Goal: Task Accomplishment & Management: Manage account settings

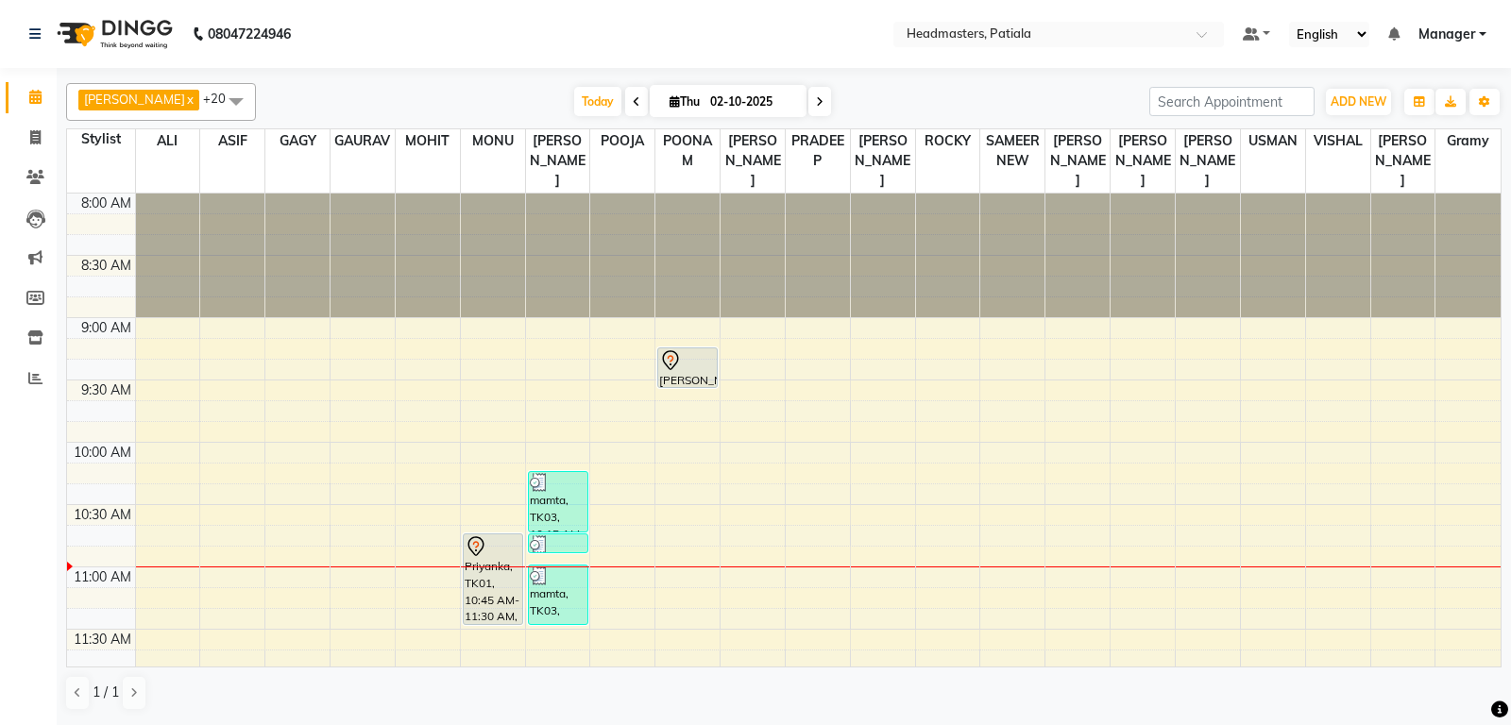
drag, startPoint x: 690, startPoint y: 367, endPoint x: 688, endPoint y: 392, distance: 24.6
click at [48, 189] on link "Clients" at bounding box center [28, 177] width 45 height 31
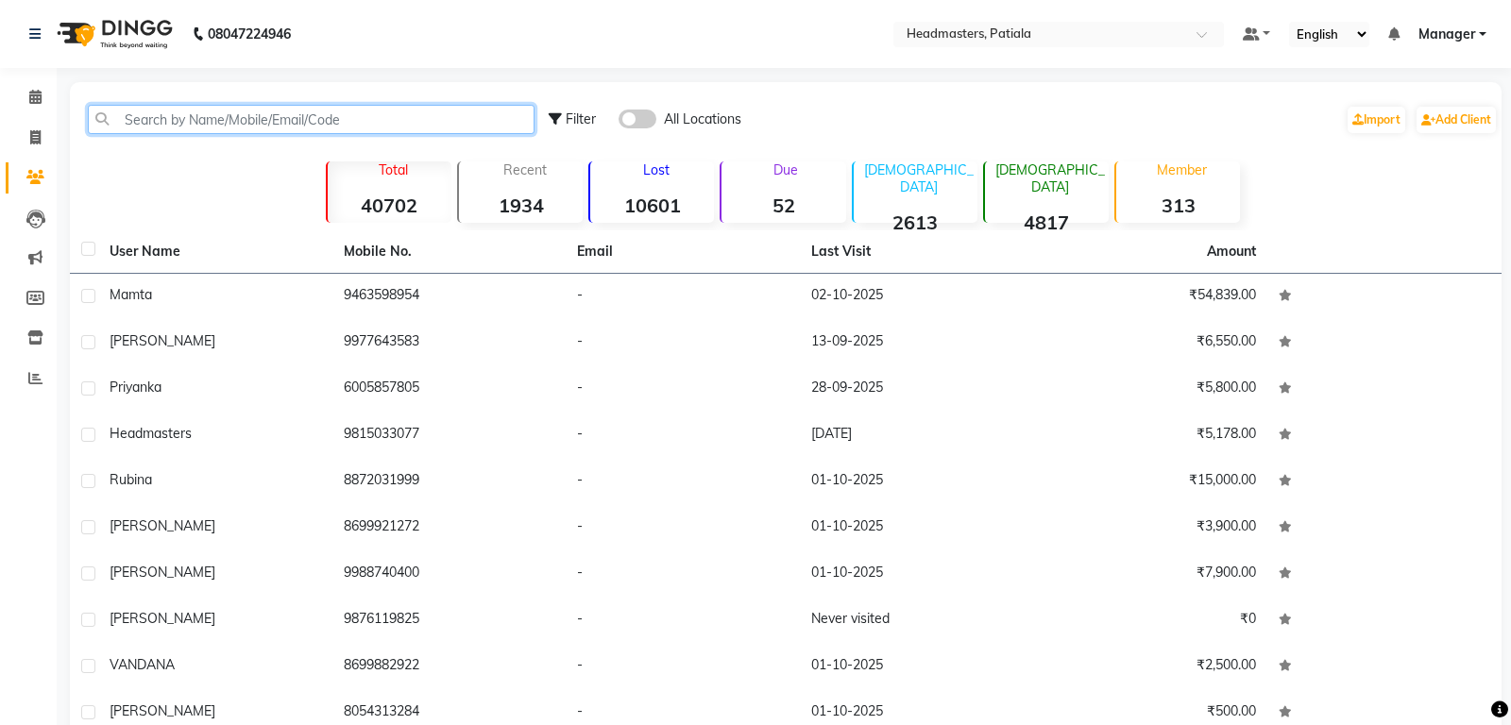
click at [145, 126] on input "text" at bounding box center [311, 119] width 447 height 29
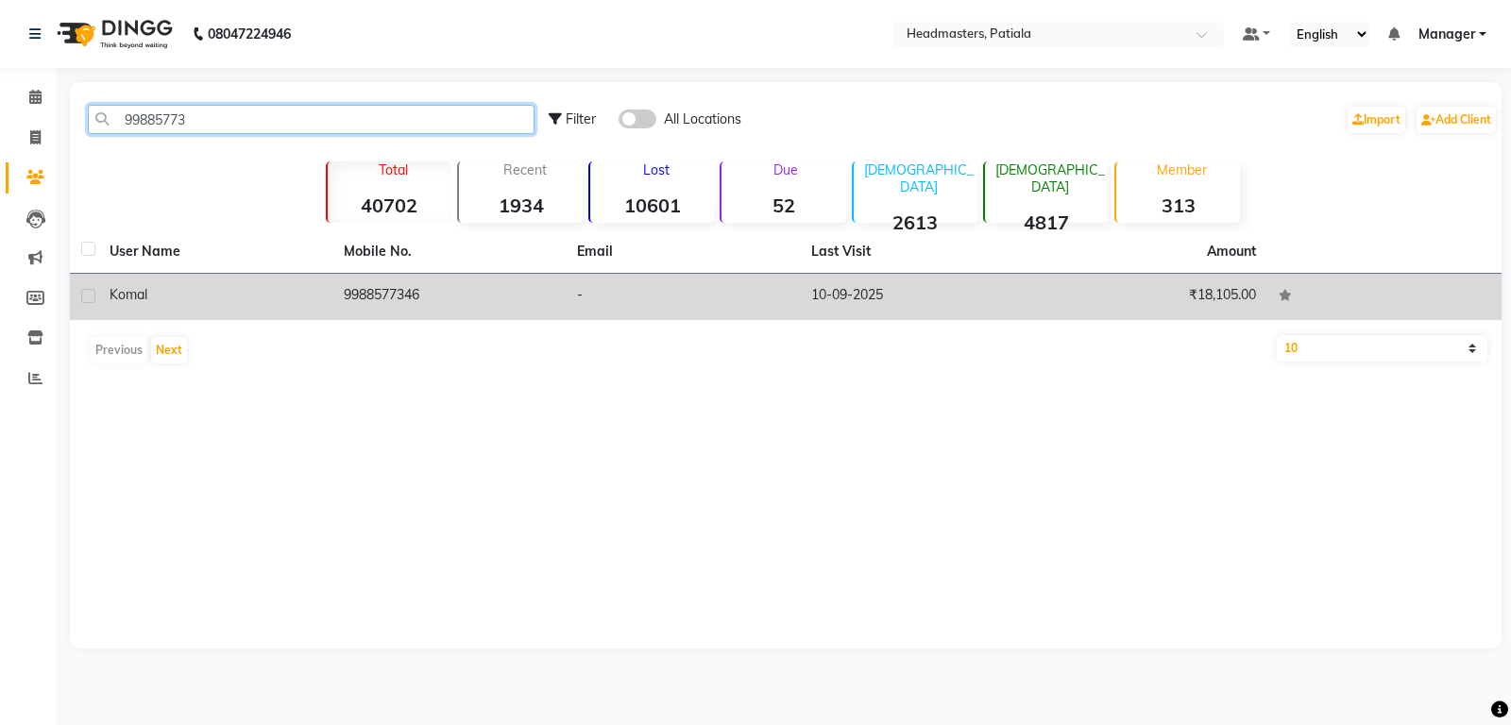
type input "99885773"
click at [656, 299] on td "-" at bounding box center [683, 297] width 234 height 46
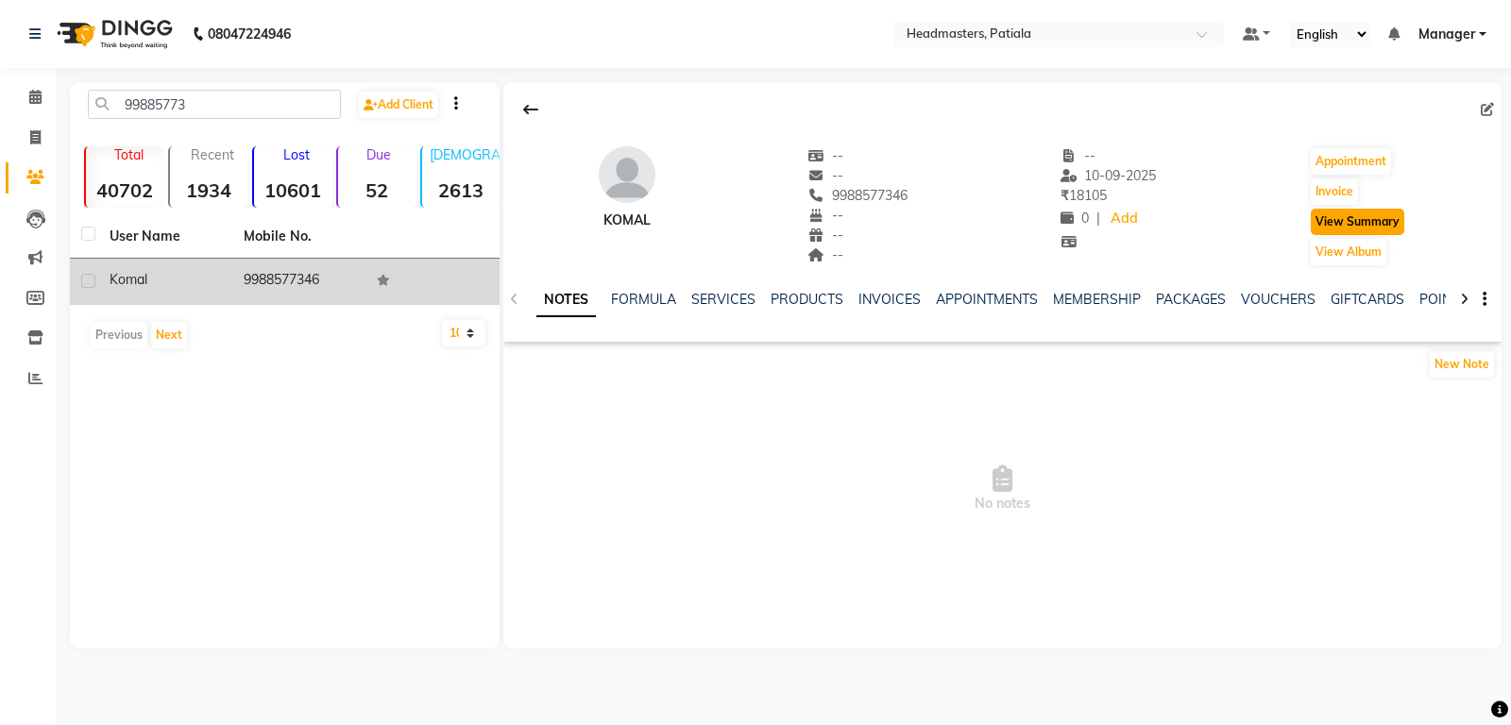
click at [1368, 228] on button "View Summary" at bounding box center [1357, 222] width 93 height 26
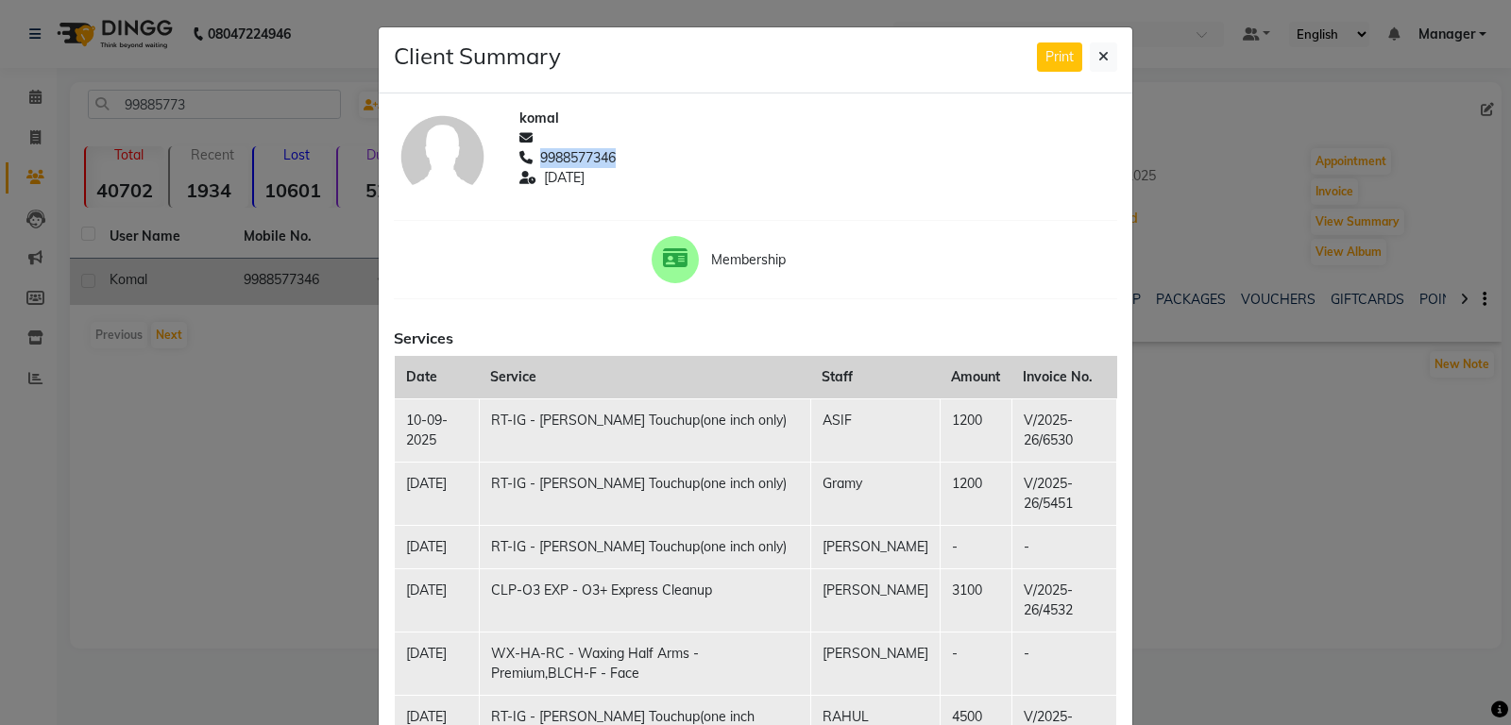
drag, startPoint x: 624, startPoint y: 153, endPoint x: 539, endPoint y: 159, distance: 85.2
click at [539, 159] on div "9988577346" at bounding box center [818, 158] width 598 height 20
copy span "9988577346"
click at [1092, 63] on button at bounding box center [1103, 56] width 27 height 29
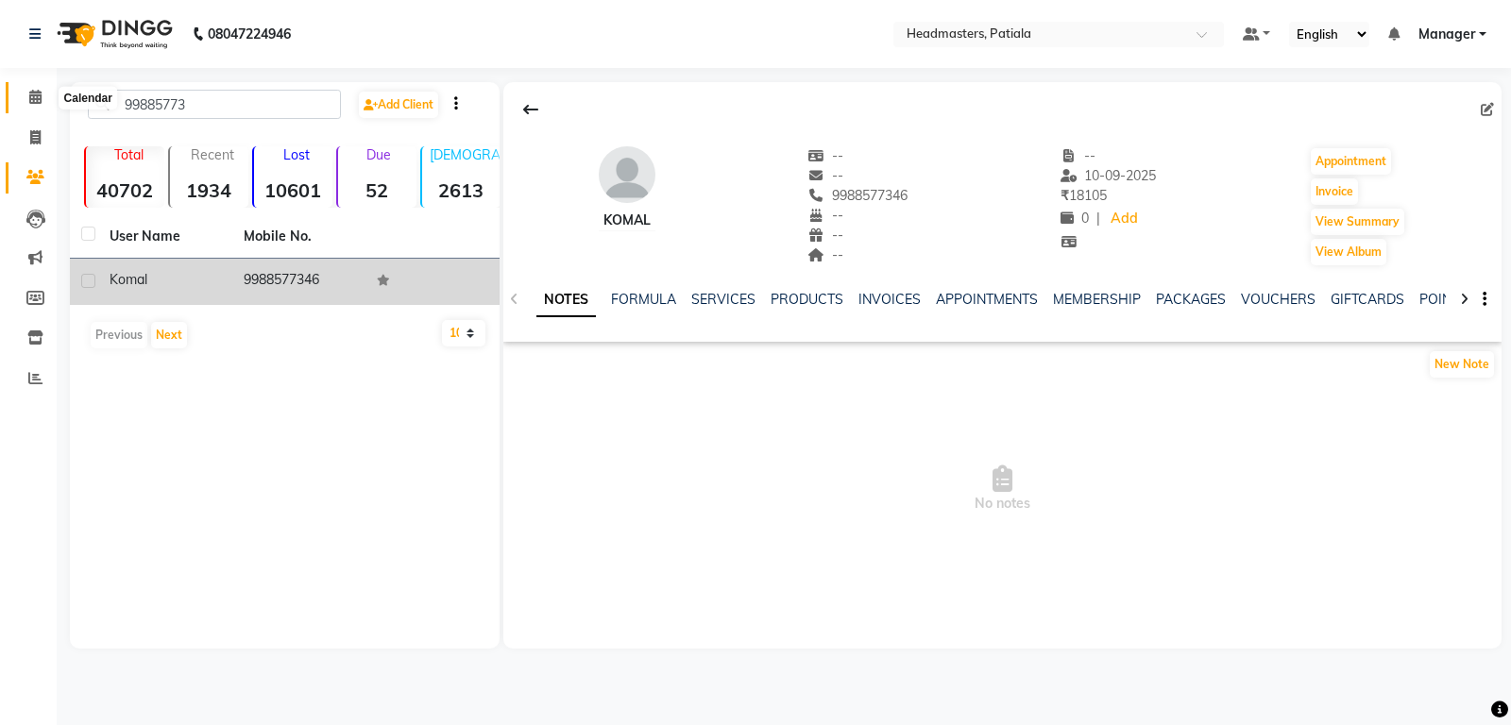
click at [46, 93] on span at bounding box center [35, 98] width 33 height 22
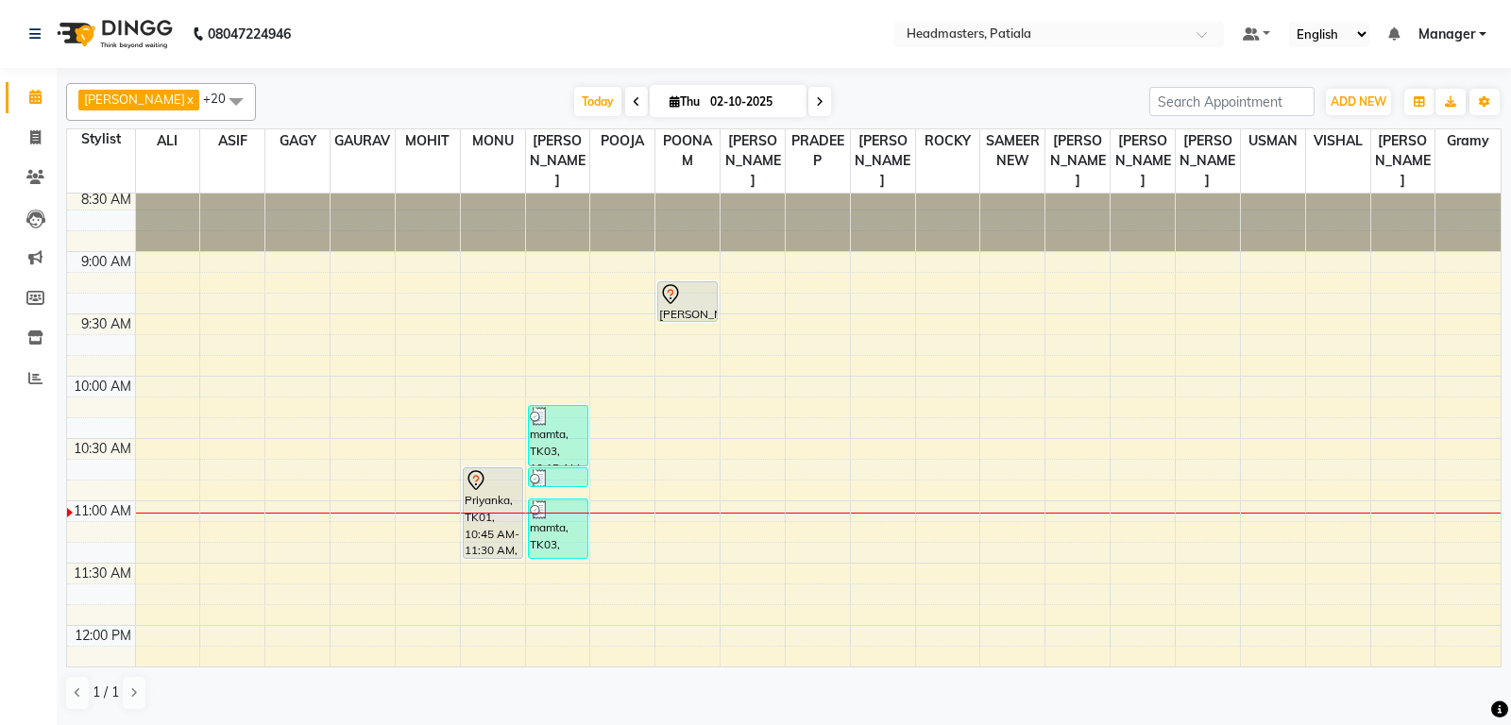
scroll to position [99, 0]
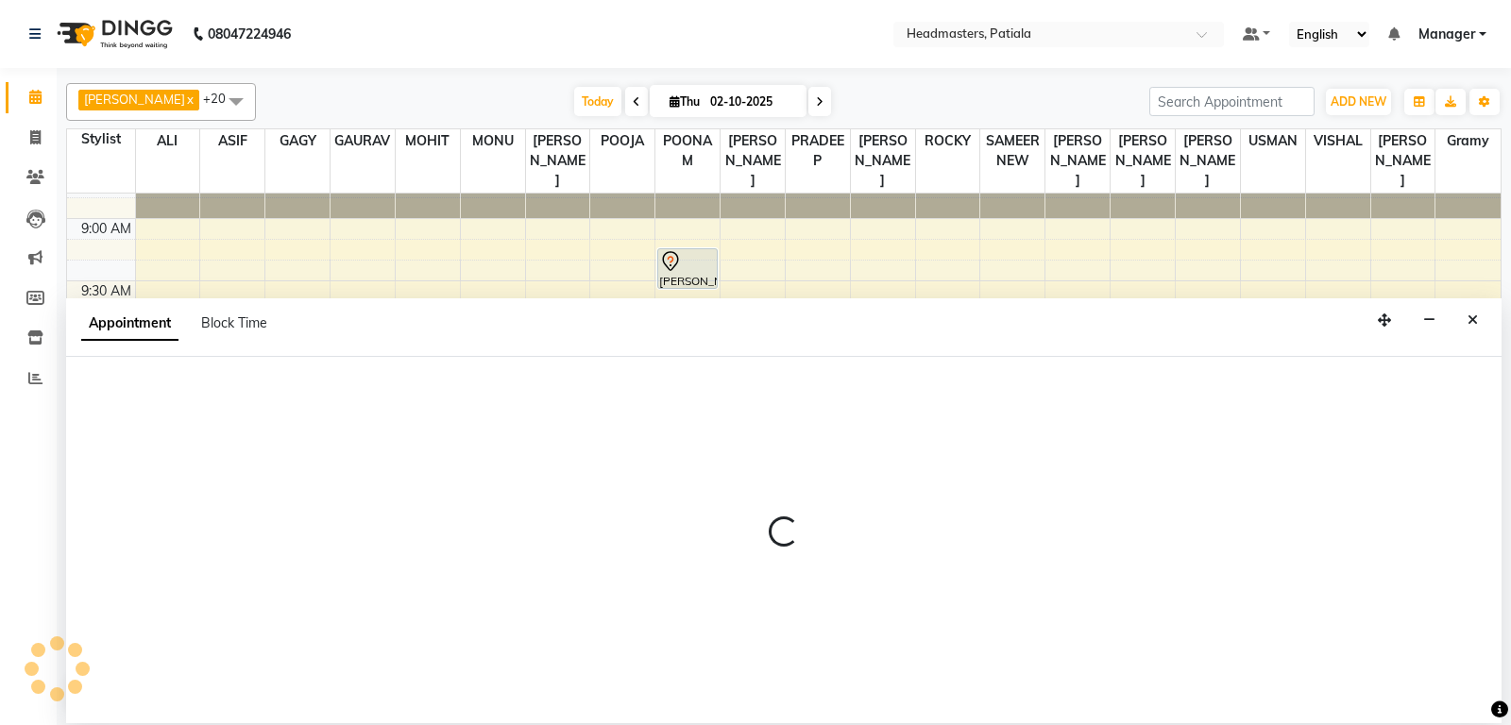
select select "51100"
select select "tentative"
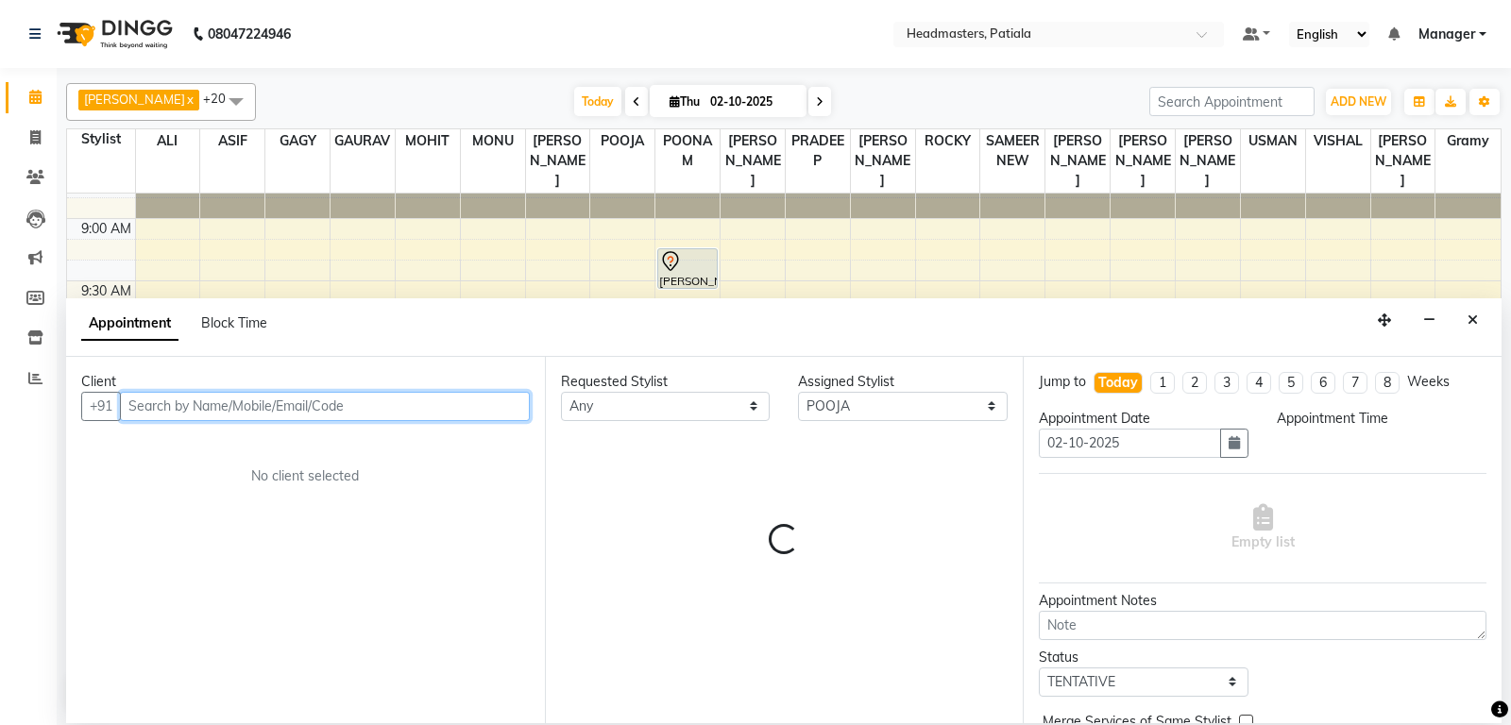
select select "675"
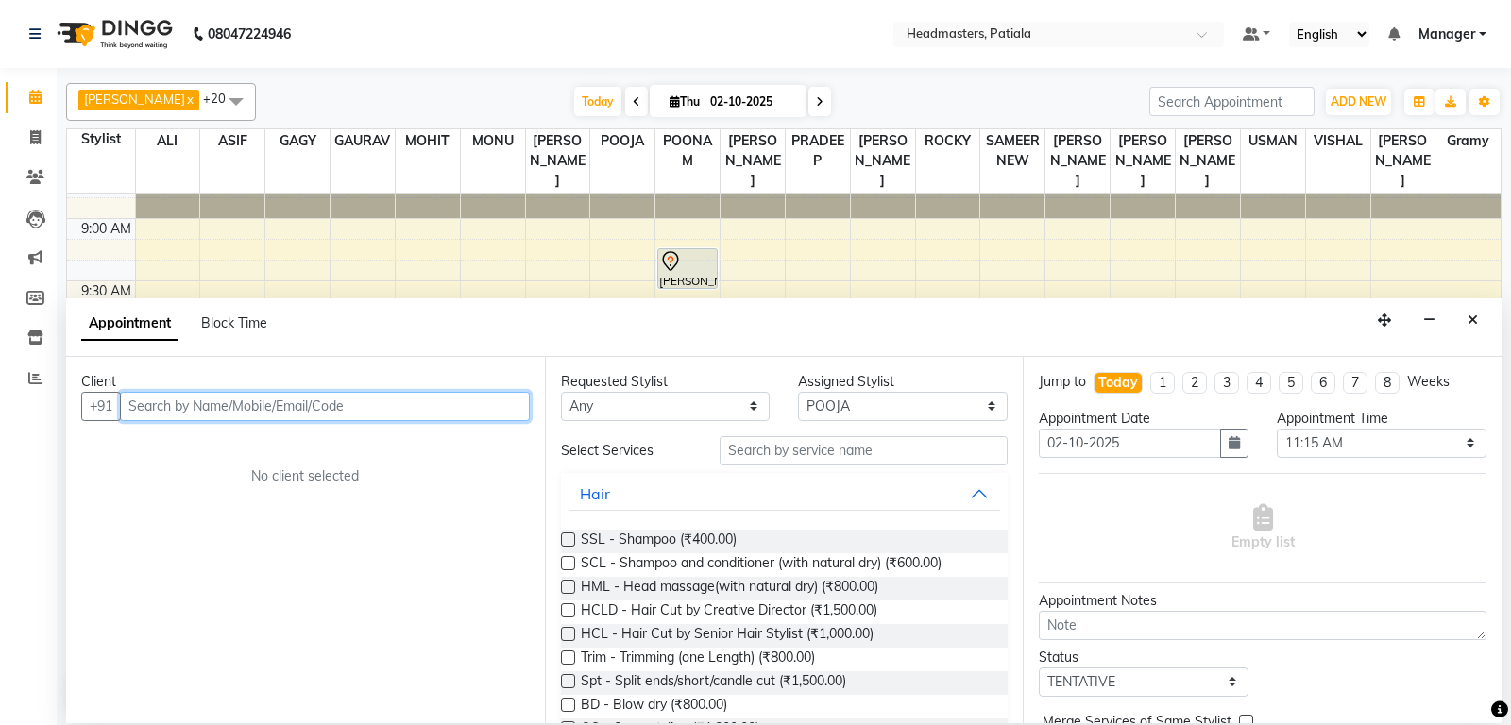
paste input "9988577346"
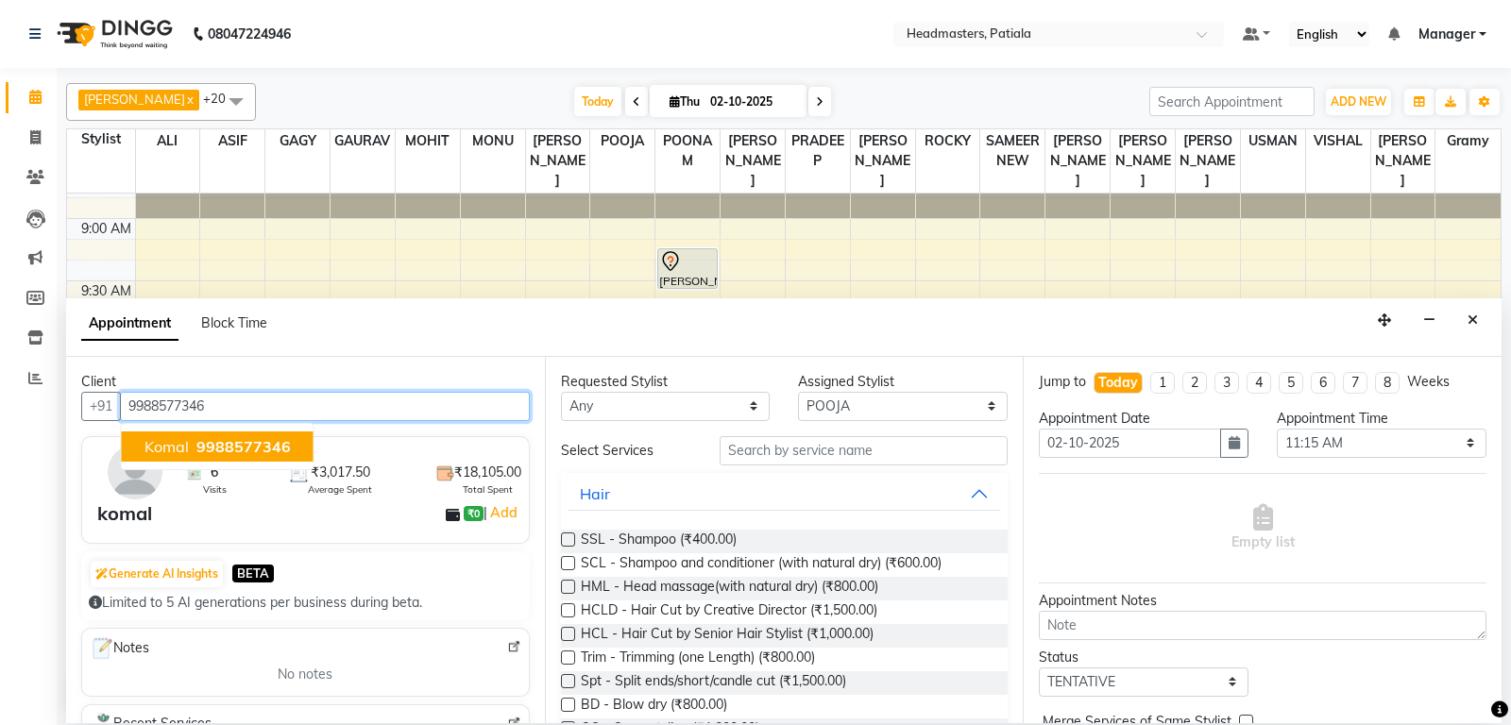
type input "9988577346"
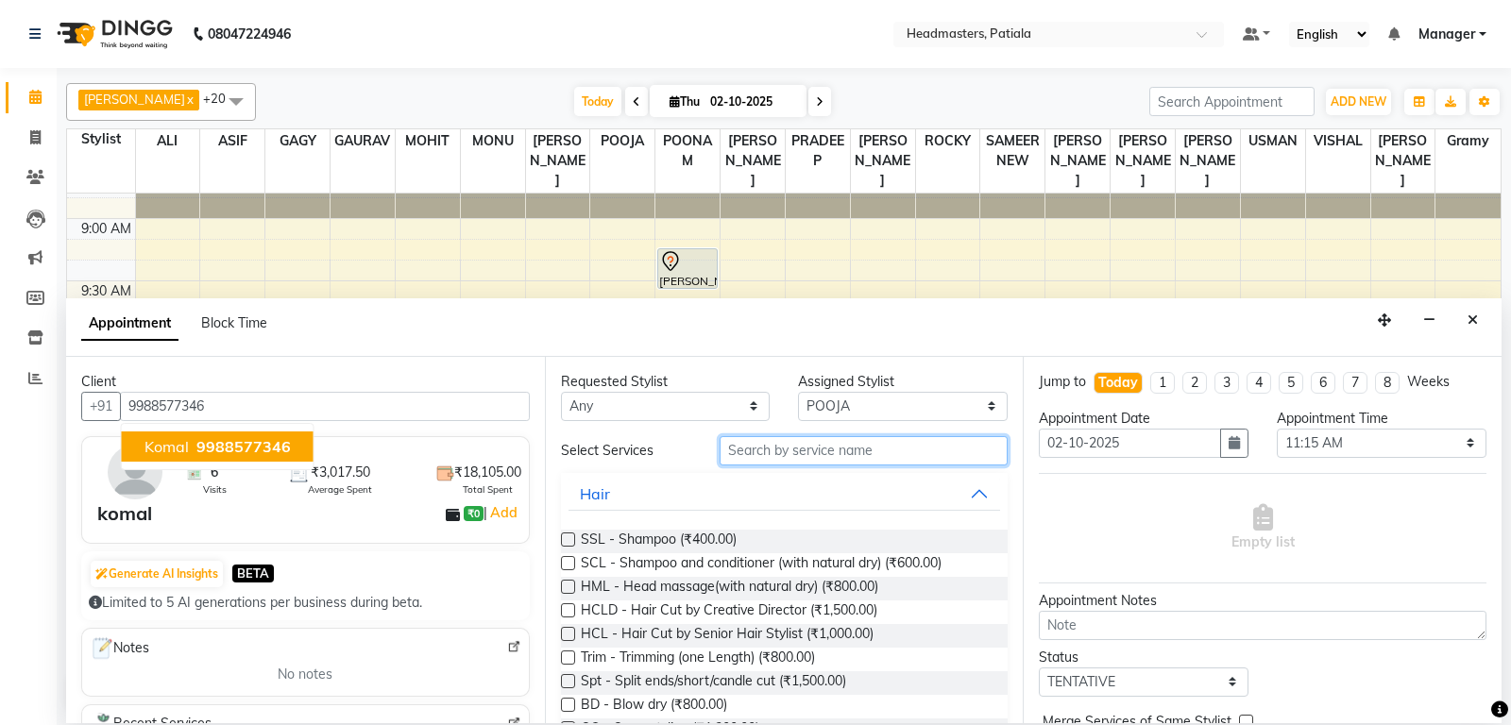
click at [784, 451] on input "text" at bounding box center [864, 450] width 289 height 29
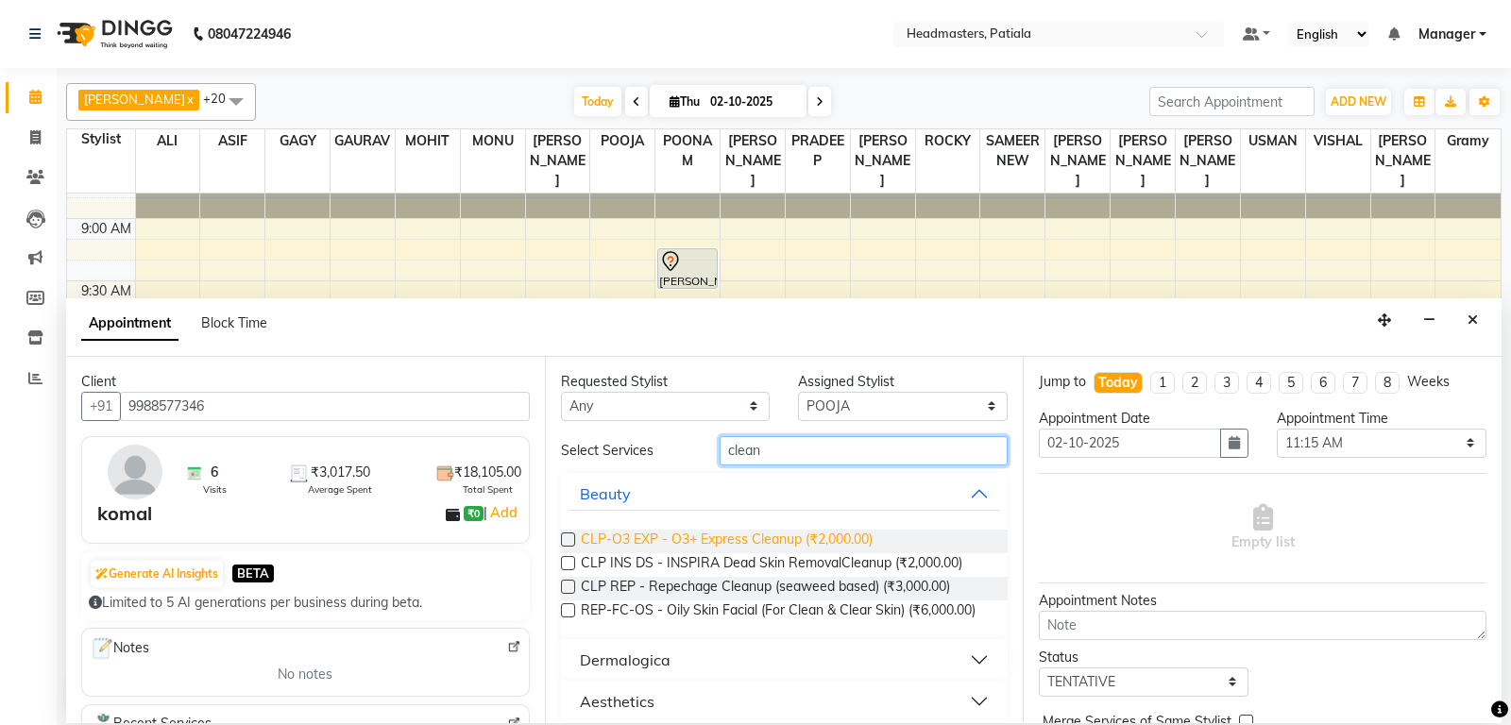
type input "clean"
click at [792, 541] on span "CLP-O3 EXP - O3+ Express Cleanup (₹2,000.00)" at bounding box center [727, 542] width 292 height 24
checkbox input "false"
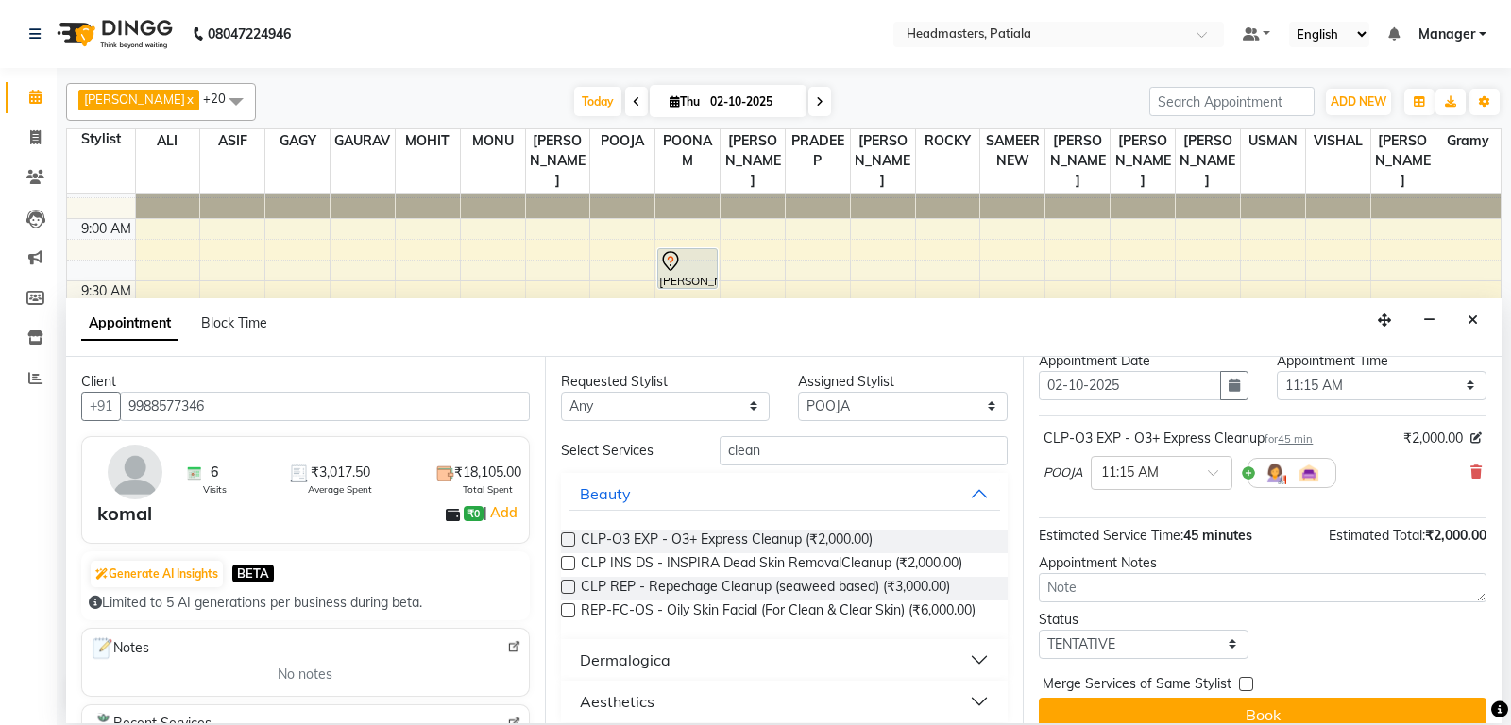
scroll to position [80, 0]
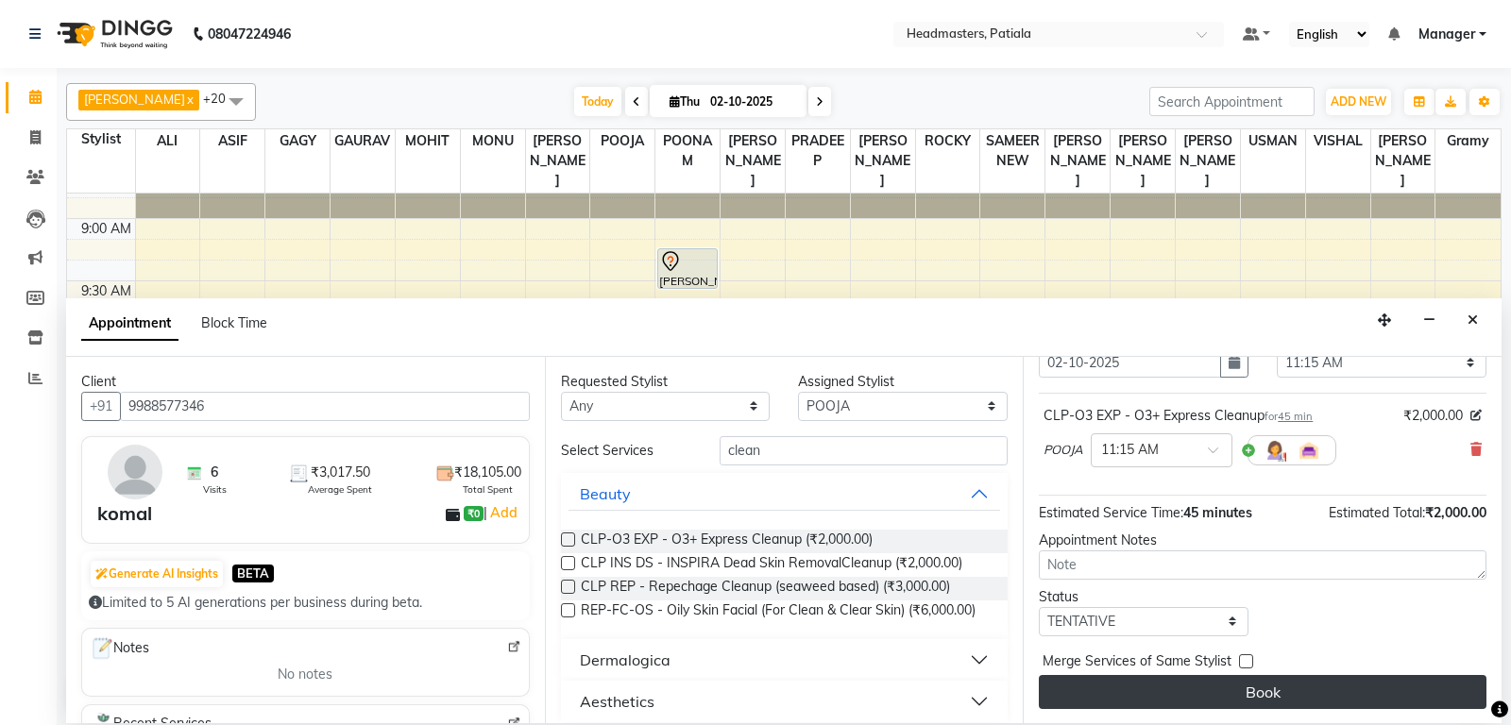
click at [1239, 675] on button "Book" at bounding box center [1263, 692] width 448 height 34
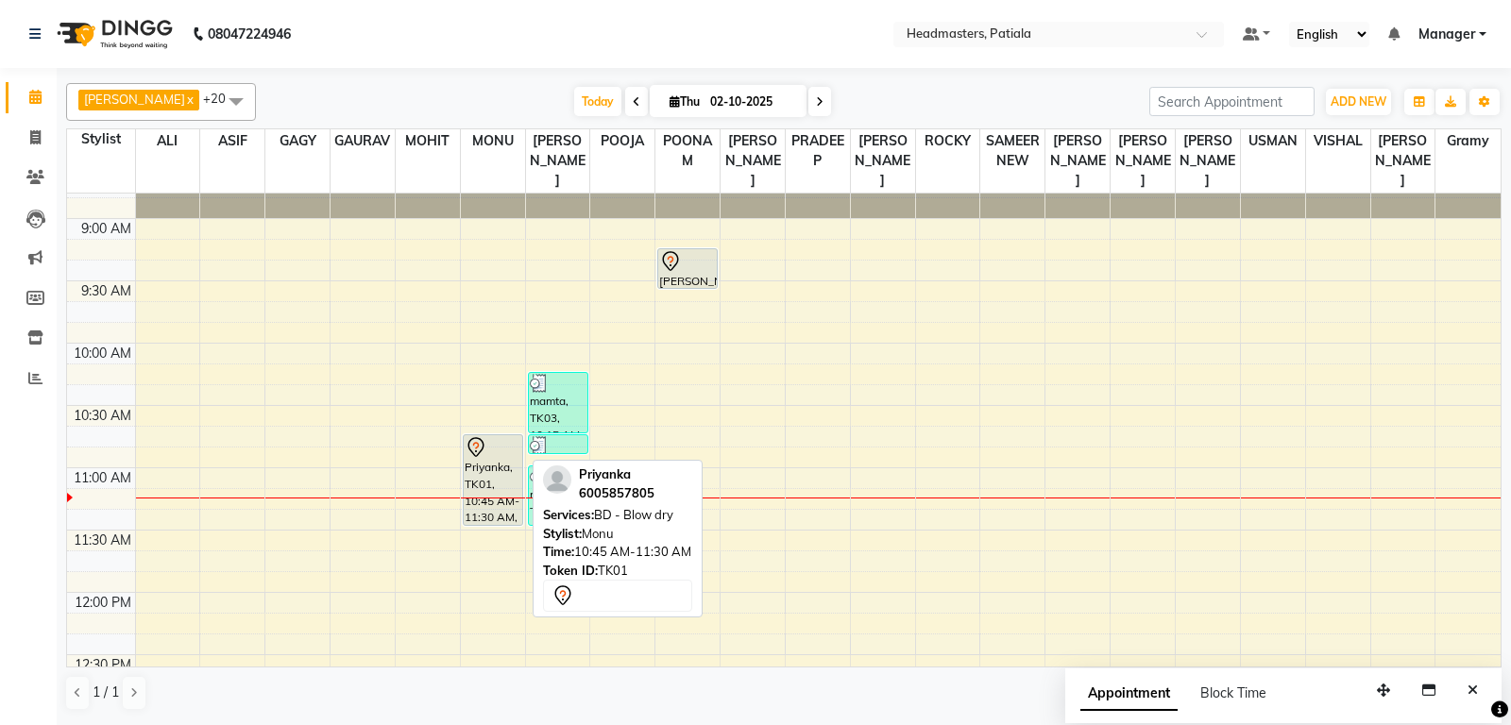
click at [471, 479] on div "Priyanka, TK01, 10:45 AM-11:30 AM, BD - Blow dry" at bounding box center [493, 480] width 59 height 90
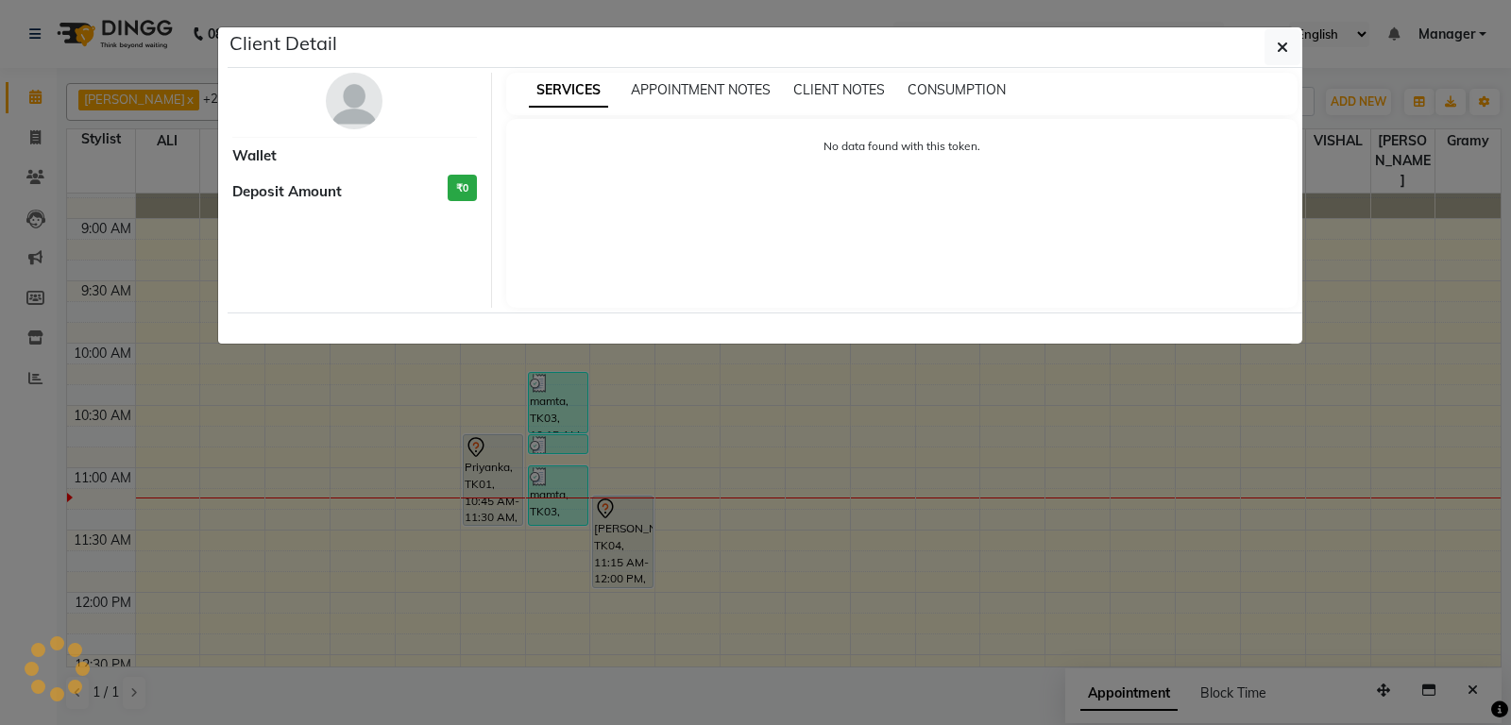
select select "7"
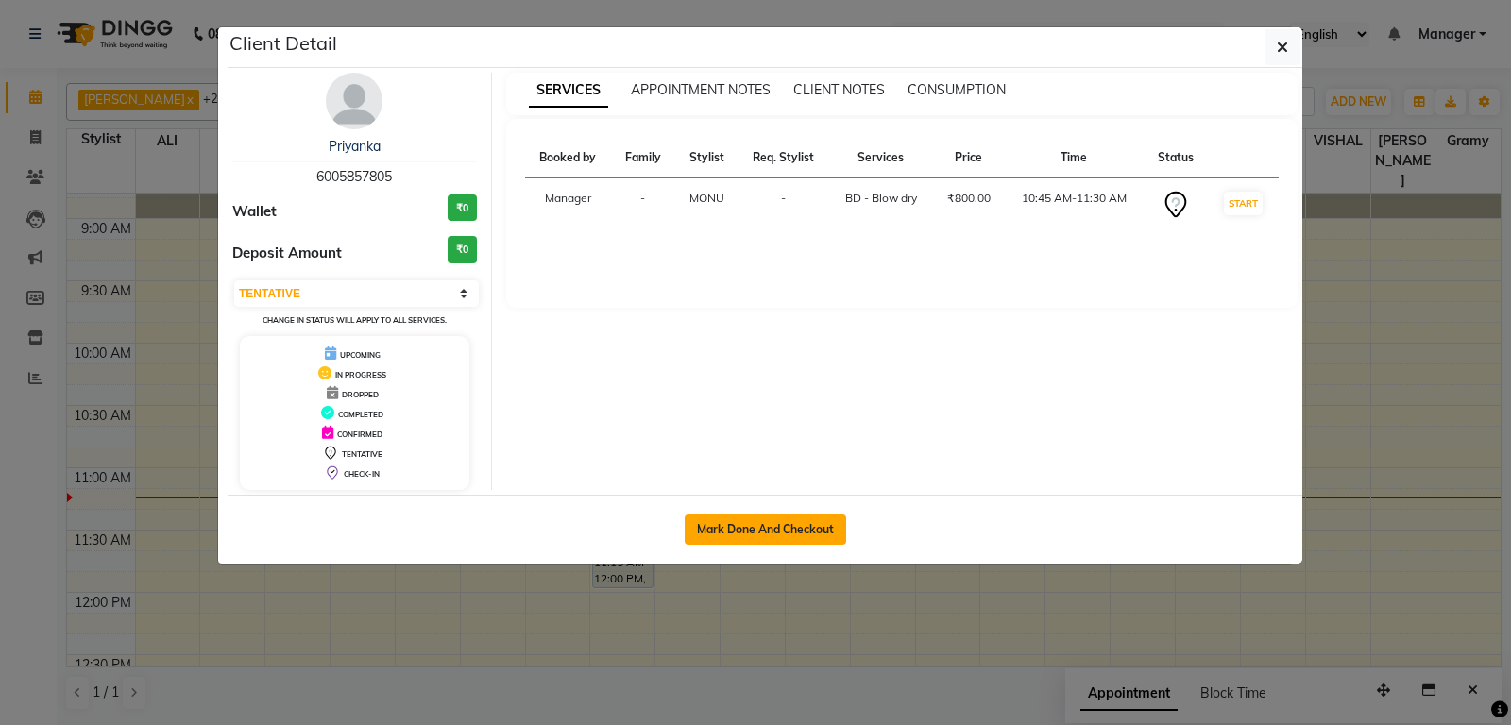
click at [696, 519] on button "Mark Done And Checkout" at bounding box center [765, 530] width 161 height 30
select select "6602"
select select "service"
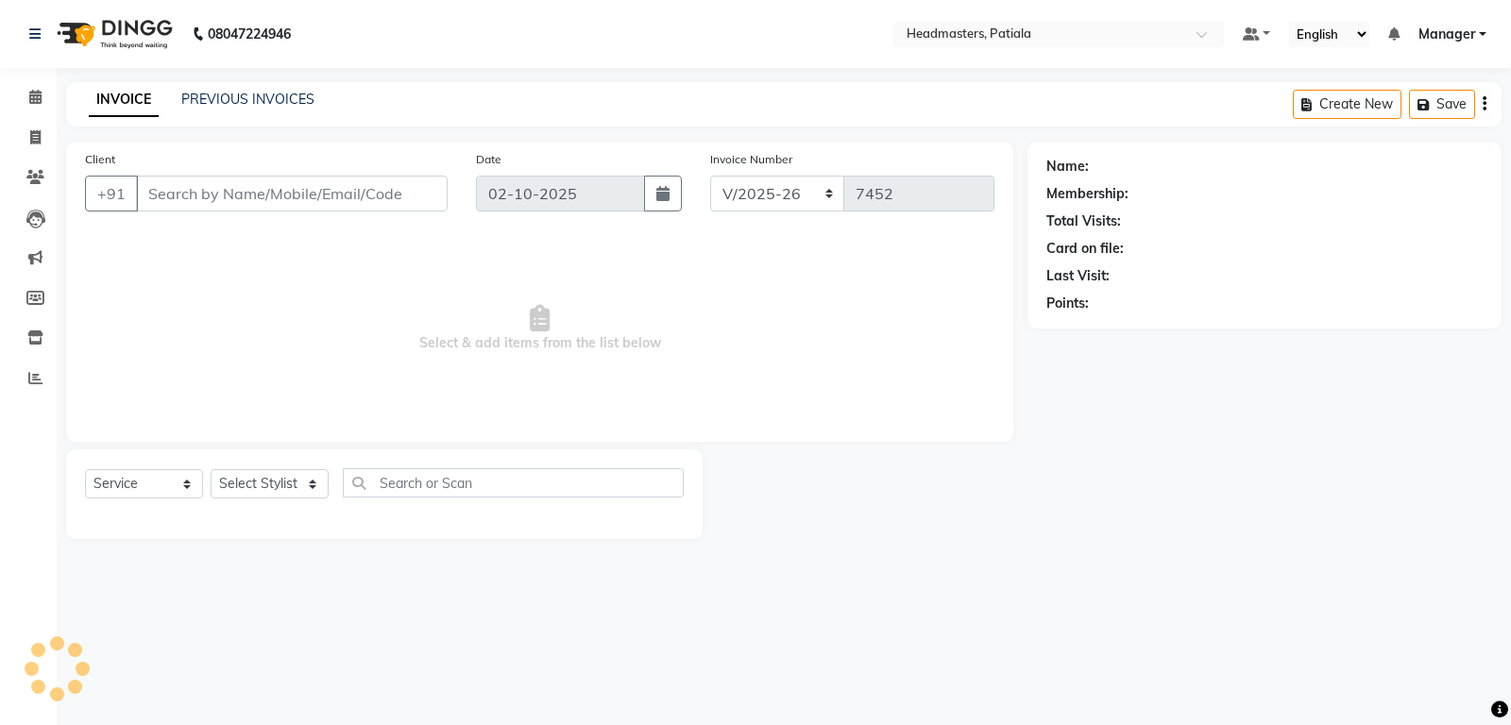
type input "6005857805"
select select "51084"
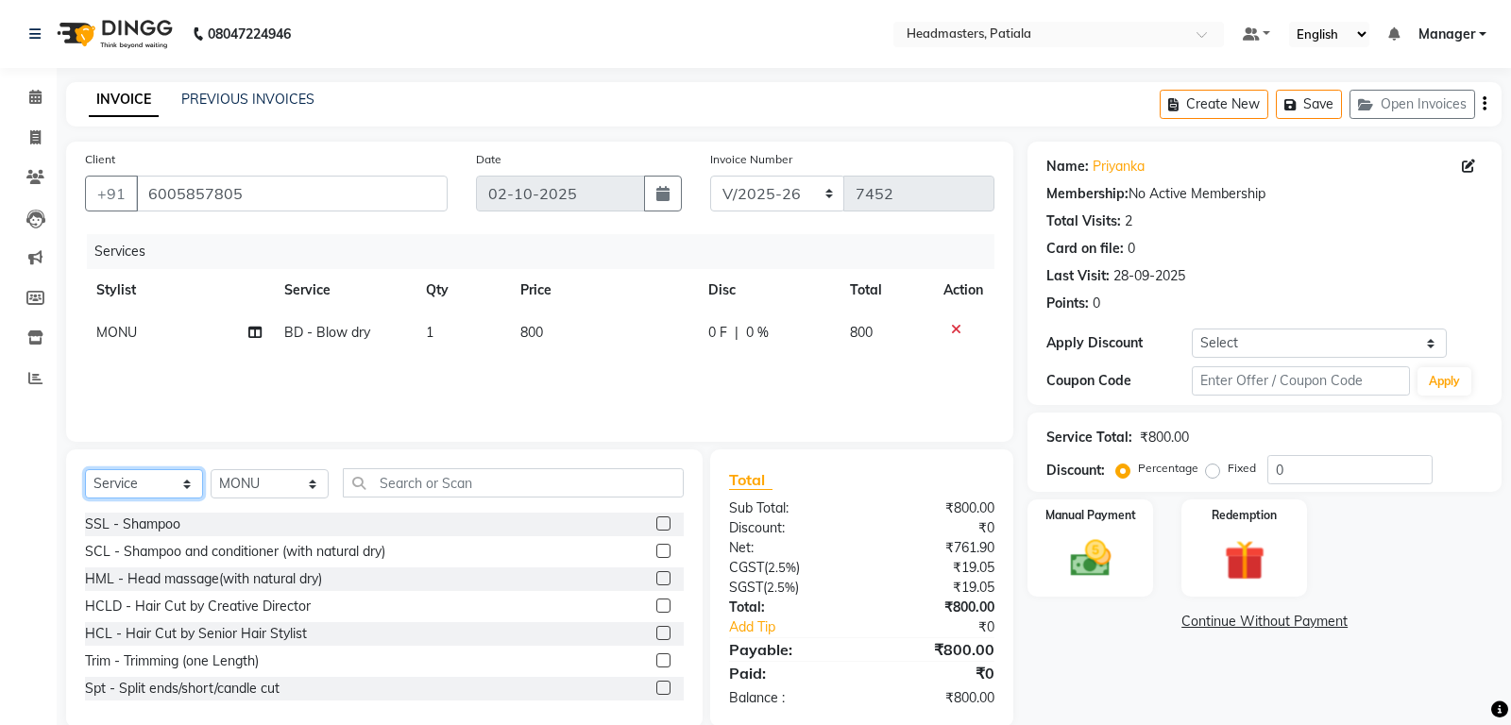
select select "product"
click option "Product" at bounding box center [0, 0] width 0 height 0
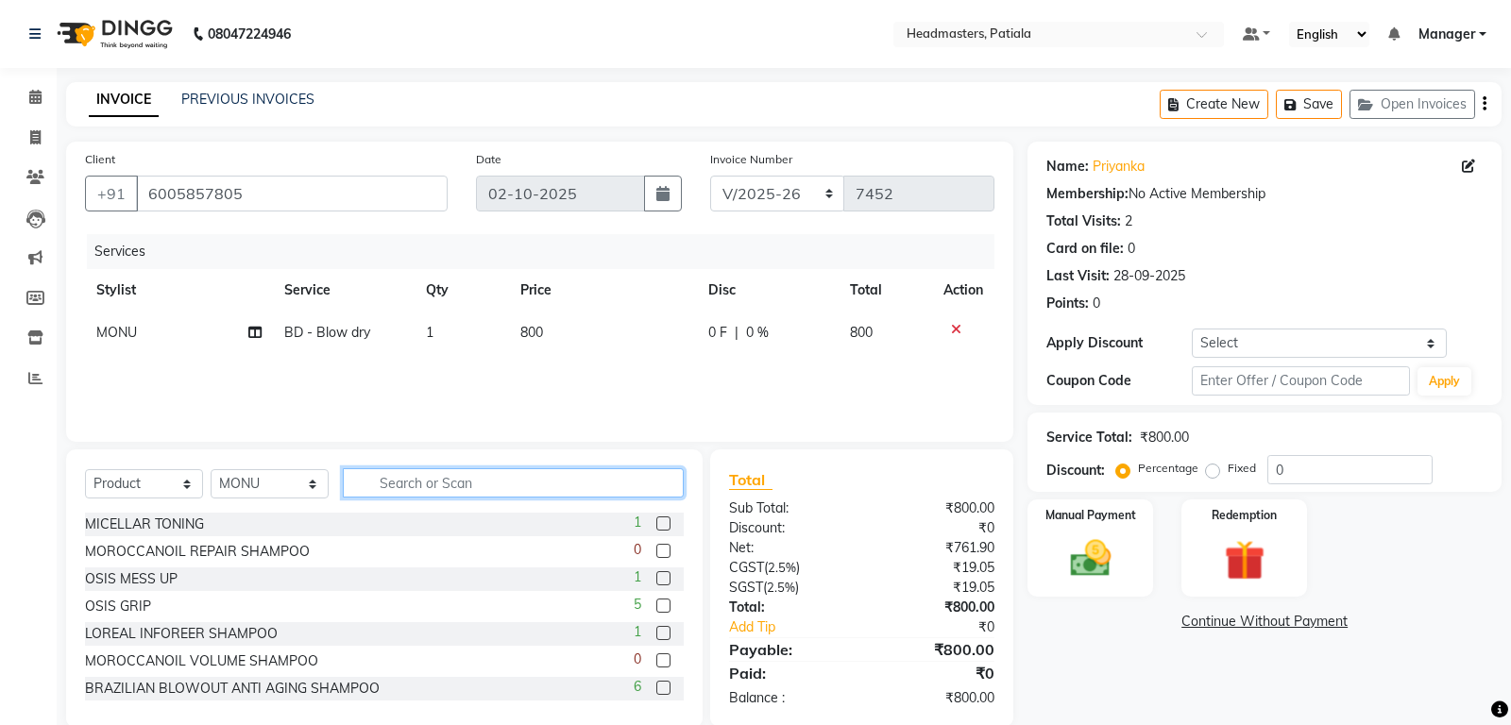
click at [410, 476] on input "text" at bounding box center [513, 482] width 341 height 29
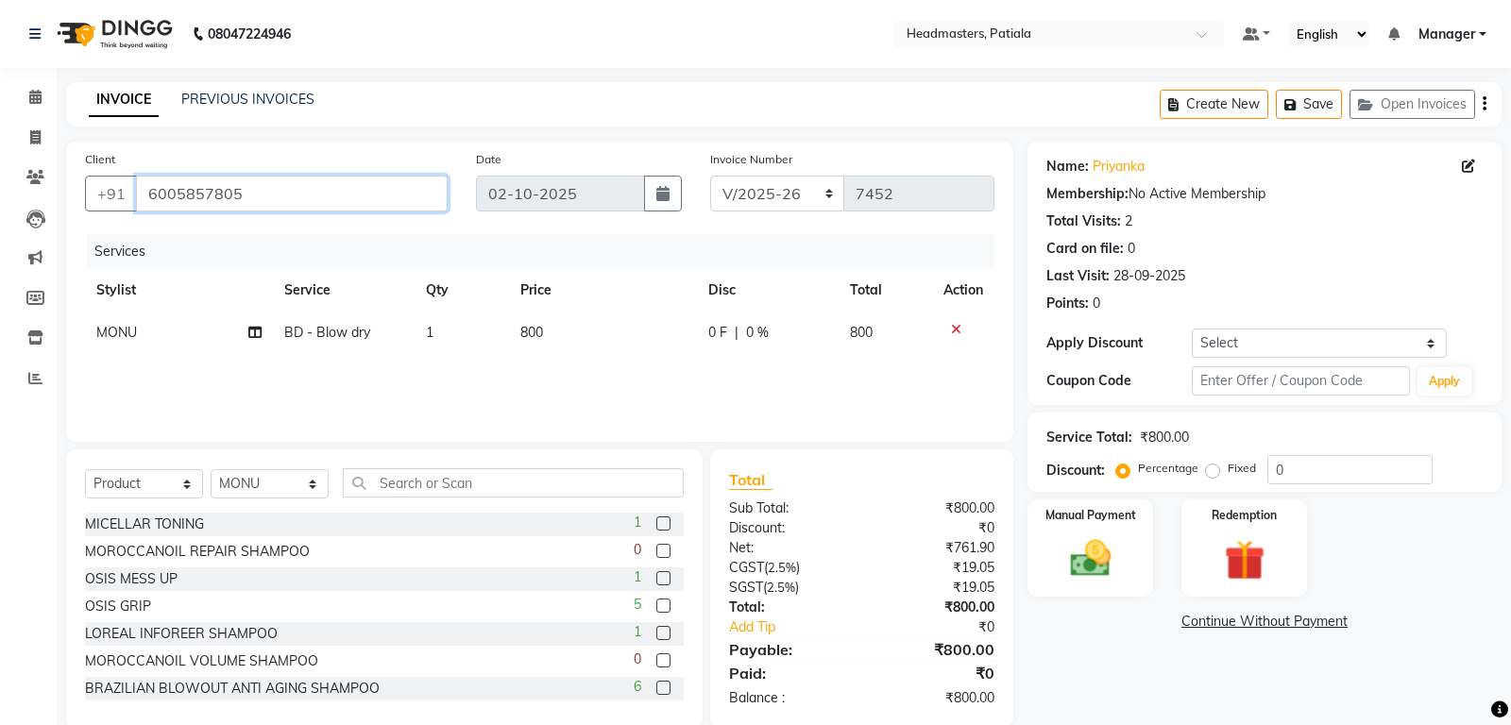
drag, startPoint x: 310, startPoint y: 202, endPoint x: 116, endPoint y: 211, distance: 193.8
click at [136, 211] on input "6005857805" at bounding box center [292, 194] width 312 height 36
click at [447, 362] on div "Services Stylist Service Qty Price Disc Total Action MONU BD - Blow dry 1 800 0…" at bounding box center [539, 328] width 909 height 189
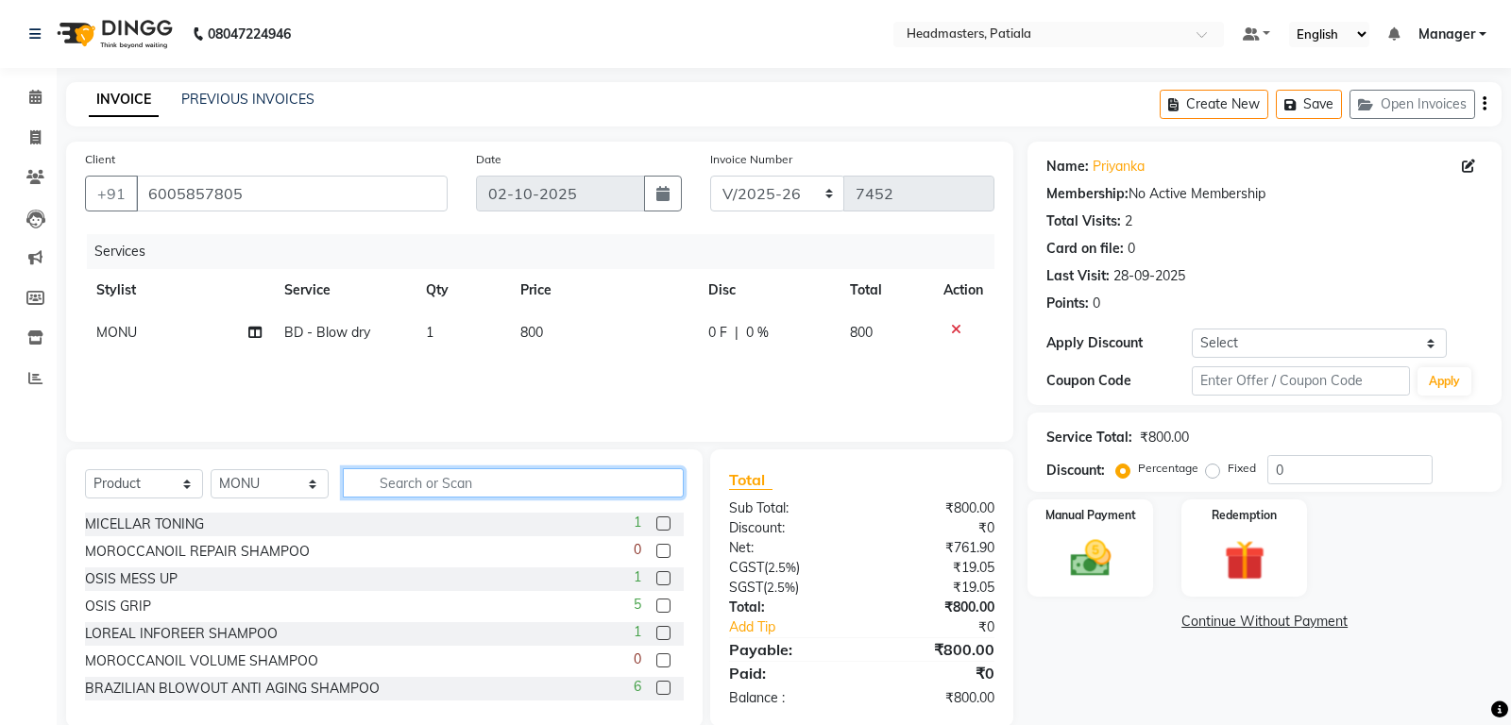
click at [405, 473] on input "text" at bounding box center [513, 482] width 341 height 29
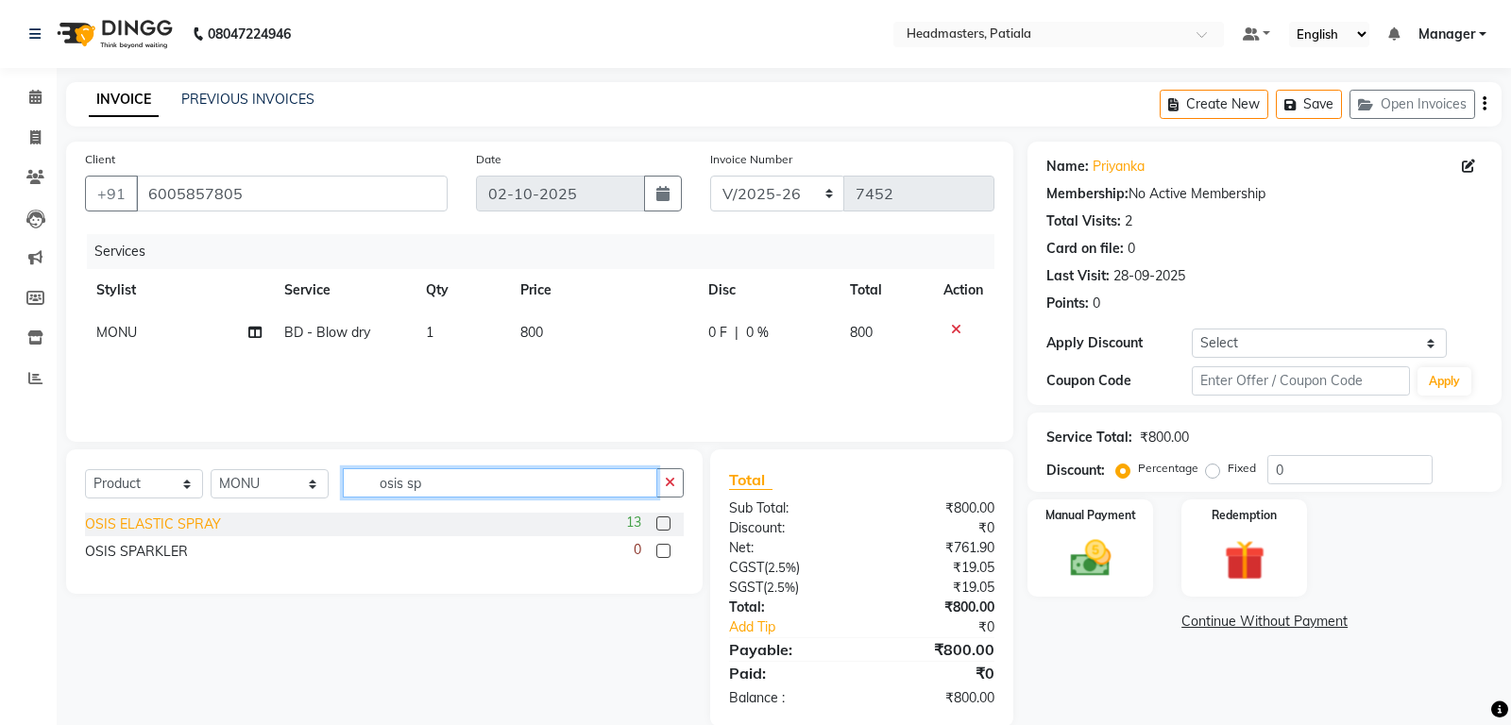
type input "osis sp"
click at [116, 533] on div "OSIS ELASTIC SPRAY" at bounding box center [153, 525] width 136 height 20
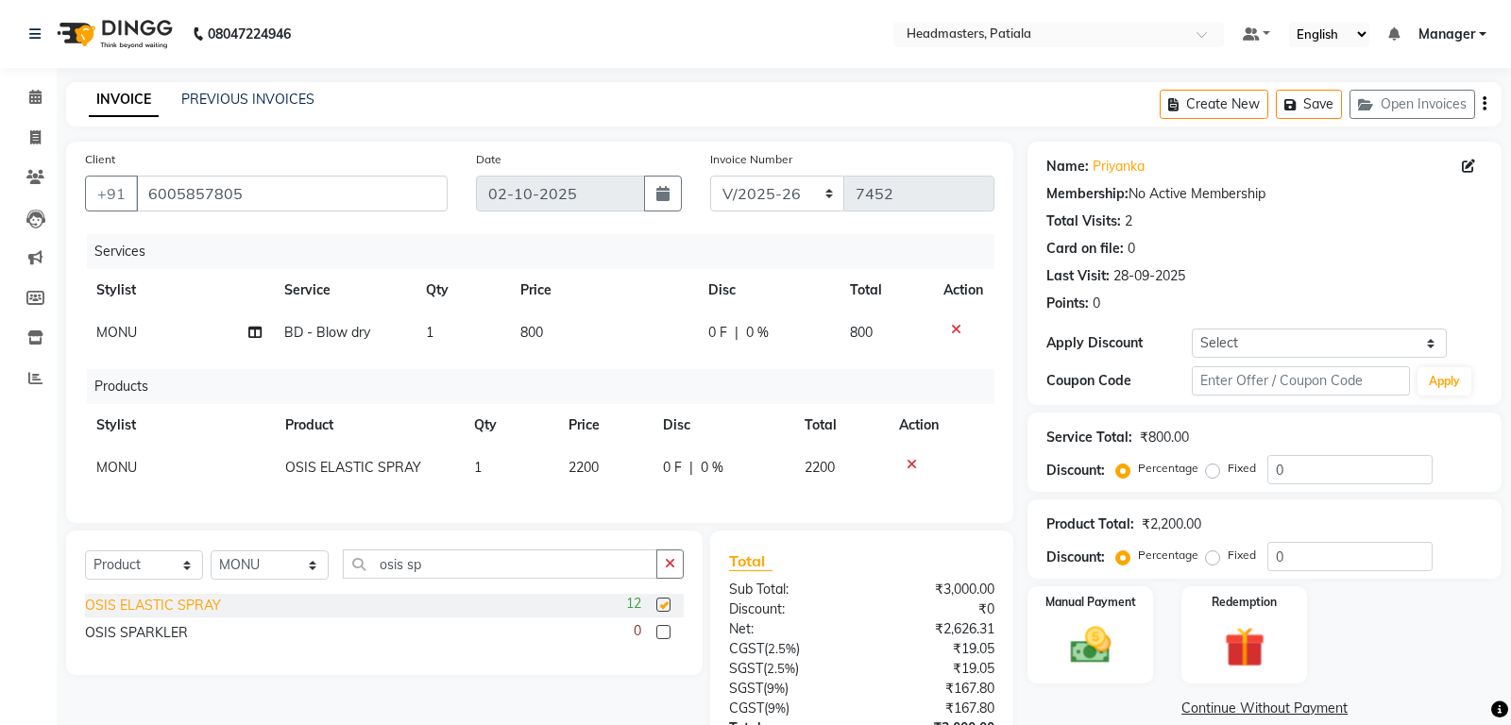
checkbox input "false"
click at [126, 628] on div "OSIS SPARKLER" at bounding box center [136, 633] width 103 height 20
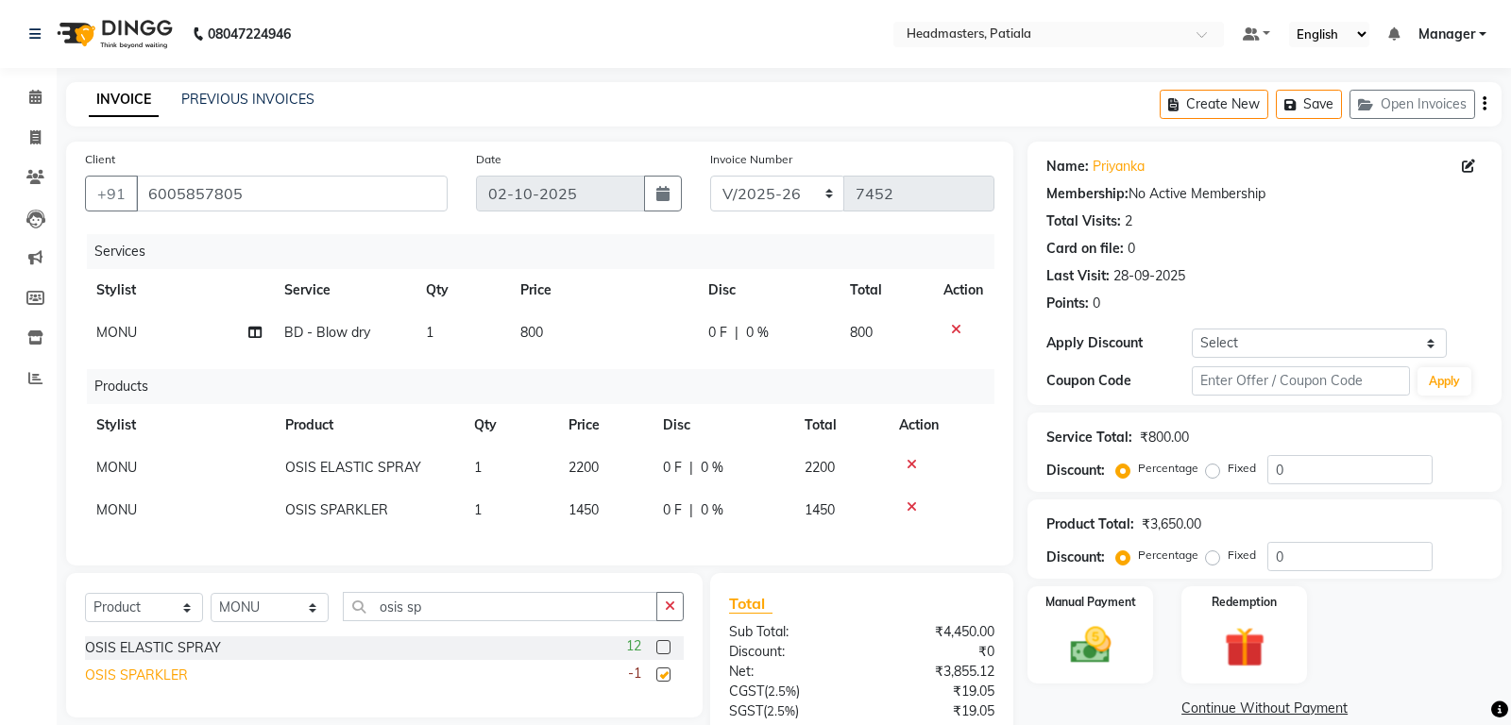
checkbox input "false"
click at [918, 467] on div at bounding box center [941, 464] width 84 height 13
click at [915, 466] on icon at bounding box center [911, 464] width 10 height 13
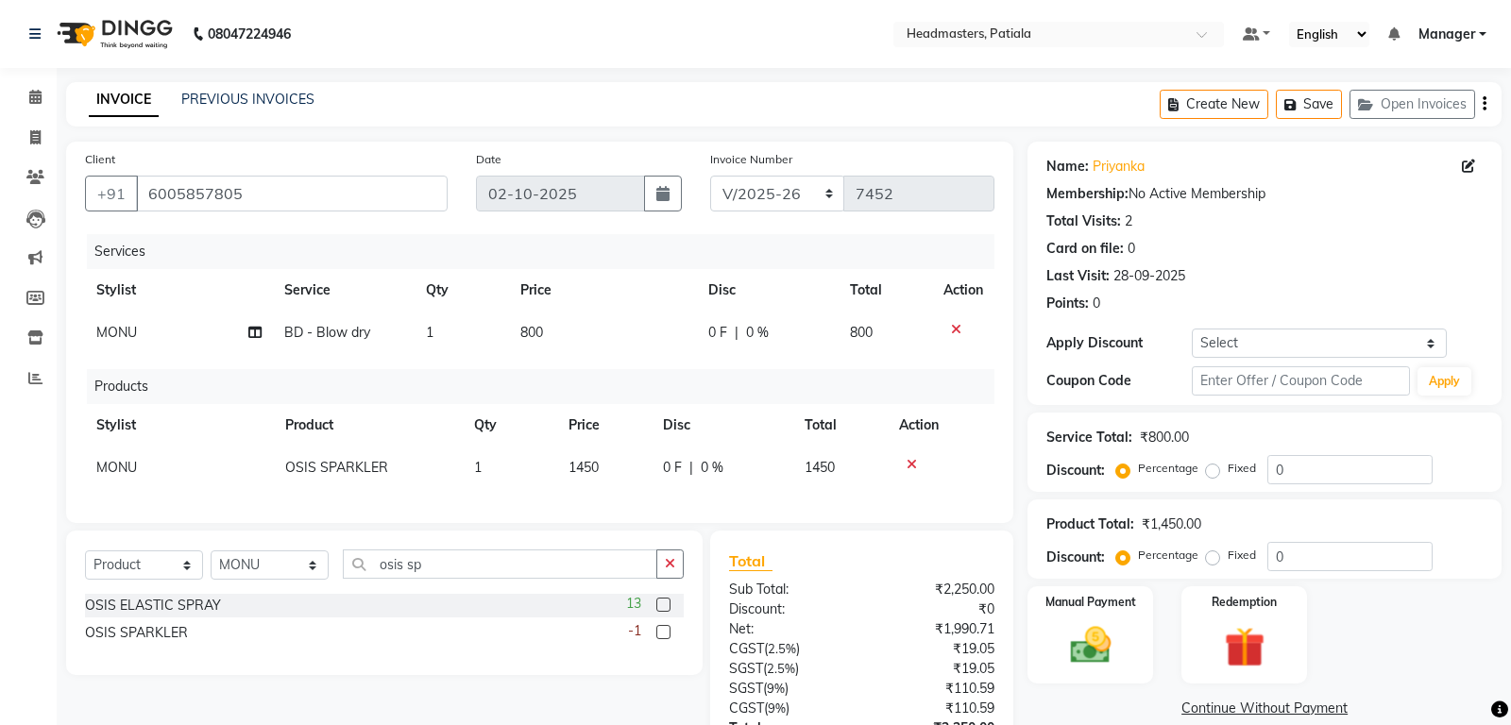
click at [905, 474] on td at bounding box center [941, 468] width 107 height 42
click at [906, 467] on div at bounding box center [941, 464] width 84 height 13
click at [909, 466] on icon at bounding box center [911, 464] width 10 height 13
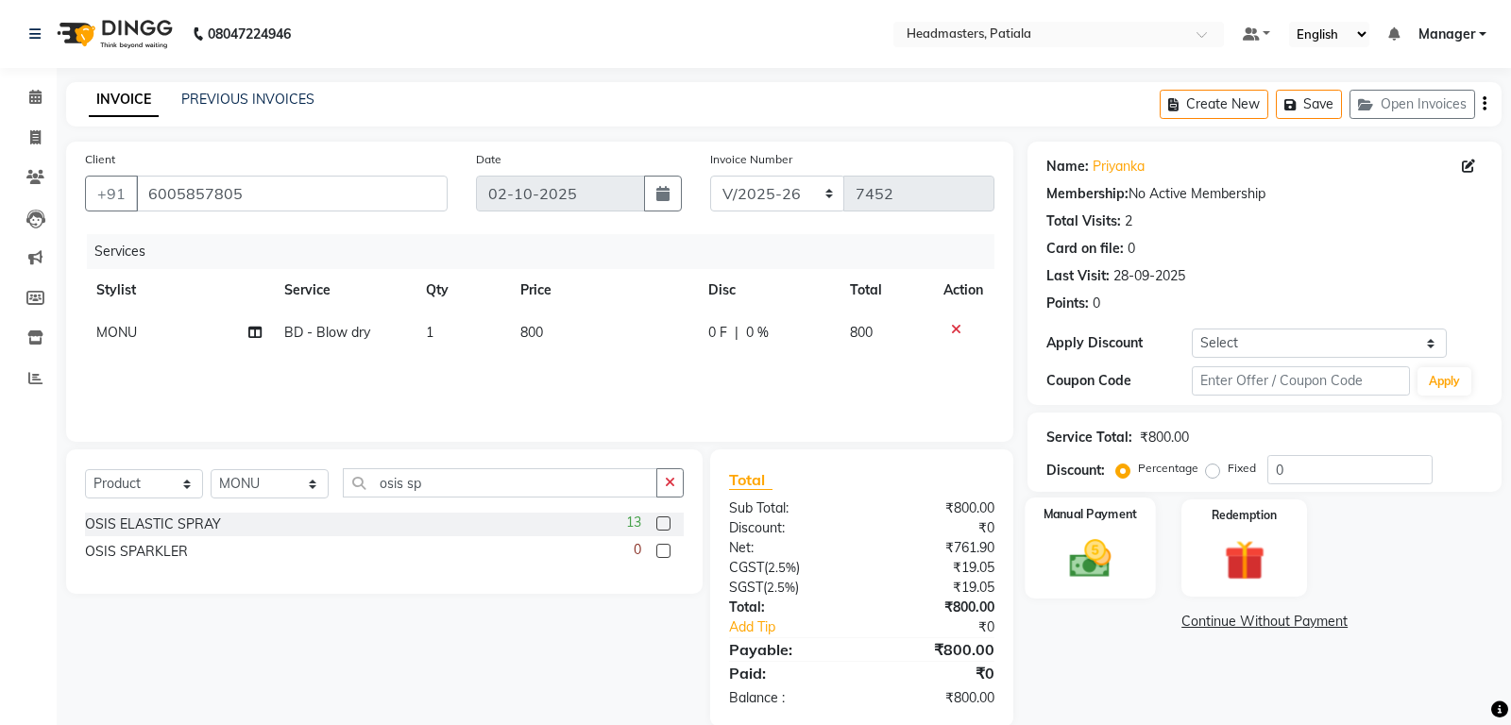
click at [1109, 527] on div "Manual Payment" at bounding box center [1090, 548] width 130 height 101
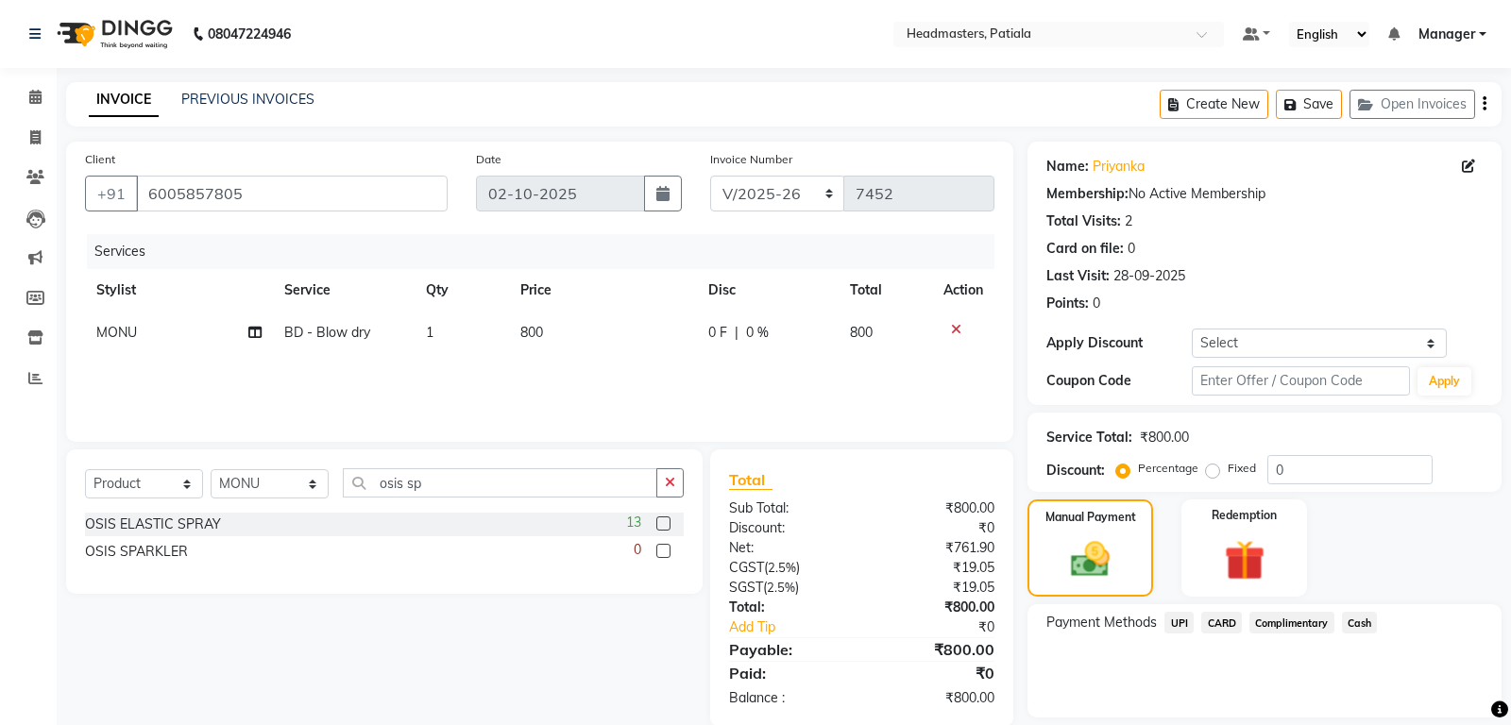
click at [1187, 630] on span "UPI" at bounding box center [1178, 623] width 29 height 22
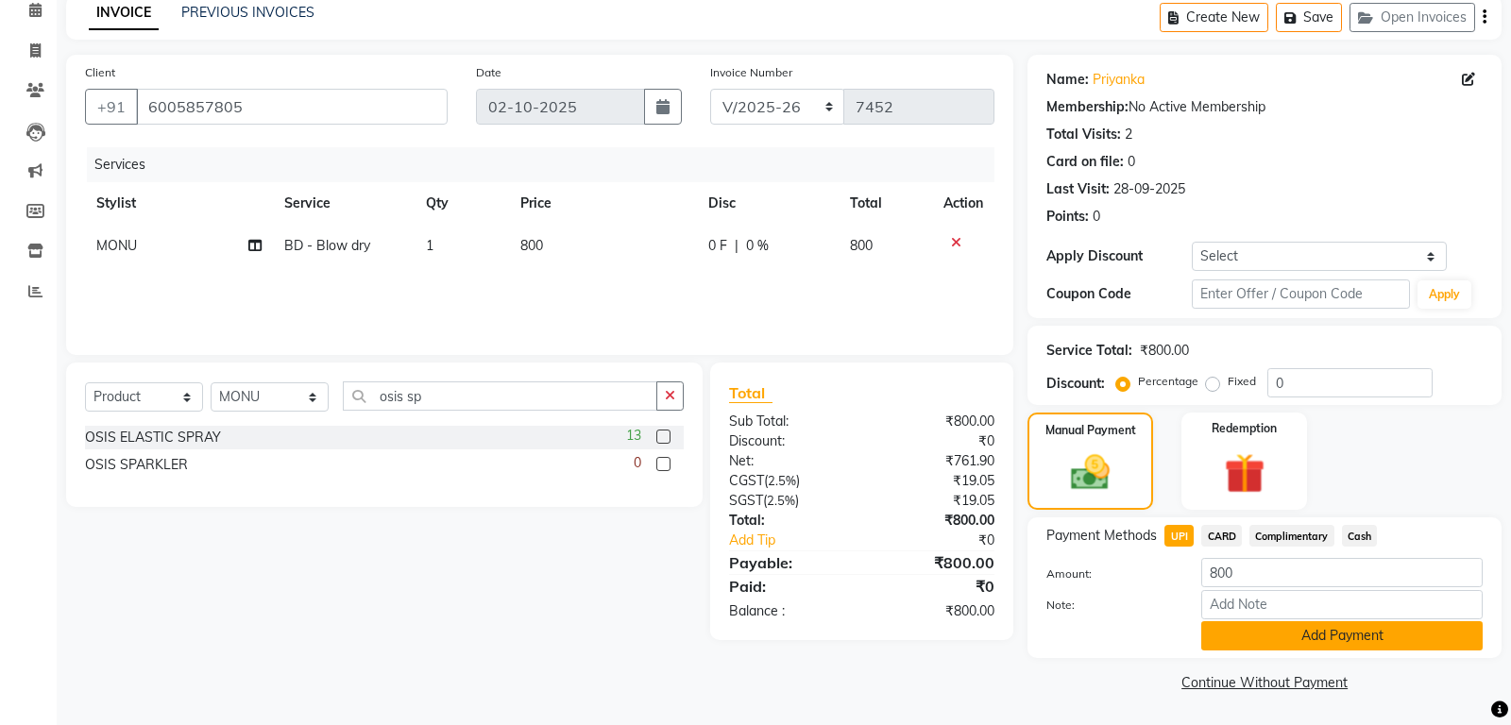
click at [1278, 645] on button "Add Payment" at bounding box center [1341, 635] width 281 height 29
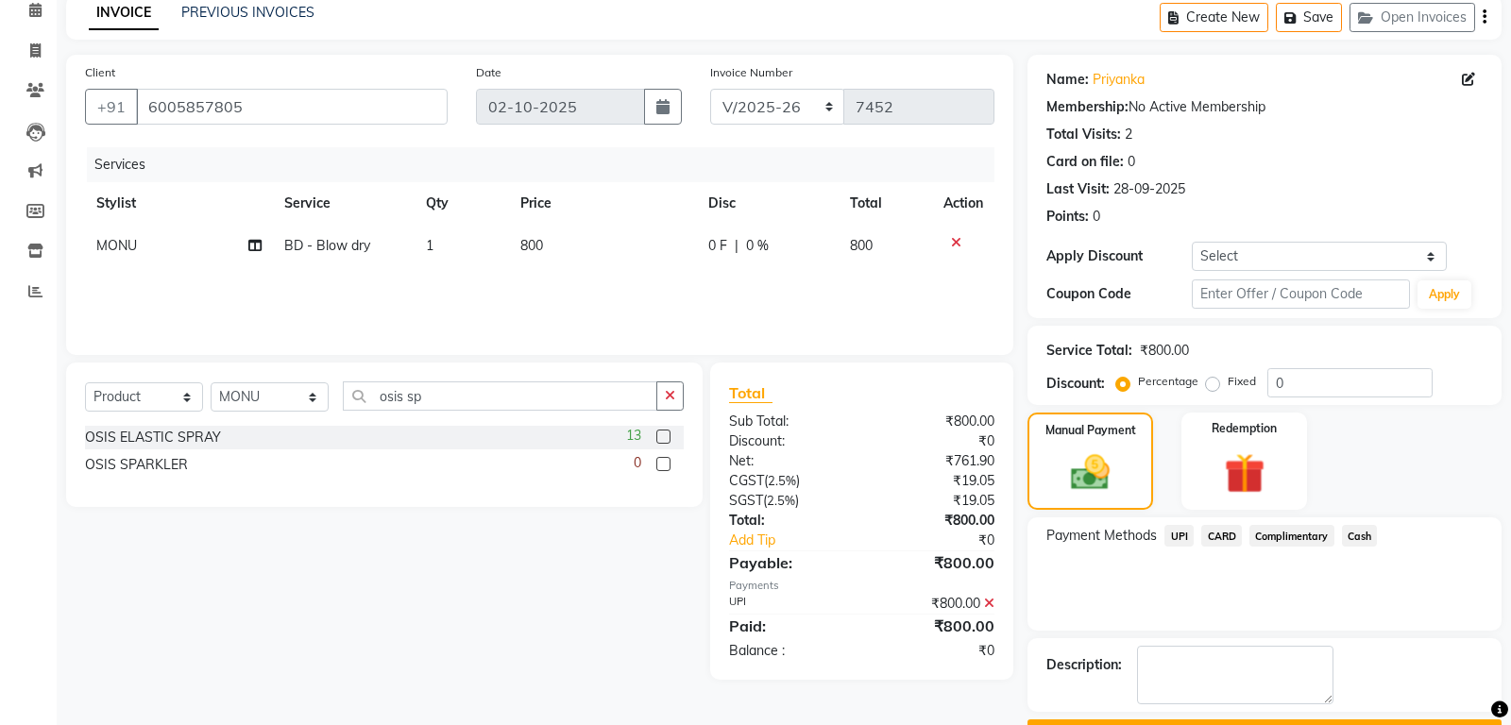
scroll to position [138, 0]
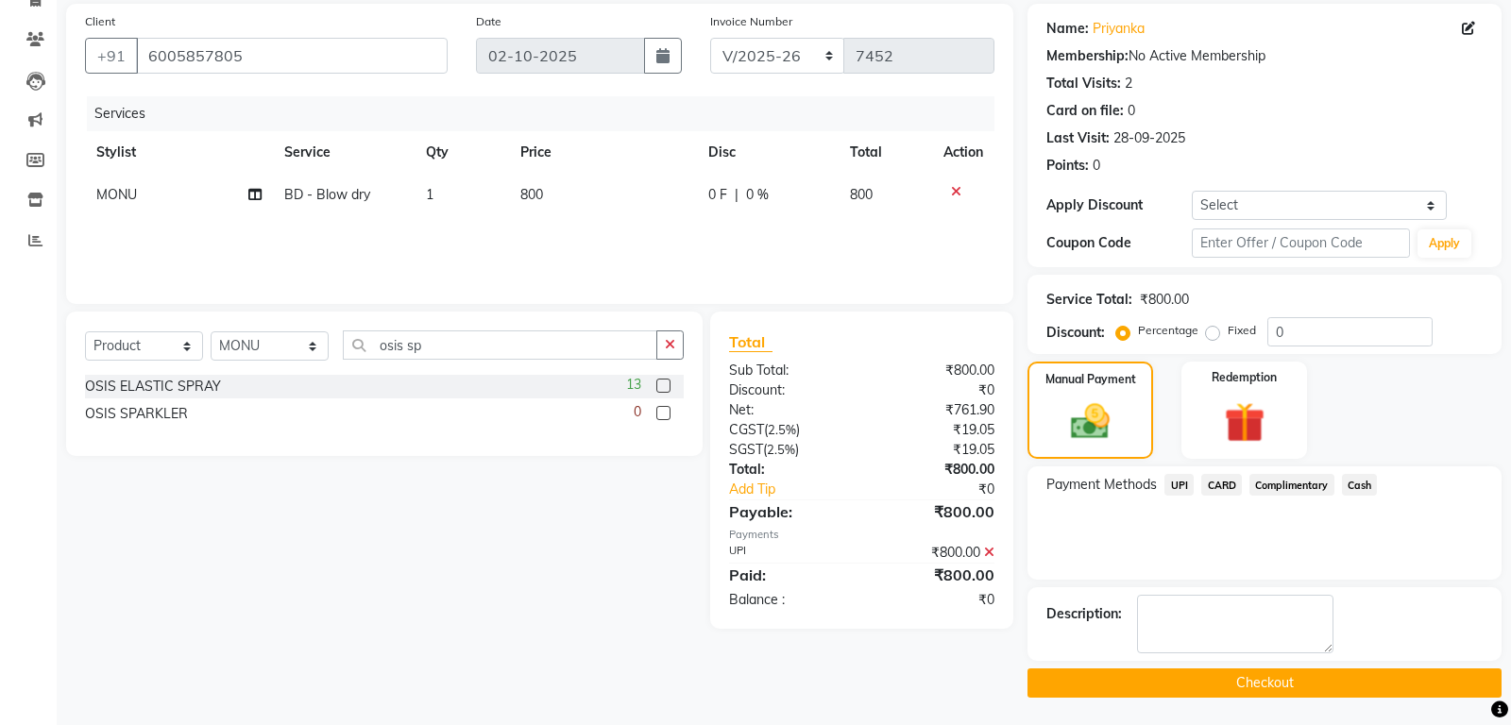
click at [1258, 679] on button "Checkout" at bounding box center [1264, 683] width 474 height 29
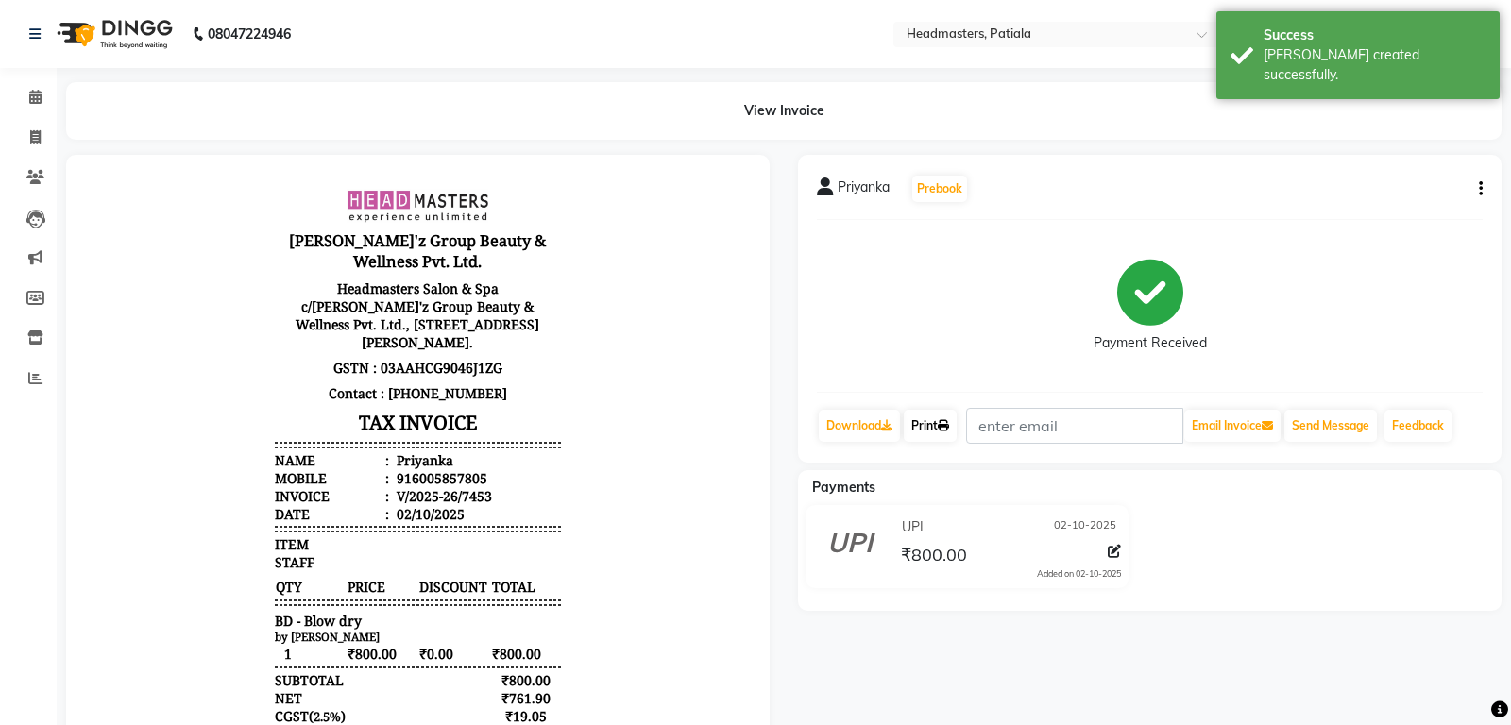
click at [914, 415] on link "Print" at bounding box center [930, 426] width 53 height 32
click at [937, 425] on link "Print" at bounding box center [930, 426] width 53 height 32
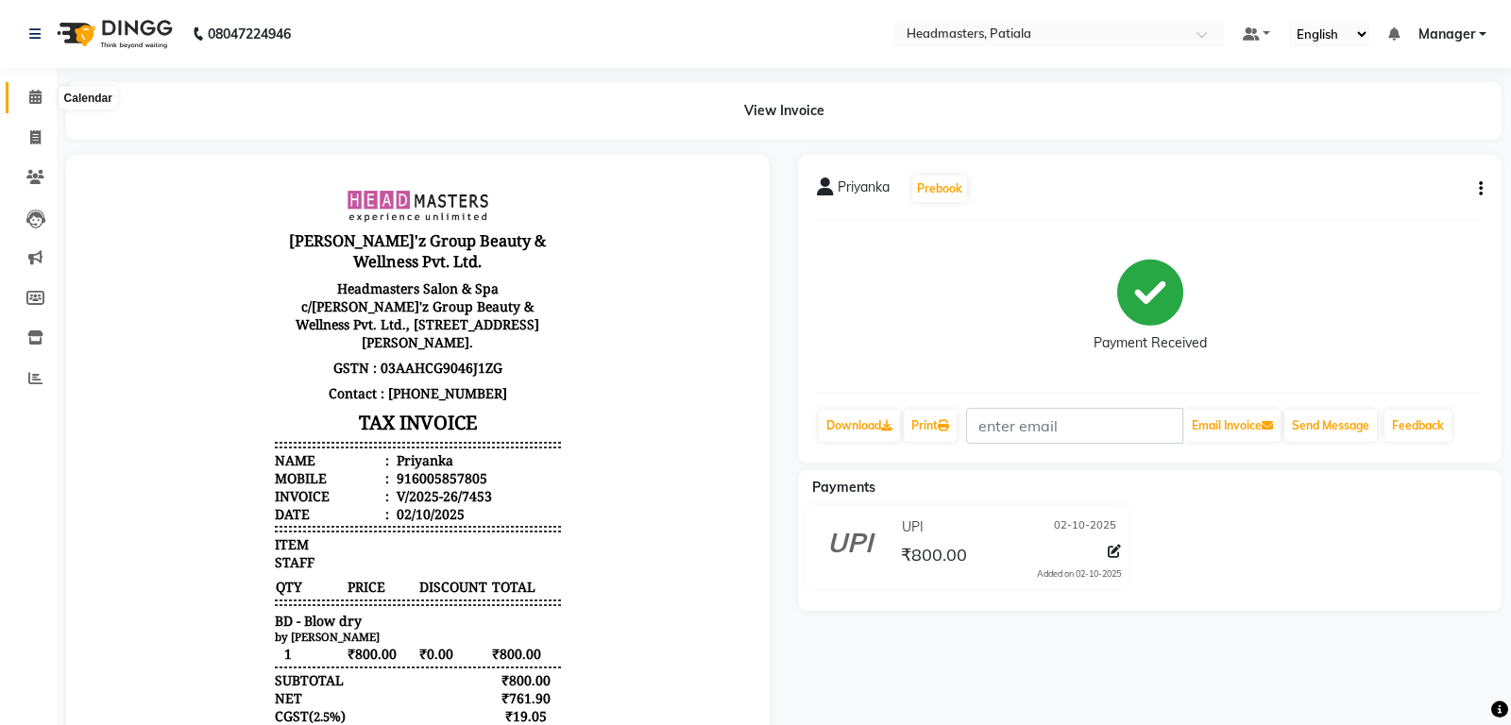
click at [22, 107] on span at bounding box center [35, 98] width 33 height 22
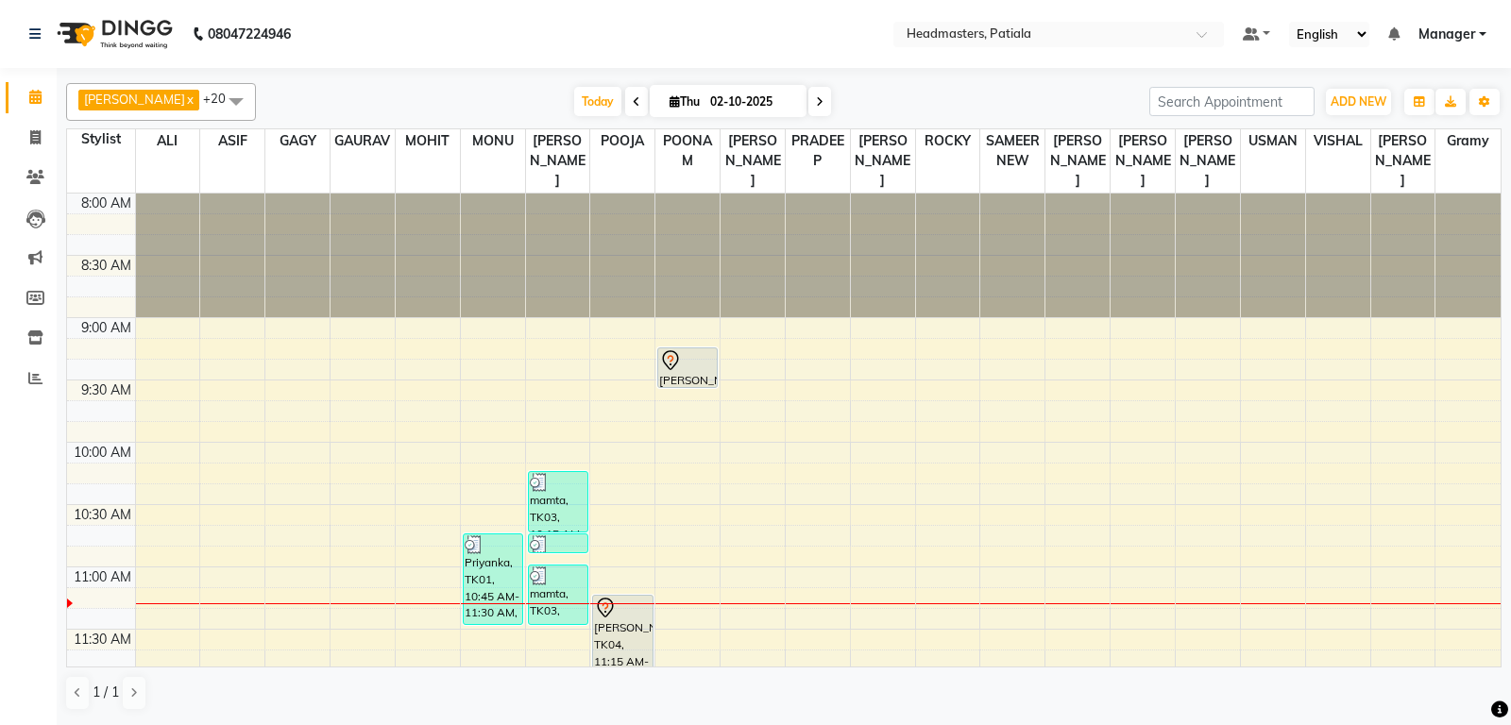
scroll to position [99, 0]
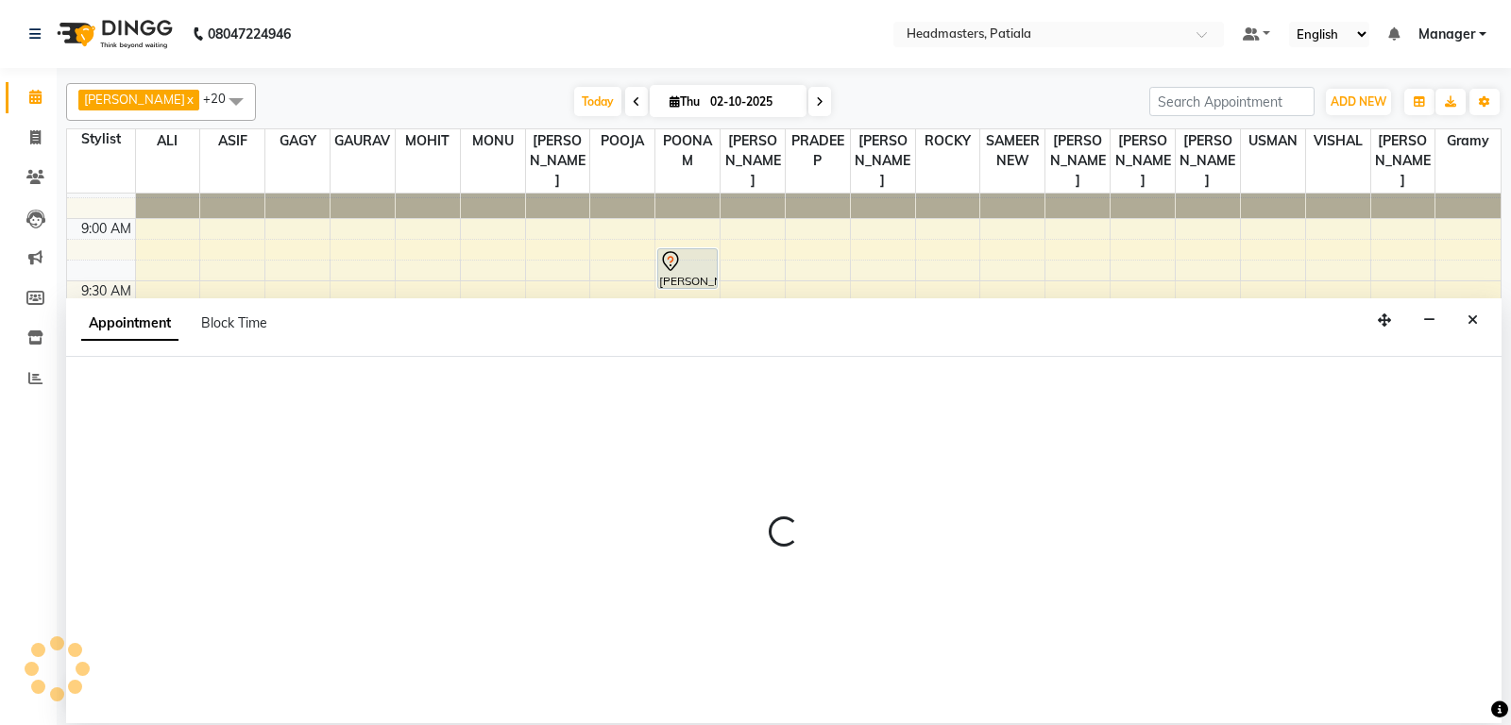
select select "51087"
select select "675"
select select "tentative"
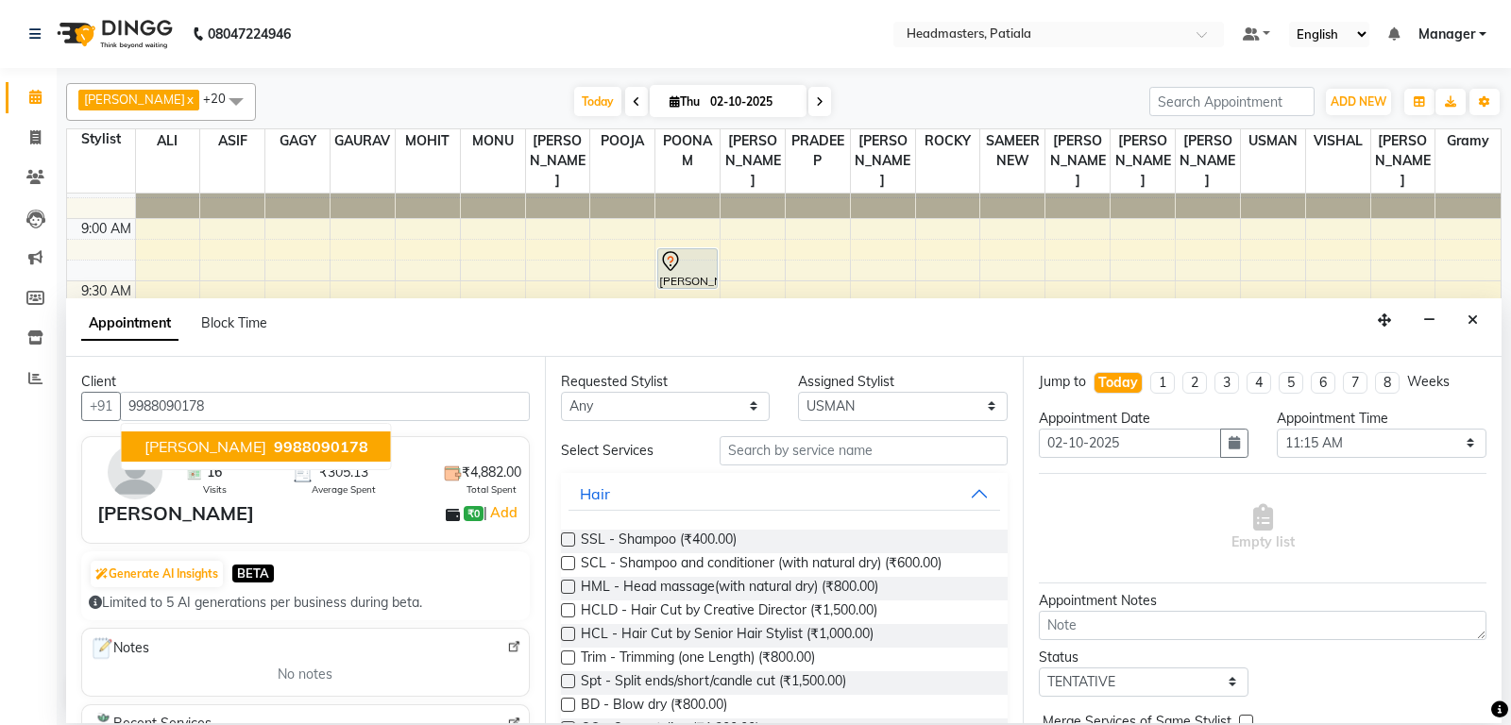
type input "9988090178"
click at [799, 455] on input "text" at bounding box center [864, 450] width 289 height 29
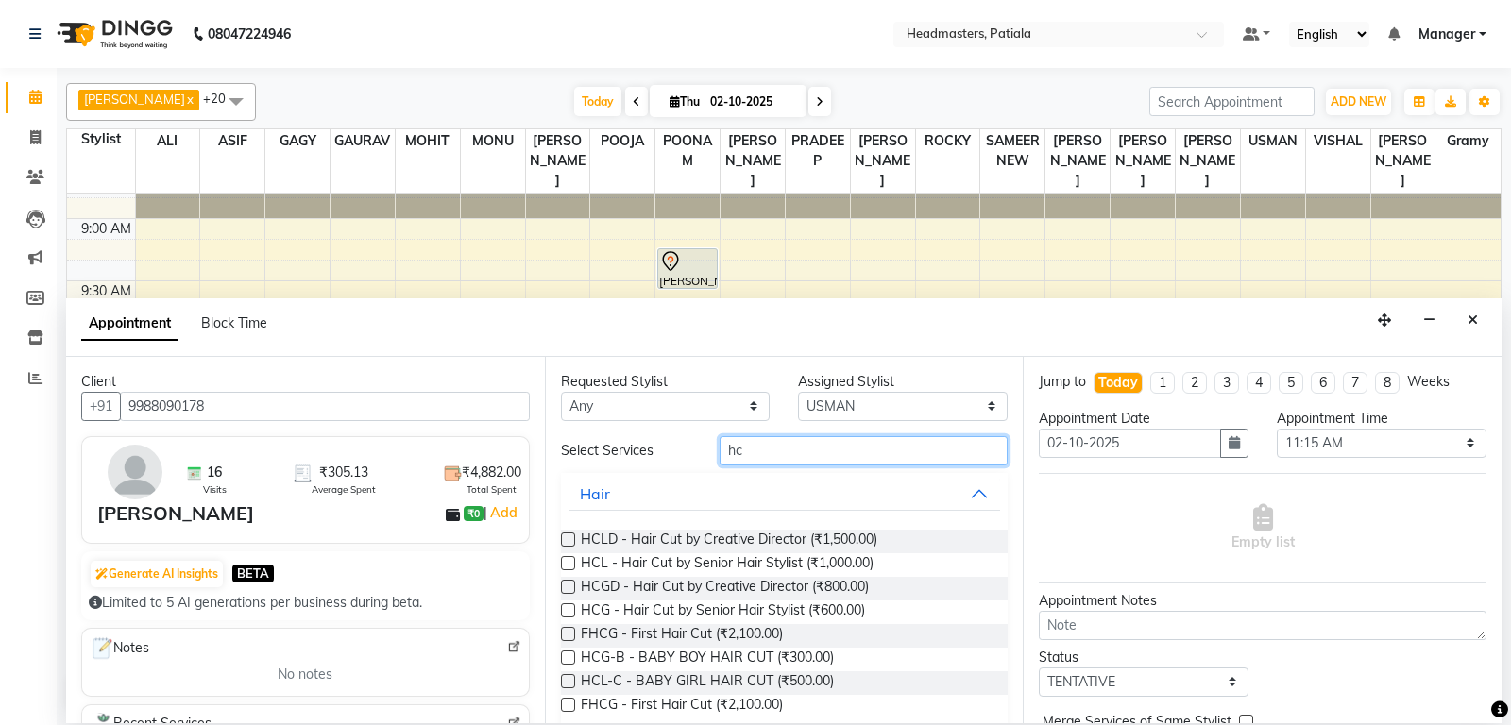
type input "h"
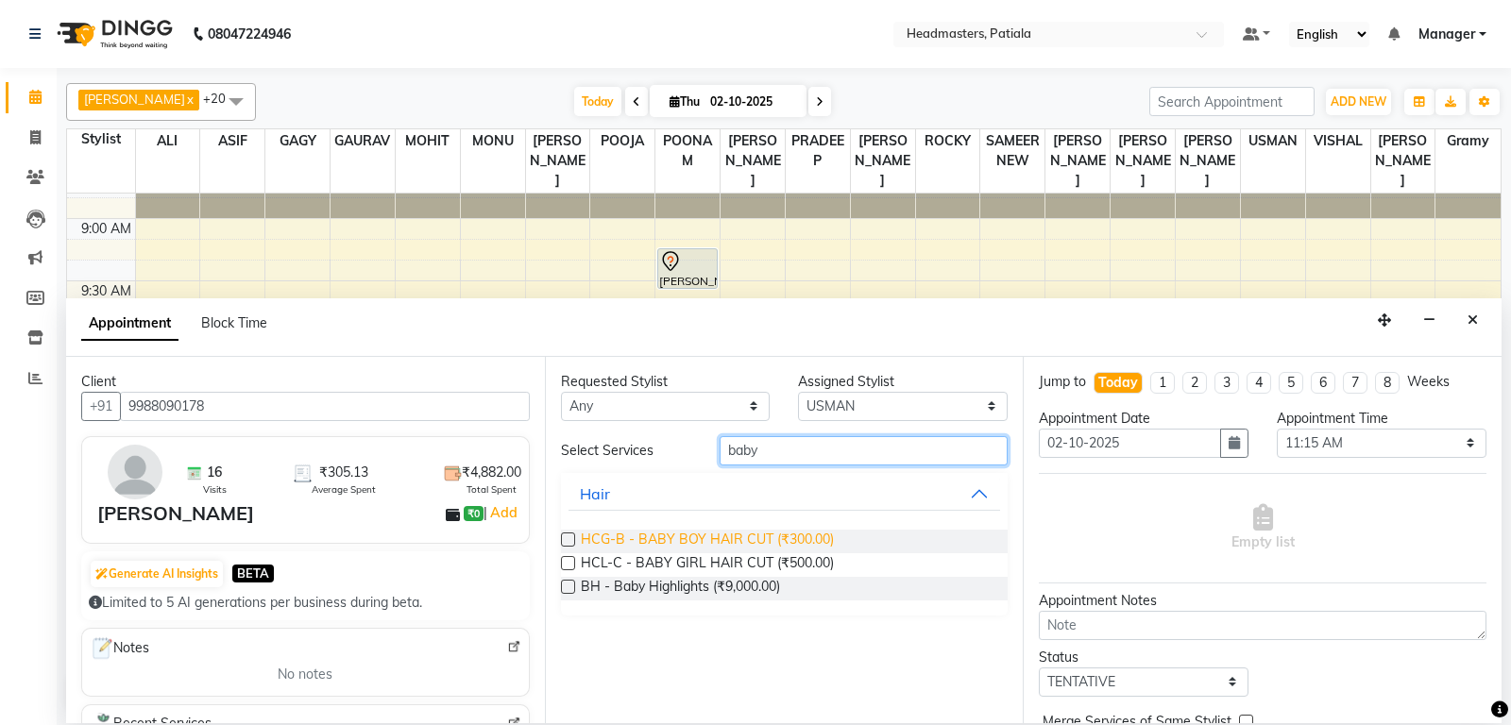
type input "baby"
click at [791, 550] on span "HCG-B - BABY BOY HAIR CUT (₹300.00)" at bounding box center [707, 542] width 253 height 24
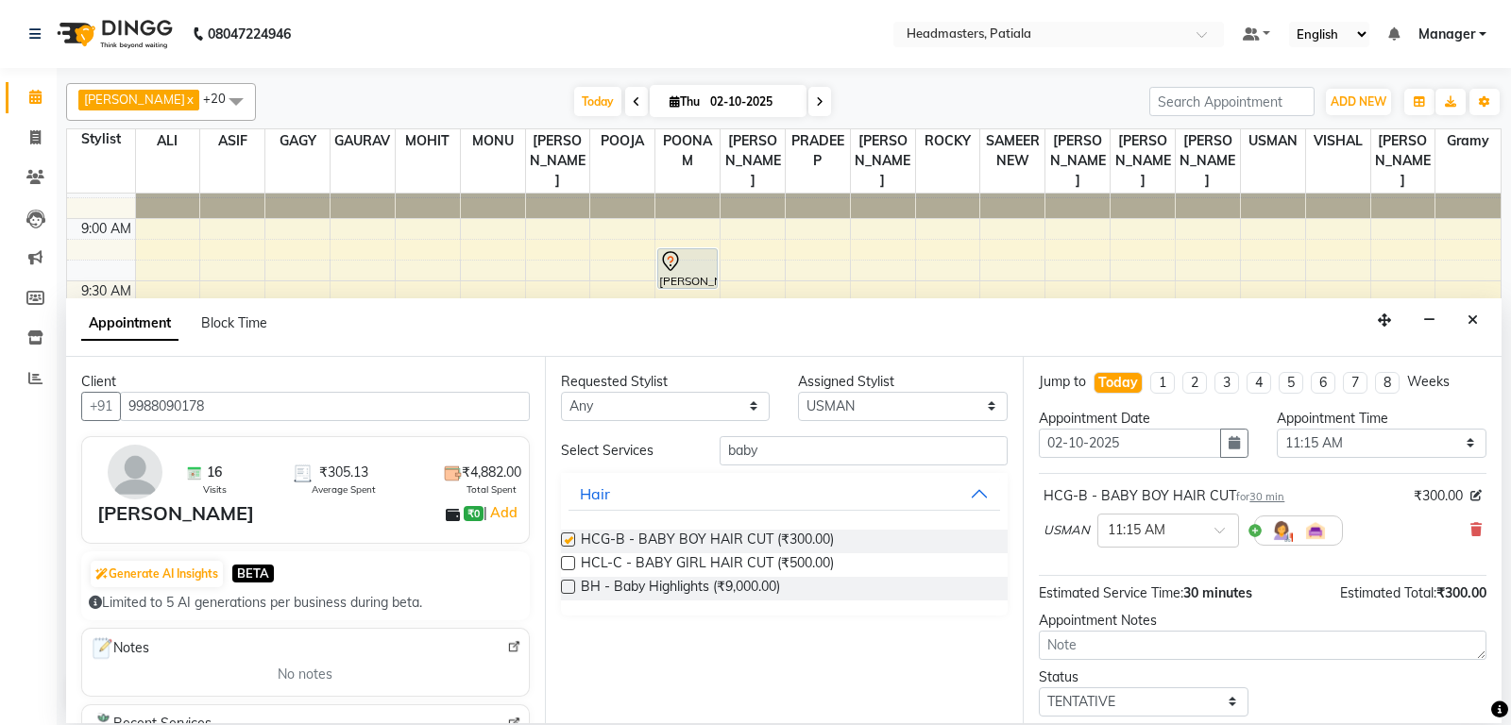
checkbox input "false"
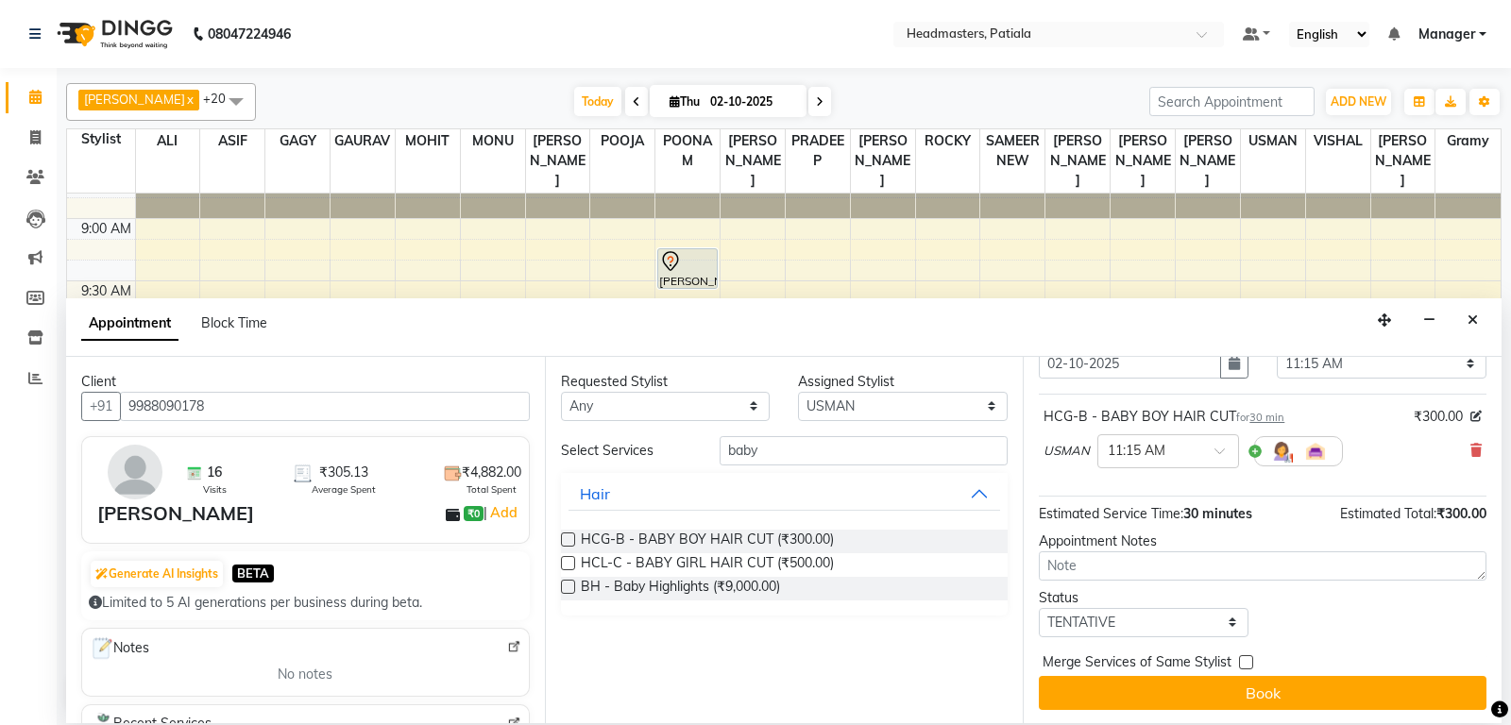
scroll to position [80, 0]
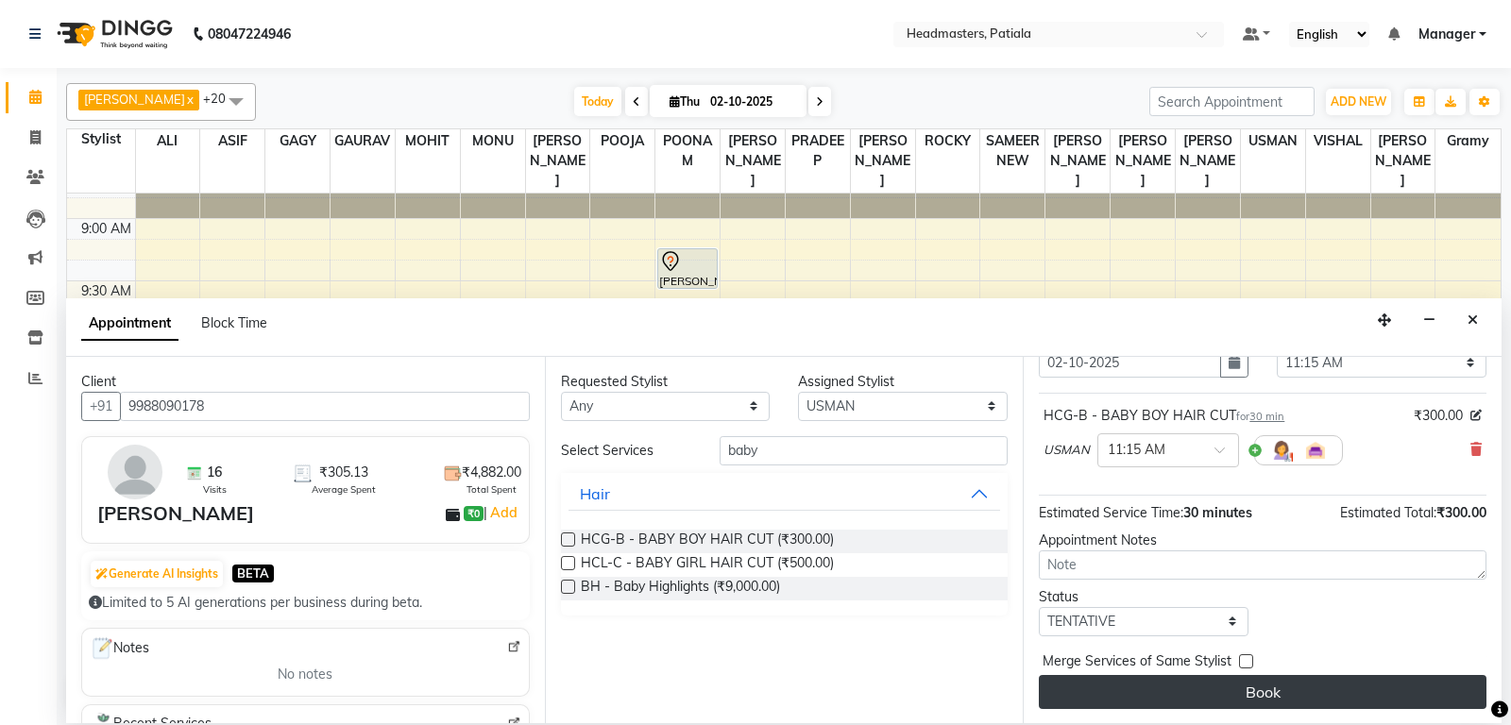
click at [1219, 686] on button "Book" at bounding box center [1263, 692] width 448 height 34
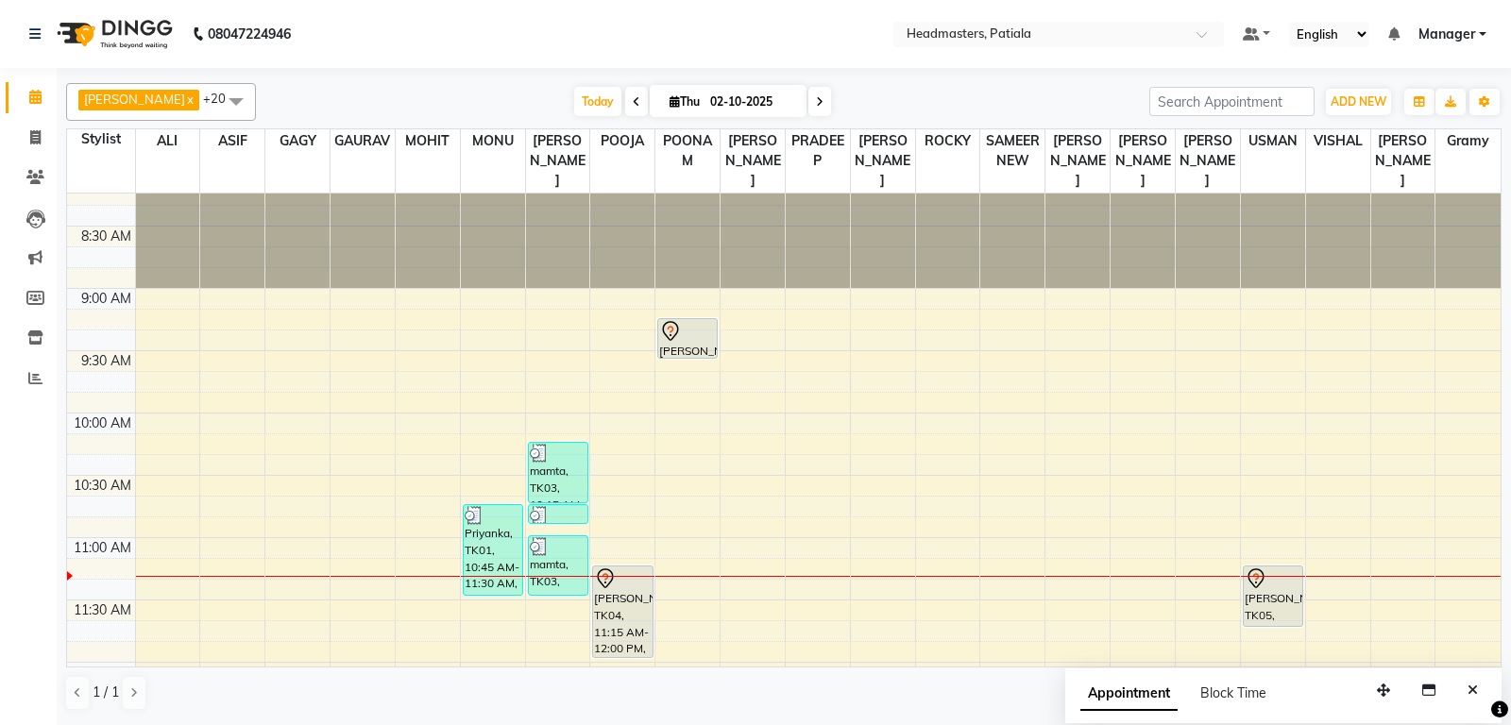
scroll to position [0, 0]
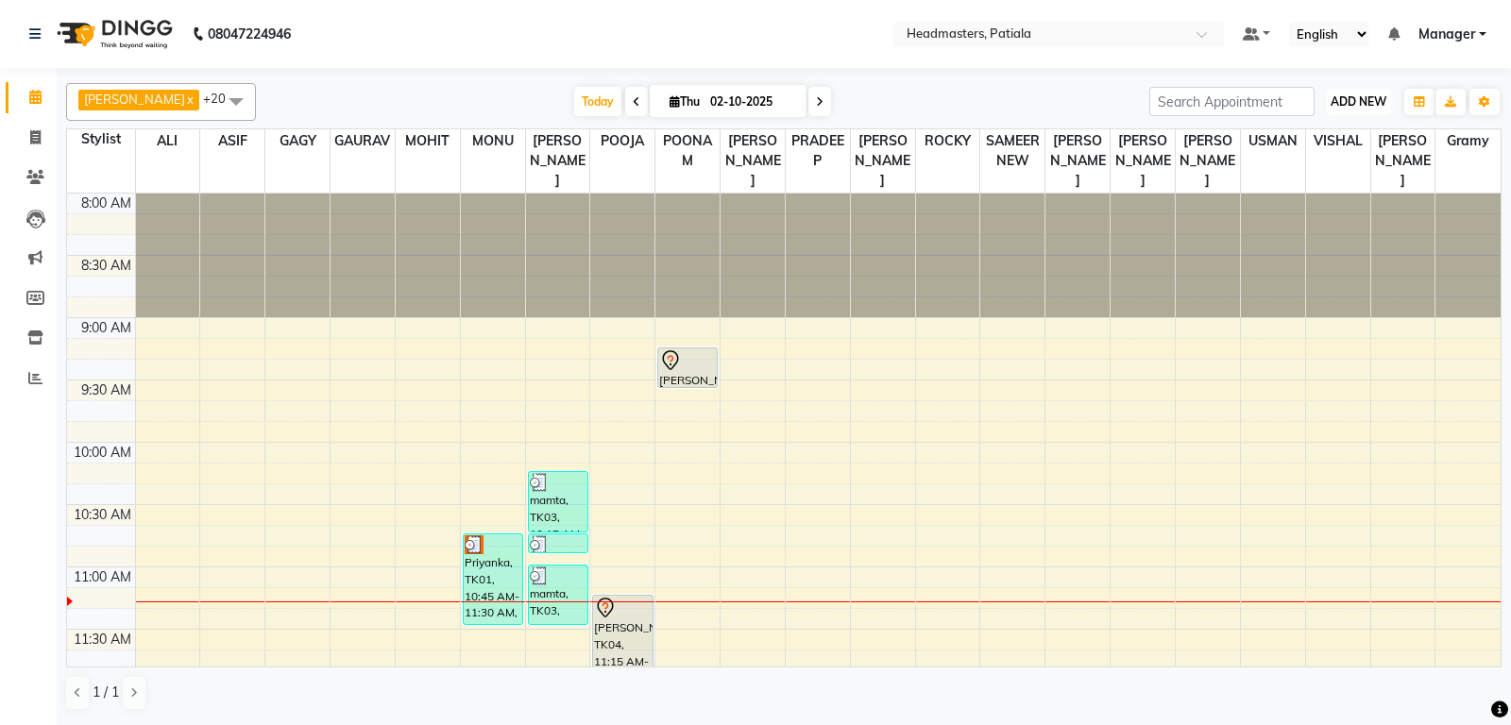
click at [1380, 109] on span "ADD NEW" at bounding box center [1358, 101] width 56 height 14
click at [1306, 159] on link "Add Invoice" at bounding box center [1315, 162] width 149 height 25
select select "6602"
select select "service"
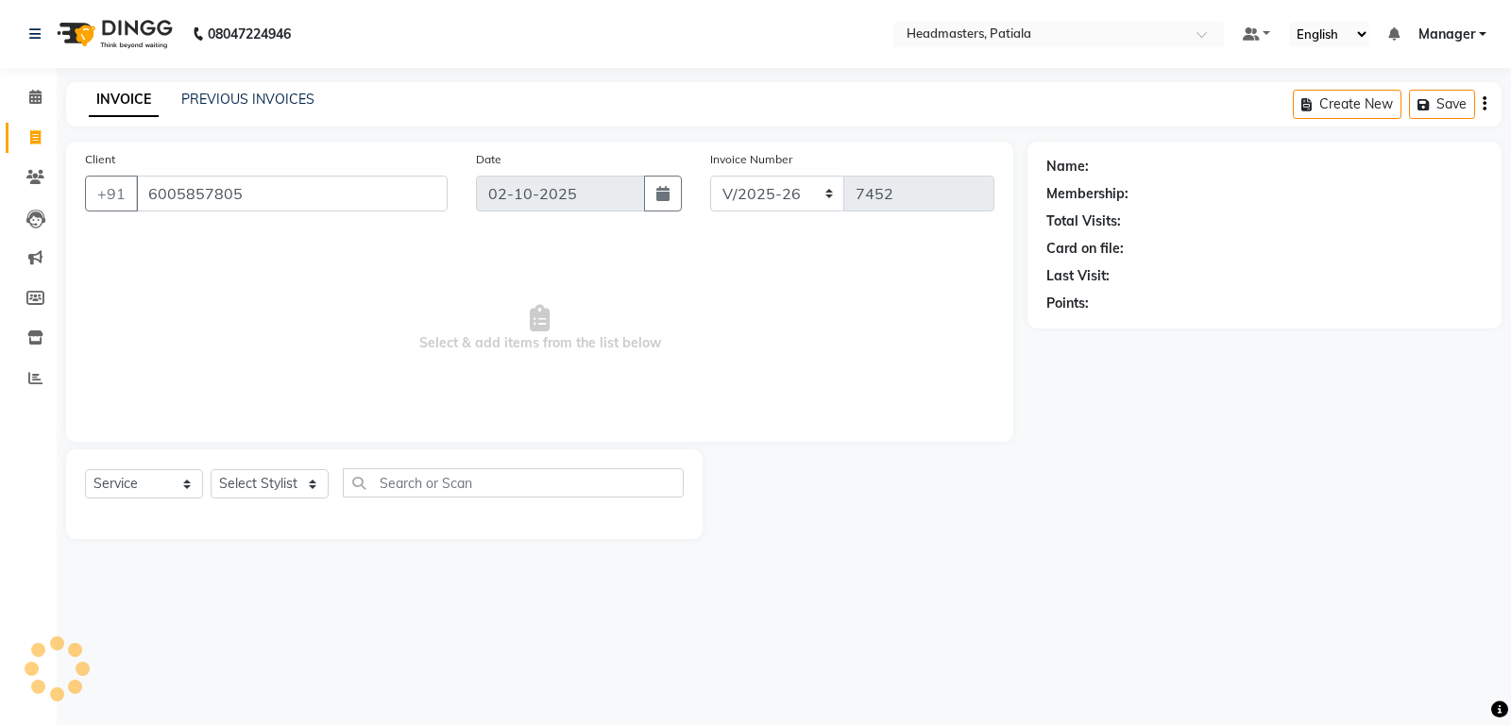
type input "6005857805"
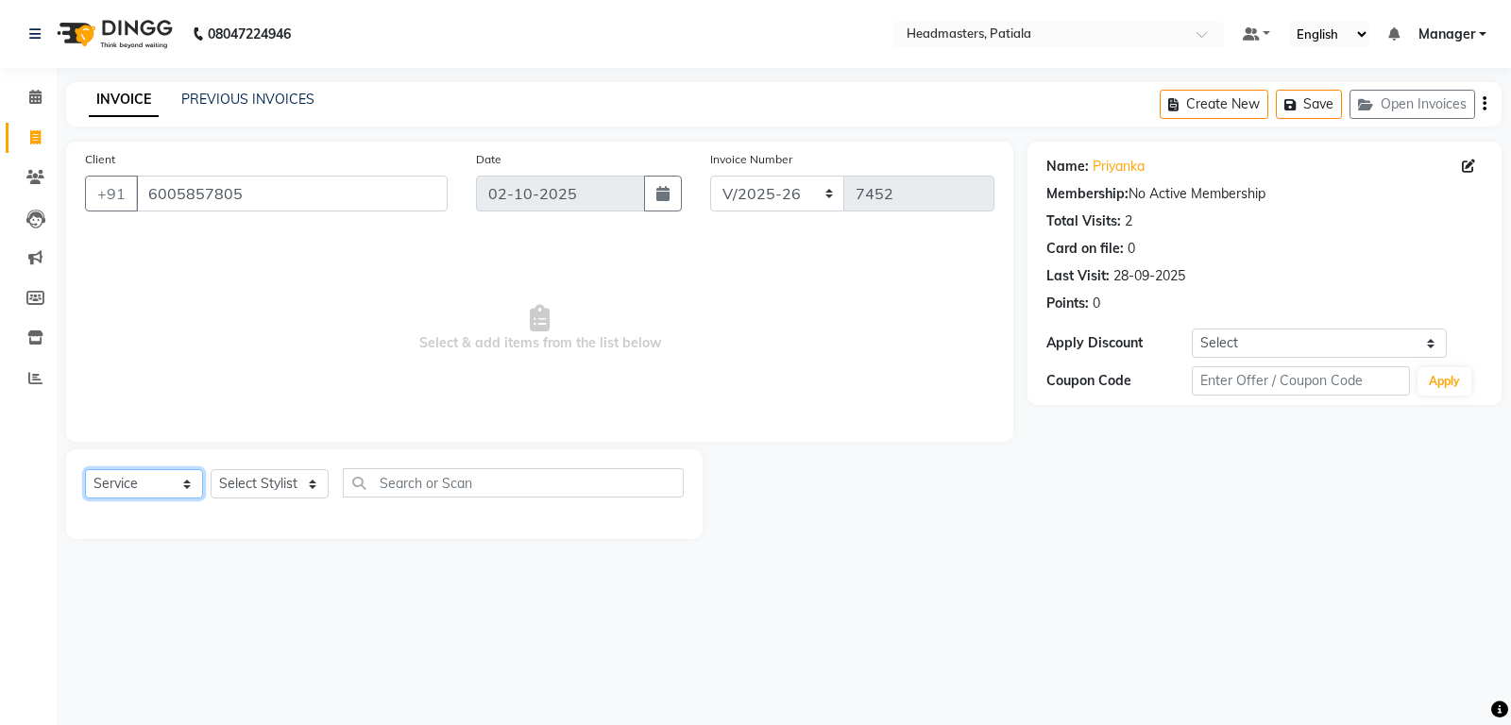
click at [85, 469] on select "Select Service Product Membership Package Voucher Prepaid Gift Card" at bounding box center [144, 483] width 118 height 29
select select "product"
click option "Product" at bounding box center [0, 0] width 0 height 0
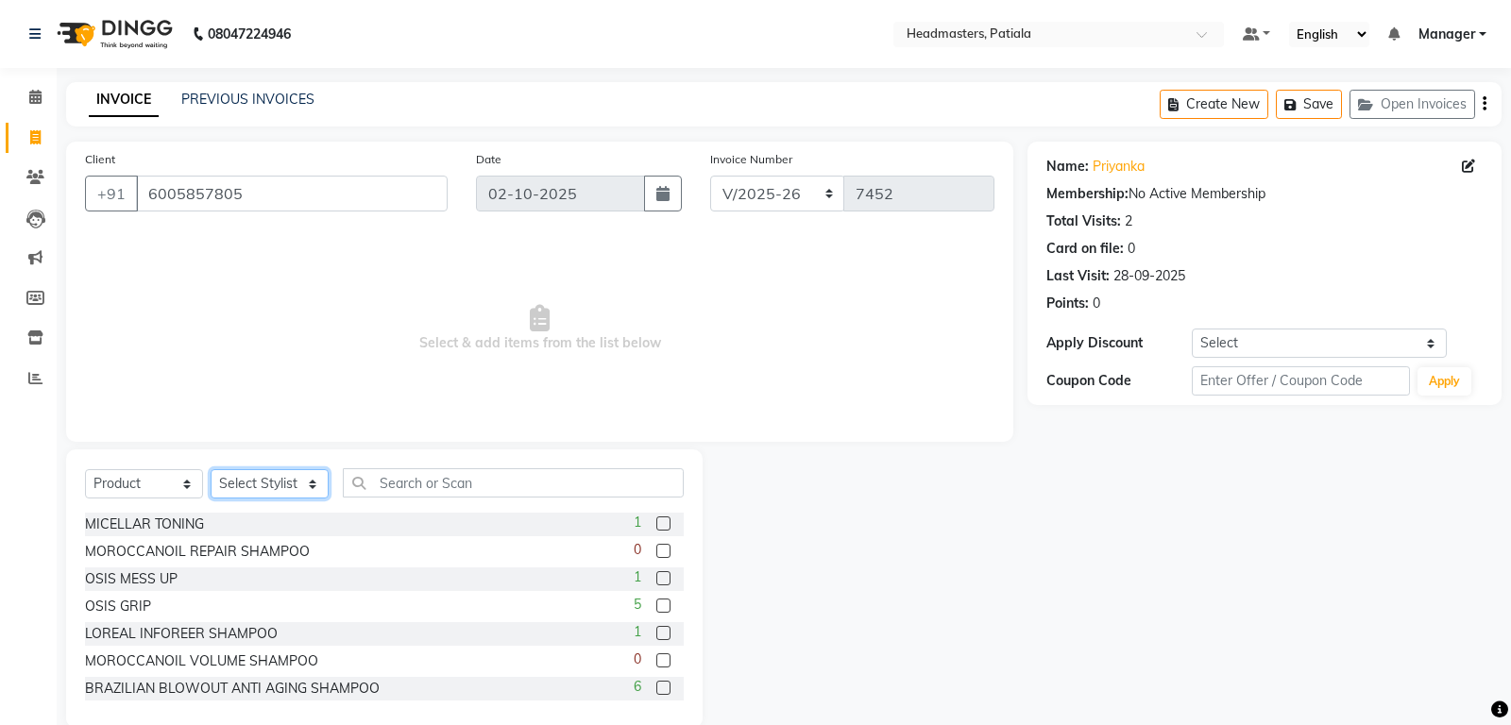
click at [211, 469] on select "Select Stylist ABHISHEK AJAY KUMAR AKSHAY ALI ARSH ARUN ASIF AZEEZUR REHMAAN Ch…" at bounding box center [270, 483] width 118 height 29
select select "51084"
click option "MONU" at bounding box center [0, 0] width 0 height 0
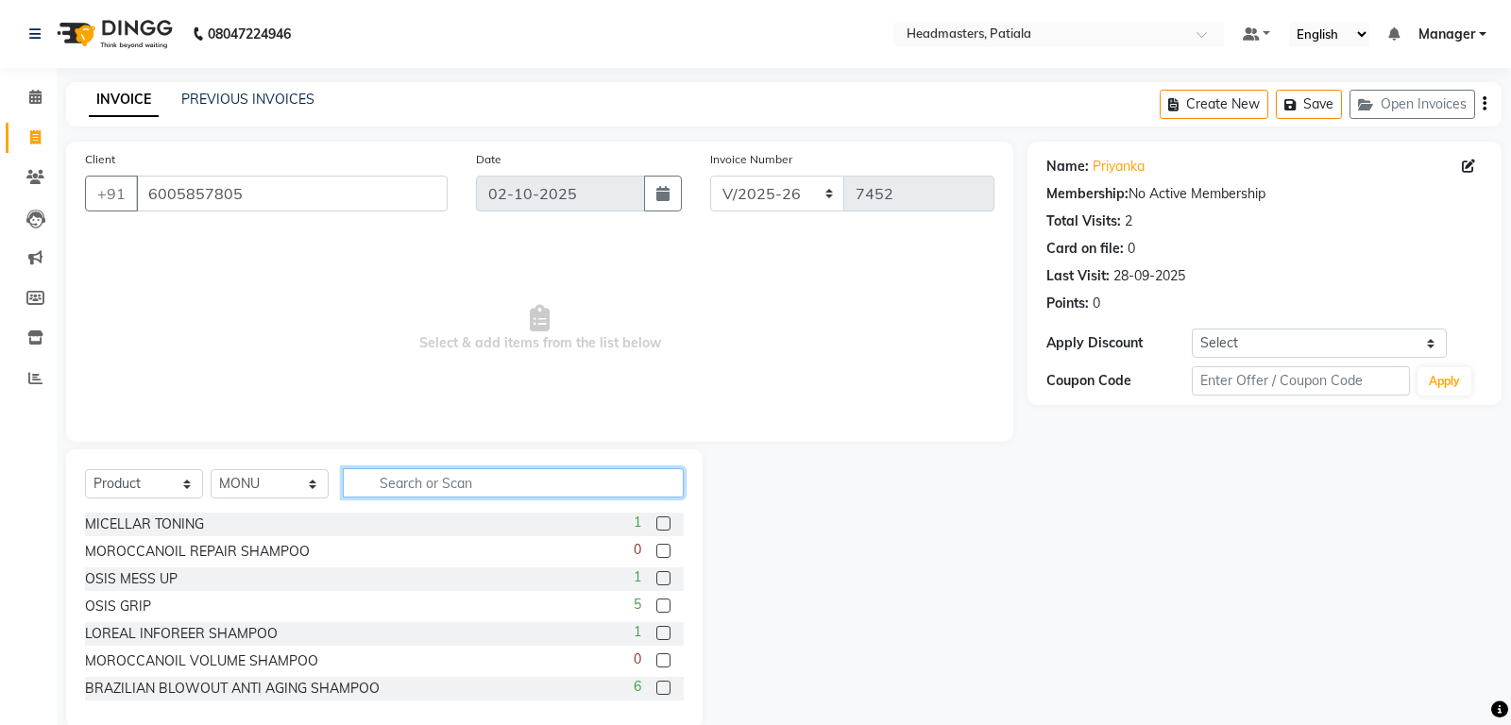
click at [384, 489] on input "text" at bounding box center [513, 482] width 341 height 29
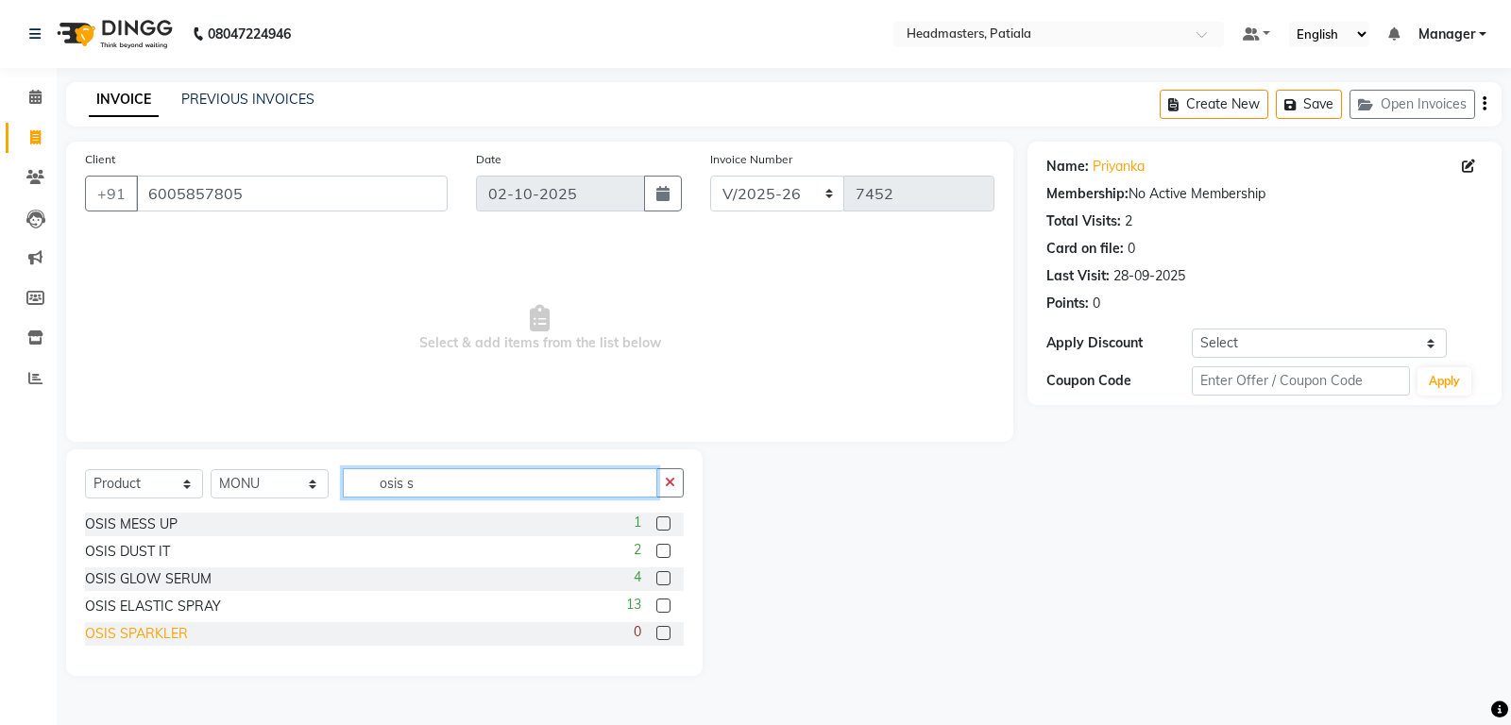
type input "osis s"
click at [168, 635] on div "OSIS SPARKLER" at bounding box center [136, 634] width 103 height 20
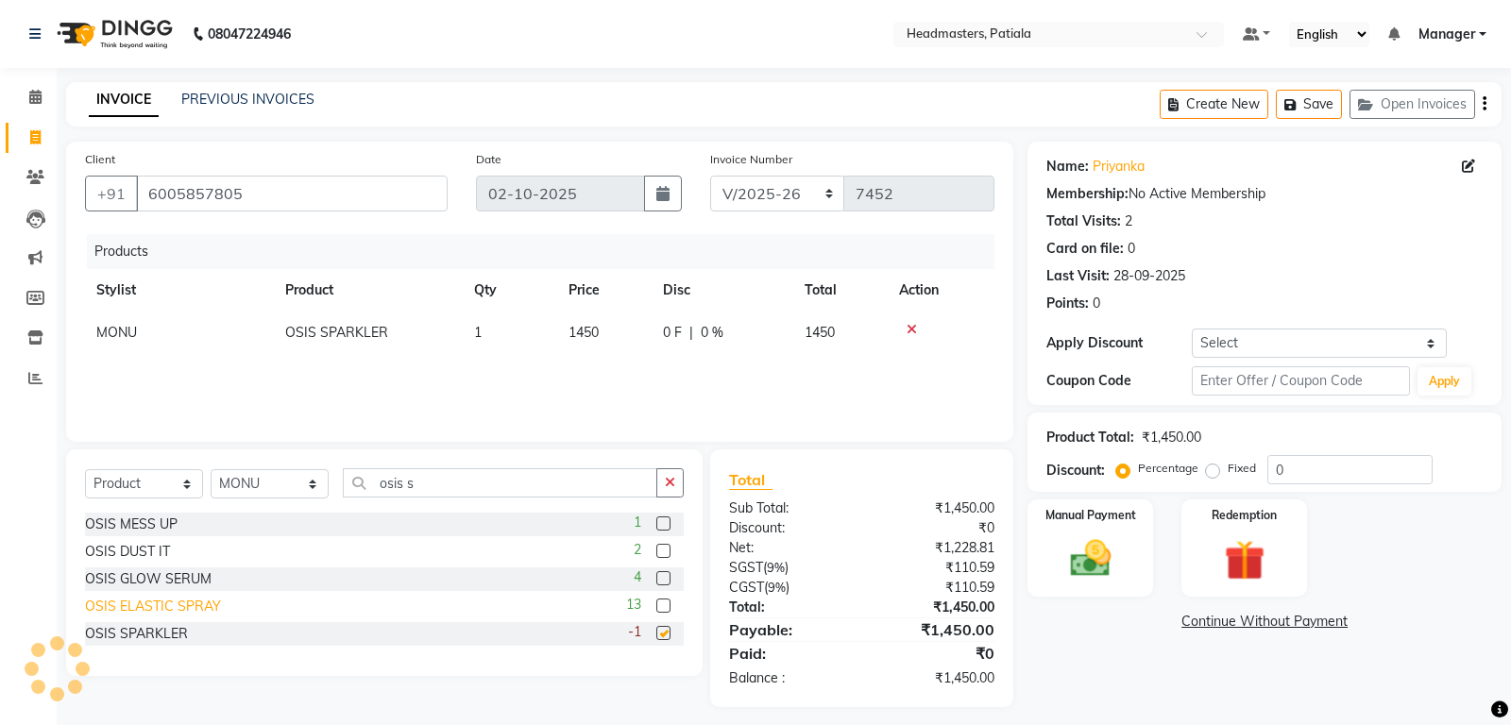
checkbox input "false"
click at [1143, 563] on div "Manual Payment" at bounding box center [1090, 548] width 130 height 101
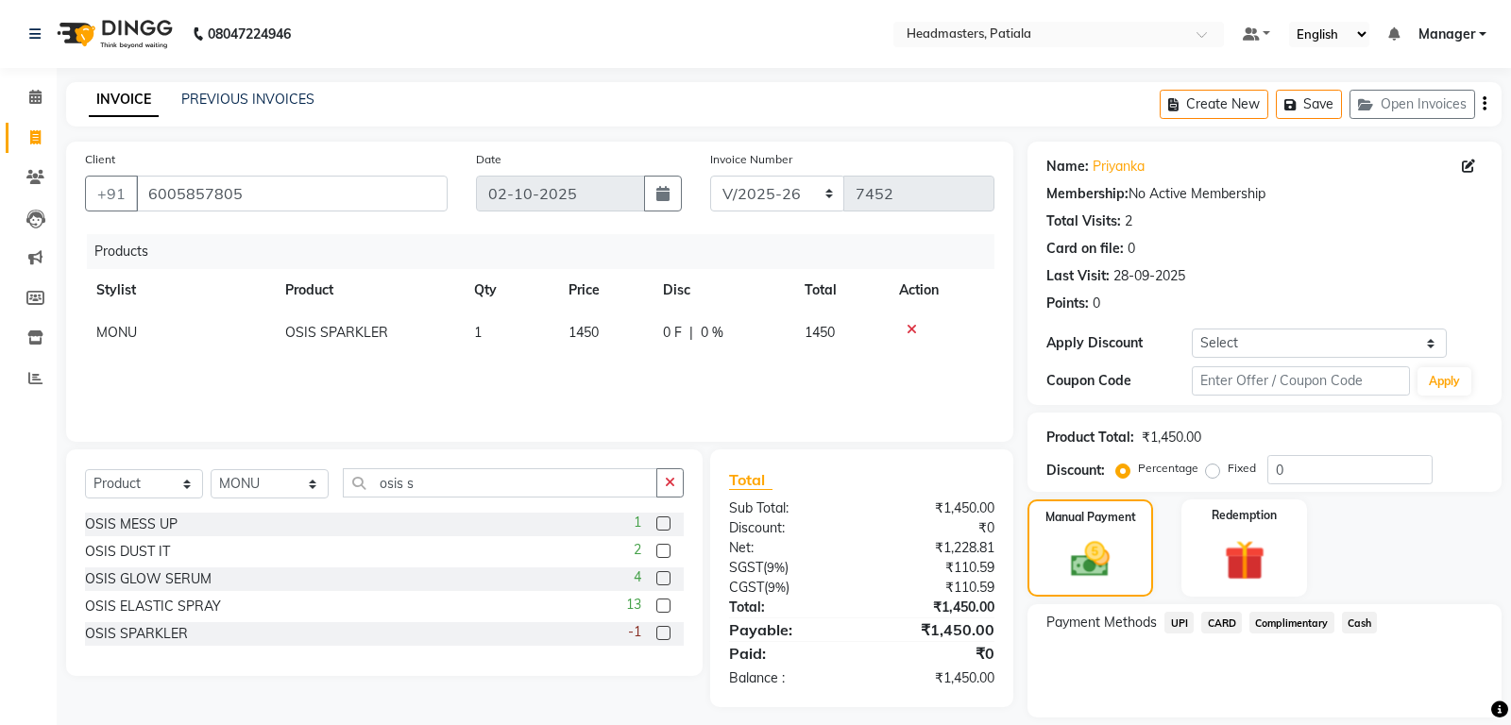
click at [1183, 624] on span "UPI" at bounding box center [1178, 623] width 29 height 22
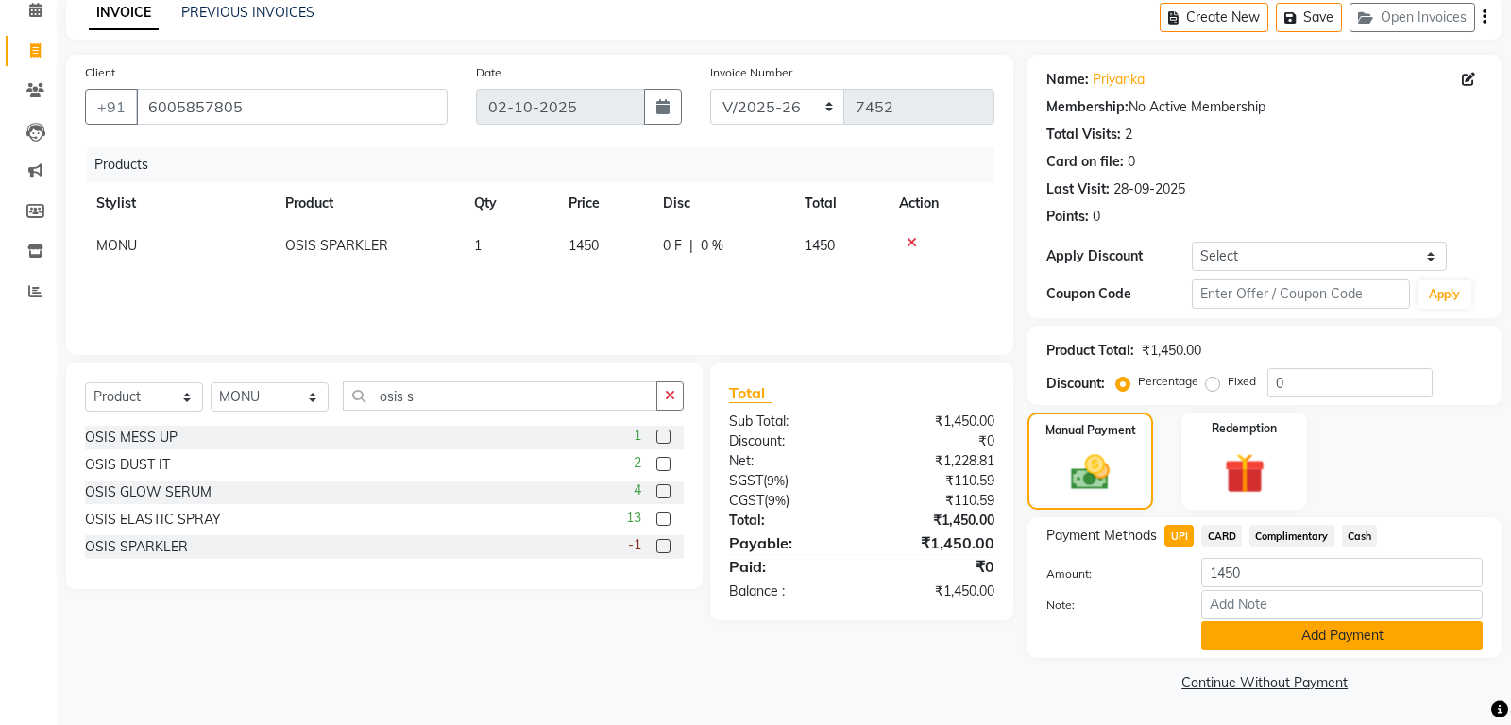
click at [1278, 640] on button "Add Payment" at bounding box center [1341, 635] width 281 height 29
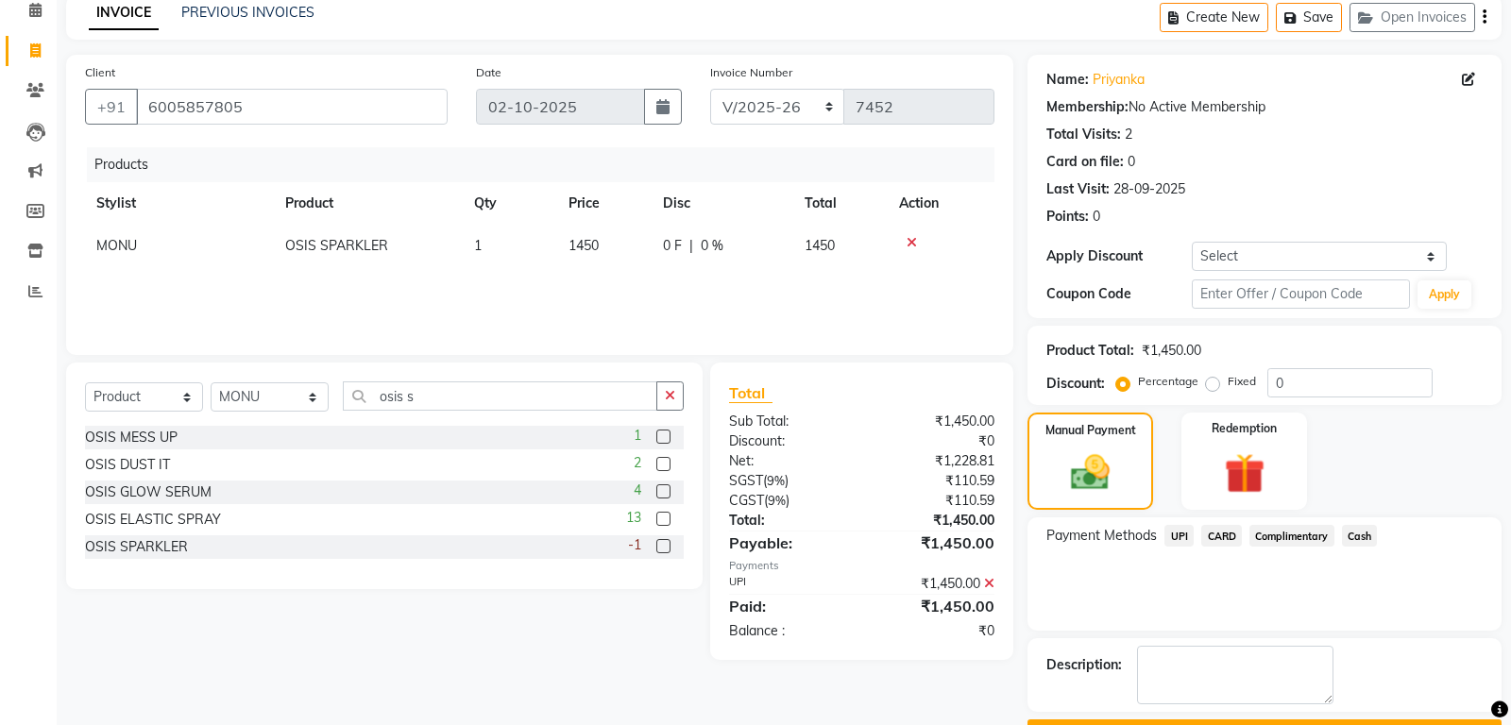
scroll to position [138, 0]
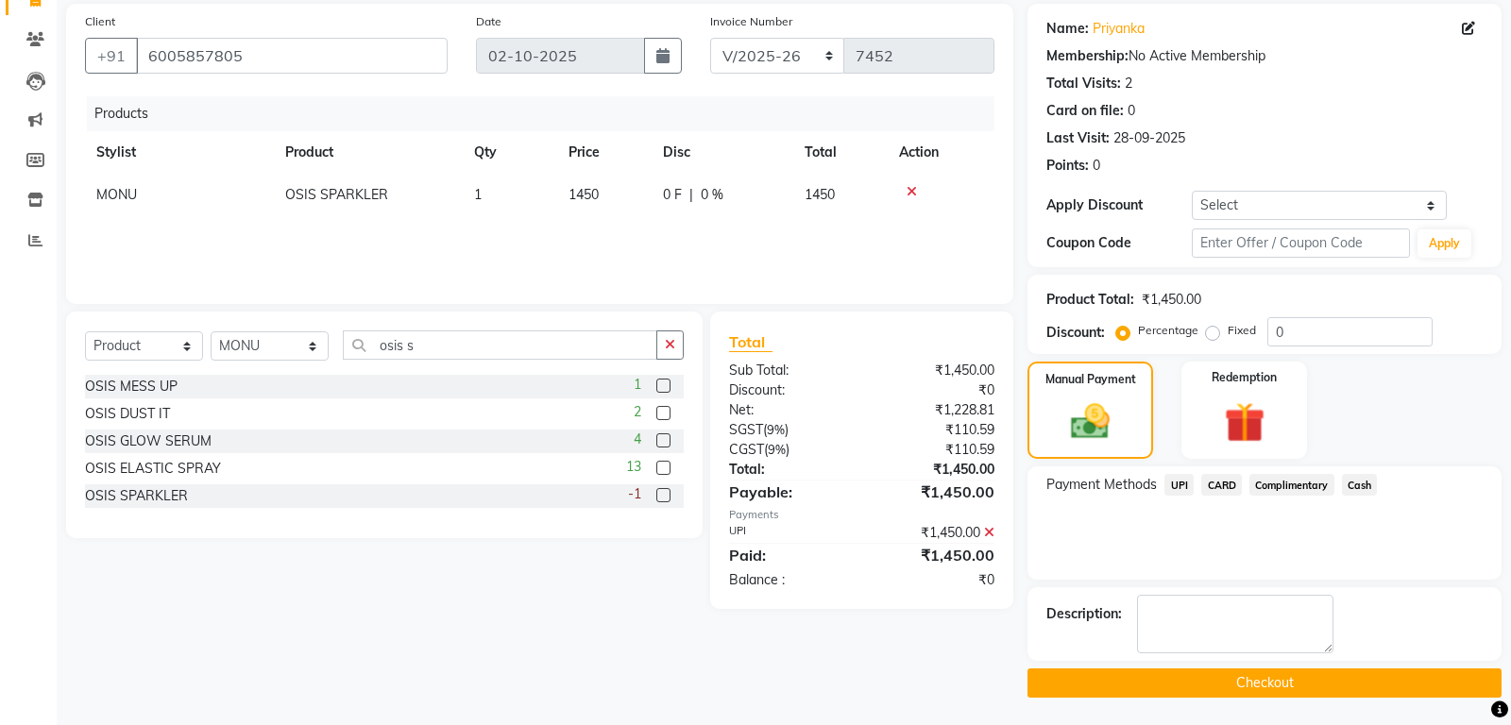
click at [1270, 670] on button "Checkout" at bounding box center [1264, 683] width 474 height 29
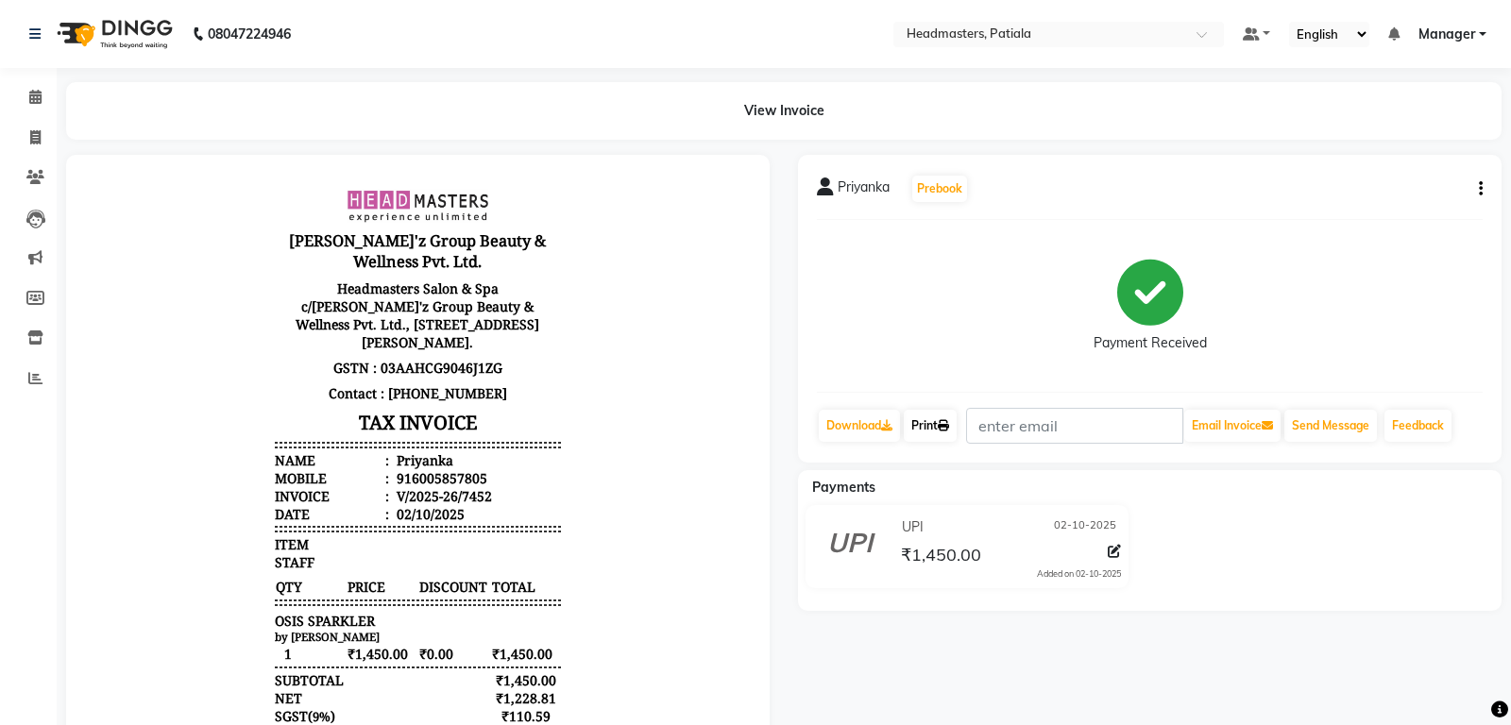
click at [955, 434] on link "Print" at bounding box center [930, 426] width 53 height 32
click at [944, 432] on link "Print" at bounding box center [930, 426] width 53 height 32
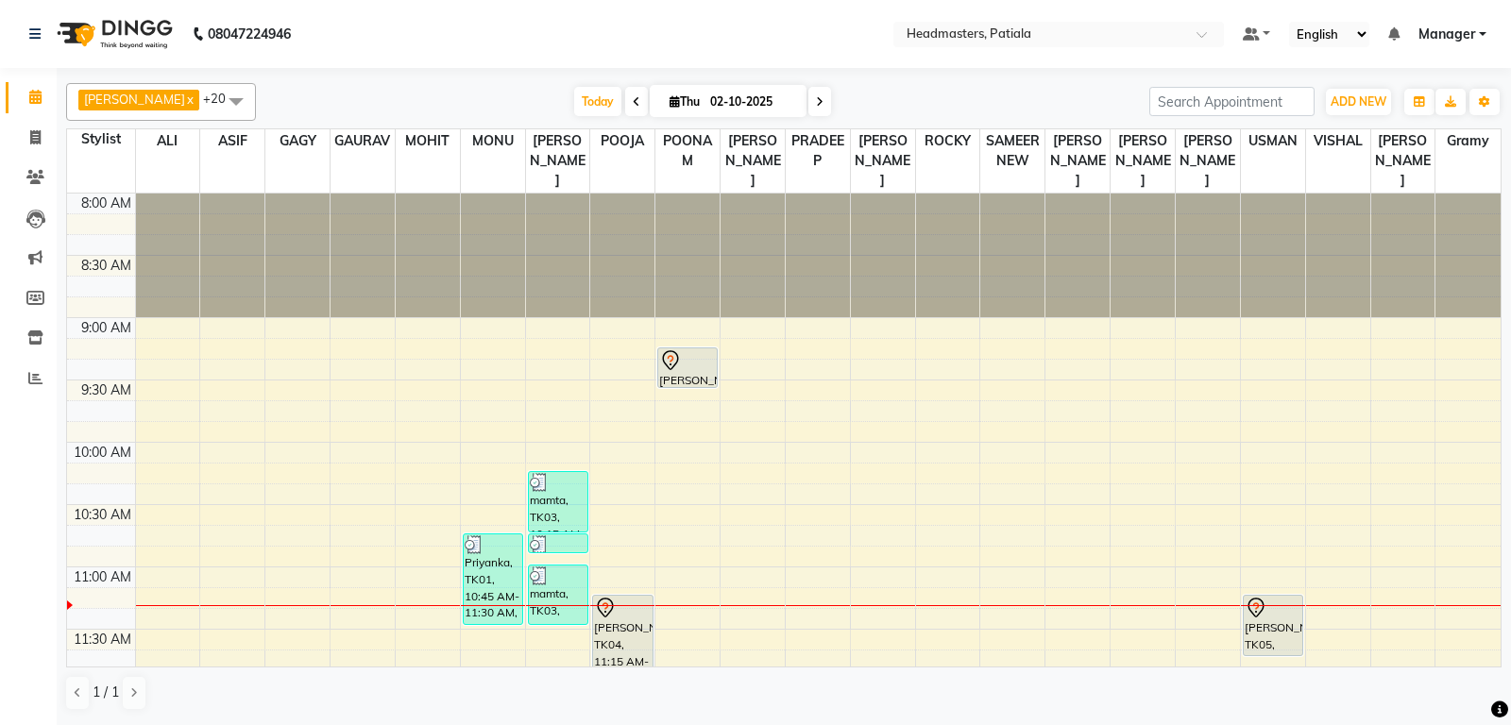
scroll to position [99, 0]
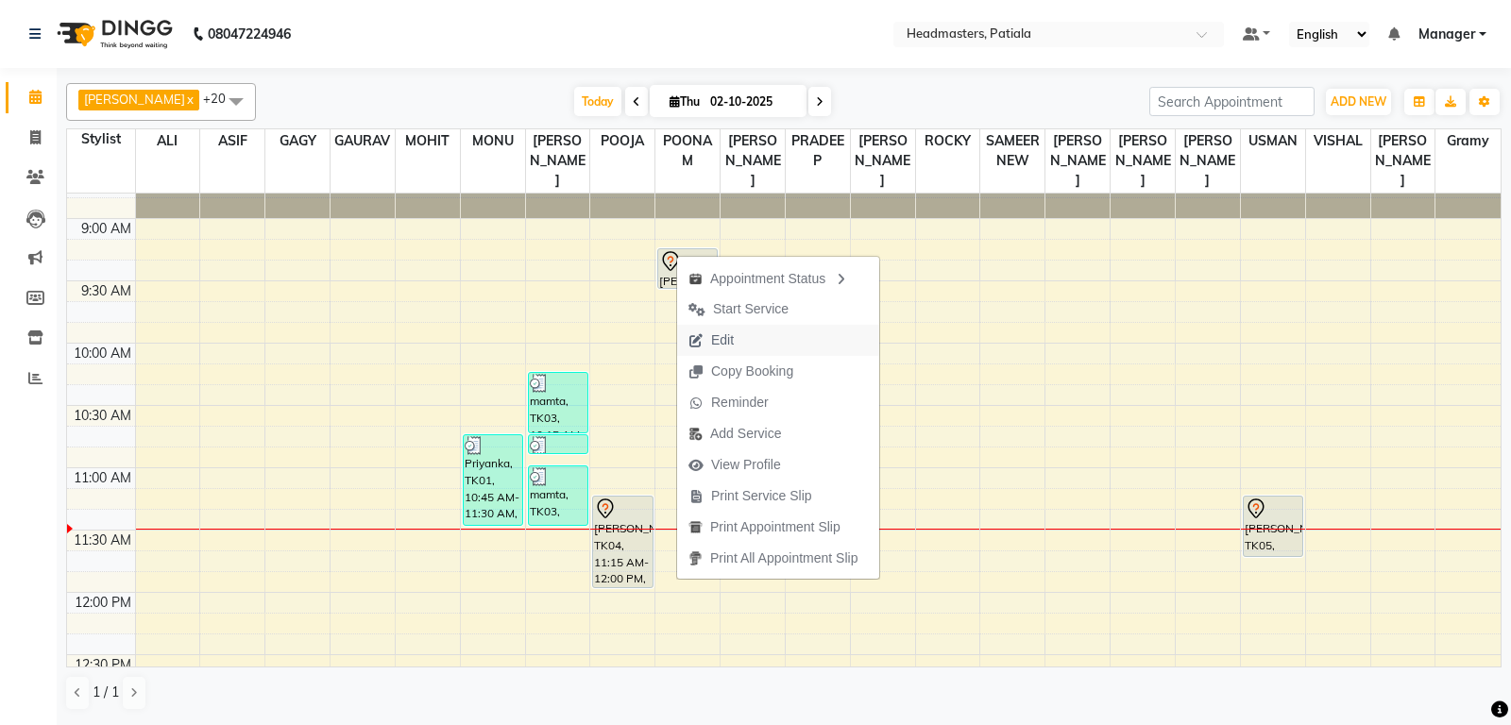
click at [718, 337] on span "Edit" at bounding box center [722, 340] width 23 height 20
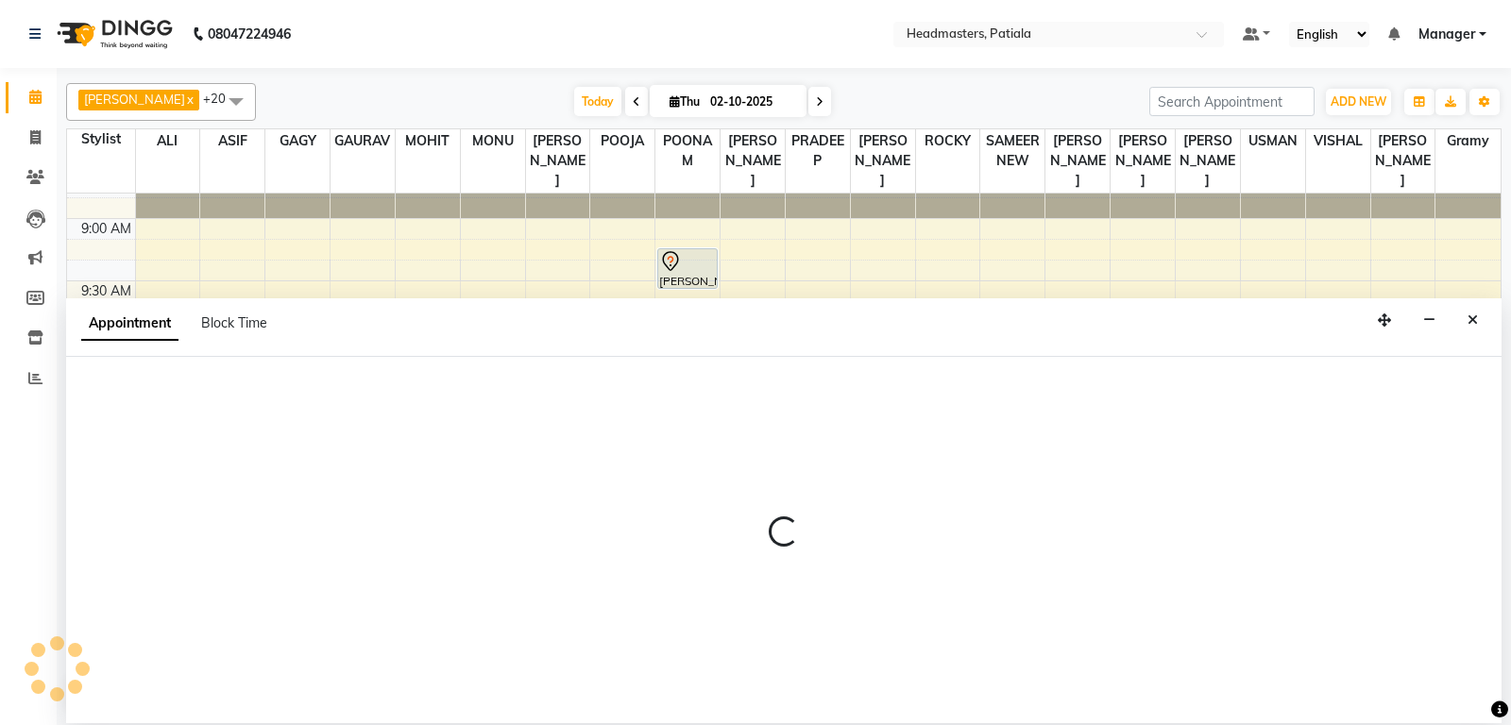
select select "tentative"
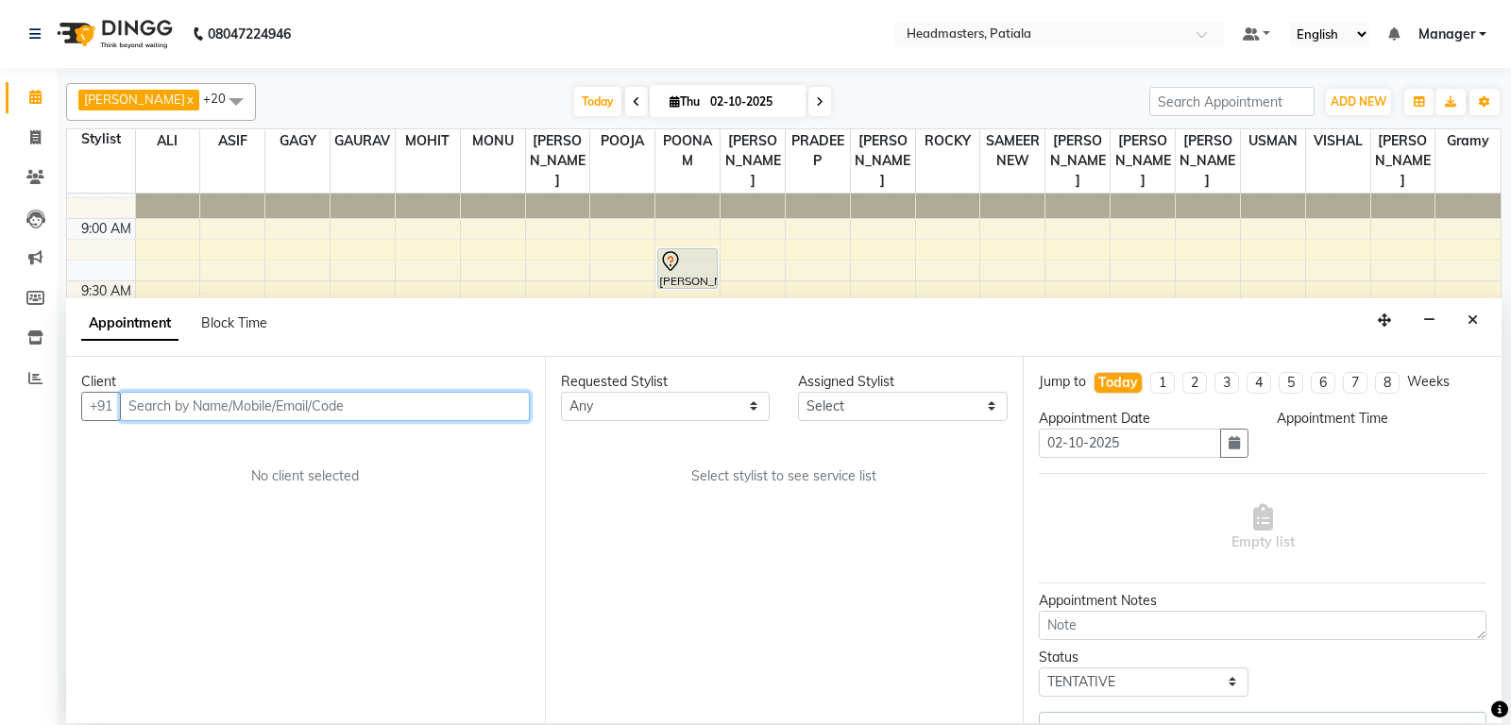
scroll to position [372, 0]
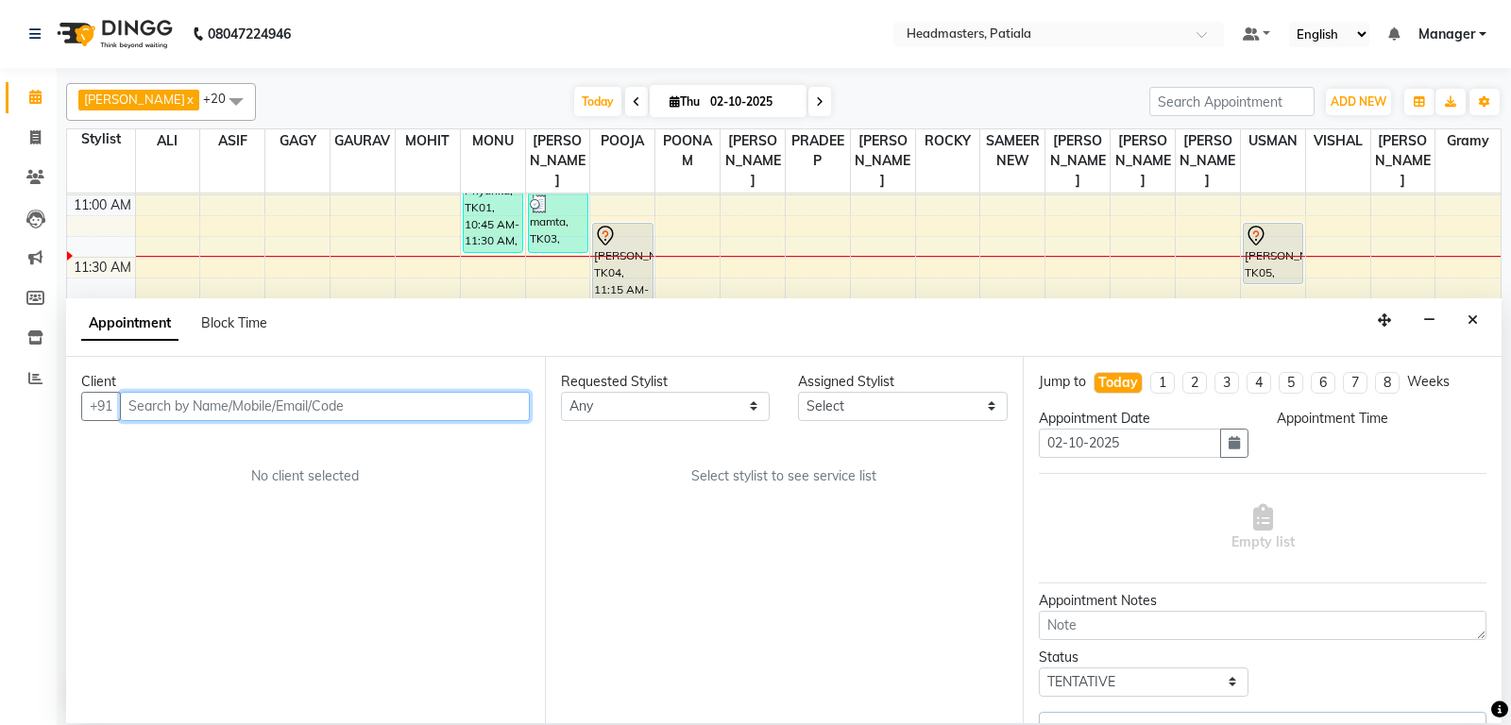
select select "555"
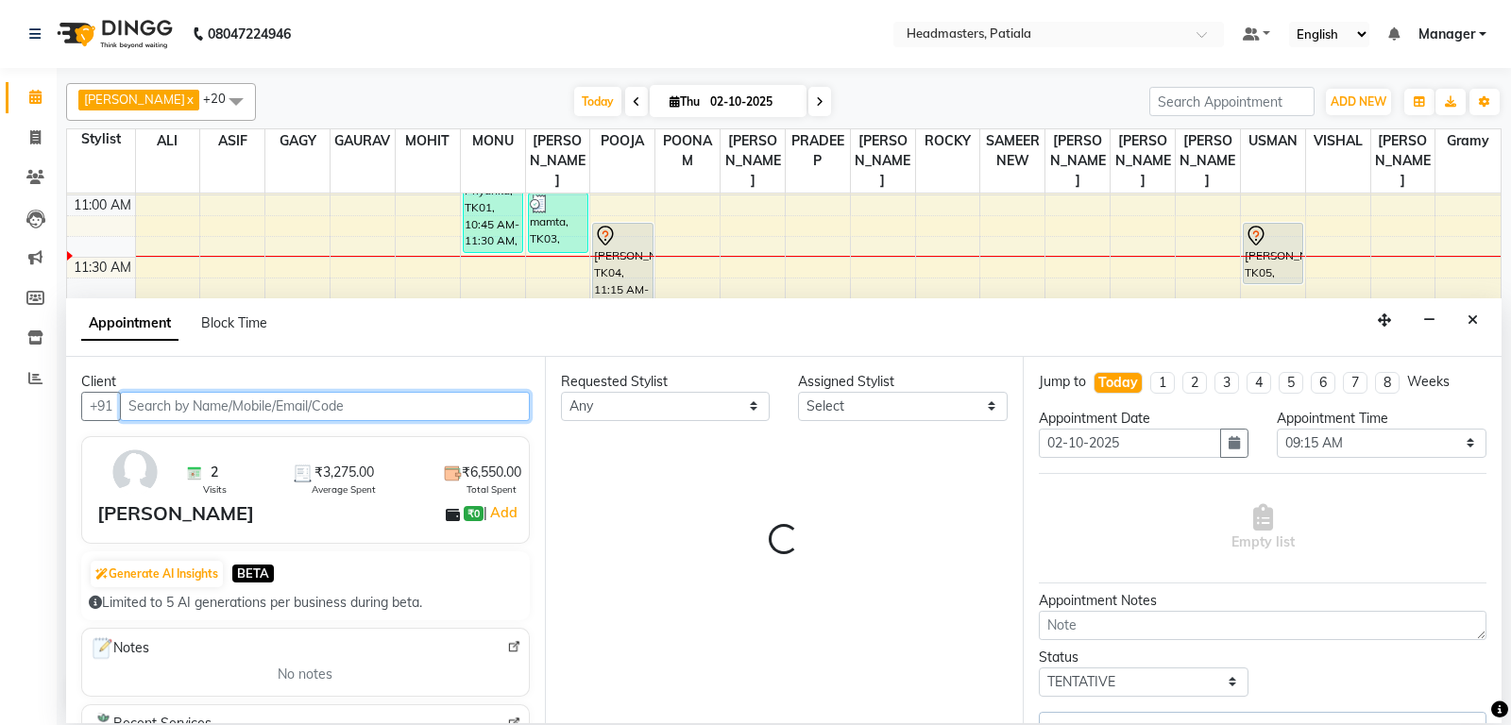
select select "51098"
select select "3290"
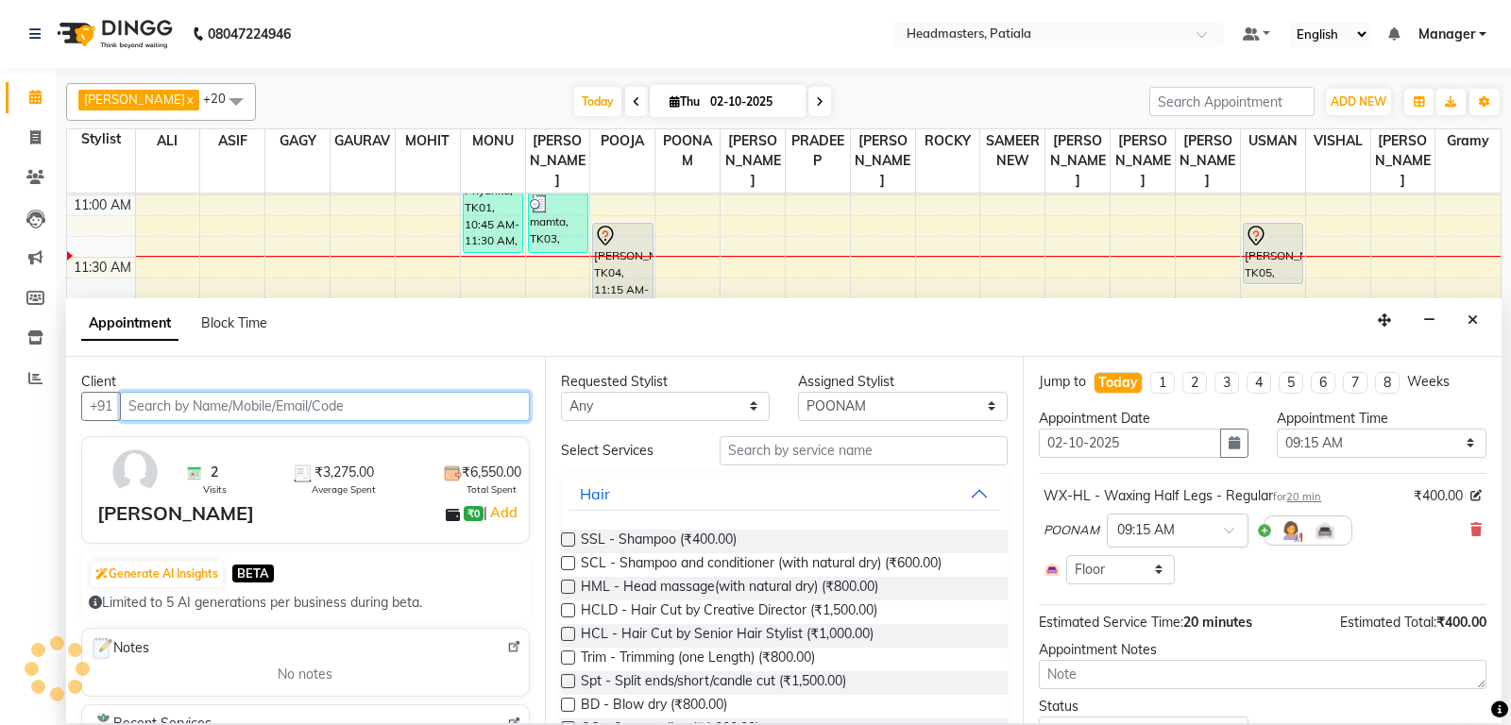
click at [443, 400] on input "text" at bounding box center [325, 406] width 410 height 29
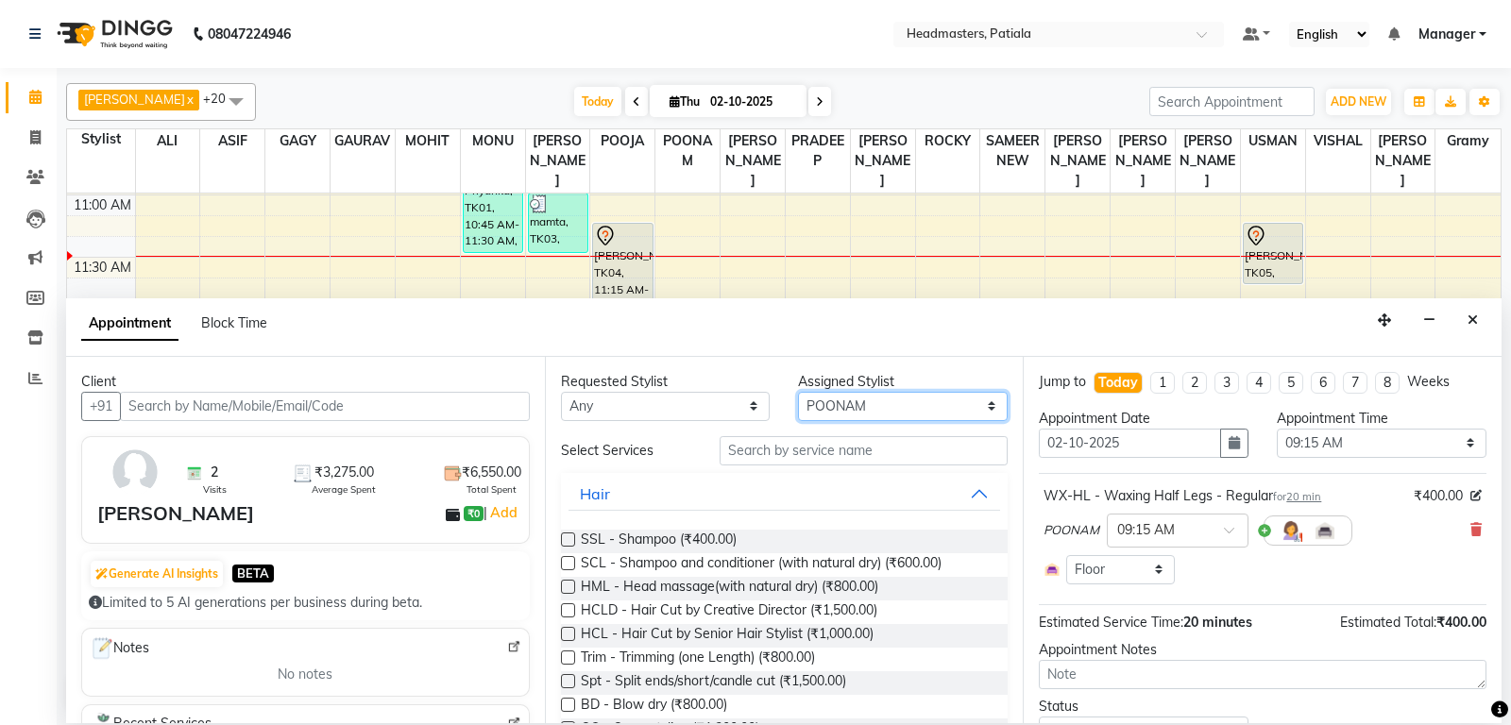
select select "51101"
click option "ARUN" at bounding box center [0, 0] width 0 height 0
click at [807, 452] on div "Requested Stylist Any ABHISHEK AJAY KUMAR AKSHAY ALI ARSH ARUN ASIF AZEEZUR REH…" at bounding box center [784, 540] width 479 height 366
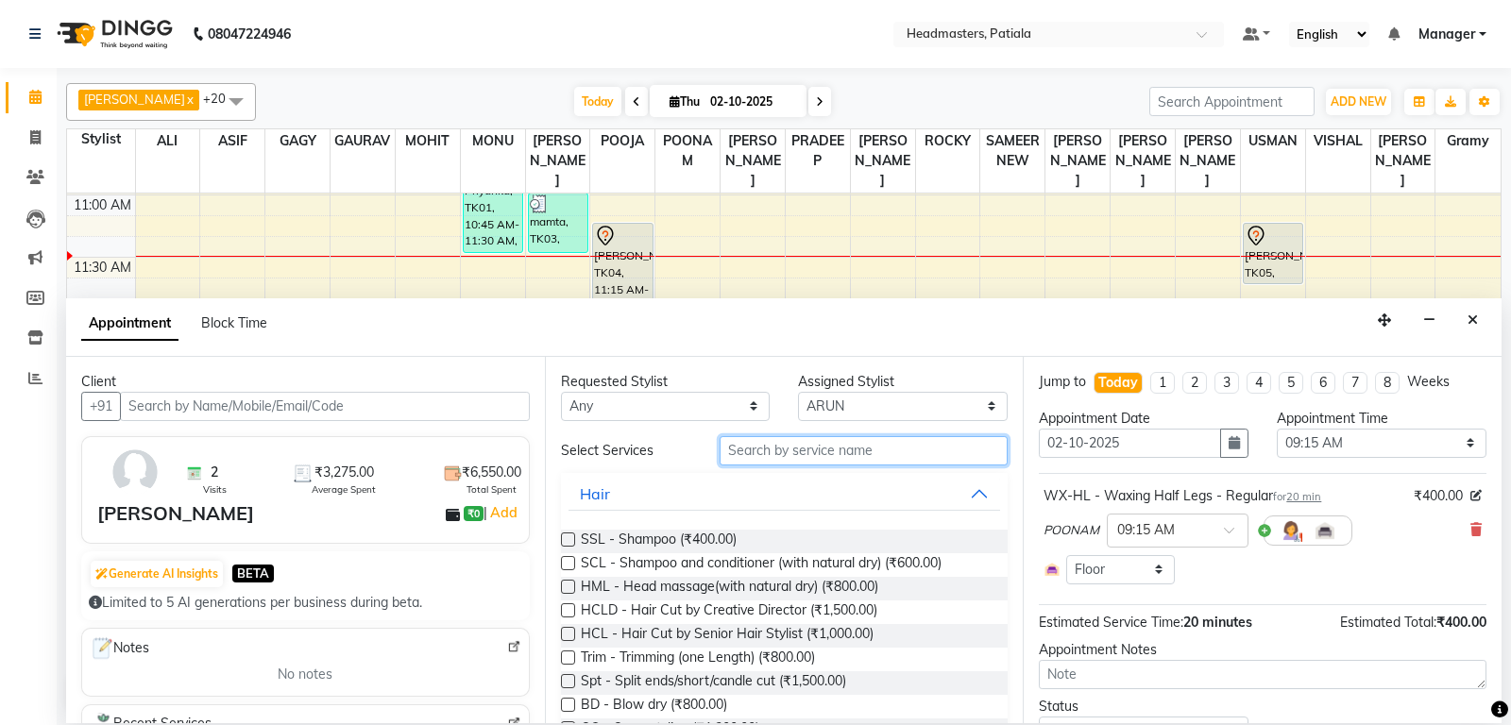
click at [807, 452] on input "text" at bounding box center [864, 450] width 289 height 29
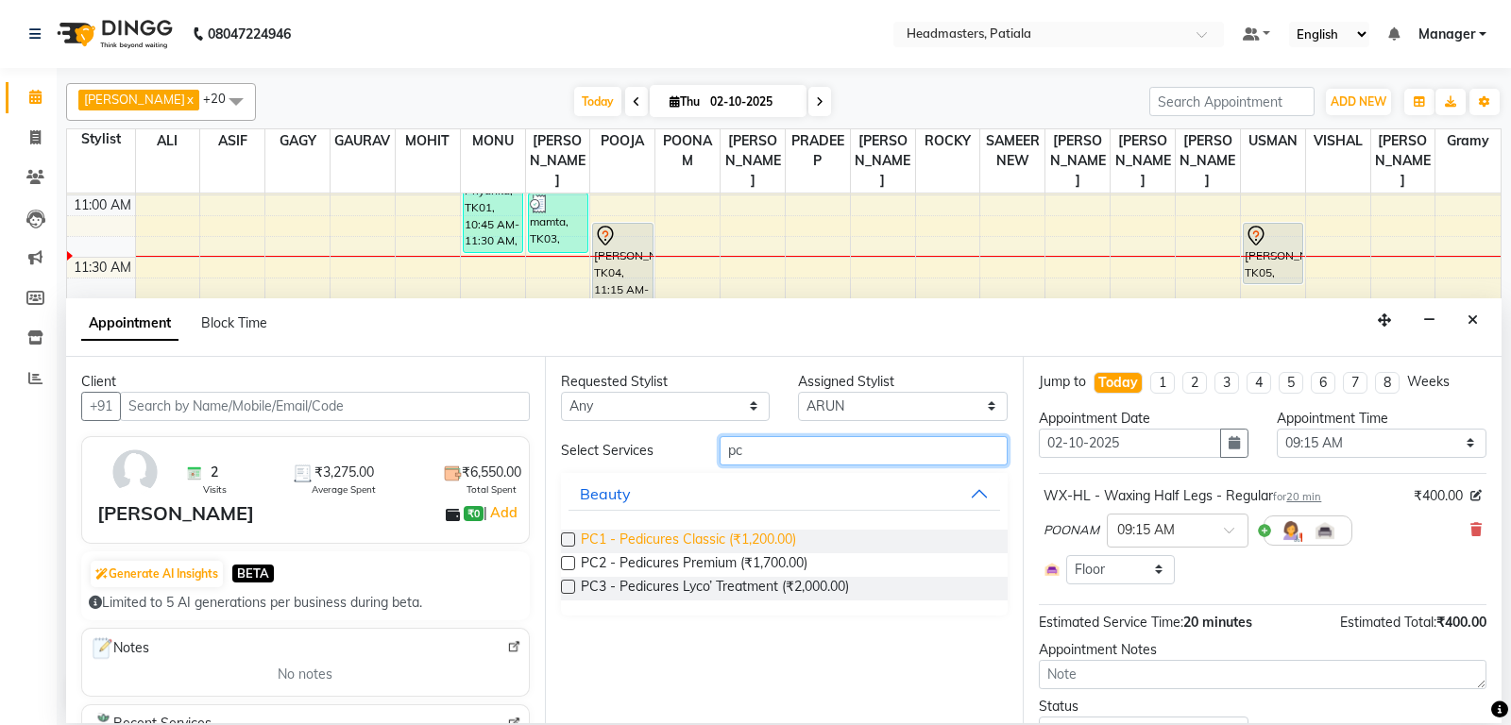
type input "pc"
click at [746, 533] on span "PC1 - Pedicures Classic (₹1,200.00)" at bounding box center [688, 542] width 215 height 24
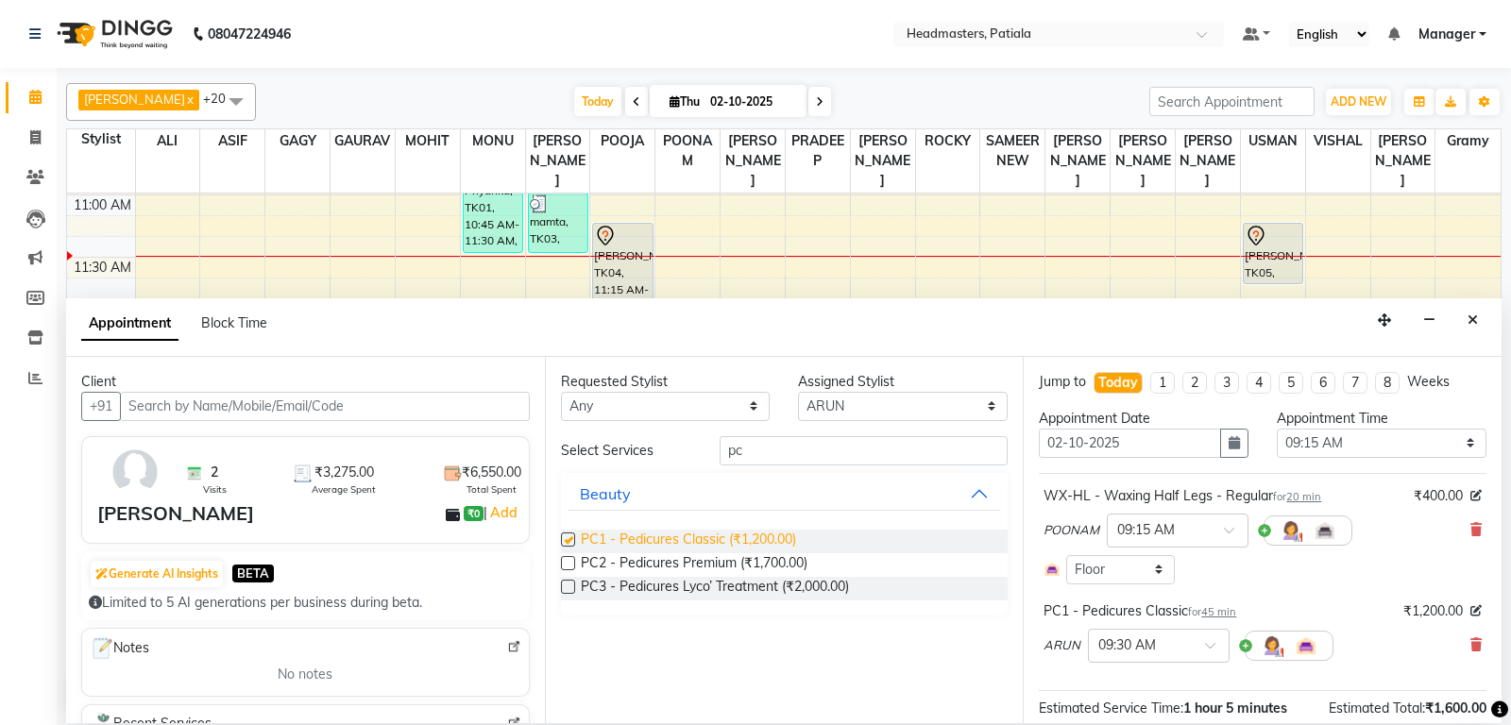
checkbox input "false"
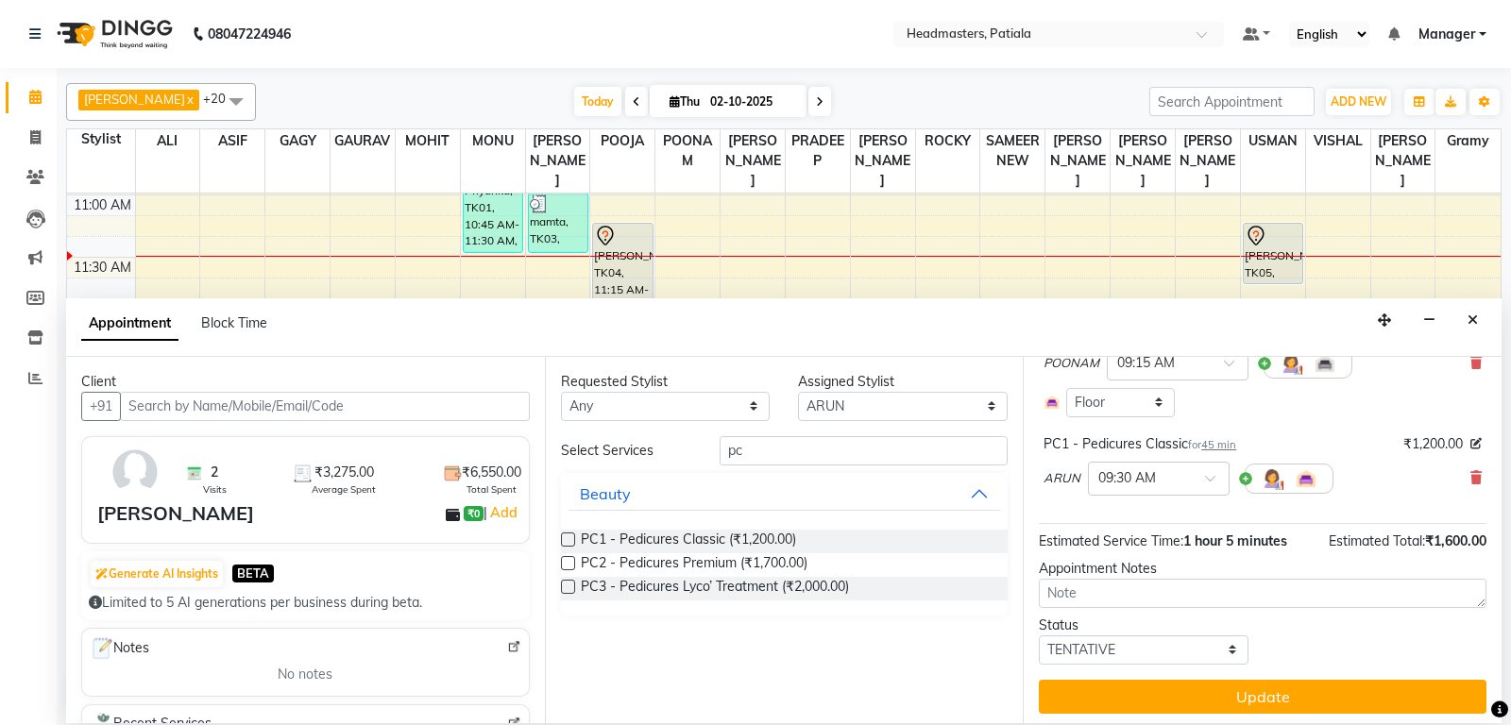
scroll to position [172, 0]
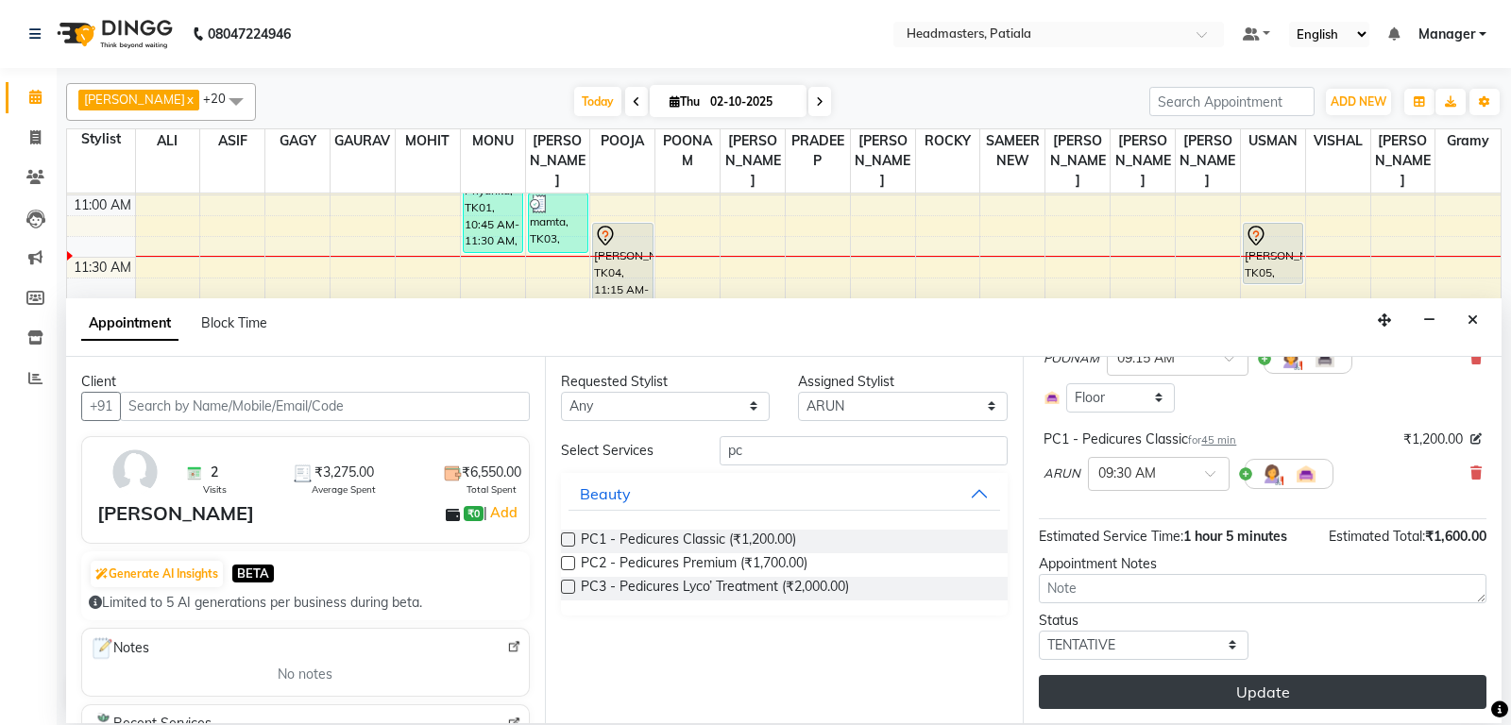
click at [1122, 682] on button "Update" at bounding box center [1263, 692] width 448 height 34
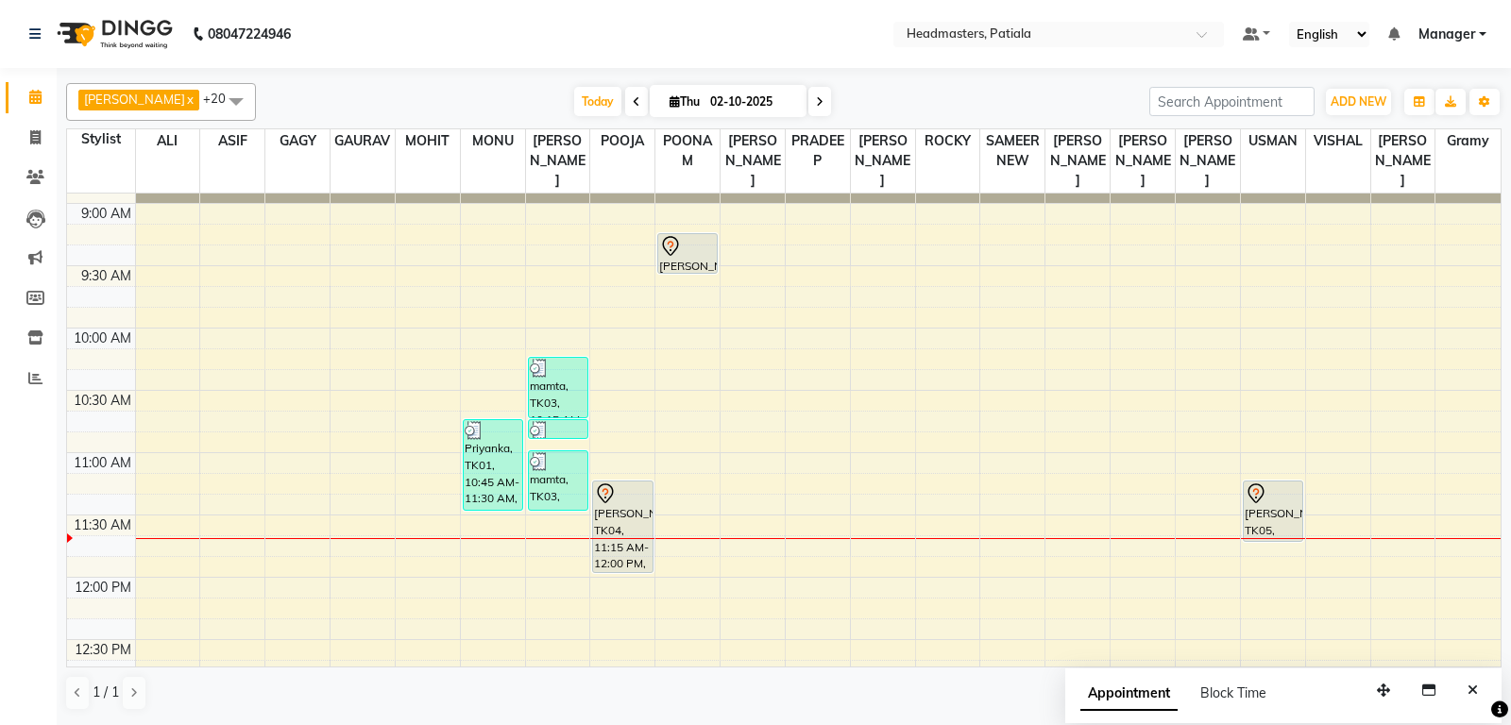
scroll to position [75, 0]
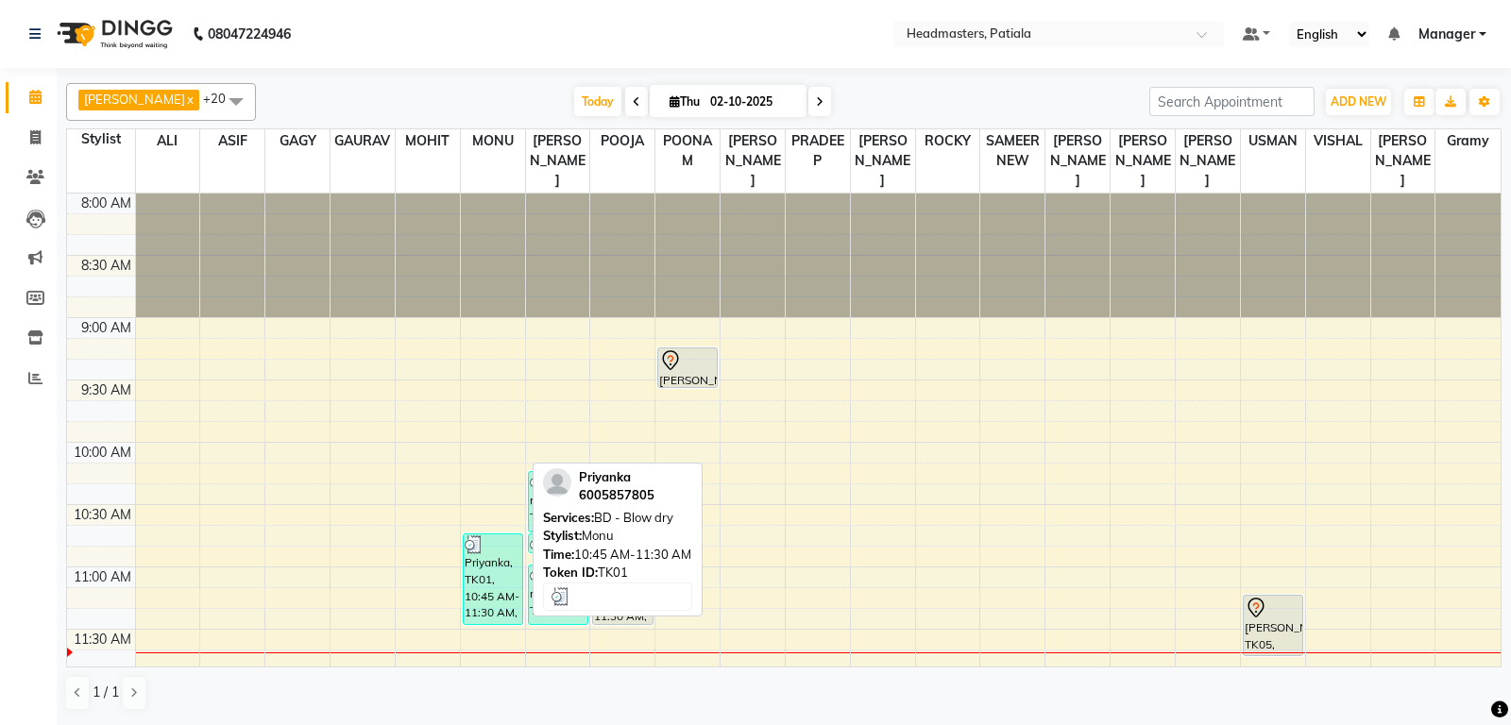
scroll to position [99, 0]
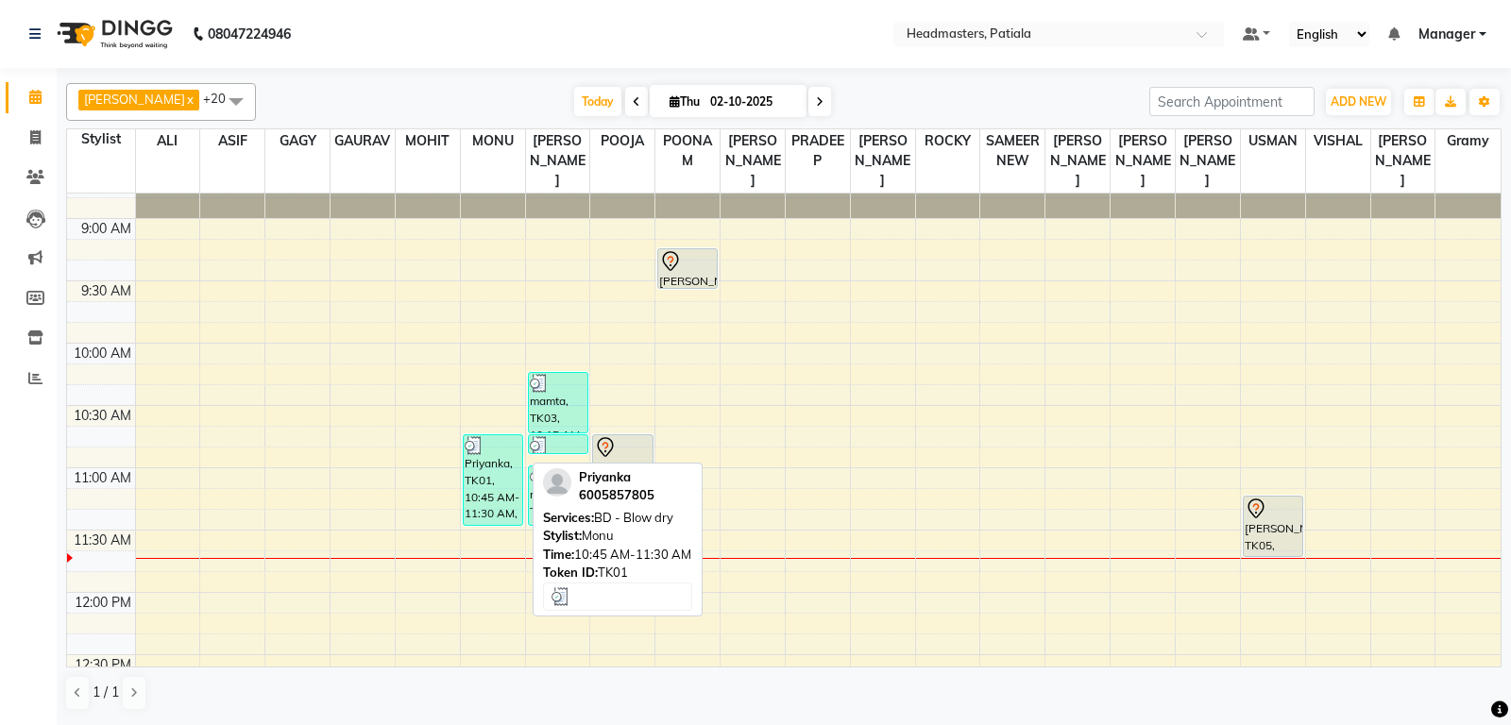
click at [483, 466] on div "Priyanka, TK01, 10:45 AM-11:30 AM, BD - Blow dry" at bounding box center [493, 480] width 59 height 90
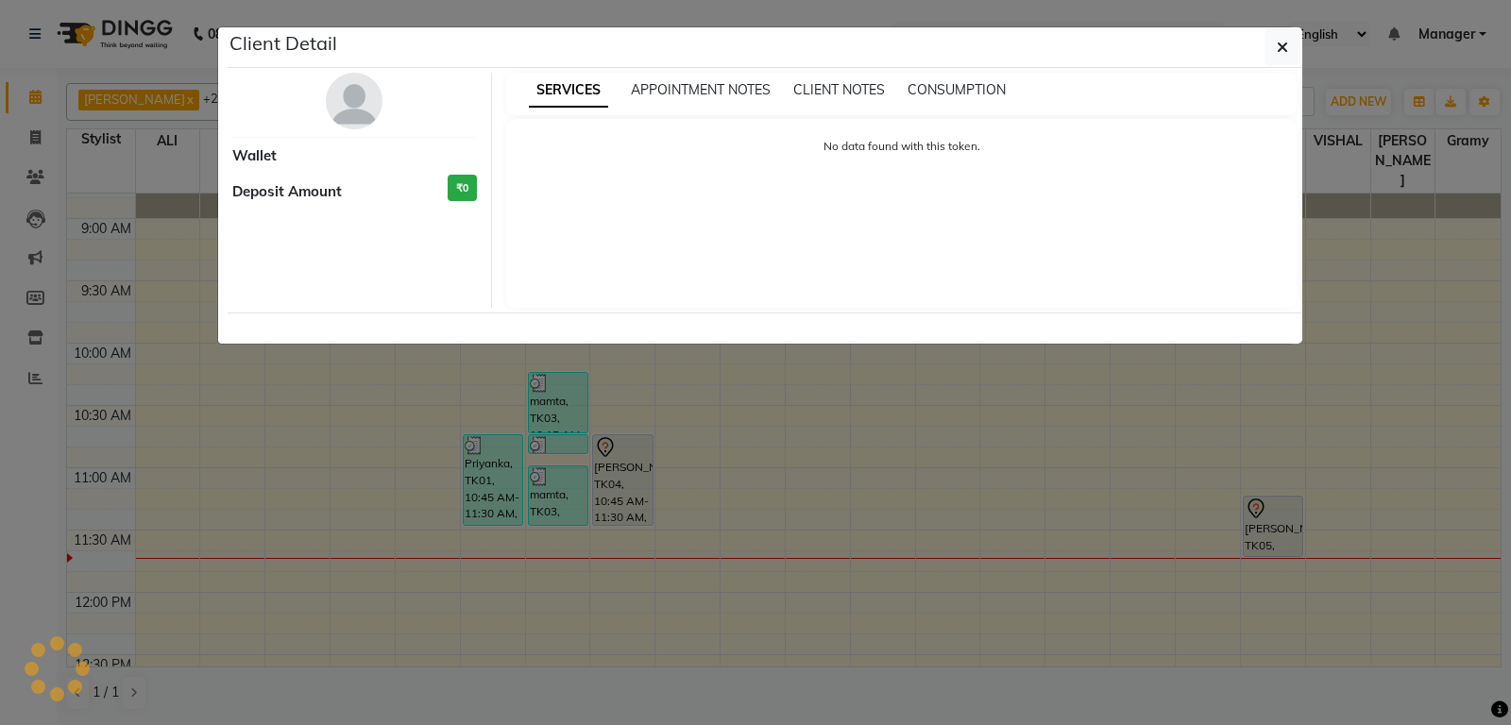
select select "3"
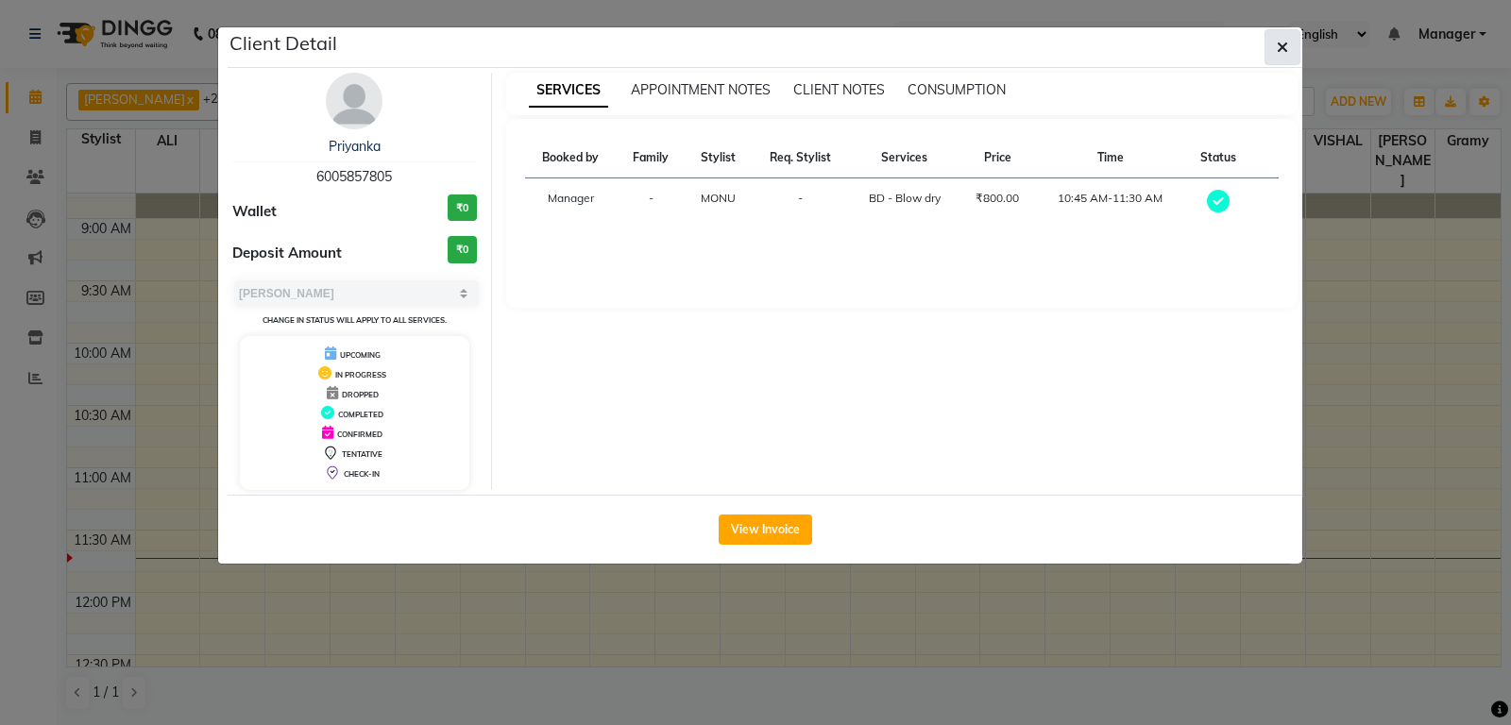
click at [1292, 49] on button "button" at bounding box center [1282, 47] width 36 height 36
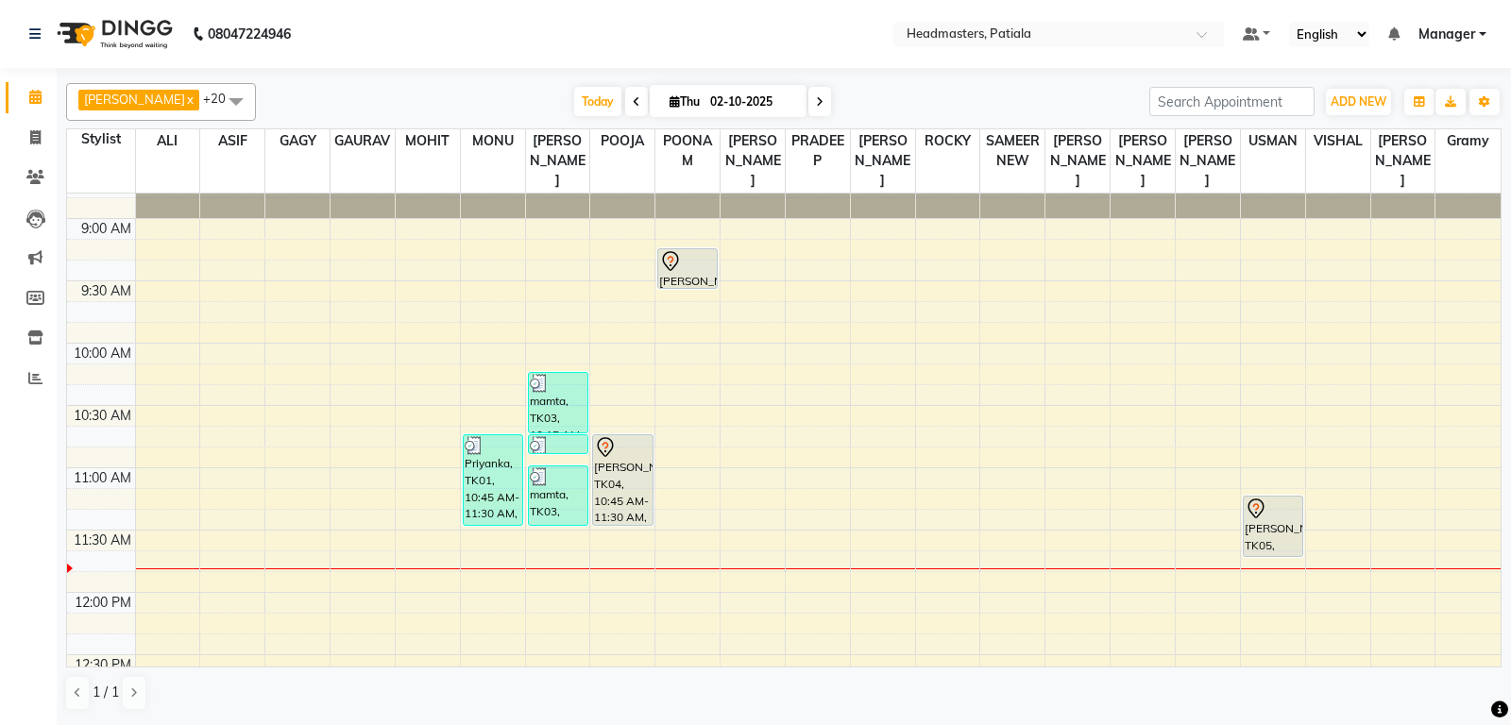
click at [510, 479] on div "Priyanka, TK01, 10:45 AM-11:30 AM, BD - Blow dry" at bounding box center [493, 480] width 59 height 90
select select "3"
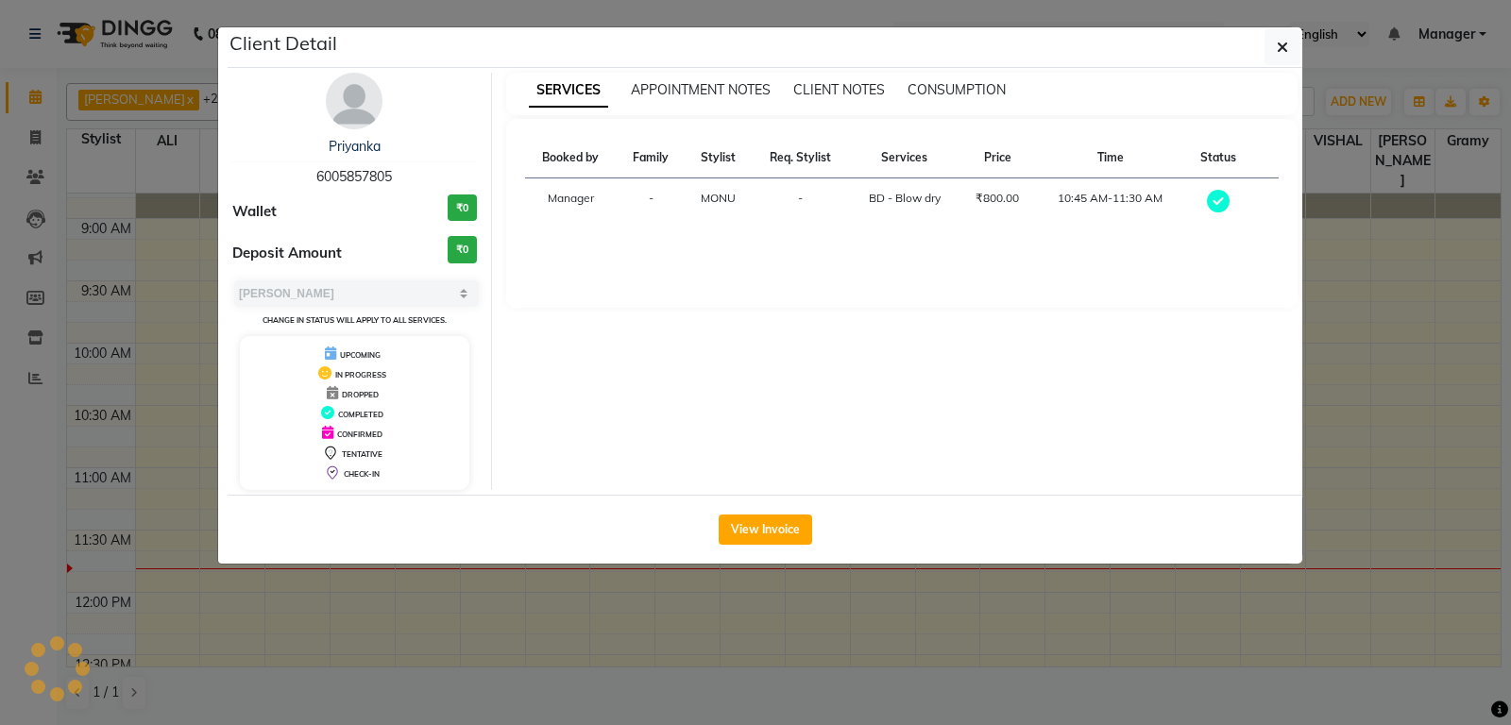
click at [510, 495] on div "View Invoice" at bounding box center [765, 529] width 1075 height 69
click at [1273, 49] on button "button" at bounding box center [1282, 47] width 36 height 36
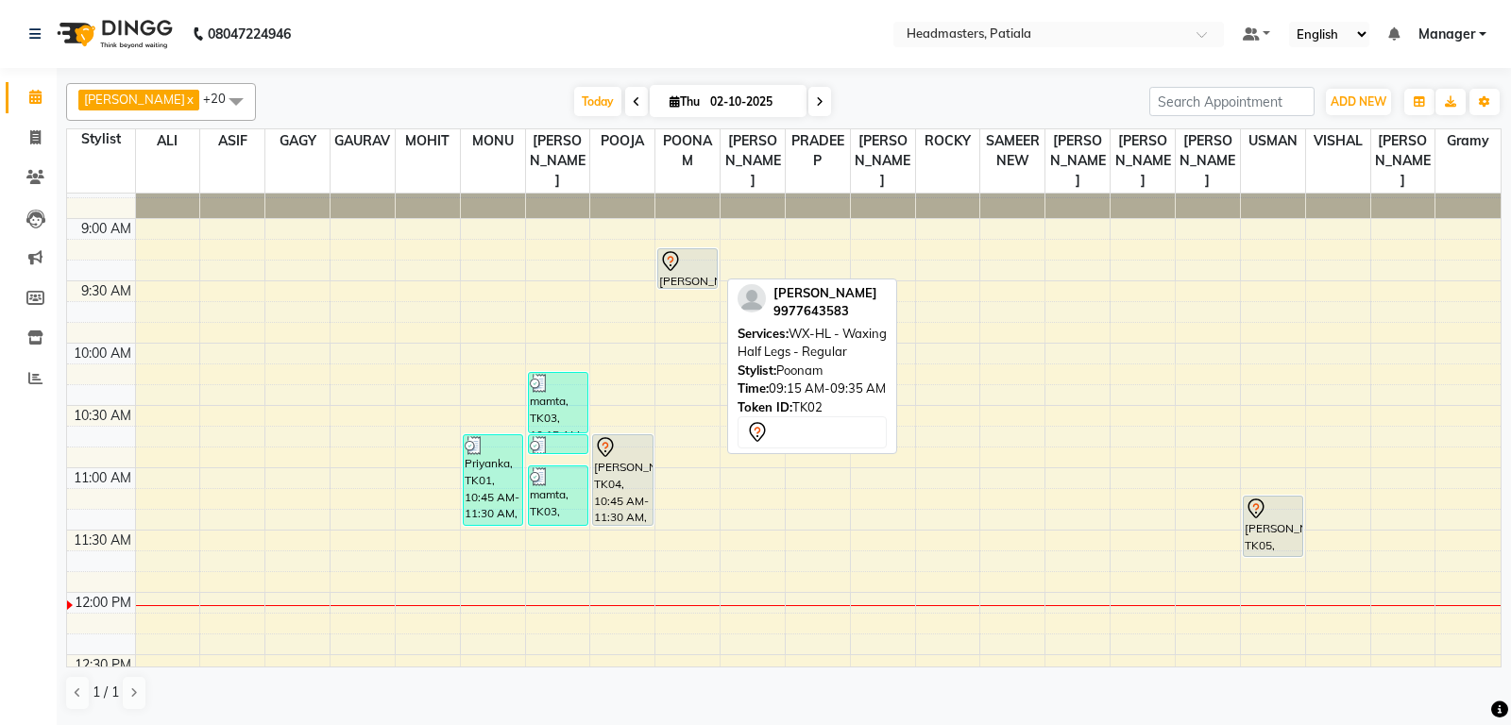
click at [685, 275] on div "[PERSON_NAME], TK02, 09:15 AM-09:35 AM, WX-HL - Waxing Half Legs - Regular" at bounding box center [687, 268] width 59 height 39
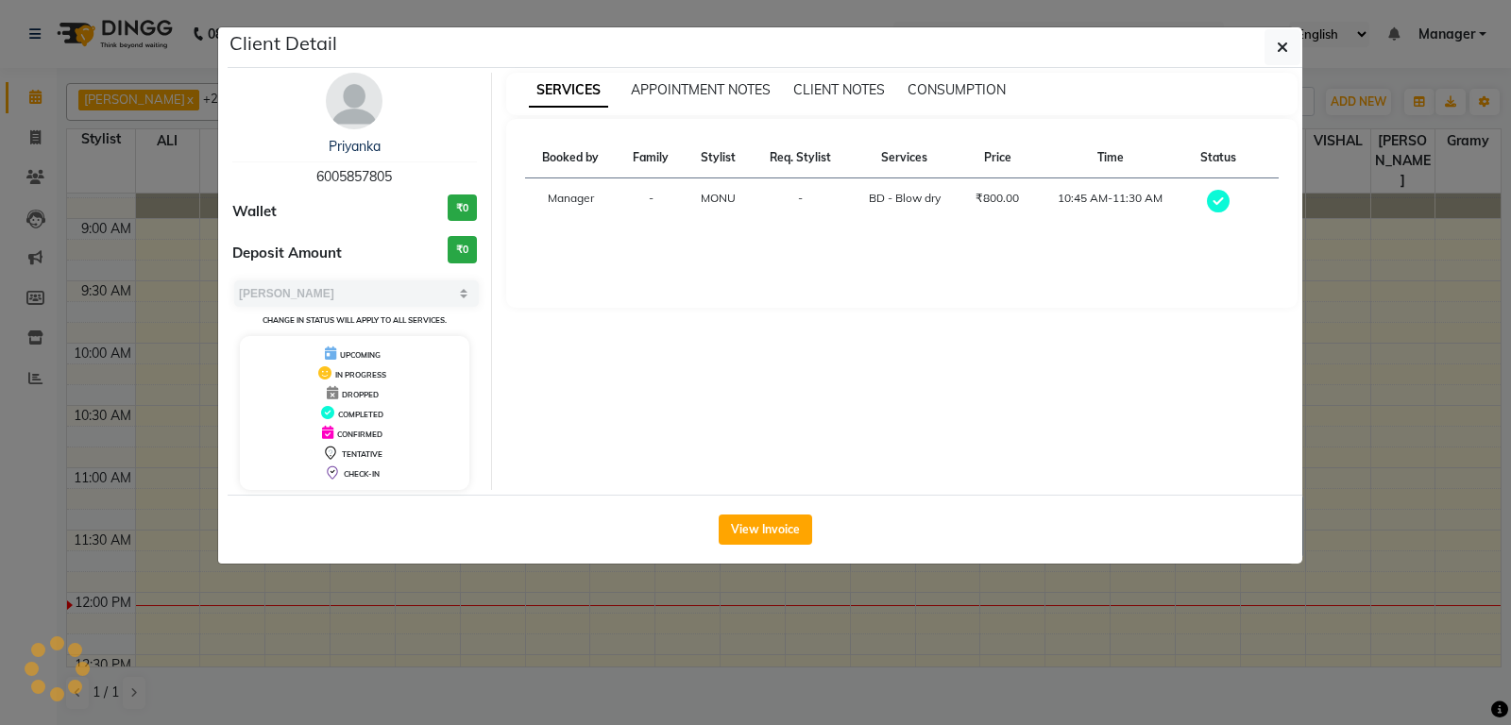
select select "7"
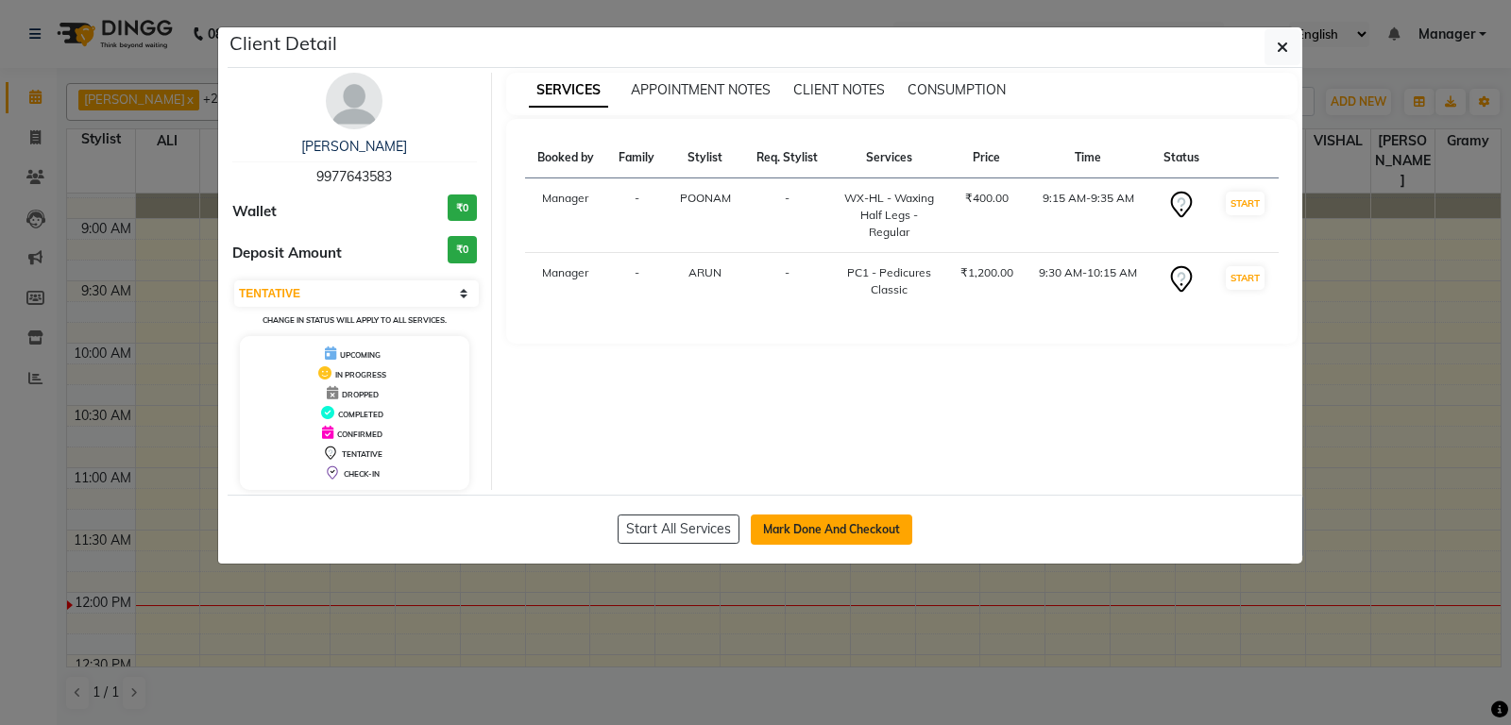
click at [815, 522] on button "Mark Done And Checkout" at bounding box center [831, 530] width 161 height 30
select select "6602"
select select "service"
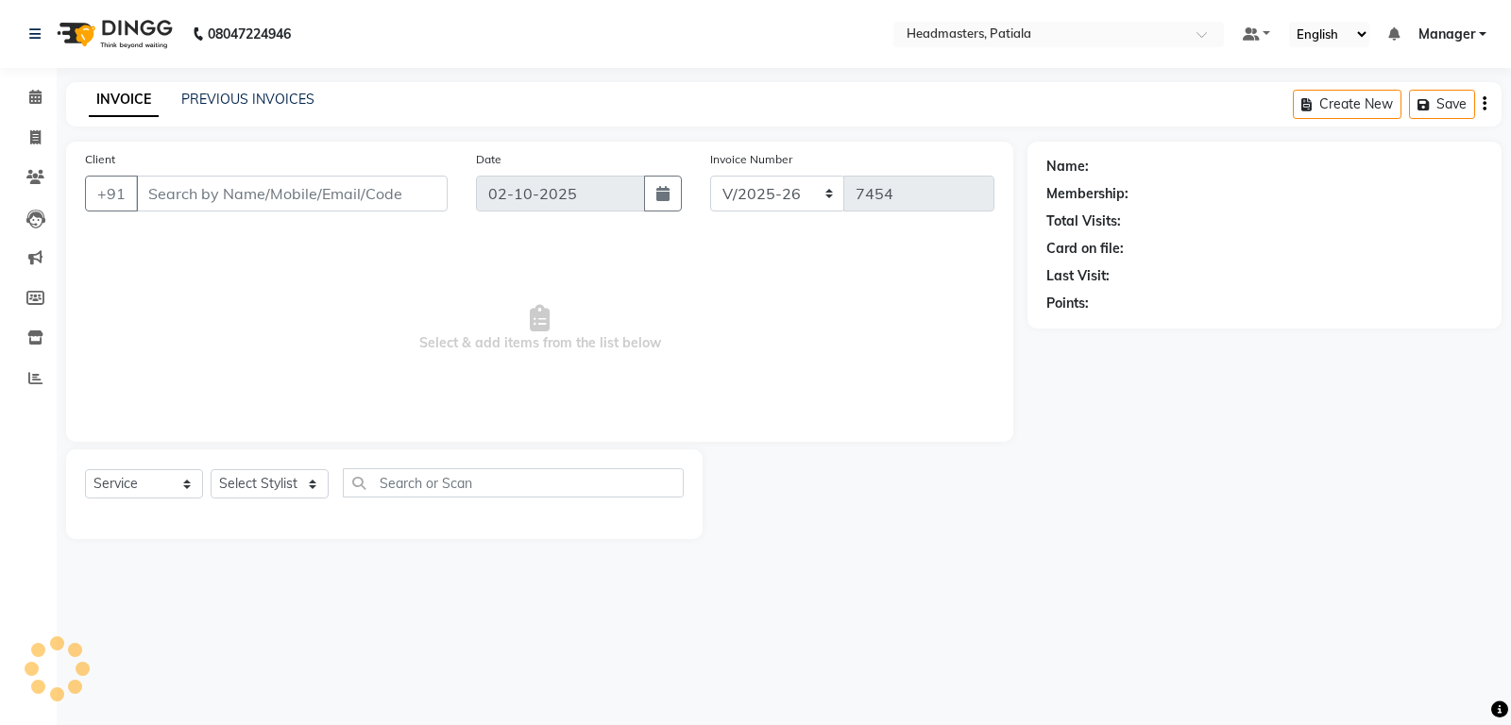
type input "9977643583"
select select "51101"
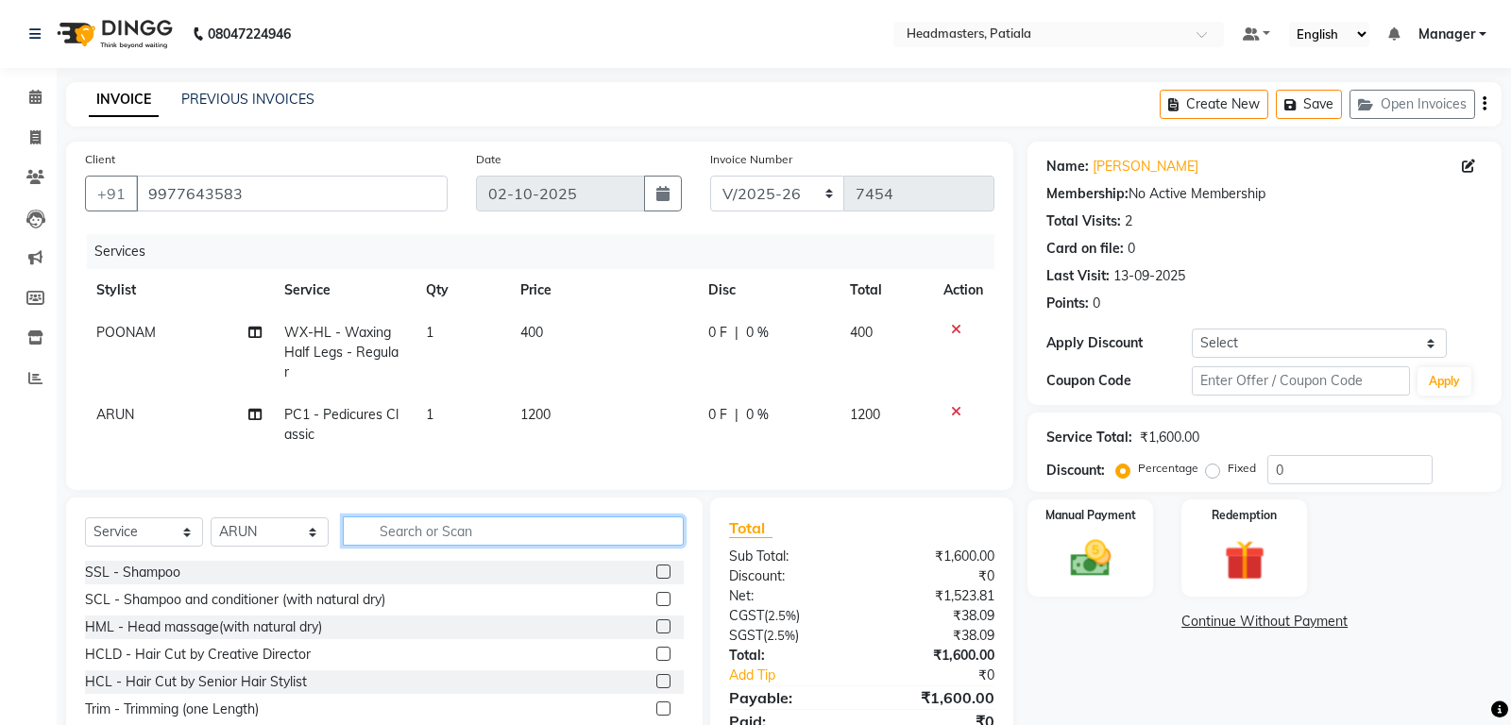
click at [472, 517] on input "text" at bounding box center [513, 531] width 341 height 29
type input "h"
type input "full"
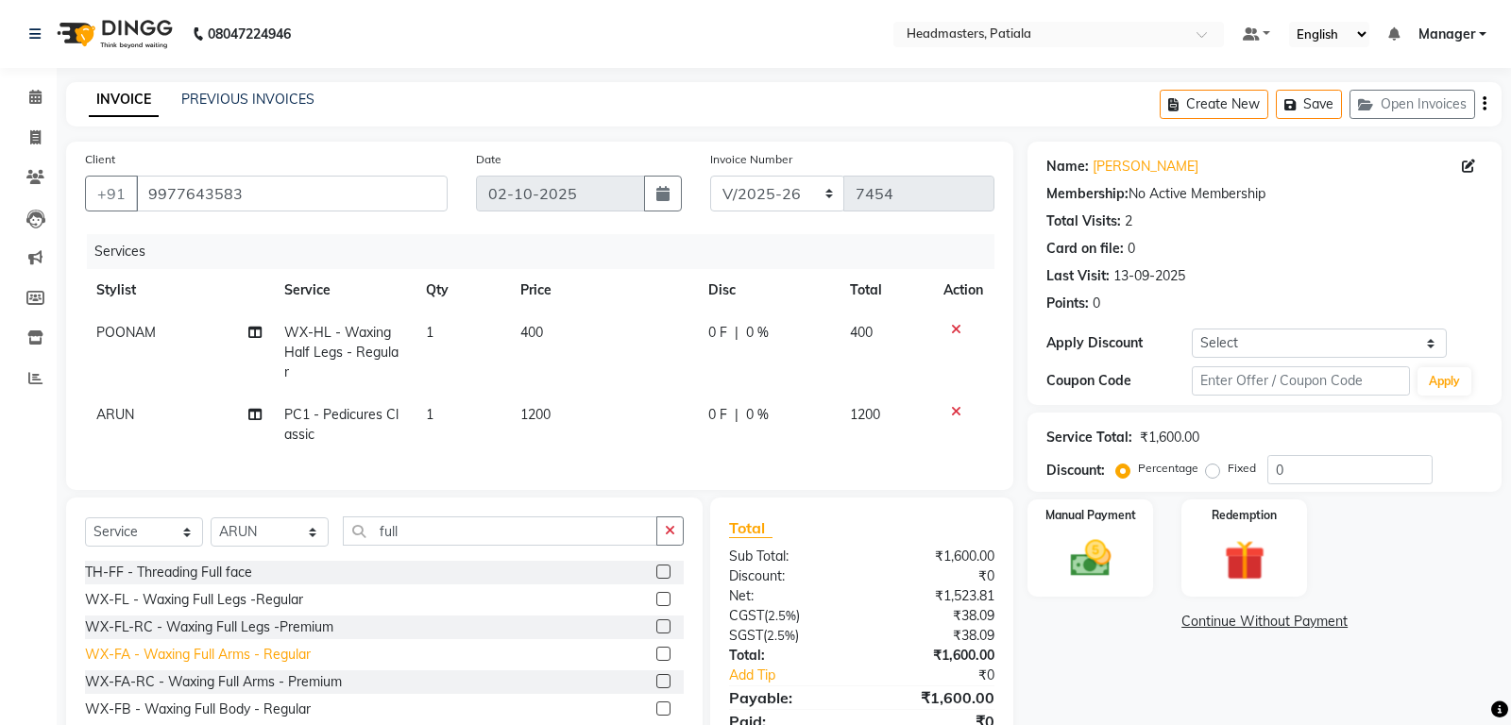
click at [279, 645] on div "WX-FA - Waxing Full Arms - Regular" at bounding box center [198, 655] width 226 height 20
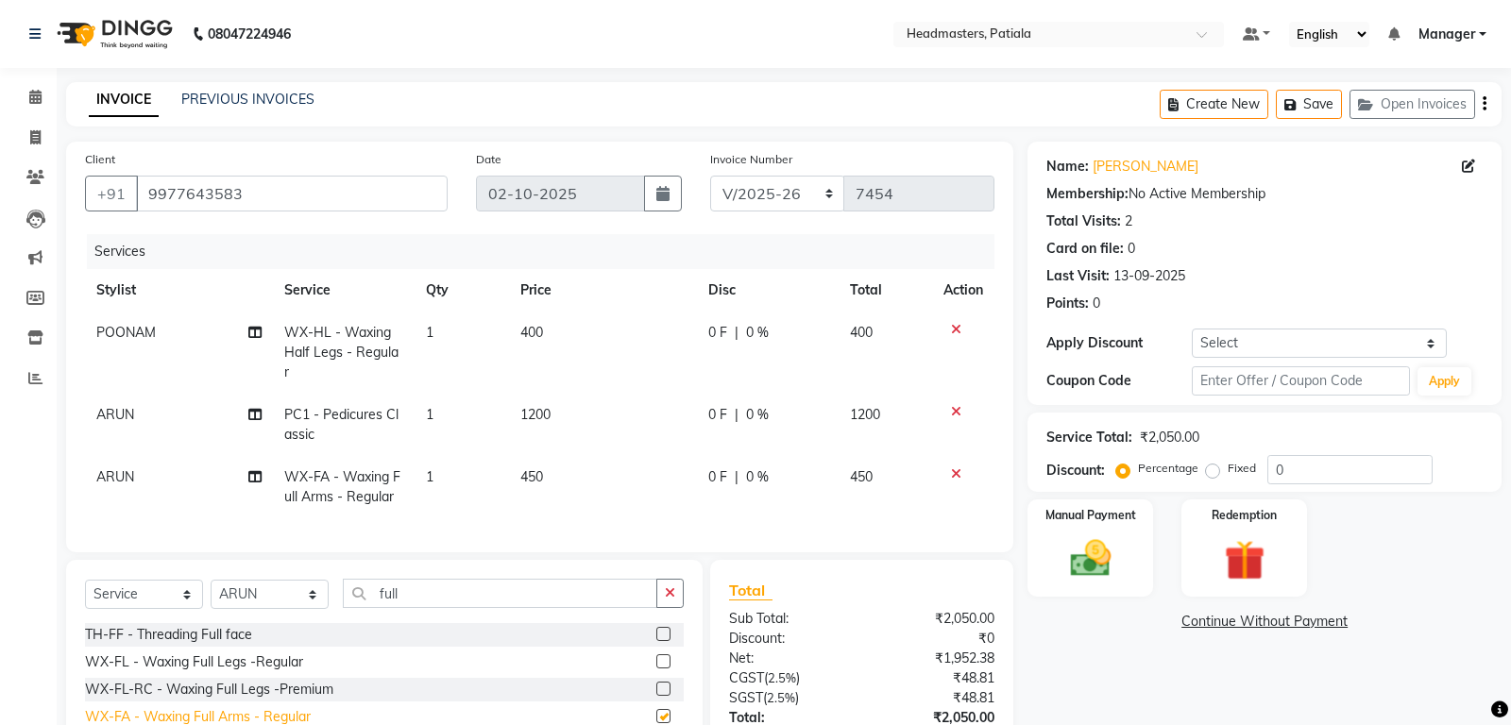
checkbox input "false"
drag, startPoint x: 426, startPoint y: 571, endPoint x: 366, endPoint y: 571, distance: 59.5
click at [366, 579] on input "full" at bounding box center [500, 593] width 314 height 29
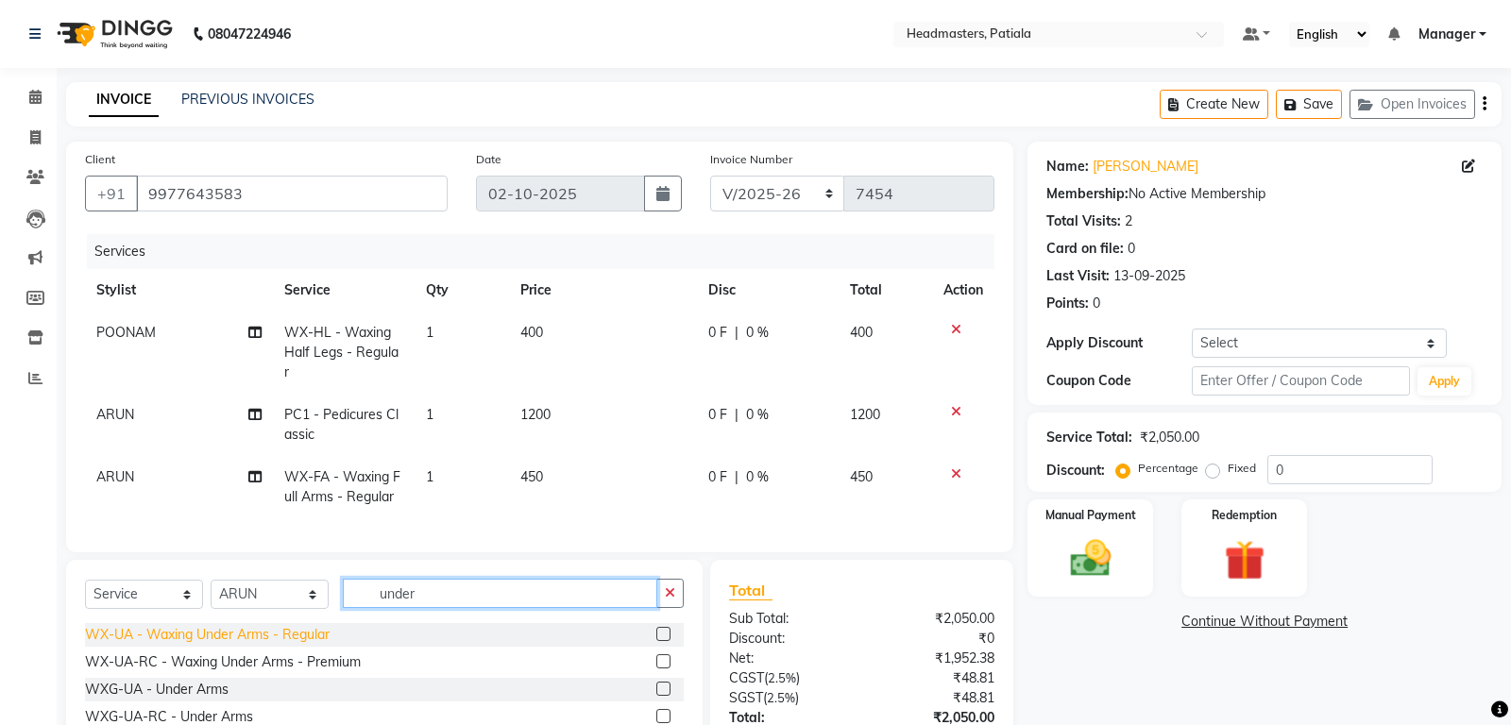
type input "under"
click at [308, 625] on div "WX-UA - Waxing Under Arms - Regular" at bounding box center [207, 635] width 245 height 20
checkbox input "false"
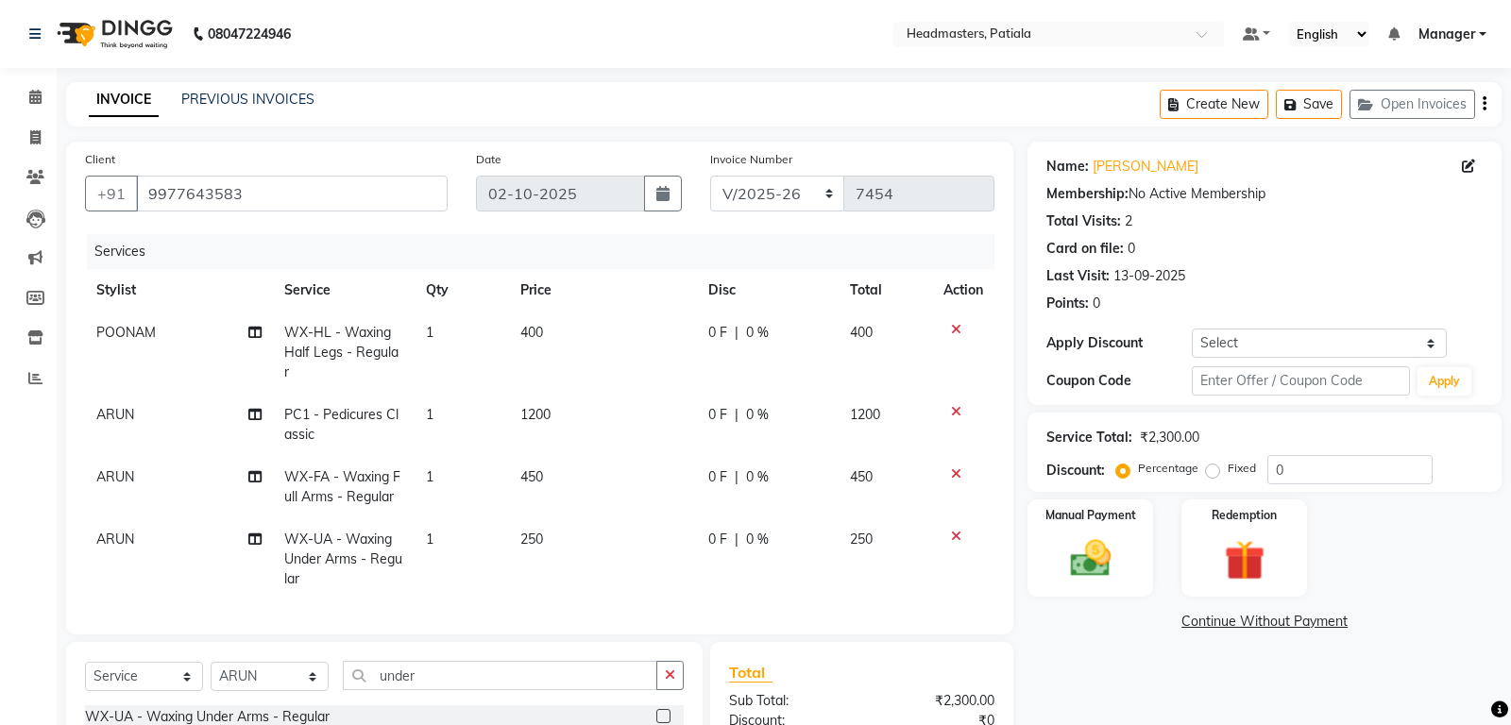
scroll to position [198, 0]
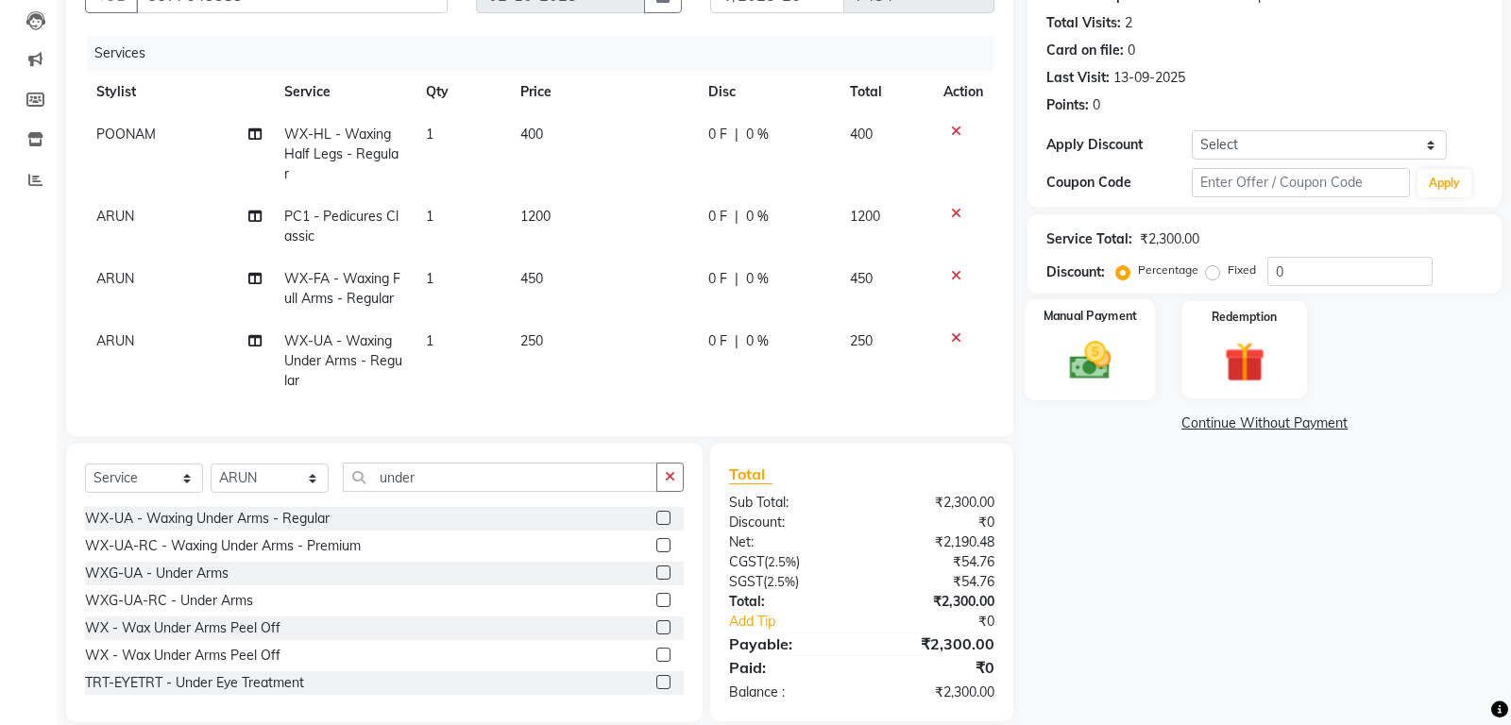
click at [1091, 361] on img at bounding box center [1091, 360] width 68 height 48
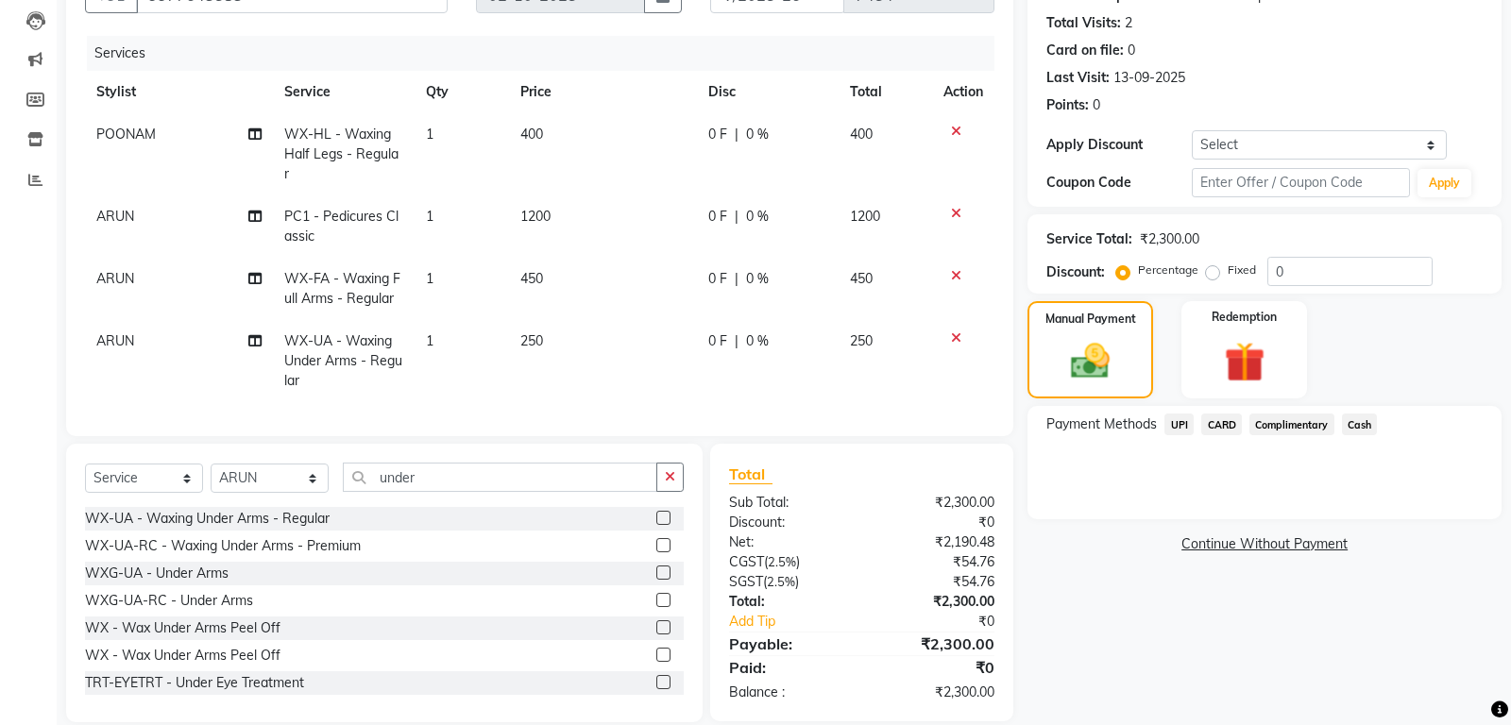
click at [713, 207] on span "0 F" at bounding box center [717, 217] width 19 height 20
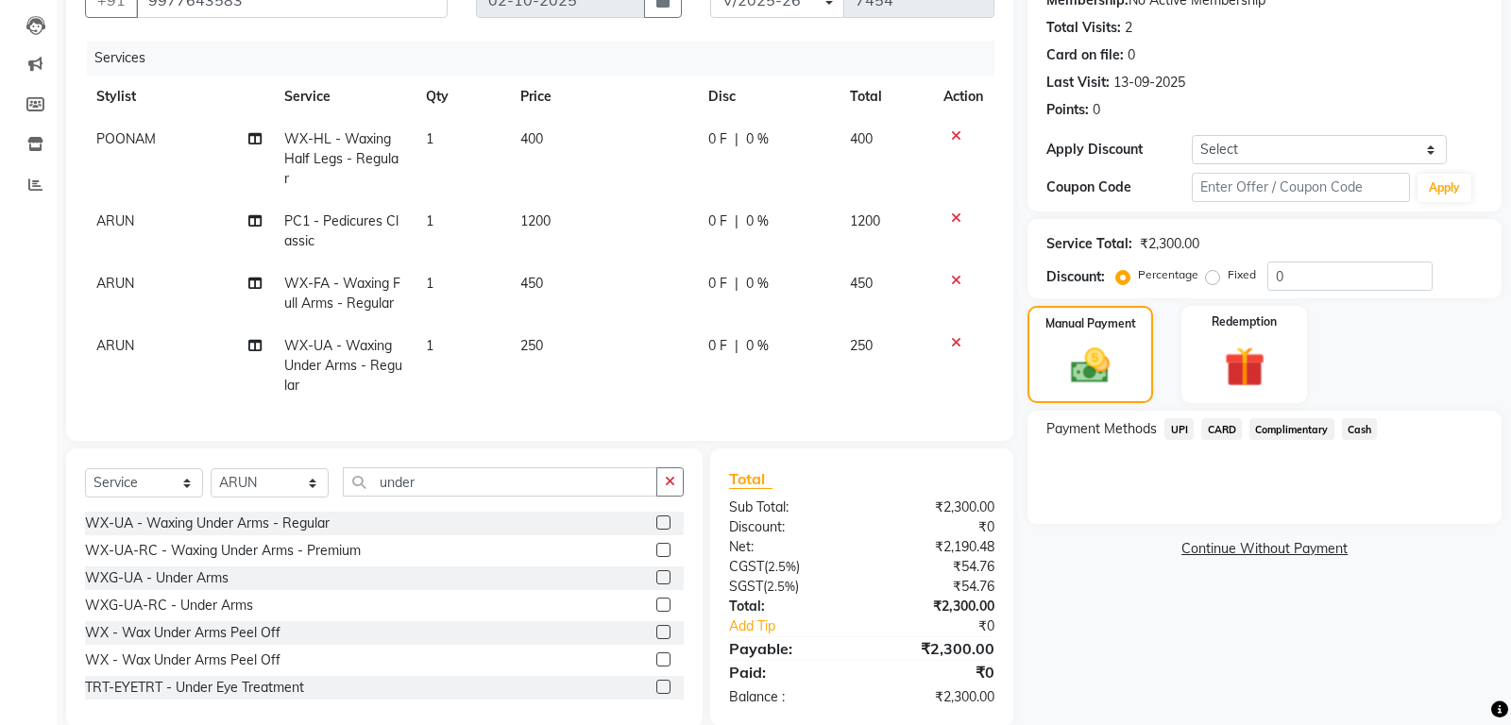
select select "51101"
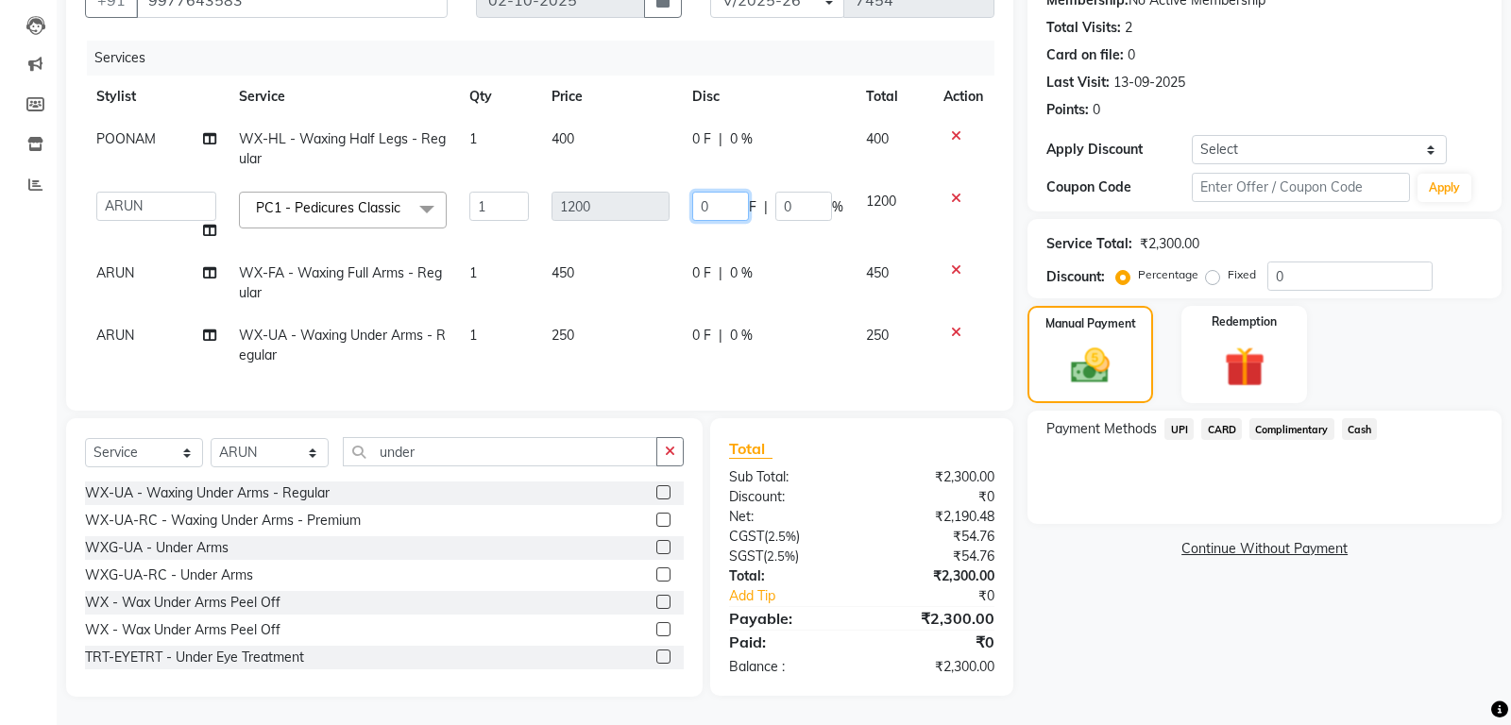
drag, startPoint x: 707, startPoint y: 218, endPoint x: 697, endPoint y: 211, distance: 12.8
click at [697, 211] on input "0" at bounding box center [720, 206] width 57 height 29
type input "200"
click at [1319, 635] on div "Name: Rupinder Membership: No Active Membership Total Visits: 2 Card on file: 0…" at bounding box center [1271, 322] width 488 height 749
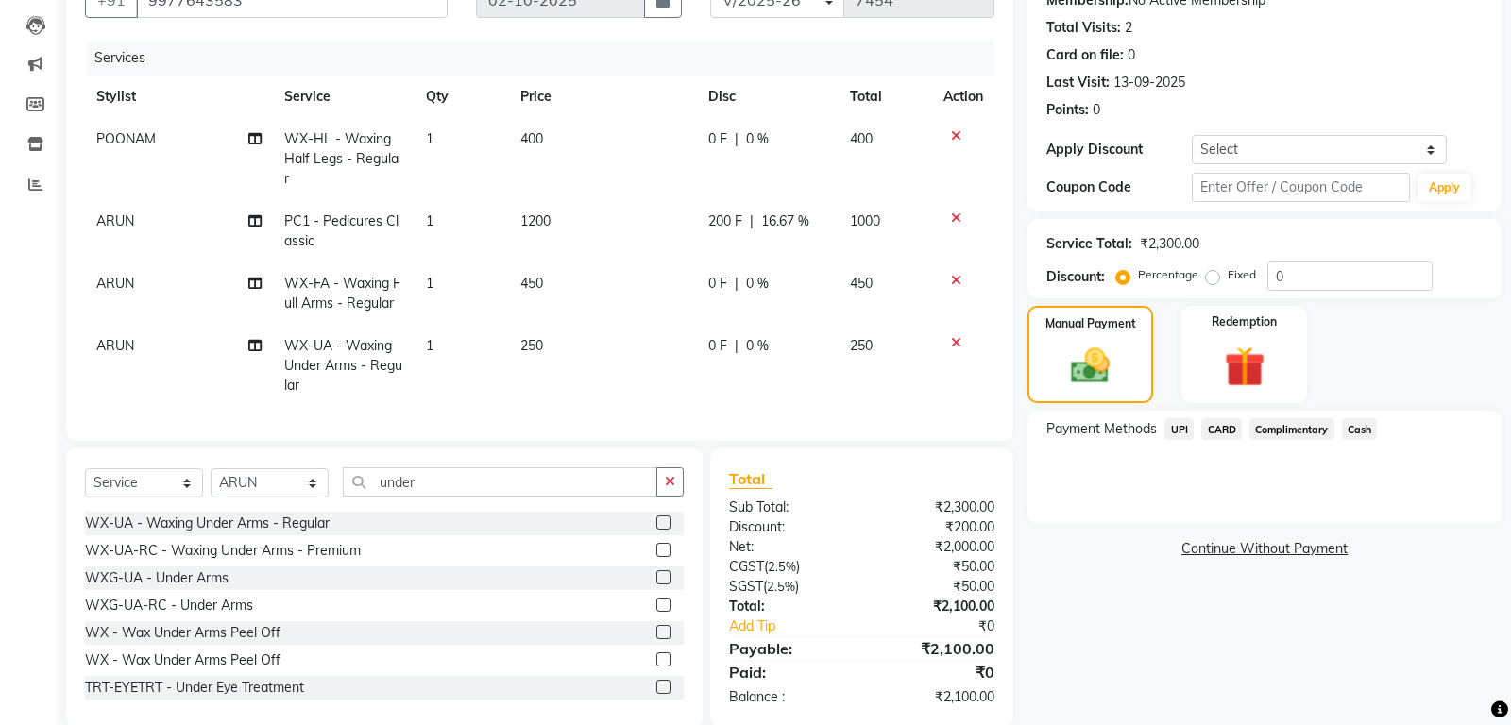
click at [1180, 432] on span "UPI" at bounding box center [1178, 429] width 29 height 22
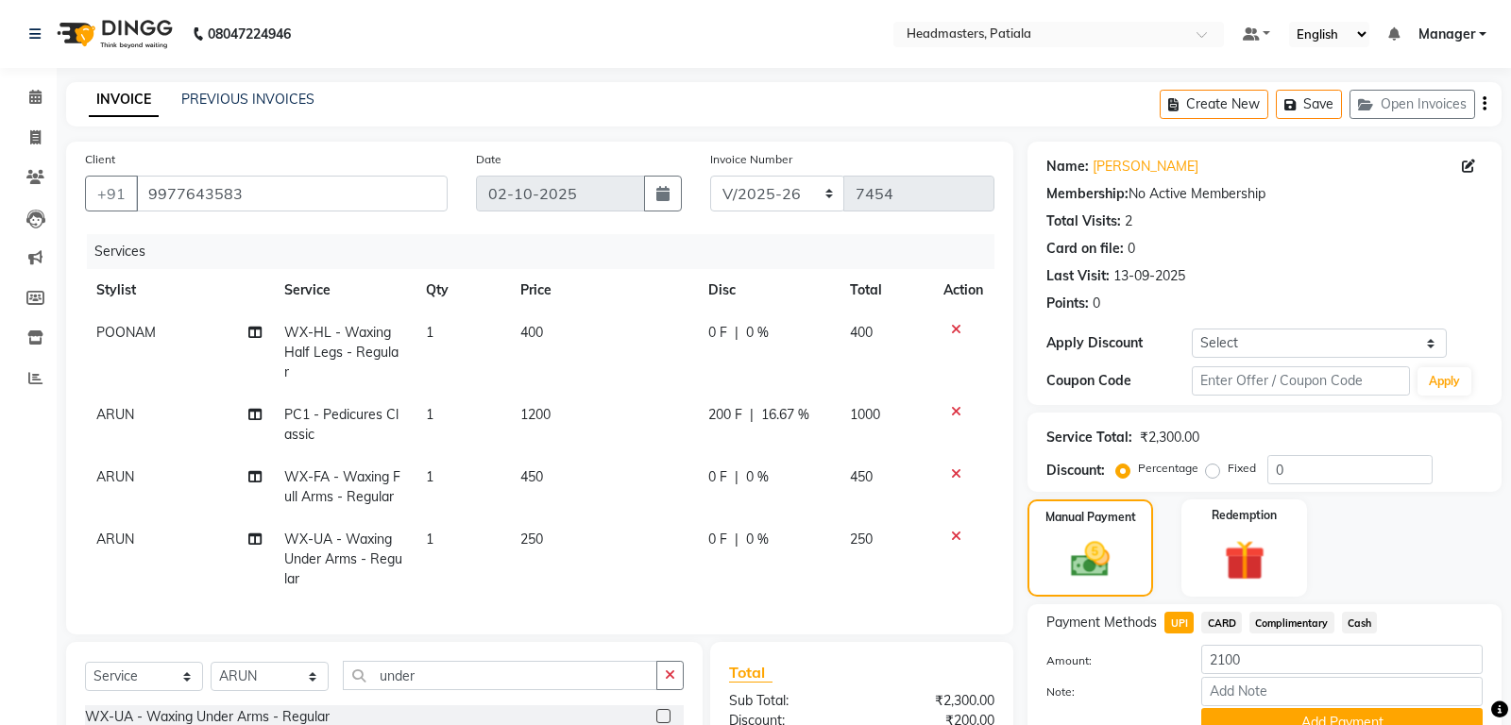
scroll to position [198, 0]
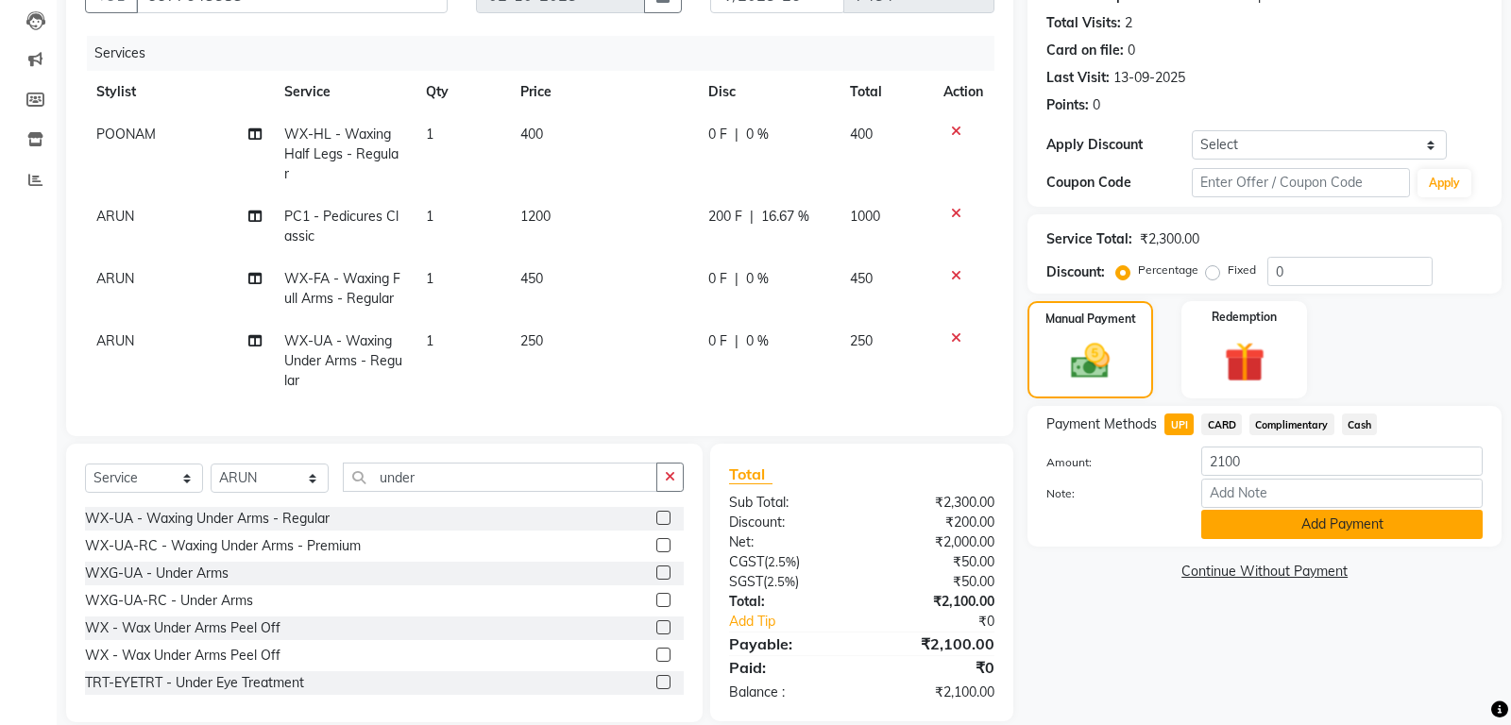
click at [1274, 528] on button "Add Payment" at bounding box center [1341, 524] width 281 height 29
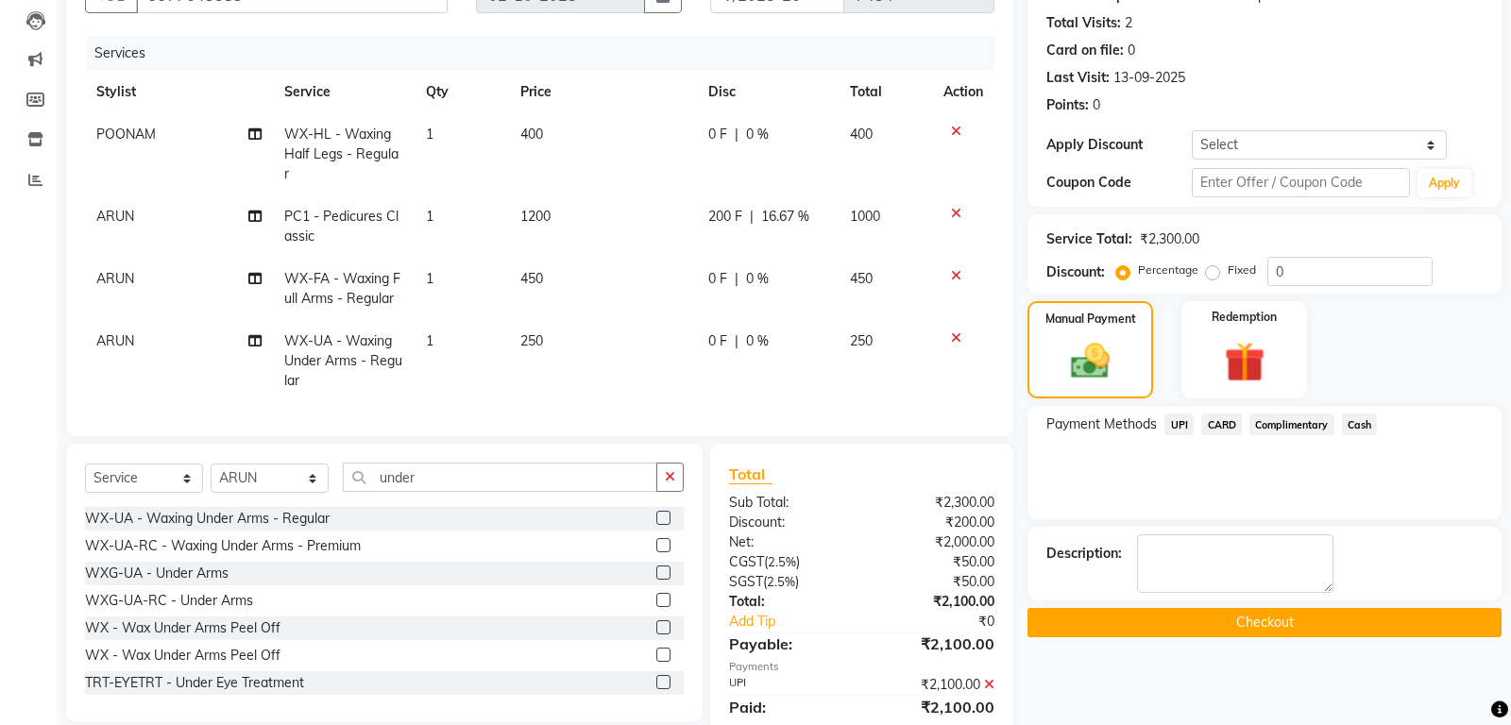
scroll to position [262, 0]
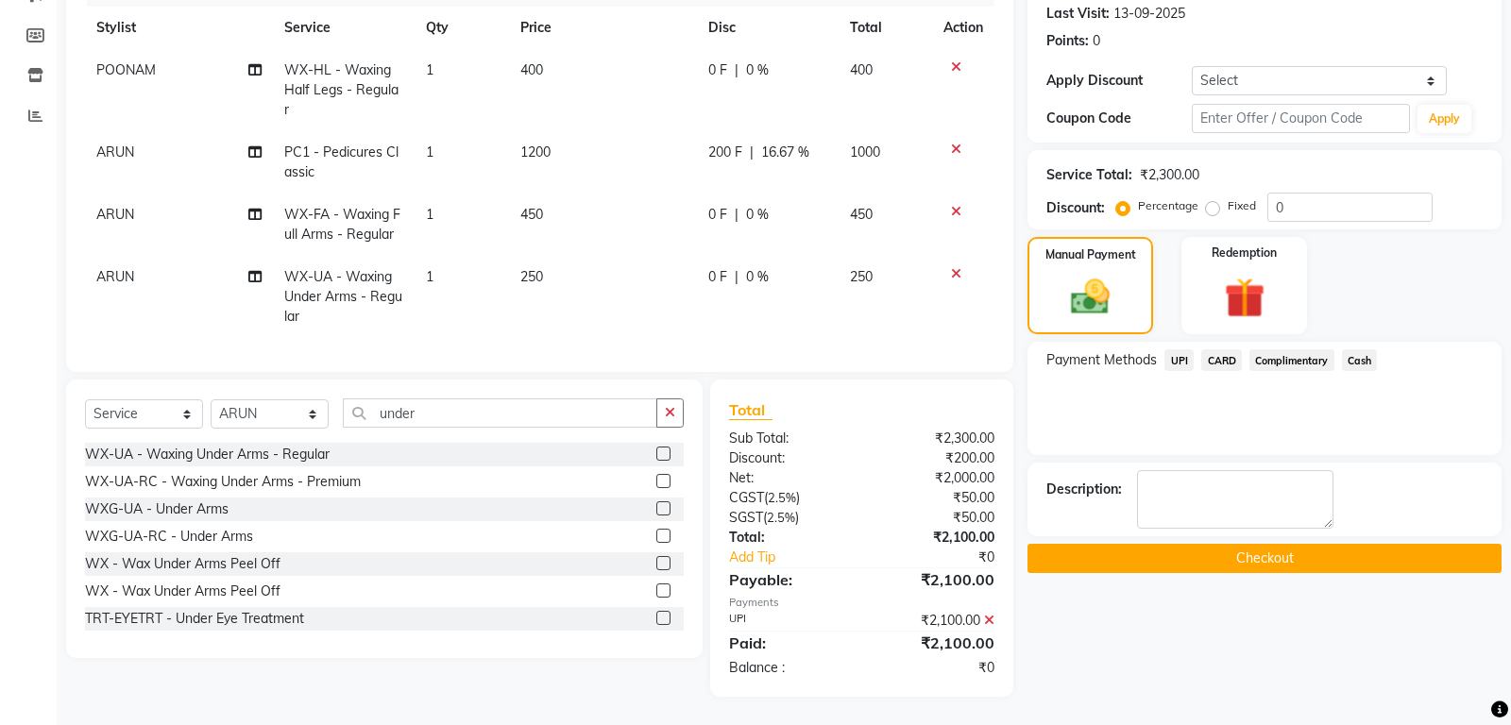
click at [1296, 549] on button "Checkout" at bounding box center [1264, 558] width 474 height 29
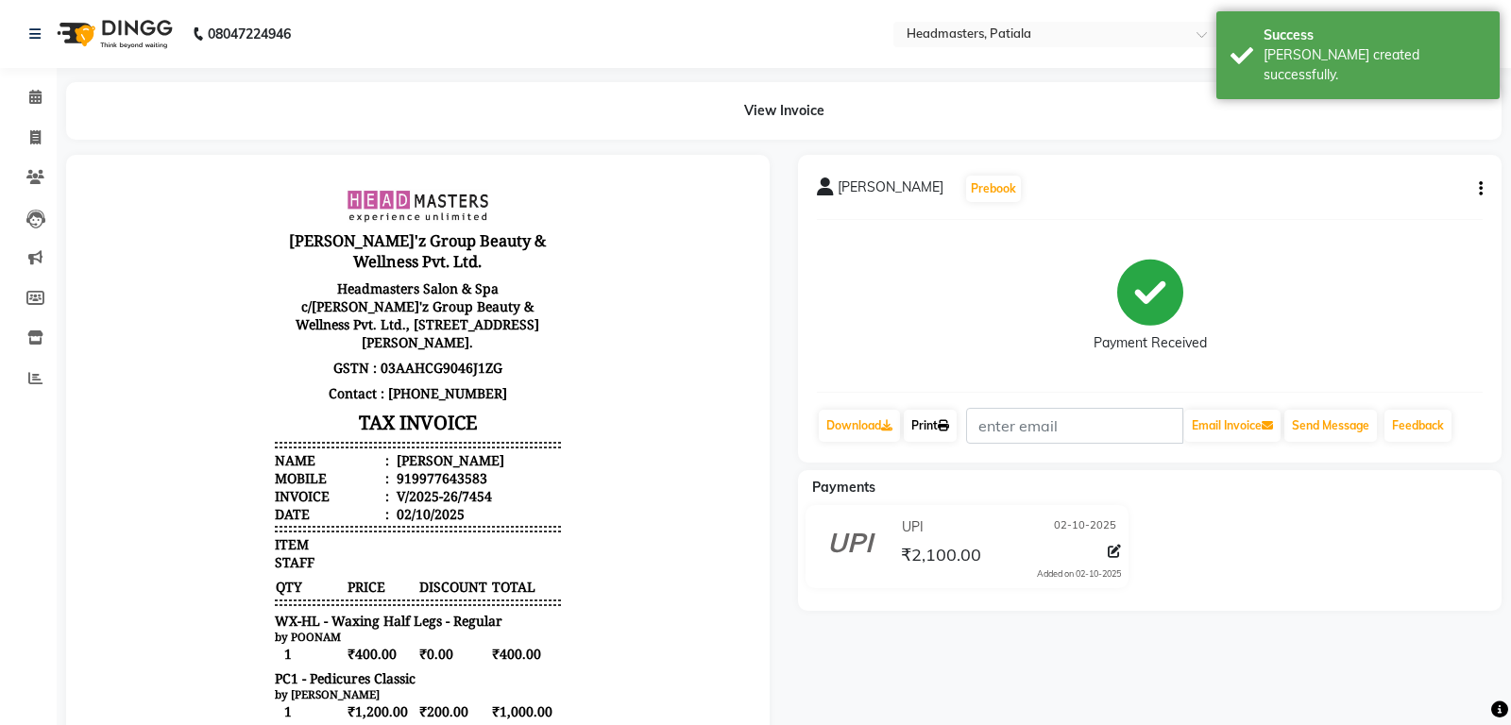
click at [923, 429] on link "Print" at bounding box center [930, 426] width 53 height 32
click at [942, 410] on link "Print" at bounding box center [930, 426] width 53 height 32
click at [933, 409] on div "Print" at bounding box center [930, 426] width 57 height 36
click at [934, 420] on link "Print" at bounding box center [930, 426] width 53 height 32
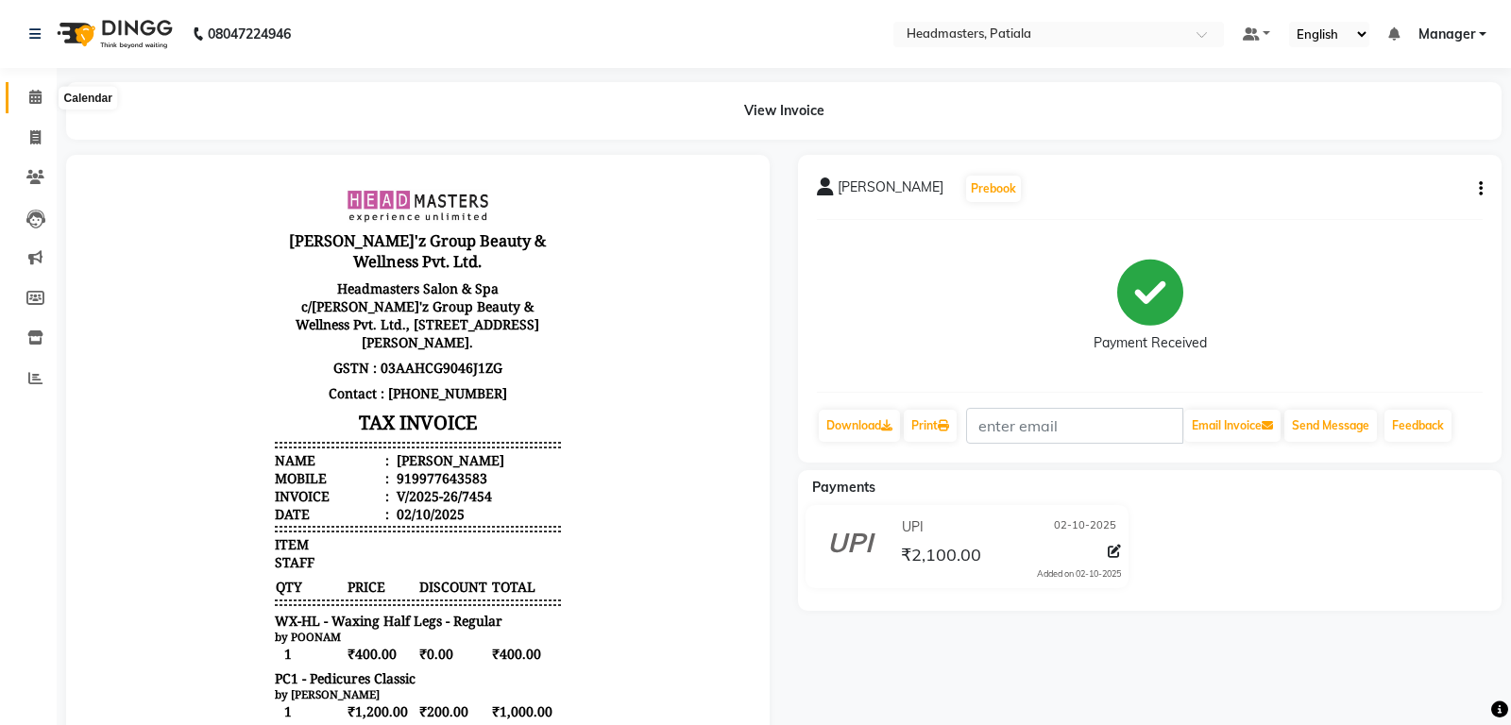
drag, startPoint x: 40, startPoint y: 93, endPoint x: 26, endPoint y: 84, distance: 15.7
click at [38, 93] on icon at bounding box center [35, 97] width 12 height 14
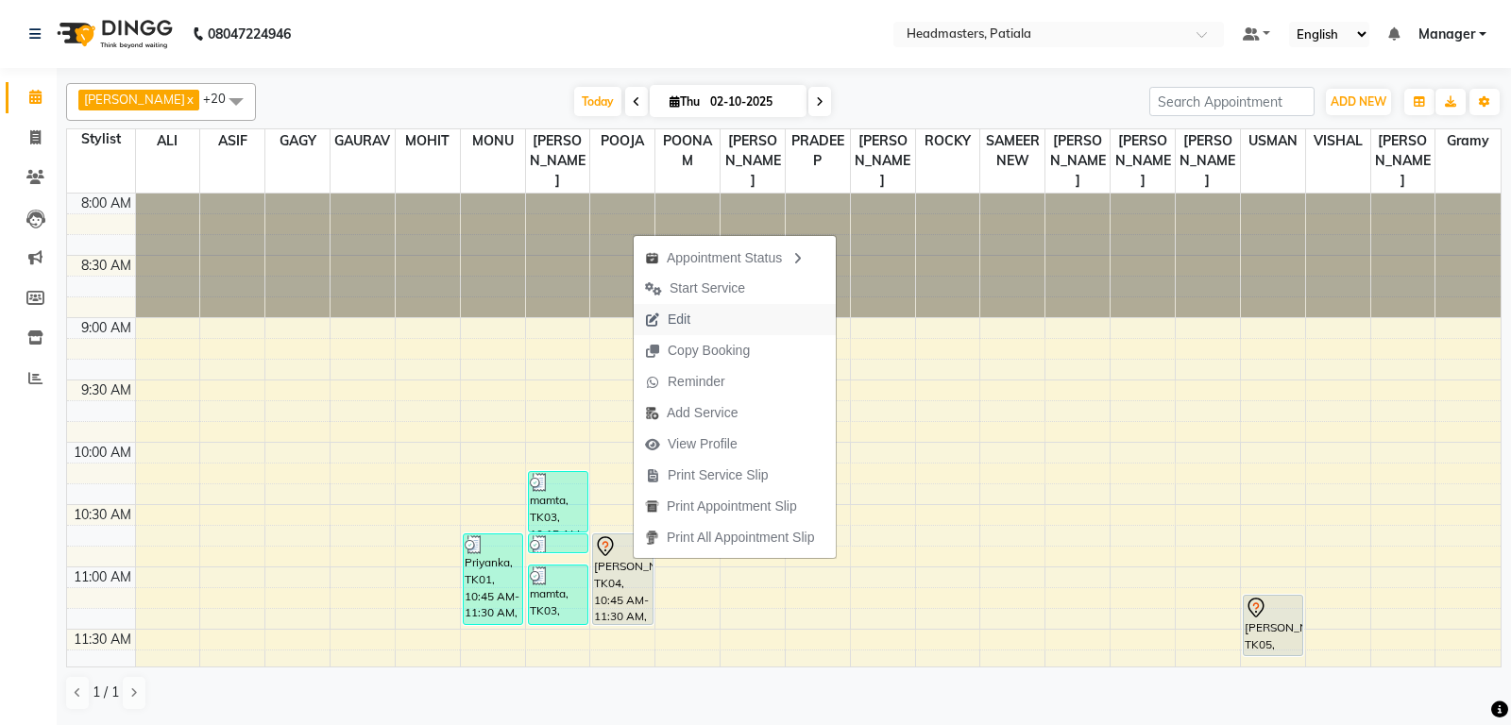
click at [702, 319] on button "Edit" at bounding box center [735, 319] width 202 height 31
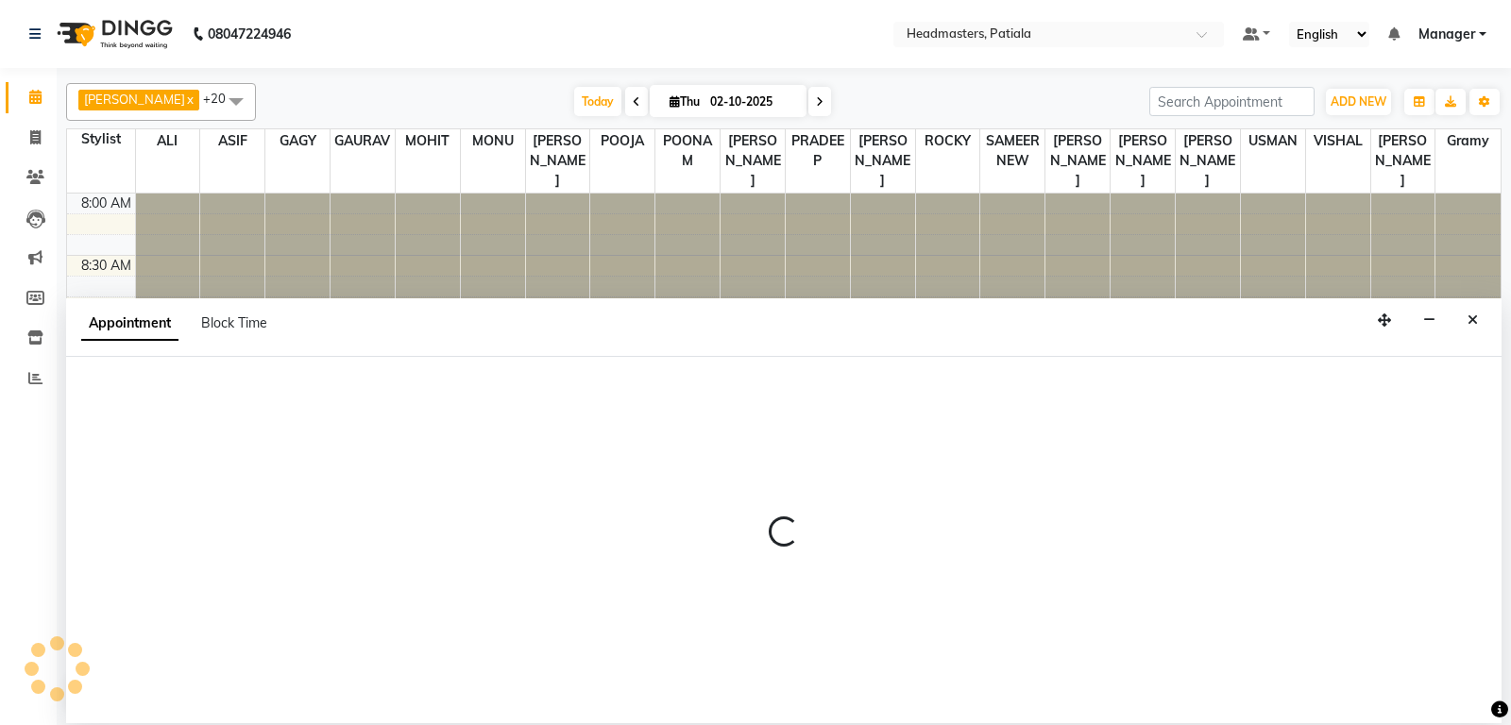
select select "tentative"
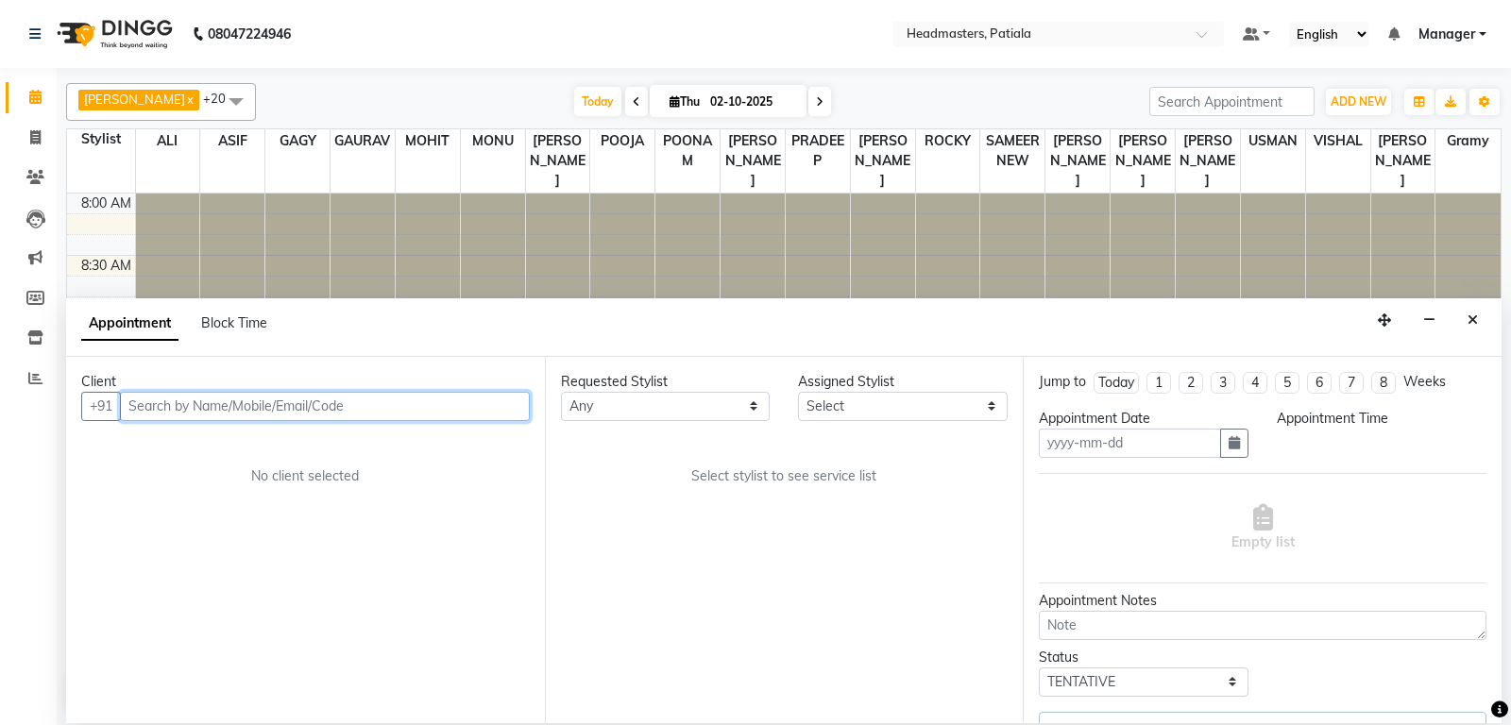
type input "02-10-2025"
select select "51100"
select select "645"
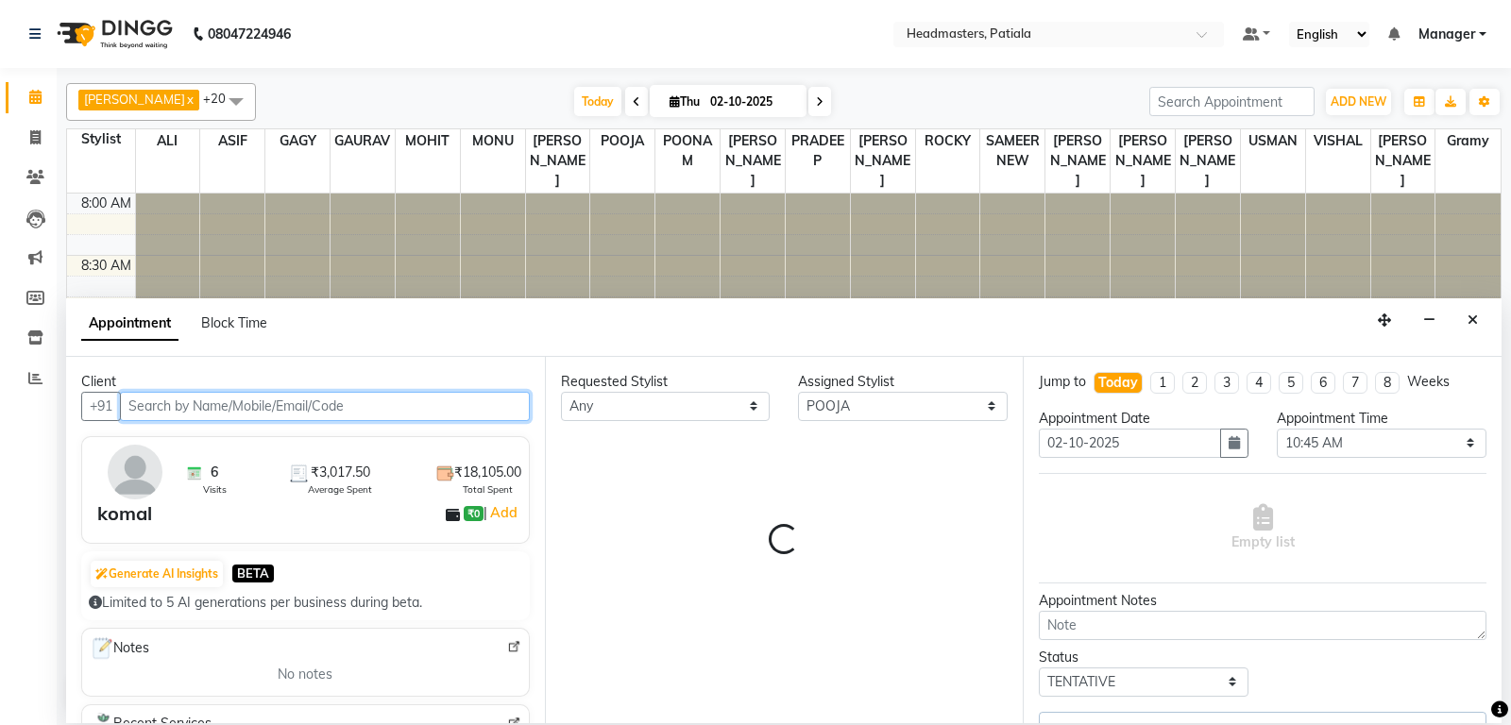
select select "3290"
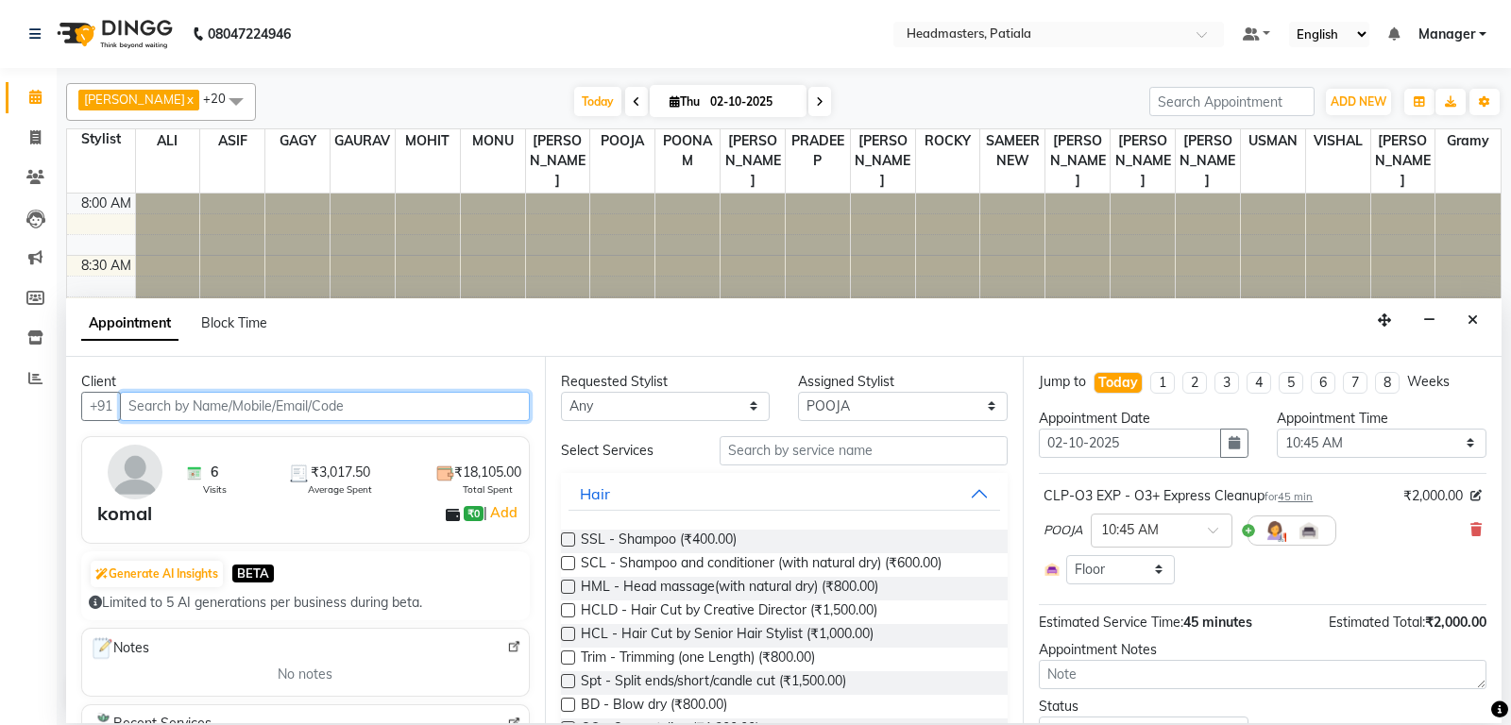
scroll to position [496, 0]
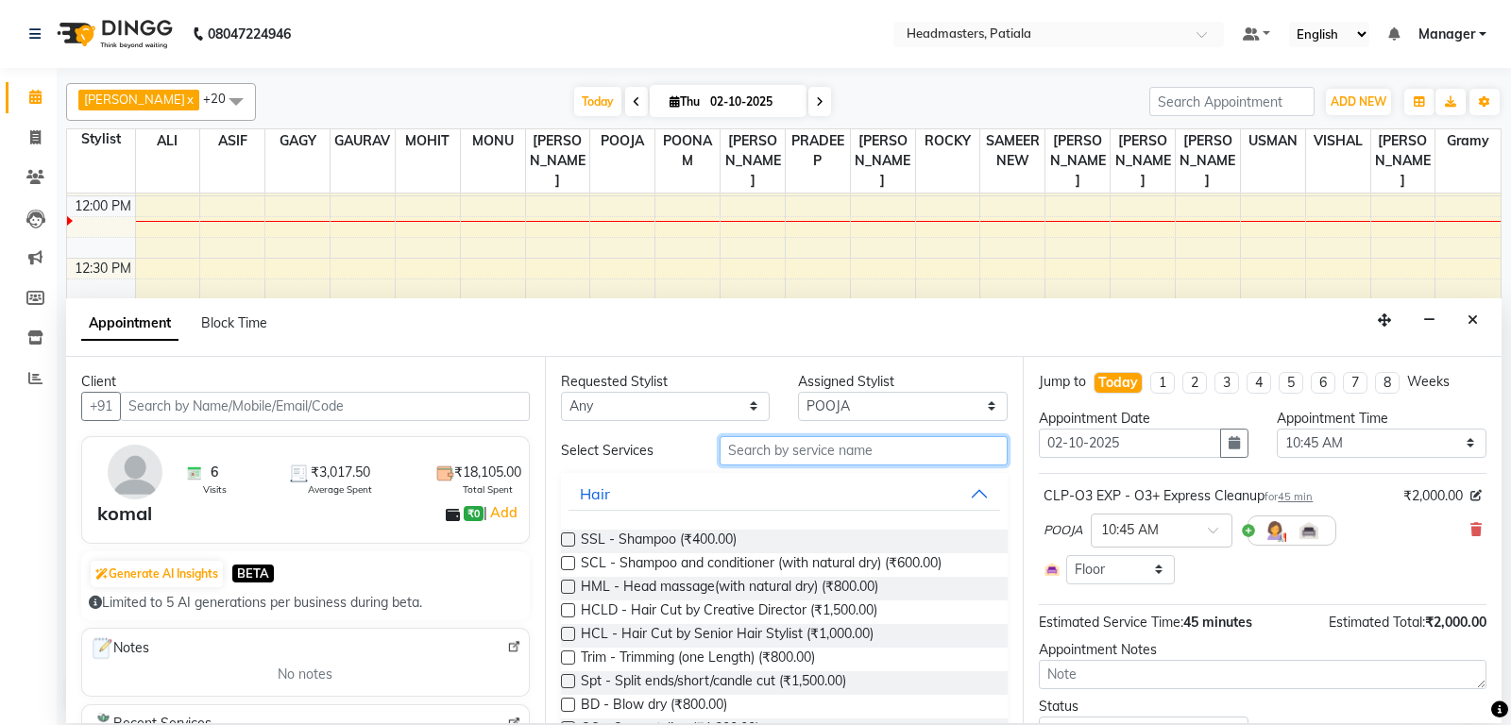
click at [781, 438] on input "text" at bounding box center [864, 450] width 289 height 29
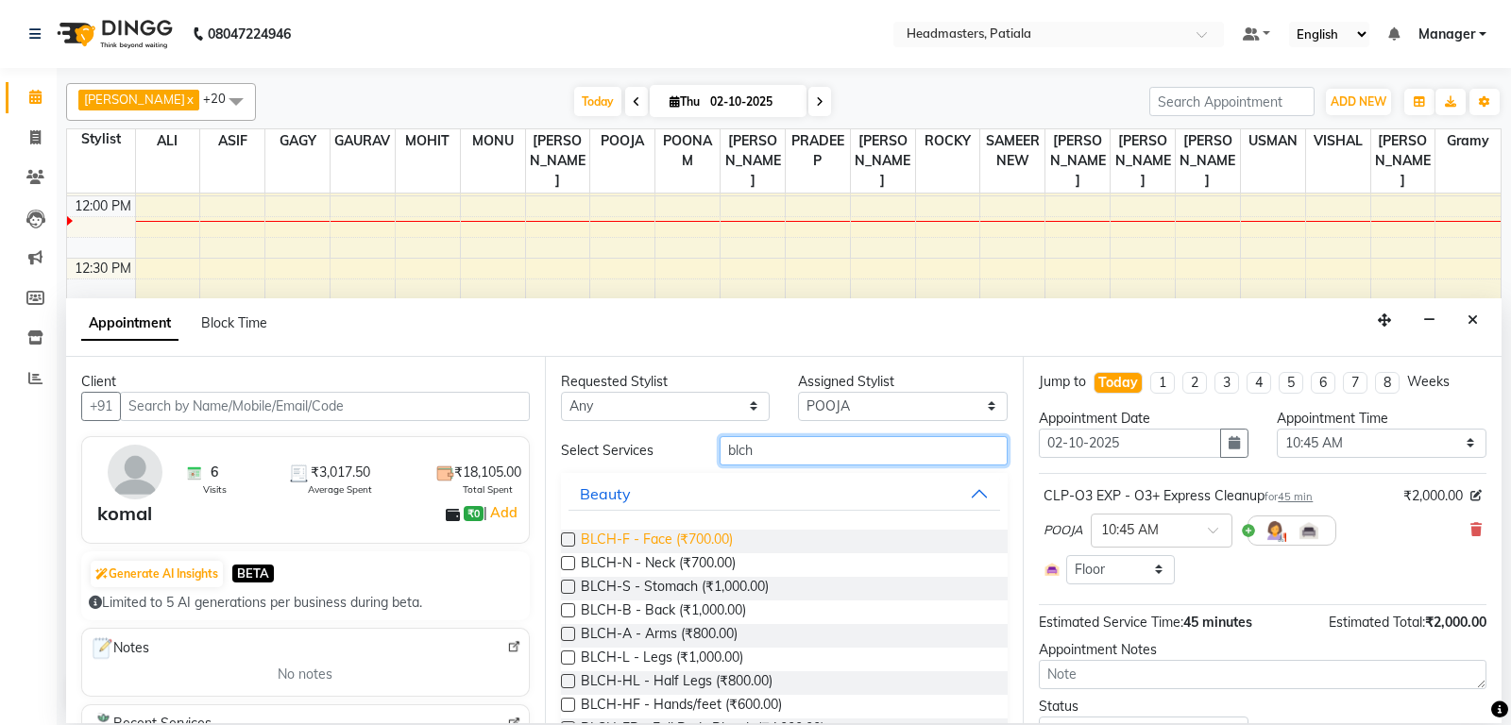
type input "blch"
click at [686, 546] on span "BLCH-F - Face (₹700.00)" at bounding box center [657, 542] width 152 height 24
checkbox input "false"
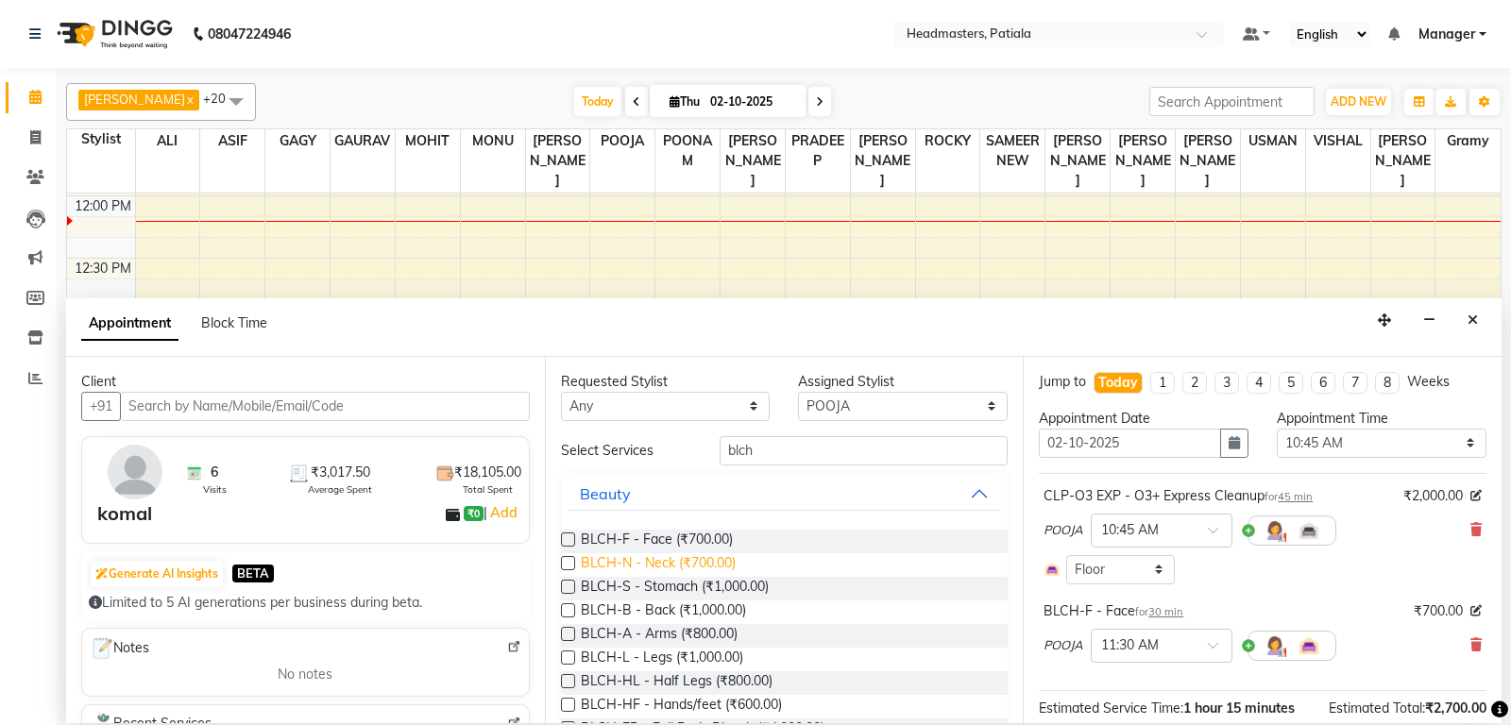
click at [690, 565] on span "BLCH-N - Neck (₹700.00)" at bounding box center [658, 565] width 155 height 24
checkbox input "false"
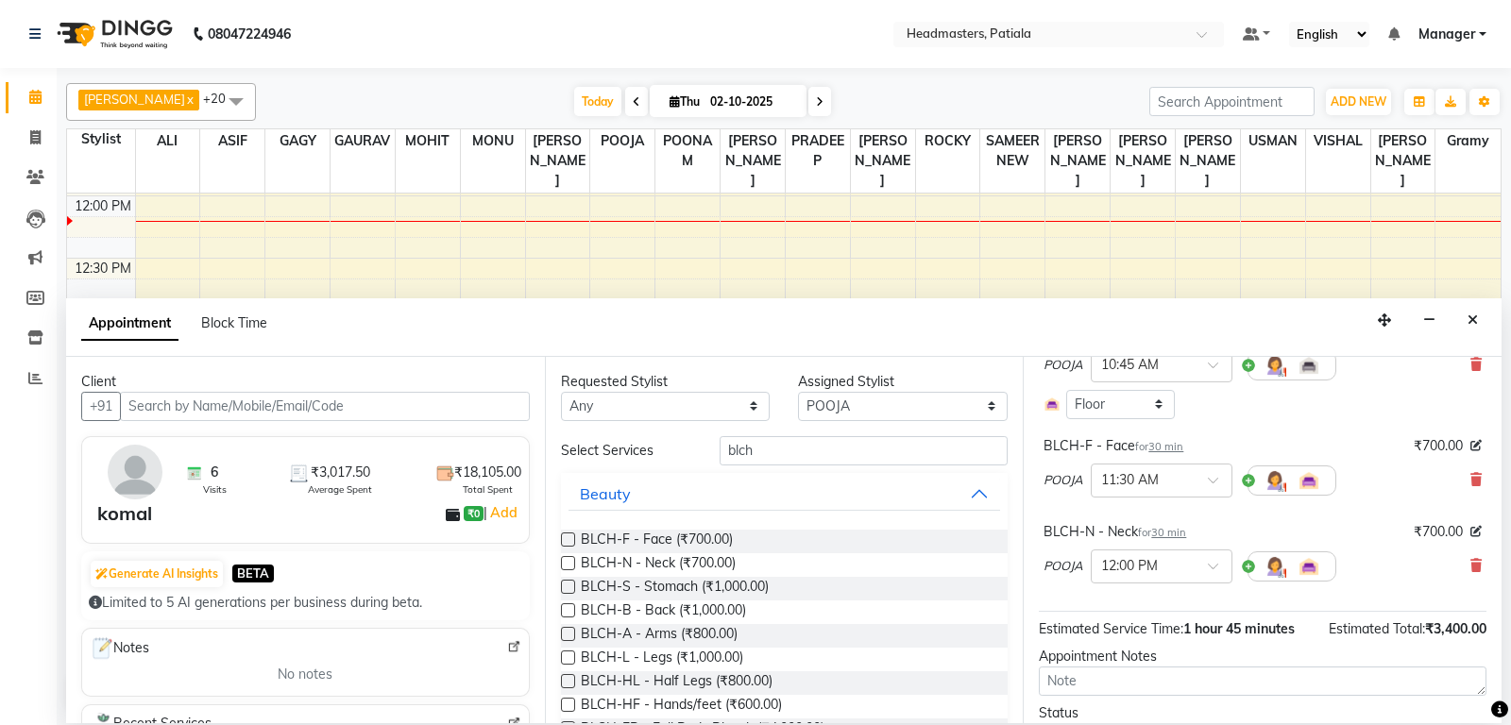
scroll to position [198, 0]
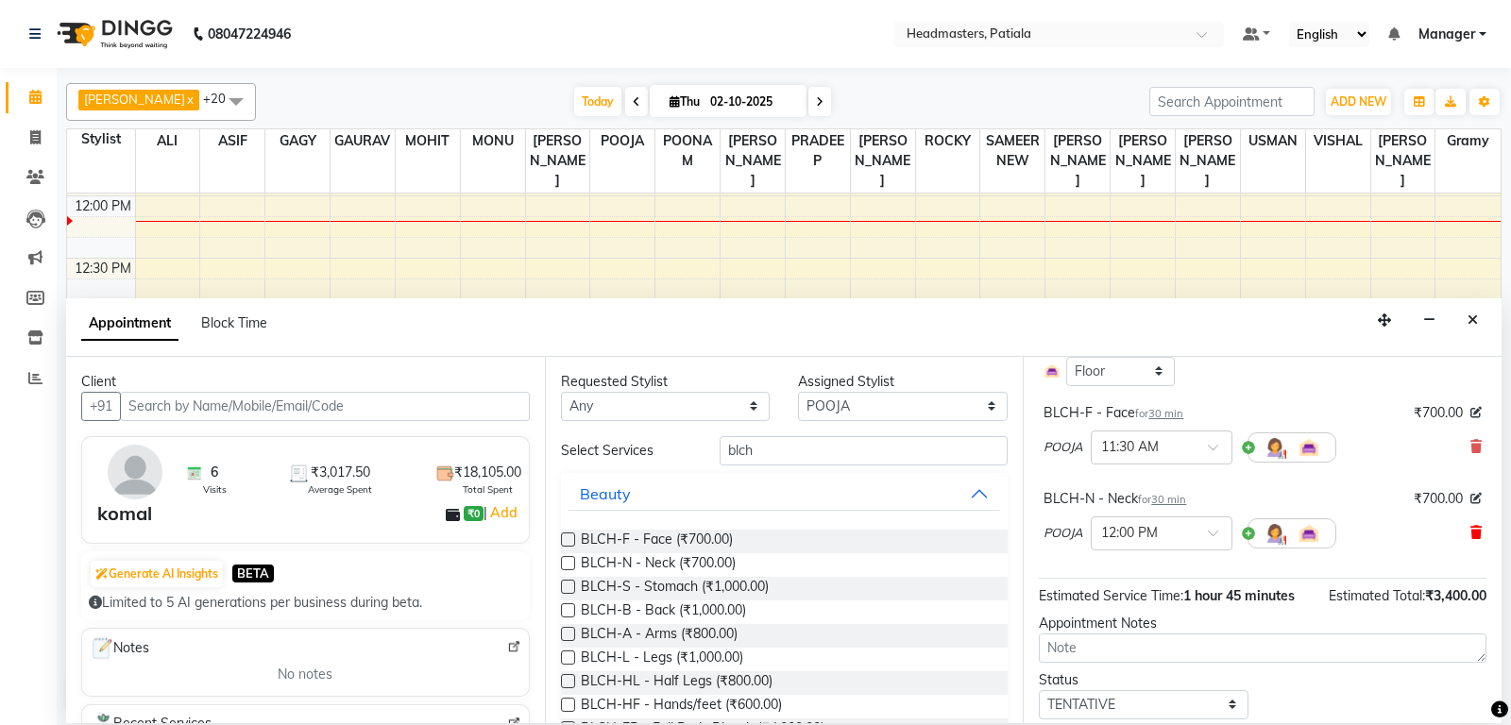
click at [1482, 533] on div "BLCH-N - Neck for 30 min ₹700.00 POOJA × 12:00 PM" at bounding box center [1263, 523] width 448 height 78
click at [1481, 533] on icon at bounding box center [1475, 532] width 11 height 13
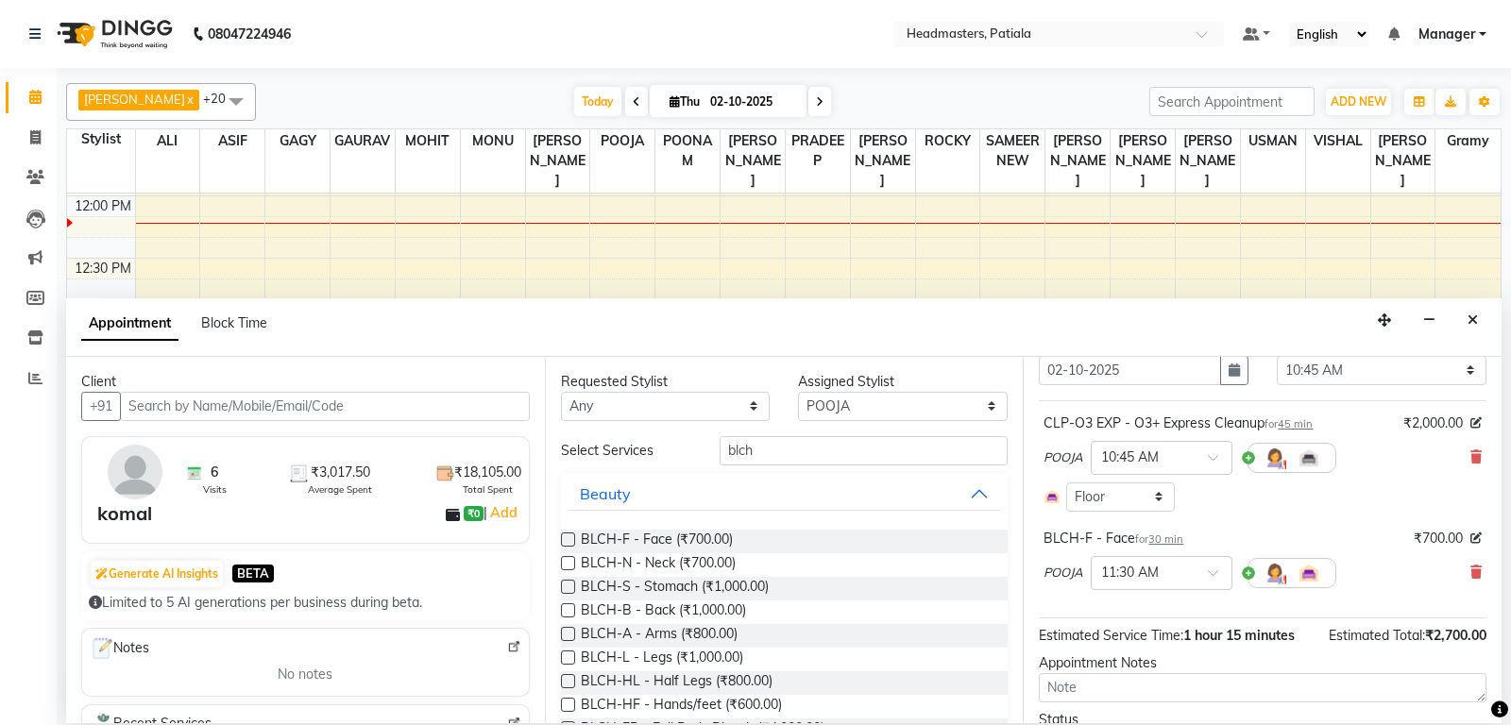
scroll to position [172, 0]
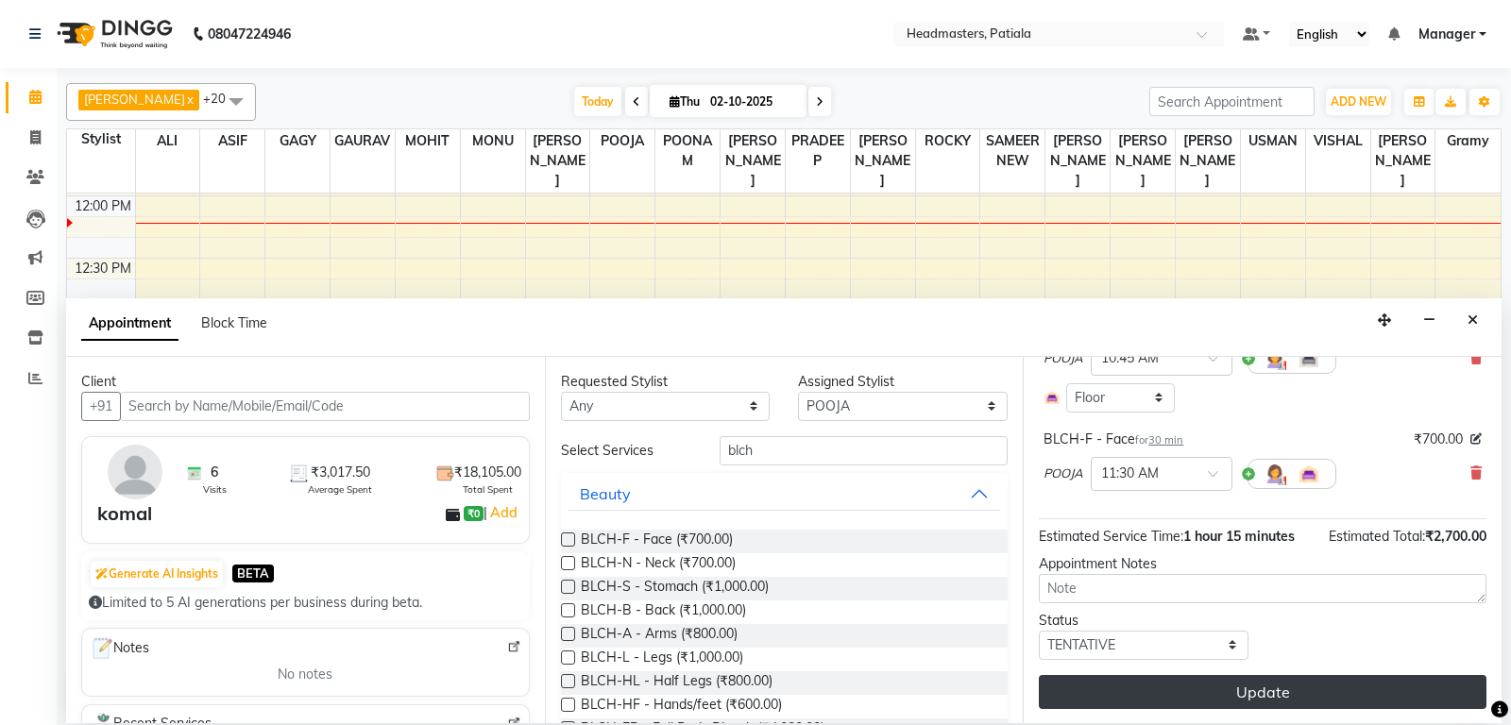
click at [1259, 696] on button "Update" at bounding box center [1263, 692] width 448 height 34
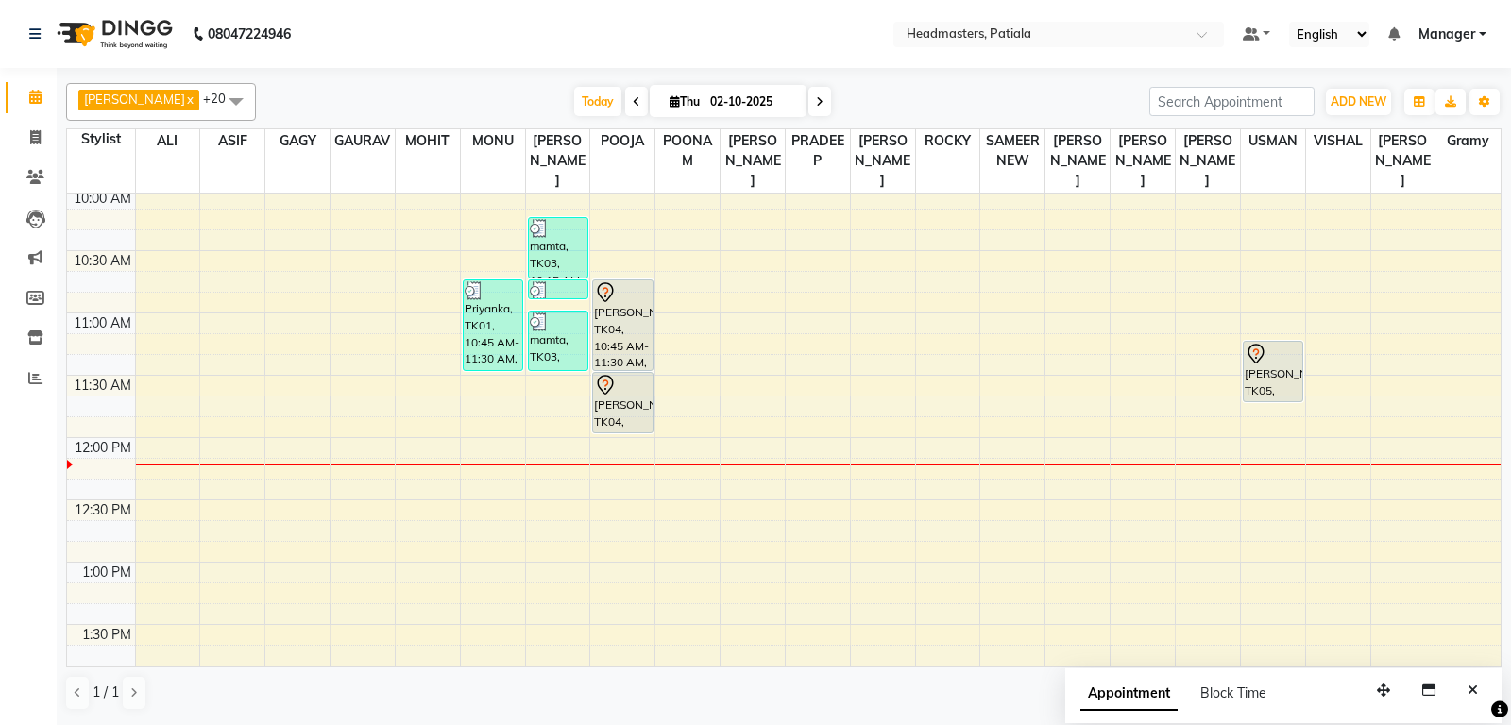
scroll to position [198, 0]
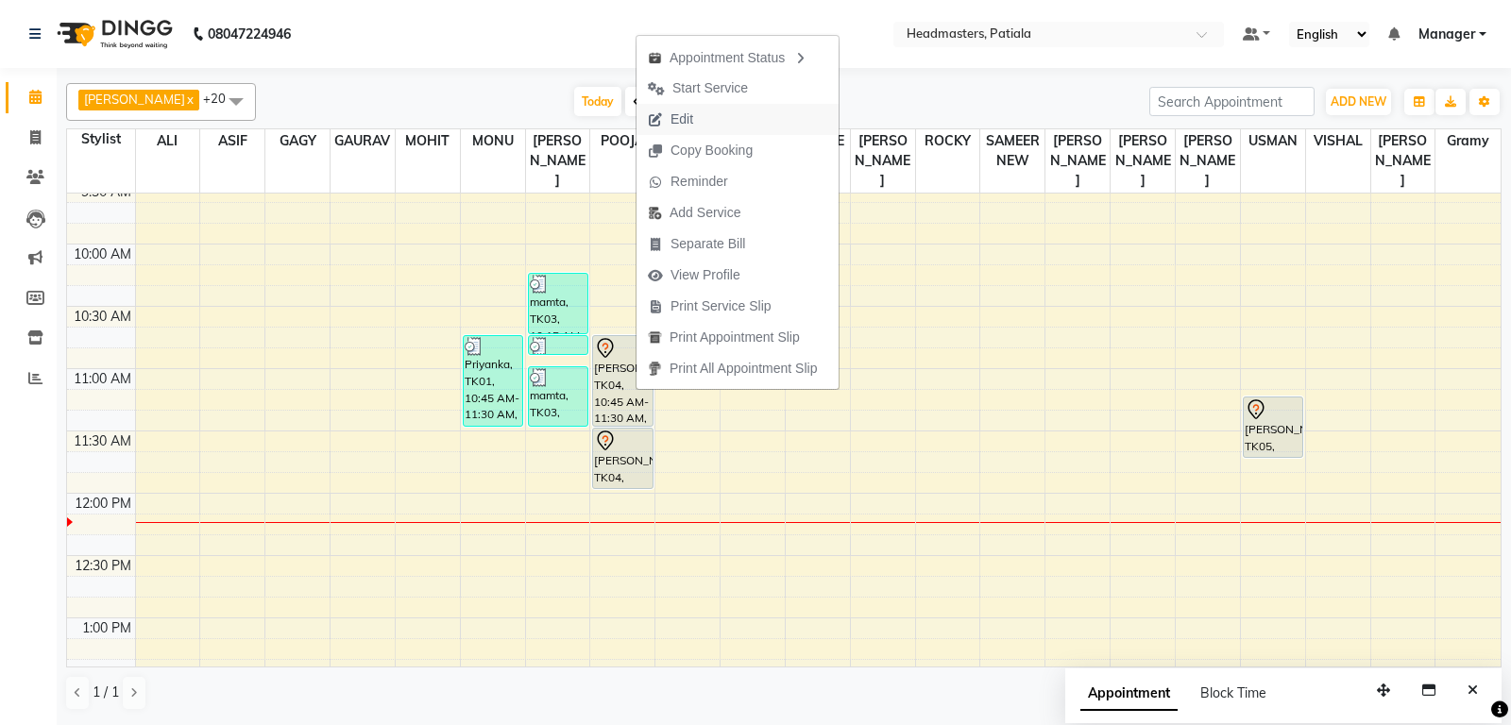
click at [703, 126] on span "Edit" at bounding box center [670, 119] width 68 height 31
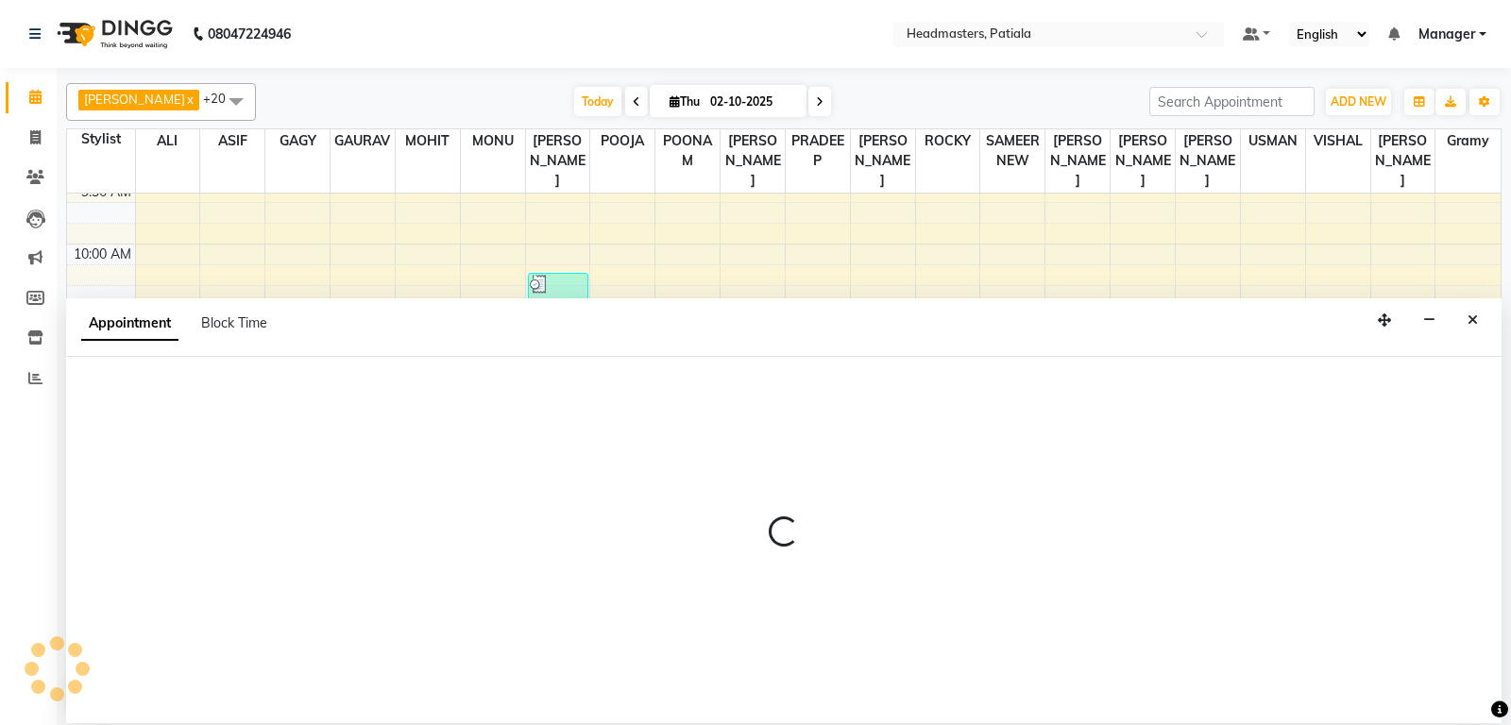
select select "tentative"
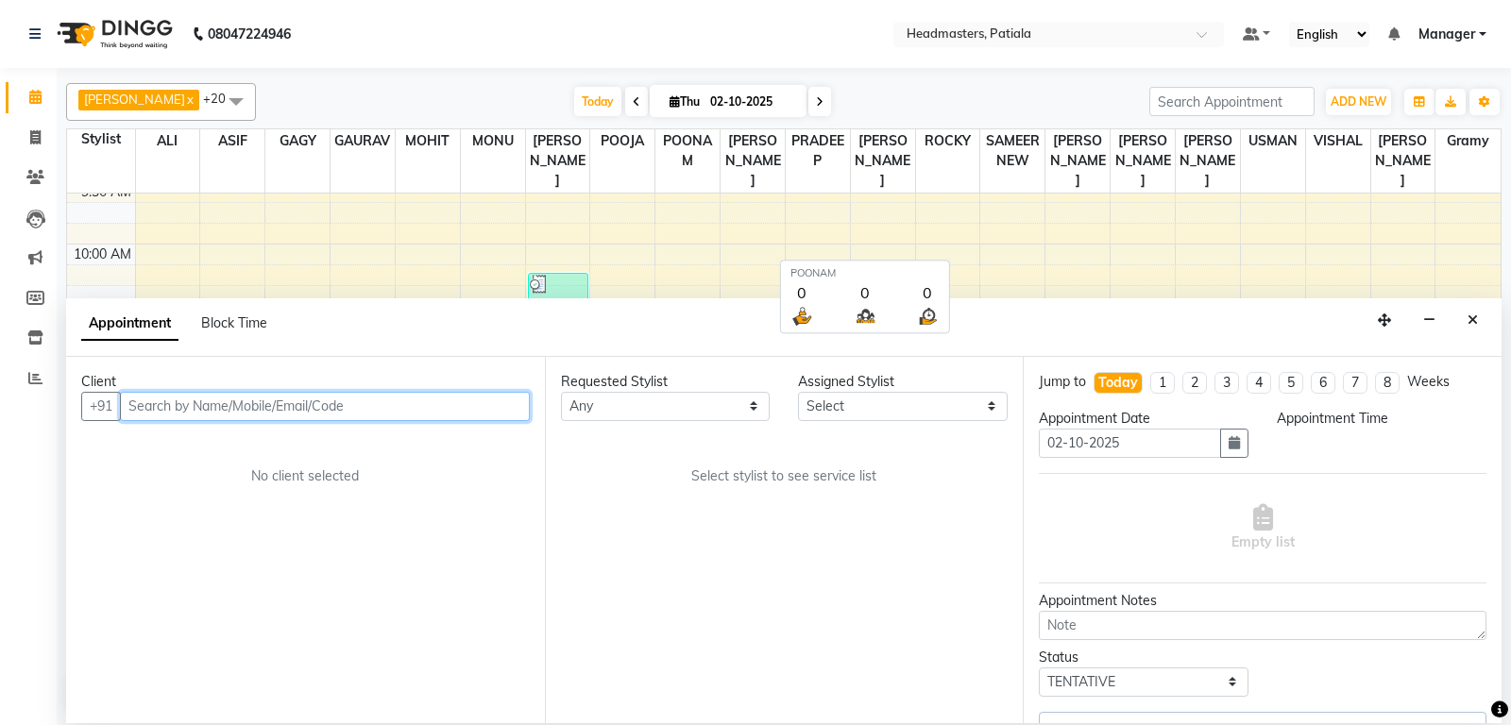
scroll to position [496, 0]
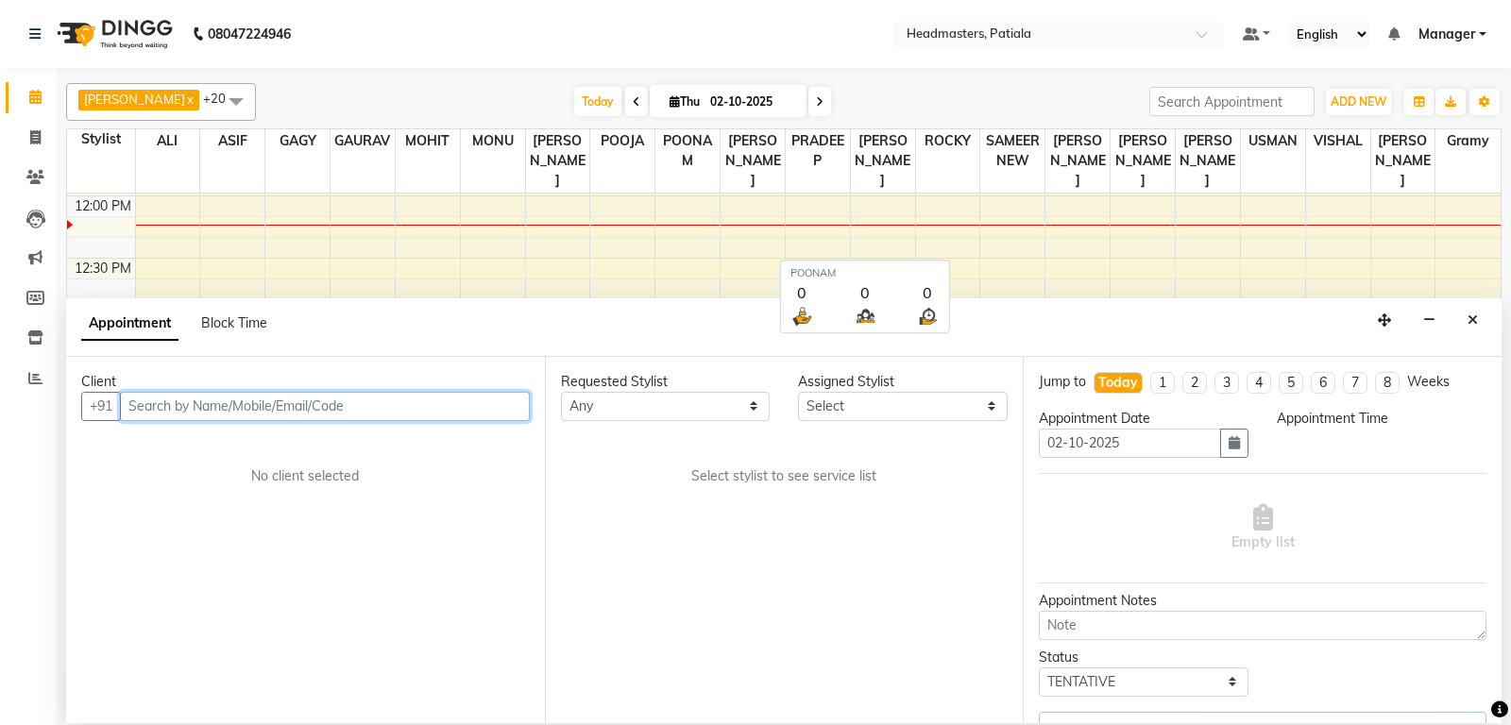
select select "645"
select select "3290"
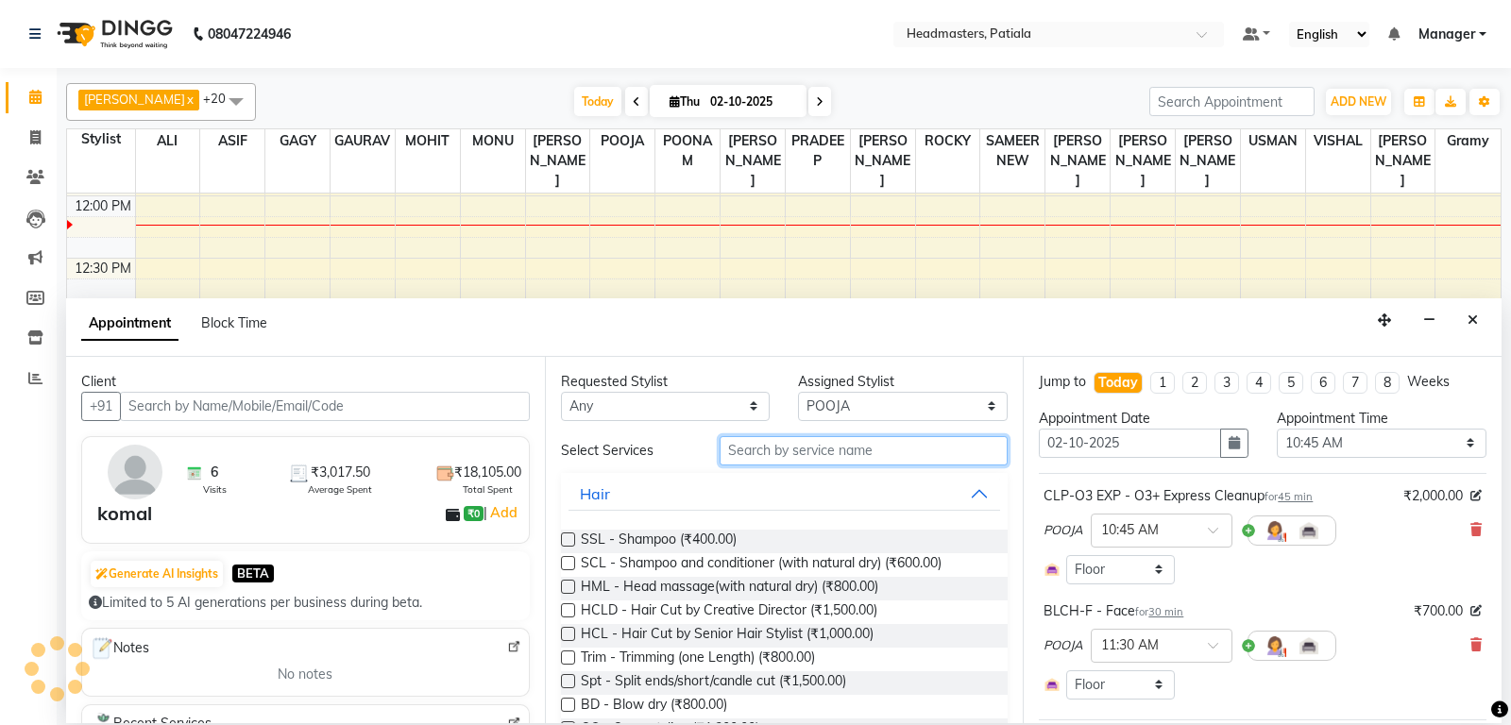
click at [801, 450] on input "text" at bounding box center [864, 450] width 289 height 29
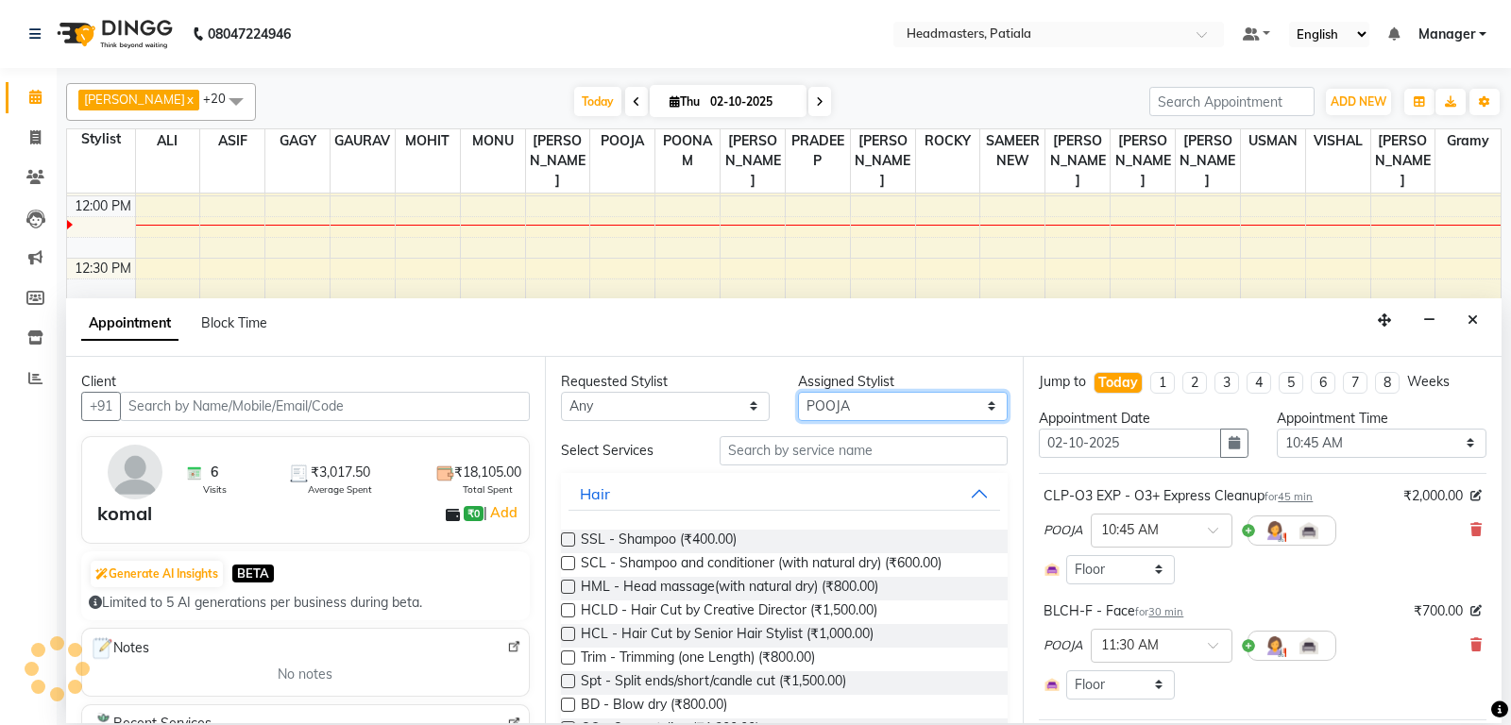
click at [798, 392] on select "Select ABHISHEK AJAY KUMAR AKSHAY ALI ARSH ARUN ASIF AZEEZUR REHMAAN Chand Saho…" at bounding box center [903, 406] width 210 height 29
select select "51080"
click option "ASIF" at bounding box center [0, 0] width 0 height 0
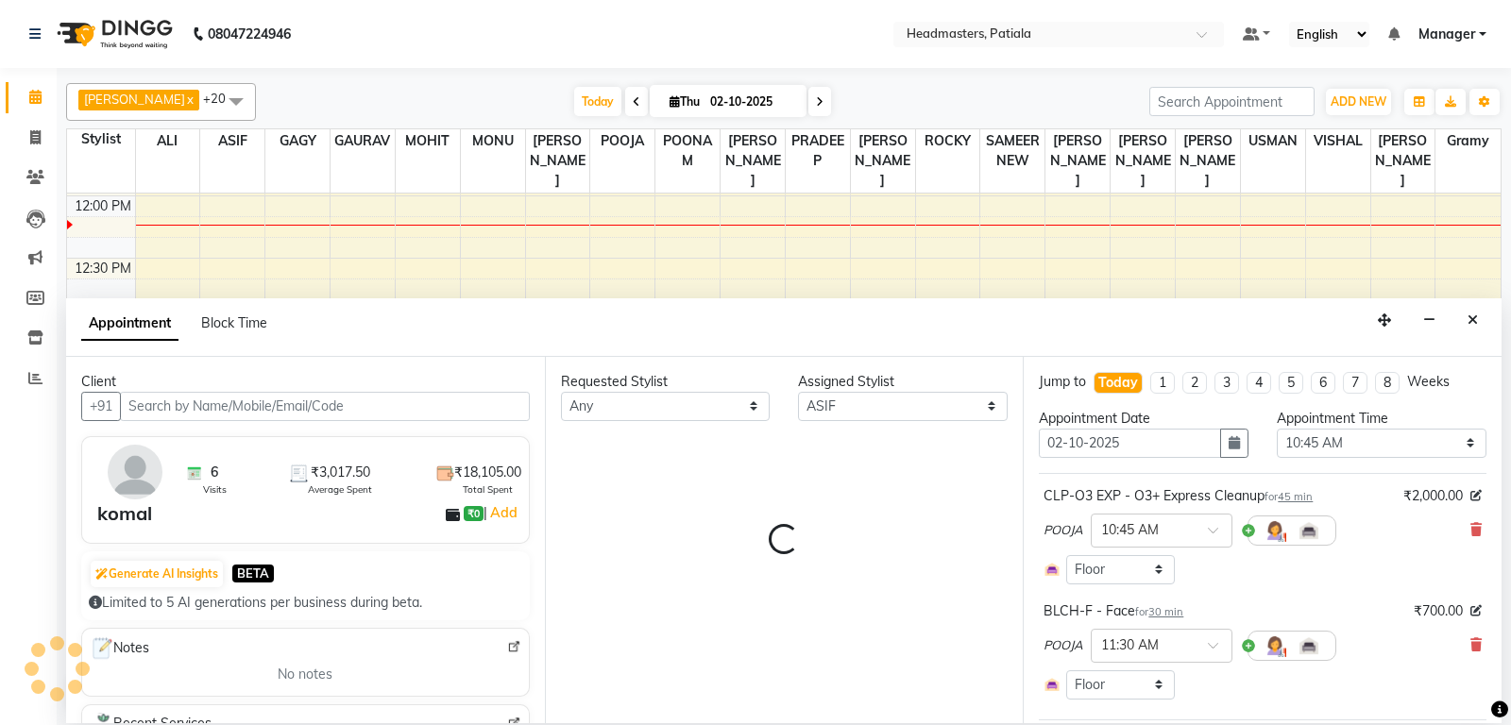
click at [815, 443] on div "Requested Stylist Any ABHISHEK AJAY KUMAR AKSHAY ALI ARSH ARUN ASIF AZEEZUR REH…" at bounding box center [784, 540] width 479 height 366
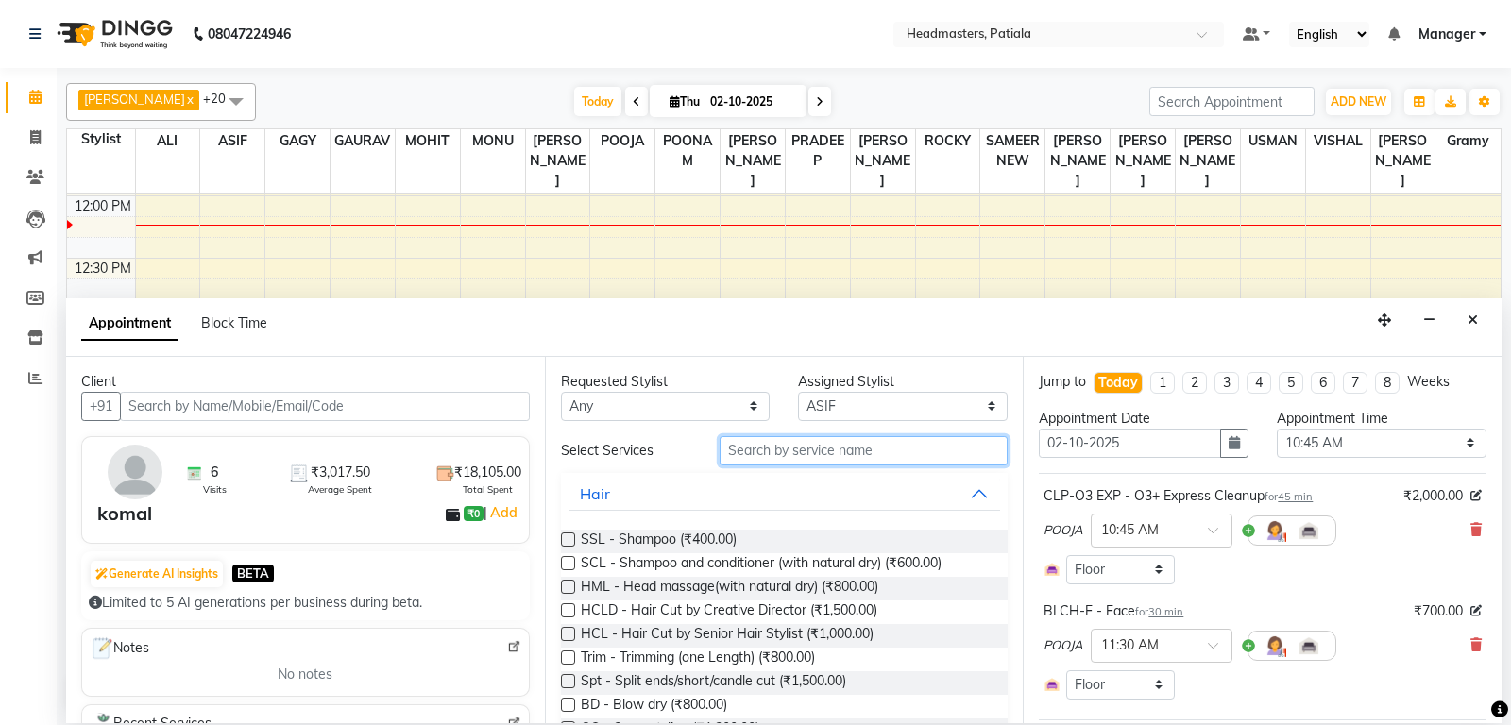
click at [815, 443] on input "text" at bounding box center [864, 450] width 289 height 29
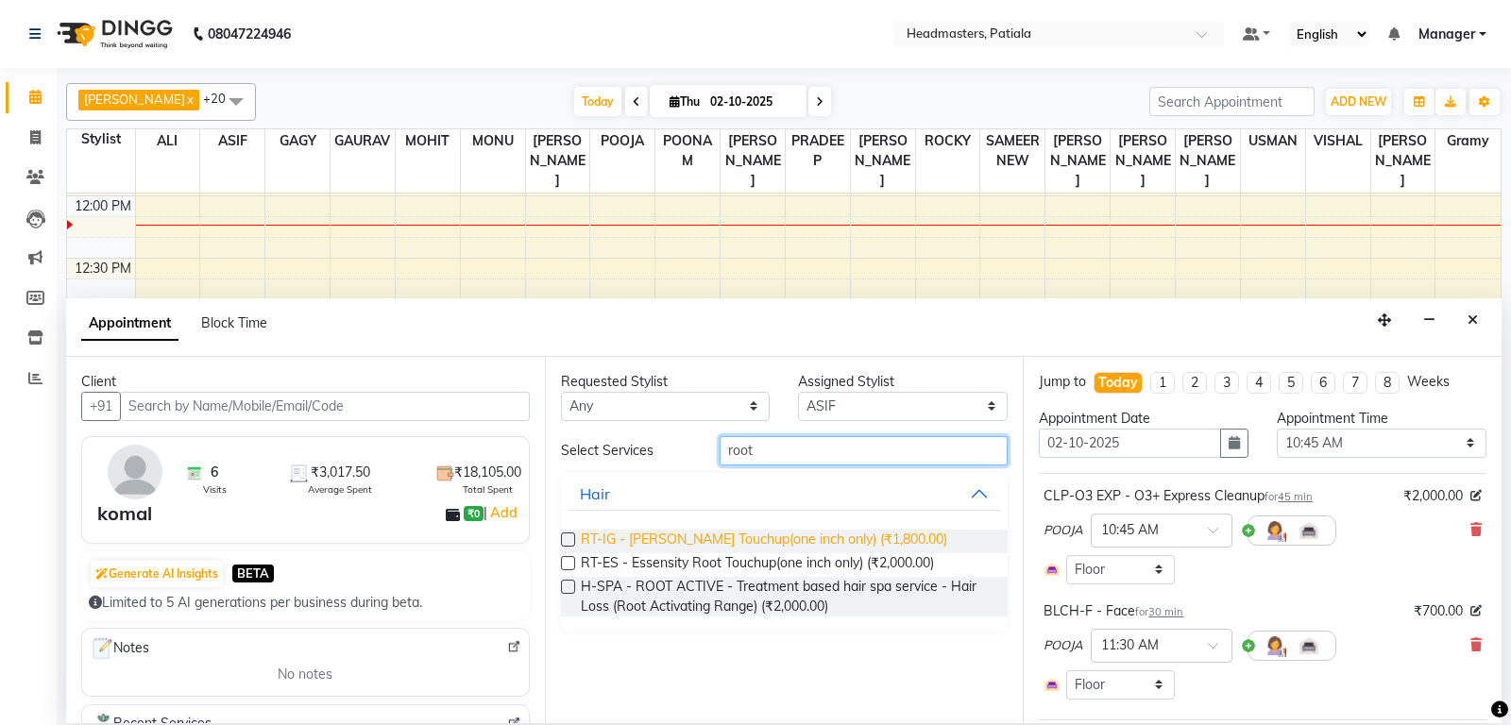
type input "root"
click at [790, 536] on span "RT-IG - [PERSON_NAME] Touchup(one inch only) (₹1,800.00)" at bounding box center [764, 542] width 366 height 24
checkbox input "false"
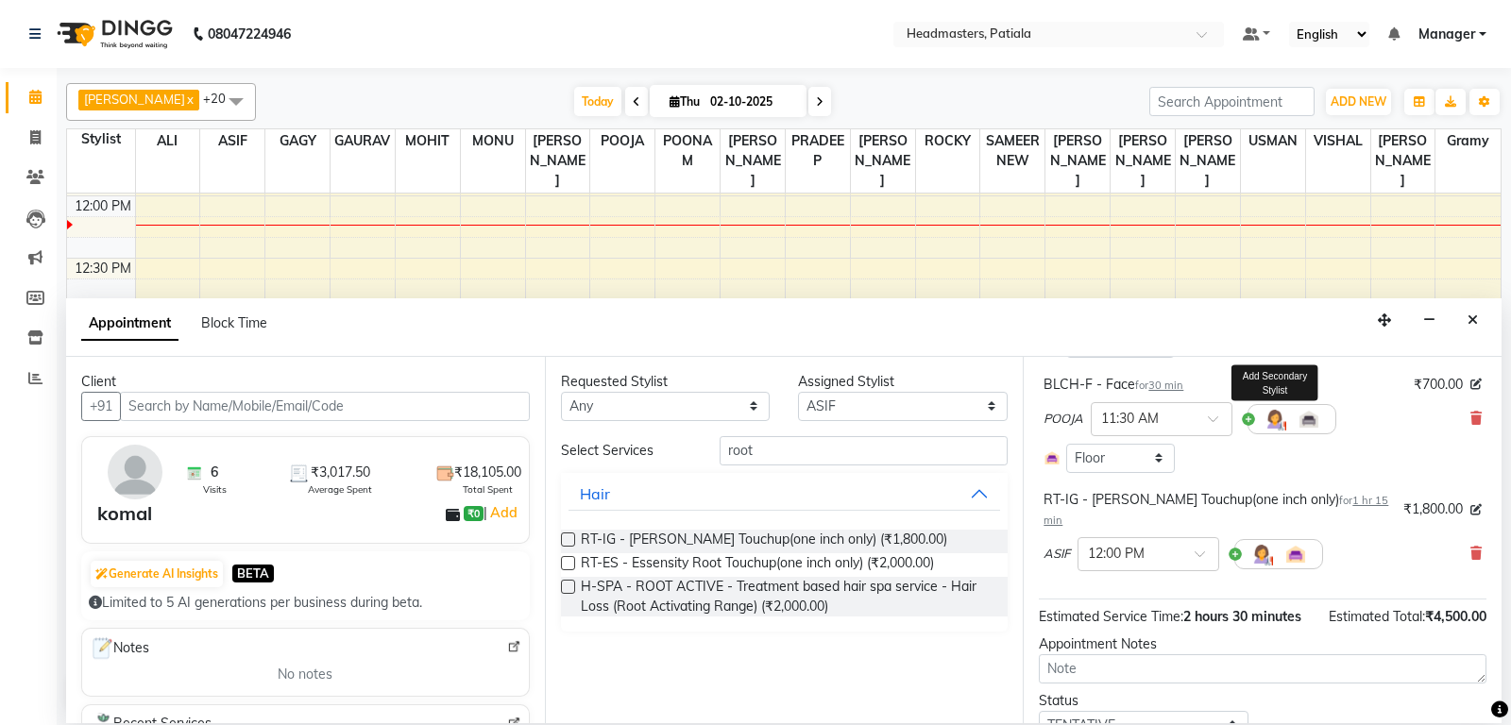
scroll to position [287, 0]
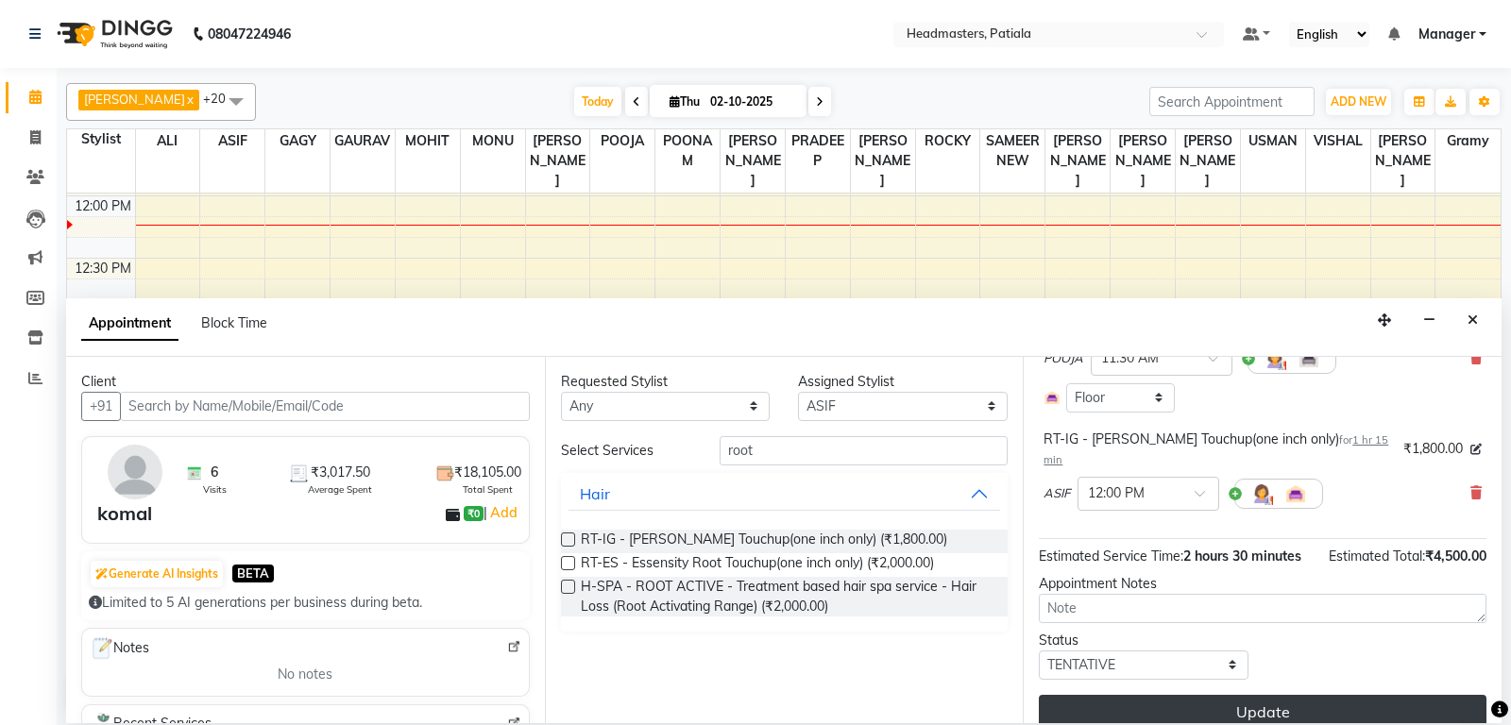
click at [1211, 698] on button "Update" at bounding box center [1263, 712] width 448 height 34
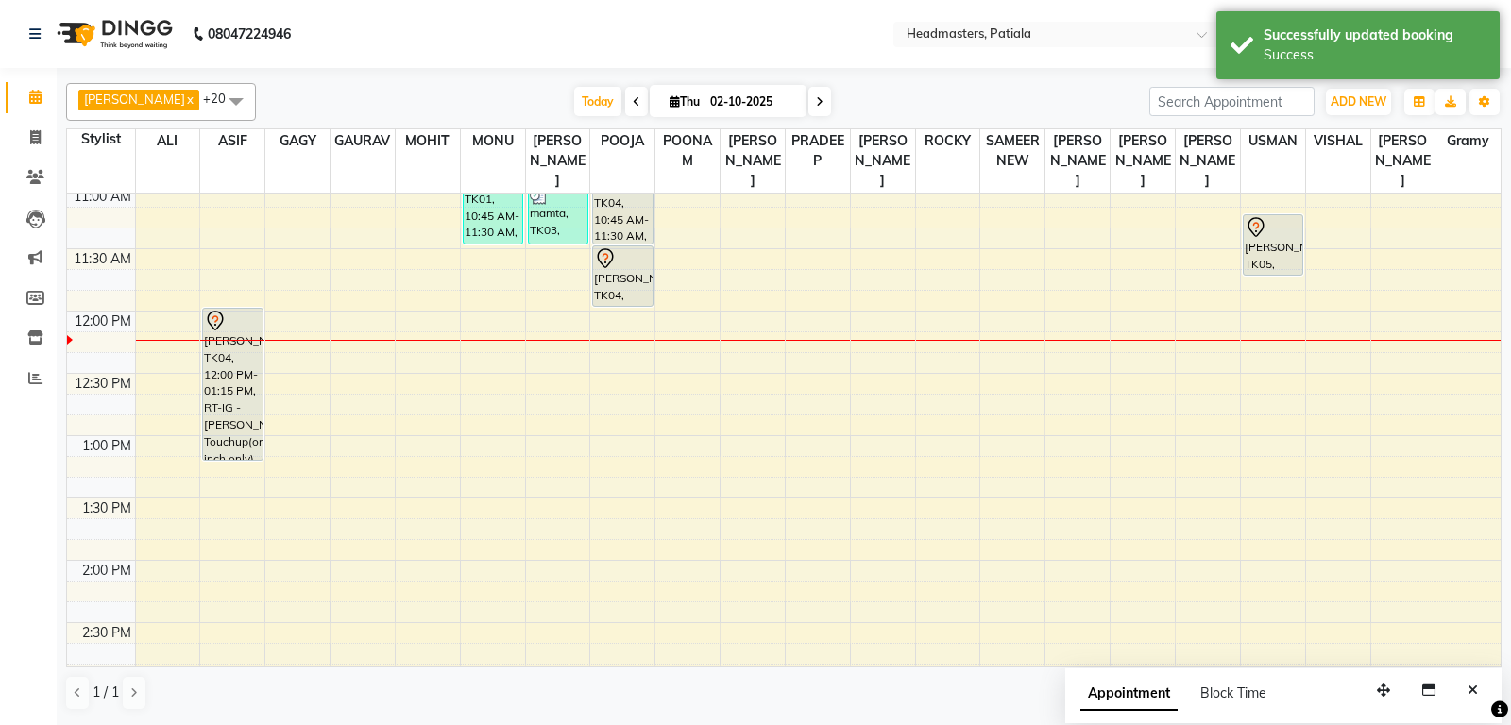
scroll to position [297, 0]
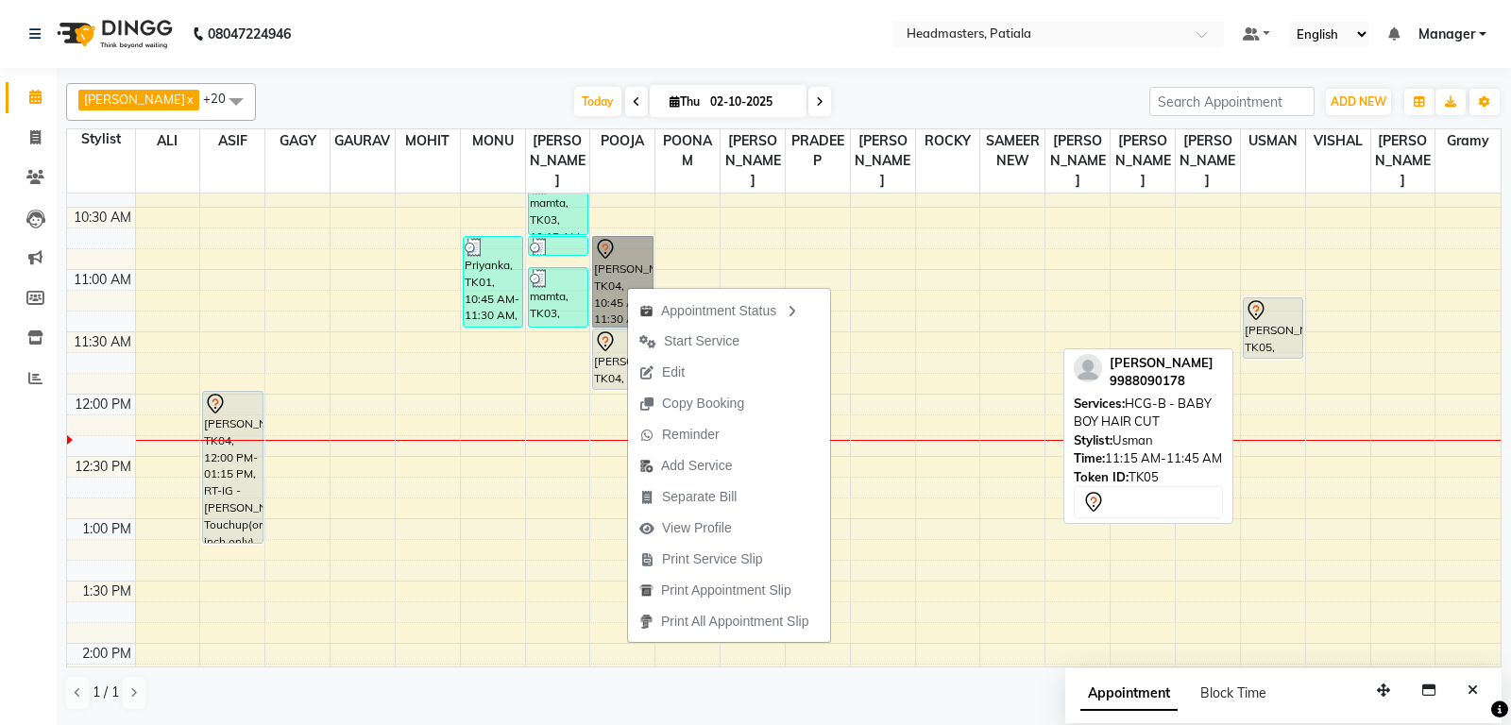
click at [1297, 338] on div "SAMRAT, TK05, 11:15 AM-11:45 AM, HCG-B - BABY BOY HAIR CUT" at bounding box center [1273, 327] width 59 height 59
select select "7"
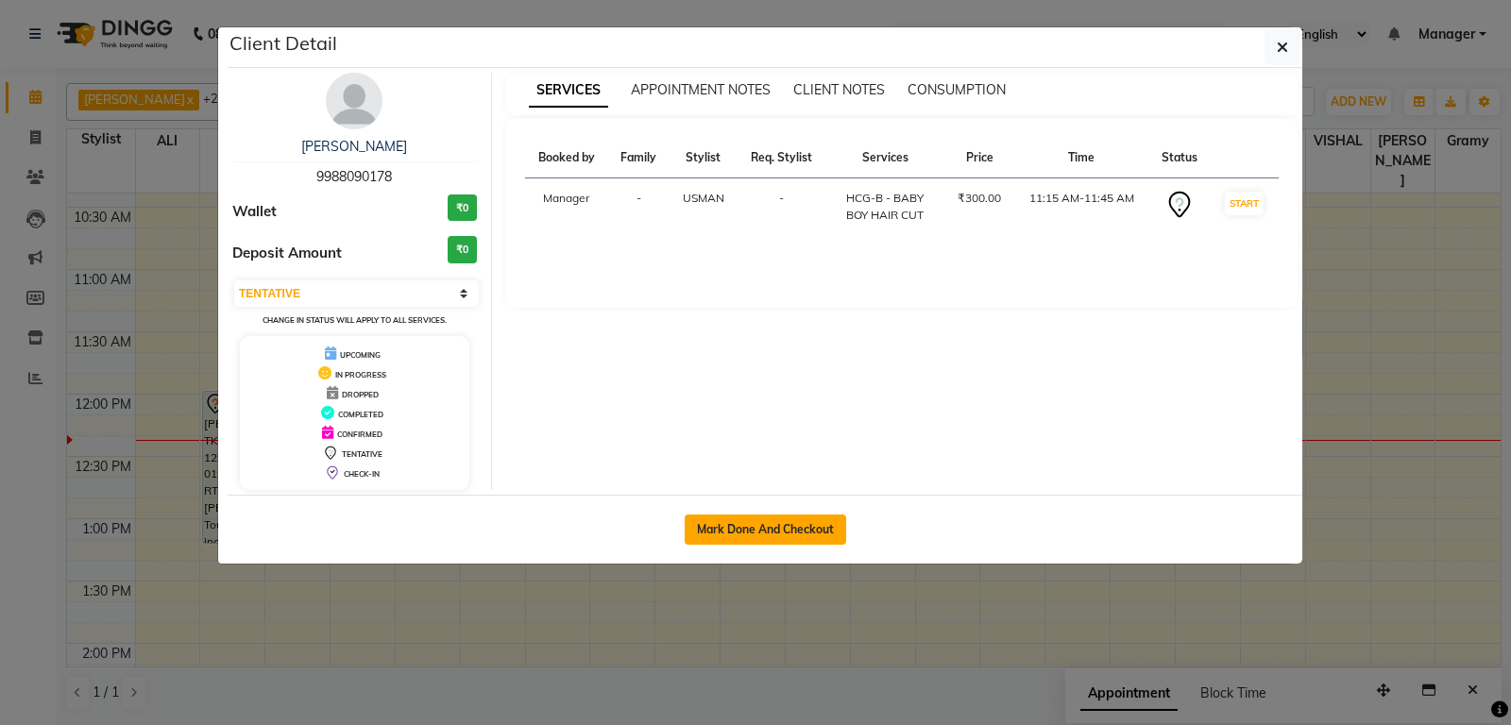
click at [787, 533] on button "Mark Done And Checkout" at bounding box center [765, 530] width 161 height 30
select select "6602"
select select "service"
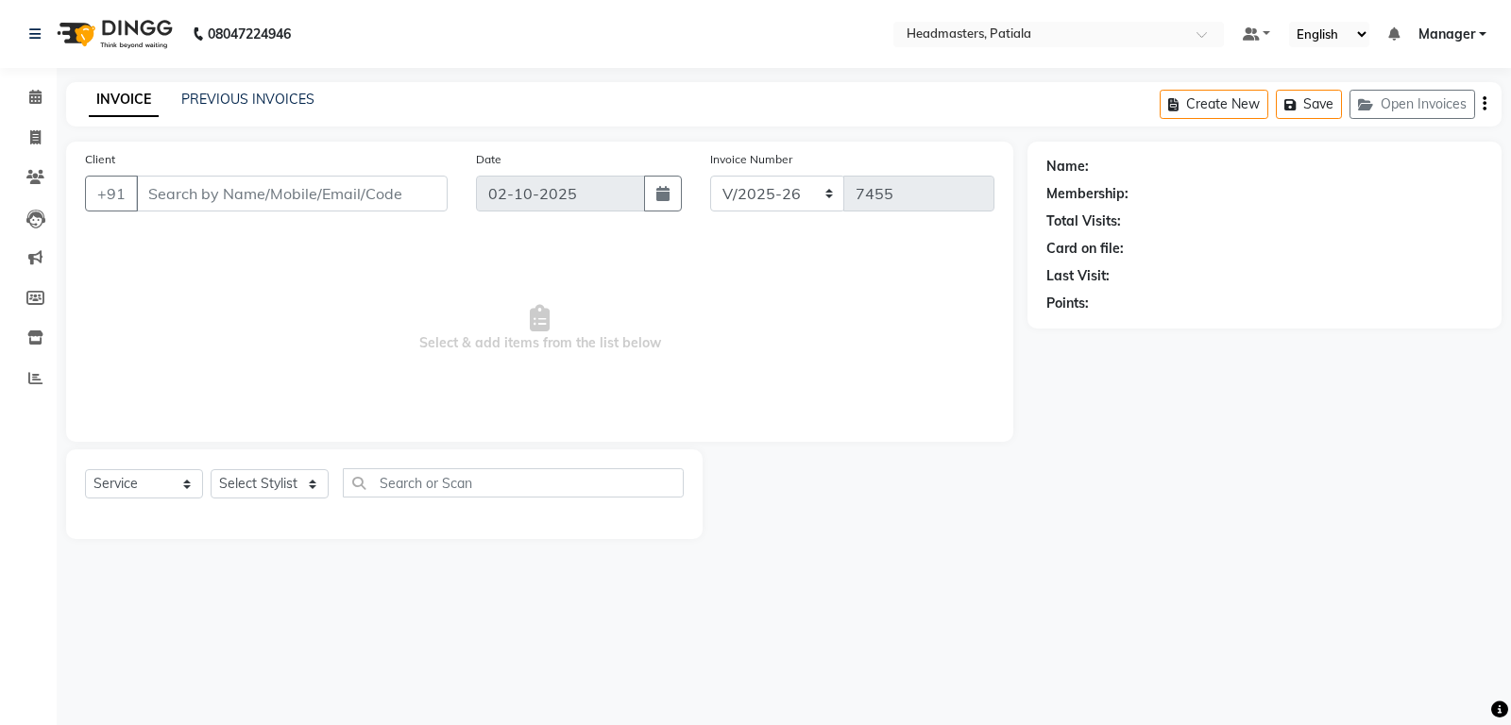
type input "9988090178"
select select "51087"
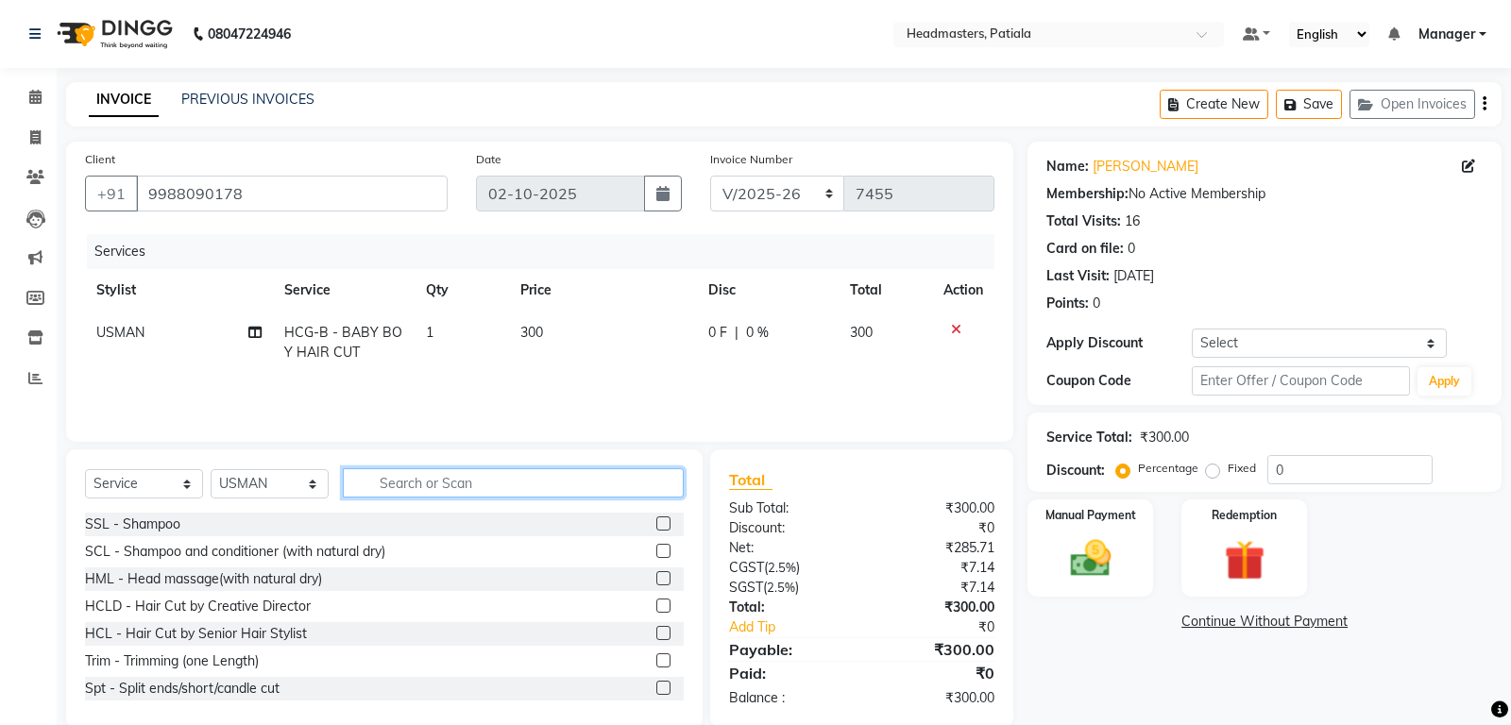
click at [425, 497] on input "text" at bounding box center [513, 482] width 341 height 29
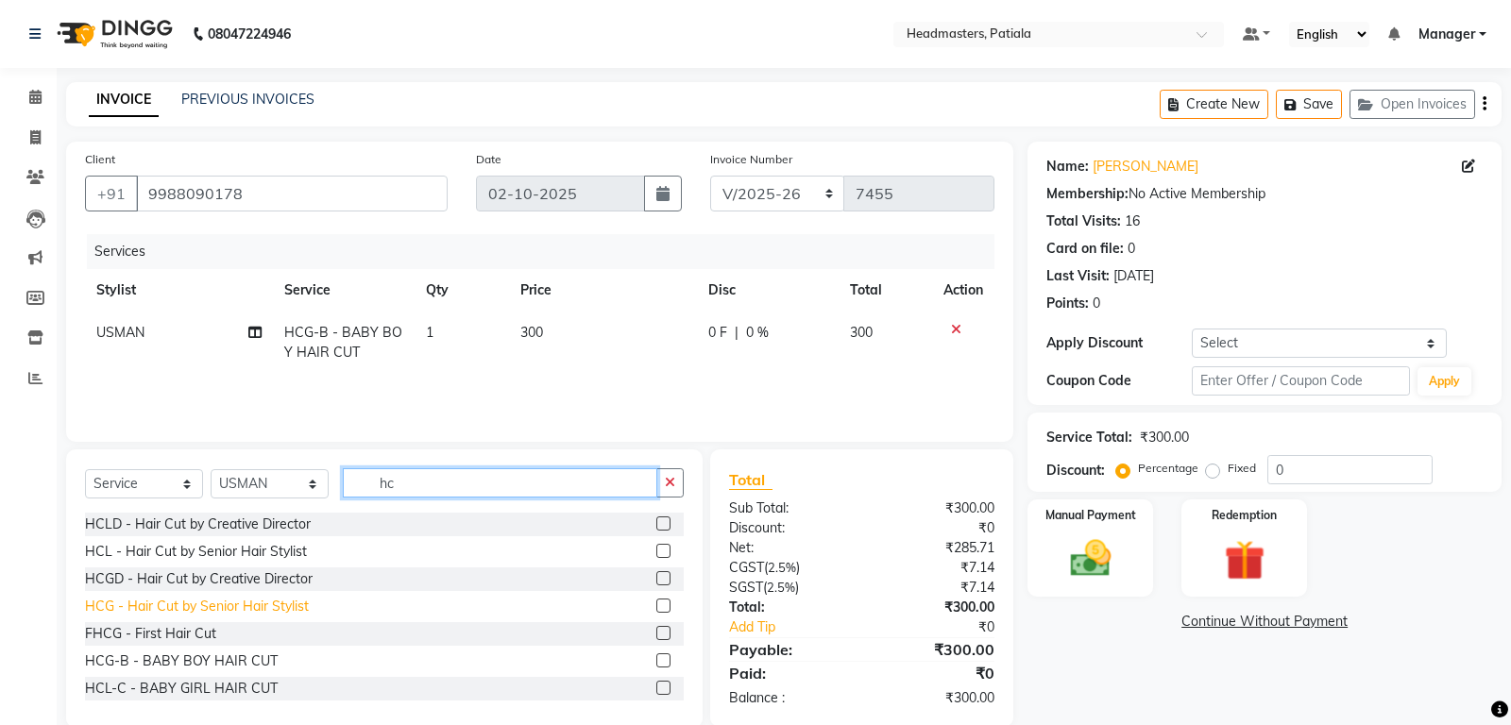
type input "hc"
click at [270, 606] on div "HCG - Hair Cut by Senior Hair Stylist" at bounding box center [197, 607] width 224 height 20
checkbox input "false"
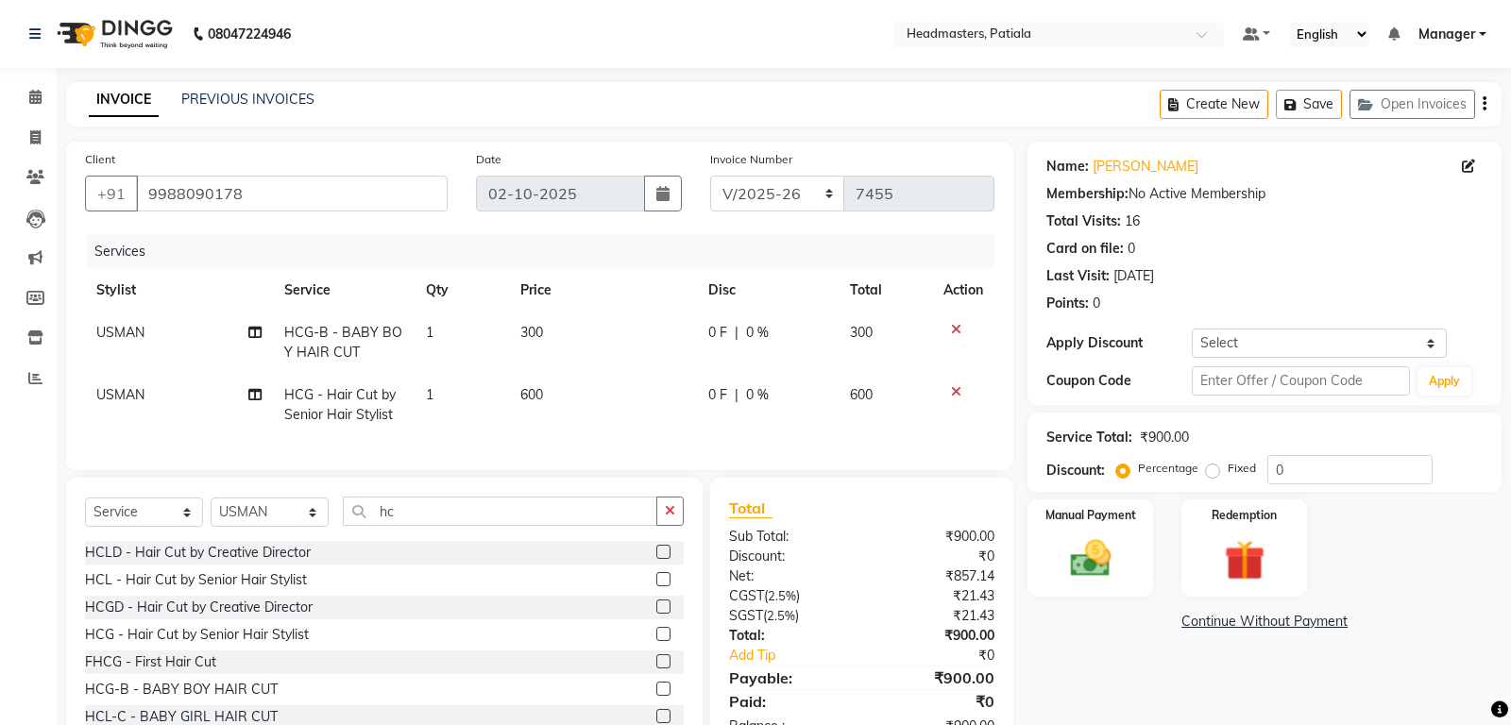
click at [951, 324] on icon at bounding box center [956, 329] width 10 height 13
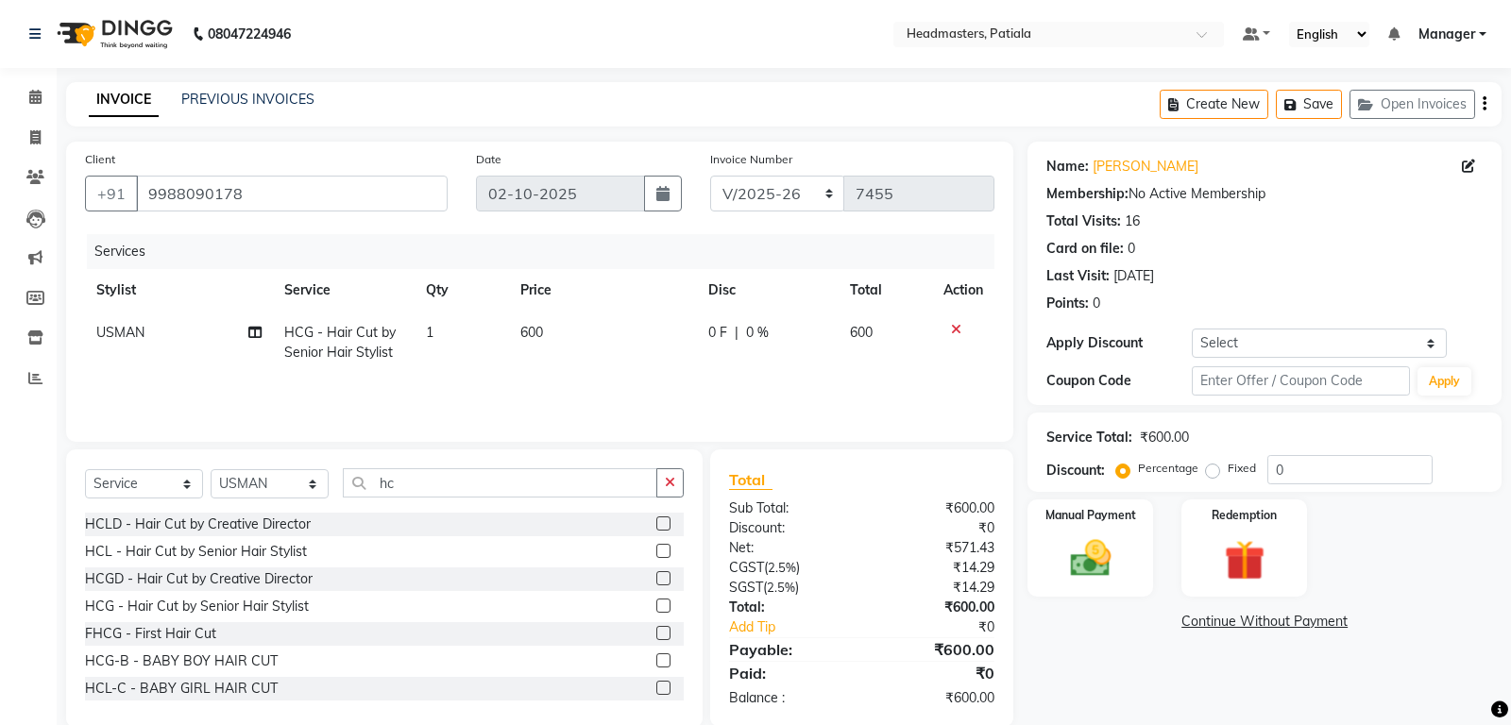
click at [710, 340] on span "0 F" at bounding box center [717, 333] width 19 height 20
select select "51087"
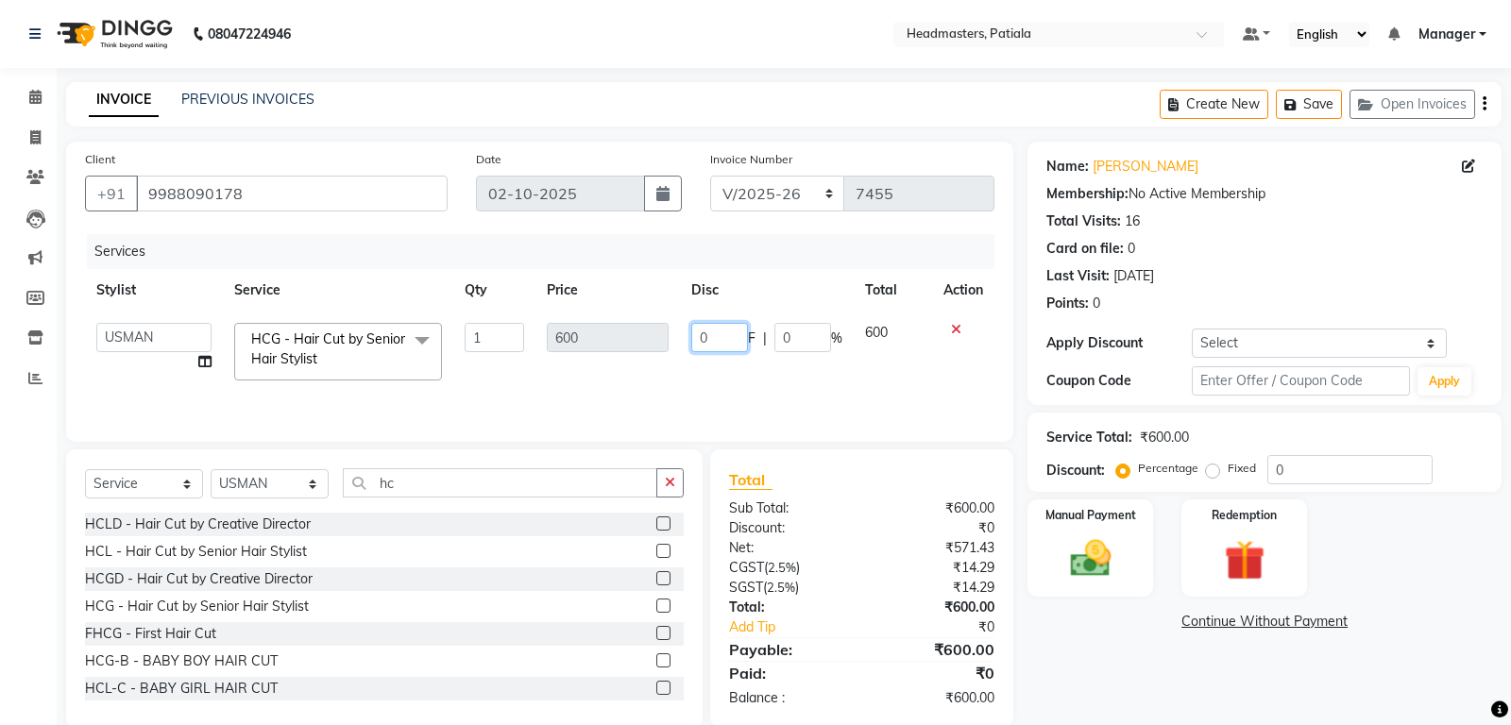
drag, startPoint x: 697, startPoint y: 335, endPoint x: 684, endPoint y: 328, distance: 15.2
click at [691, 330] on input "0" at bounding box center [719, 337] width 57 height 29
type input "200"
click at [1093, 678] on div "Name: Samrat Membership: No Active Membership Total Visits: 16 Card on file: 0 …" at bounding box center [1271, 435] width 488 height 586
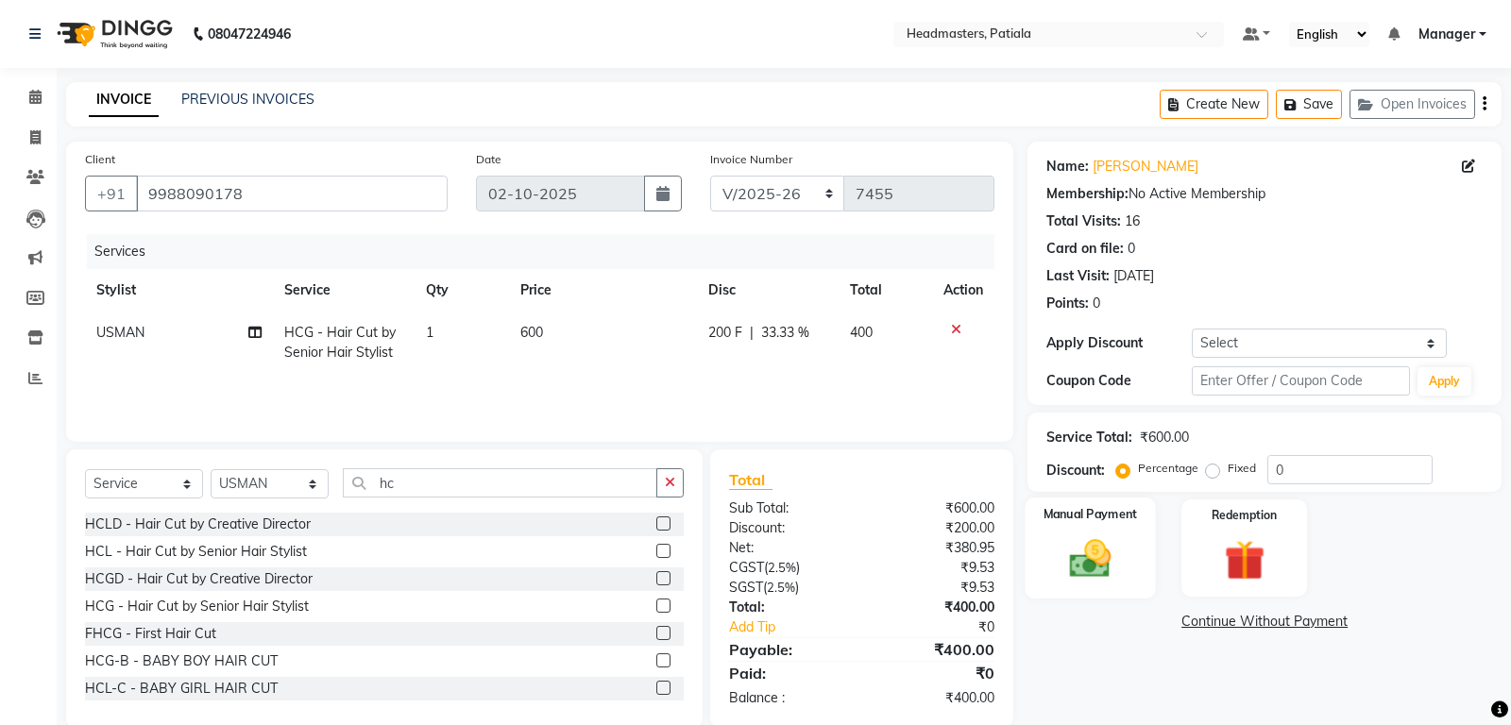
click at [1079, 515] on label "Manual Payment" at bounding box center [1090, 514] width 94 height 18
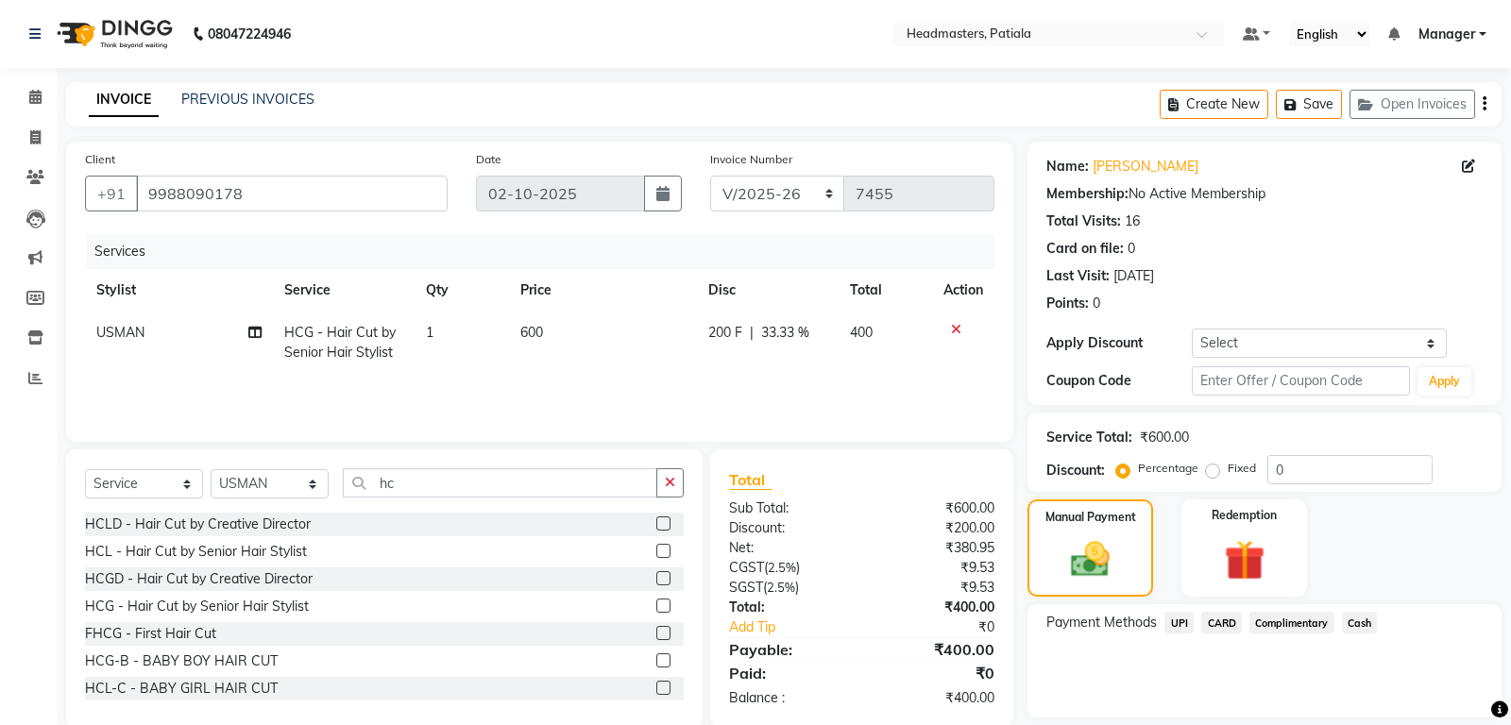
click at [1370, 621] on span "Cash" at bounding box center [1360, 623] width 36 height 22
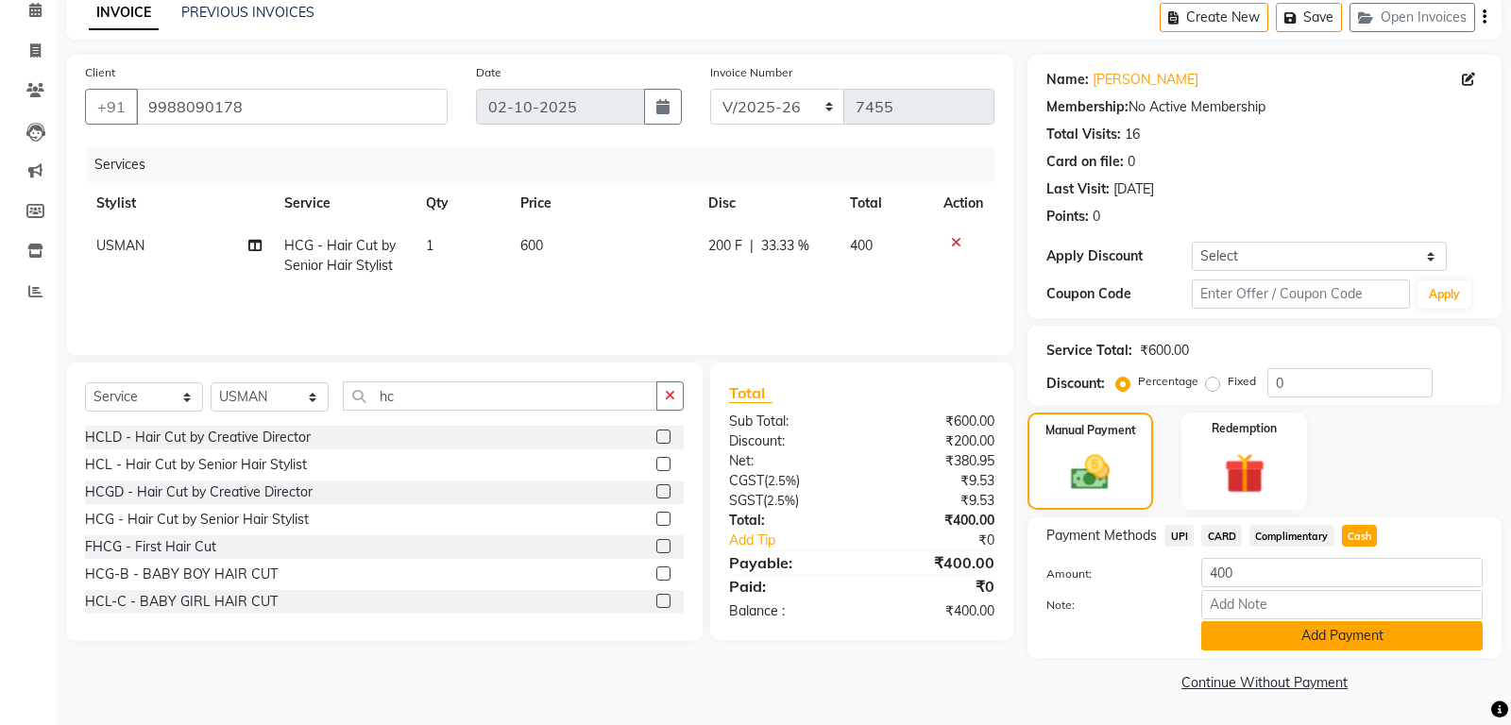
click at [1363, 637] on button "Add Payment" at bounding box center [1341, 635] width 281 height 29
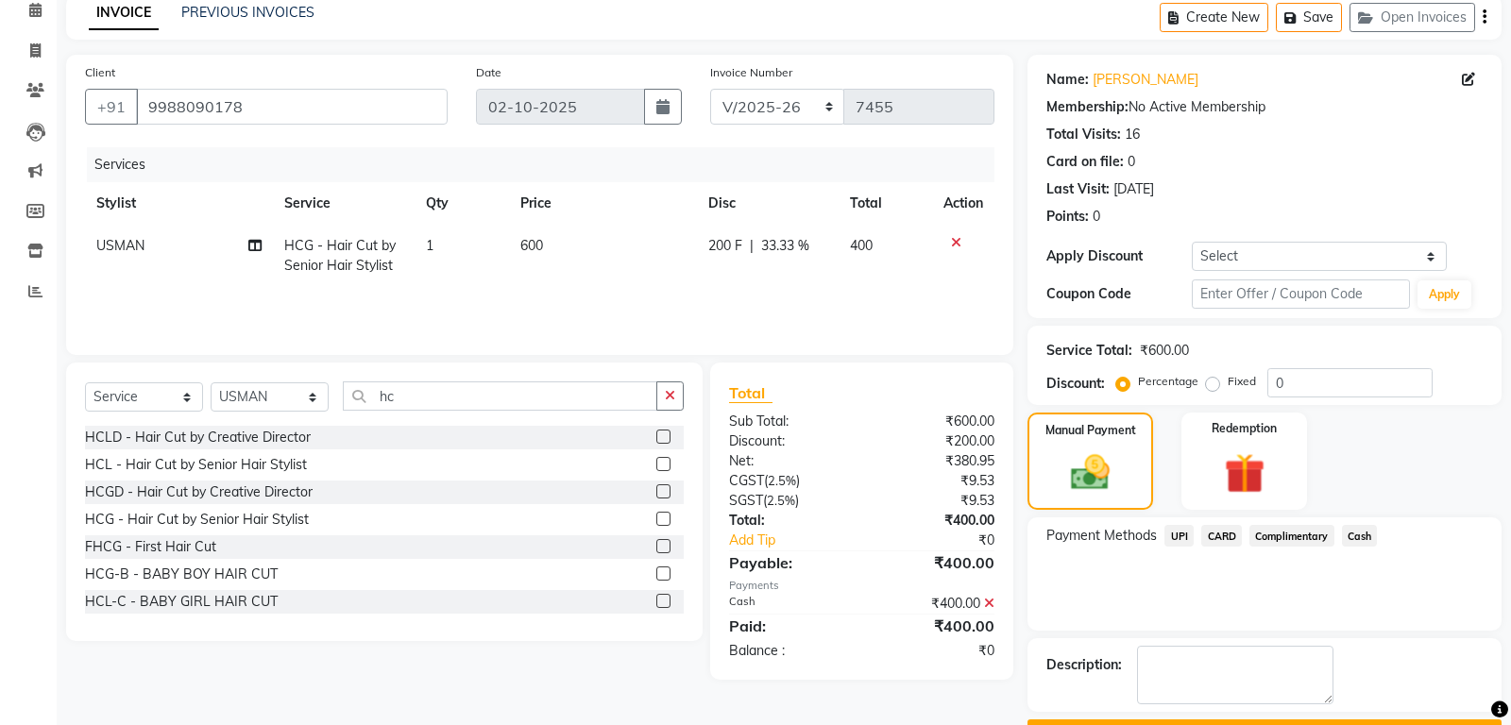
scroll to position [138, 0]
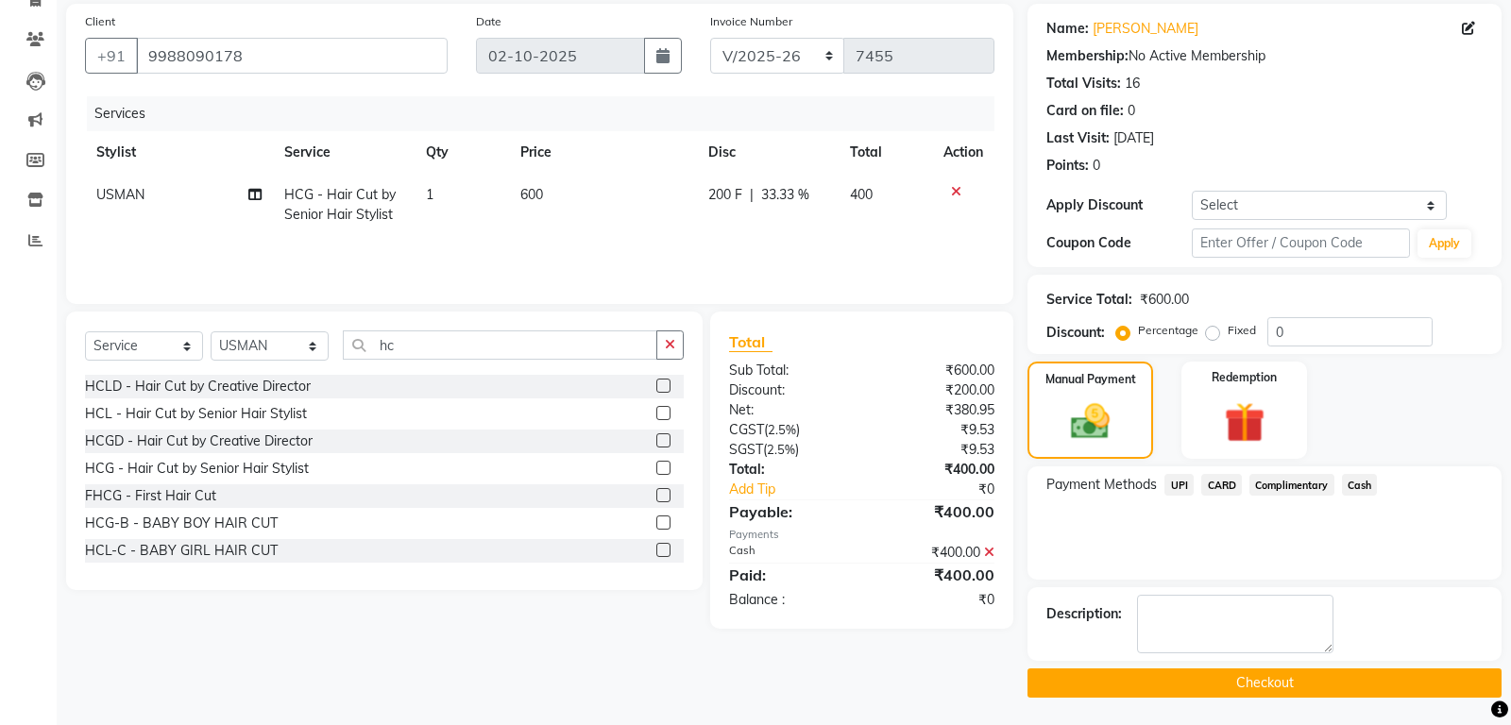
click at [1260, 674] on button "Checkout" at bounding box center [1264, 683] width 474 height 29
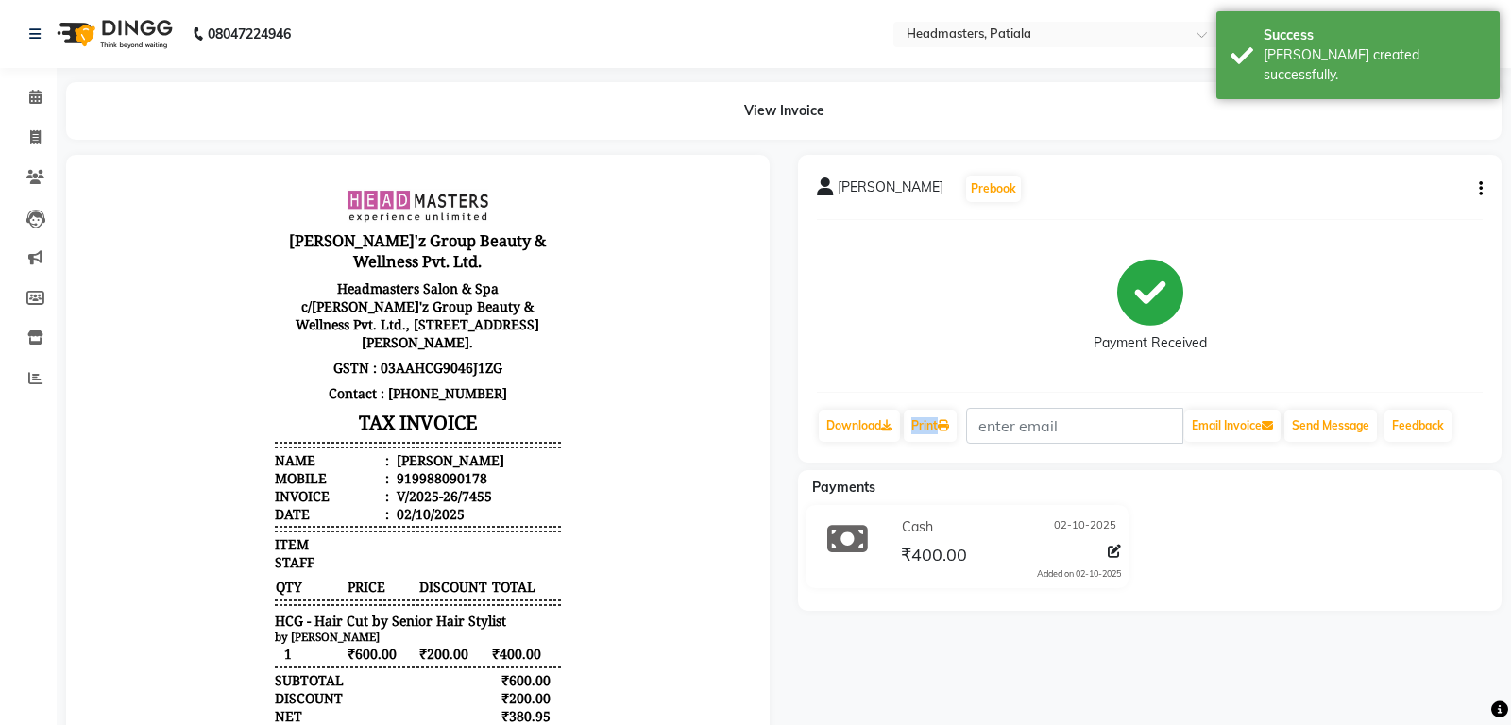
click at [964, 424] on div "Download Print Email Invoice Send Message Feedback" at bounding box center [1150, 426] width 666 height 36
click at [958, 424] on div "Print" at bounding box center [930, 426] width 57 height 36
click at [957, 424] on link "Print" at bounding box center [930, 426] width 53 height 32
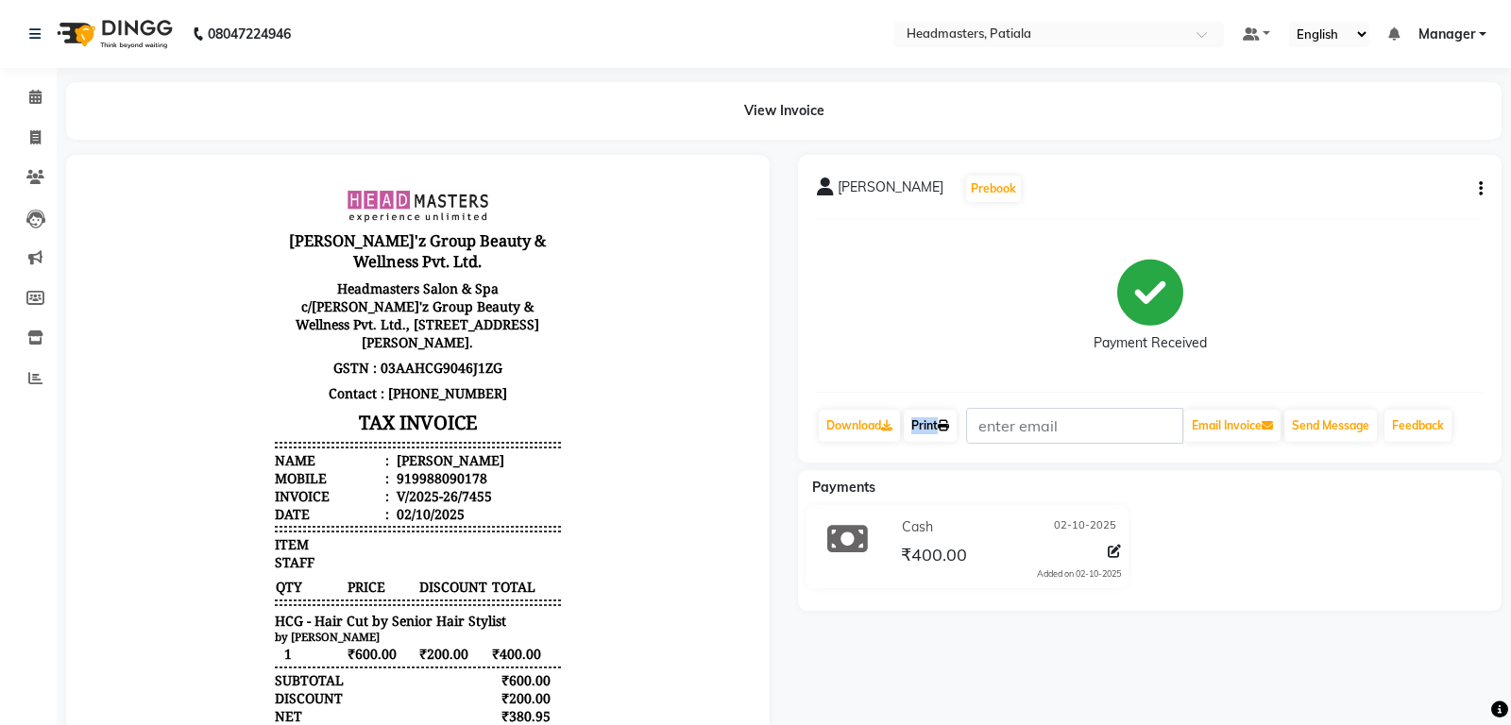
click at [937, 423] on link "Print" at bounding box center [930, 426] width 53 height 32
click at [26, 87] on link "Calendar" at bounding box center [28, 97] width 45 height 31
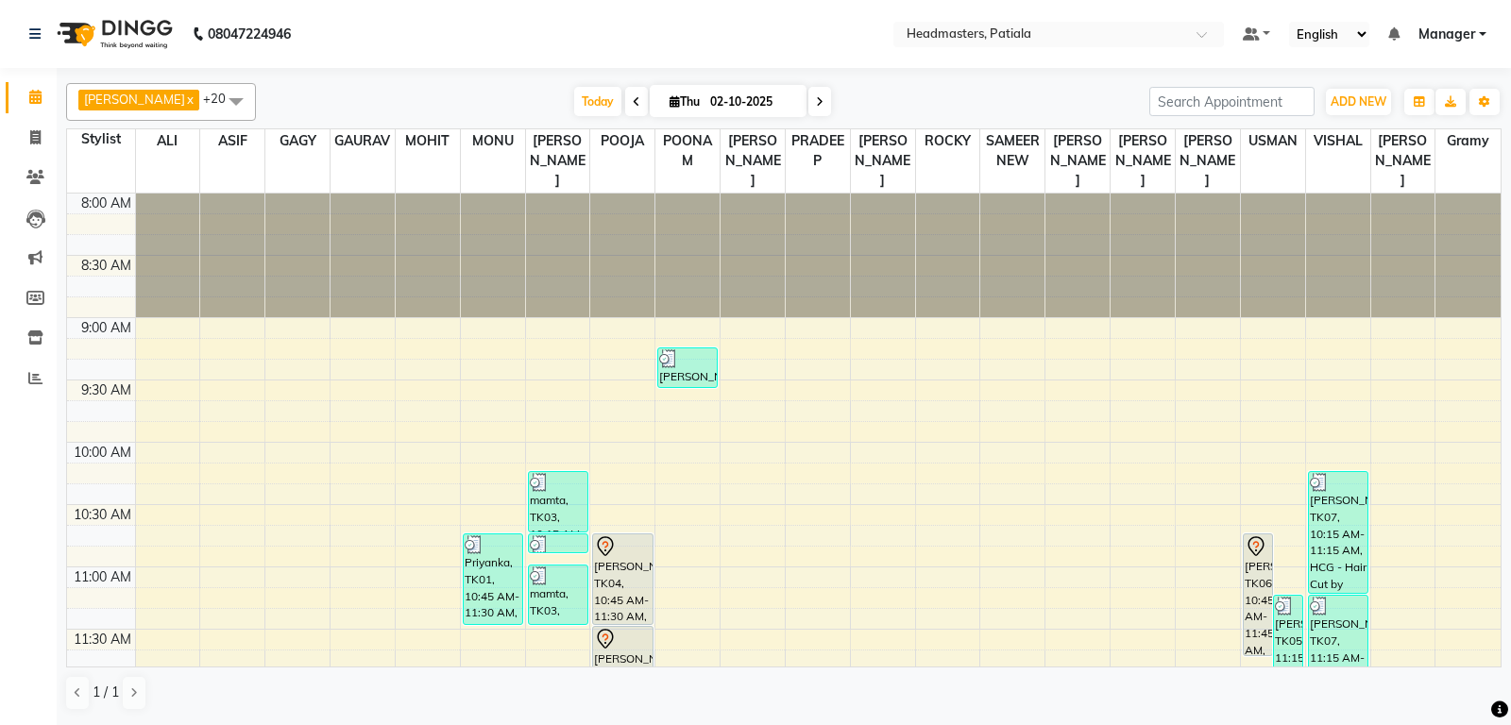
scroll to position [198, 0]
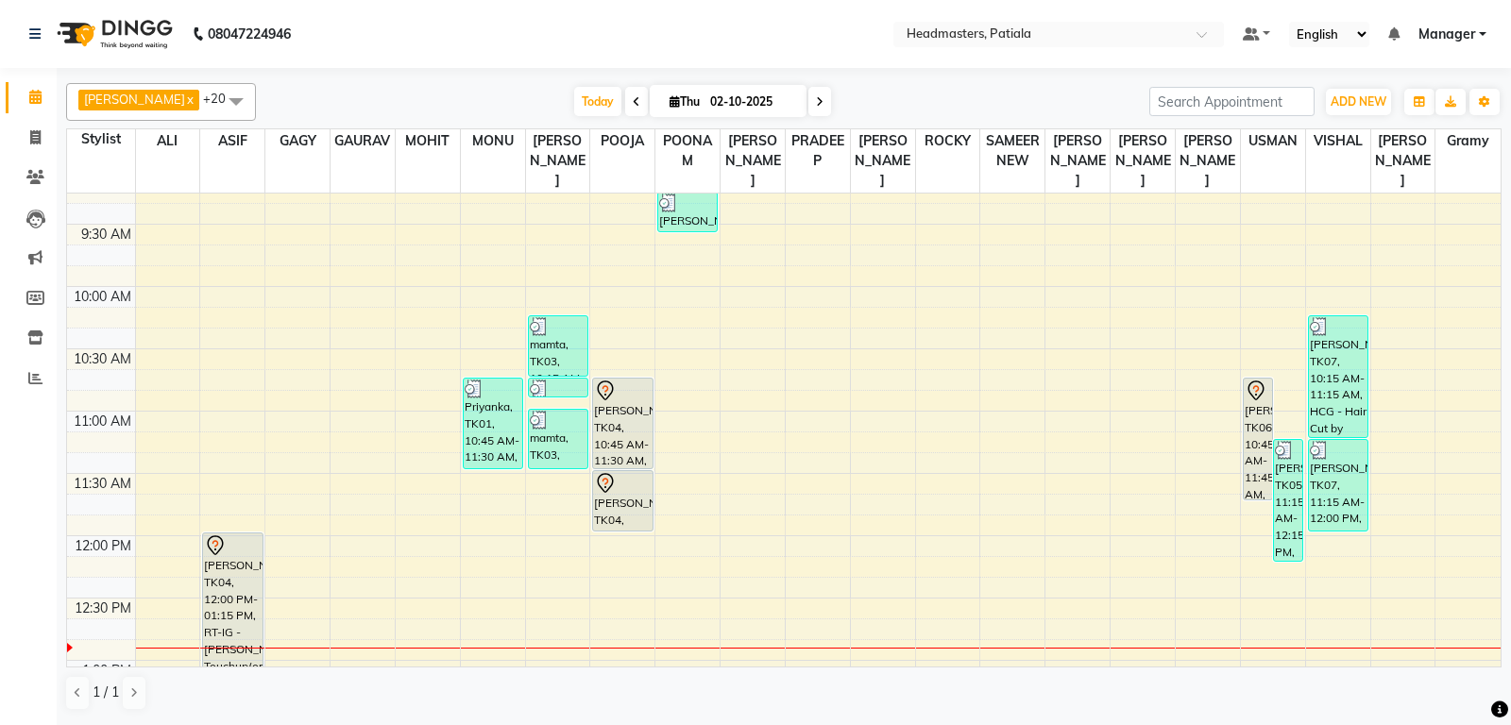
scroll to position [198, 0]
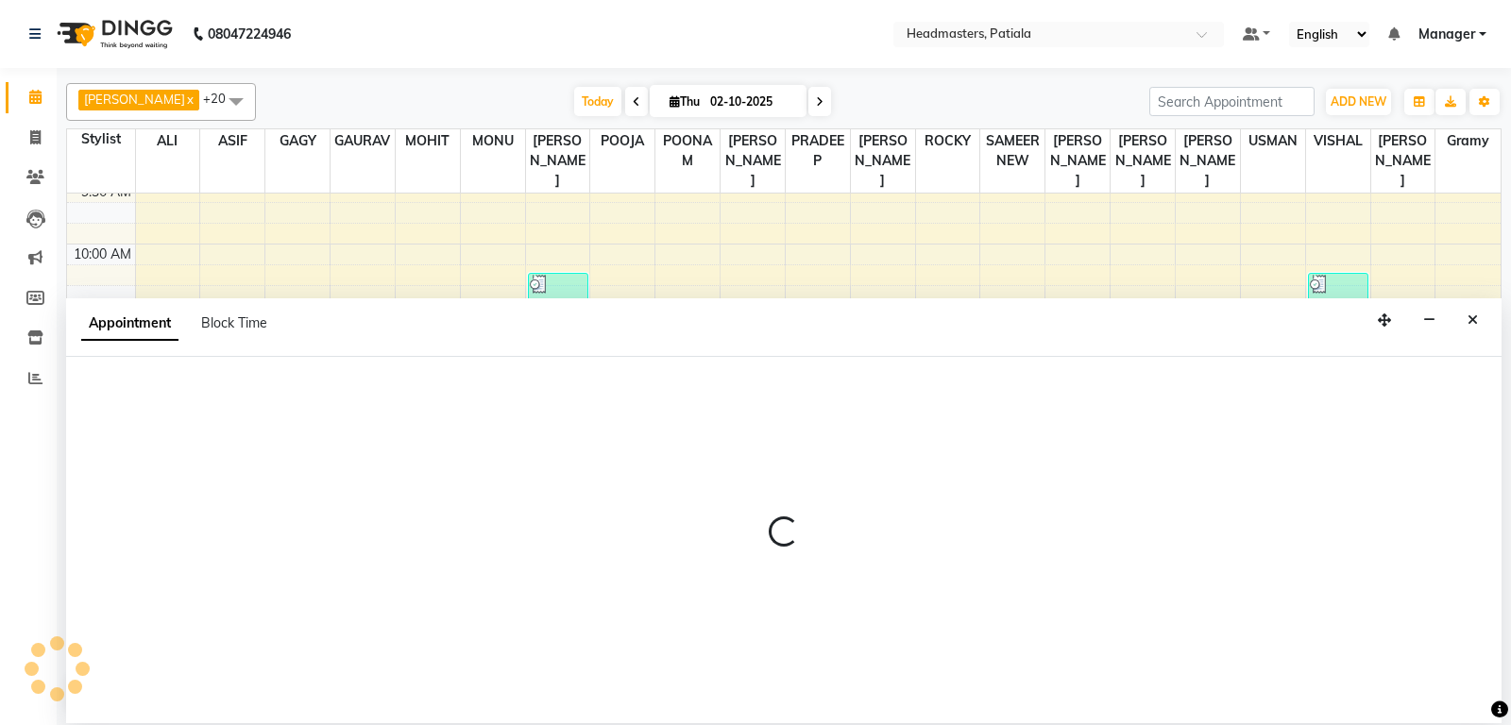
select select "62112"
select select "tentative"
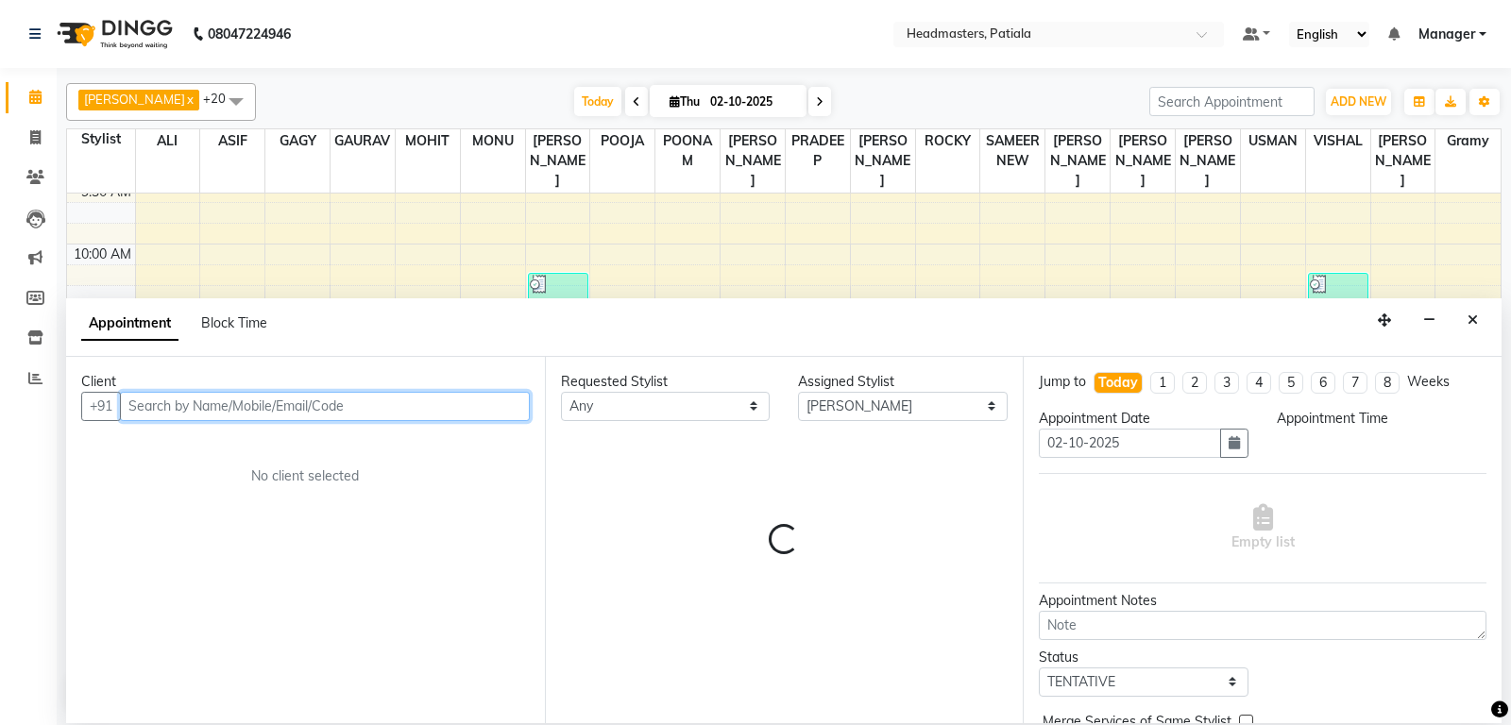
select select "750"
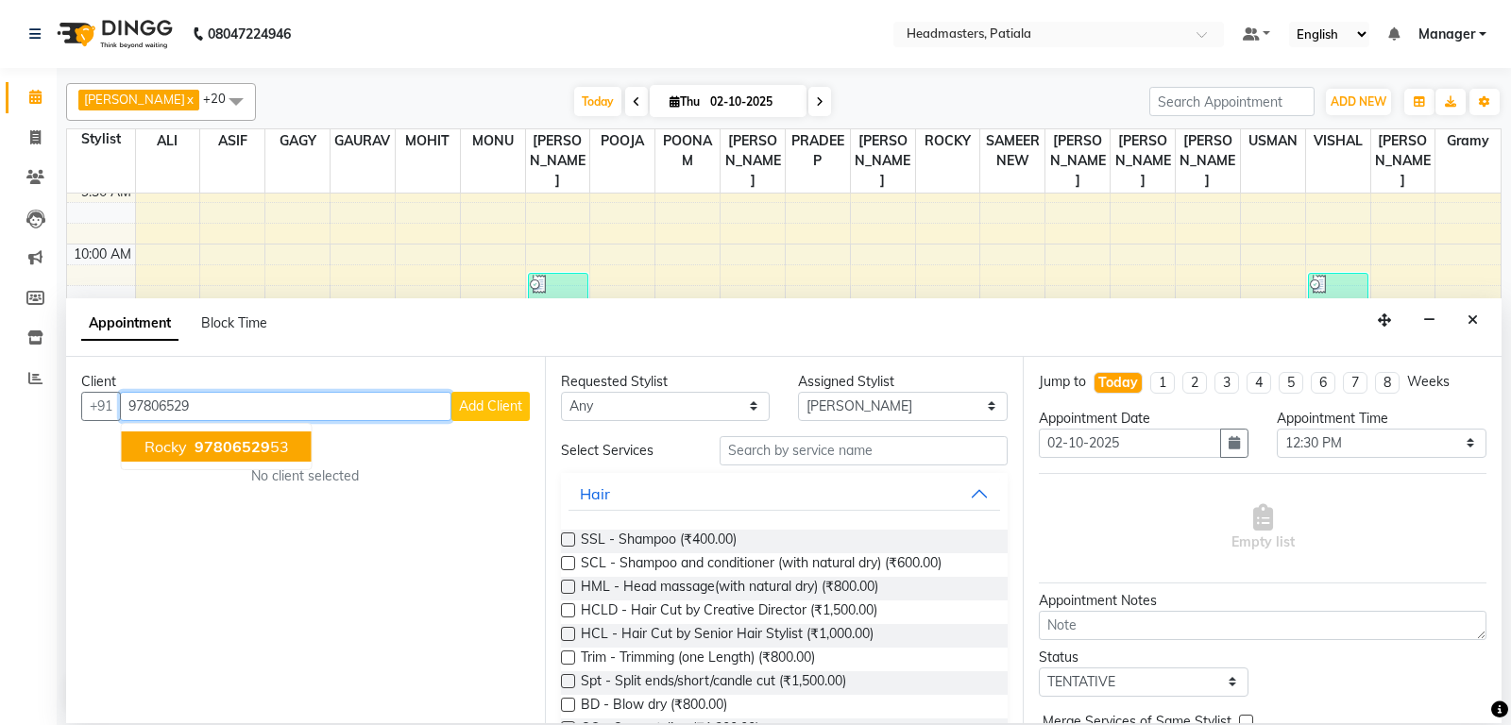
click at [203, 452] on span "97806529" at bounding box center [233, 446] width 76 height 19
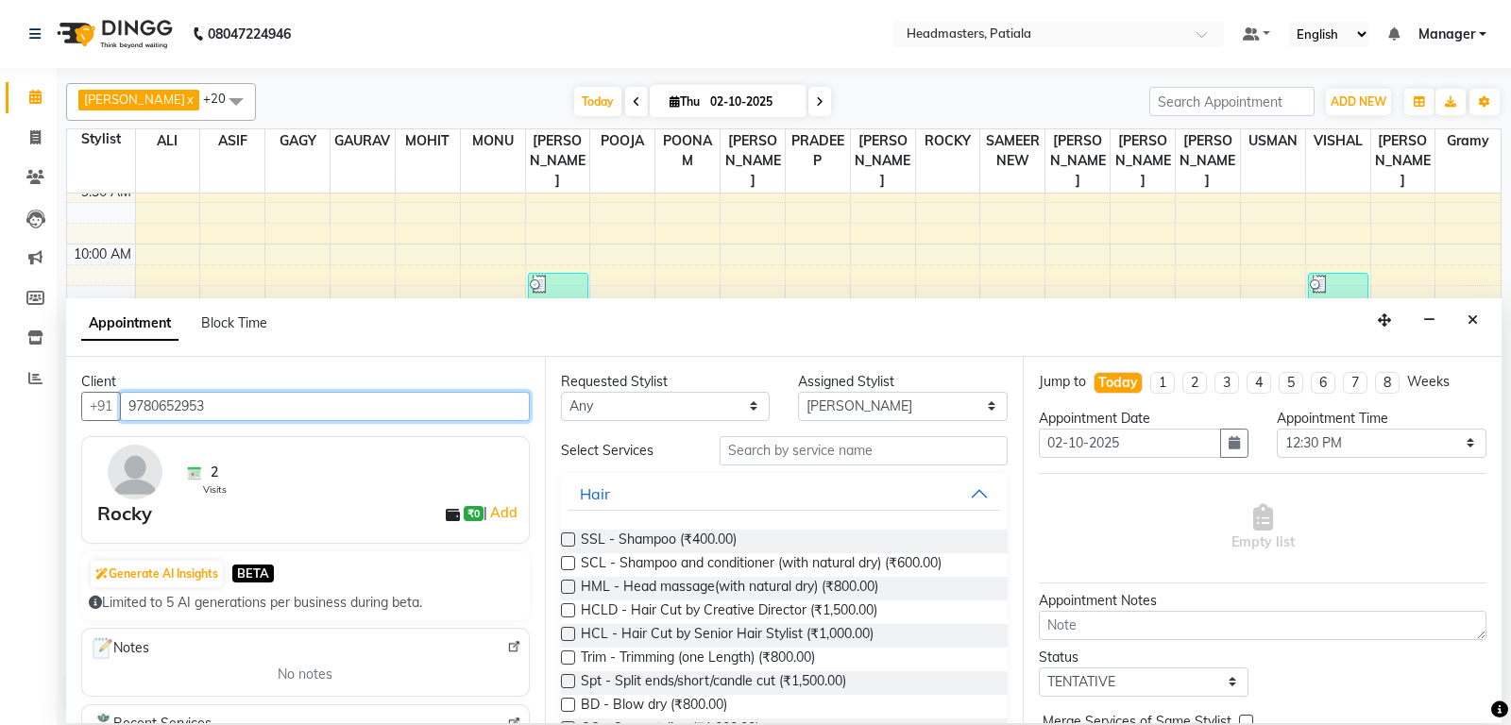
type input "9780652953"
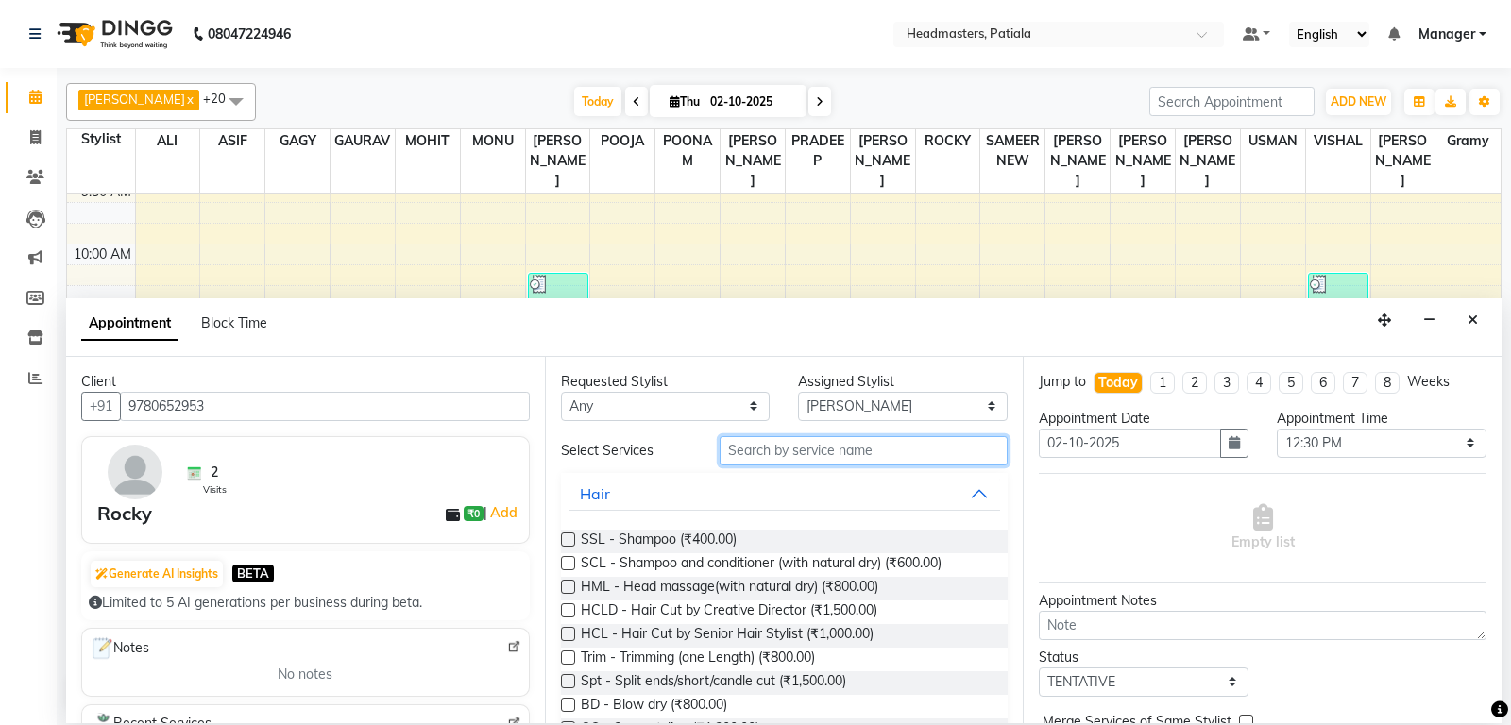
click at [739, 459] on input "text" at bounding box center [864, 450] width 289 height 29
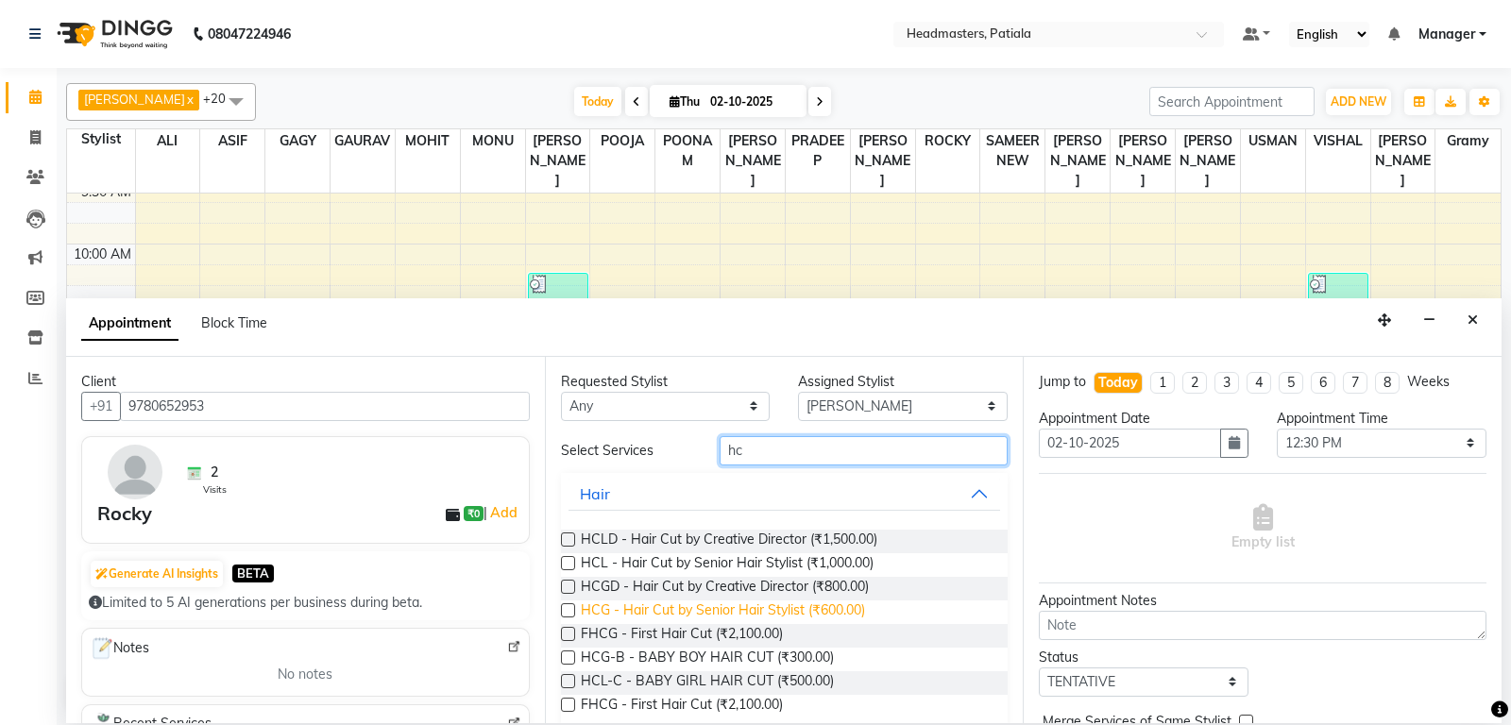
type input "hc"
click at [762, 618] on span "HCG - Hair Cut by Senior Hair Stylist (₹600.00)" at bounding box center [723, 613] width 284 height 24
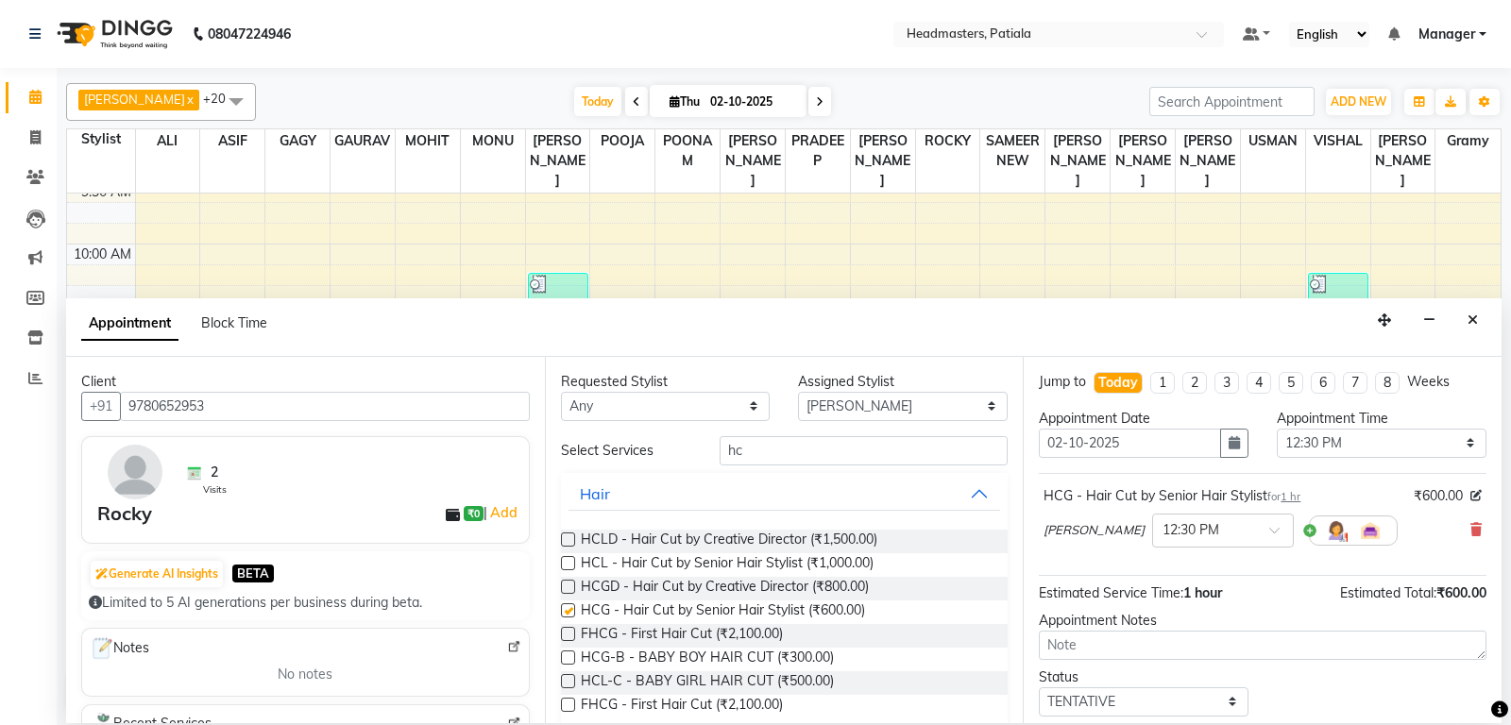
checkbox input "false"
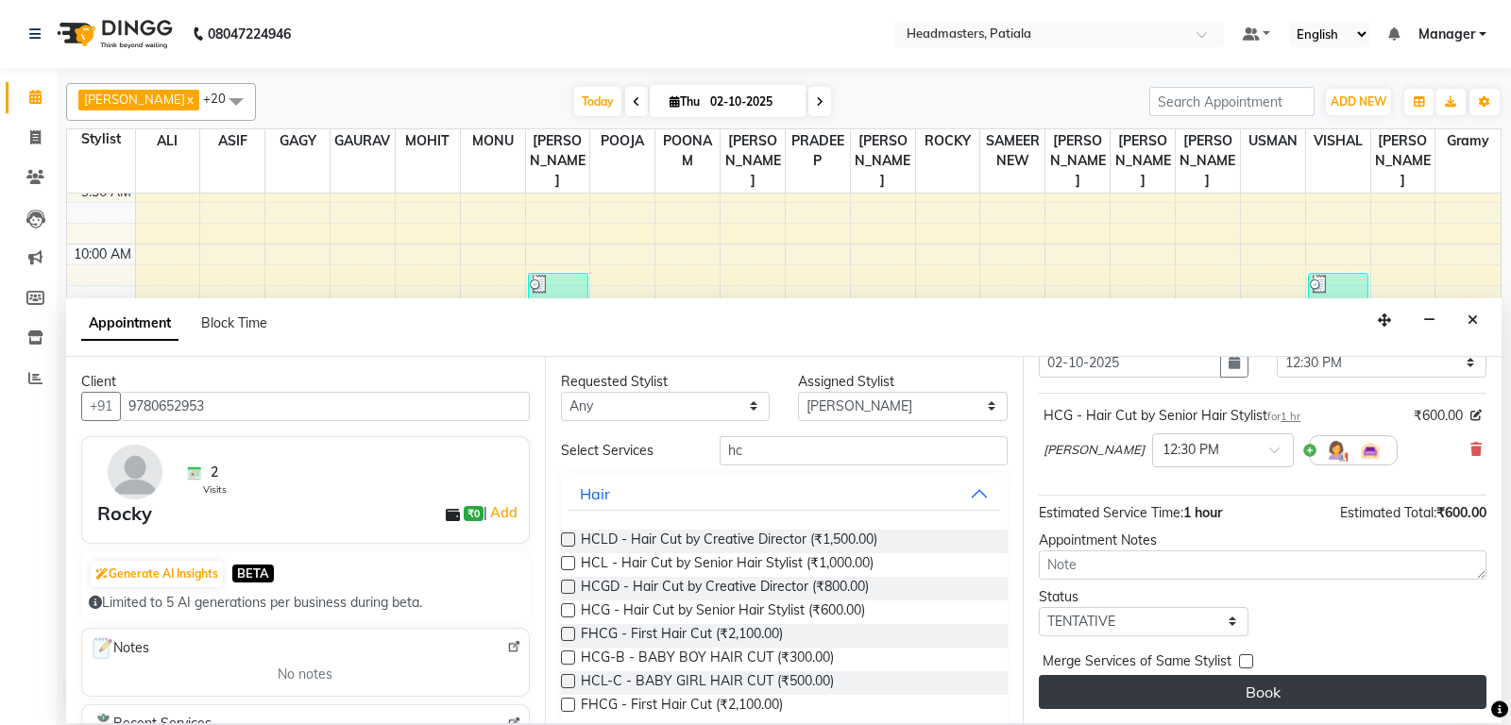
click at [1187, 704] on button "Book" at bounding box center [1263, 692] width 448 height 34
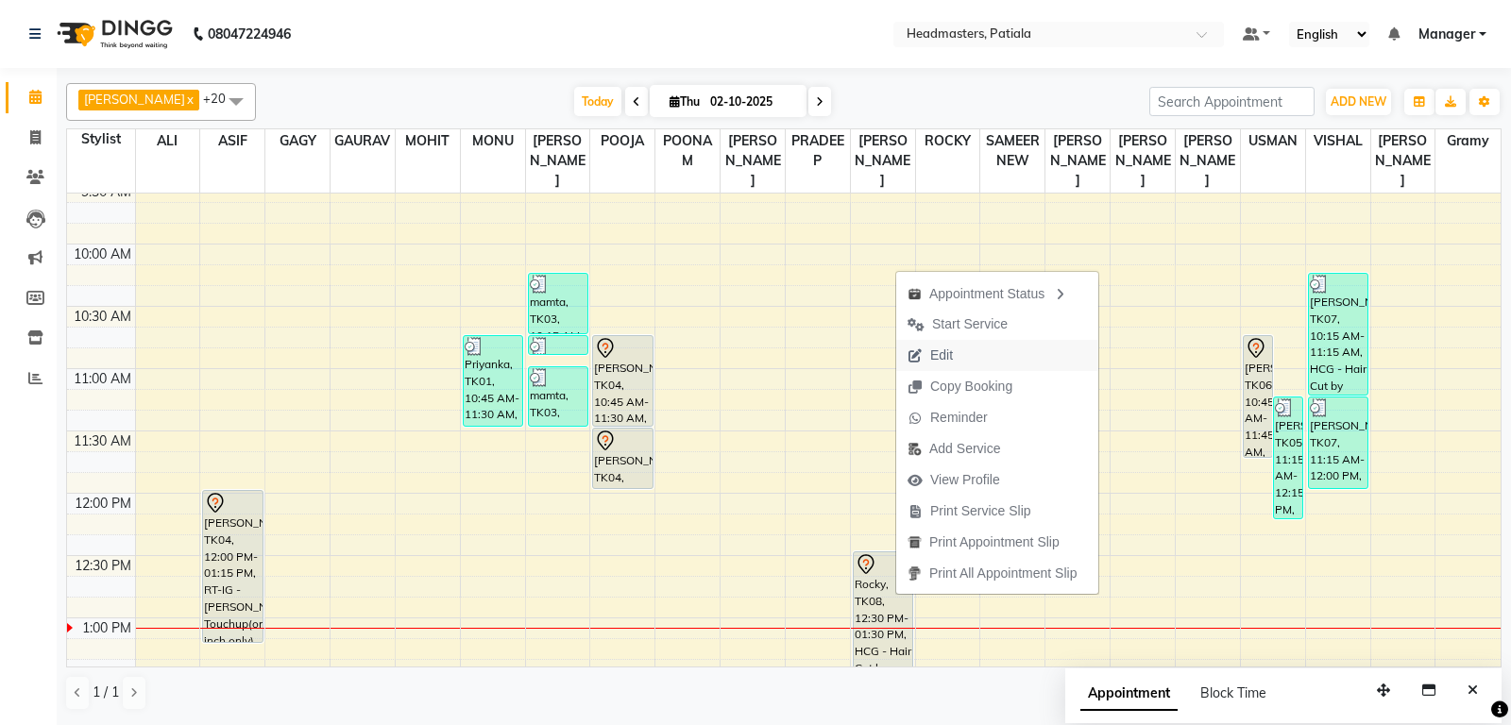
click at [965, 347] on button "Edit" at bounding box center [997, 355] width 202 height 31
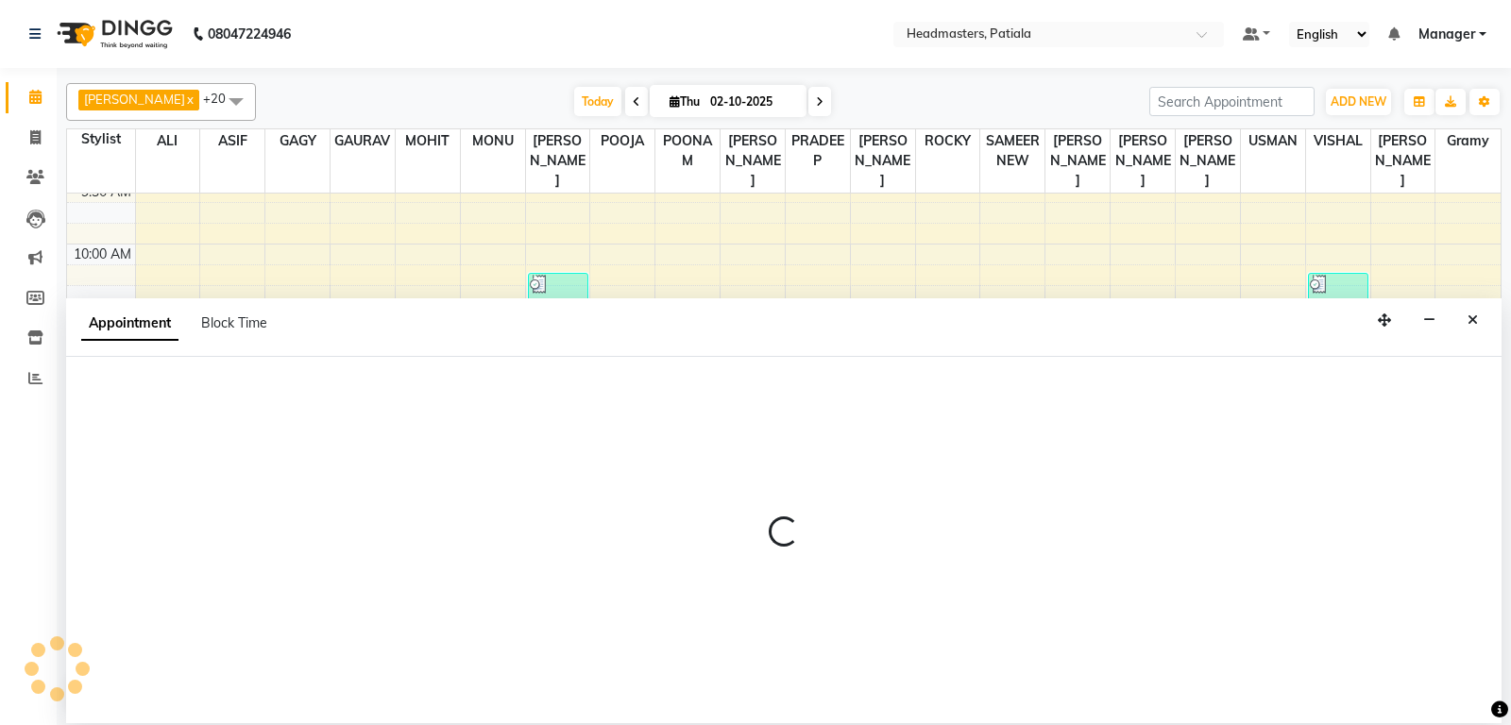
select select "tentative"
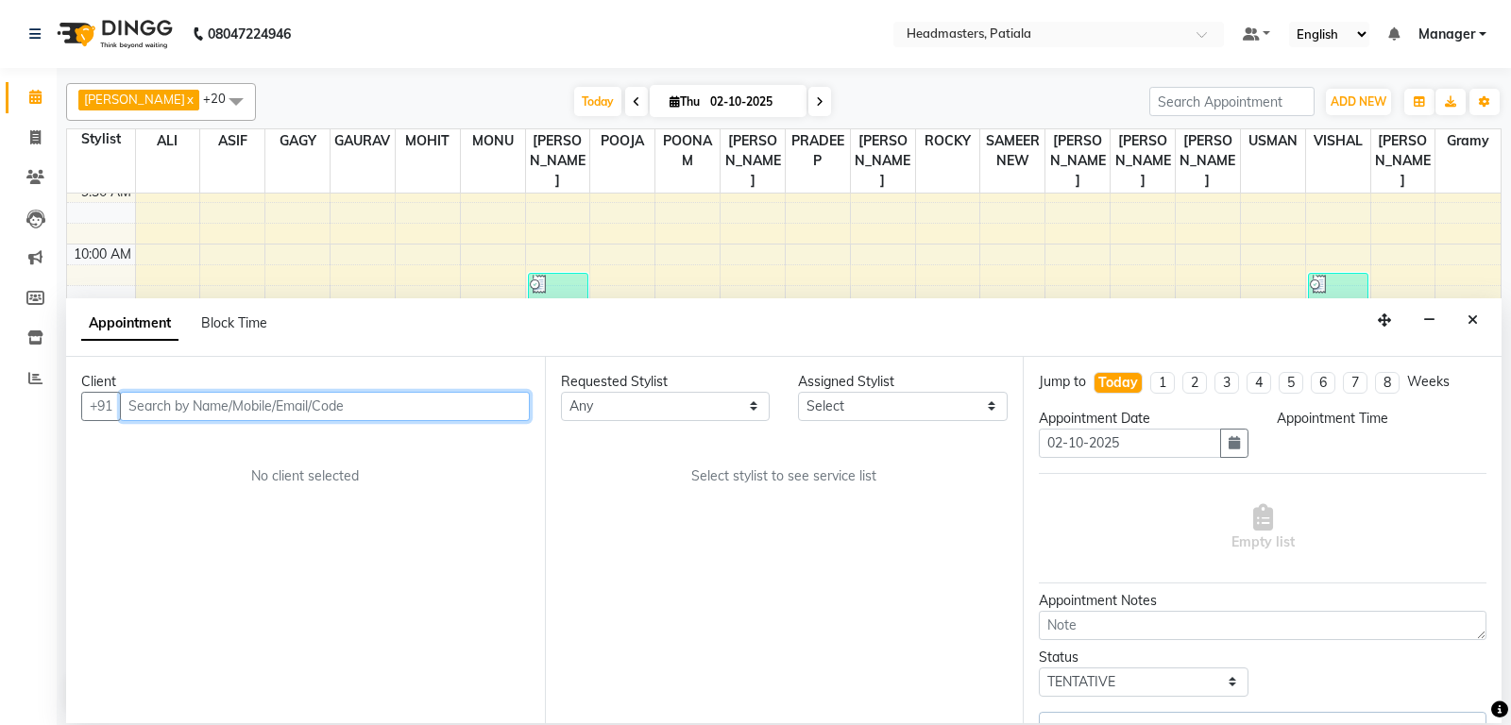
scroll to position [618, 0]
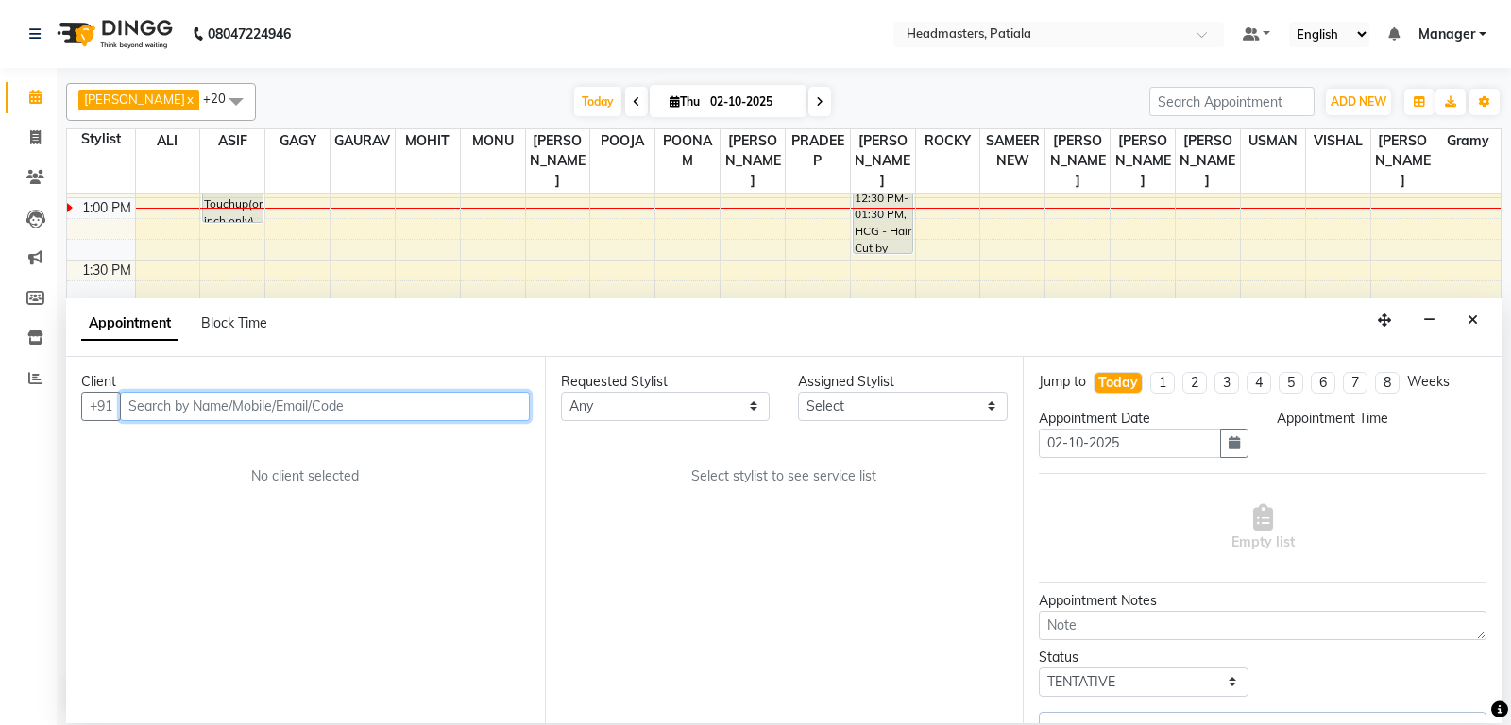
select select "750"
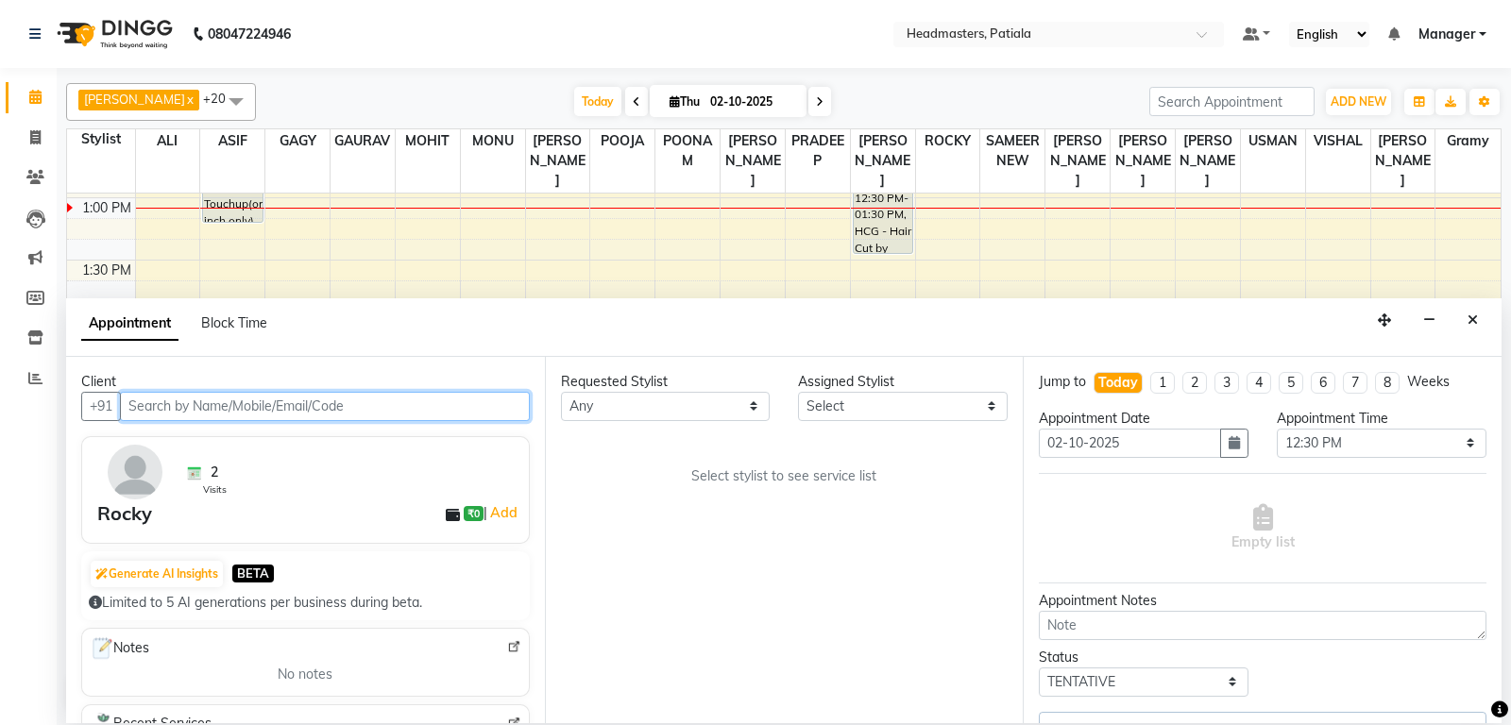
select select "62112"
select select "3290"
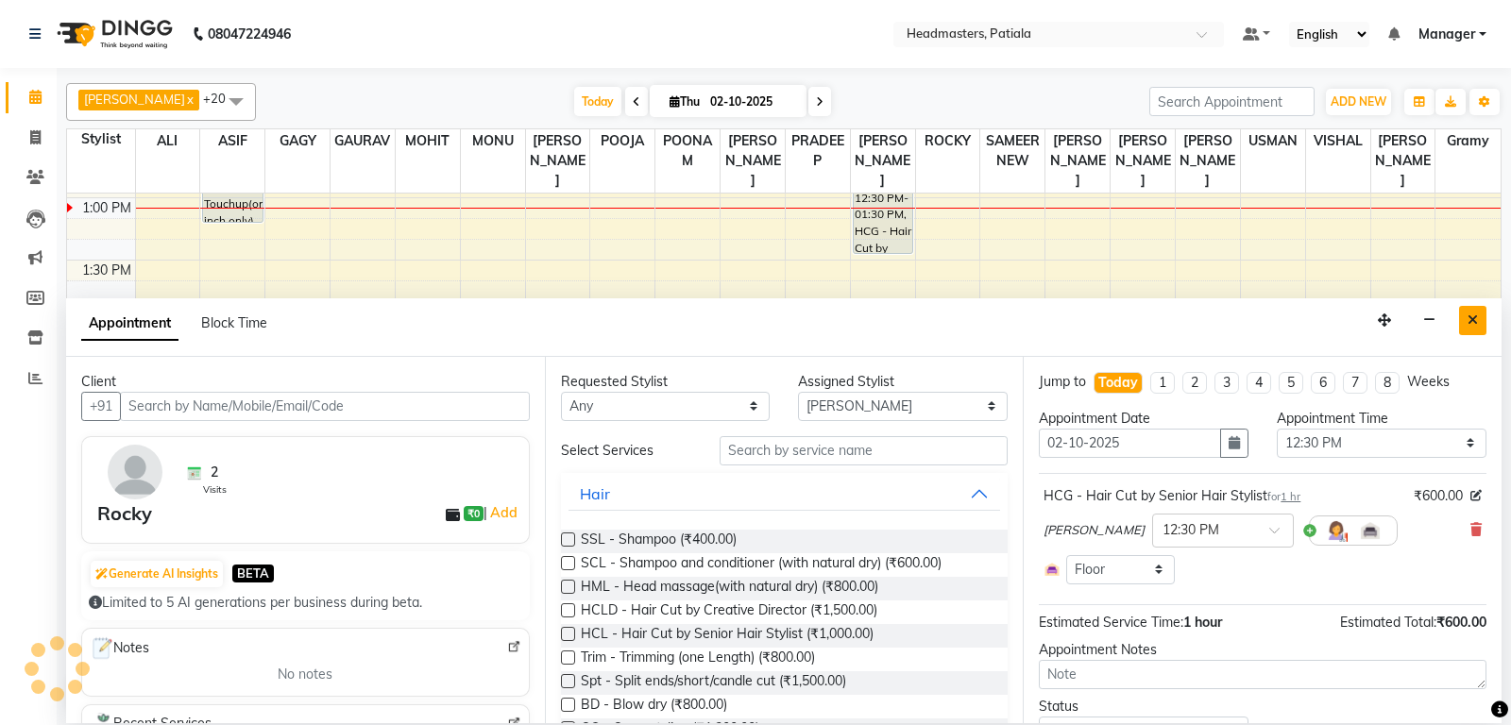
click at [1473, 320] on icon "Close" at bounding box center [1472, 319] width 10 height 13
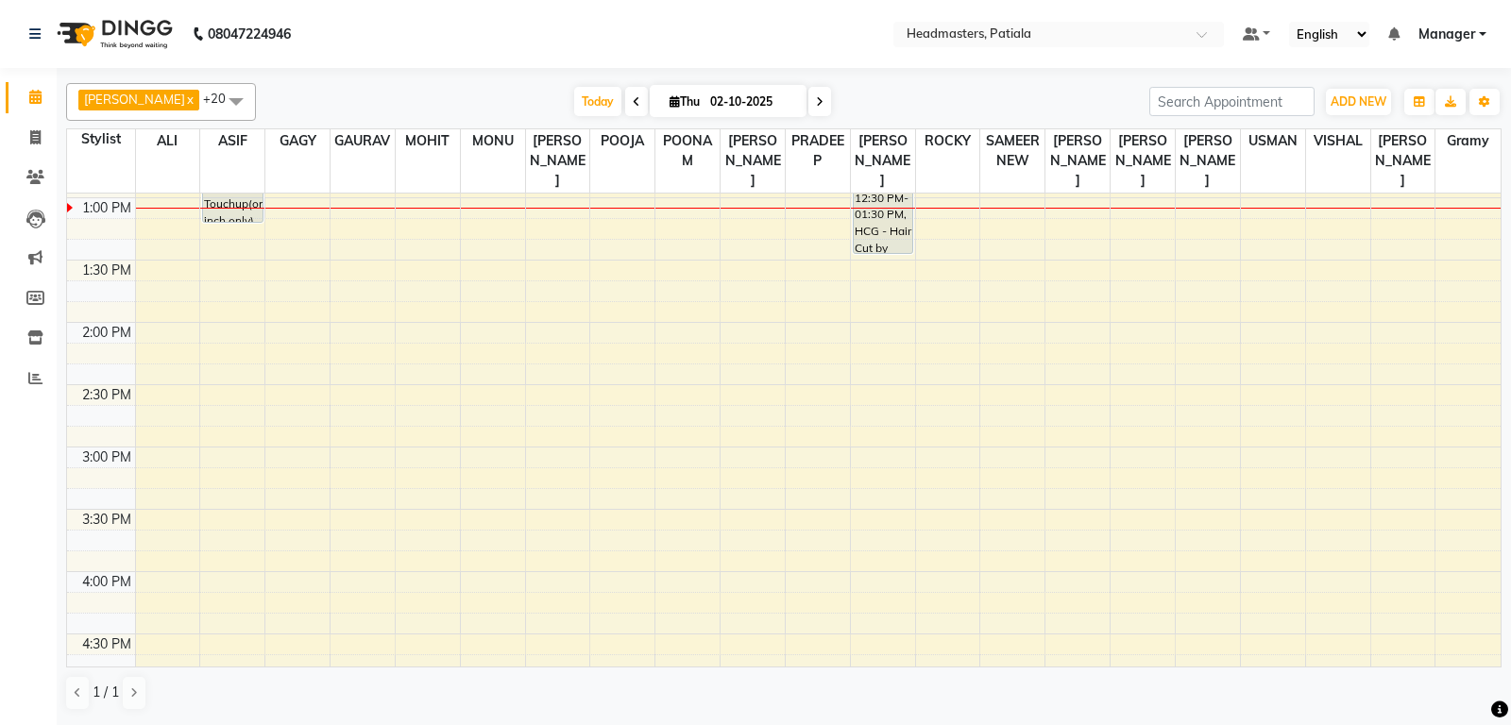
scroll to position [519, 0]
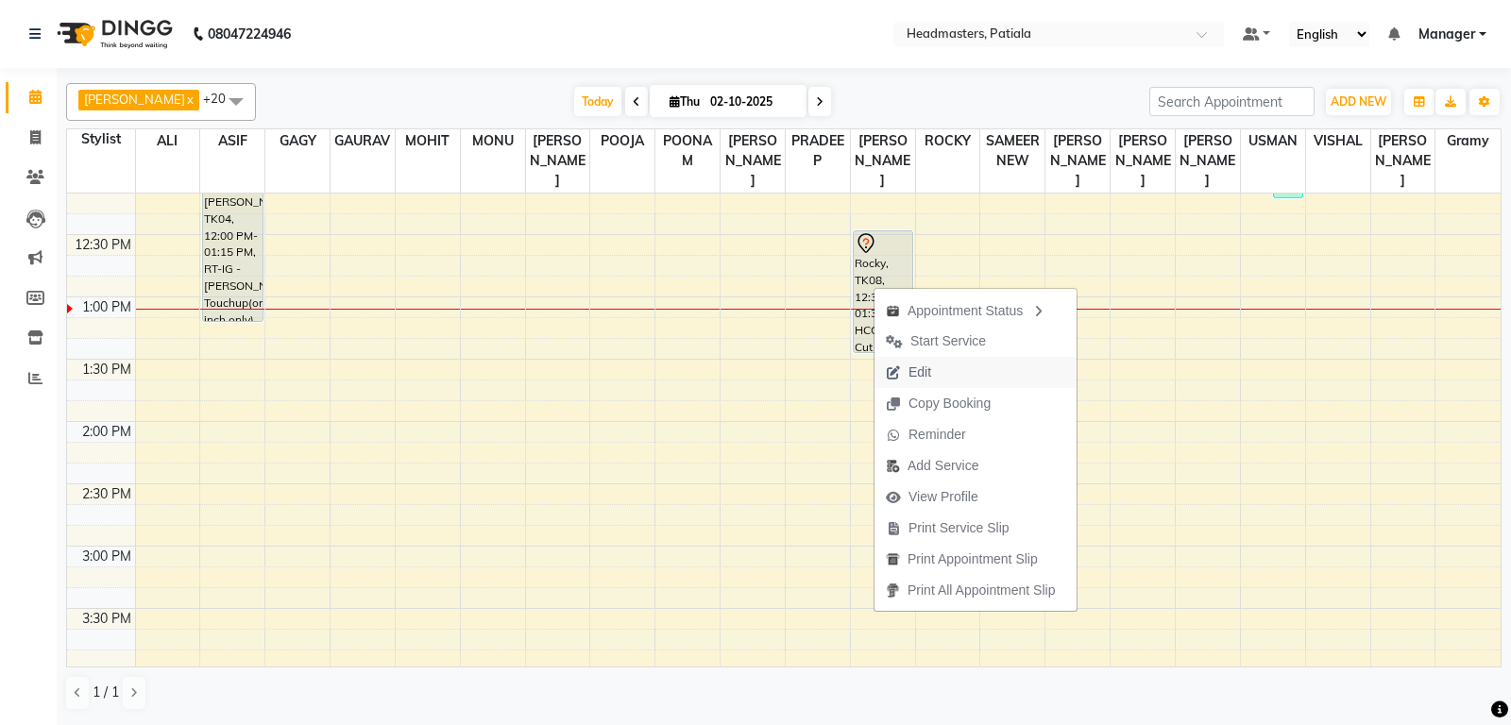
click at [948, 376] on button "Edit" at bounding box center [975, 372] width 202 height 31
select select "tentative"
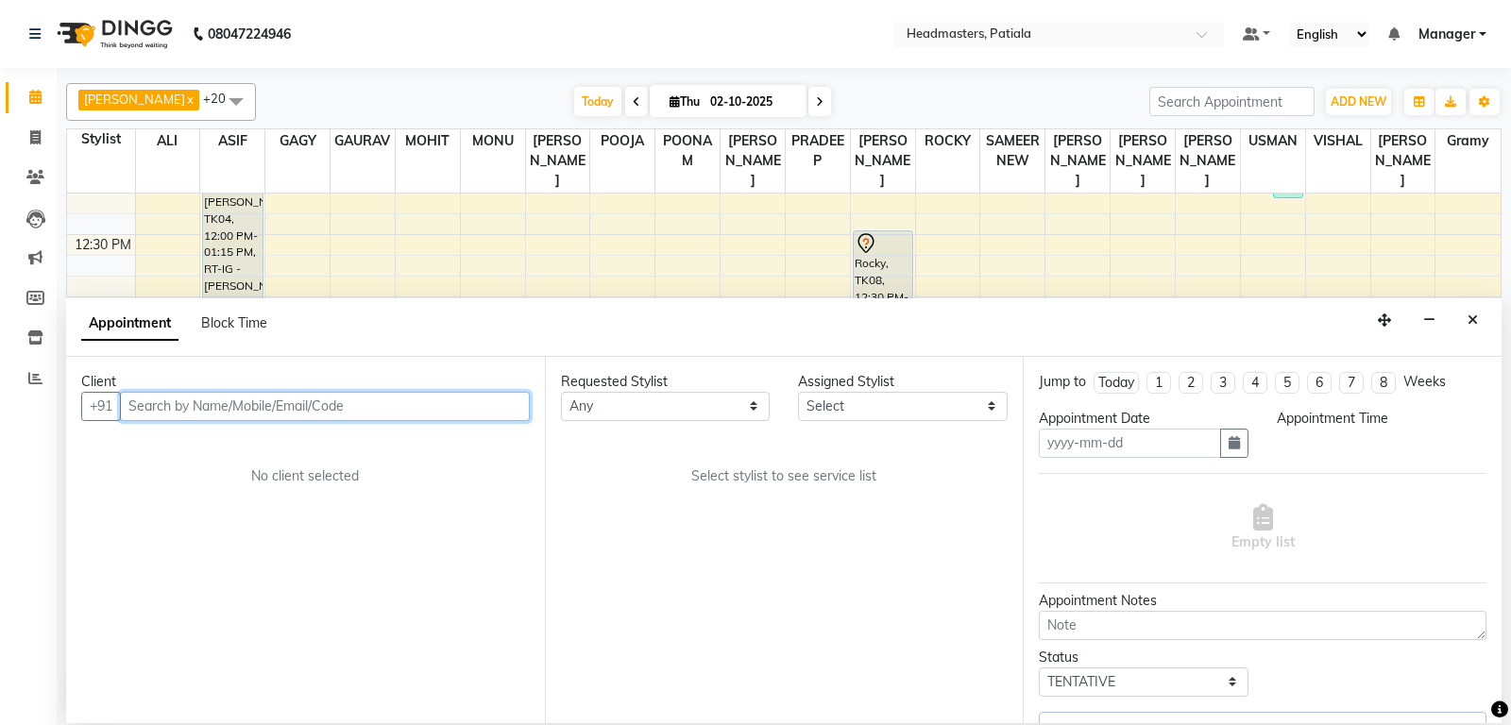
type input "02-10-2025"
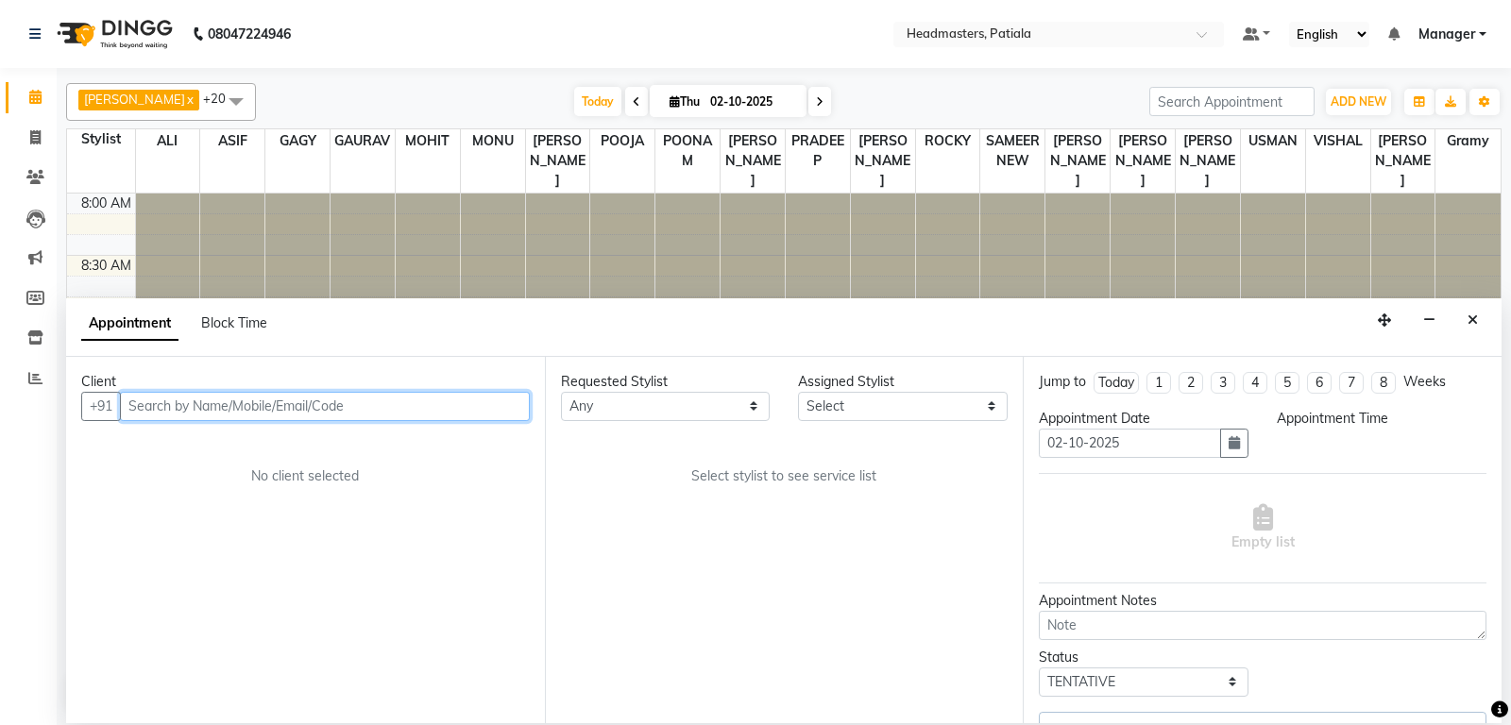
select select "750"
select select "62112"
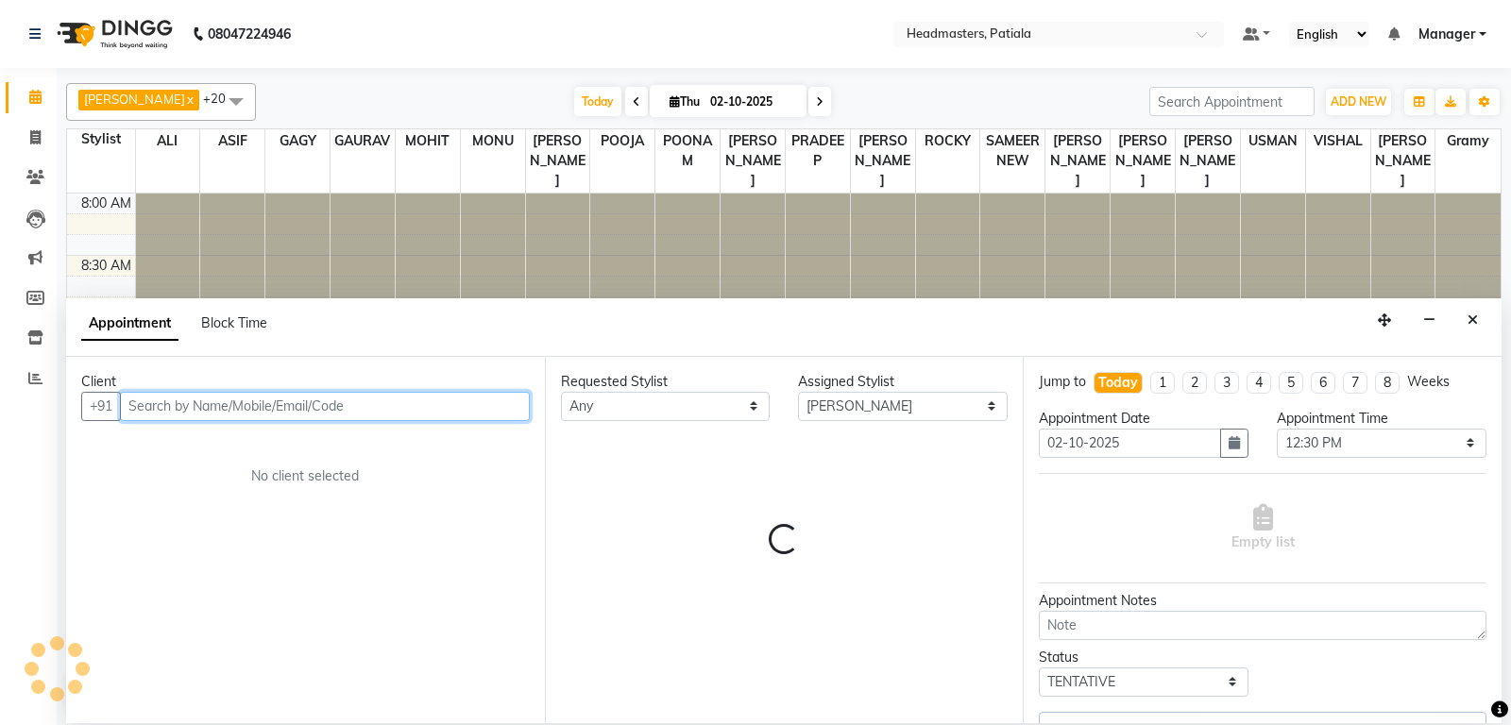
select select "3290"
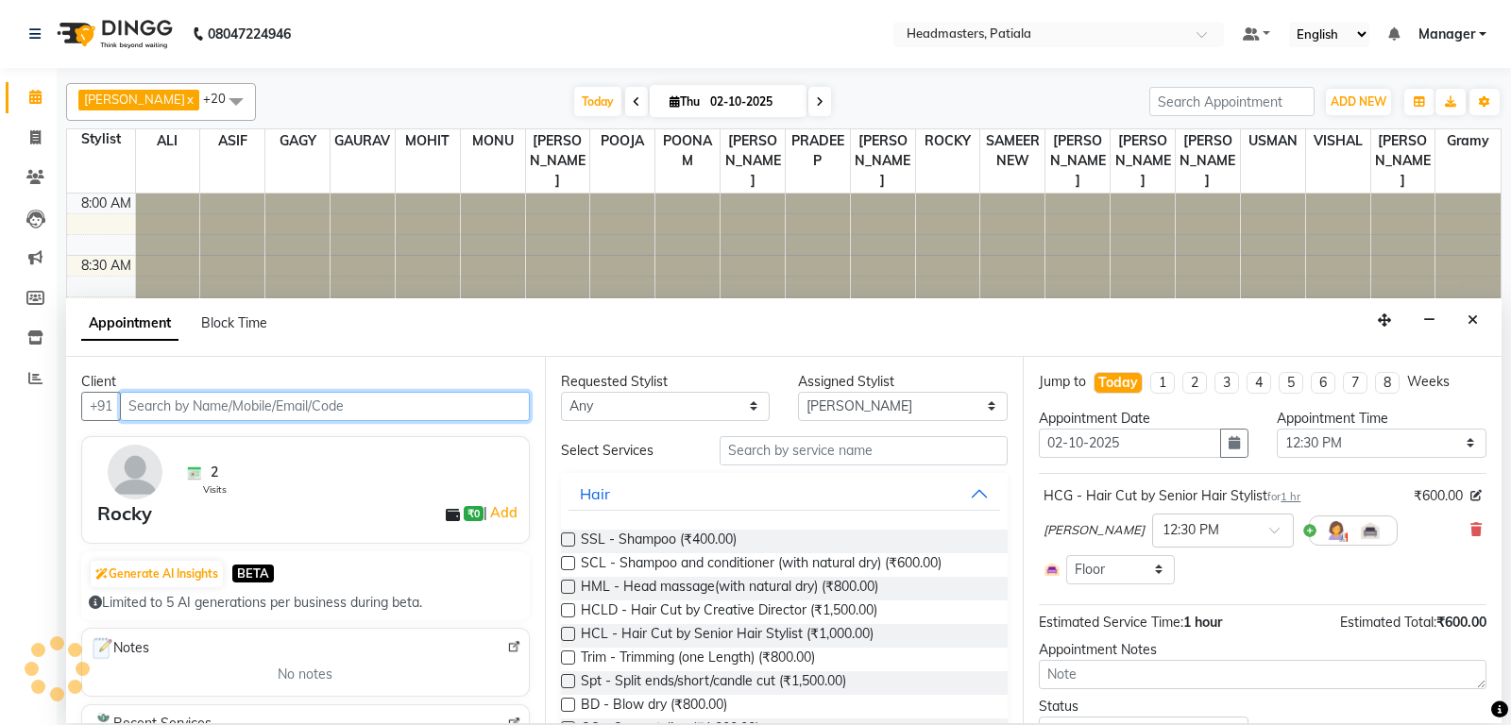
scroll to position [618, 0]
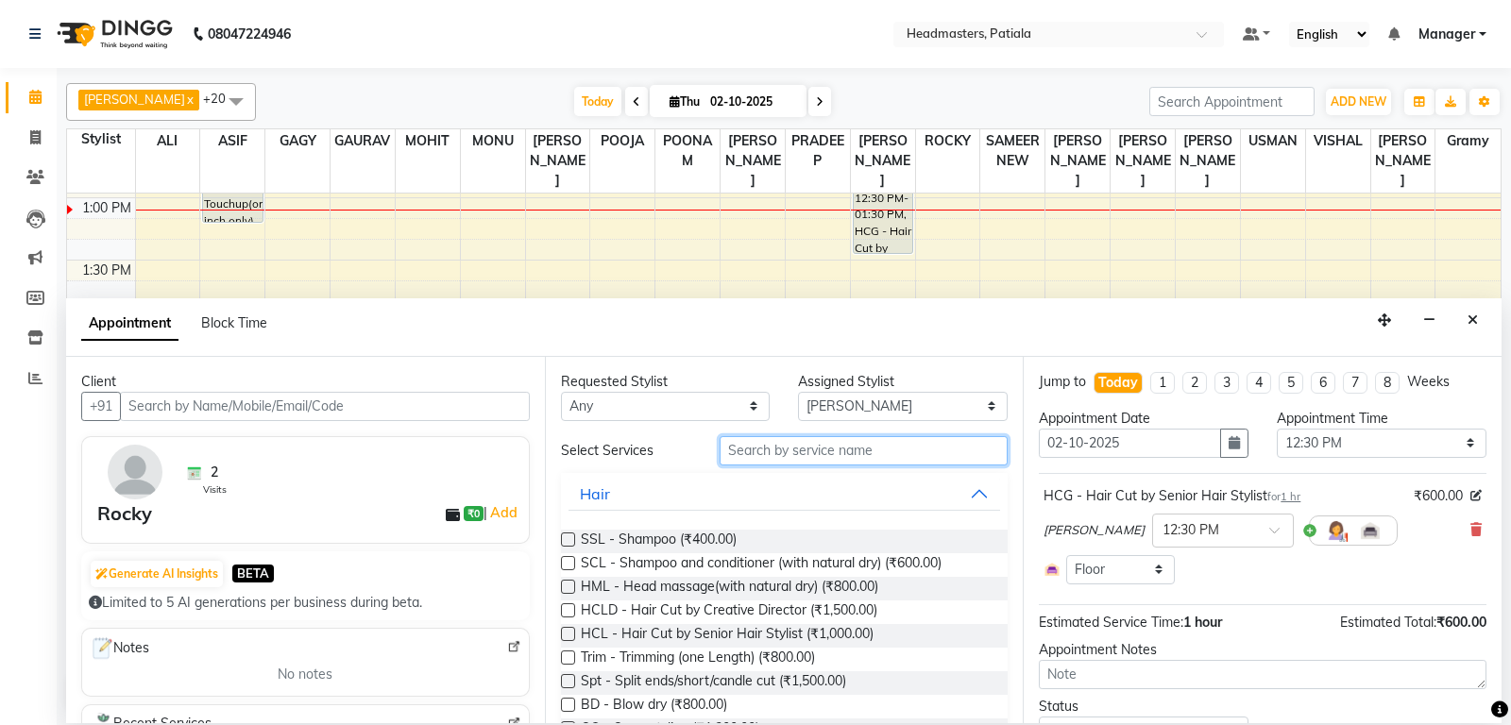
click at [916, 452] on input "text" at bounding box center [864, 450] width 289 height 29
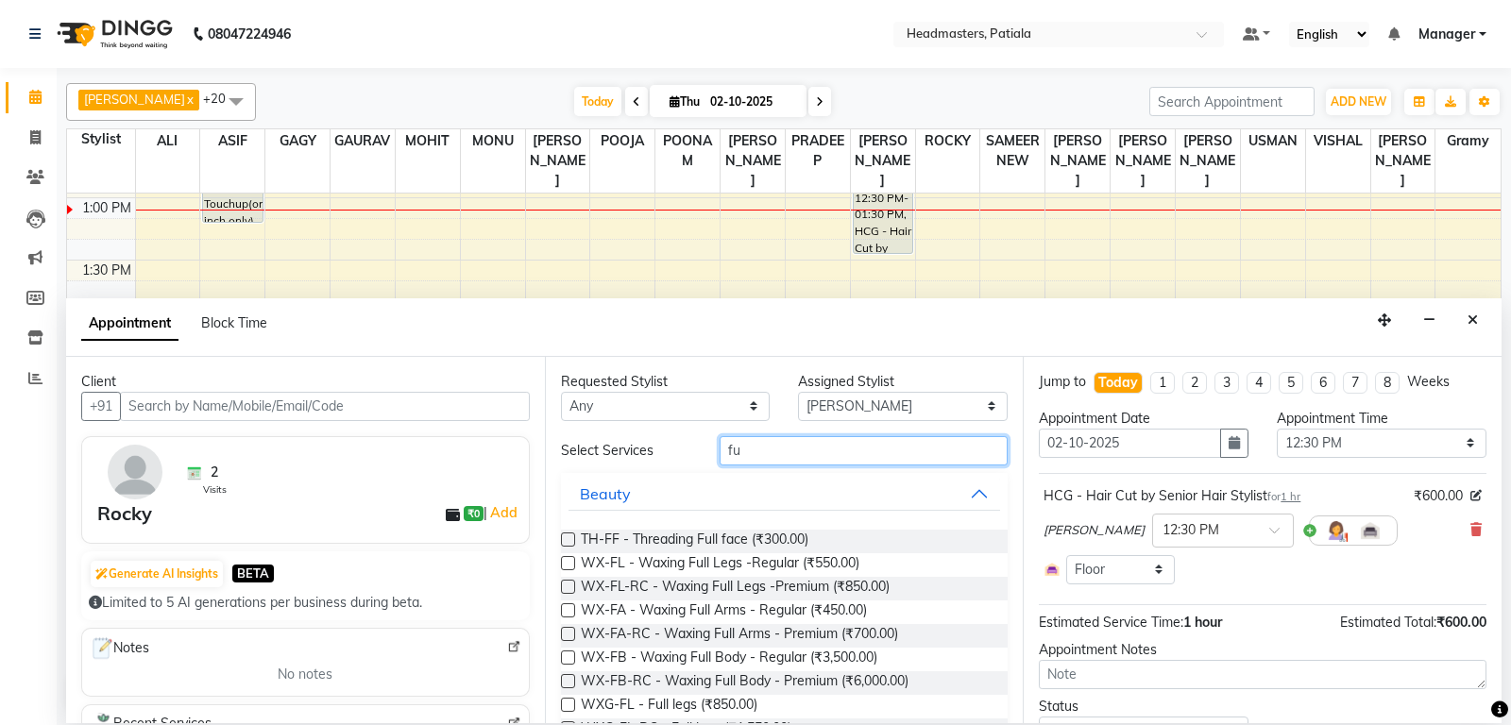
type input "f"
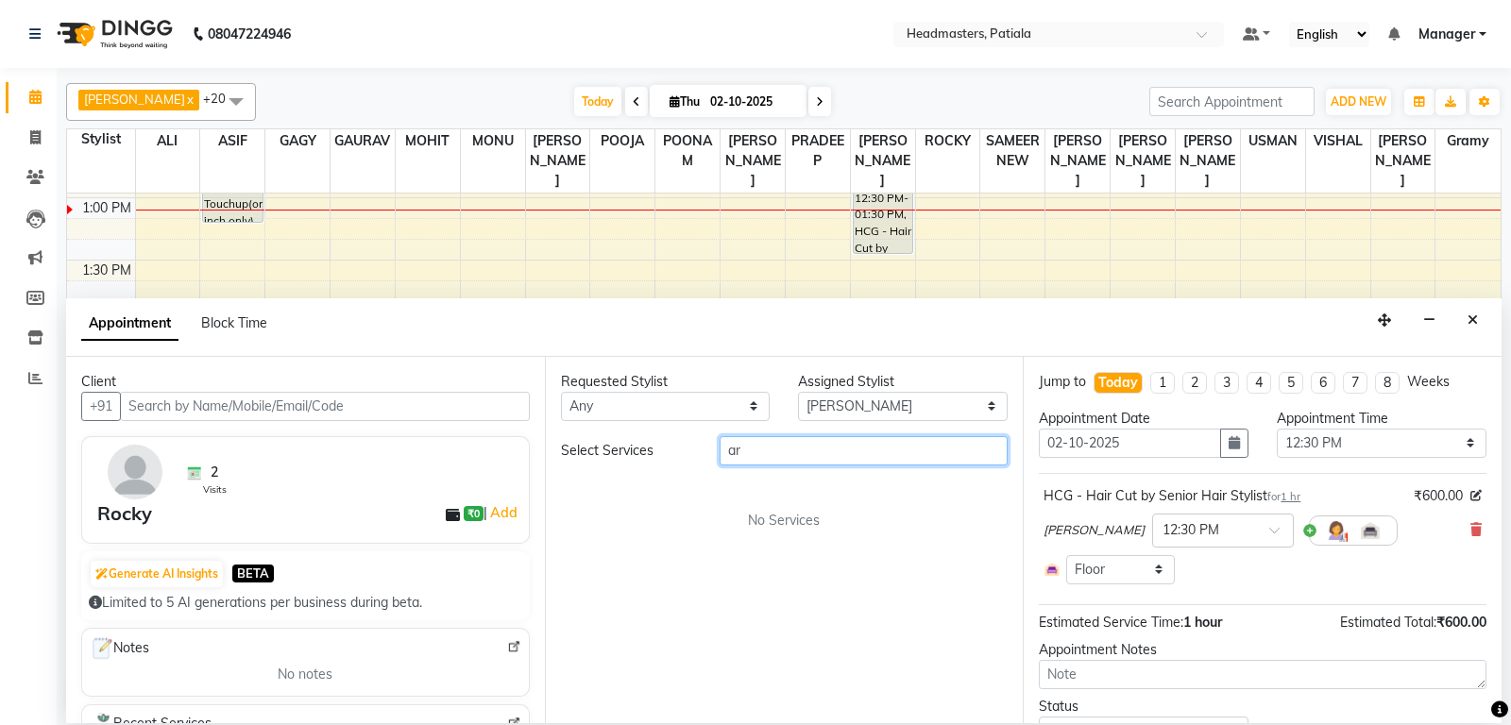
type input "a"
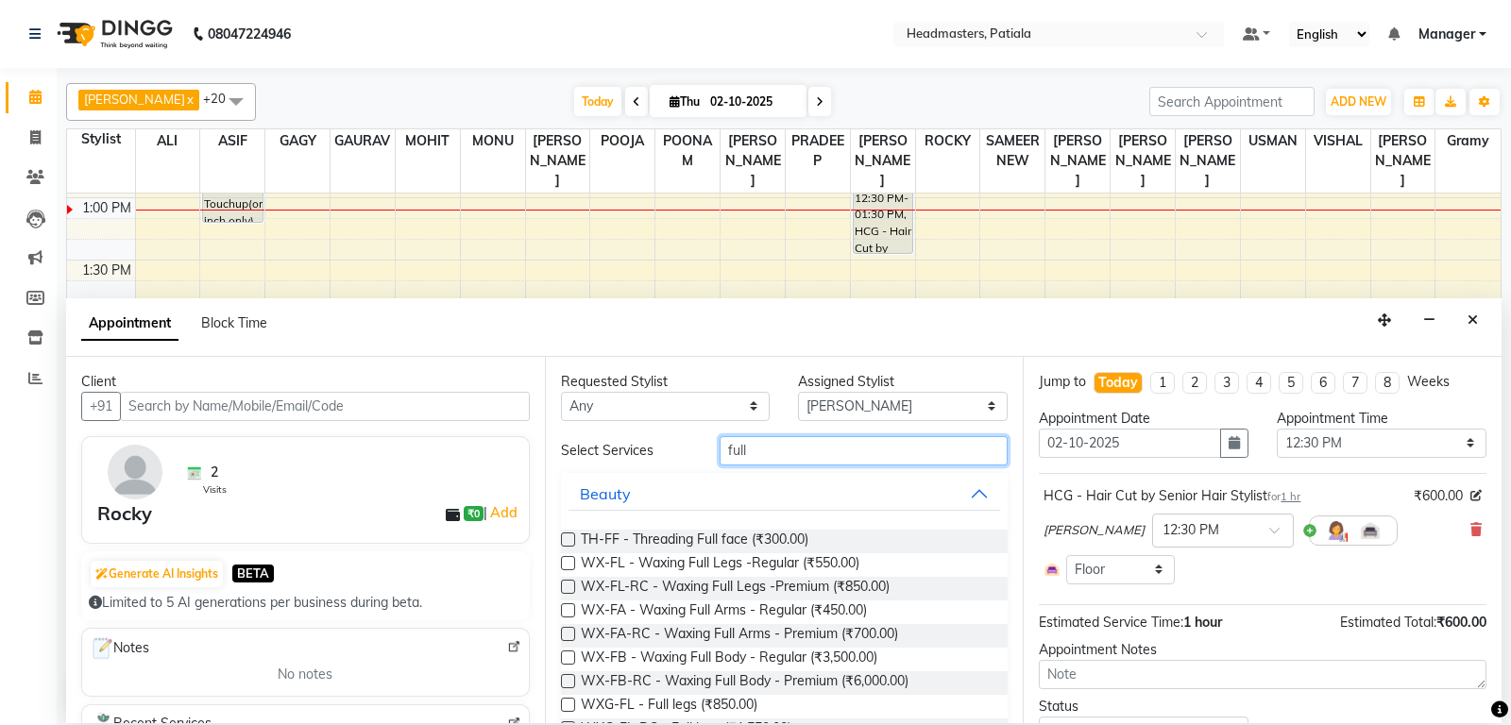
drag, startPoint x: 768, startPoint y: 447, endPoint x: 708, endPoint y: 447, distance: 59.5
click at [720, 447] on input "full" at bounding box center [864, 450] width 289 height 29
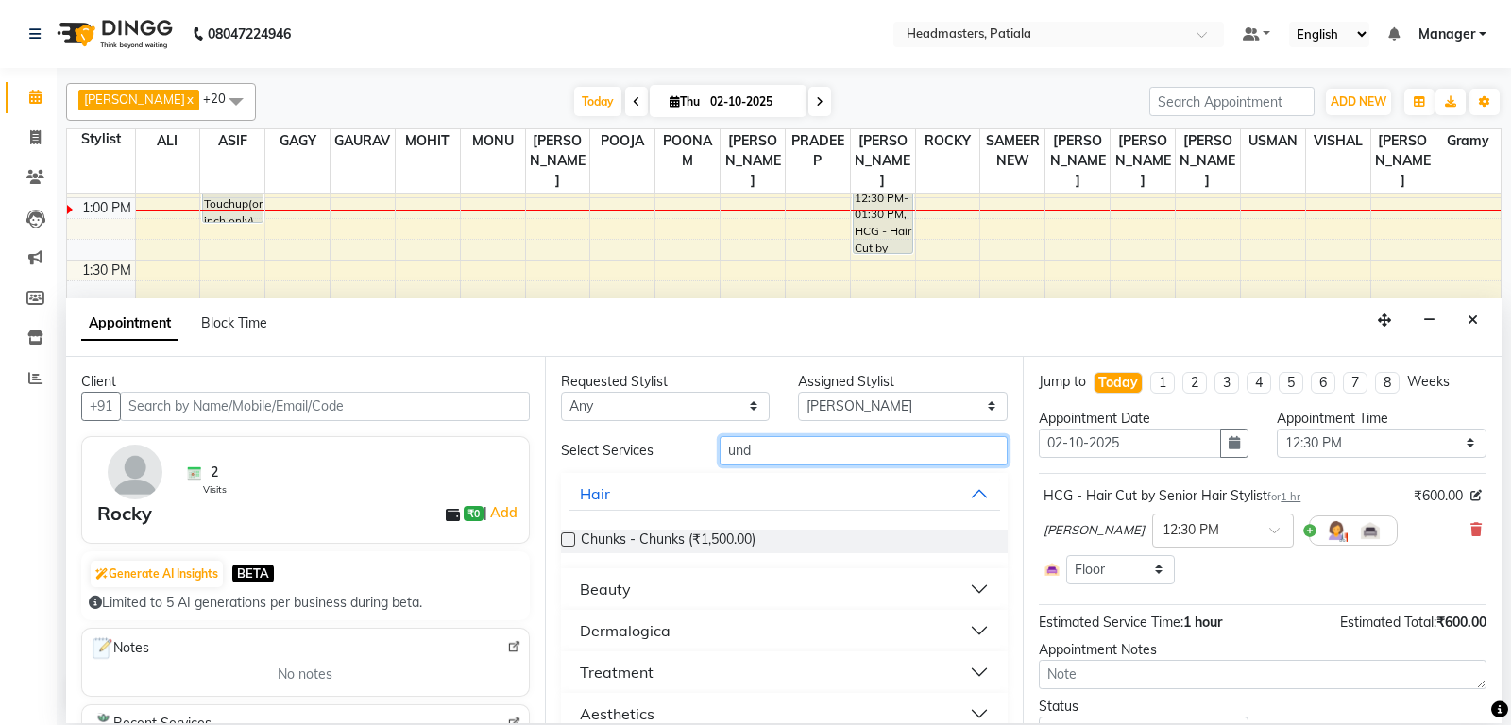
type input "unde"
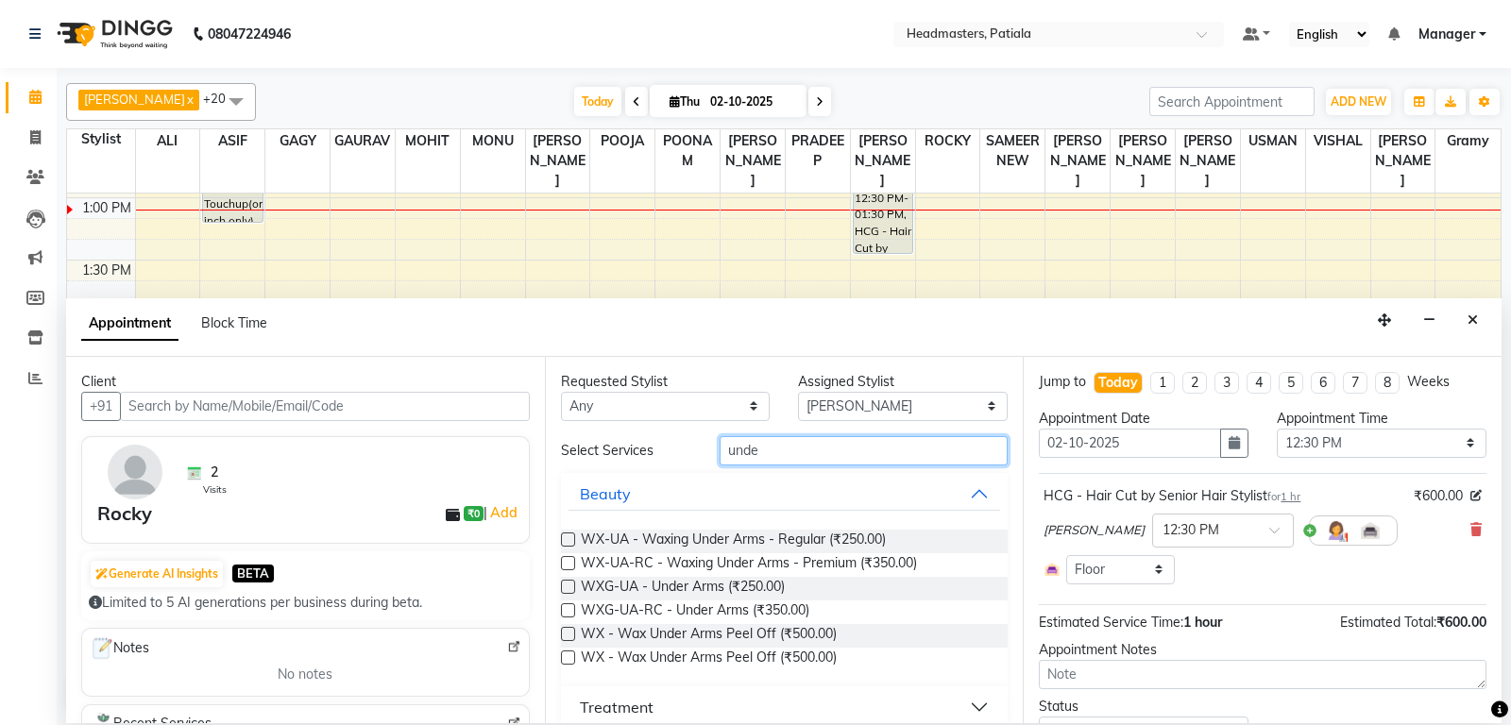
drag, startPoint x: 756, startPoint y: 447, endPoint x: 725, endPoint y: 446, distance: 31.2
click at [725, 446] on input "unde" at bounding box center [864, 450] width 289 height 29
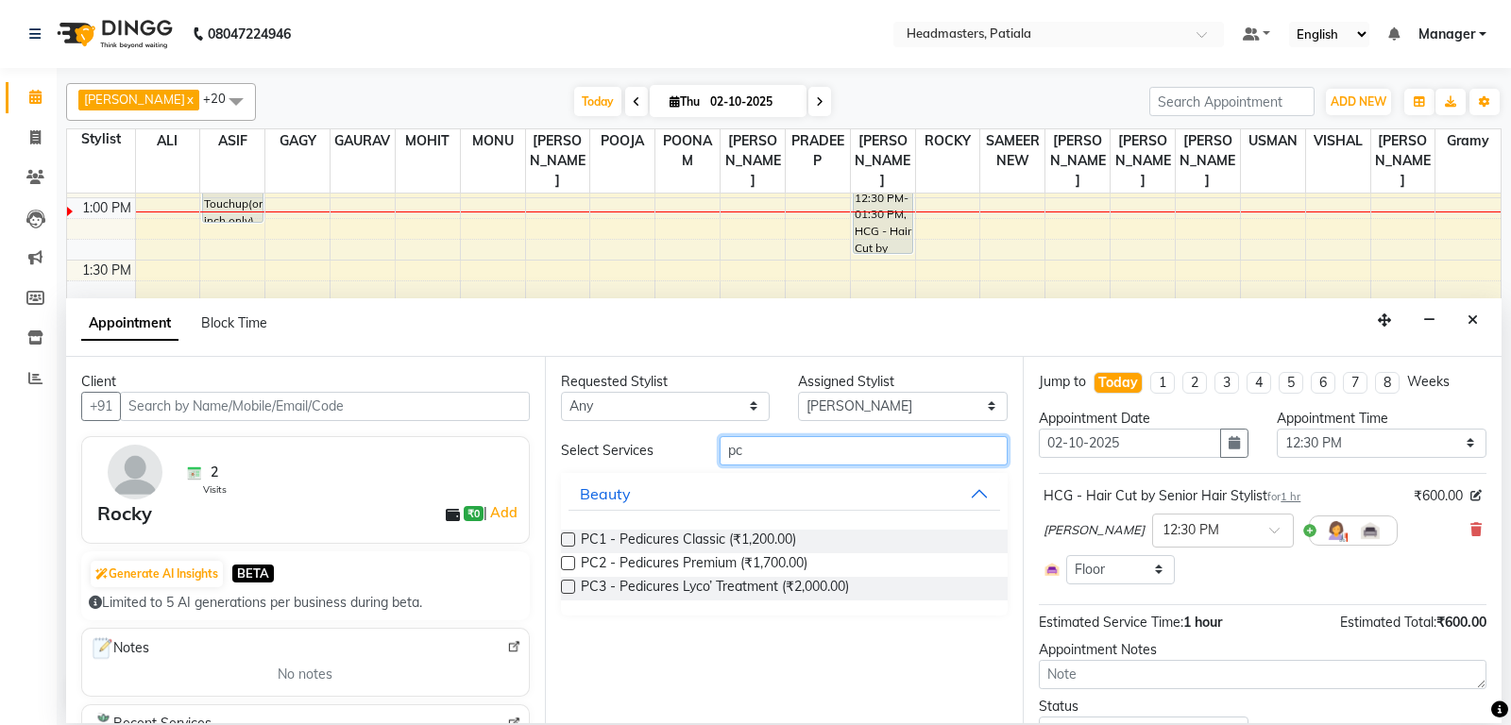
type input "p"
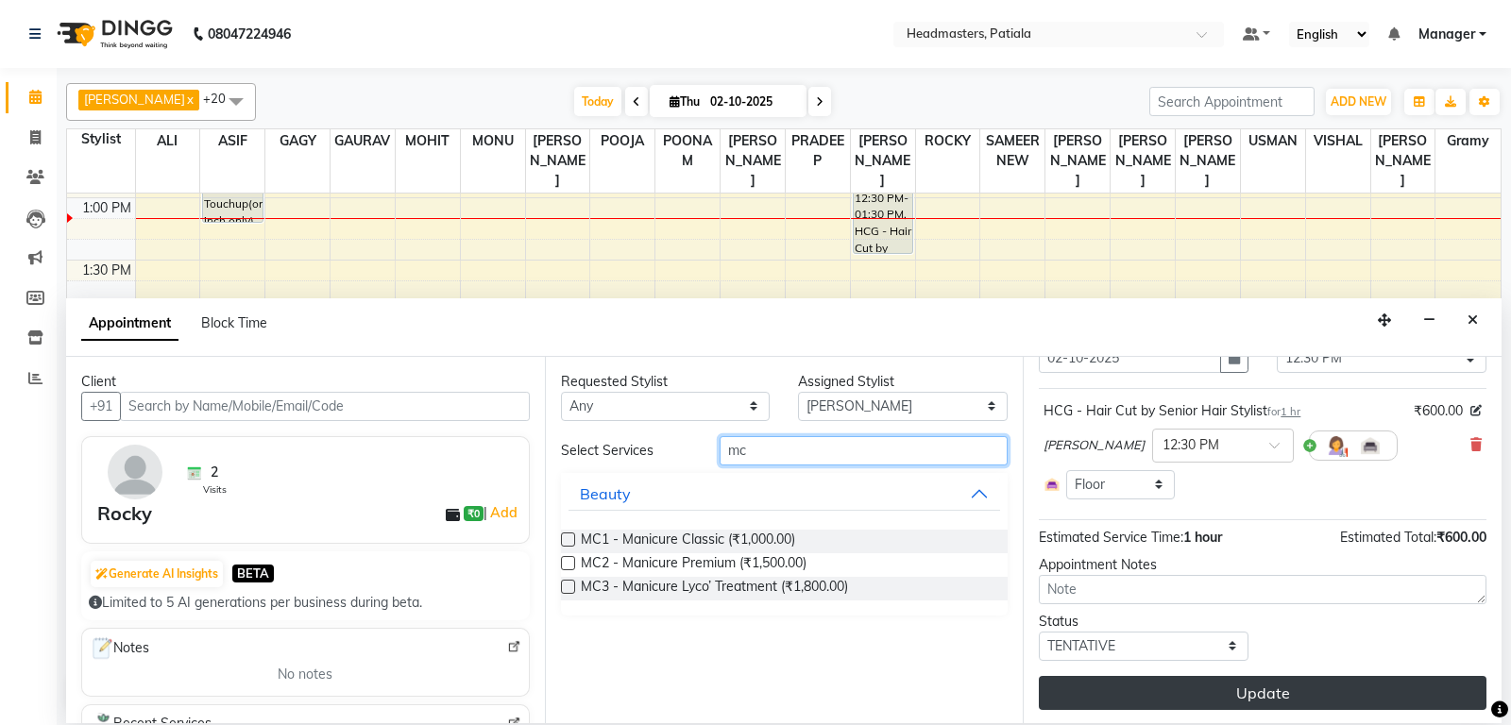
type input "mc"
click at [1245, 696] on button "Update" at bounding box center [1263, 693] width 448 height 34
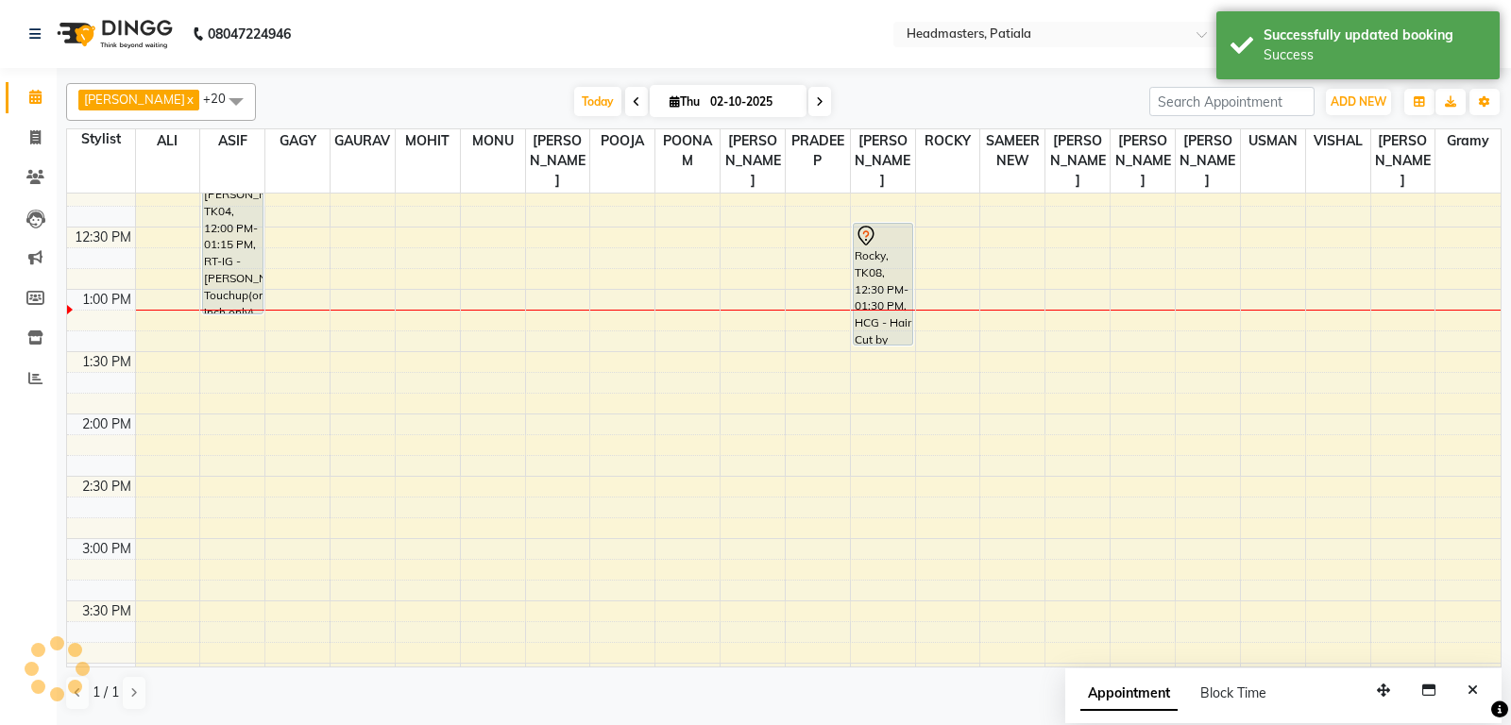
scroll to position [321, 0]
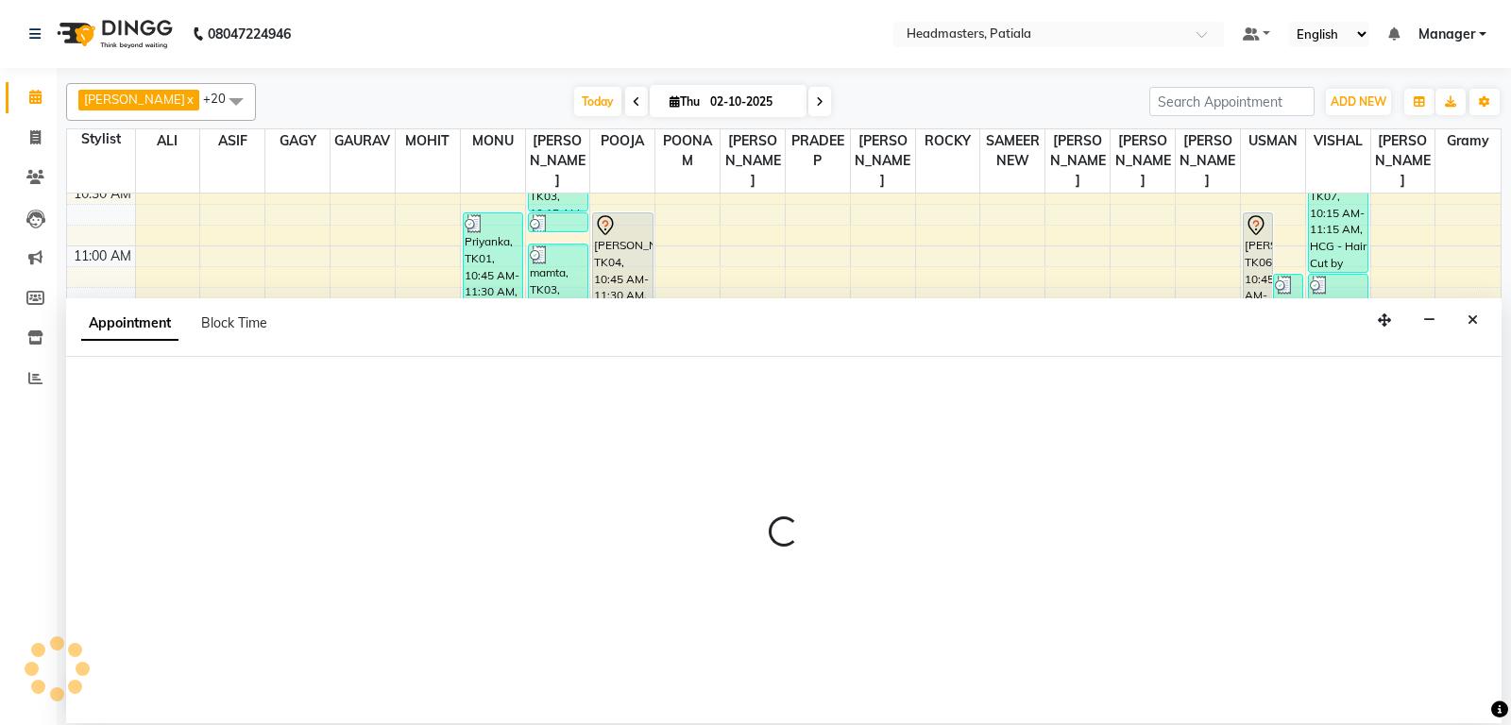
select select "51099"
select select "tentative"
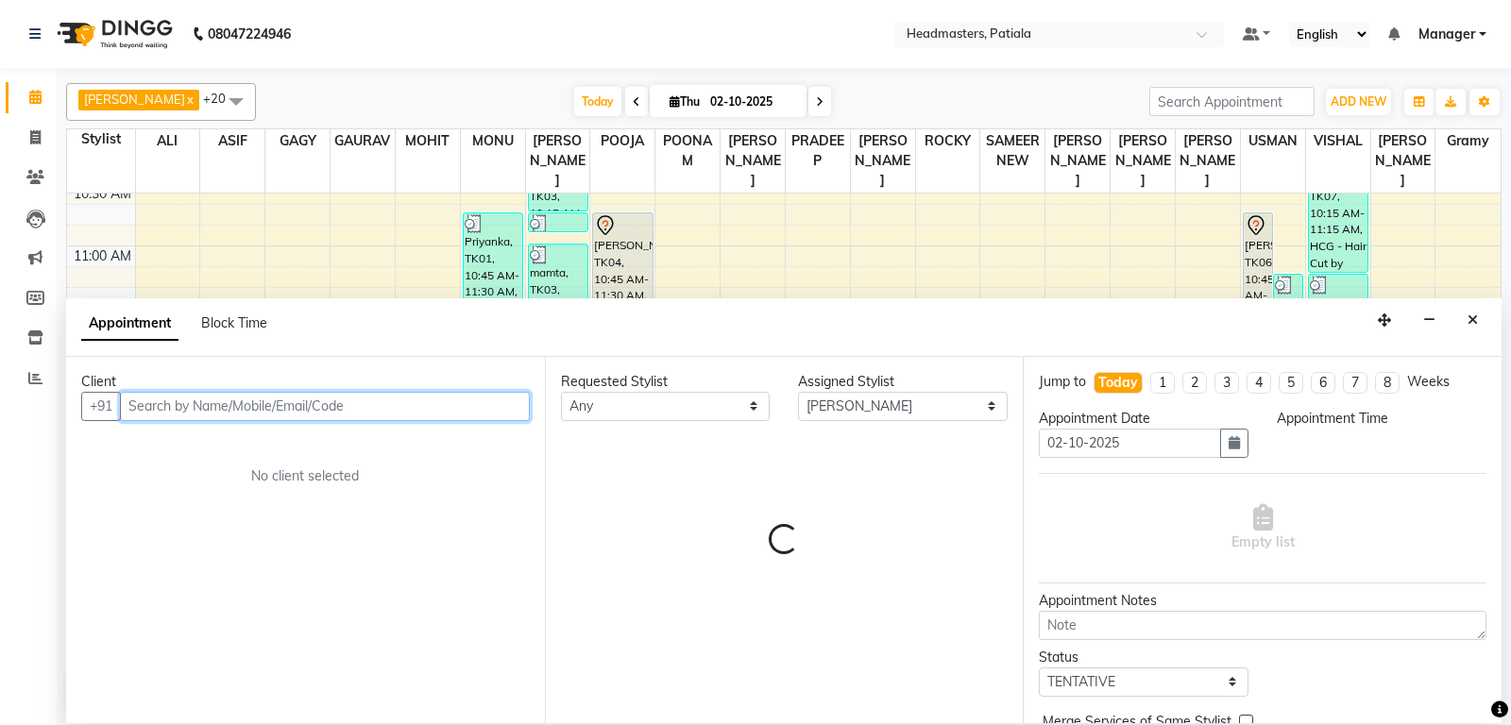
select select "780"
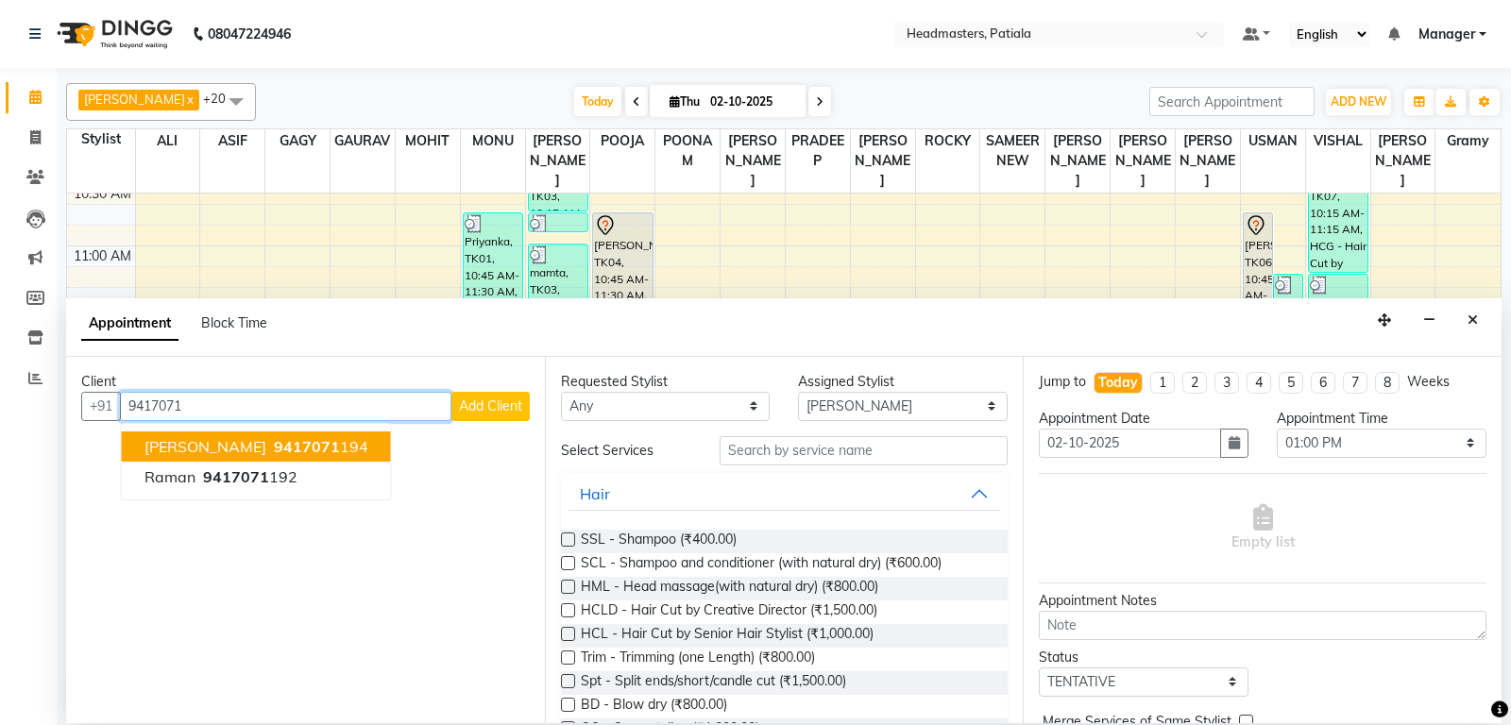
click at [201, 439] on span "Dr. Gagan" at bounding box center [205, 446] width 122 height 19
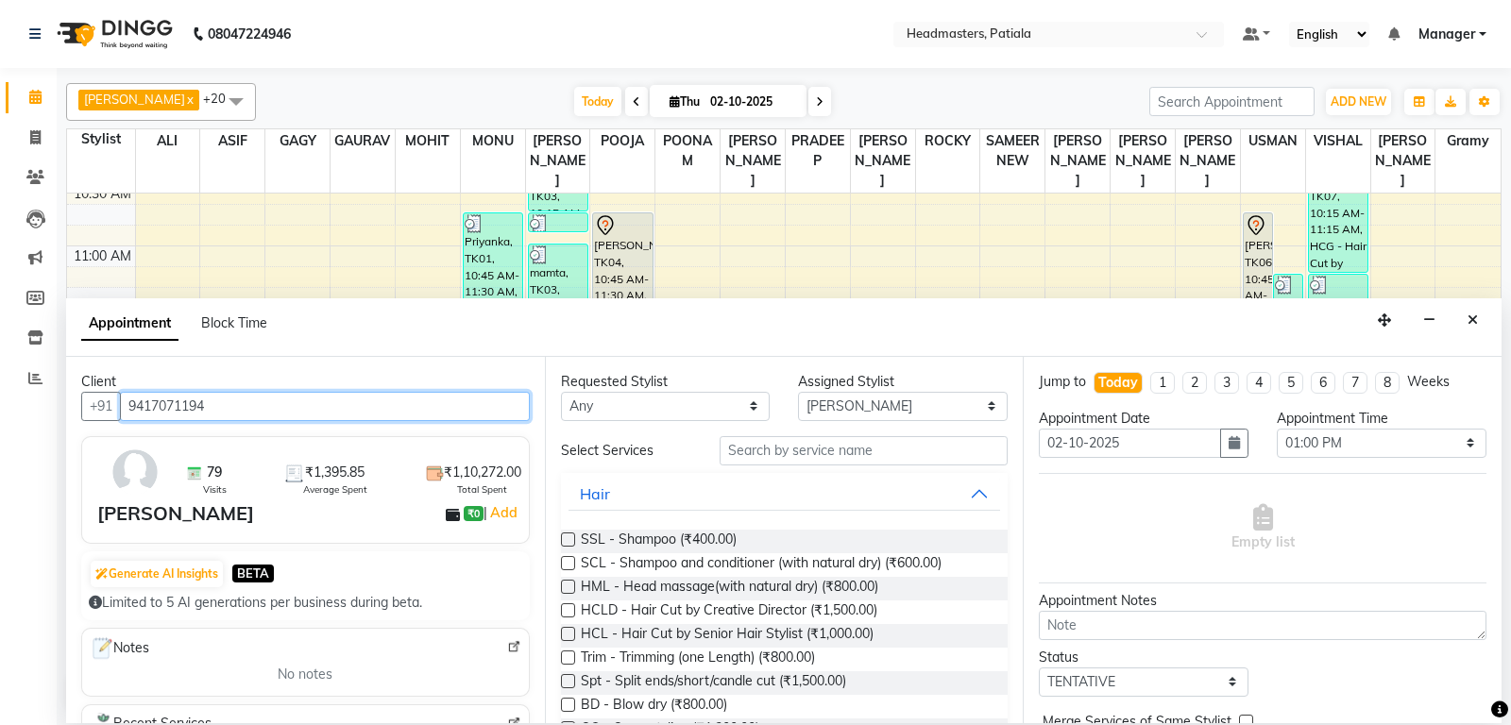
type input "9417071194"
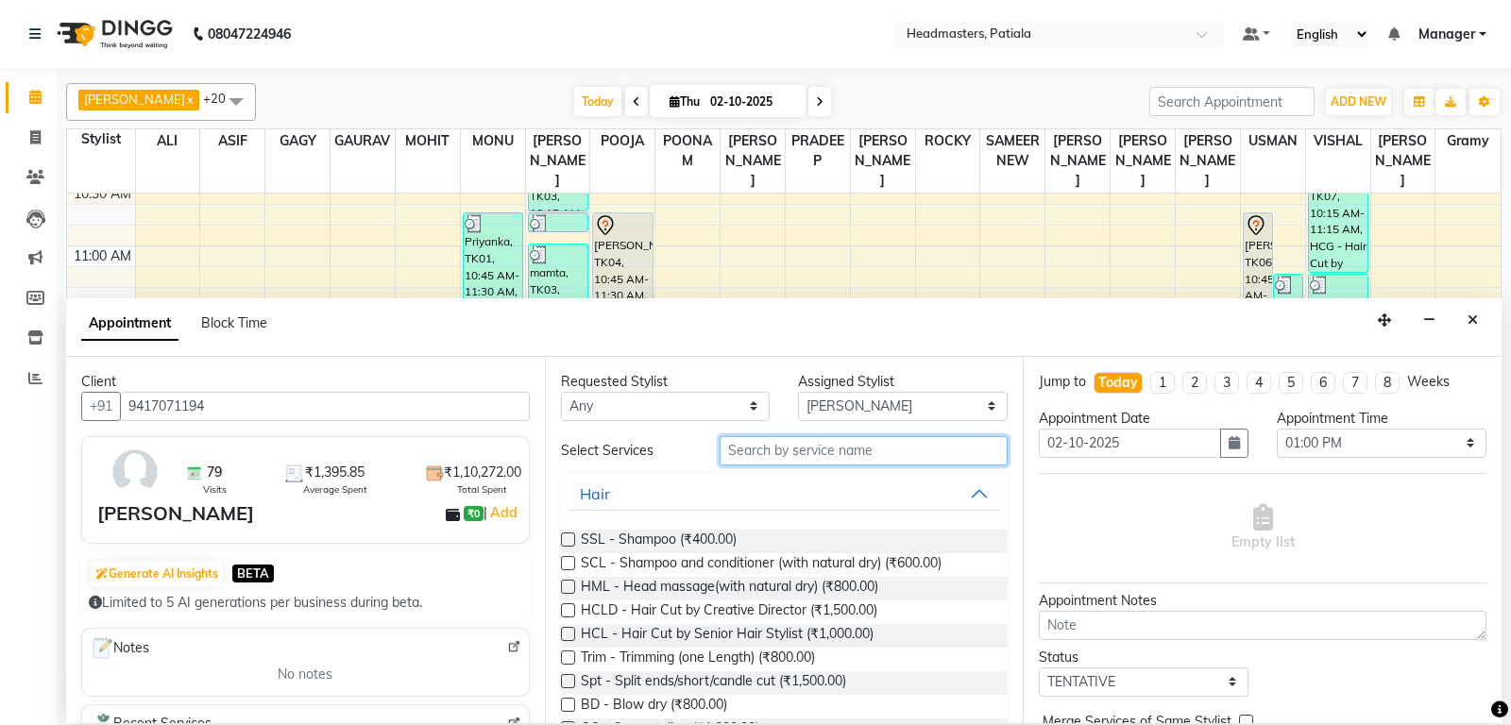
click at [876, 453] on input "text" at bounding box center [864, 450] width 289 height 29
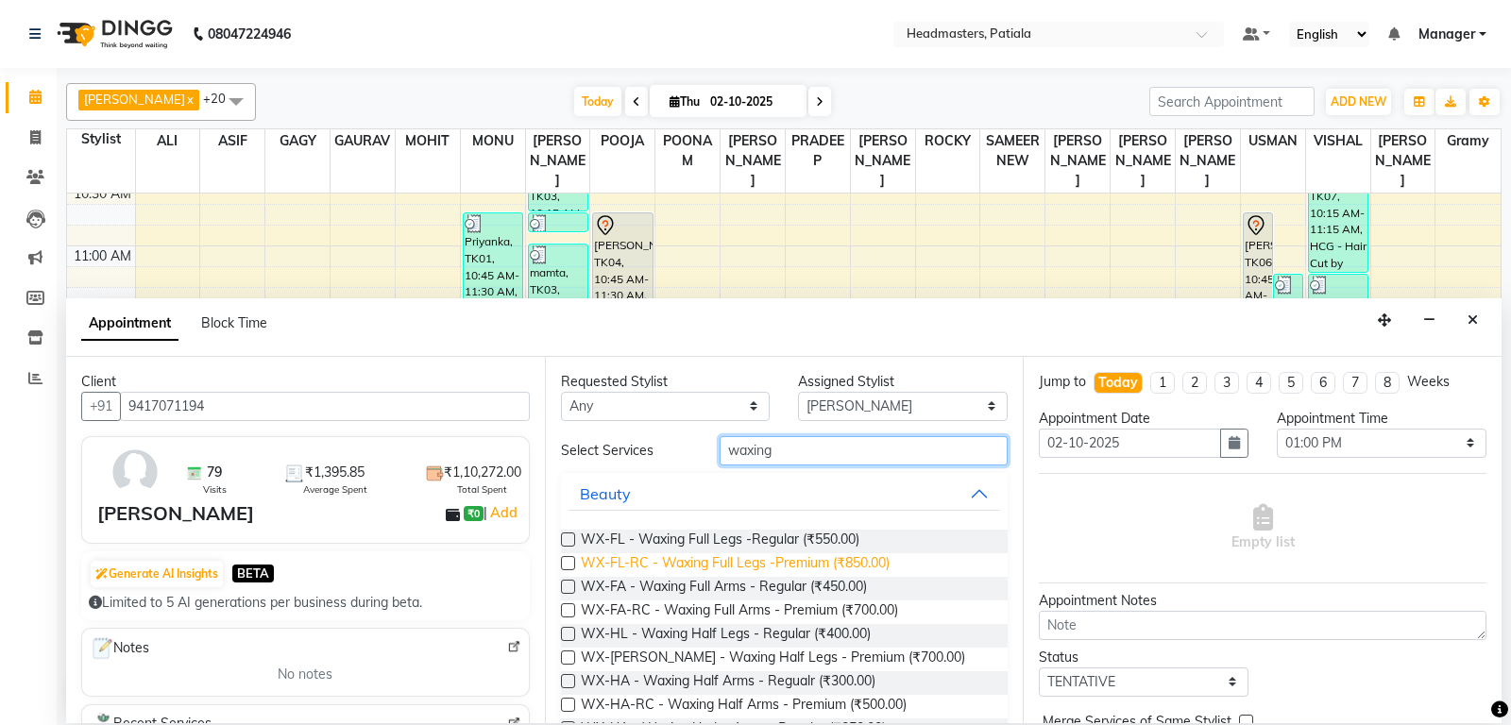
type input "waxing"
click at [842, 563] on span "WX-FL-RC - Waxing Full Legs -Premium (₹850.00)" at bounding box center [735, 565] width 309 height 24
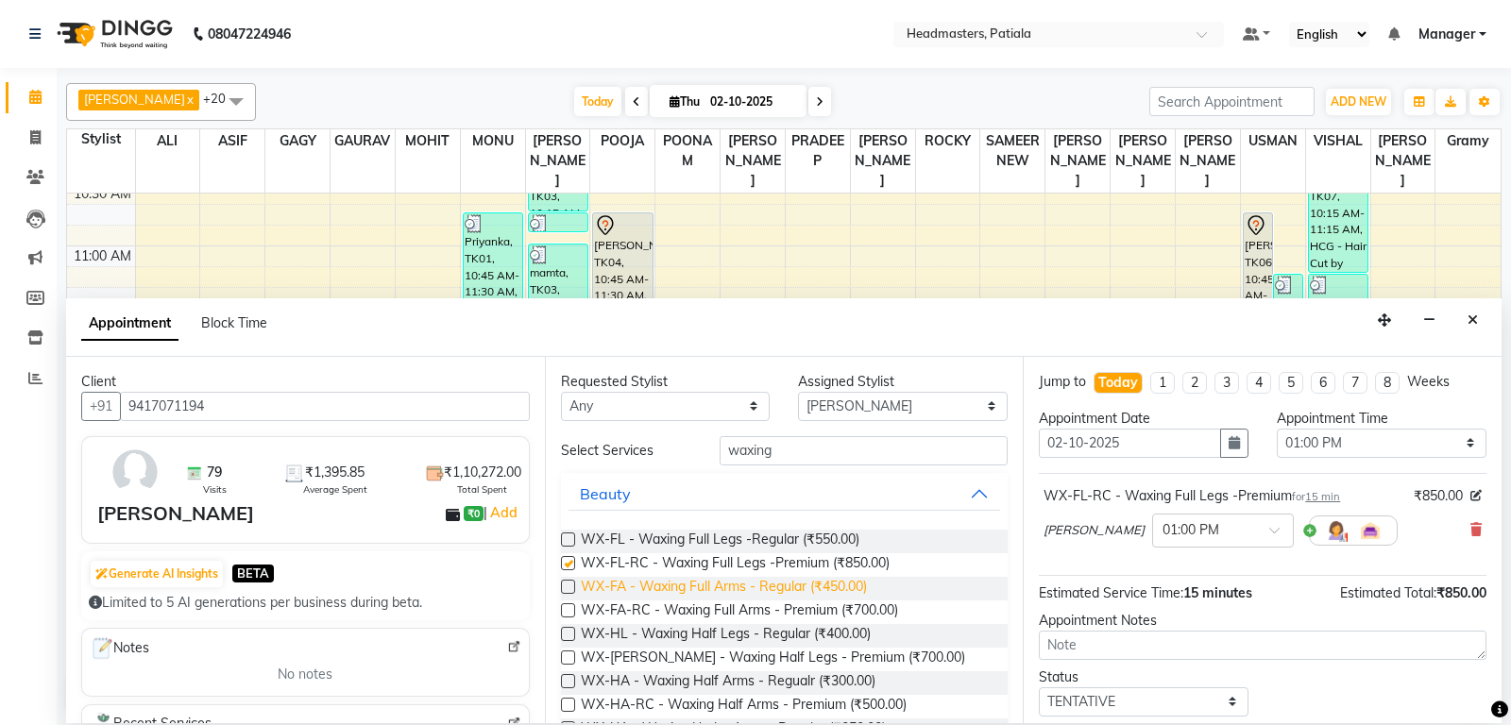
checkbox input "false"
click at [842, 608] on span "WX-FA-RC - Waxing Full Arms - Premium (₹700.00)" at bounding box center [739, 613] width 317 height 24
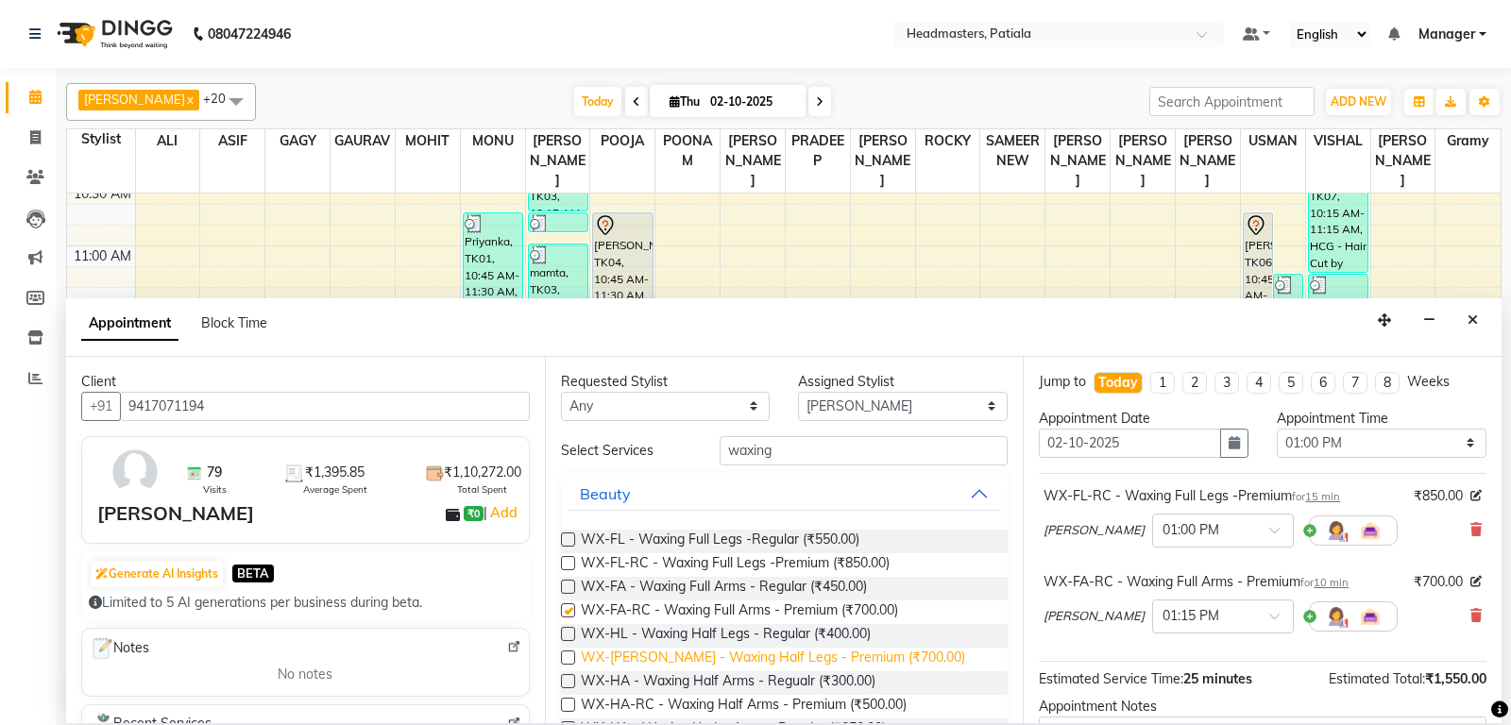
checkbox input "false"
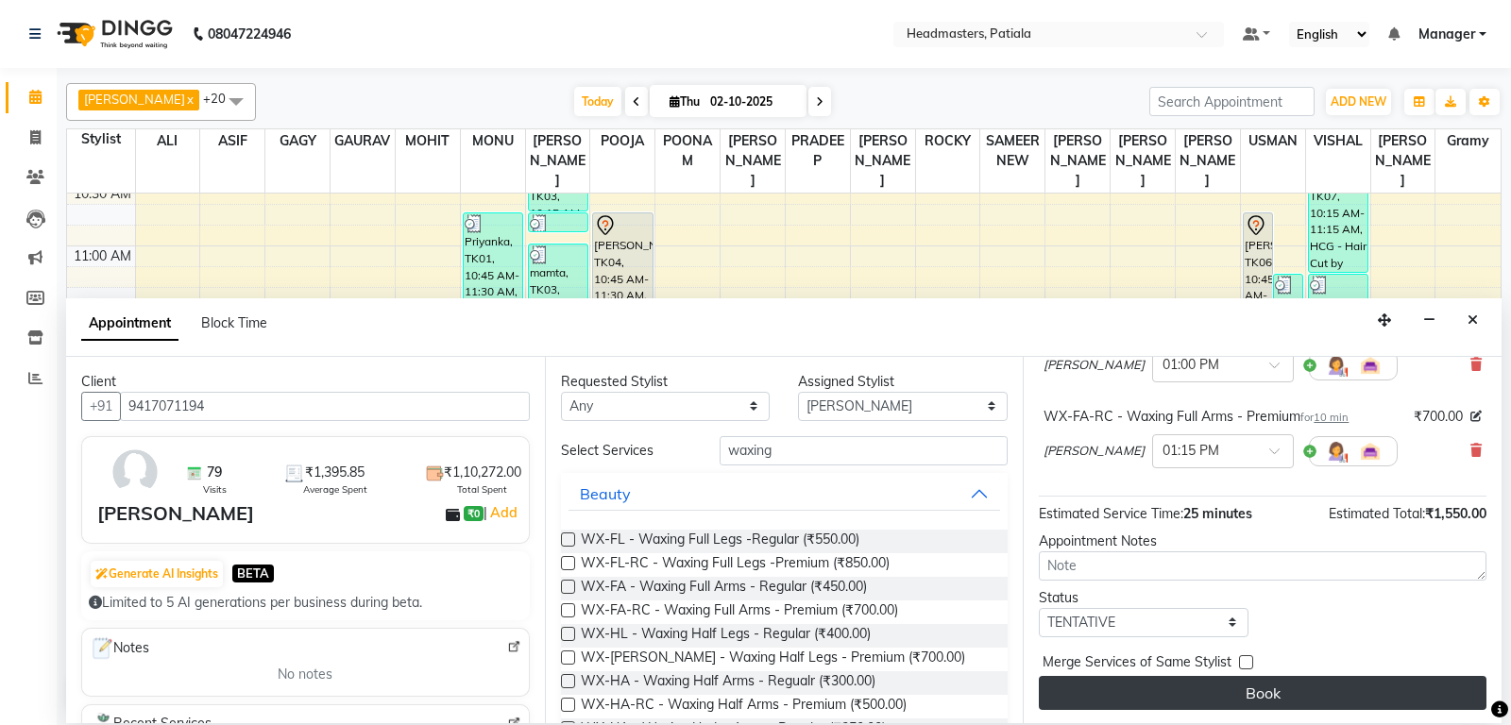
click at [1268, 696] on button "Book" at bounding box center [1263, 693] width 448 height 34
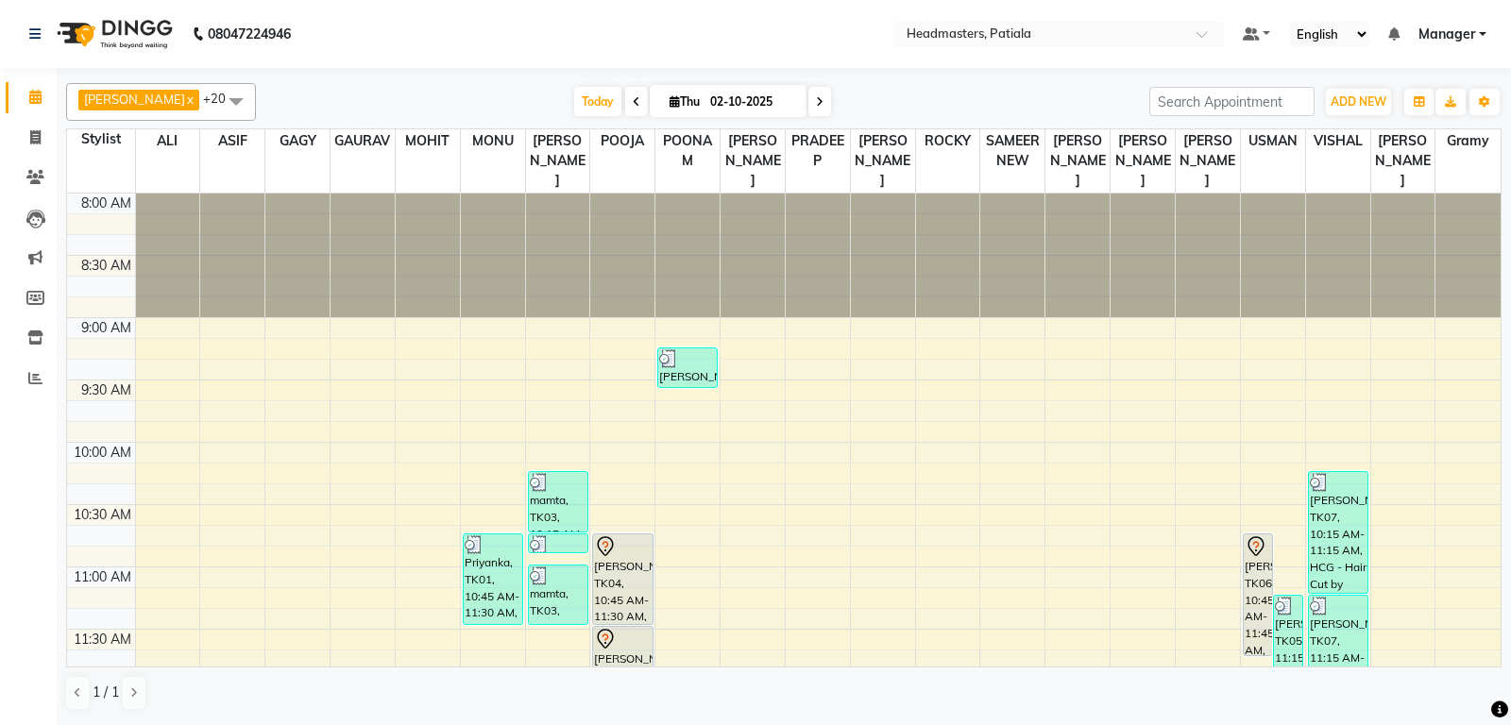
scroll to position [618, 0]
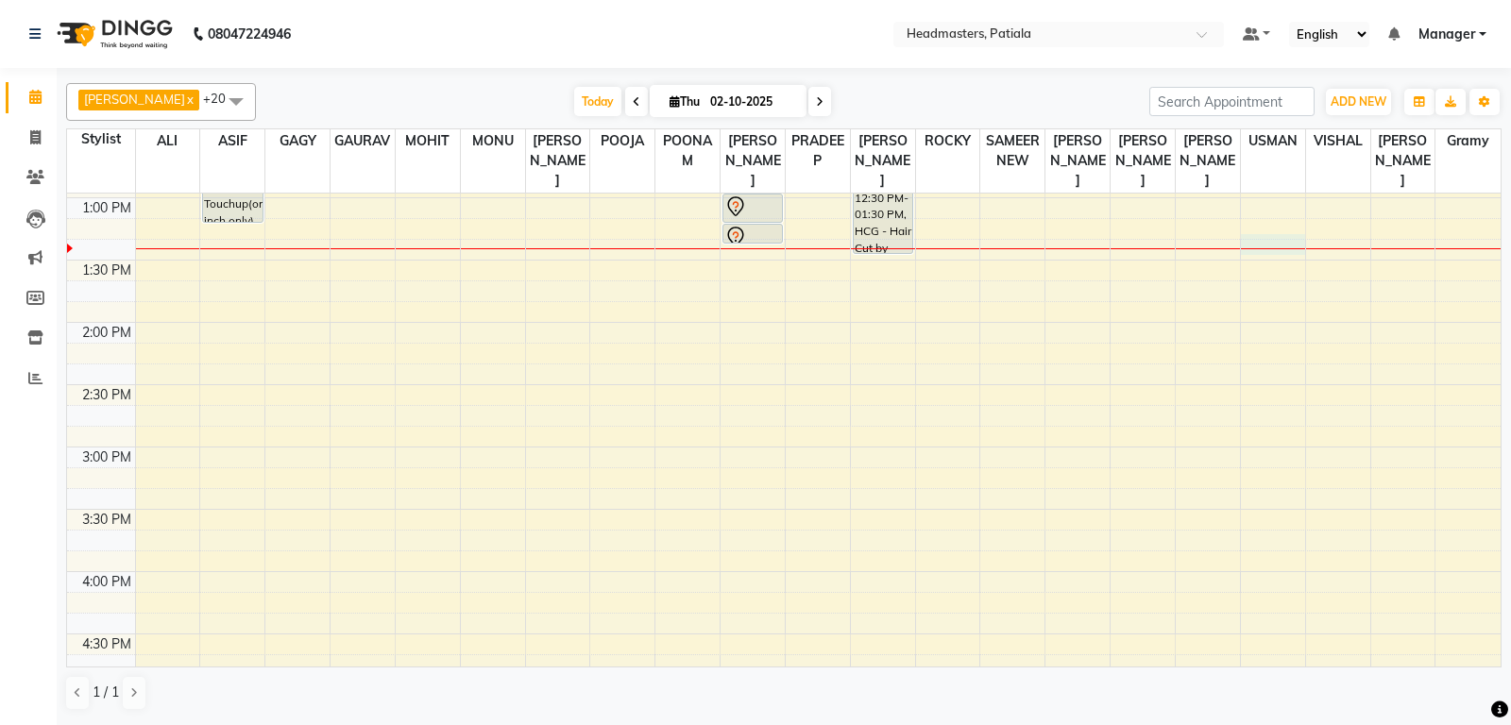
click at [1280, 236] on div "8:00 AM 8:30 AM 9:00 AM 9:30 AM 10:00 AM 10:30 AM 11:00 AM 11:30 AM 12:00 PM 12…" at bounding box center [783, 447] width 1433 height 1744
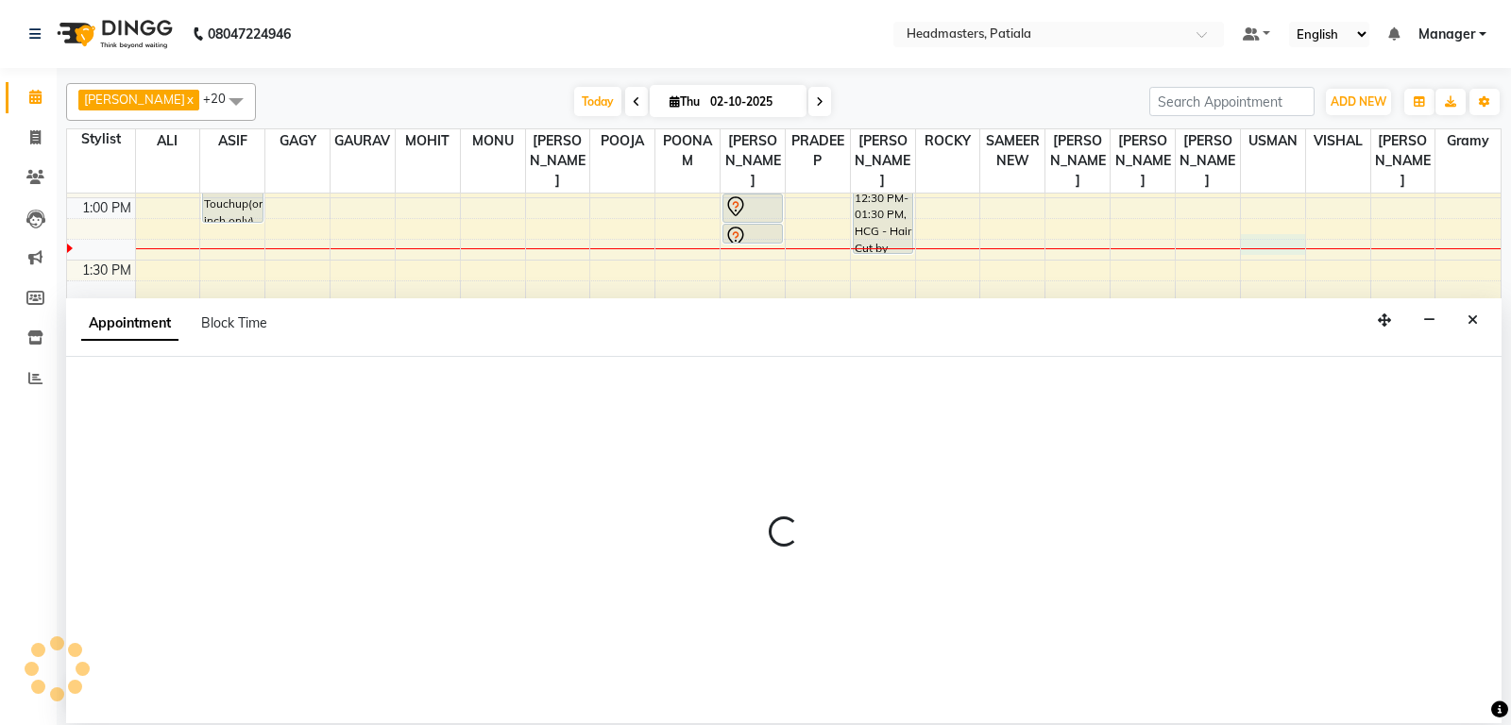
select select "51087"
select select "tentative"
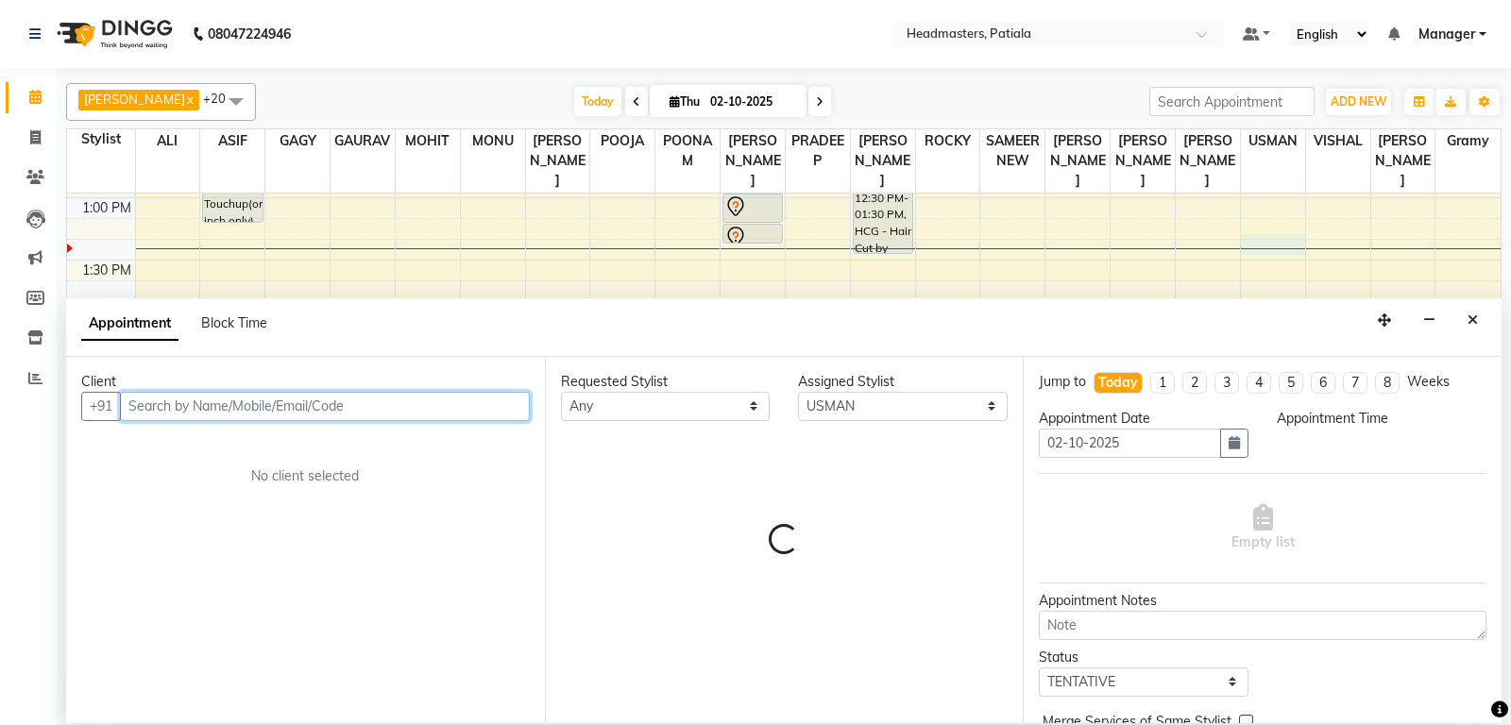
select select "795"
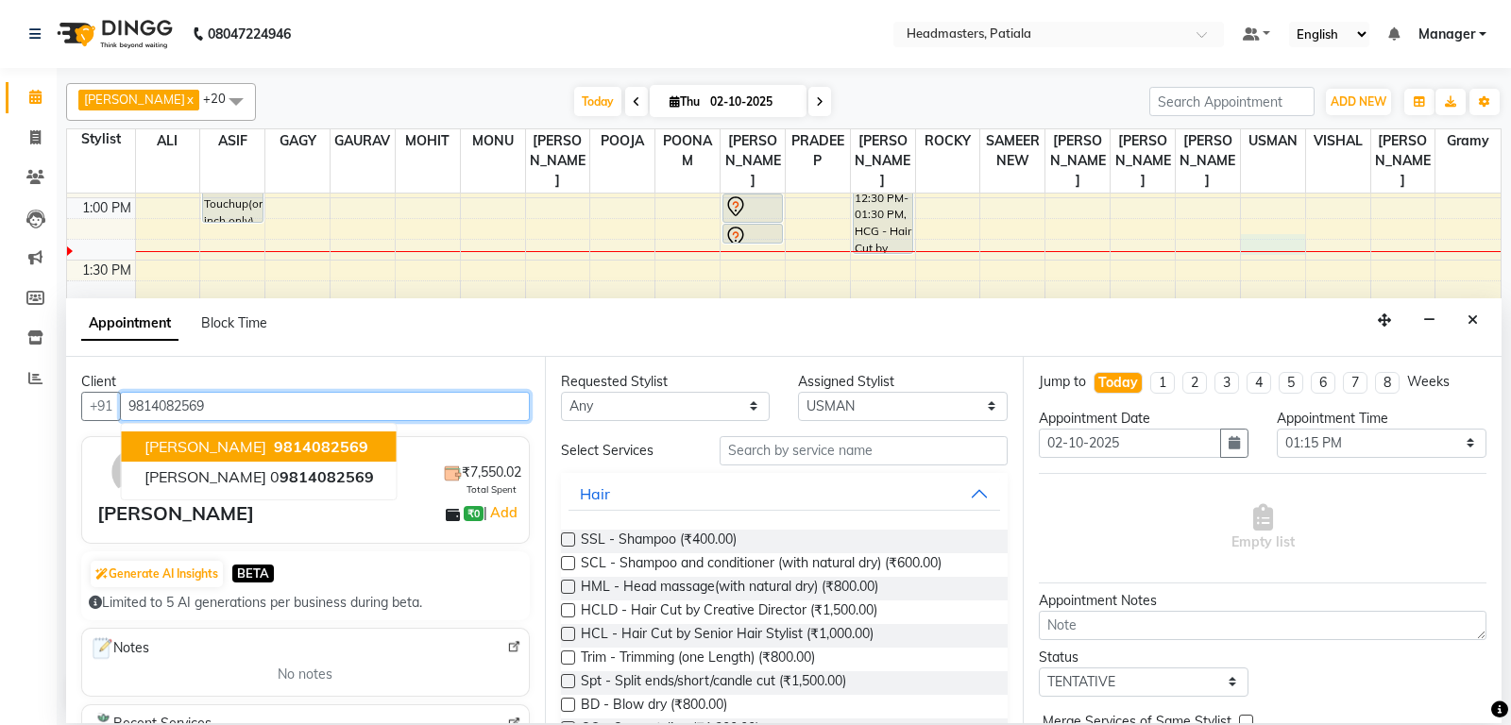
click at [274, 449] on span "9814082569" at bounding box center [321, 446] width 94 height 19
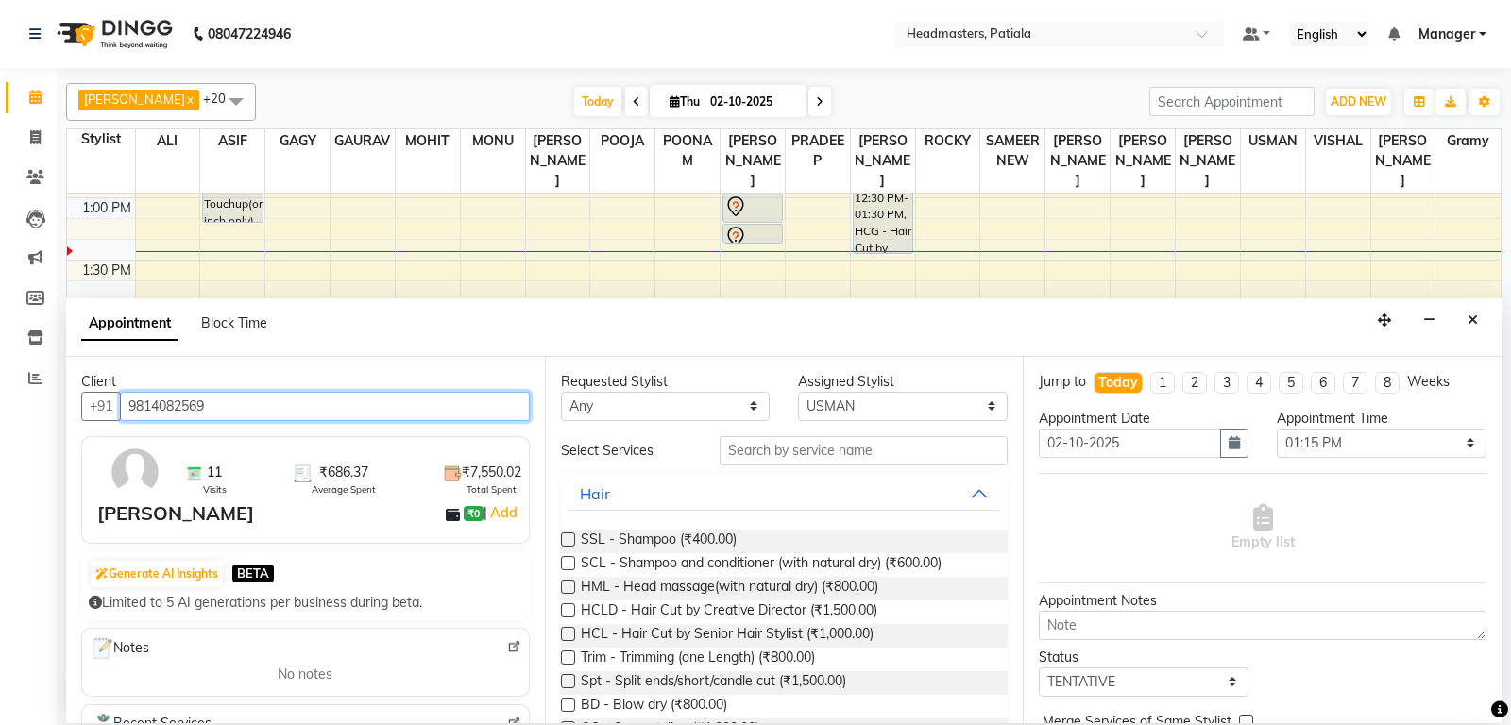
type input "9814082569"
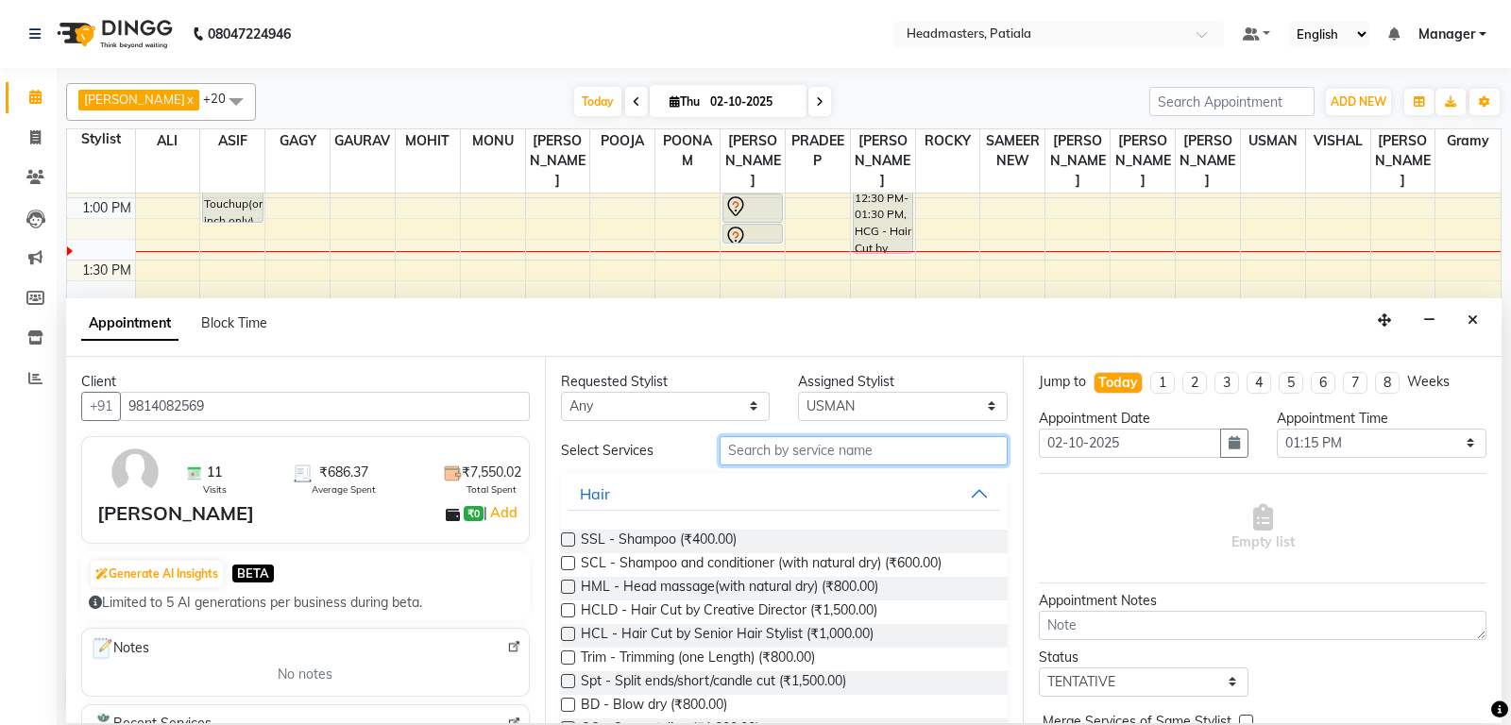
click at [775, 463] on input "text" at bounding box center [864, 450] width 289 height 29
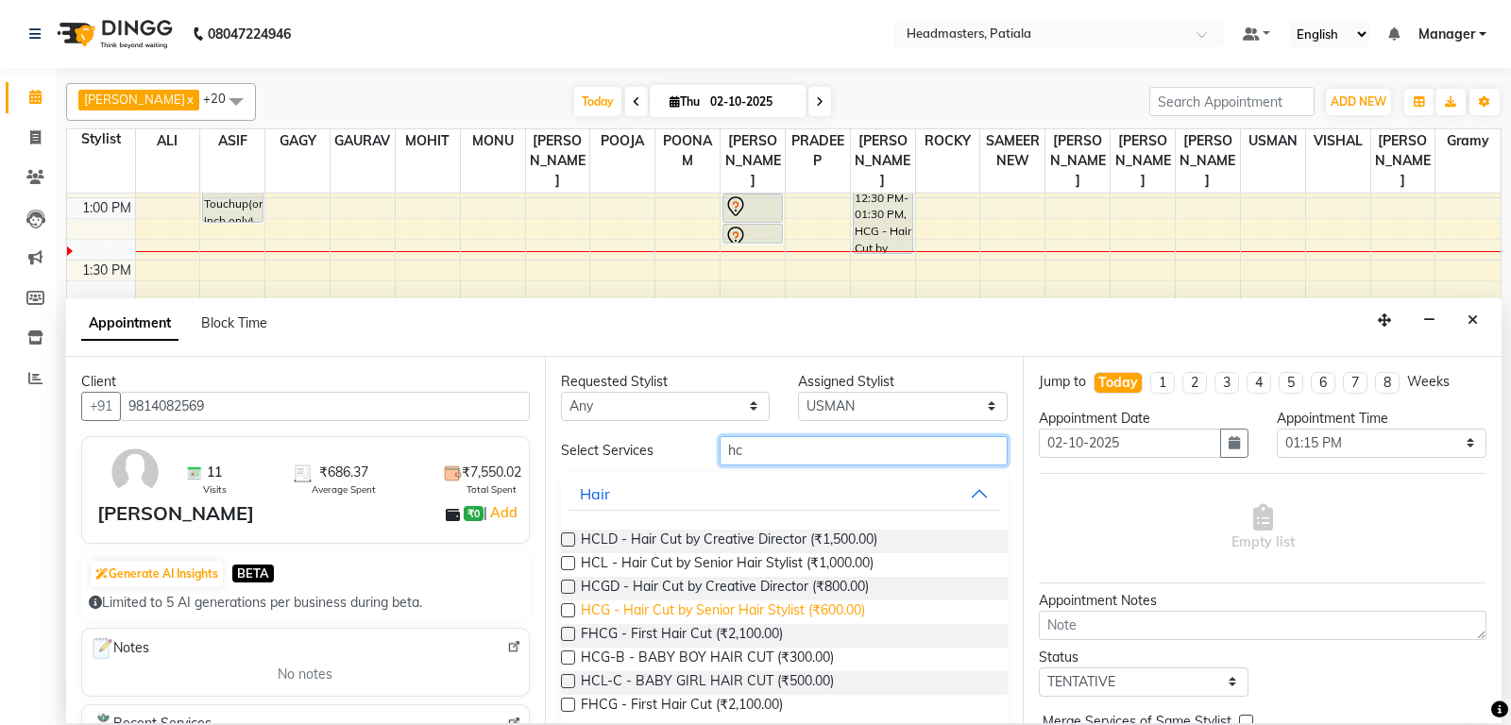
type input "hc"
click at [791, 610] on span "HCG - Hair Cut by Senior Hair Stylist (₹600.00)" at bounding box center [723, 613] width 284 height 24
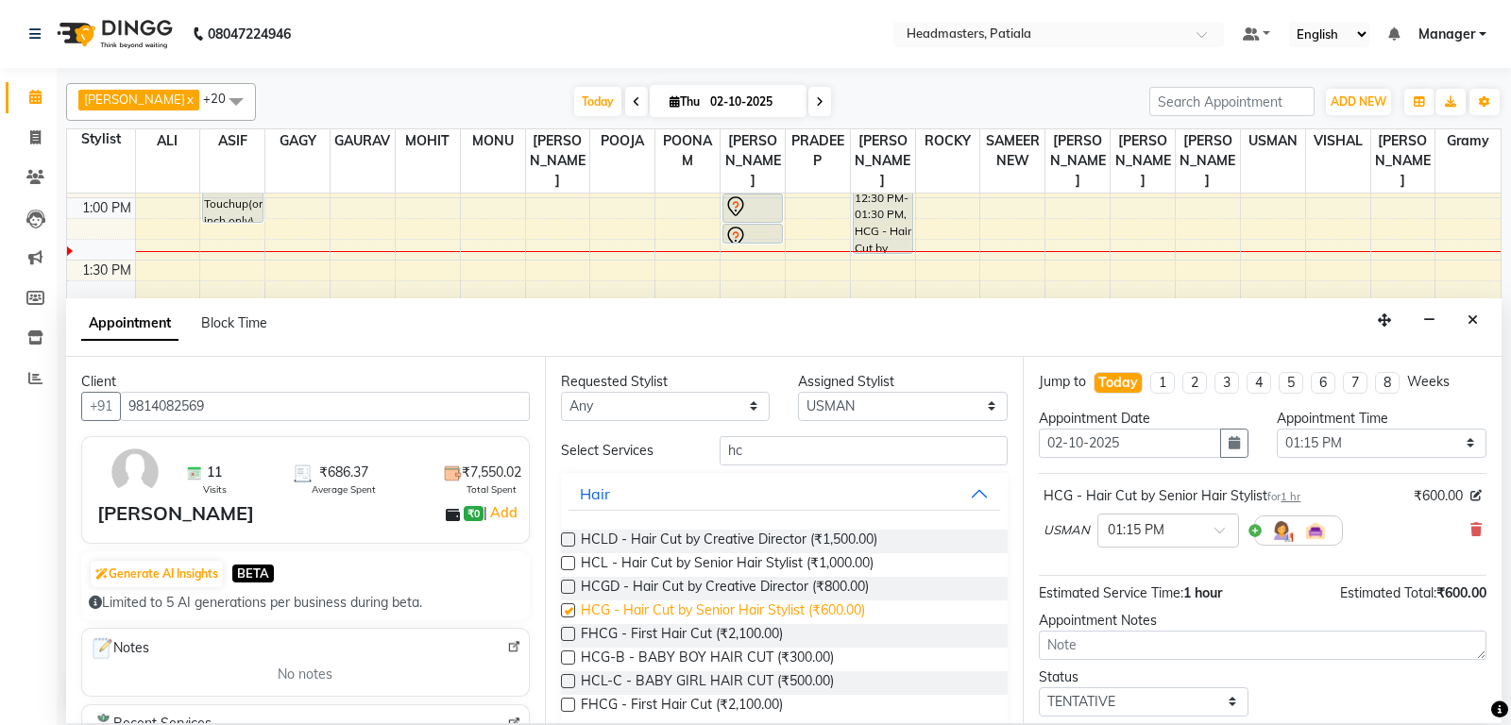
checkbox input "false"
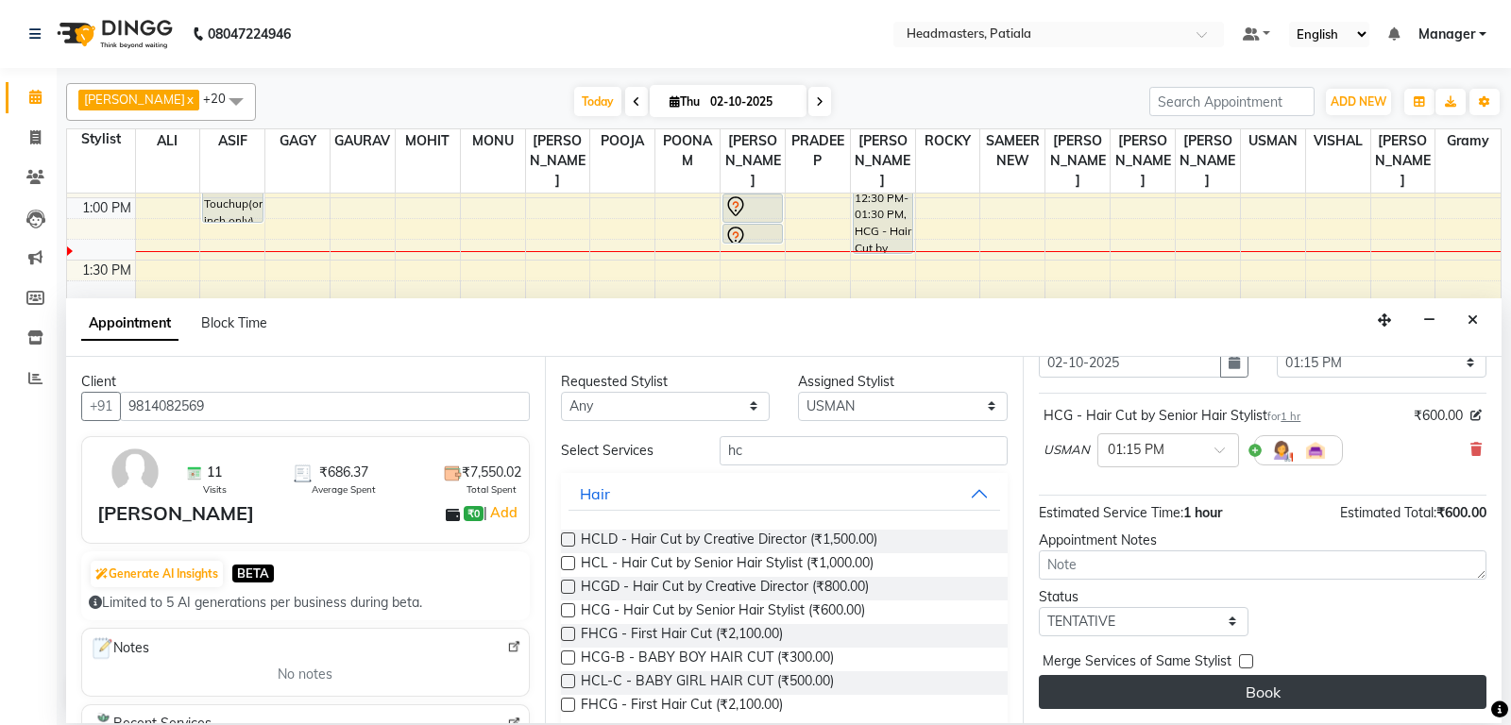
click at [1290, 677] on button "Book" at bounding box center [1263, 692] width 448 height 34
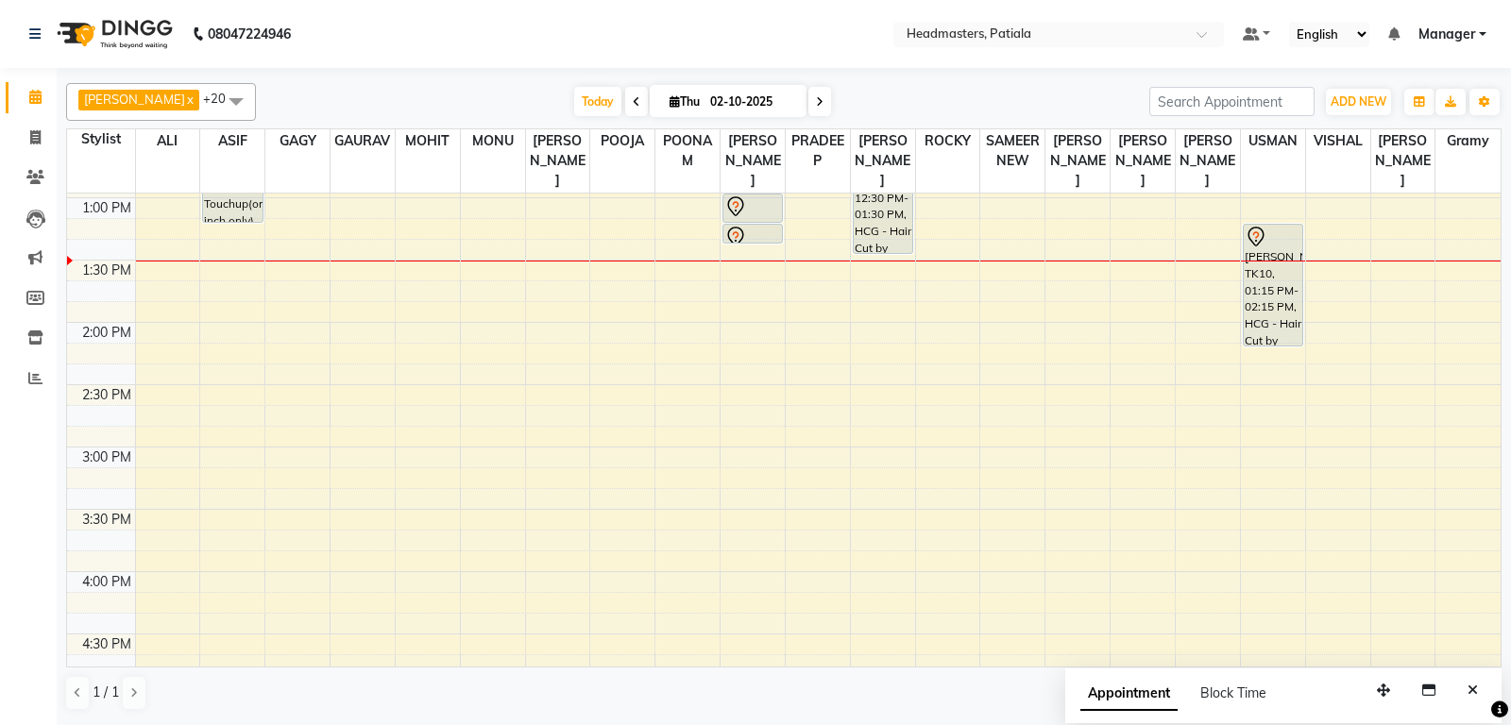
click at [248, 90] on span at bounding box center [236, 101] width 38 height 36
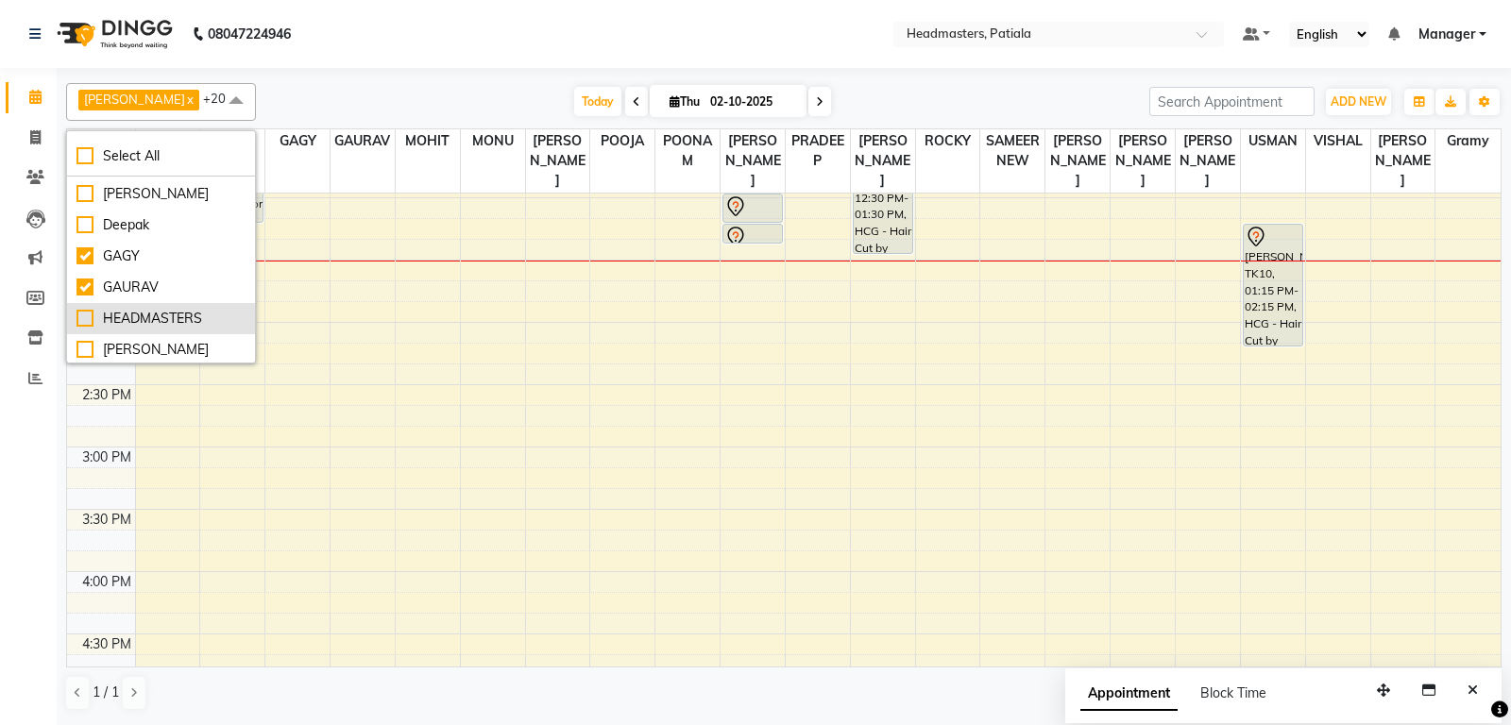
scroll to position [297, 0]
click at [93, 297] on div "HEADMASTERS" at bounding box center [160, 300] width 169 height 20
checkbox input "true"
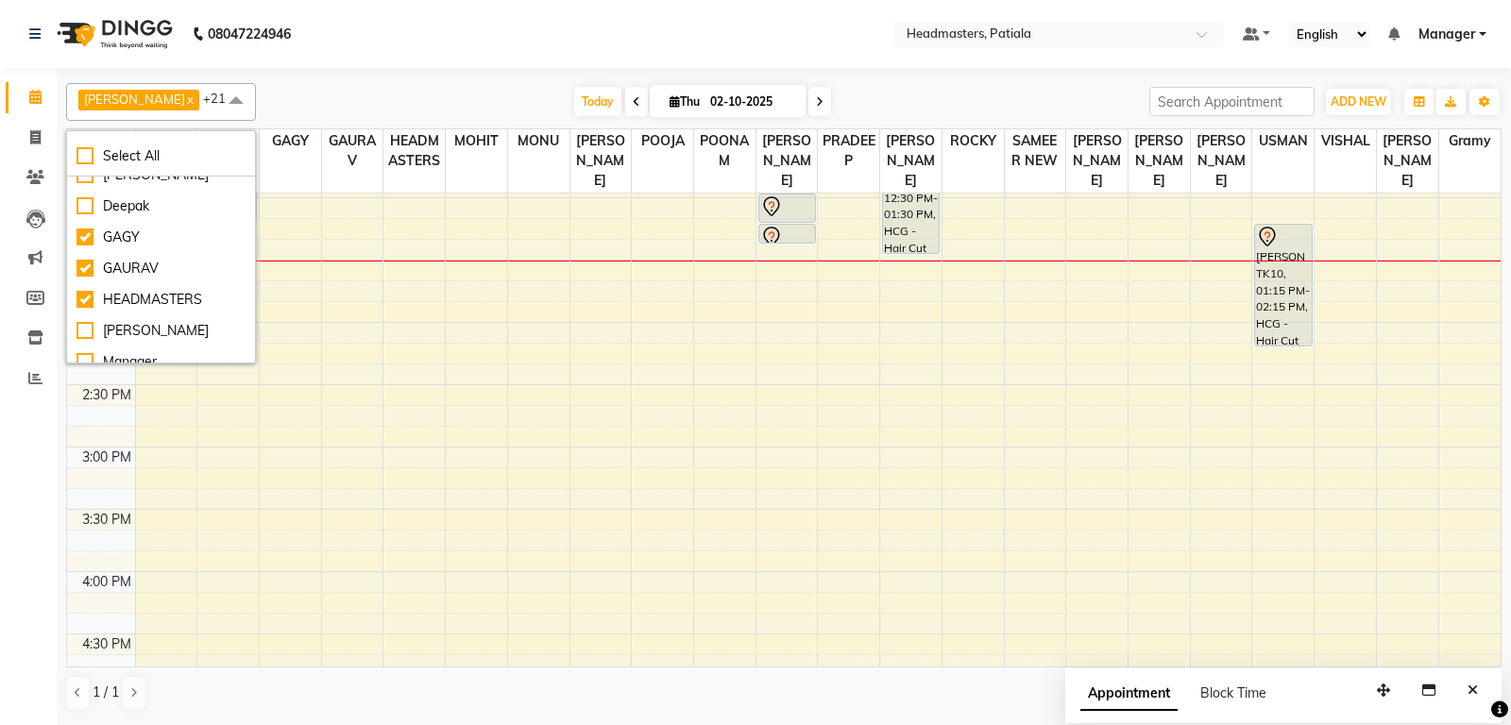
click at [440, 95] on div "Today Thu 02-10-2025" at bounding box center [702, 102] width 874 height 28
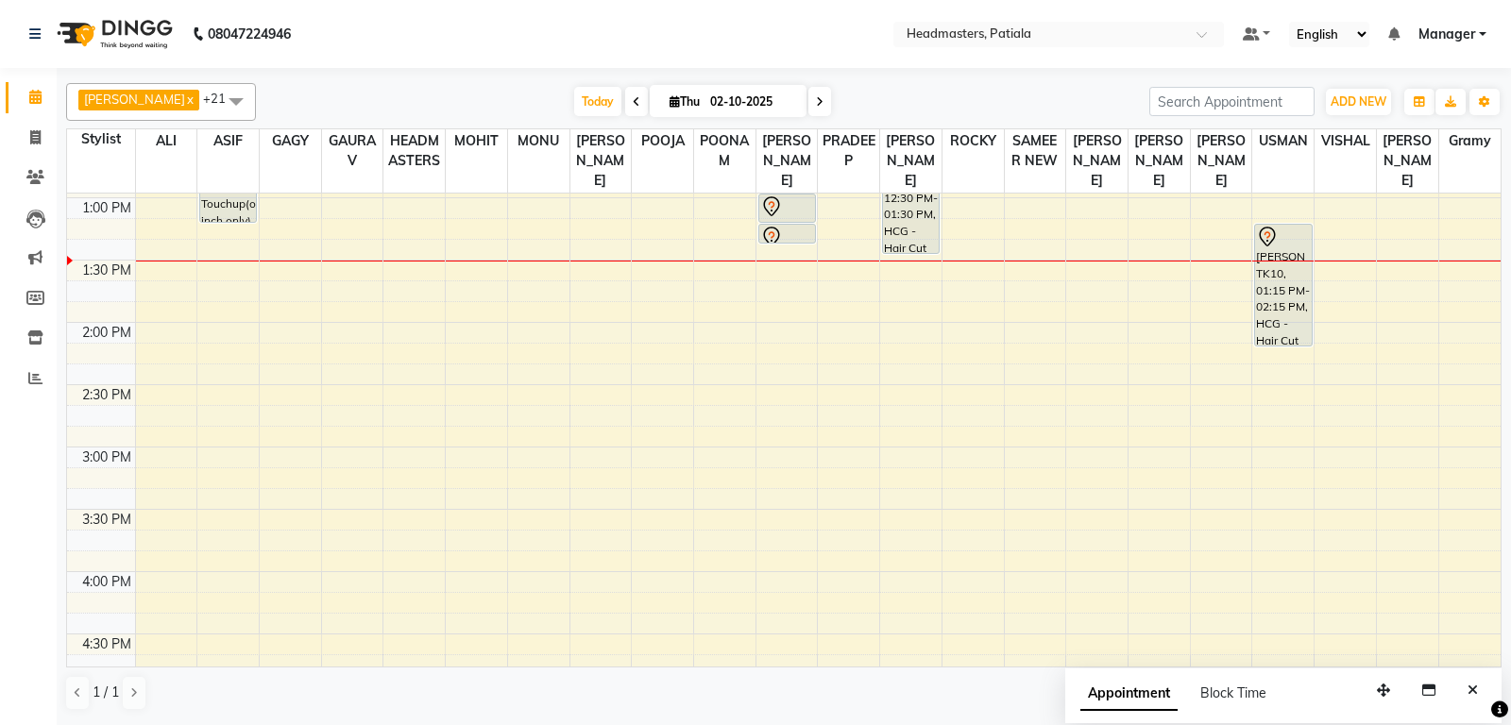
click at [441, 253] on div "8:00 AM 8:30 AM 9:00 AM 9:30 AM 10:00 AM 10:30 AM 11:00 AM 11:30 AM 12:00 PM 12…" at bounding box center [783, 447] width 1433 height 1744
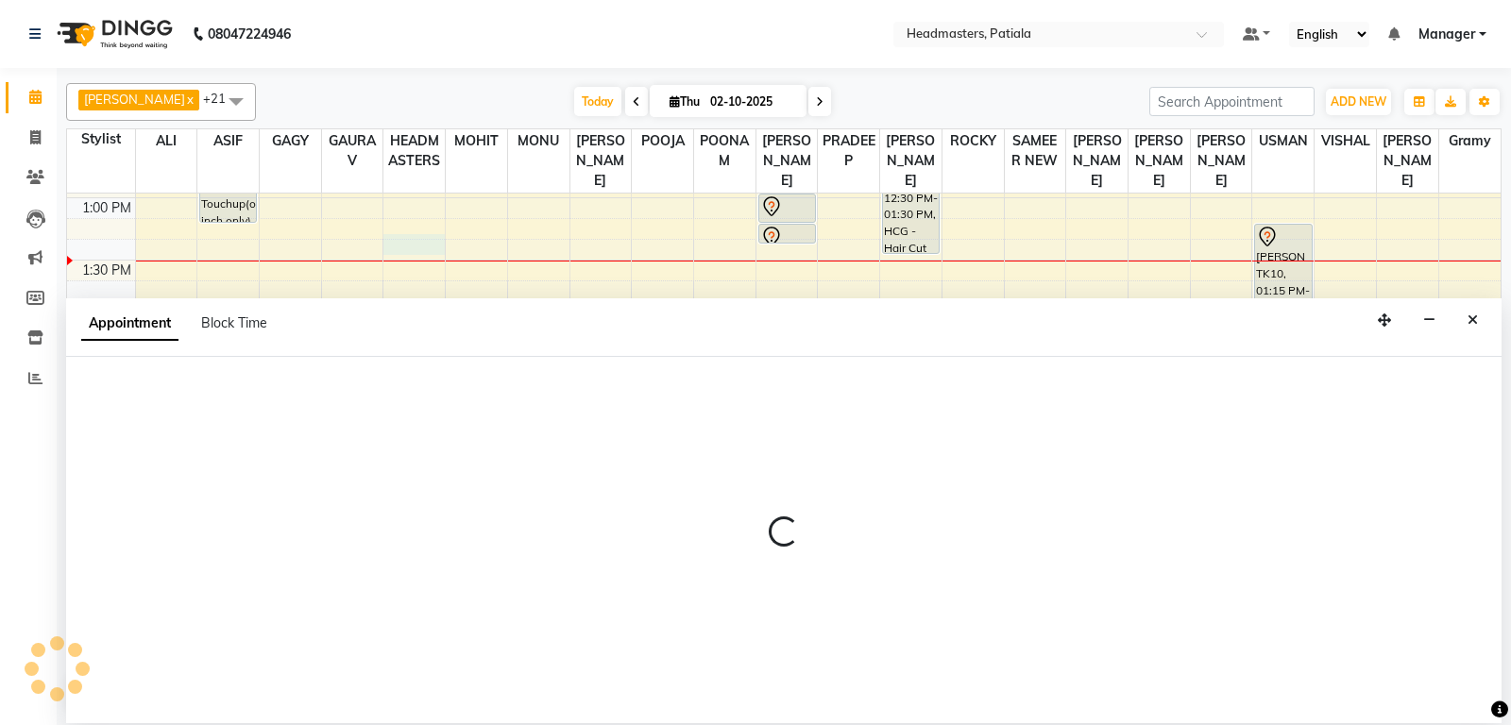
select select "54003"
select select "tentative"
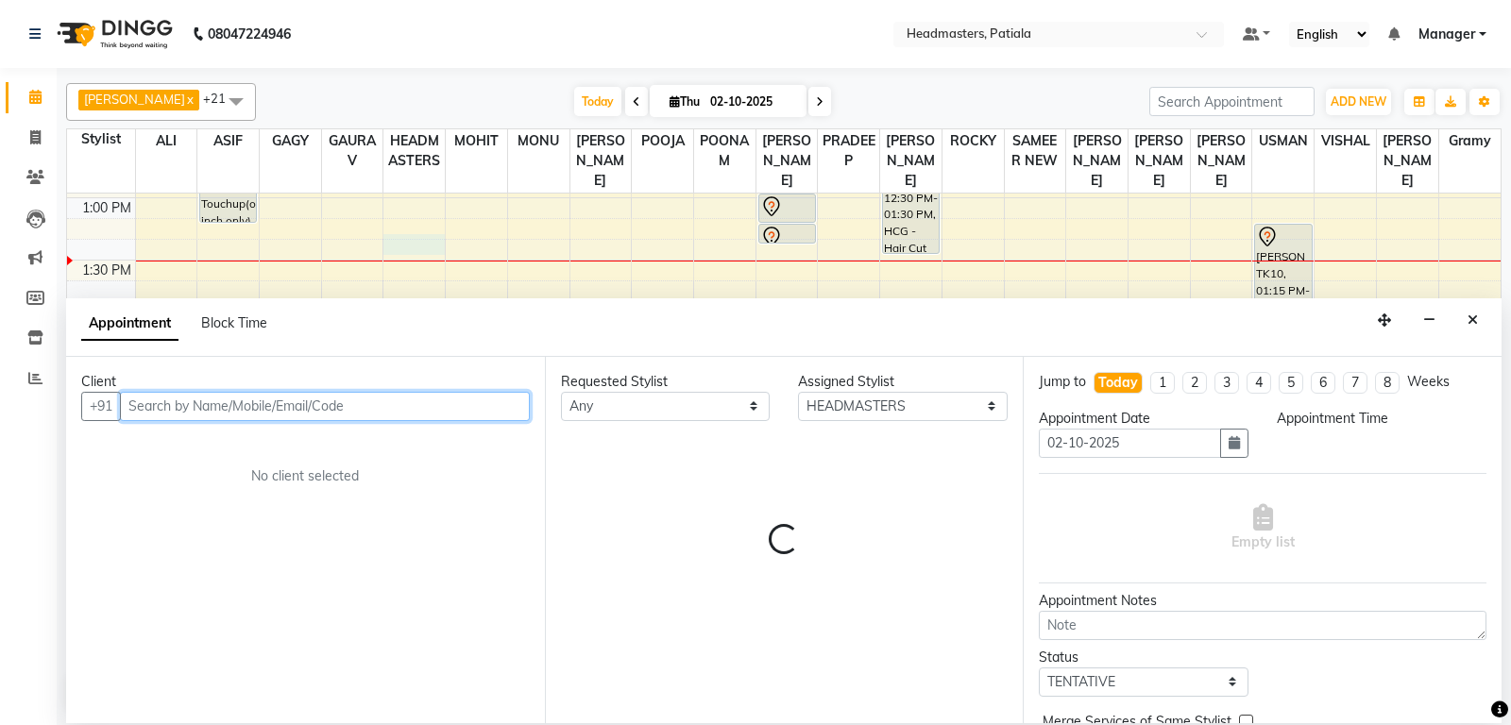
select select "795"
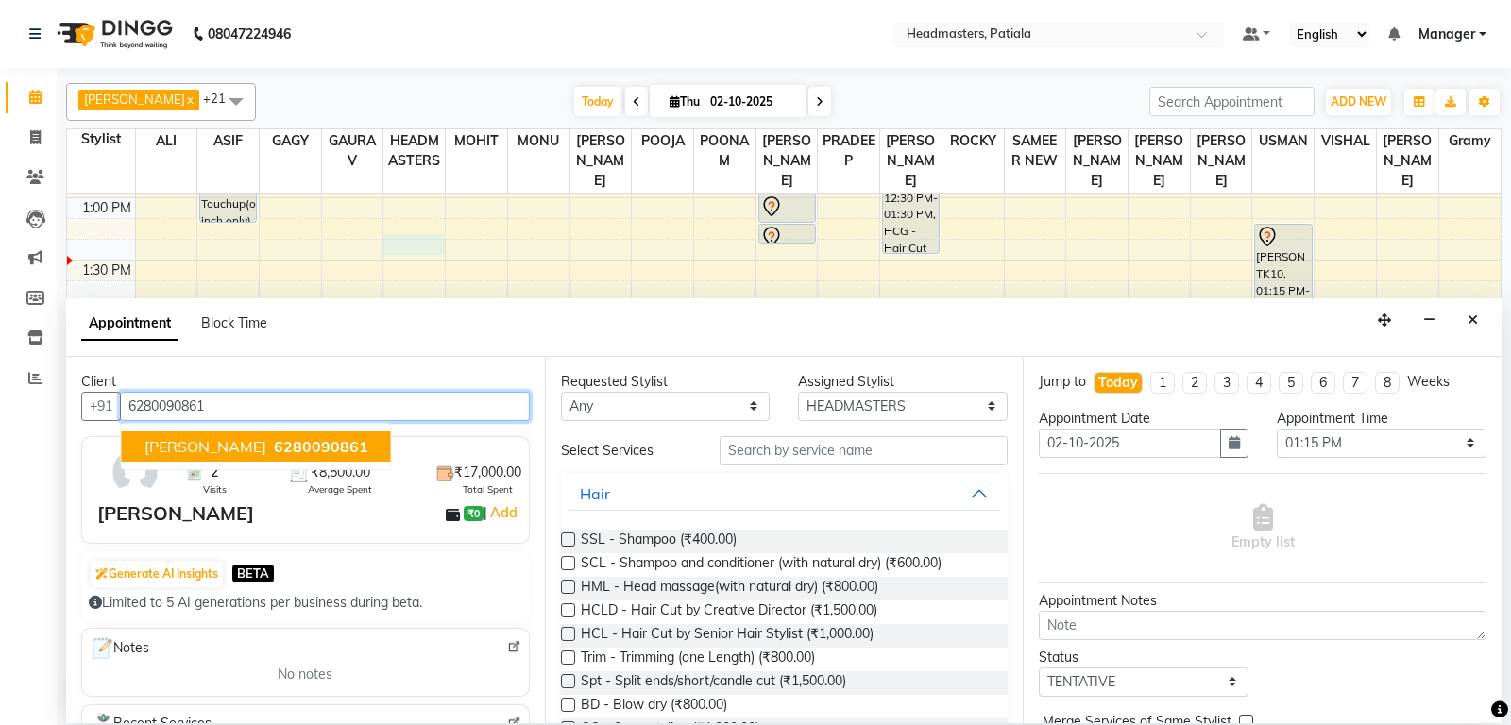
click at [274, 453] on span "6280090861" at bounding box center [321, 446] width 94 height 19
type input "6280090861"
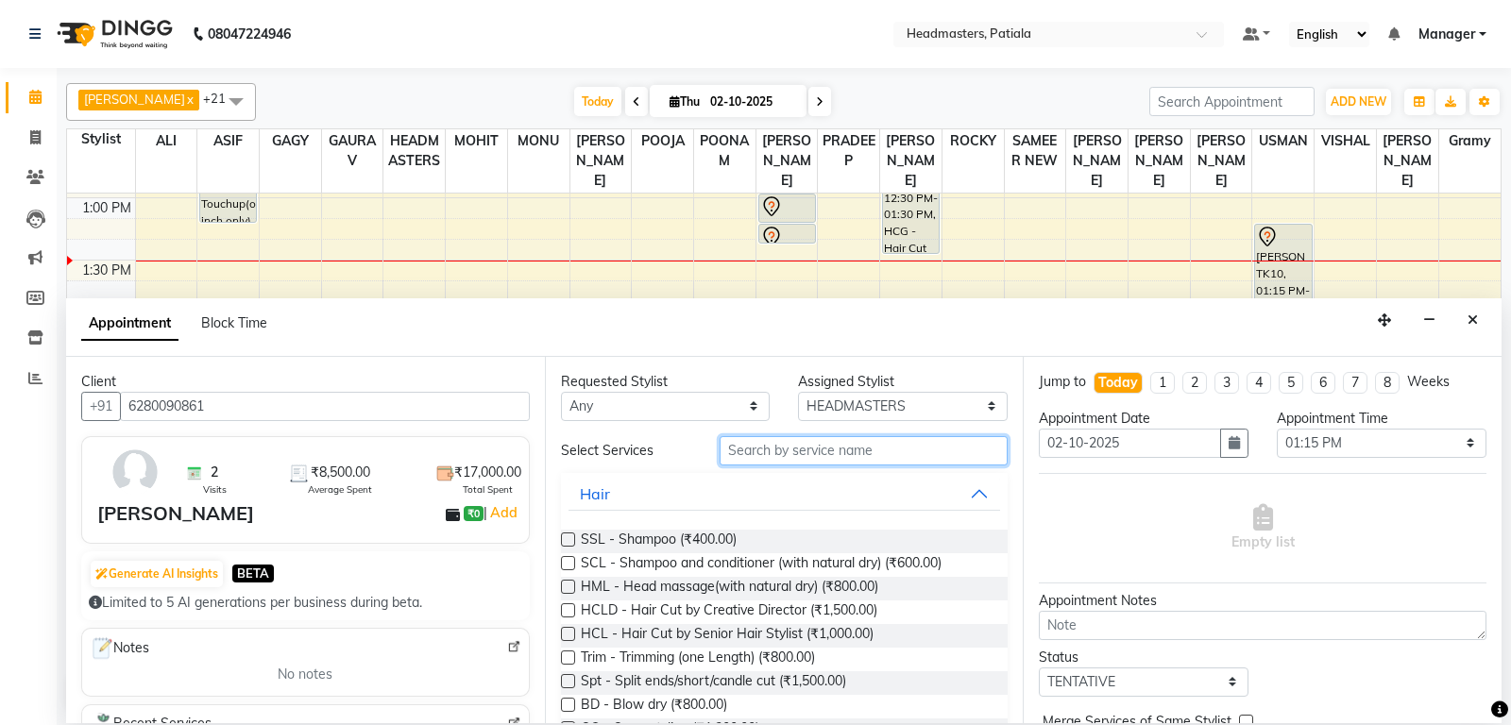
click at [792, 448] on input "text" at bounding box center [864, 450] width 289 height 29
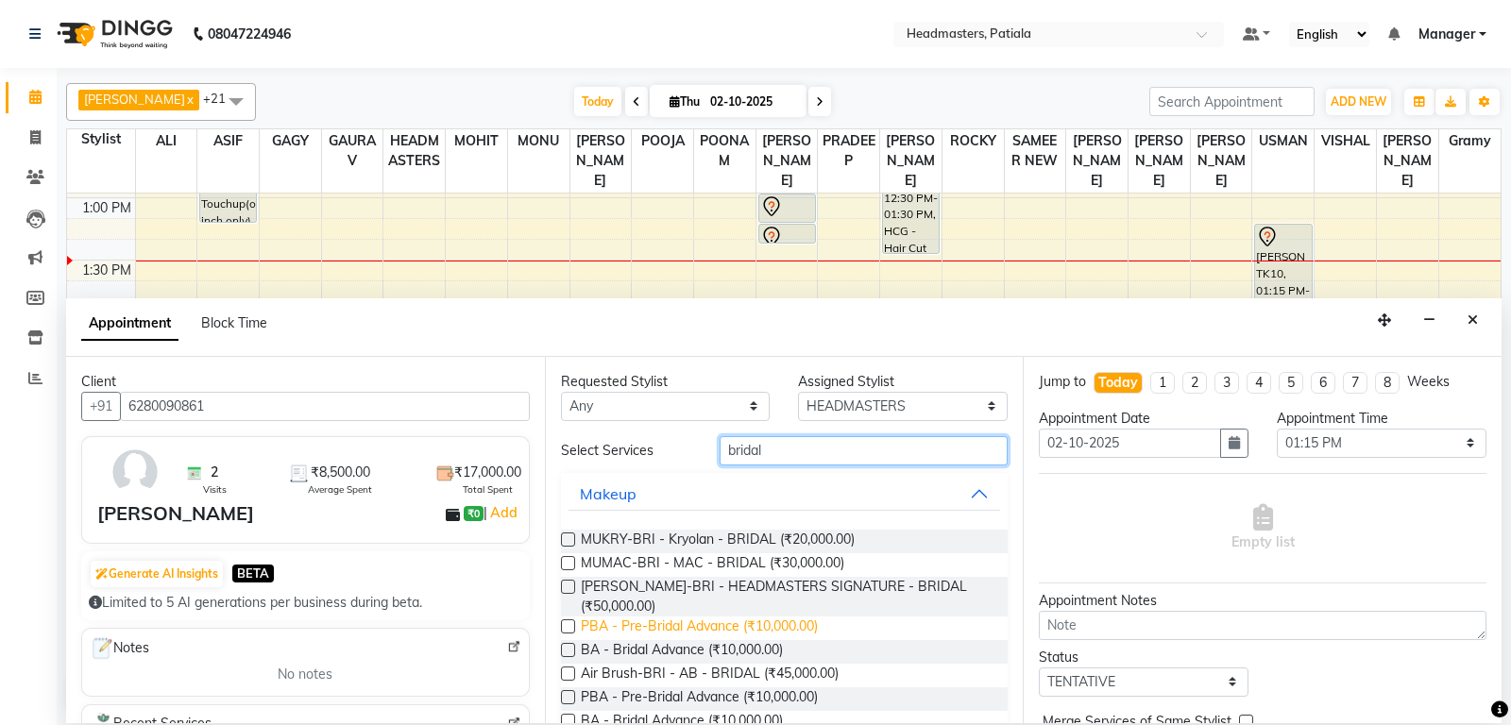
type input "bridal"
click at [738, 617] on span "PBA - Pre-Bridal Advance (₹10,000.00)" at bounding box center [699, 629] width 237 height 24
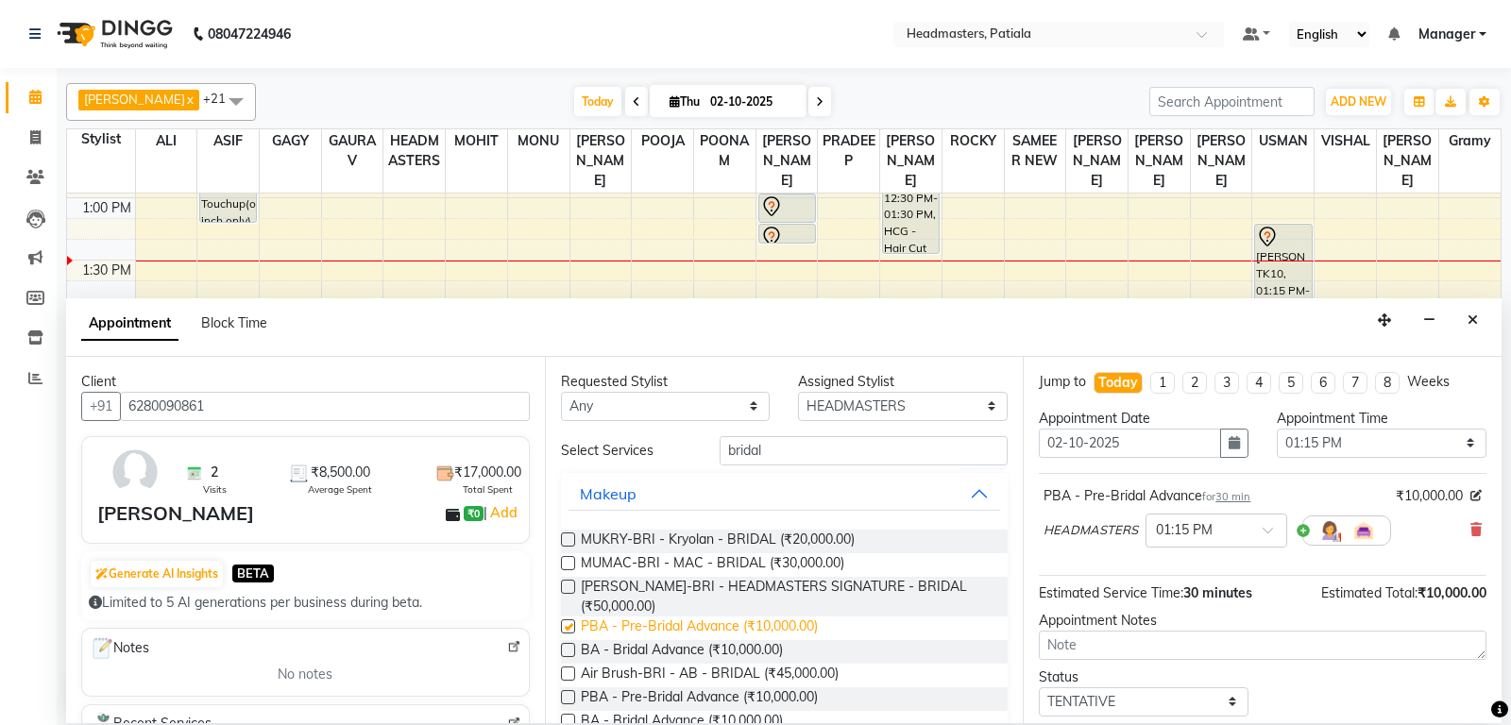
checkbox input "false"
click at [682, 640] on span "BA - Bridal Advance (₹10,000.00)" at bounding box center [682, 652] width 202 height 24
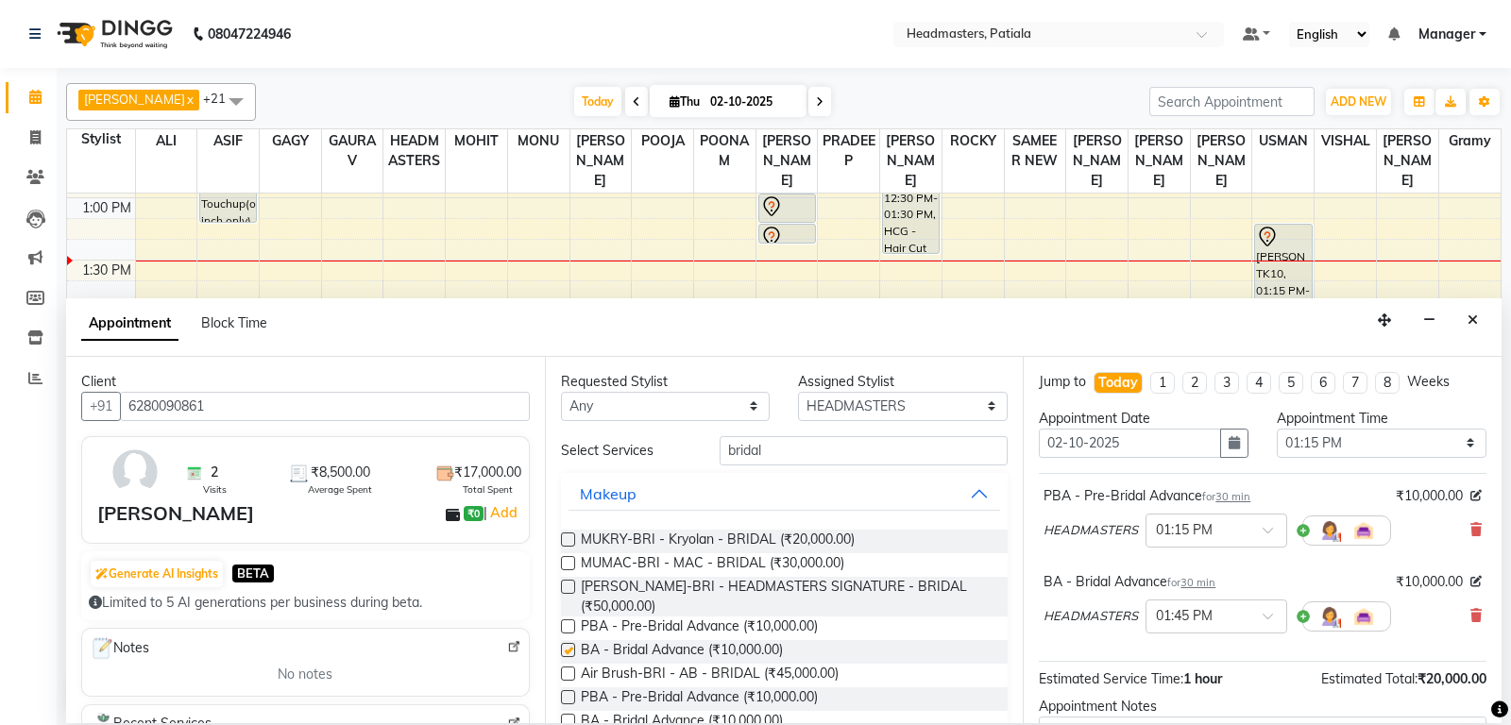
checkbox input "false"
click at [1474, 523] on icon at bounding box center [1475, 529] width 11 height 13
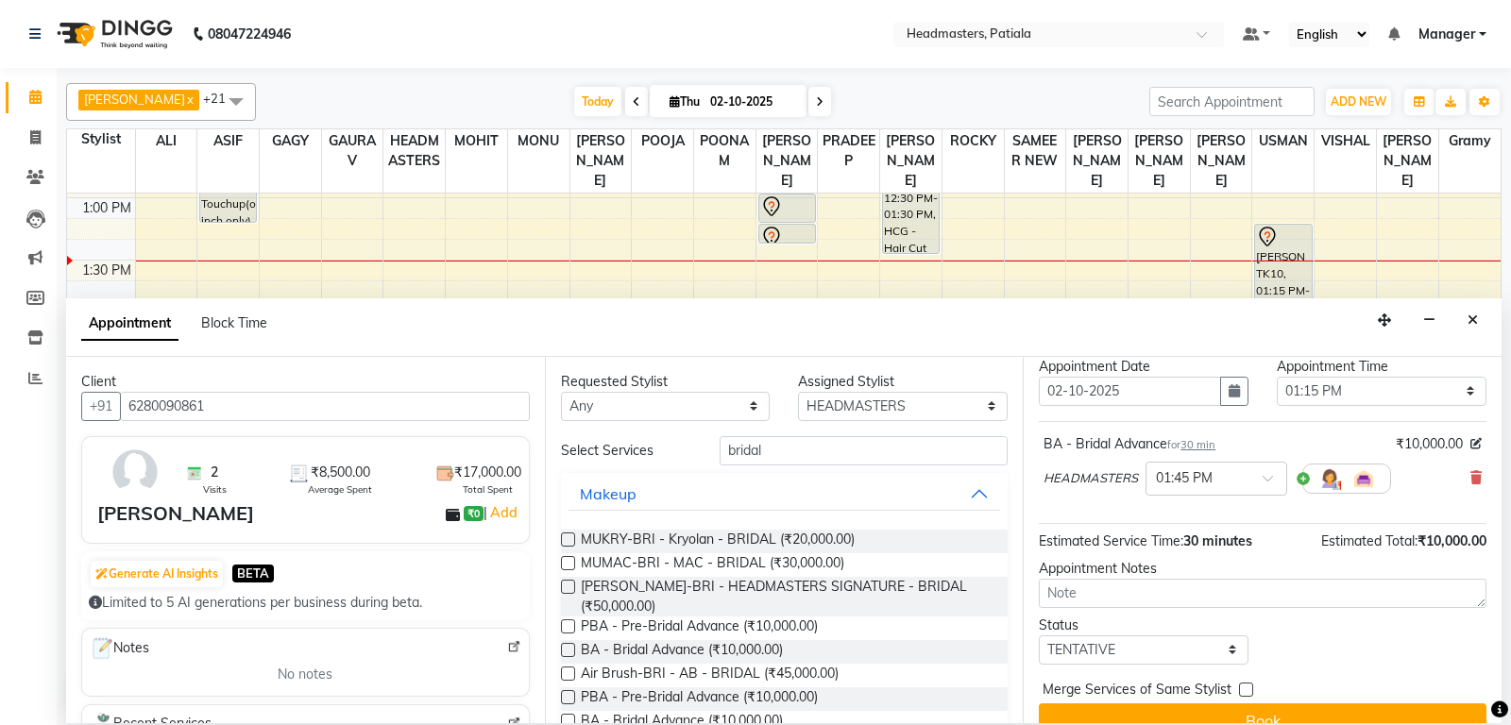
scroll to position [80, 0]
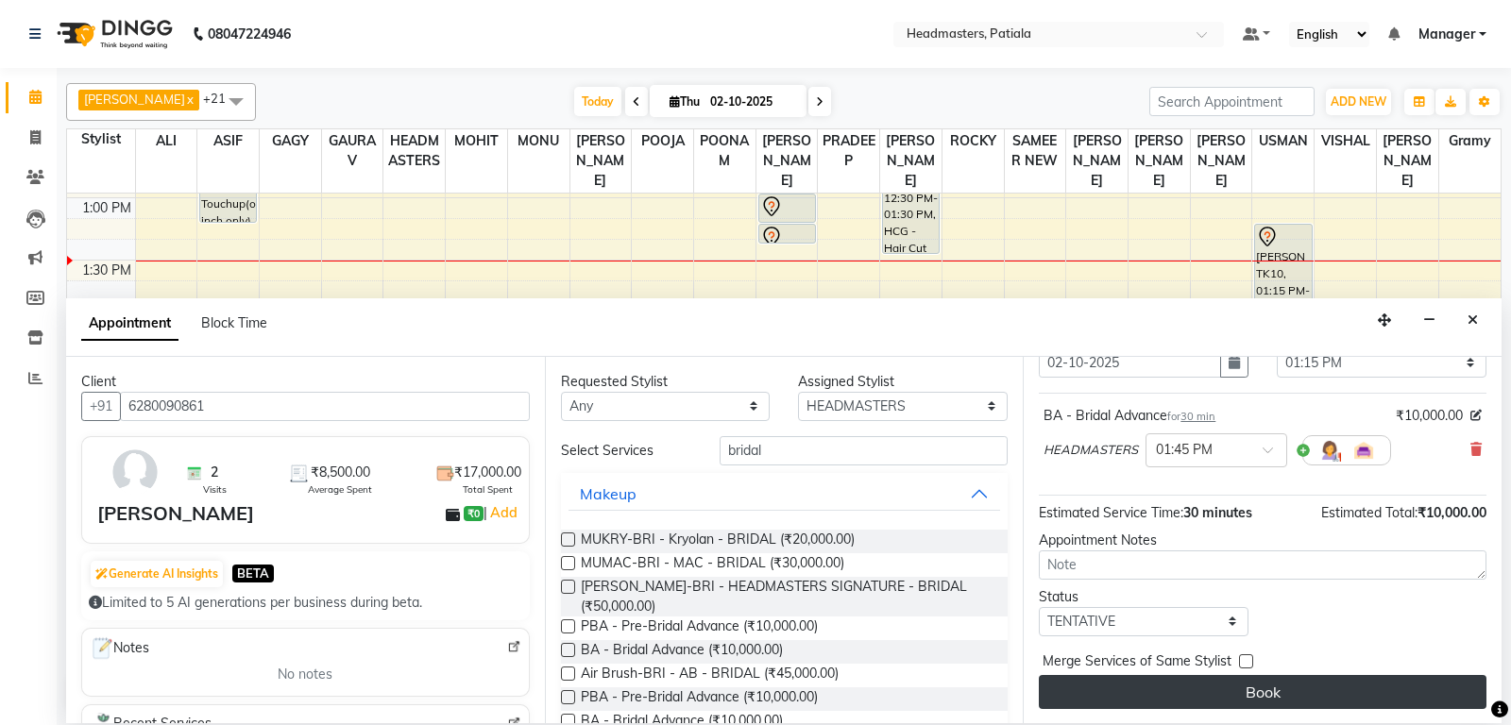
click at [1375, 686] on button "Book" at bounding box center [1263, 692] width 448 height 34
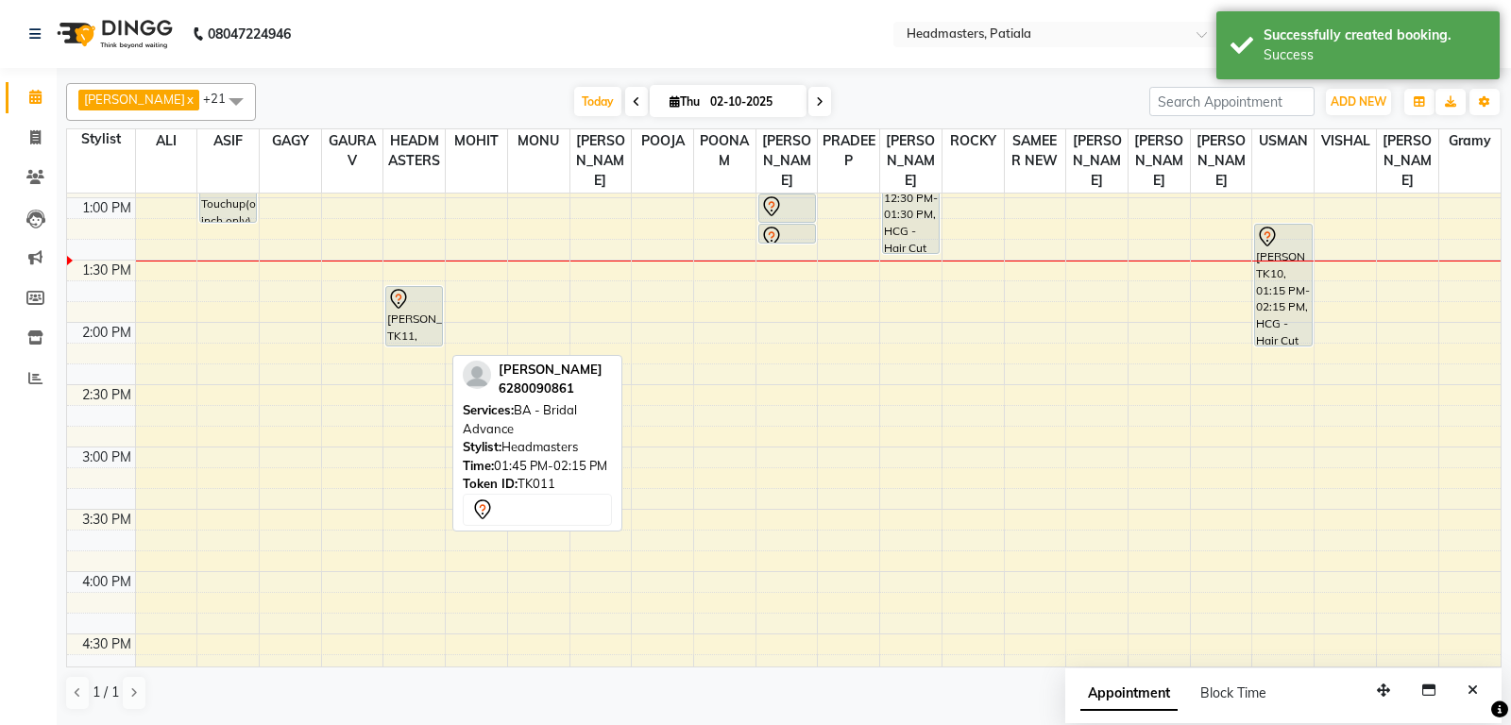
click at [410, 341] on div "[PERSON_NAME], TK11, 01:45 PM-02:15 PM, BA - Bridal Advance" at bounding box center [414, 316] width 56 height 59
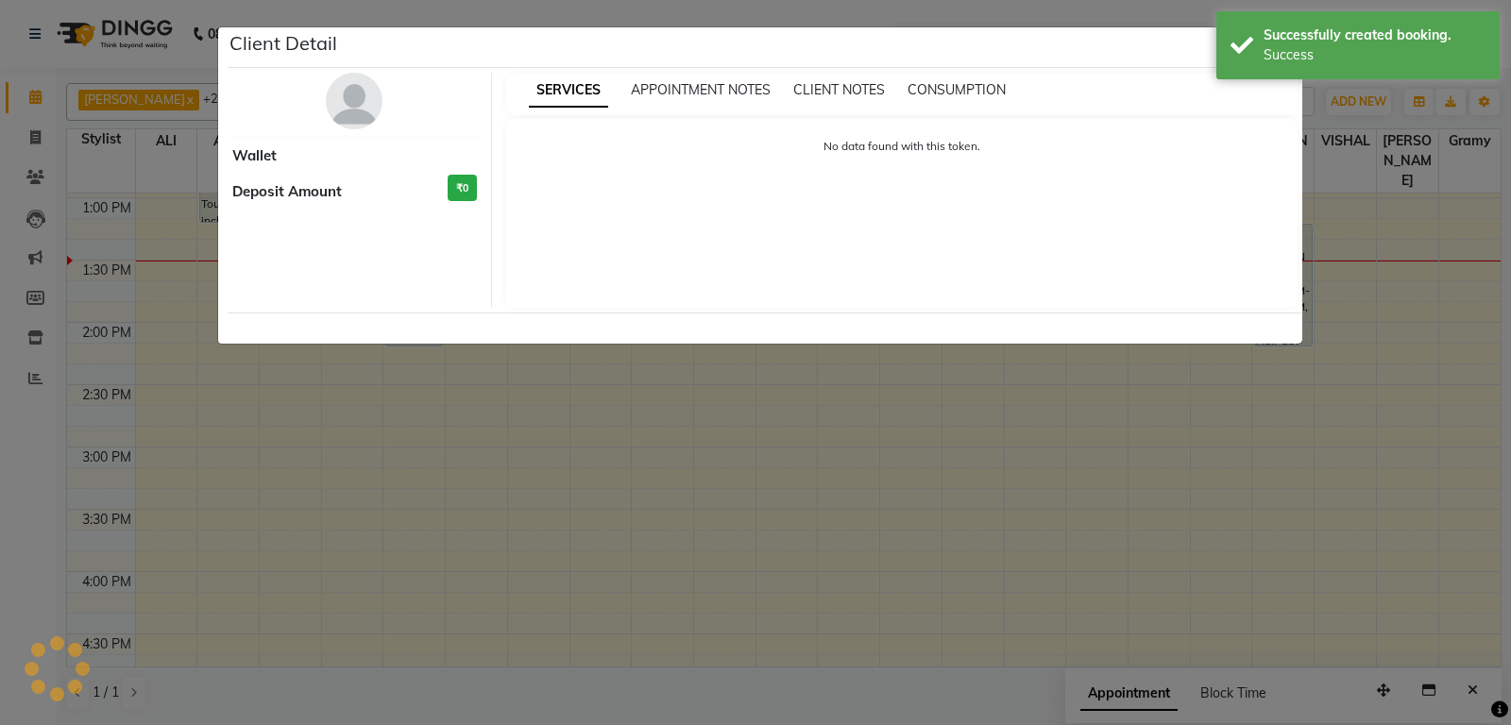
select select "7"
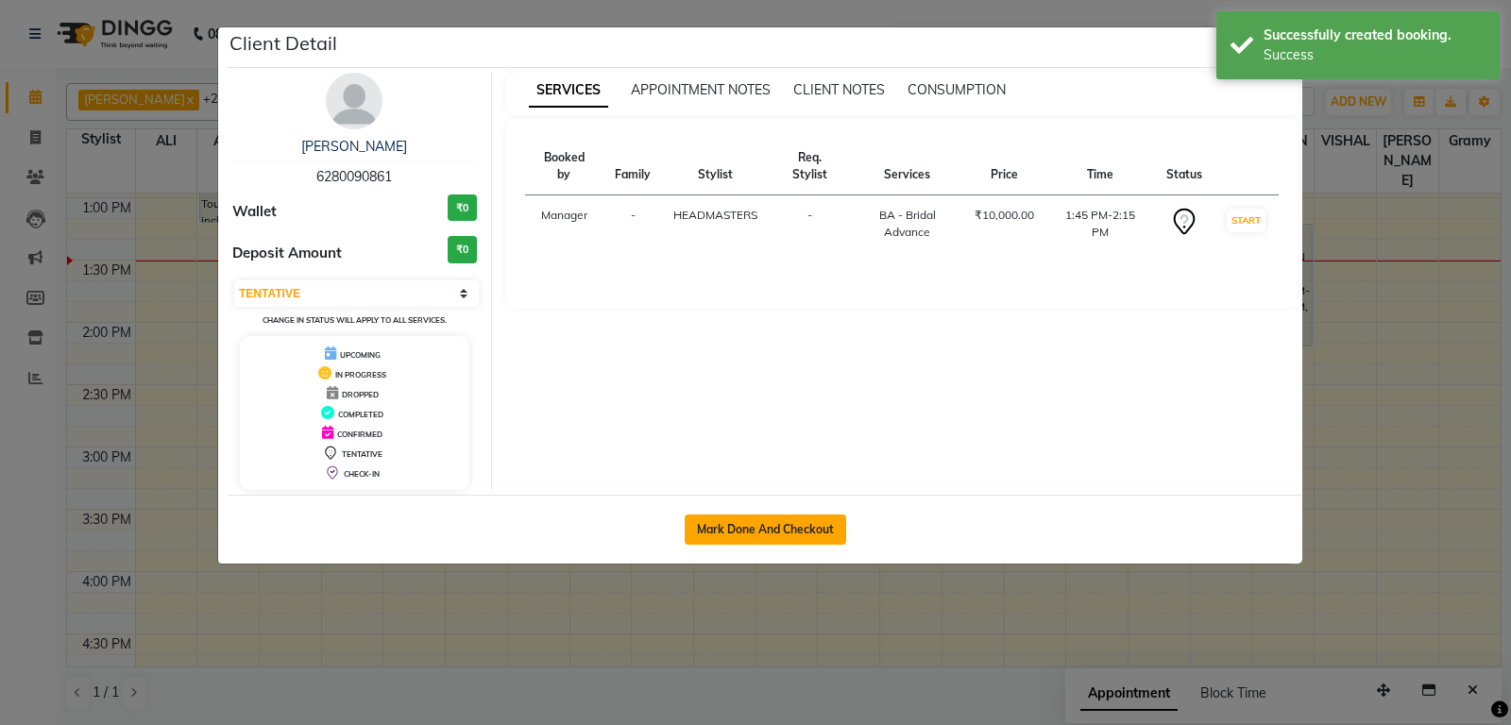
click at [782, 499] on div "Client Detail Gagan 6280090861 Wallet ₹0 Deposit Amount ₹0 Select IN SERVICE CO…" at bounding box center [765, 295] width 1075 height 536
click at [781, 519] on button "Mark Done And Checkout" at bounding box center [765, 530] width 161 height 30
select select "6602"
select select "service"
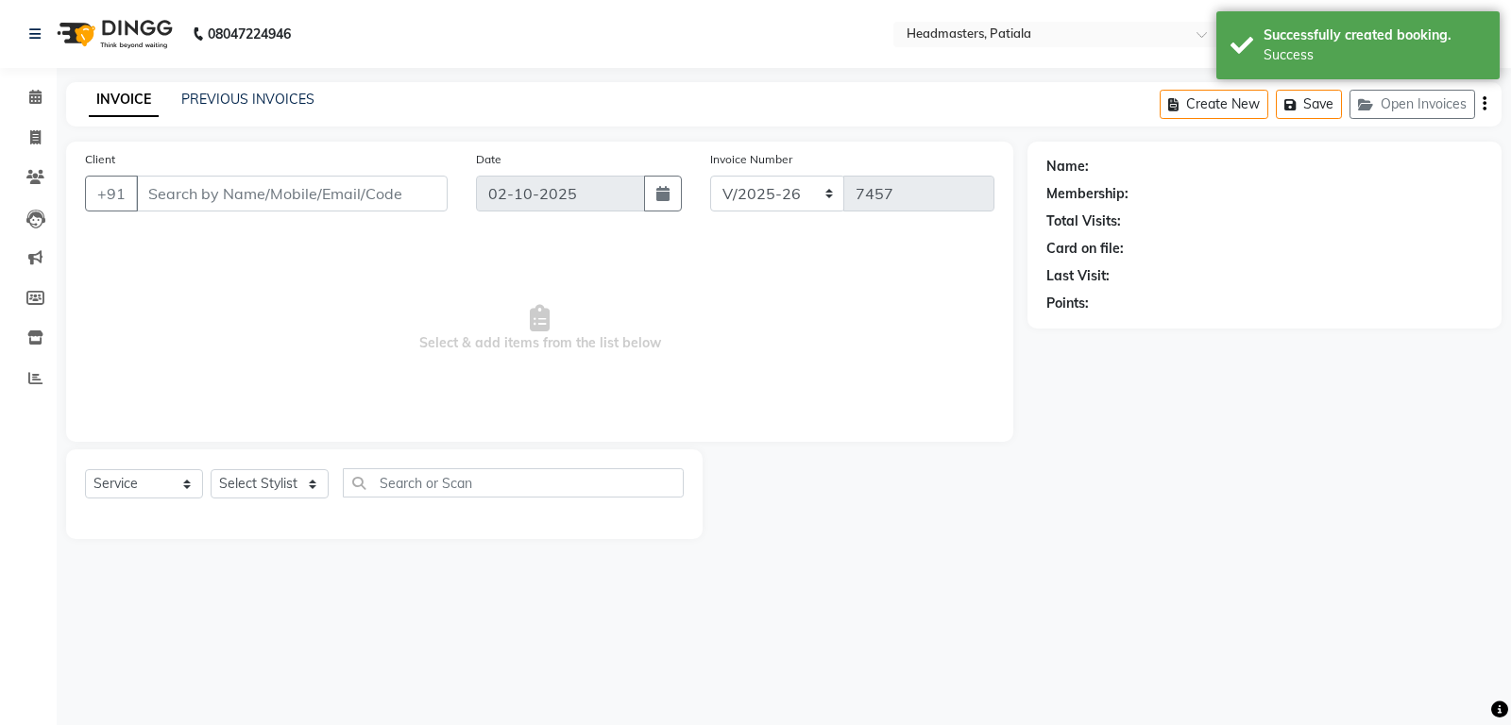
type input "6280090861"
select select "54003"
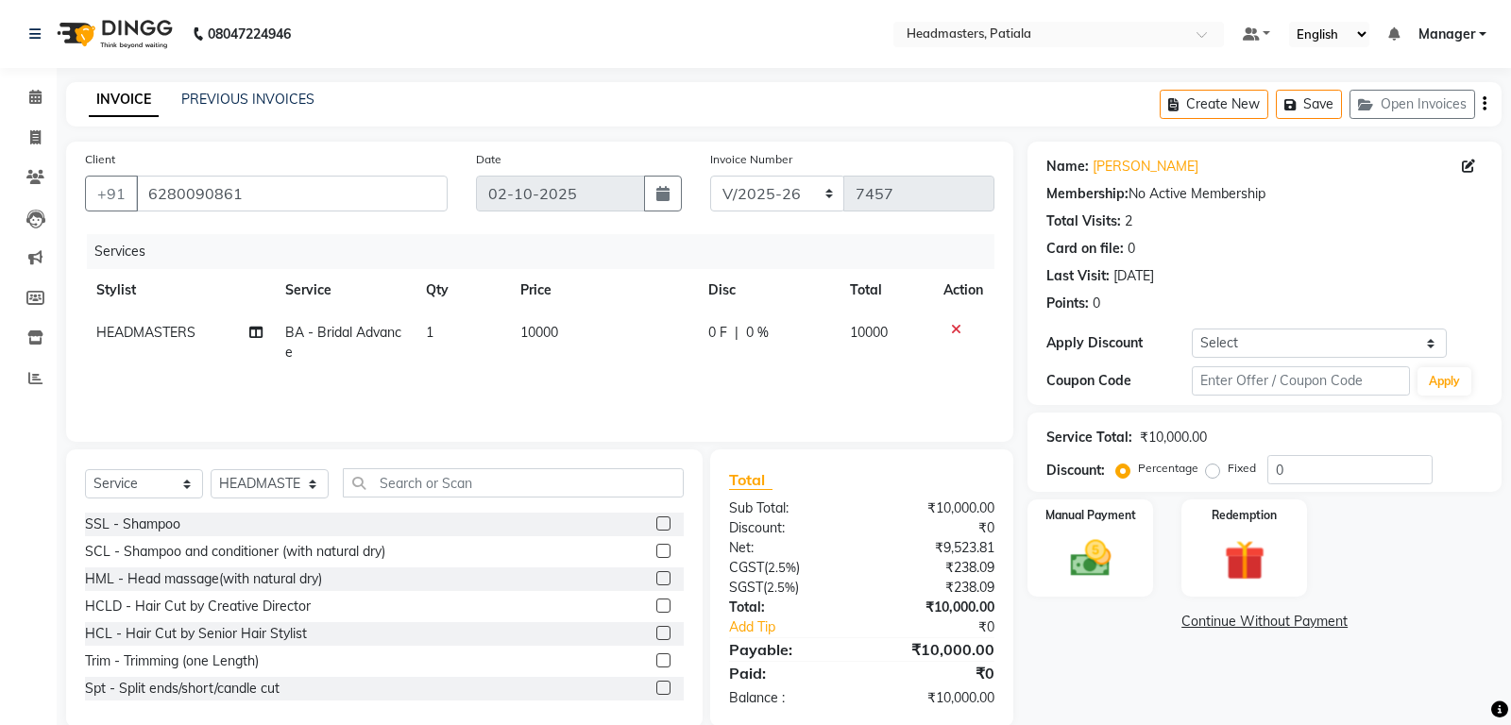
click at [700, 330] on td "0 F | 0 %" at bounding box center [767, 343] width 141 height 62
select select "54003"
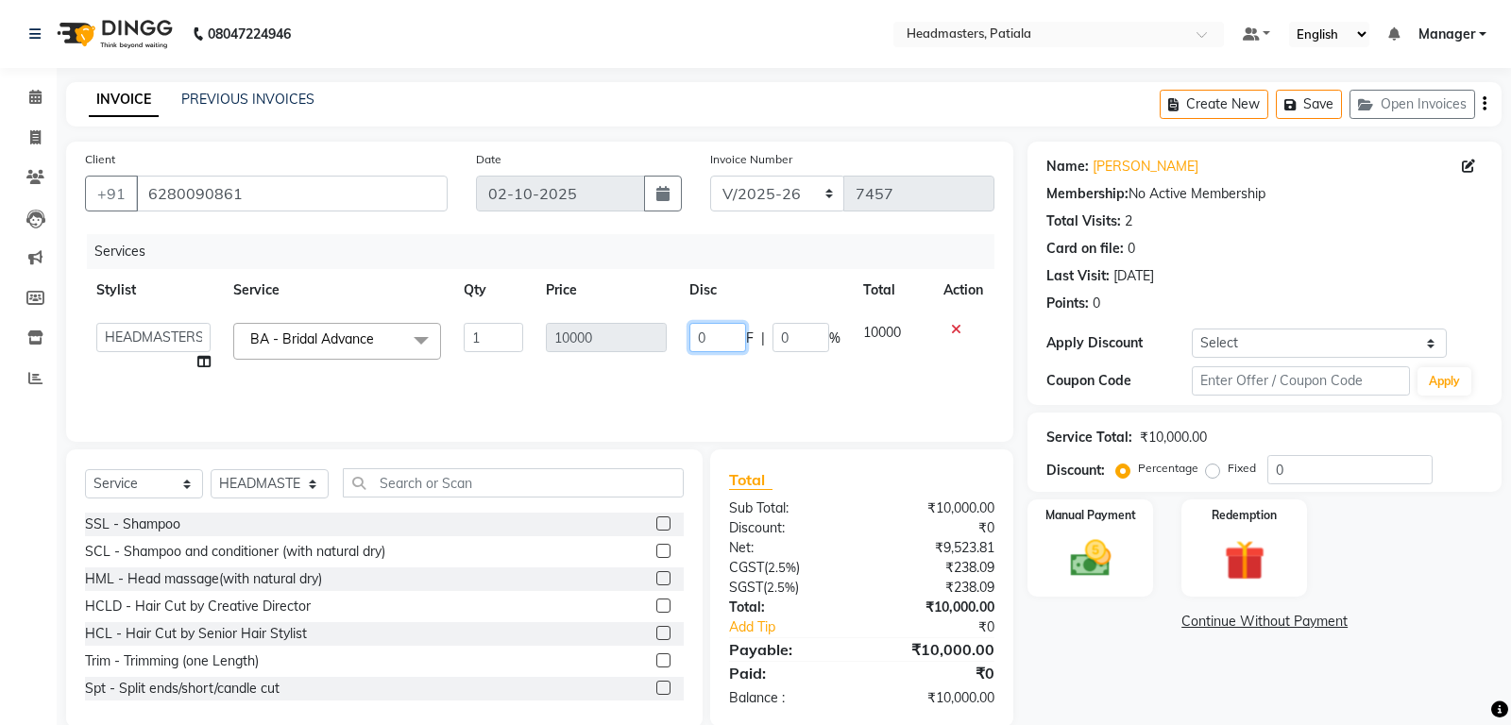
drag, startPoint x: 714, startPoint y: 332, endPoint x: 678, endPoint y: 294, distance: 52.8
click at [689, 330] on input "0" at bounding box center [717, 337] width 57 height 29
type input "8000"
click at [1093, 635] on div "Name: Gagan Membership: No Active Membership Total Visits: 2 Card on file: 0 La…" at bounding box center [1271, 435] width 488 height 586
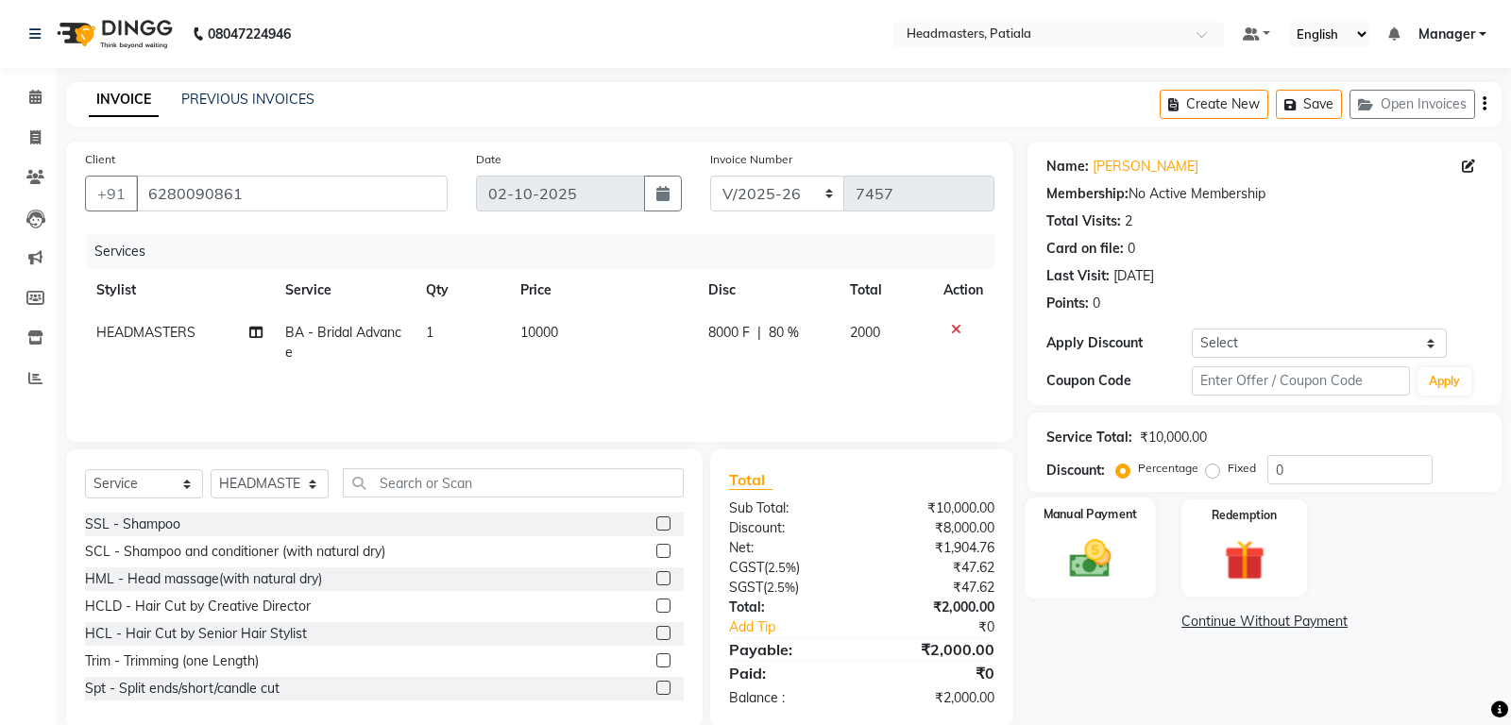
click at [1093, 574] on img at bounding box center [1091, 558] width 68 height 48
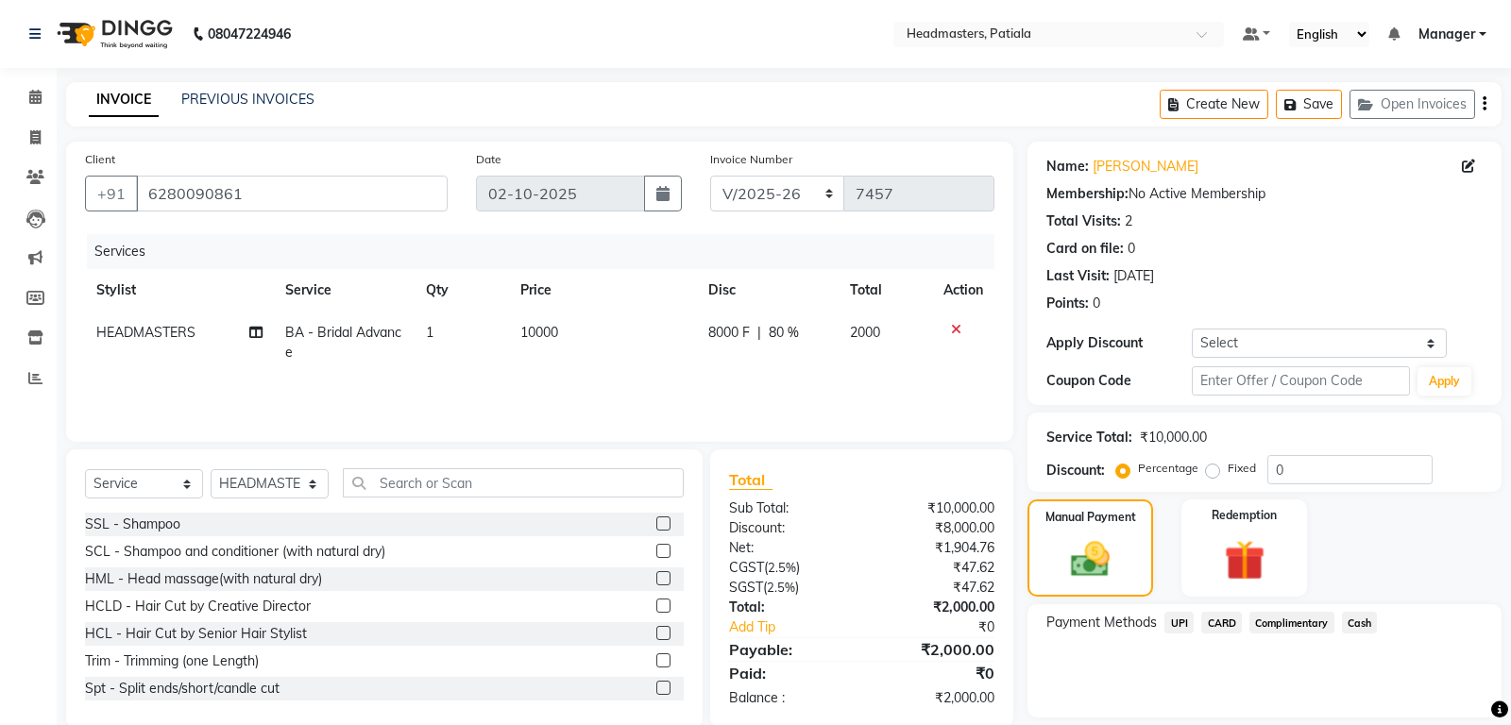
click at [1176, 626] on span "UPI" at bounding box center [1178, 623] width 29 height 22
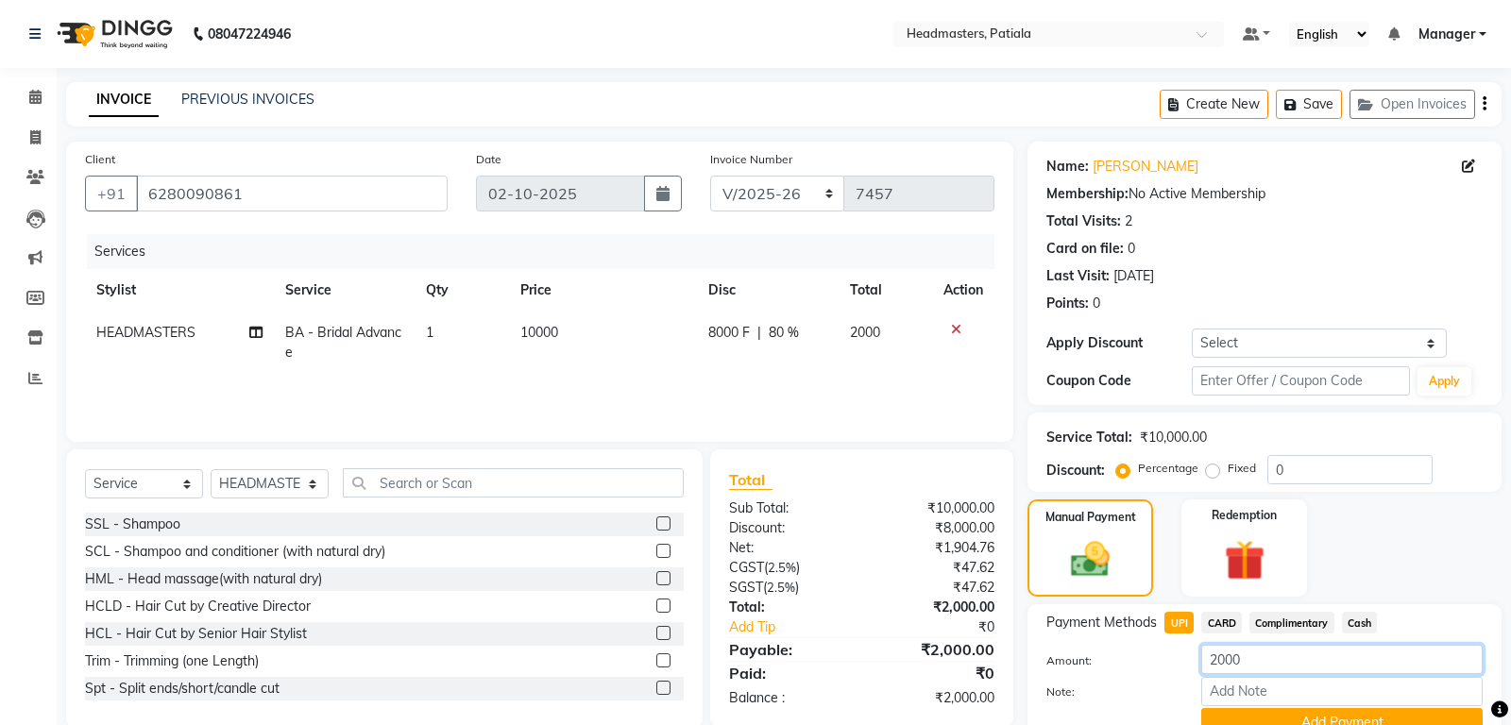
drag, startPoint x: 1254, startPoint y: 666, endPoint x: 1143, endPoint y: 654, distance: 112.0
click at [1201, 654] on input "2000" at bounding box center [1341, 659] width 281 height 29
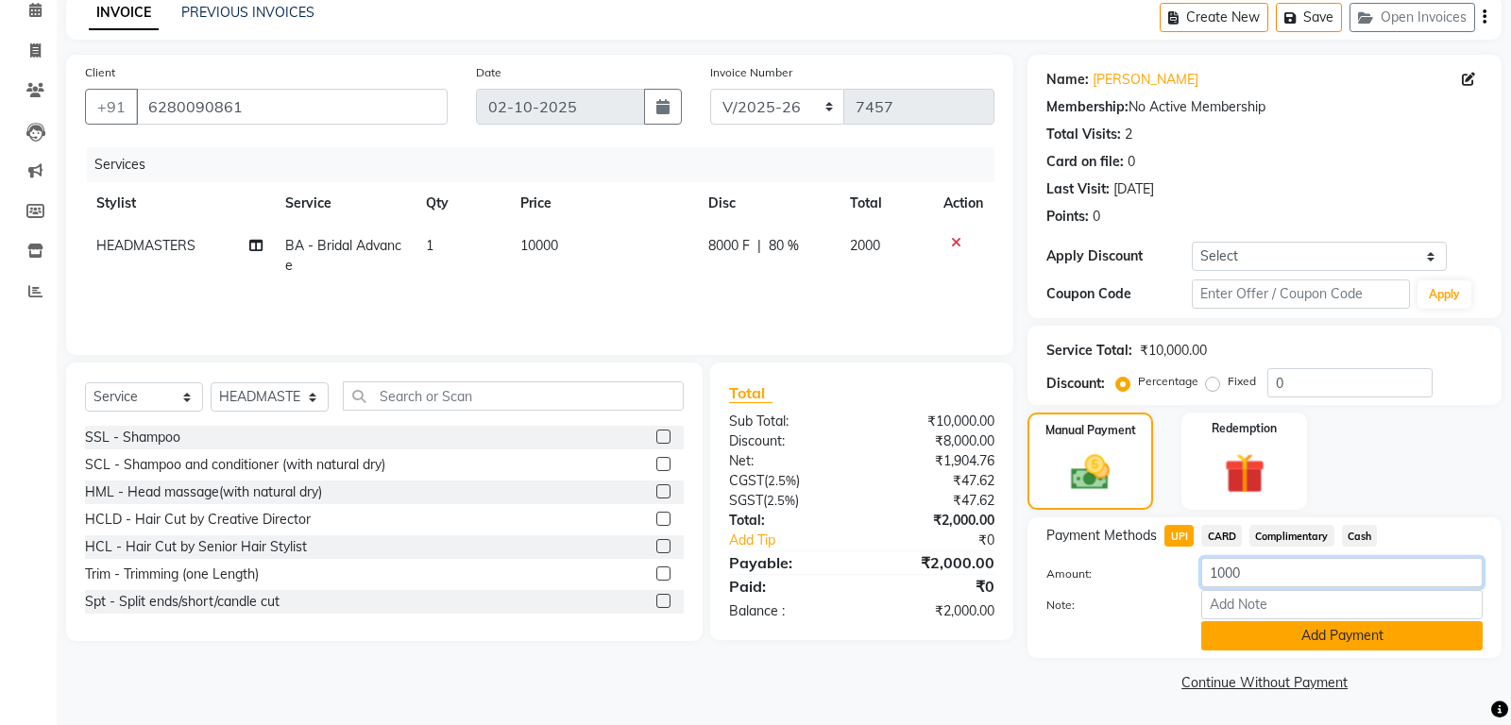
type input "1000"
click at [1300, 639] on button "Add Payment" at bounding box center [1341, 635] width 281 height 29
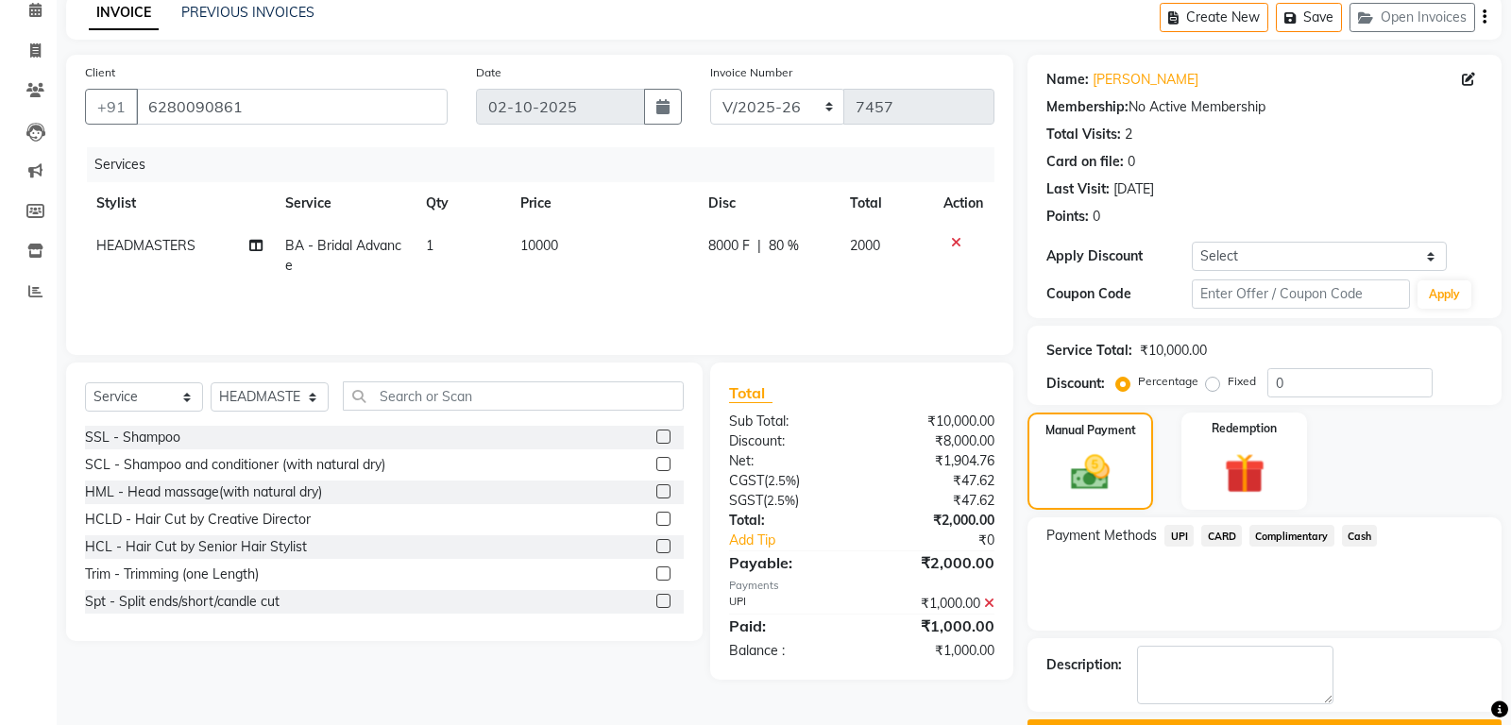
click at [1361, 532] on span "Cash" at bounding box center [1360, 536] width 36 height 22
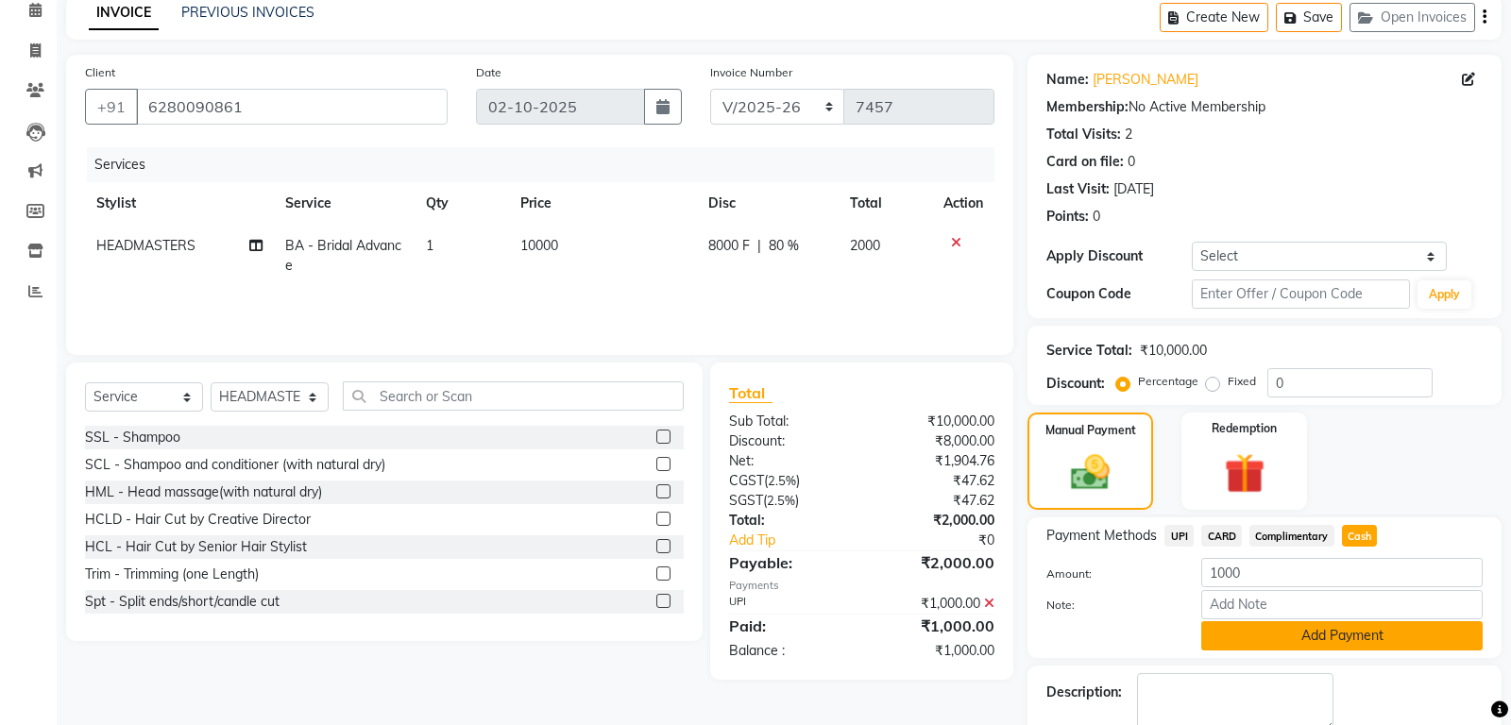
click at [1297, 628] on button "Add Payment" at bounding box center [1341, 635] width 281 height 29
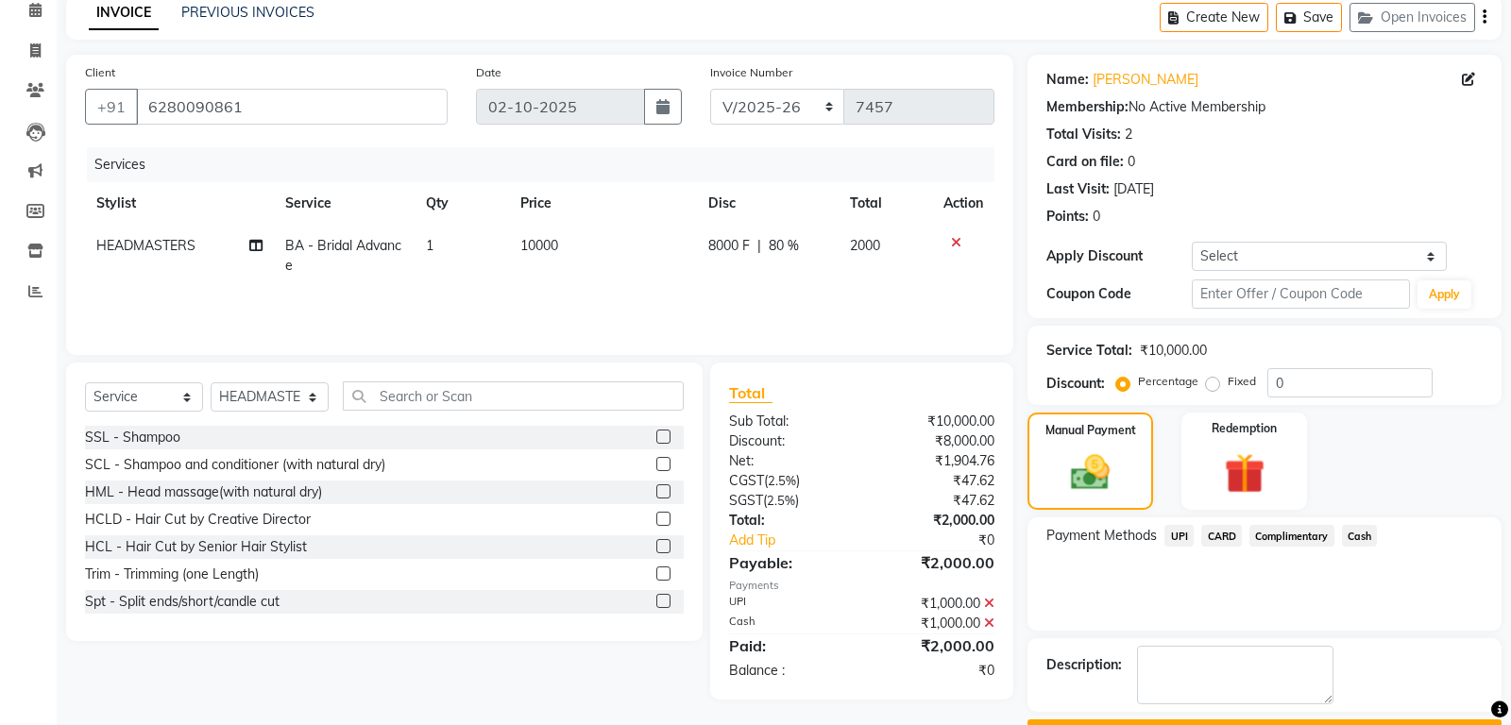
scroll to position [138, 0]
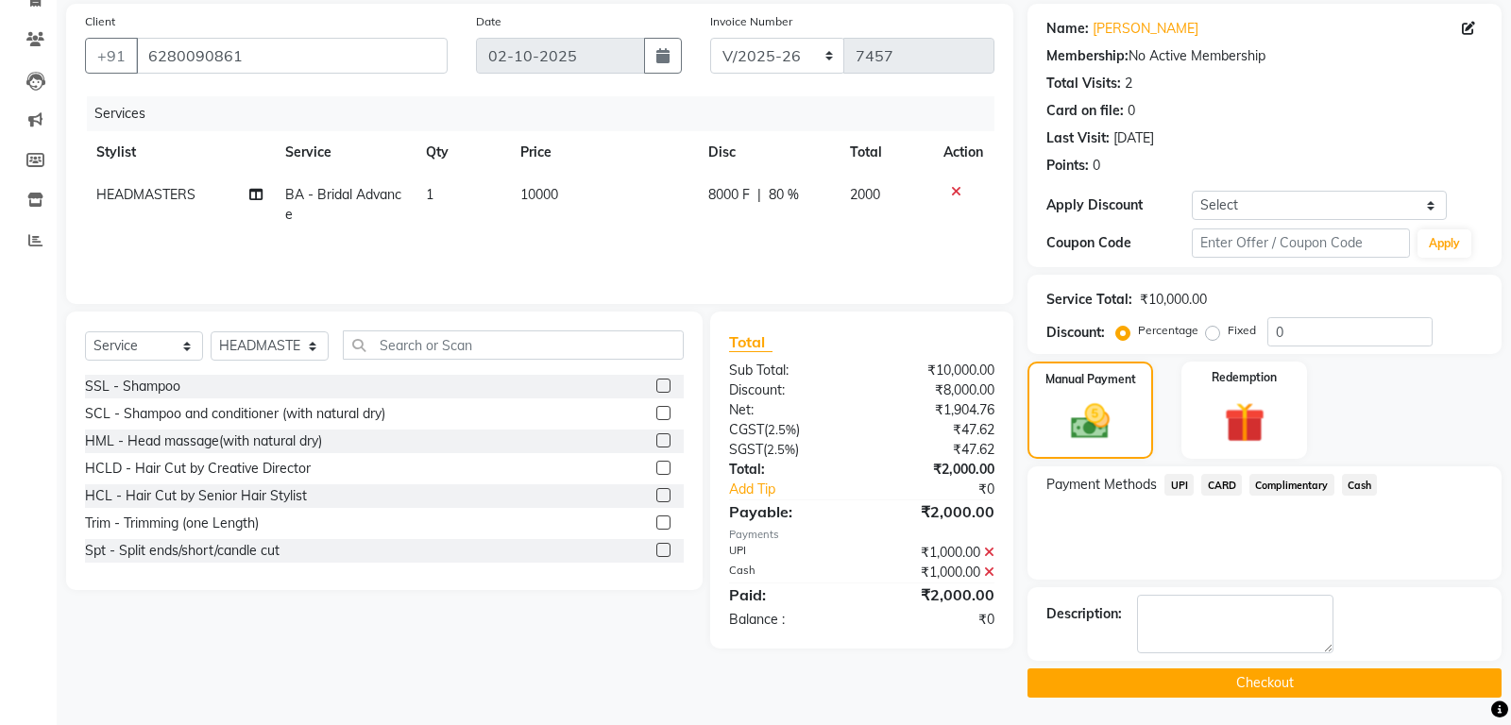
click at [1269, 675] on button "Checkout" at bounding box center [1264, 683] width 474 height 29
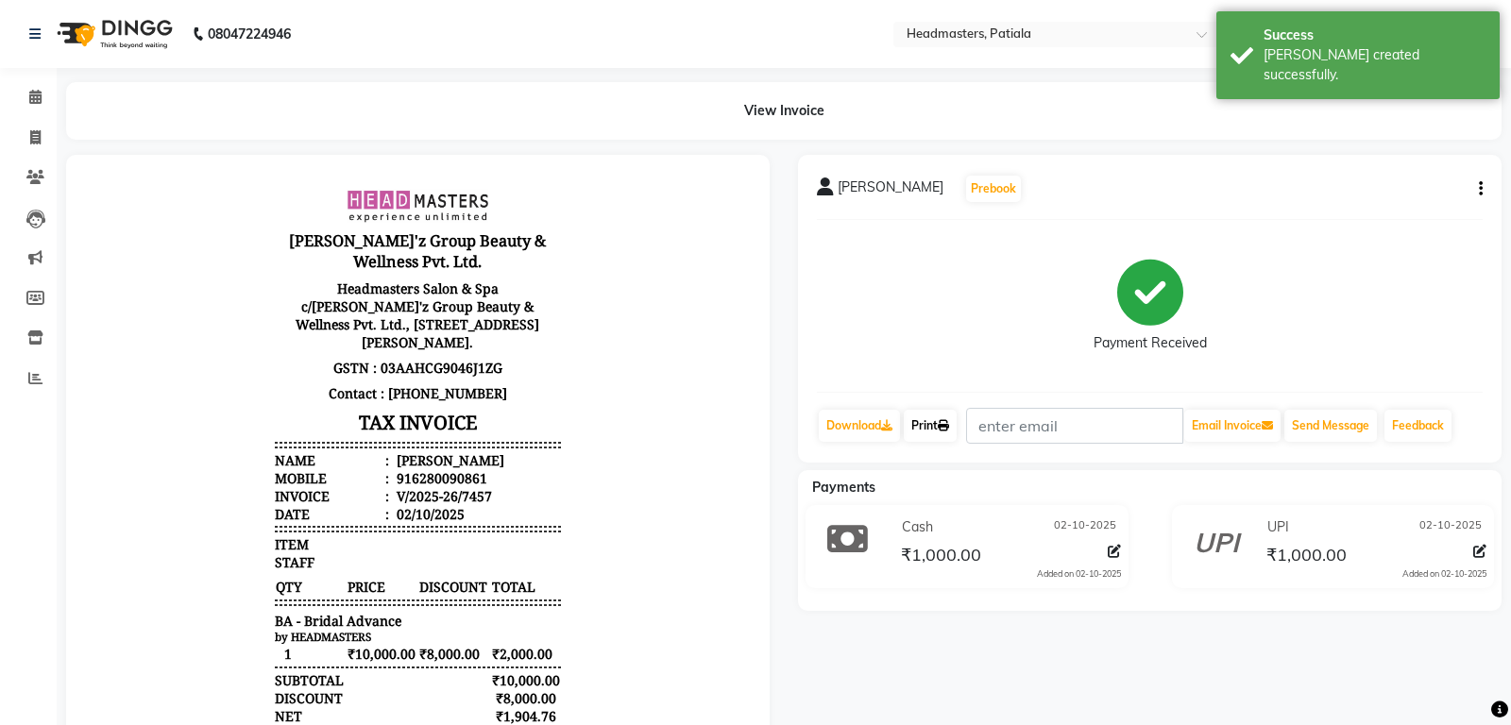
click at [942, 432] on link "Print" at bounding box center [930, 426] width 53 height 32
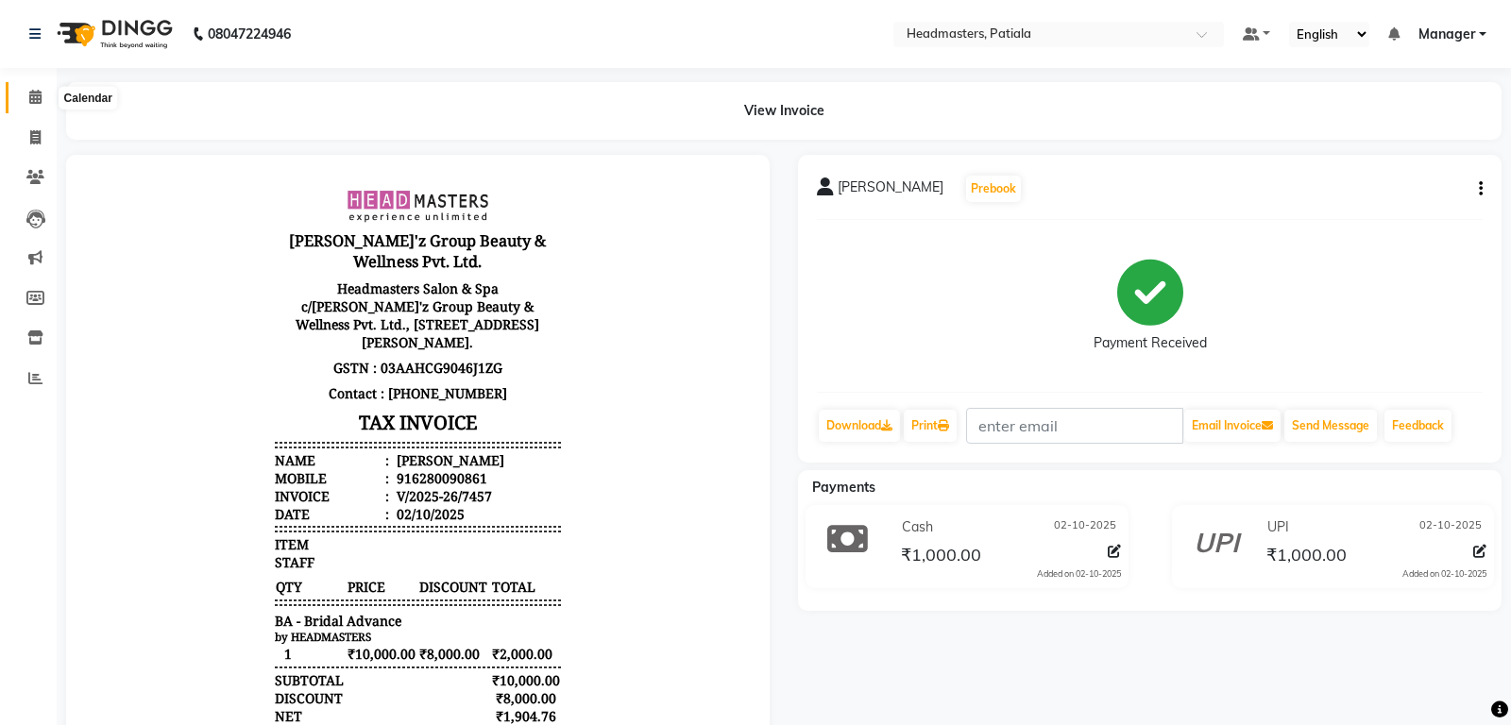
click at [37, 94] on icon at bounding box center [35, 97] width 12 height 14
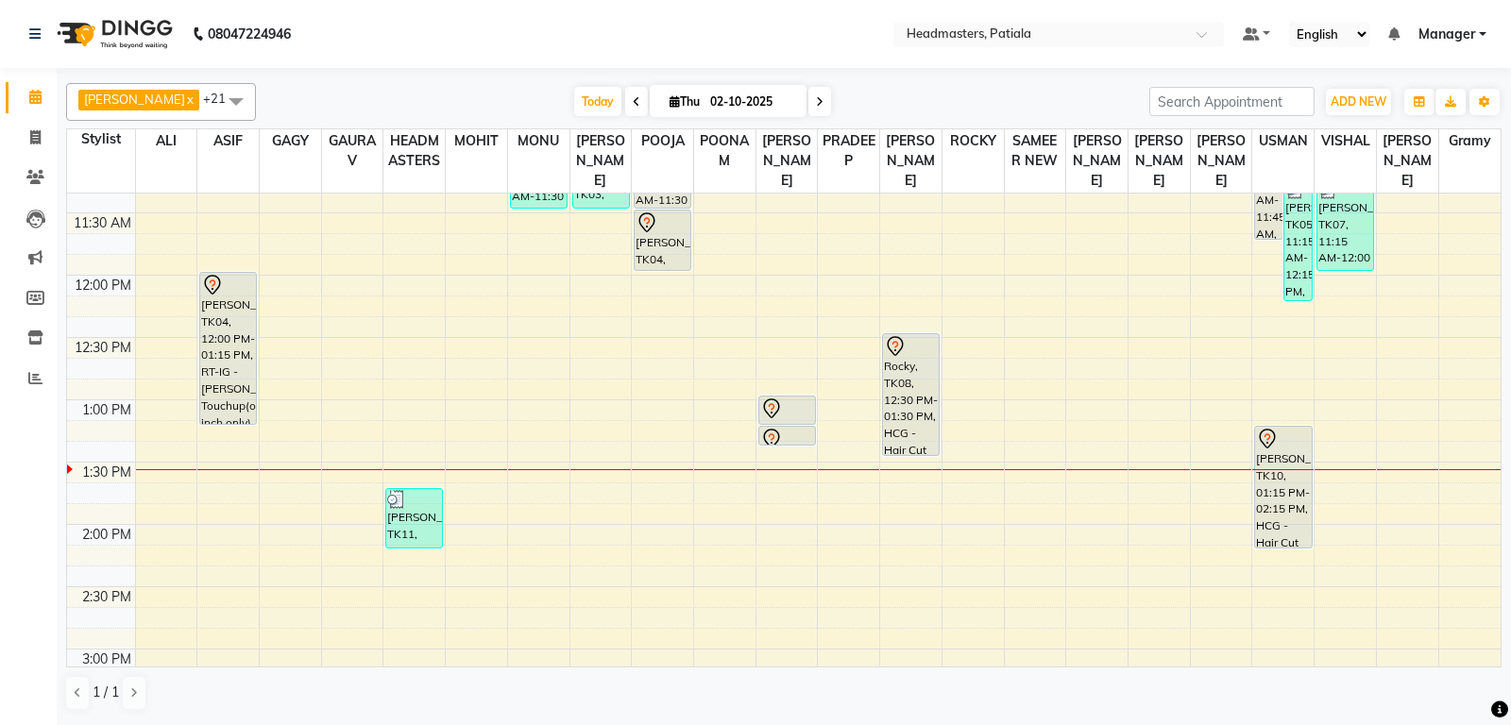
scroll to position [496, 0]
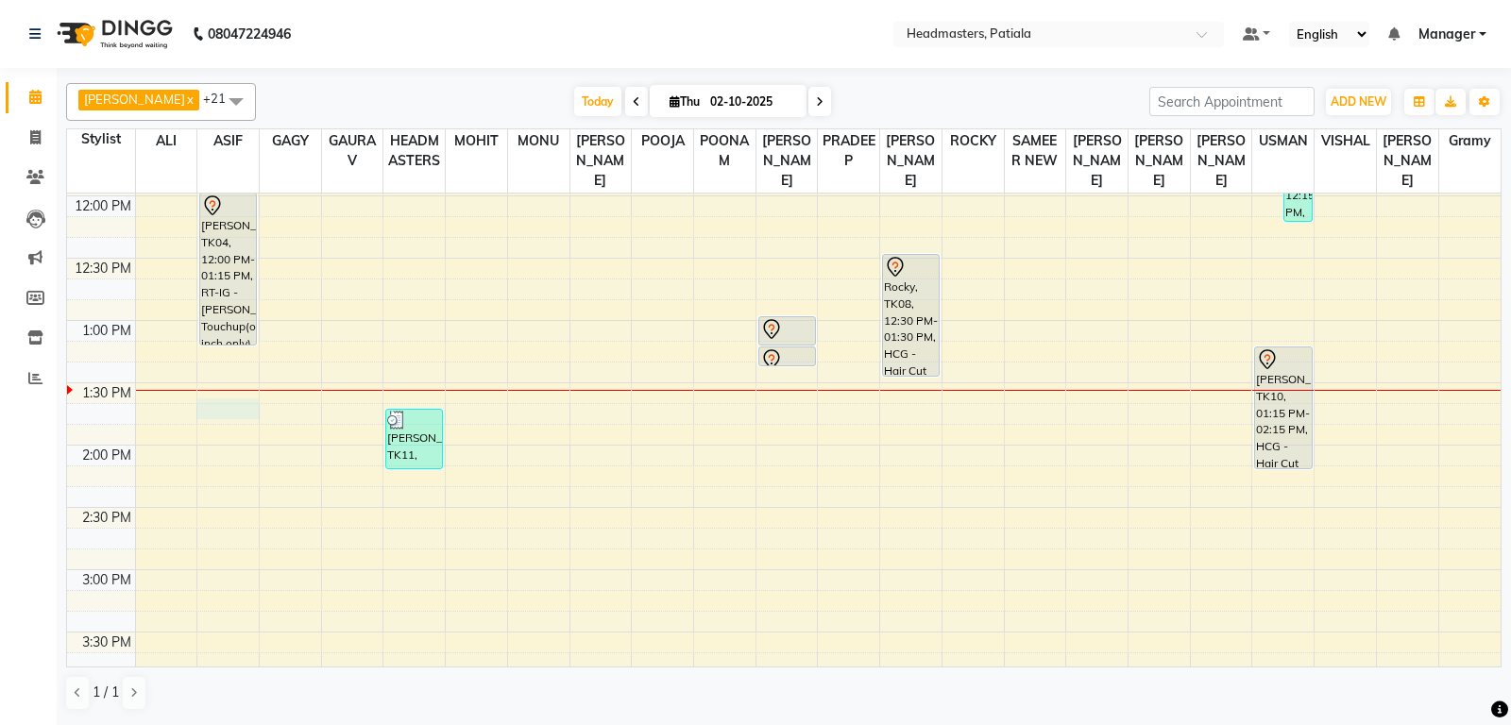
click at [231, 433] on div "8:00 AM 8:30 AM 9:00 AM 9:30 AM 10:00 AM 10:30 AM 11:00 AM 11:30 AM 12:00 PM 12…" at bounding box center [783, 570] width 1433 height 1744
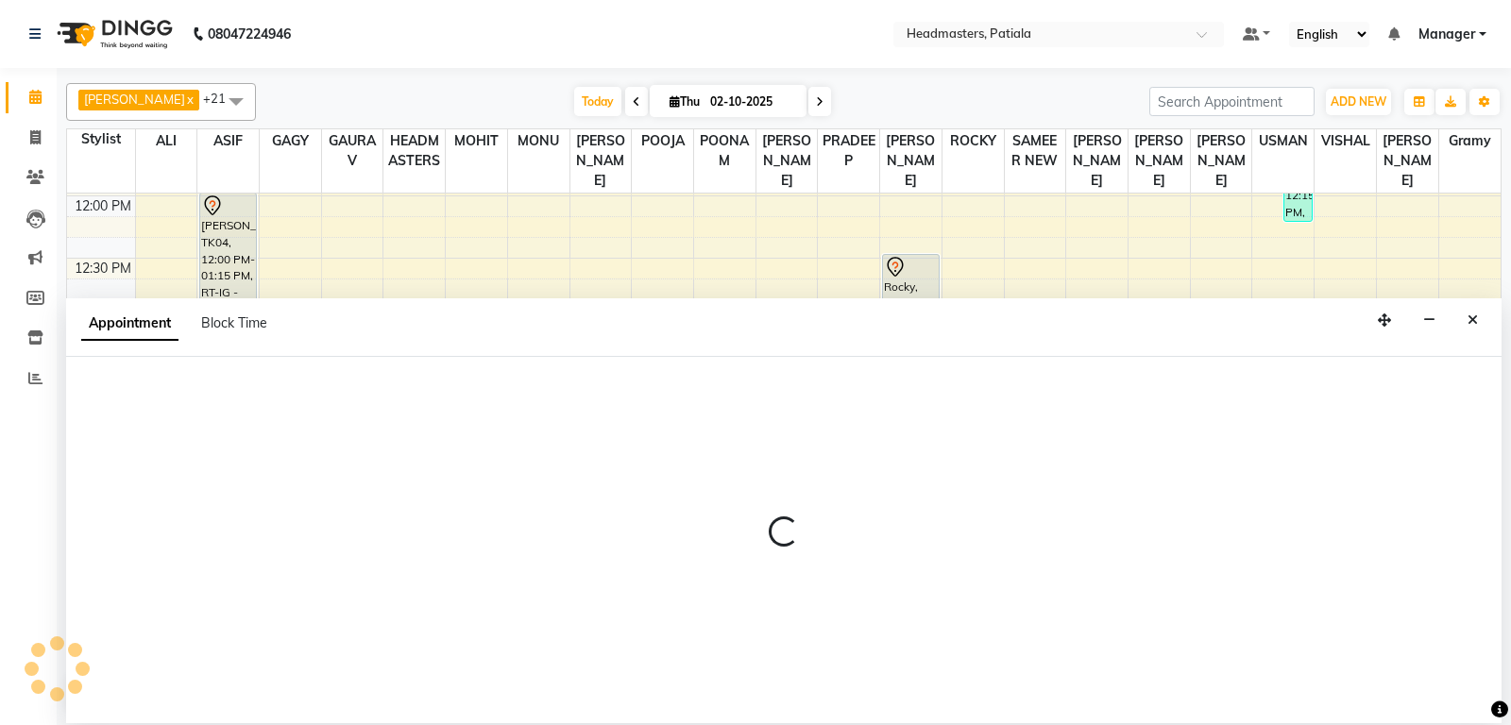
select select "51080"
select select "825"
select select "tentative"
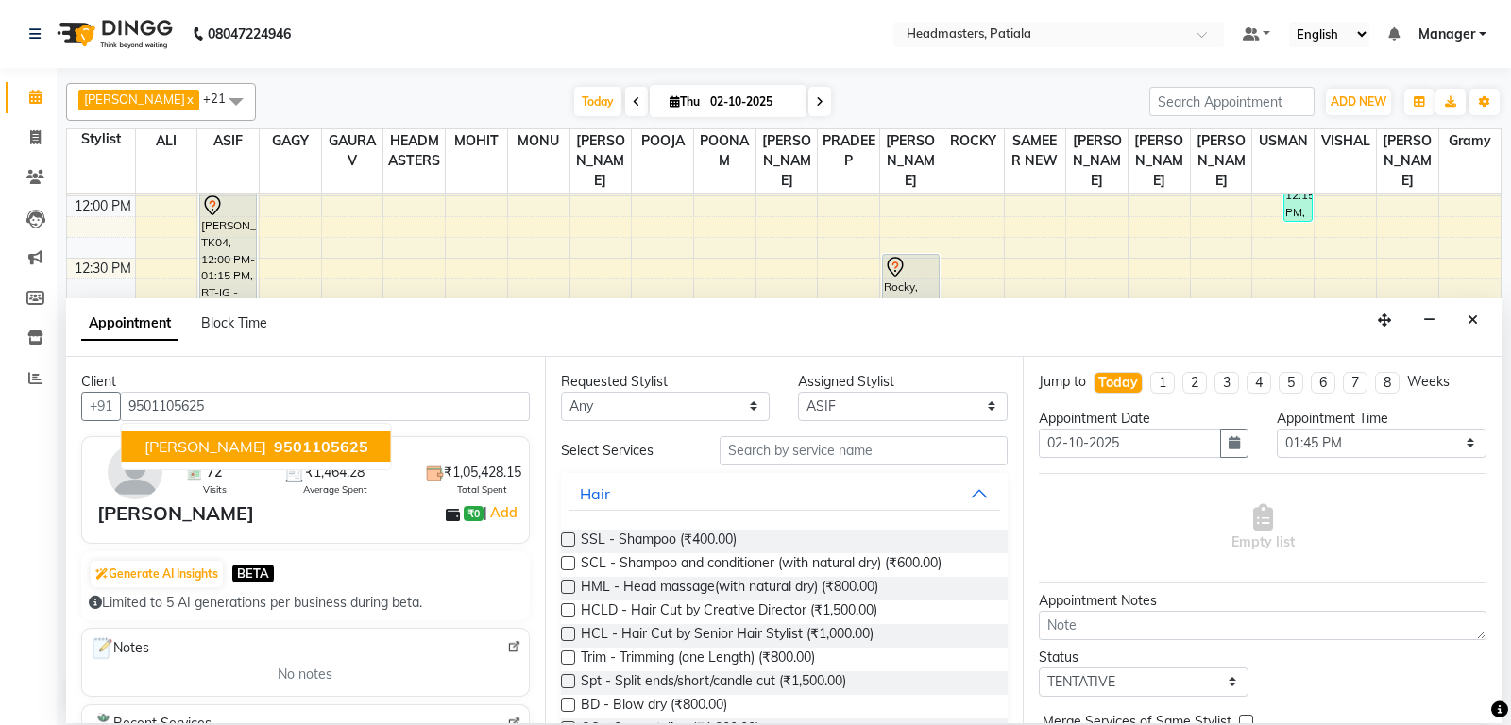
click at [256, 456] on button "Harkiran 9501105625" at bounding box center [256, 447] width 269 height 30
type input "9501105625"
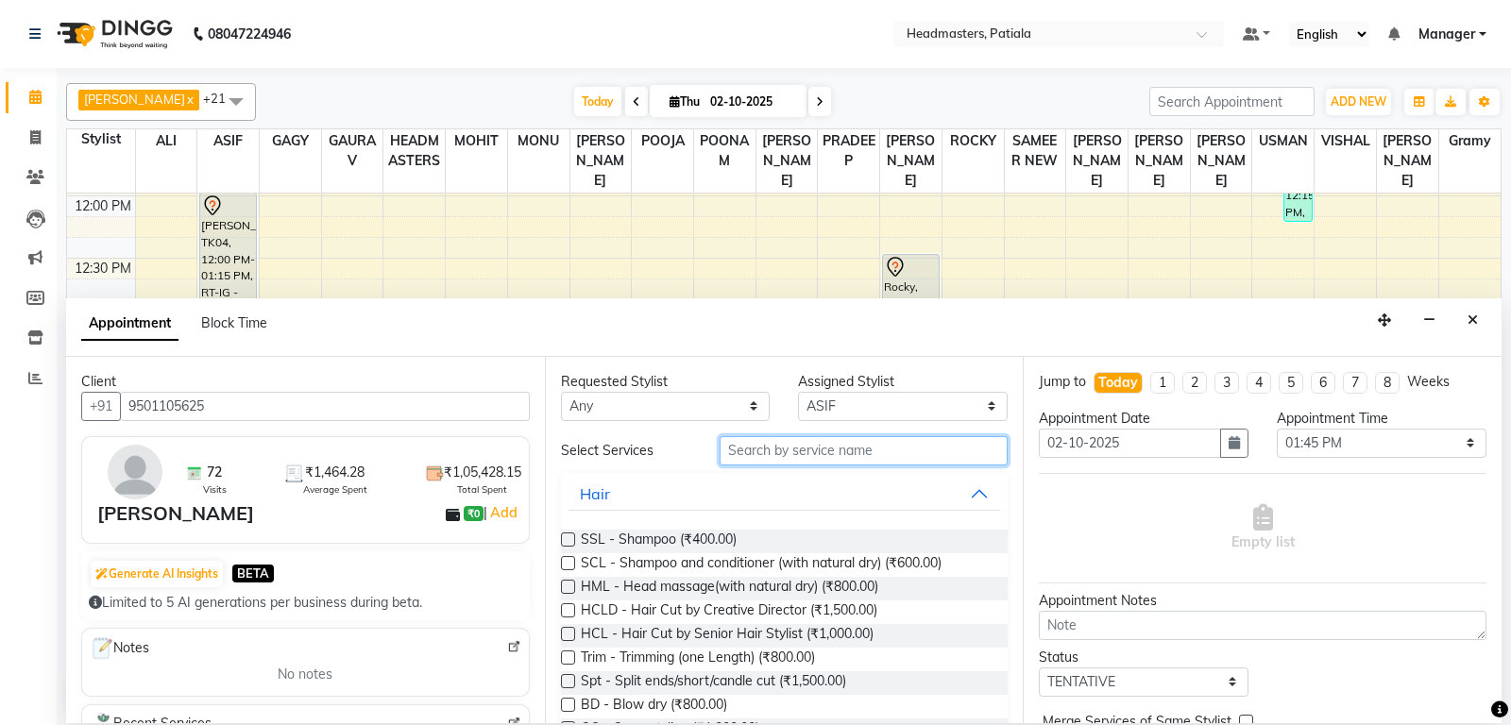
click at [759, 438] on input "text" at bounding box center [864, 450] width 289 height 29
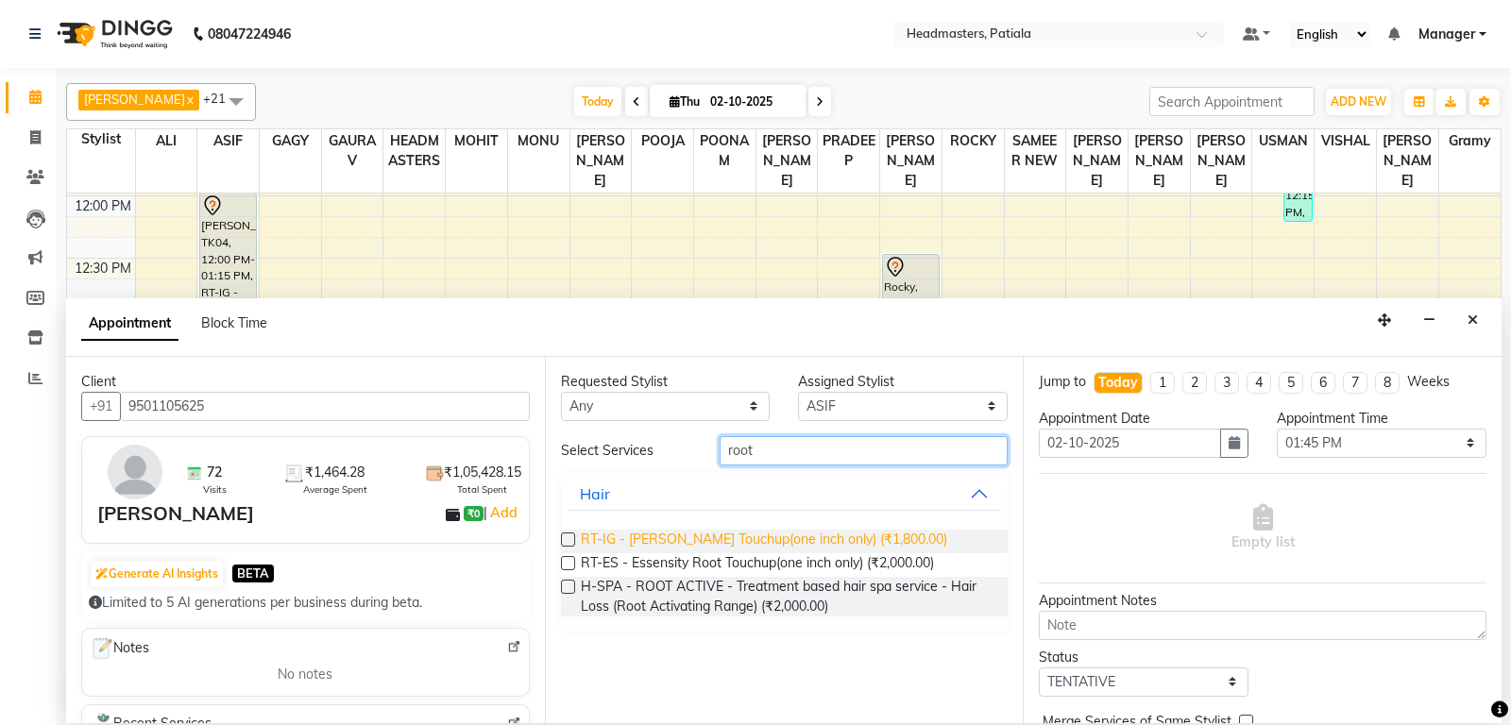
type input "root"
click at [782, 532] on span "RT-IG - [PERSON_NAME] Touchup(one inch only) (₹1,800.00)" at bounding box center [764, 542] width 366 height 24
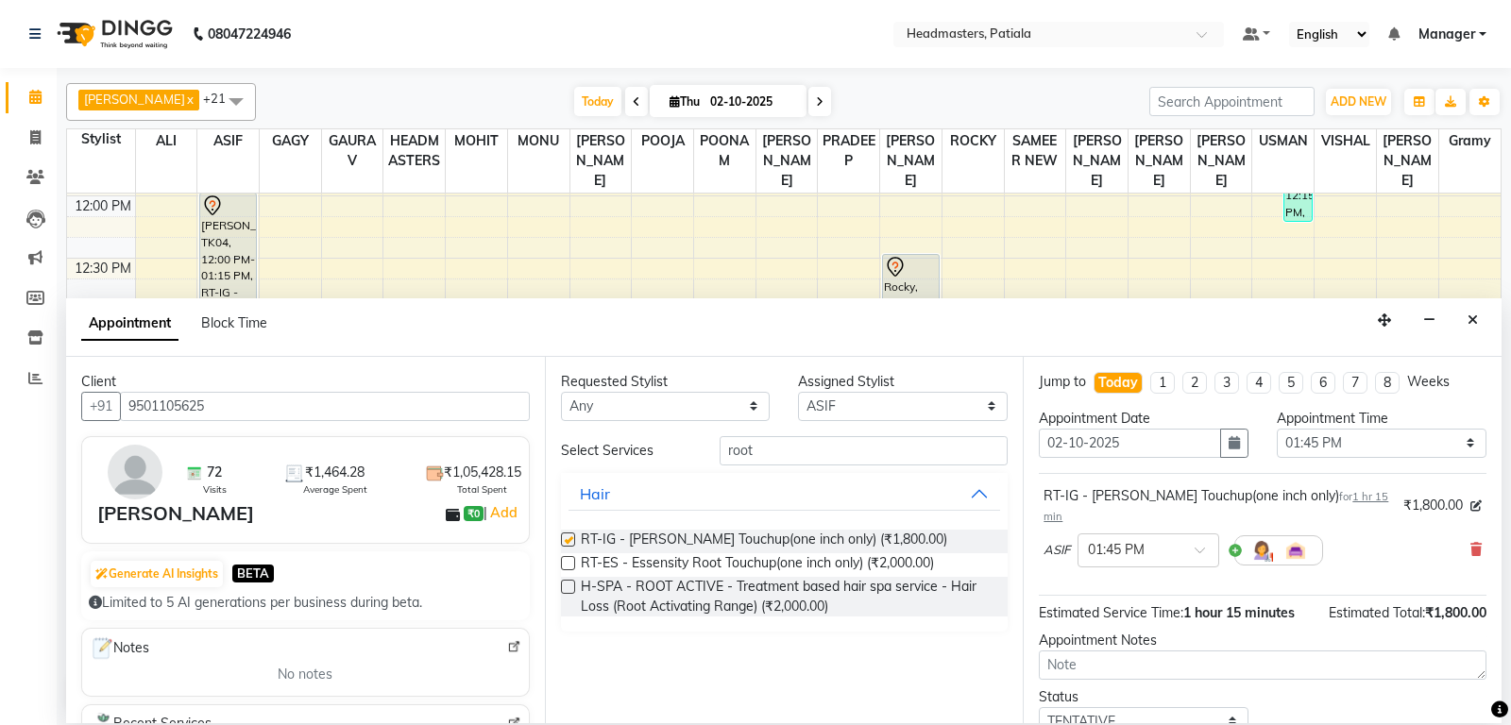
checkbox input "false"
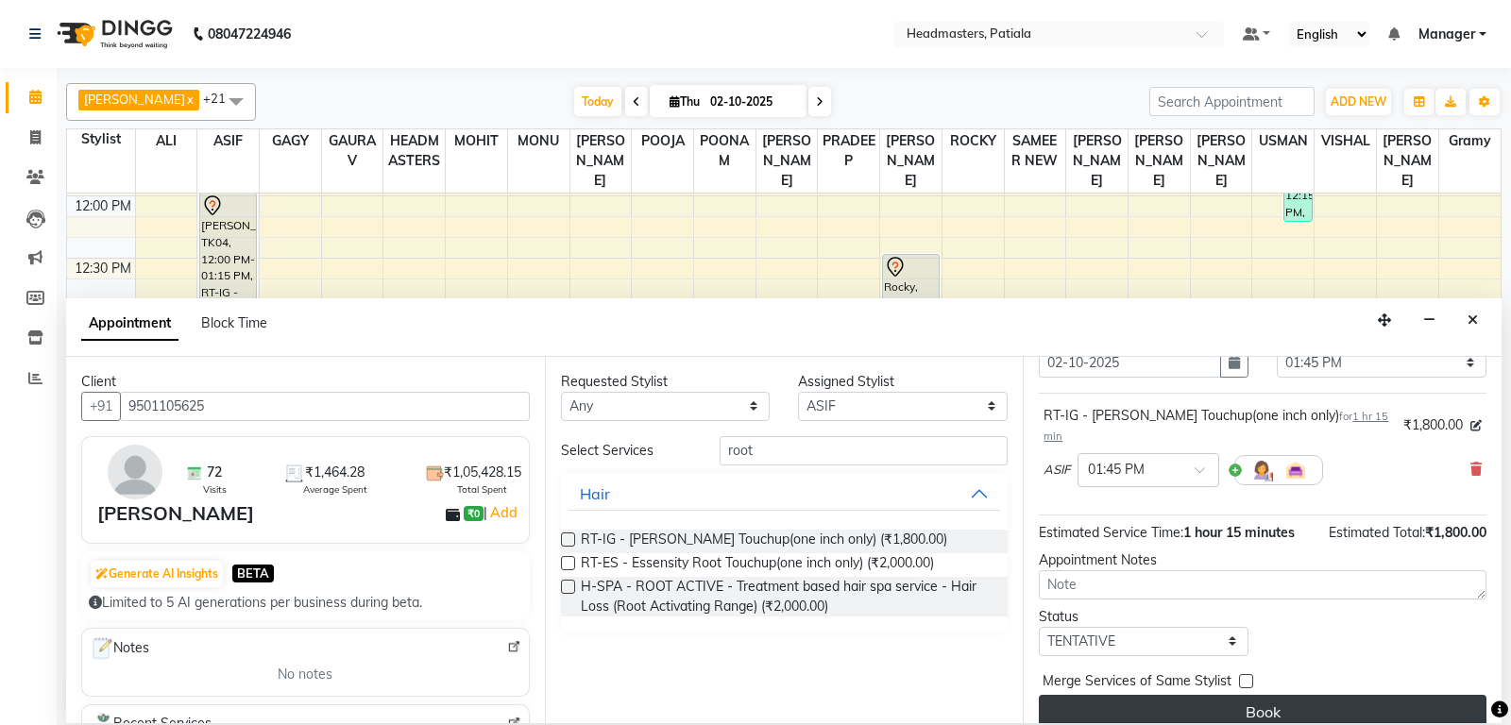
click at [1178, 695] on button "Book" at bounding box center [1263, 712] width 448 height 34
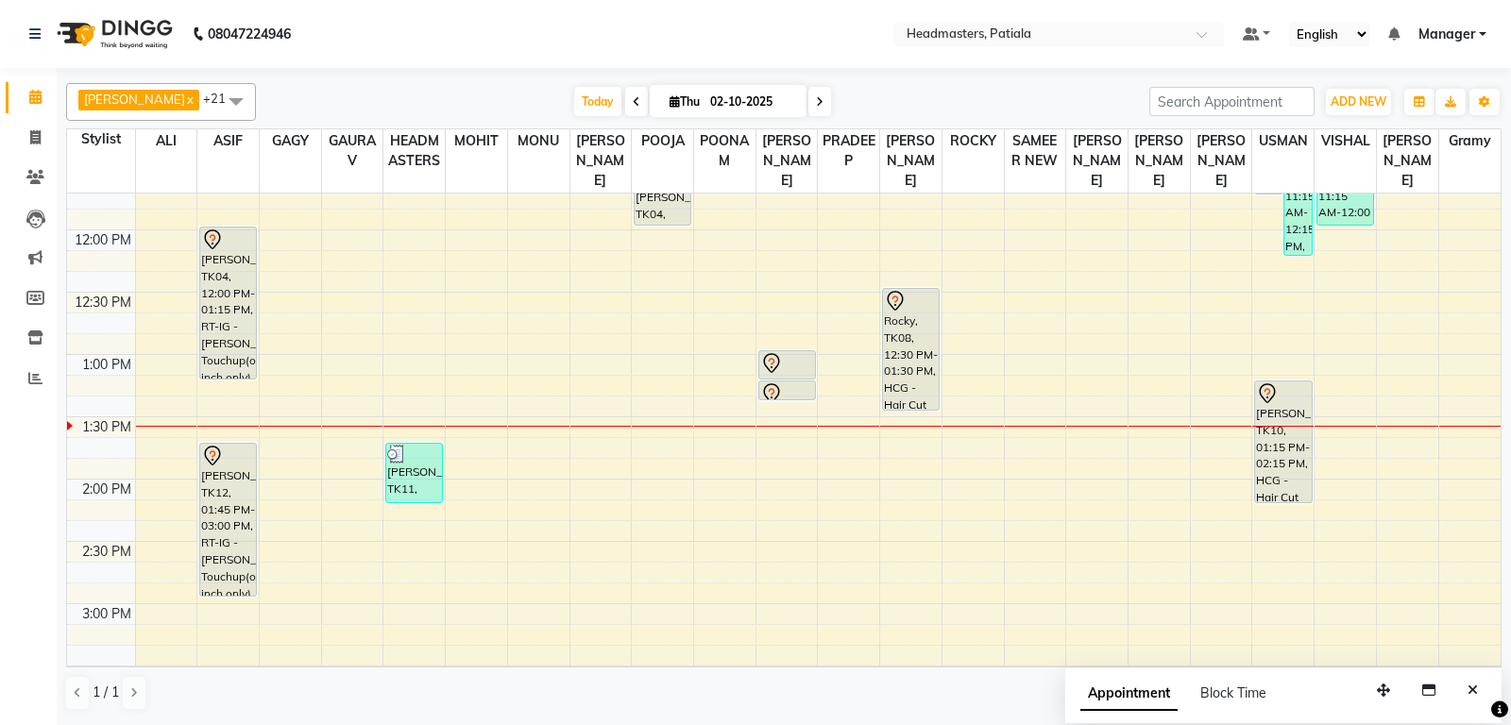
scroll to position [297, 0]
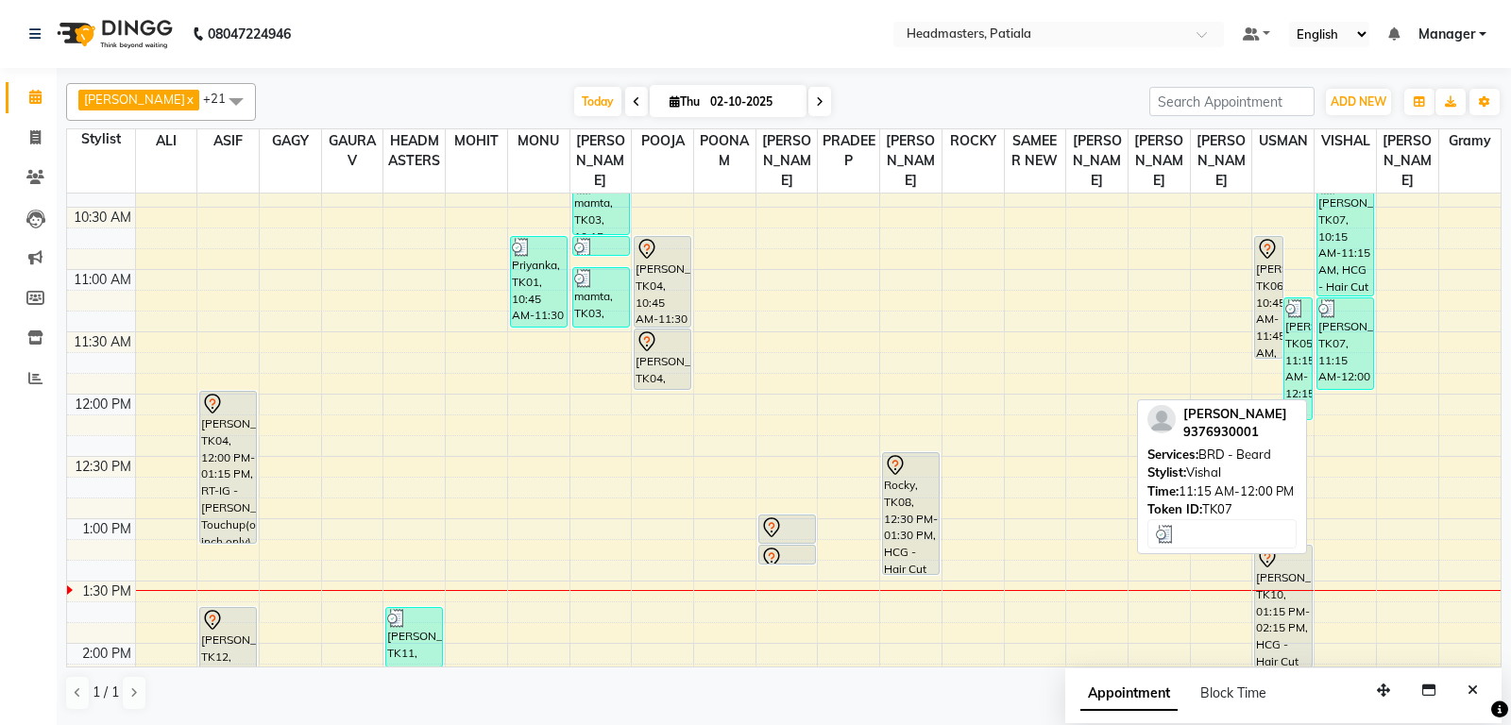
click at [1334, 371] on div "[PERSON_NAME], TK07, 11:15 AM-12:00 PM, BRD - [PERSON_NAME]" at bounding box center [1345, 343] width 56 height 91
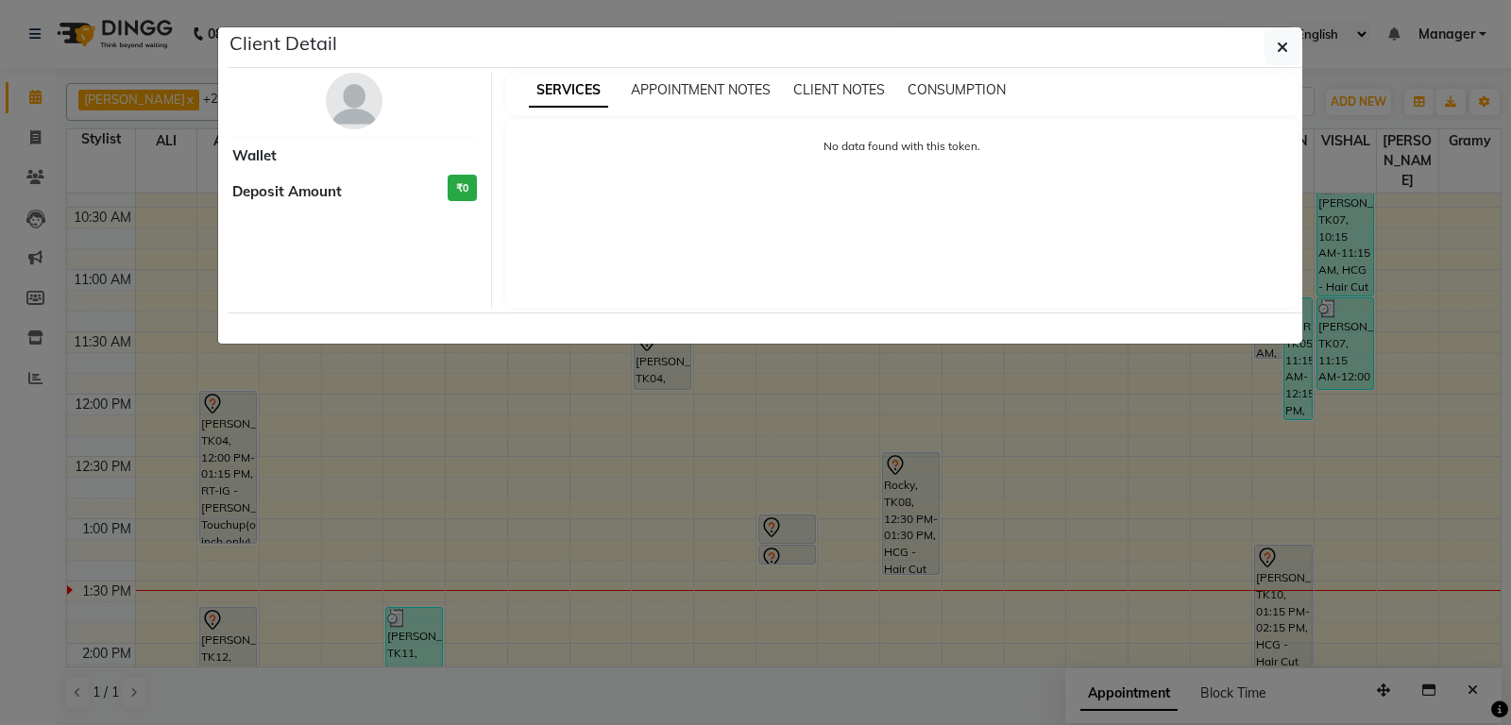
select select "3"
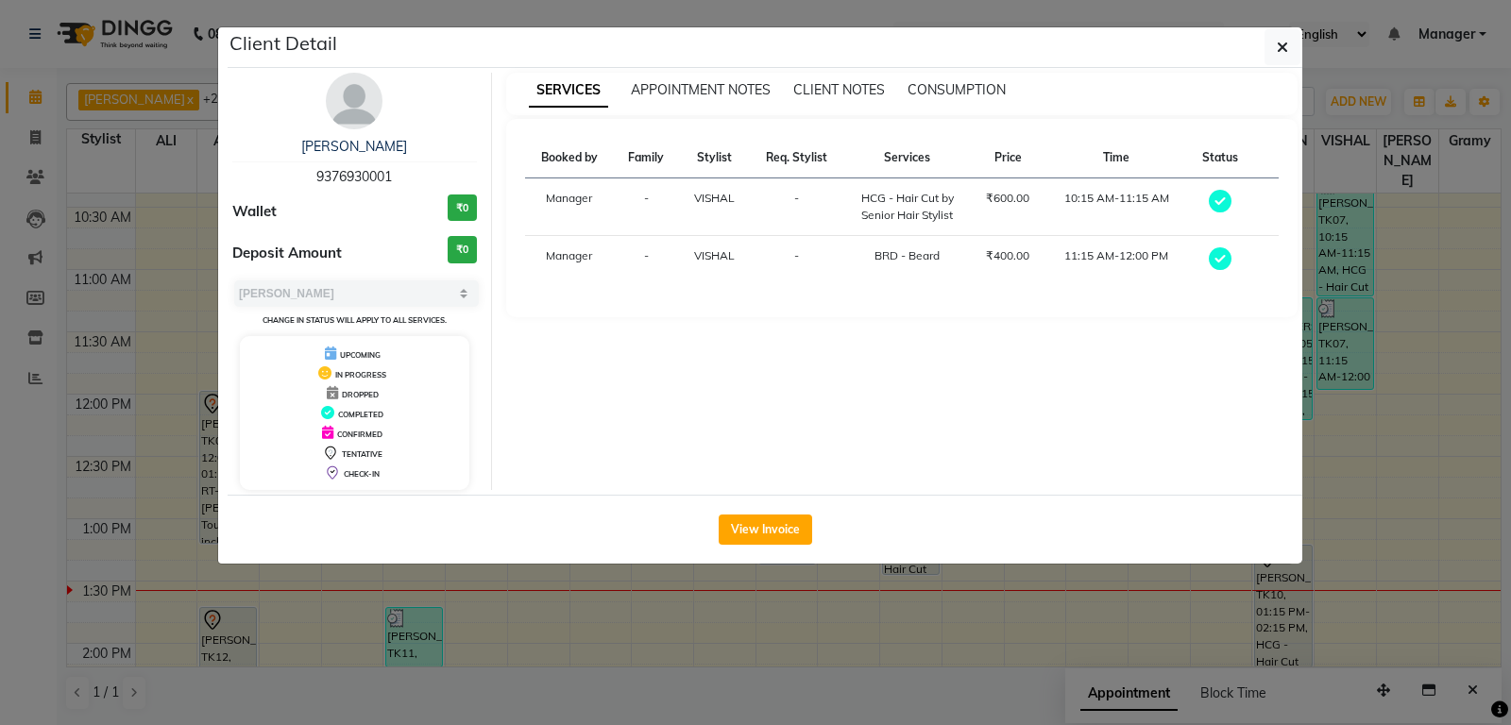
drag, startPoint x: 316, startPoint y: 173, endPoint x: 391, endPoint y: 168, distance: 74.7
click at [392, 168] on div "Gagandeep Singh 9376930001" at bounding box center [354, 162] width 245 height 50
copy span "9376930001"
click at [1279, 48] on icon "button" at bounding box center [1282, 47] width 11 height 15
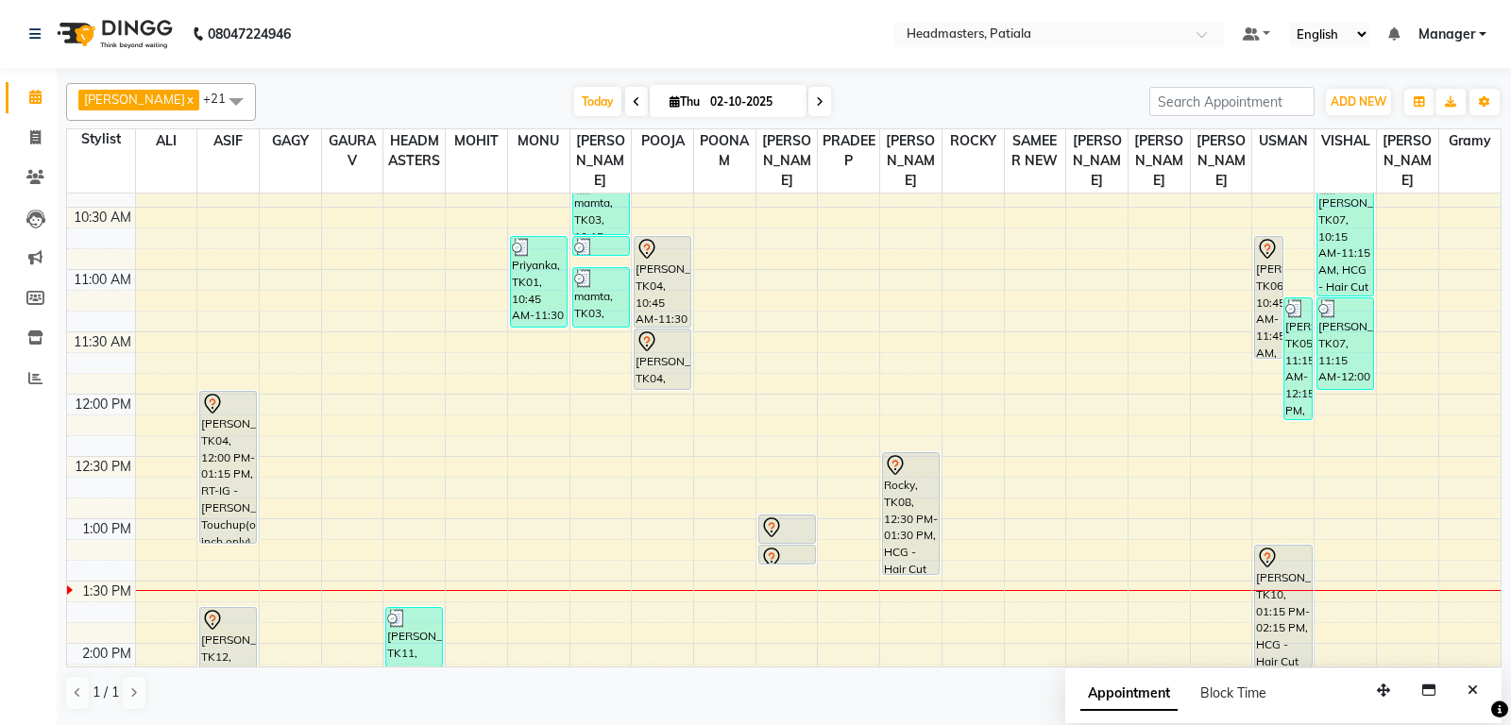
scroll to position [397, 0]
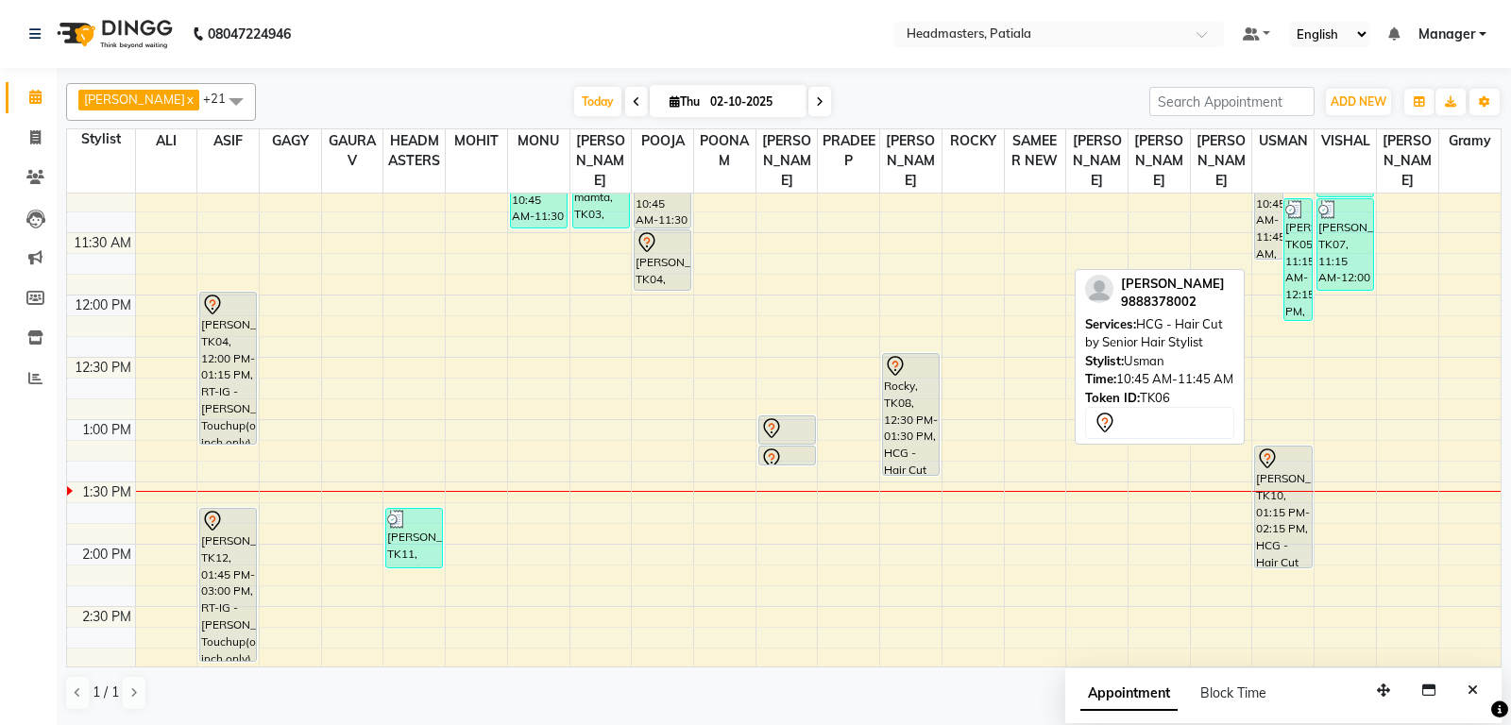
click at [1266, 251] on div "[PERSON_NAME], TK06, 10:45 AM-11:45 AM, HCG - Hair Cut by Senior Hair Stylist" at bounding box center [1268, 198] width 27 height 121
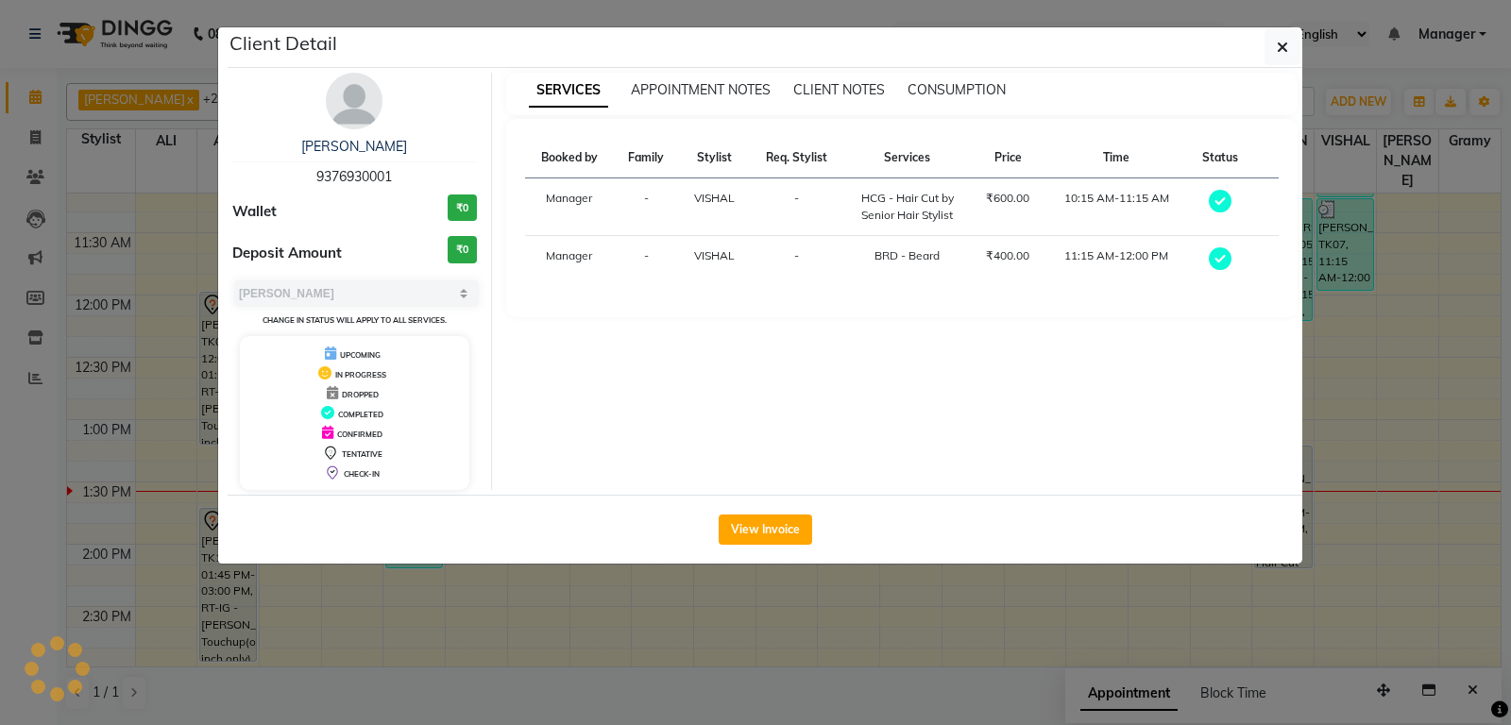
select select "7"
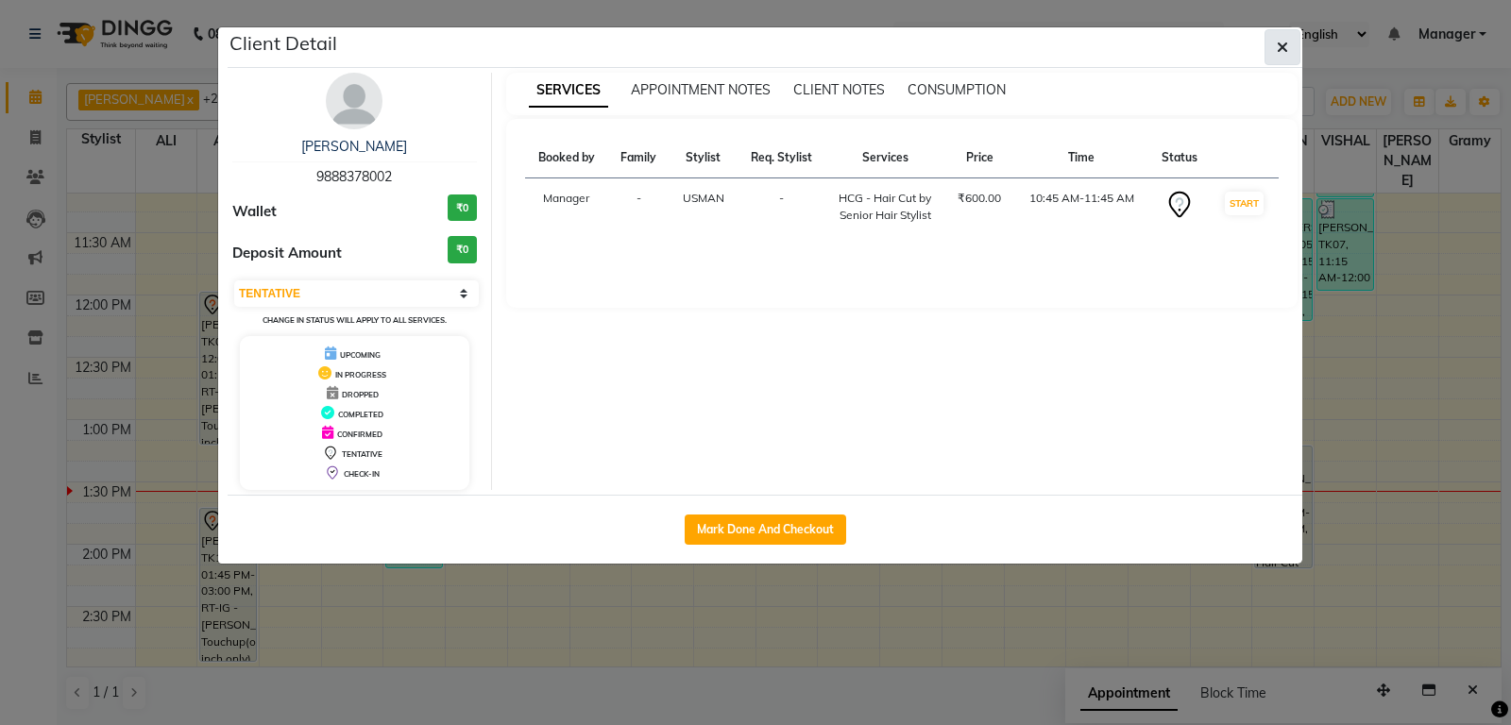
click at [1277, 42] on button "button" at bounding box center [1282, 47] width 36 height 36
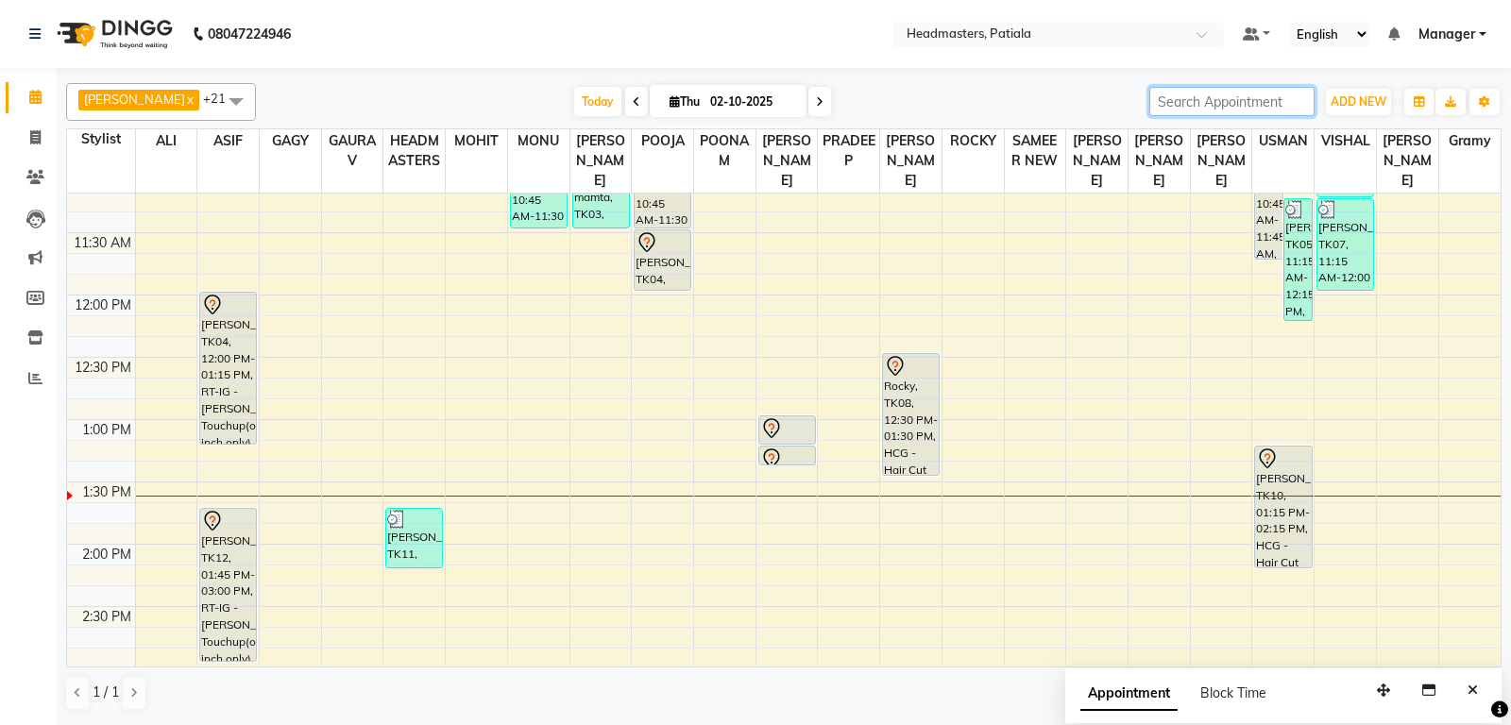
click at [1216, 109] on input "search" at bounding box center [1231, 101] width 165 height 29
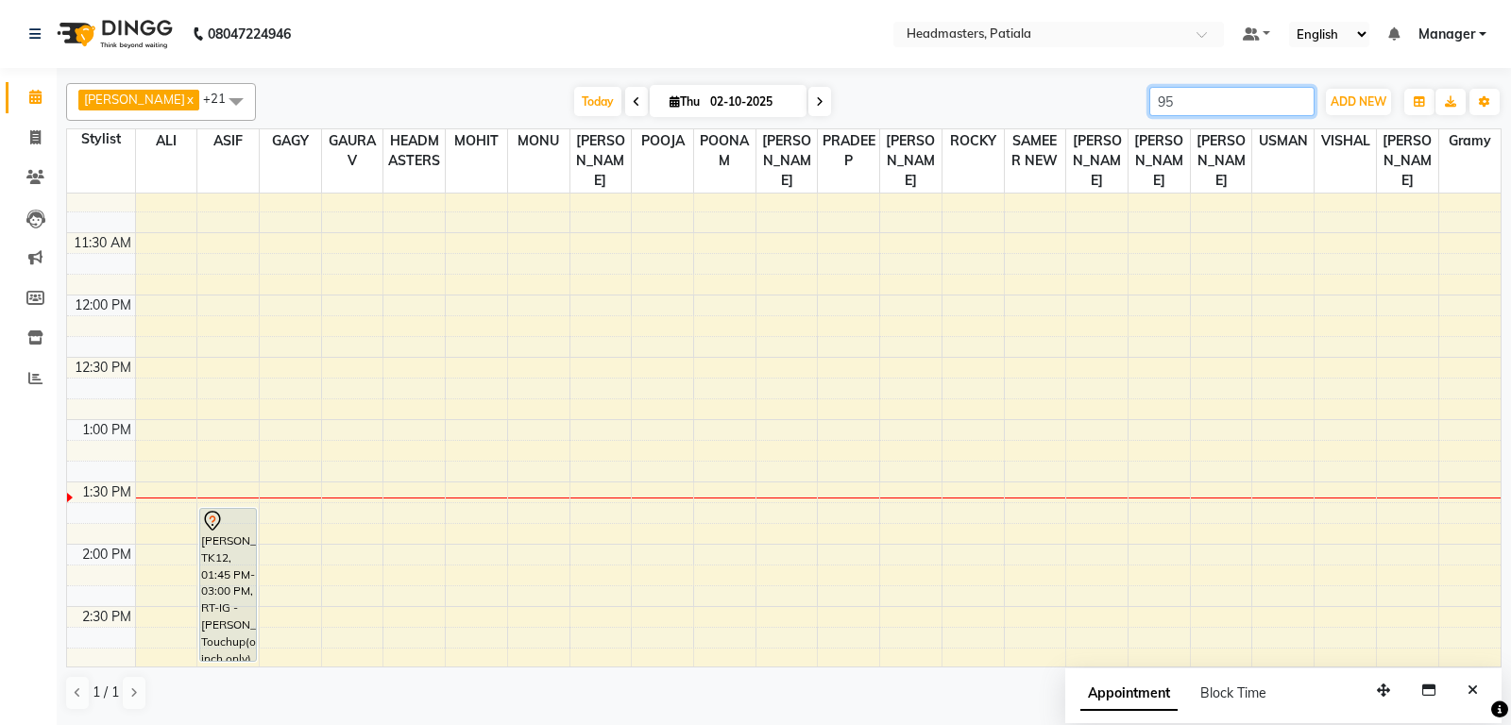
type input "9"
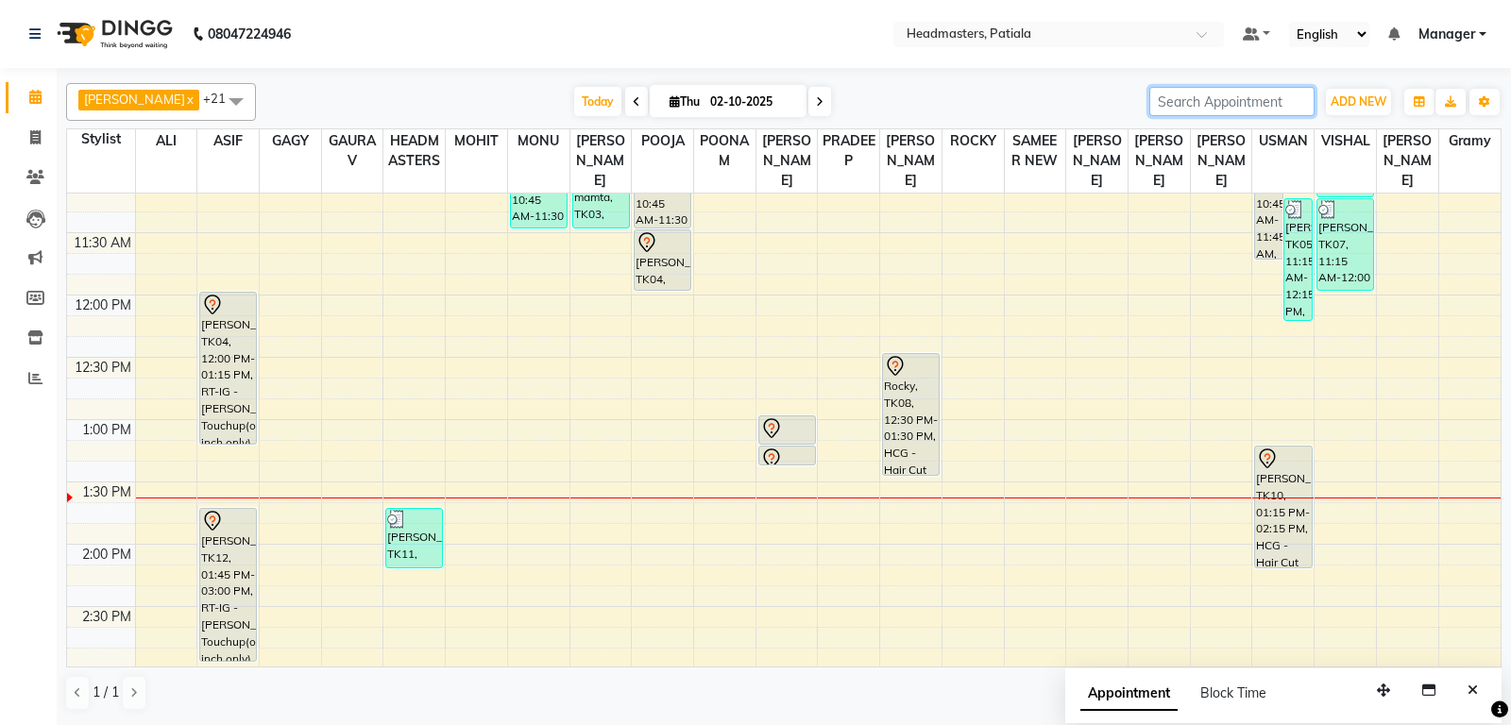
scroll to position [297, 0]
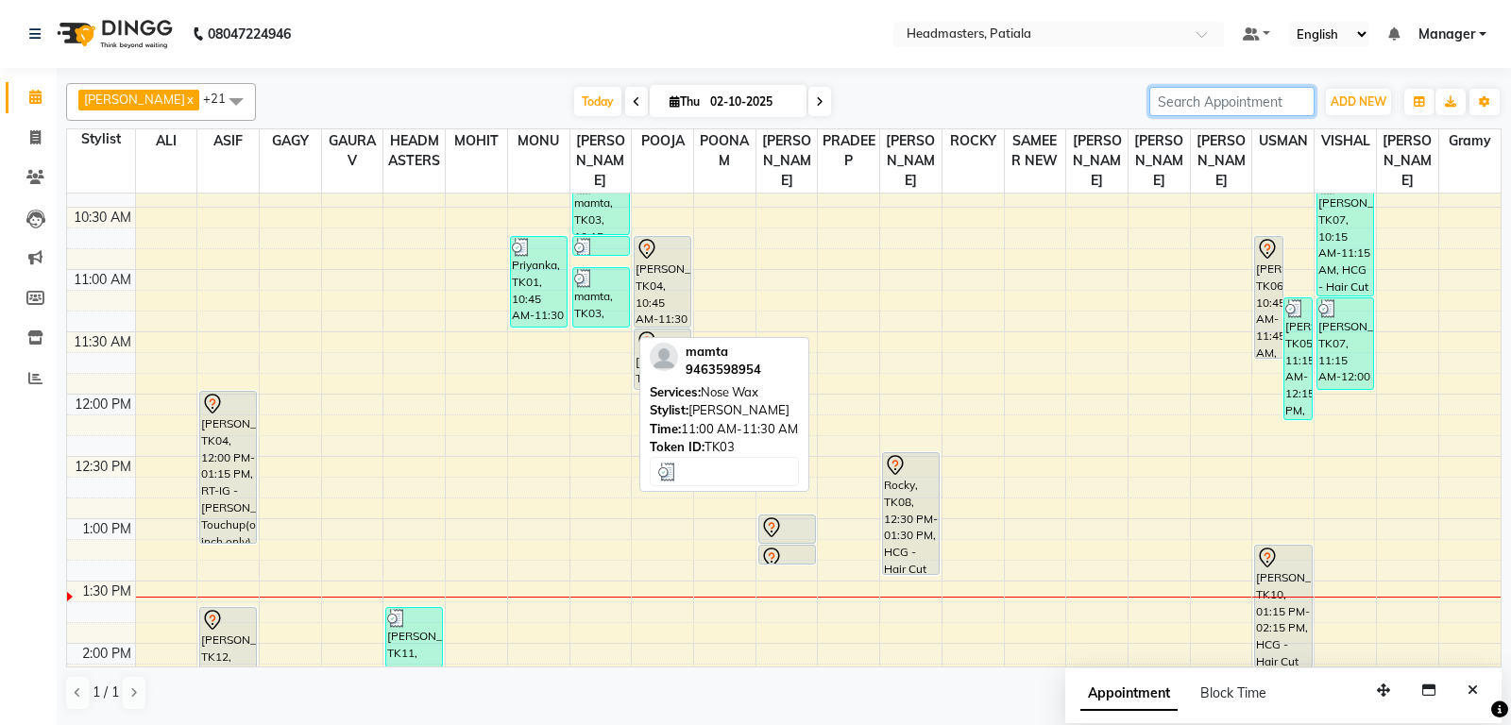
click at [576, 314] on div "mamta, TK03, 11:00 AM-11:30 AM, Nose Wax" at bounding box center [601, 297] width 56 height 59
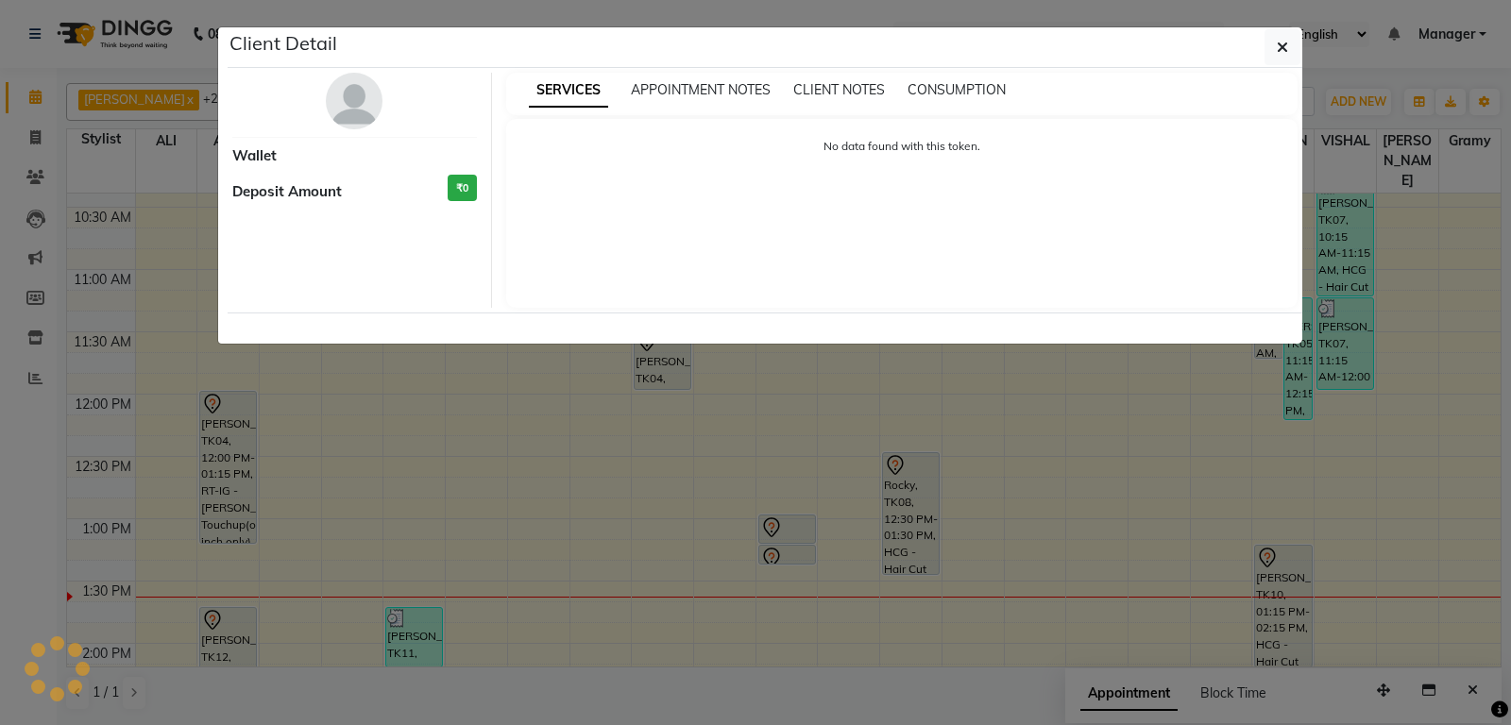
select select "3"
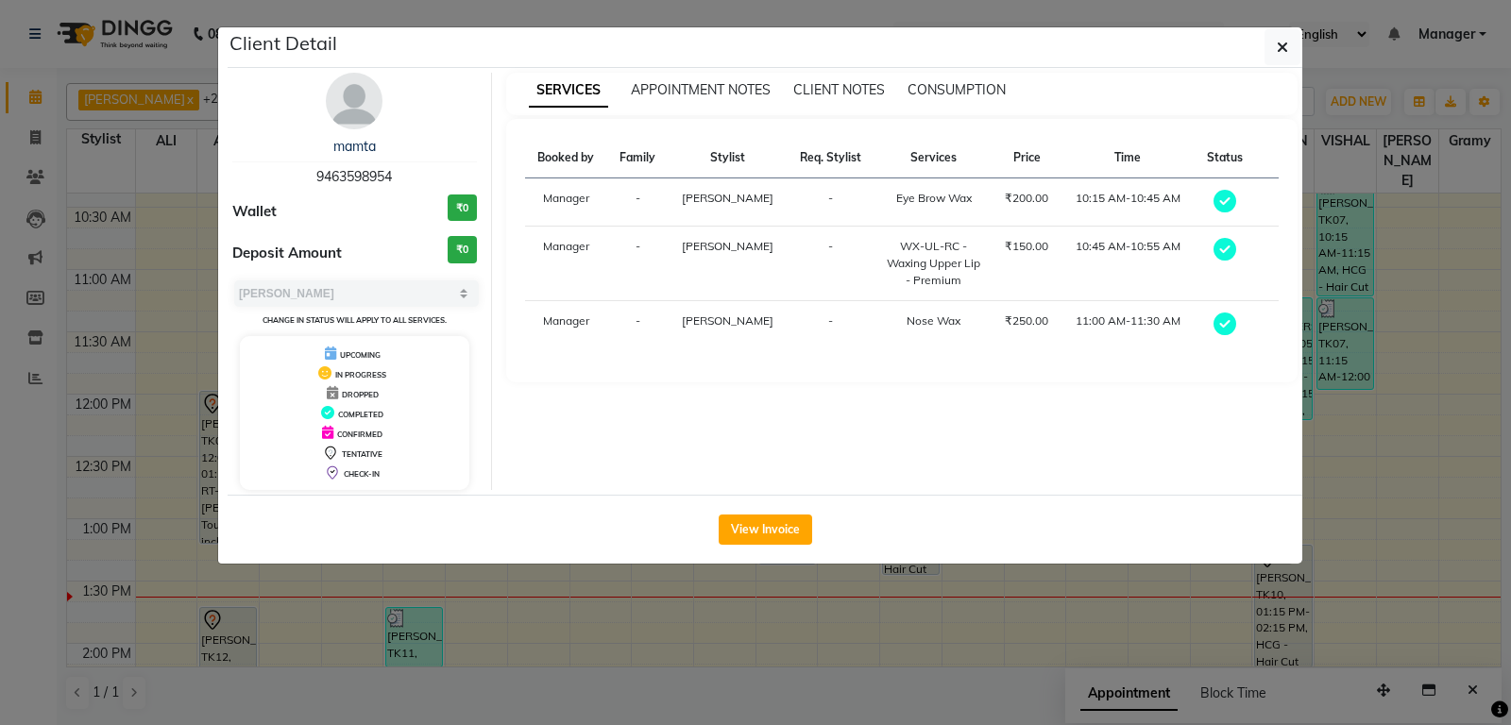
drag, startPoint x: 319, startPoint y: 176, endPoint x: 404, endPoint y: 178, distance: 85.0
click at [404, 178] on div "mamta 9463598954" at bounding box center [354, 162] width 245 height 50
drag, startPoint x: 400, startPoint y: 177, endPoint x: 347, endPoint y: 182, distance: 53.2
click at [347, 182] on div "mamta 9463598954" at bounding box center [354, 162] width 245 height 50
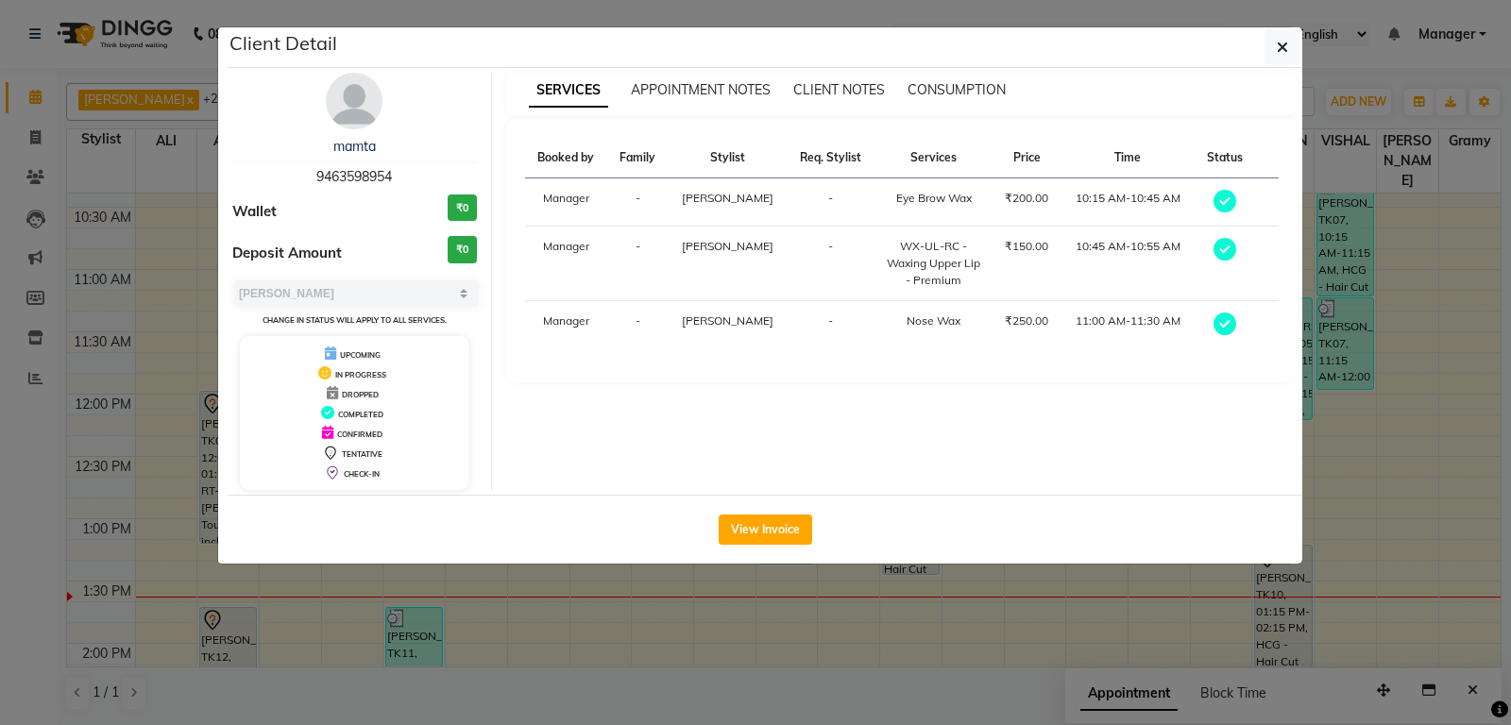
copy span "9463598954"
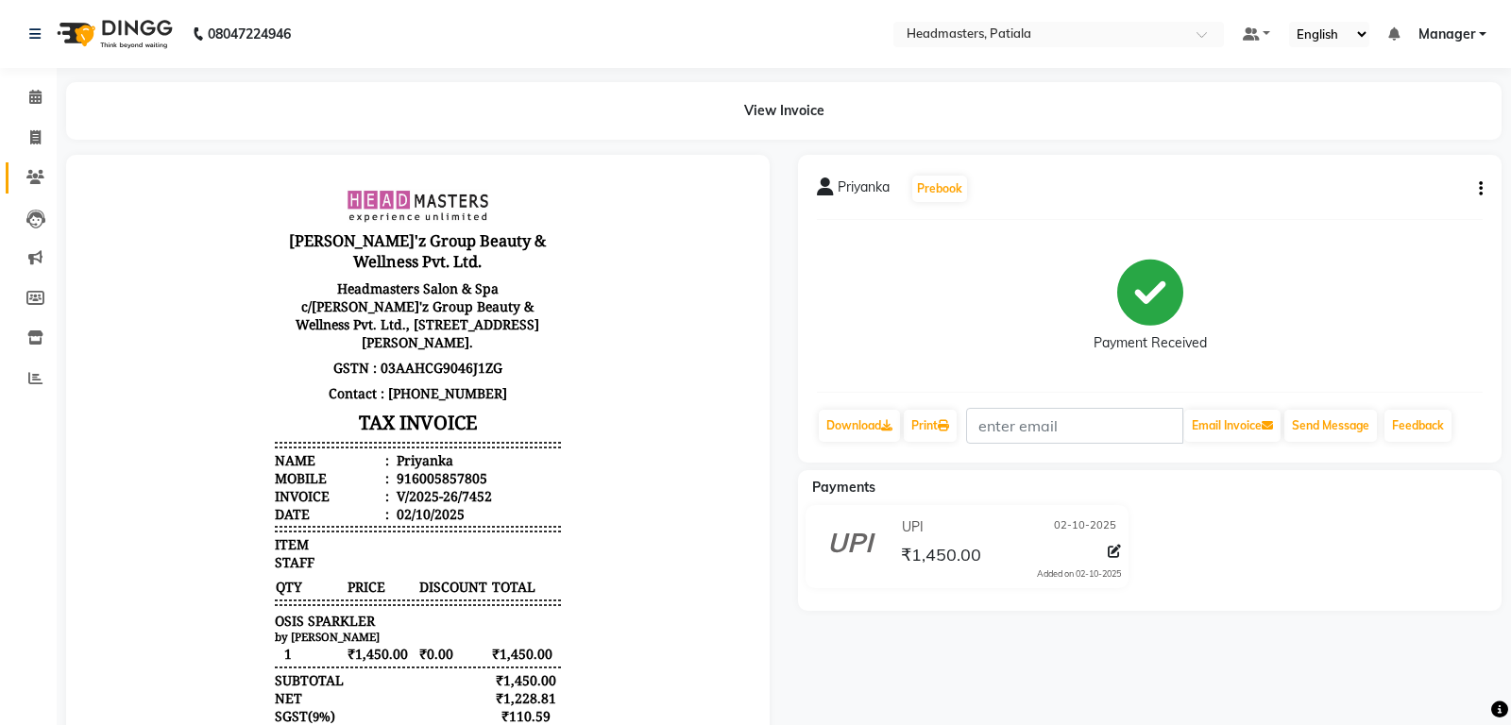
click at [46, 166] on link "Clients" at bounding box center [28, 177] width 45 height 31
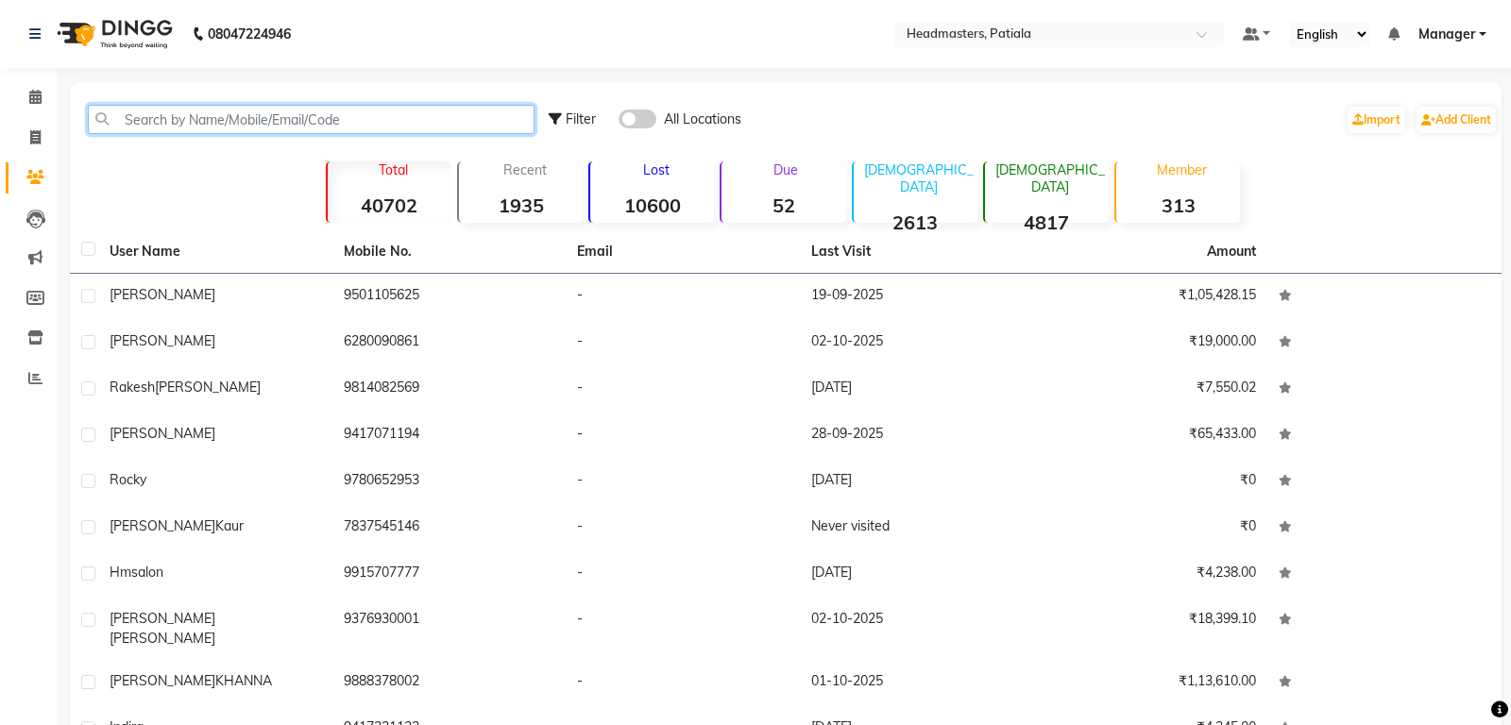
click at [154, 122] on input "text" at bounding box center [311, 119] width 447 height 29
paste input "9376930001"
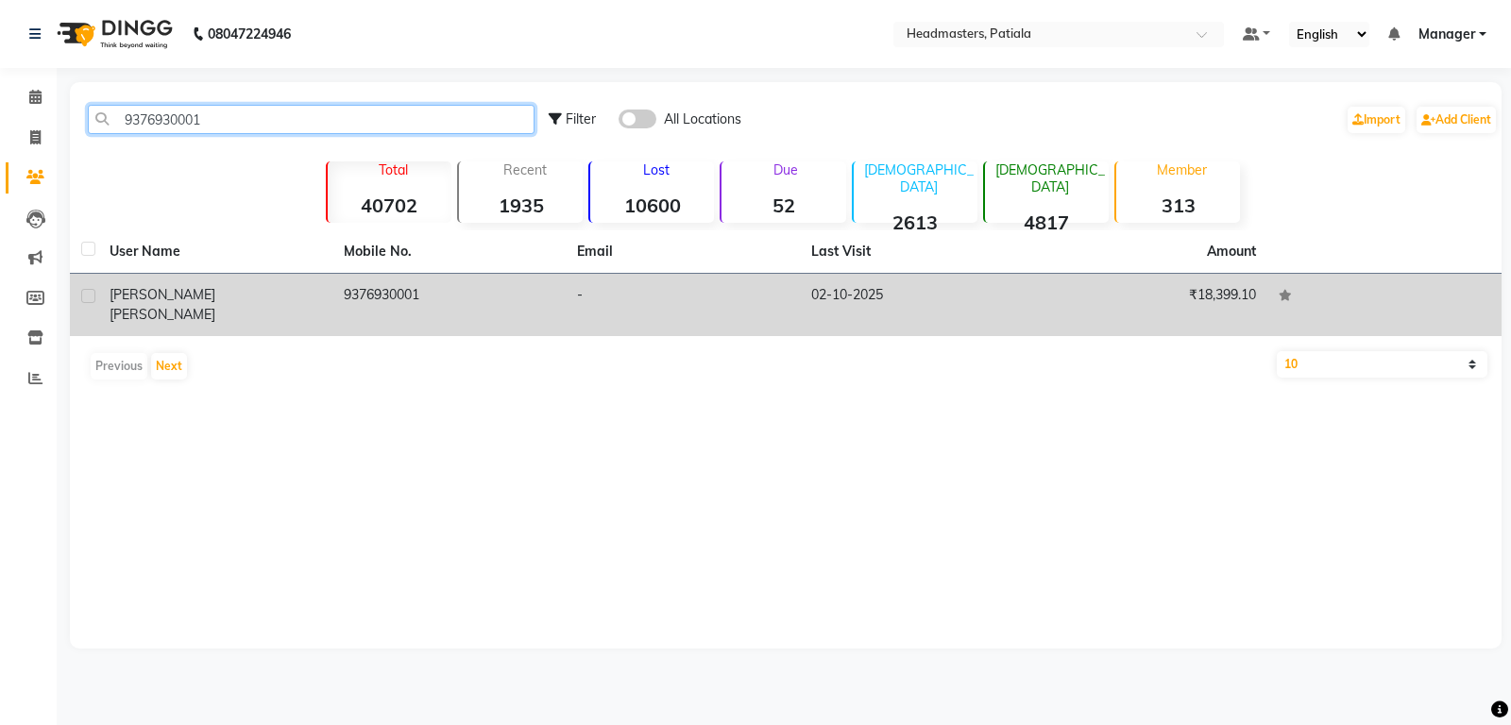
type input "9376930001"
click at [513, 298] on td "9376930001" at bounding box center [449, 305] width 234 height 62
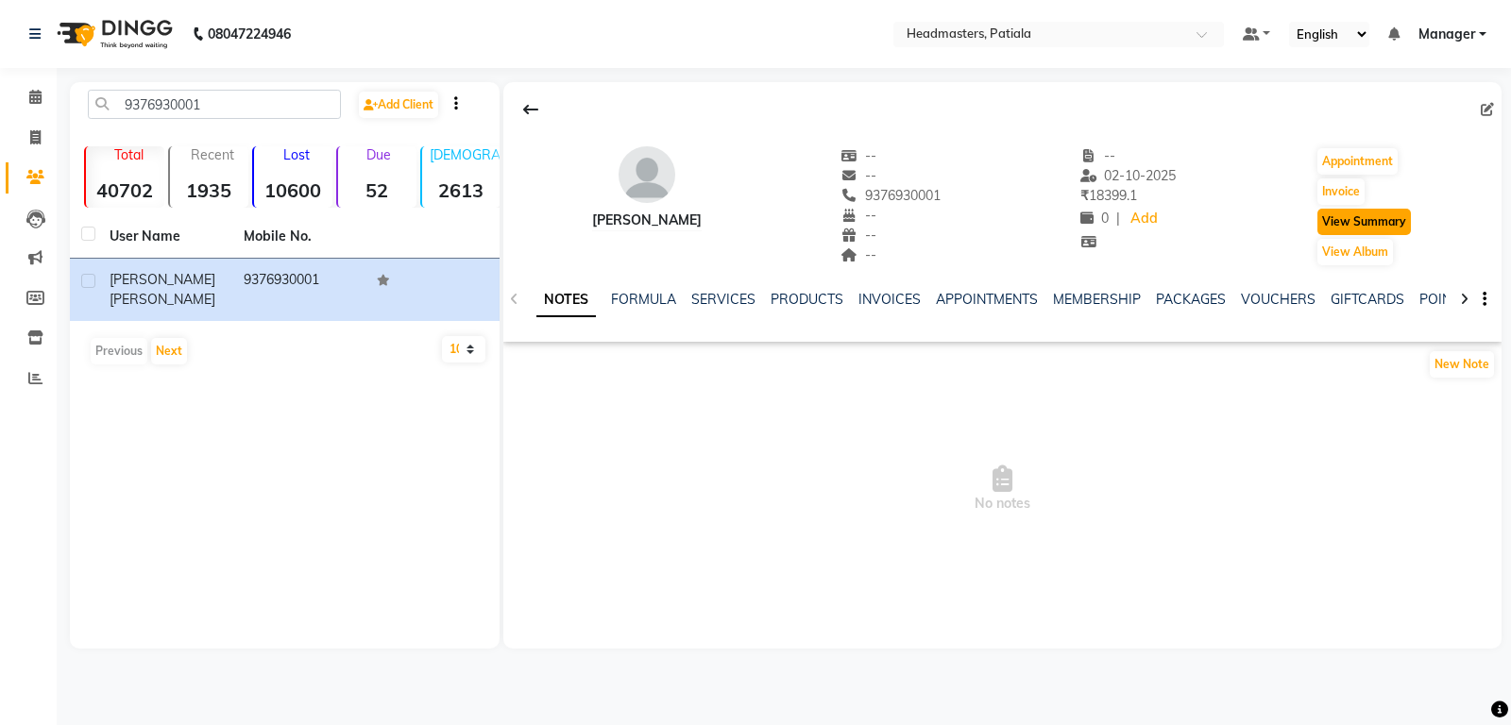
click at [1344, 228] on button "View Summary" at bounding box center [1363, 222] width 93 height 26
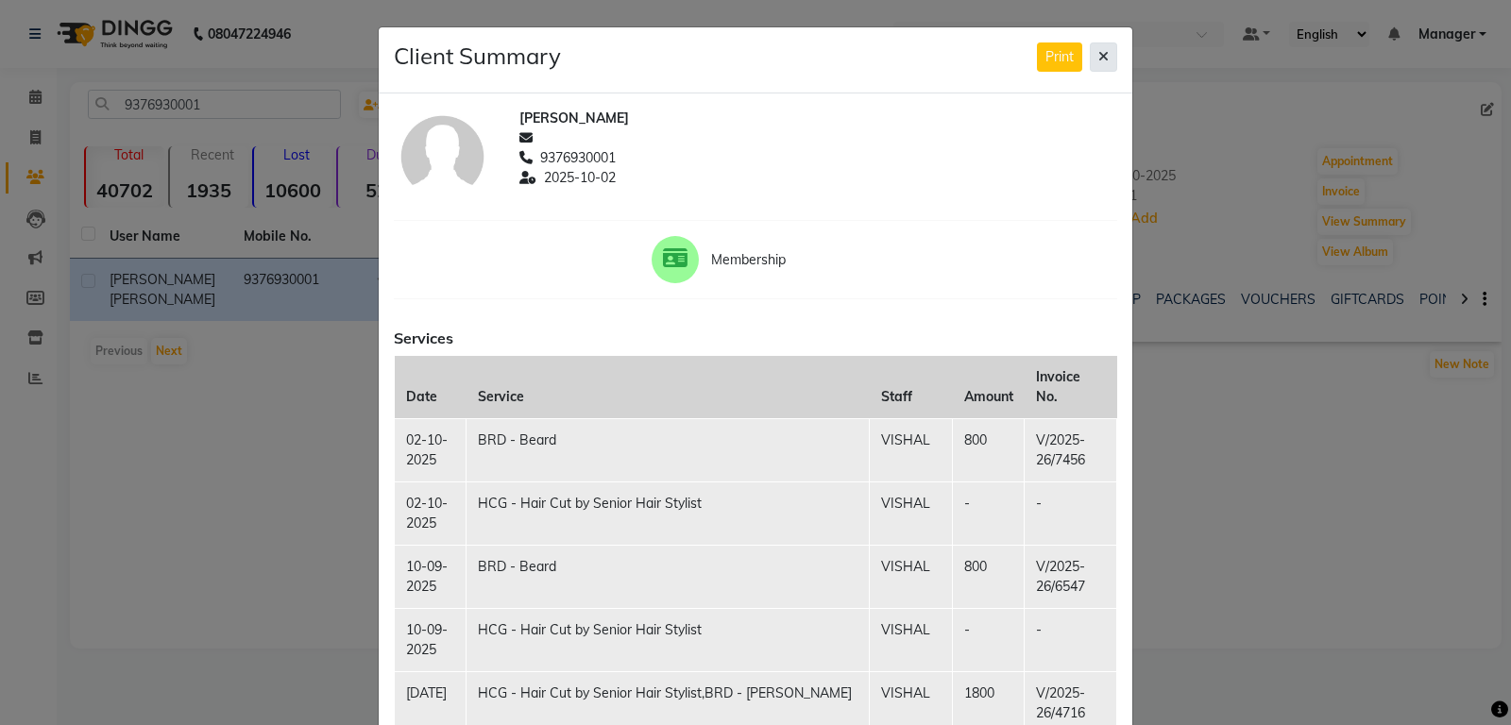
click at [1108, 58] on icon at bounding box center [1103, 56] width 10 height 13
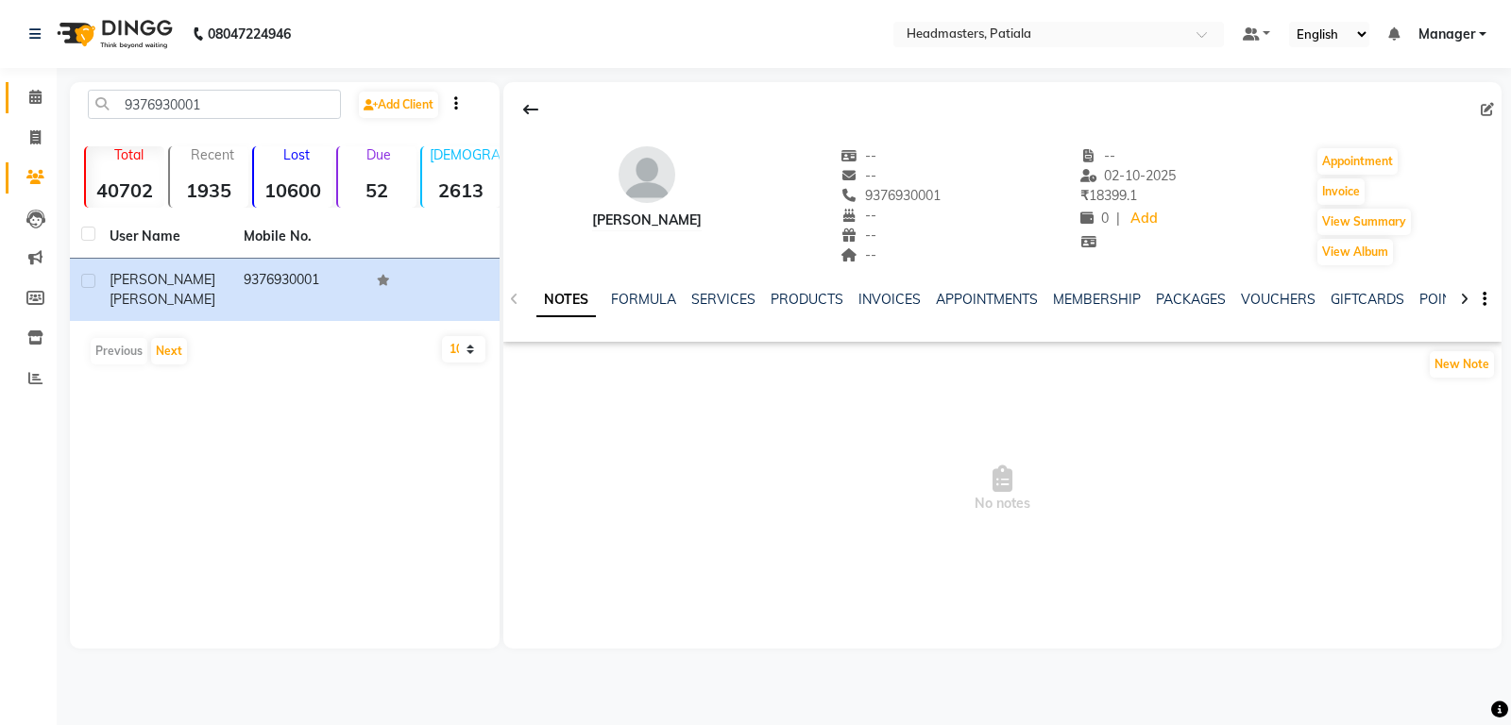
click at [17, 107] on link "Calendar" at bounding box center [28, 97] width 45 height 31
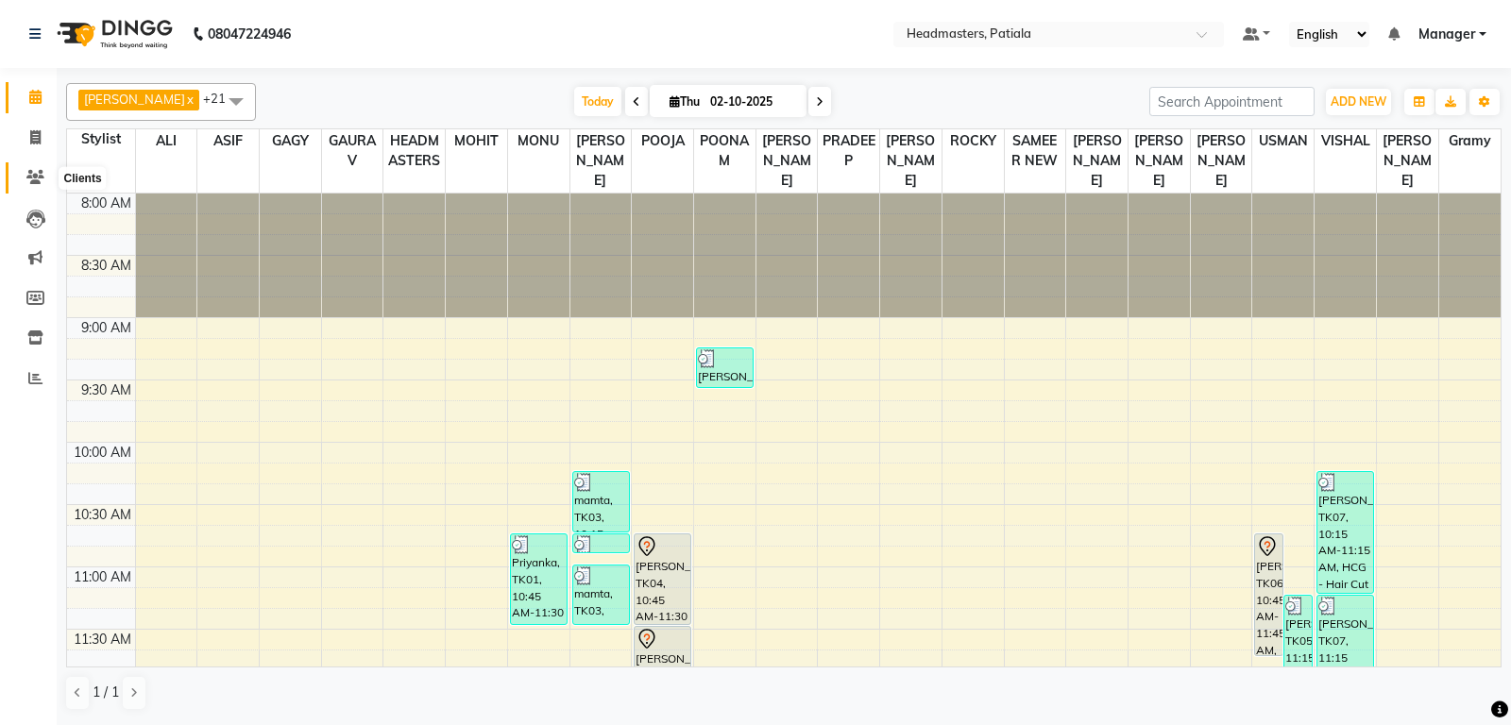
click at [46, 170] on span at bounding box center [35, 178] width 33 height 22
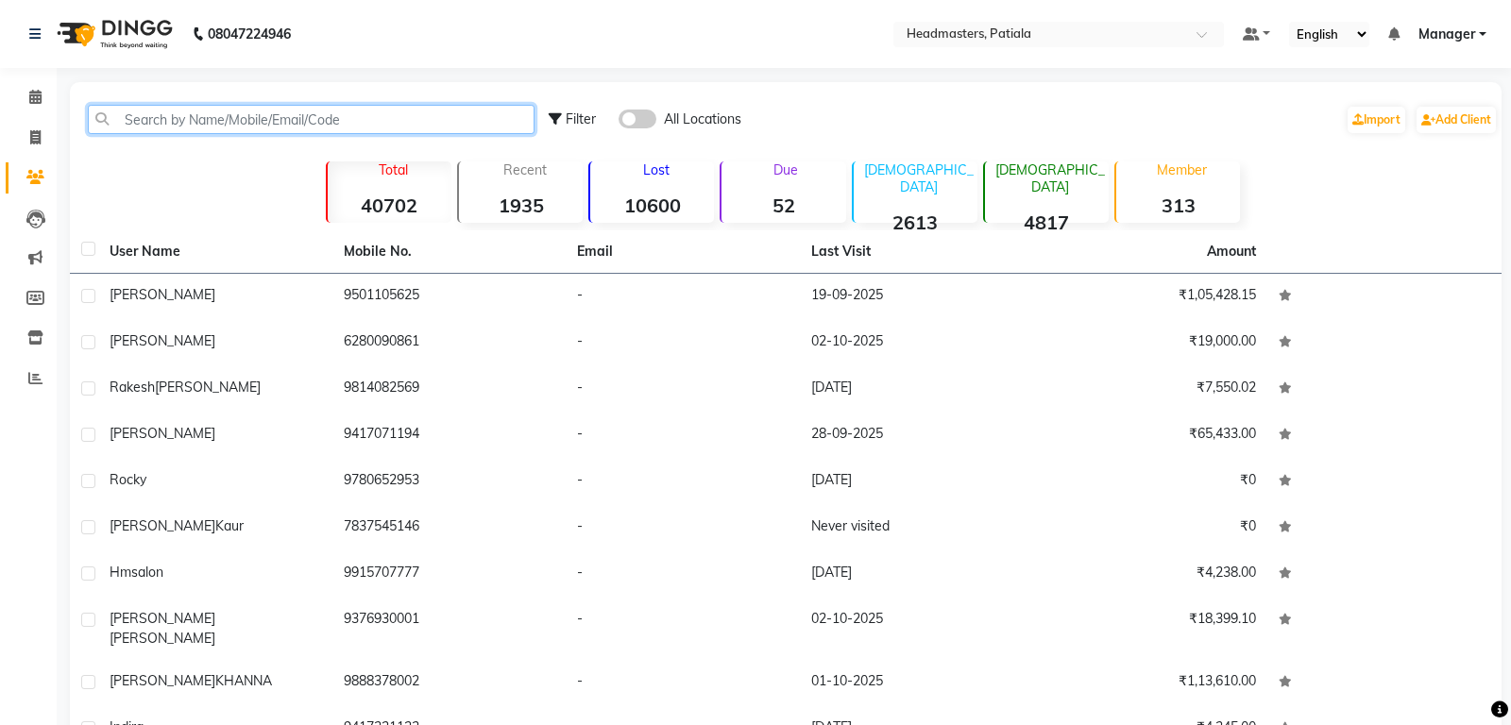
click at [481, 120] on input "text" at bounding box center [311, 119] width 447 height 29
paste input "9463598954"
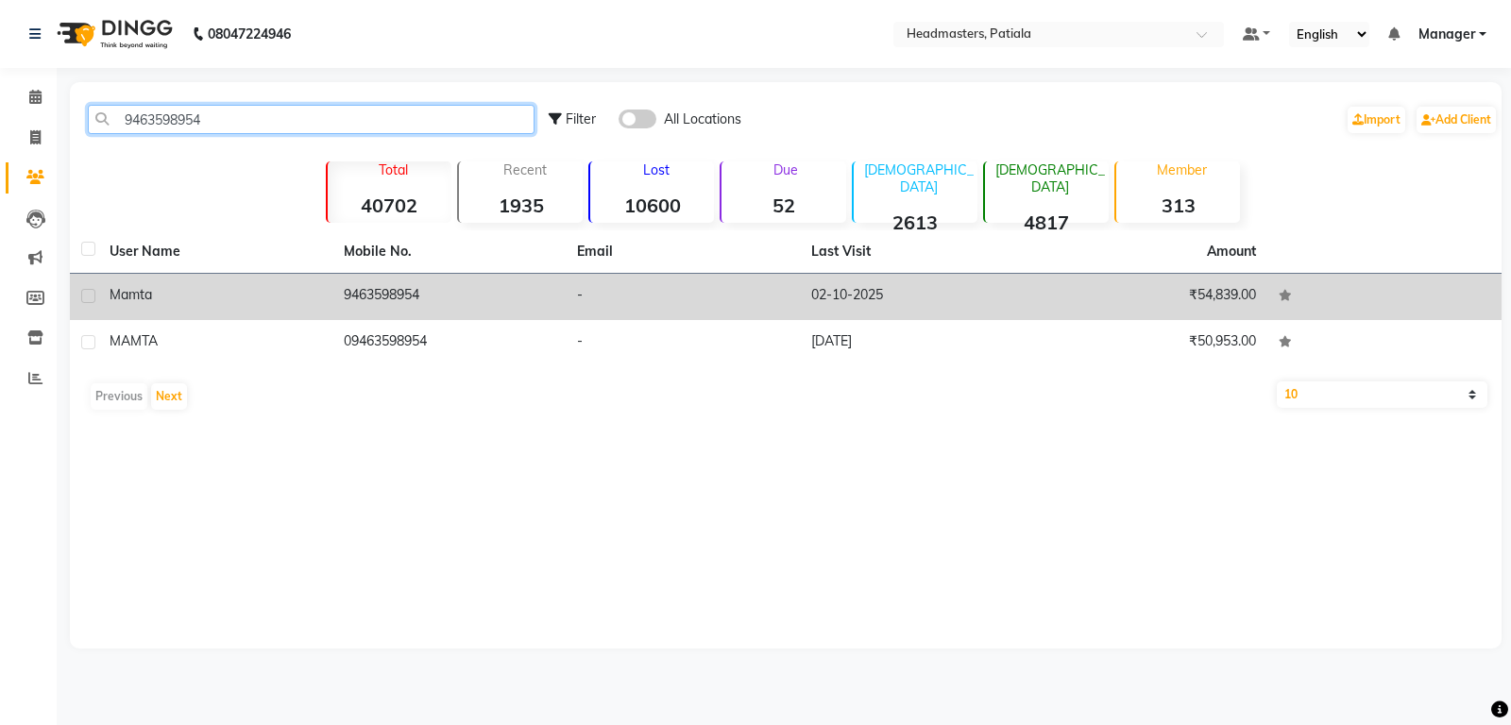
type input "9463598954"
click at [896, 274] on td "02-10-2025" at bounding box center [917, 297] width 234 height 46
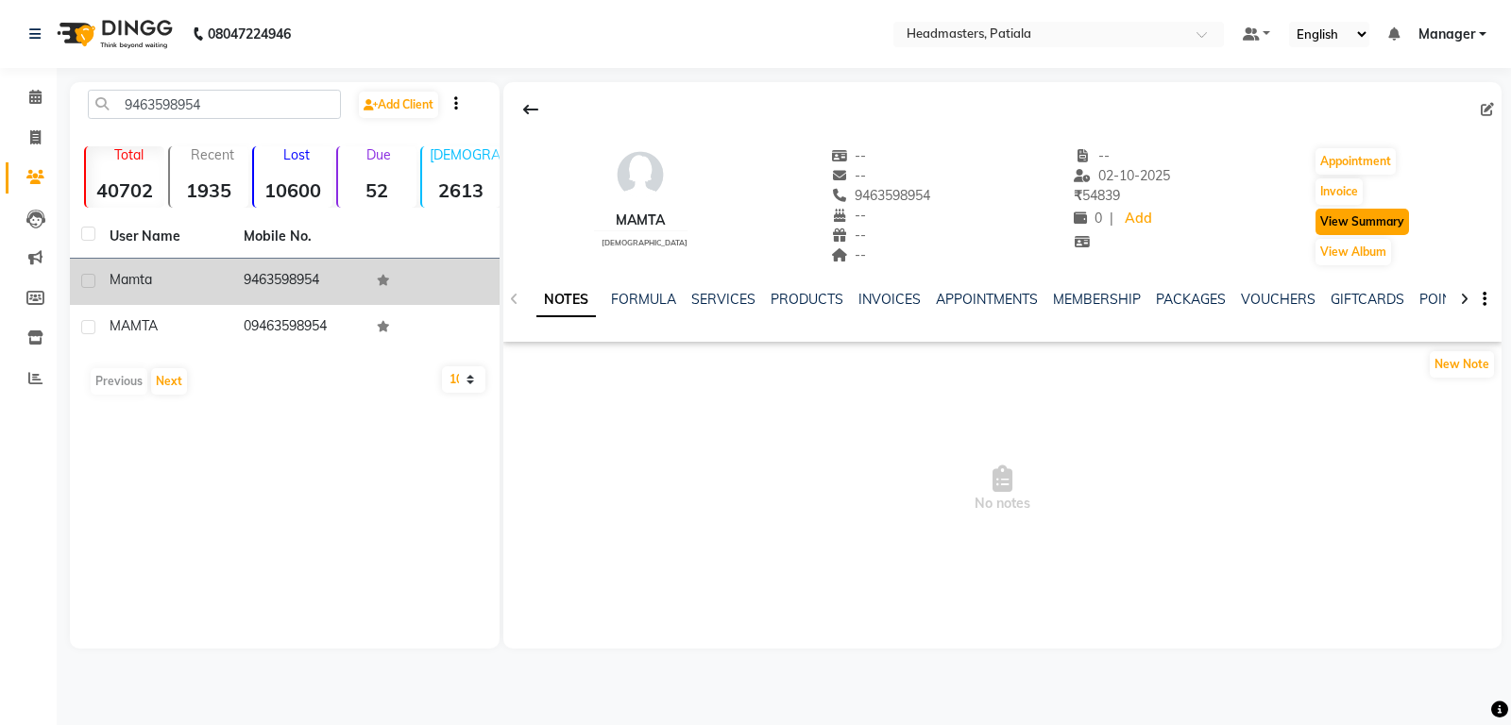
click at [1351, 224] on button "View Summary" at bounding box center [1361, 222] width 93 height 26
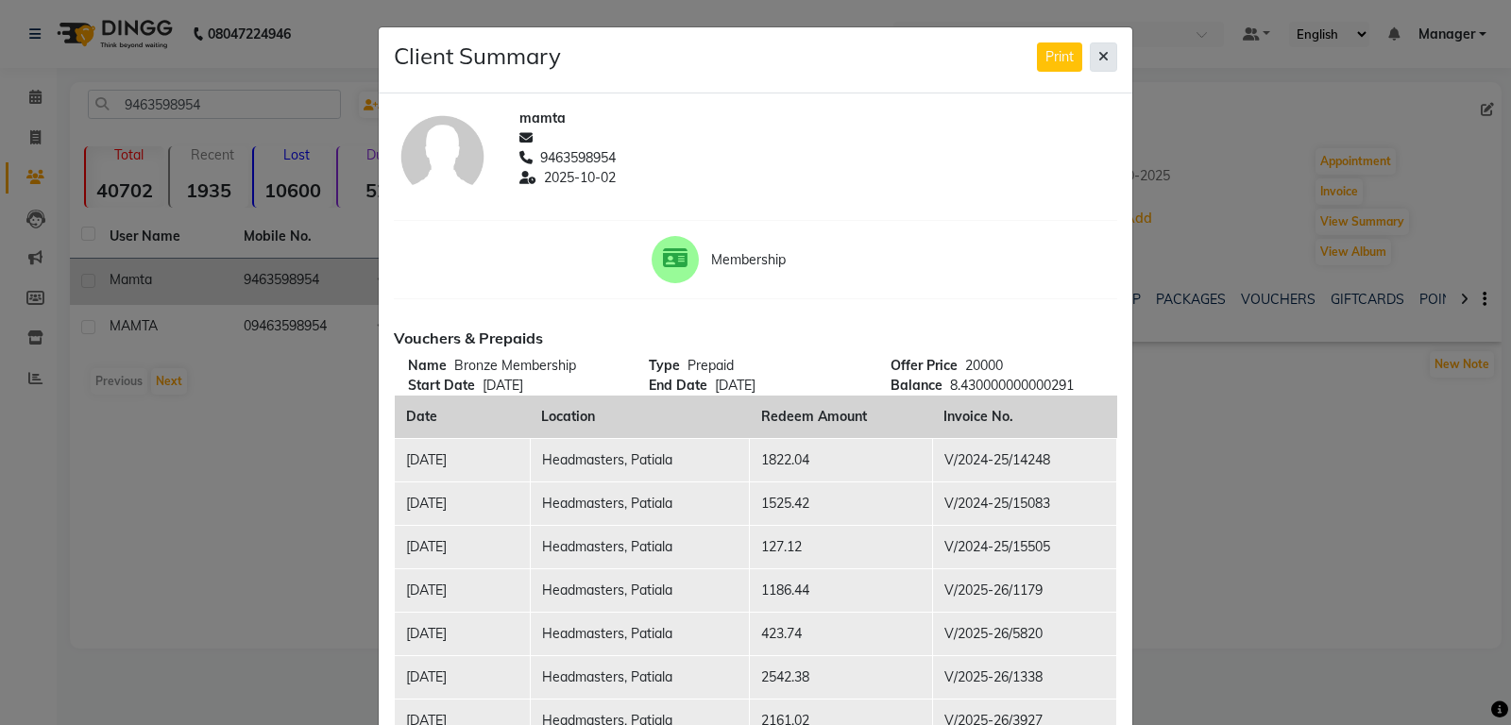
click at [1108, 69] on button at bounding box center [1103, 56] width 27 height 29
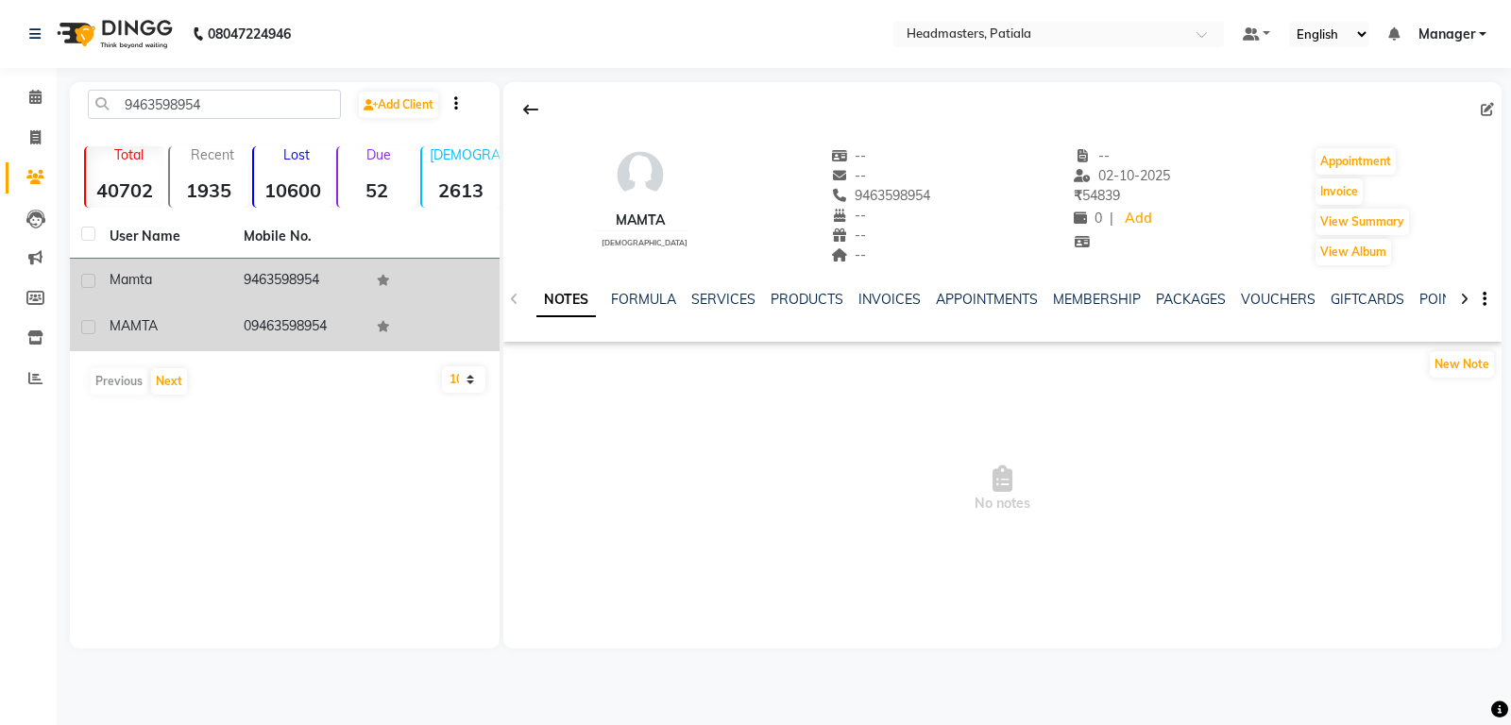
click at [305, 313] on td "09463598954" at bounding box center [299, 328] width 134 height 46
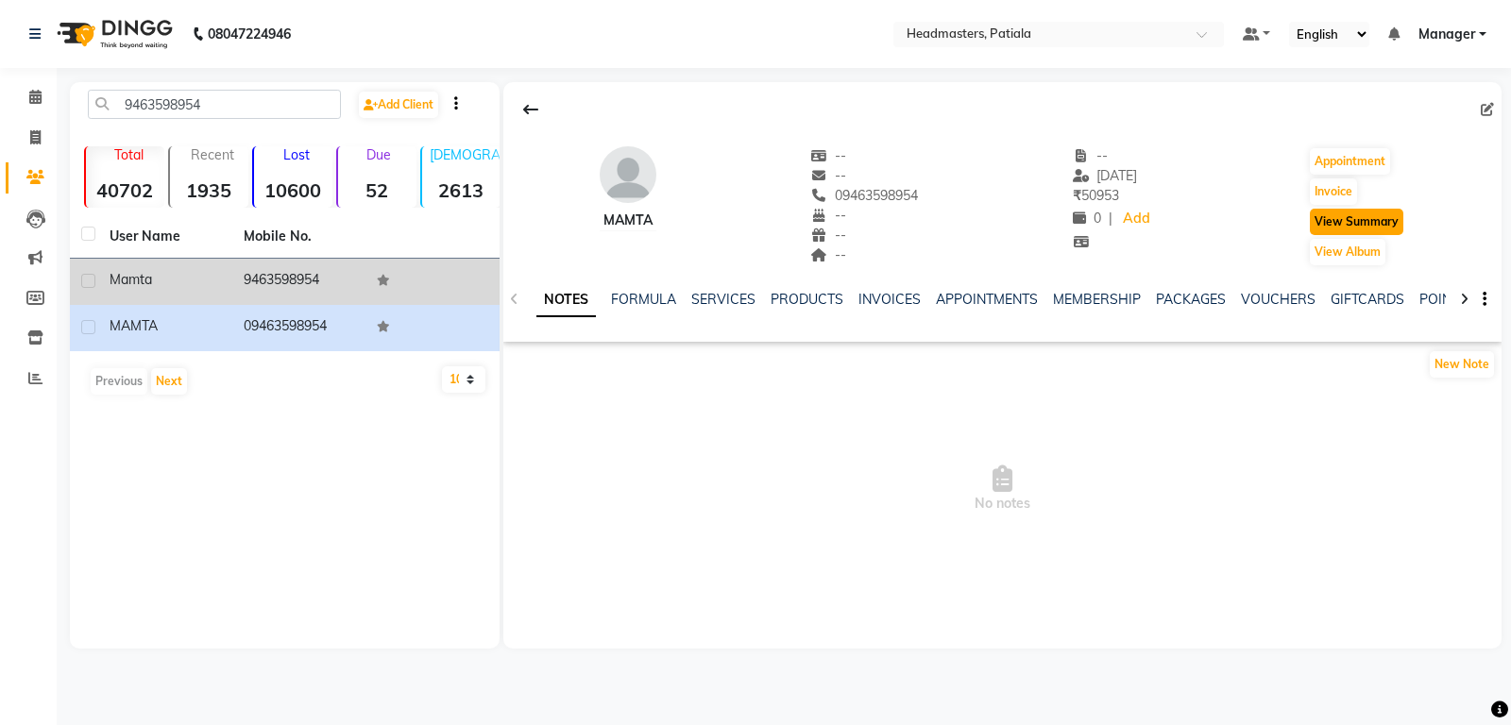
click at [1320, 220] on button "View Summary" at bounding box center [1356, 222] width 93 height 26
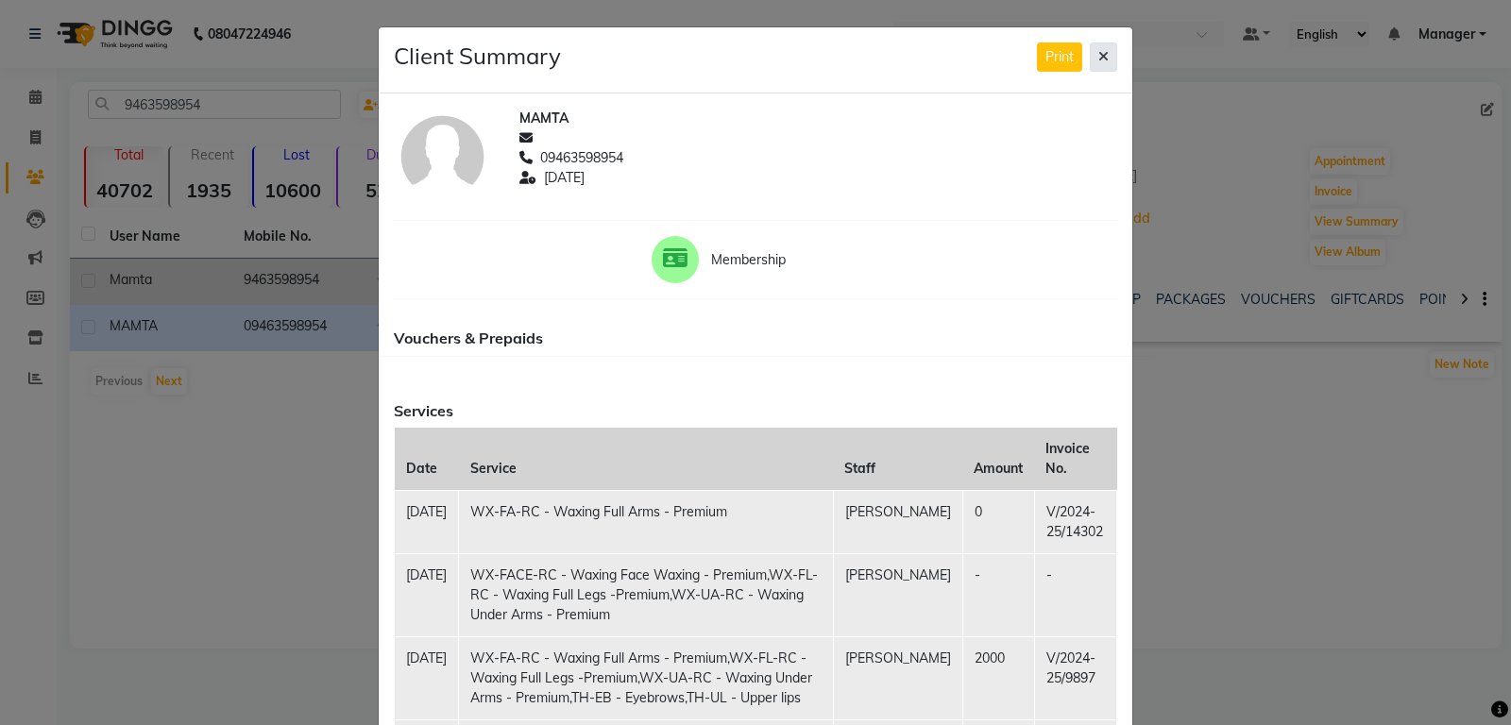
click at [1109, 53] on button at bounding box center [1103, 56] width 27 height 29
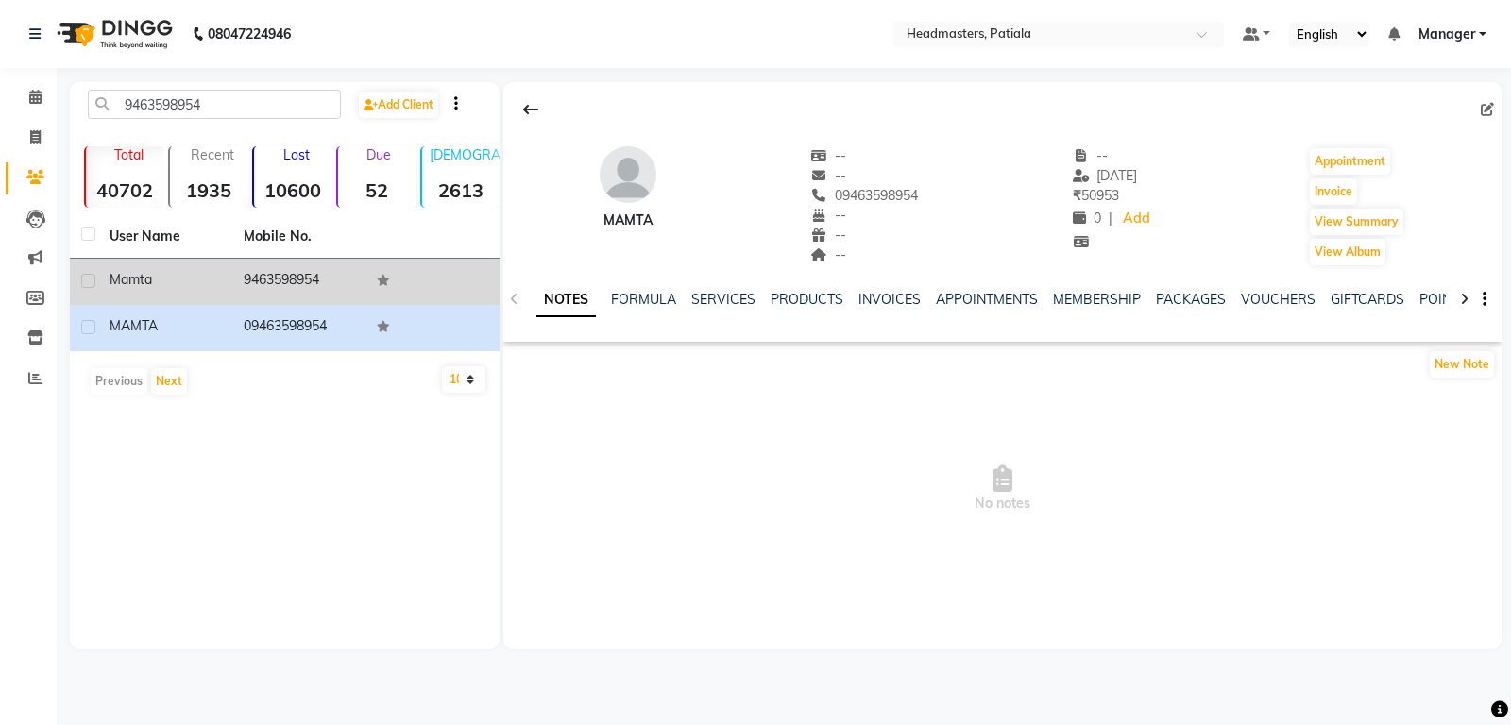
click at [319, 273] on td "9463598954" at bounding box center [299, 282] width 134 height 46
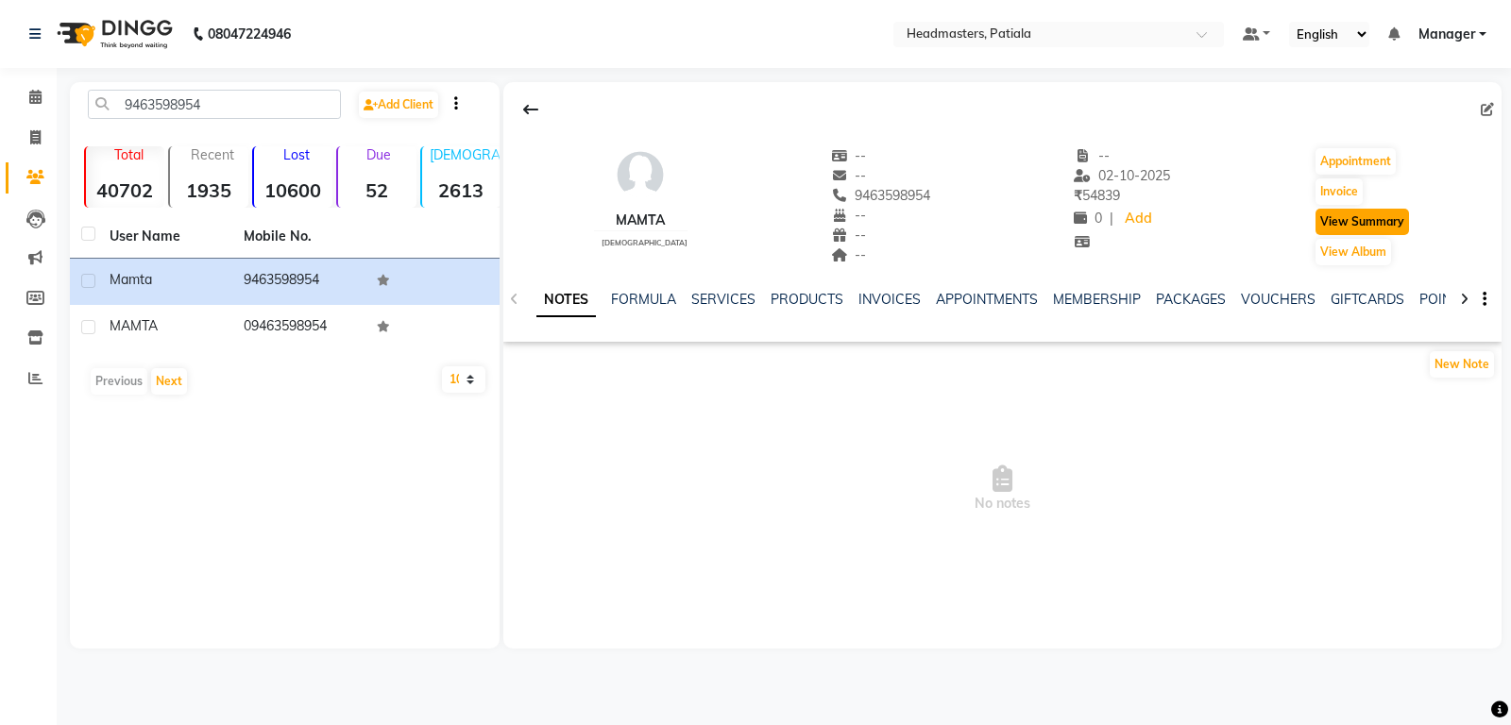
click at [1346, 226] on button "View Summary" at bounding box center [1361, 222] width 93 height 26
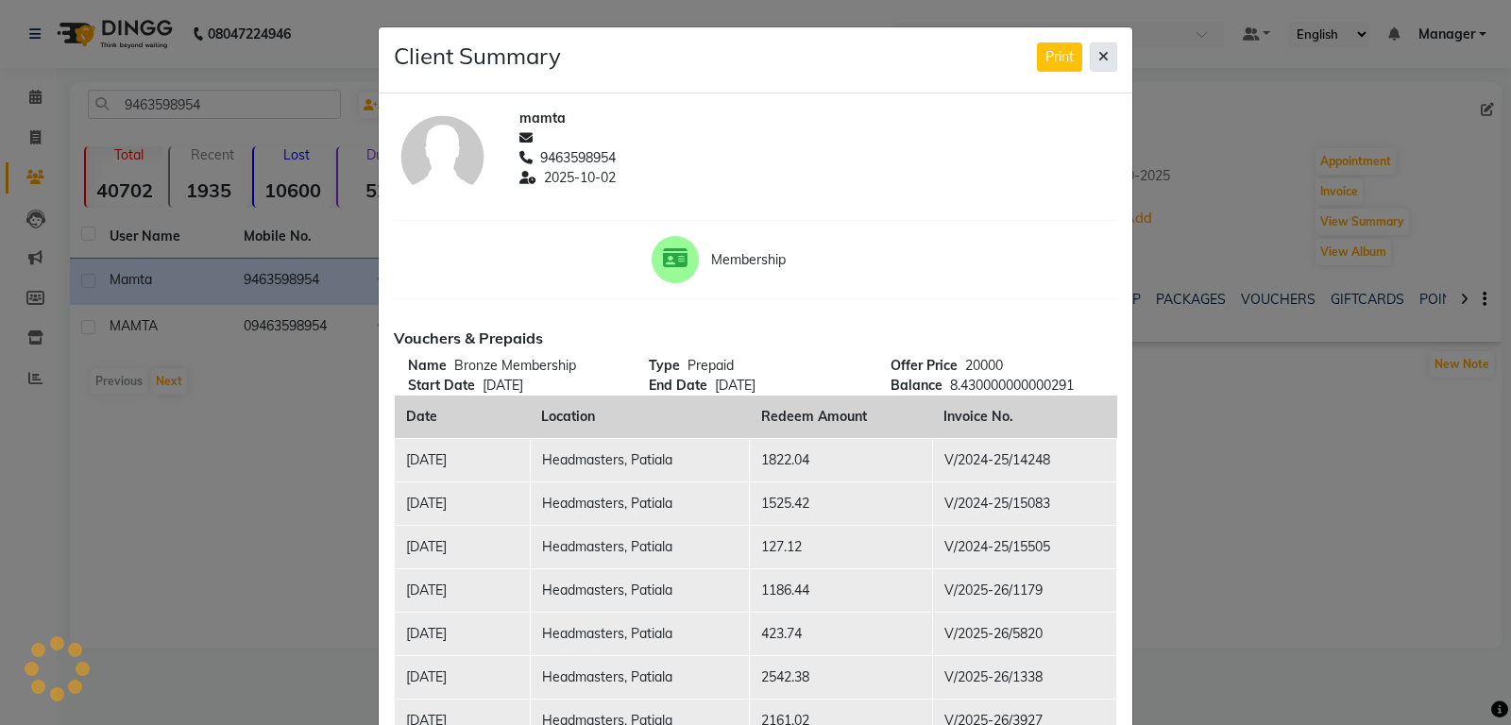
click at [1117, 55] on button at bounding box center [1103, 56] width 27 height 29
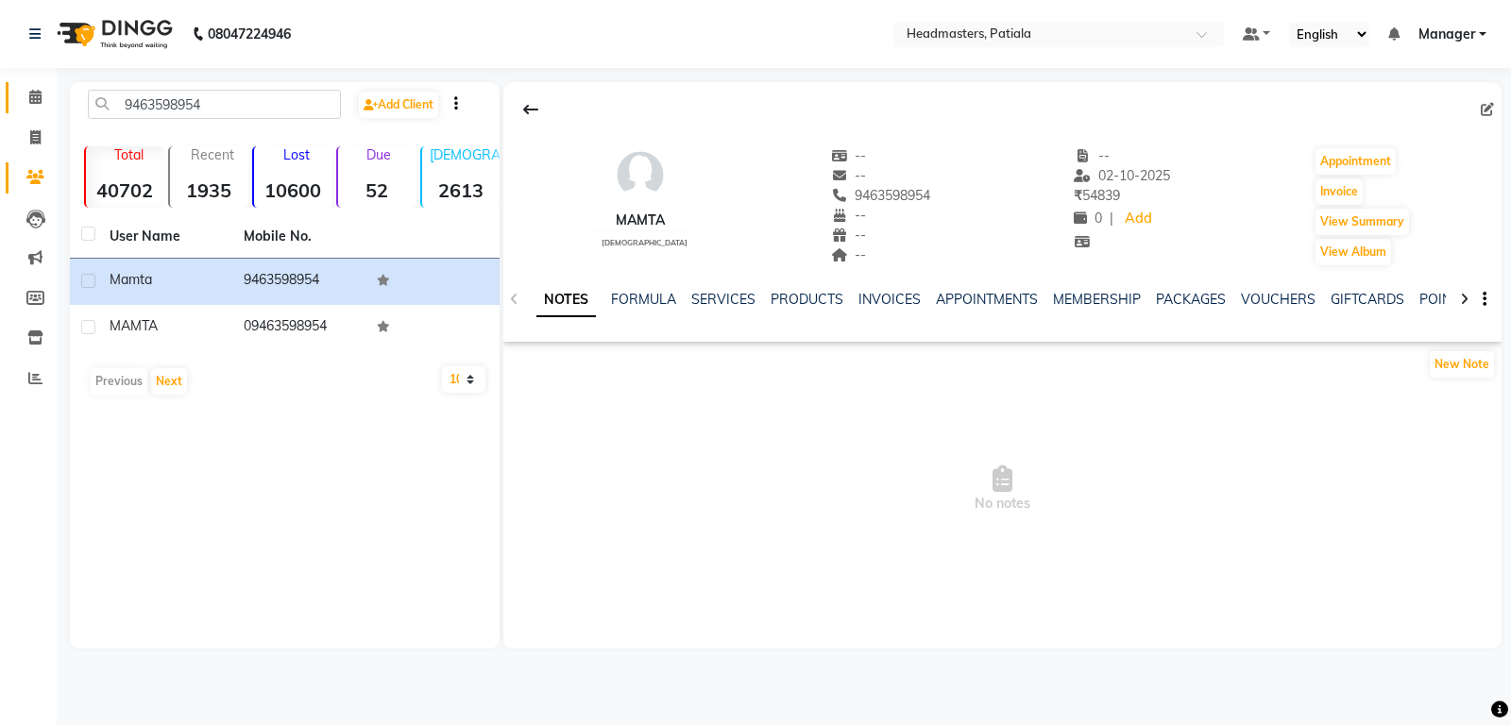
click at [39, 87] on link "Calendar" at bounding box center [28, 97] width 45 height 31
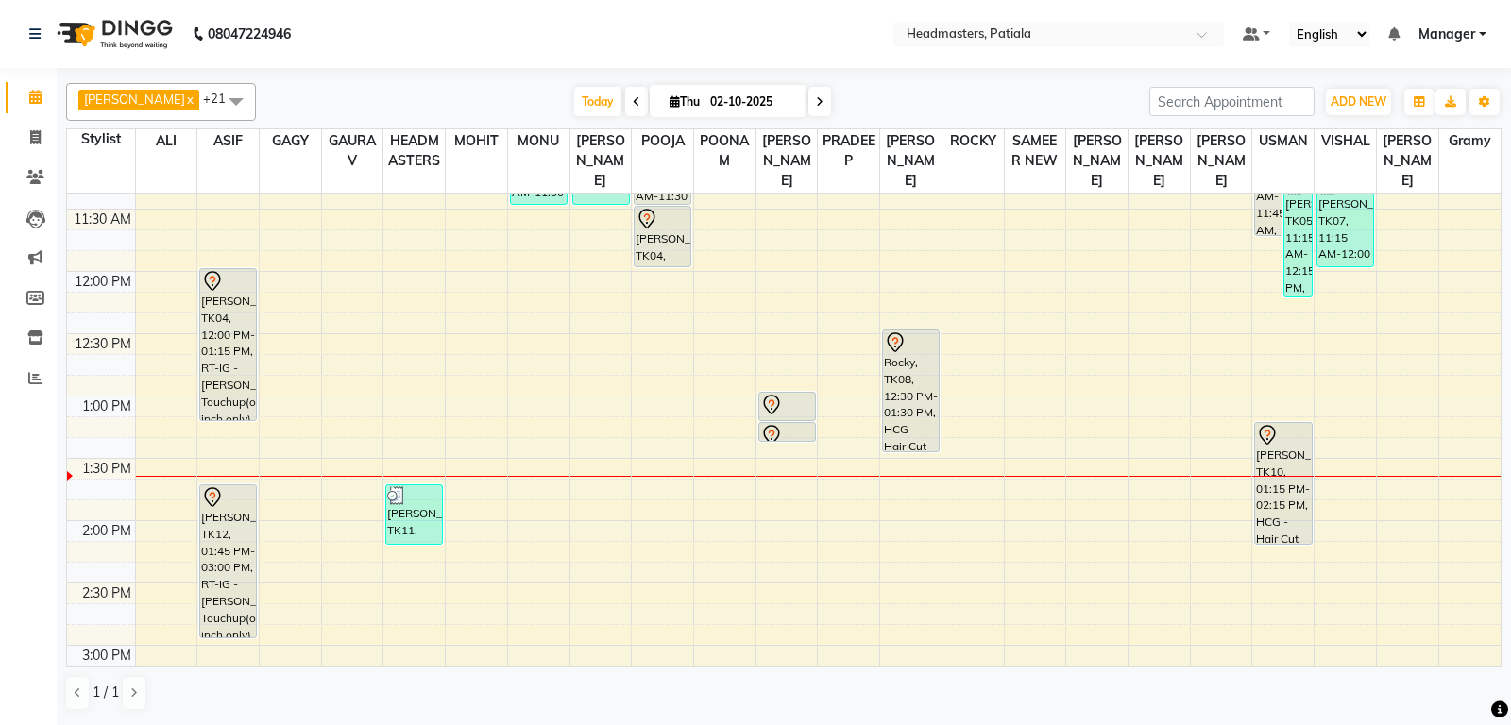
scroll to position [321, 0]
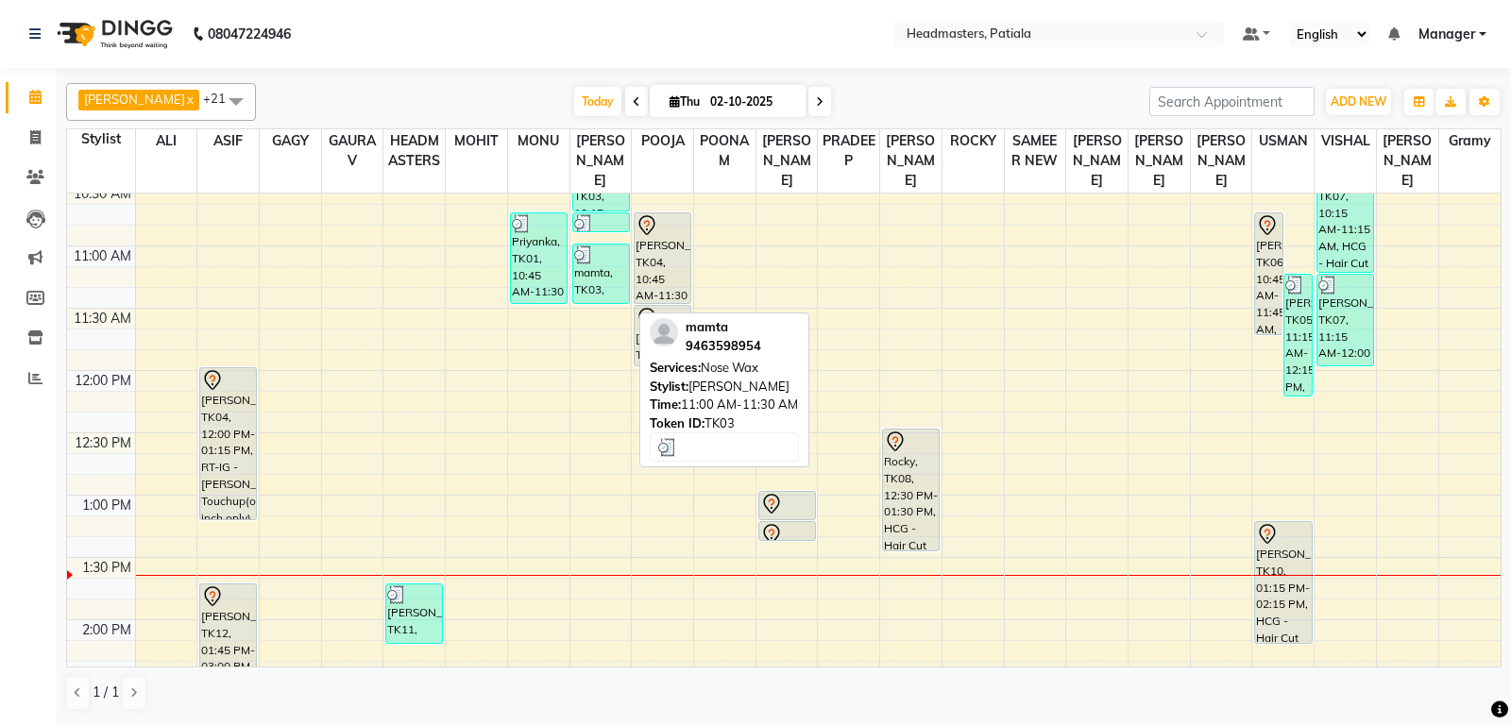
click at [599, 300] on div "mamta, TK03, 11:00 AM-11:30 AM, Nose Wax" at bounding box center [601, 274] width 56 height 59
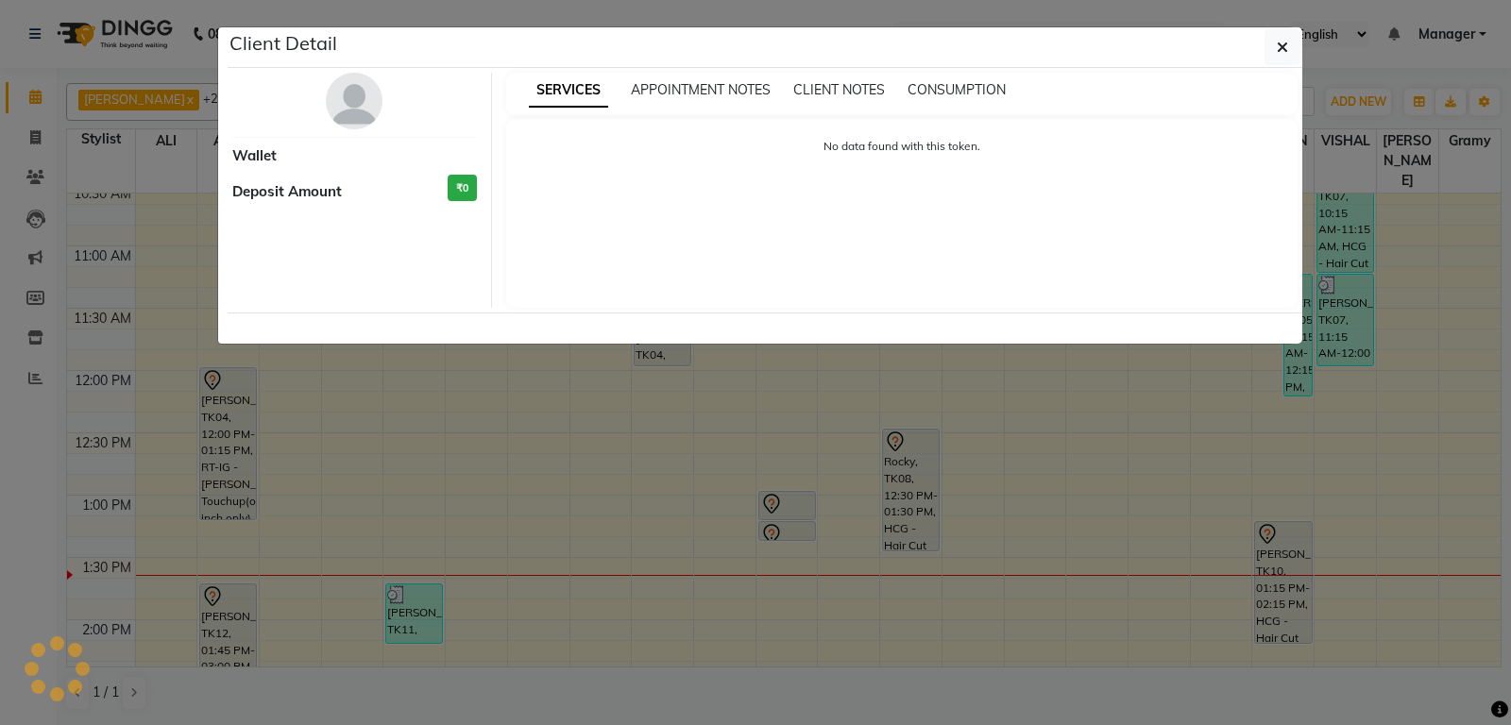
select select "3"
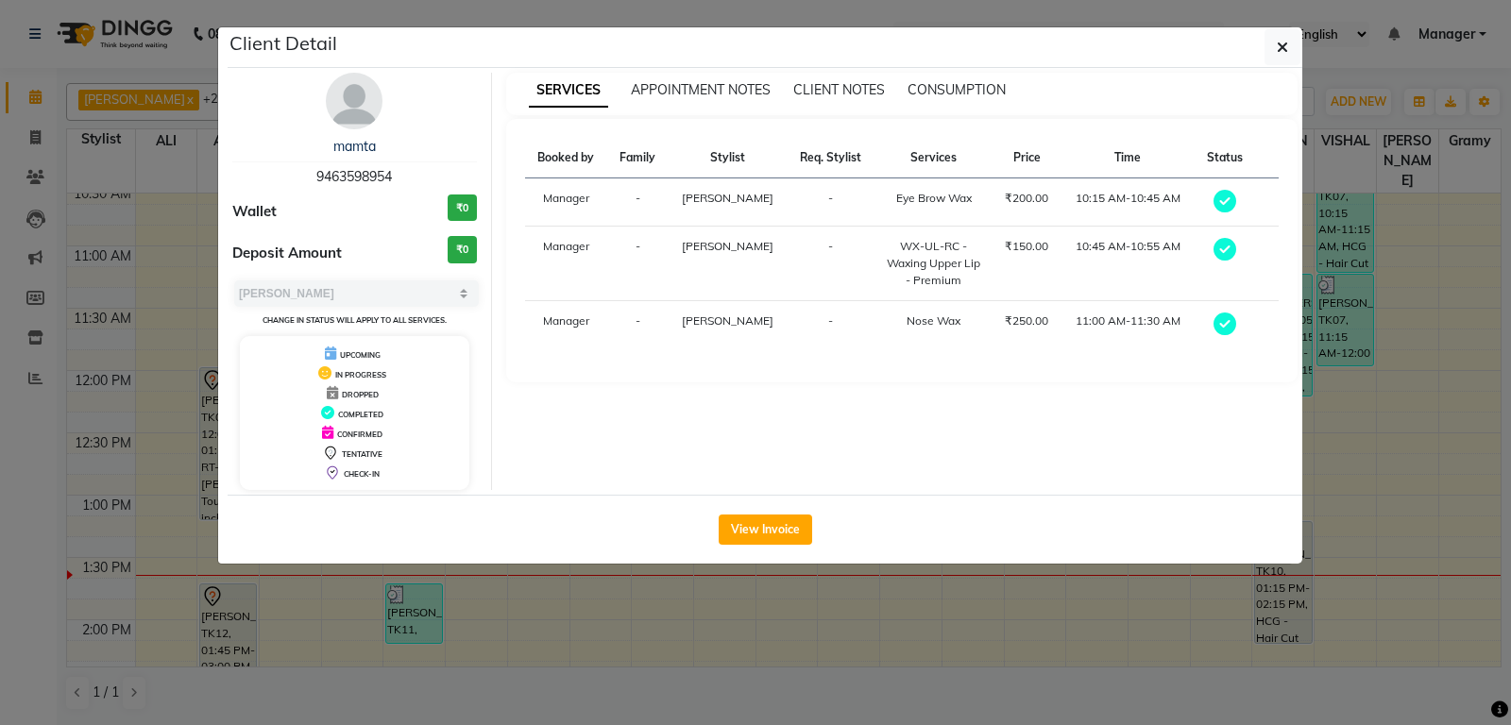
drag, startPoint x: 310, startPoint y: 162, endPoint x: 393, endPoint y: 180, distance: 85.0
click at [393, 180] on div "mamta 9463598954" at bounding box center [354, 162] width 245 height 50
copy div "9463598954"
click at [1295, 45] on button "button" at bounding box center [1282, 47] width 36 height 36
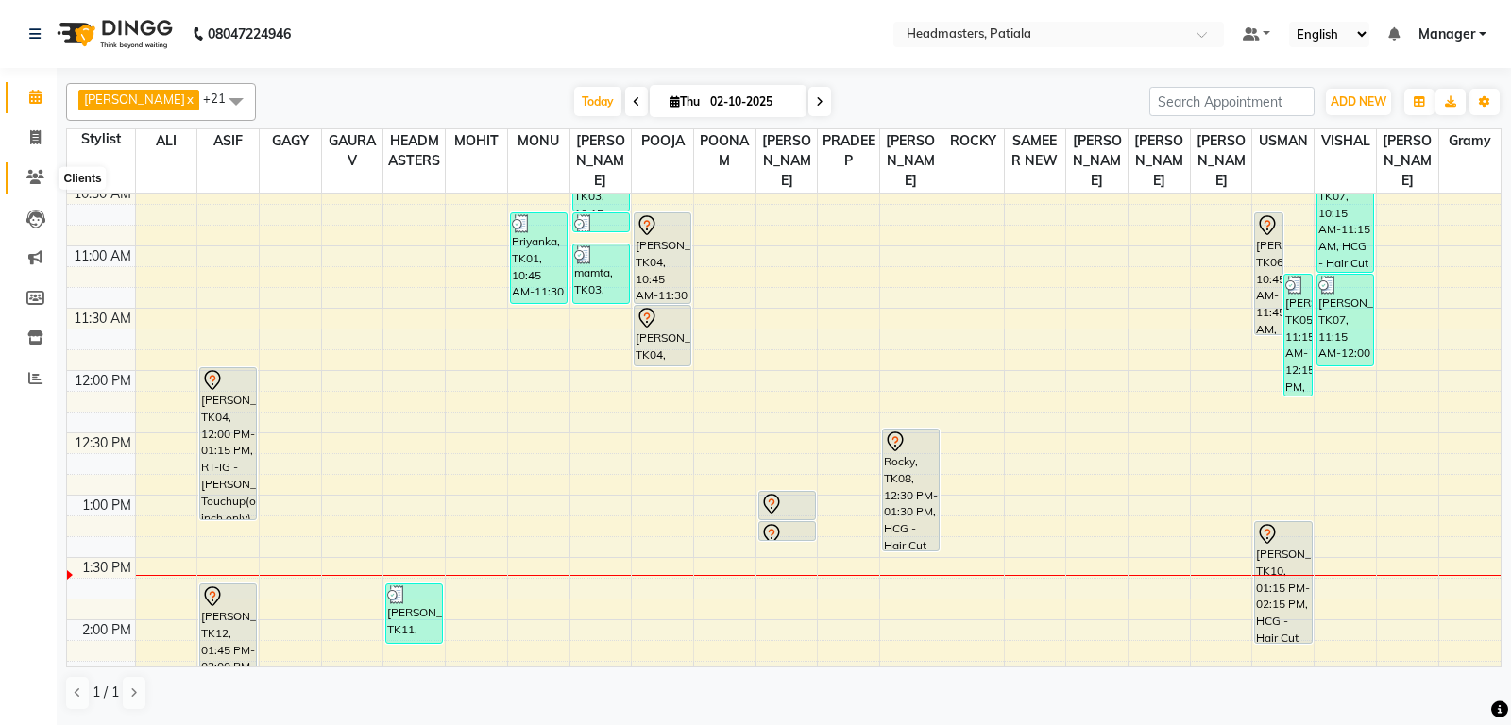
click at [26, 173] on span at bounding box center [35, 178] width 33 height 22
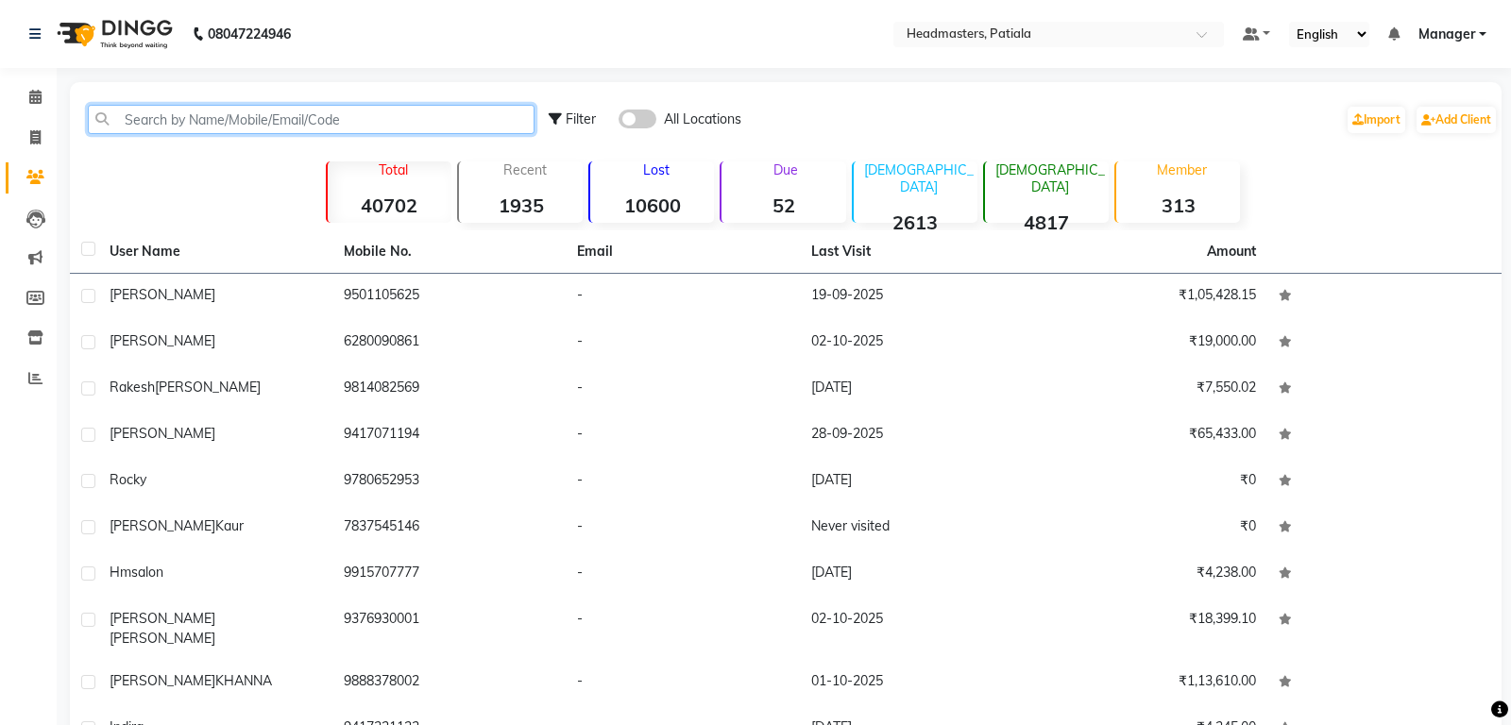
paste input "9463598954"
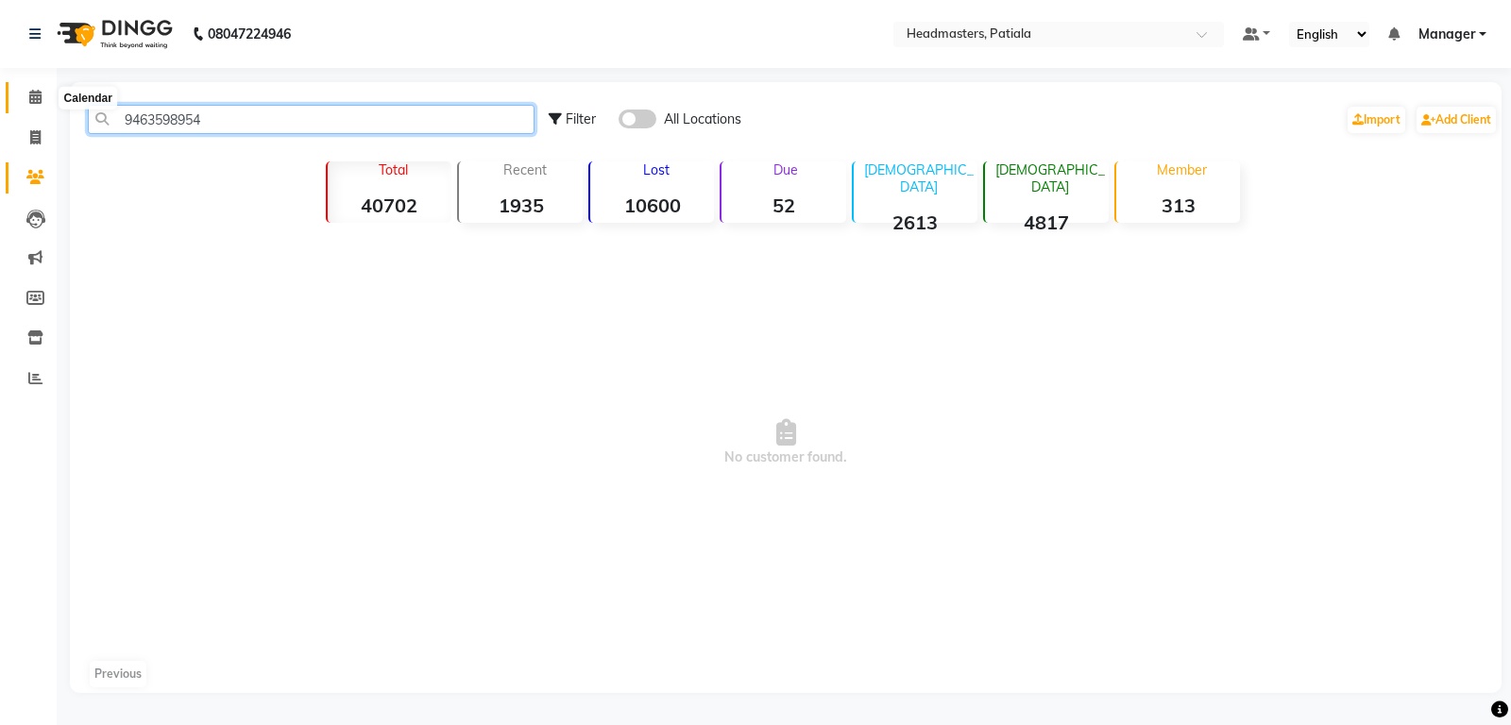
type input "9463598954"
click at [21, 94] on span at bounding box center [35, 98] width 33 height 22
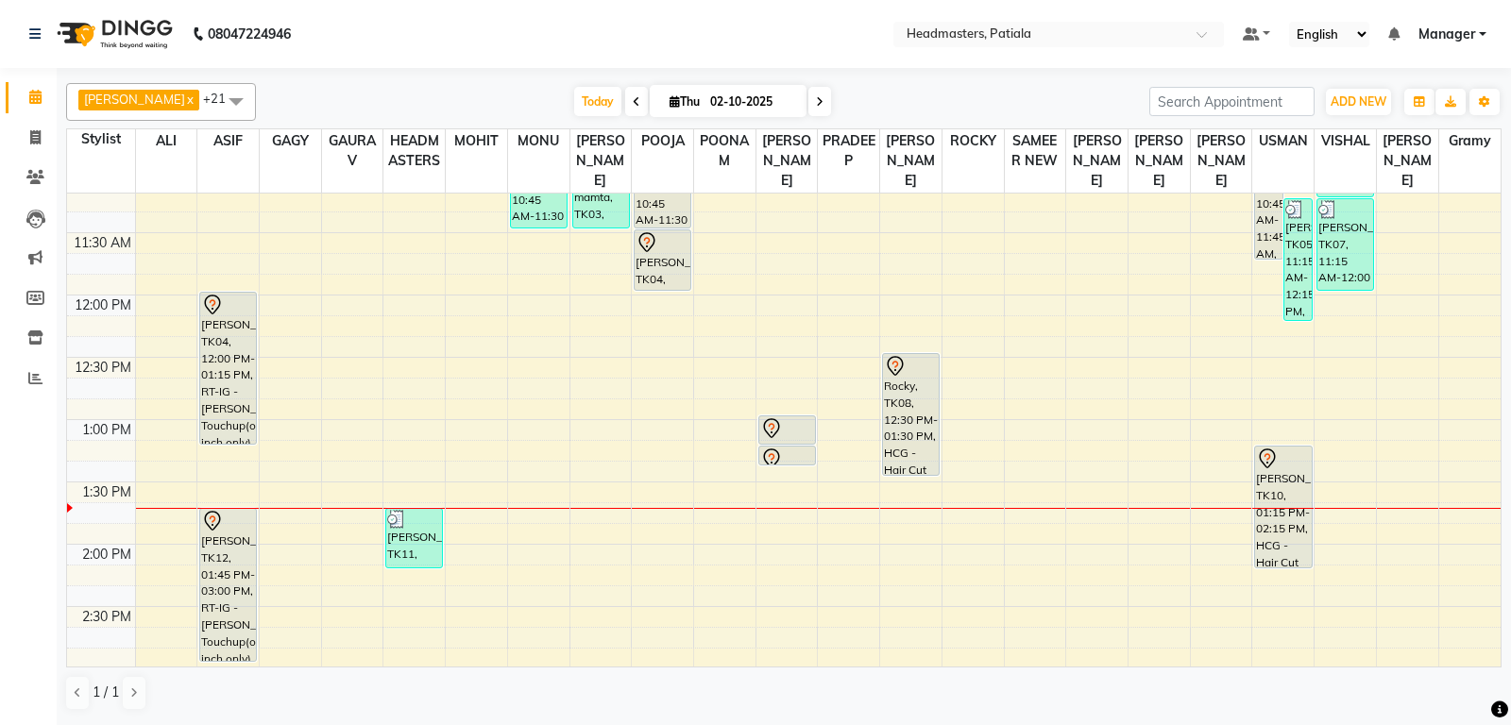
scroll to position [496, 0]
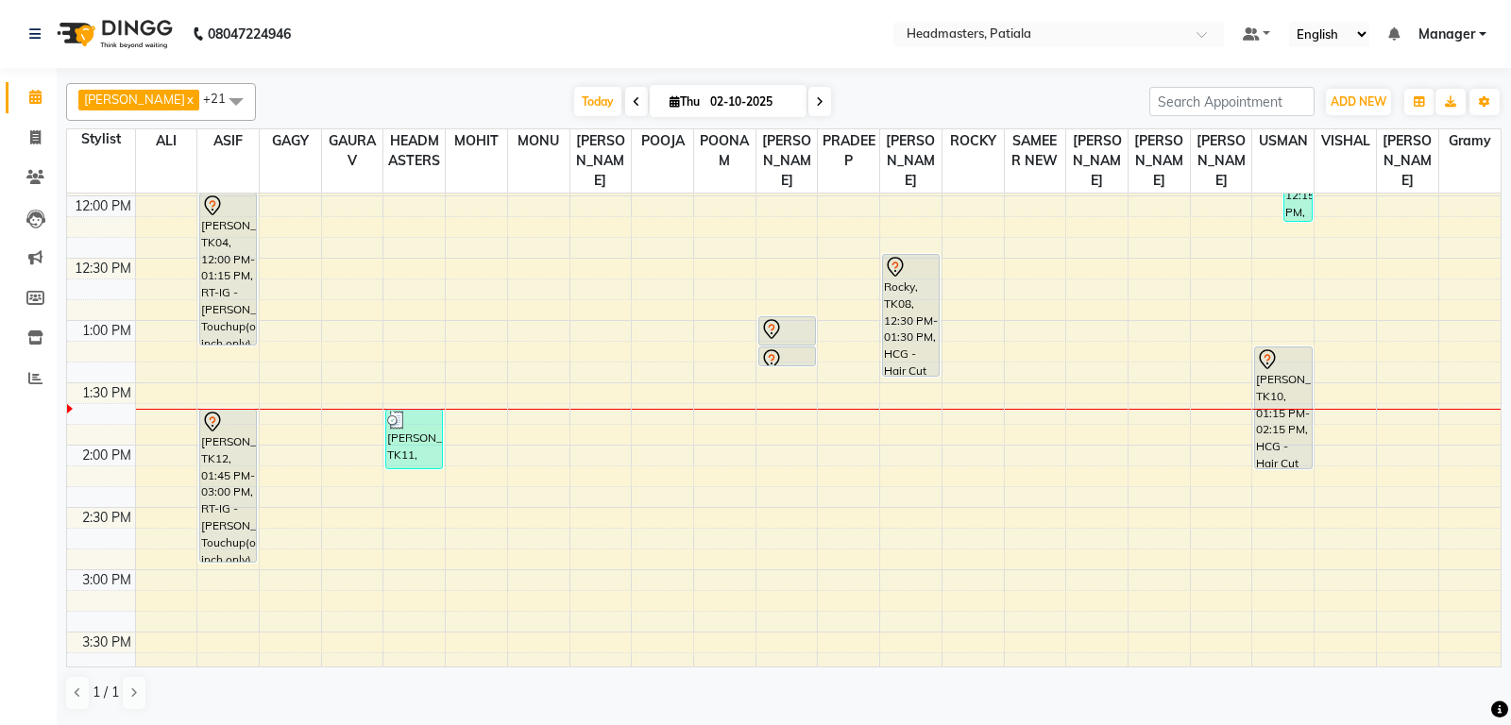
click at [923, 471] on div "8:00 AM 8:30 AM 9:00 AM 9:30 AM 10:00 AM 10:30 AM 11:00 AM 11:30 AM 12:00 PM 12…" at bounding box center [783, 570] width 1433 height 1744
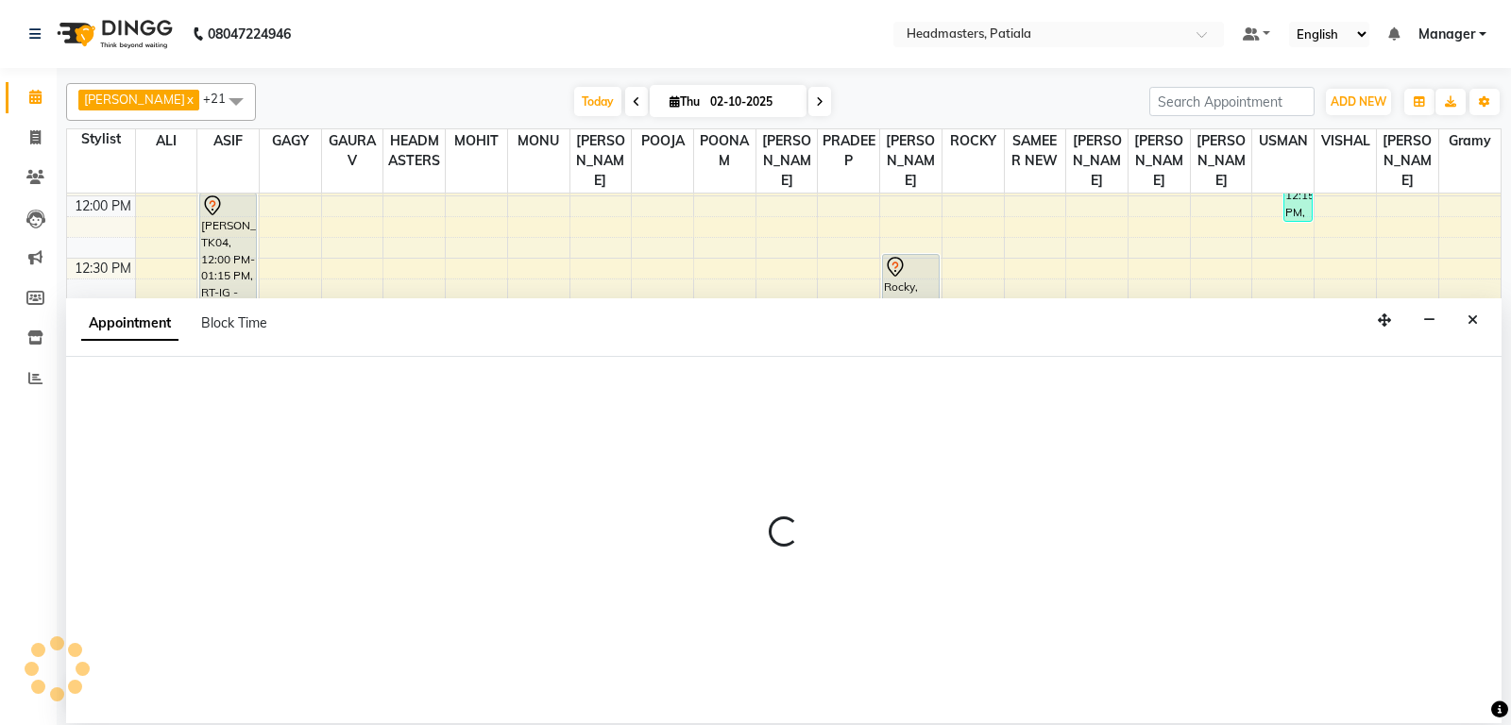
select select "62112"
select select "840"
select select "tentative"
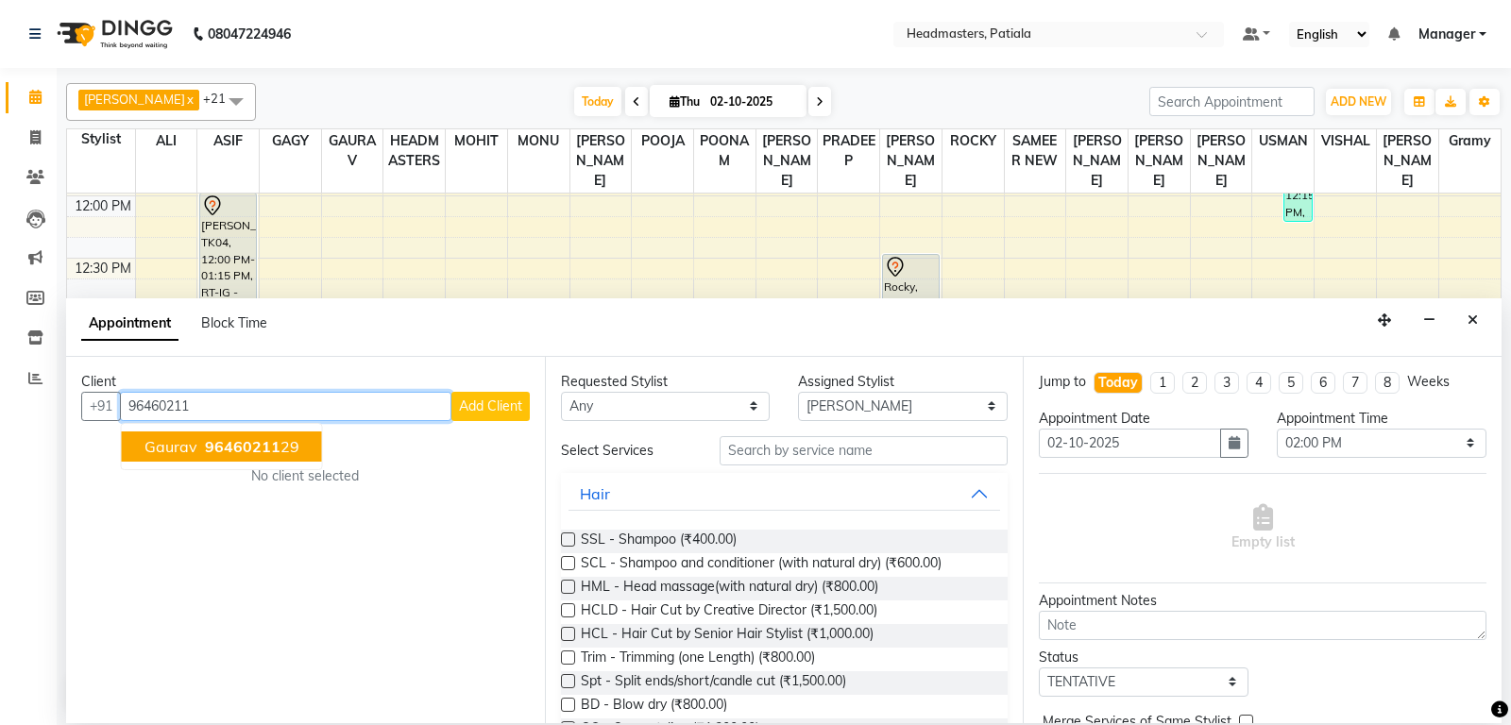
click at [229, 451] on span "96460211" at bounding box center [243, 446] width 76 height 19
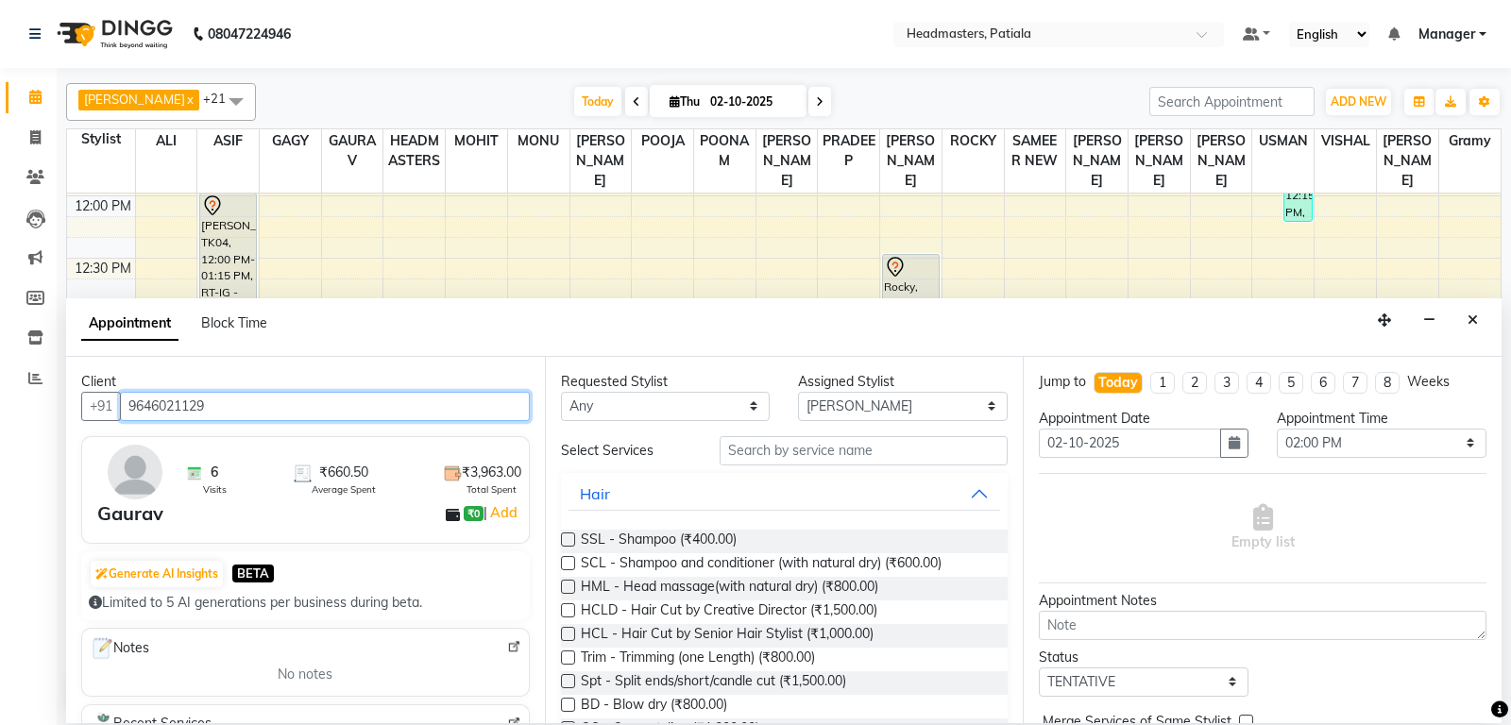
type input "9646021129"
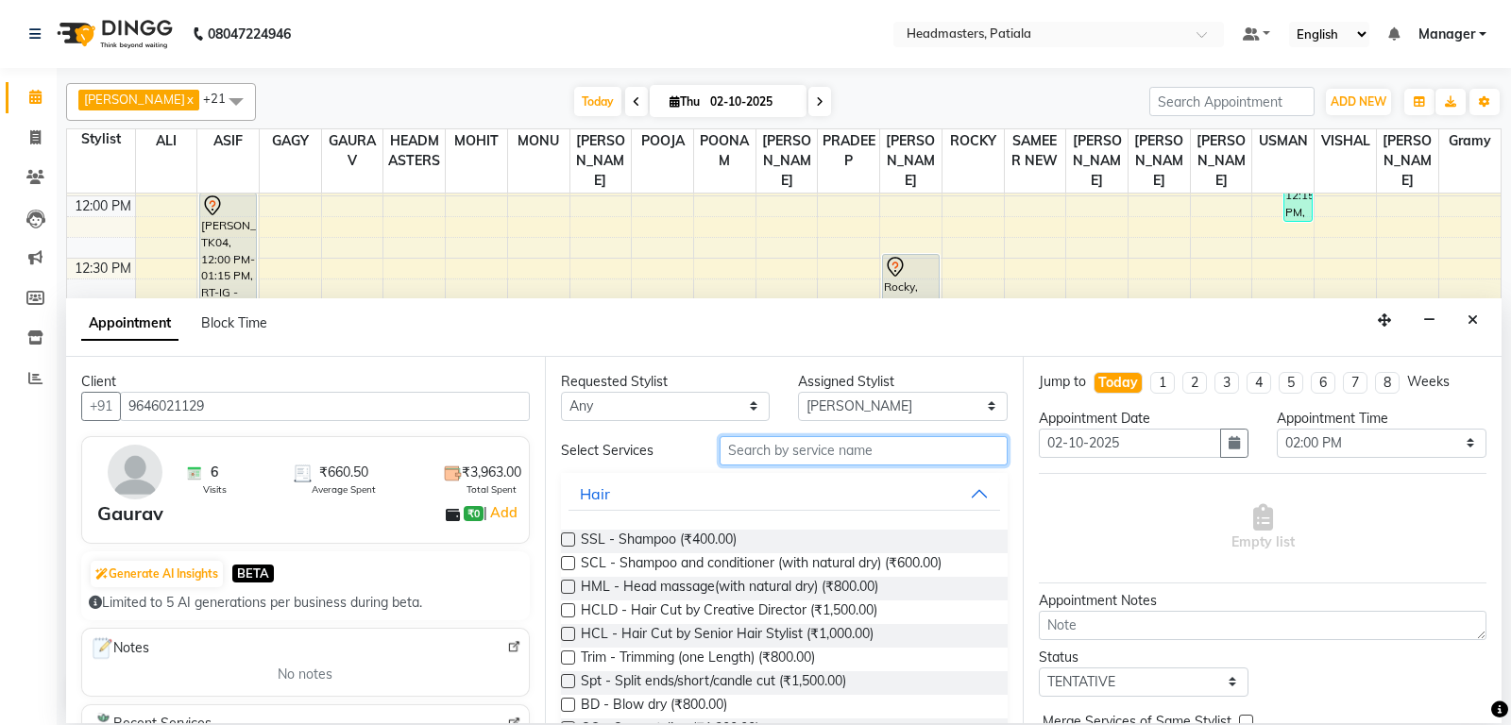
click at [754, 440] on input "text" at bounding box center [864, 450] width 289 height 29
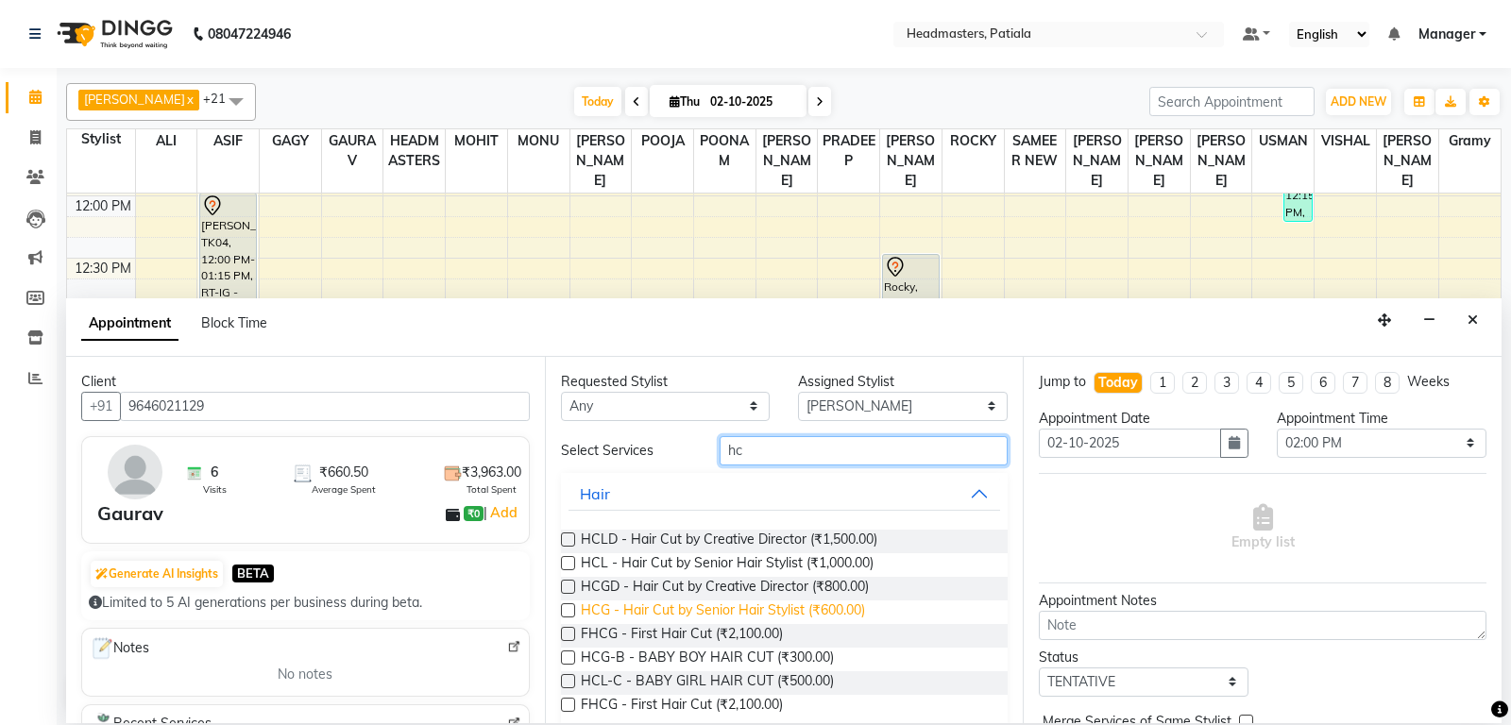
type input "hc"
click at [777, 615] on span "HCG - Hair Cut by Senior Hair Stylist (₹600.00)" at bounding box center [723, 613] width 284 height 24
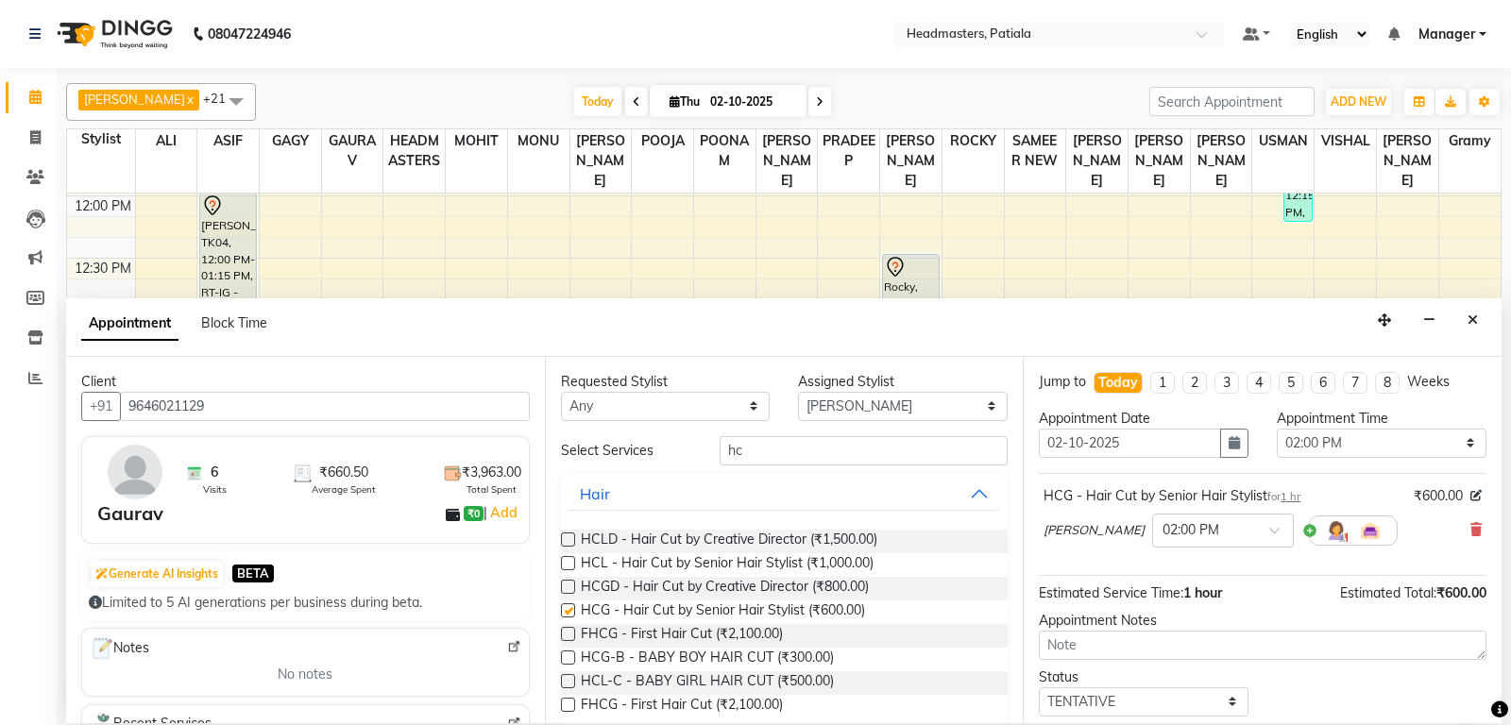
checkbox input "false"
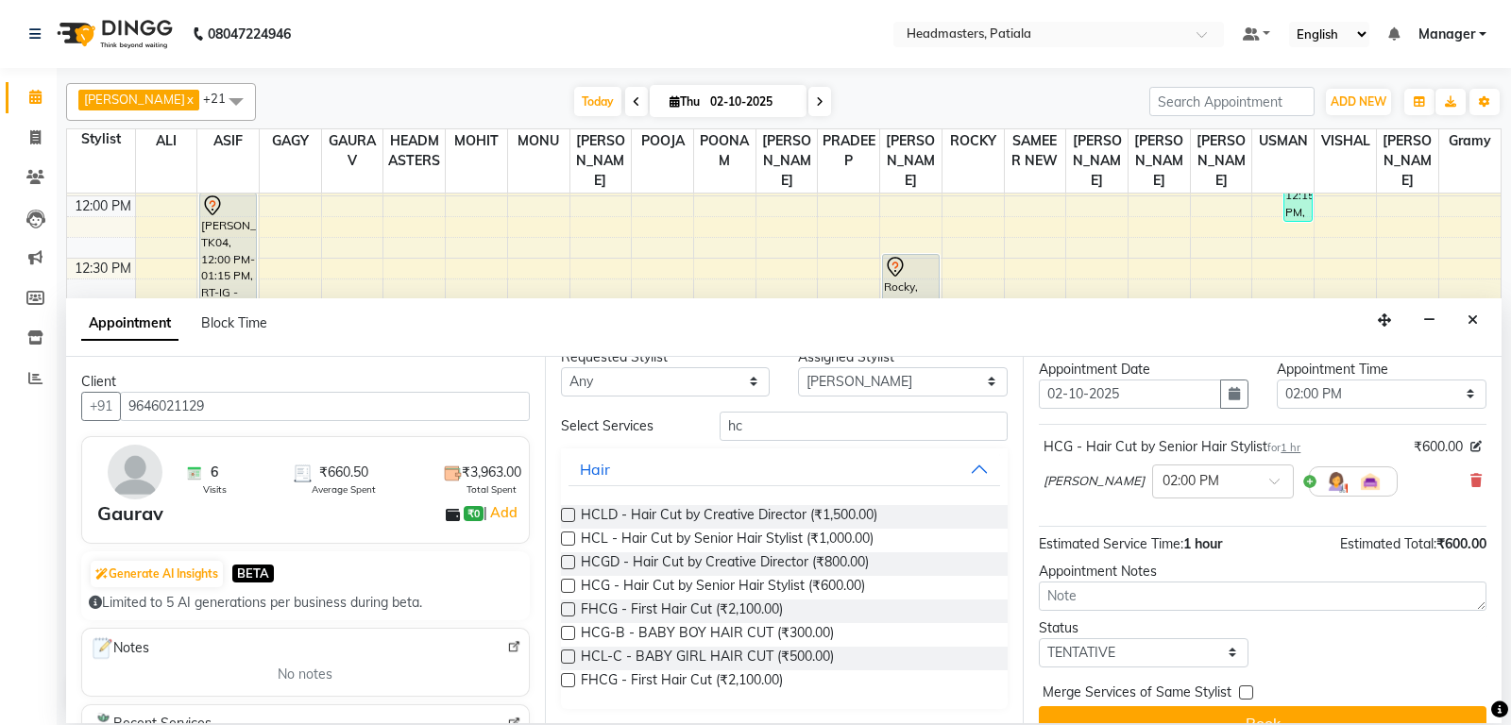
scroll to position [80, 0]
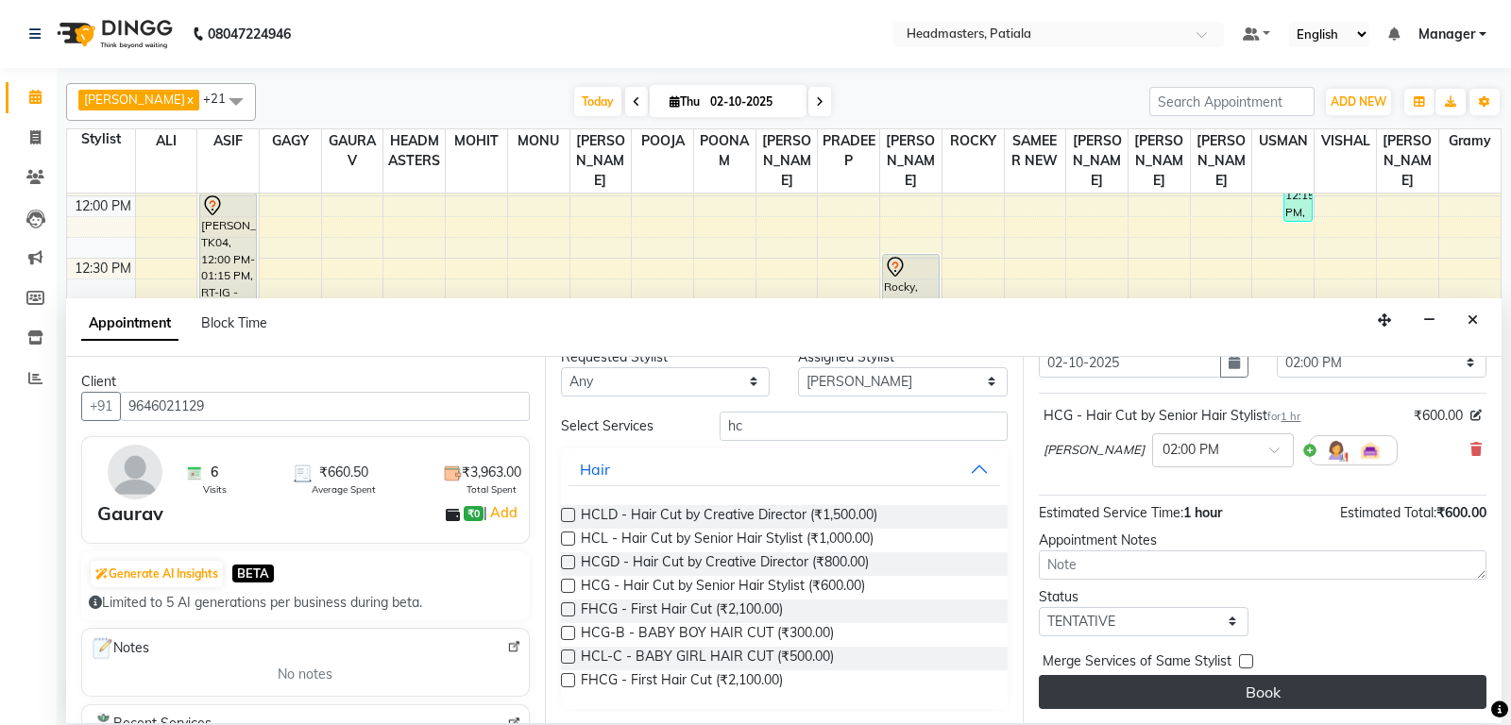
click at [1199, 686] on button "Book" at bounding box center [1263, 692] width 448 height 34
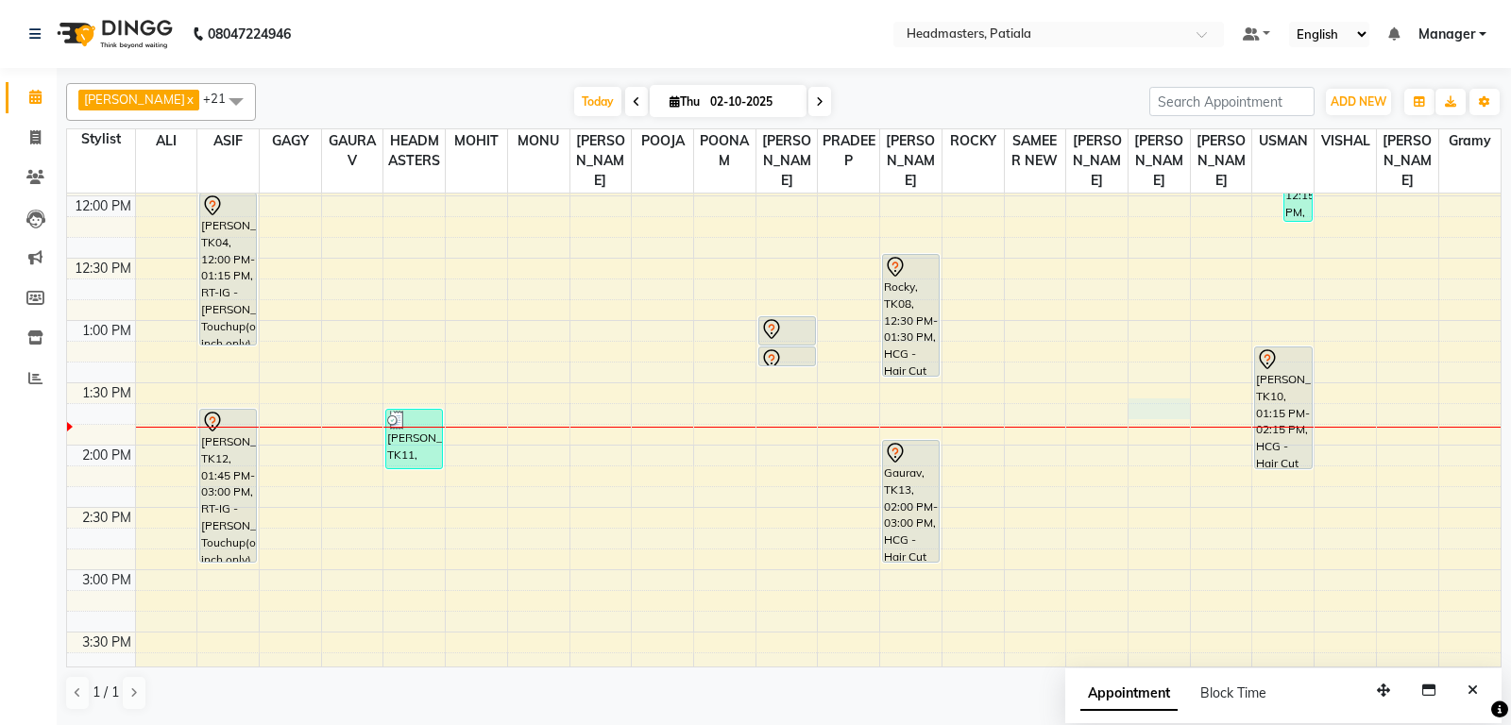
click at [1162, 435] on div "8:00 AM 8:30 AM 9:00 AM 9:30 AM 10:00 AM 10:30 AM 11:00 AM 11:30 AM 12:00 PM 12…" at bounding box center [783, 570] width 1433 height 1744
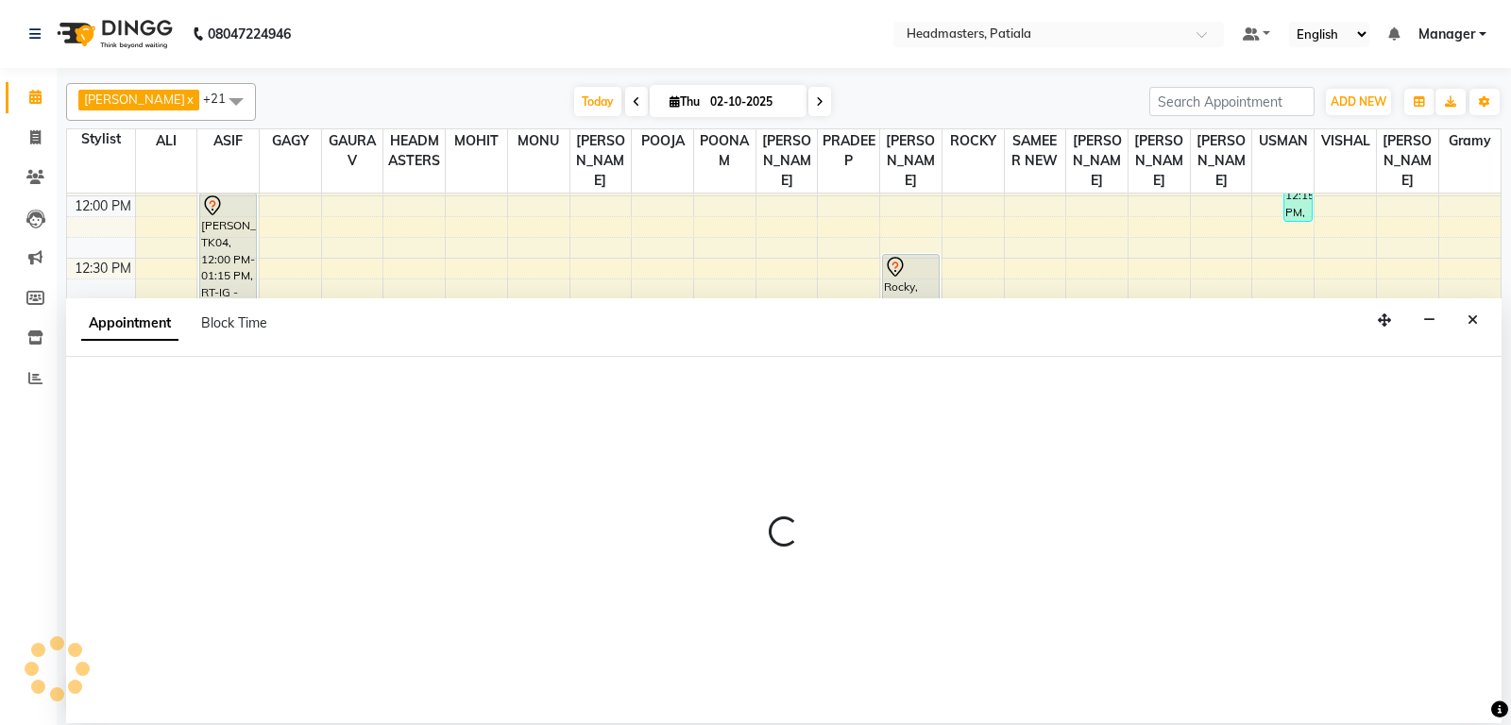
select select "51090"
select select "tentative"
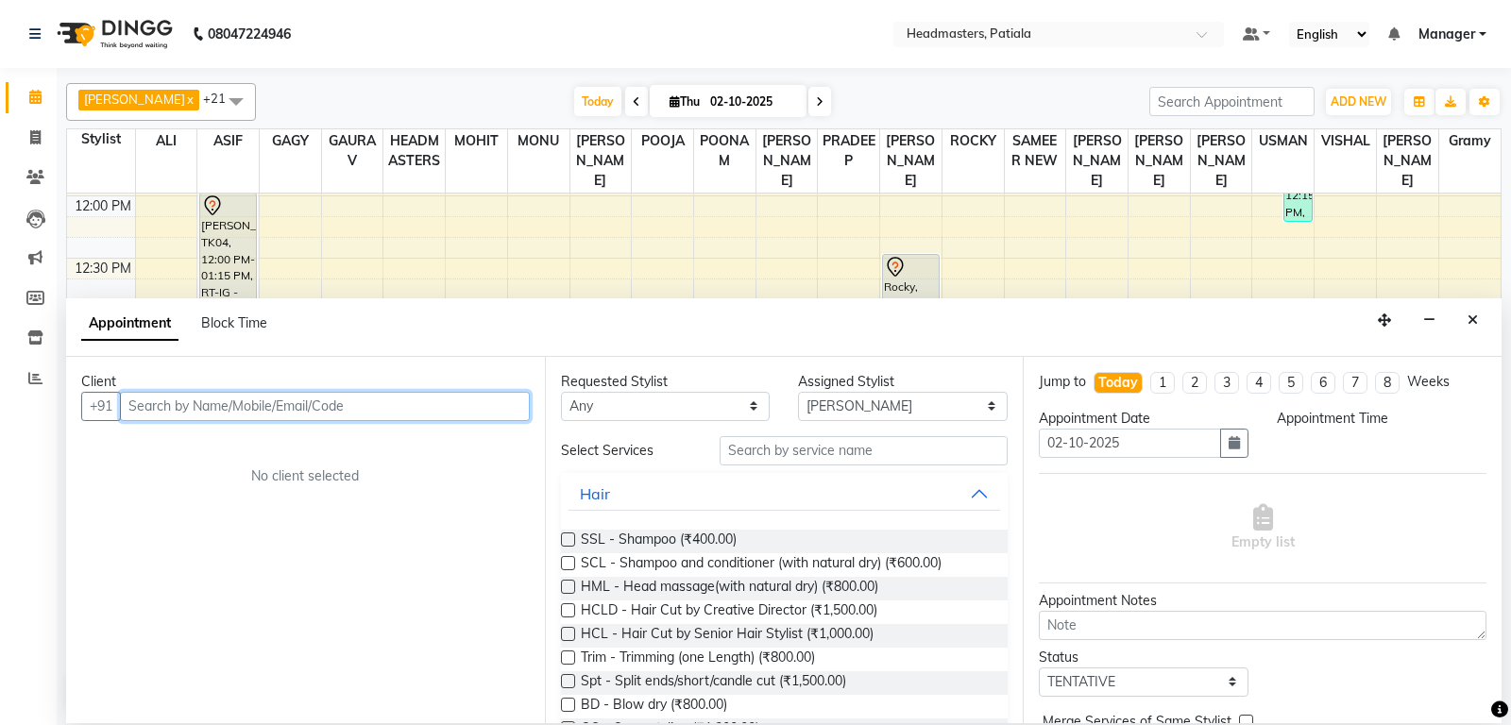
select select "825"
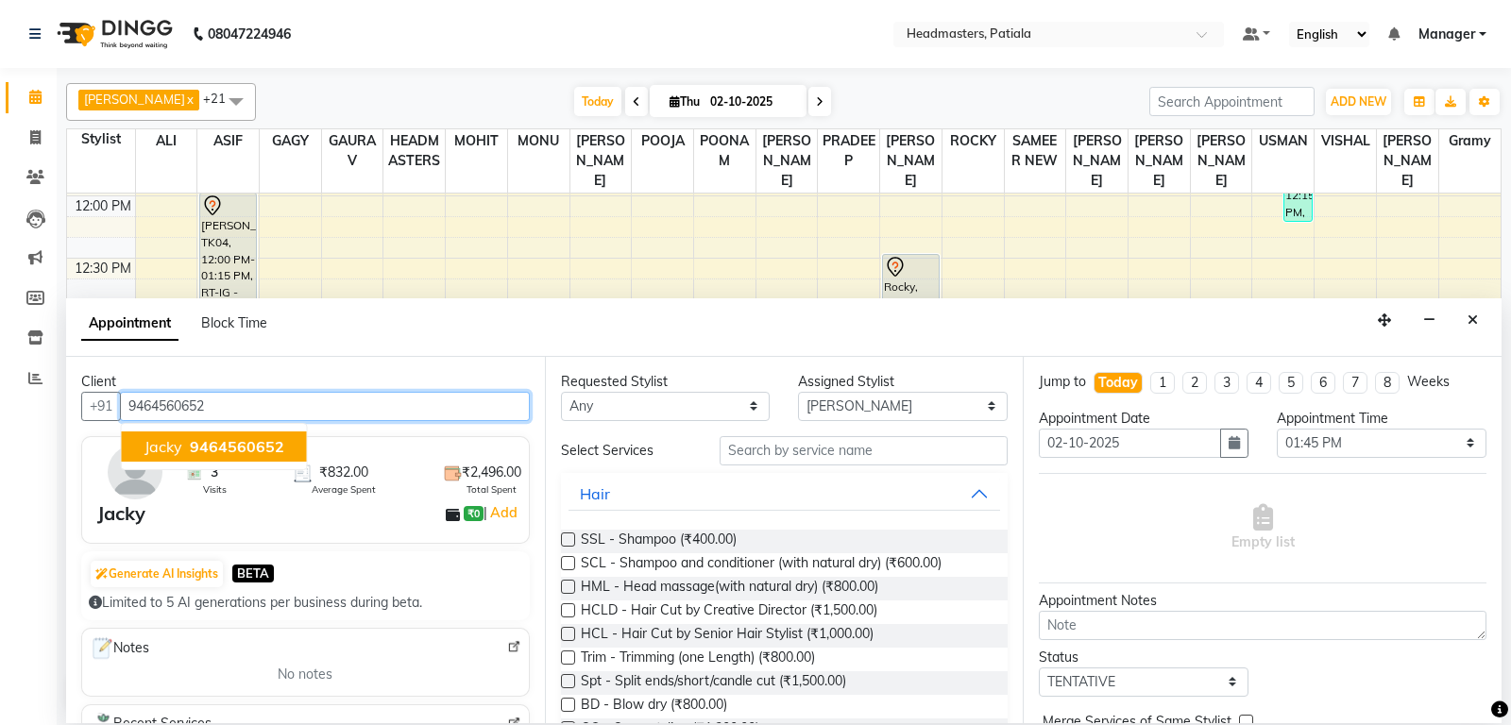
type input "9464560652"
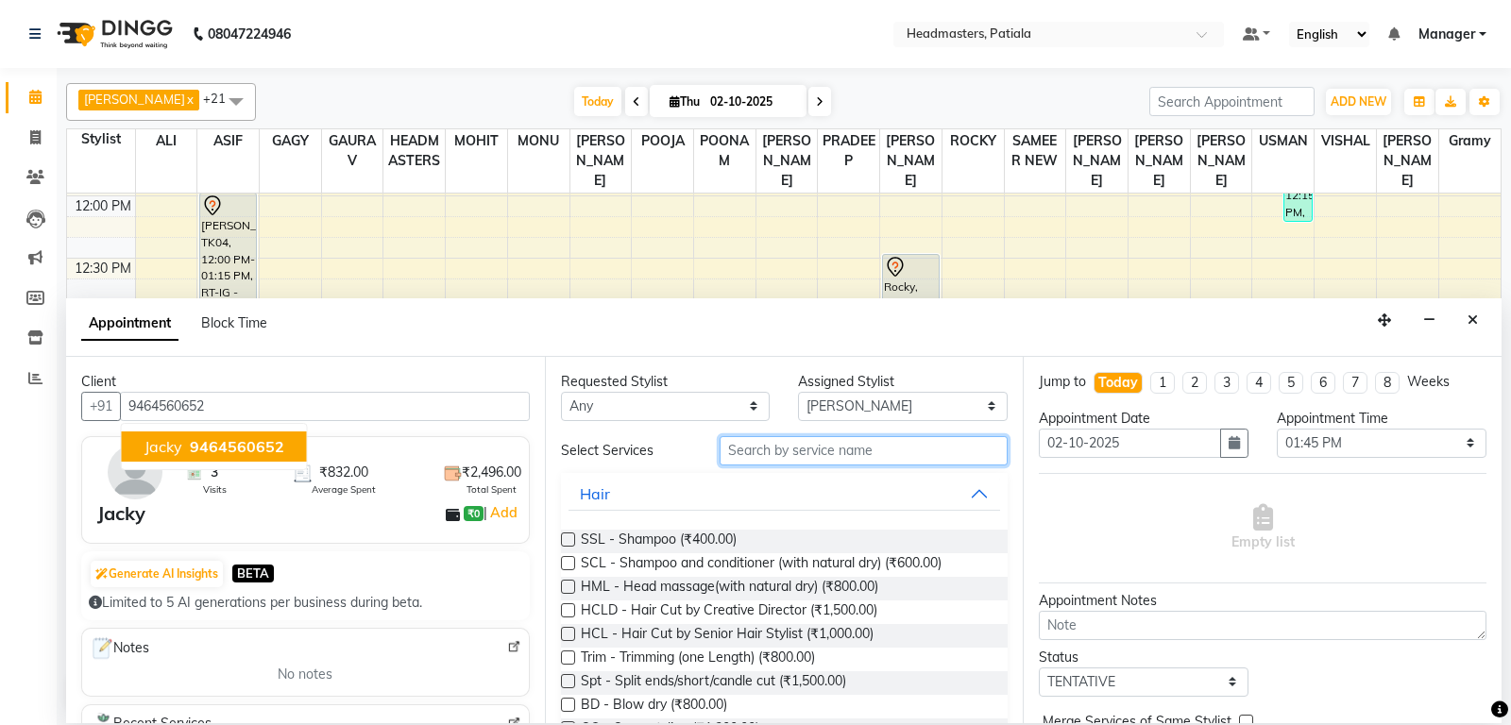
click at [928, 461] on input "text" at bounding box center [864, 450] width 289 height 29
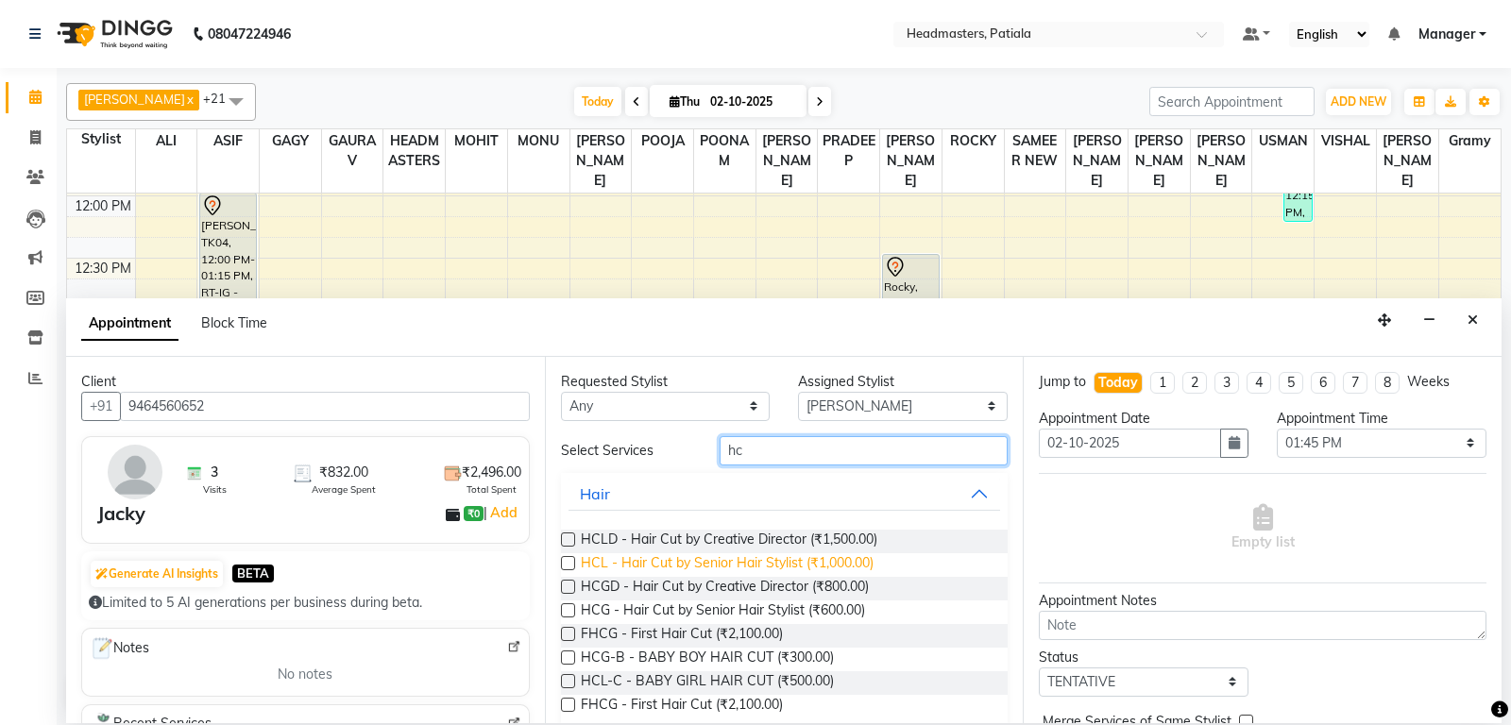
type input "hc"
click at [843, 561] on span "HCL - Hair Cut by Senior Hair Stylist (₹1,000.00)" at bounding box center [727, 565] width 293 height 24
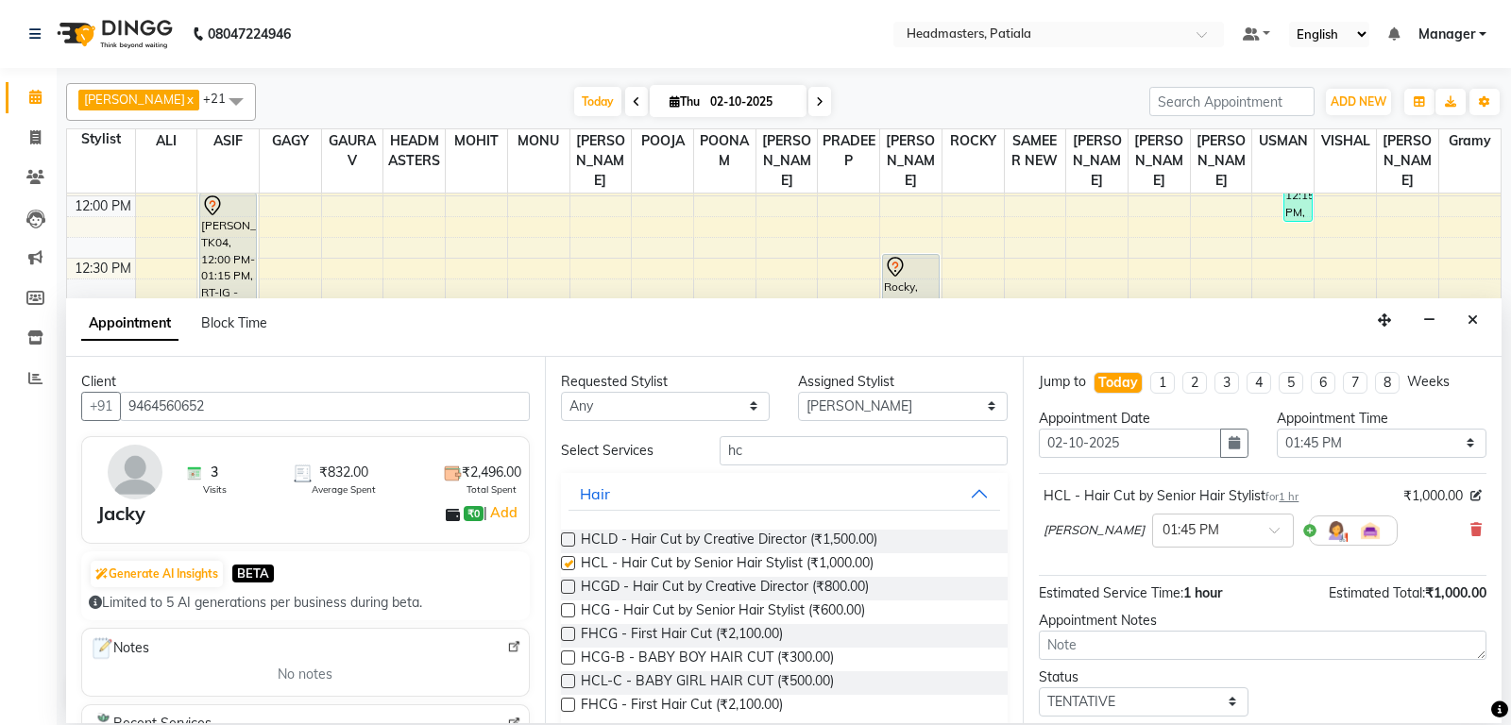
checkbox input "false"
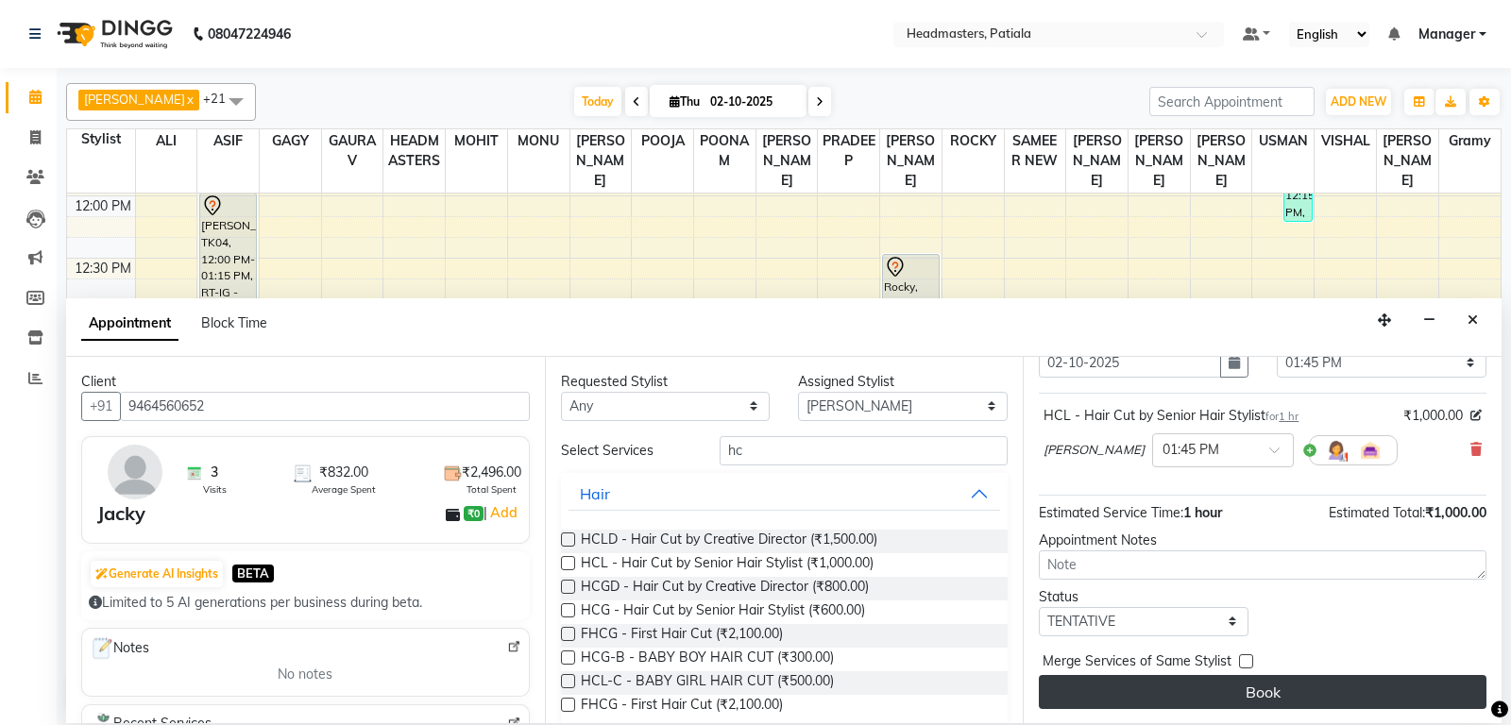
click at [1230, 692] on button "Book" at bounding box center [1263, 692] width 448 height 34
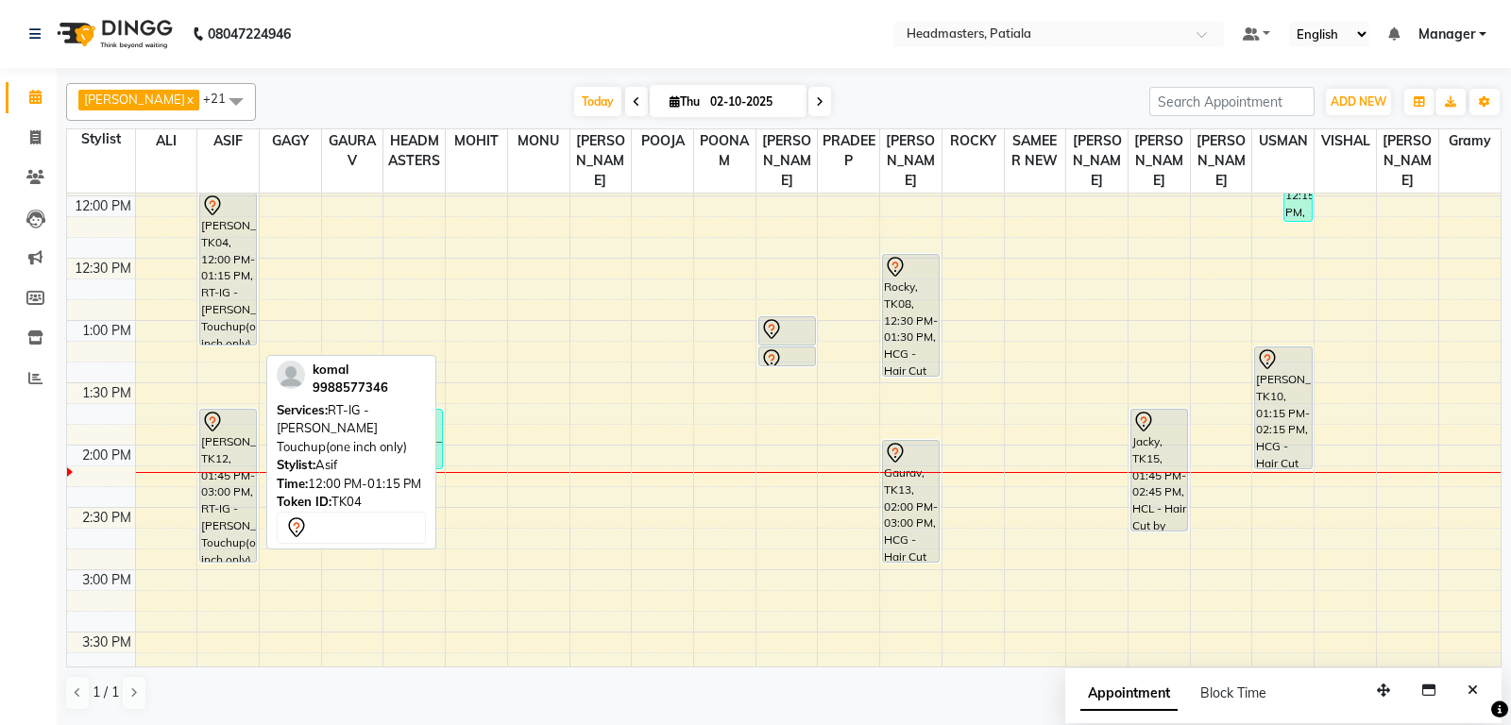
click at [254, 239] on div "[PERSON_NAME], TK04, 12:00 PM-01:15 PM, RT-IG - [PERSON_NAME] Touchup(one inch …" at bounding box center [228, 269] width 56 height 151
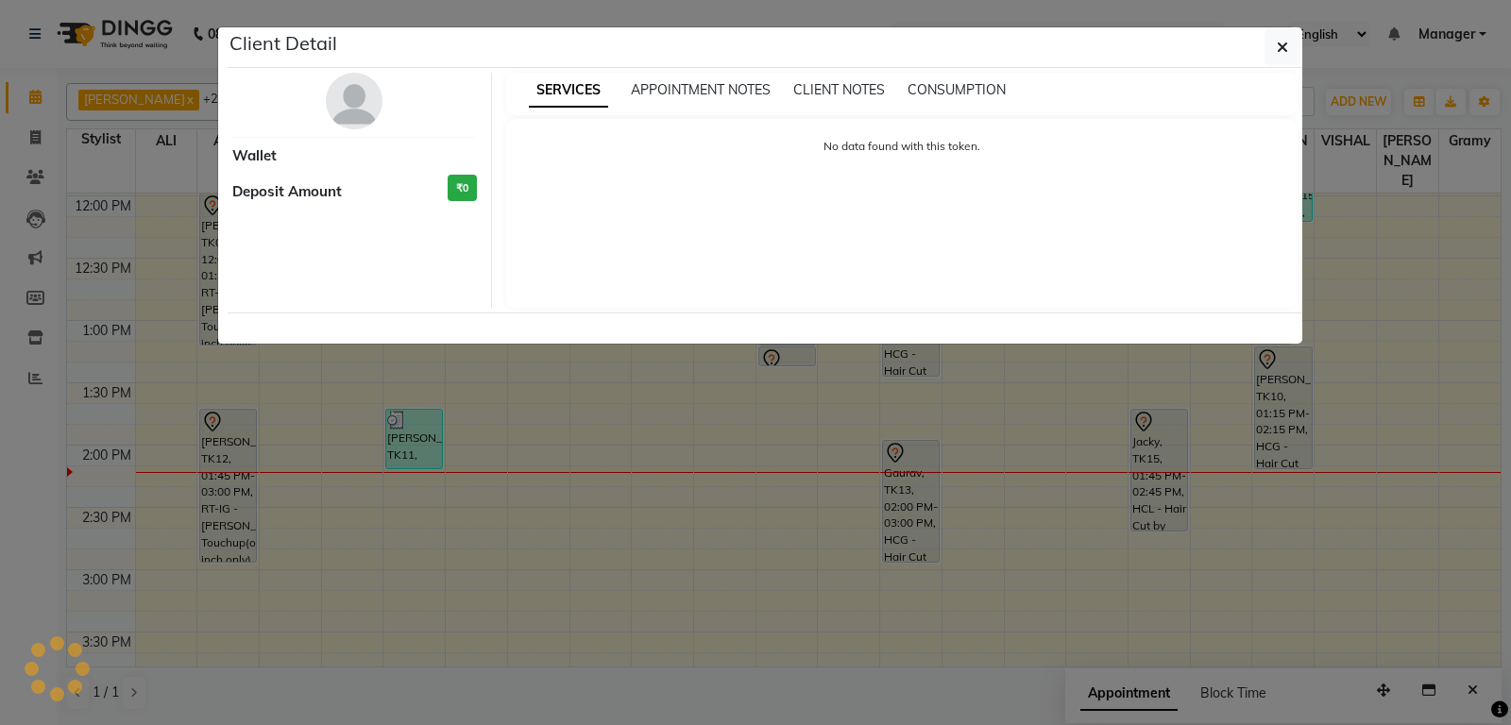
select select "7"
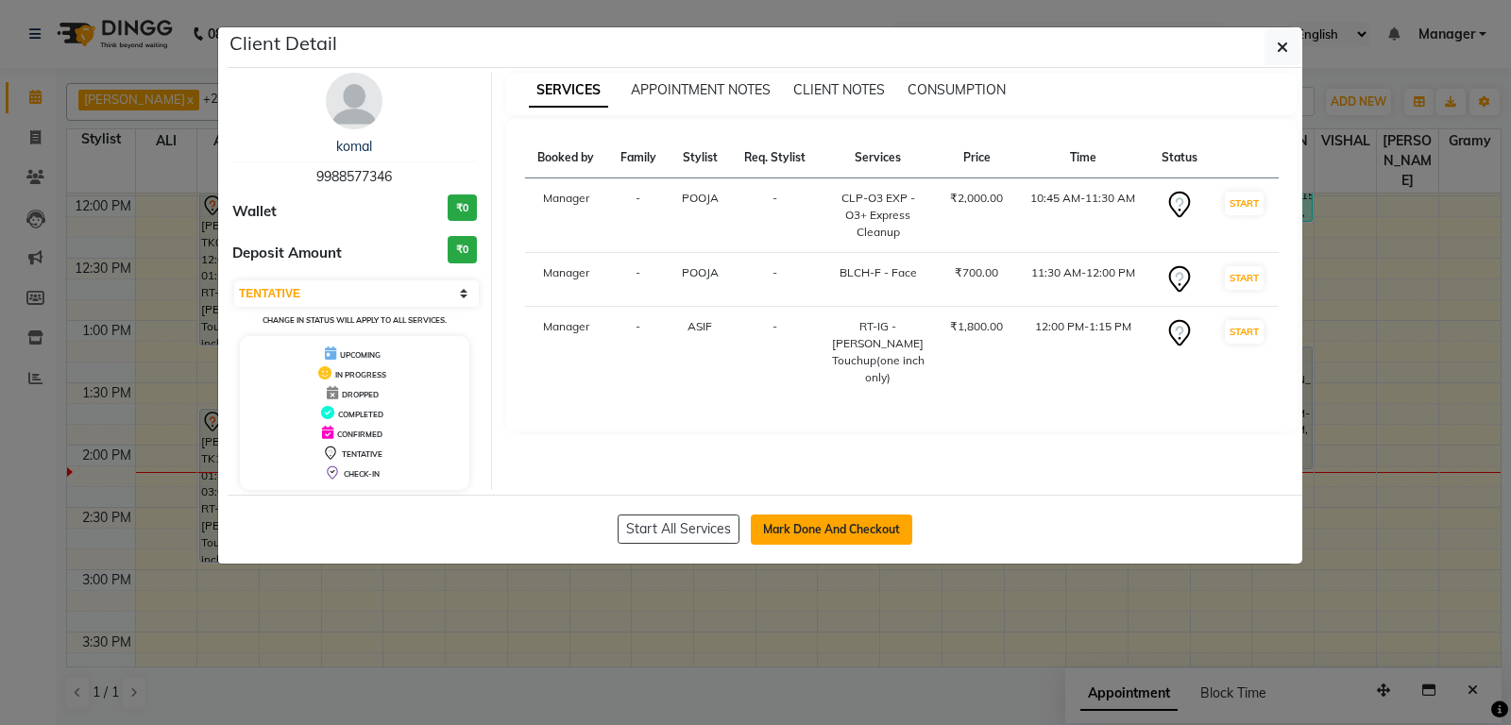
click at [817, 520] on button "Mark Done And Checkout" at bounding box center [831, 530] width 161 height 30
select select "service"
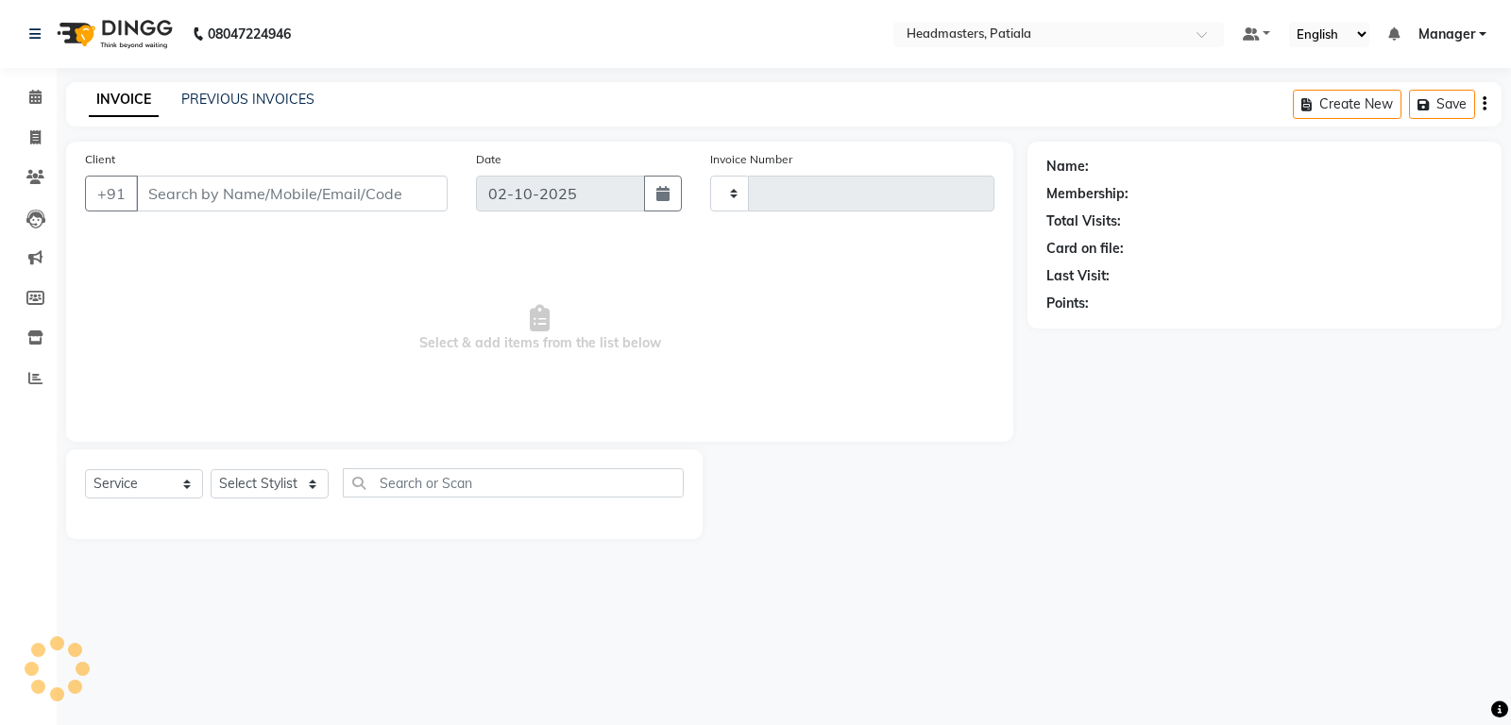
type input "7458"
select select "6602"
type input "9988577346"
select select "51080"
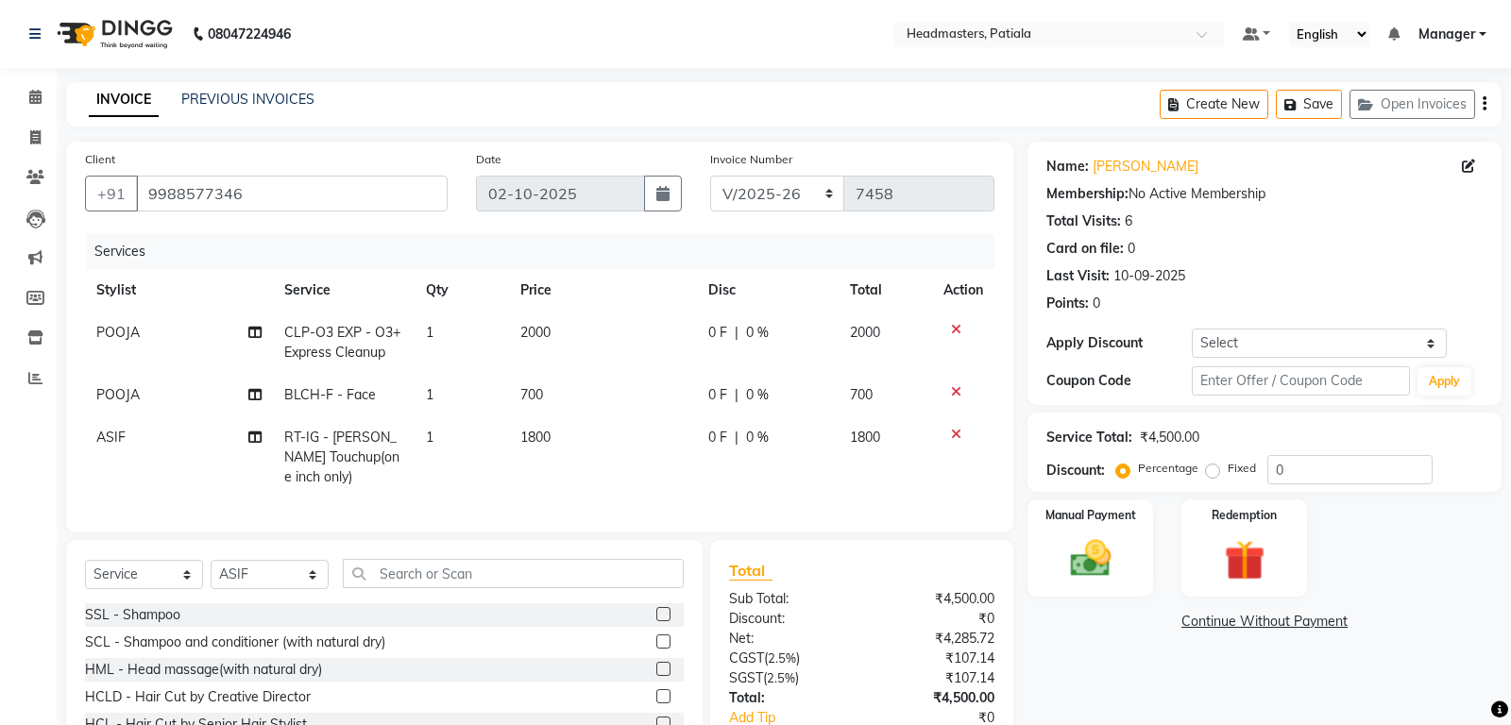
click at [713, 434] on span "0 F" at bounding box center [717, 438] width 19 height 20
select select "51080"
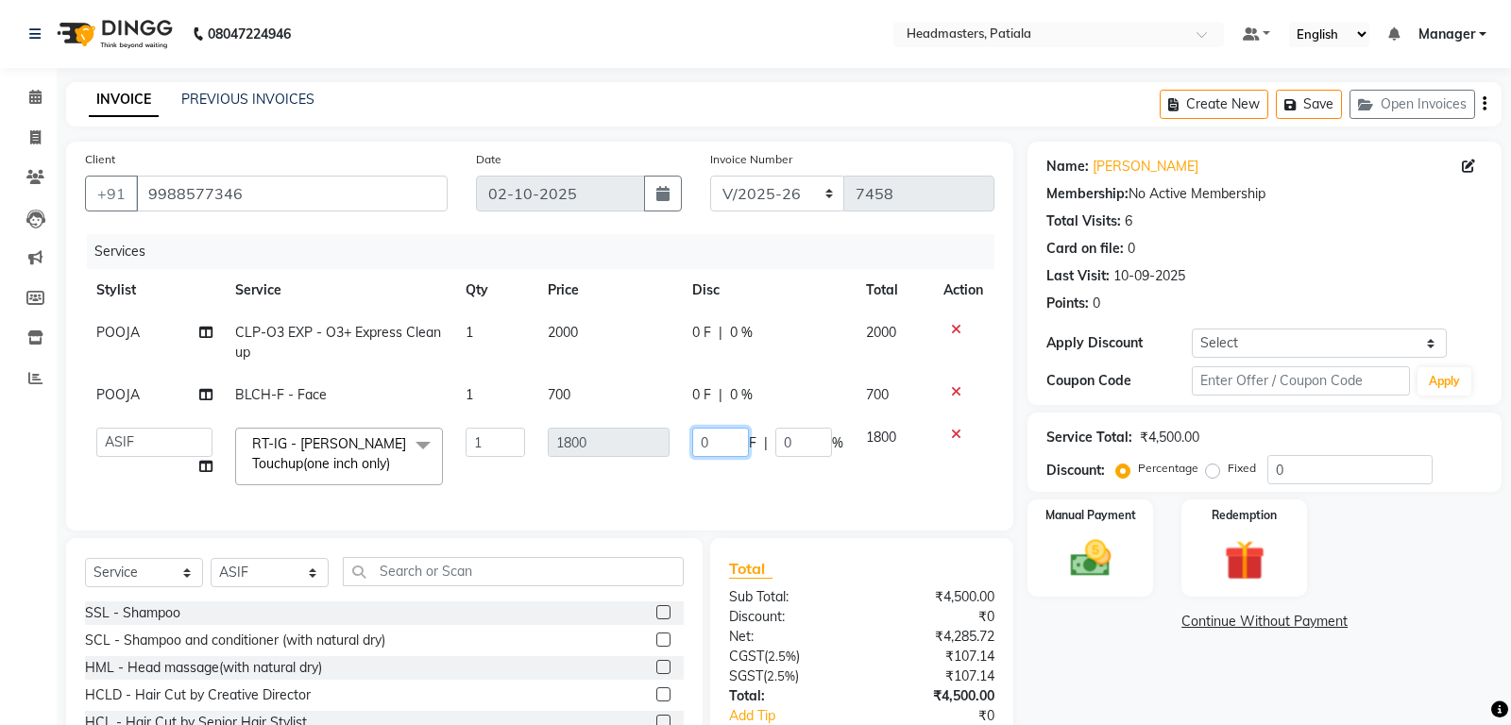
drag, startPoint x: 715, startPoint y: 441, endPoint x: 674, endPoint y: 428, distance: 42.7
click at [692, 429] on input "0" at bounding box center [720, 442] width 57 height 29
type input "6200"
click at [1112, 696] on div "Name: Komal Membership: No Active Membership Total Visits: 6 Card on file: 0 La…" at bounding box center [1271, 479] width 488 height 675
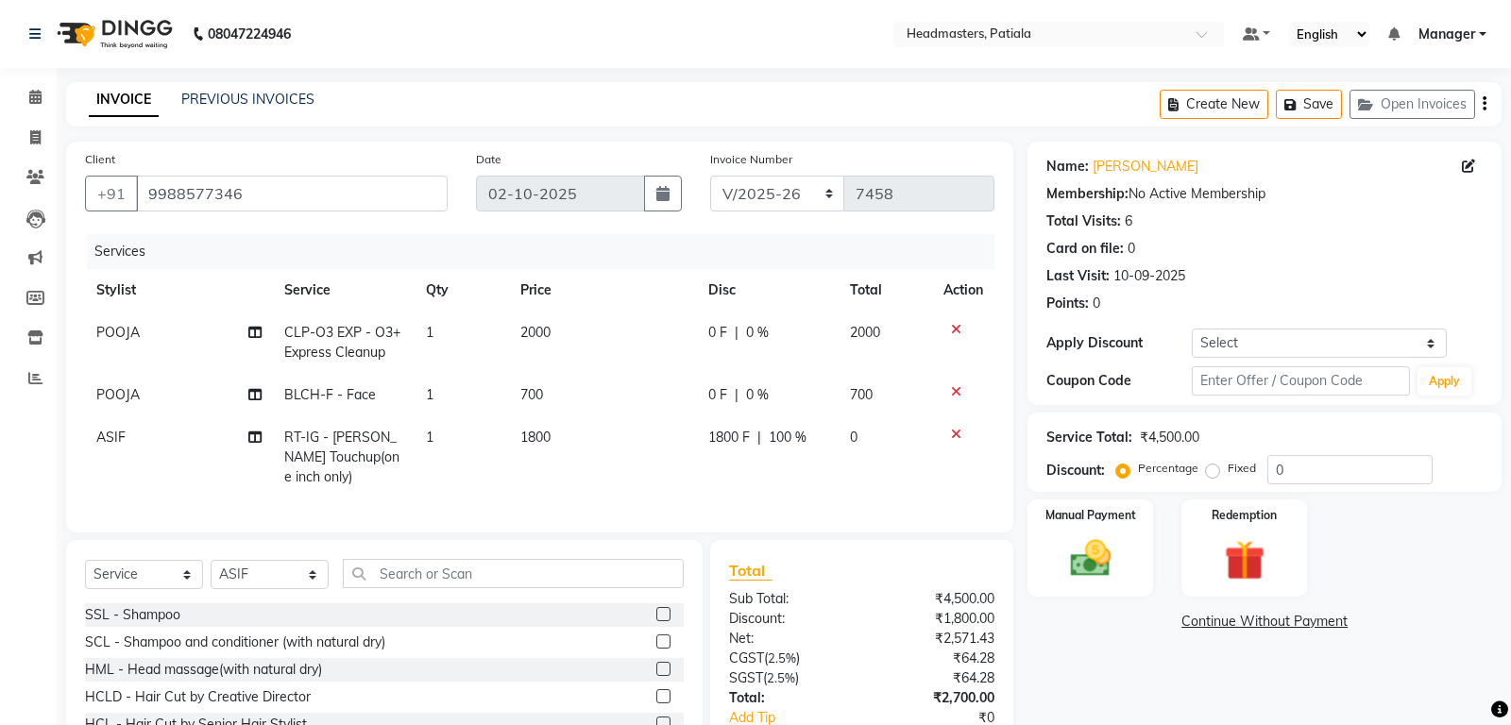
click at [719, 440] on span "1800 F" at bounding box center [729, 438] width 42 height 20
select select "51080"
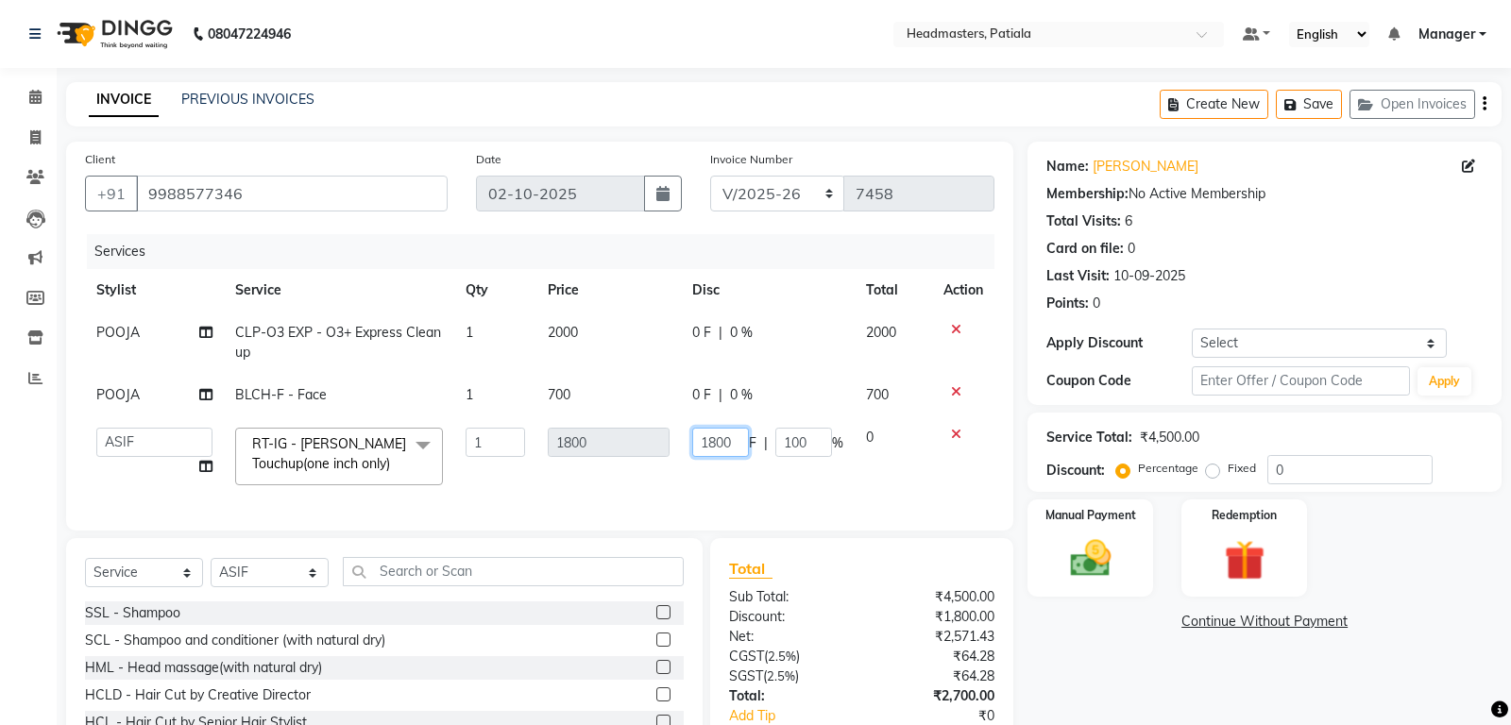
drag, startPoint x: 719, startPoint y: 441, endPoint x: 686, endPoint y: 428, distance: 34.7
click at [692, 428] on input "1800" at bounding box center [720, 442] width 57 height 29
type input "600"
click at [1037, 626] on div "Continue Without Payment" at bounding box center [1264, 622] width 466 height 20
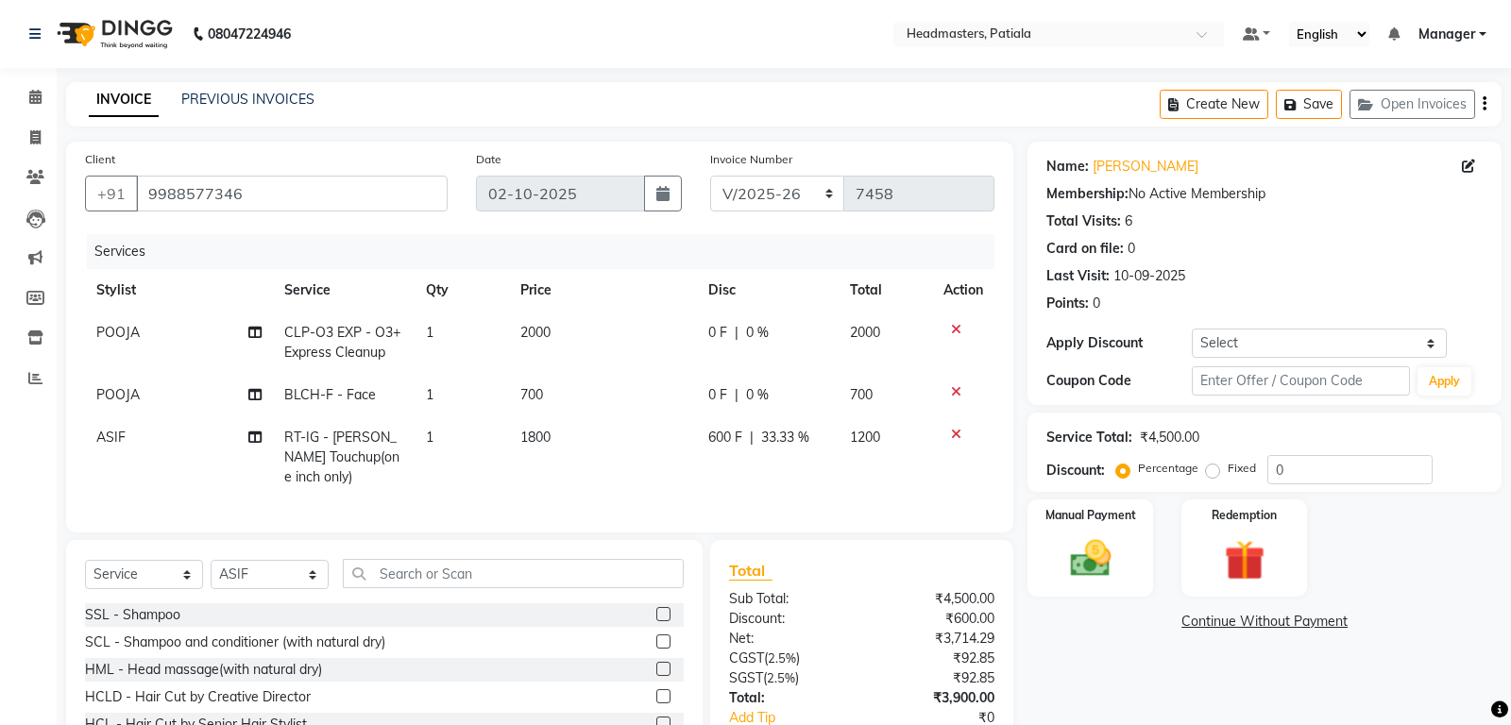
click at [715, 393] on span "0 F" at bounding box center [717, 395] width 19 height 20
select select "51100"
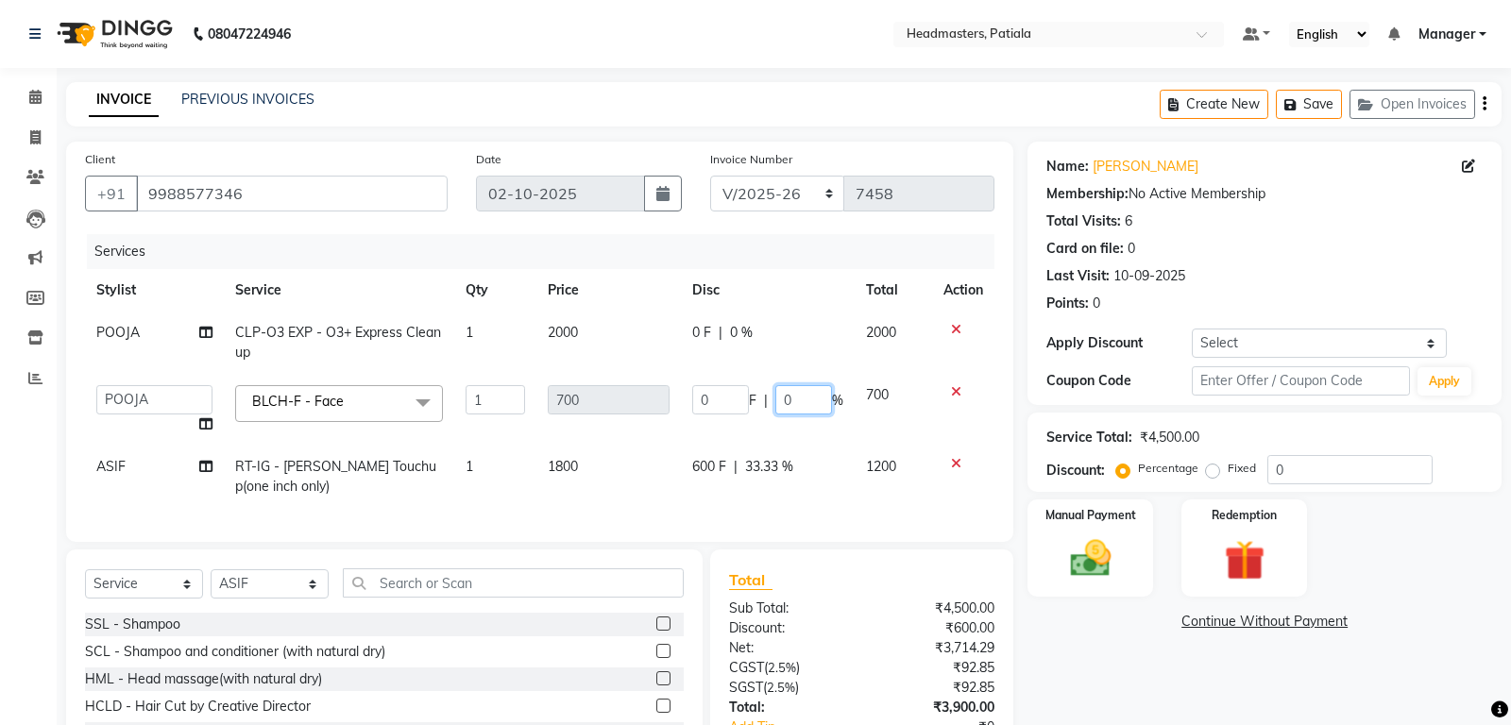
drag, startPoint x: 777, startPoint y: 398, endPoint x: 821, endPoint y: 399, distance: 43.4
click at [821, 399] on input "0" at bounding box center [803, 399] width 57 height 29
type input "30"
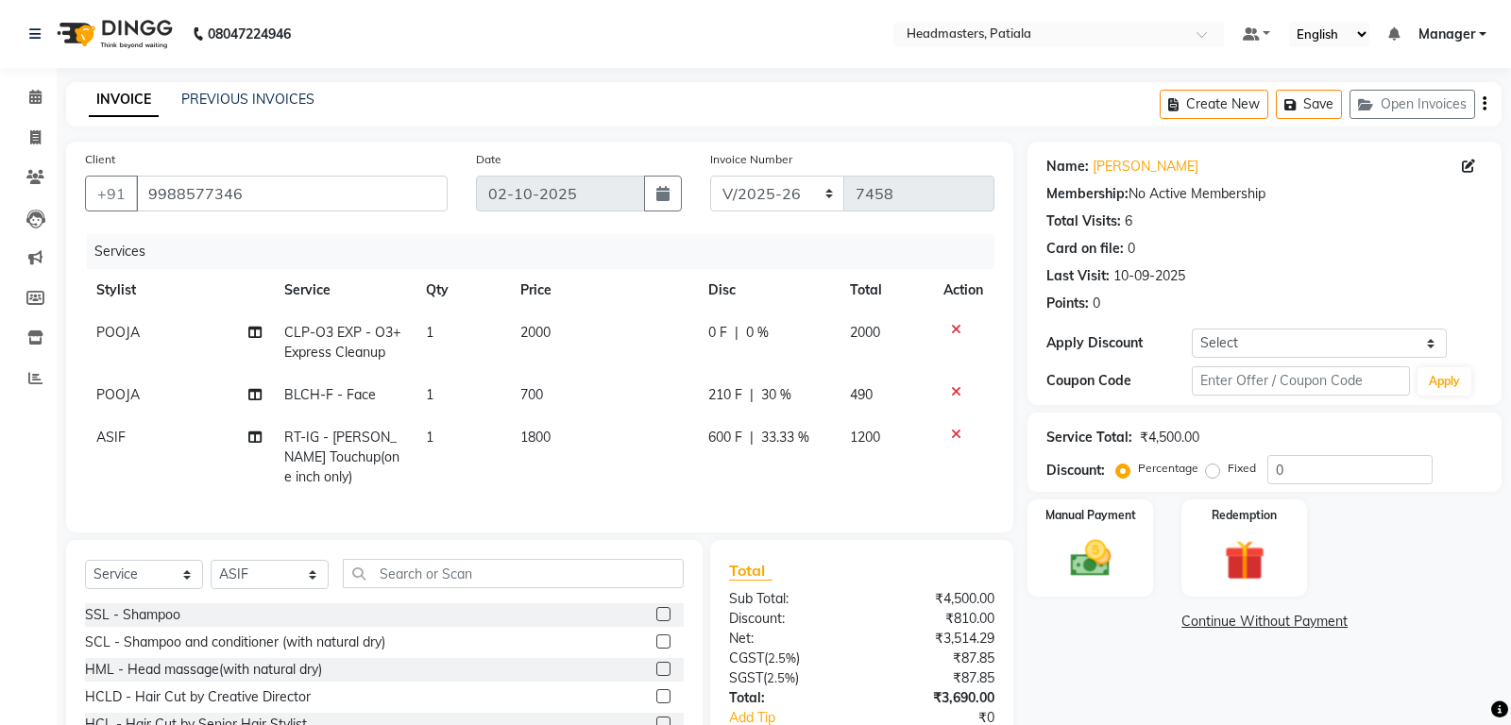
click at [731, 338] on div "0 F | 0 %" at bounding box center [767, 333] width 119 height 20
select select "51100"
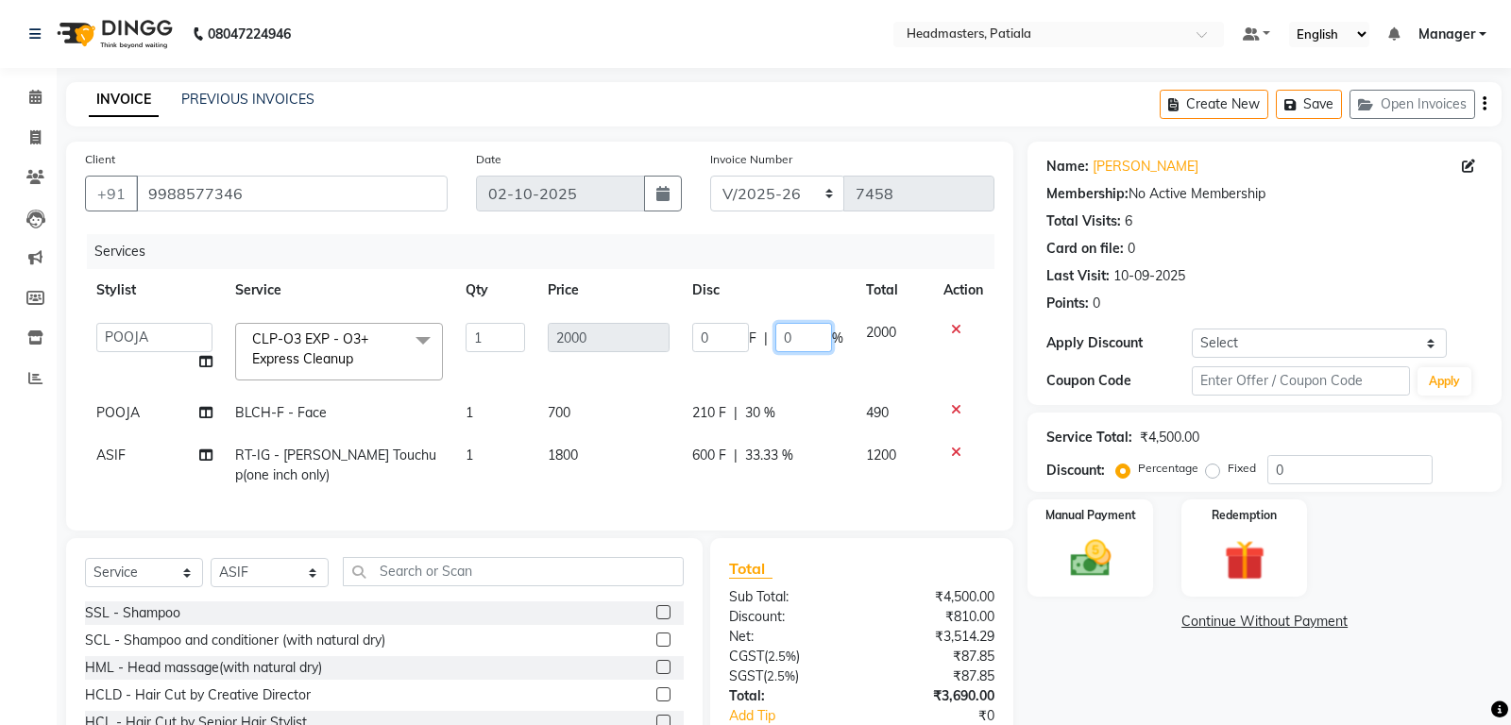
drag, startPoint x: 782, startPoint y: 338, endPoint x: 804, endPoint y: 338, distance: 22.7
click at [804, 338] on input "0" at bounding box center [803, 337] width 57 height 29
type input "6"
type input "30"
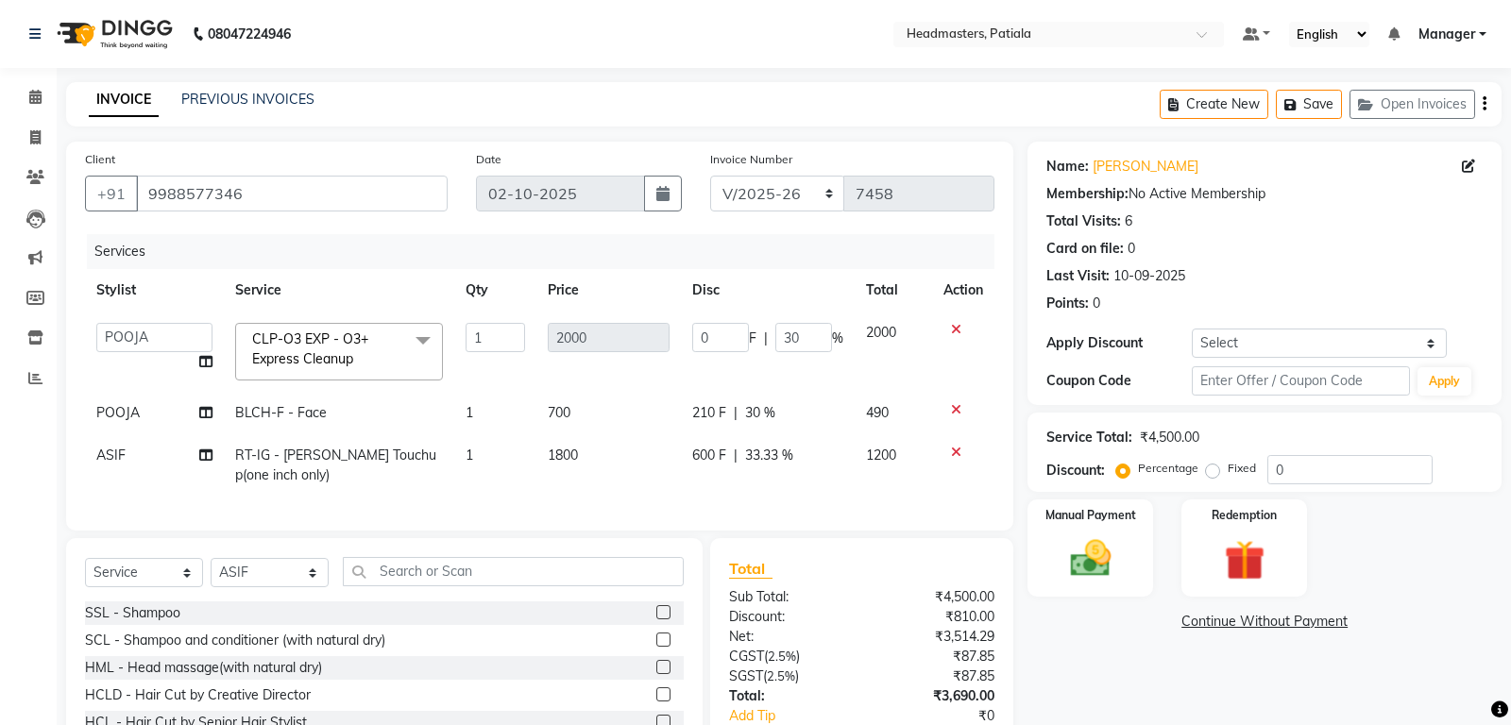
click at [1158, 678] on div "Name: Komal Membership: No Active Membership Total Visits: 6 Card on file: 0 La…" at bounding box center [1271, 479] width 488 height 675
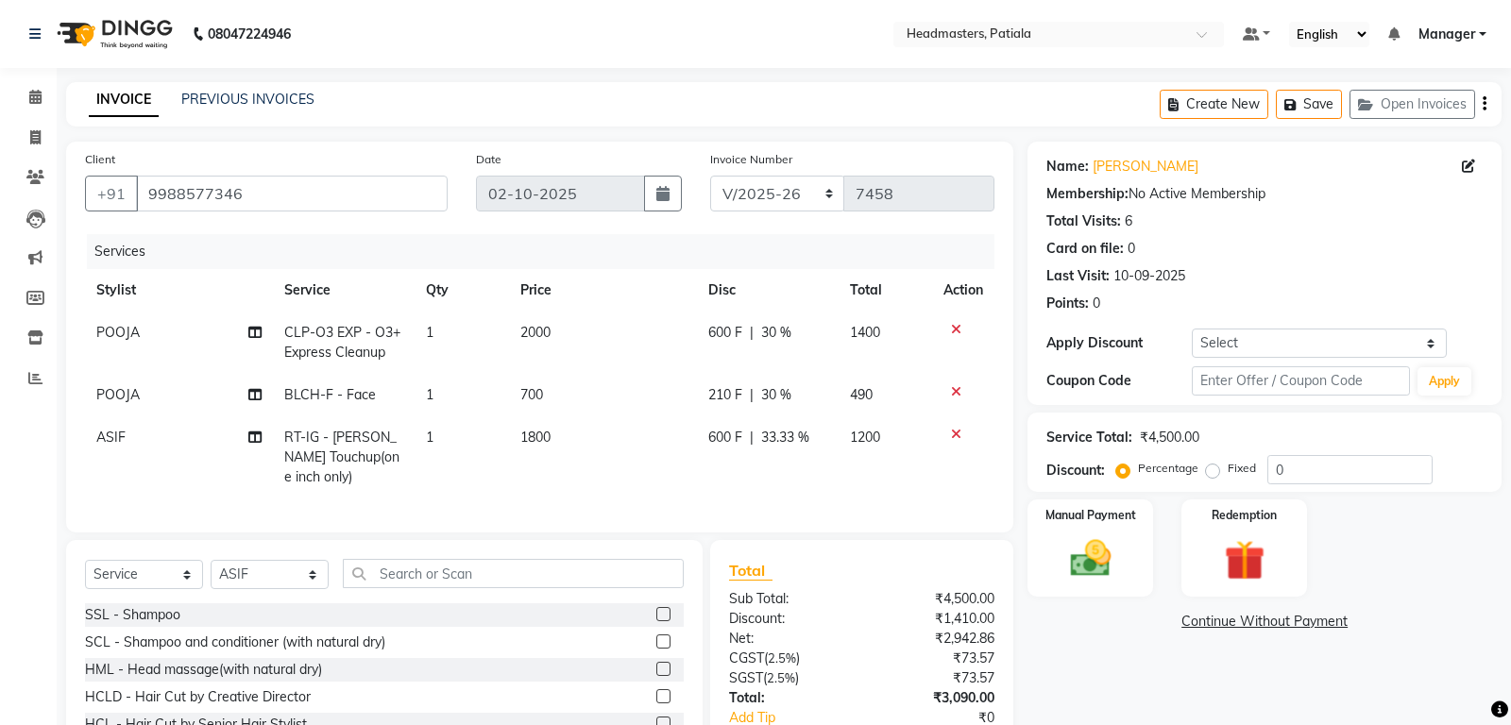
click at [763, 330] on span "30 %" at bounding box center [776, 333] width 30 height 20
select select "51100"
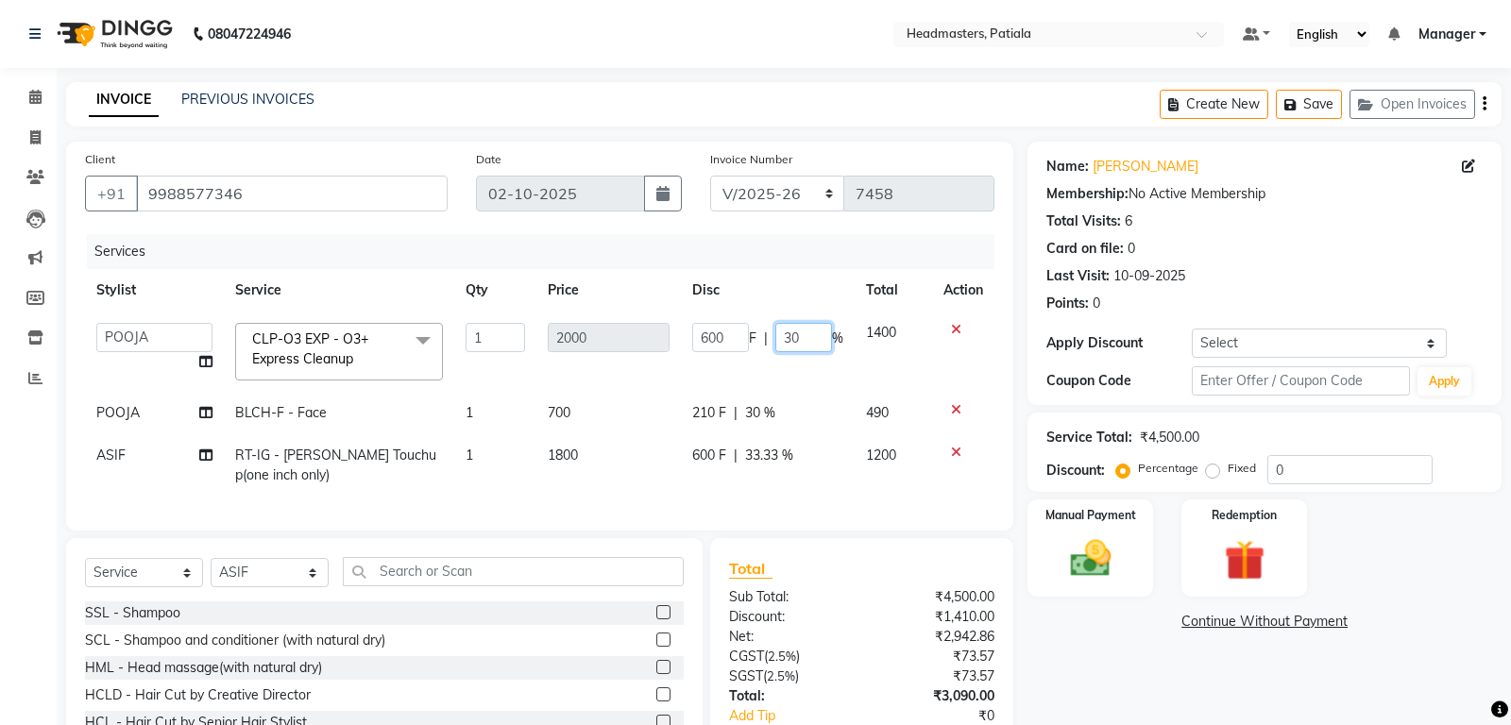
drag, startPoint x: 782, startPoint y: 338, endPoint x: 833, endPoint y: 338, distance: 51.0
click at [833, 338] on div "600 F | 30 %" at bounding box center [767, 337] width 151 height 29
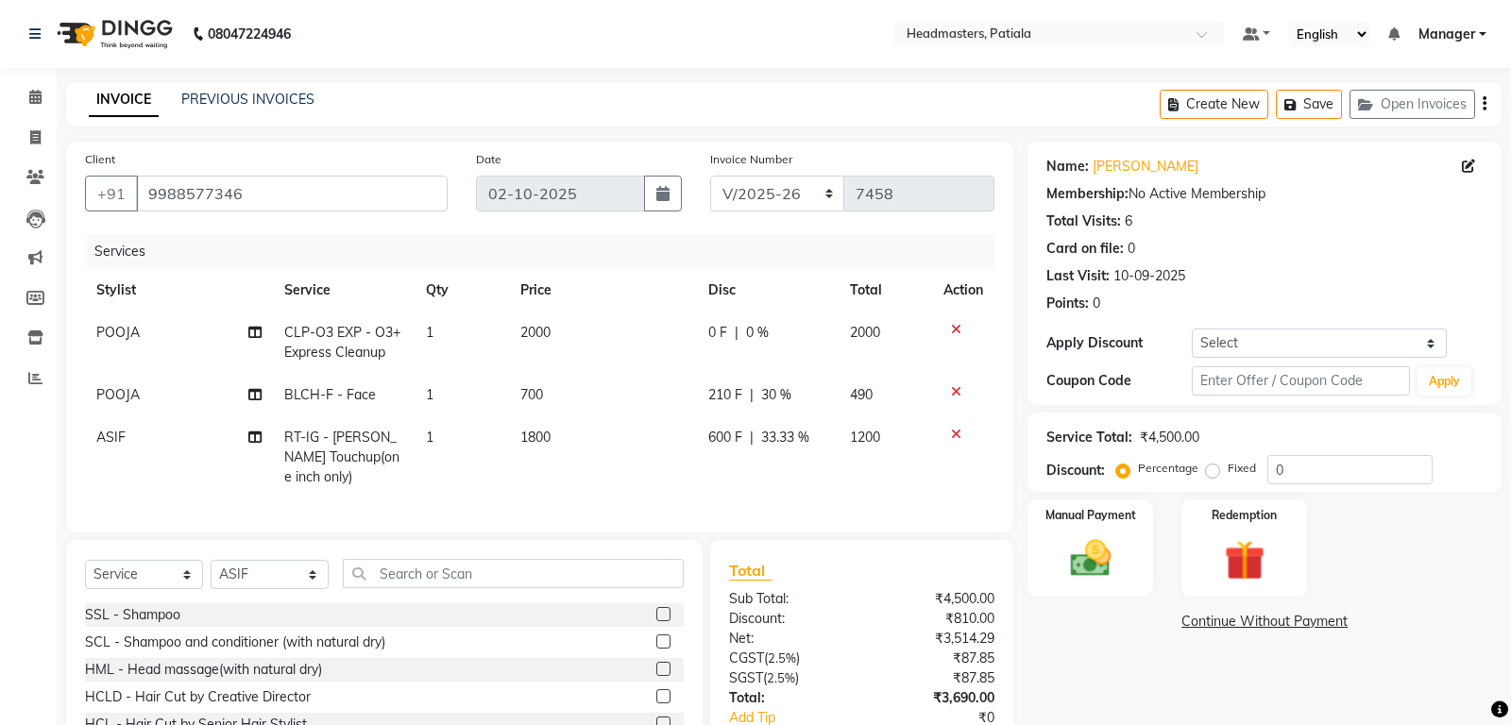
click at [713, 334] on span "0 F" at bounding box center [717, 333] width 19 height 20
select select "51100"
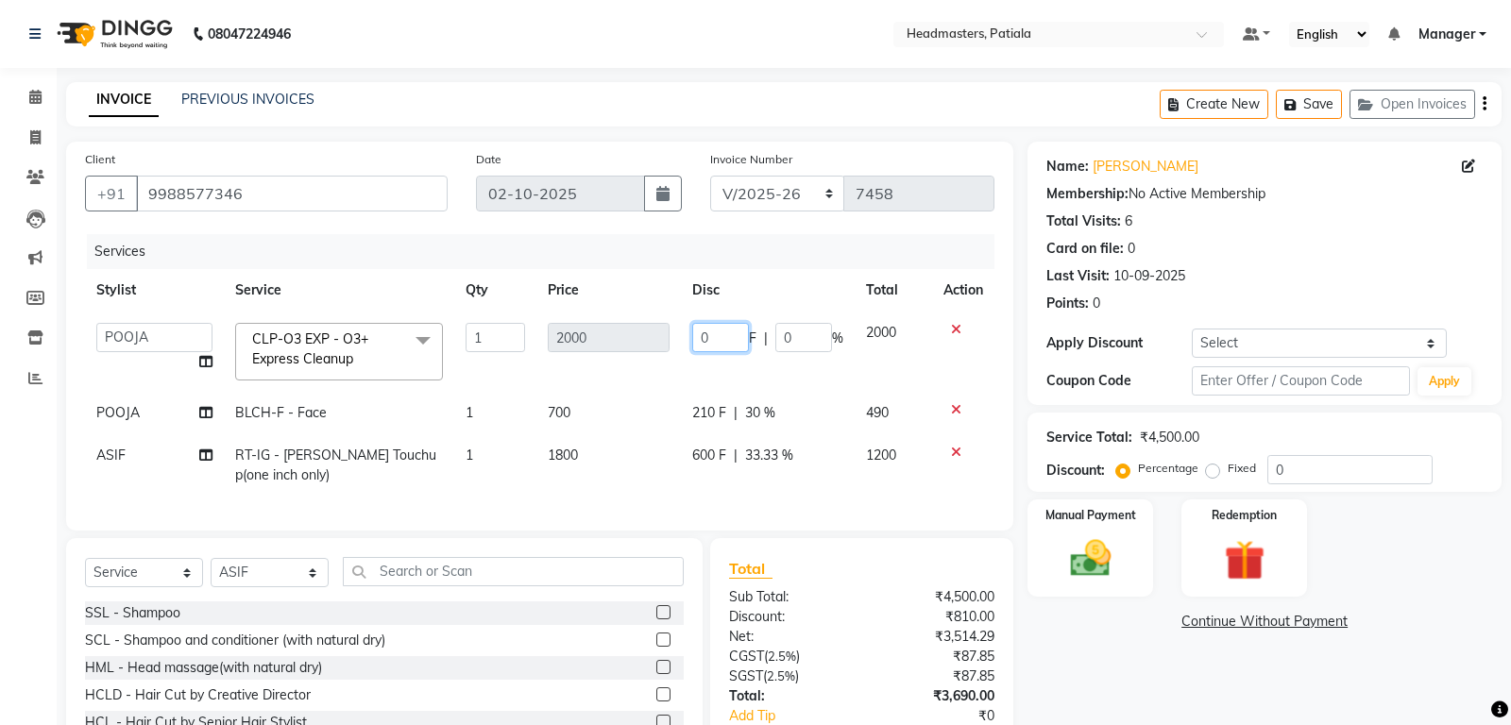
drag, startPoint x: 701, startPoint y: 330, endPoint x: 709, endPoint y: 336, distance: 10.2
click at [709, 336] on input "0" at bounding box center [720, 337] width 57 height 29
type input "500"
click at [1084, 624] on div "Continue Without Payment" at bounding box center [1264, 622] width 466 height 20
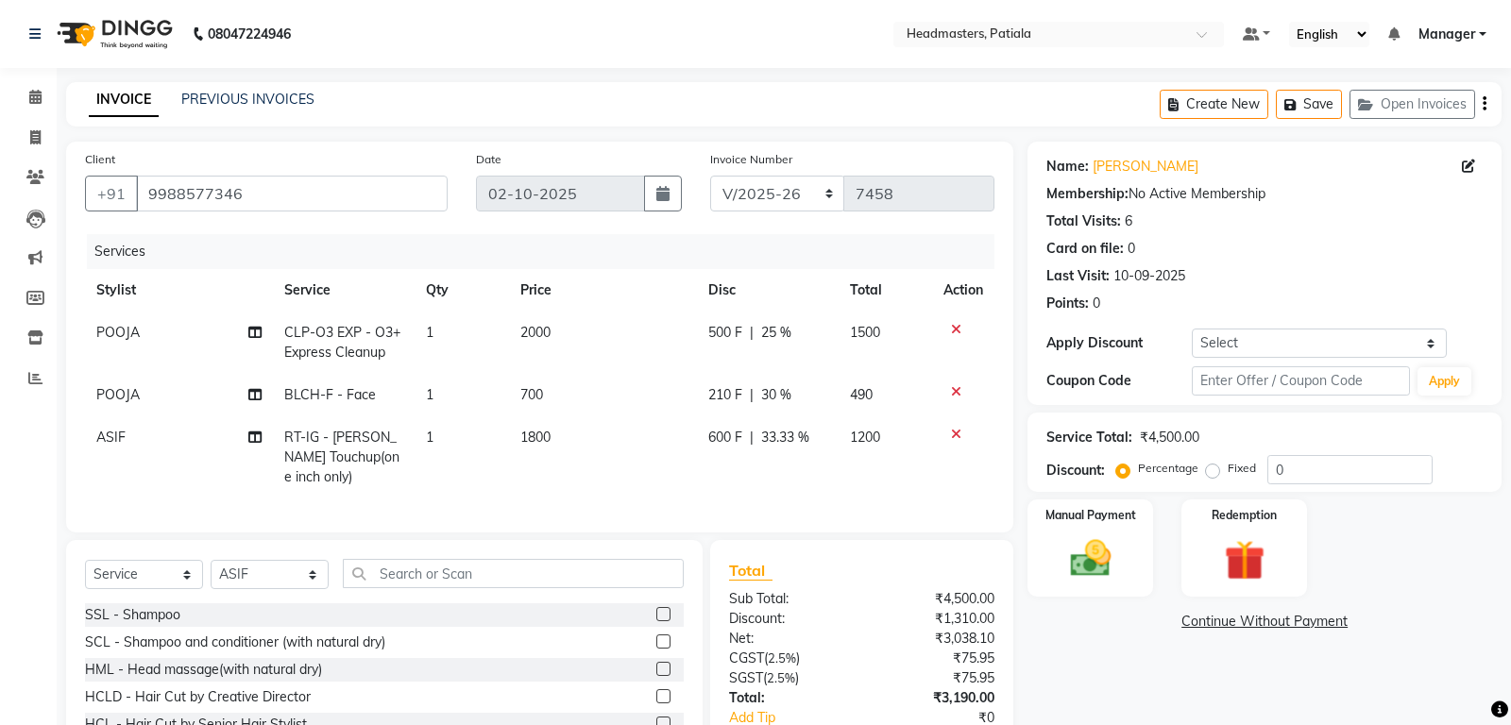
click at [712, 401] on span "210 F" at bounding box center [725, 395] width 34 height 20
select select "51100"
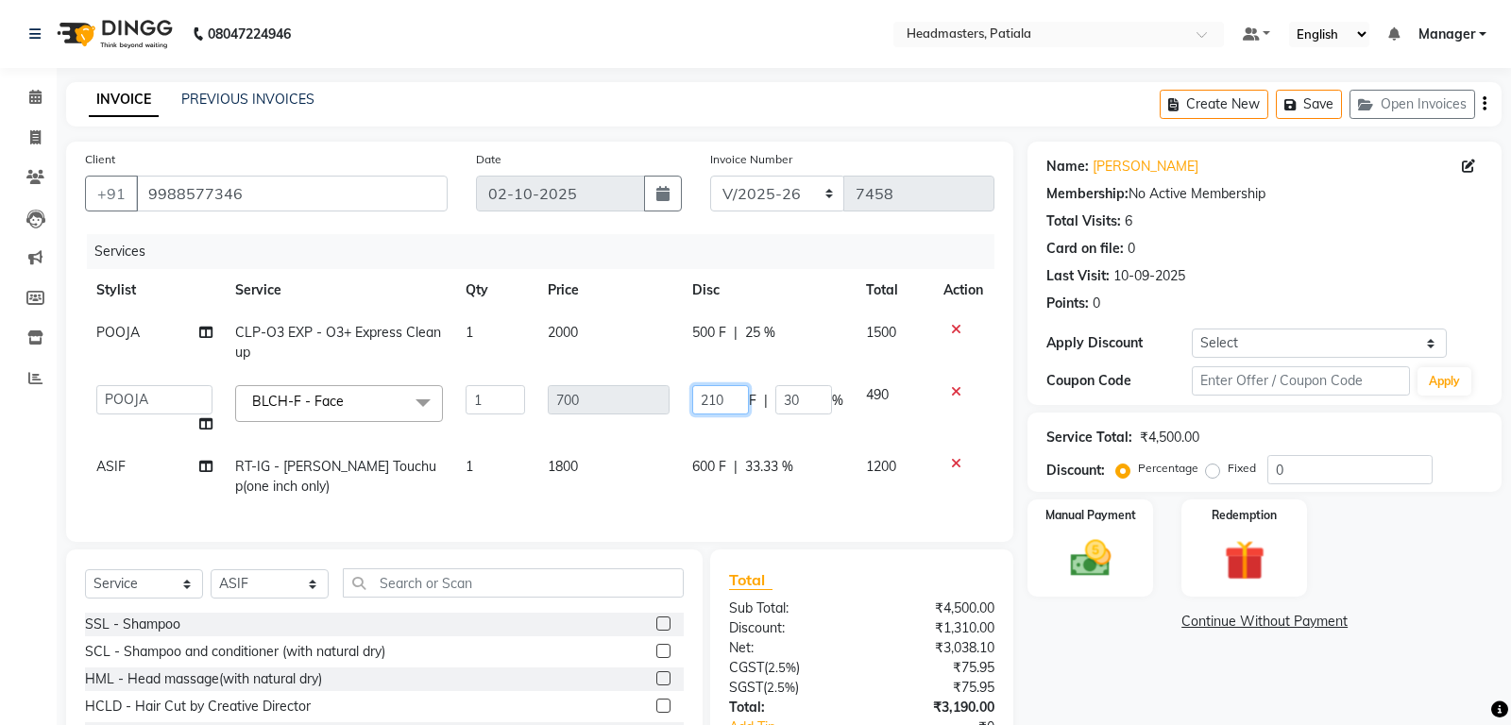
drag, startPoint x: 707, startPoint y: 395, endPoint x: 730, endPoint y: 399, distance: 23.1
click at [730, 399] on input "210" at bounding box center [720, 399] width 57 height 29
type input "200"
click at [1114, 627] on div "Continue Without Payment" at bounding box center [1264, 622] width 466 height 20
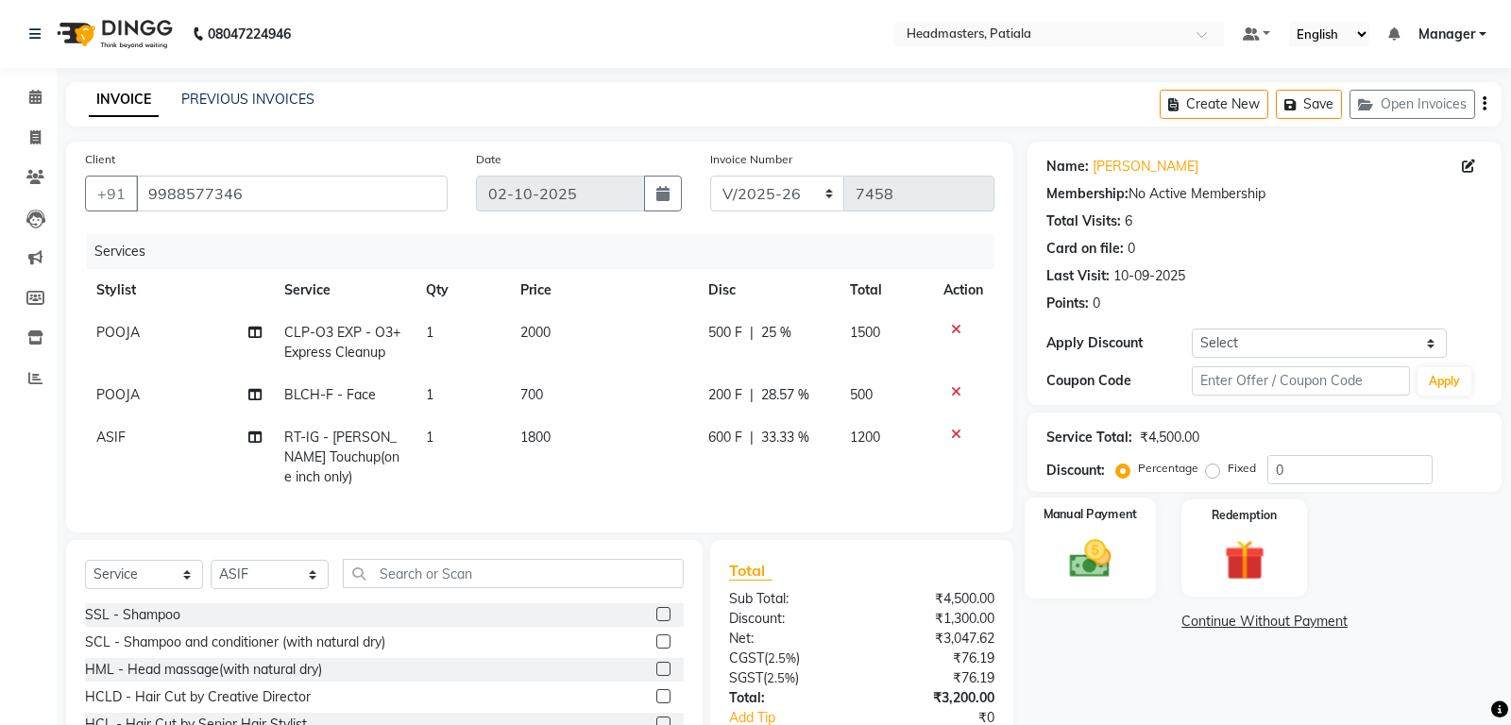
click at [1103, 550] on img at bounding box center [1091, 558] width 68 height 48
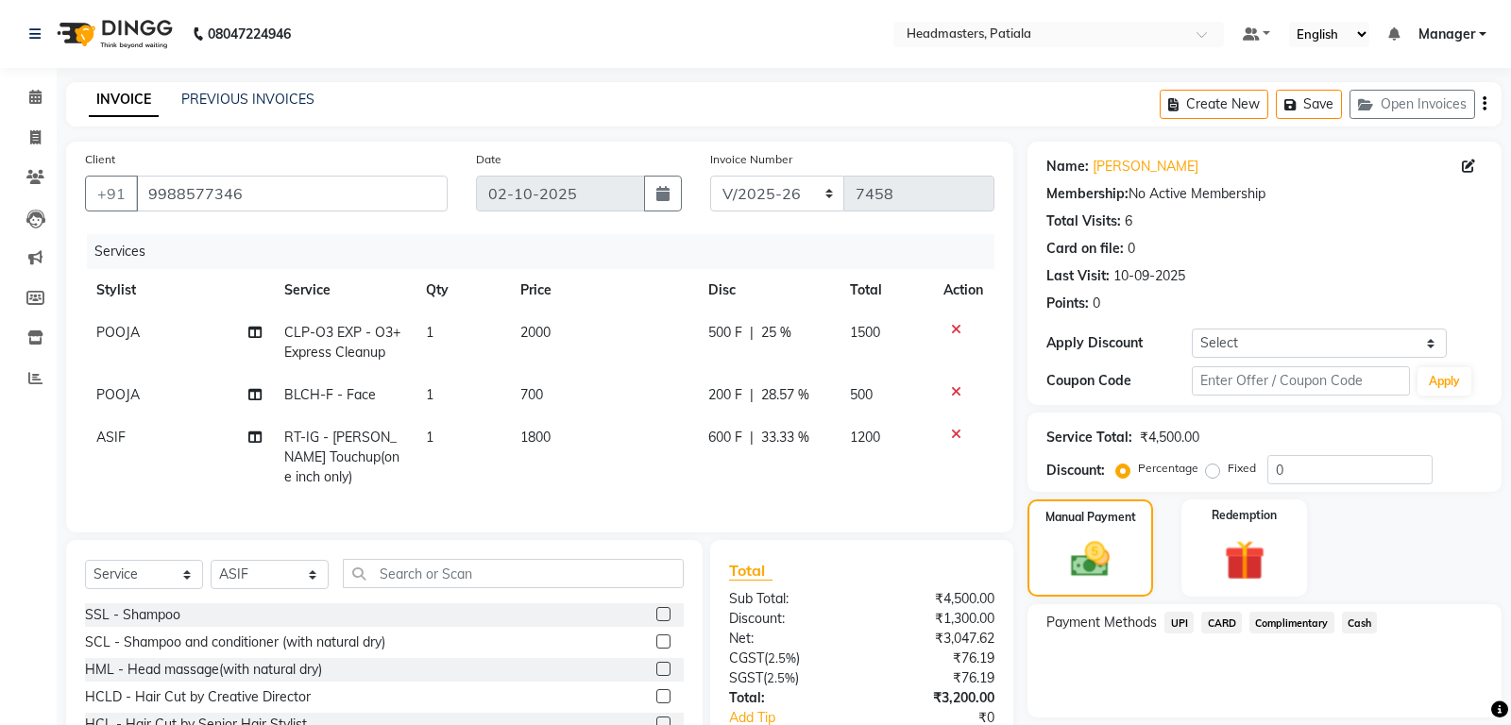
click at [1363, 624] on span "Cash" at bounding box center [1360, 623] width 36 height 22
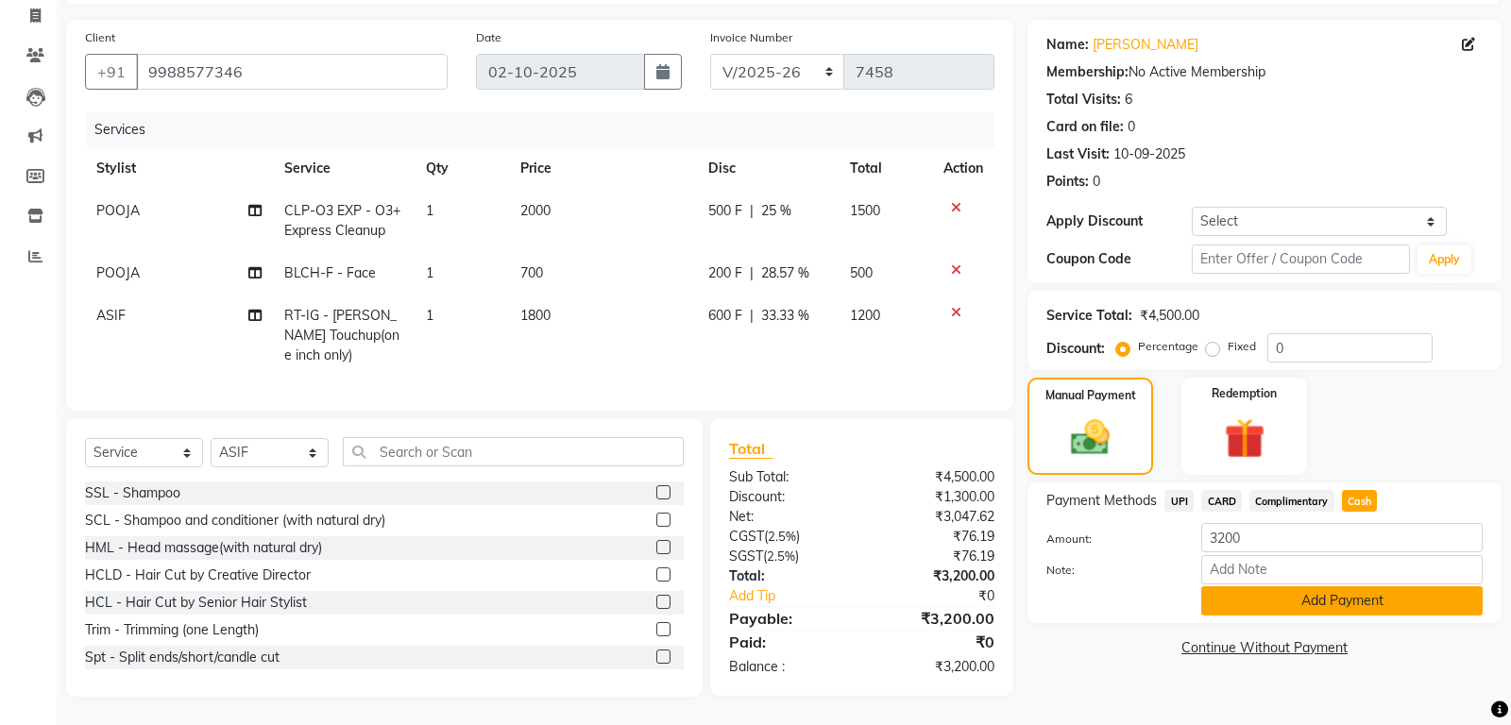
click at [1348, 593] on button "Add Payment" at bounding box center [1341, 600] width 281 height 29
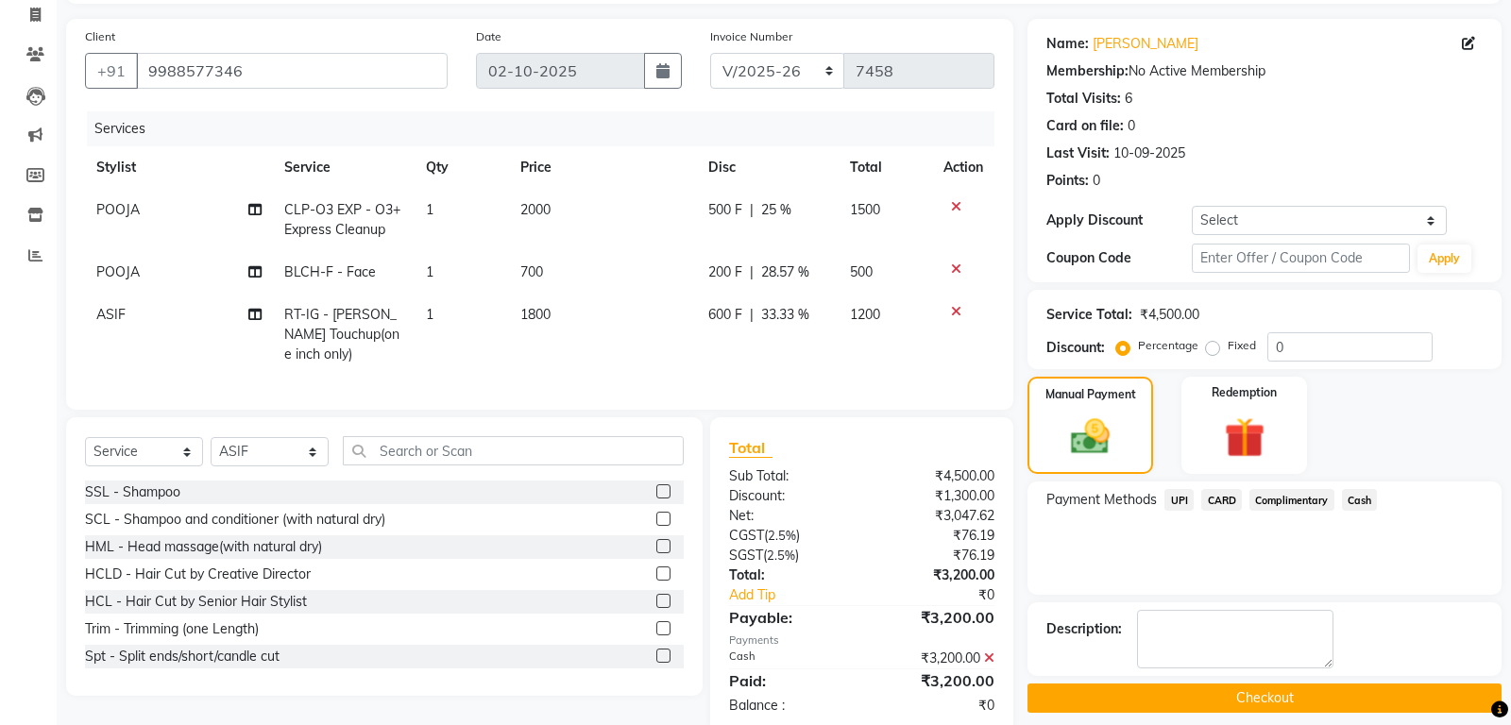
click at [1222, 701] on button "Checkout" at bounding box center [1264, 698] width 474 height 29
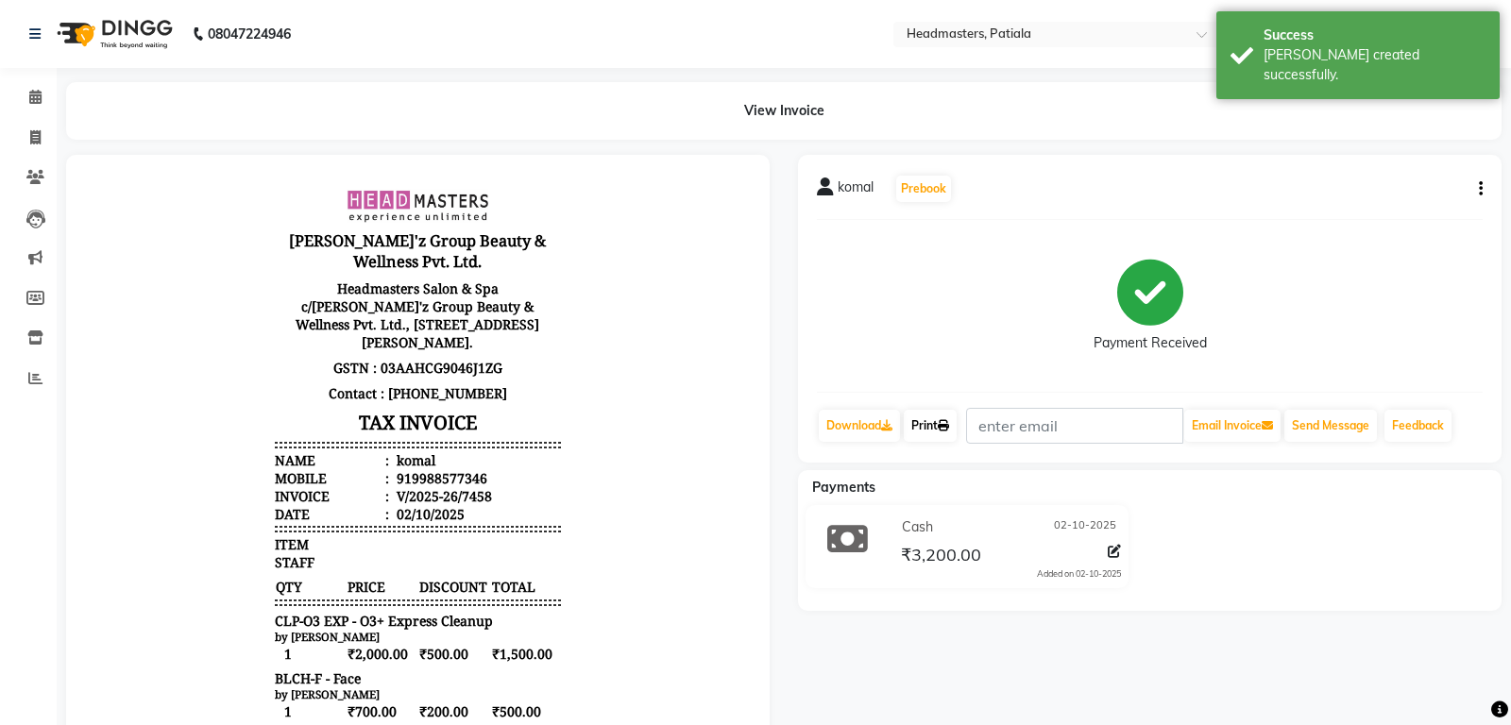
click at [918, 415] on link "Print" at bounding box center [930, 426] width 53 height 32
click at [940, 412] on link "Print" at bounding box center [930, 426] width 53 height 32
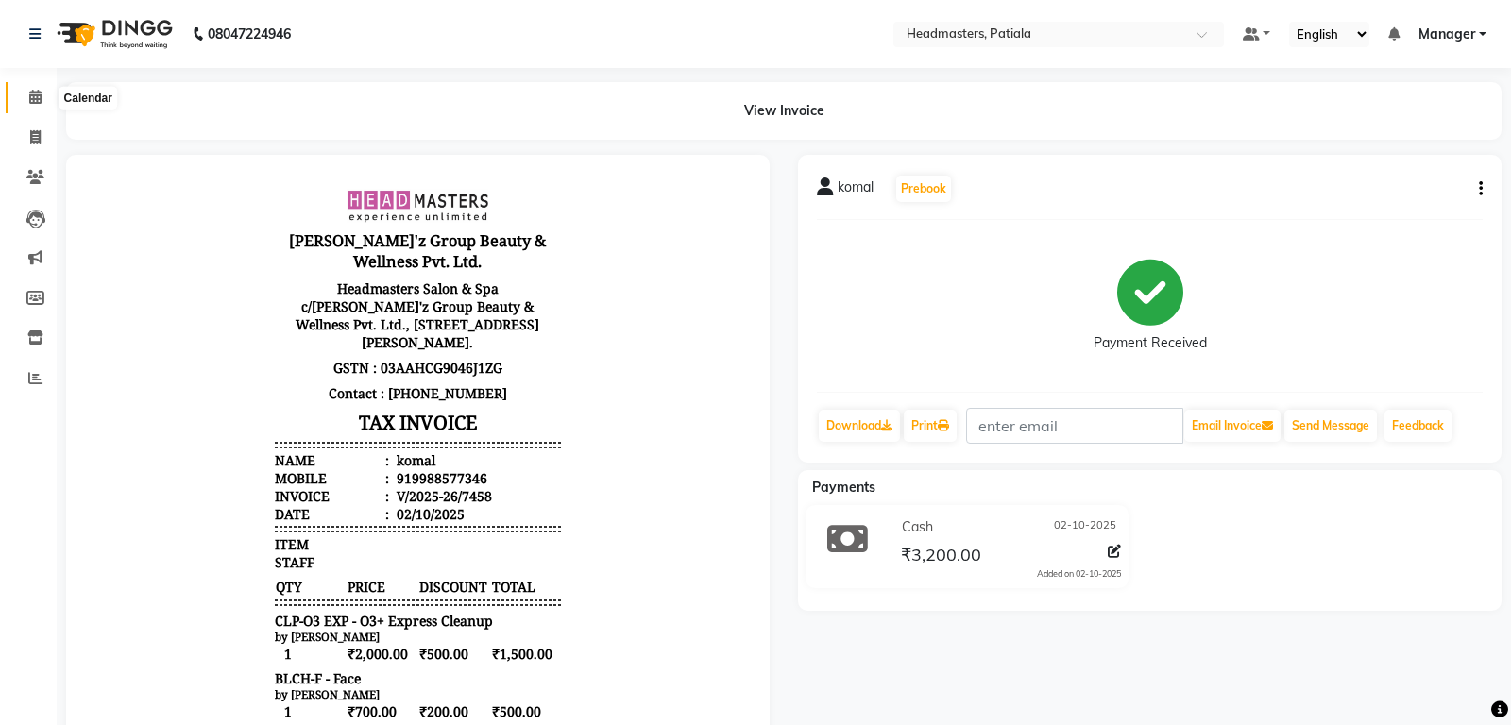
click at [45, 99] on span at bounding box center [35, 98] width 33 height 22
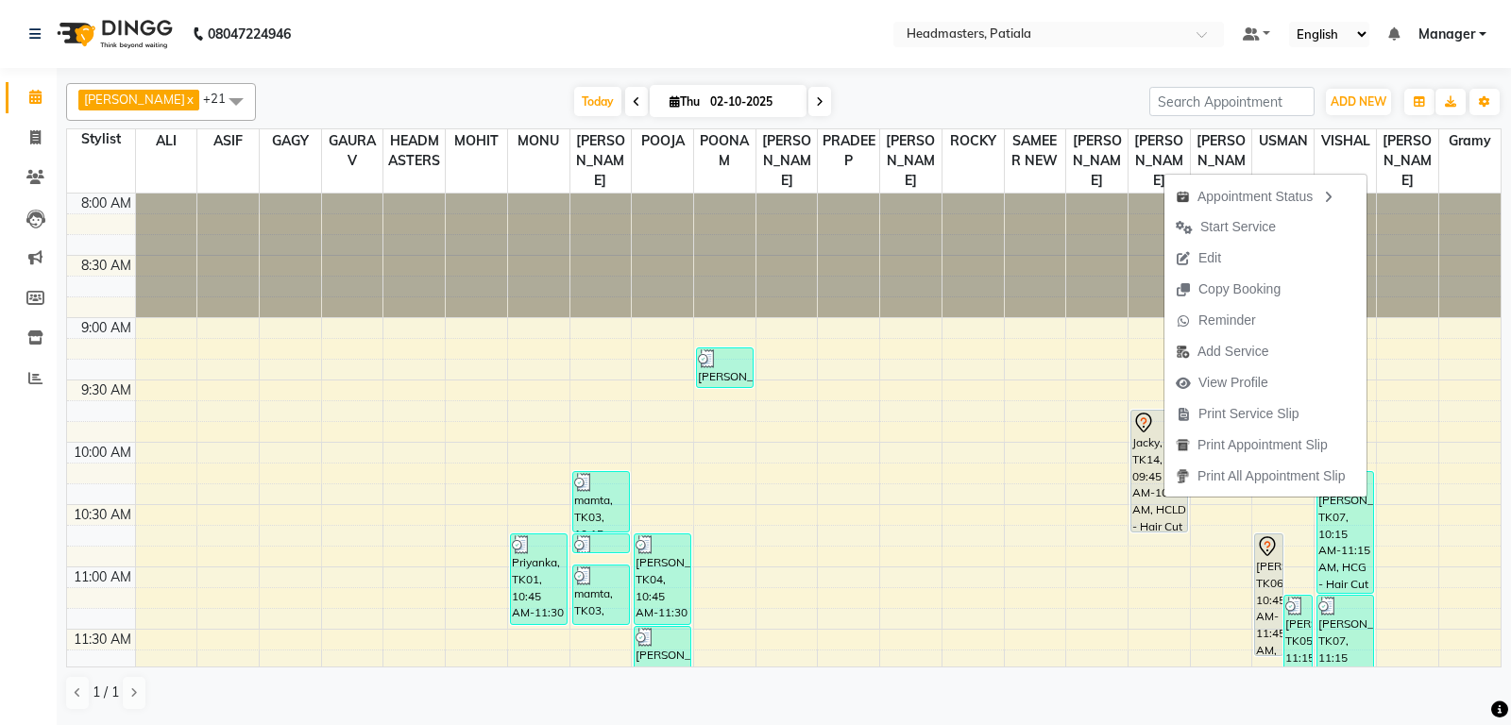
click at [924, 69] on div at bounding box center [783, 72] width 1435 height 8
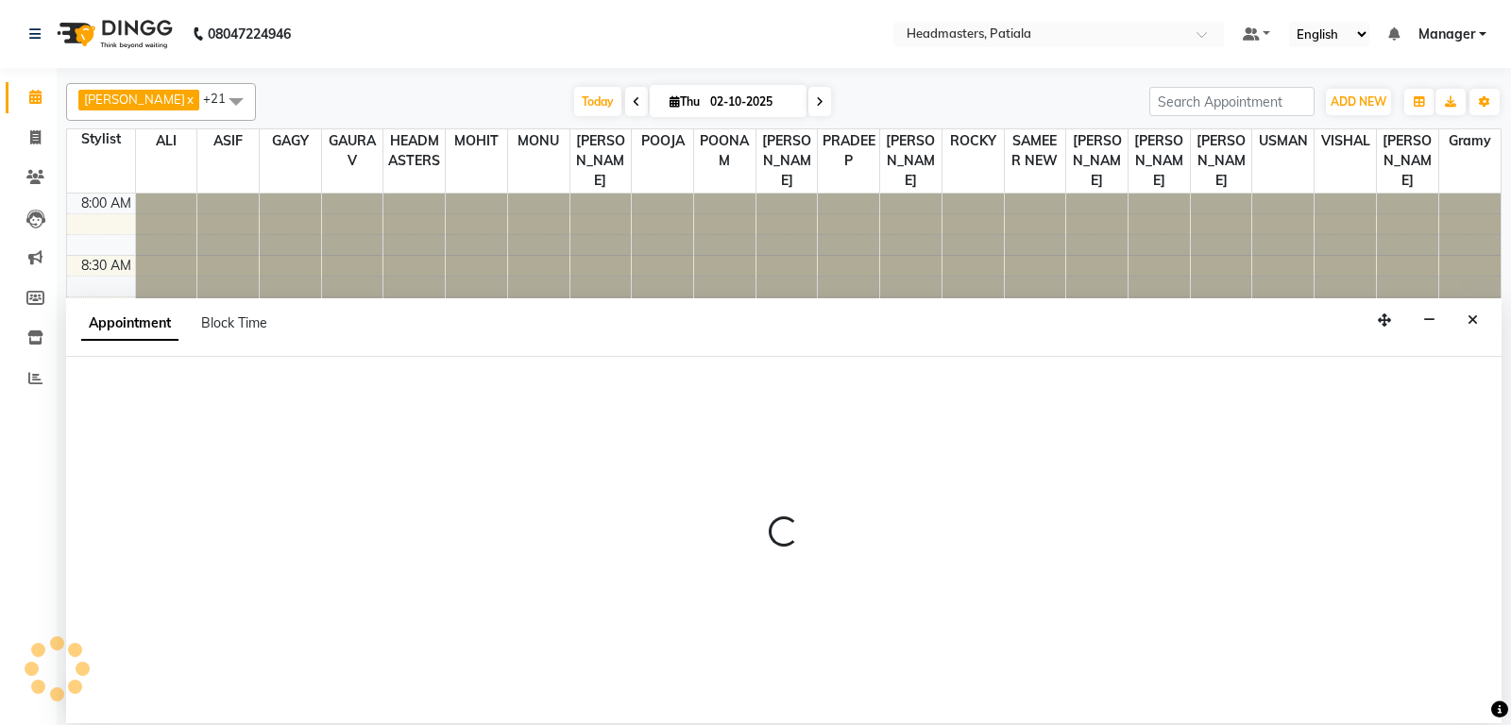
select select "51090"
select select "tentative"
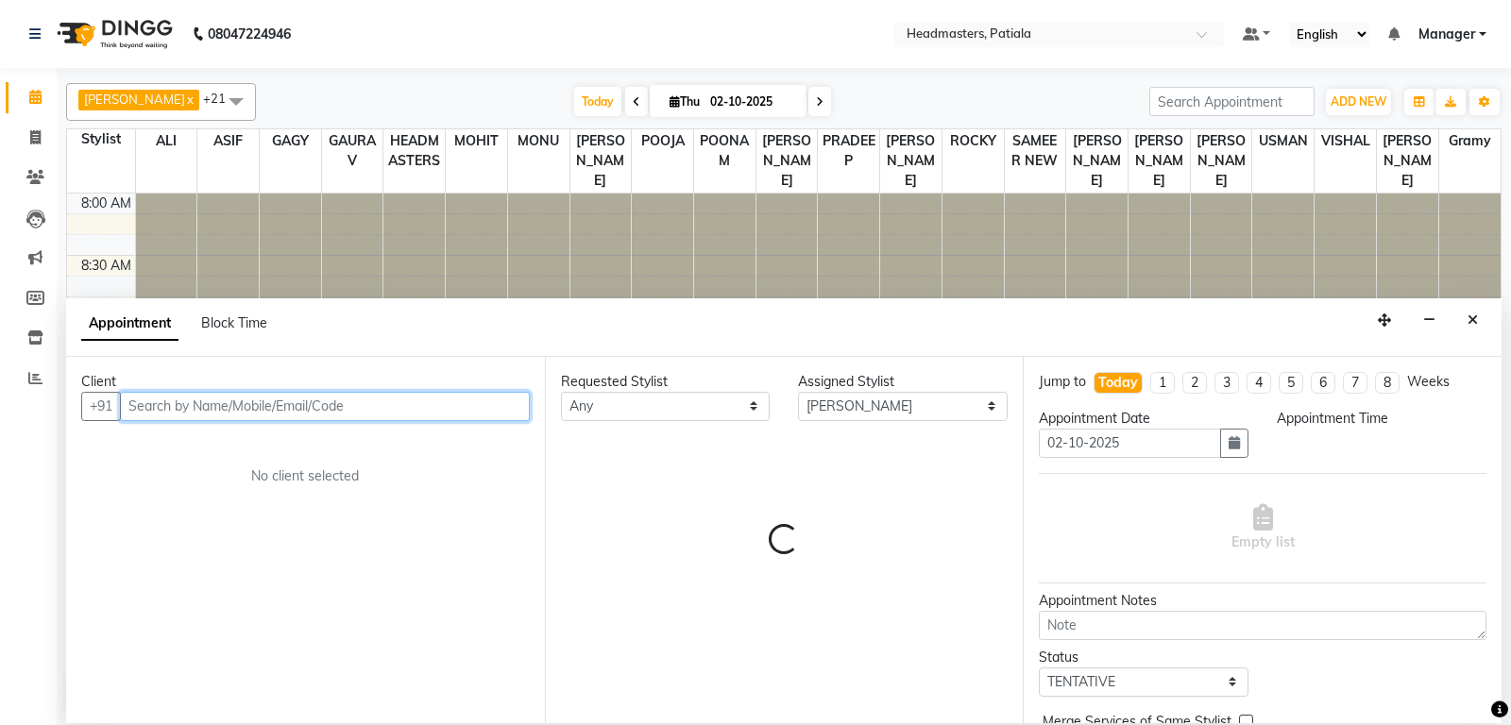
select select "540"
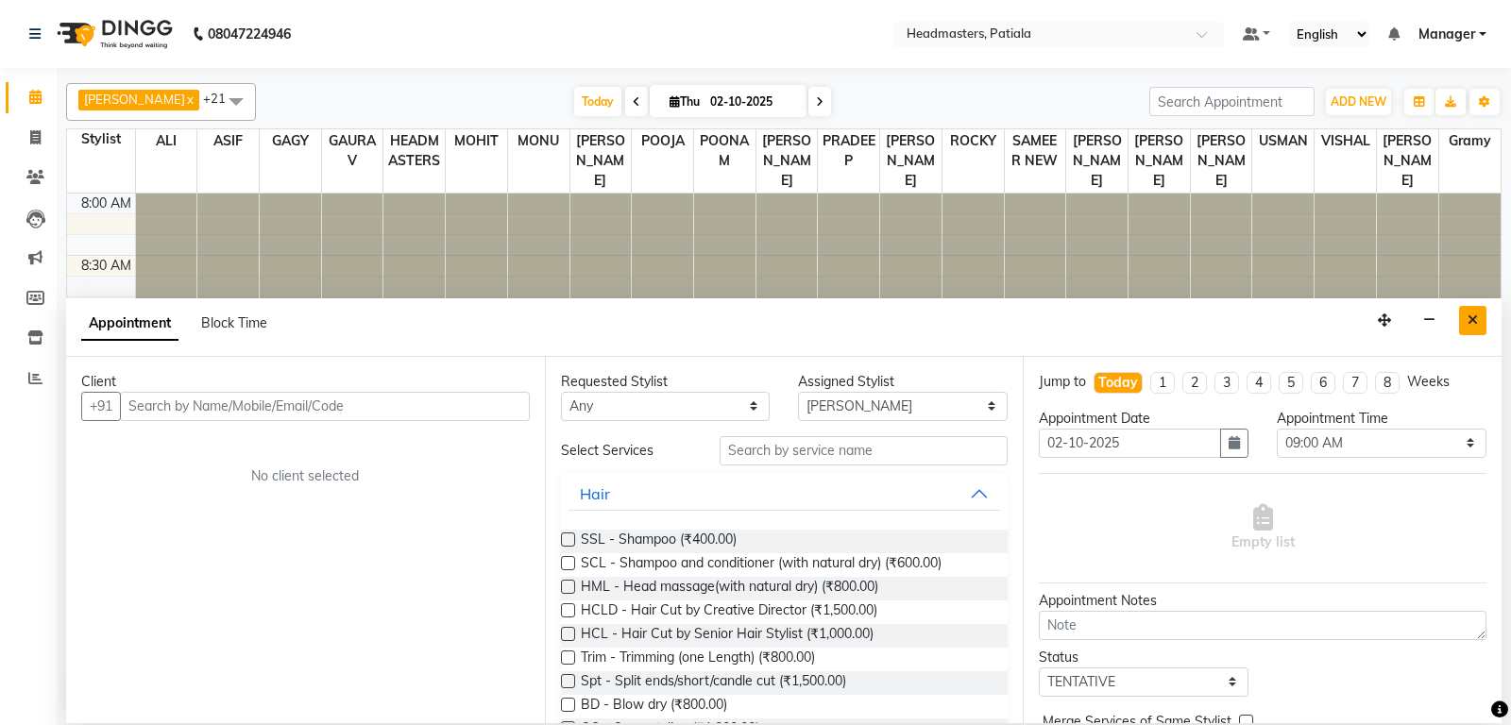
click at [1485, 324] on button "Close" at bounding box center [1472, 320] width 27 height 29
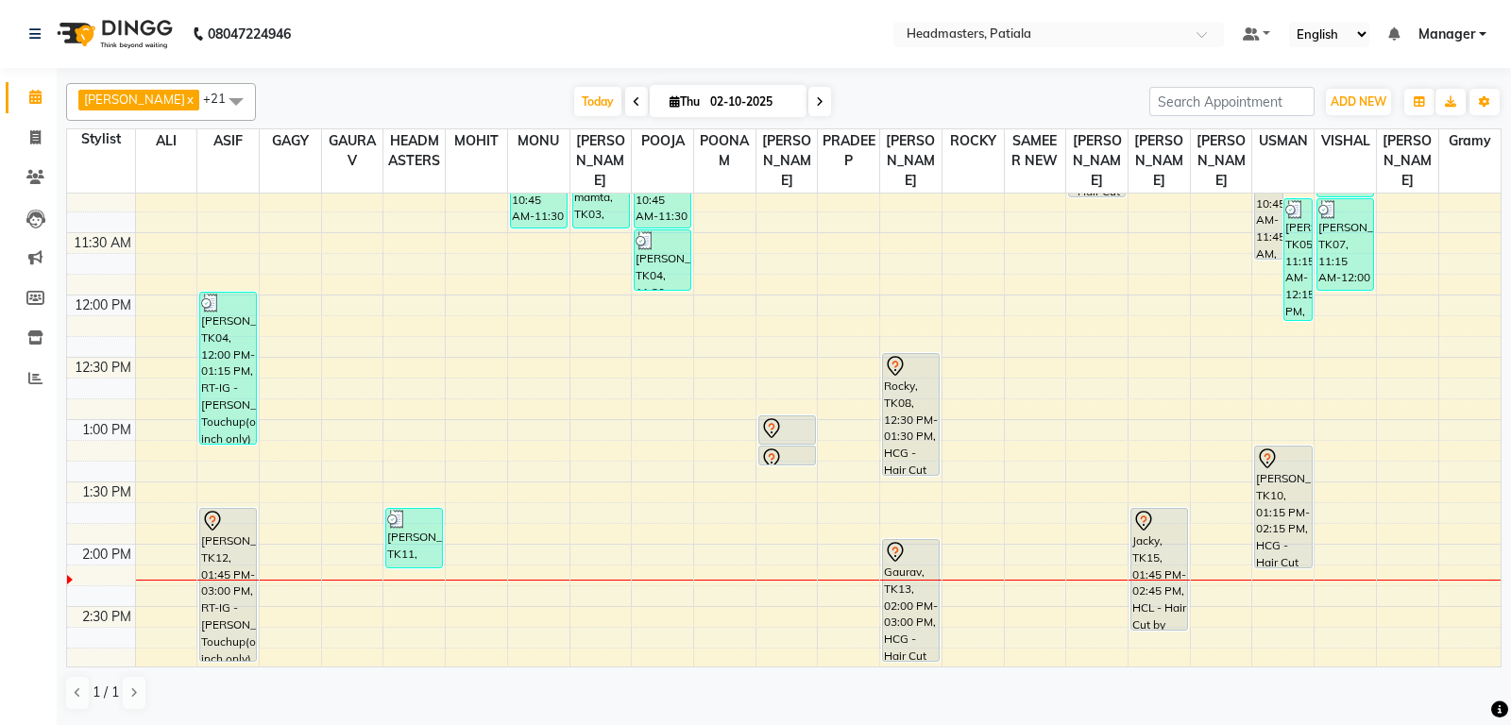
scroll to position [496, 0]
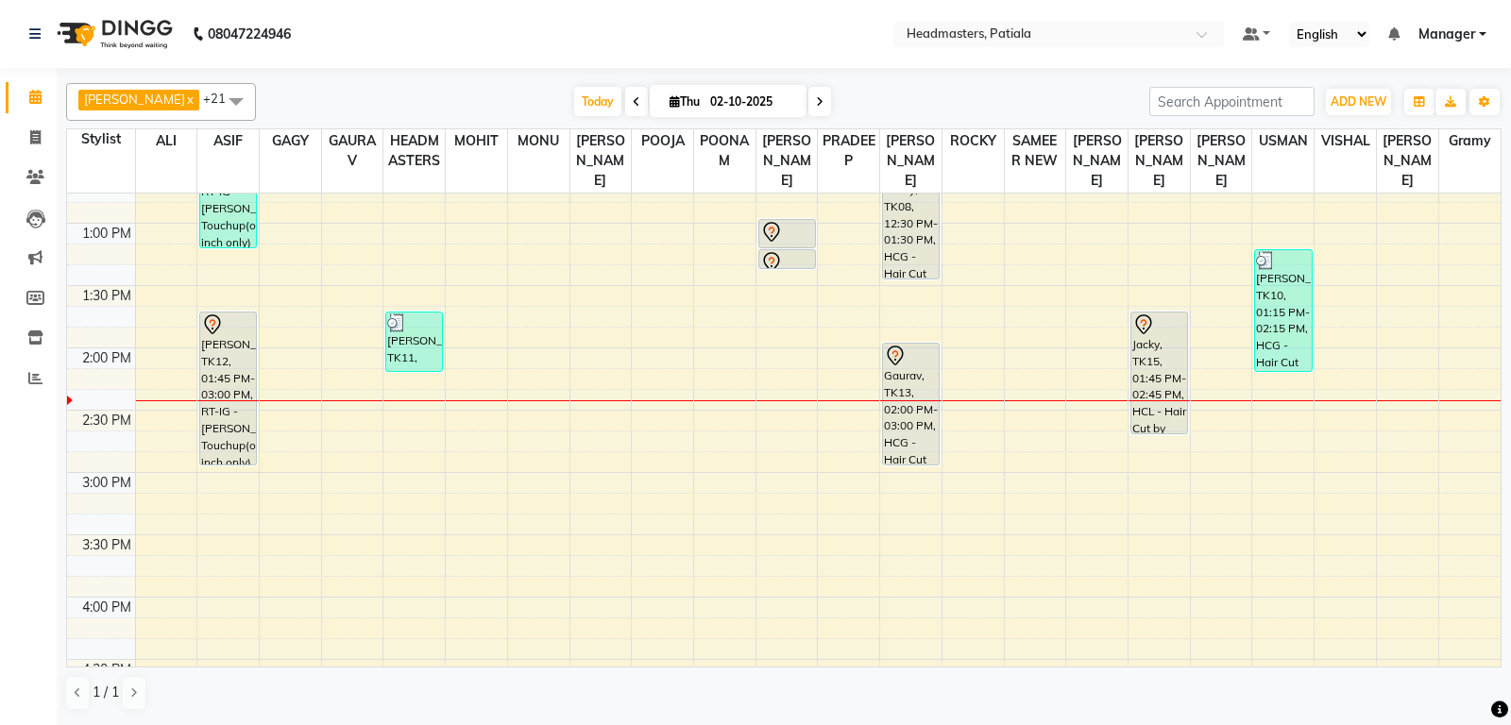
scroll to position [595, 0]
click at [1078, 580] on div "8:00 AM 8:30 AM 9:00 AM 9:30 AM 10:00 AM 10:30 AM 11:00 AM 11:30 AM 12:00 PM 12…" at bounding box center [783, 471] width 1433 height 1744
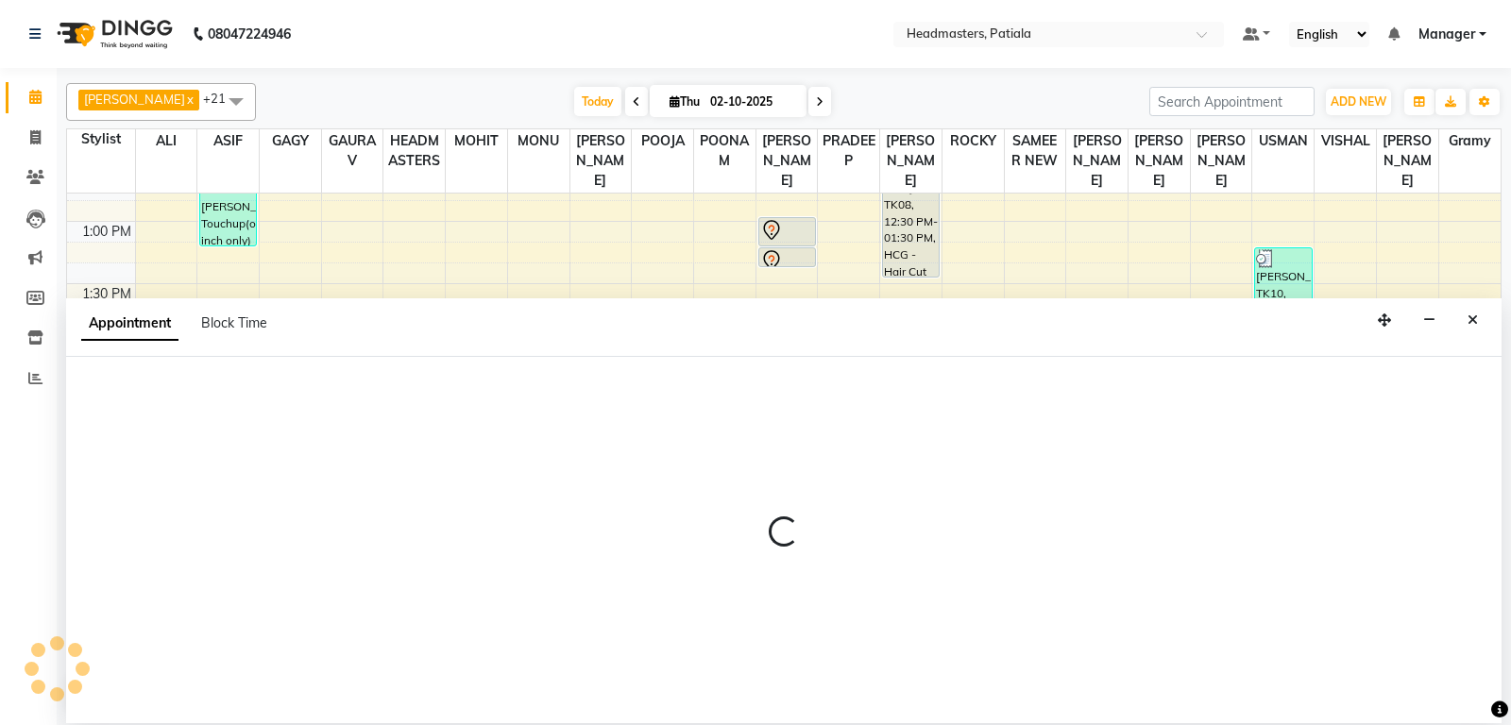
drag, startPoint x: 1078, startPoint y: 580, endPoint x: 1178, endPoint y: 674, distance: 137.6
click at [1138, 626] on div at bounding box center [783, 540] width 1435 height 366
select select "51079"
select select "tentative"
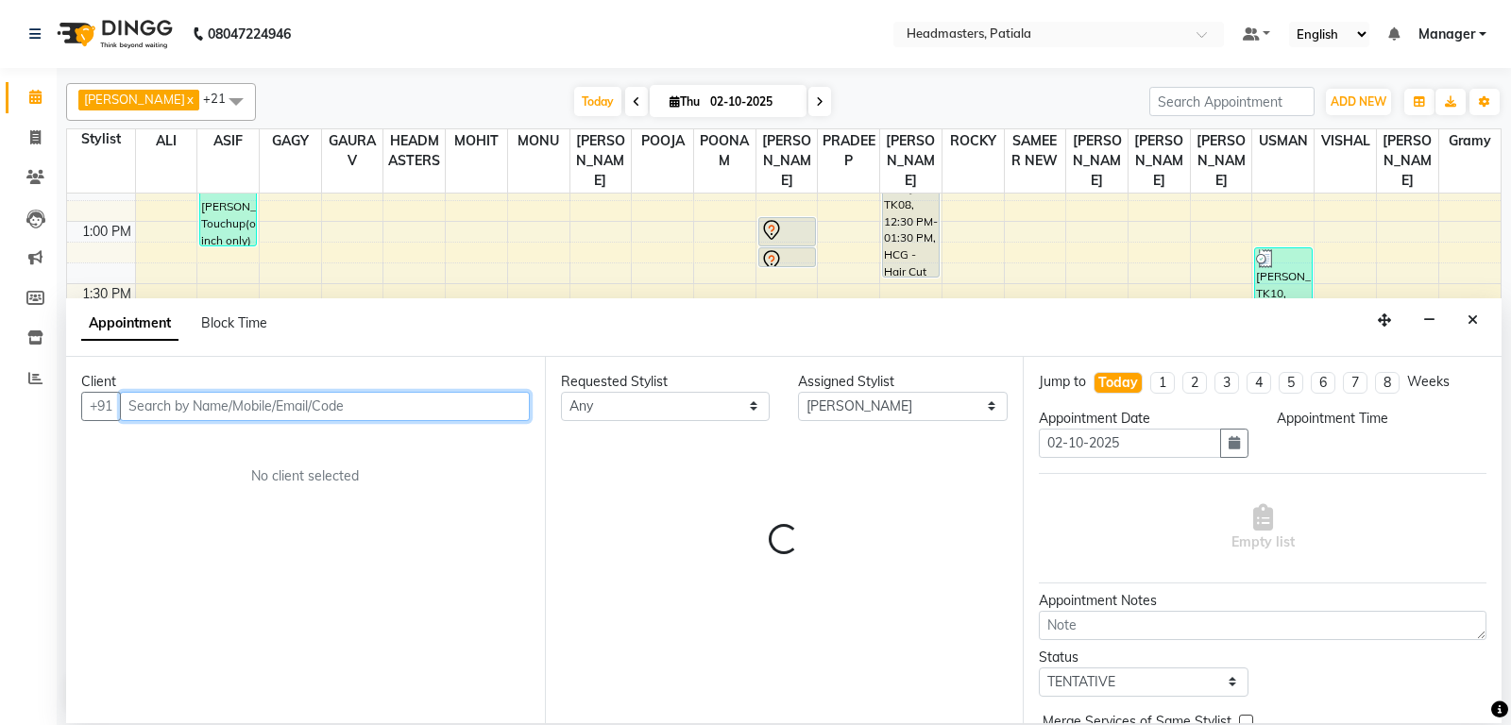
select select "945"
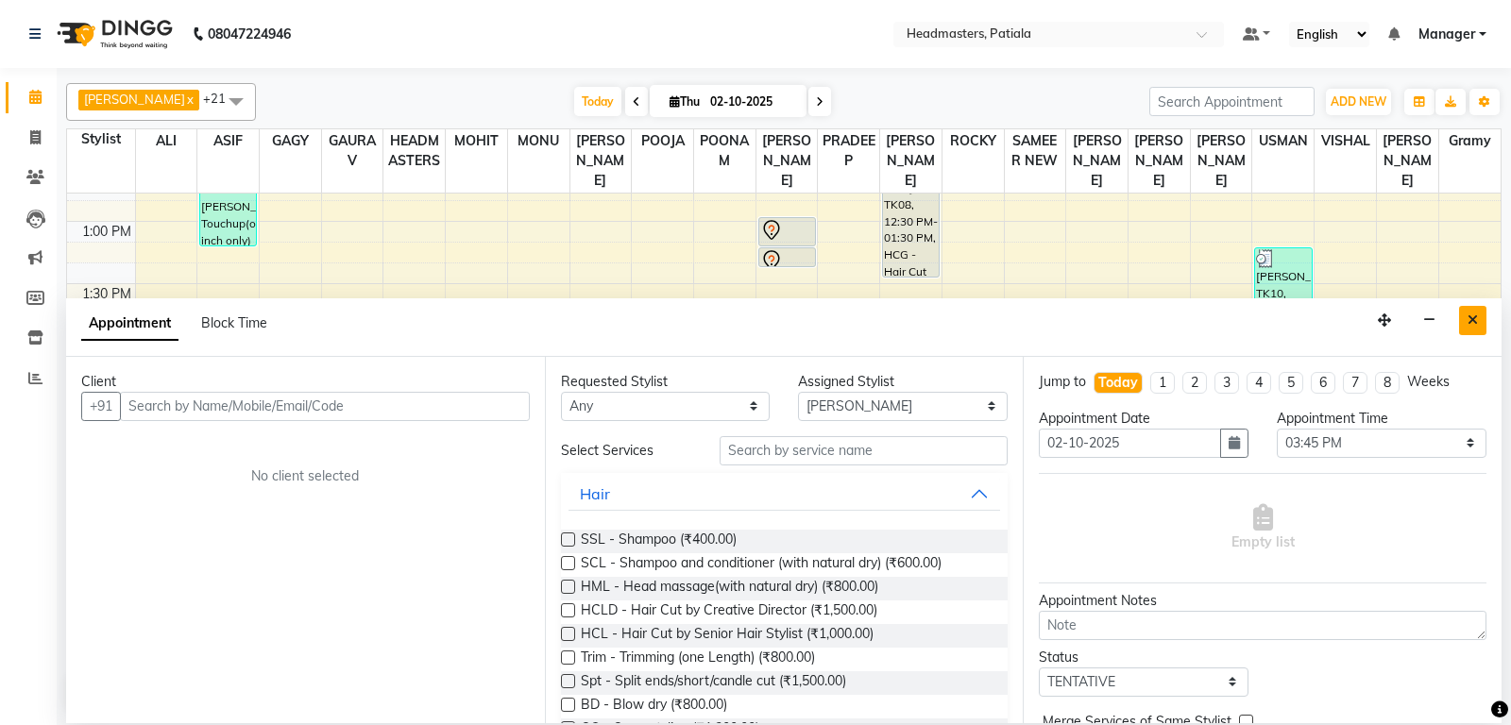
click at [1479, 327] on button "Close" at bounding box center [1472, 320] width 27 height 29
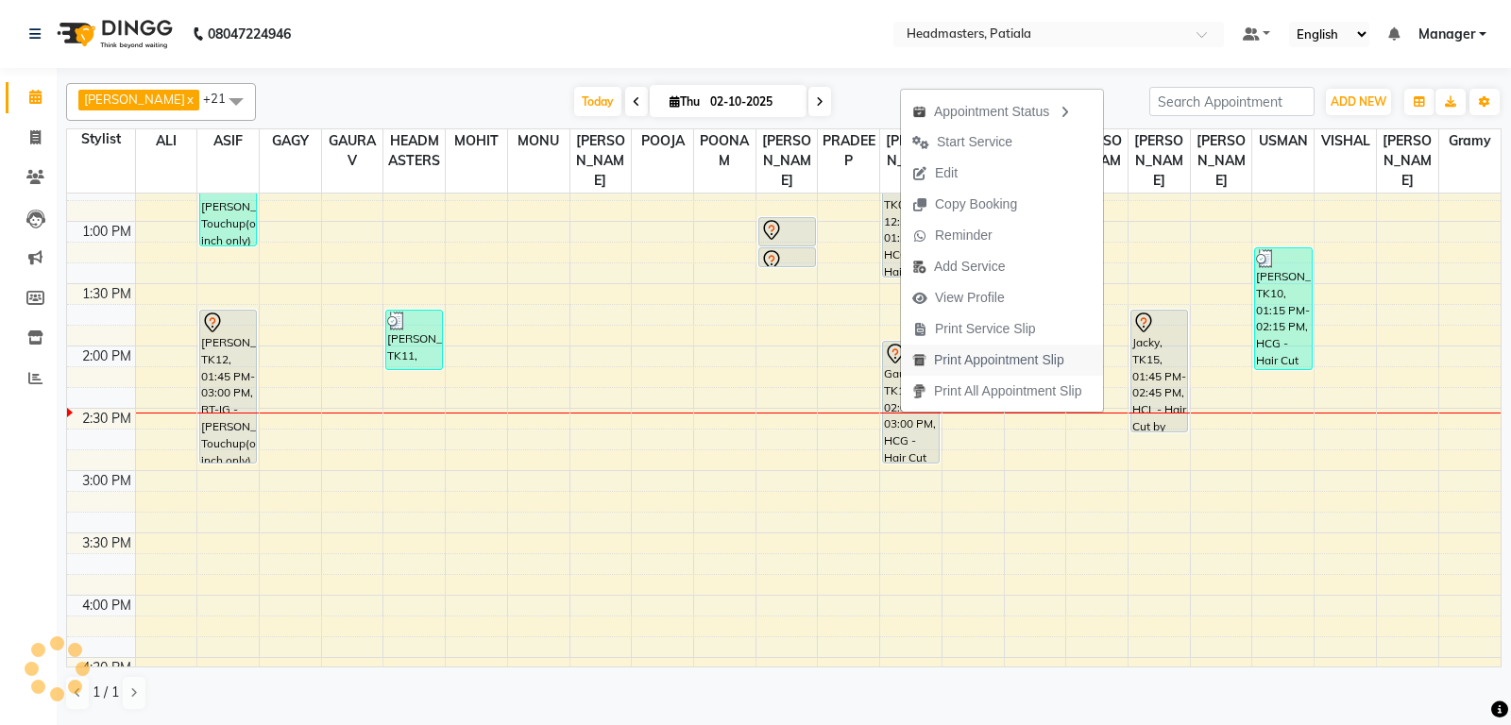
click at [1045, 355] on span "Print Appointment Slip" at bounding box center [999, 360] width 130 height 20
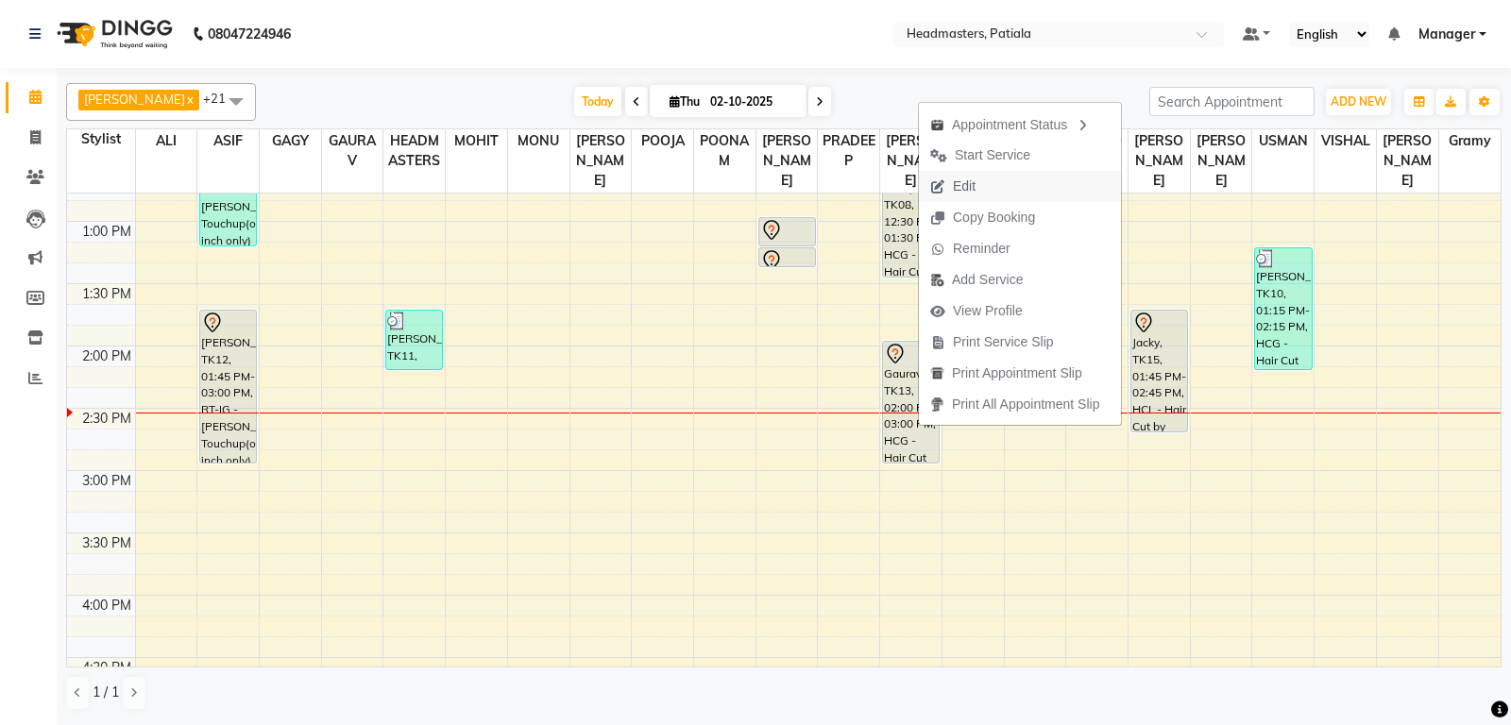
click at [980, 195] on span "Edit" at bounding box center [953, 186] width 68 height 31
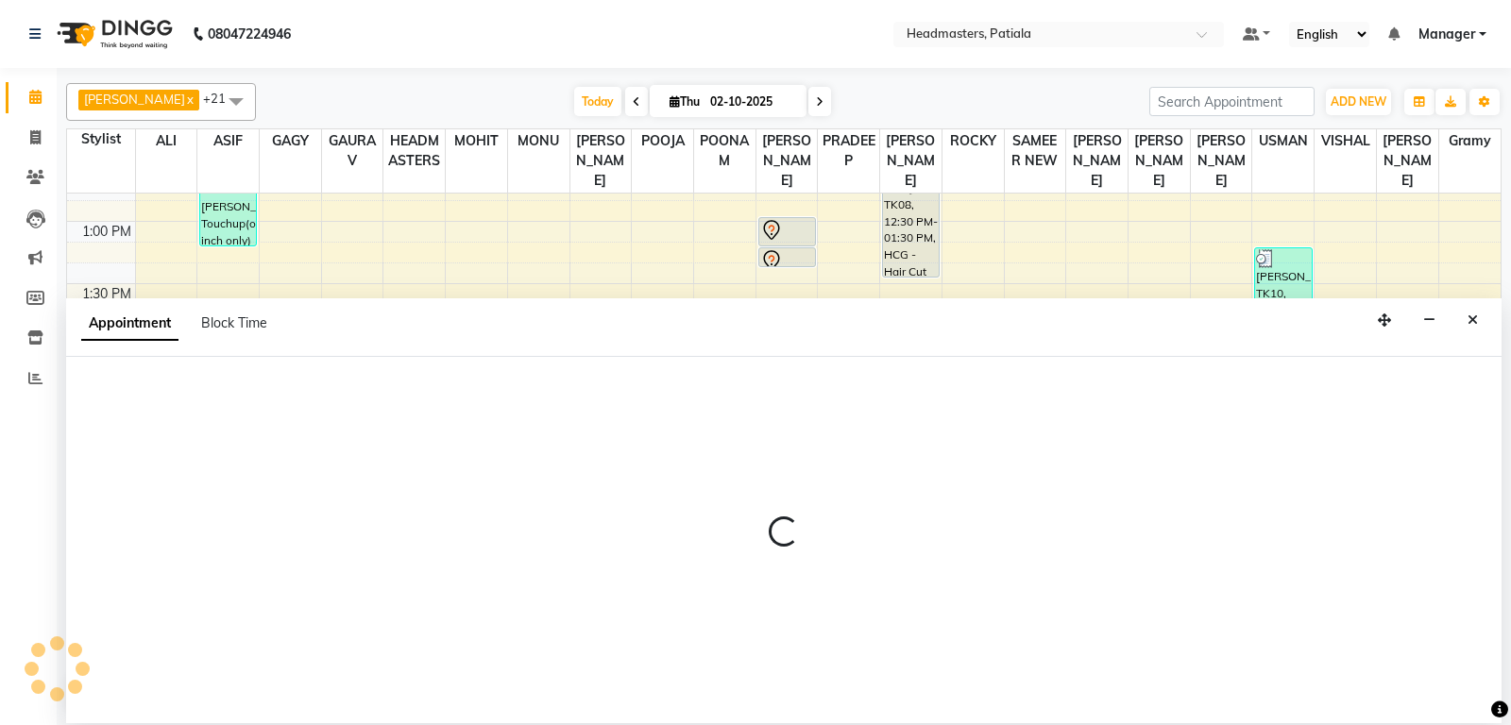
select select "tentative"
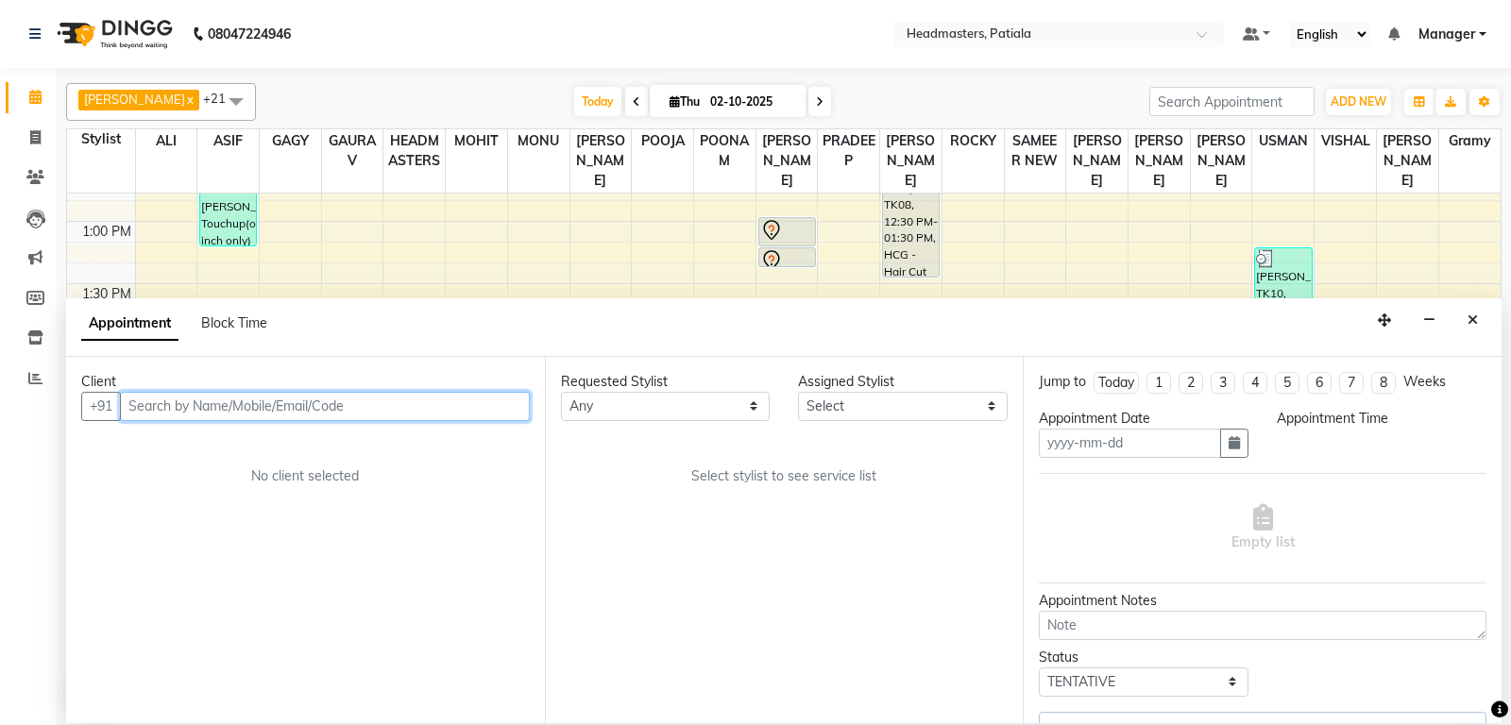
type input "02-10-2025"
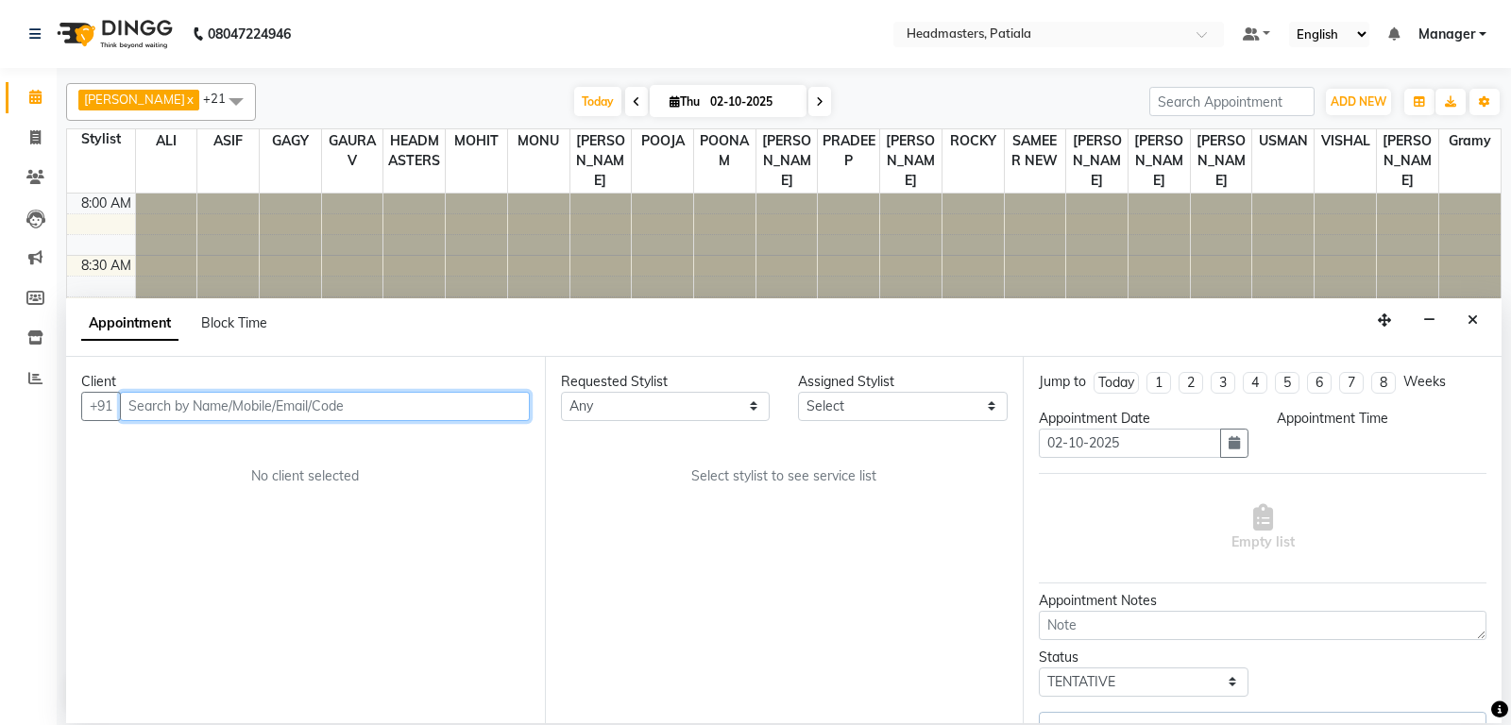
select select "840"
select select "62112"
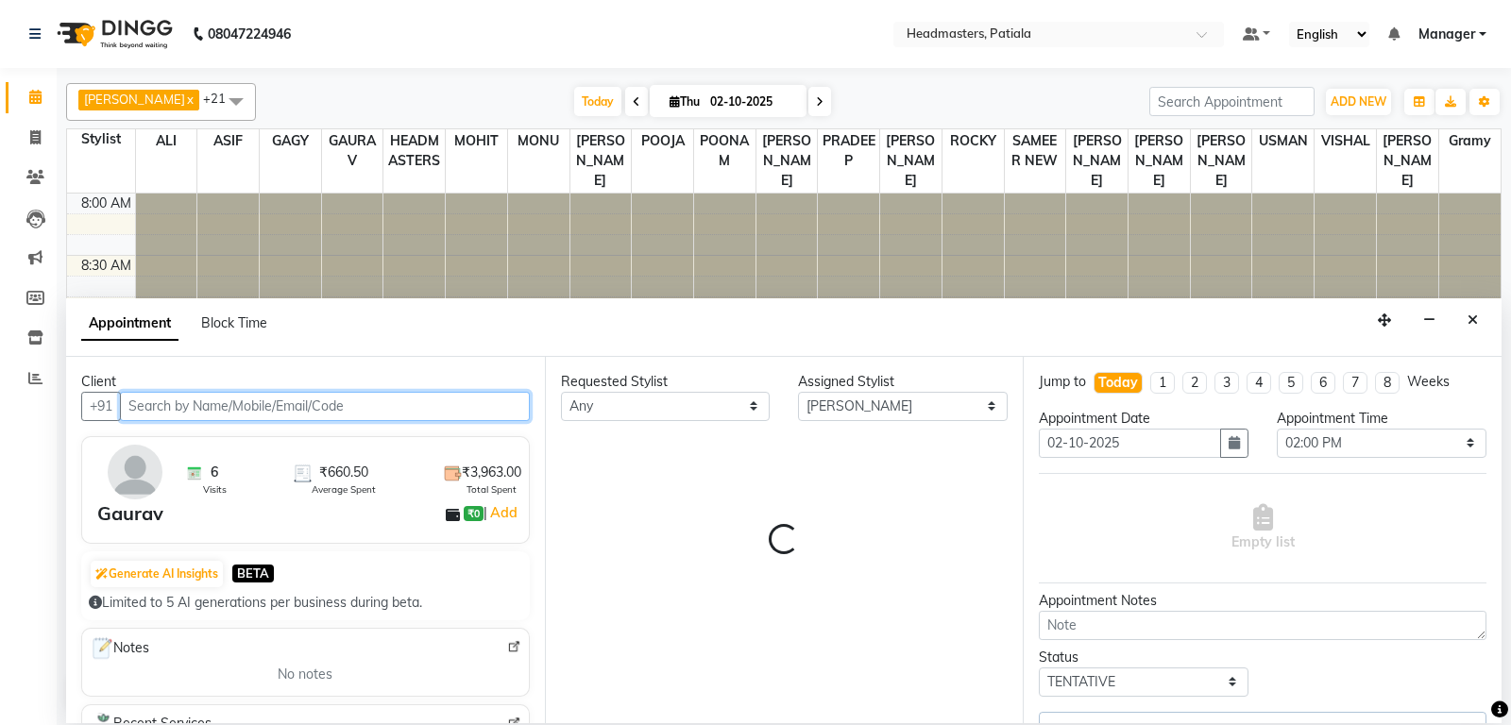
scroll to position [742, 0]
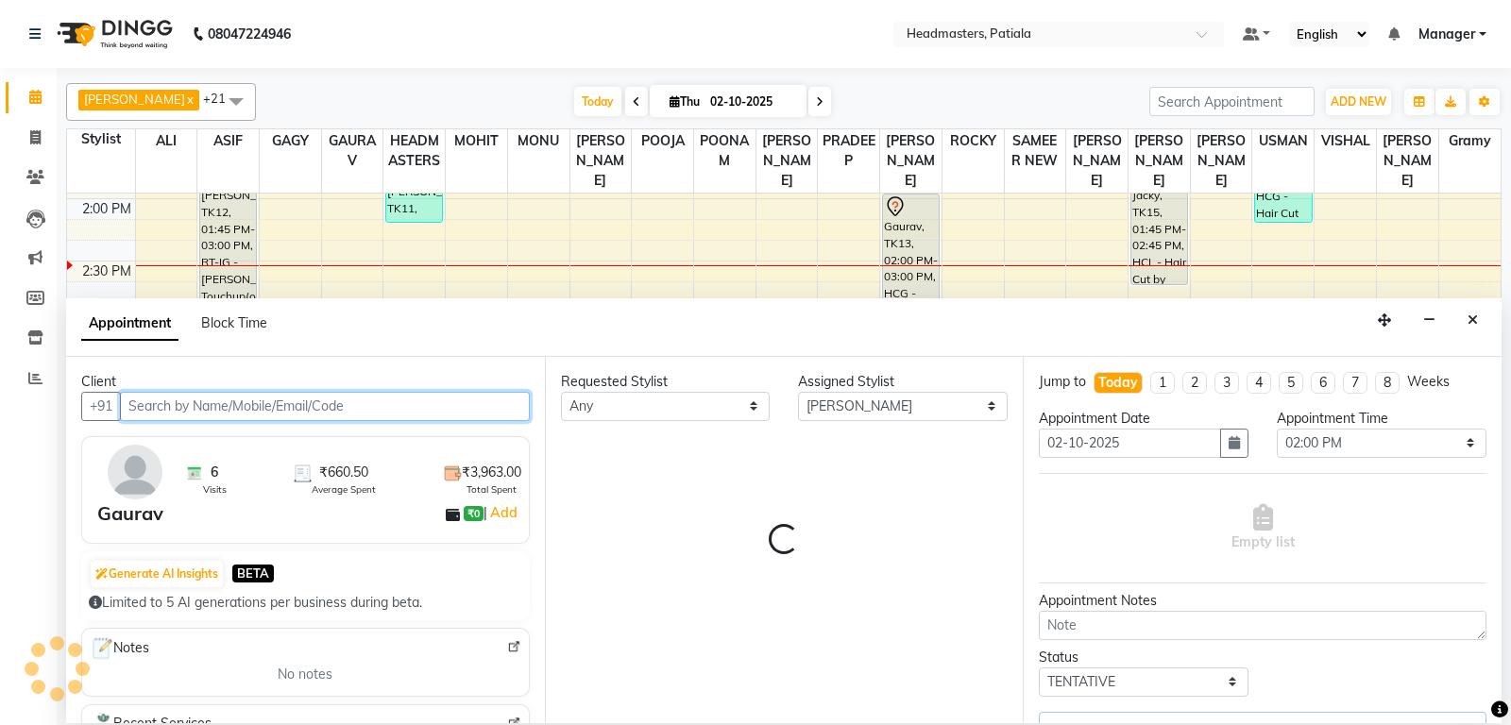
select select "3290"
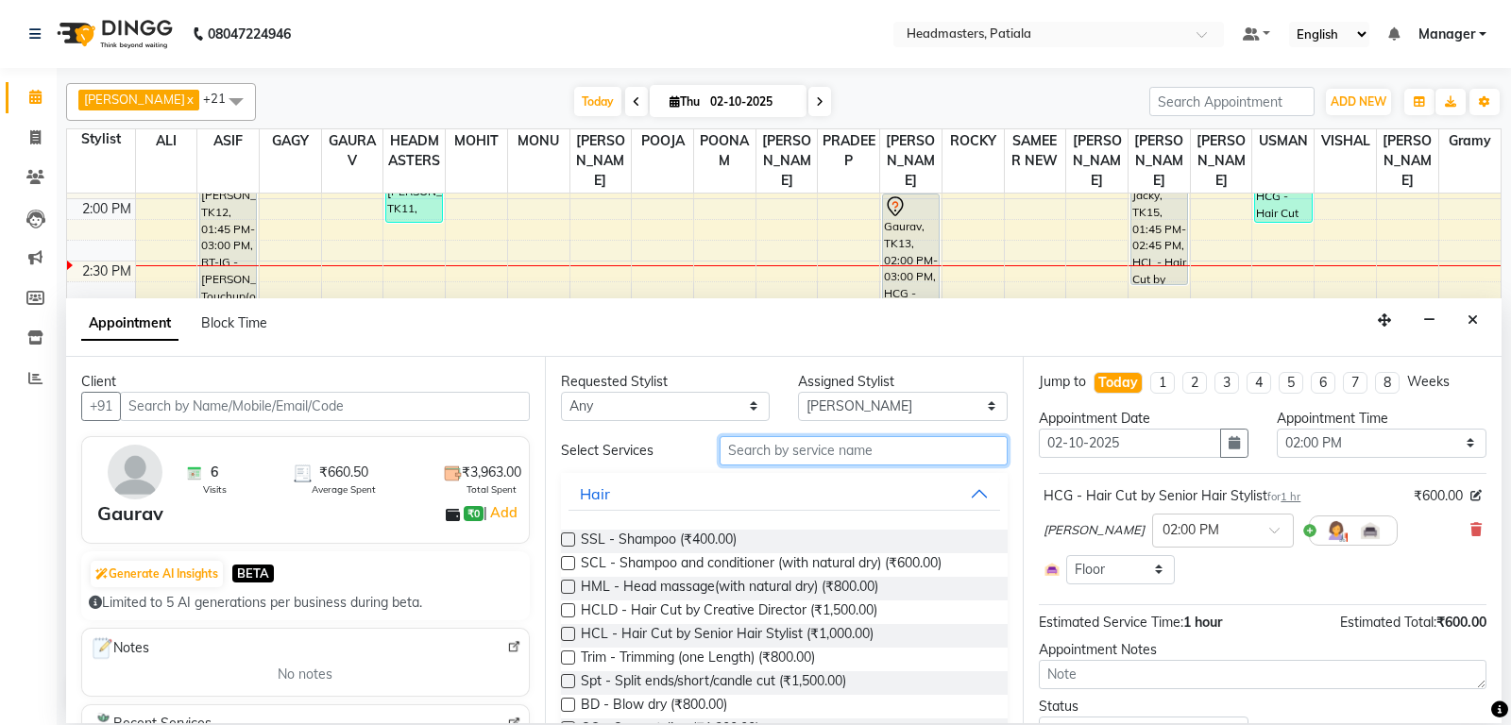
click at [850, 459] on input "text" at bounding box center [864, 450] width 289 height 29
drag, startPoint x: 759, startPoint y: 458, endPoint x: 643, endPoint y: 462, distance: 116.2
click at [720, 462] on input "full" at bounding box center [864, 450] width 289 height 29
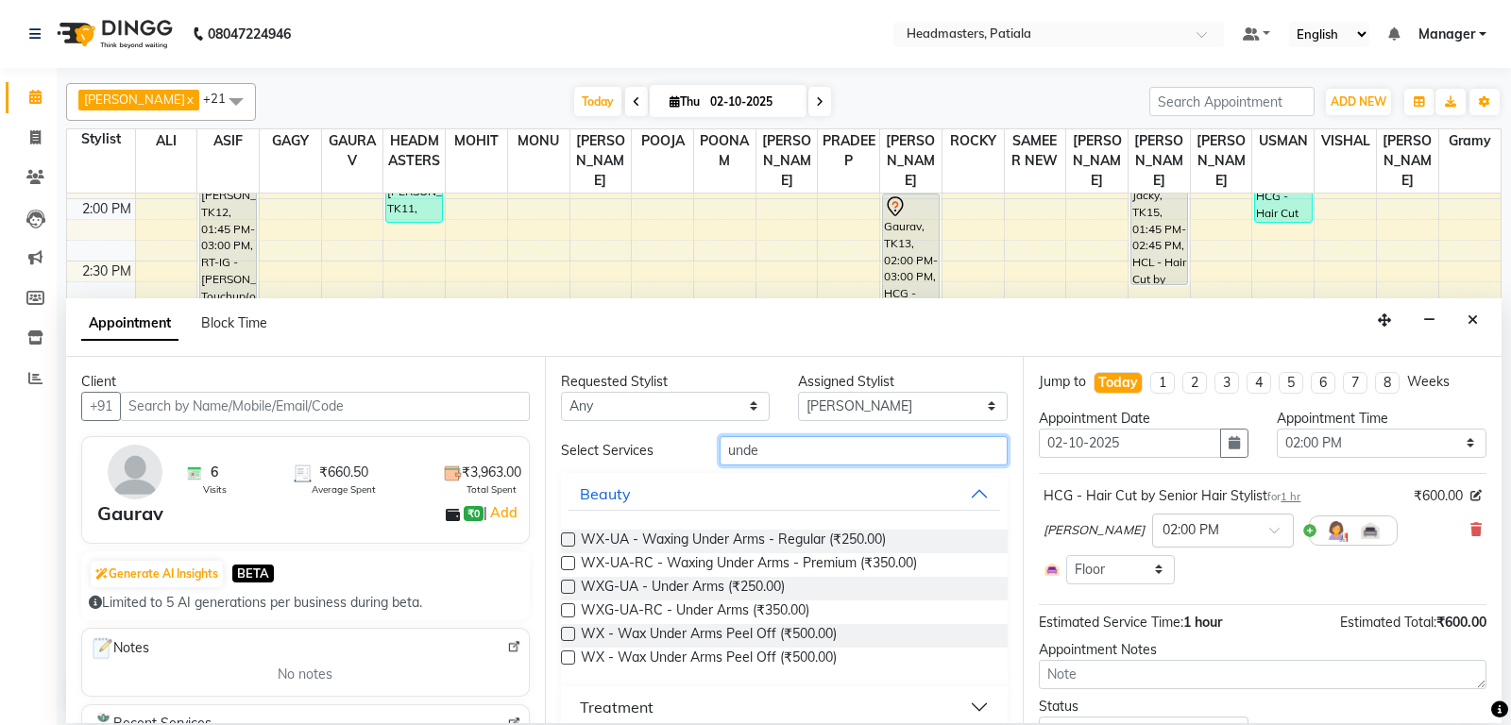
type input "unde"
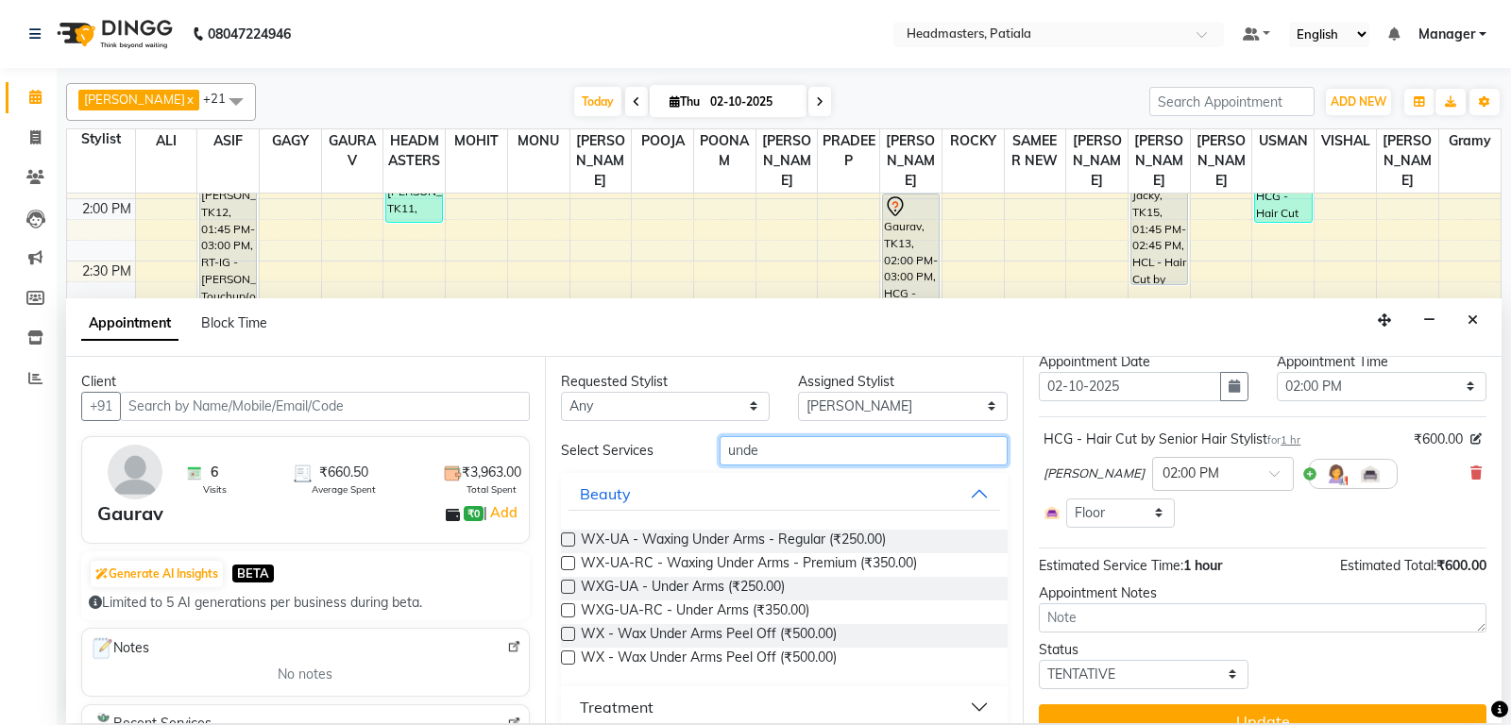
scroll to position [85, 0]
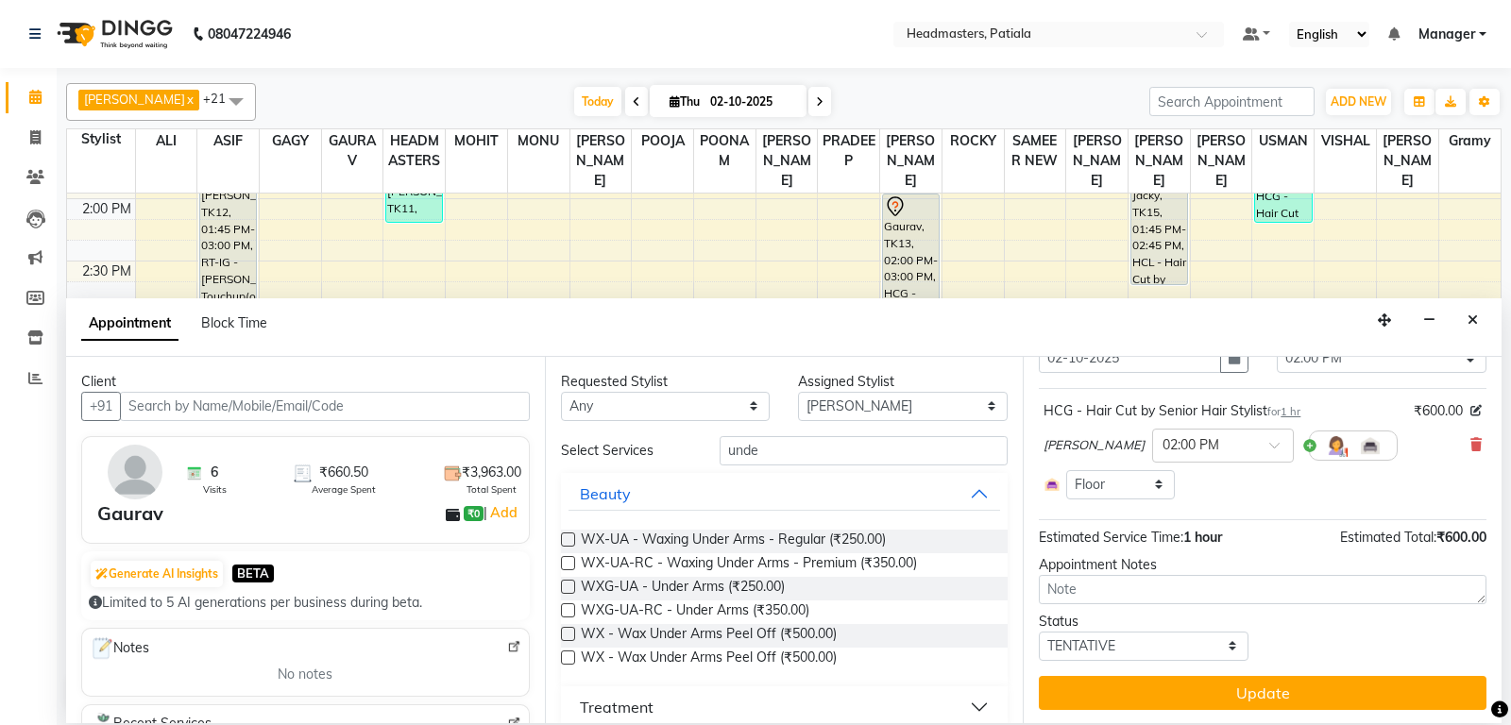
click at [1469, 324] on icon "Close" at bounding box center [1472, 319] width 10 height 13
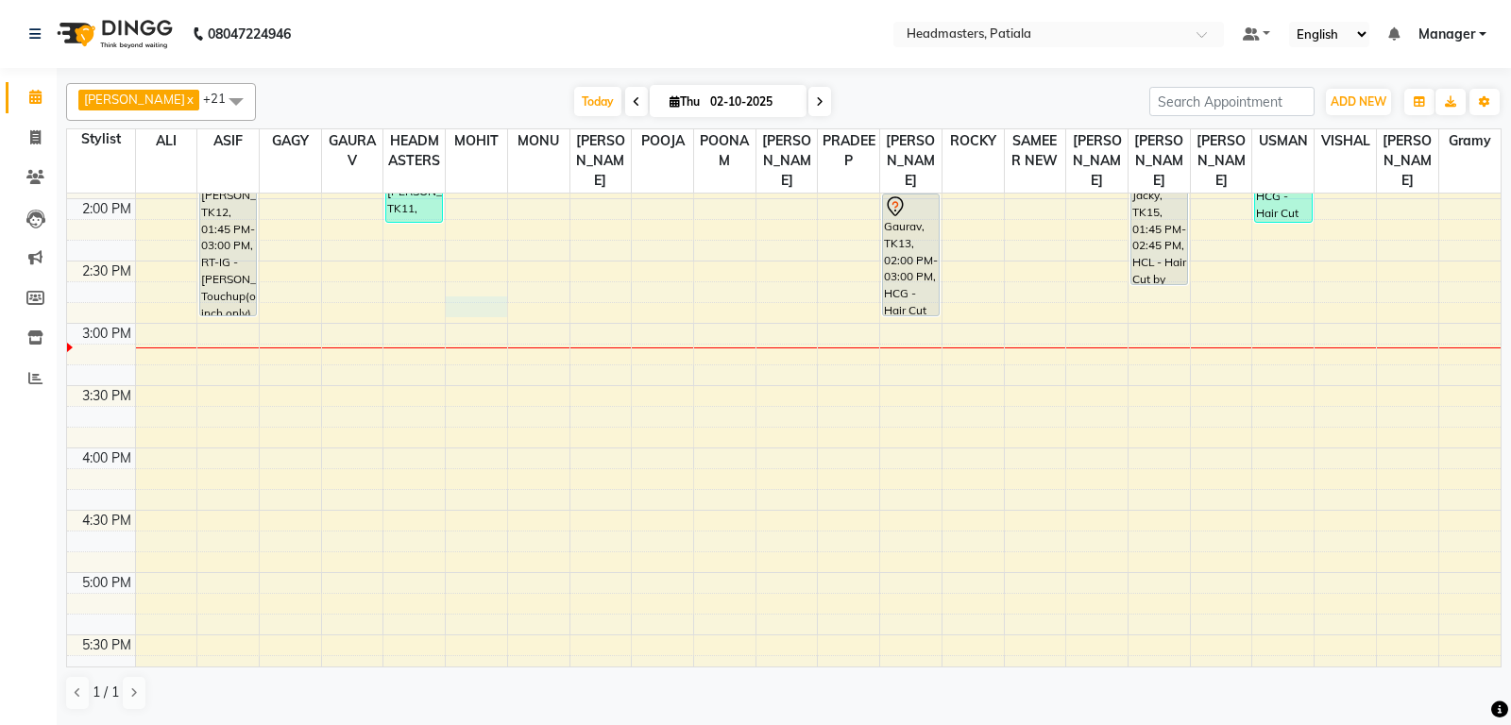
click at [447, 332] on div "8:00 AM 8:30 AM 9:00 AM 9:30 AM 10:00 AM 10:30 AM 11:00 AM 11:30 AM 12:00 PM 12…" at bounding box center [783, 323] width 1433 height 1744
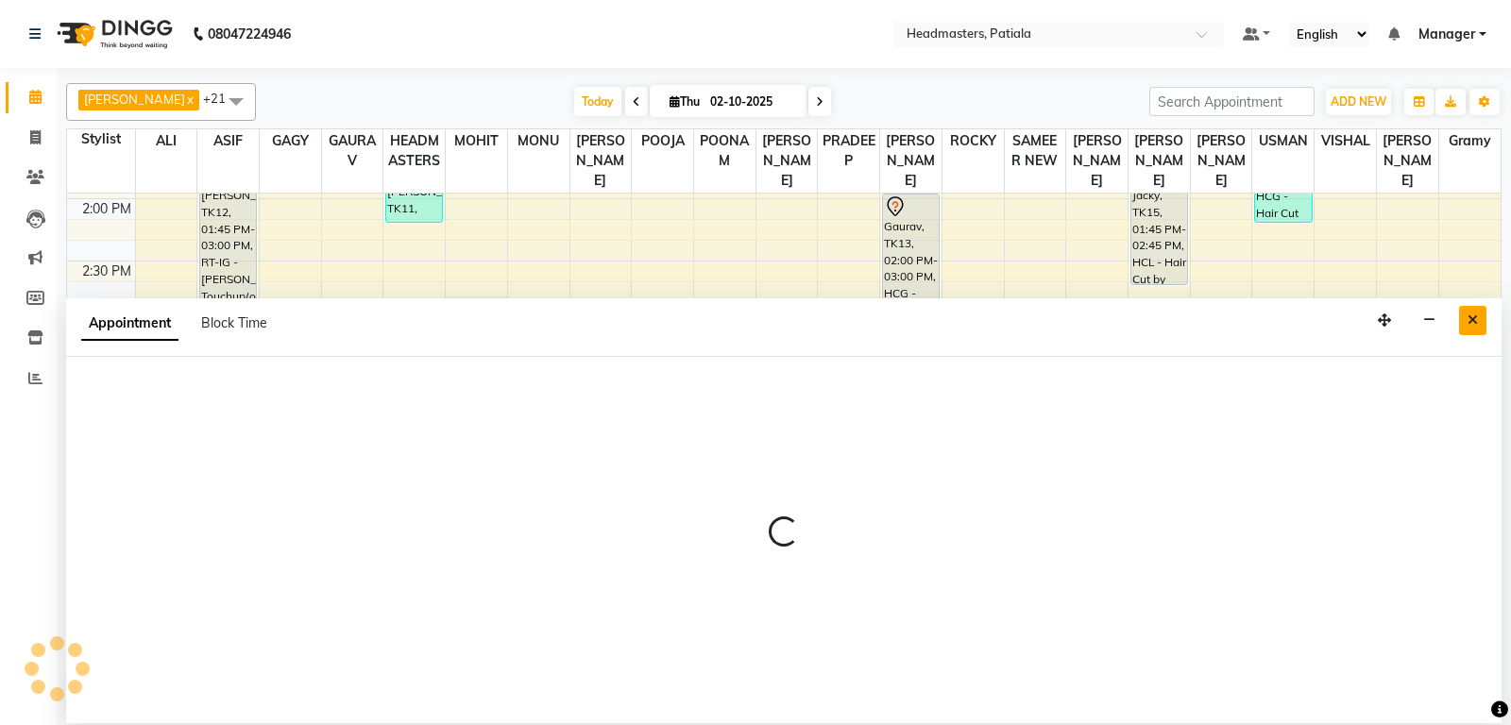
click at [1481, 316] on button "Close" at bounding box center [1472, 320] width 27 height 29
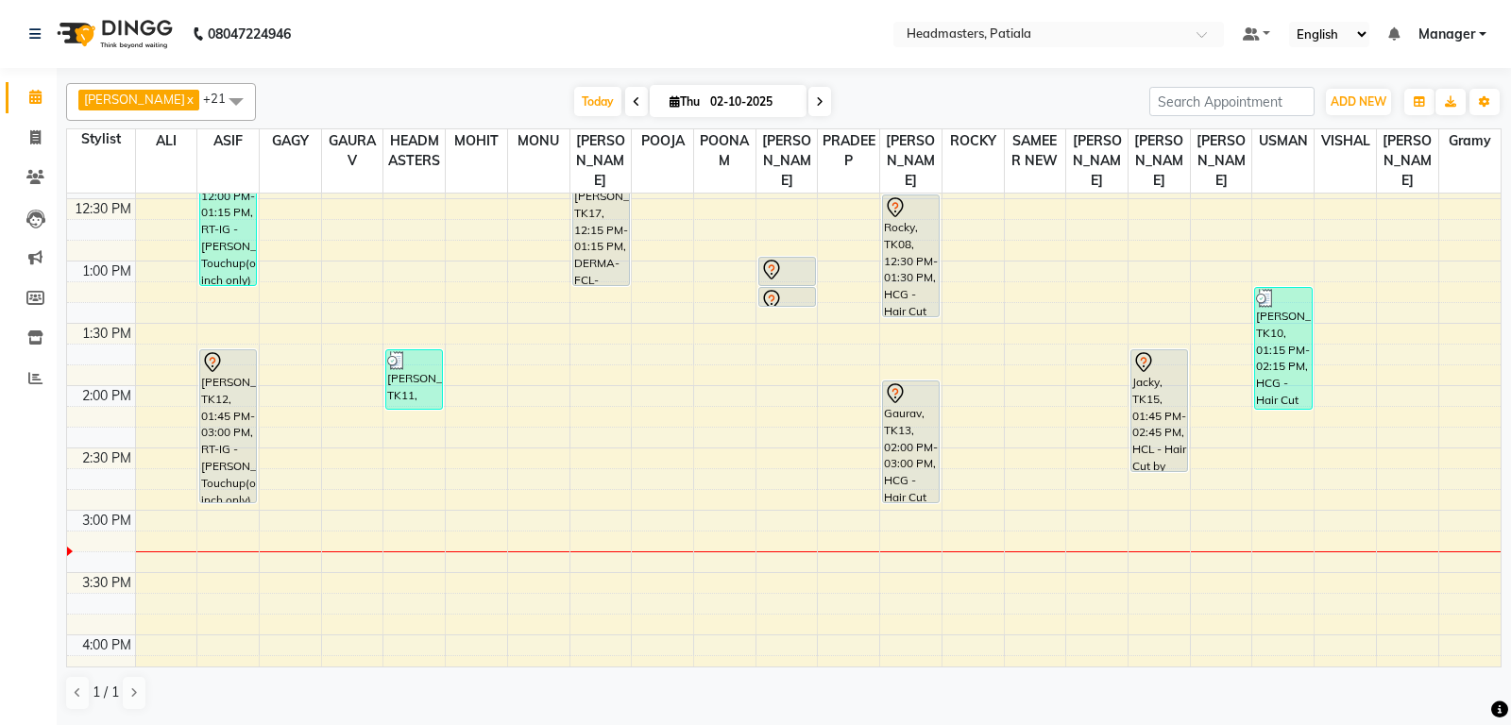
scroll to position [544, 0]
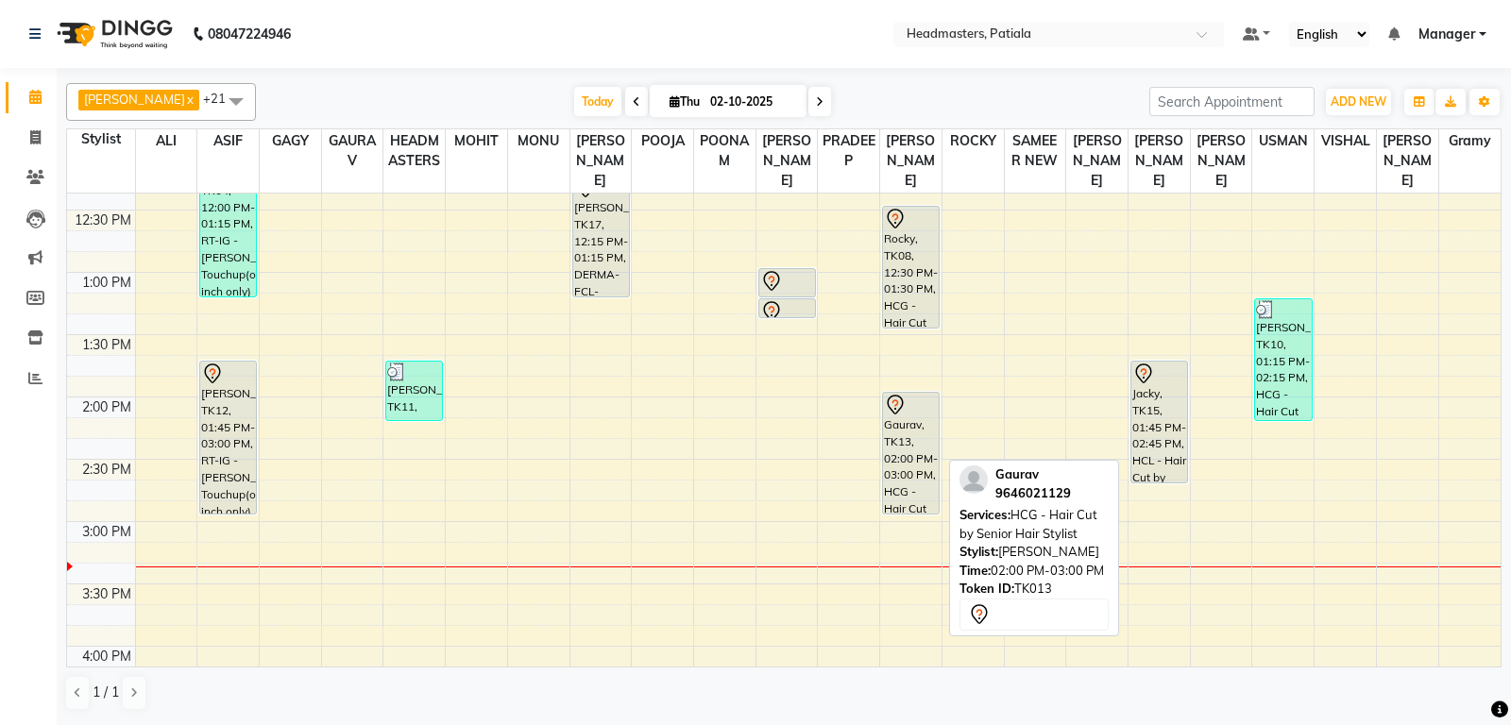
click at [900, 416] on icon at bounding box center [895, 405] width 23 height 23
select select "7"
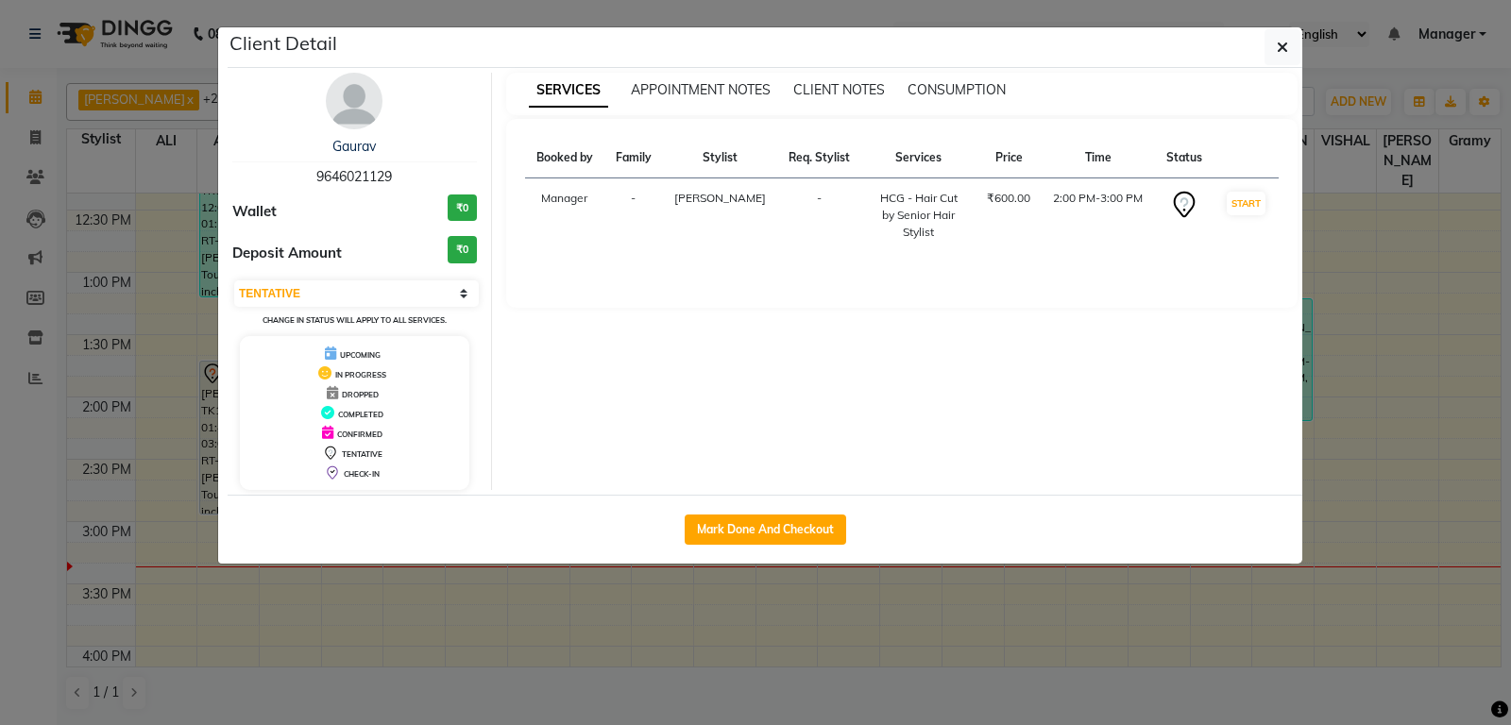
drag, startPoint x: 311, startPoint y: 173, endPoint x: 408, endPoint y: 179, distance: 97.5
click at [408, 179] on div "Gaurav 9646021129" at bounding box center [354, 162] width 245 height 50
copy span "9646021129"
click at [1283, 45] on icon "button" at bounding box center [1282, 47] width 11 height 15
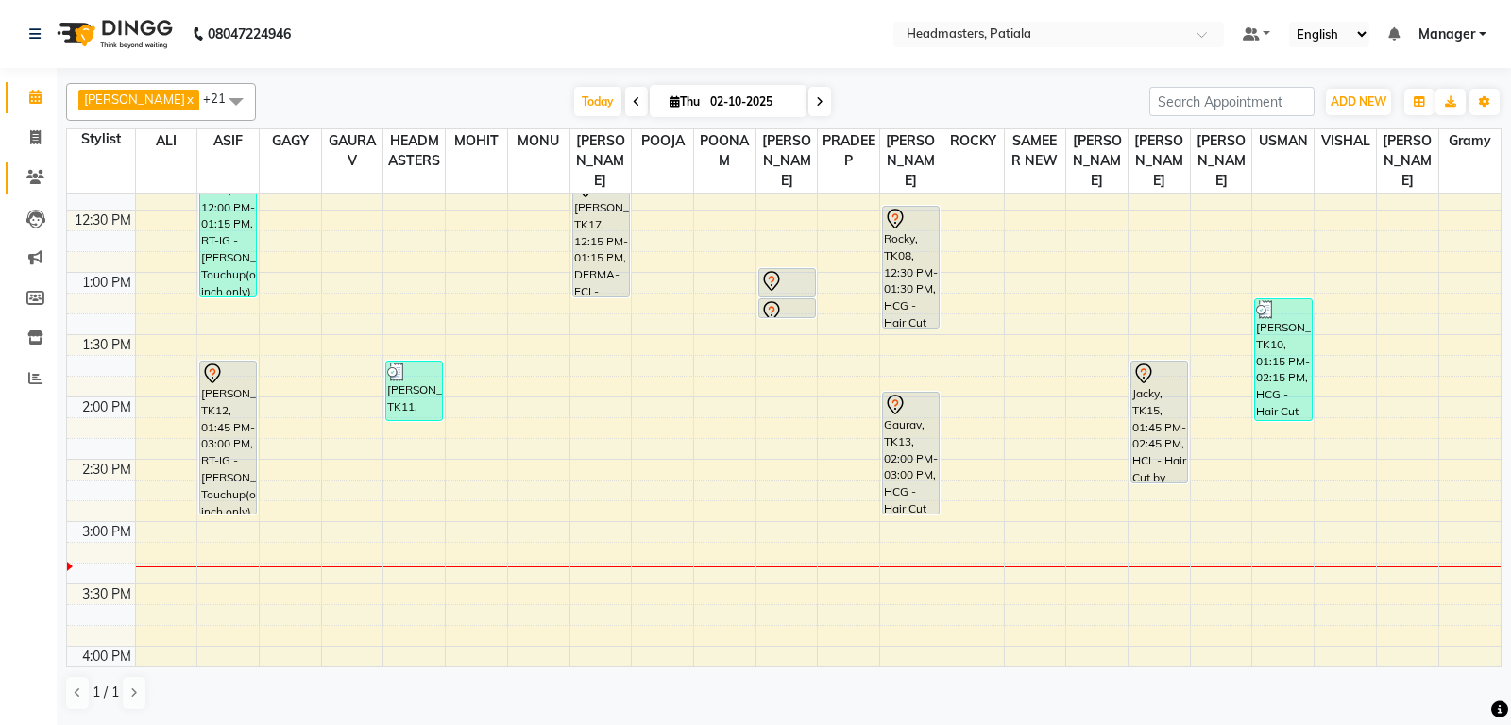
click at [49, 172] on span at bounding box center [35, 178] width 33 height 22
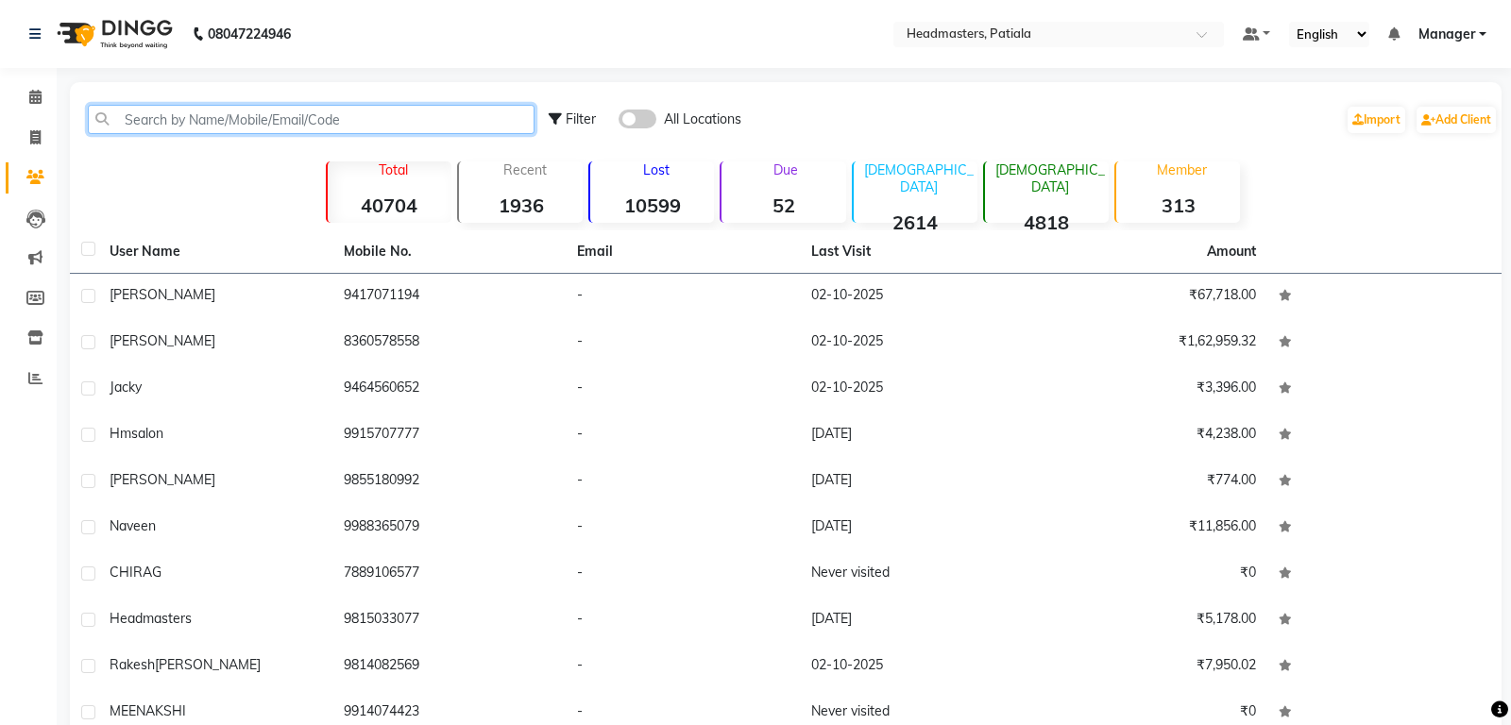
click at [143, 121] on input "text" at bounding box center [311, 119] width 447 height 29
paste input "9646021129"
type input "9646021129"
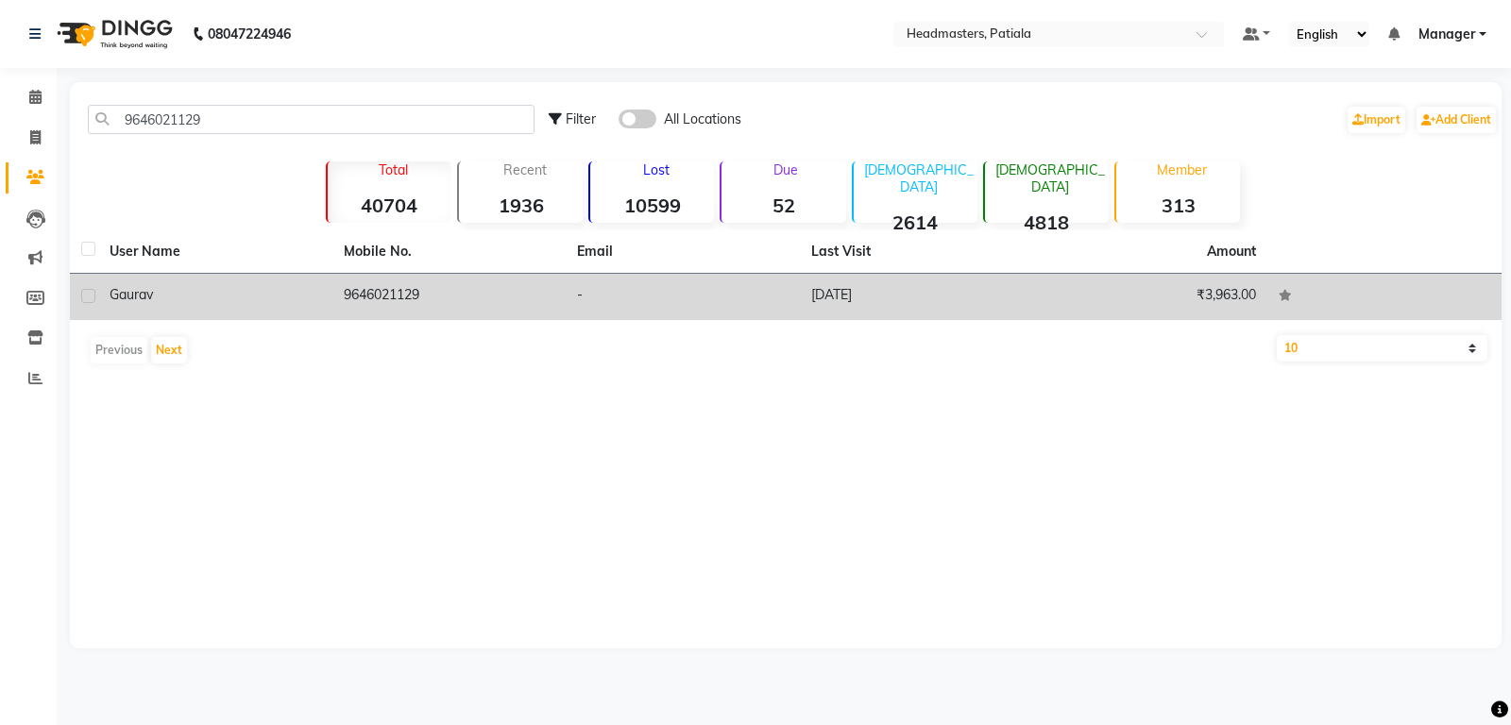
click at [281, 296] on div "Gaurav" at bounding box center [216, 295] width 212 height 20
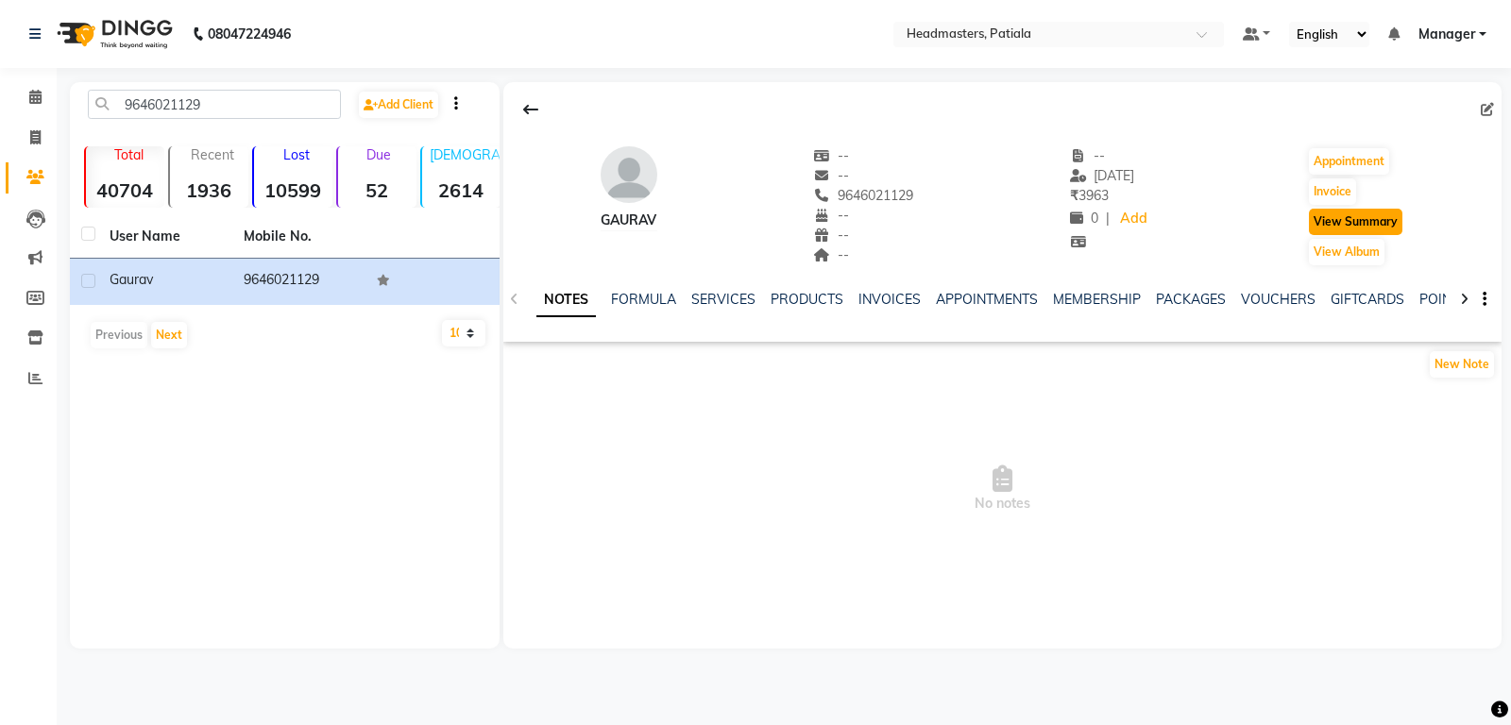
click at [1379, 215] on button "View Summary" at bounding box center [1355, 222] width 93 height 26
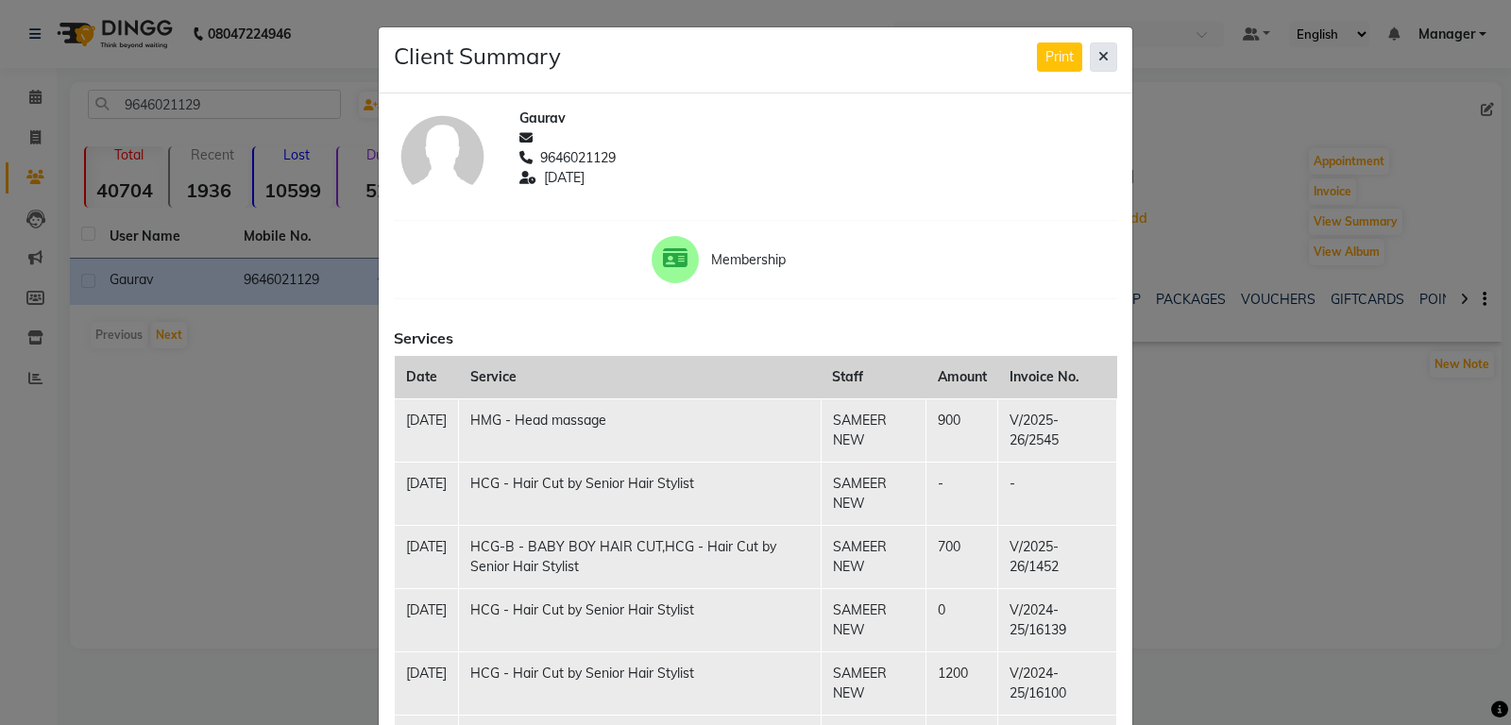
click at [1108, 59] on icon at bounding box center [1103, 56] width 10 height 13
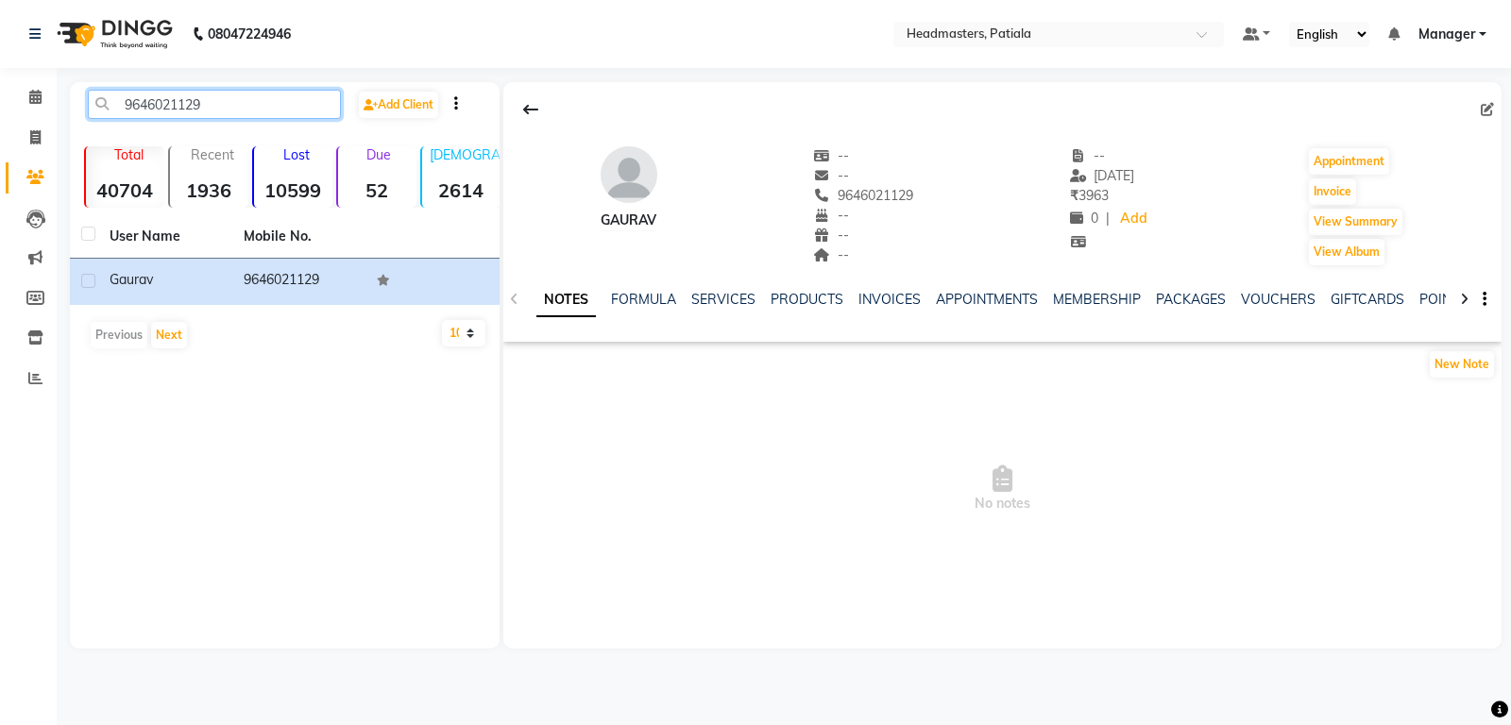
drag, startPoint x: 218, startPoint y: 102, endPoint x: 131, endPoint y: 101, distance: 86.9
click at [125, 95] on input "9646021129" at bounding box center [214, 104] width 253 height 29
click at [20, 86] on link "Calendar" at bounding box center [28, 97] width 45 height 31
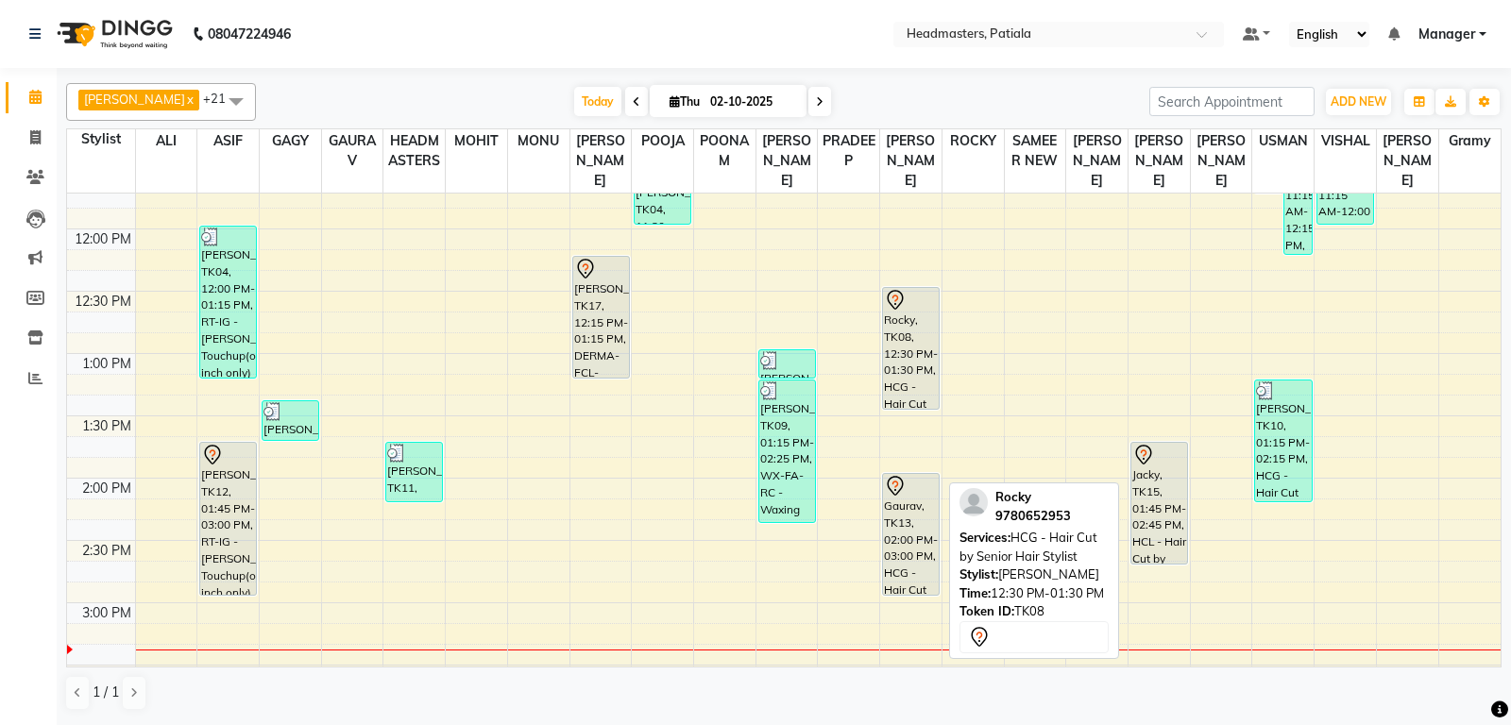
scroll to position [496, 0]
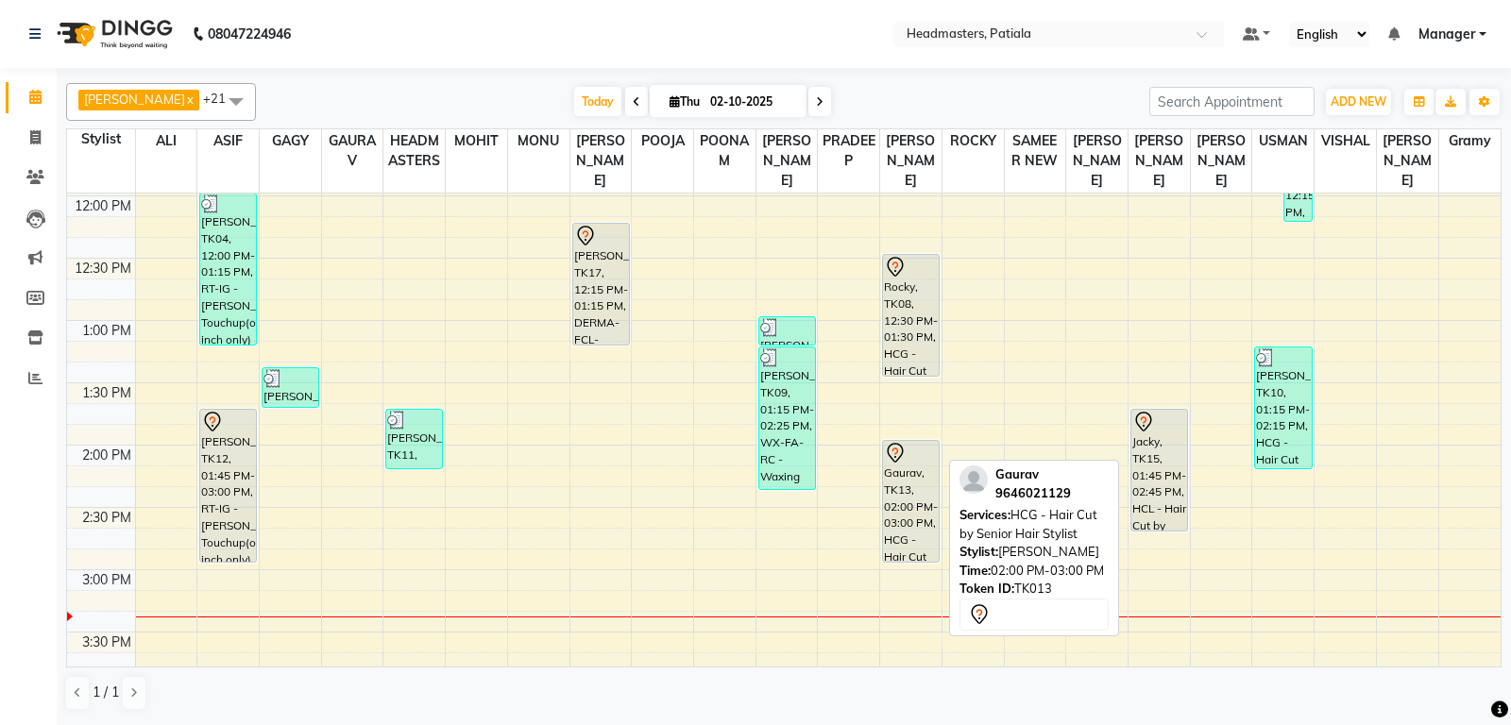
click at [910, 465] on div at bounding box center [911, 453] width 54 height 23
select select "7"
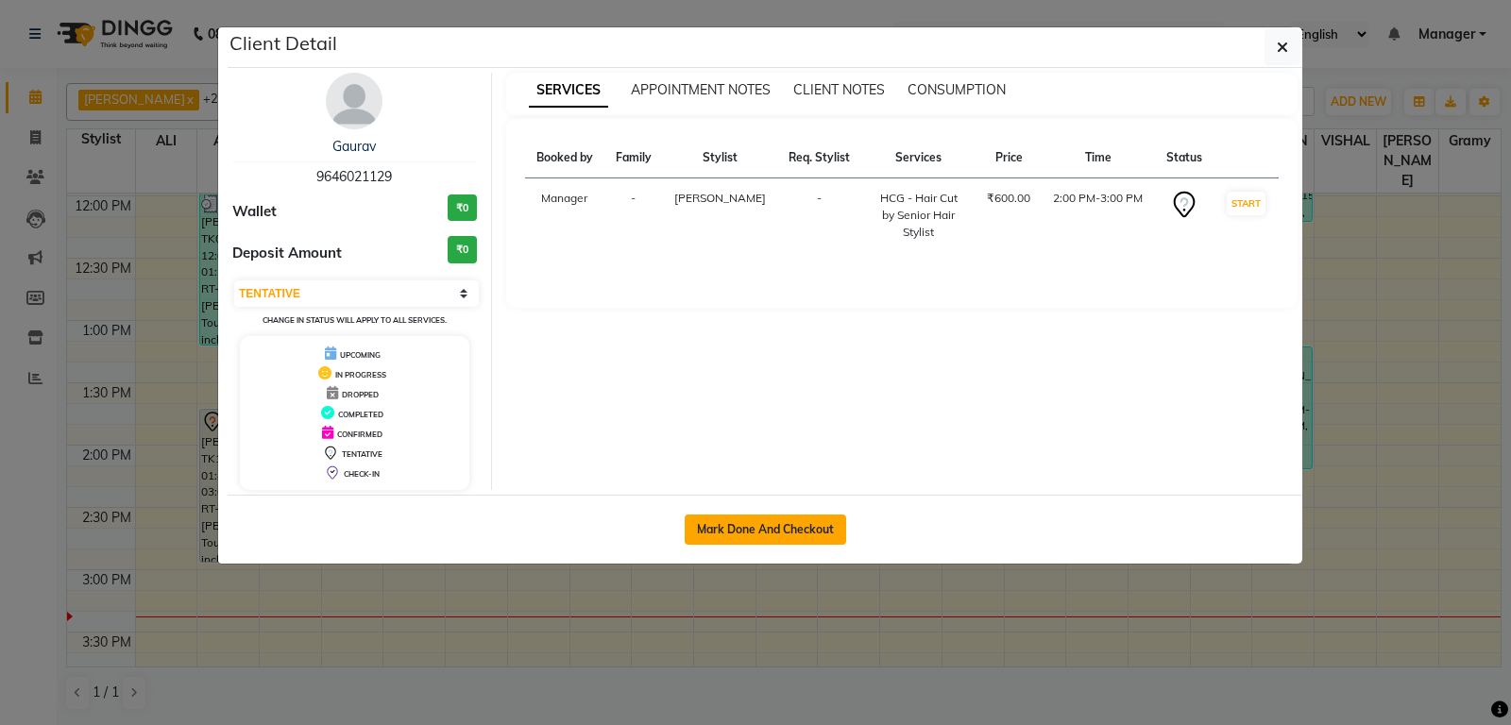
click at [710, 525] on button "Mark Done And Checkout" at bounding box center [765, 530] width 161 height 30
select select "6602"
select select "service"
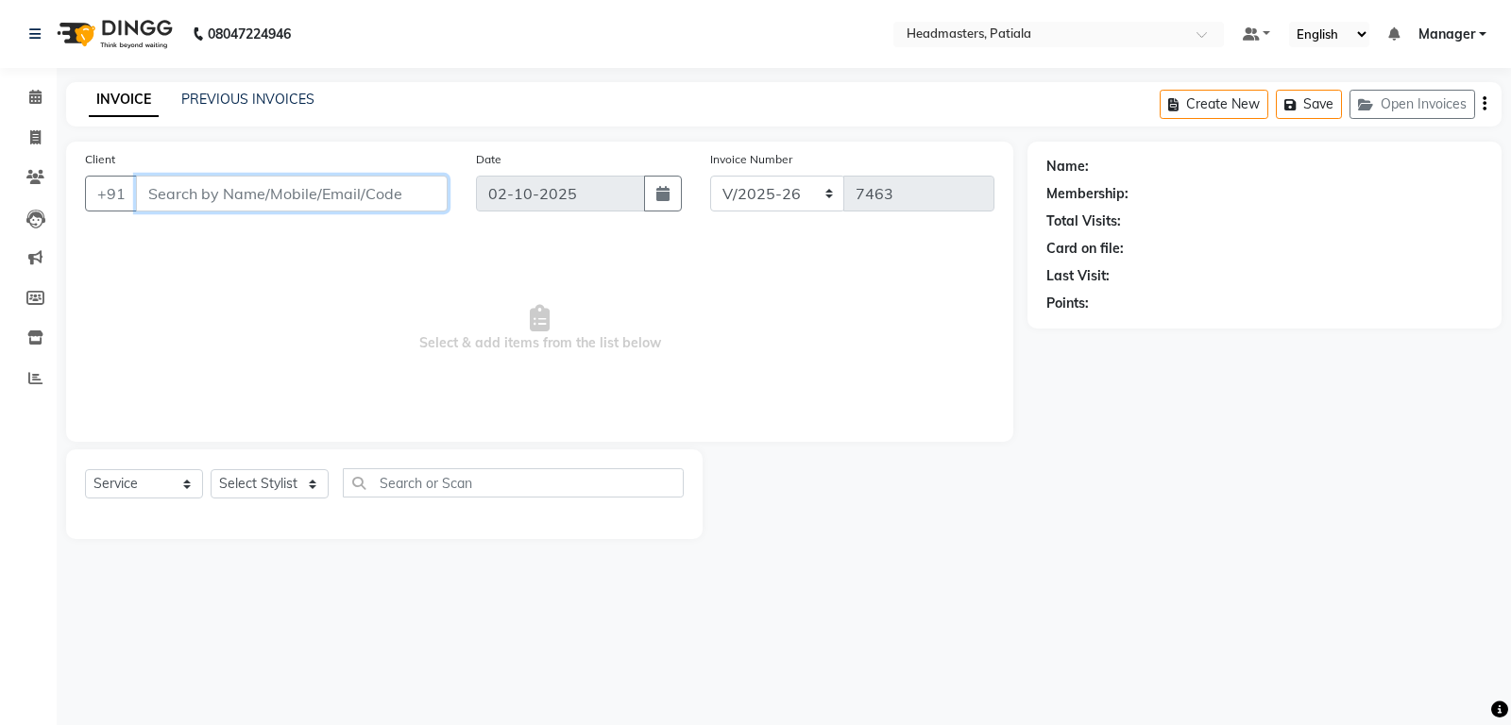
click at [354, 191] on input "Client" at bounding box center [292, 194] width 312 height 36
click at [764, 449] on div "Client +91 Date 02-10-2025 Invoice Number RET/2025-26 V/2025-26 7463 Select & a…" at bounding box center [539, 341] width 975 height 398
drag, startPoint x: 294, startPoint y: 36, endPoint x: 260, endPoint y: 35, distance: 34.0
click at [260, 35] on b "08047224946" at bounding box center [249, 34] width 83 height 53
click at [804, 415] on span "Select & add items from the list below" at bounding box center [539, 328] width 909 height 189
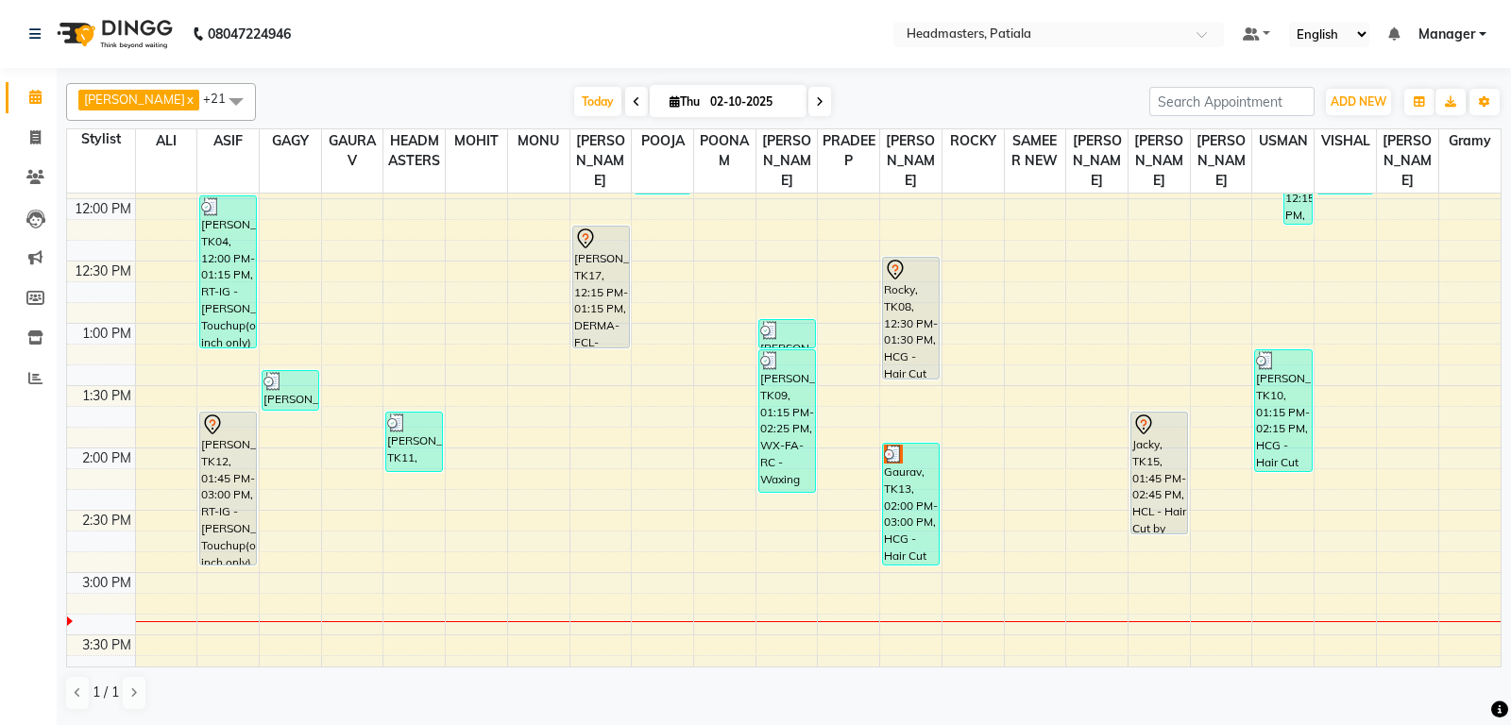
scroll to position [595, 0]
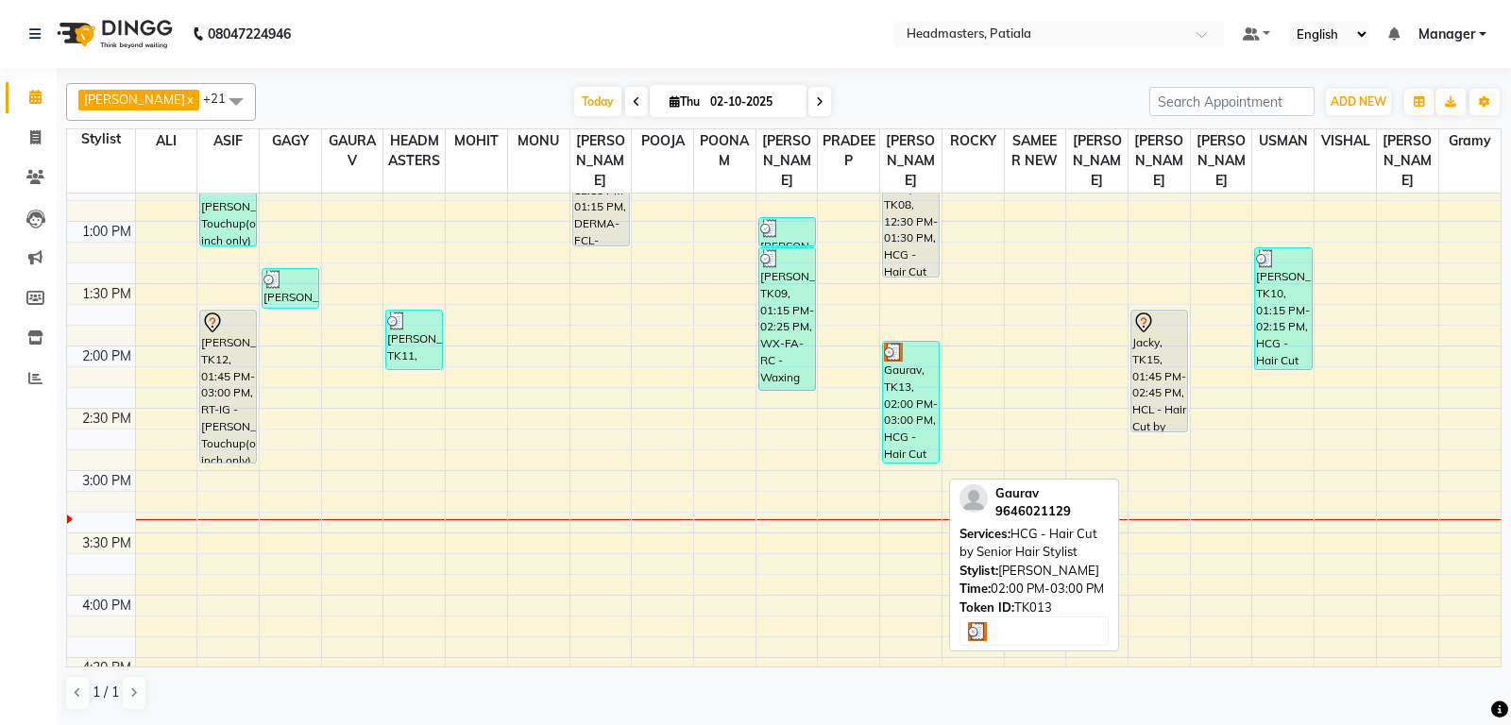
click at [894, 445] on div "Gaurav, TK13, 02:00 PM-03:00 PM, HCG - Hair Cut by Senior Hair Stylist" at bounding box center [911, 402] width 56 height 121
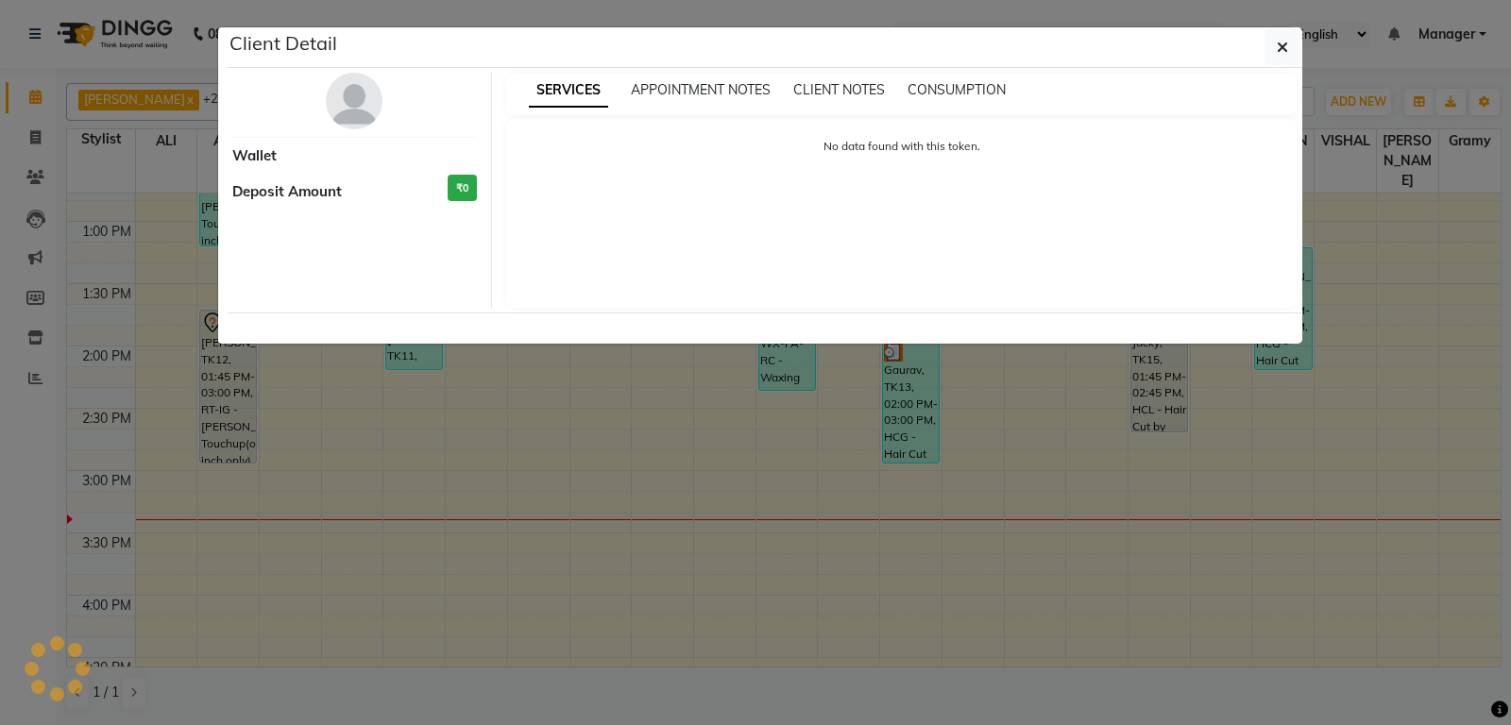
select select "3"
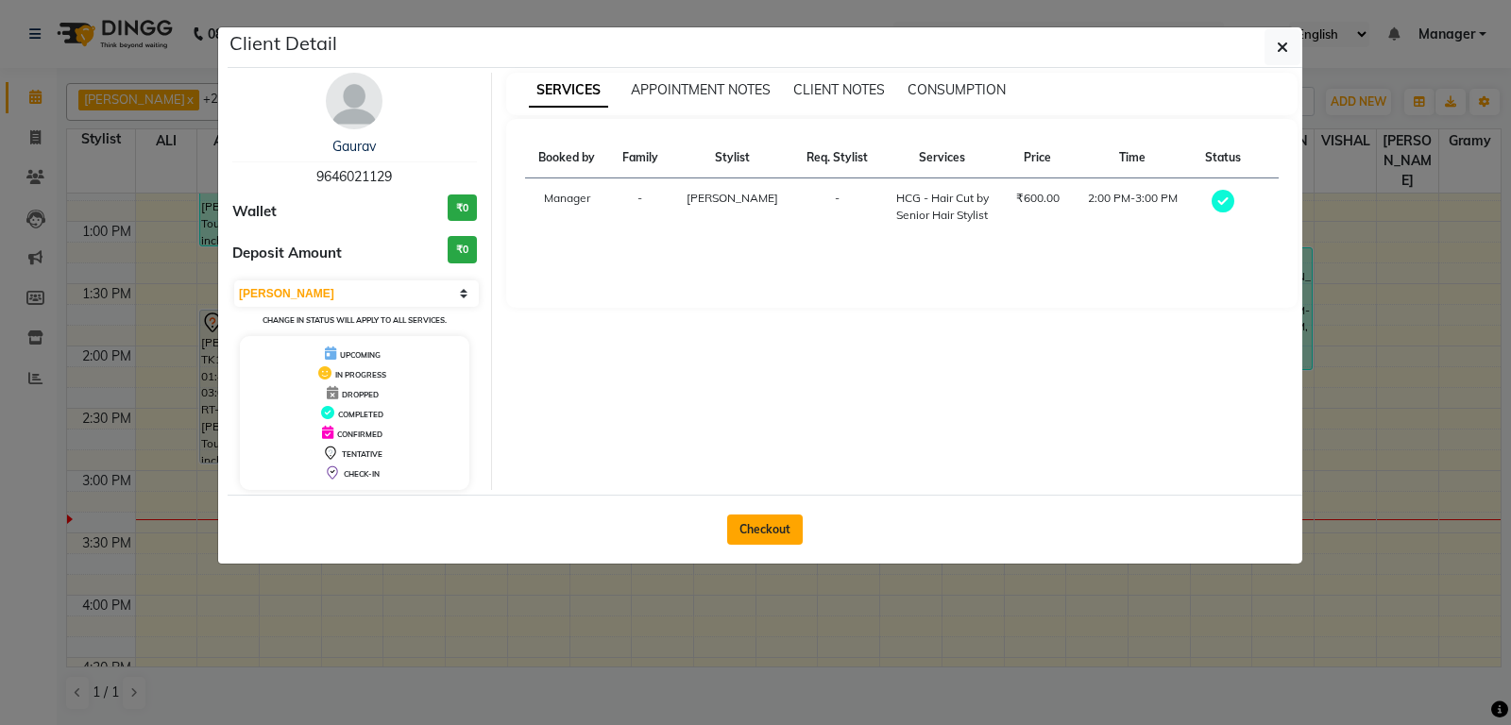
click at [767, 522] on button "Checkout" at bounding box center [765, 530] width 76 height 30
select select "service"
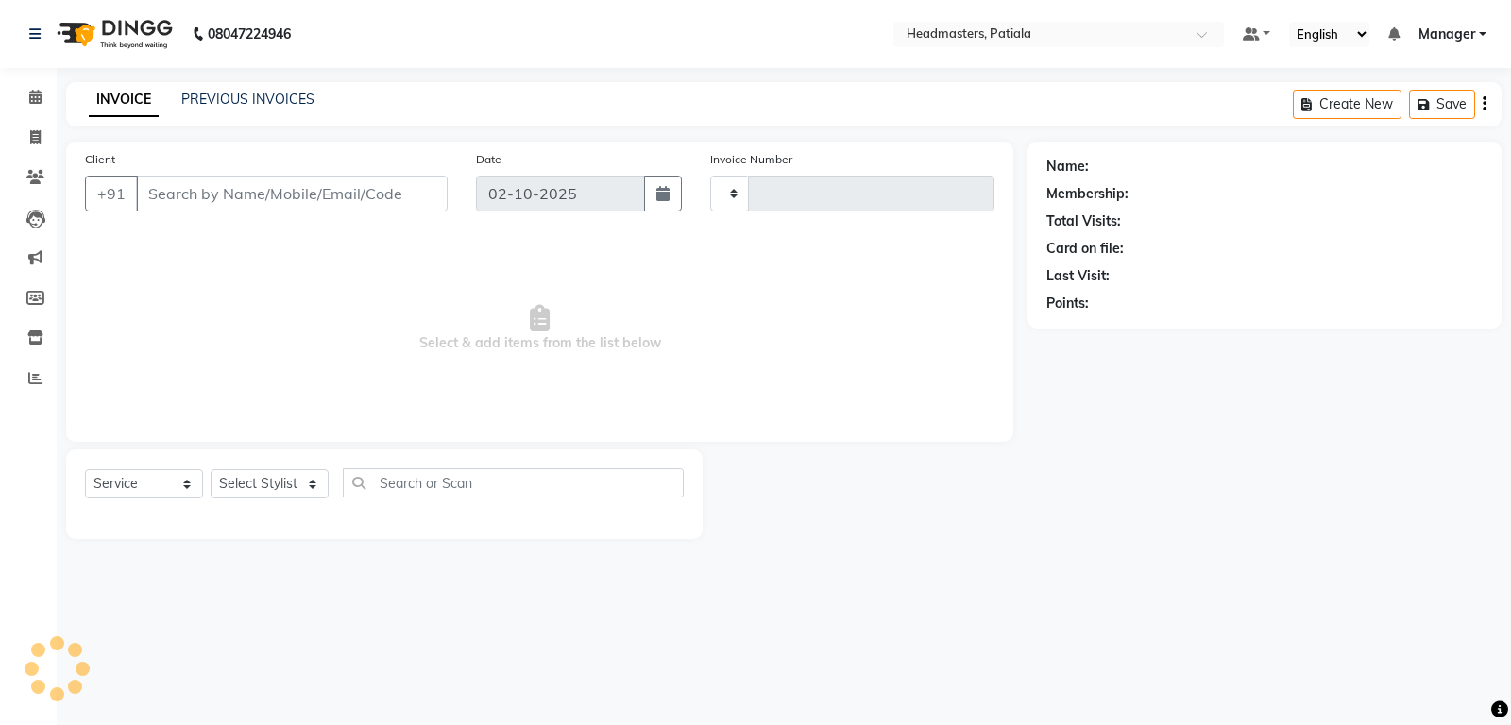
type input "7463"
select select "6602"
type input "9646021129"
select select "62112"
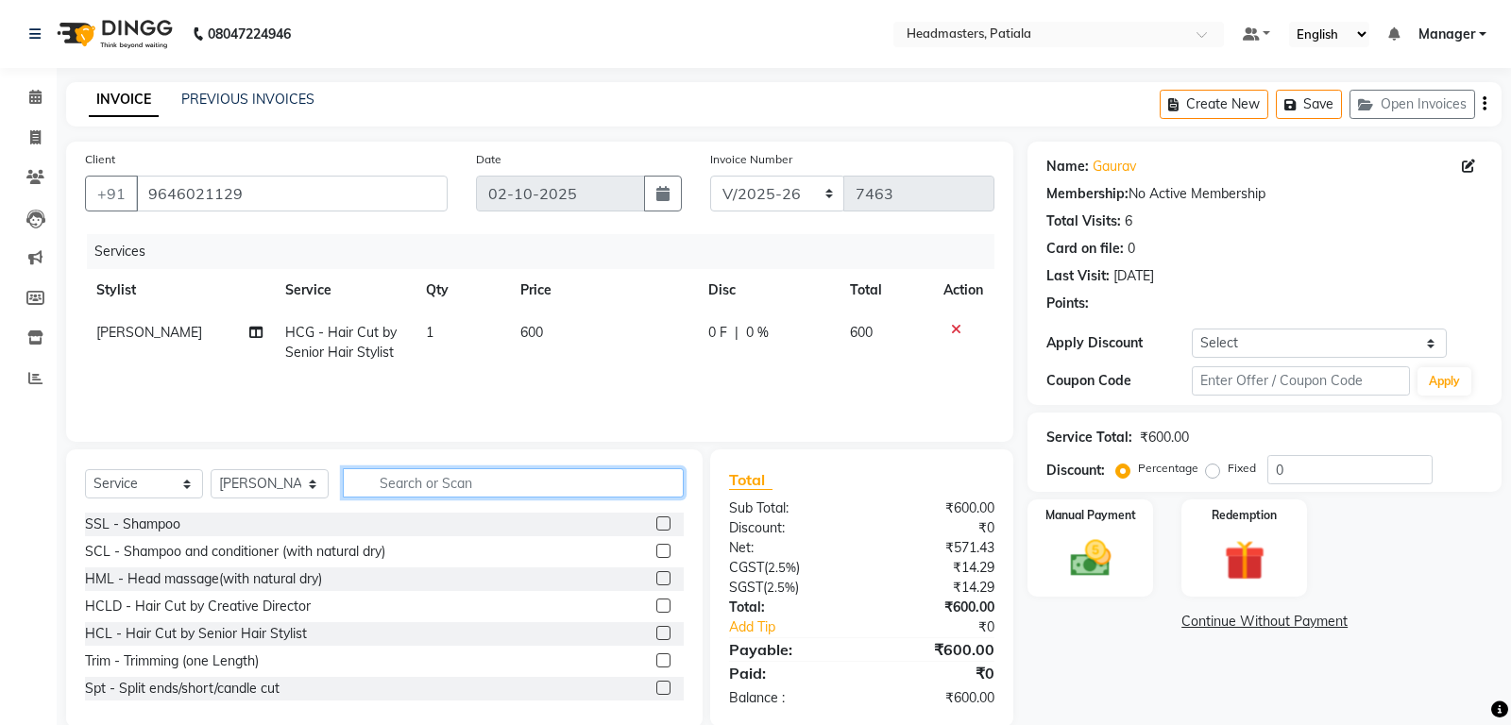
click at [522, 488] on input "text" at bounding box center [513, 482] width 341 height 29
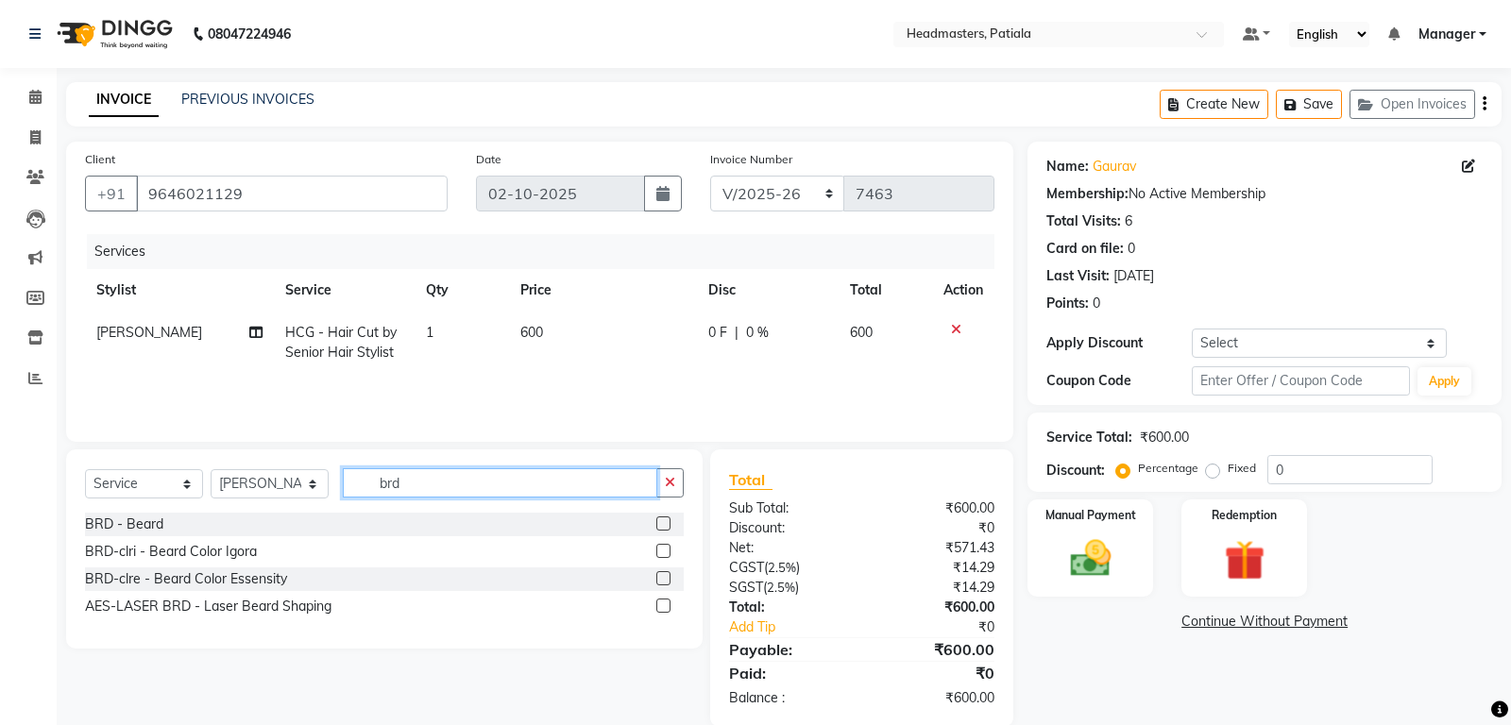
type input "brd"
click at [136, 515] on div "BRD - Beard" at bounding box center [384, 525] width 599 height 24
click at [135, 521] on div "BRD - Beard" at bounding box center [124, 525] width 78 height 20
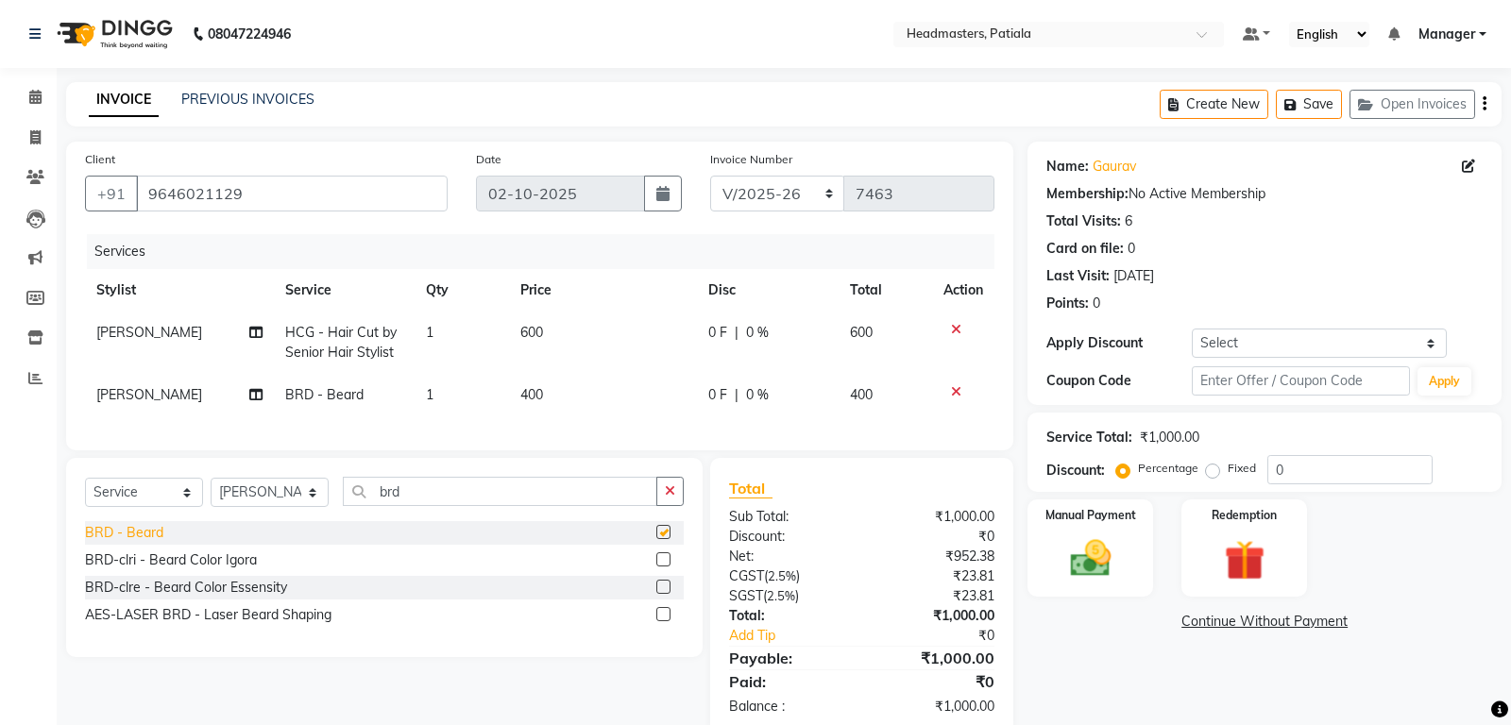
checkbox input "false"
click at [951, 394] on icon at bounding box center [956, 391] width 10 height 13
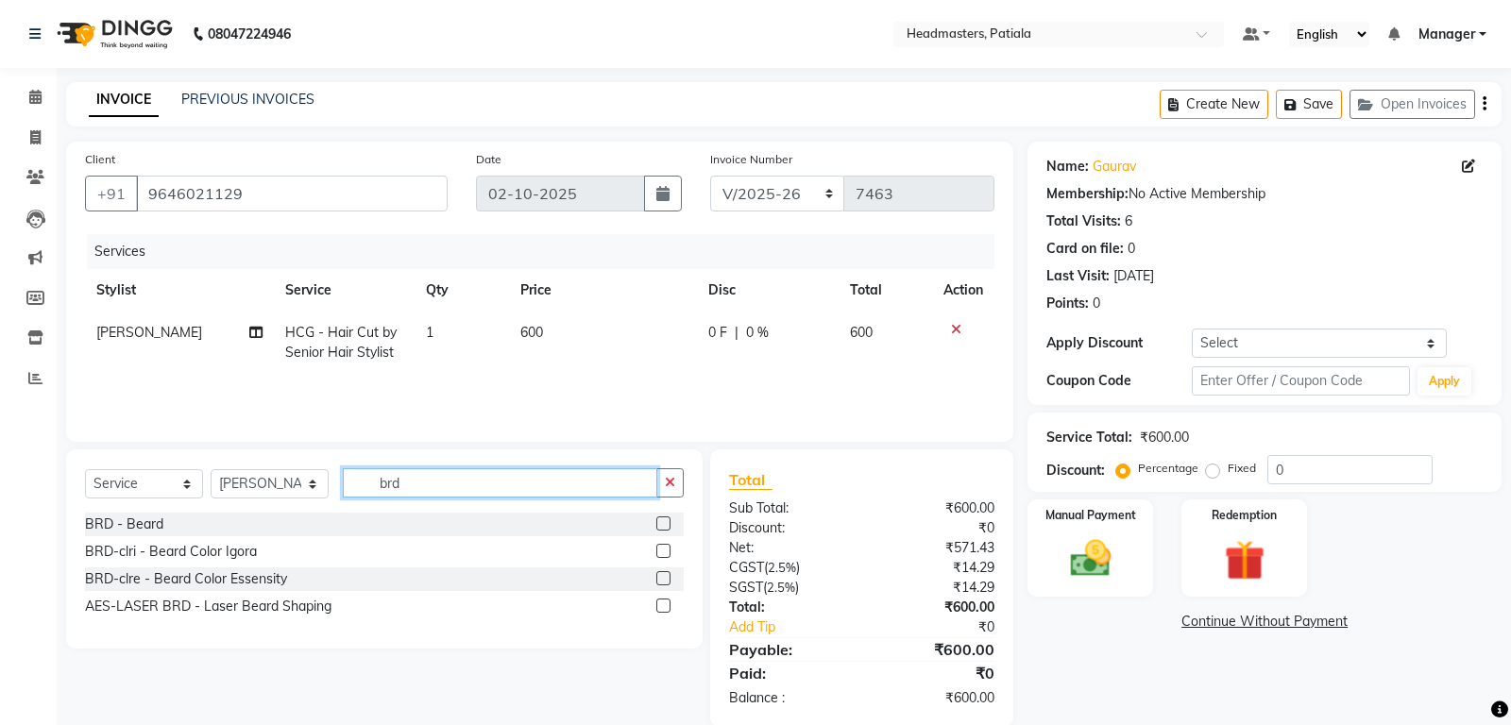
drag, startPoint x: 513, startPoint y: 495, endPoint x: 352, endPoint y: 503, distance: 160.7
click at [352, 498] on input "brd" at bounding box center [500, 482] width 314 height 29
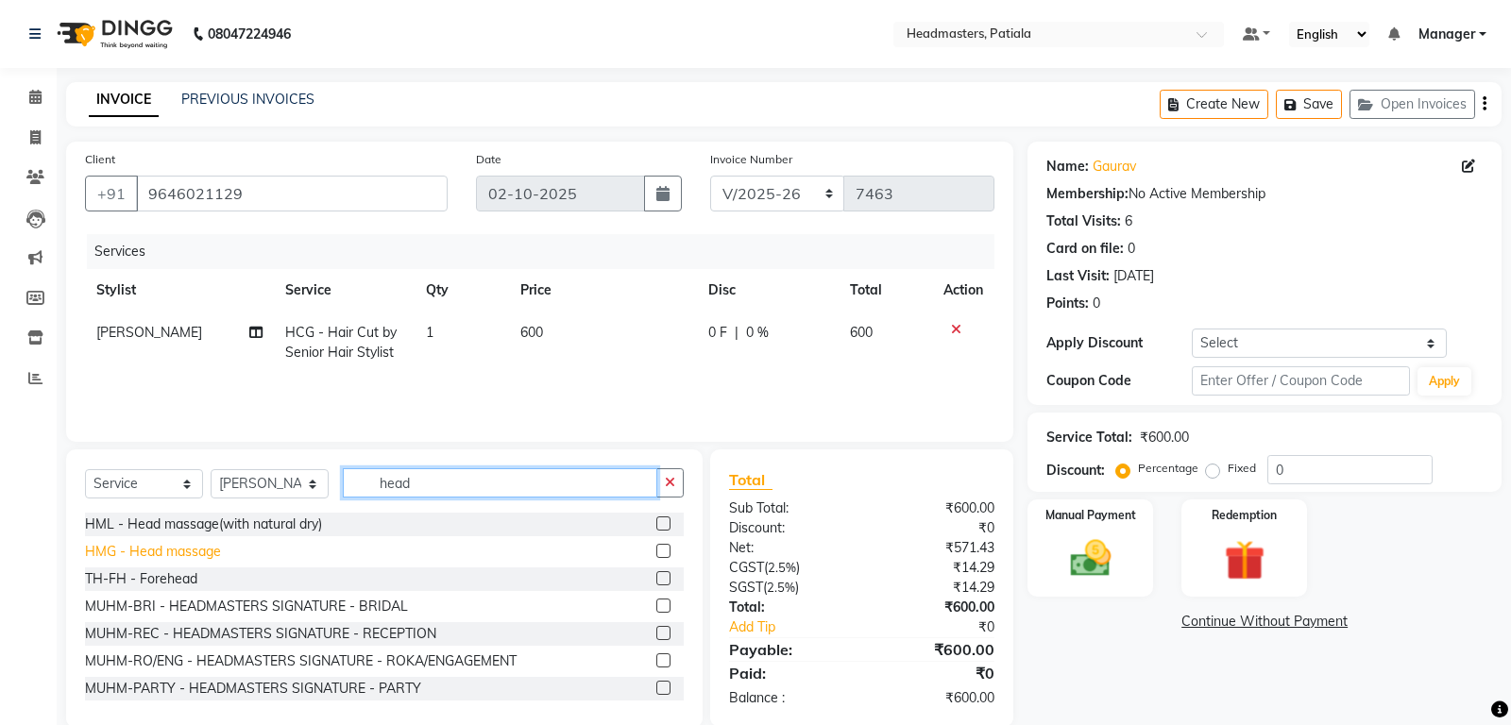
type input "head"
click at [210, 550] on div "HMG - Head massage" at bounding box center [153, 552] width 136 height 20
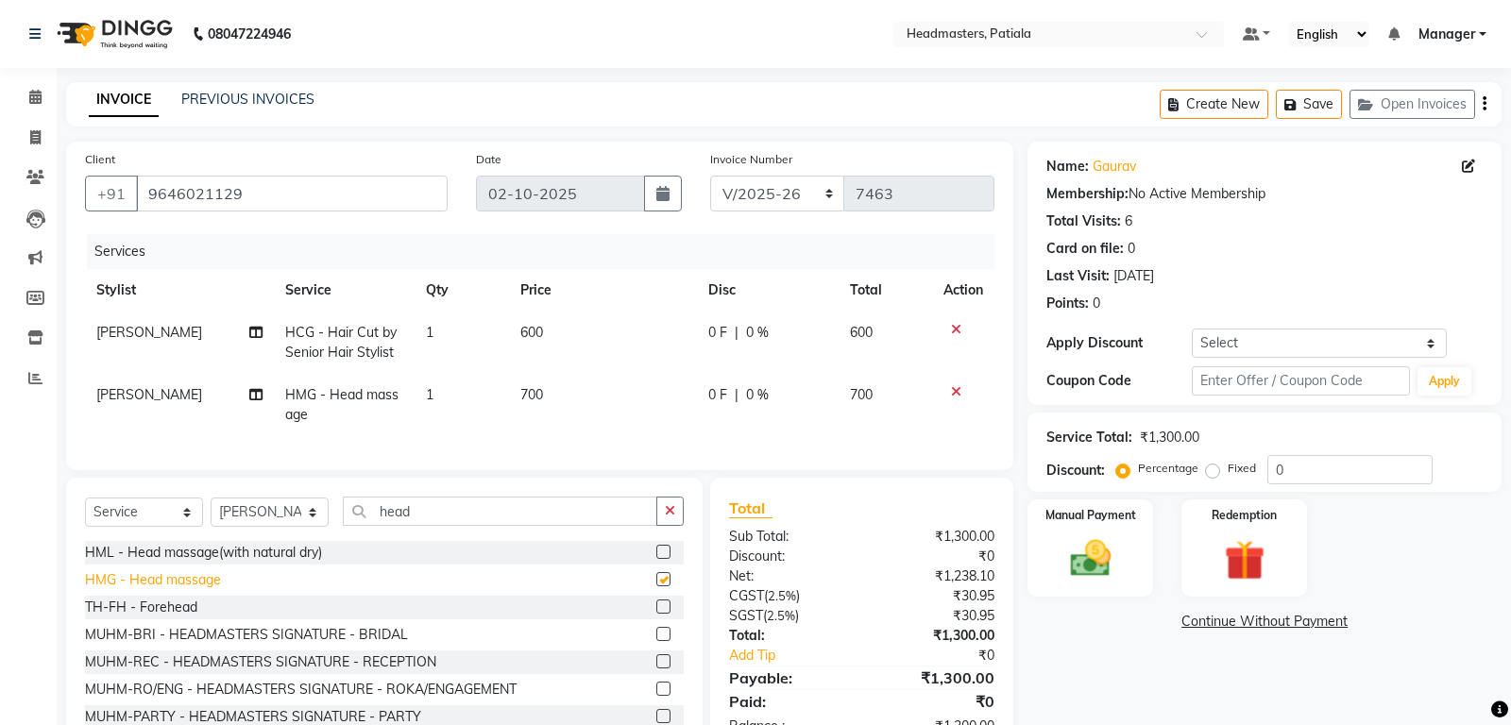
checkbox input "false"
click at [716, 397] on span "0 F" at bounding box center [717, 395] width 19 height 20
select select "62112"
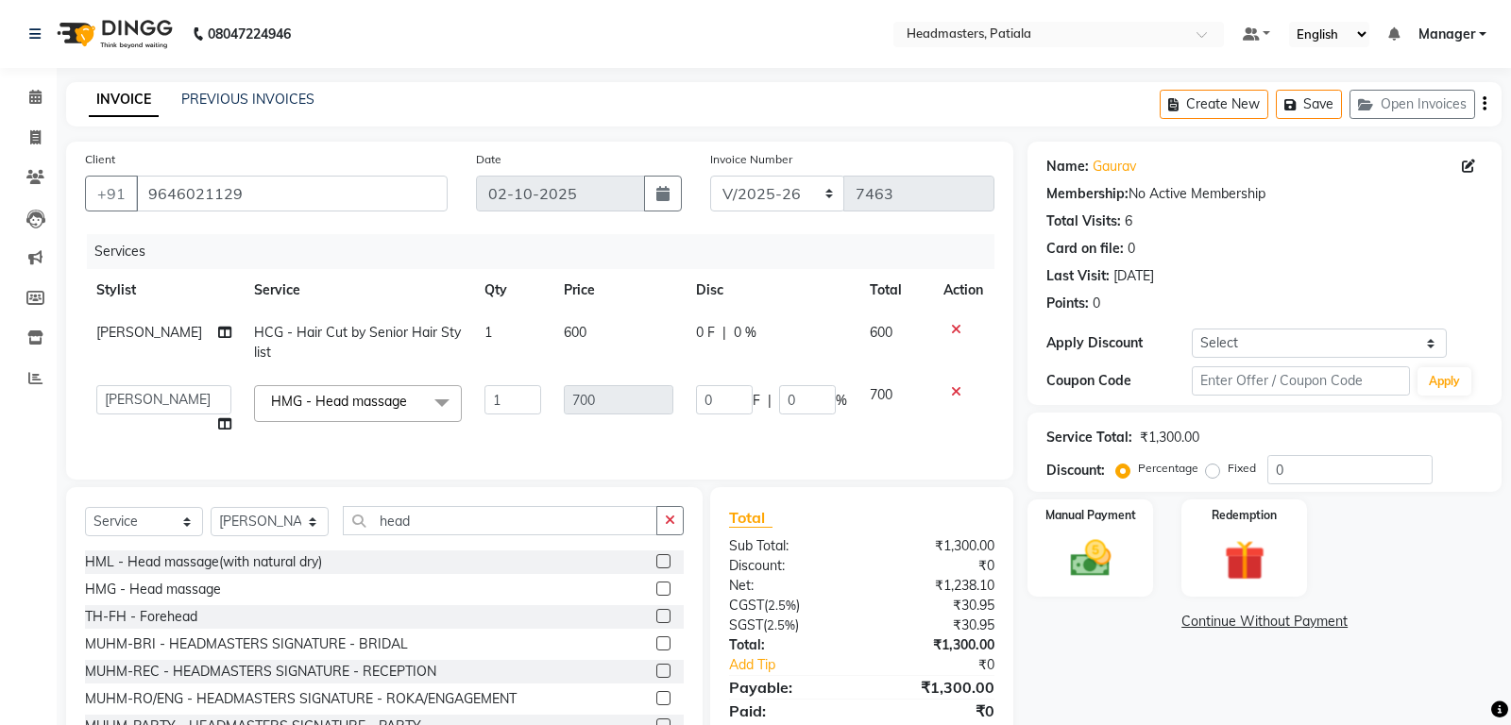
click at [696, 334] on span "0 F" at bounding box center [705, 333] width 19 height 20
select select "62112"
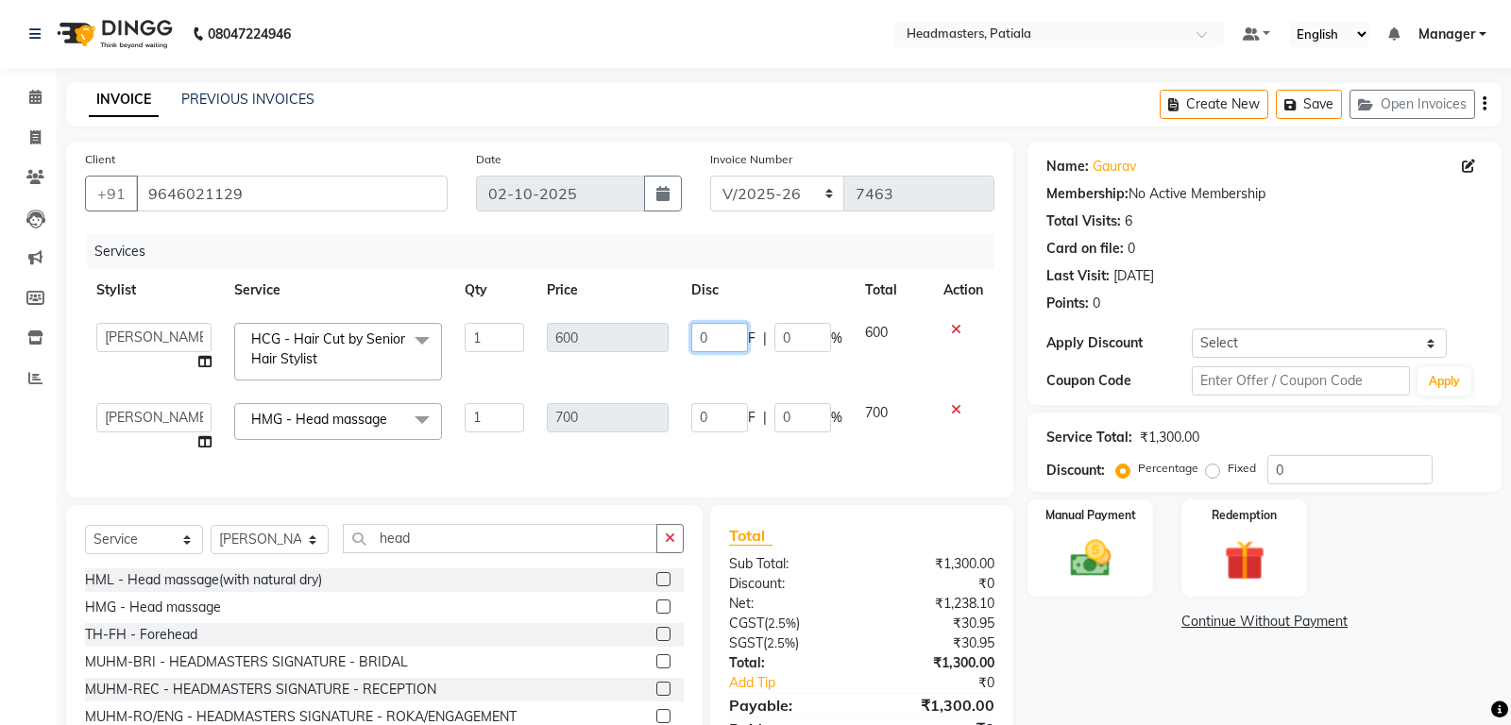
drag, startPoint x: 708, startPoint y: 336, endPoint x: 692, endPoint y: 335, distance: 16.1
click at [692, 335] on input "0" at bounding box center [719, 337] width 57 height 29
type input "100"
drag, startPoint x: 1174, startPoint y: 705, endPoint x: 1155, endPoint y: 673, distance: 37.2
click at [1173, 703] on div "Name: Gaurav Membership: No Active Membership Total Visits: 6 Card on file: 0 L…" at bounding box center [1271, 463] width 488 height 642
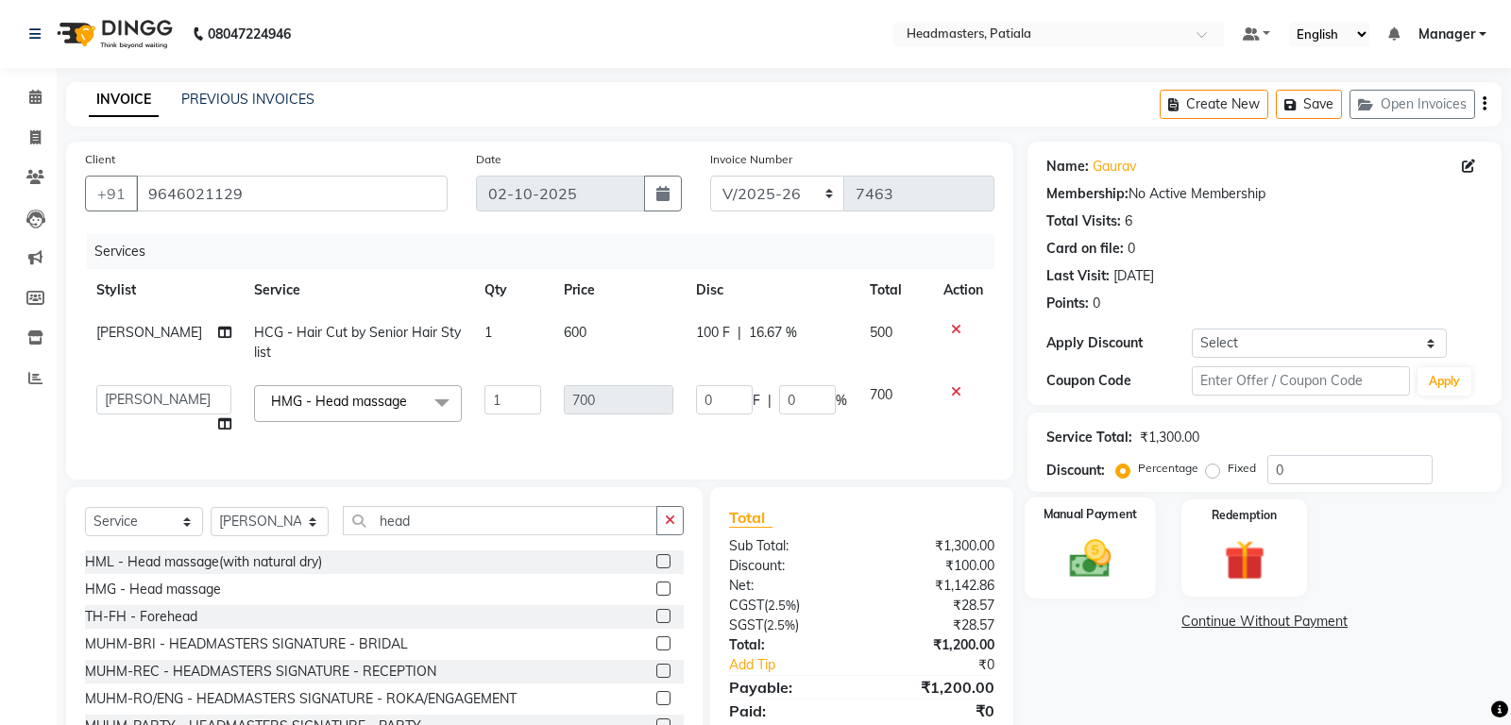
click at [1108, 565] on img at bounding box center [1091, 558] width 68 height 48
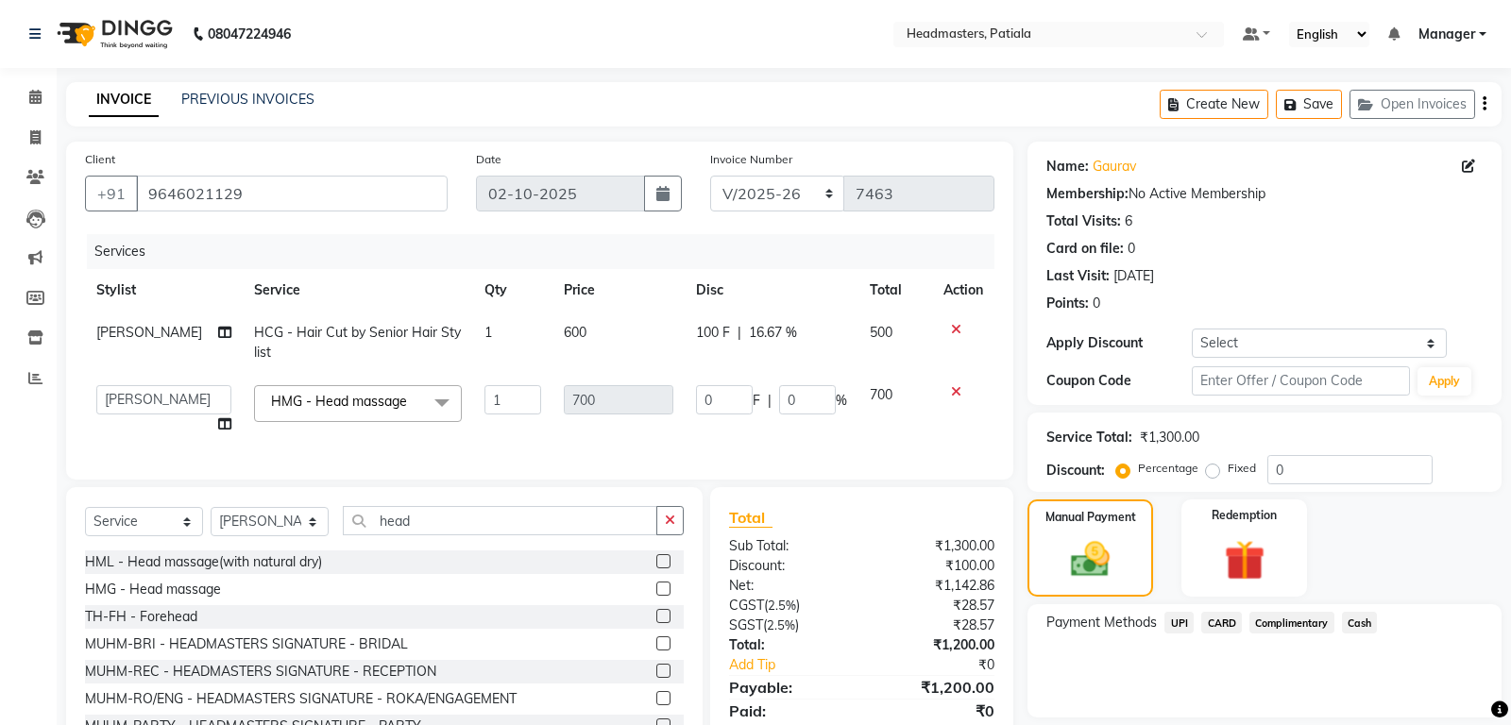
click at [1190, 618] on span "UPI" at bounding box center [1178, 623] width 29 height 22
click at [1278, 716] on button "Add Payment" at bounding box center [1341, 722] width 281 height 29
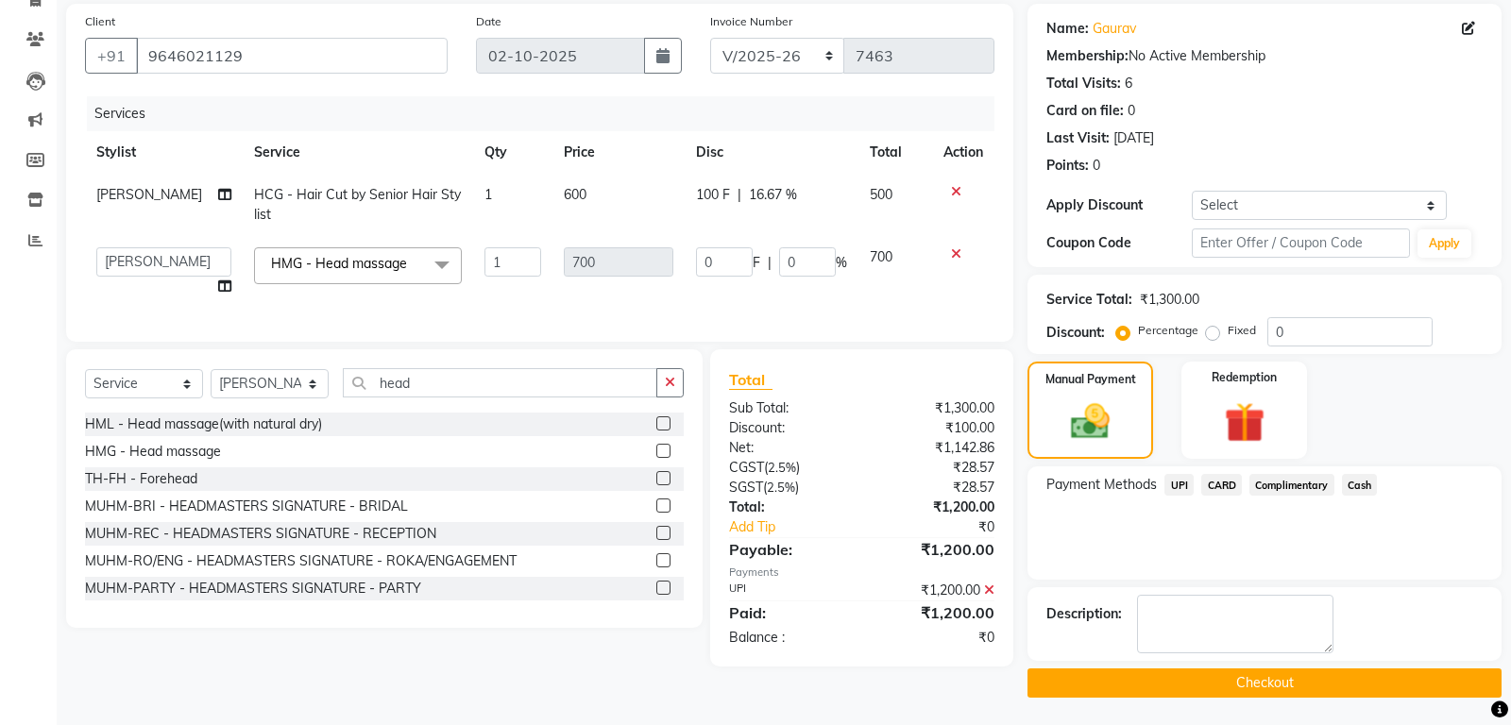
click at [1245, 683] on button "Checkout" at bounding box center [1264, 683] width 474 height 29
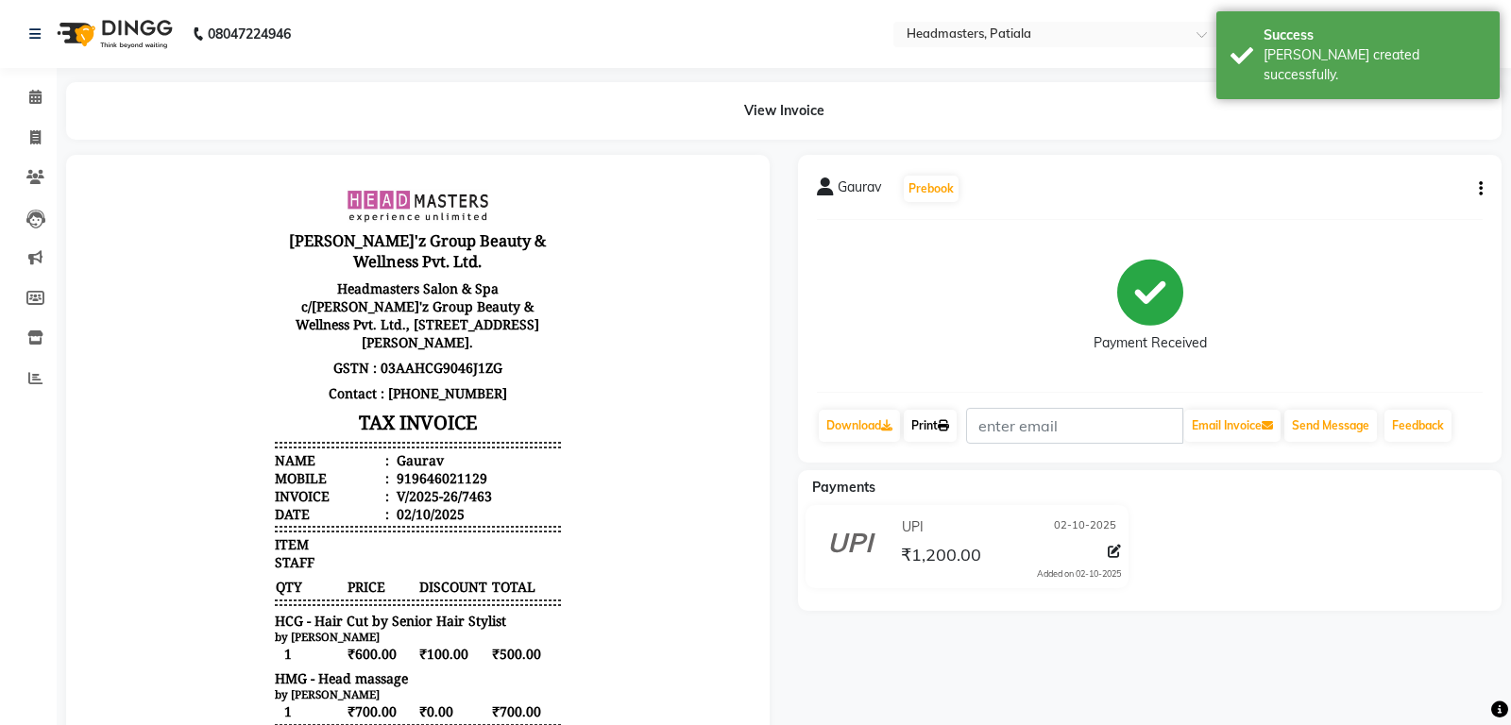
click at [945, 429] on icon at bounding box center [943, 425] width 11 height 11
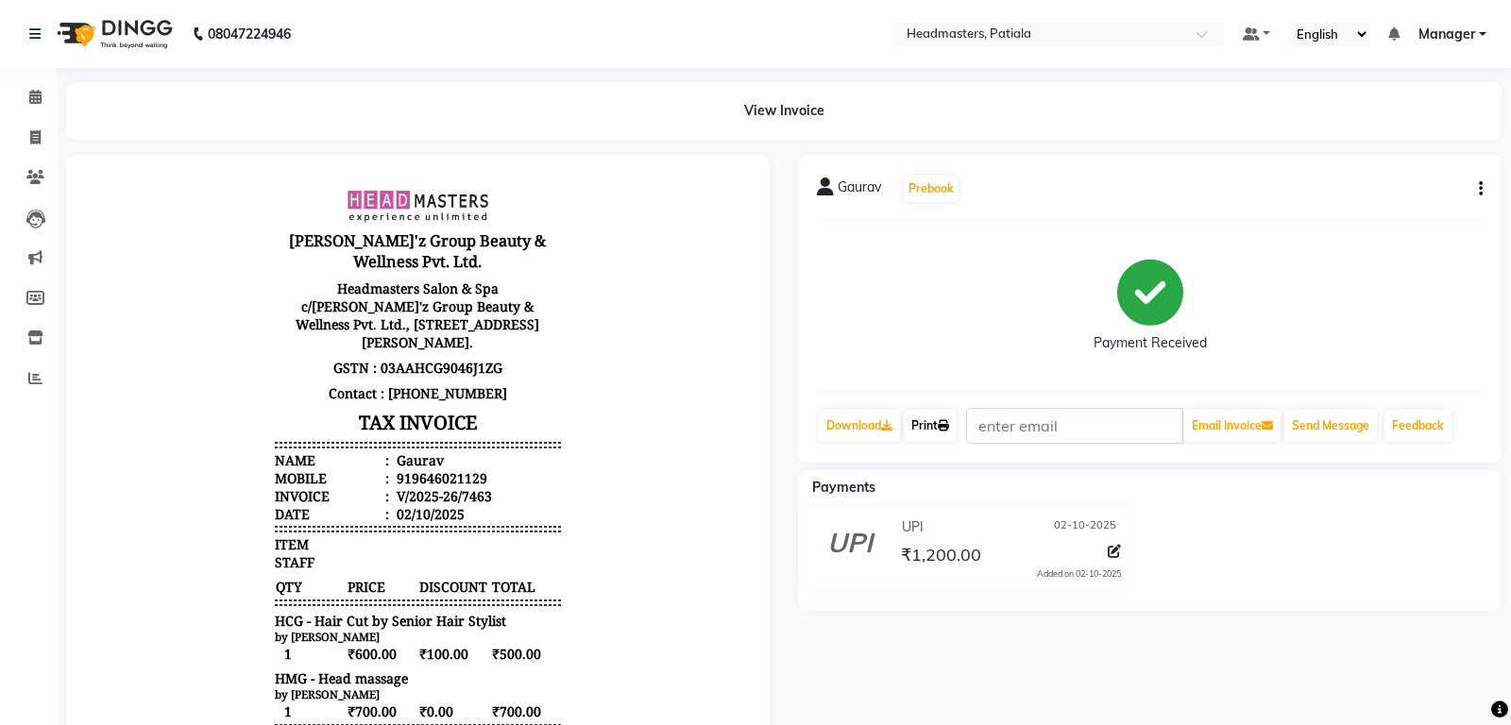
click at [927, 415] on link "Print" at bounding box center [930, 426] width 53 height 32
click at [44, 102] on span at bounding box center [35, 98] width 33 height 22
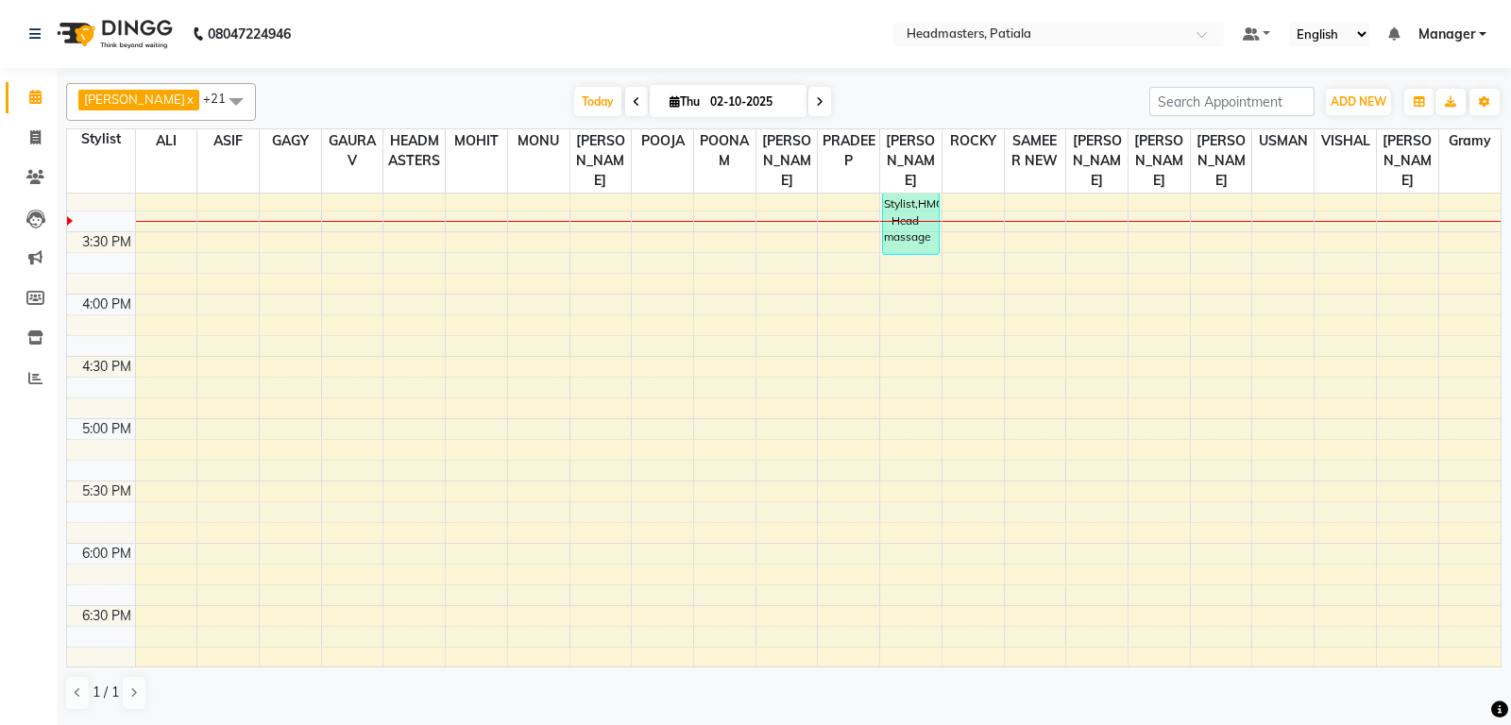
scroll to position [867, 0]
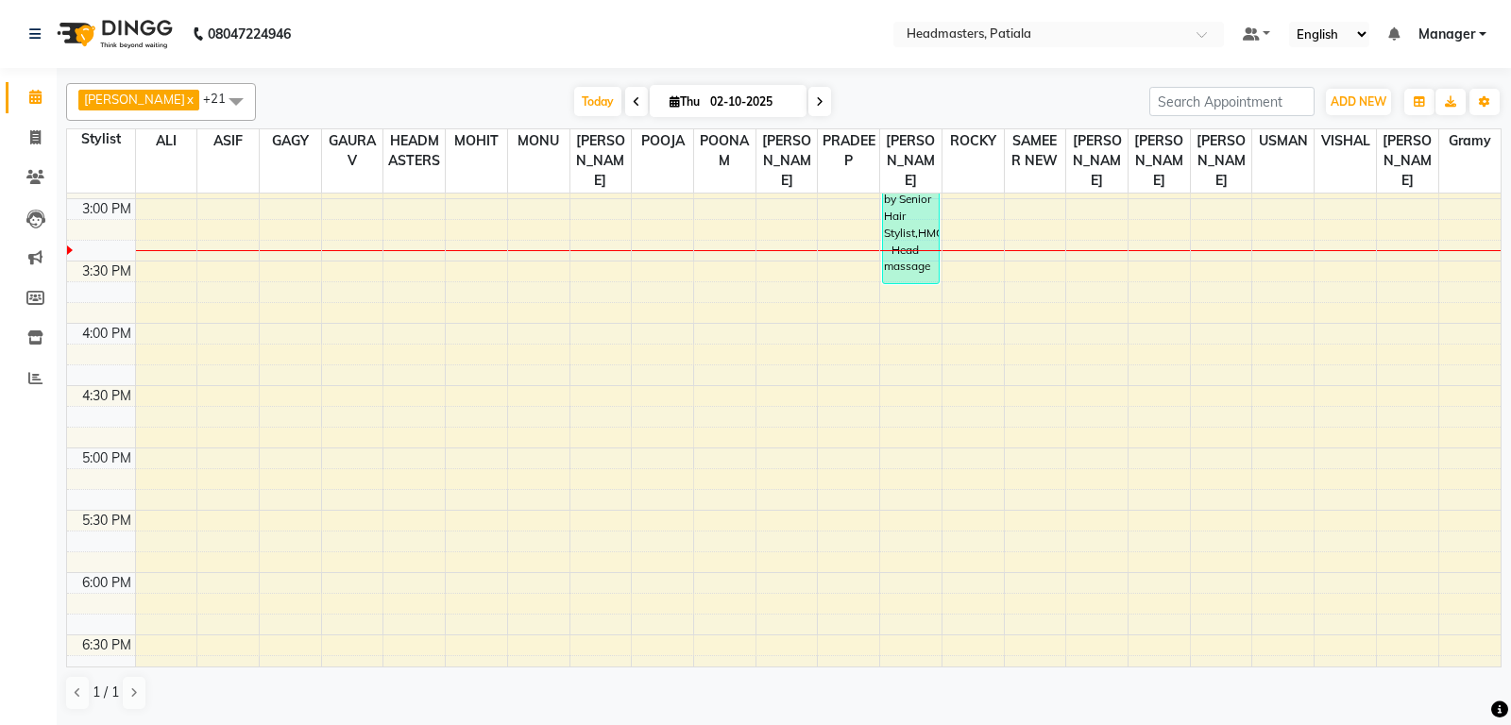
click at [392, 248] on div "8:00 AM 8:30 AM 9:00 AM 9:30 AM 10:00 AM 10:30 AM 11:00 AM 11:30 AM 12:00 PM 12…" at bounding box center [783, 199] width 1433 height 1744
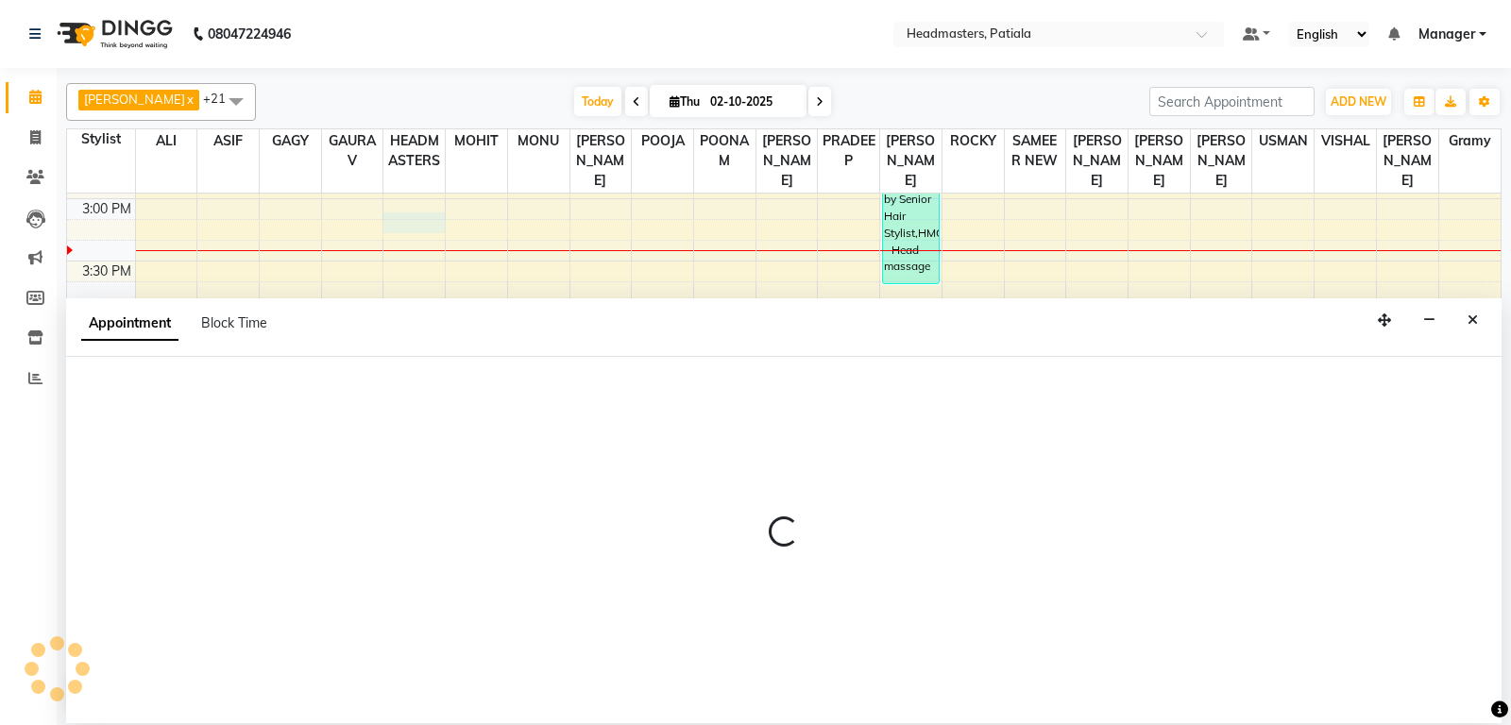
select select "54003"
select select "tentative"
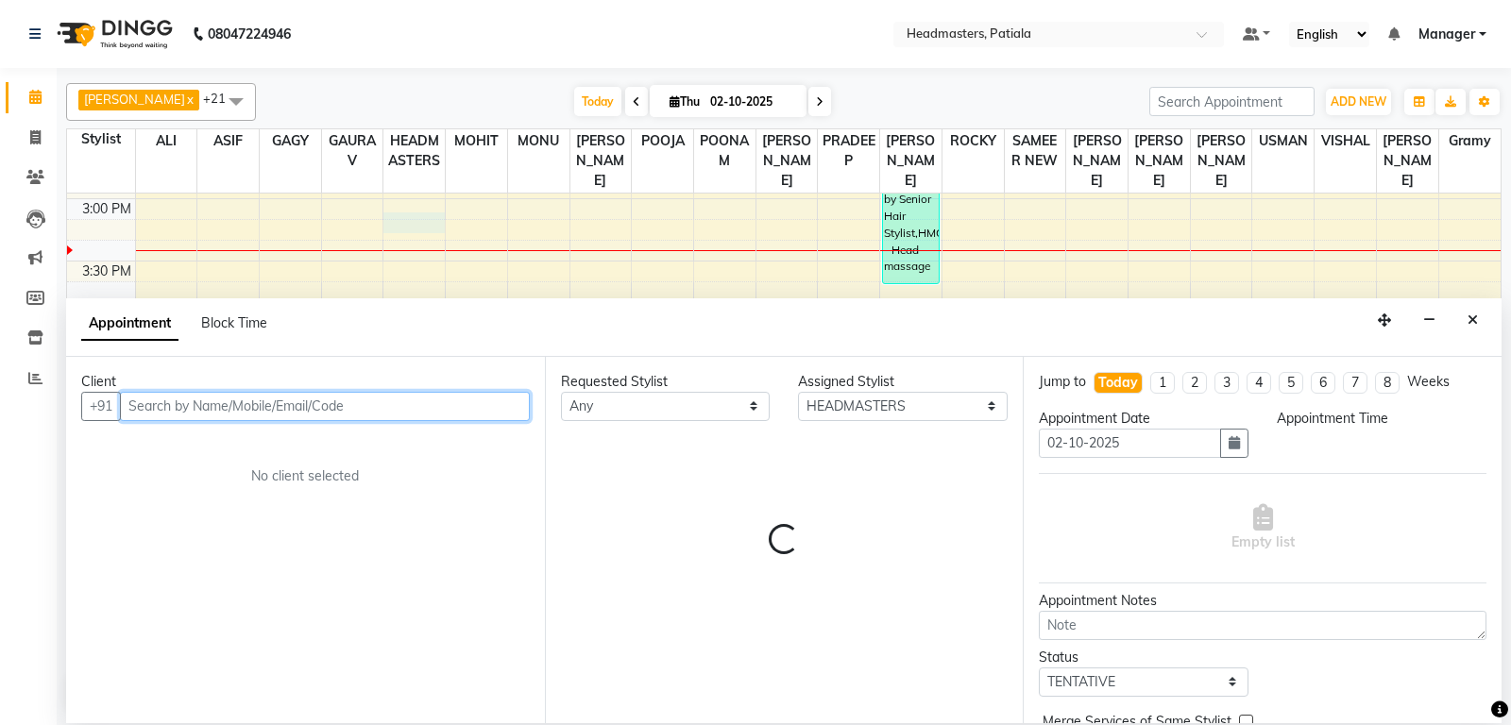
select select "915"
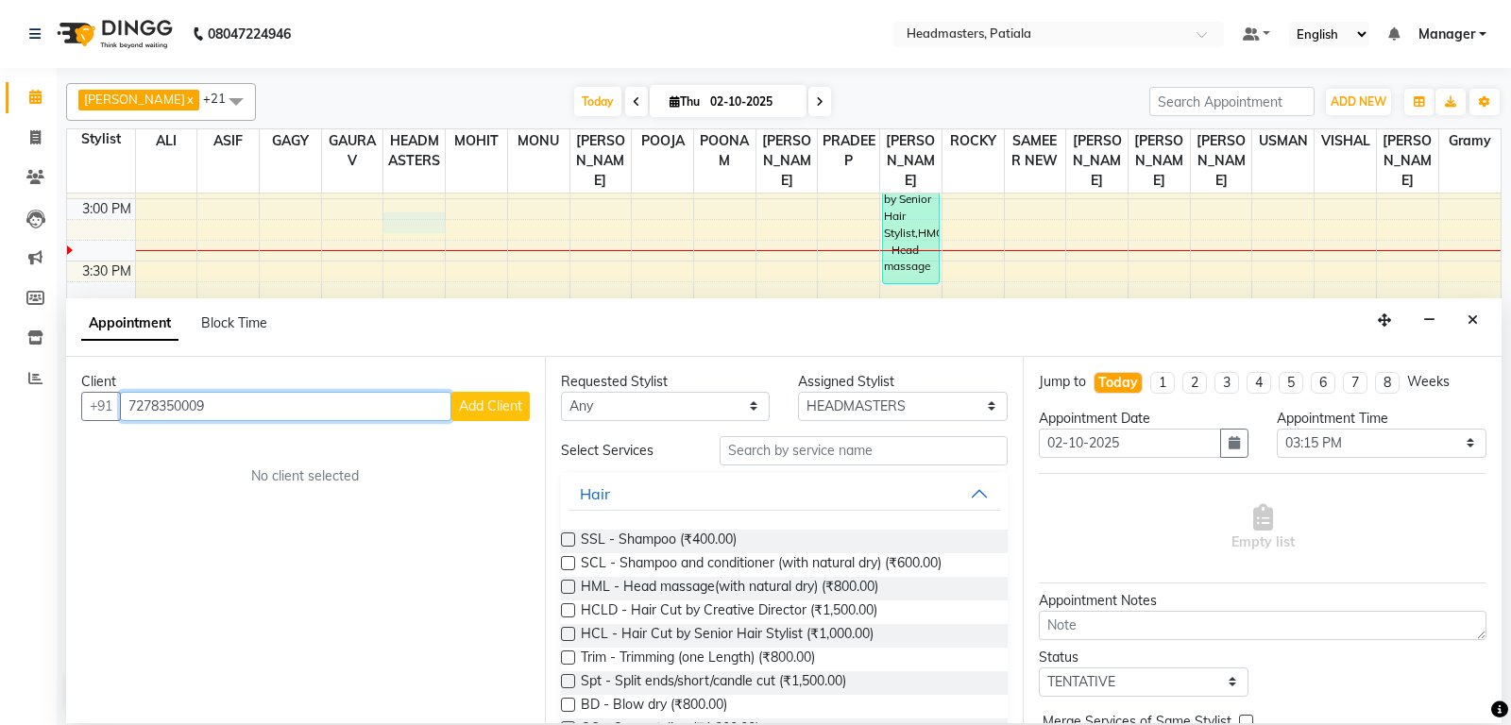
type input "7278350009"
click at [491, 405] on span "Add Client" at bounding box center [490, 406] width 63 height 17
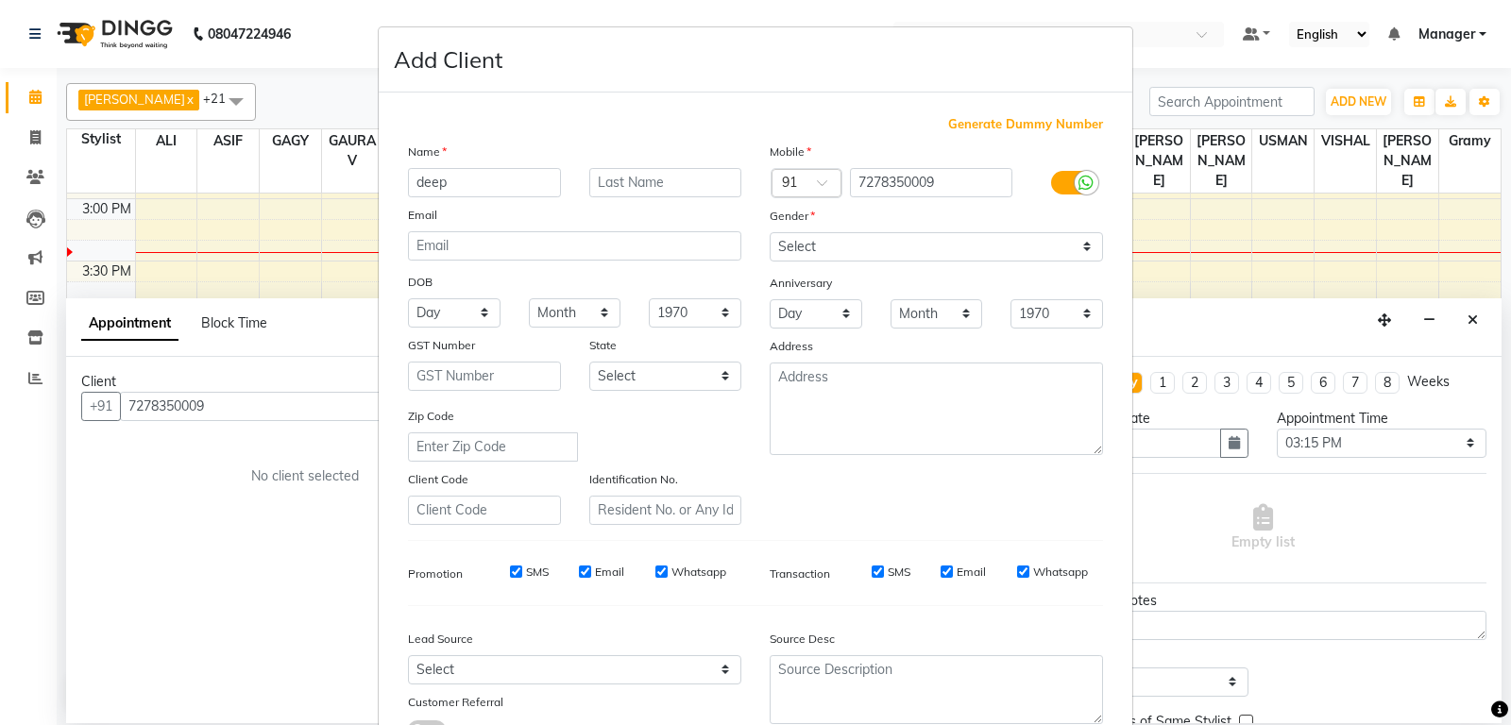
type input "deep"
drag, startPoint x: 828, startPoint y: 229, endPoint x: 832, endPoint y: 246, distance: 17.4
click at [828, 231] on div "Gender" at bounding box center [936, 219] width 362 height 26
select select "female"
click option "Female" at bounding box center [0, 0] width 0 height 0
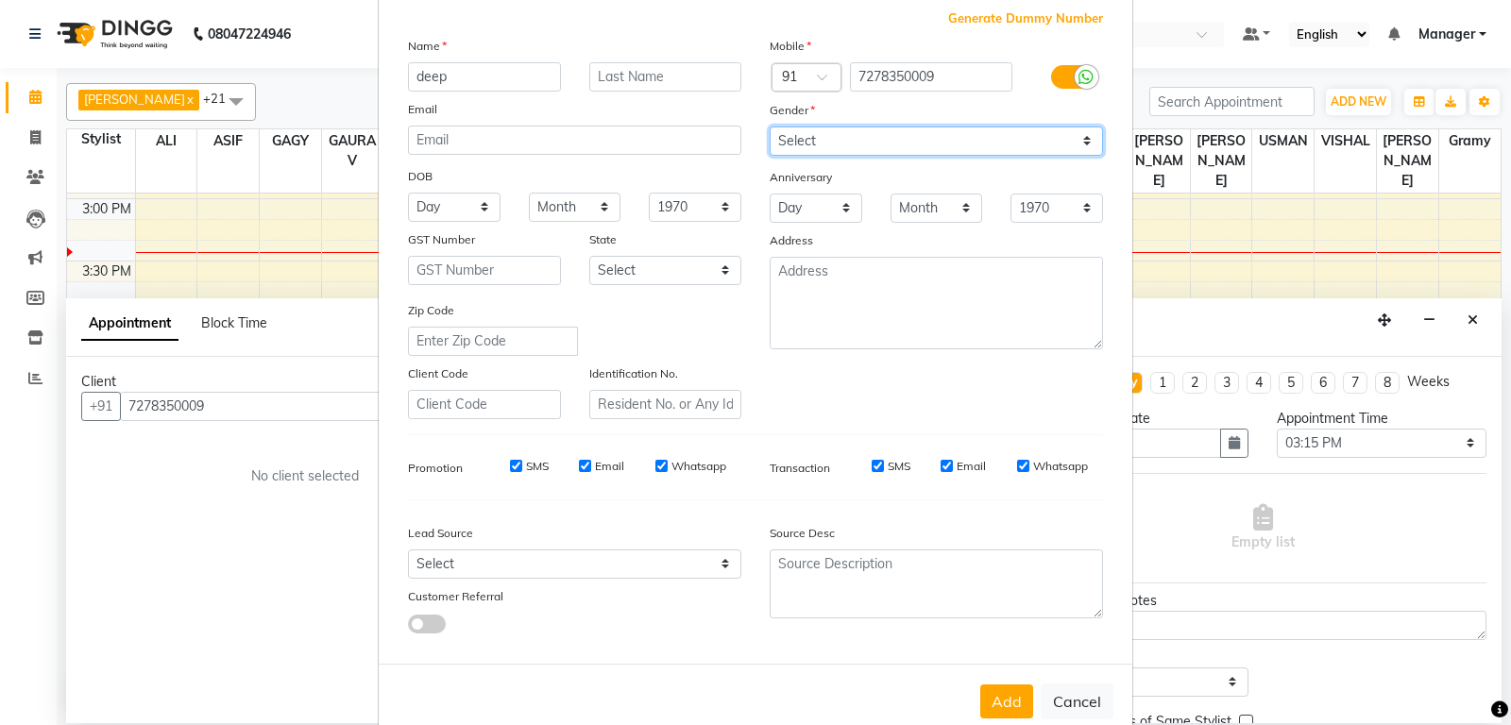
scroll to position [151, 0]
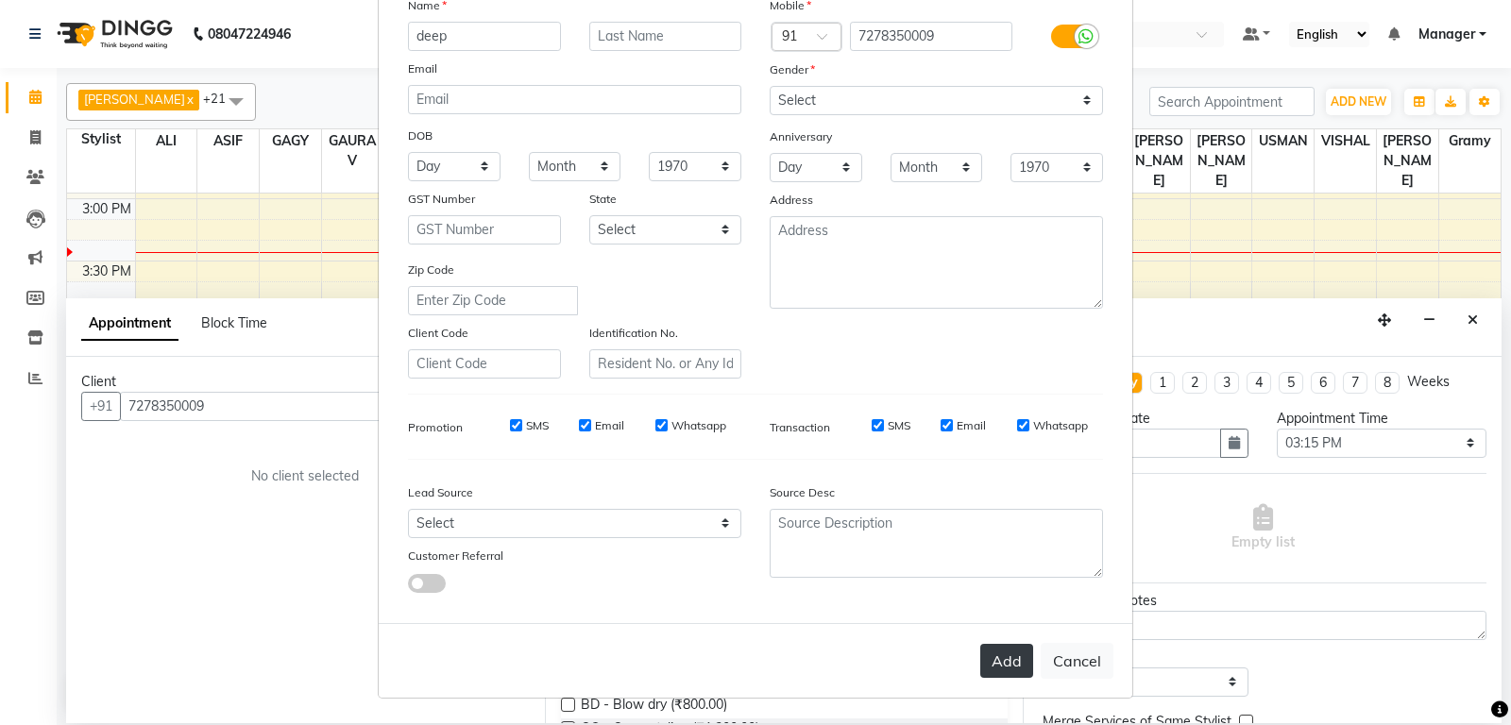
click at [1014, 660] on button "Add" at bounding box center [1006, 661] width 53 height 34
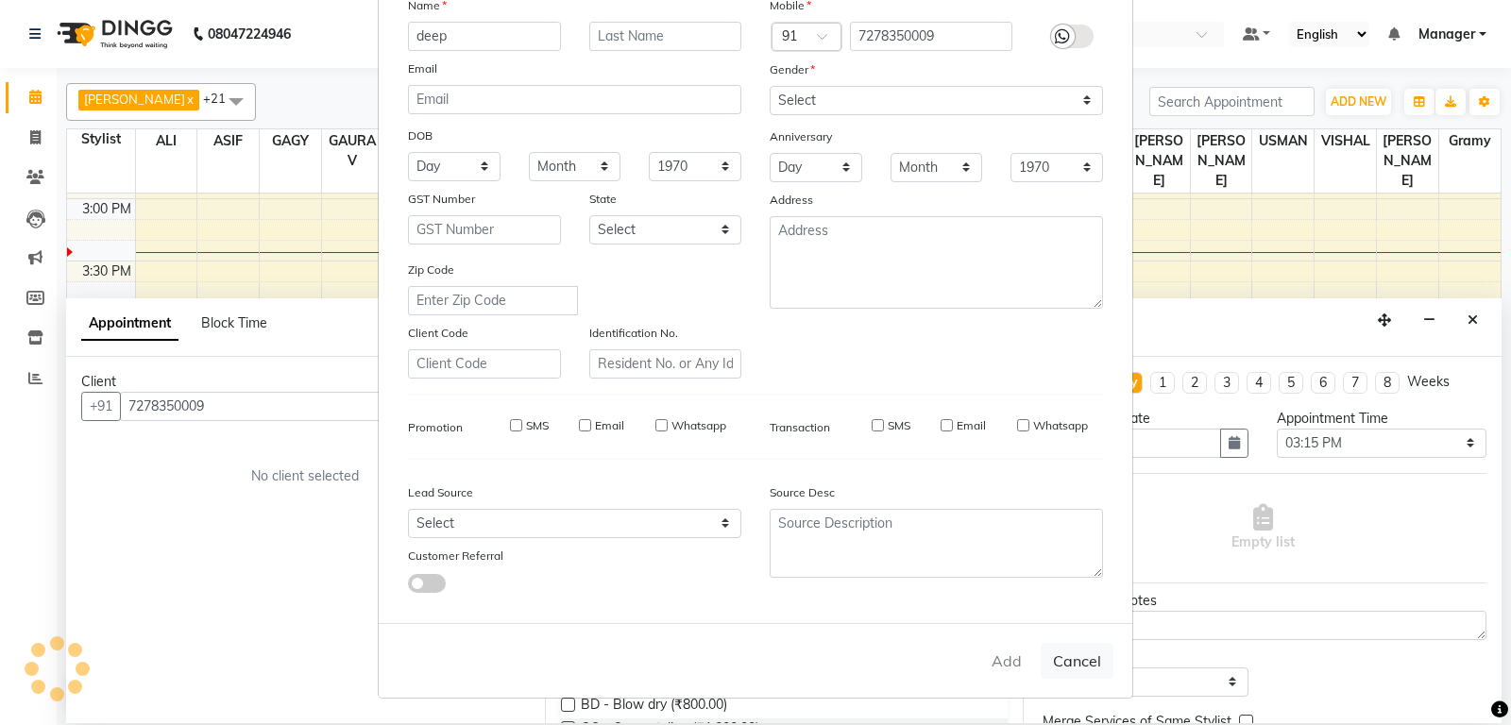
select select
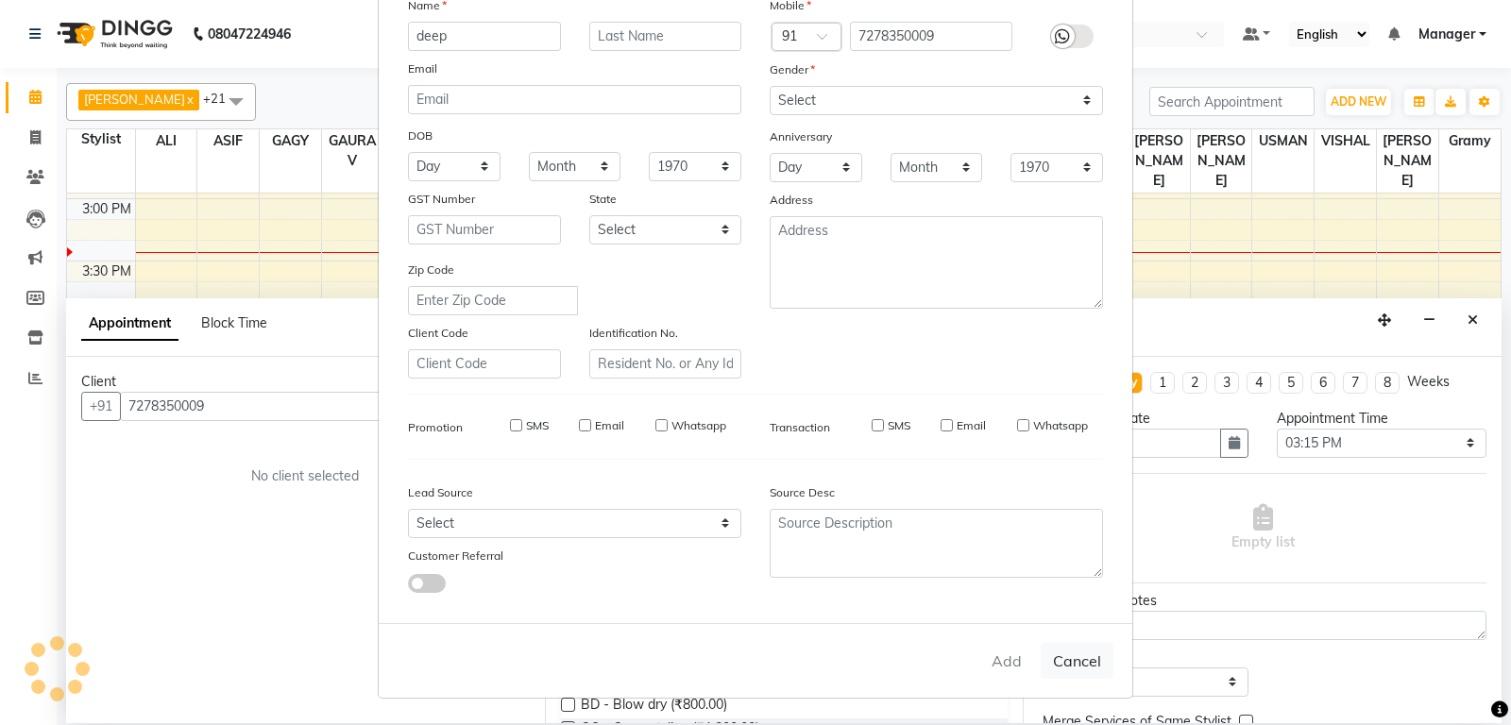
select select
checkbox input "false"
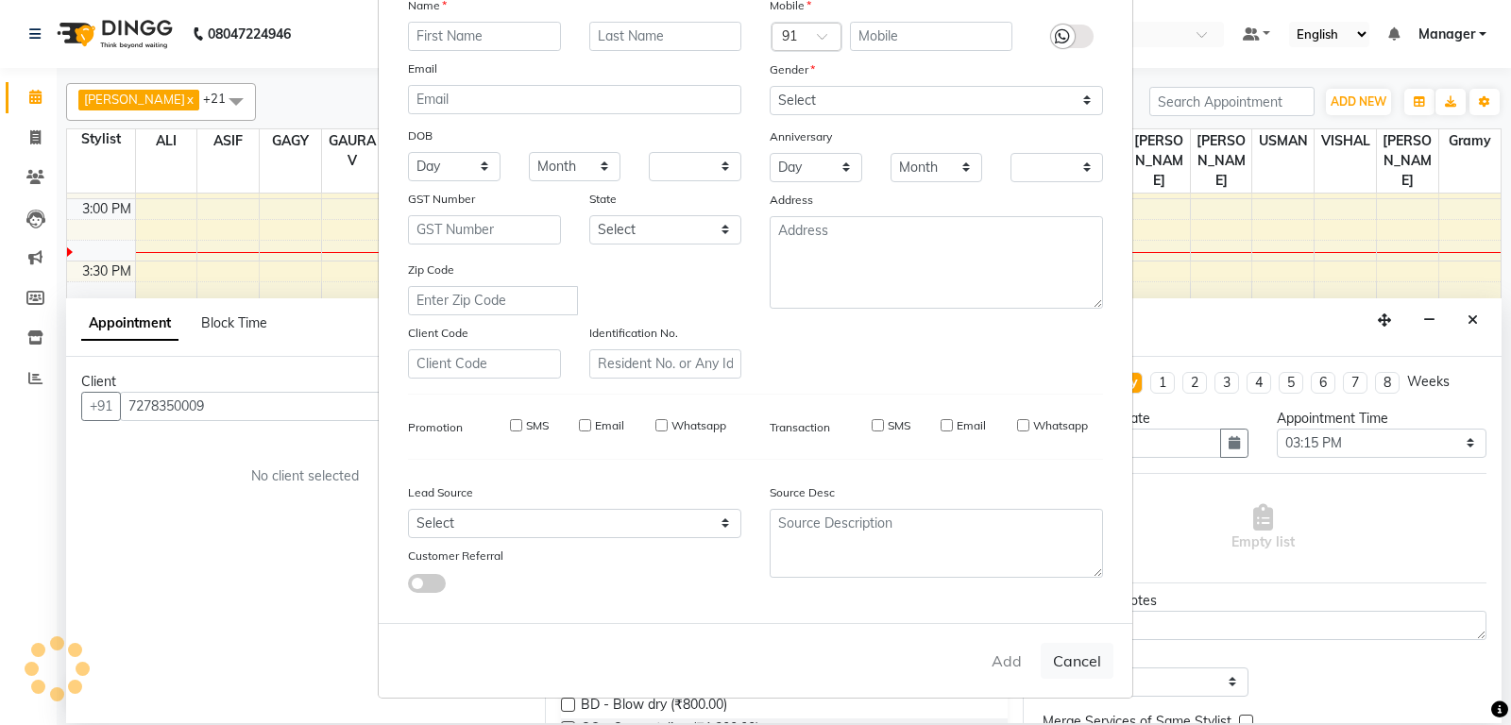
checkbox input "false"
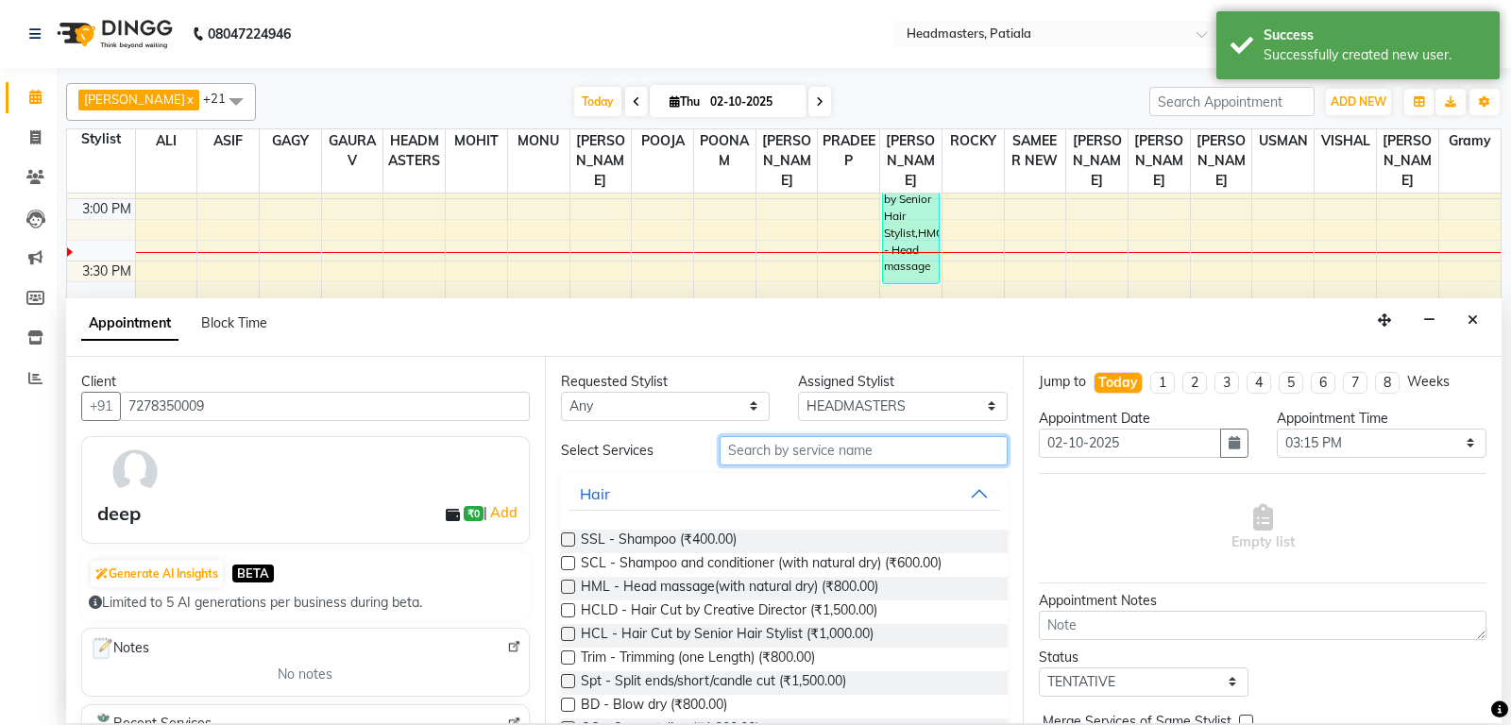
click at [882, 451] on input "text" at bounding box center [864, 450] width 289 height 29
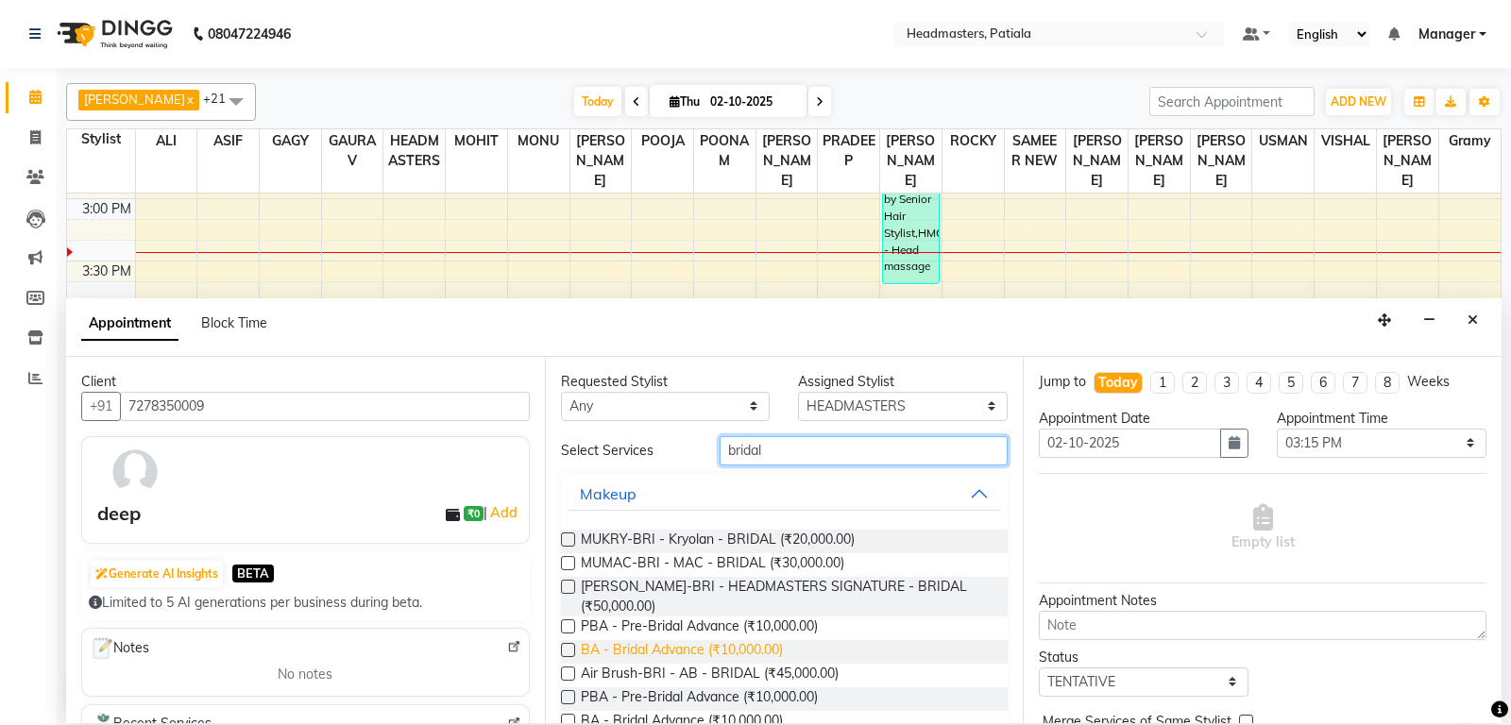
type input "bridal"
click at [725, 640] on span "BA - Bridal Advance (₹10,000.00)" at bounding box center [682, 652] width 202 height 24
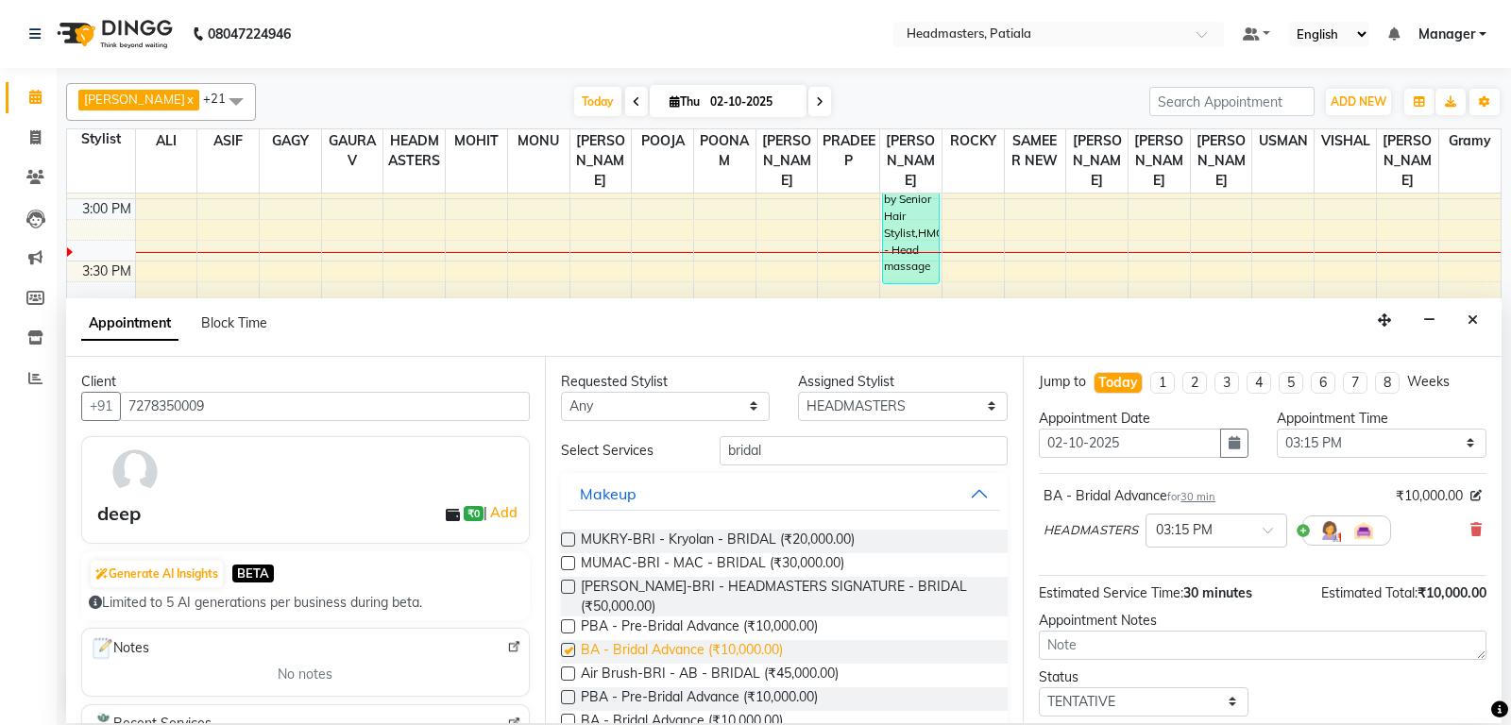
checkbox input "false"
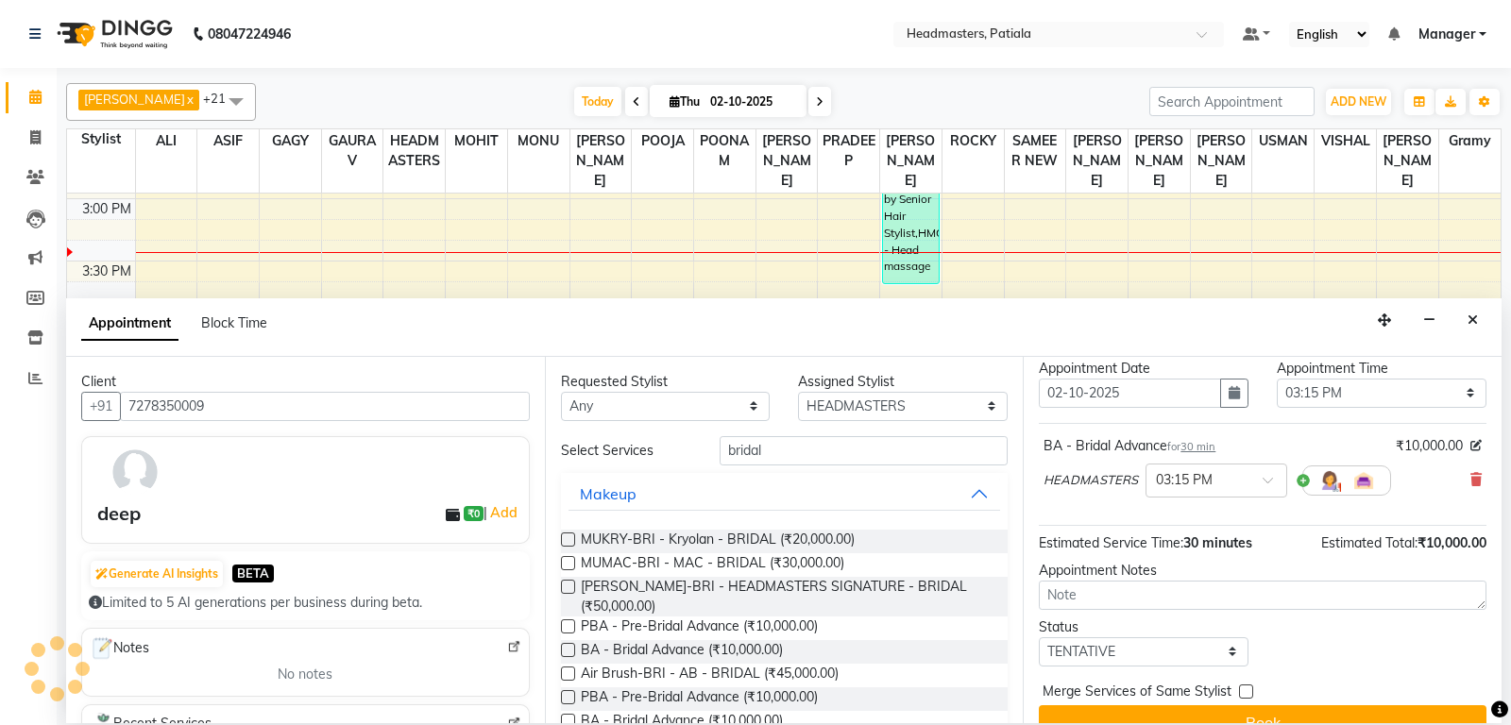
scroll to position [80, 0]
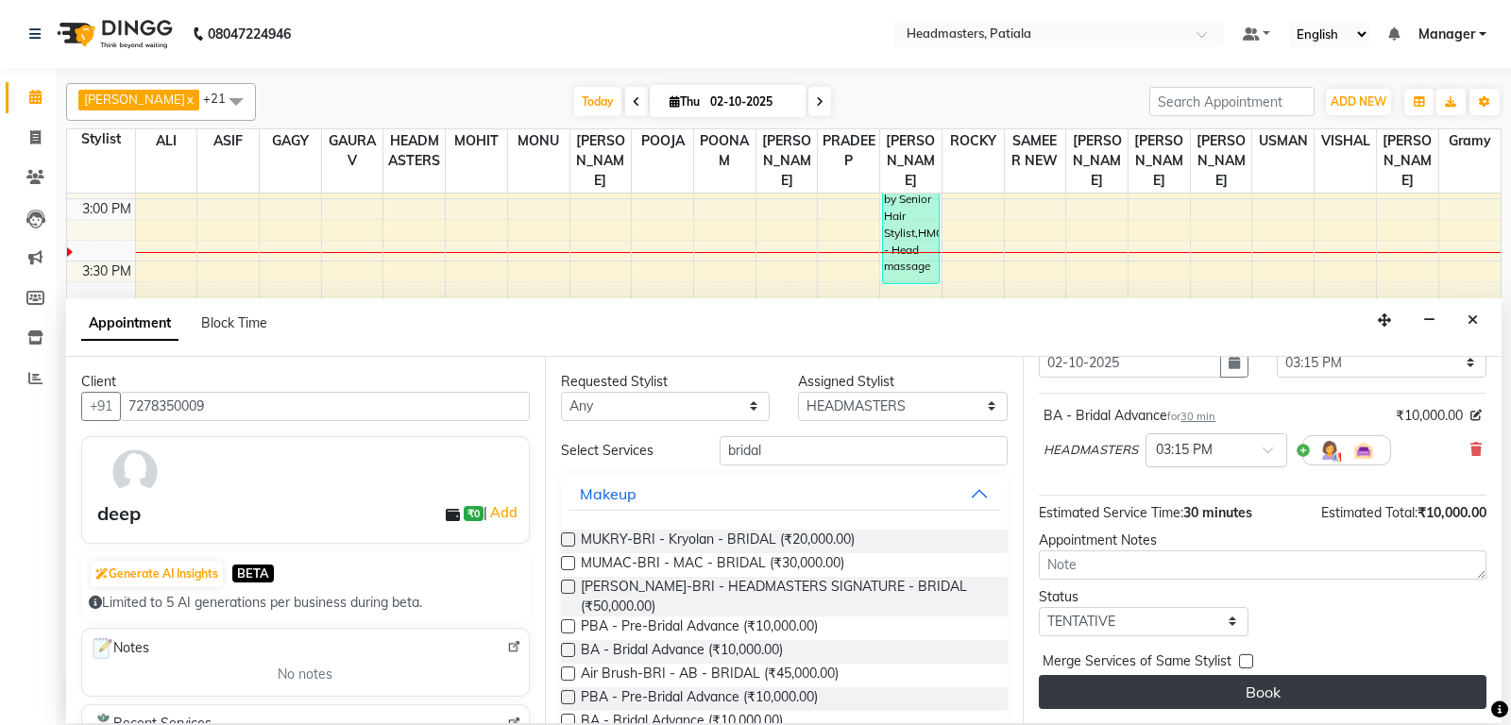
click at [1250, 691] on button "Book" at bounding box center [1263, 692] width 448 height 34
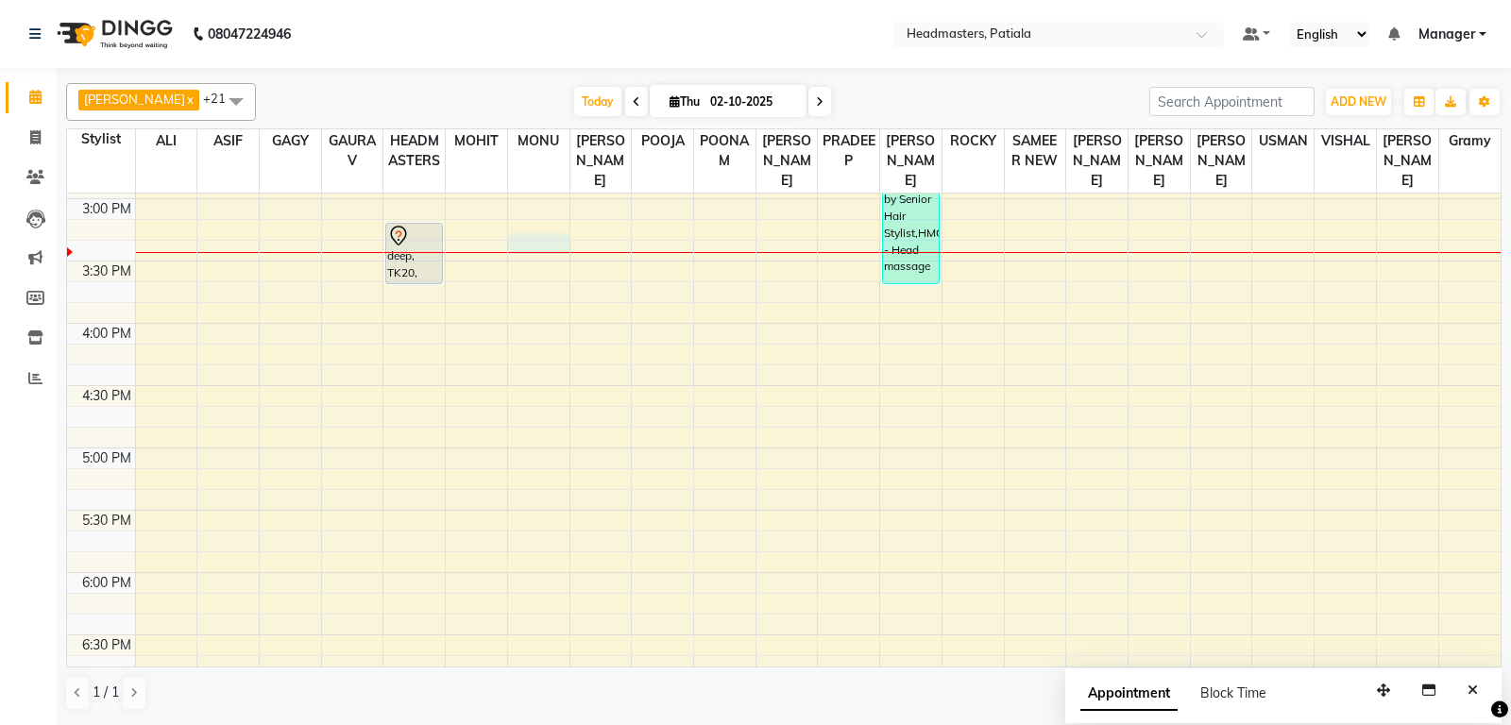
click at [566, 265] on div "8:00 AM 8:30 AM 9:00 AM 9:30 AM 10:00 AM 10:30 AM 11:00 AM 11:30 AM 12:00 PM 12…" at bounding box center [783, 199] width 1433 height 1744
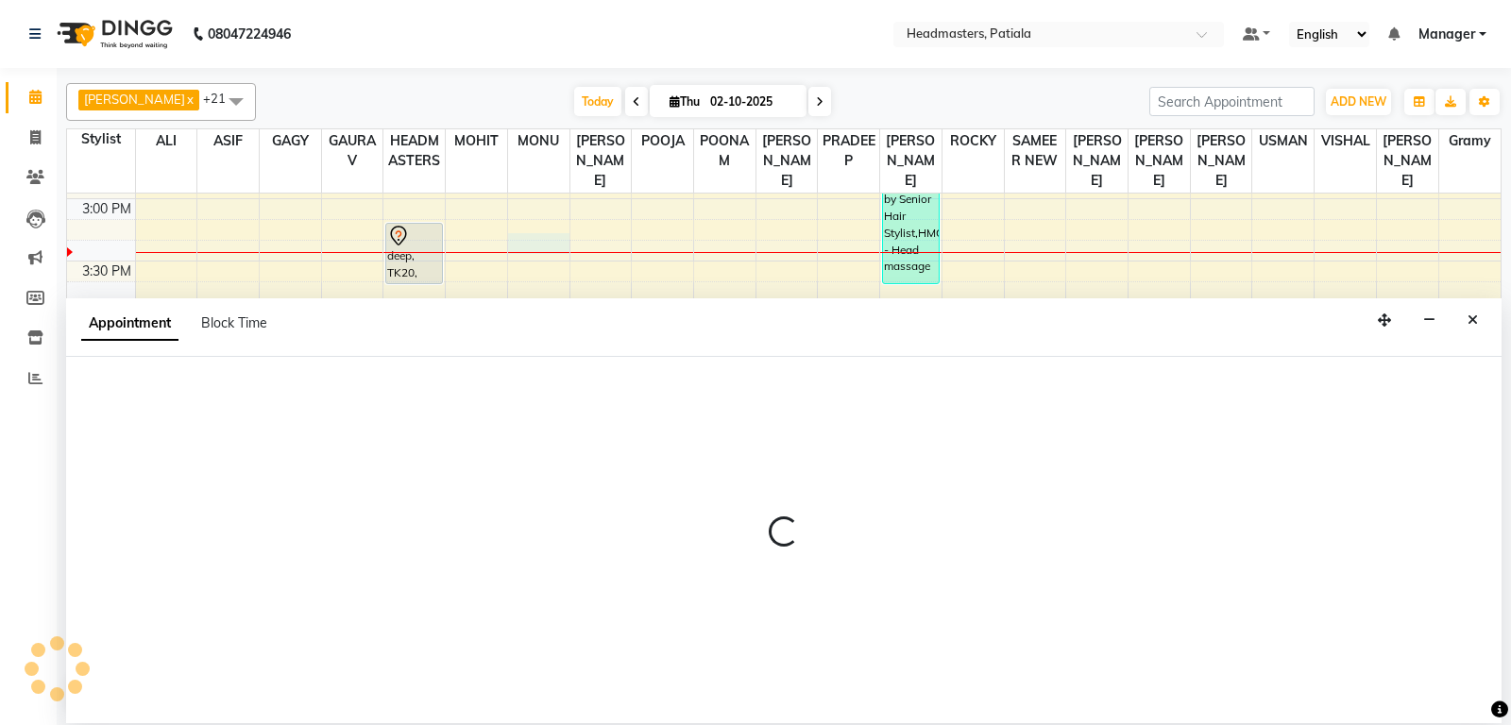
select select "51084"
select select "tentative"
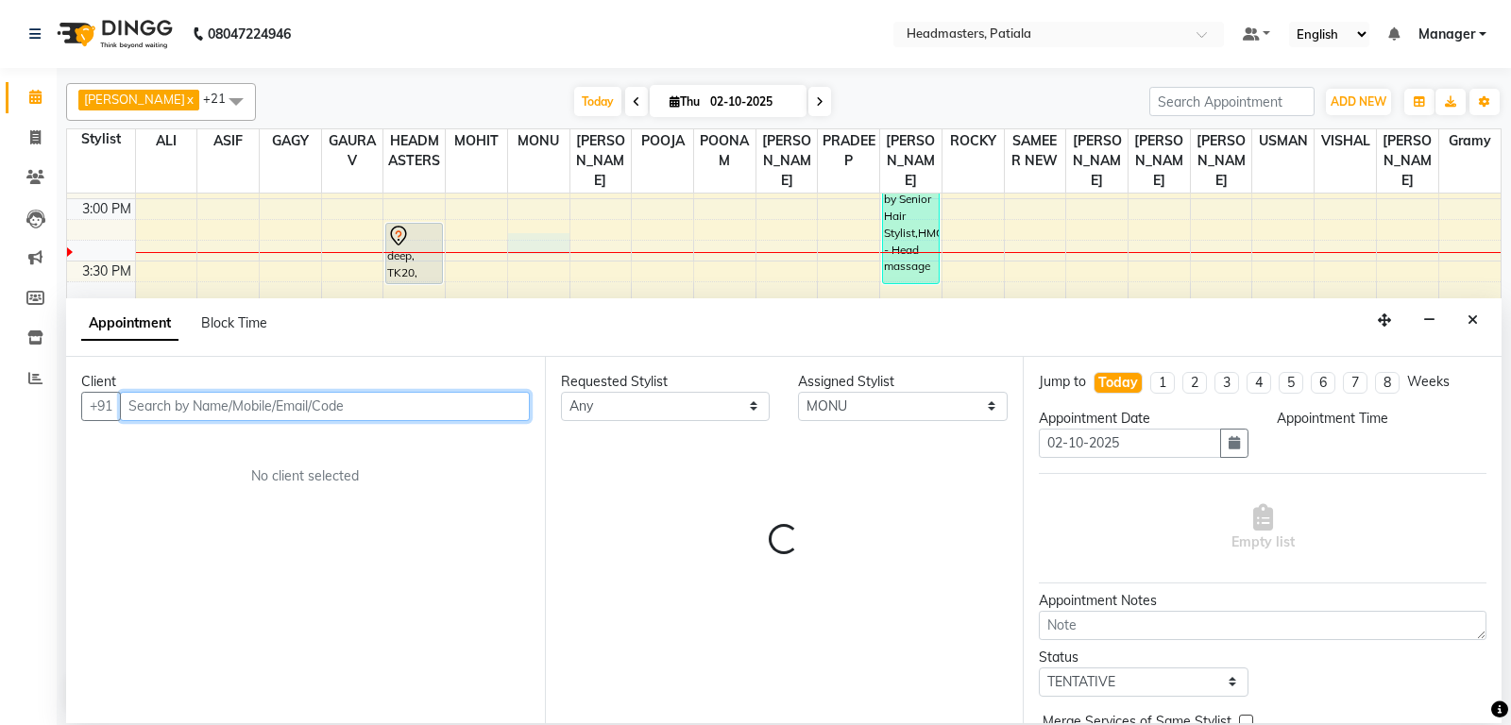
select select "915"
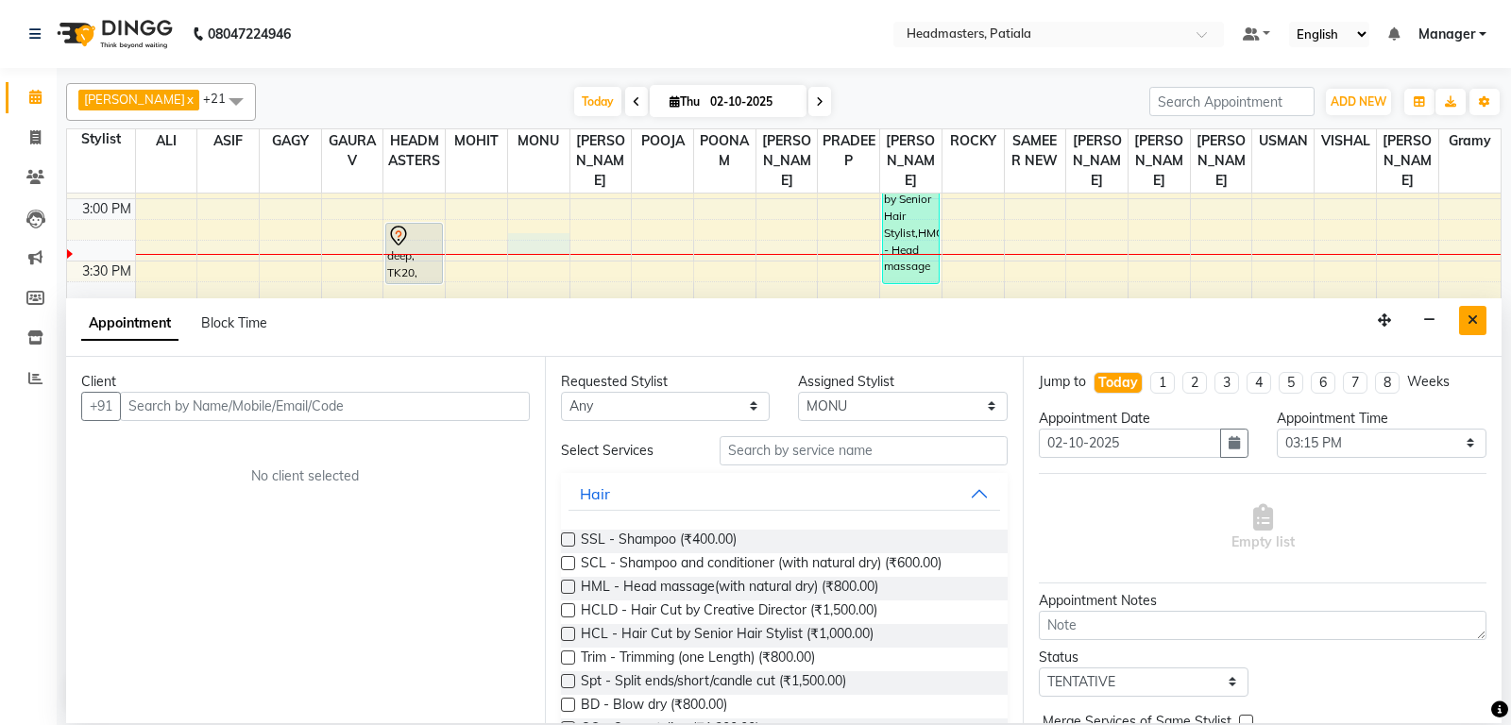
click at [1474, 310] on button "Close" at bounding box center [1472, 320] width 27 height 29
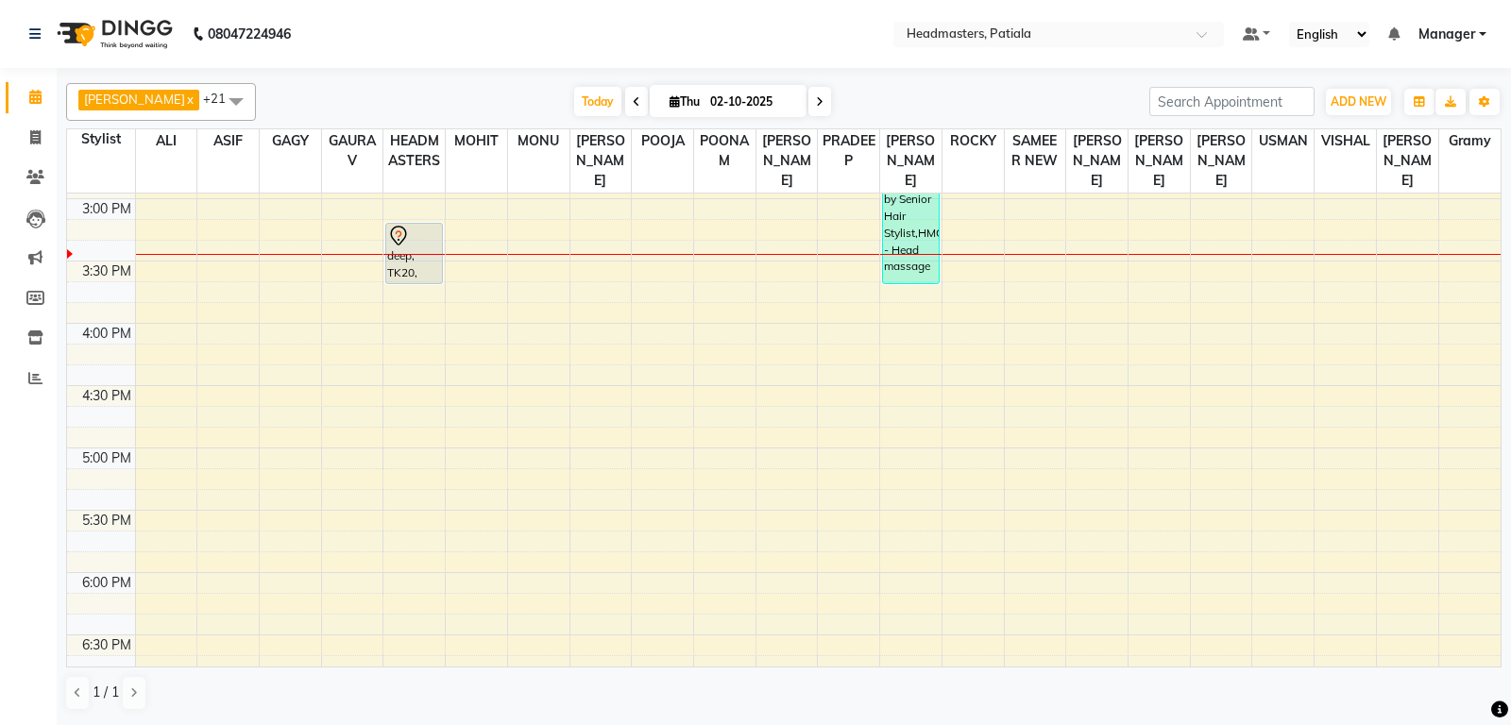
click at [437, 274] on div "Gagan, TK11, 01:45 PM-02:15 PM, BA - Bridal Advance deep, TK20, 03:15 PM-03:45 …" at bounding box center [413, 199] width 61 height 1744
select select "54003"
select select "tentative"
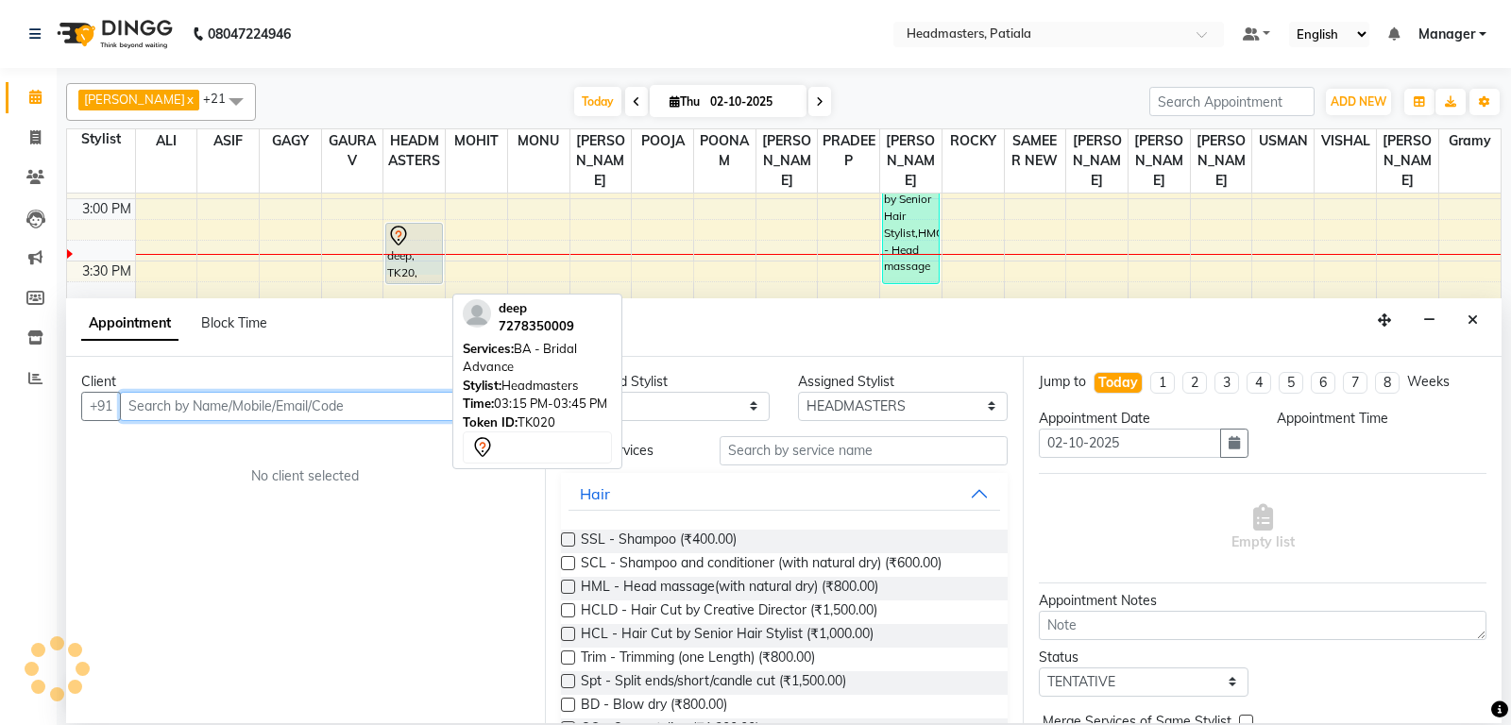
select select "930"
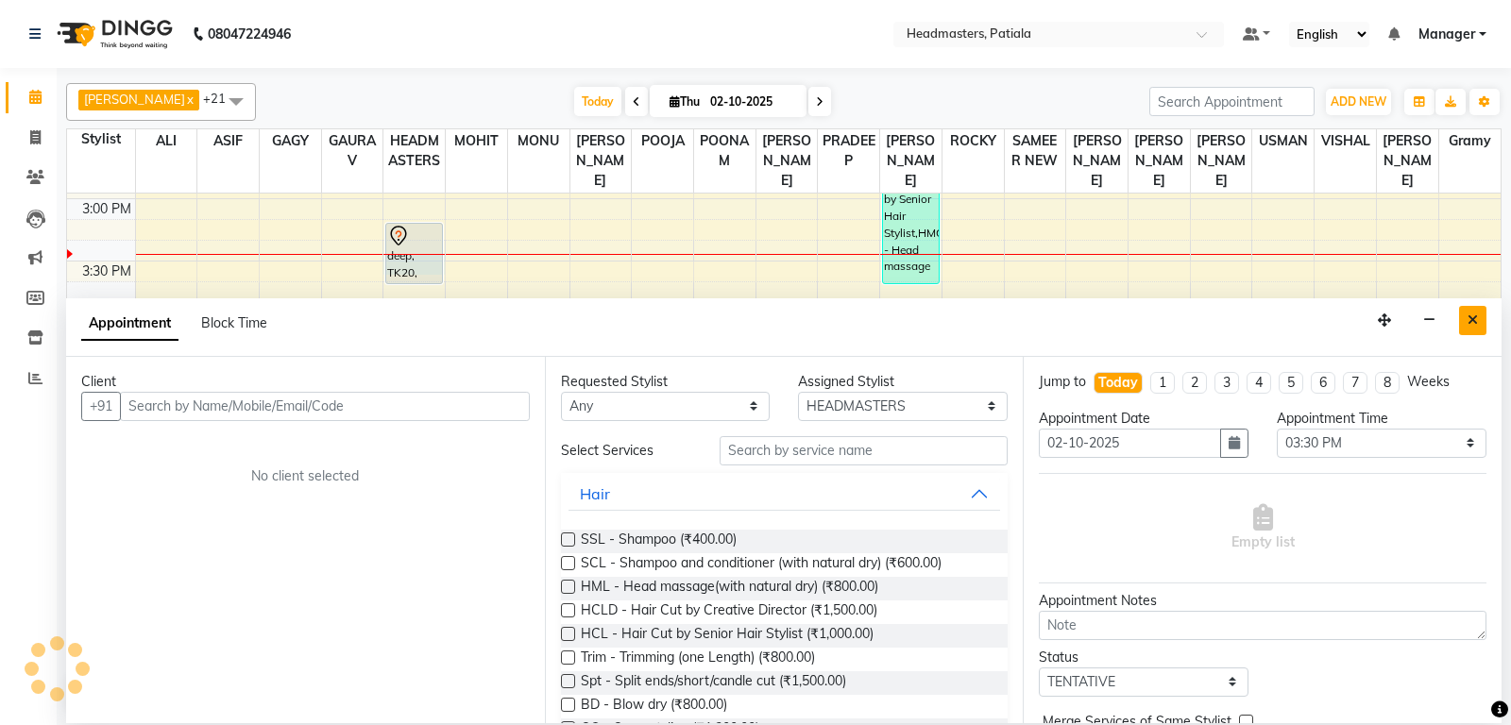
click at [1465, 310] on button "Close" at bounding box center [1472, 320] width 27 height 29
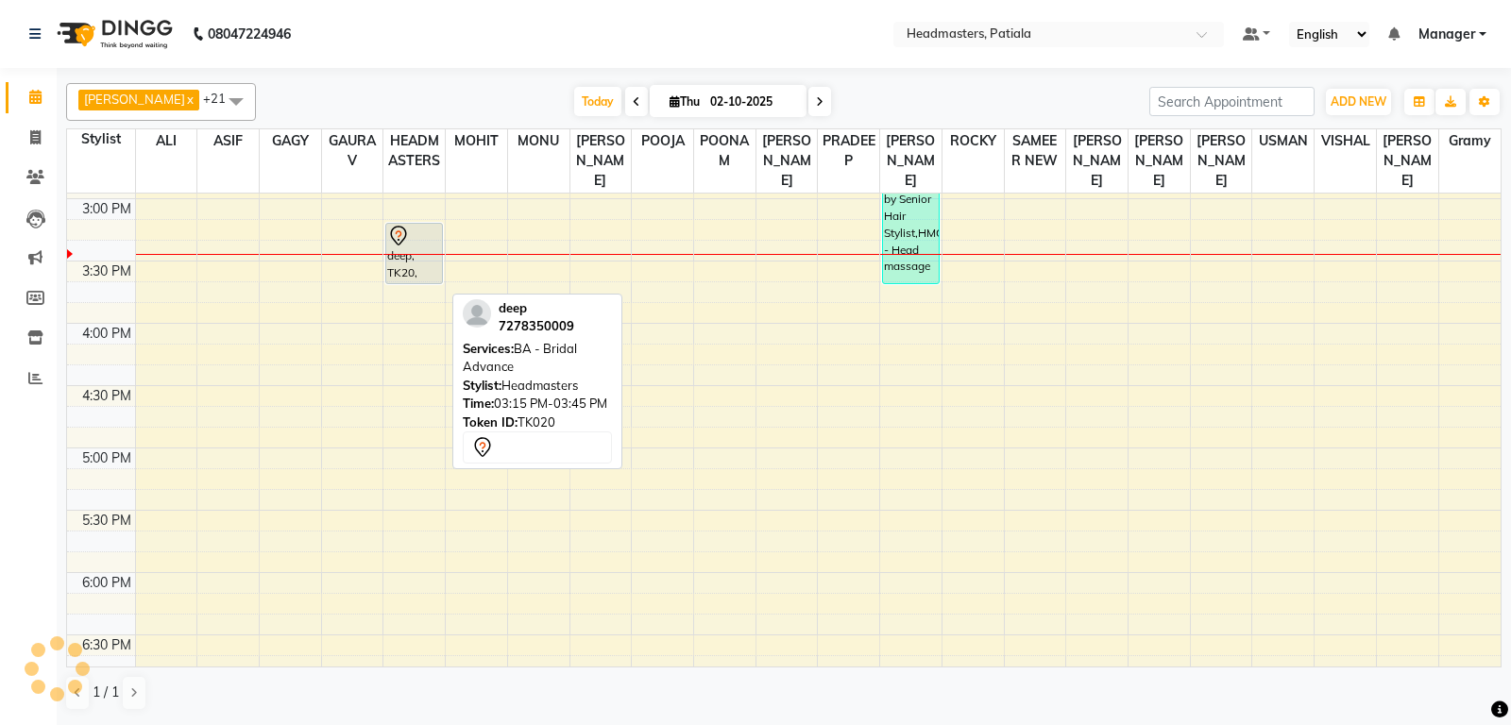
click at [409, 247] on icon at bounding box center [398, 236] width 23 height 23
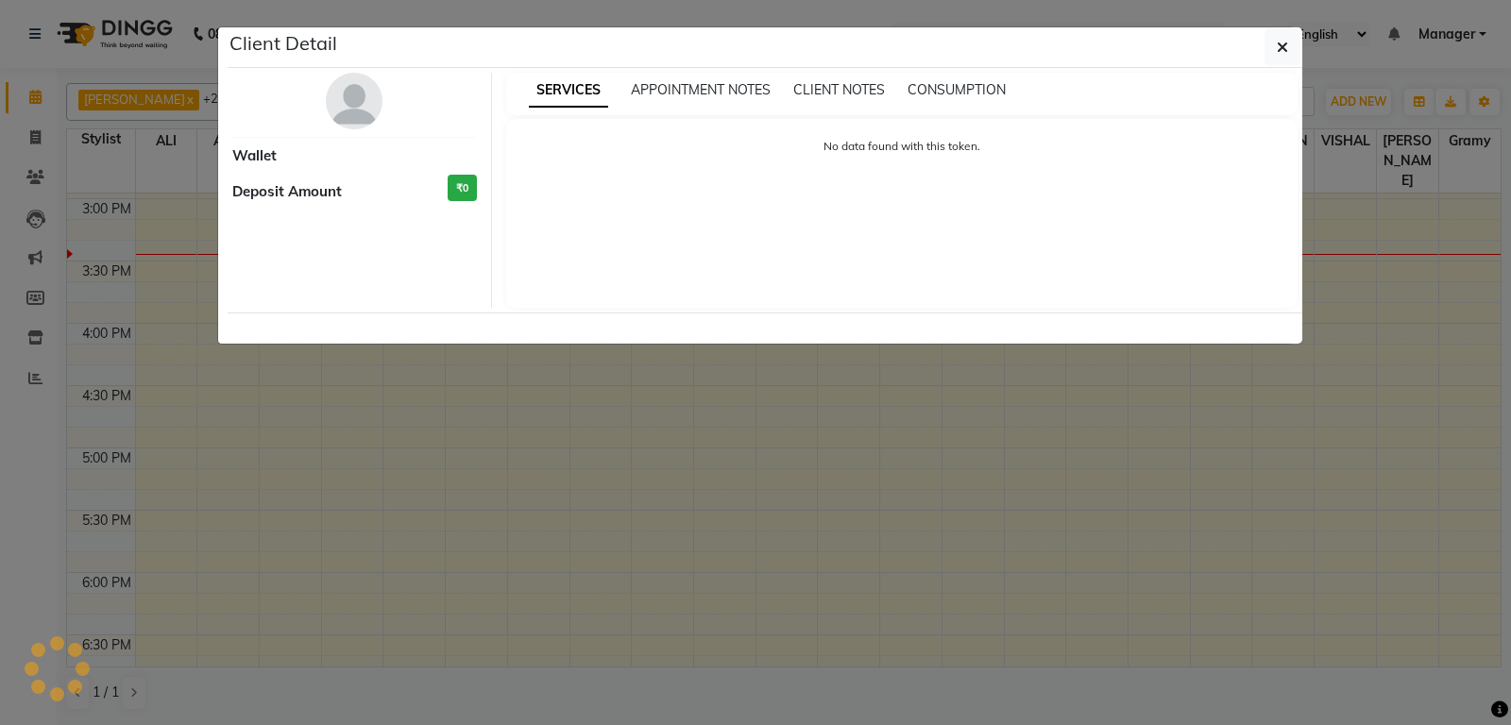
select select "7"
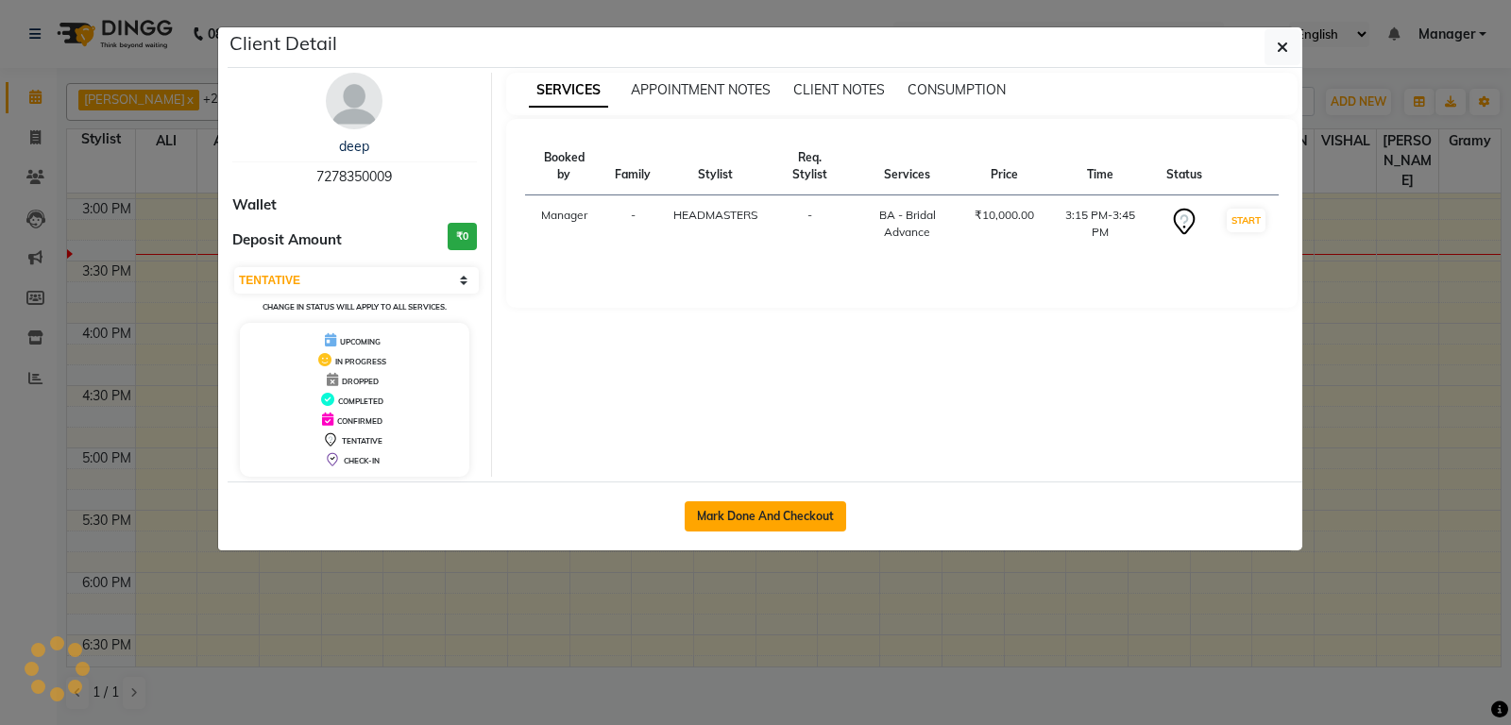
click at [716, 505] on button "Mark Done And Checkout" at bounding box center [765, 516] width 161 height 30
select select "6602"
select select "service"
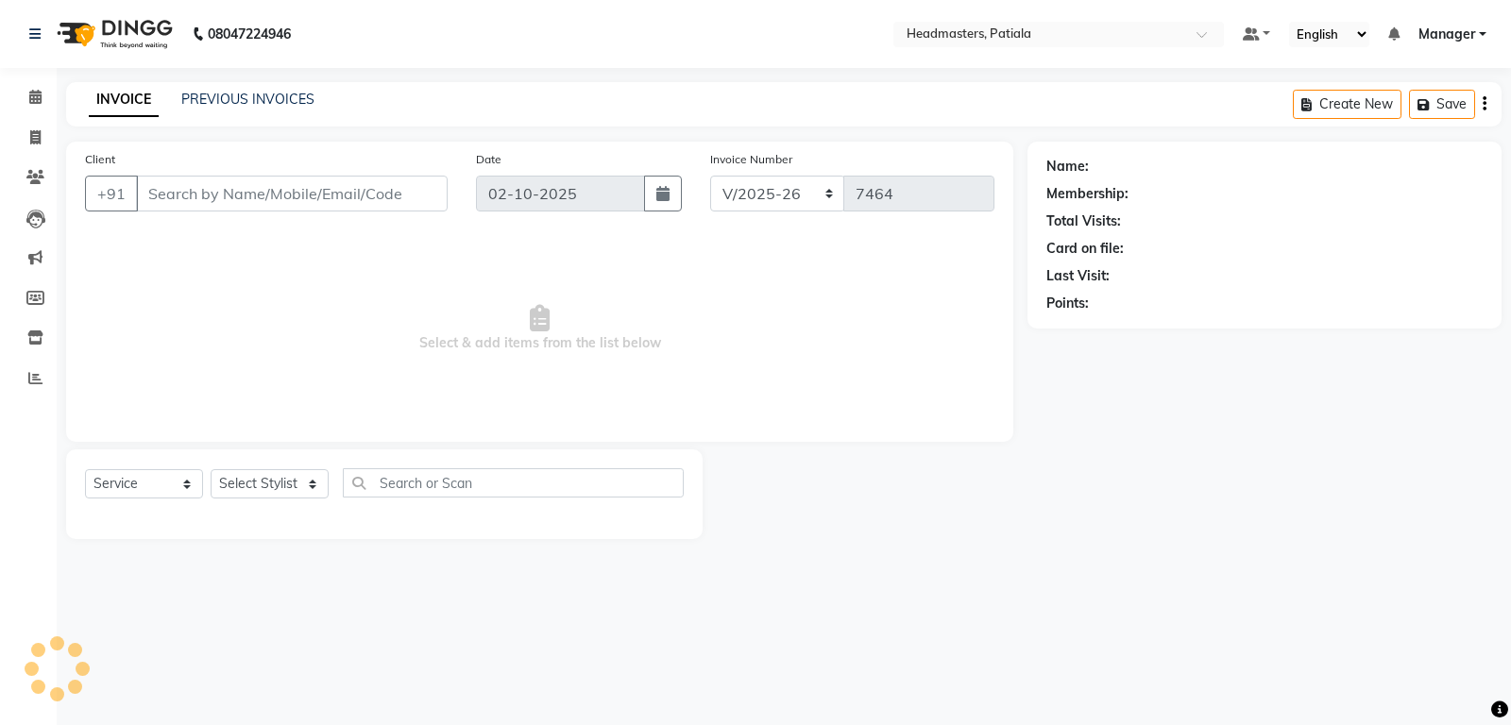
type input "7278350009"
select select "54003"
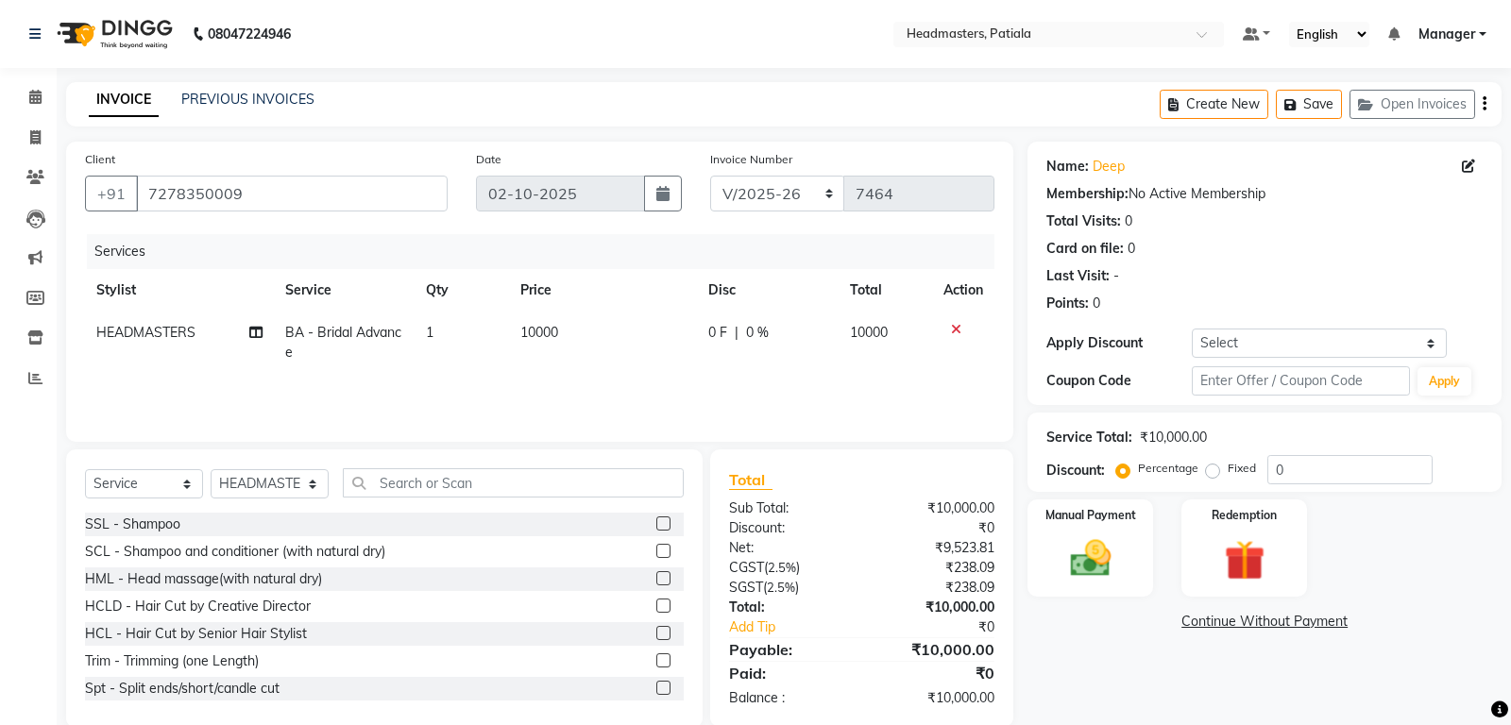
click at [711, 334] on span "0 F" at bounding box center [717, 333] width 19 height 20
select select "54003"
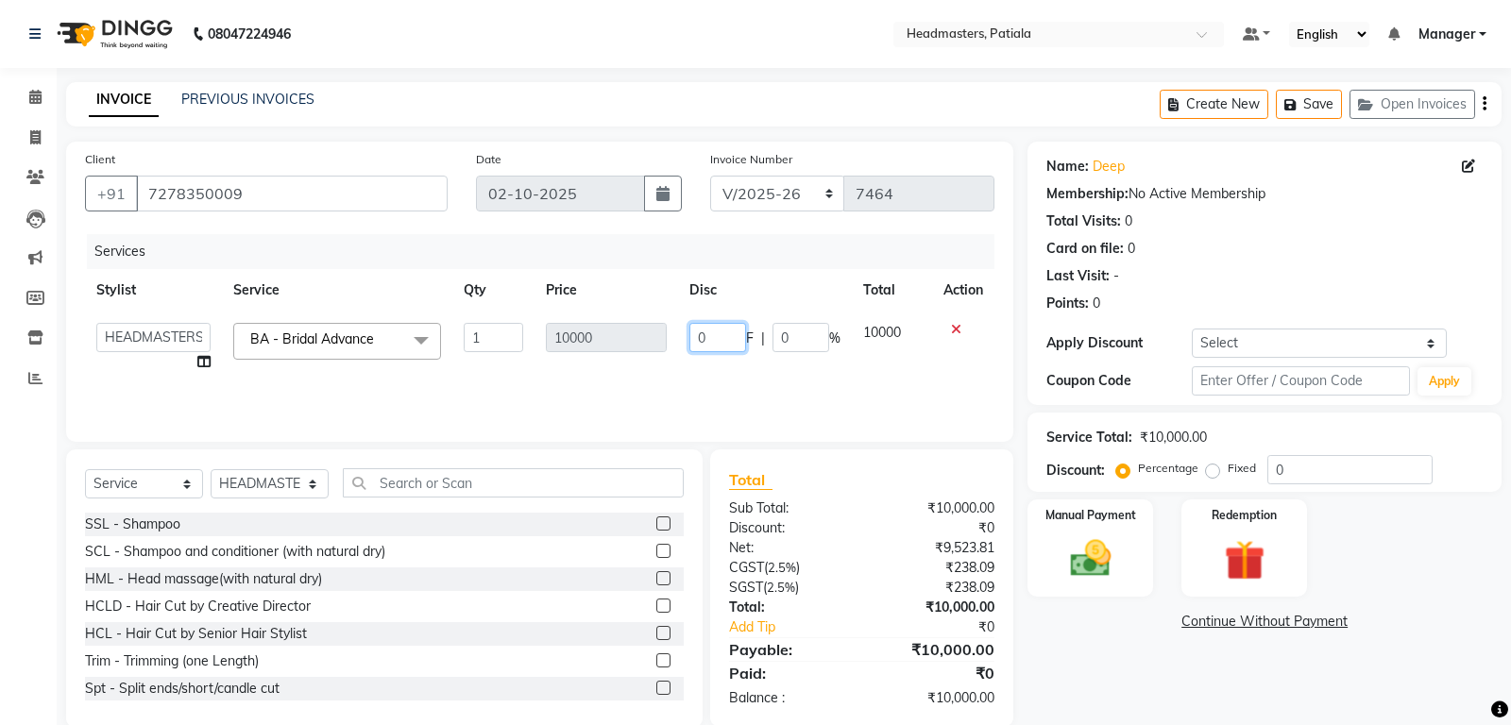
drag, startPoint x: 706, startPoint y: 333, endPoint x: 678, endPoint y: 322, distance: 30.5
click at [689, 333] on input "0" at bounding box center [717, 337] width 57 height 29
type input "4000"
click at [1062, 667] on div "Name: Deep Membership: No Active Membership Total Visits: 0 Card on file: 0 Las…" at bounding box center [1271, 435] width 488 height 586
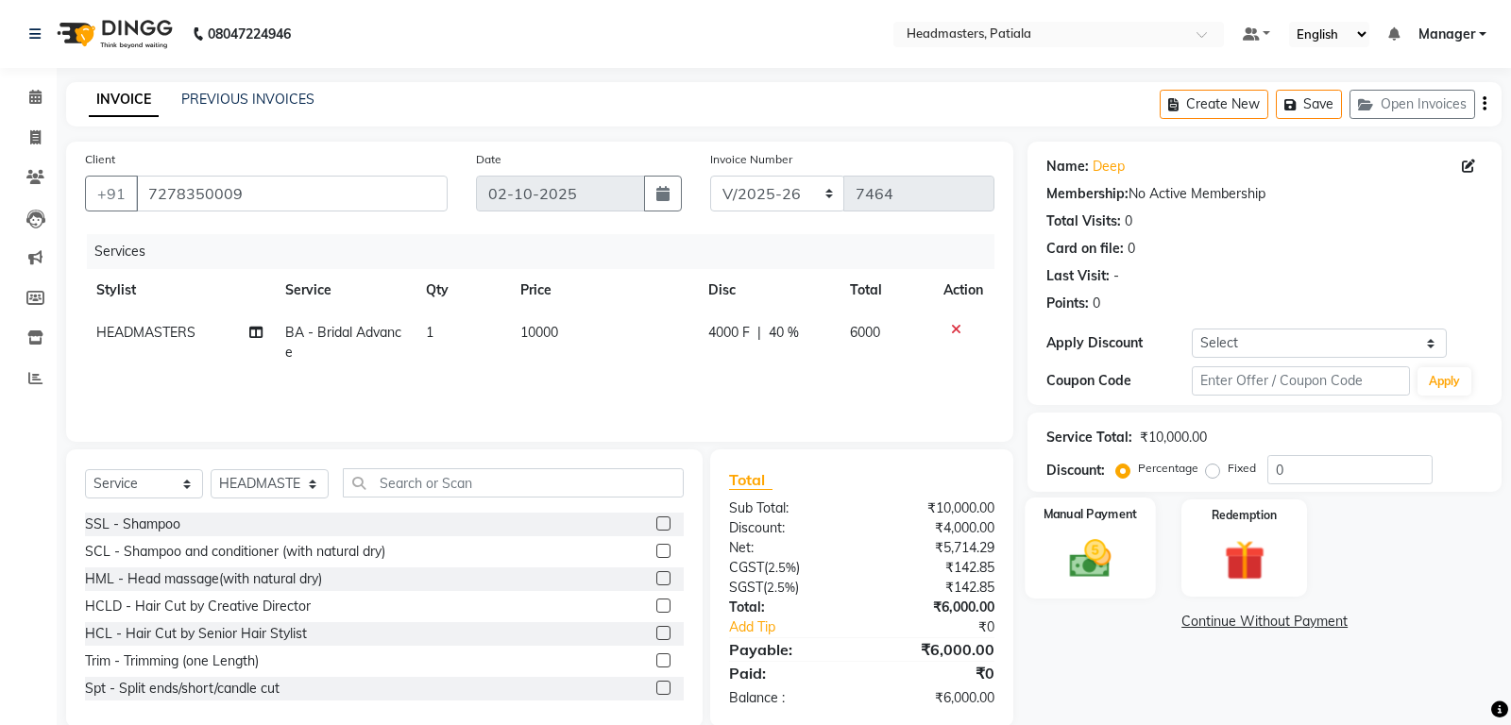
click at [1095, 593] on div "Manual Payment" at bounding box center [1090, 548] width 130 height 101
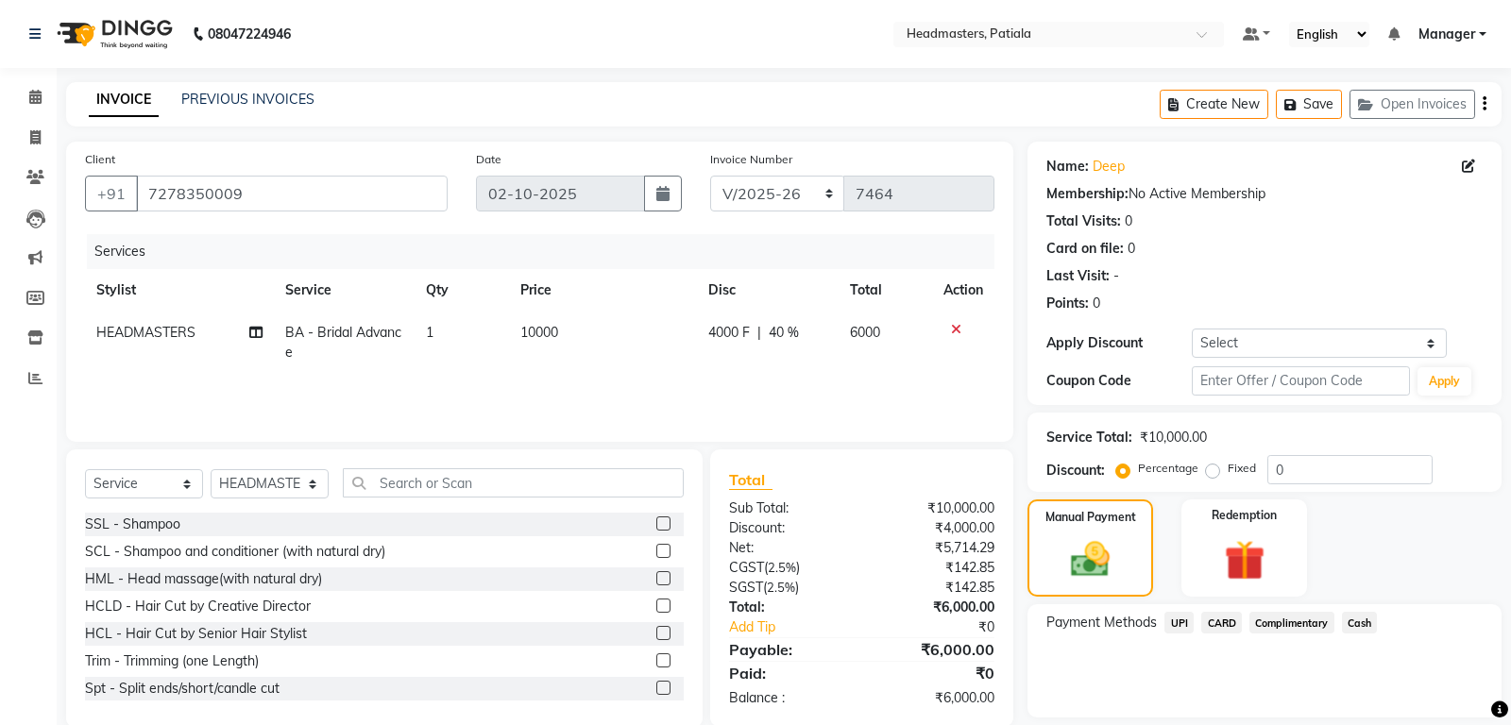
click at [1214, 631] on span "CARD" at bounding box center [1221, 623] width 41 height 22
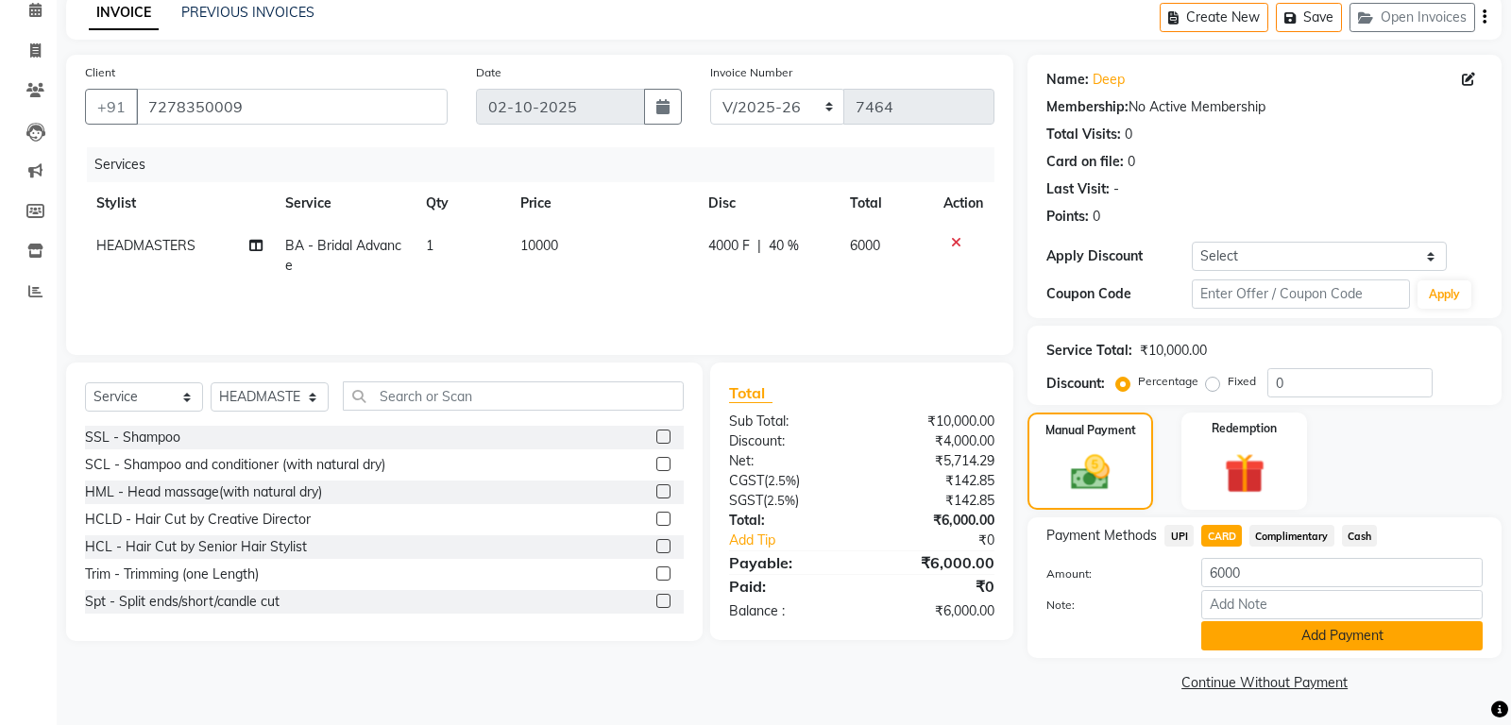
click at [1235, 645] on button "Add Payment" at bounding box center [1341, 635] width 281 height 29
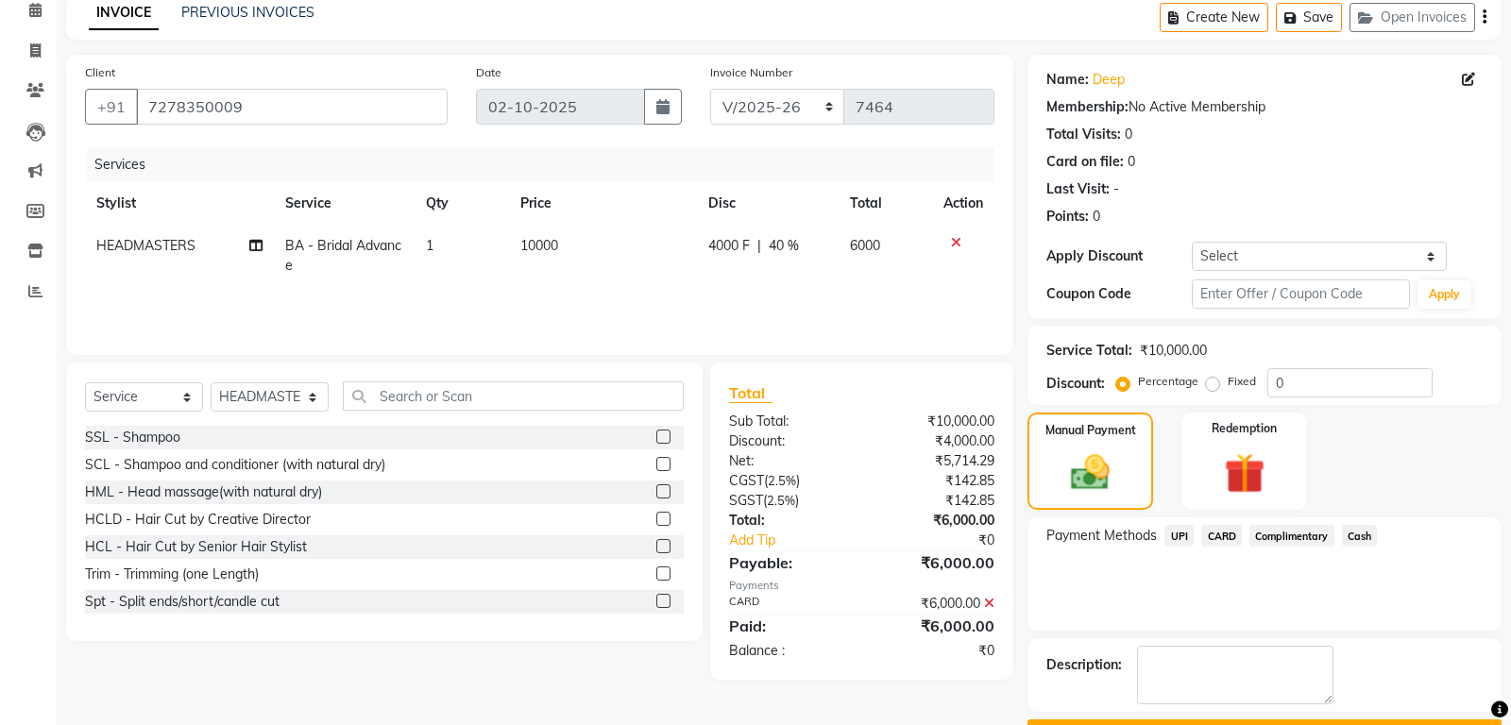
click at [1226, 720] on button "Checkout" at bounding box center [1264, 734] width 474 height 29
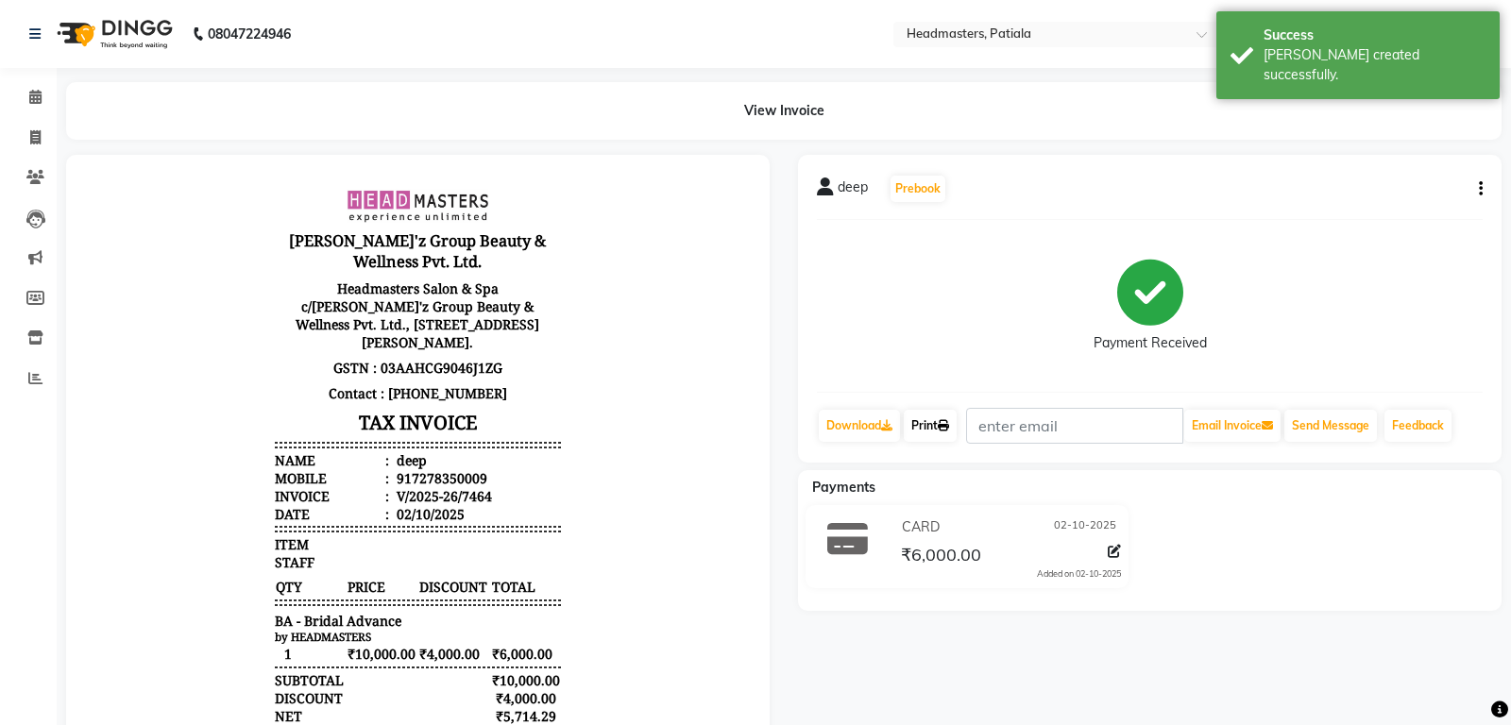
click at [942, 424] on link "Print" at bounding box center [930, 426] width 53 height 32
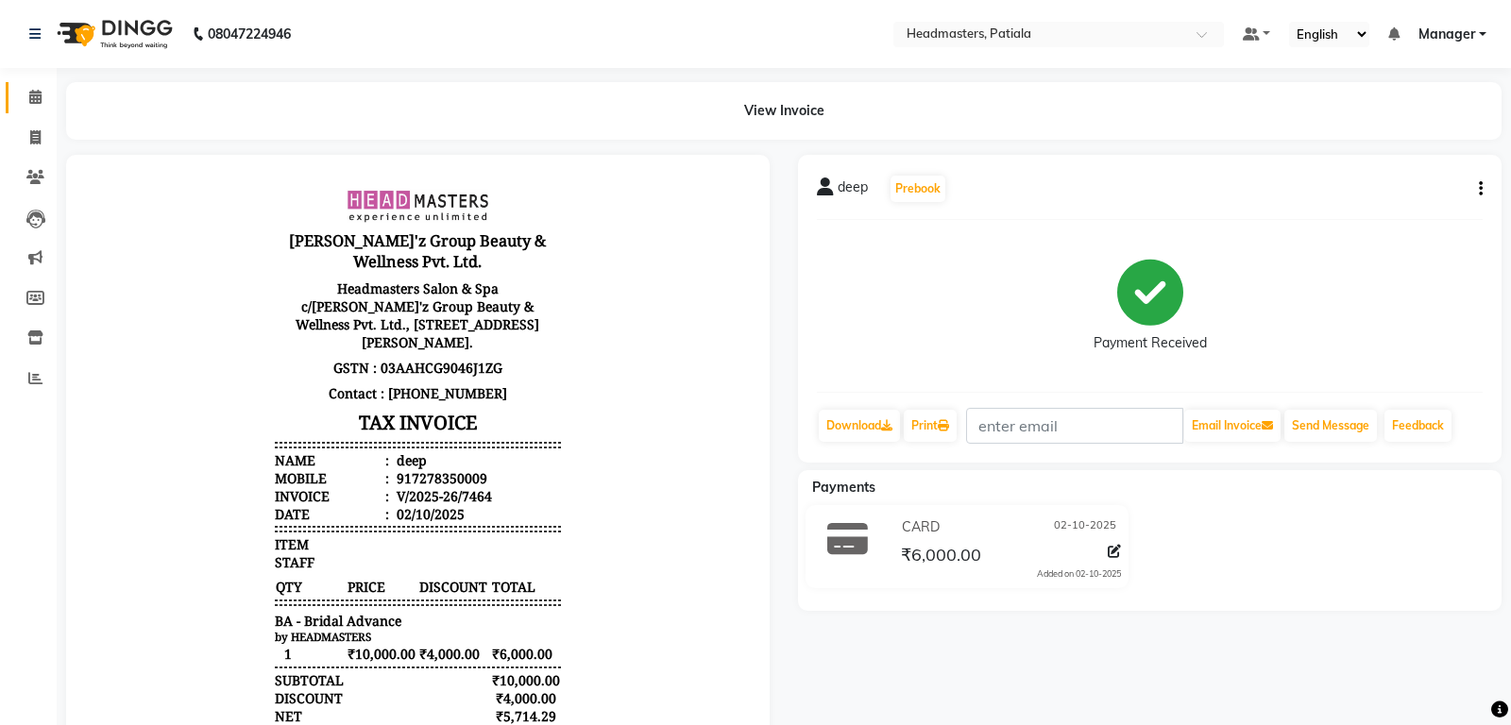
click at [27, 111] on link "Calendar" at bounding box center [28, 97] width 45 height 31
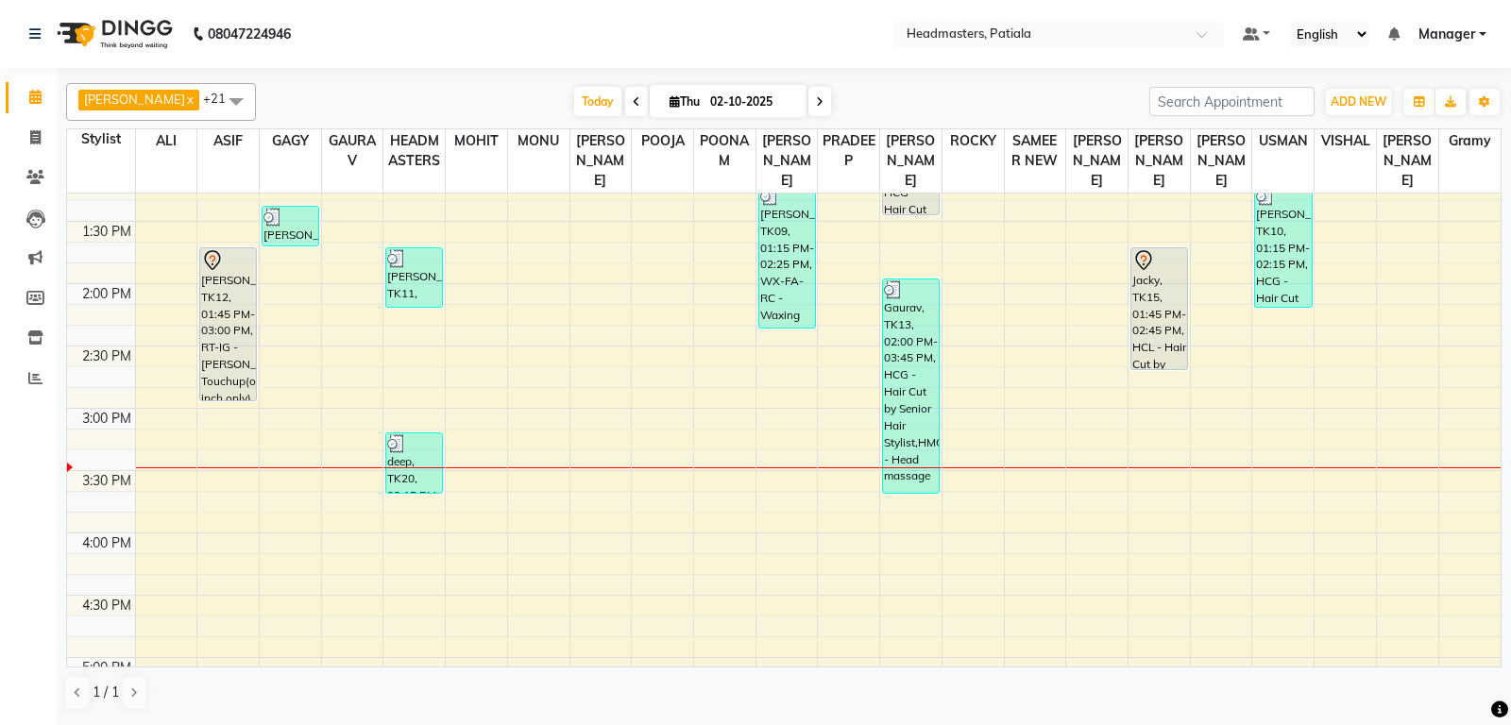
scroll to position [694, 0]
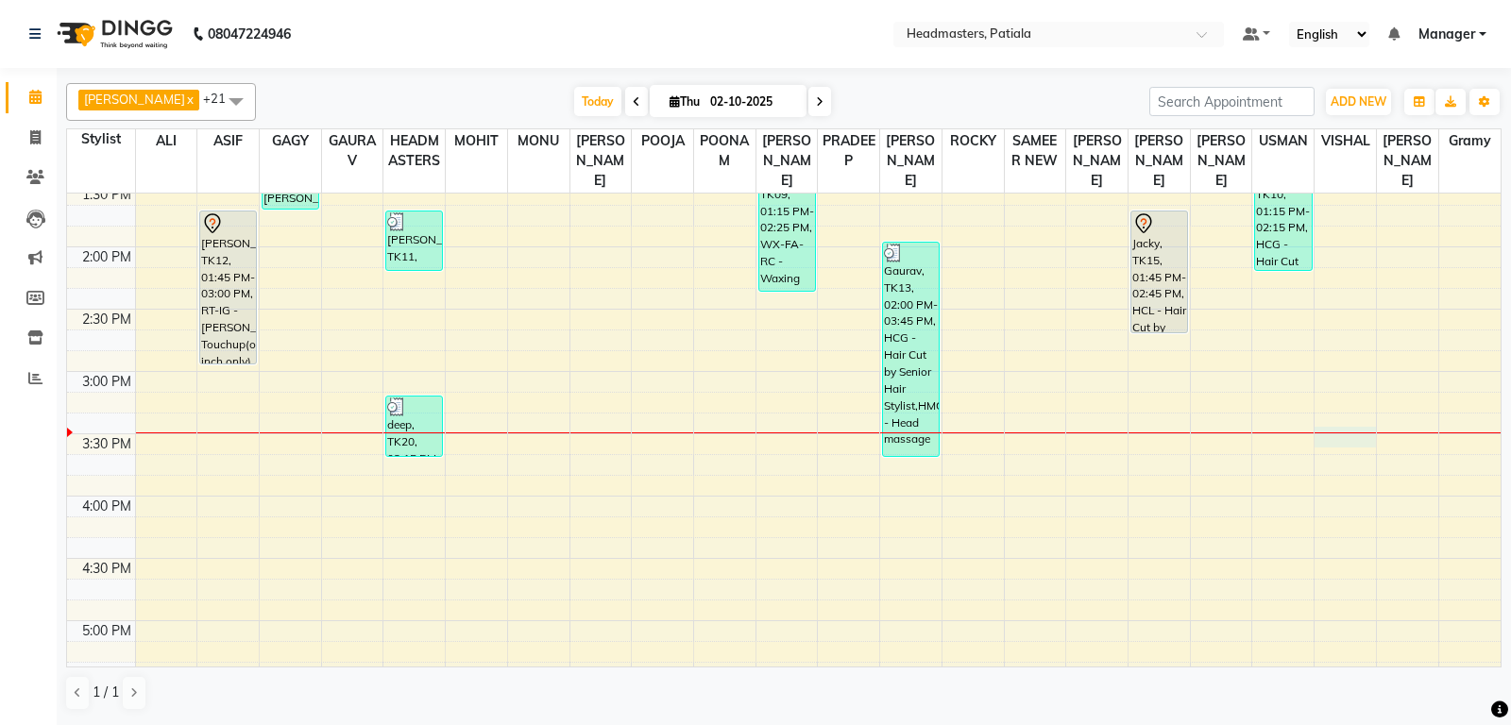
click at [1365, 447] on div "8:00 AM 8:30 AM 9:00 AM 9:30 AM 10:00 AM 10:30 AM 11:00 AM 11:30 AM 12:00 PM 12…" at bounding box center [783, 372] width 1433 height 1744
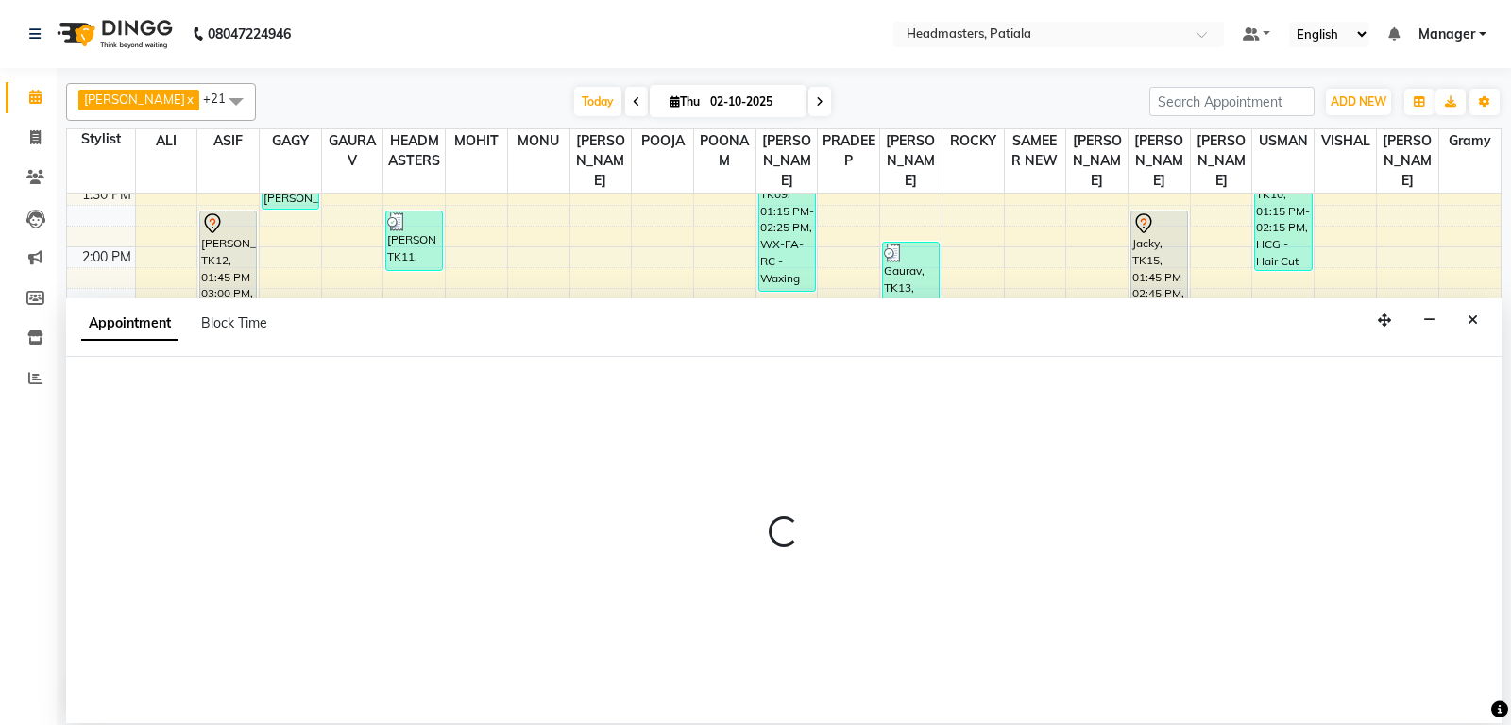
select select "51089"
select select "tentative"
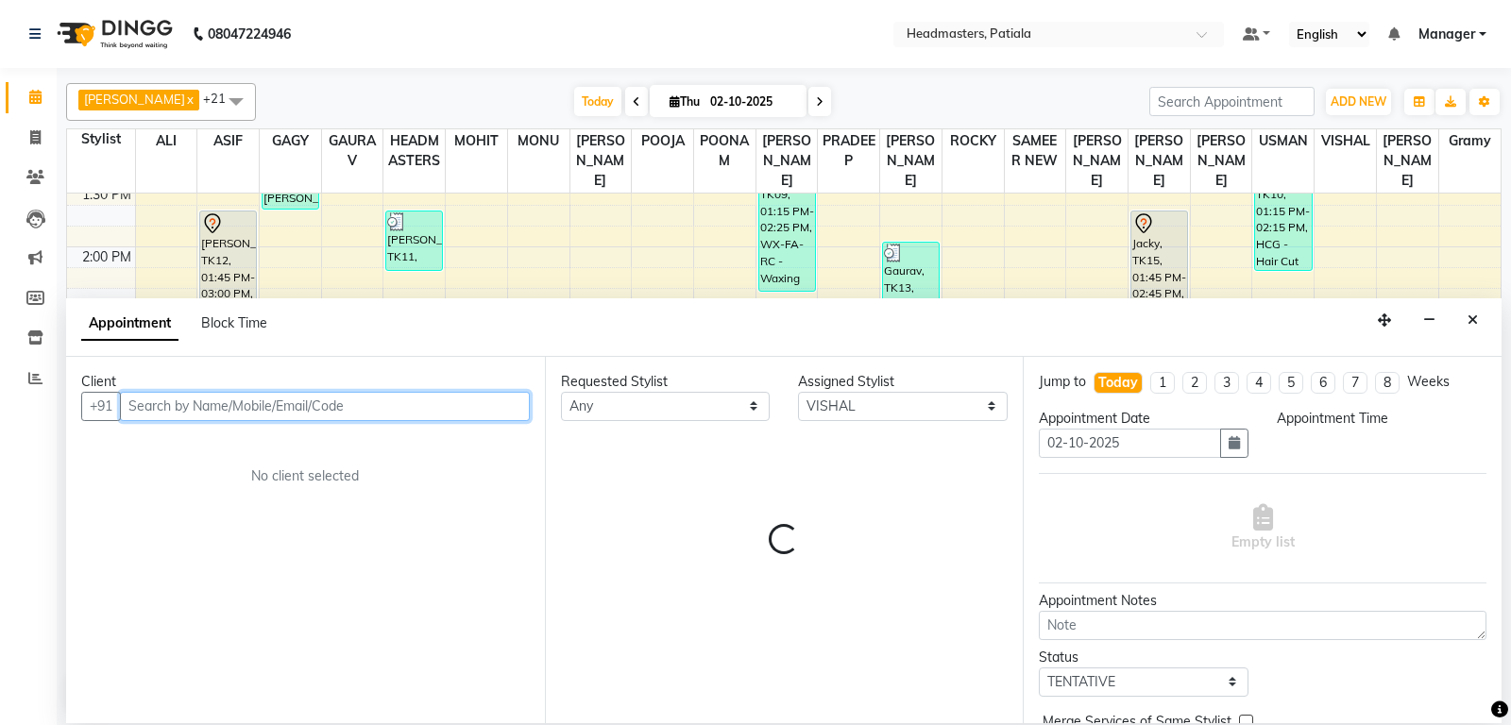
select select "930"
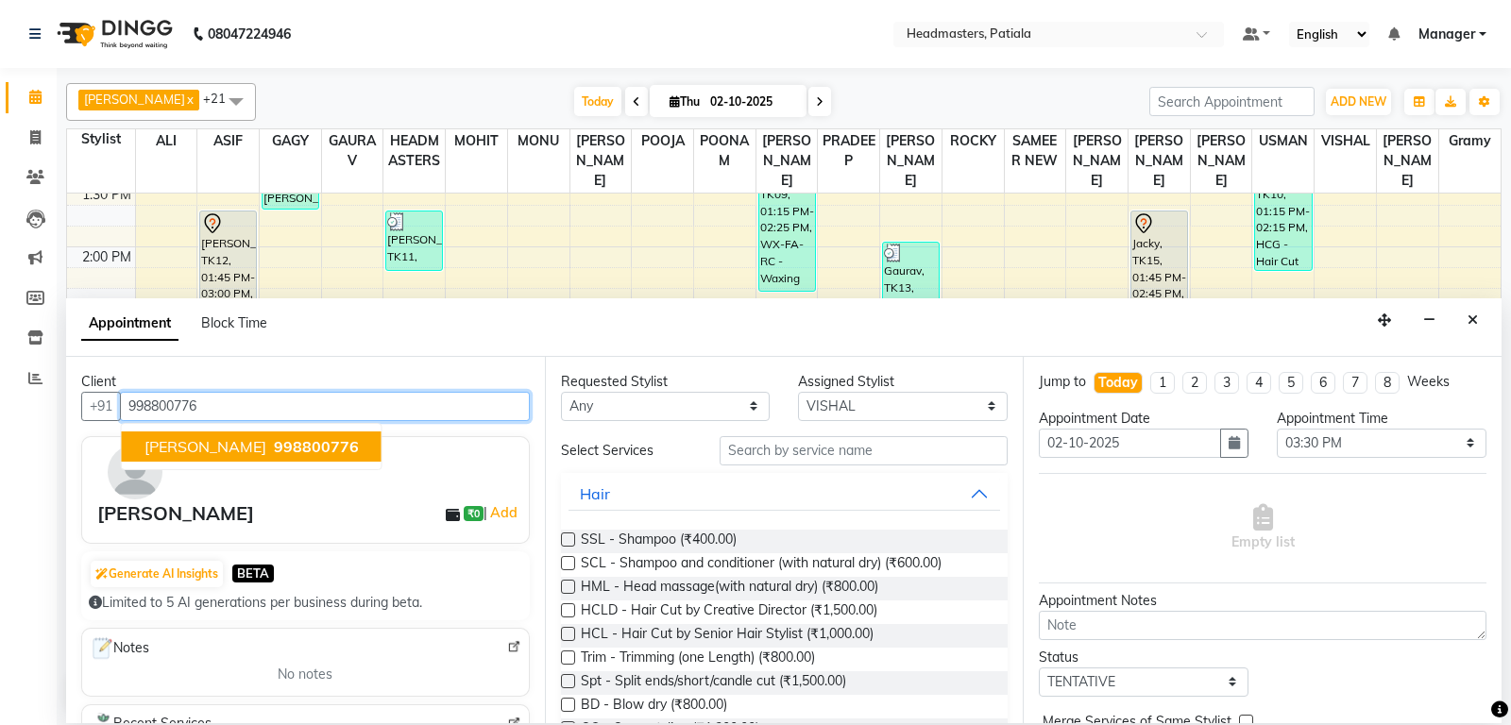
type input "998800776"
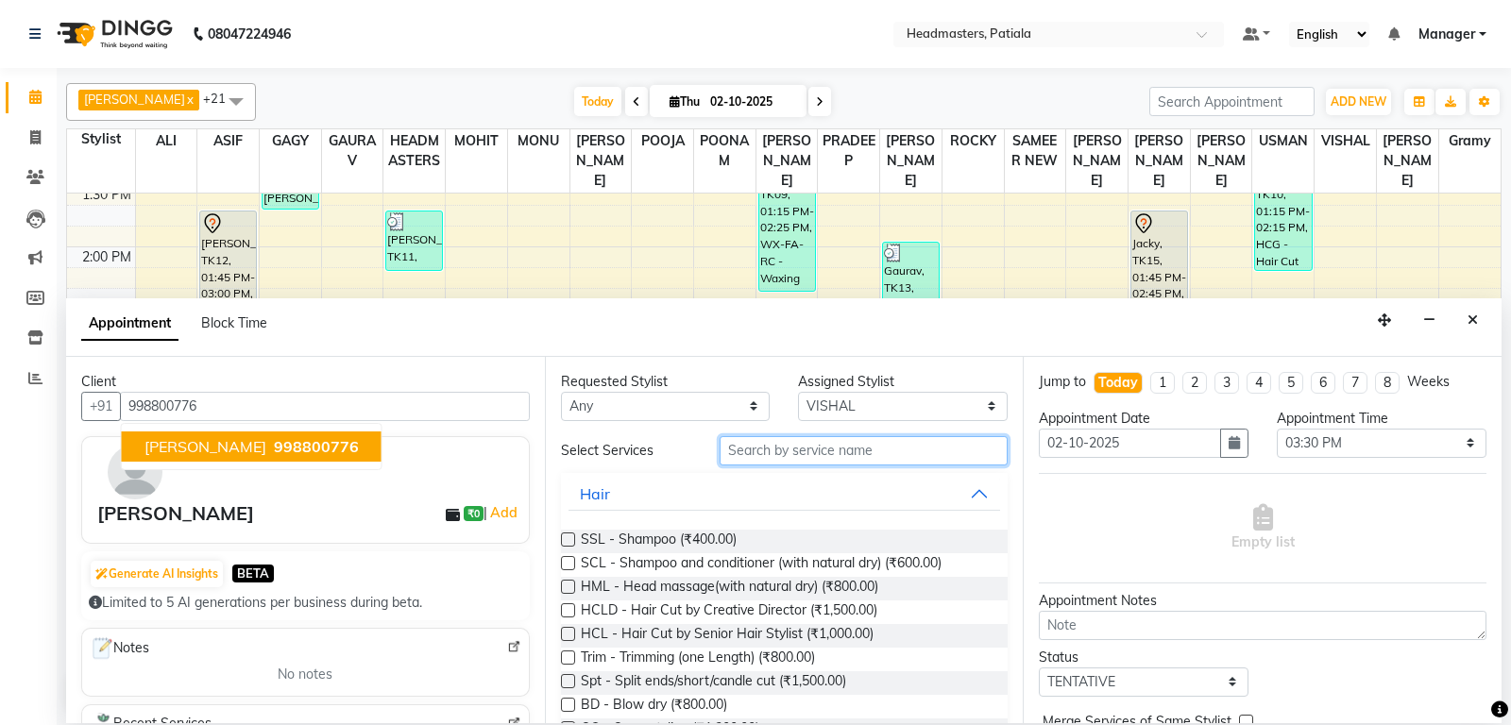
click at [789, 444] on input "text" at bounding box center [864, 450] width 289 height 29
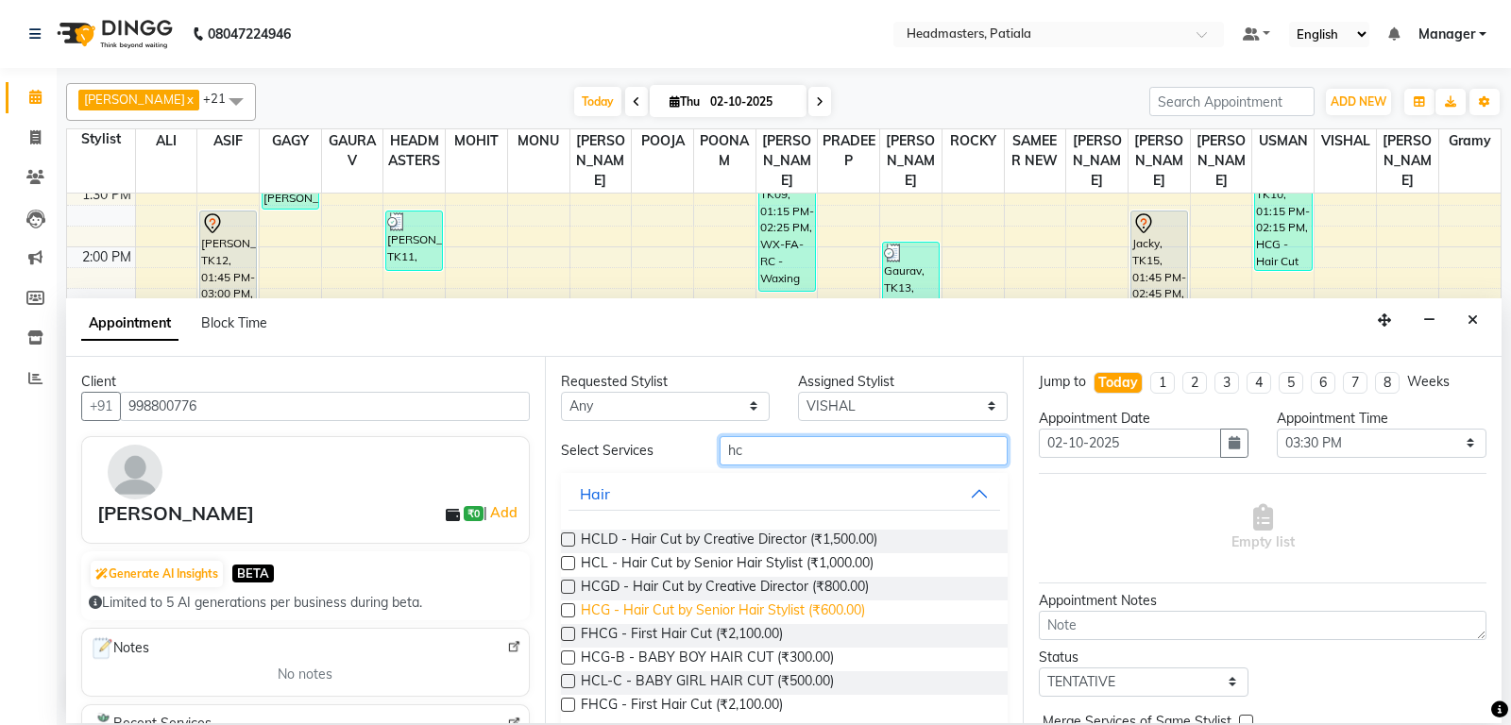
type input "hc"
click at [725, 618] on span "HCG - Hair Cut by Senior Hair Stylist (₹600.00)" at bounding box center [723, 613] width 284 height 24
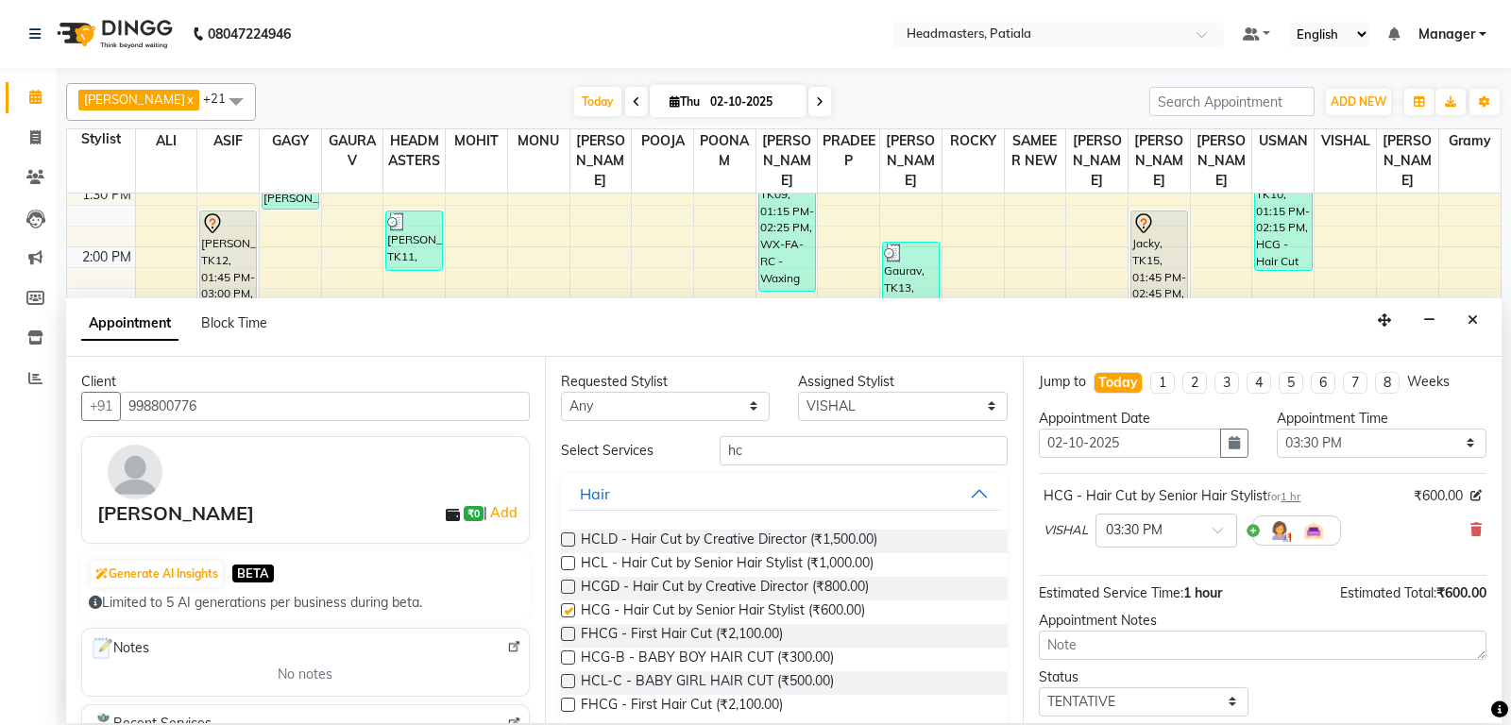
checkbox input "false"
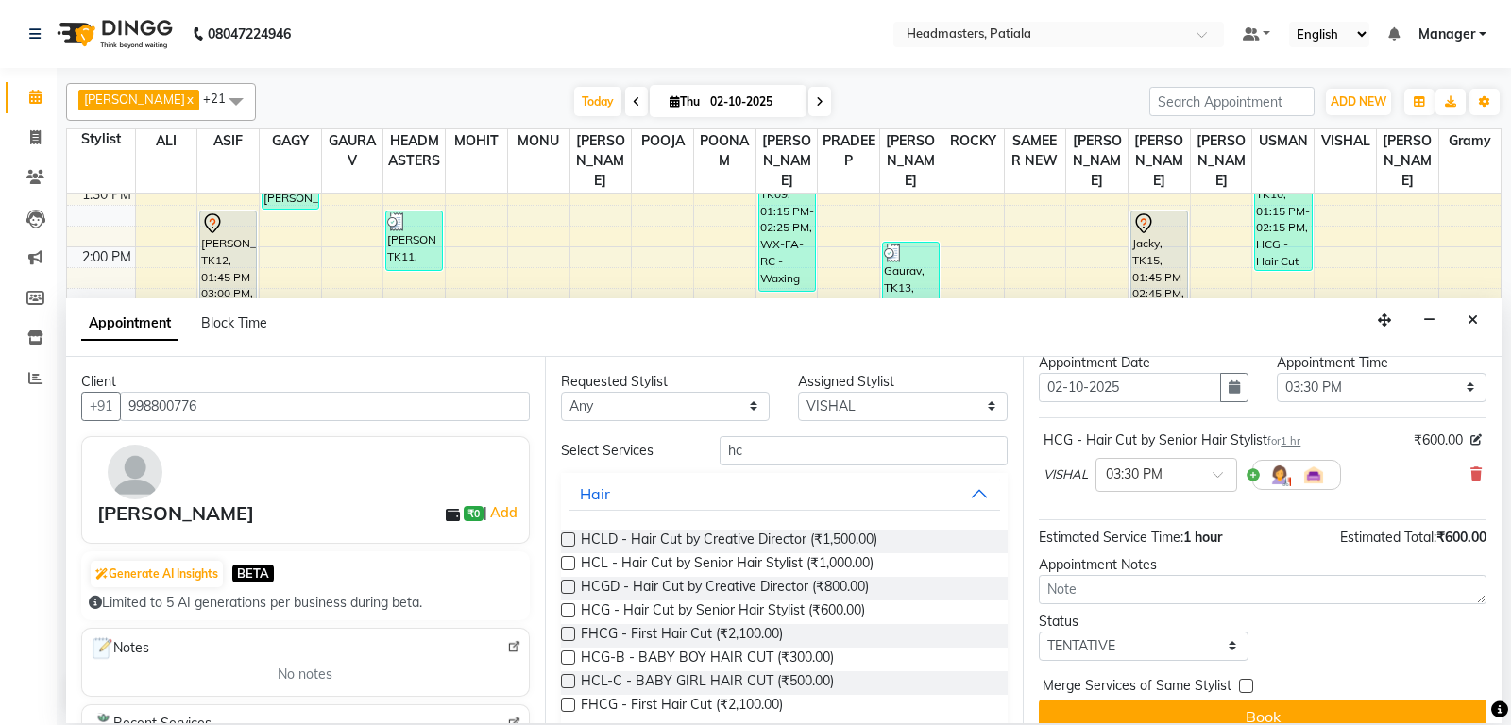
scroll to position [80, 0]
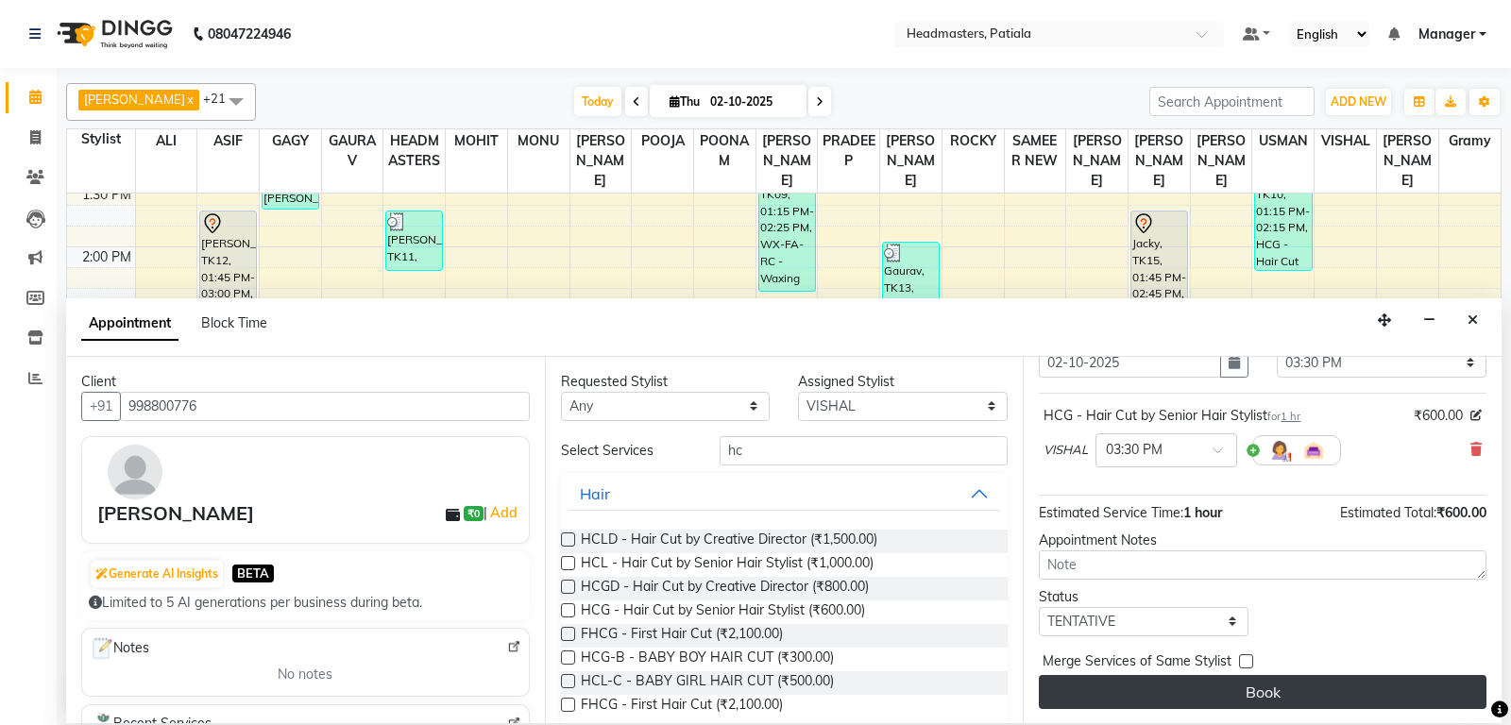
click at [1174, 688] on button "Book" at bounding box center [1263, 692] width 448 height 34
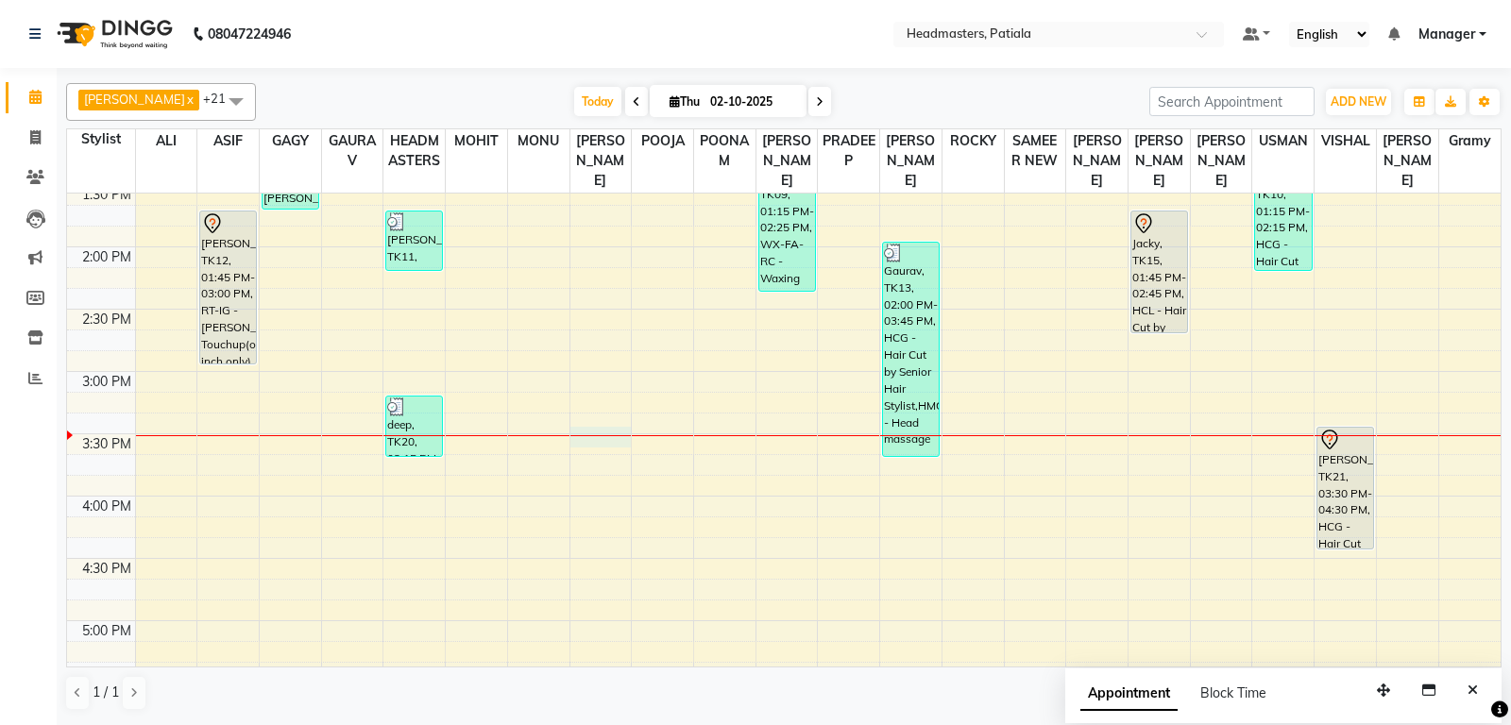
click at [604, 456] on div "8:00 AM 8:30 AM 9:00 AM 9:30 AM 10:00 AM 10:30 AM 11:00 AM 11:30 AM 12:00 PM 12…" at bounding box center [783, 372] width 1433 height 1744
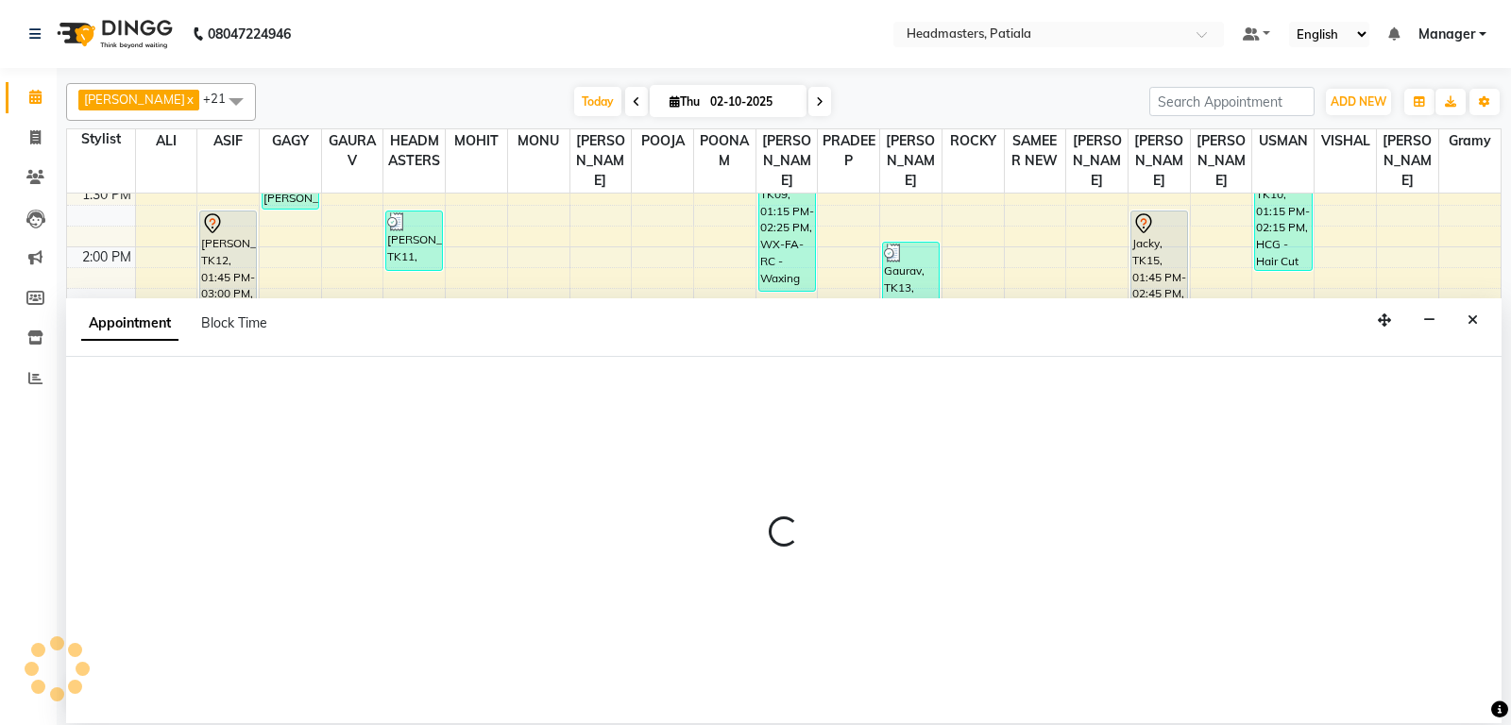
select select "51096"
select select "tentative"
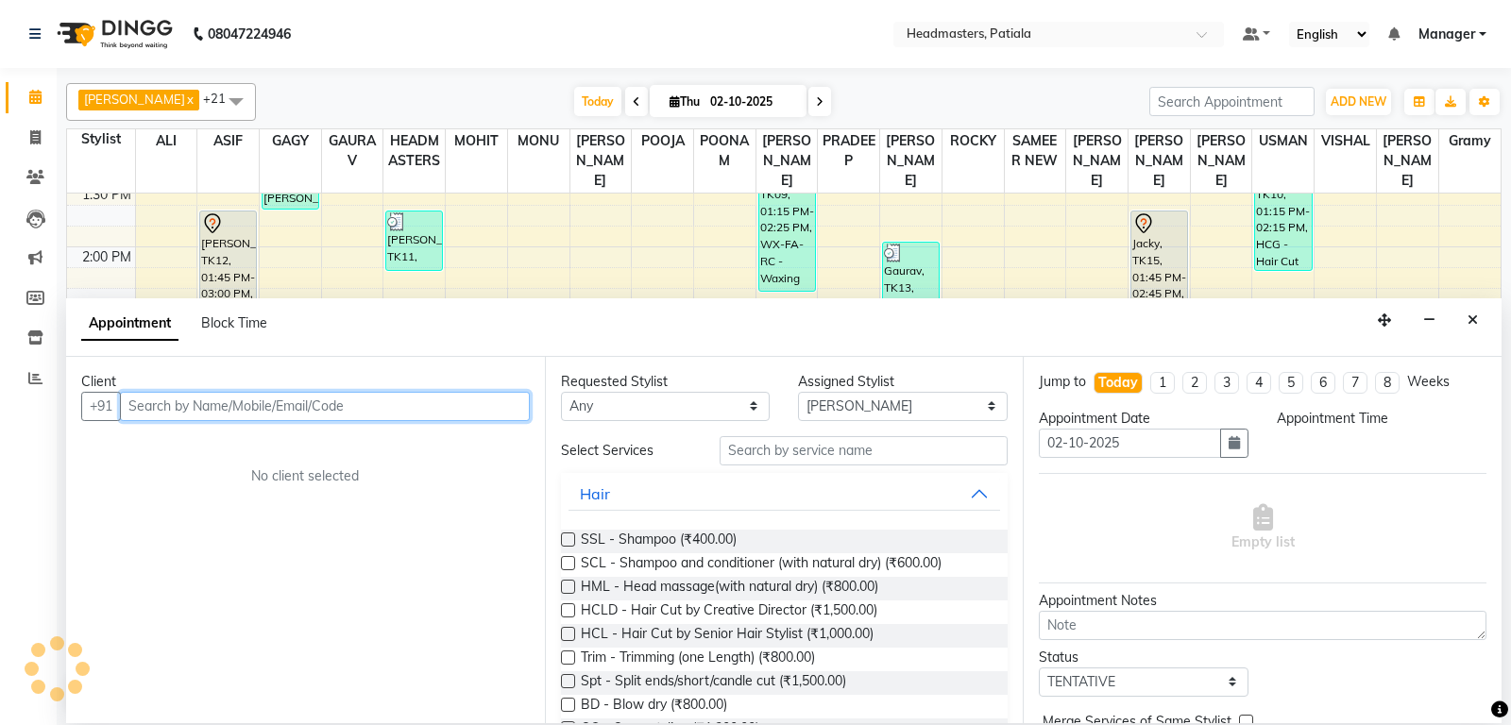
select select "930"
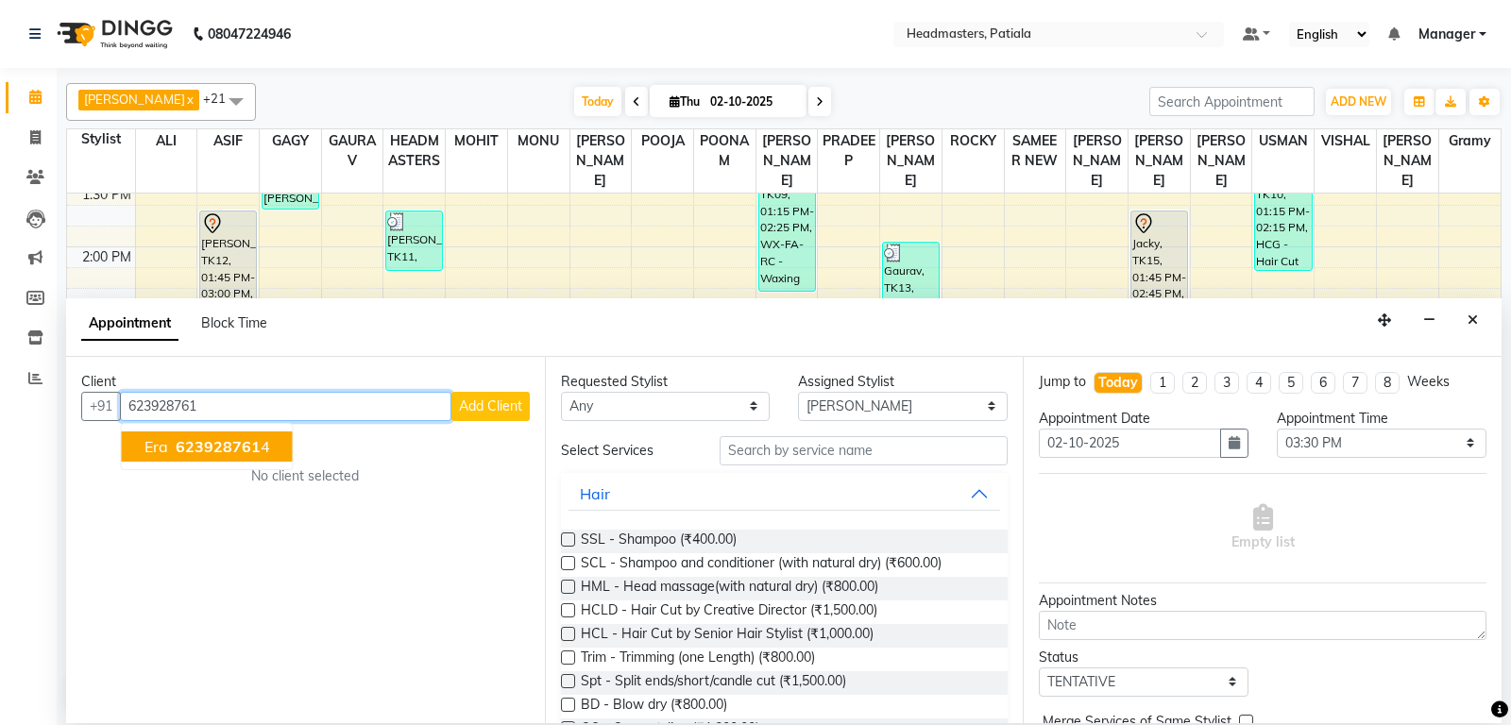
click at [265, 445] on ngb-highlight "623928761 4" at bounding box center [221, 446] width 98 height 19
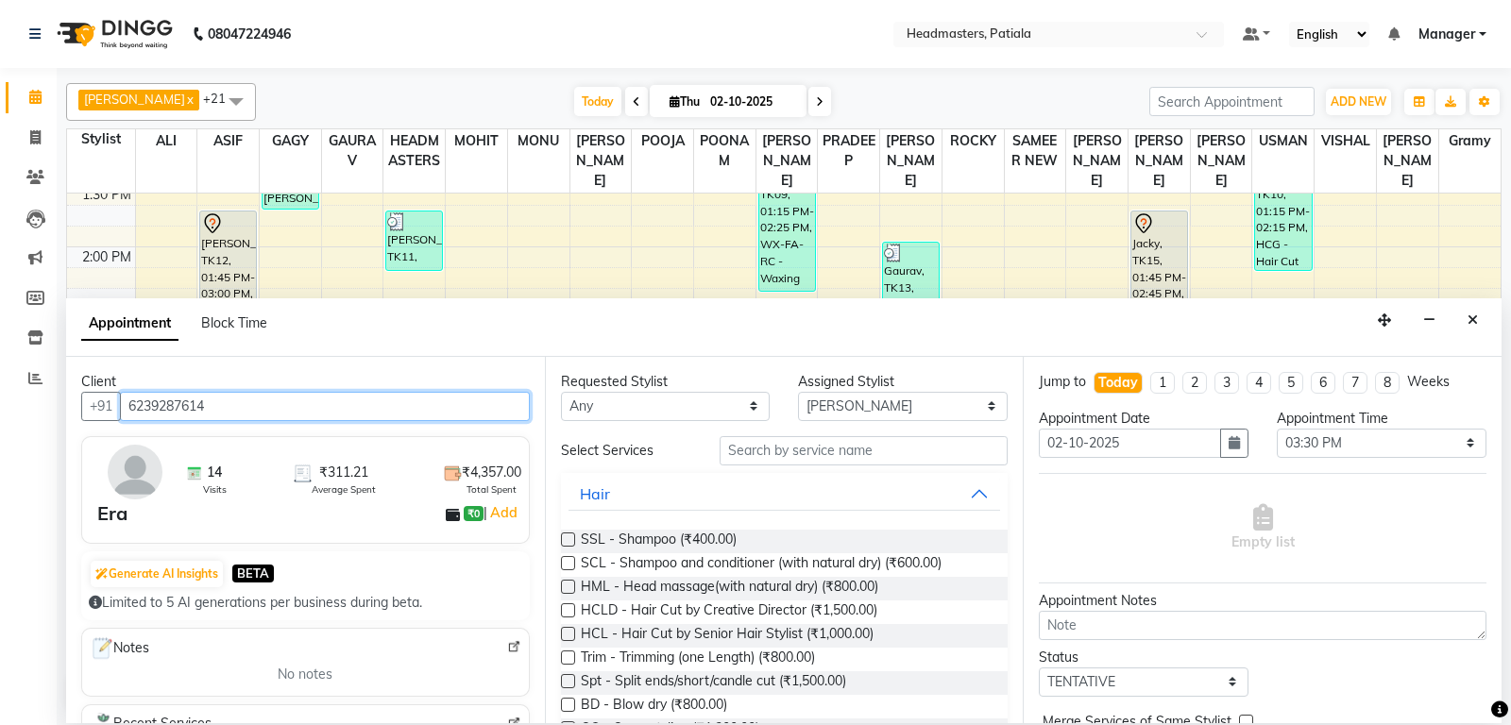
type input "6239287614"
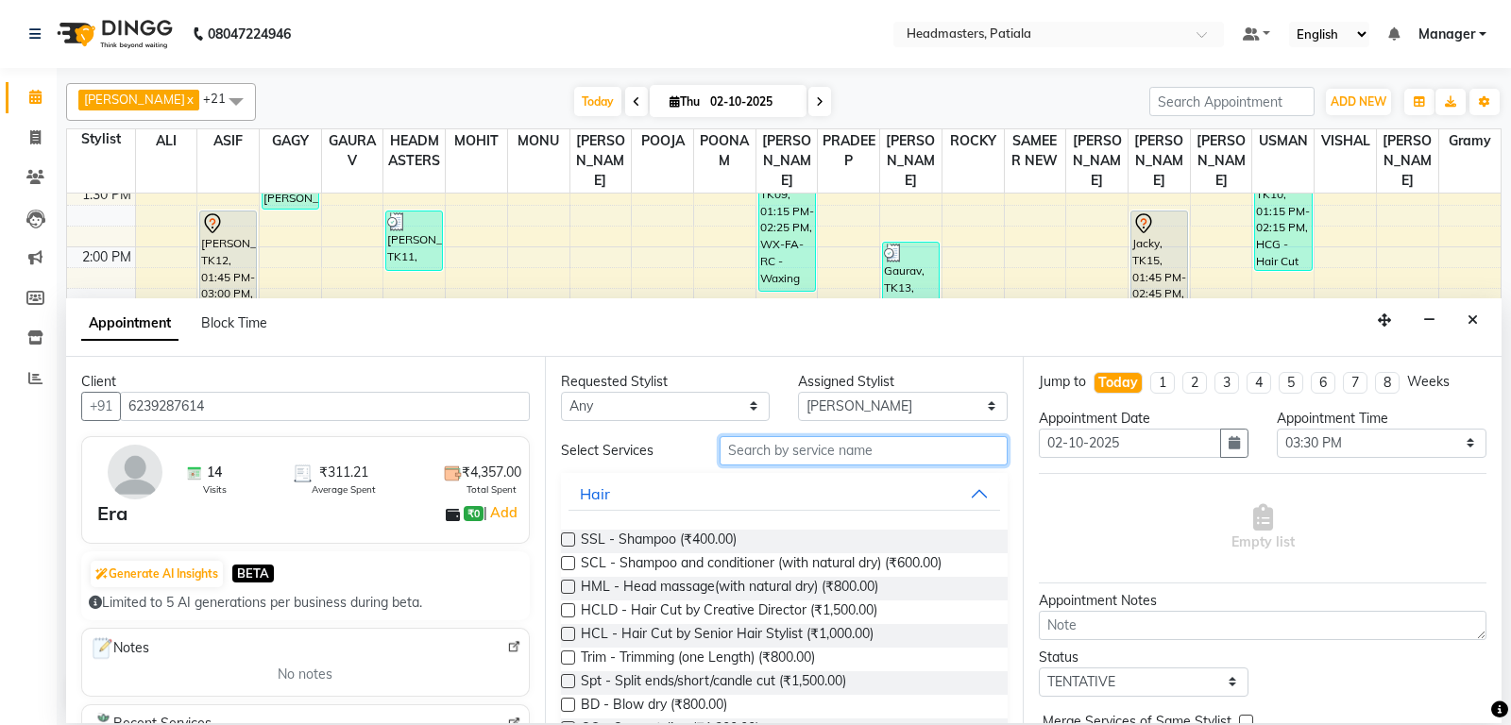
click at [779, 450] on input "text" at bounding box center [864, 450] width 289 height 29
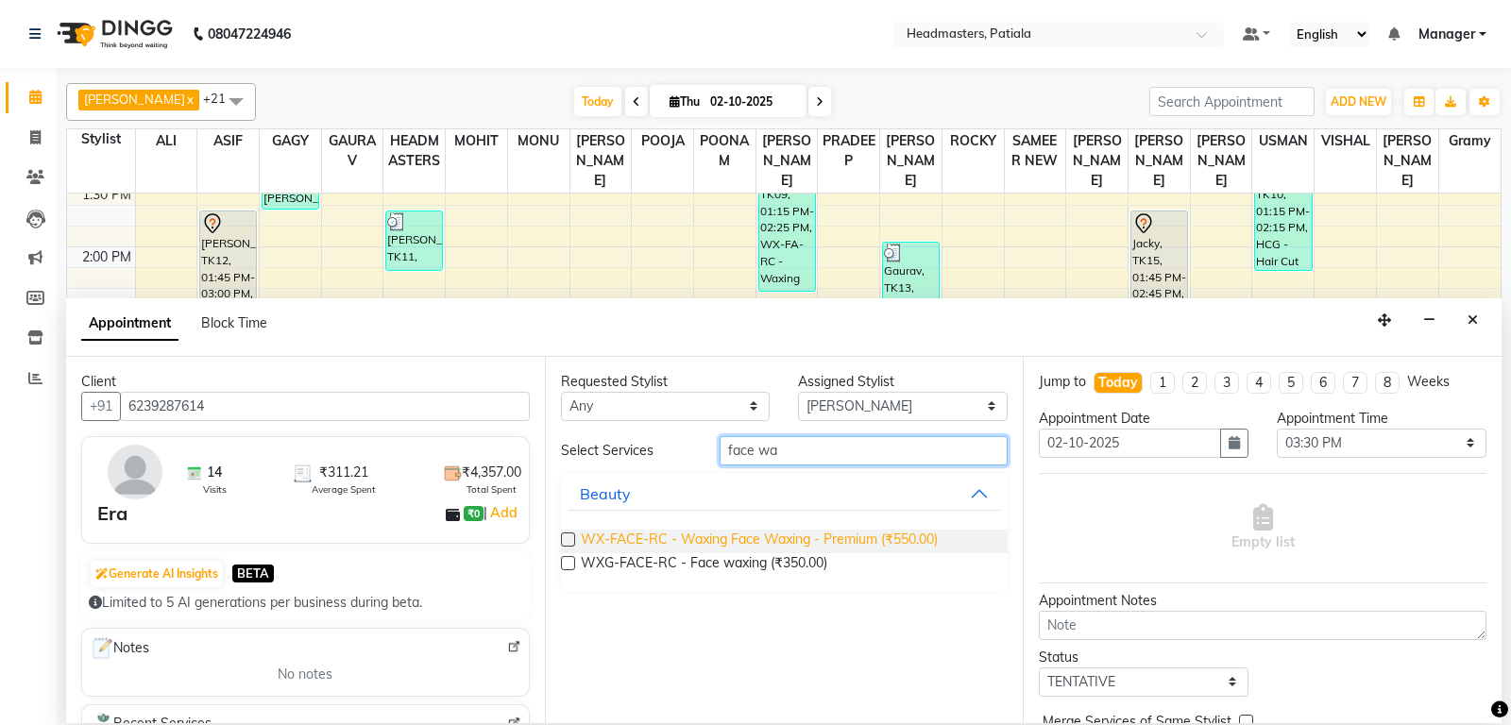
type input "face wa"
click at [750, 541] on span "WX-FACE-RC - Waxing Face Waxing - Premium (₹550.00)" at bounding box center [759, 542] width 357 height 24
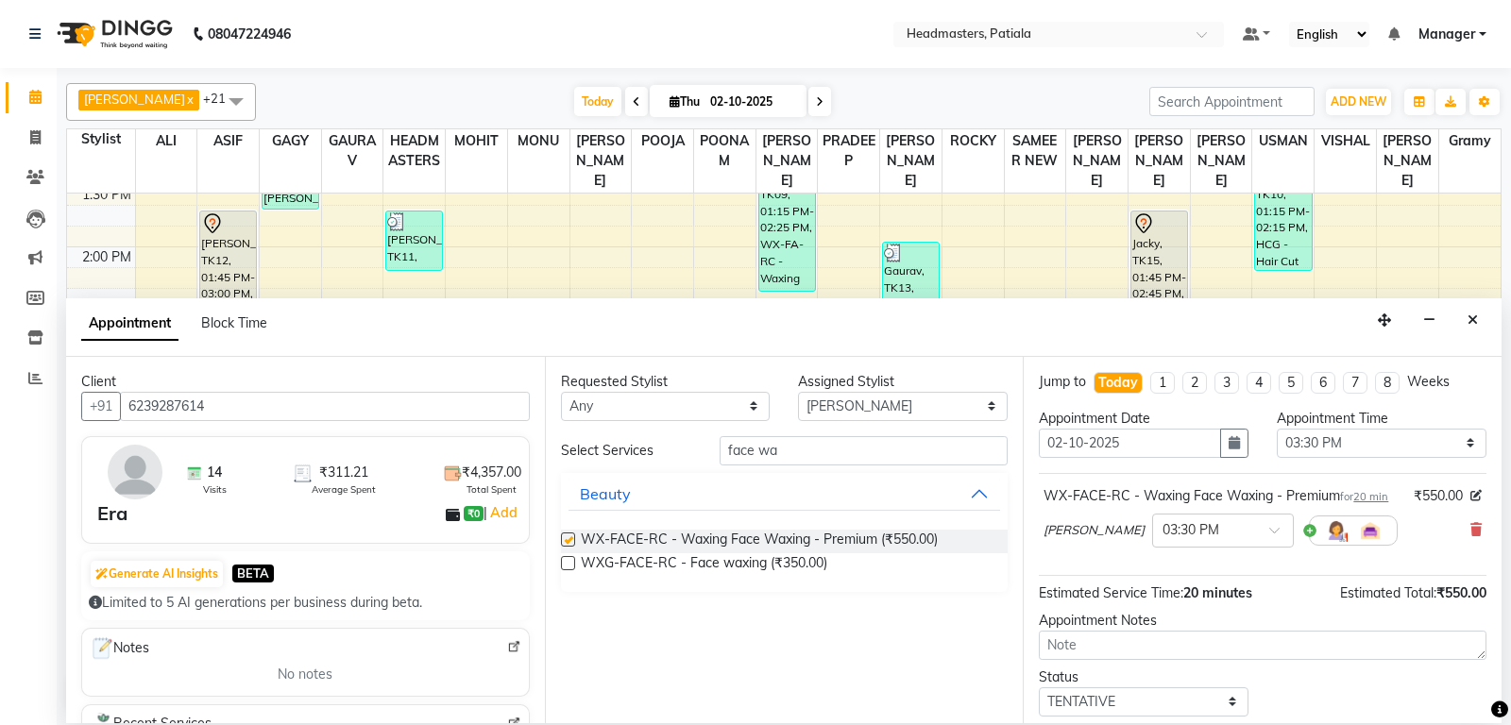
checkbox input "false"
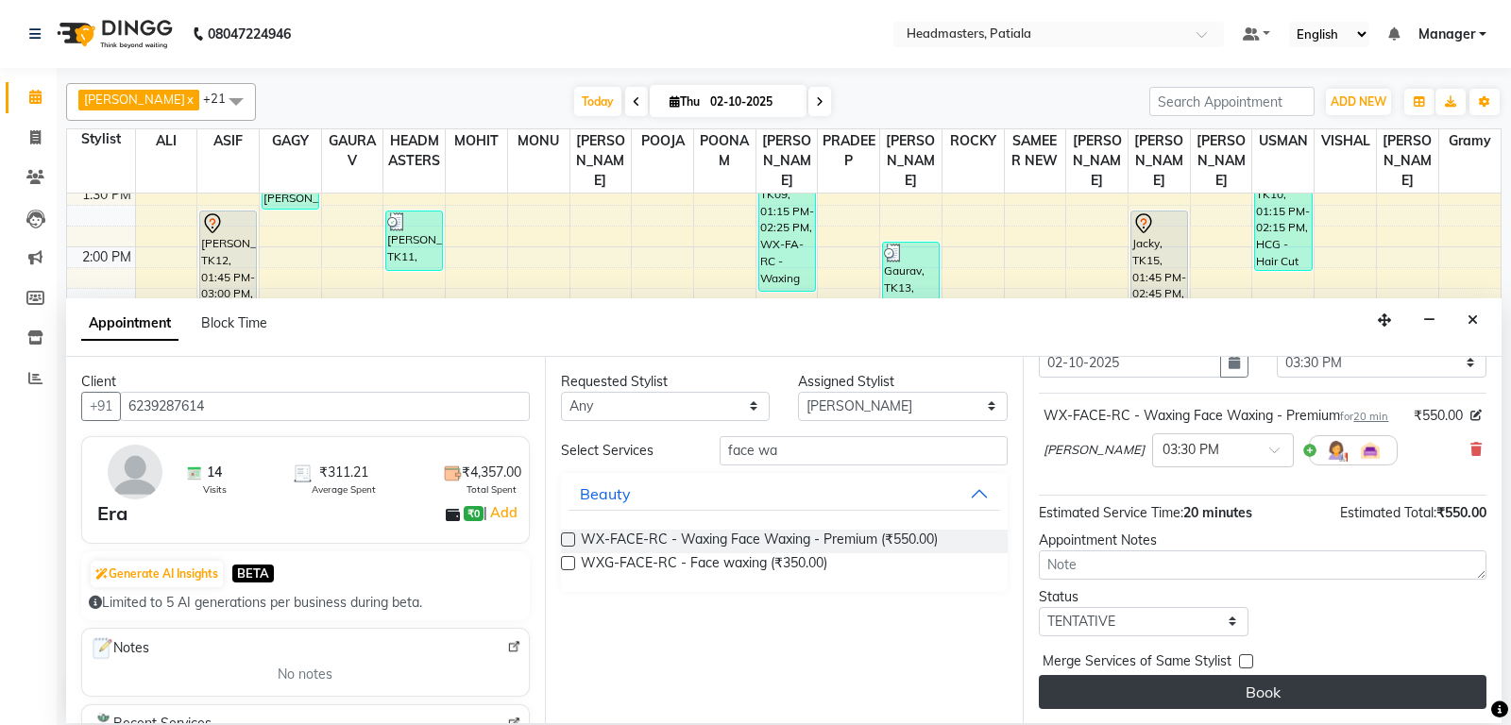
click at [1207, 690] on button "Book" at bounding box center [1263, 692] width 448 height 34
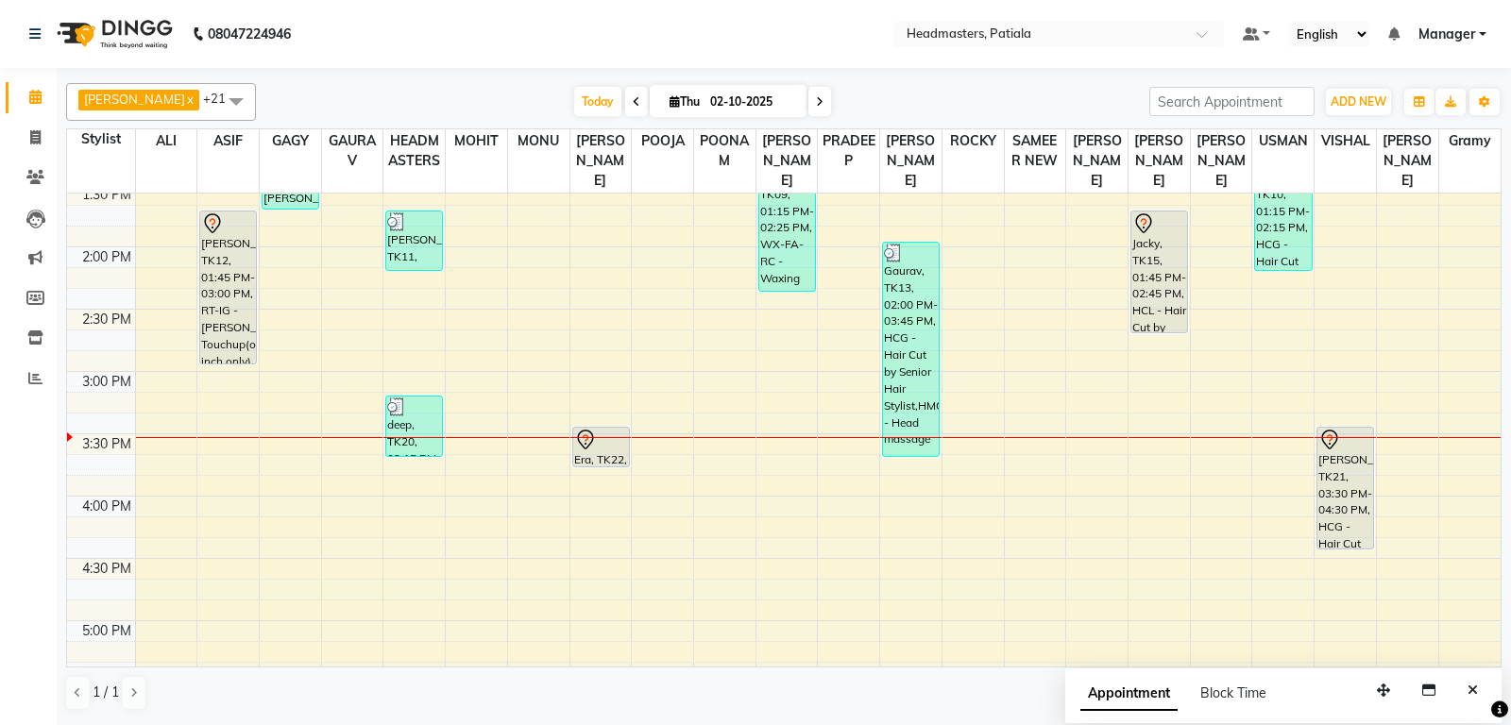
click at [748, 476] on div "8:00 AM 8:30 AM 9:00 AM 9:30 AM 10:00 AM 10:30 AM 11:00 AM 11:30 AM 12:00 PM 12…" at bounding box center [783, 372] width 1433 height 1744
select select "51098"
select select "tentative"
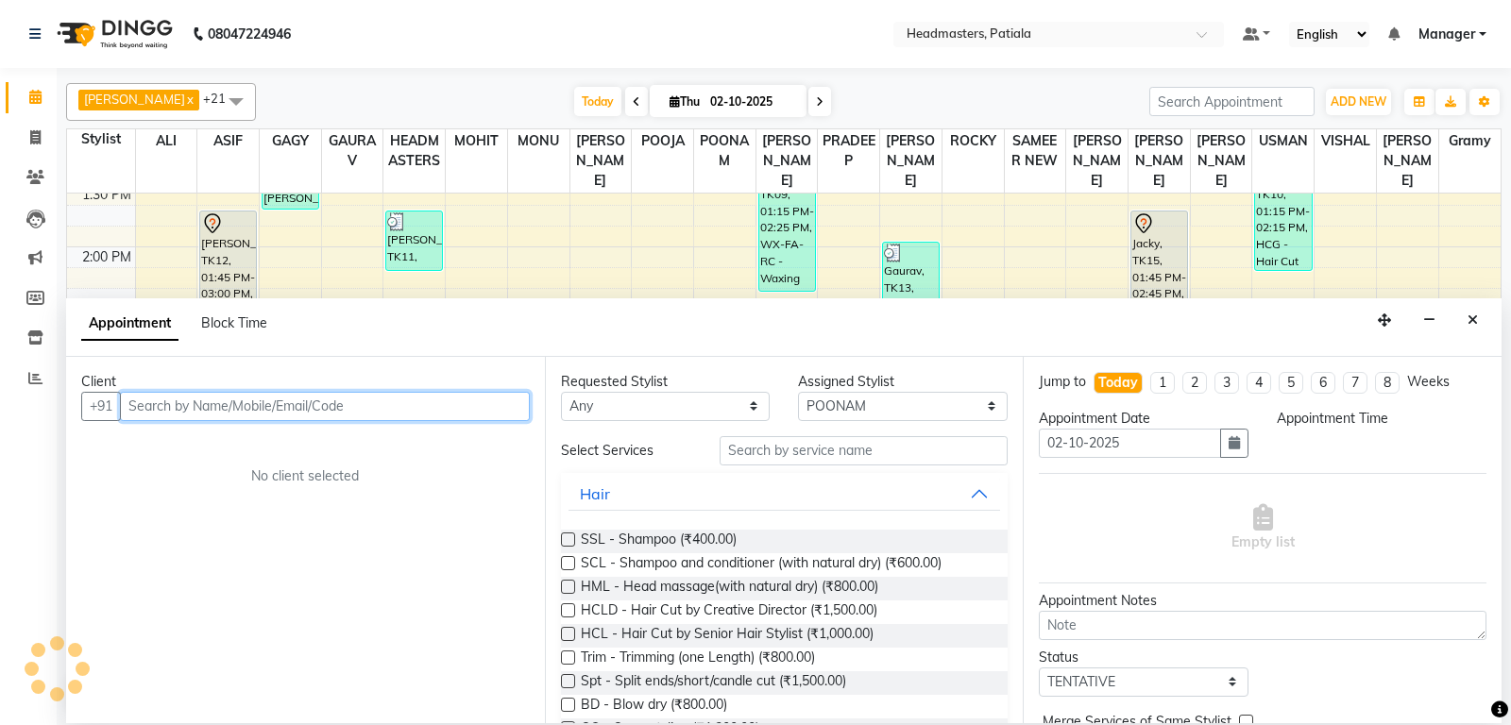
select select "945"
click at [442, 394] on input "text" at bounding box center [325, 406] width 410 height 29
drag, startPoint x: 415, startPoint y: 409, endPoint x: 413, endPoint y: 424, distance: 15.2
click at [413, 421] on input "text" at bounding box center [325, 406] width 410 height 29
click at [151, 245] on div "8:00 AM 8:30 AM 9:00 AM 9:30 AM 10:00 AM 10:30 AM 11:00 AM 11:30 AM 12:00 PM 12…" at bounding box center [783, 372] width 1433 height 1744
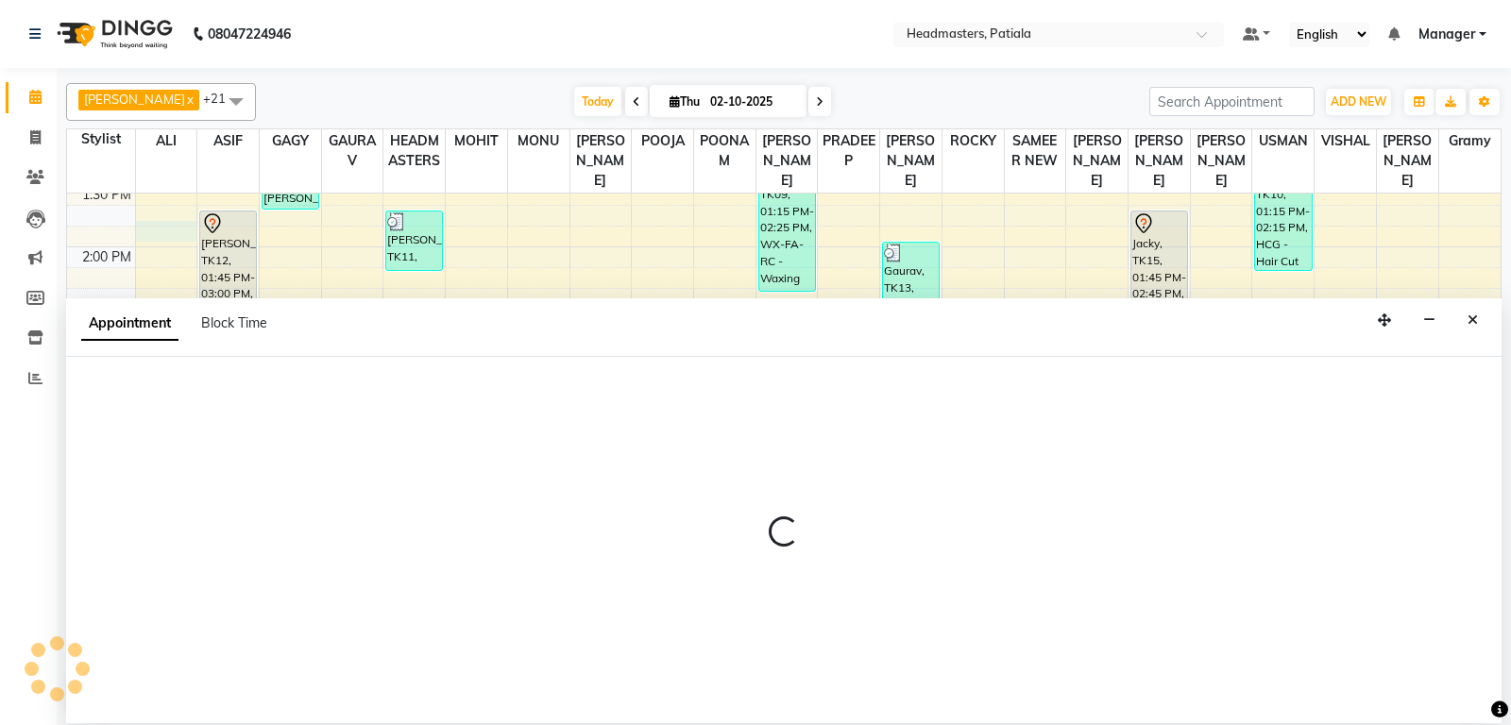
select select "51083"
select select "825"
select select "tentative"
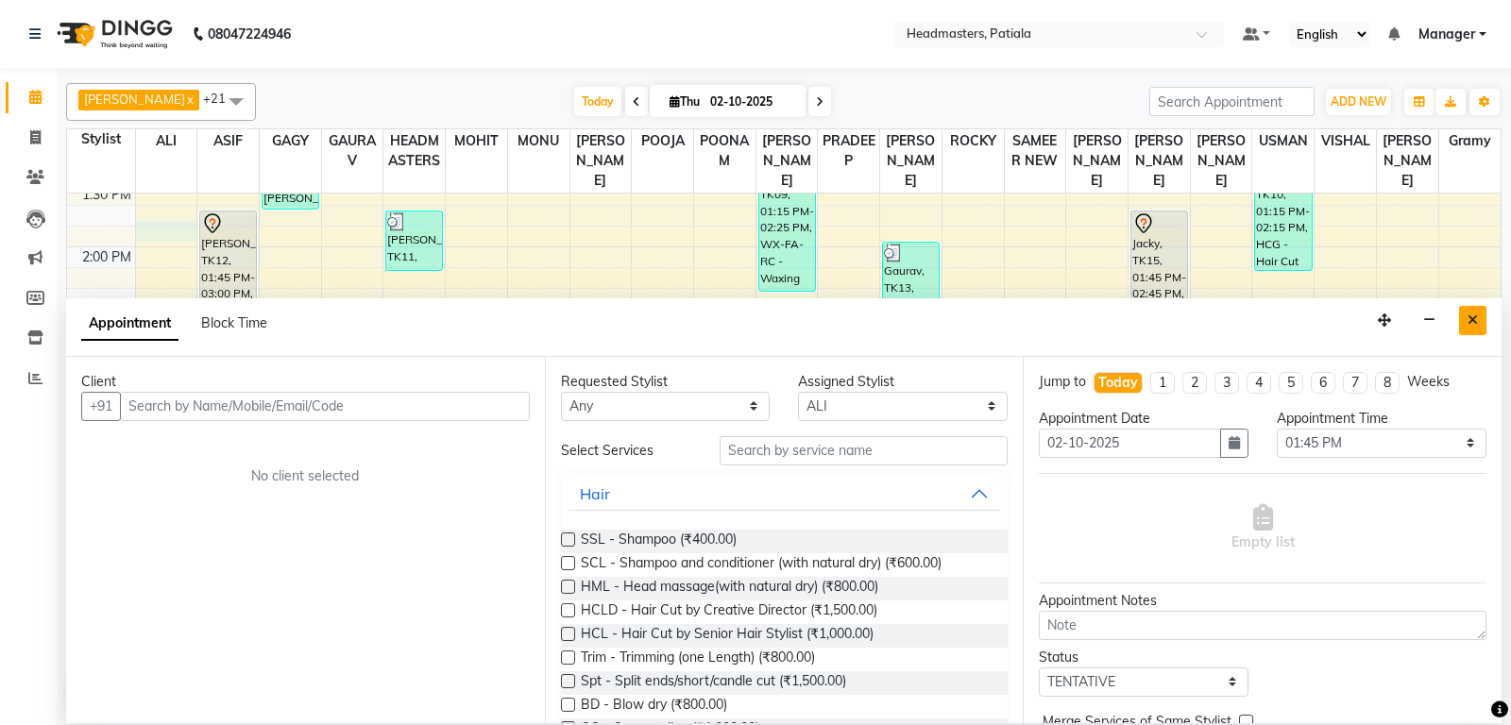
click at [1467, 321] on button "Close" at bounding box center [1472, 320] width 27 height 29
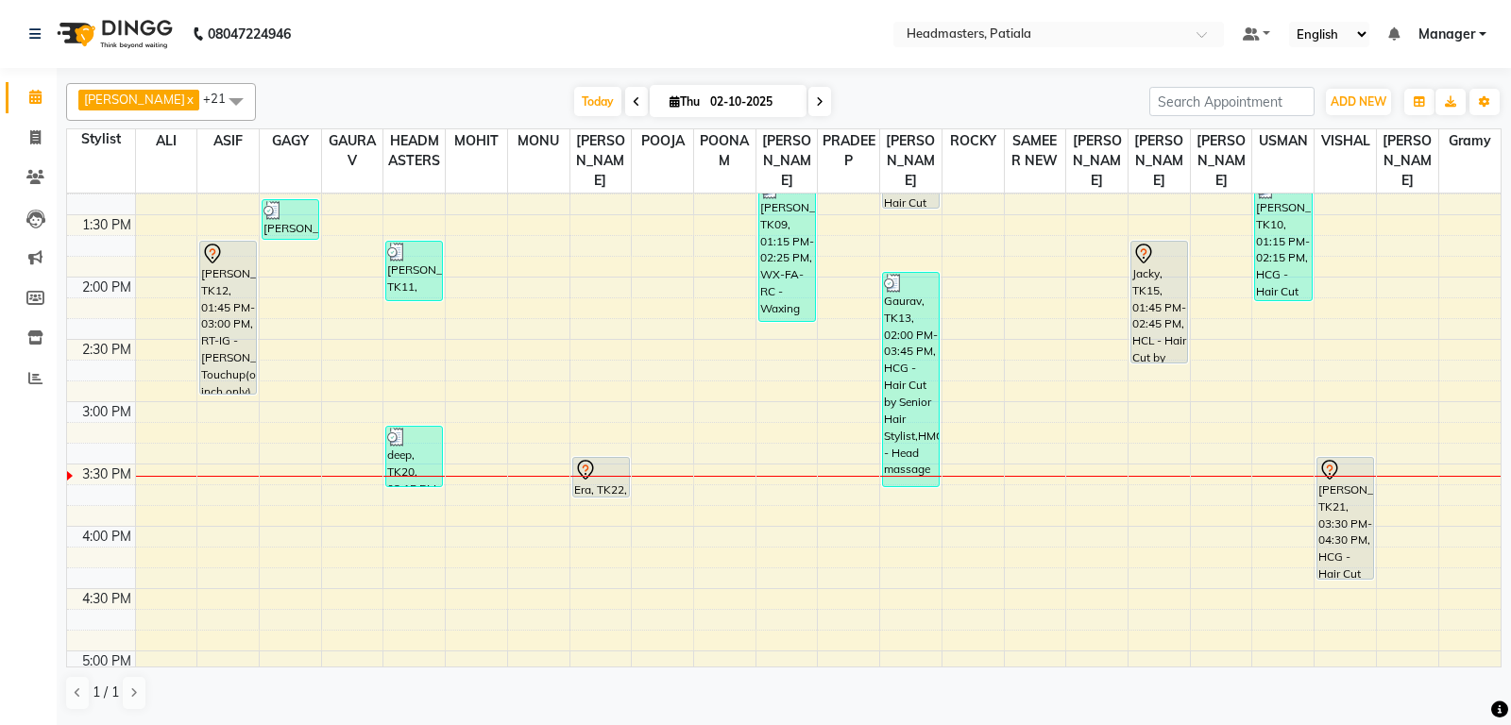
scroll to position [694, 0]
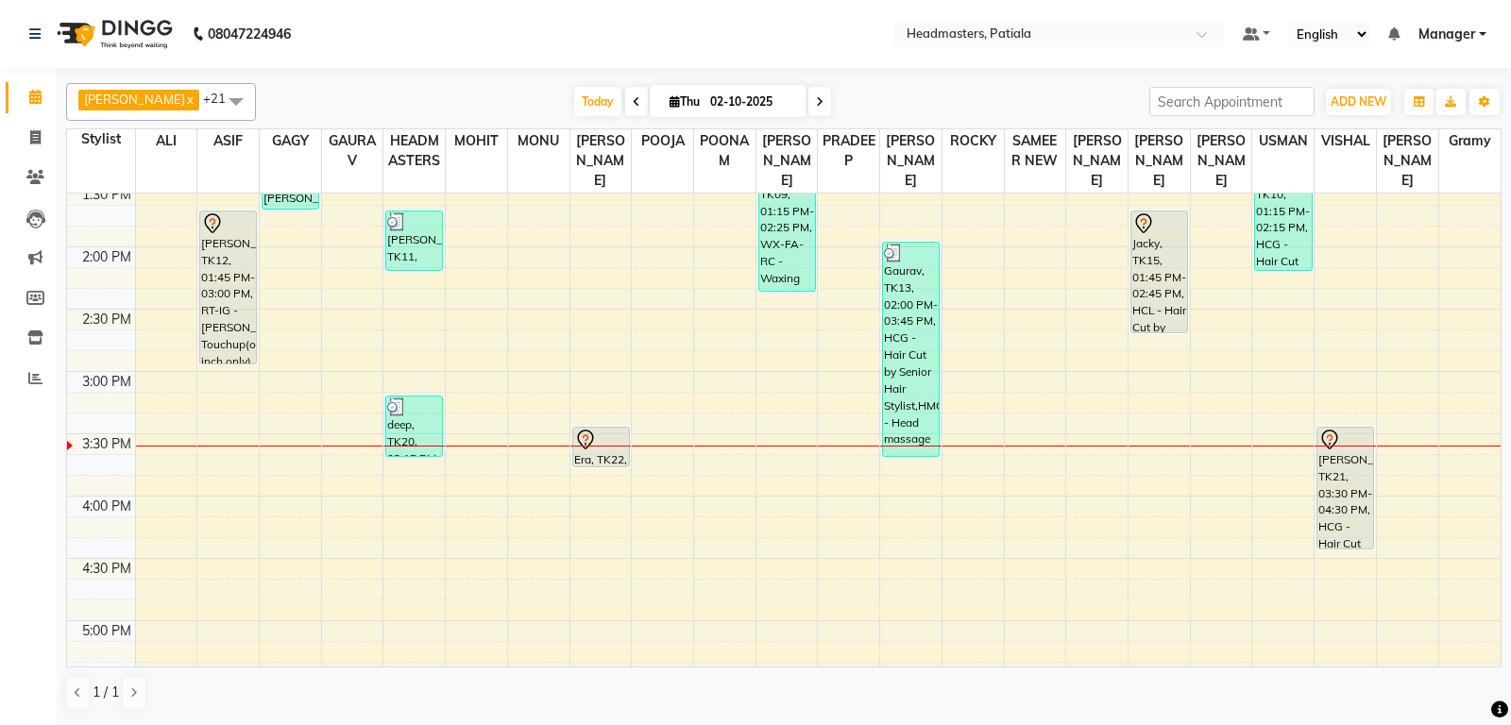
click at [172, 323] on div "8:00 AM 8:30 AM 9:00 AM 9:30 AM 10:00 AM 10:30 AM 11:00 AM 11:30 AM 12:00 PM 12…" at bounding box center [783, 372] width 1433 height 1744
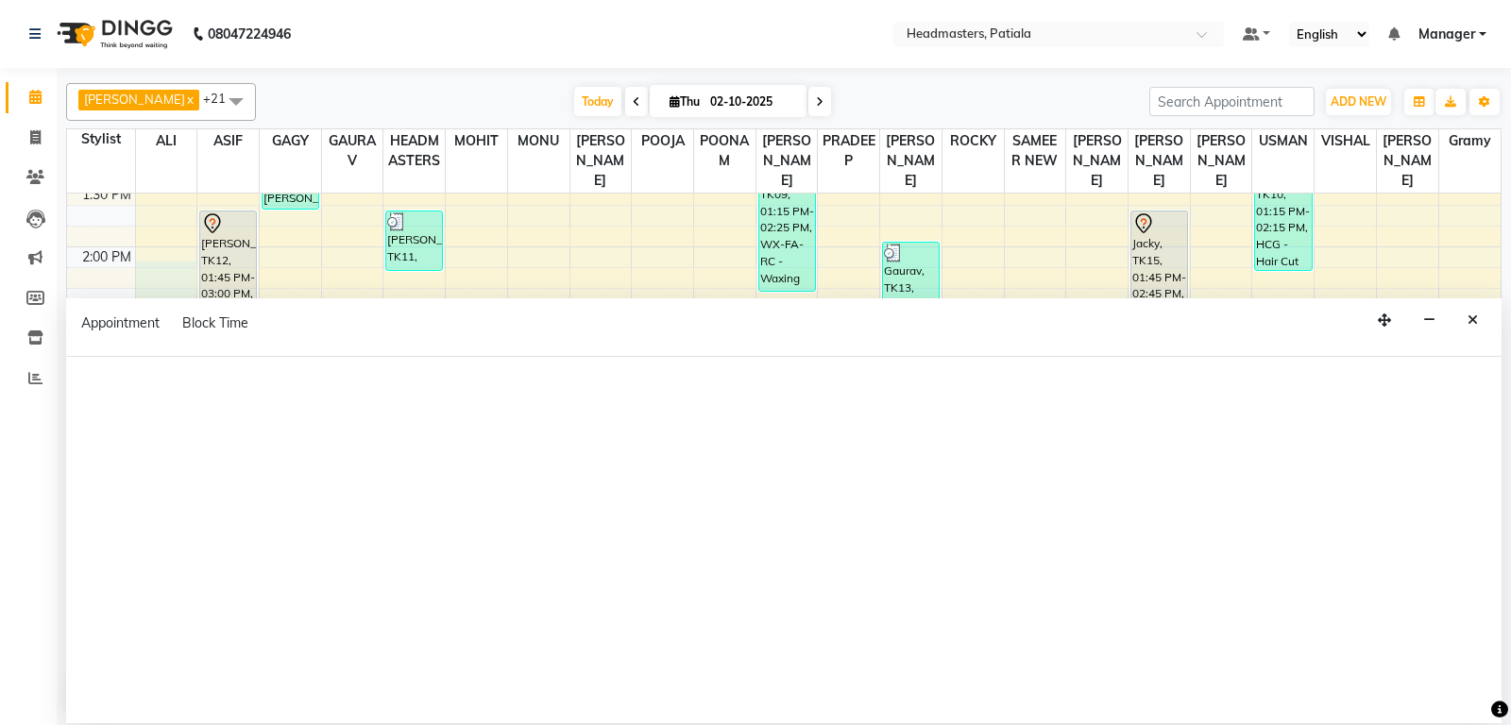
select select "51083"
select select "855"
select select "tentative"
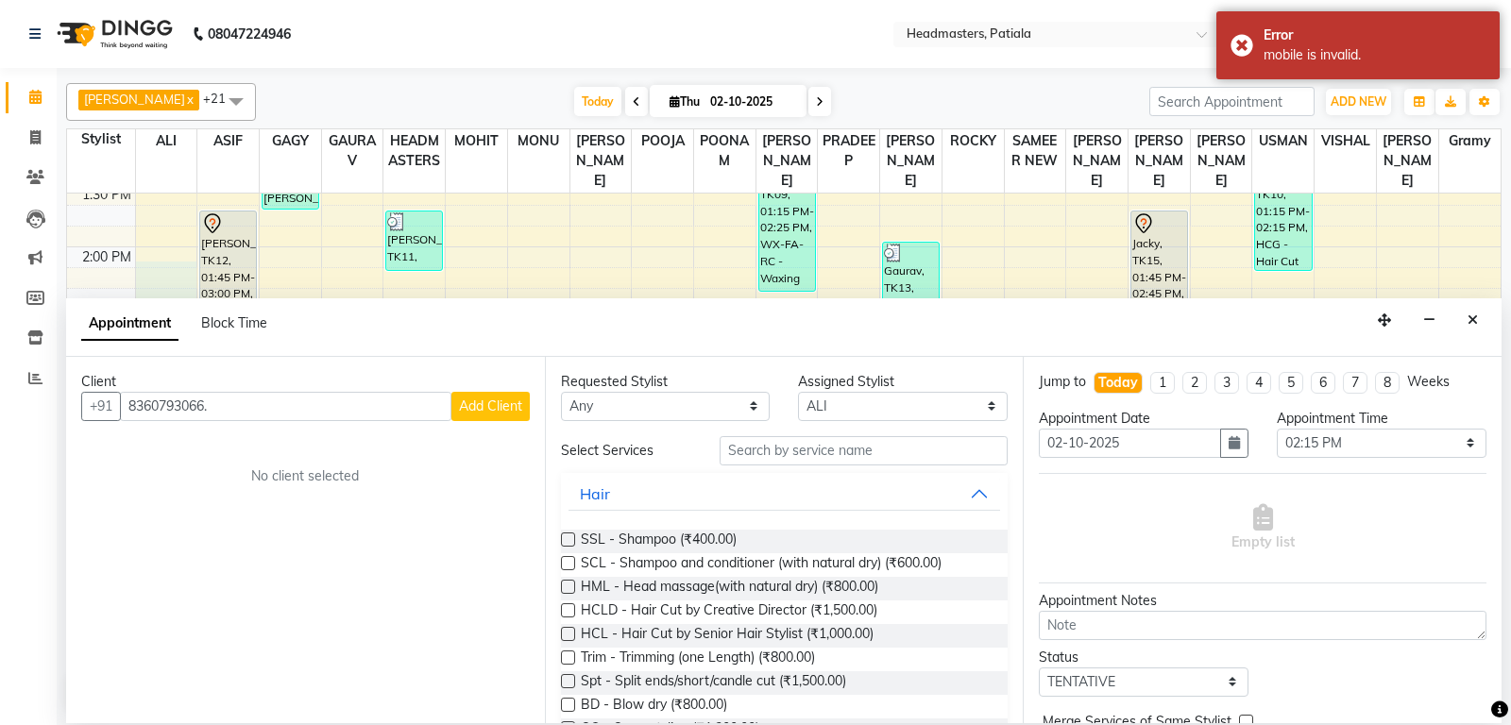
click at [168, 412] on input "8360793066." at bounding box center [285, 406] width 331 height 29
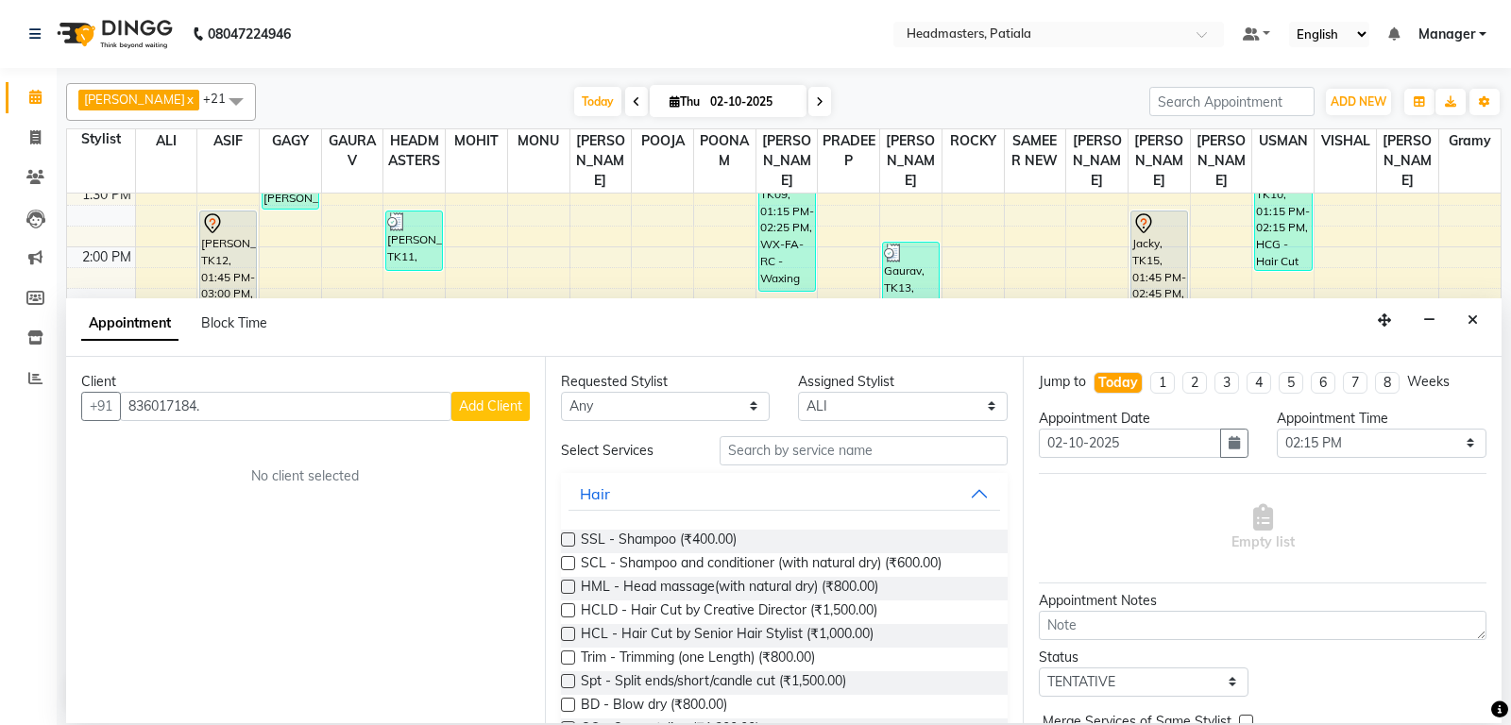
type input "836017184."
click at [1261, 93] on input "search" at bounding box center [1231, 101] width 165 height 29
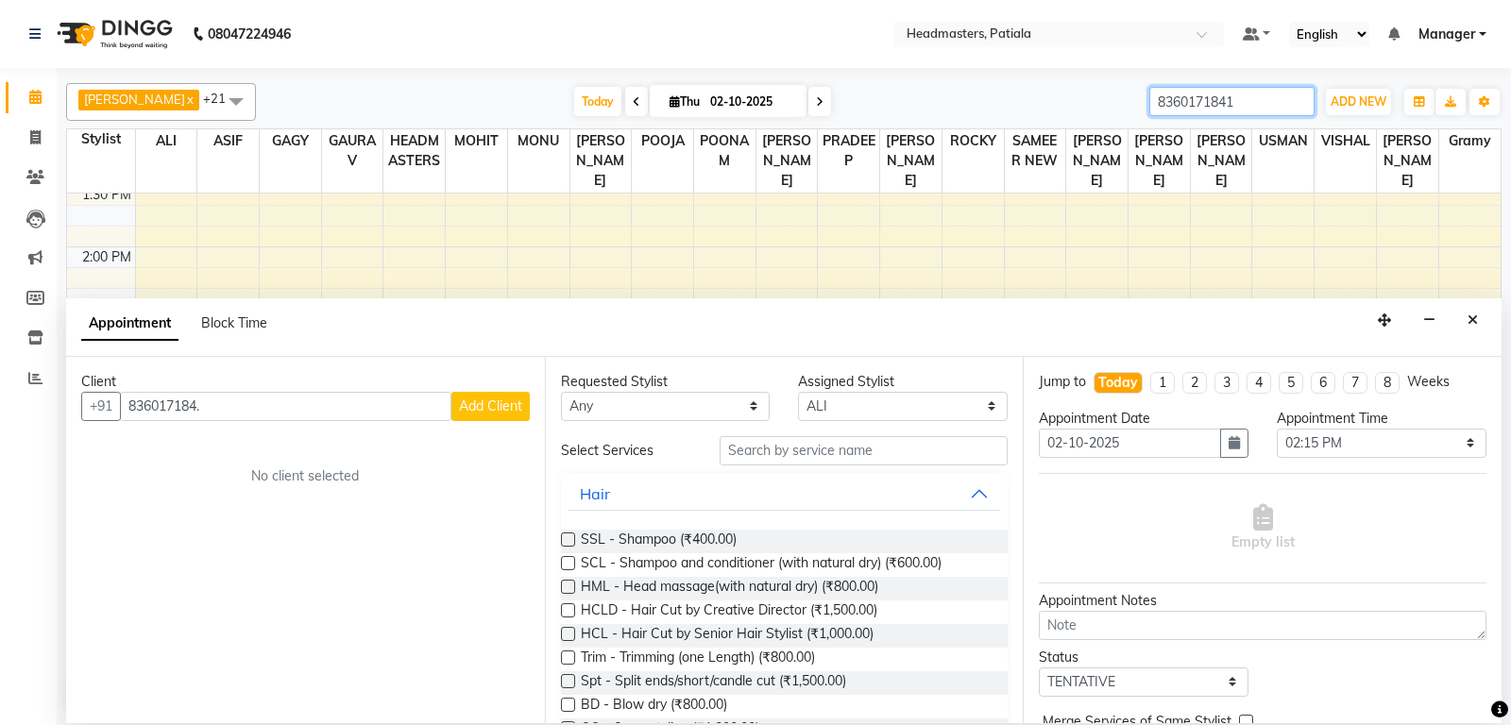
type input "8360171841"
click at [494, 408] on span "Add Client" at bounding box center [490, 406] width 63 height 17
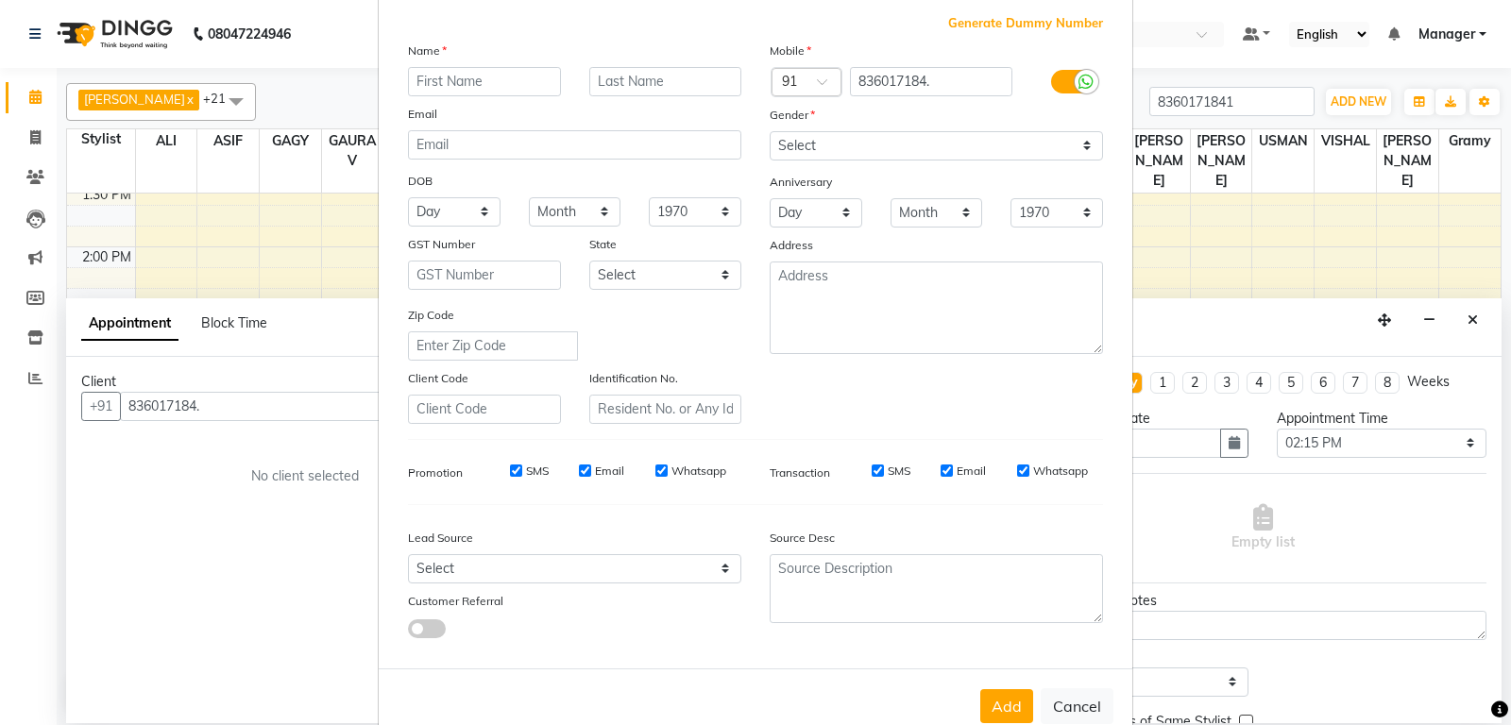
scroll to position [151, 0]
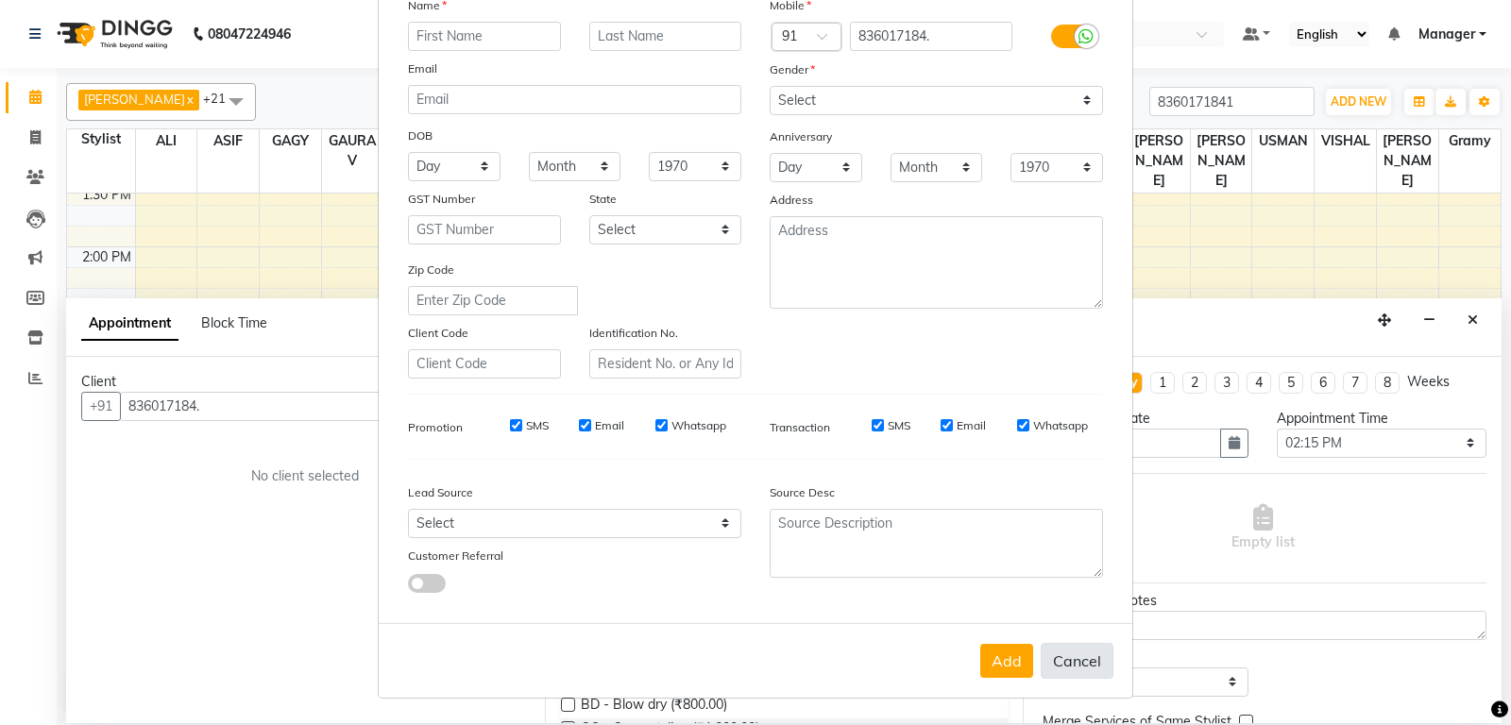
click at [1076, 655] on button "Cancel" at bounding box center [1077, 661] width 73 height 36
select select
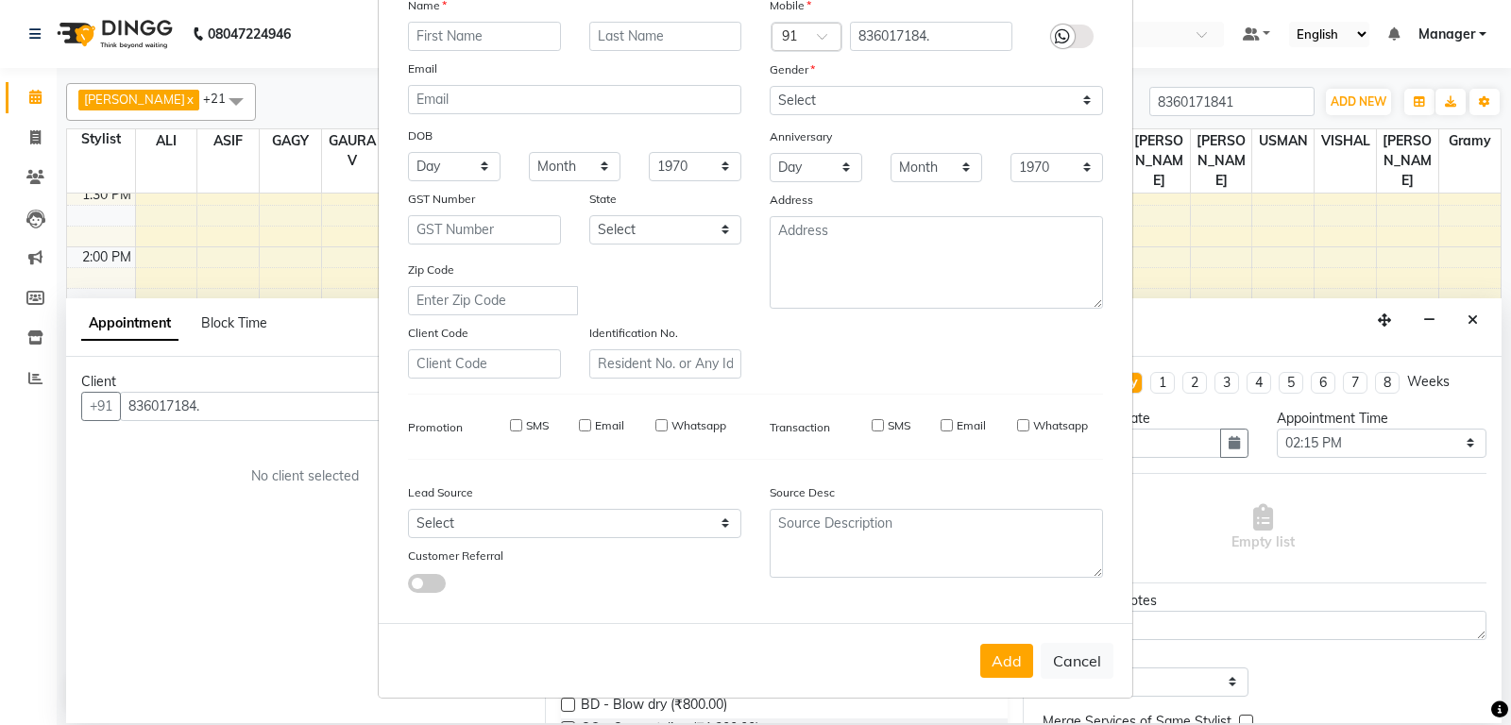
select select
checkbox input "false"
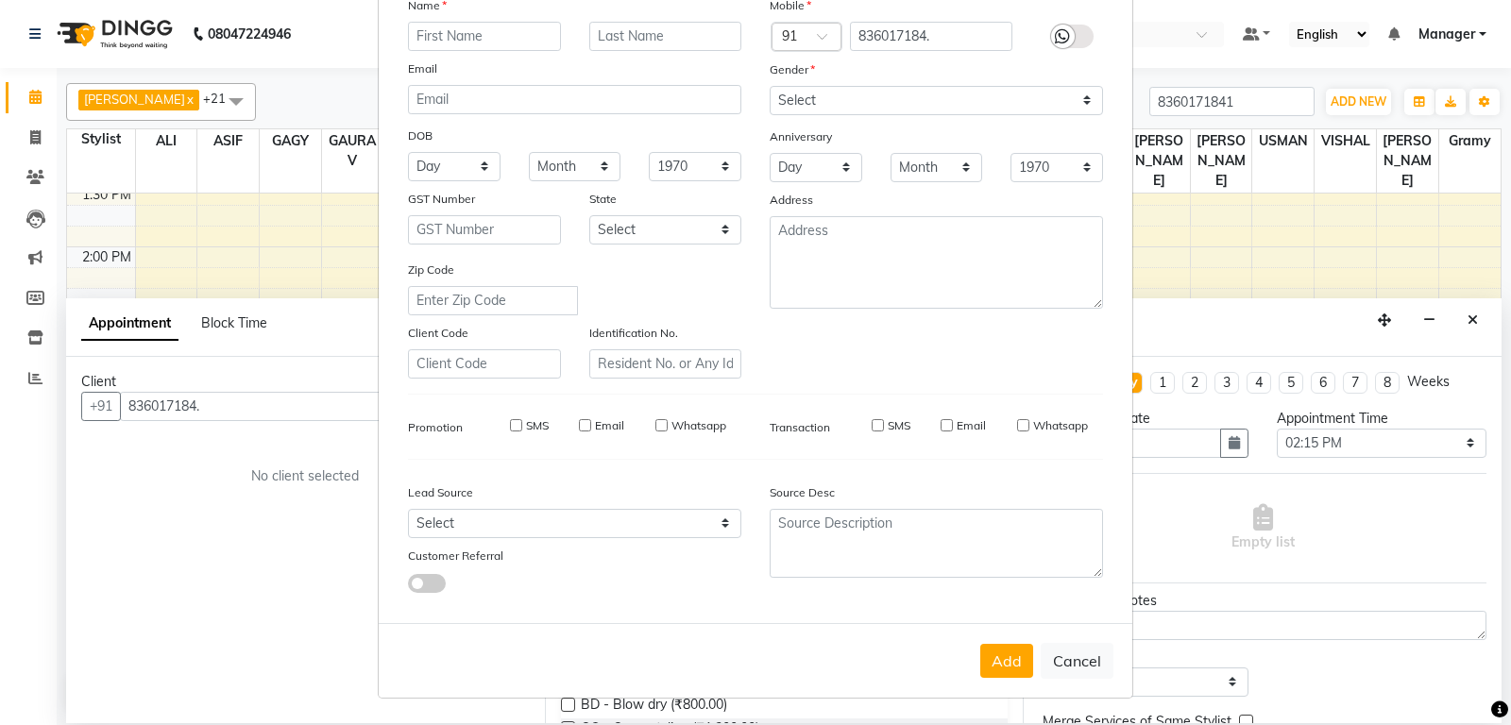
checkbox input "false"
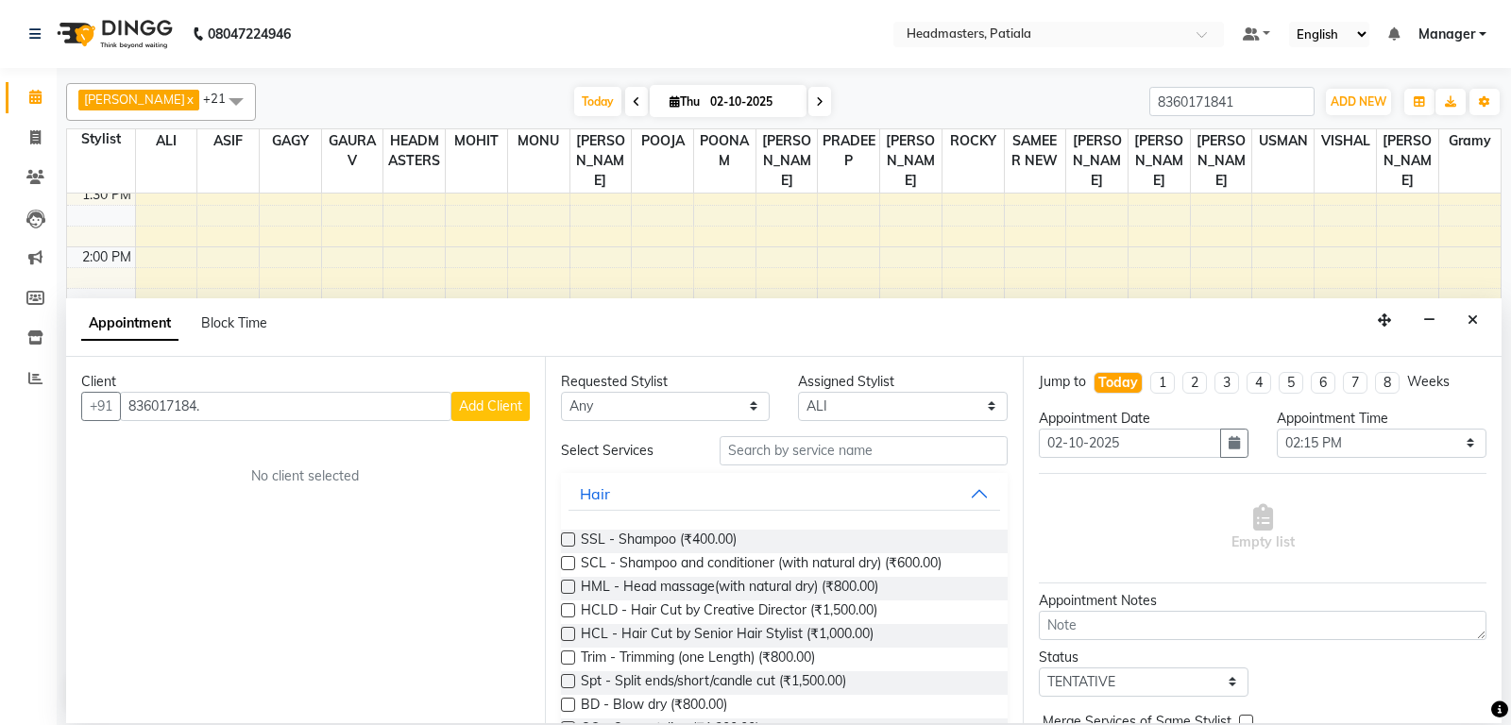
click at [1473, 324] on icon "Close" at bounding box center [1472, 319] width 10 height 13
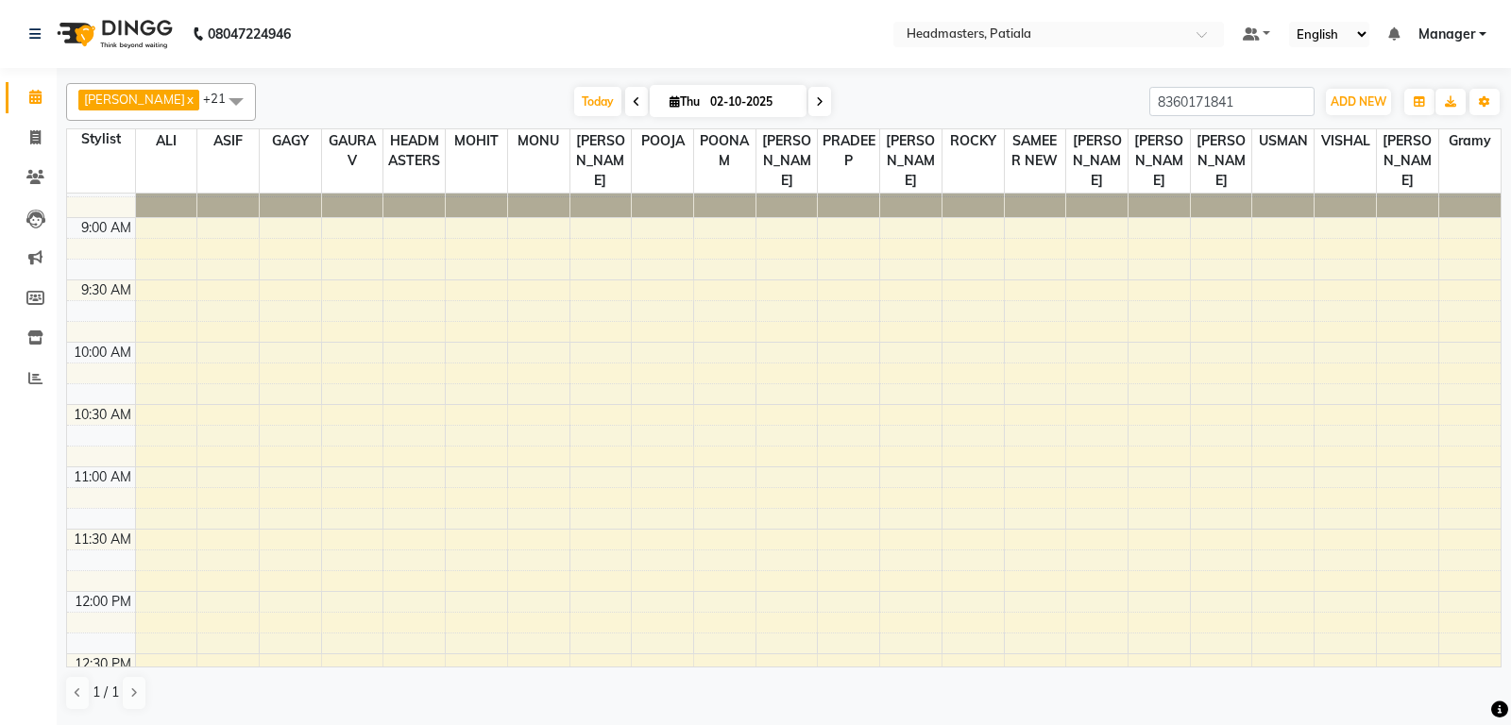
scroll to position [0, 0]
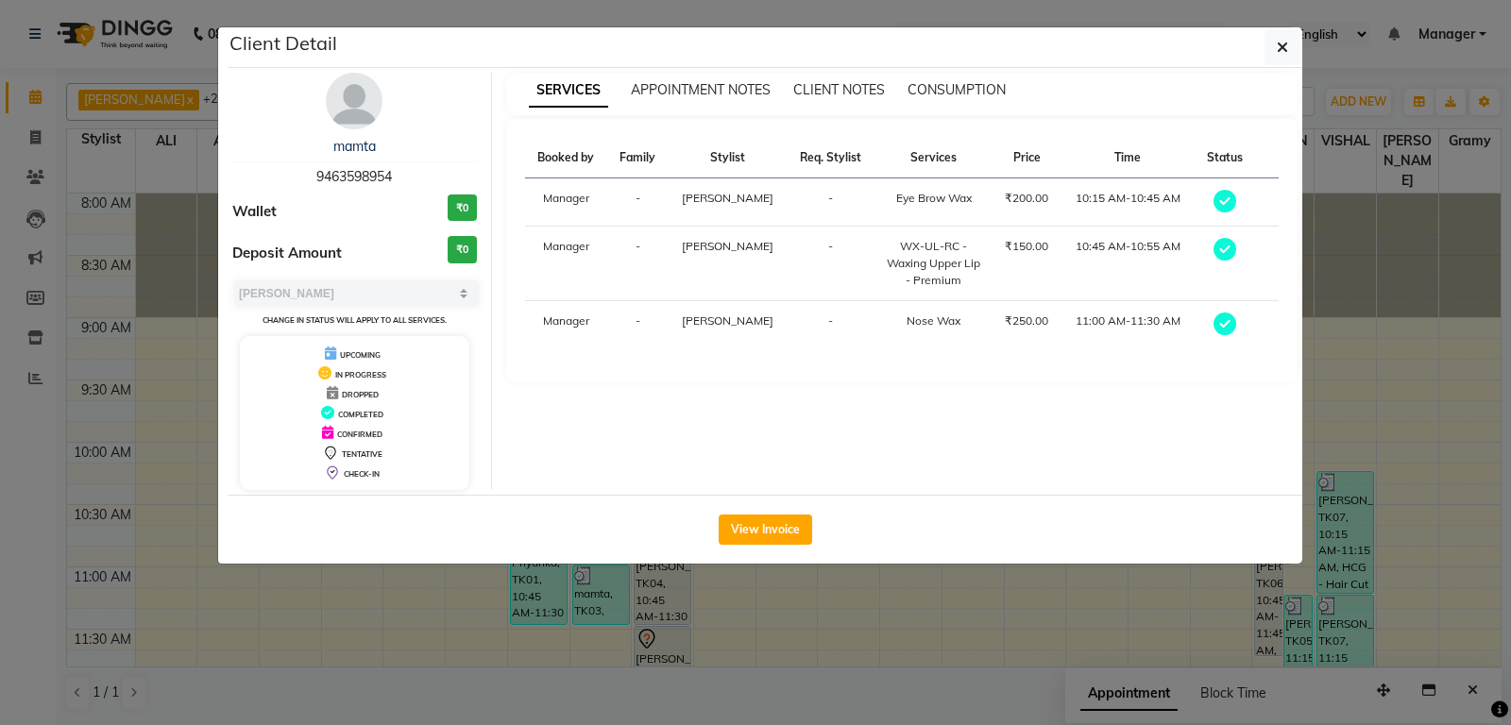
select select "3"
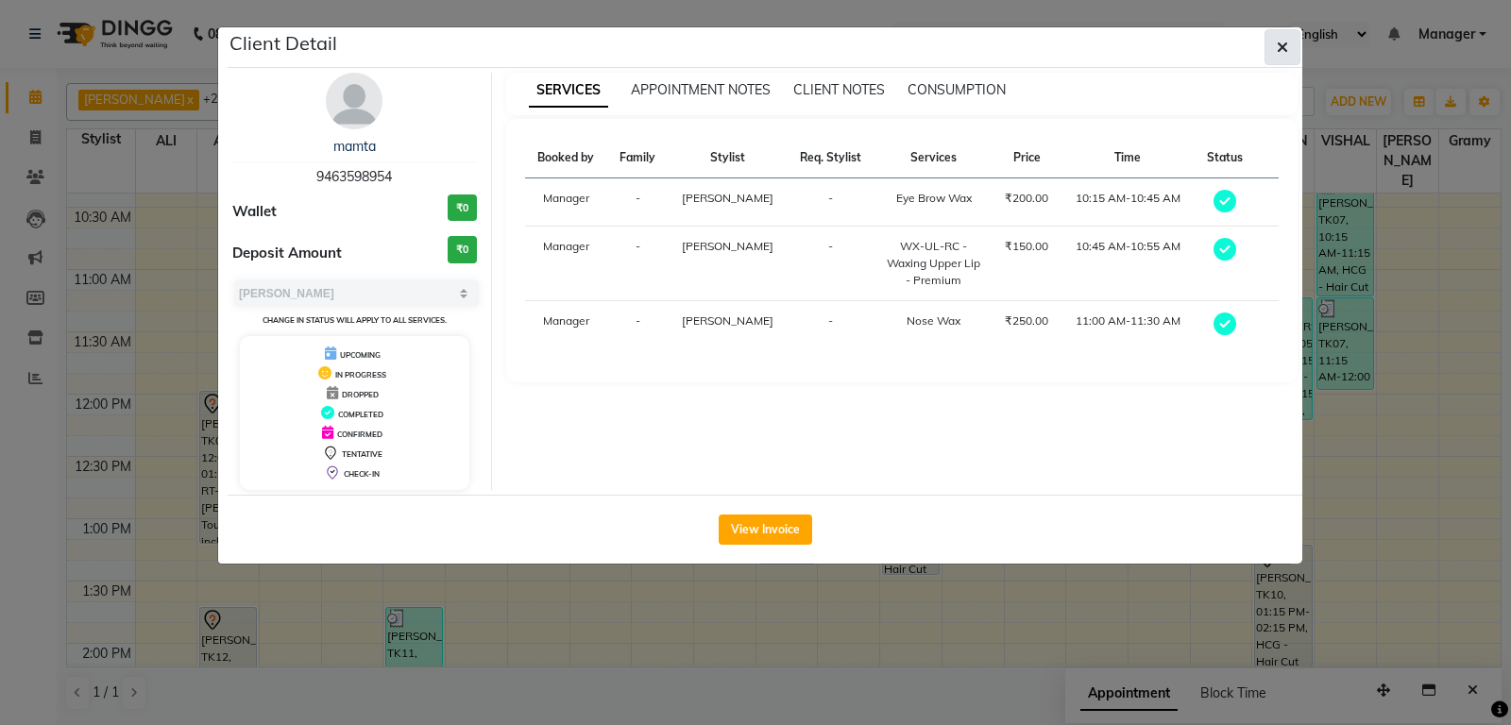
click at [1285, 42] on icon "button" at bounding box center [1282, 47] width 11 height 15
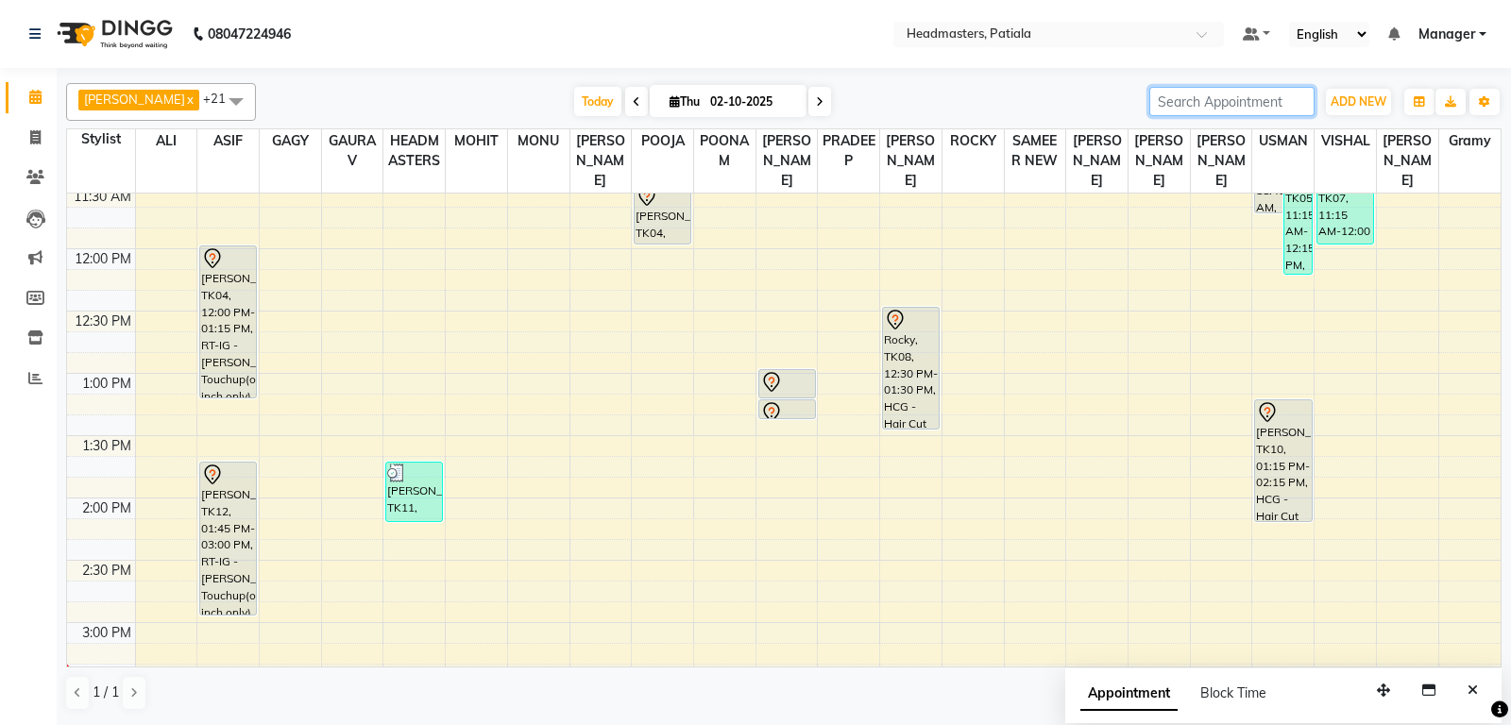
scroll to position [397, 0]
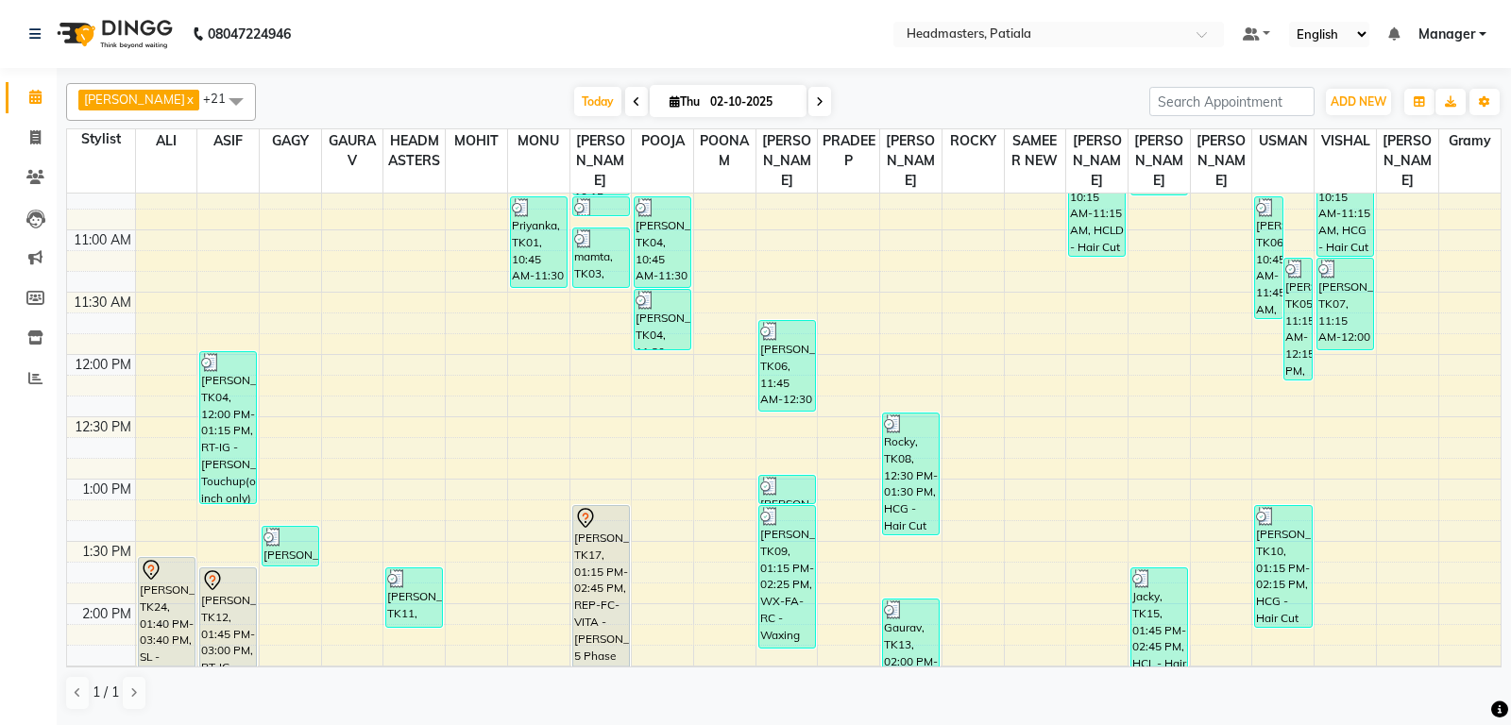
scroll to position [198, 0]
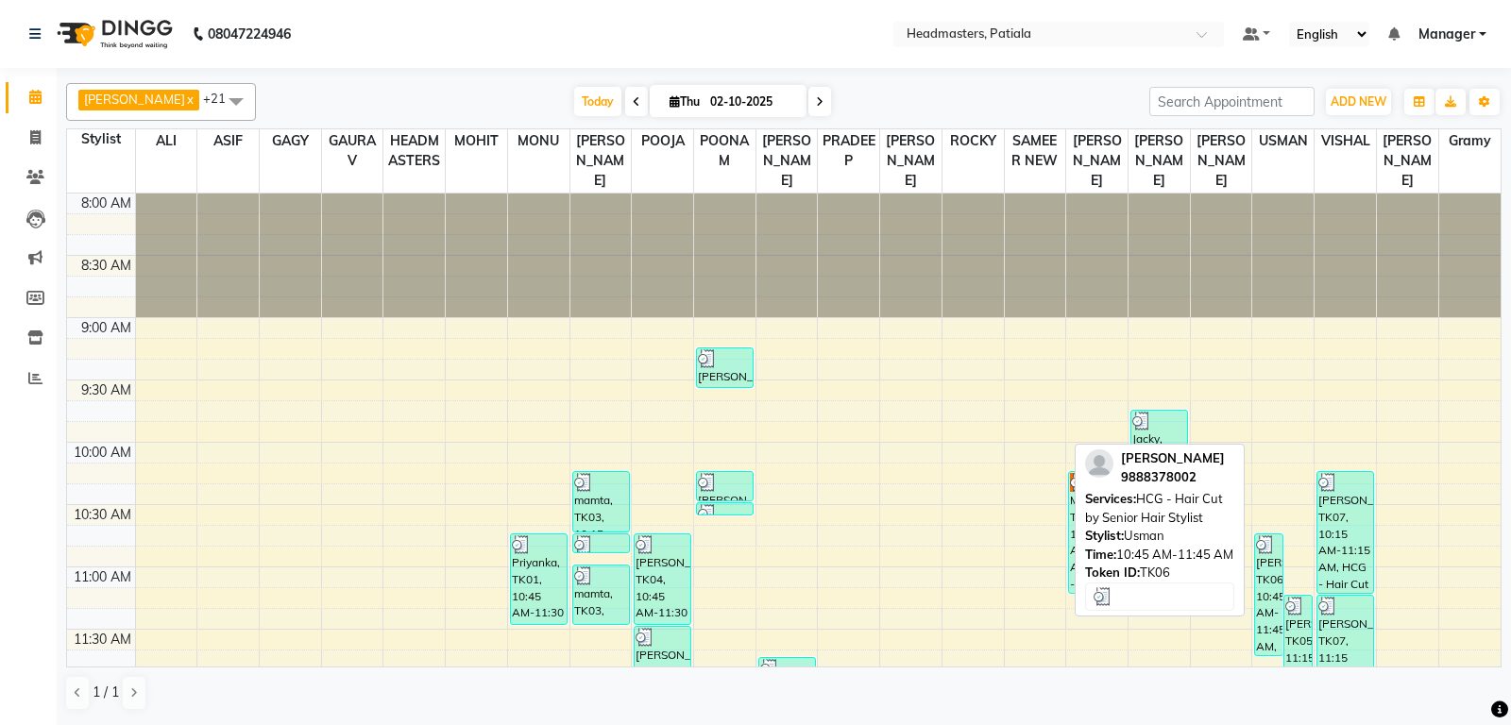
click at [1266, 634] on div "[PERSON_NAME], TK06, 10:45 AM-11:45 AM, HCG - Hair Cut by Senior Hair Stylist" at bounding box center [1268, 594] width 27 height 121
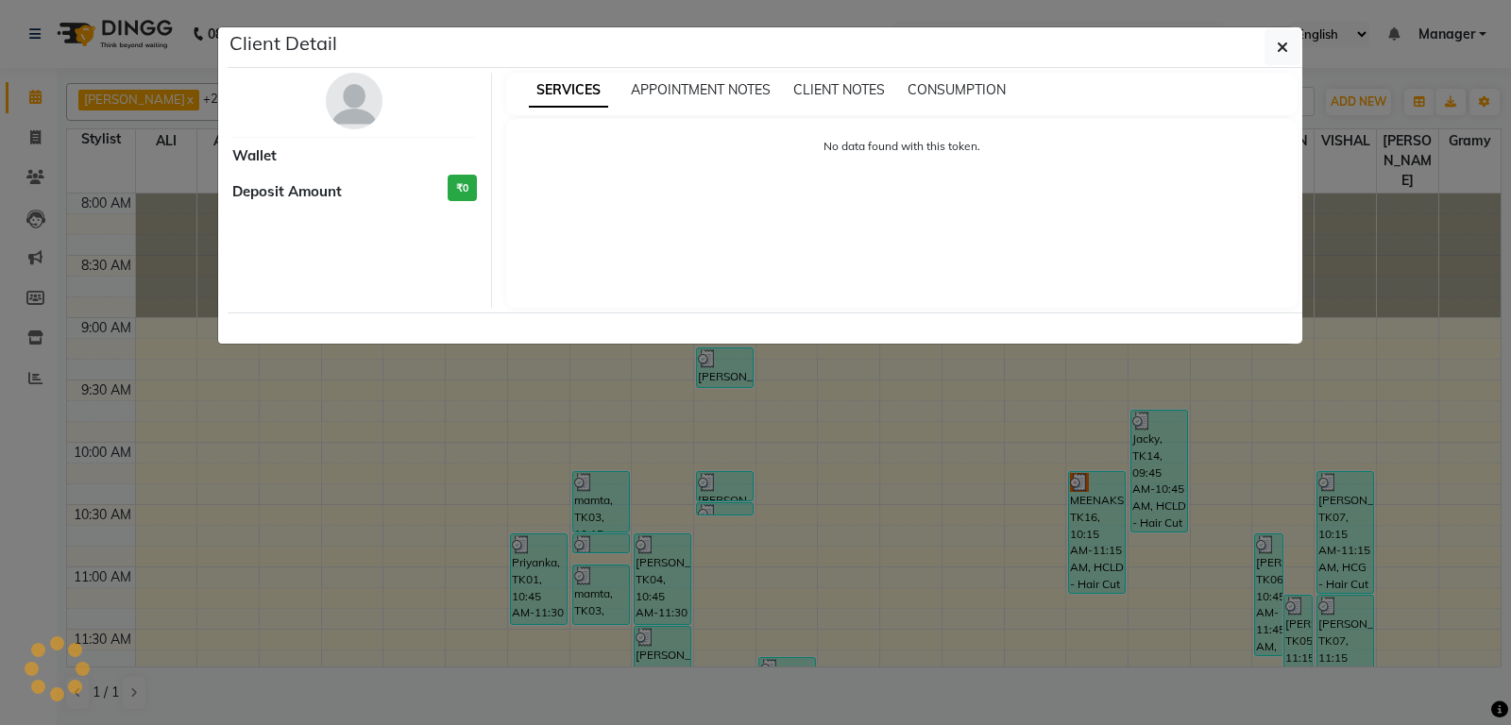
select select "3"
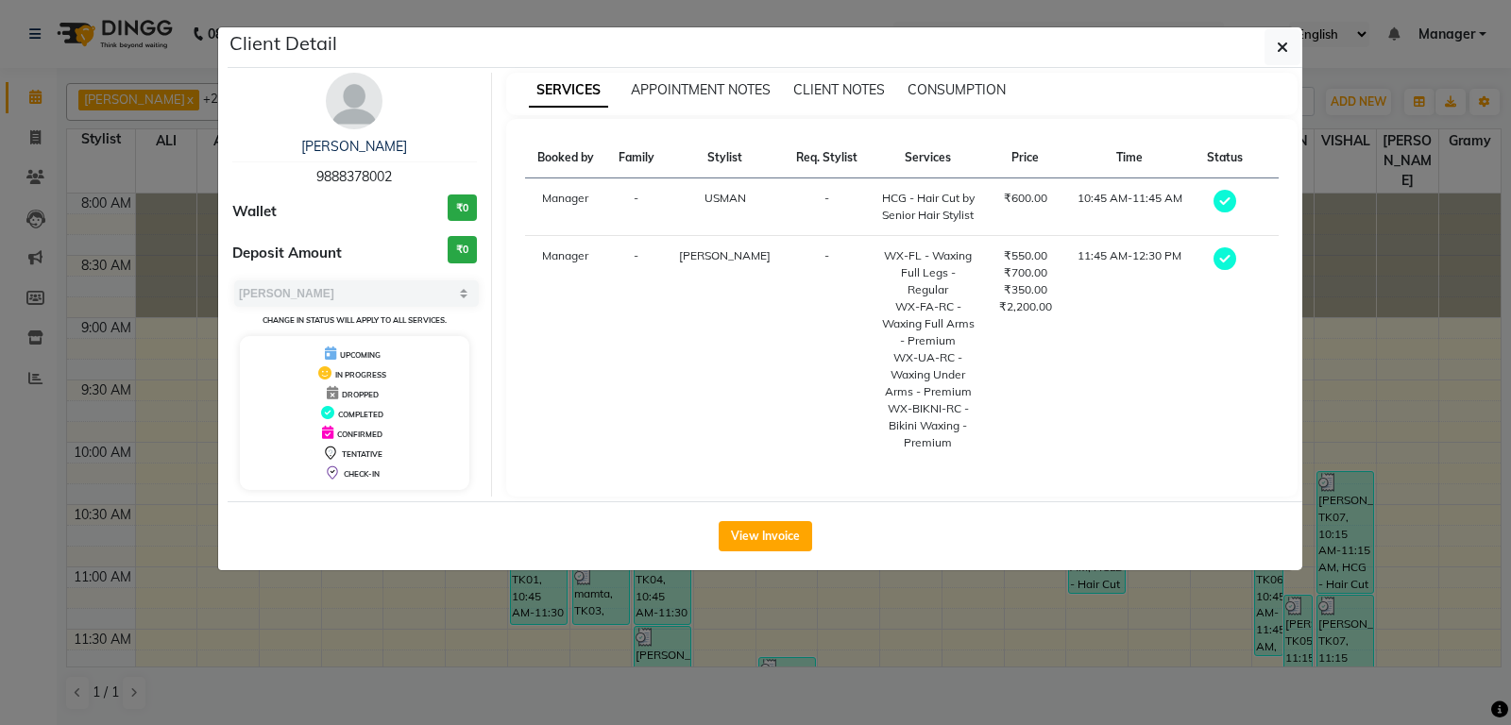
drag, startPoint x: 310, startPoint y: 164, endPoint x: 395, endPoint y: 181, distance: 86.7
click at [395, 181] on div "[PERSON_NAME] 9888378002" at bounding box center [354, 162] width 245 height 50
copy span "9888378002"
click at [1281, 45] on icon "button" at bounding box center [1282, 47] width 11 height 15
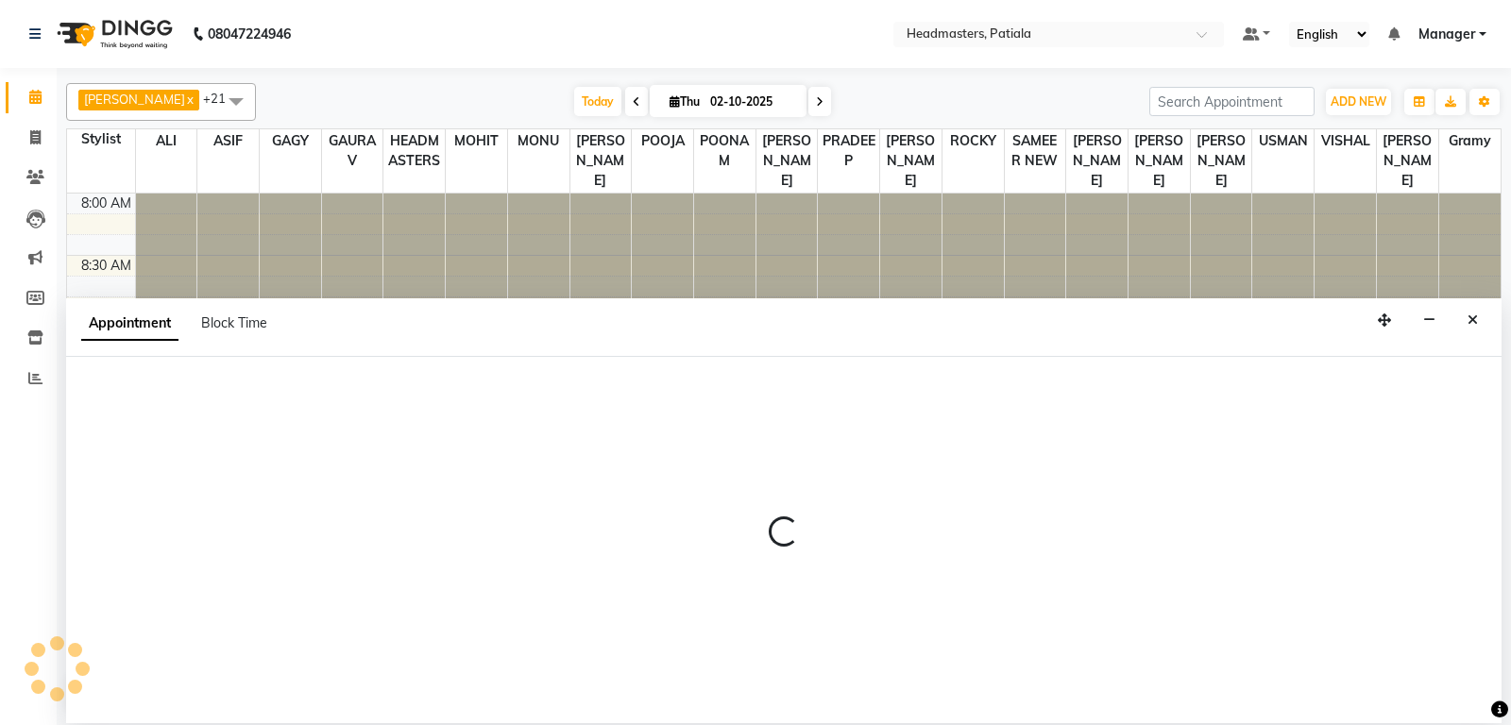
select select "51081"
select select "tentative"
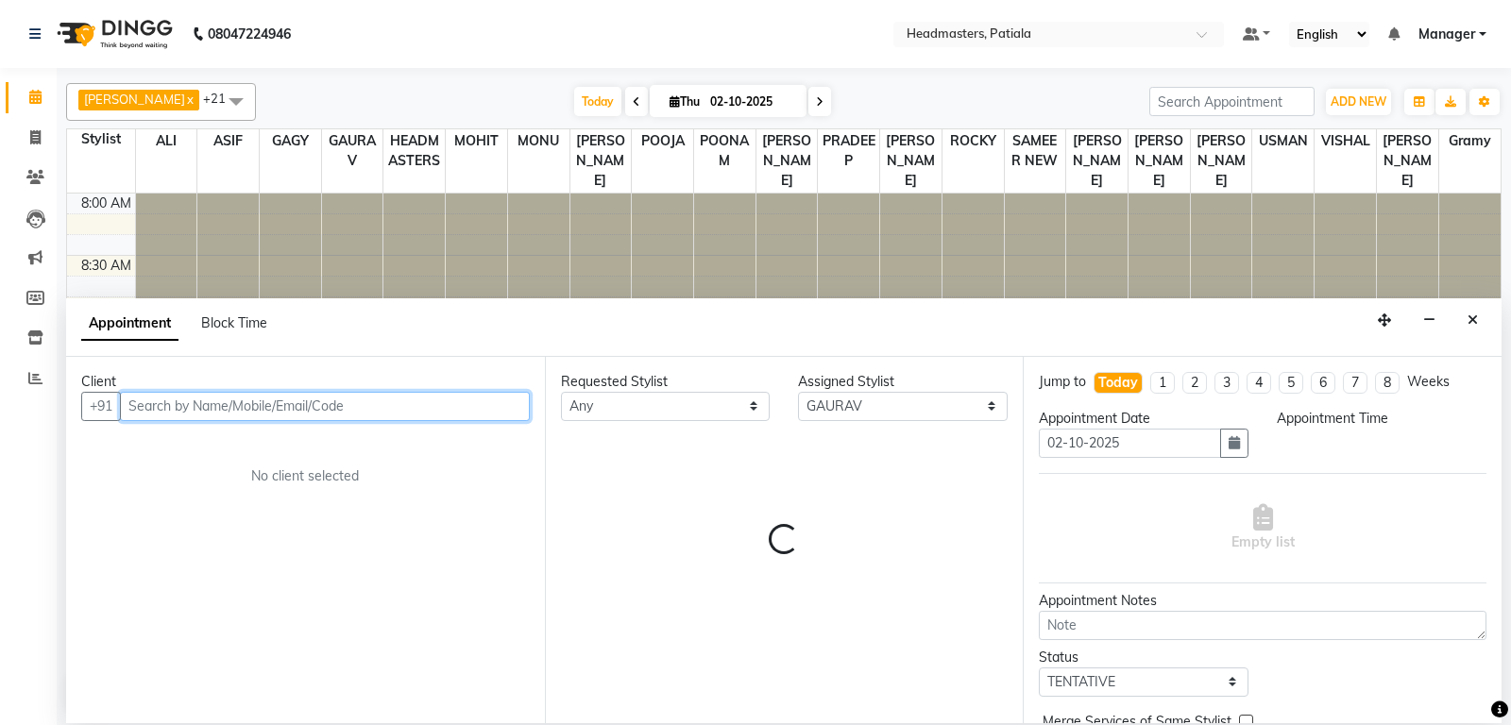
select select "600"
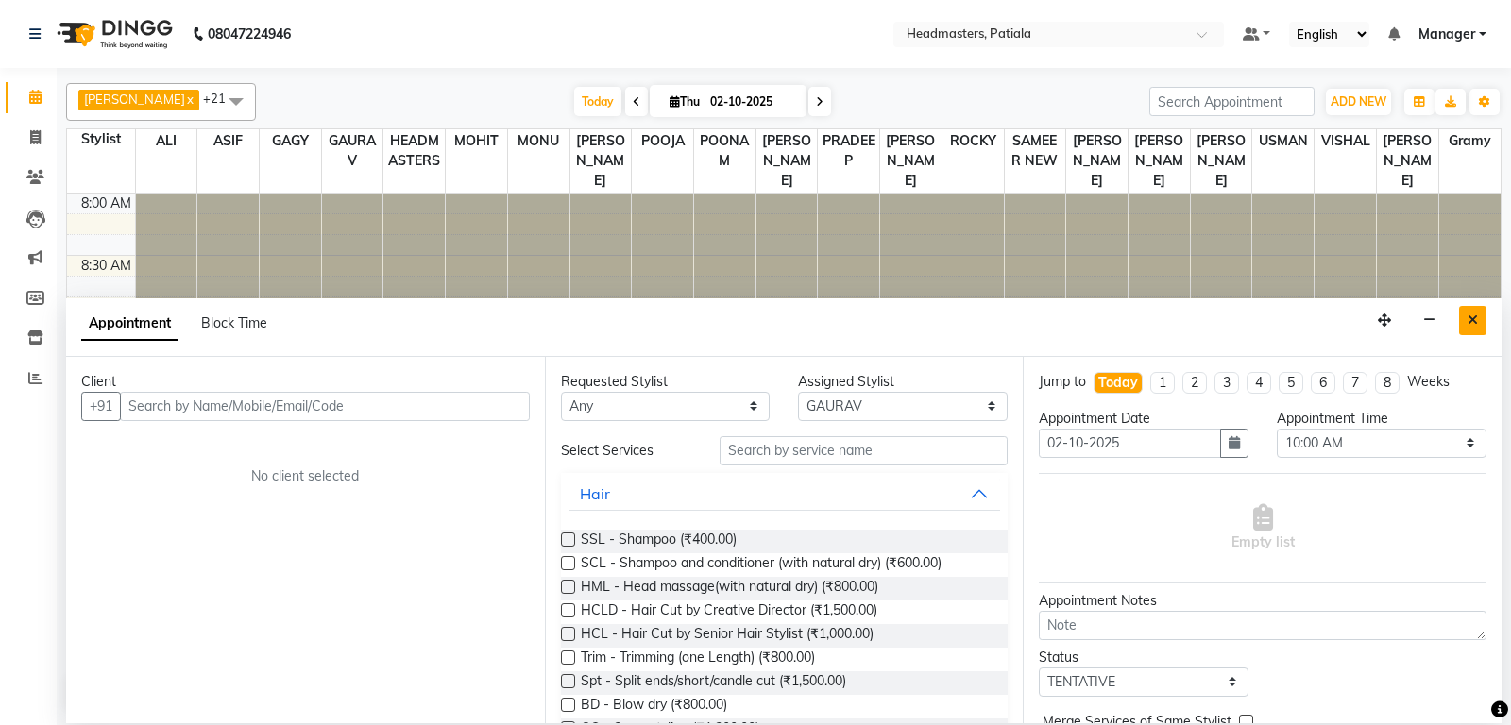
click at [1482, 322] on button "Close" at bounding box center [1472, 320] width 27 height 29
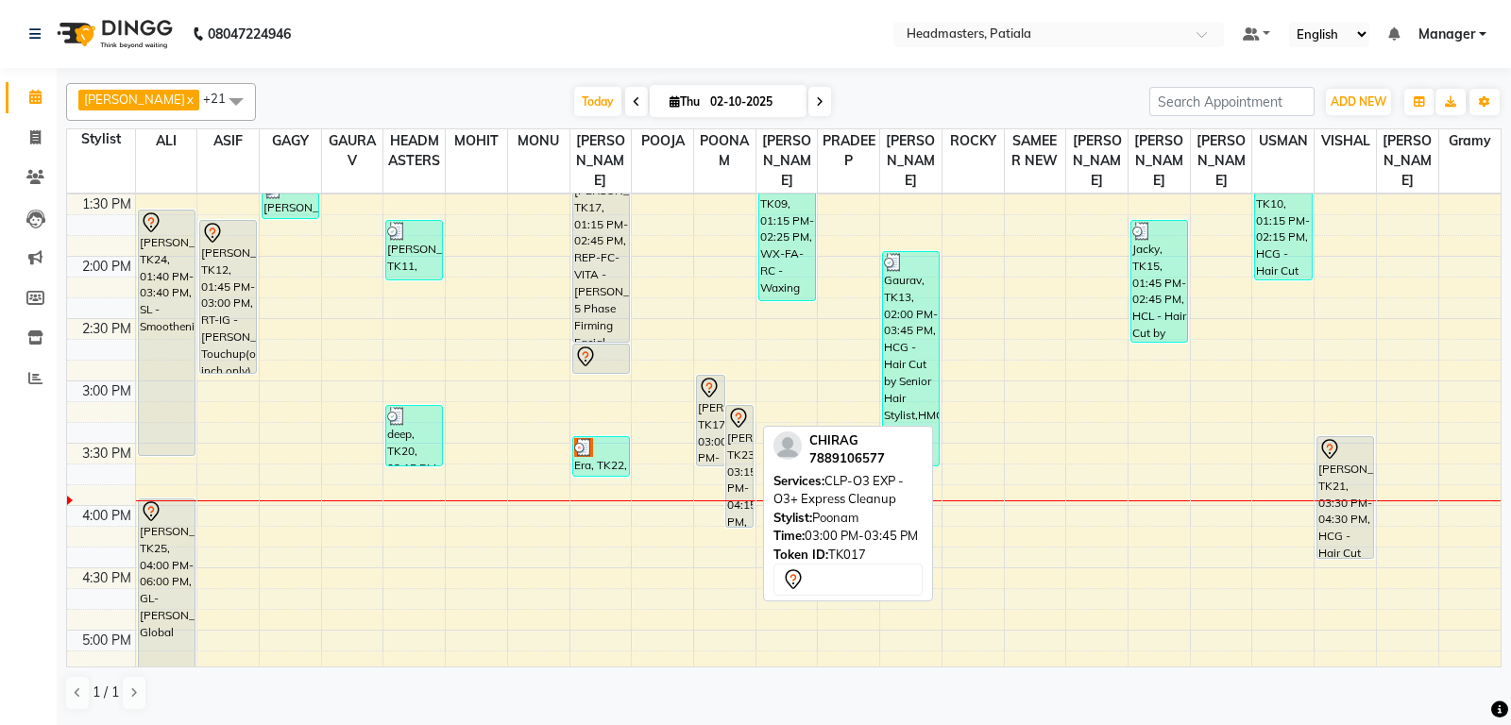
scroll to position [694, 0]
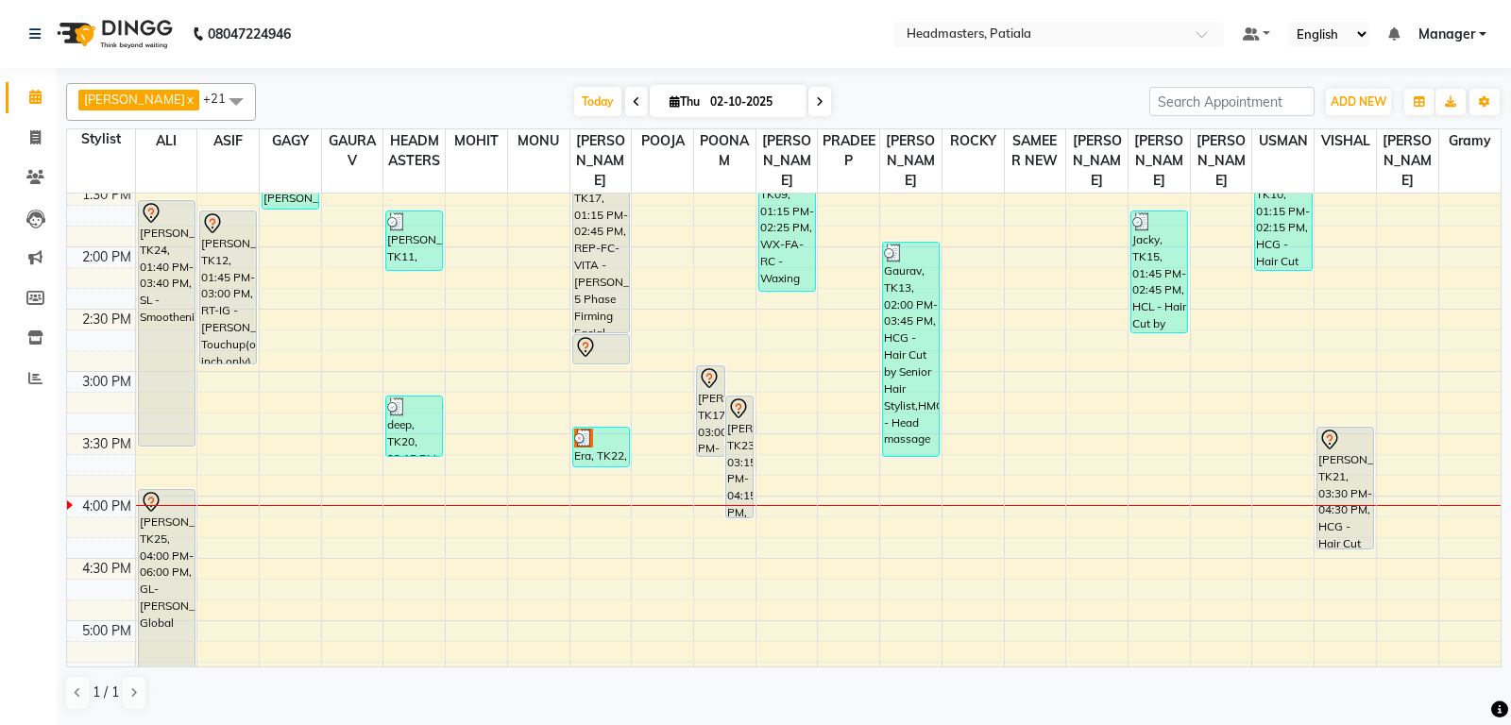
click at [1160, 418] on div "8:00 AM 8:30 AM 9:00 AM 9:30 AM 10:00 AM 10:30 AM 11:00 AM 11:30 AM 12:00 PM 12…" at bounding box center [783, 372] width 1433 height 1744
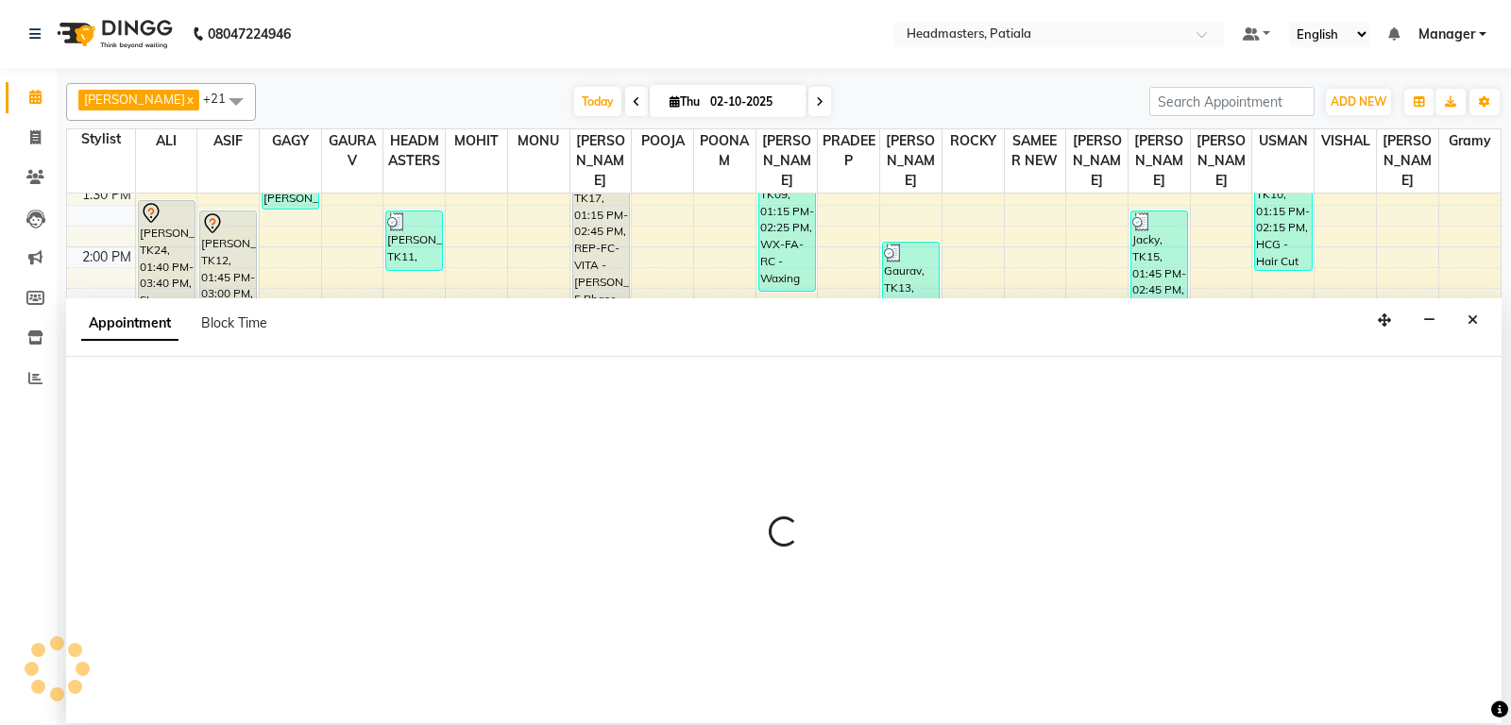
select select "51090"
select select "tentative"
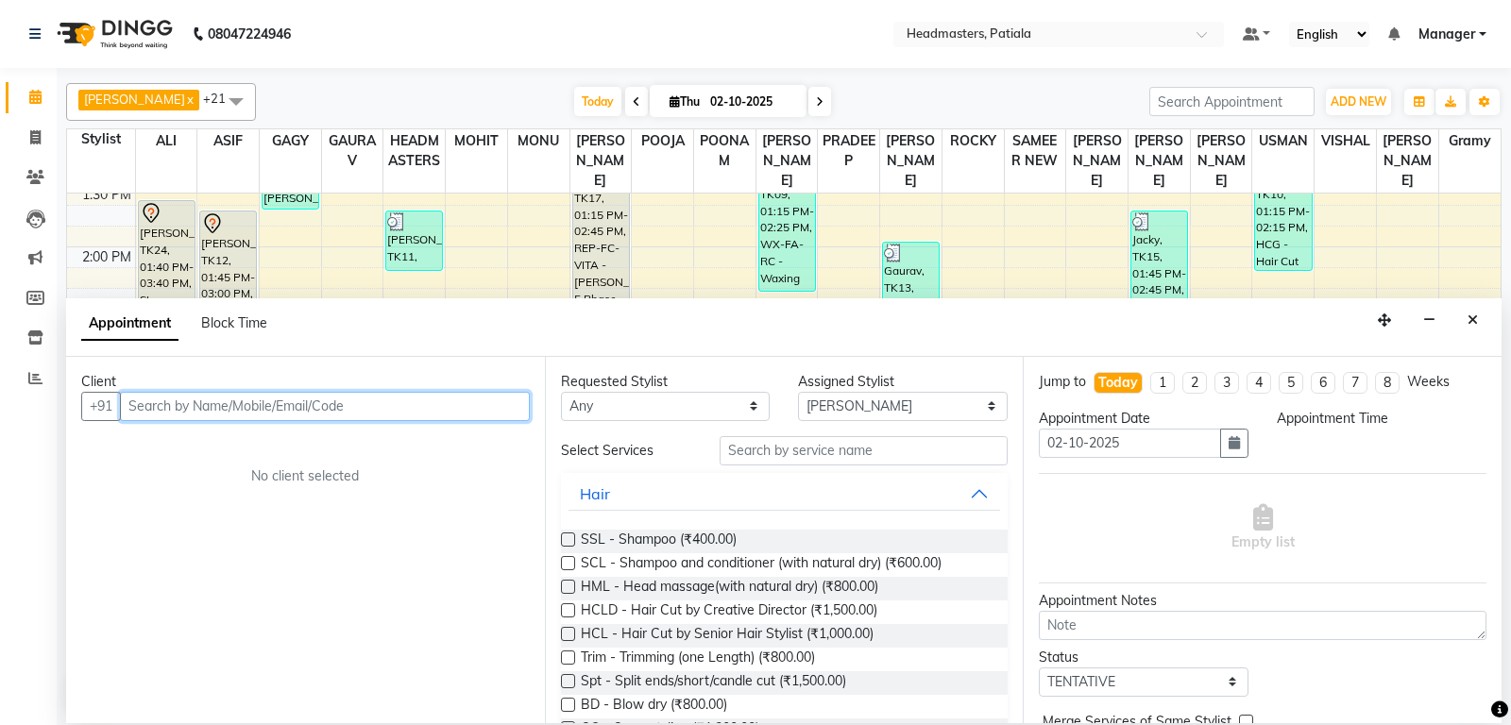
select select "915"
click at [295, 401] on input "text" at bounding box center [325, 406] width 410 height 29
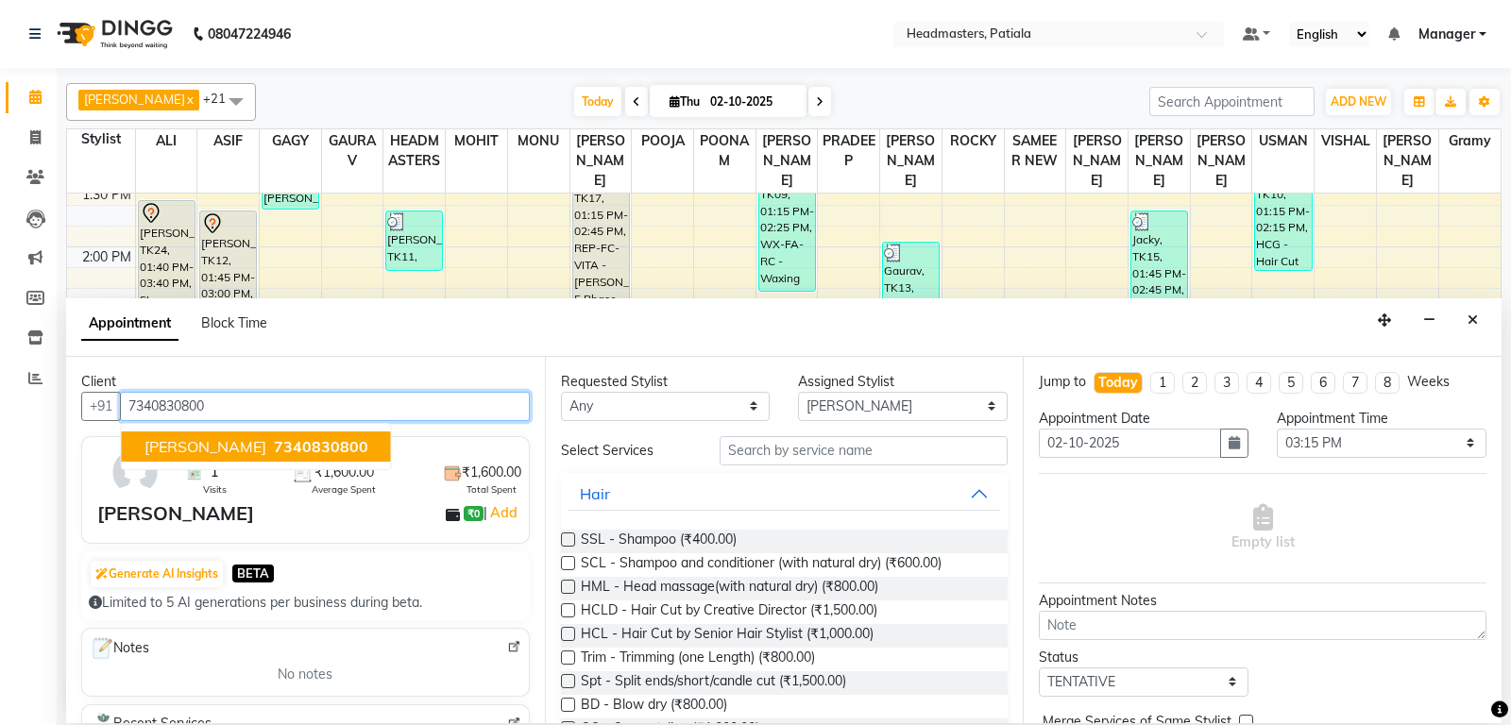
click at [184, 437] on span "[PERSON_NAME]" at bounding box center [205, 446] width 122 height 19
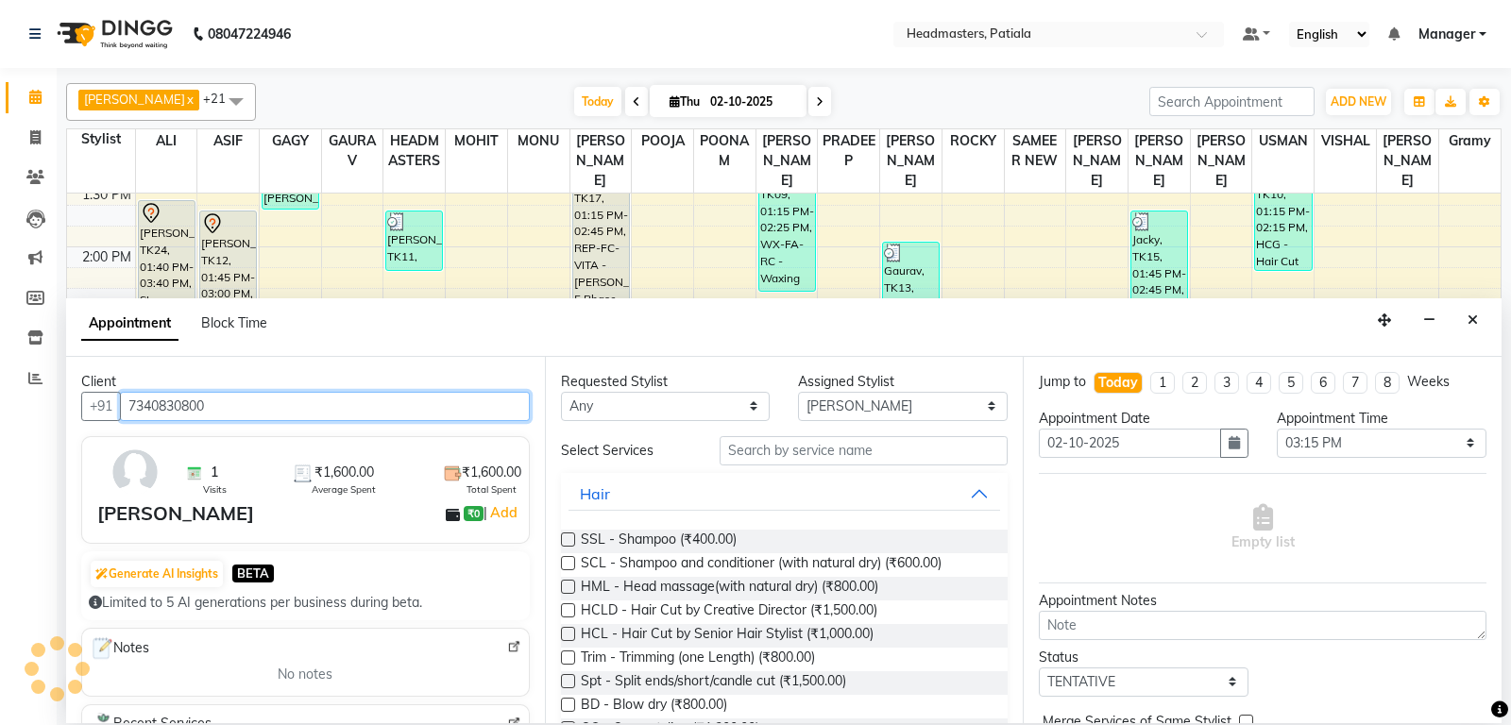
type input "7340830800"
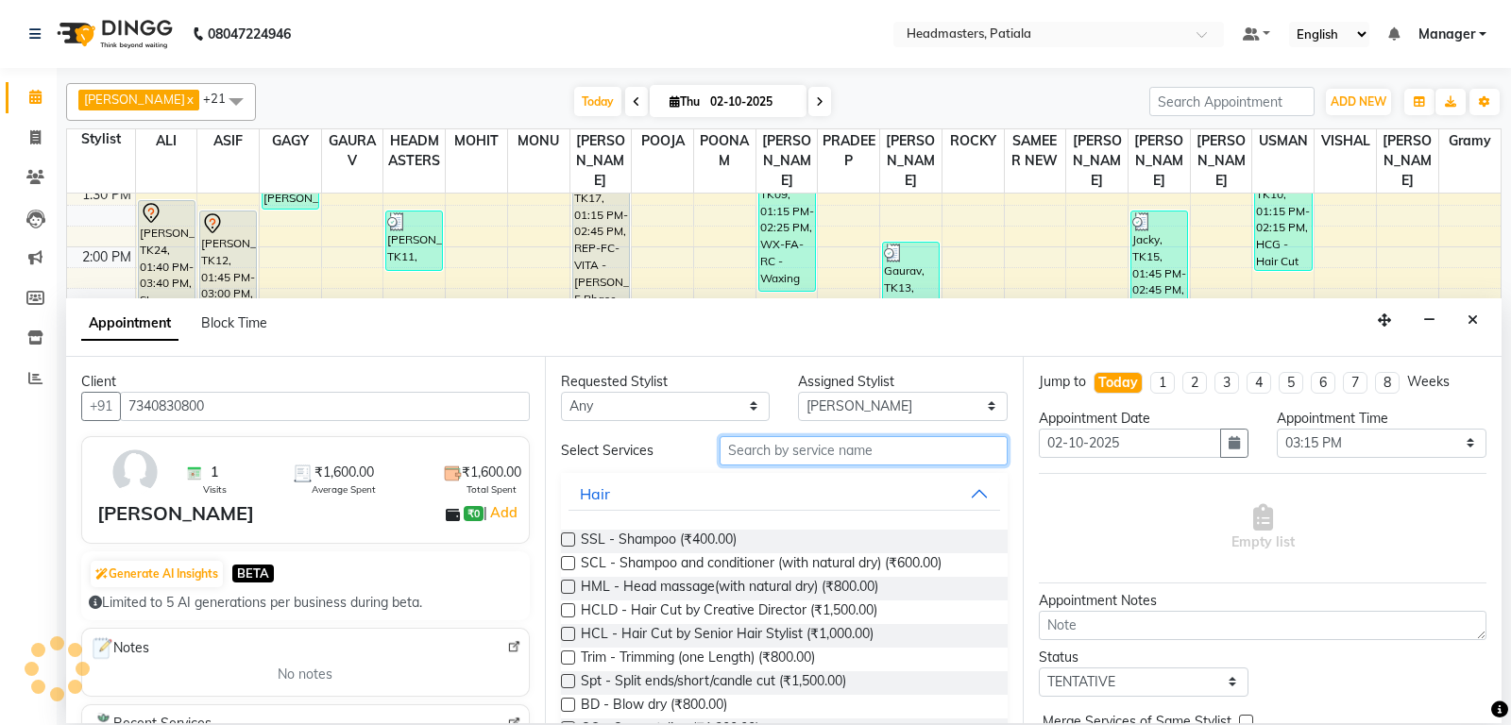
click at [804, 458] on input "text" at bounding box center [864, 450] width 289 height 29
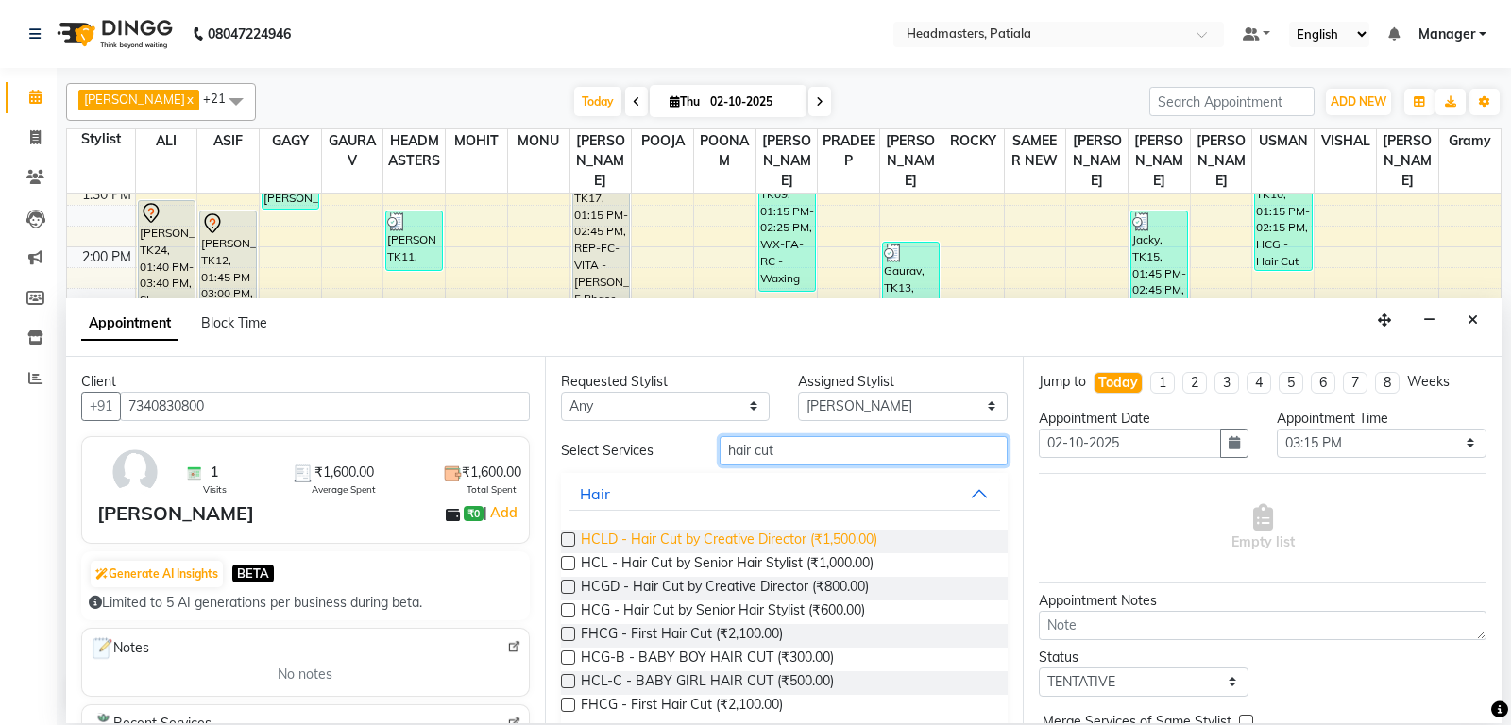
type input "hair cut"
click at [813, 538] on span "HCLD - Hair Cut by Creative Director (₹1,500.00)" at bounding box center [729, 542] width 296 height 24
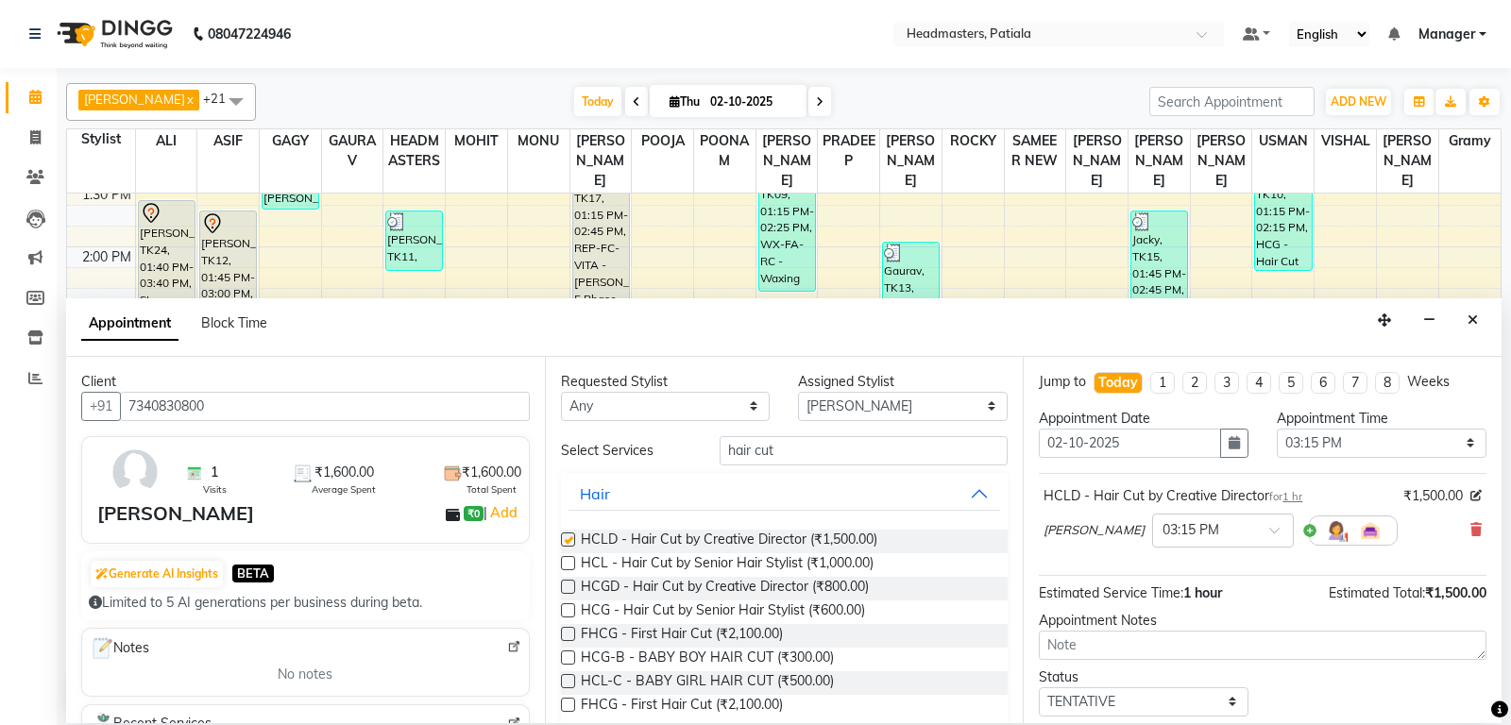
checkbox input "false"
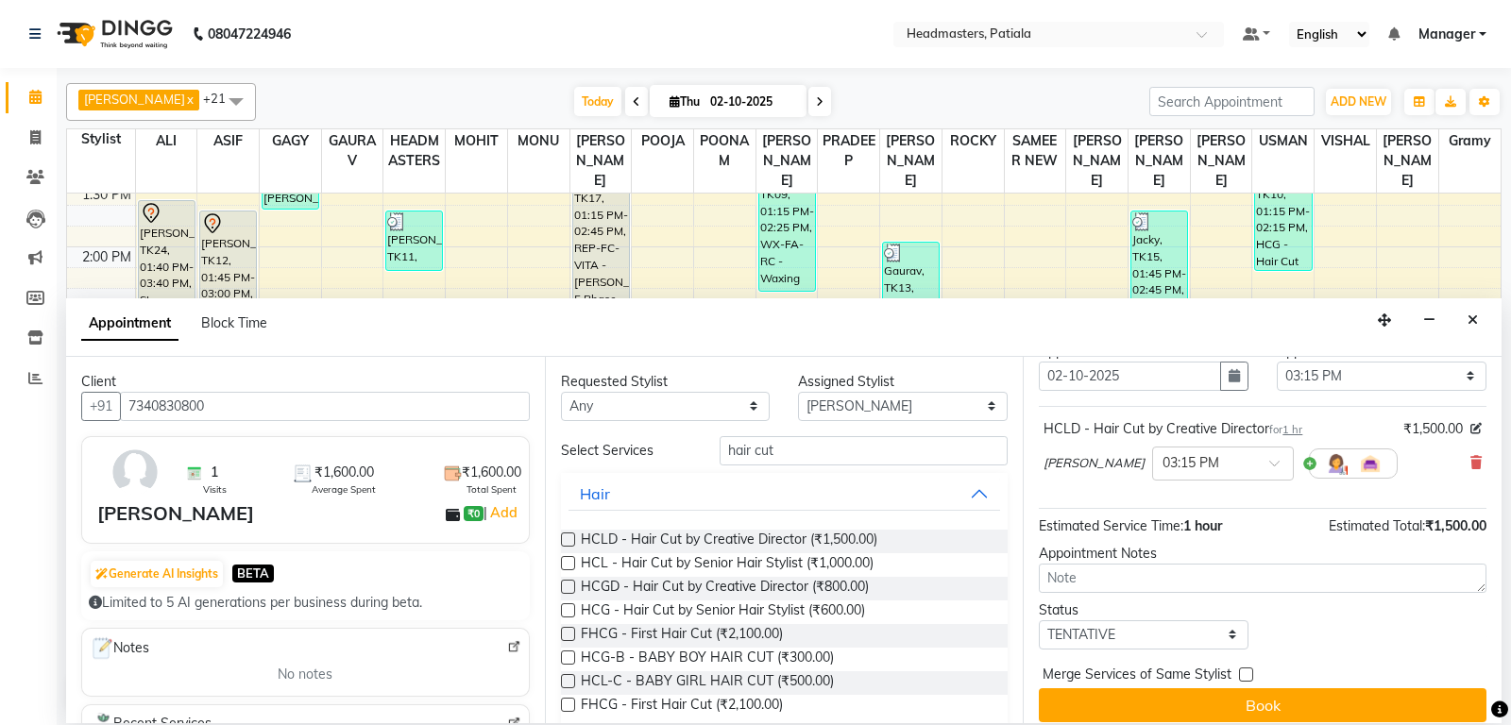
scroll to position [80, 0]
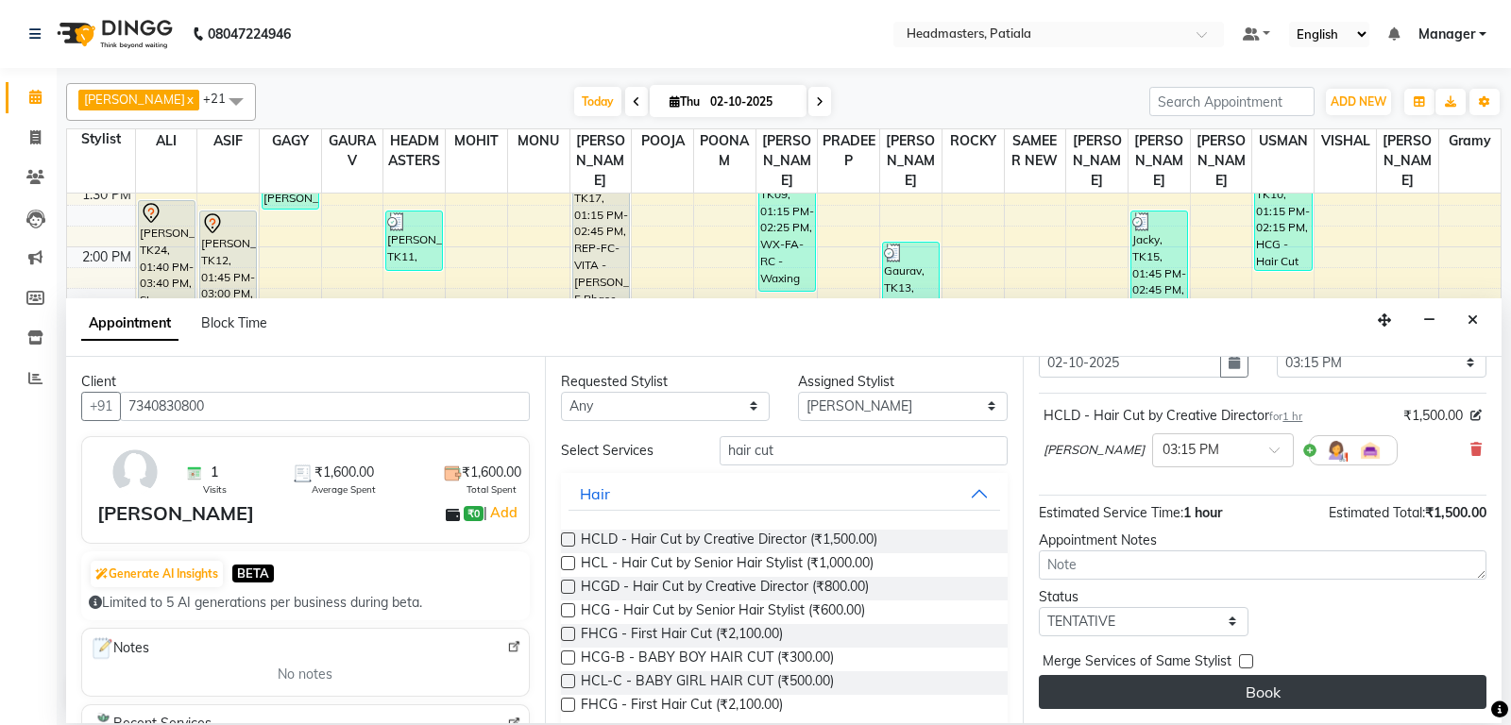
click at [1244, 687] on button "Book" at bounding box center [1263, 692] width 448 height 34
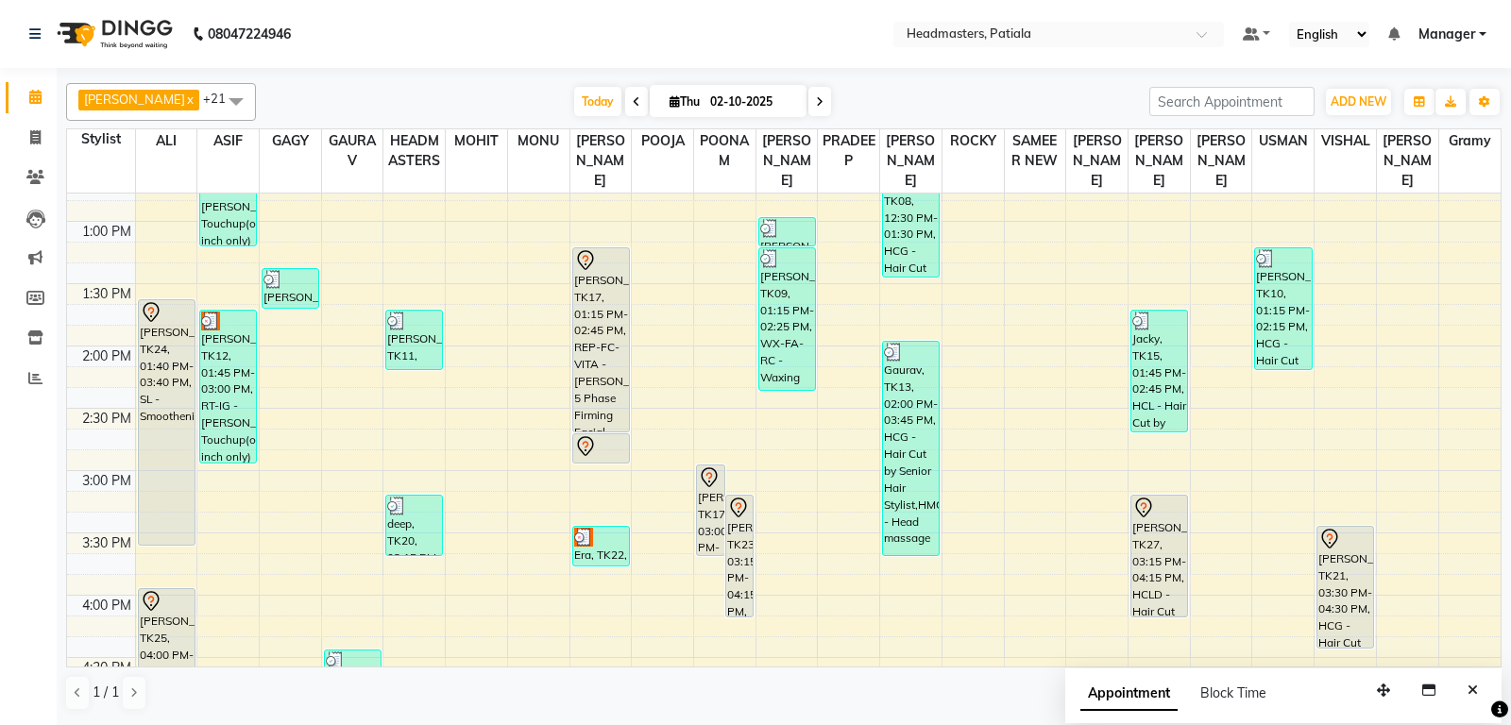
scroll to position [694, 0]
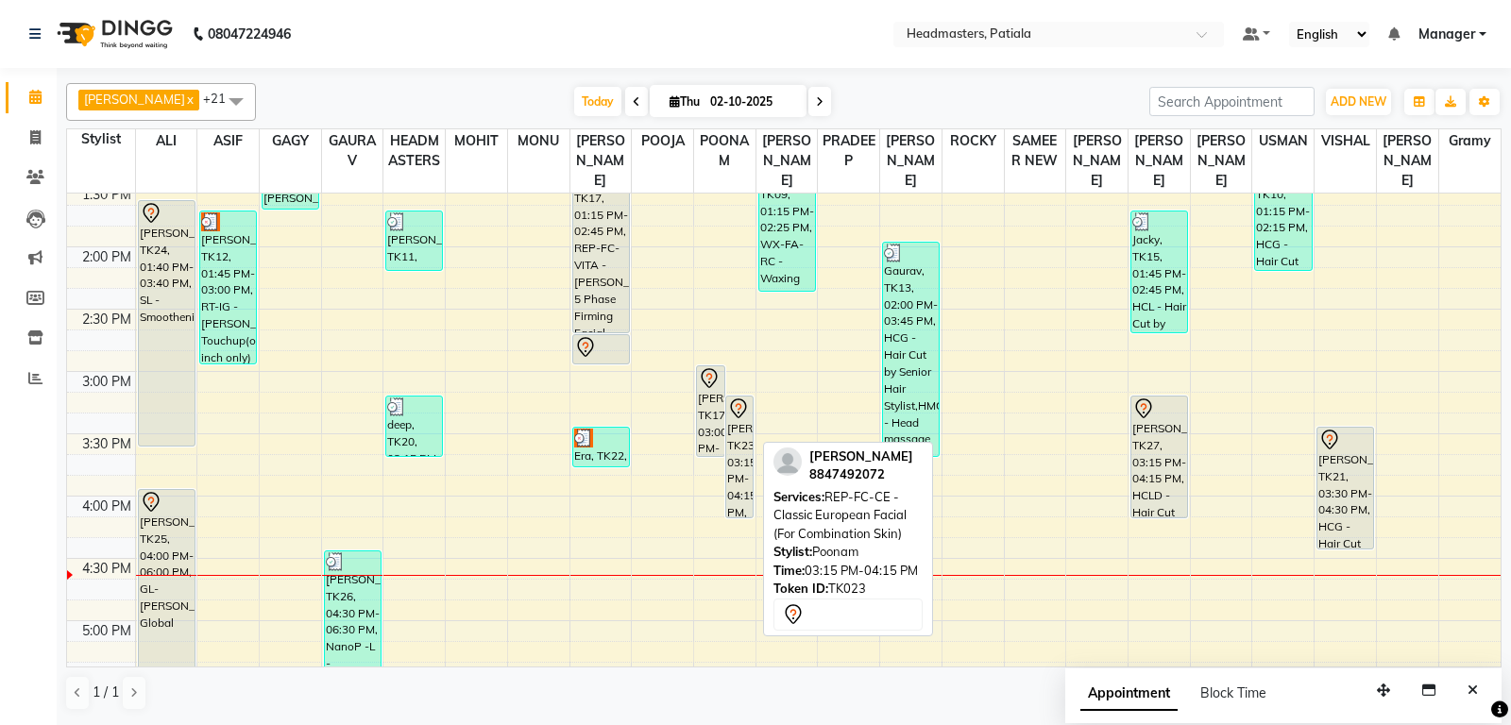
click at [736, 513] on div "avneet, TK23, 03:15 PM-04:15 PM, REP-FC-CE - Classic European Facial (For Combi…" at bounding box center [739, 457] width 27 height 121
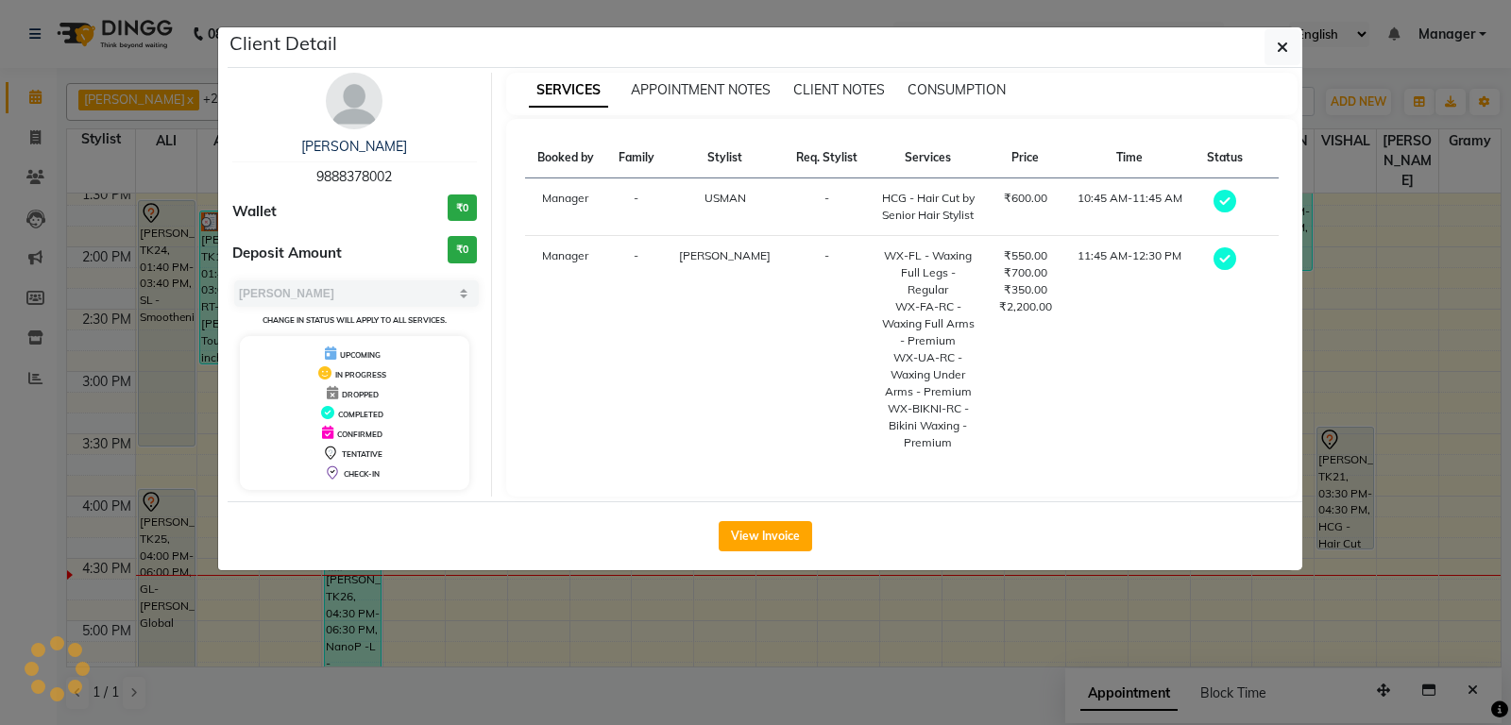
select select "7"
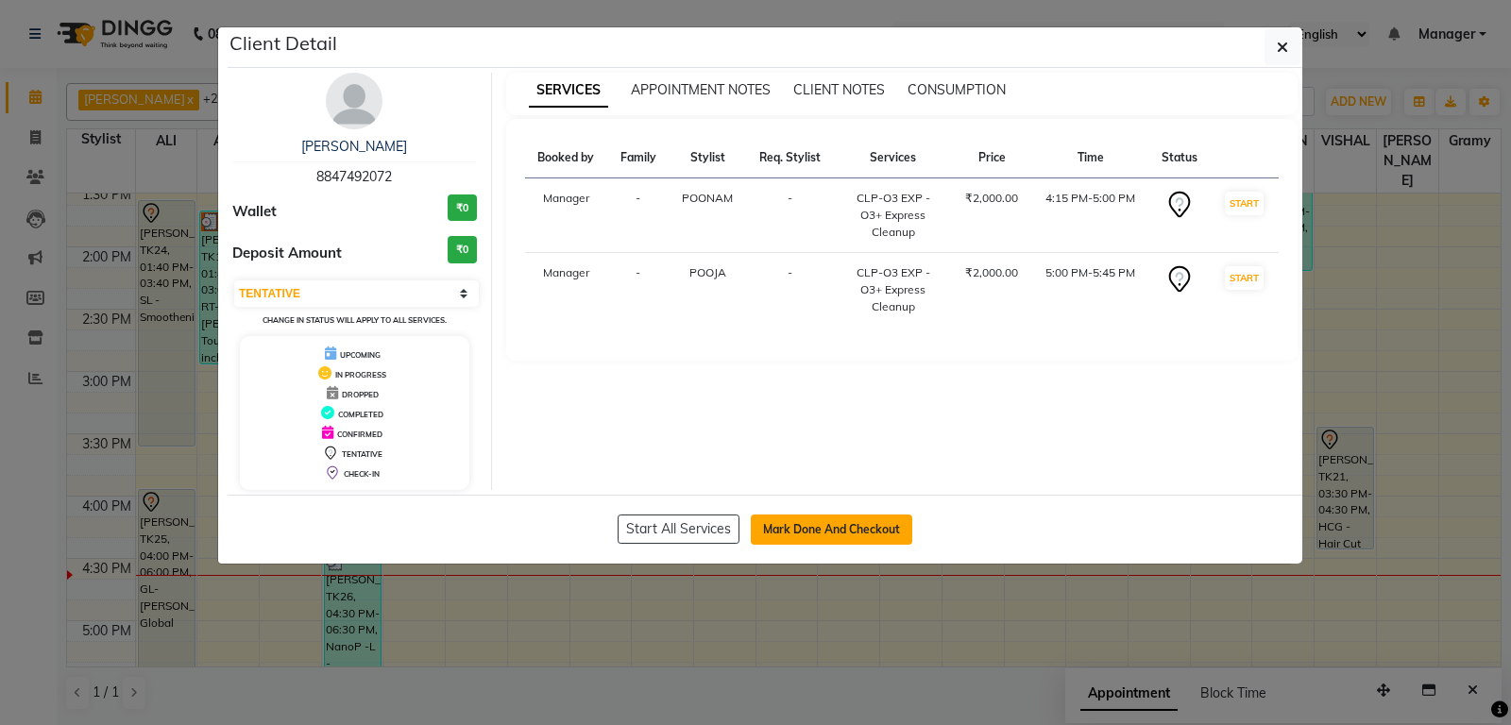
click at [789, 527] on button "Mark Done And Checkout" at bounding box center [831, 530] width 161 height 30
select select "6602"
select select "service"
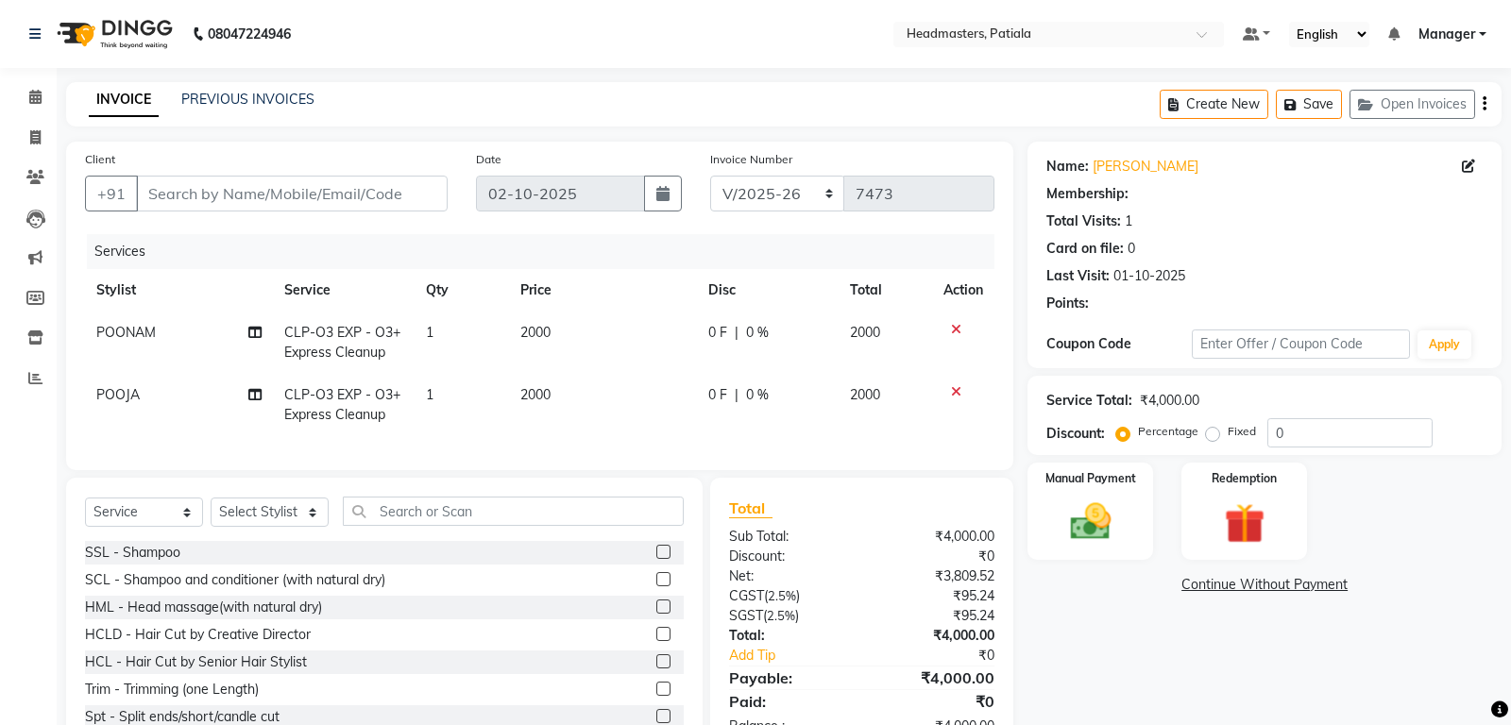
type input "8847492072"
select select "51100"
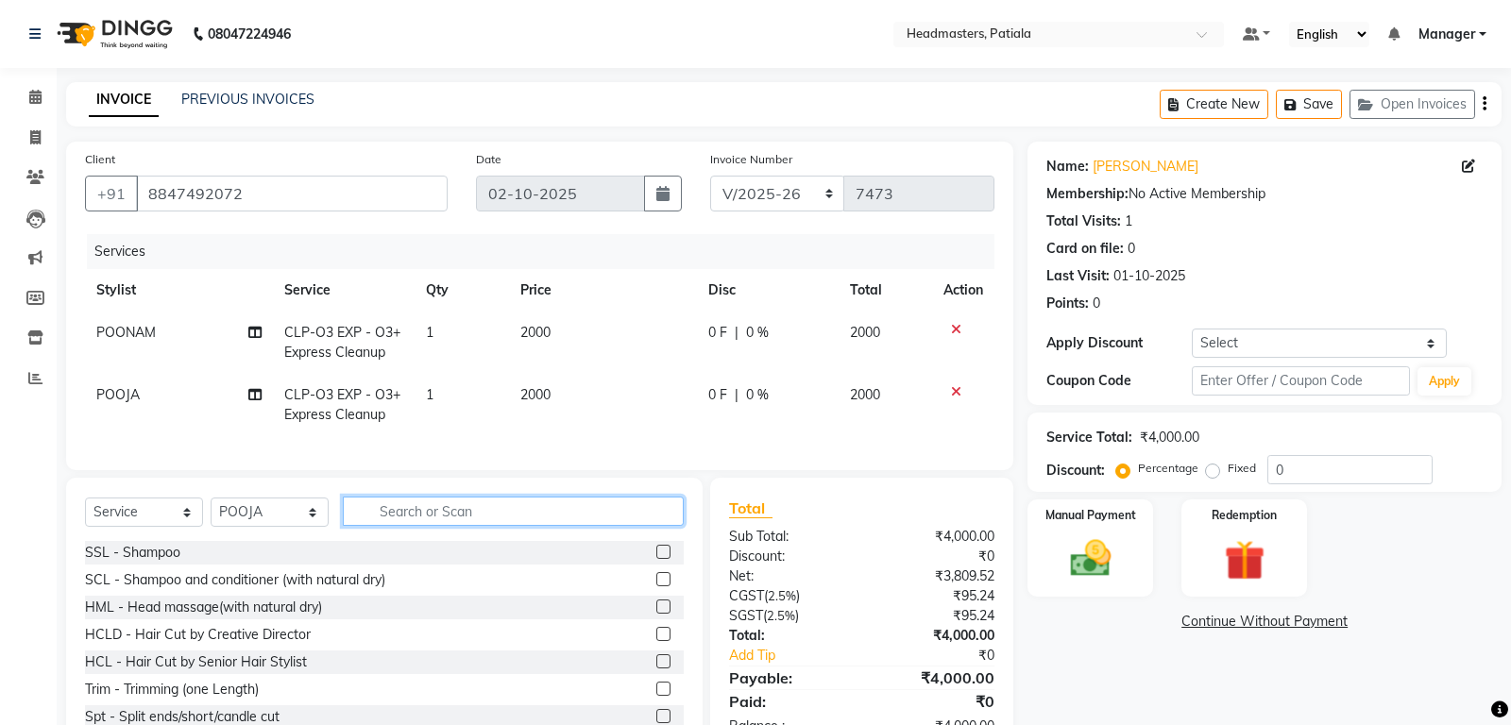
click at [457, 518] on input "text" at bounding box center [513, 511] width 341 height 29
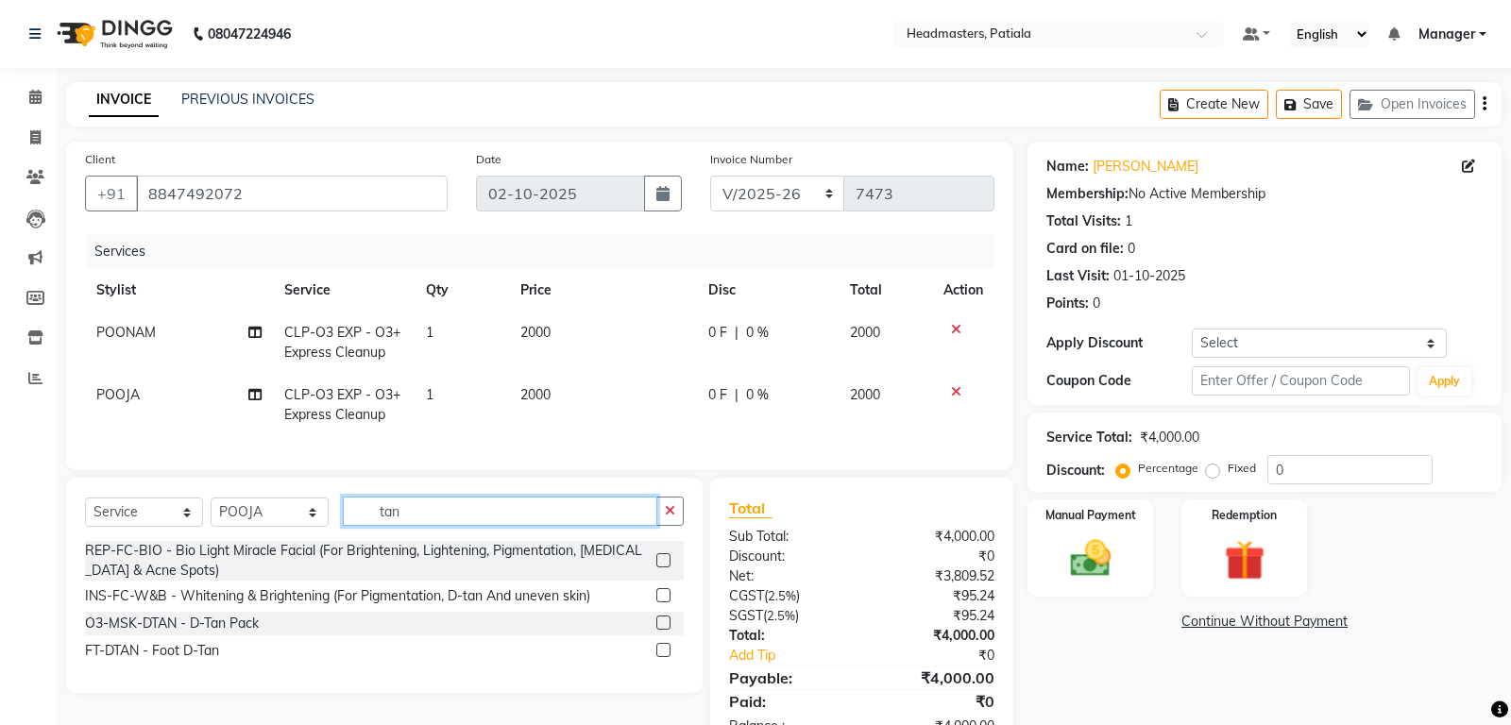
type input "tan"
click at [663, 627] on label at bounding box center [663, 623] width 14 height 14
click at [663, 627] on input "checkbox" at bounding box center [662, 624] width 12 height 12
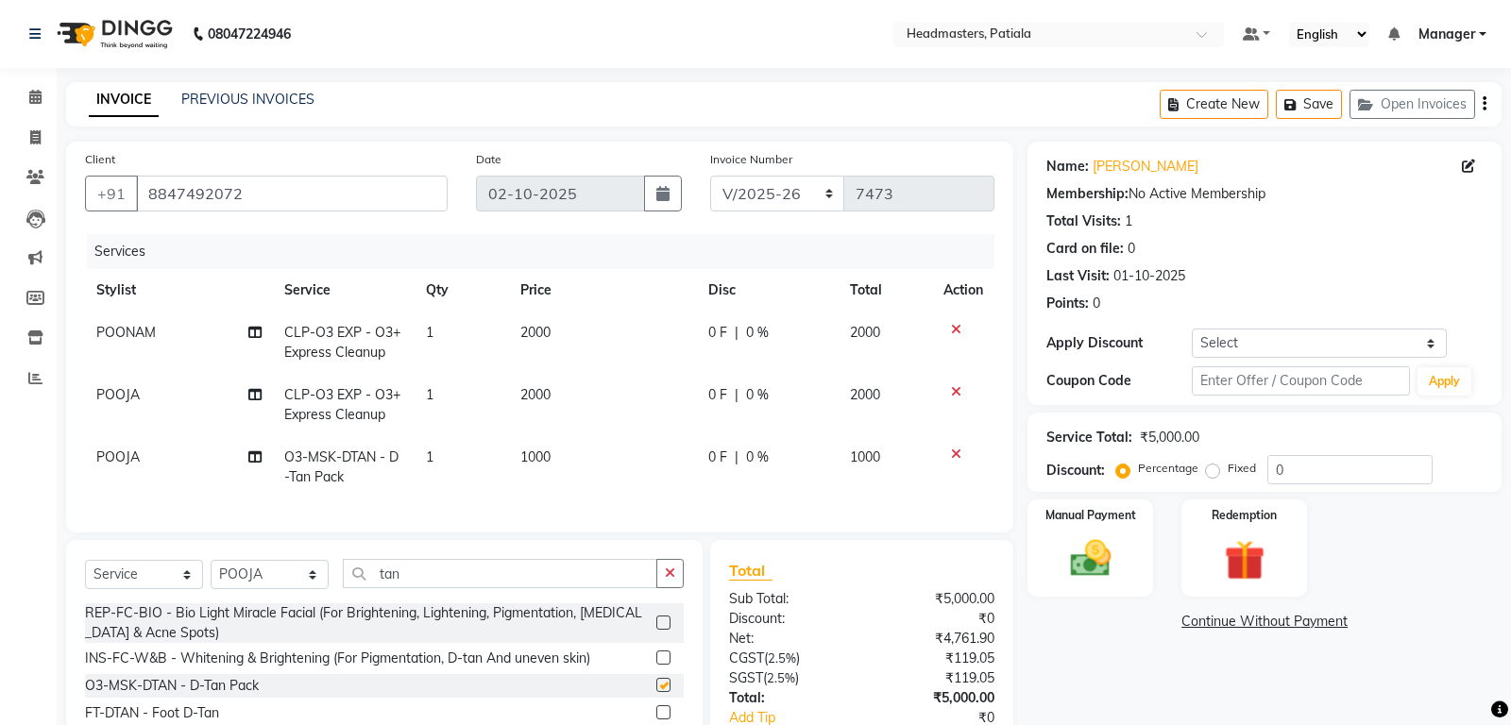
checkbox input "false"
click at [562, 572] on input "tan" at bounding box center [500, 573] width 314 height 29
type input "t"
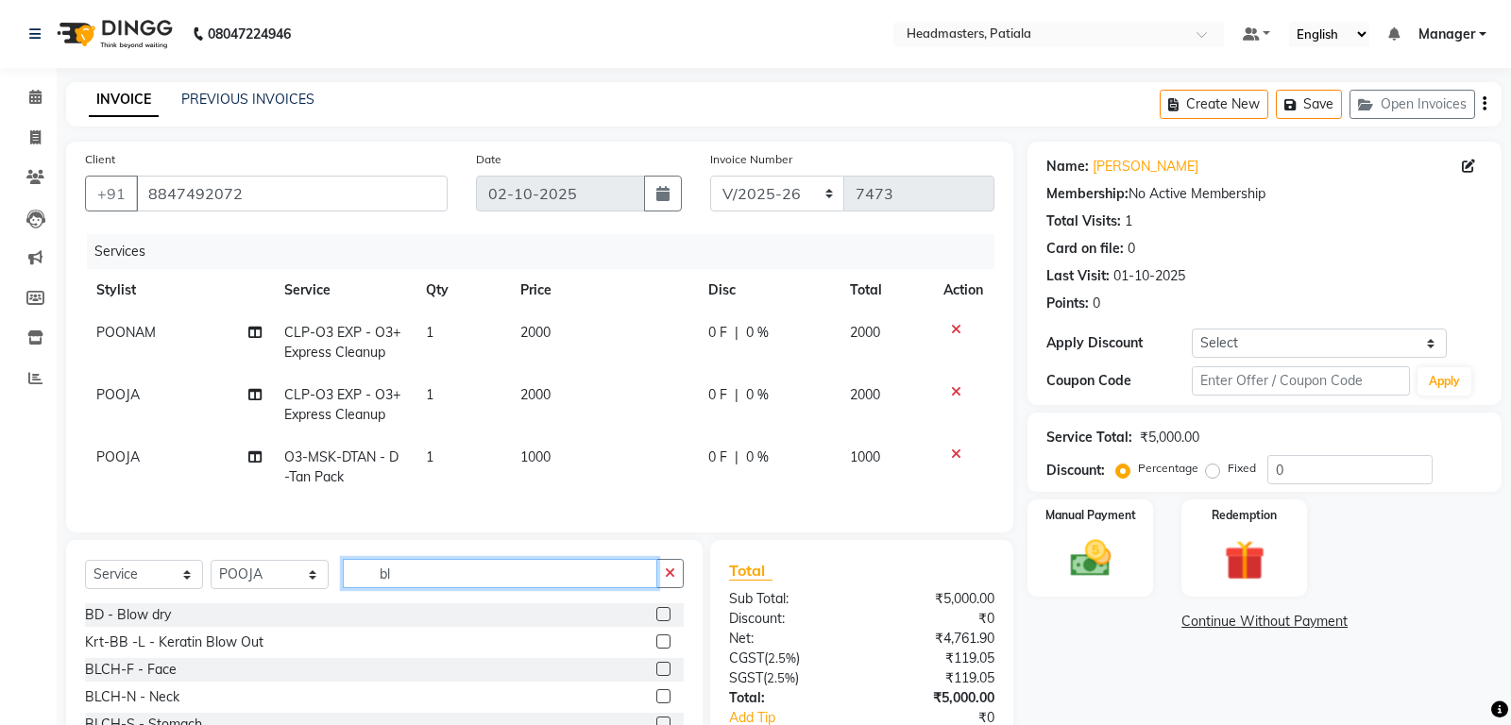
type input "bl"
click at [664, 666] on label at bounding box center [663, 669] width 14 height 14
click at [664, 666] on input "checkbox" at bounding box center [662, 670] width 12 height 12
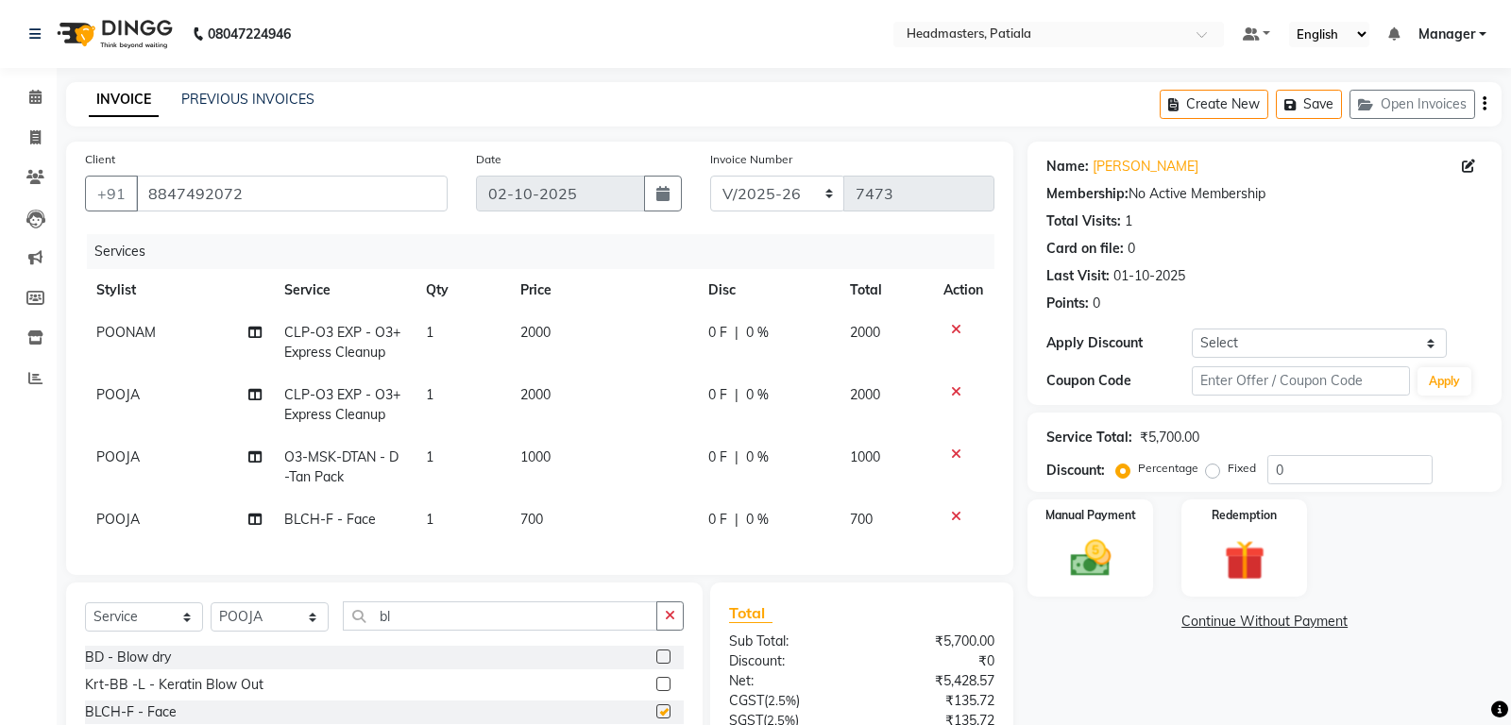
checkbox input "false"
click at [726, 517] on div "0 F | 0 %" at bounding box center [767, 520] width 119 height 20
select select "51100"
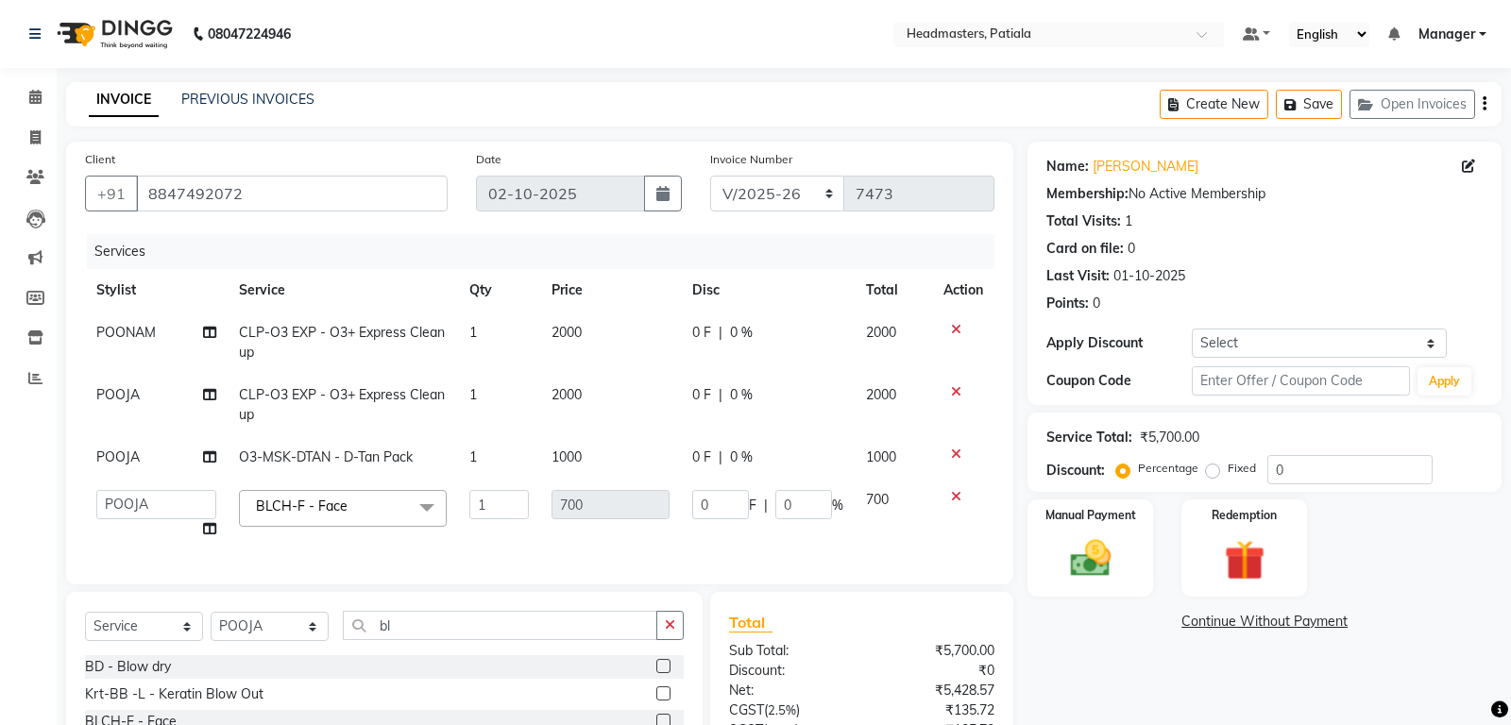
click at [724, 509] on input "0" at bounding box center [720, 504] width 57 height 29
click at [713, 503] on input "0" at bounding box center [720, 504] width 57 height 29
type input "50"
drag, startPoint x: 957, startPoint y: 394, endPoint x: 766, endPoint y: 397, distance: 190.8
click at [954, 392] on icon at bounding box center [956, 391] width 10 height 13
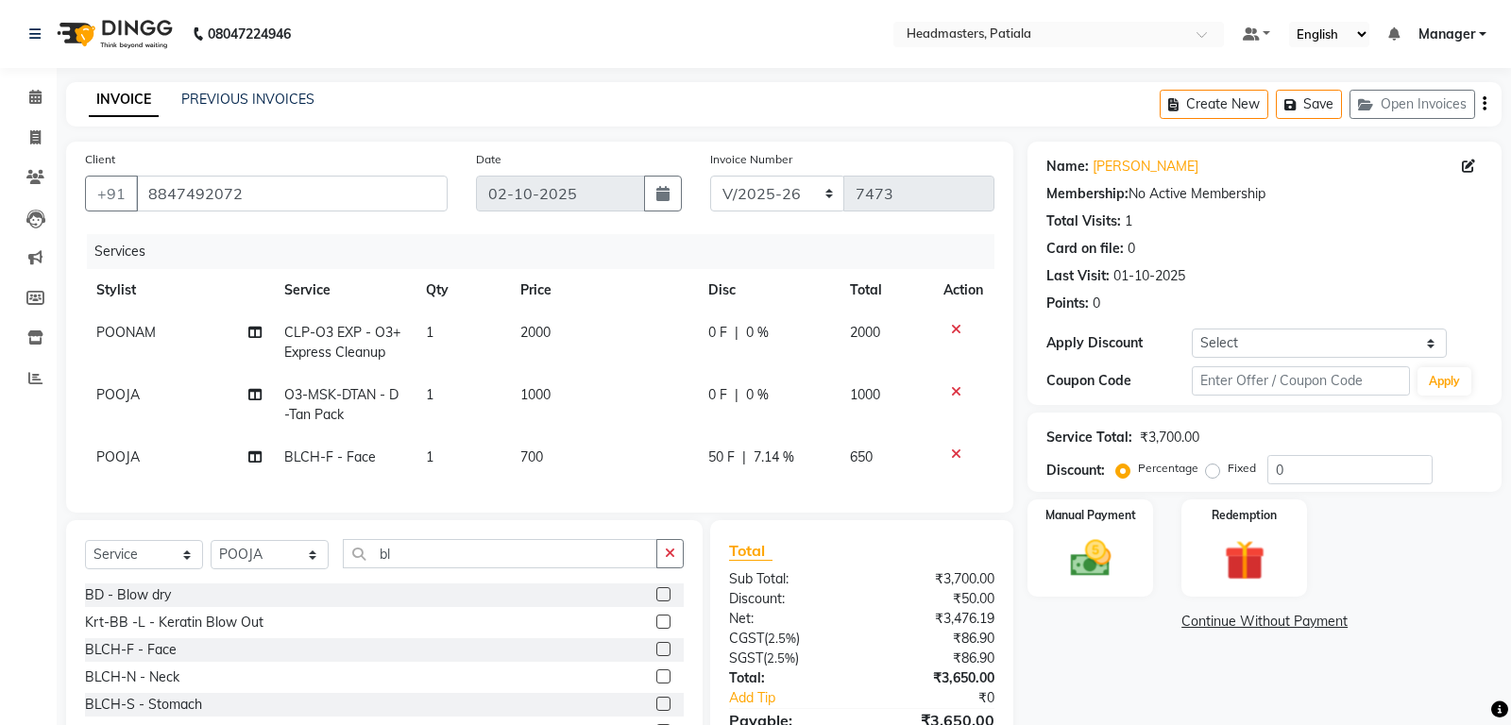
click at [519, 569] on div "Select Service Product Membership Package Voucher Prepaid Gift Card Select Styl…" at bounding box center [384, 561] width 599 height 44
click at [513, 560] on input "bl" at bounding box center [500, 553] width 314 height 29
type input "b"
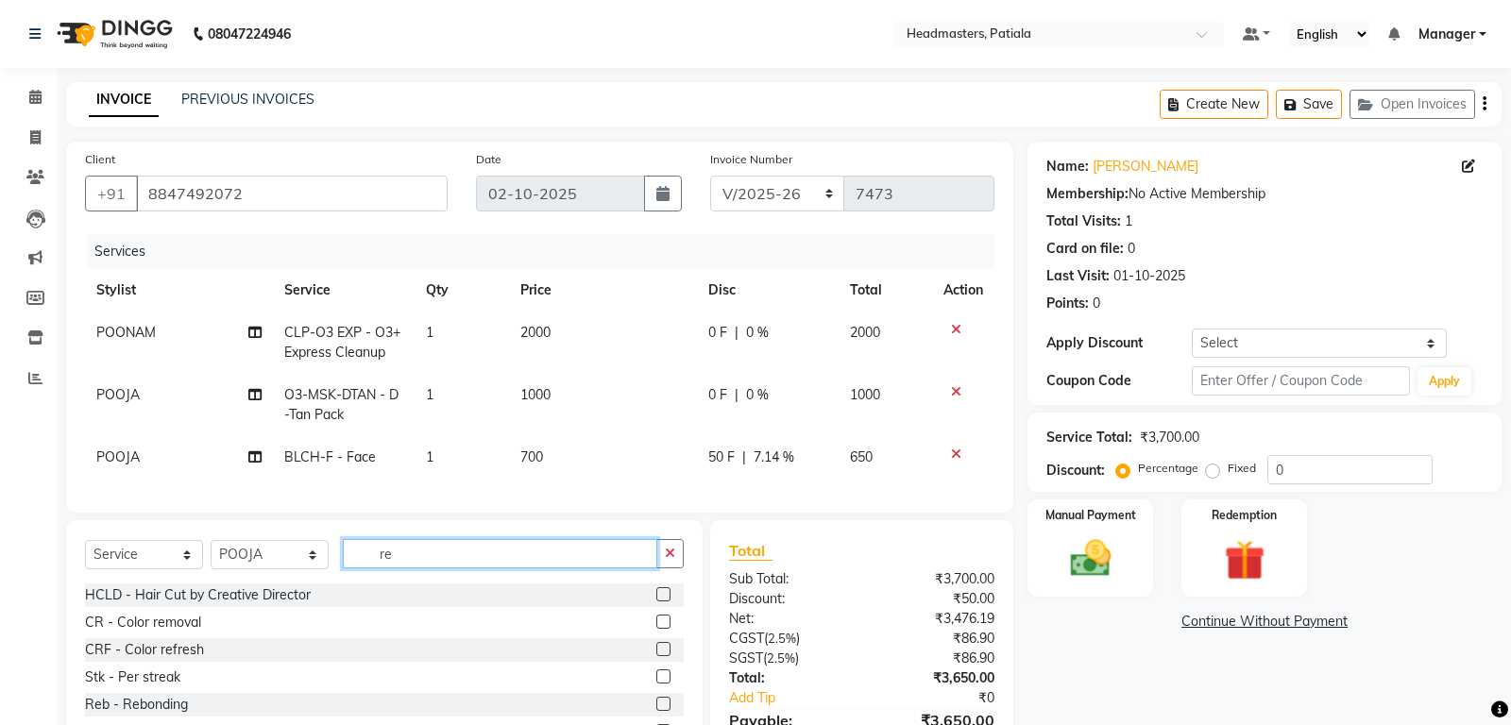
type input "r"
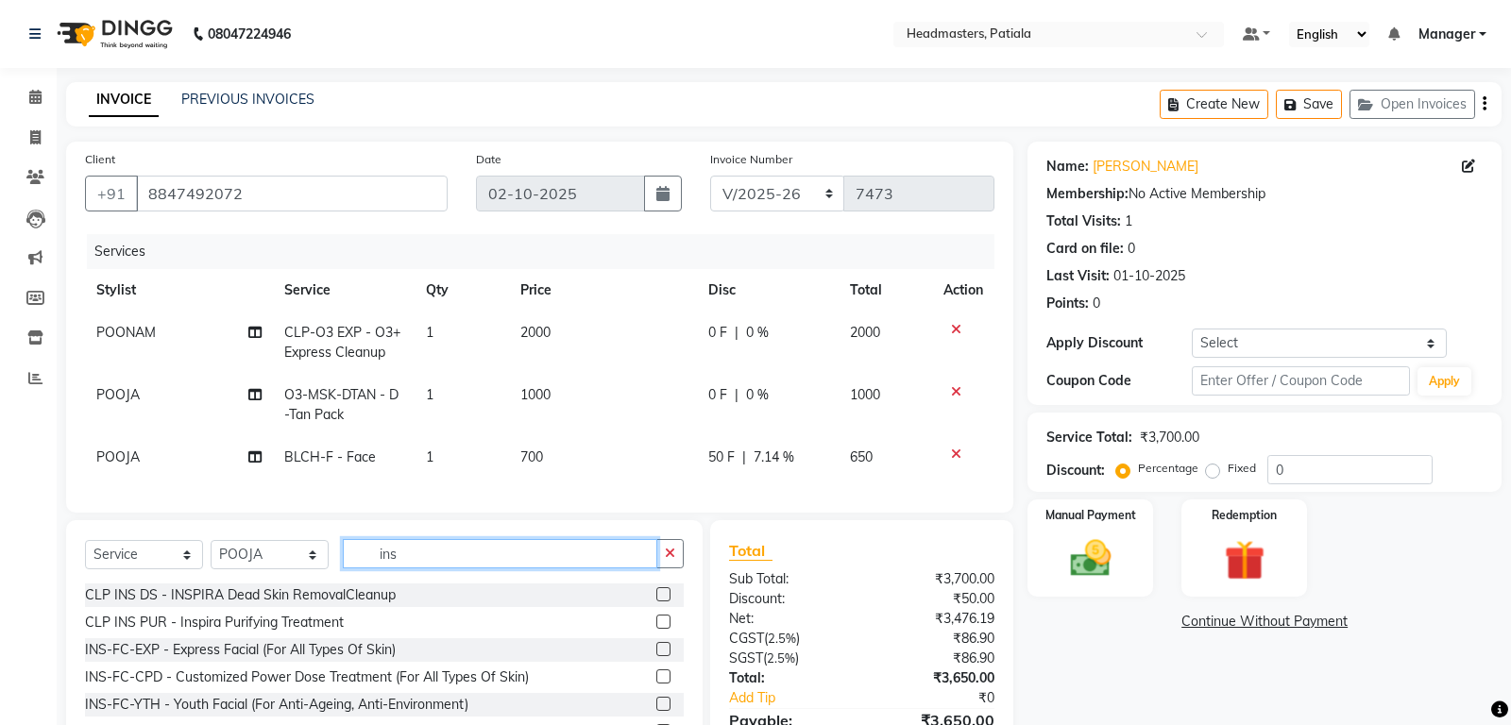
type input "ins"
click at [661, 598] on label at bounding box center [663, 594] width 14 height 14
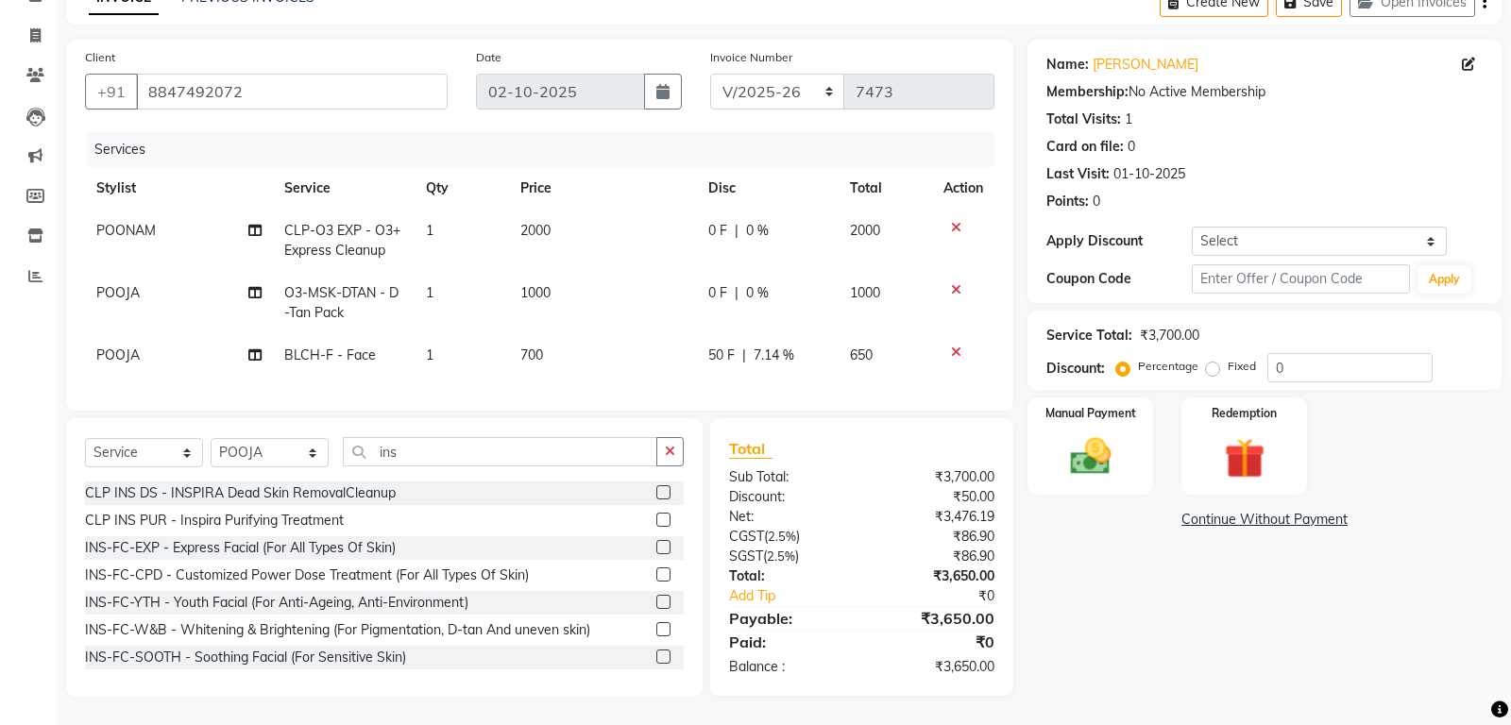
click at [661, 496] on label at bounding box center [663, 492] width 14 height 14
click at [661, 496] on input "checkbox" at bounding box center [662, 493] width 12 height 12
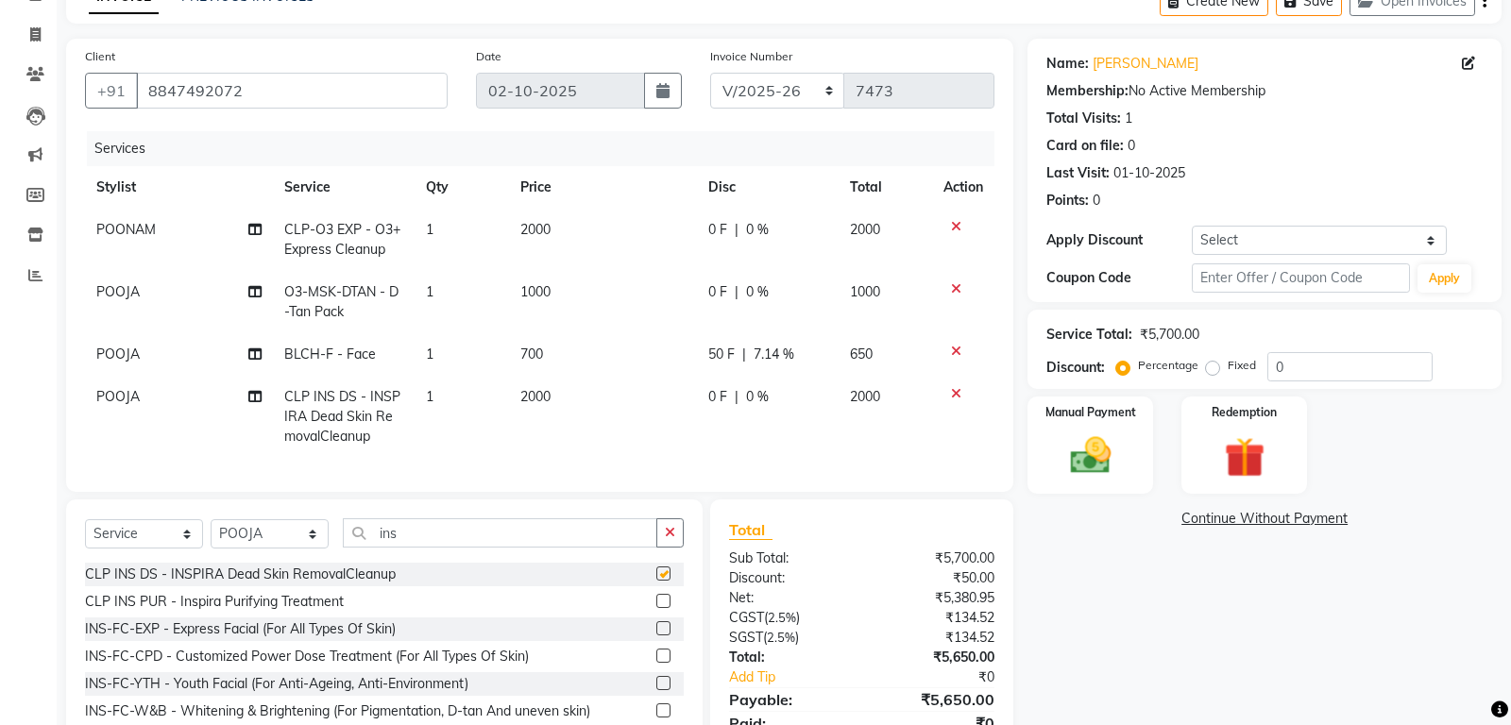
checkbox input "false"
click at [662, 599] on label at bounding box center [663, 601] width 14 height 14
click at [662, 599] on input "checkbox" at bounding box center [662, 602] width 12 height 12
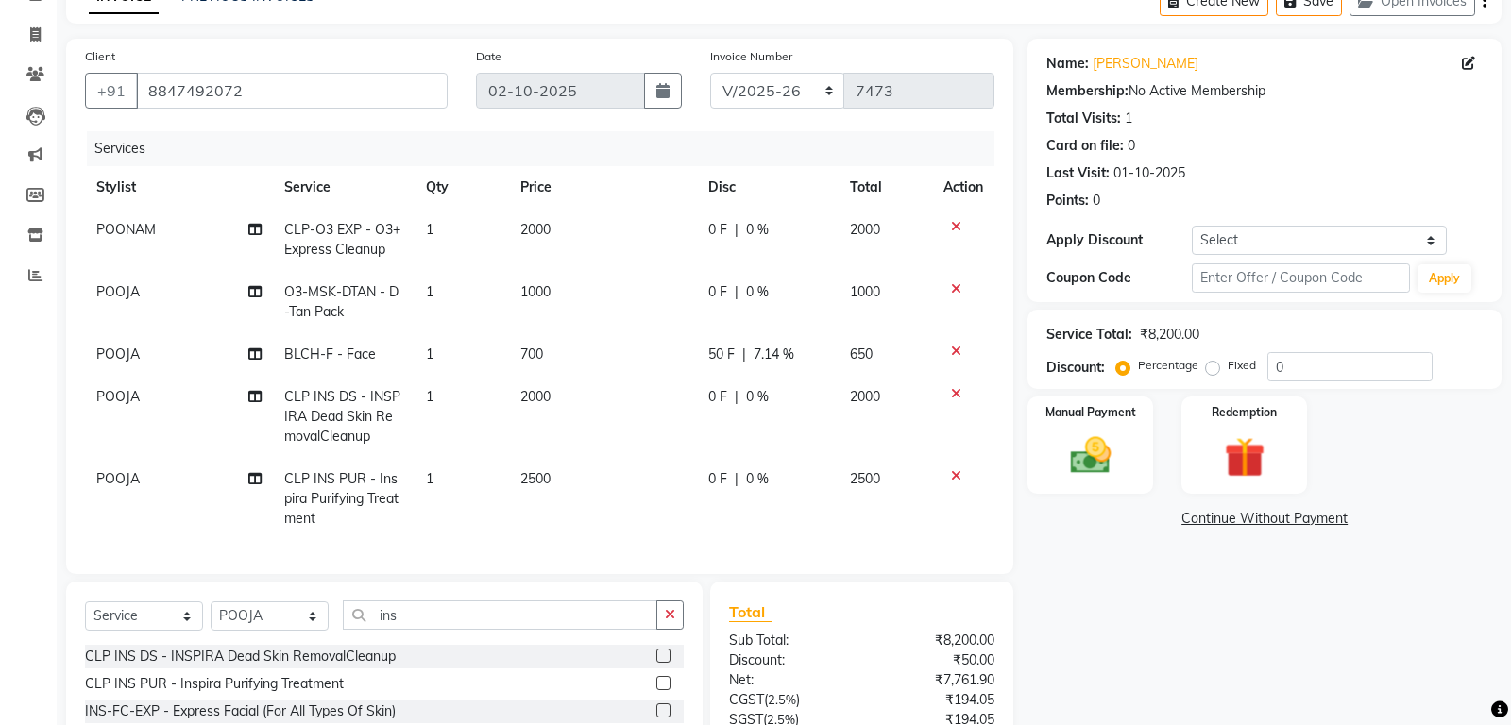
click at [957, 397] on icon at bounding box center [956, 393] width 10 height 13
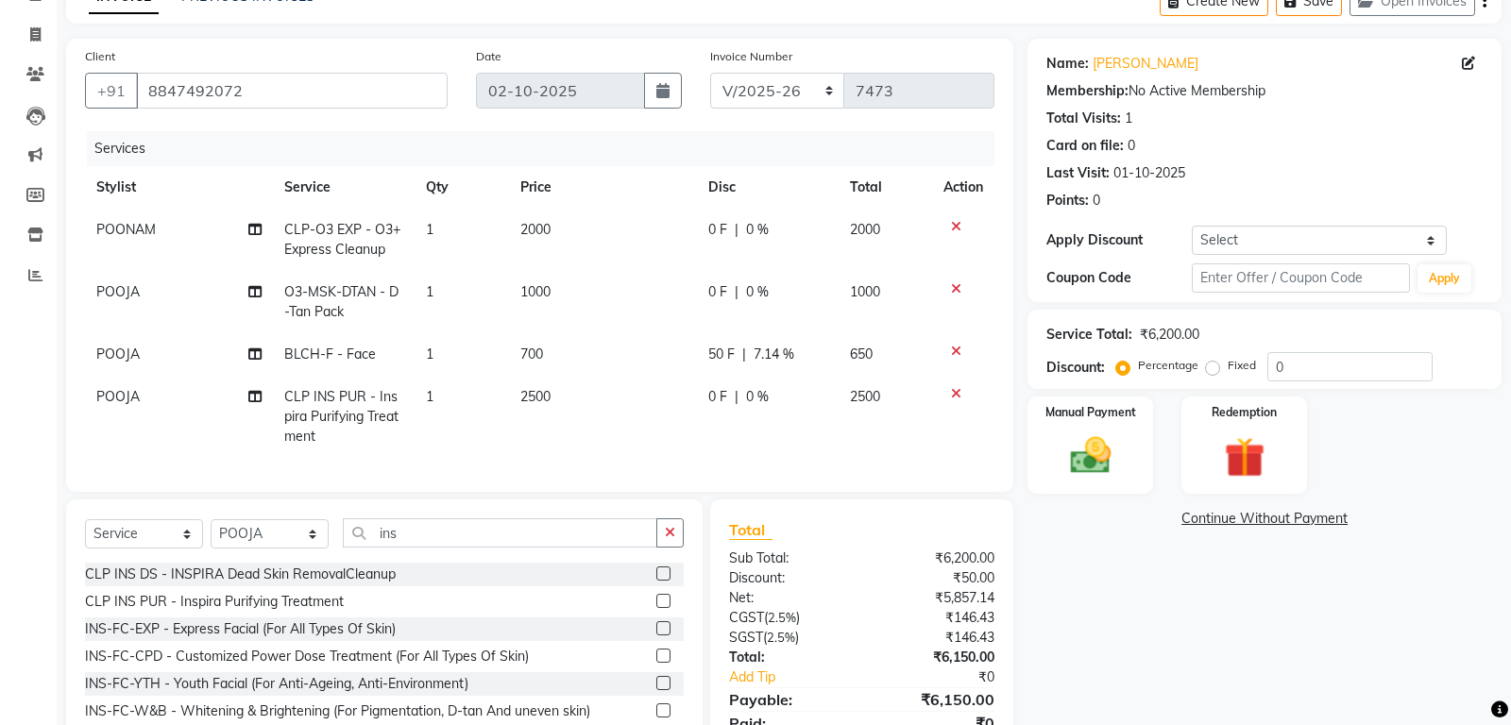
click at [960, 225] on div at bounding box center [963, 226] width 40 height 13
click at [957, 221] on icon at bounding box center [956, 226] width 10 height 13
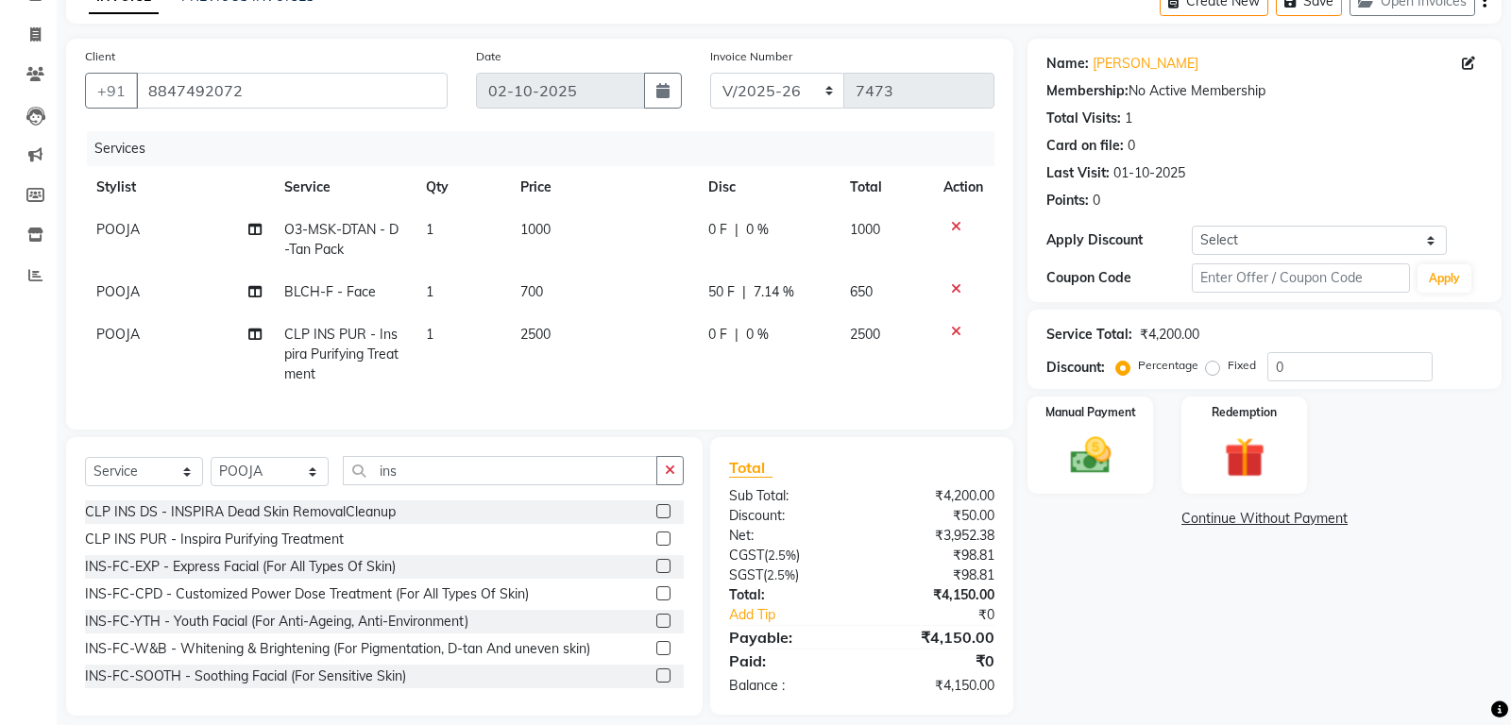
click at [664, 537] on label at bounding box center [663, 539] width 14 height 14
click at [664, 537] on input "checkbox" at bounding box center [662, 539] width 12 height 12
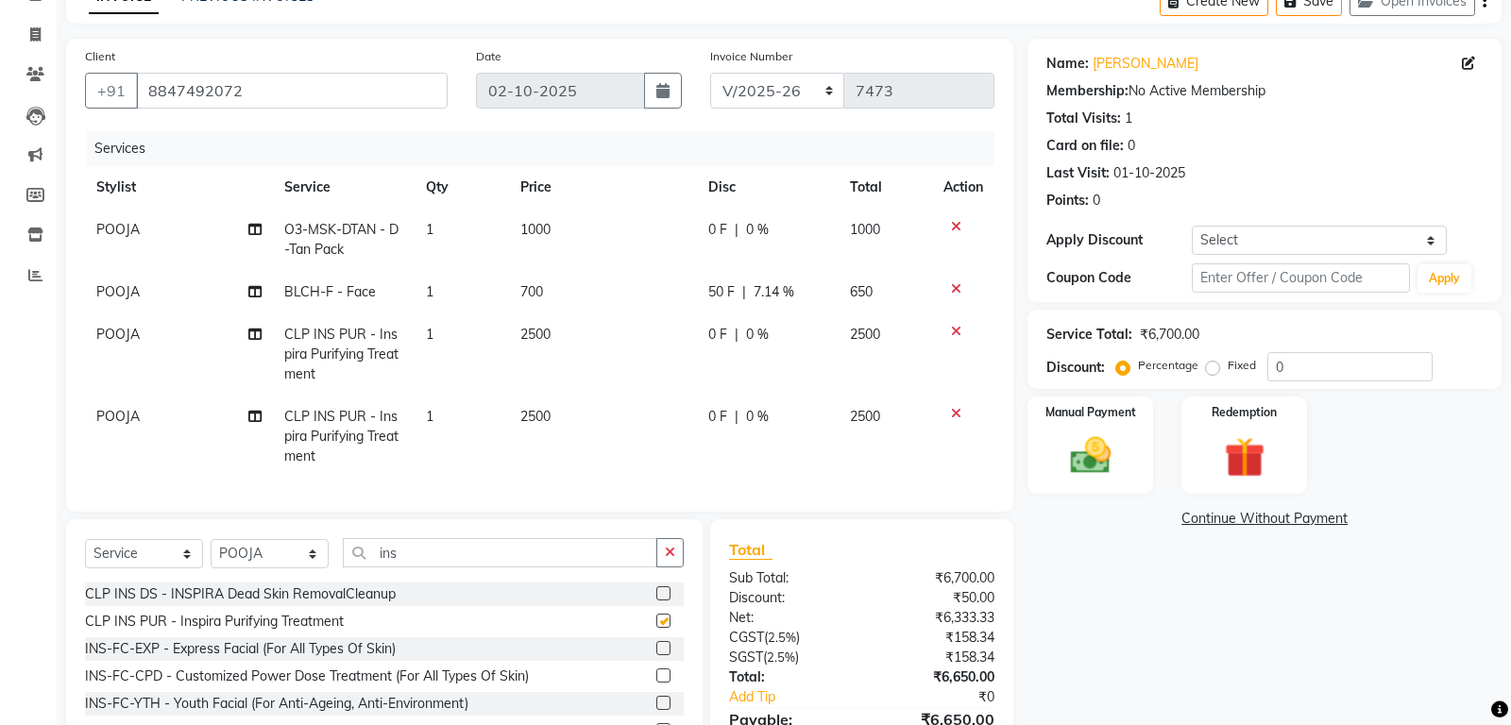
checkbox input "false"
click at [133, 428] on td "POOJA" at bounding box center [179, 437] width 188 height 82
select select "51100"
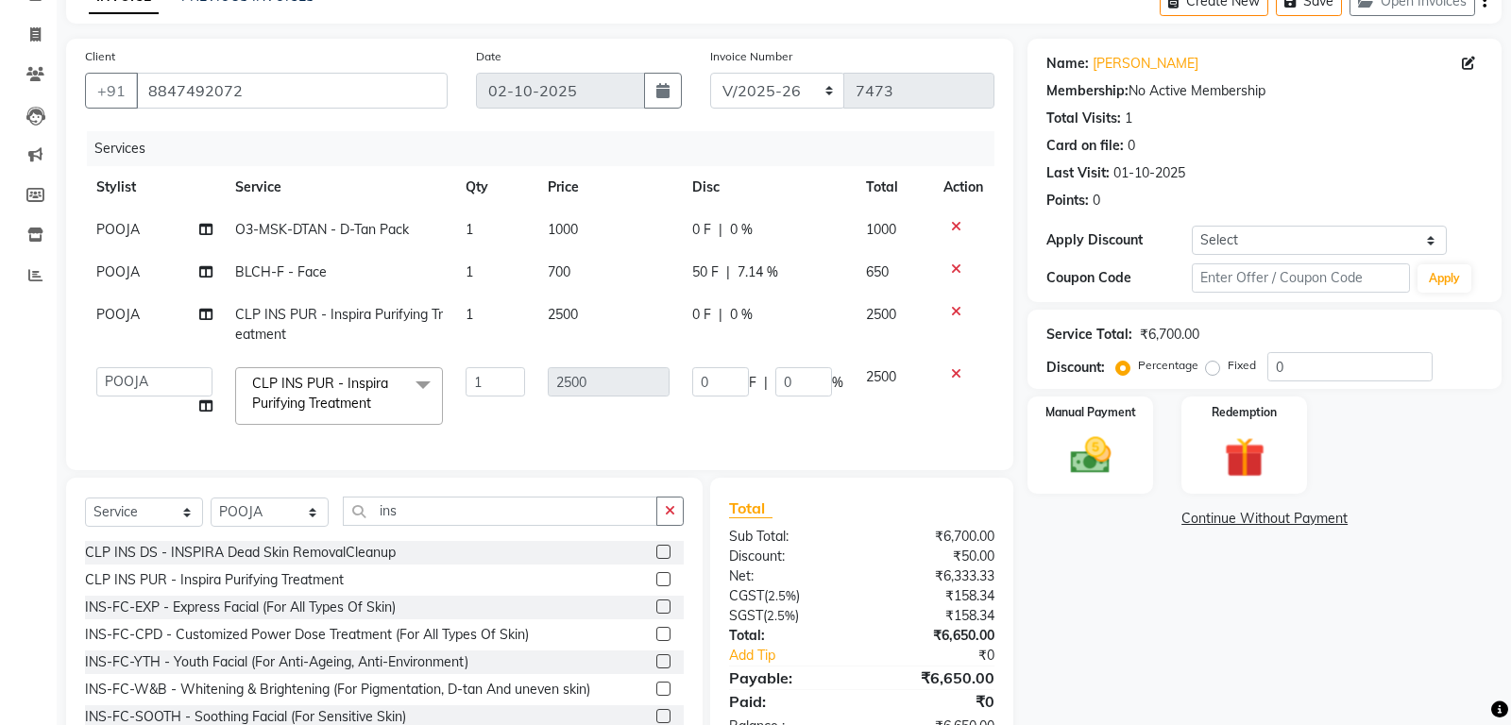
click at [133, 428] on td "ABHISHEK AJAY KUMAR AKSHAY ALI ARSH ARUN ASIF AZEEZUR REHMAAN Chand Sahota DAVY…" at bounding box center [154, 396] width 139 height 80
click at [126, 399] on td "ABHISHEK AJAY KUMAR AKSHAY ALI ARSH ARUN ASIF AZEEZUR REHMAAN Chand Sahota DAVY…" at bounding box center [154, 396] width 139 height 80
click at [96, 367] on select "ABHISHEK AJAY KUMAR AKSHAY ALI ARSH ARUN ASIF AZEEZUR REHMAAN Chand Sahota DAVY…" at bounding box center [154, 381] width 116 height 29
select select "51098"
click at [409, 513] on input "ins" at bounding box center [500, 511] width 314 height 29
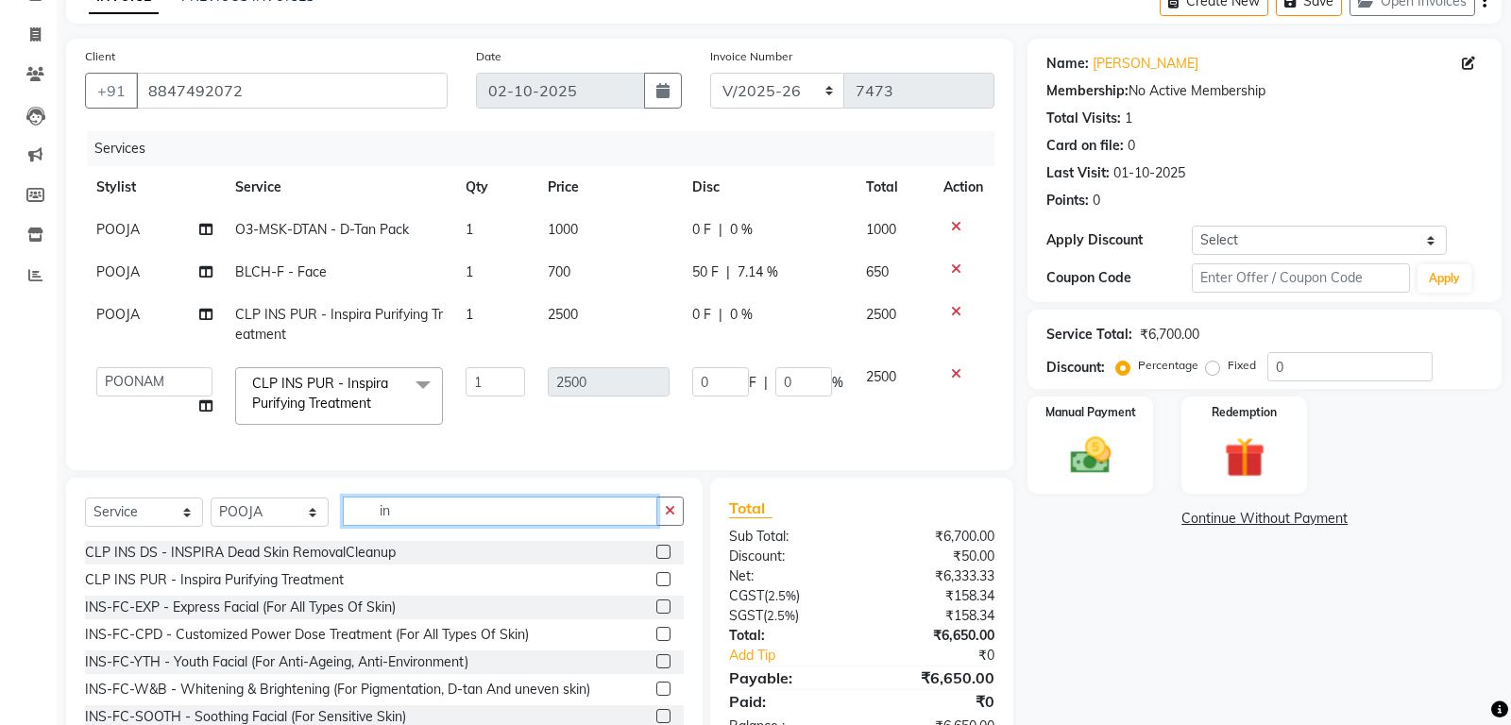
type input "i"
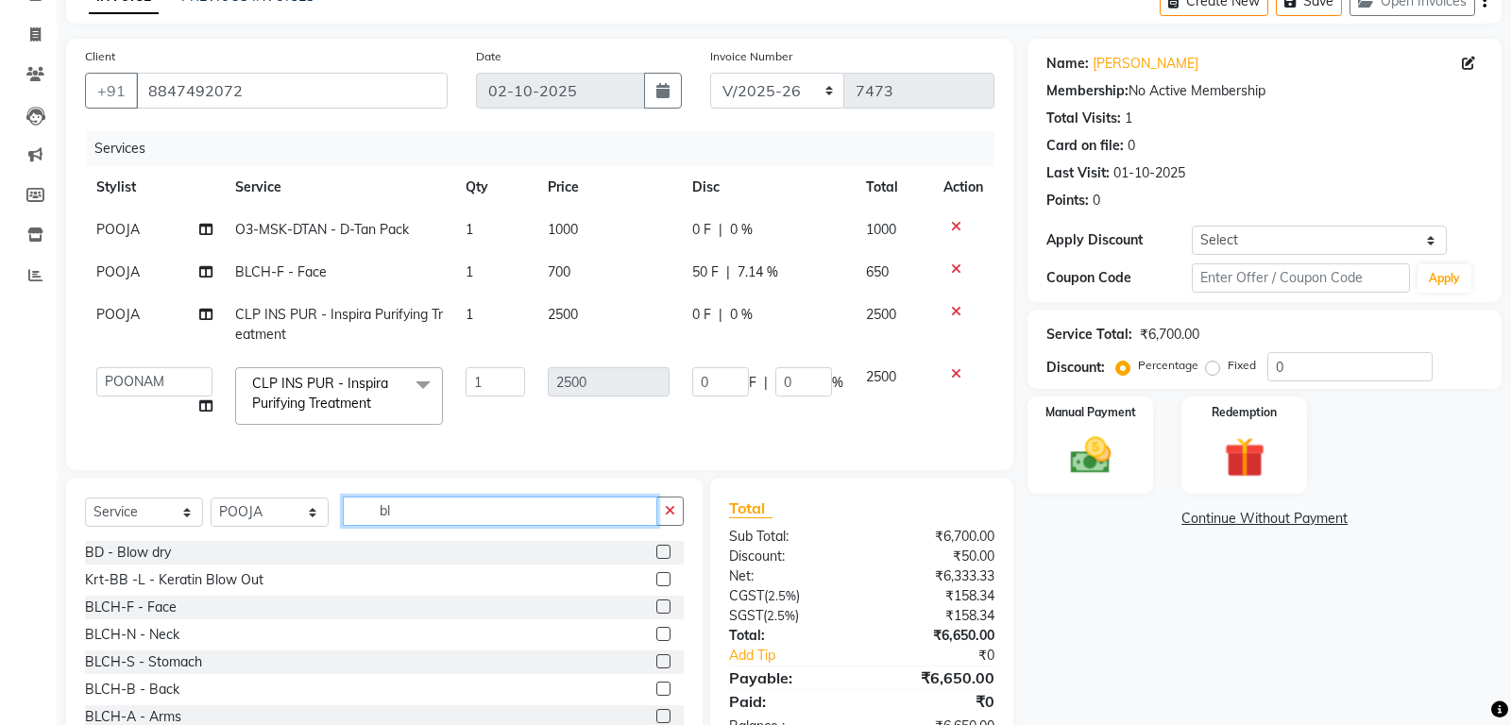
type input "bl"
click at [658, 598] on div at bounding box center [669, 608] width 27 height 24
click at [660, 605] on label at bounding box center [663, 607] width 14 height 14
click at [660, 605] on input "checkbox" at bounding box center [662, 607] width 12 height 12
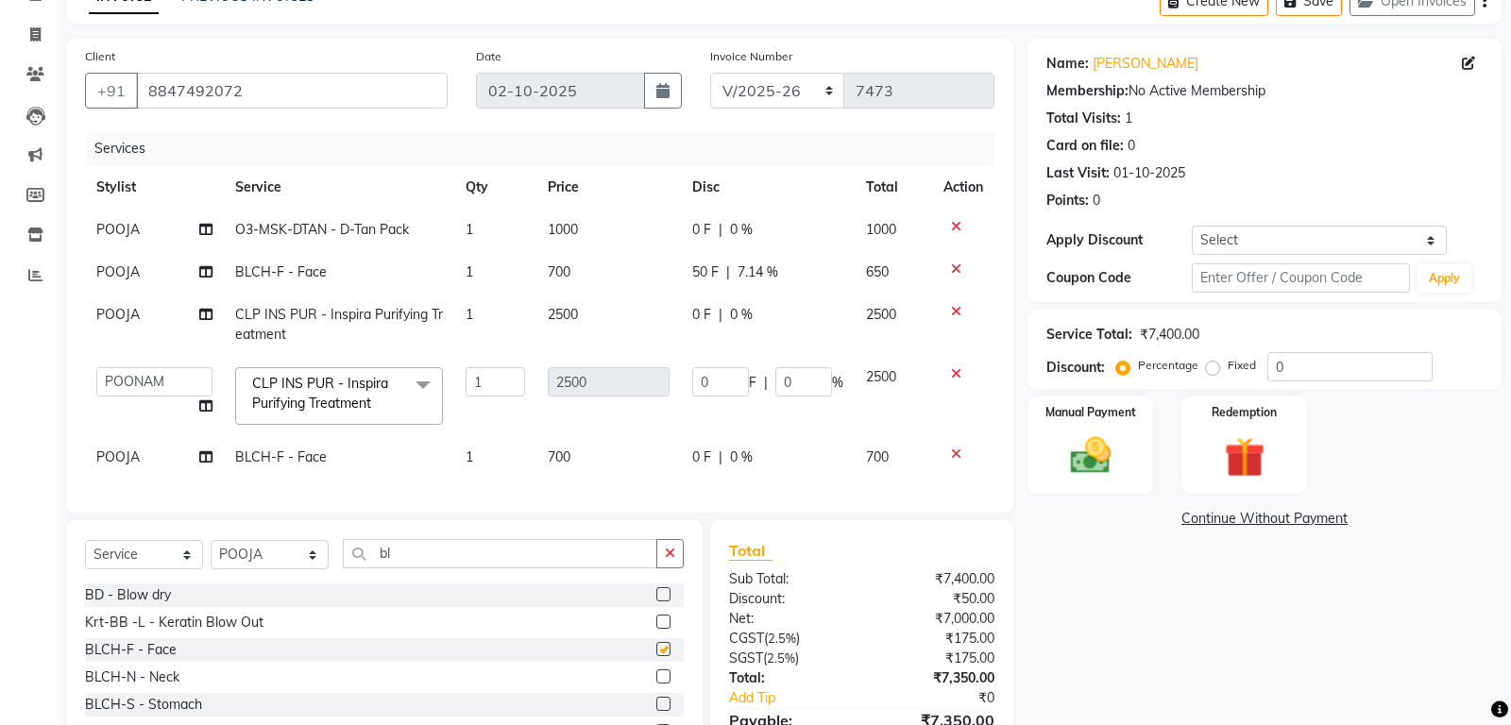
checkbox input "false"
click at [146, 459] on td "POOJA" at bounding box center [154, 457] width 139 height 42
select select "51100"
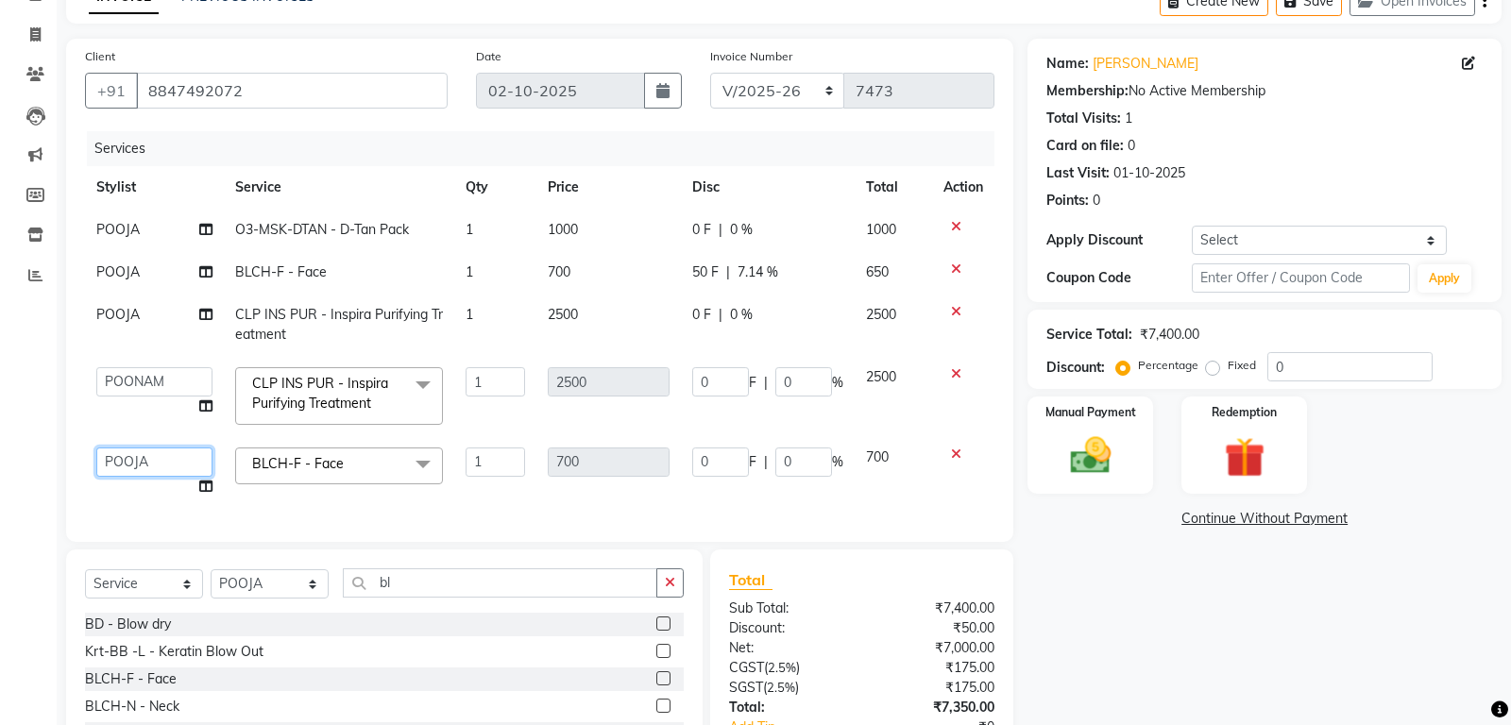
click at [96, 448] on select "ABHISHEK AJAY KUMAR AKSHAY ALI ARSH ARUN ASIF AZEEZUR REHMAAN Chand Sahota DAVY…" at bounding box center [154, 462] width 116 height 29
select select "51098"
click at [711, 271] on span "50 F" at bounding box center [705, 272] width 26 height 20
select select "51100"
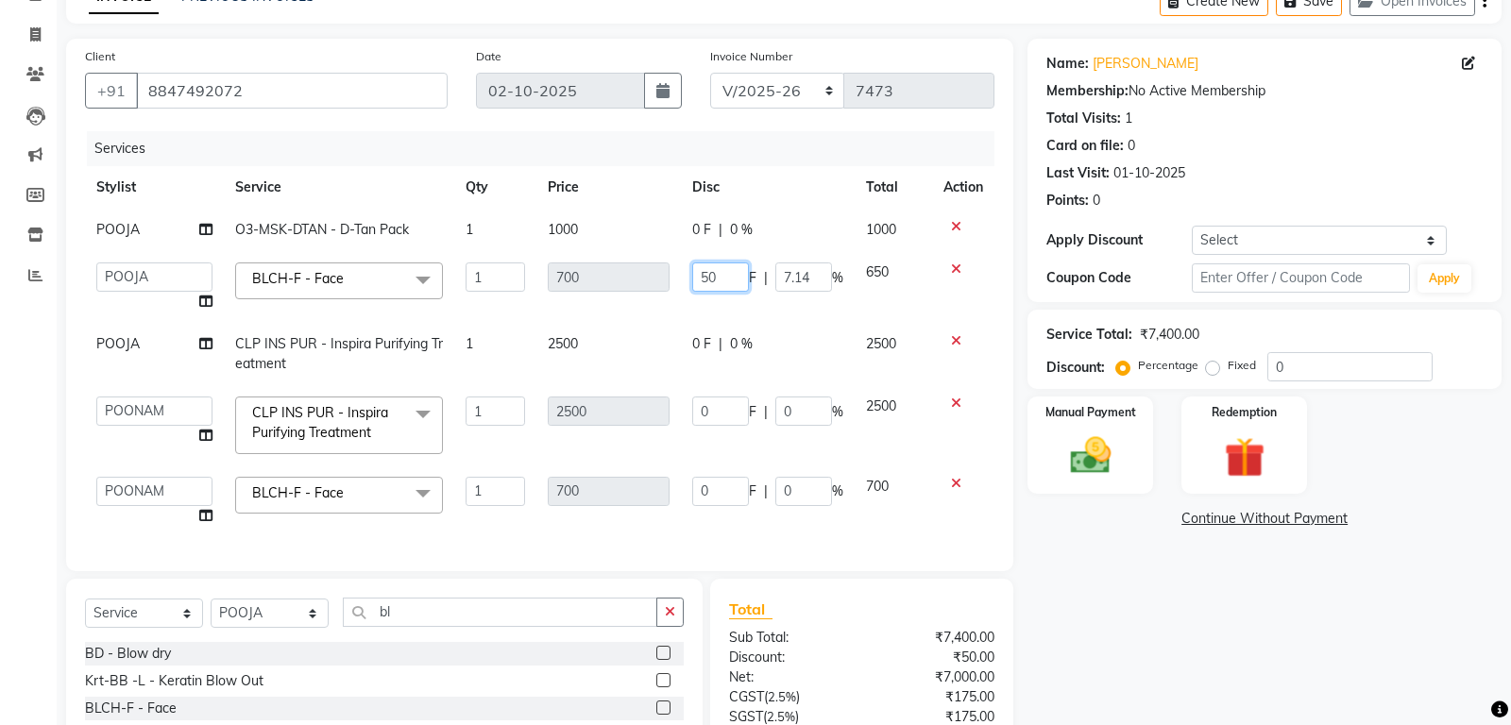
click at [714, 274] on input "50" at bounding box center [720, 276] width 57 height 29
type input "5"
click at [788, 318] on tbody "POOJA O3-MSK-DTAN - D-Tan Pack 1 1000 0 F | 0 % 1000 ABHISHEK AJAY KUMAR AKSHAY…" at bounding box center [539, 373] width 909 height 329
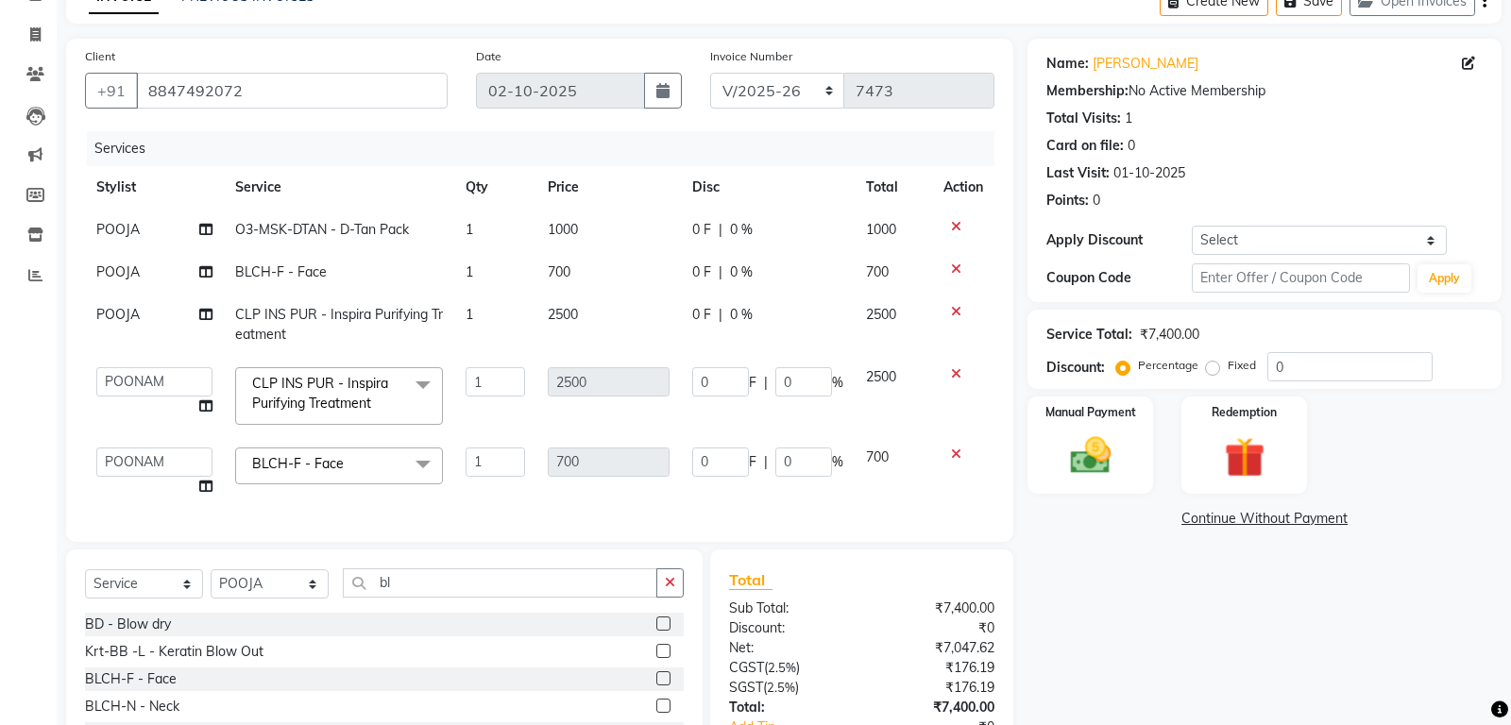
click at [739, 229] on span "0 %" at bounding box center [741, 230] width 23 height 20
select select "51100"
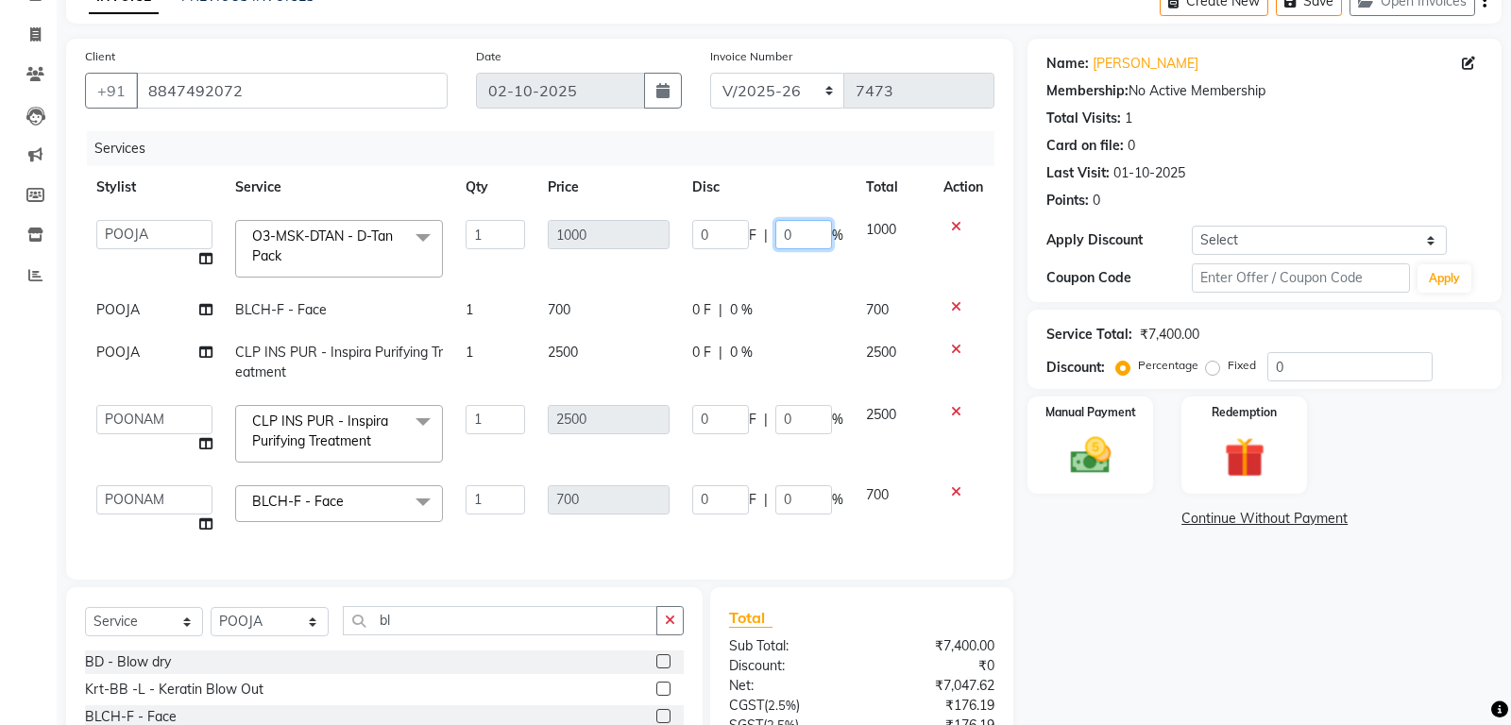
click at [794, 238] on input "0" at bounding box center [803, 234] width 57 height 29
type input "30"
click at [735, 298] on tbody "ABHISHEK AJAY KUMAR AKSHAY ALI ARSH ARUN ASIF AZEEZUR REHMAAN Chand Sahota DAVY…" at bounding box center [539, 377] width 909 height 337
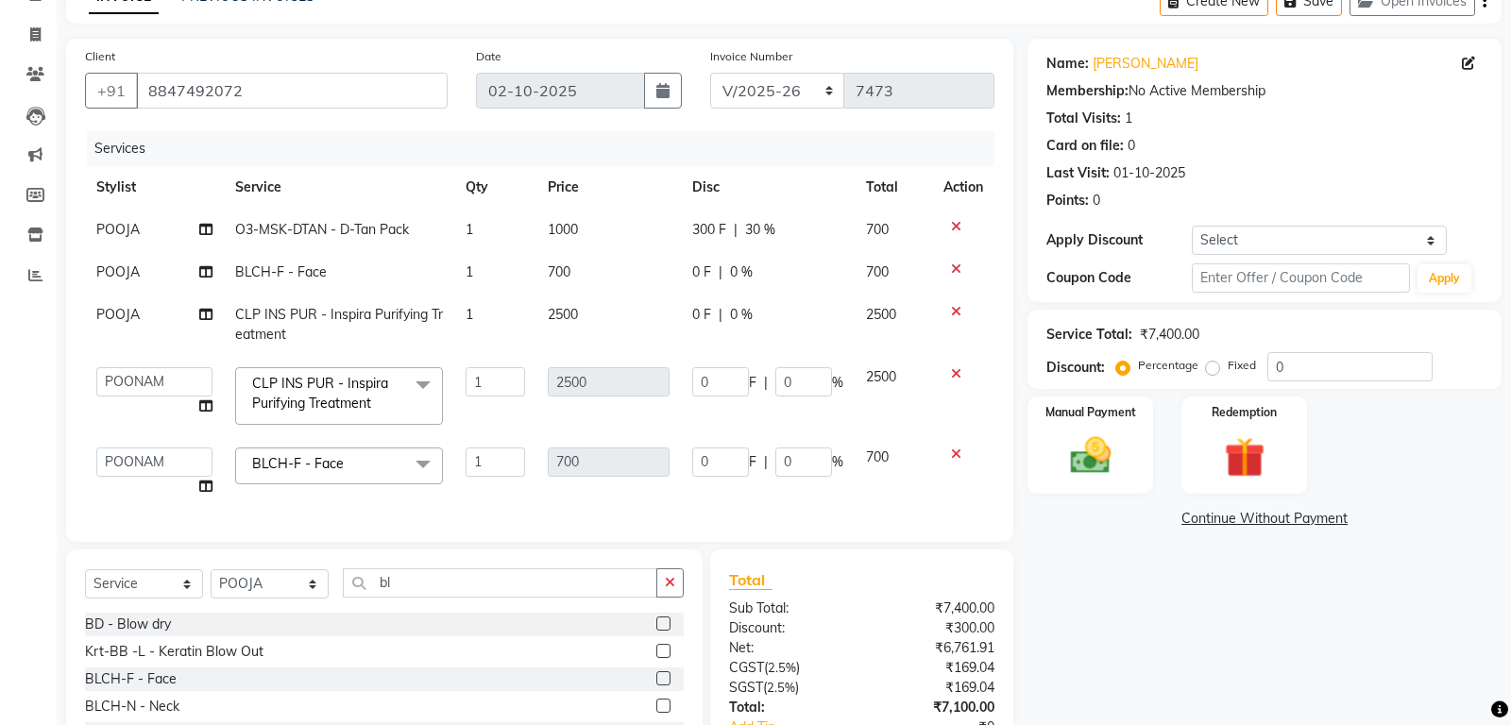
click at [740, 278] on span "0 %" at bounding box center [741, 272] width 23 height 20
select select "51100"
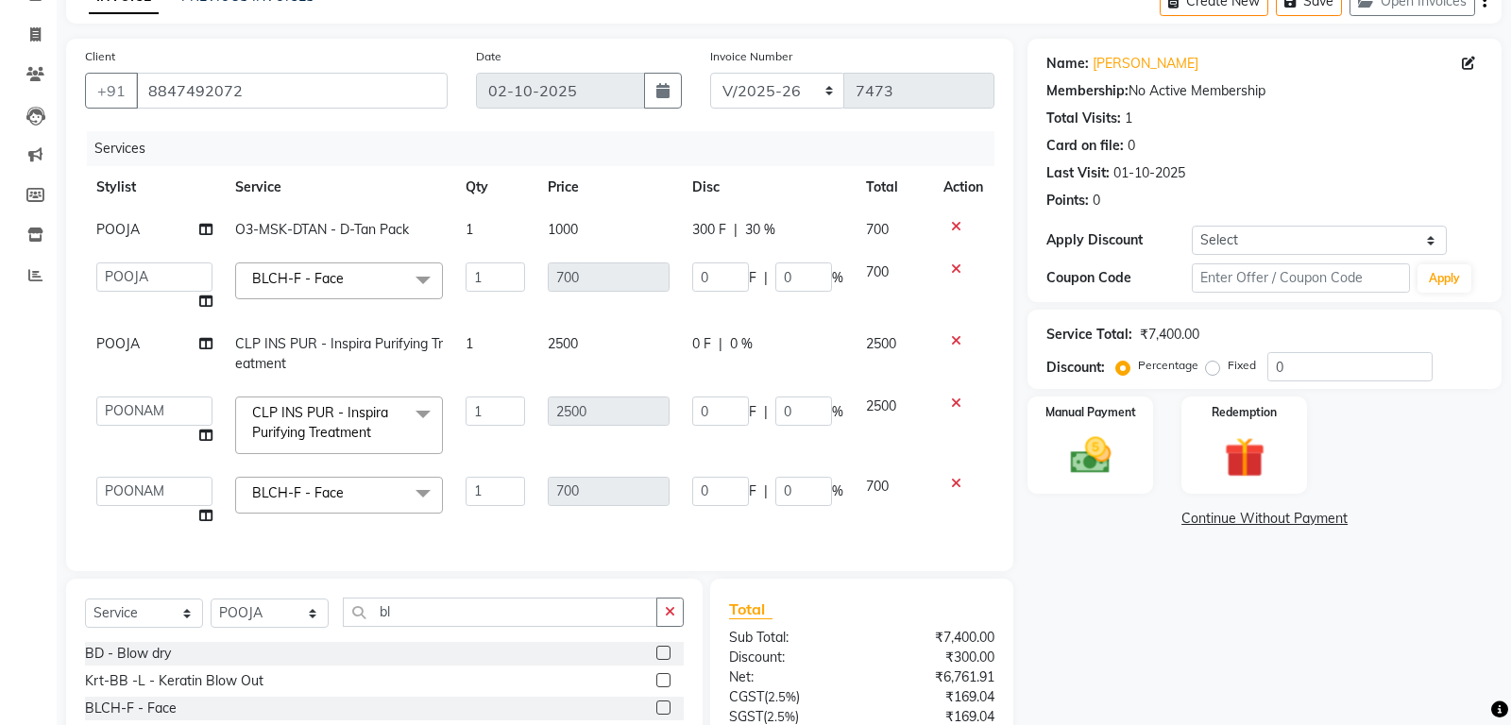
click at [807, 283] on input "0" at bounding box center [803, 276] width 57 height 29
click at [794, 277] on input "0" at bounding box center [803, 276] width 57 height 29
type input "30"
click at [739, 341] on td "0 F | 0 %" at bounding box center [768, 354] width 174 height 62
select select "51100"
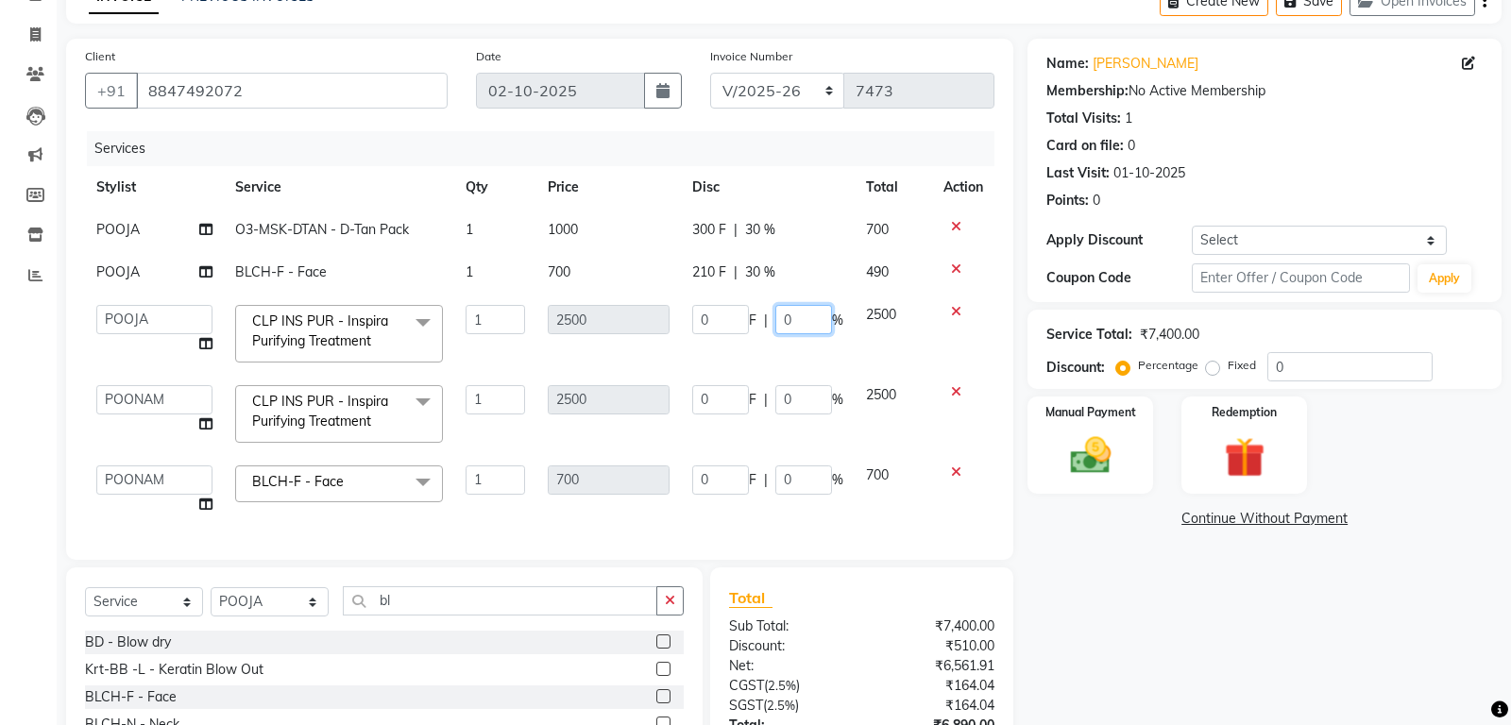
click at [792, 321] on input "0" at bounding box center [803, 319] width 57 height 29
type input "30"
click at [790, 401] on input "0" at bounding box center [803, 399] width 57 height 29
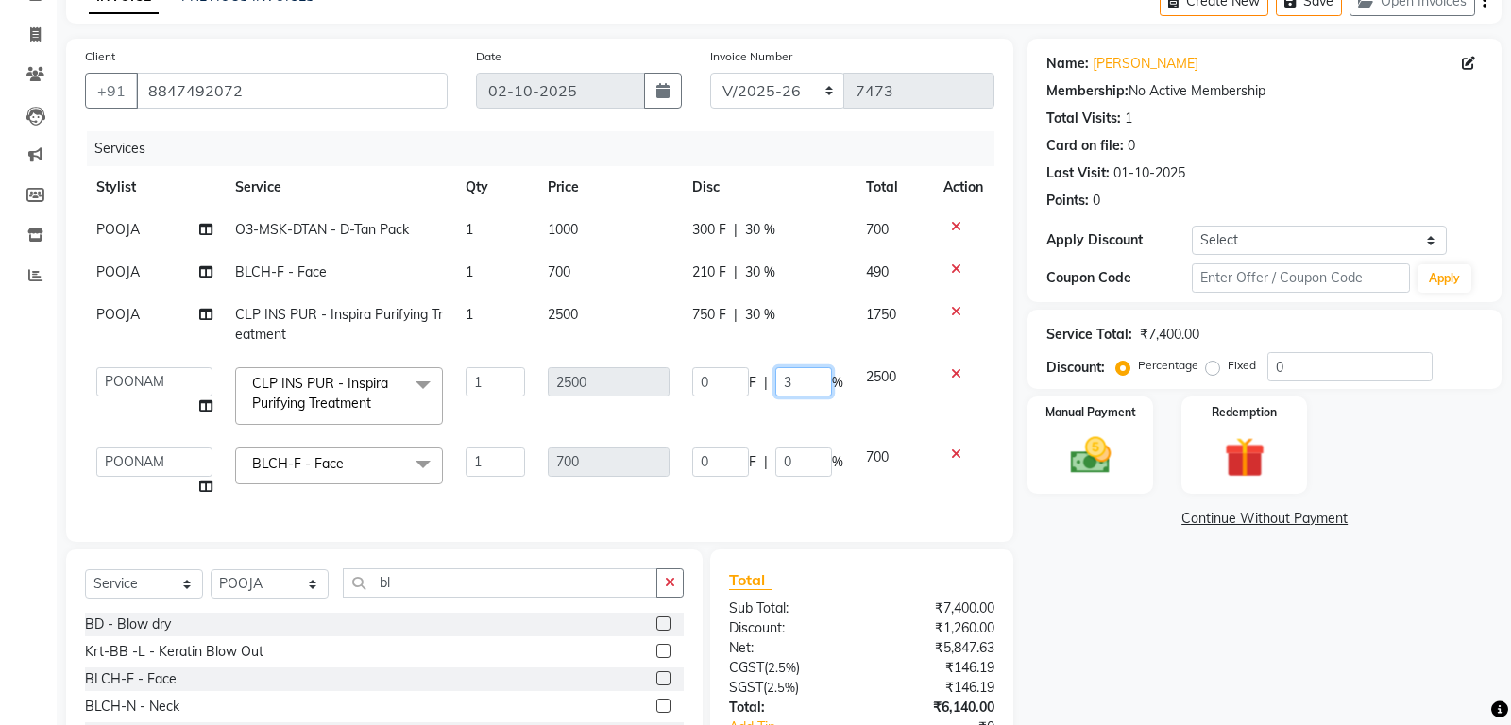
type input "30"
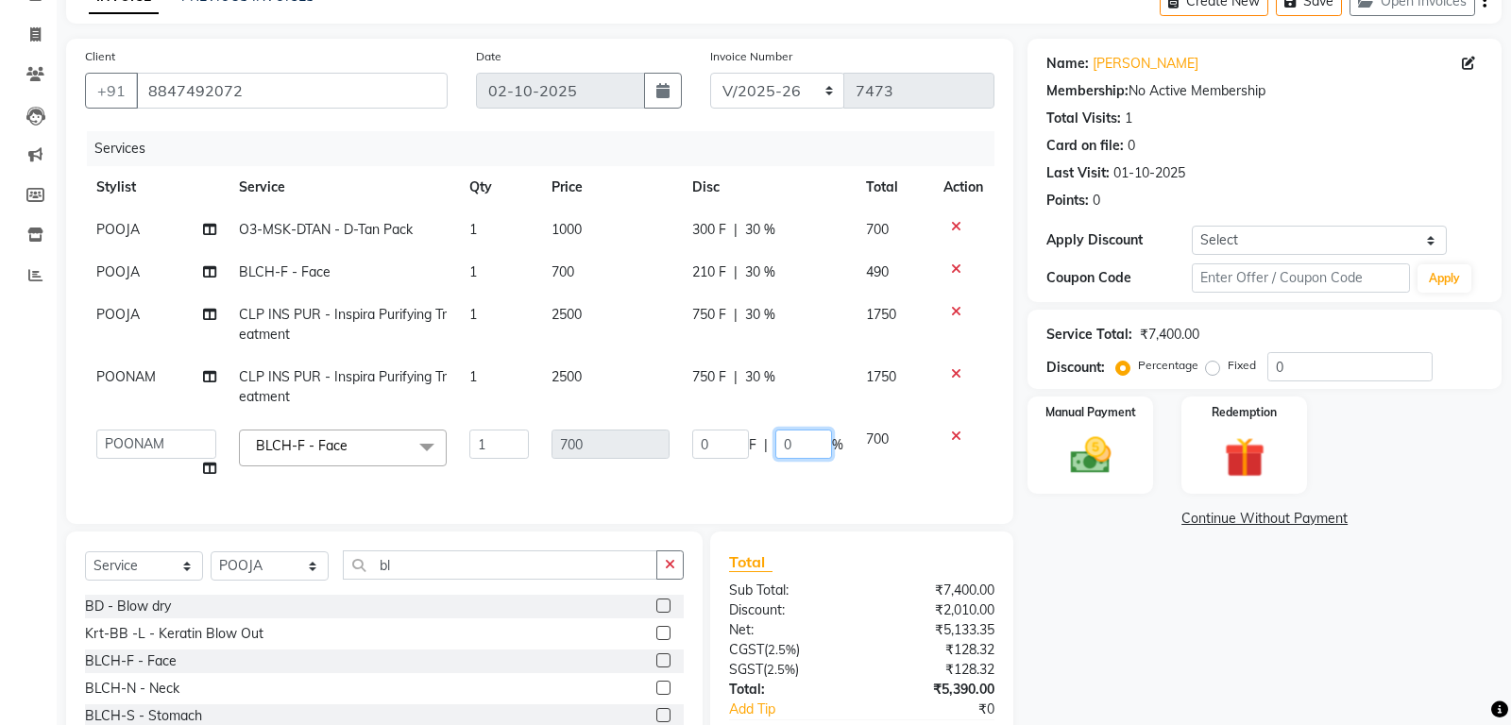
click at [795, 459] on input "0" at bounding box center [803, 444] width 57 height 29
type input "30"
click at [881, 458] on tbody "POOJA O3-MSK-DTAN - D-Tan Pack 1 1000 300 F | 30 % 700 POOJA BLCH-F - Face 1 70…" at bounding box center [539, 349] width 909 height 281
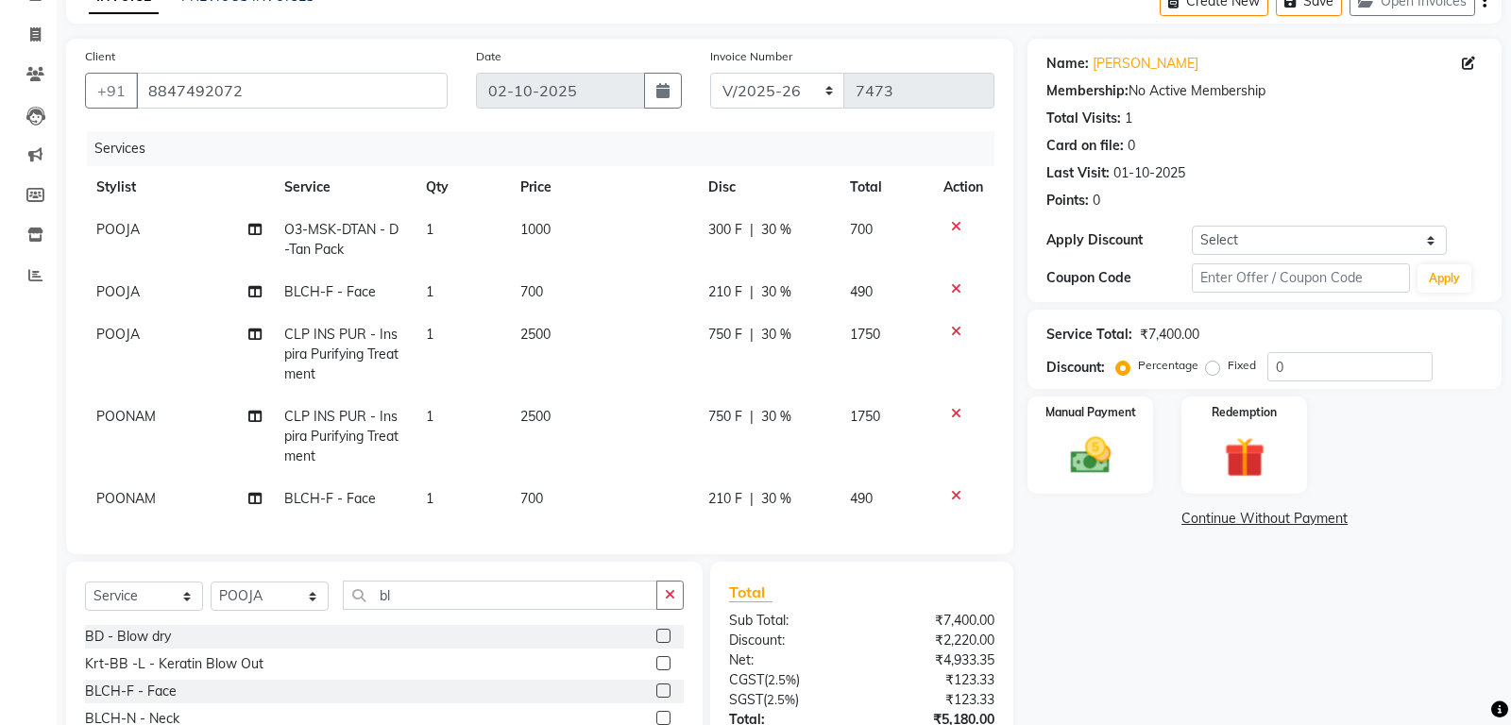
scroll to position [246, 0]
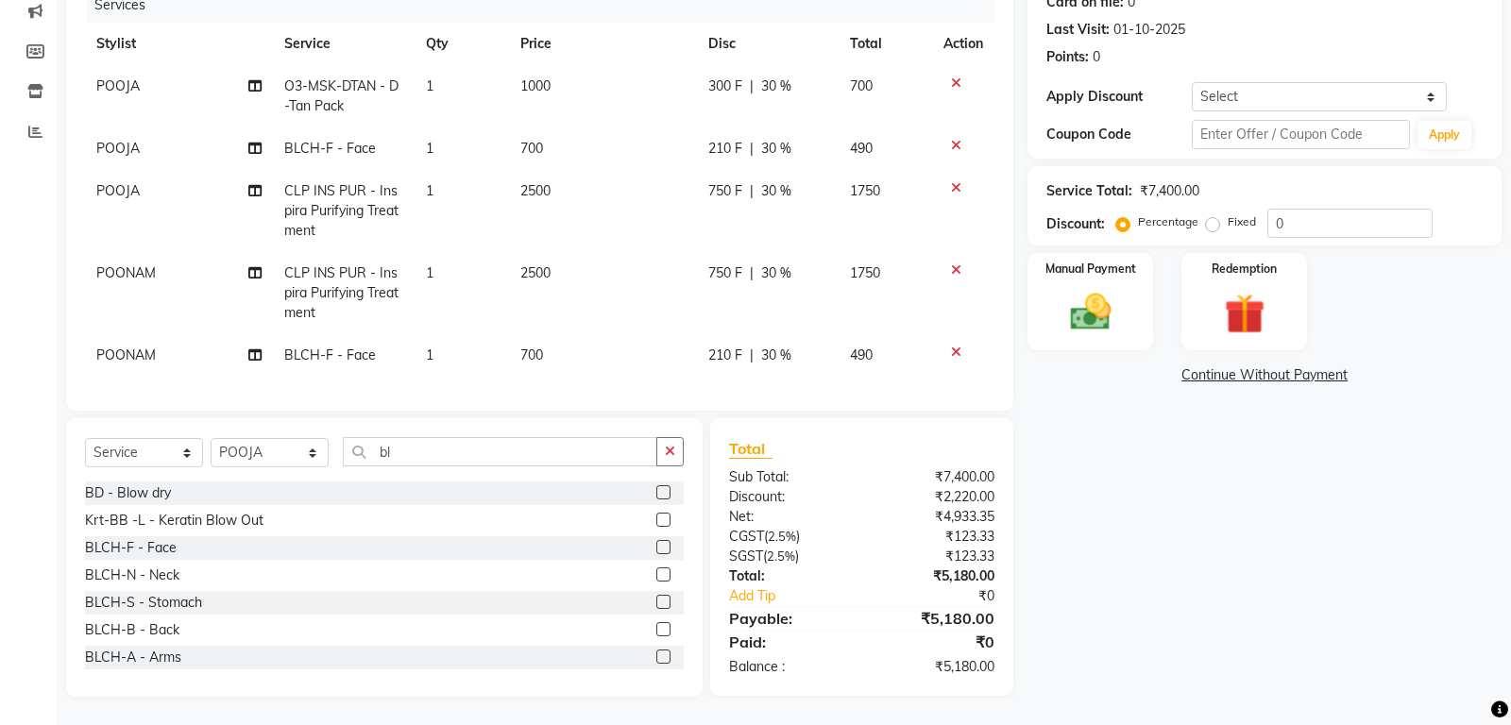
click at [732, 349] on span "210 F" at bounding box center [725, 356] width 34 height 20
select select "51098"
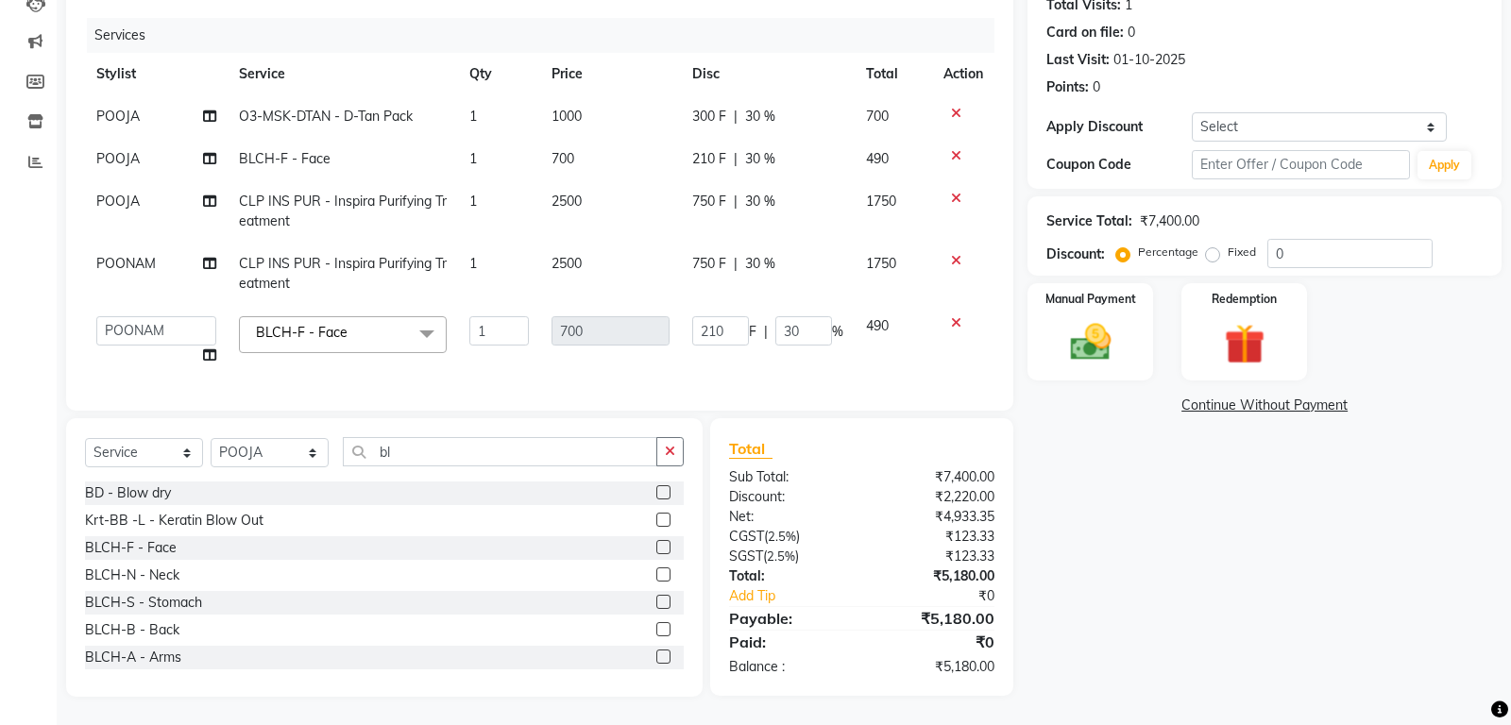
scroll to position [217, 0]
click at [720, 329] on input "210" at bounding box center [720, 330] width 57 height 29
type input "300"
click at [701, 170] on td "210 F | 30 %" at bounding box center [768, 159] width 174 height 42
select select "51100"
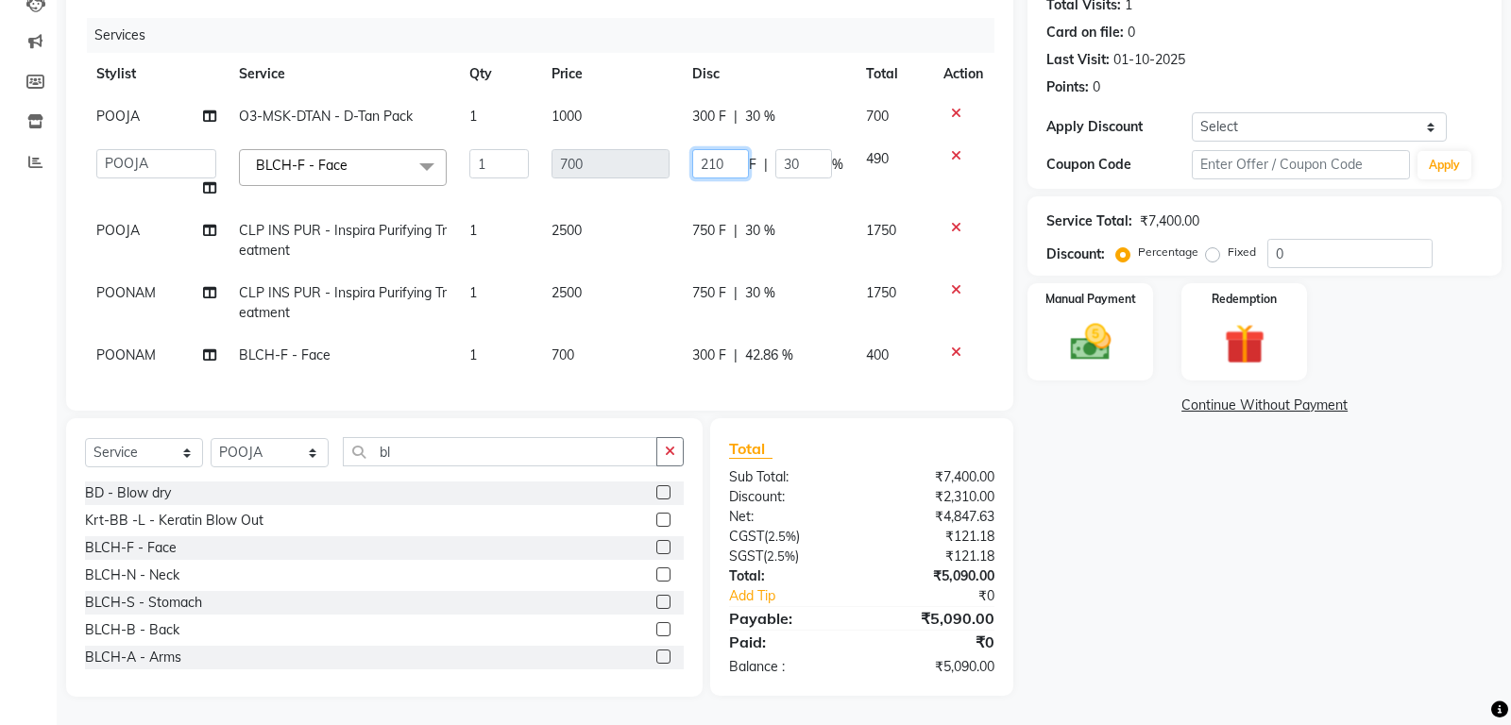
click at [715, 167] on input "210" at bounding box center [720, 163] width 57 height 29
type input "300"
click at [730, 189] on td "300 F | 30 %" at bounding box center [768, 174] width 174 height 72
select select "51100"
click at [704, 227] on span "750 F" at bounding box center [709, 231] width 34 height 20
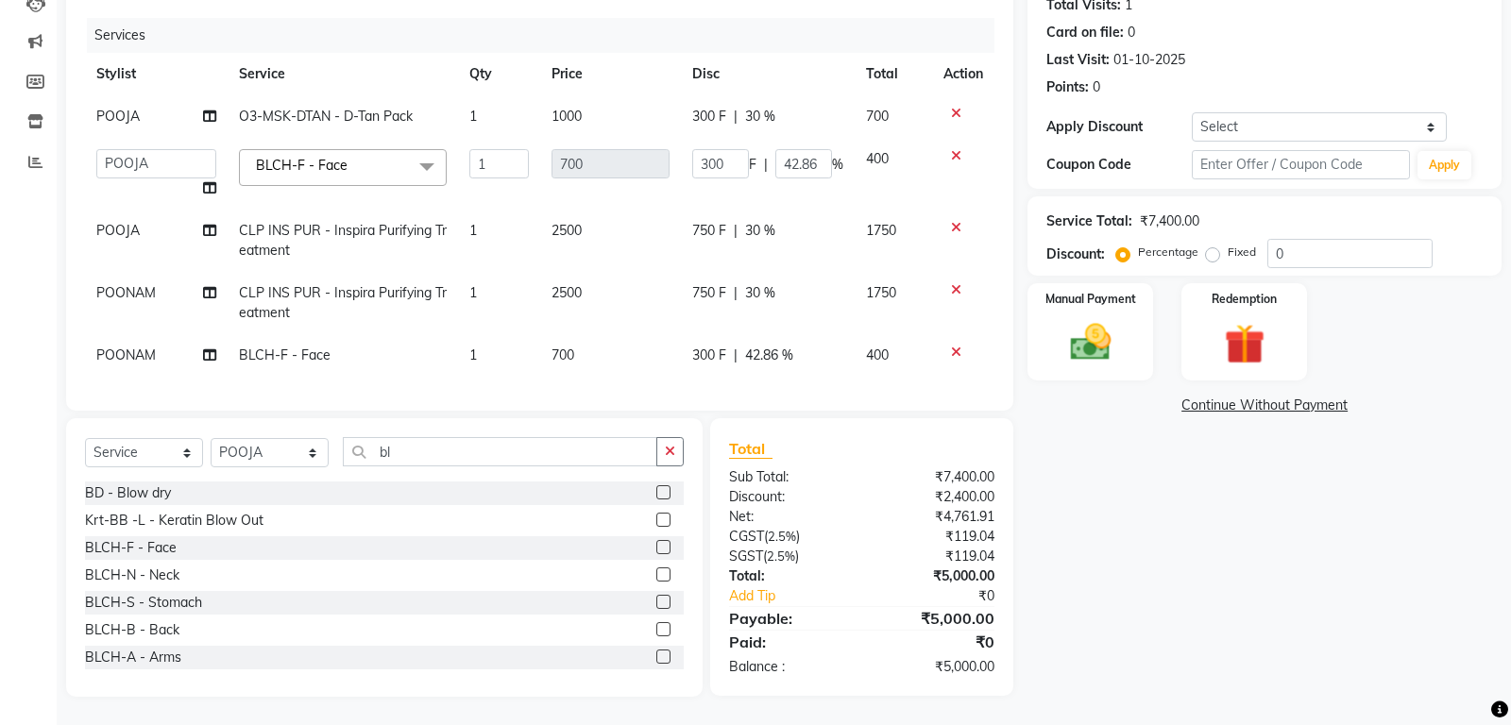
select select "51100"
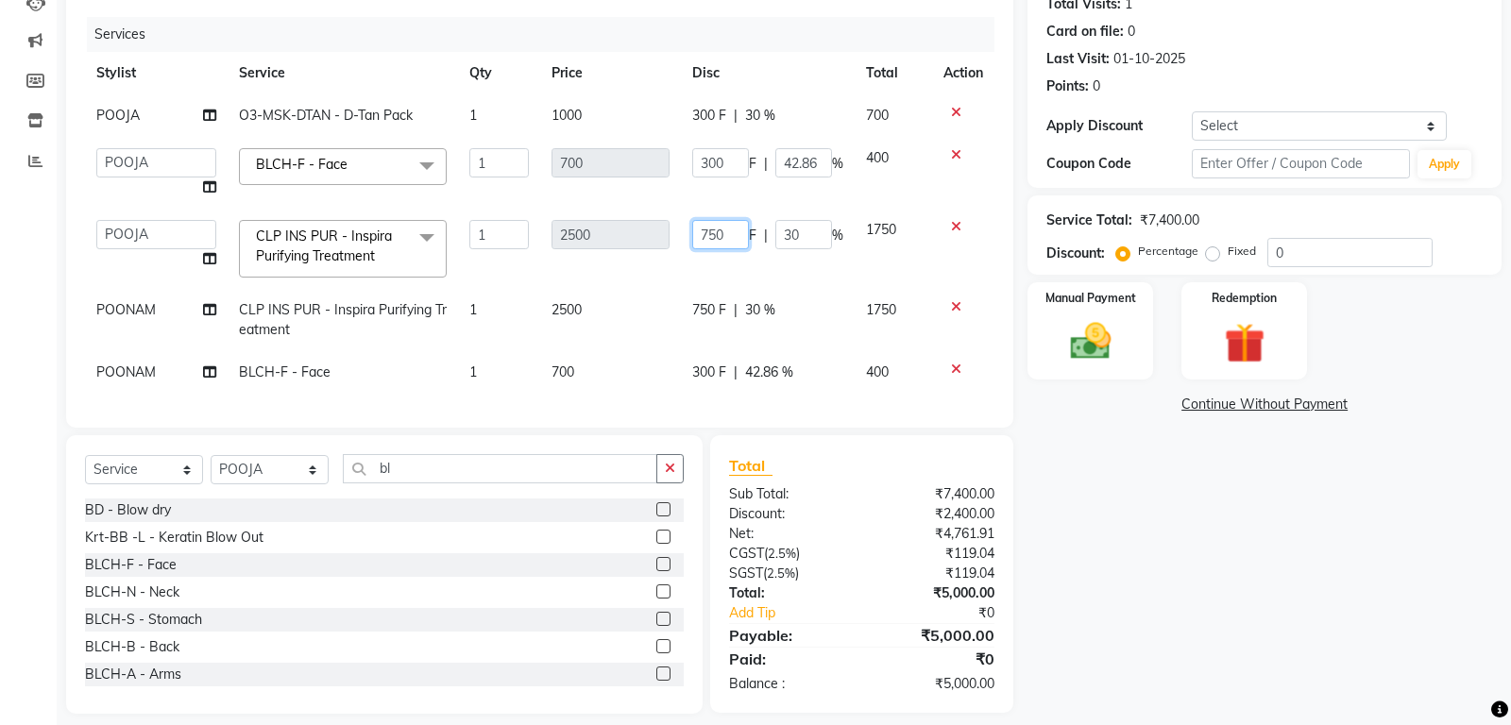
click at [716, 236] on input "750" at bounding box center [720, 234] width 57 height 29
type input "950"
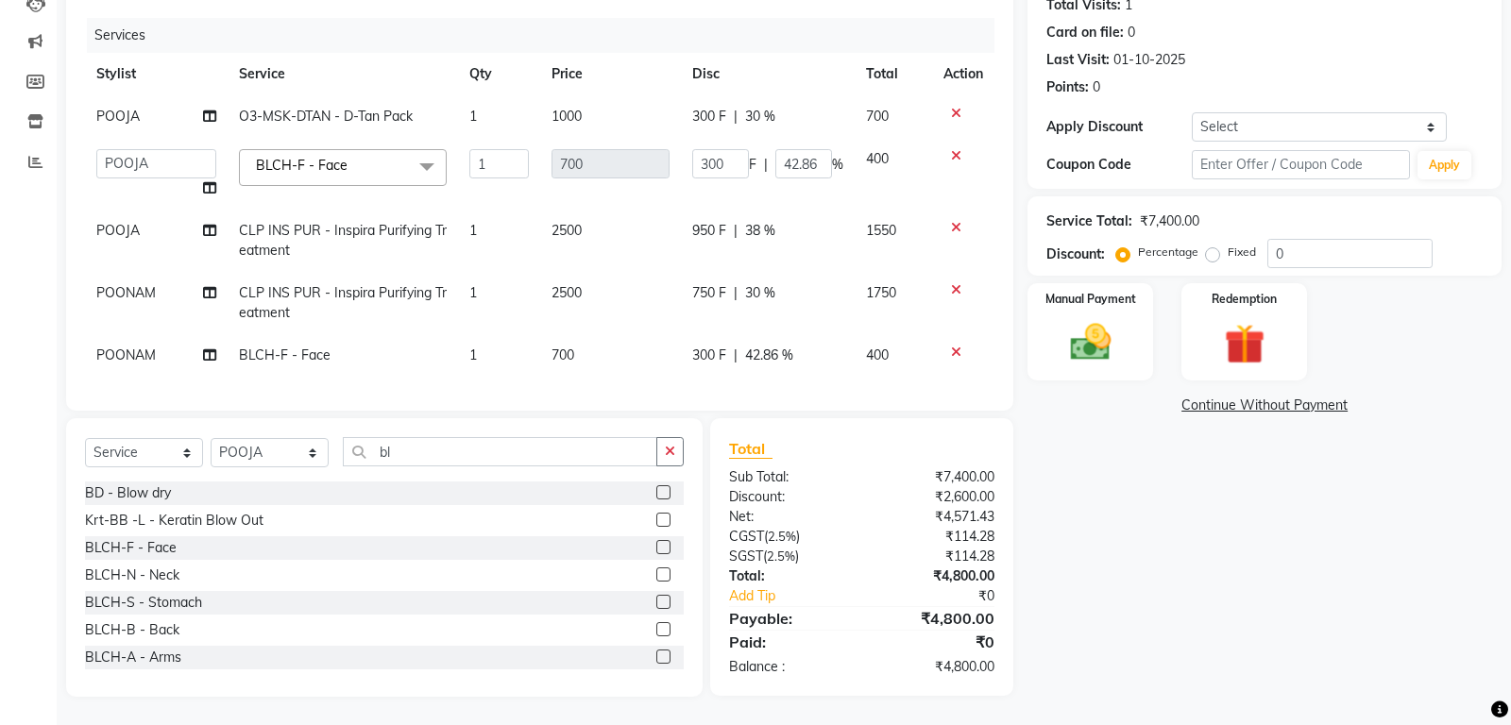
click at [702, 306] on td "750 F | 30 %" at bounding box center [768, 303] width 174 height 62
select select "51098"
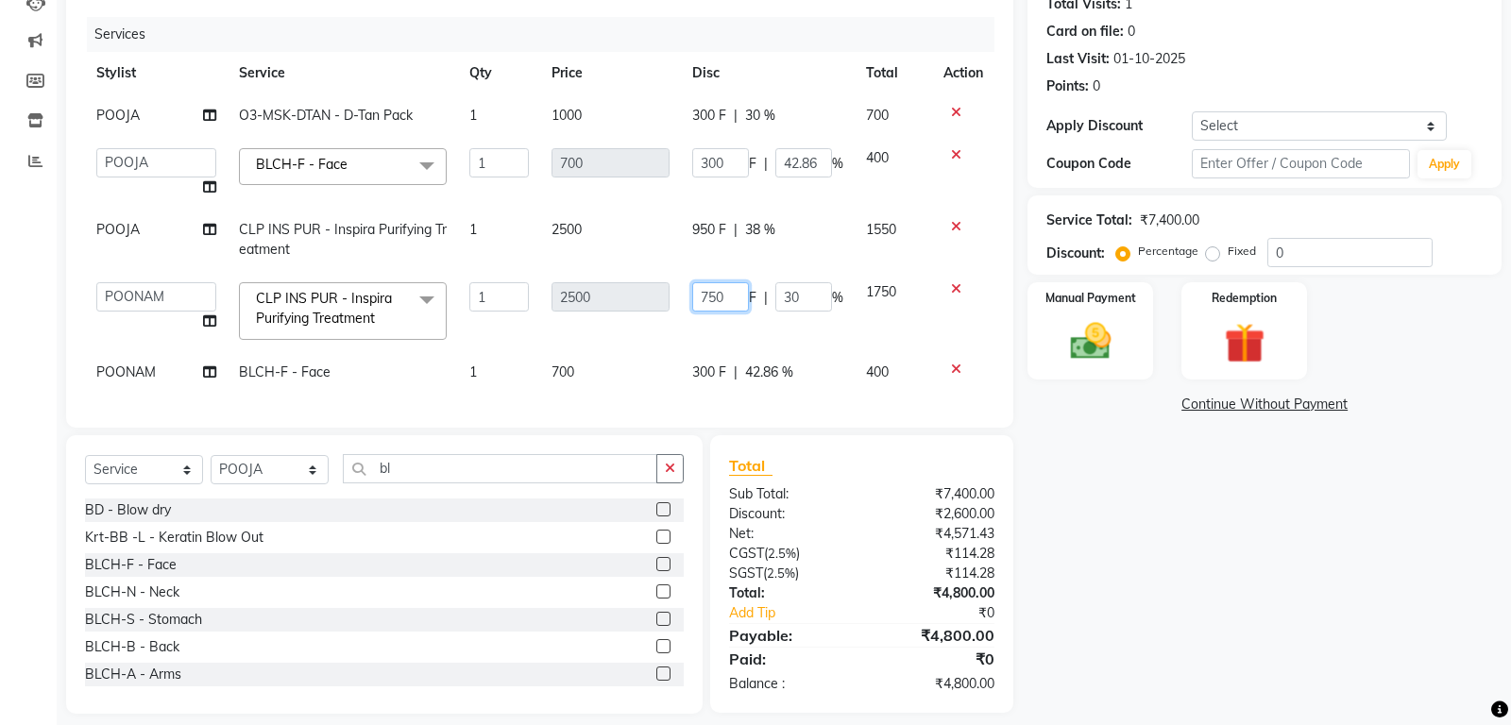
click at [708, 291] on input "750" at bounding box center [720, 296] width 57 height 29
type input "950"
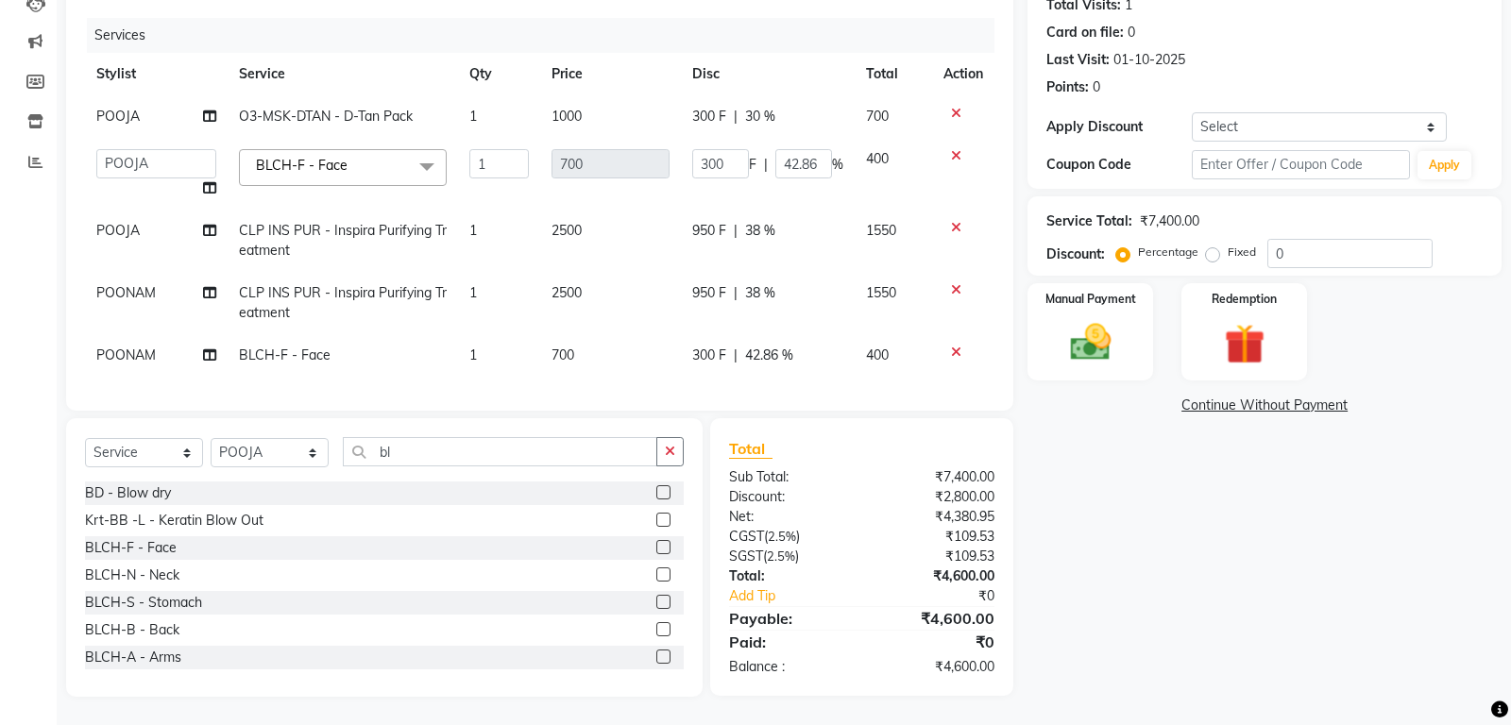
click at [787, 251] on td "950 F | 38 %" at bounding box center [768, 241] width 174 height 62
select select "51100"
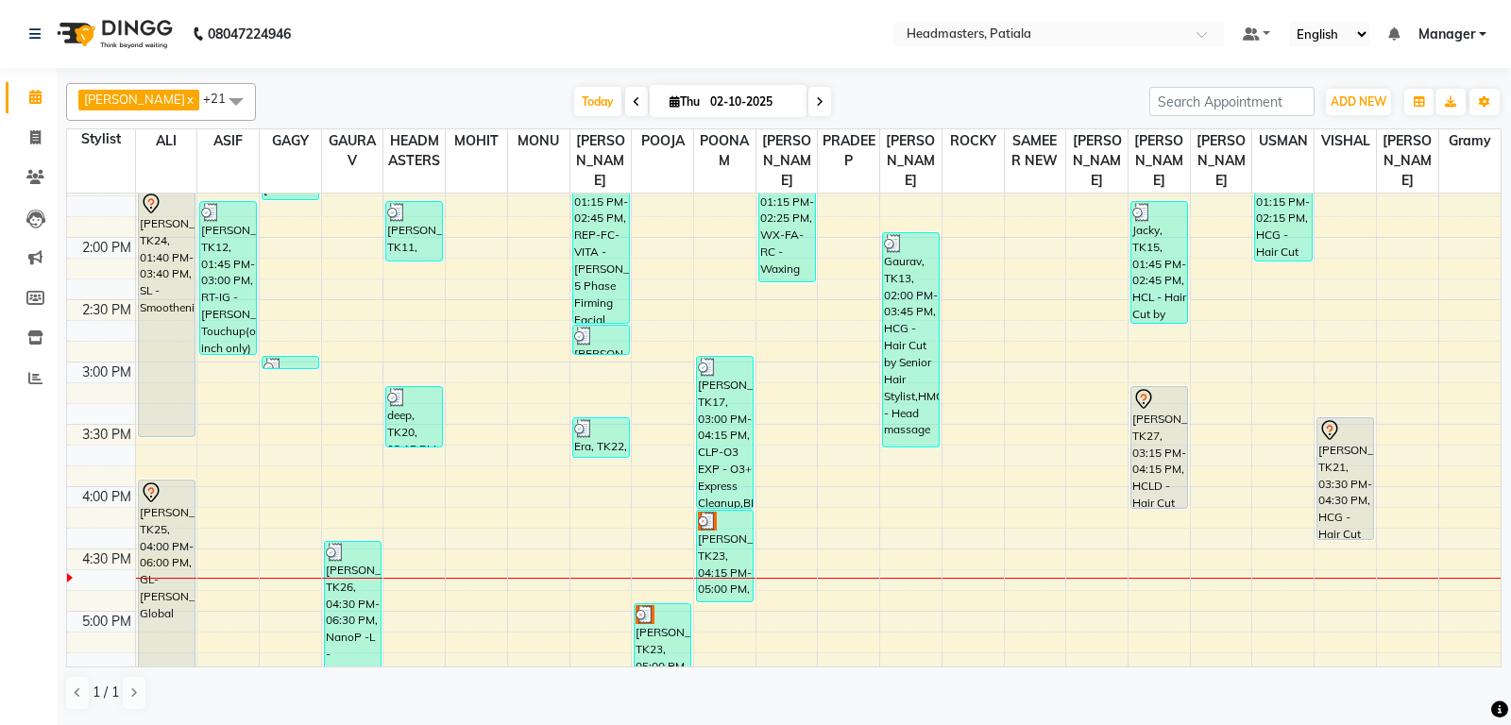
scroll to position [793, 0]
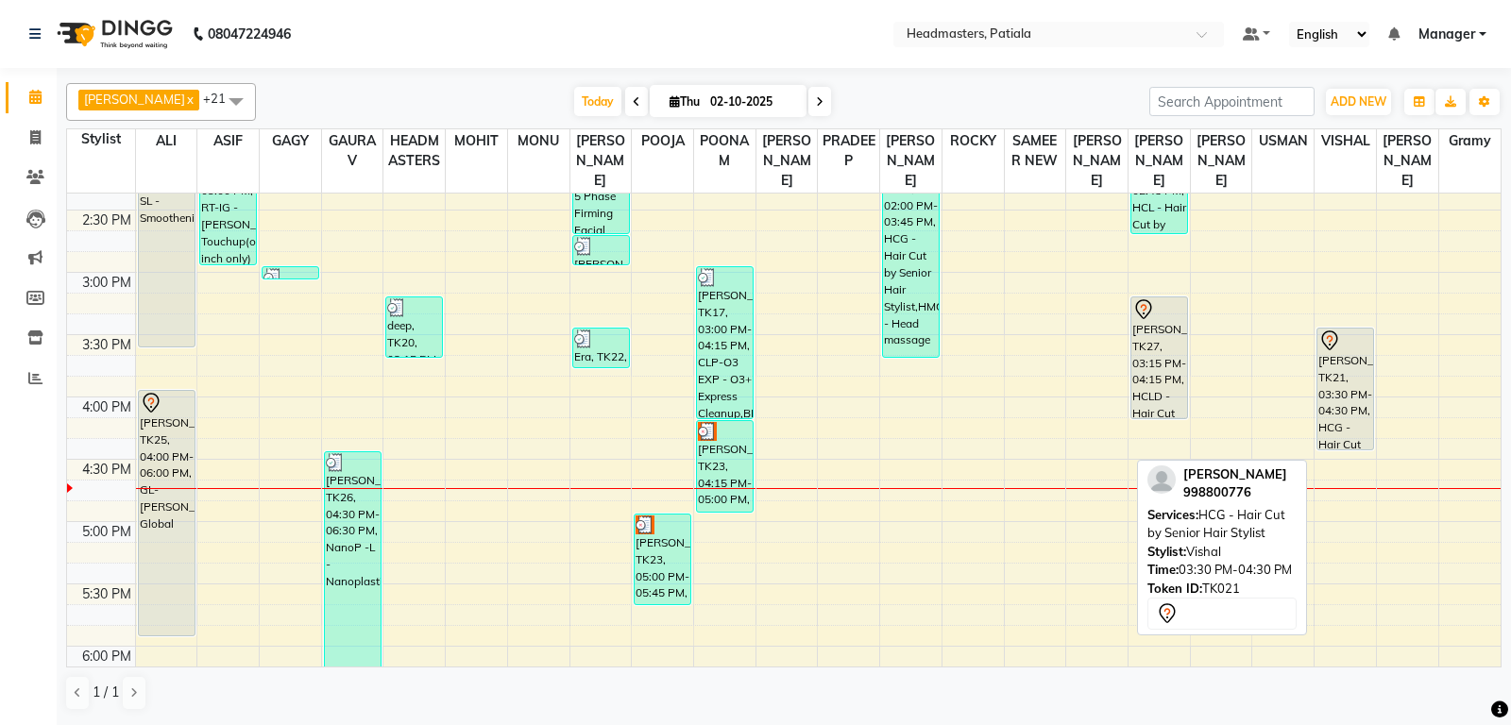
click at [1335, 449] on div "[PERSON_NAME], TK21, 03:30 PM-04:30 PM, HCG - Hair Cut by Senior Hair Stylist" at bounding box center [1345, 389] width 56 height 121
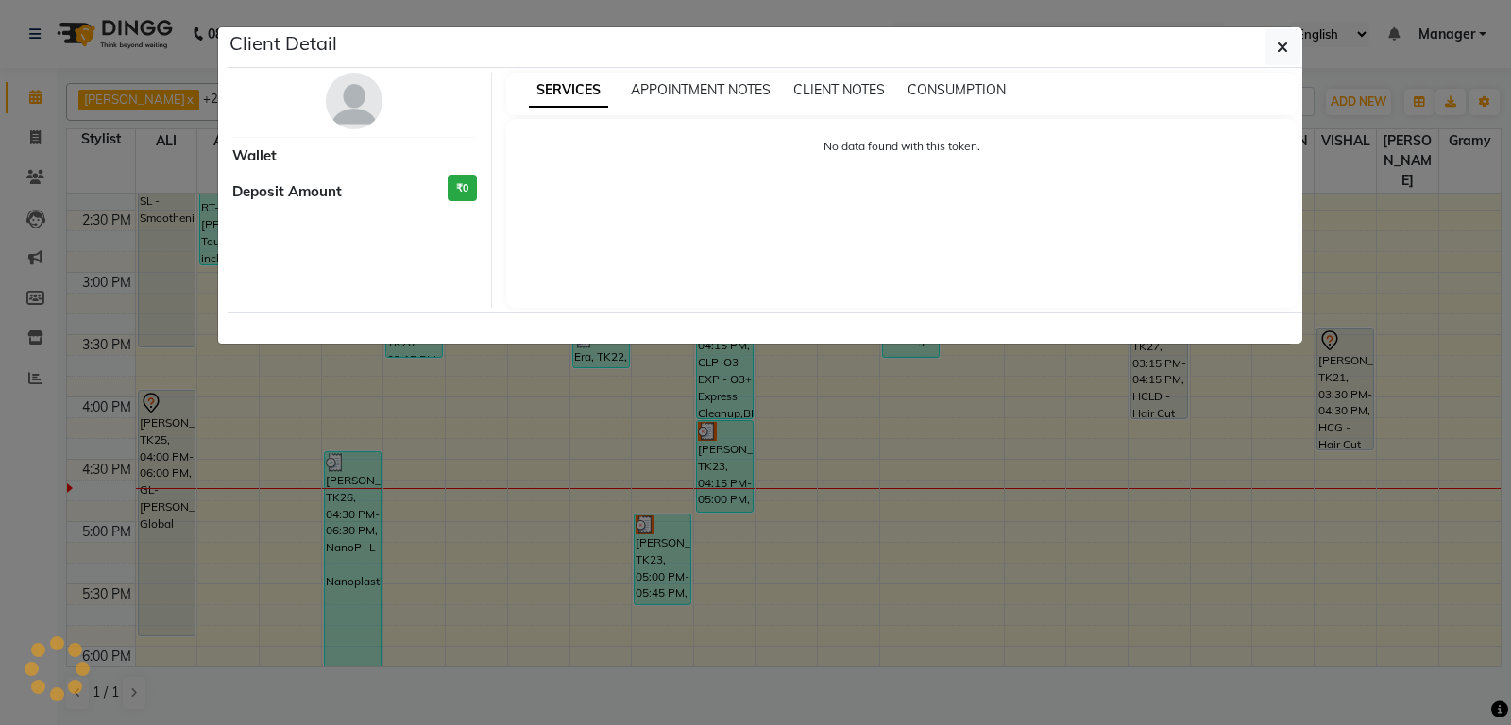
select select "7"
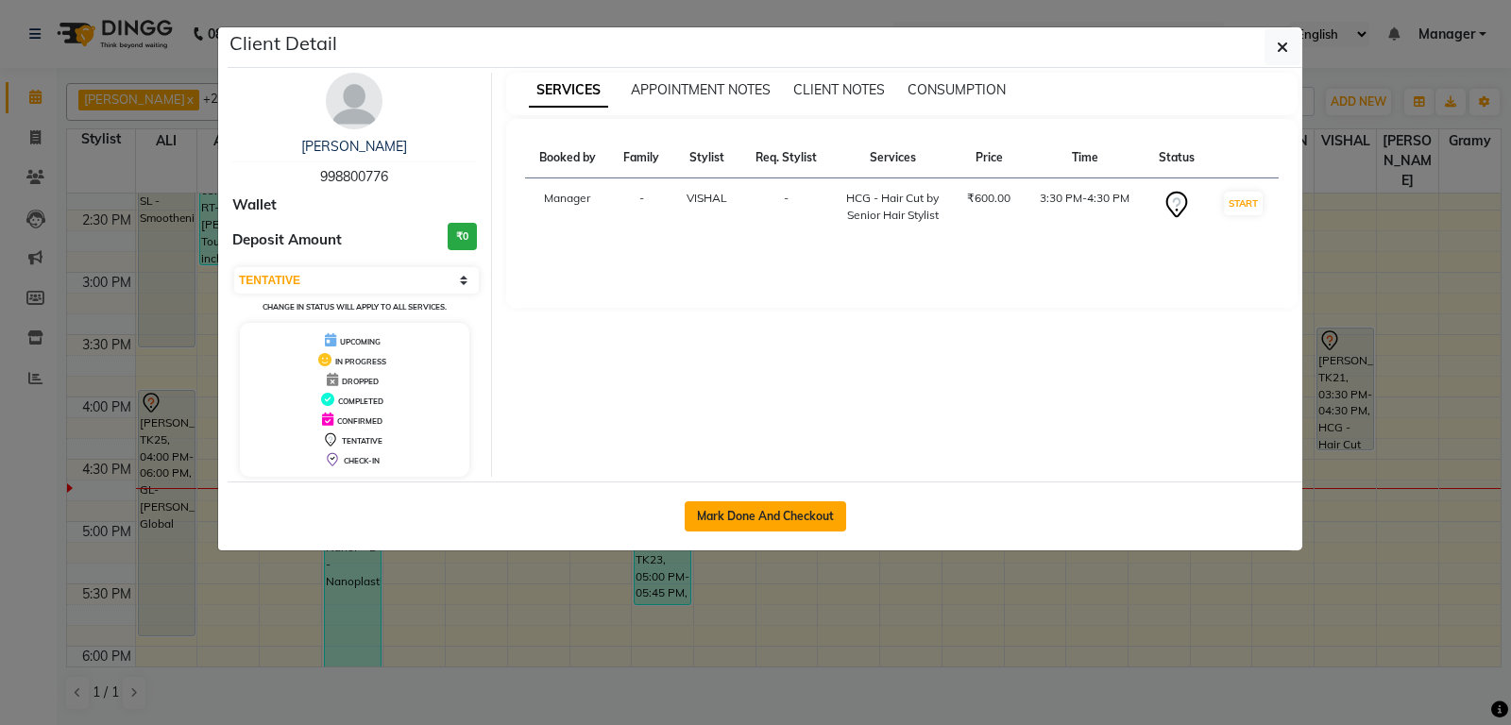
click at [777, 507] on button "Mark Done And Checkout" at bounding box center [765, 516] width 161 height 30
select select "6602"
select select "service"
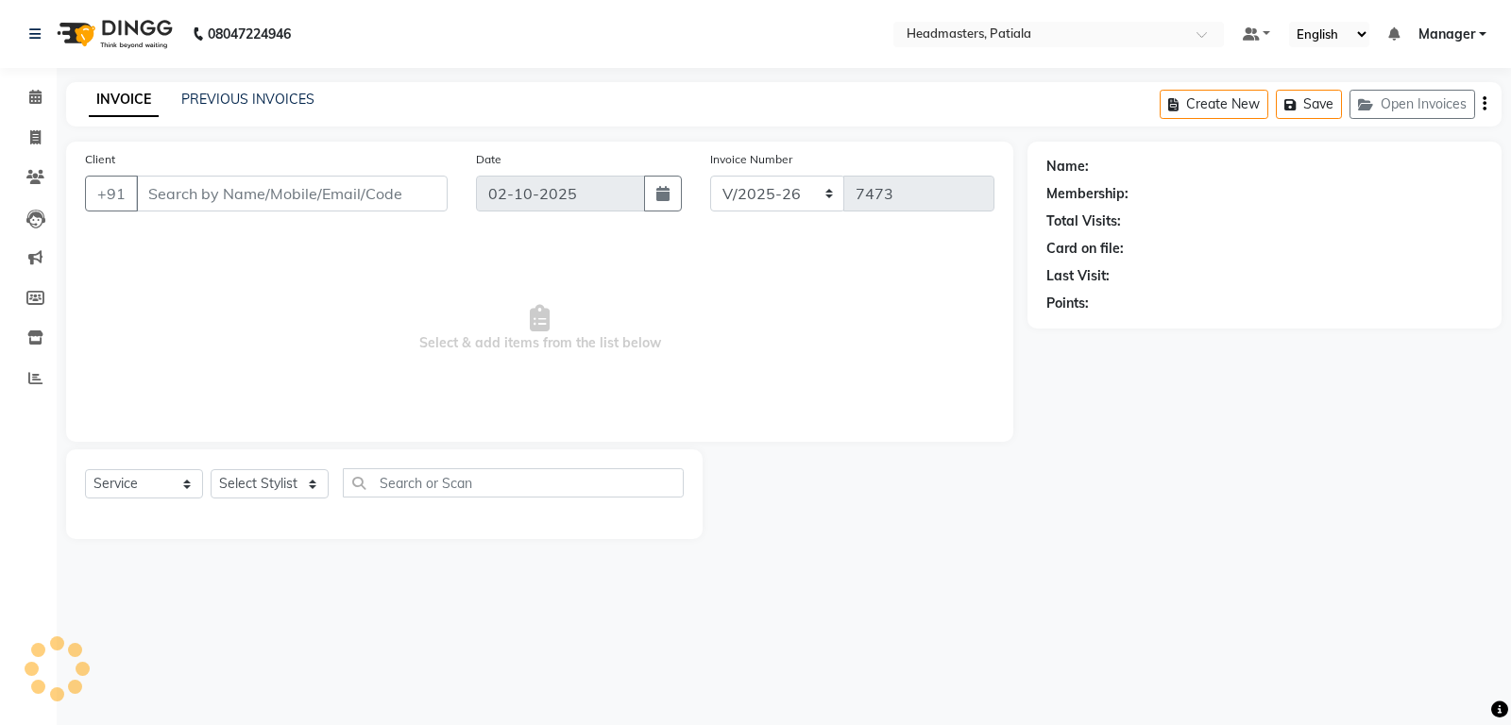
type input "998800776"
select select "51089"
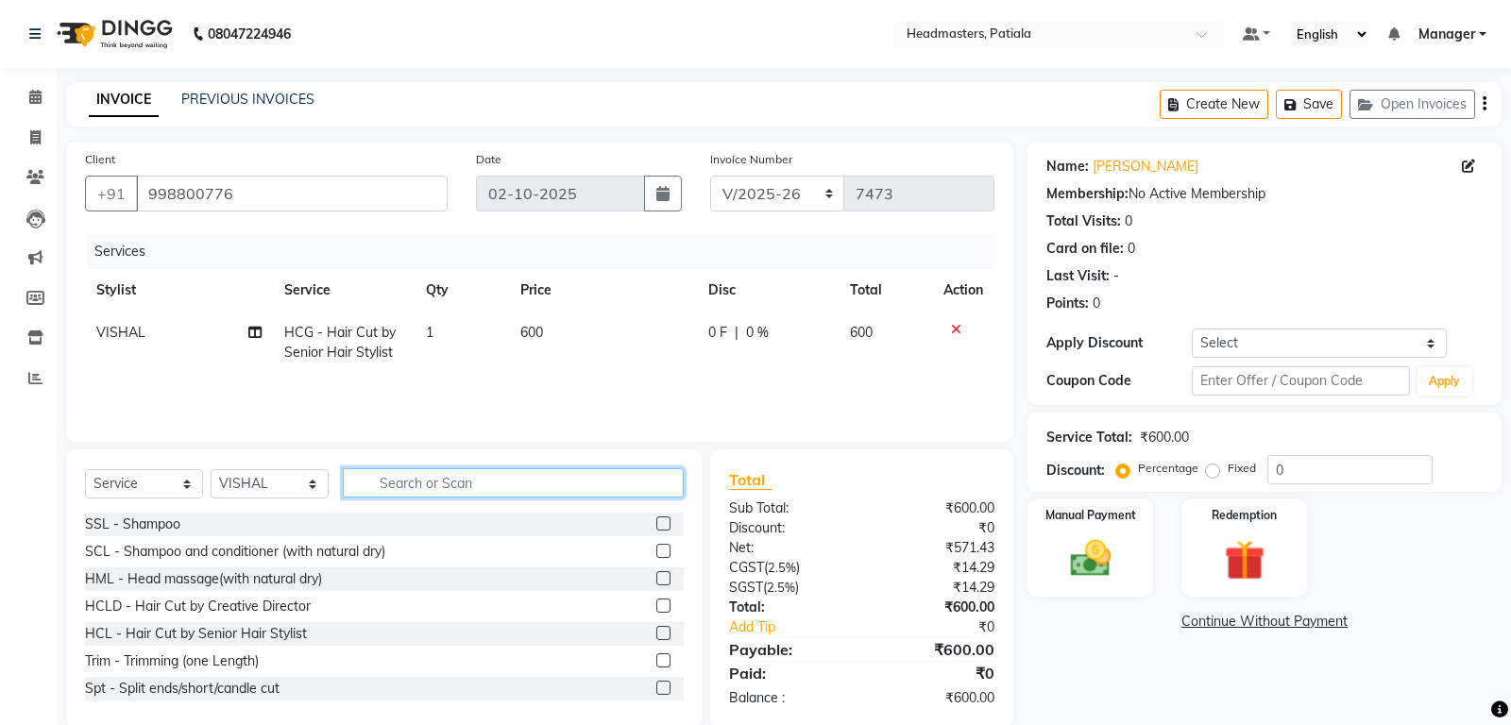
click at [485, 482] on input "text" at bounding box center [513, 482] width 341 height 29
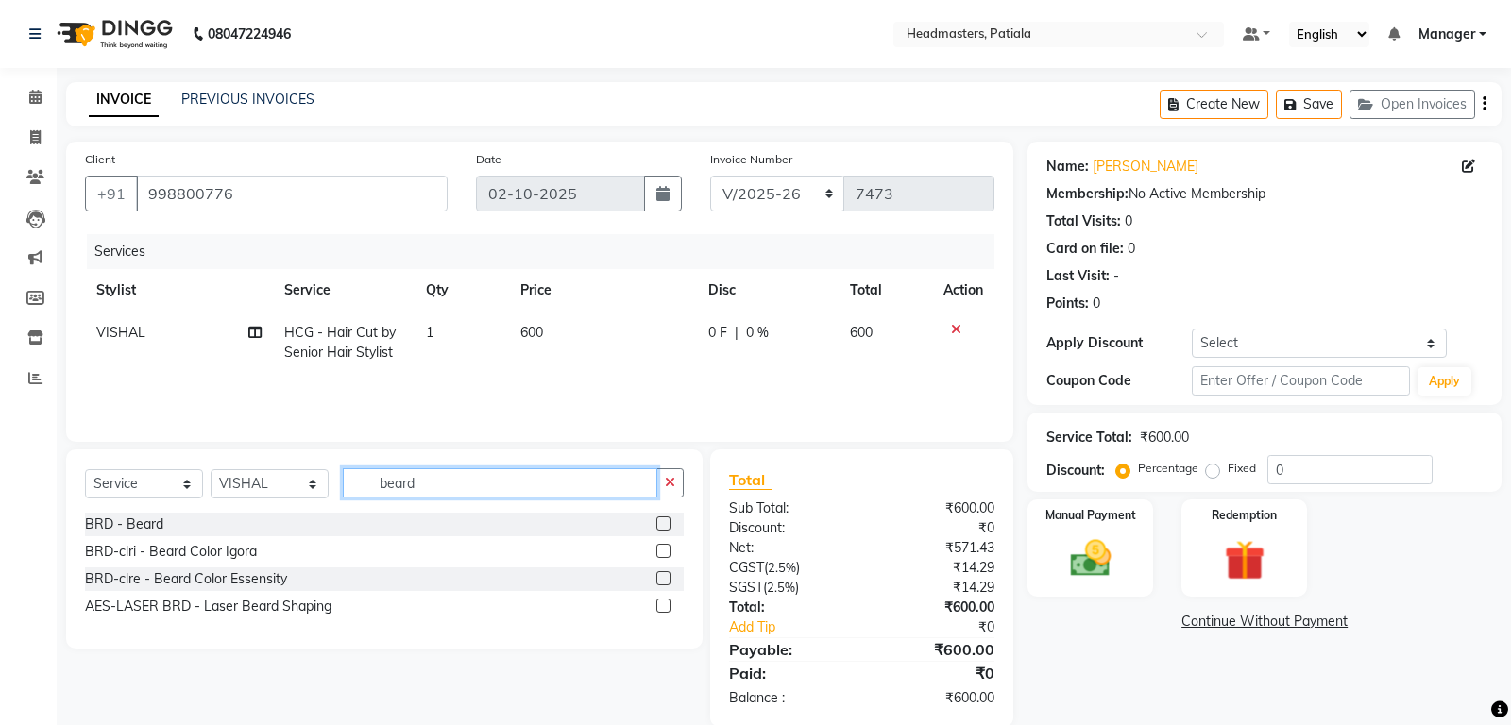
type input "beard"
click at [664, 526] on label at bounding box center [663, 524] width 14 height 14
click at [664, 526] on input "checkbox" at bounding box center [662, 524] width 12 height 12
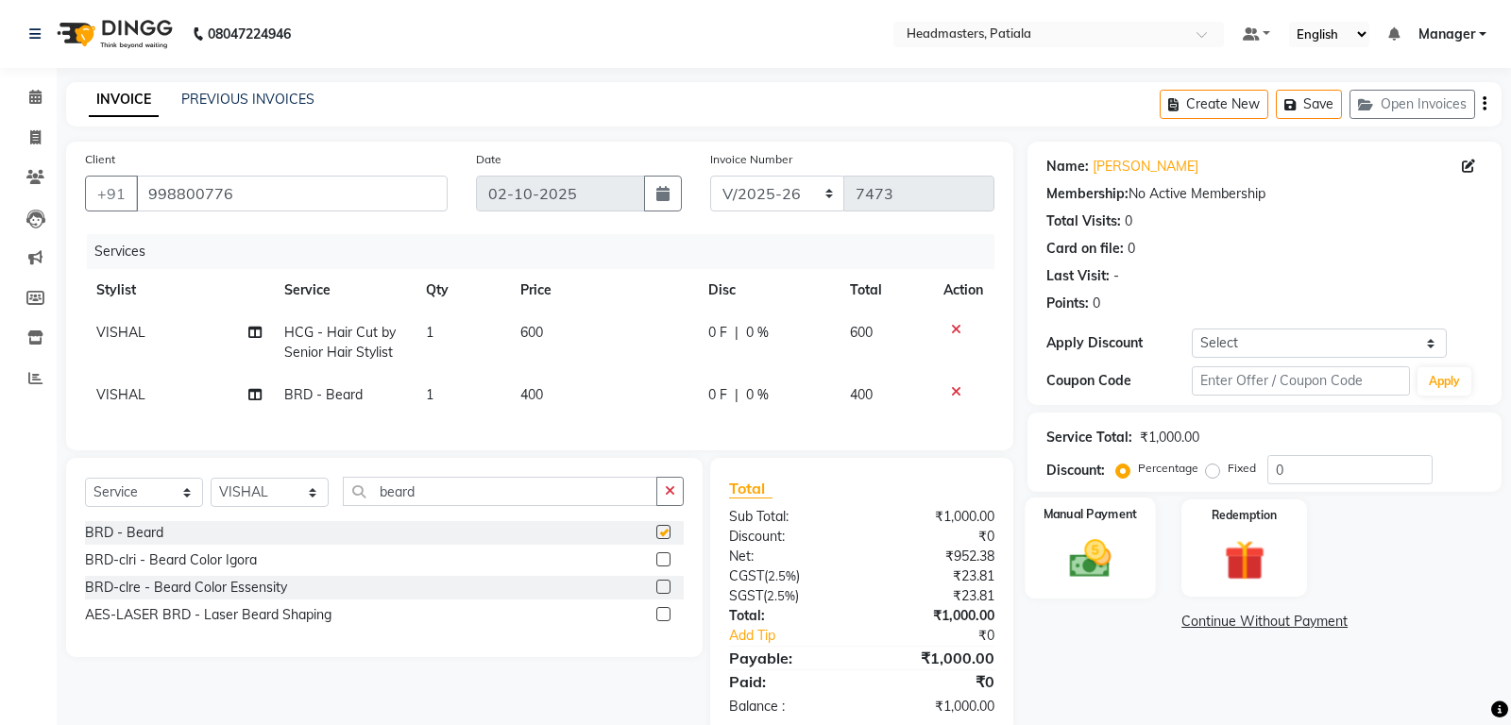
checkbox input "false"
click at [1122, 560] on img at bounding box center [1091, 558] width 68 height 48
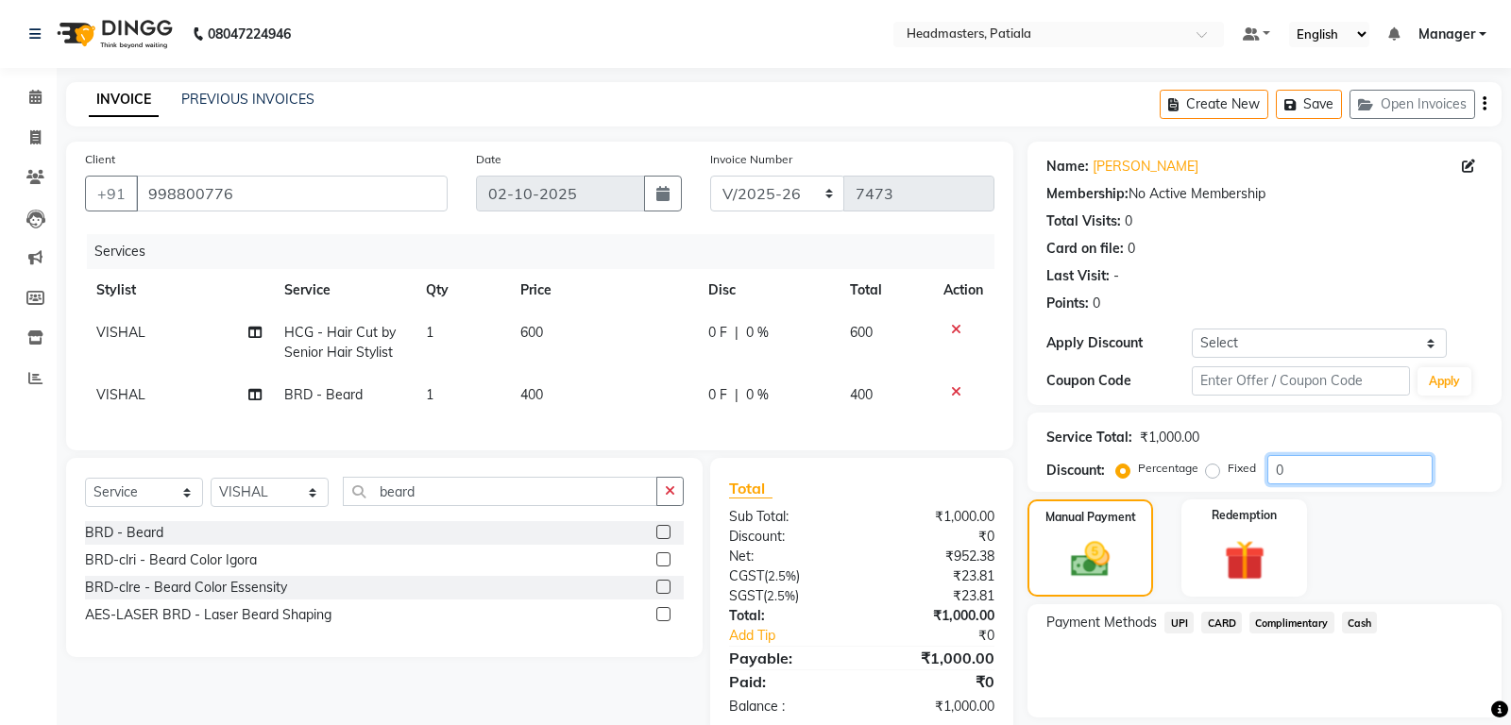
click at [1295, 471] on input "0" at bounding box center [1349, 469] width 165 height 29
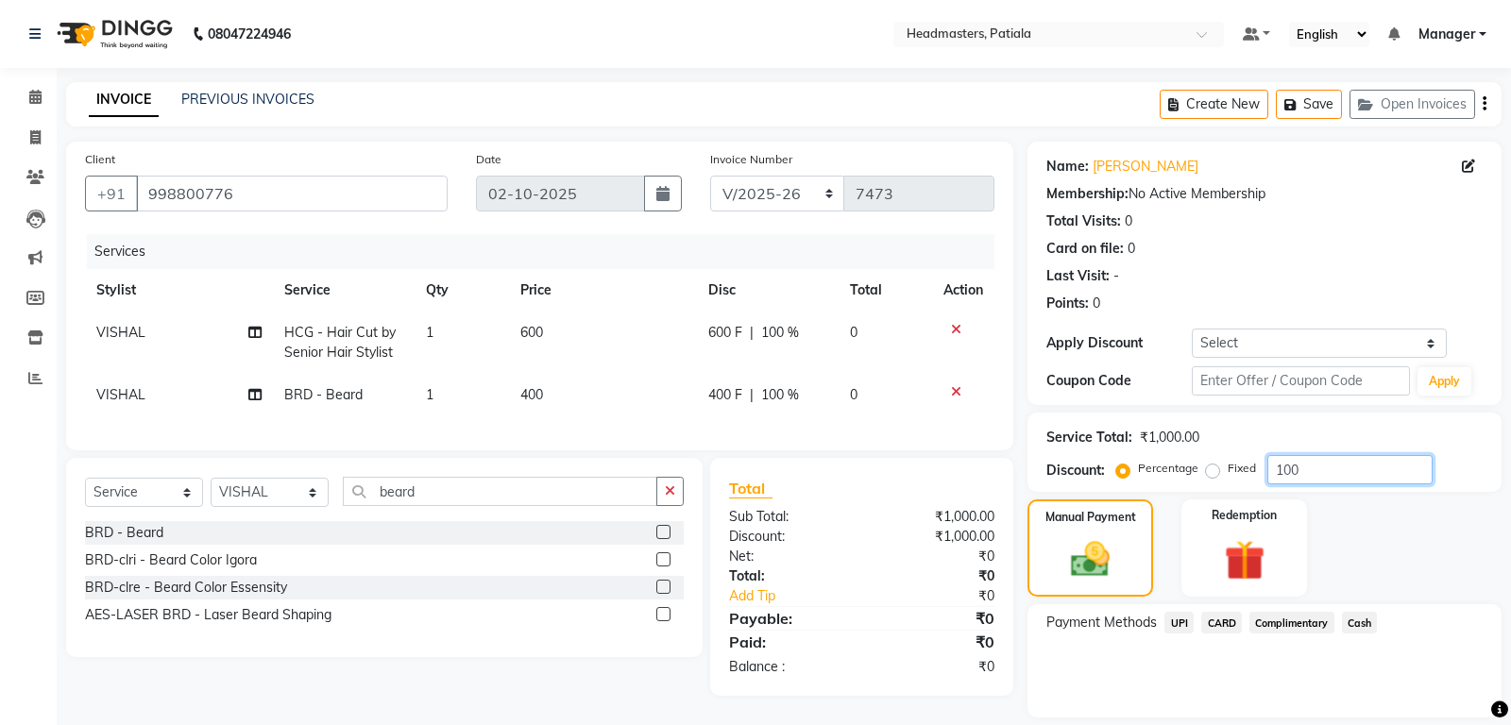
click at [1281, 474] on input "100" at bounding box center [1349, 469] width 165 height 29
type input "100"
click at [1228, 466] on label "Fixed" at bounding box center [1242, 468] width 28 height 17
click at [1211, 466] on input "Fixed" at bounding box center [1216, 468] width 13 height 13
radio input "true"
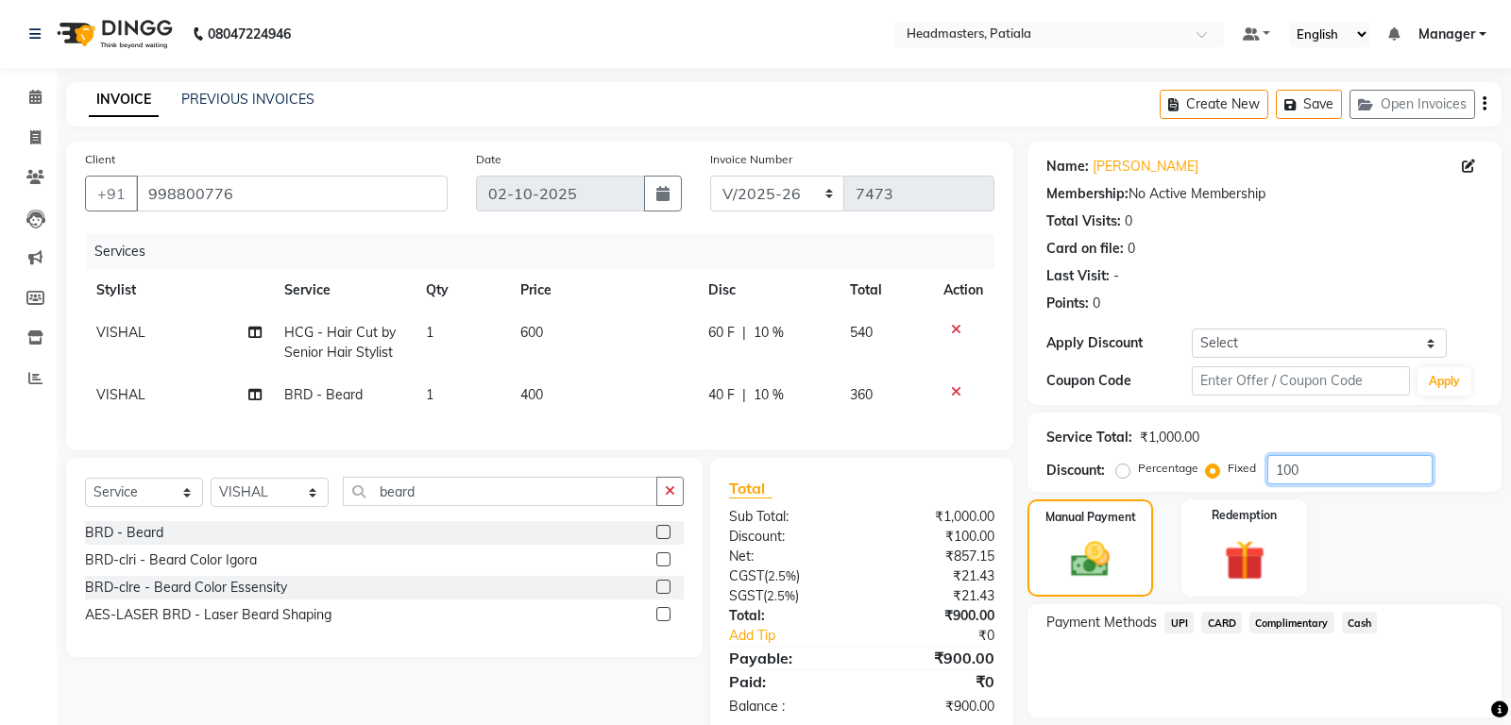
click at [1282, 467] on input "100" at bounding box center [1349, 469] width 165 height 29
type input "300"
click at [1359, 627] on span "Cash" at bounding box center [1360, 623] width 36 height 22
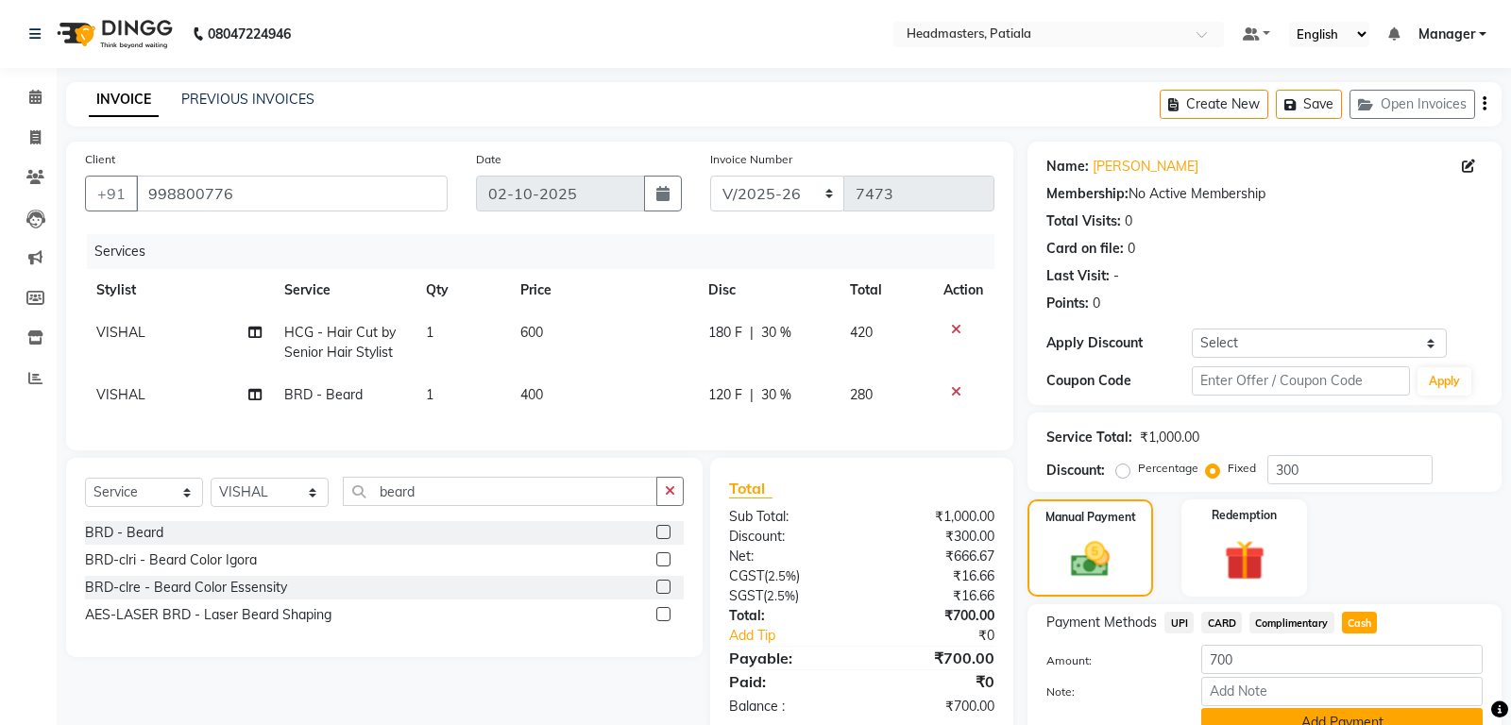
scroll to position [87, 0]
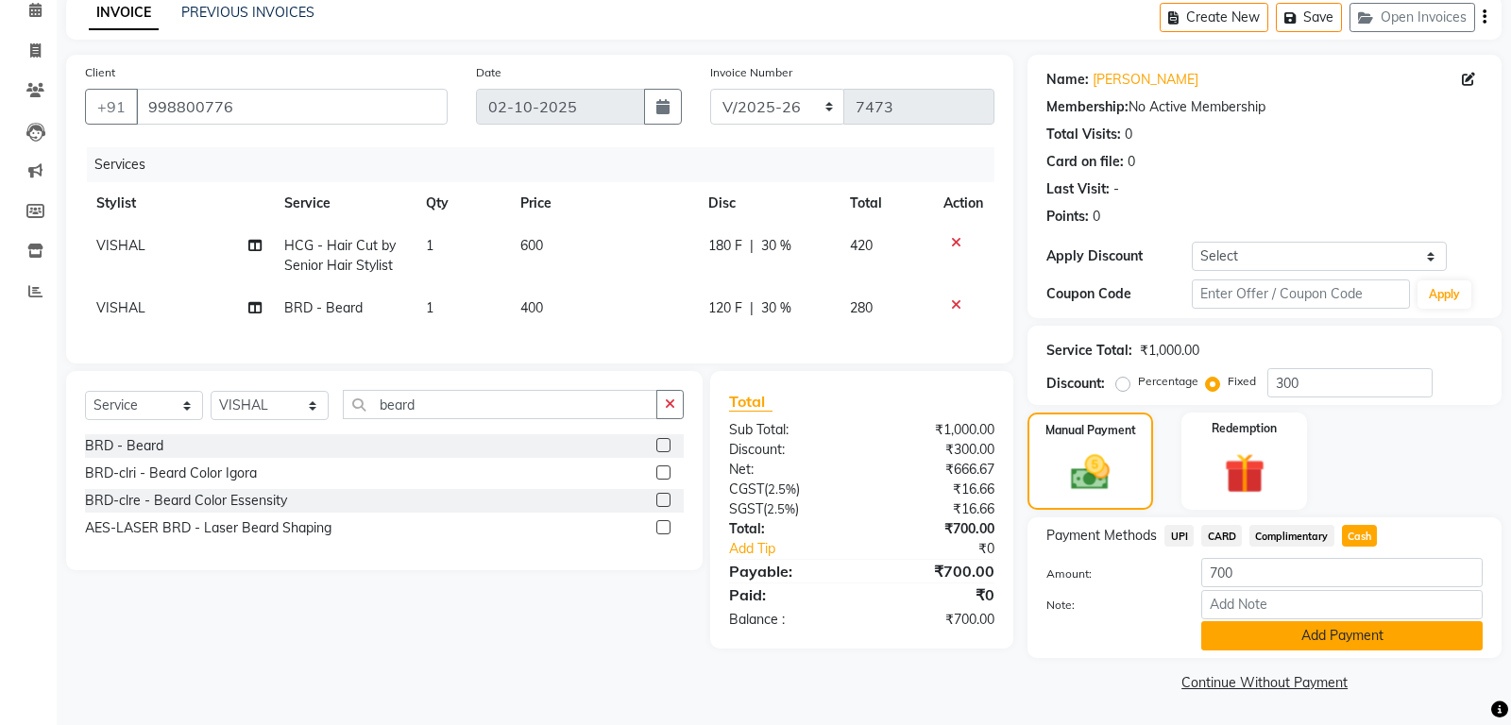
click at [1316, 644] on button "Add Payment" at bounding box center [1341, 635] width 281 height 29
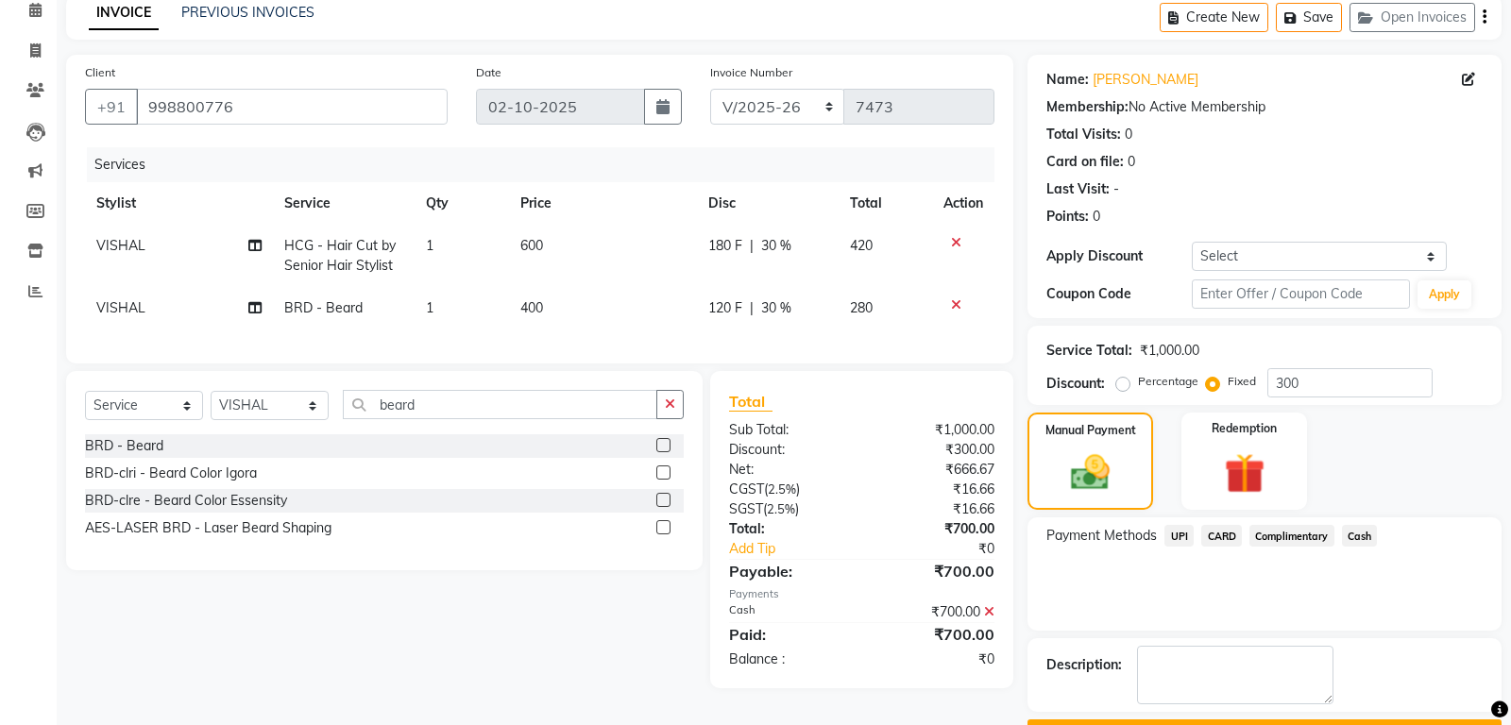
scroll to position [138, 0]
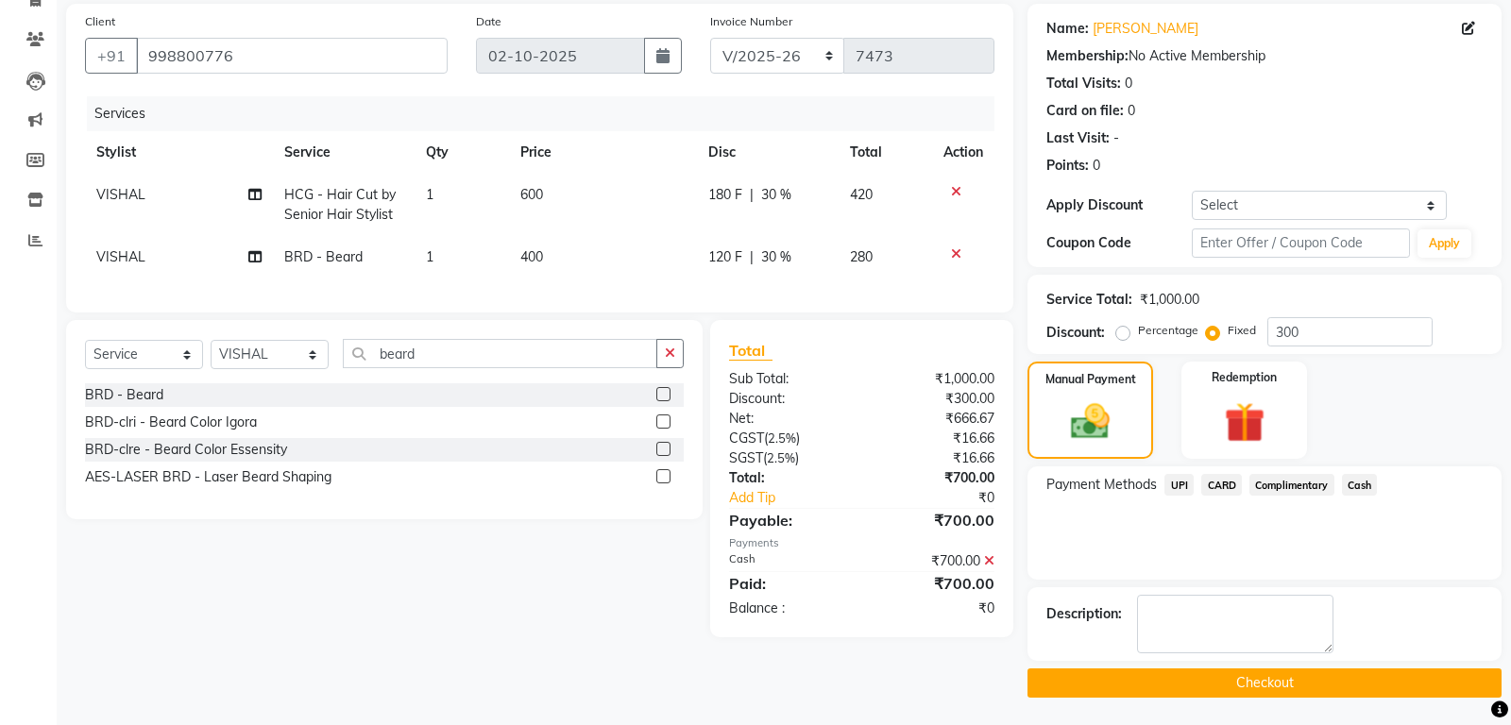
click at [1200, 673] on button "Checkout" at bounding box center [1264, 683] width 474 height 29
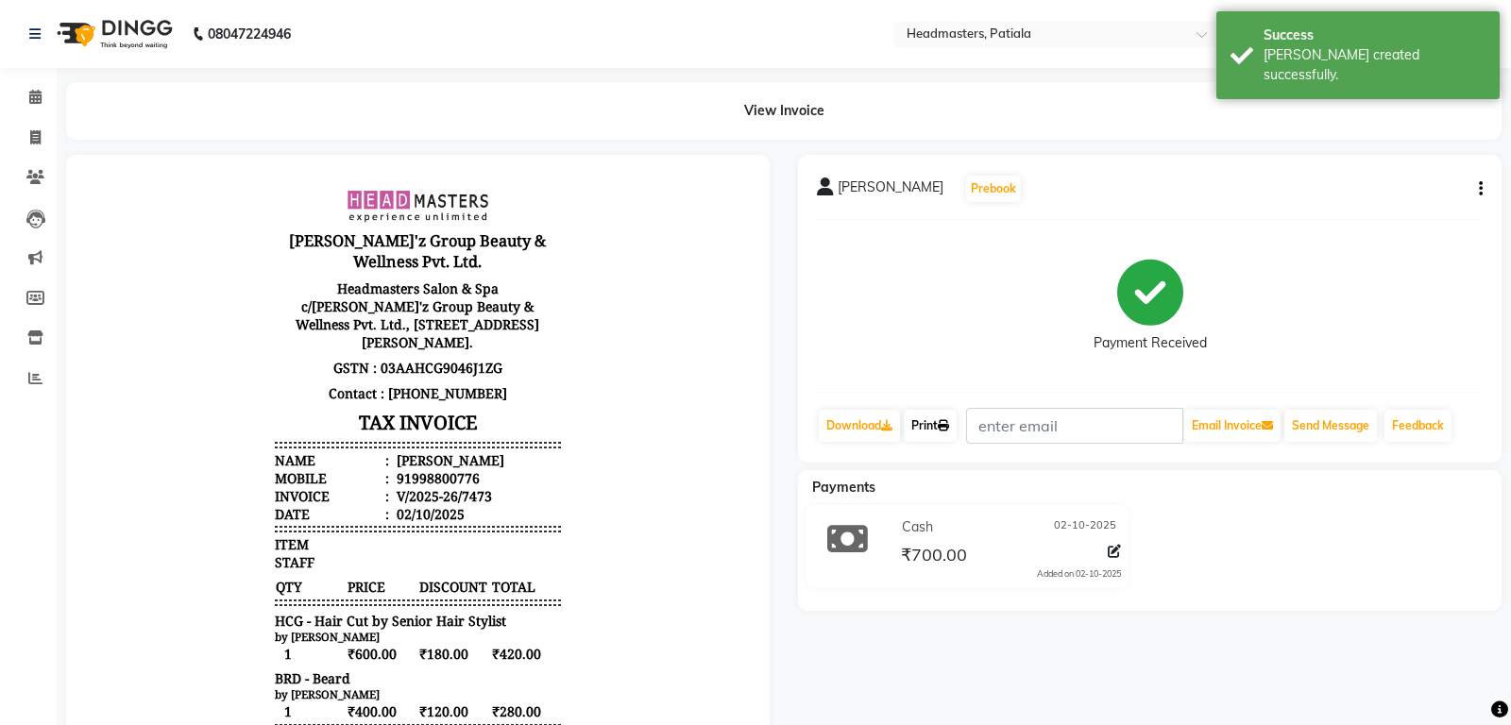
click at [939, 427] on link "Print" at bounding box center [930, 426] width 53 height 32
click at [939, 429] on link "Print" at bounding box center [930, 426] width 53 height 32
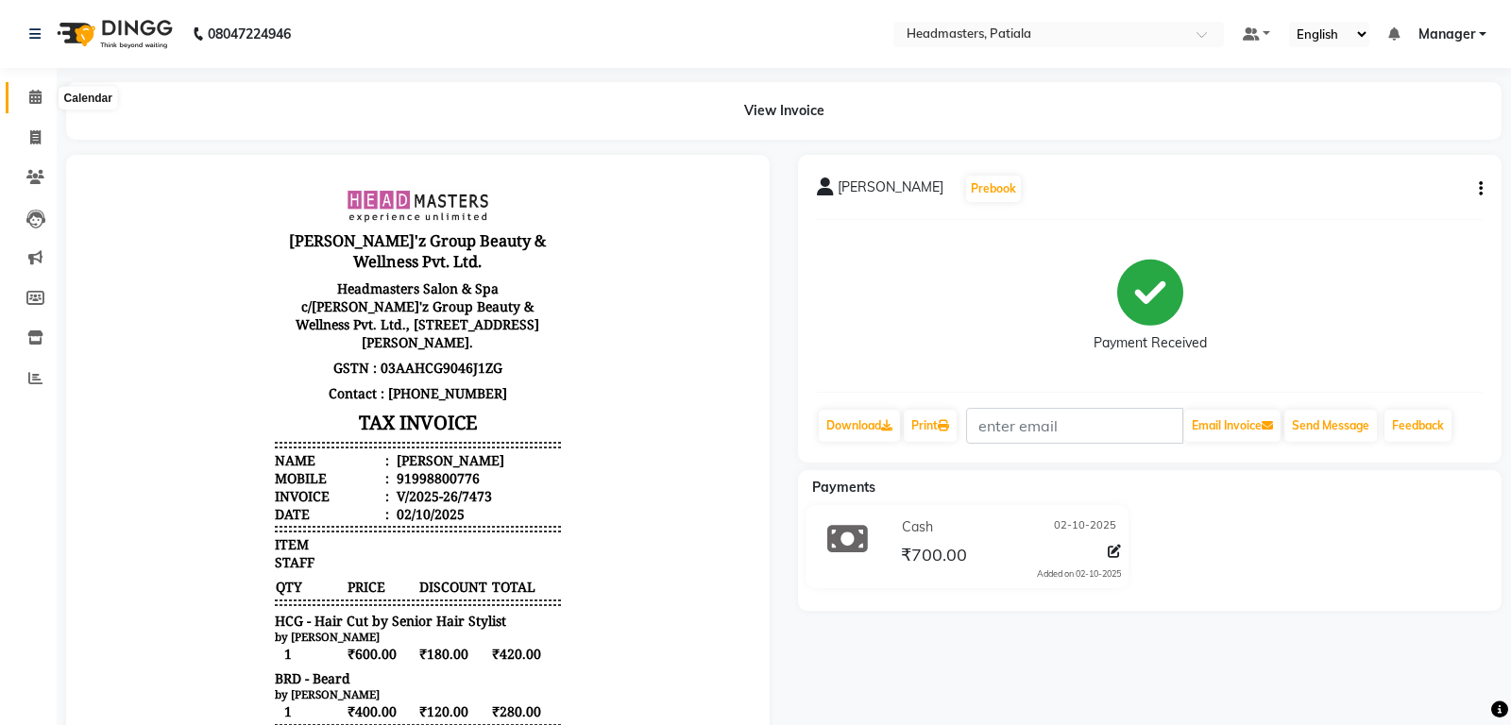
click at [36, 106] on span at bounding box center [35, 98] width 33 height 22
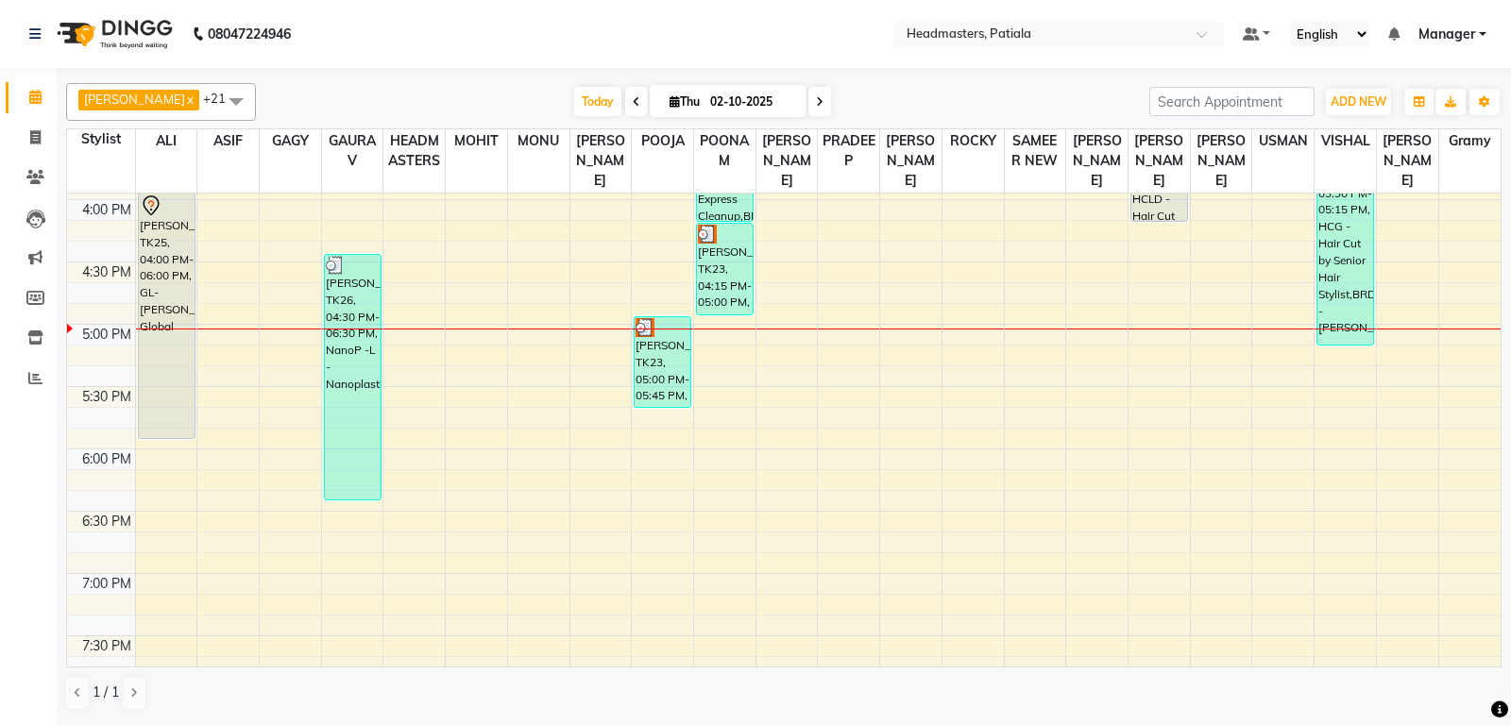
scroll to position [891, 0]
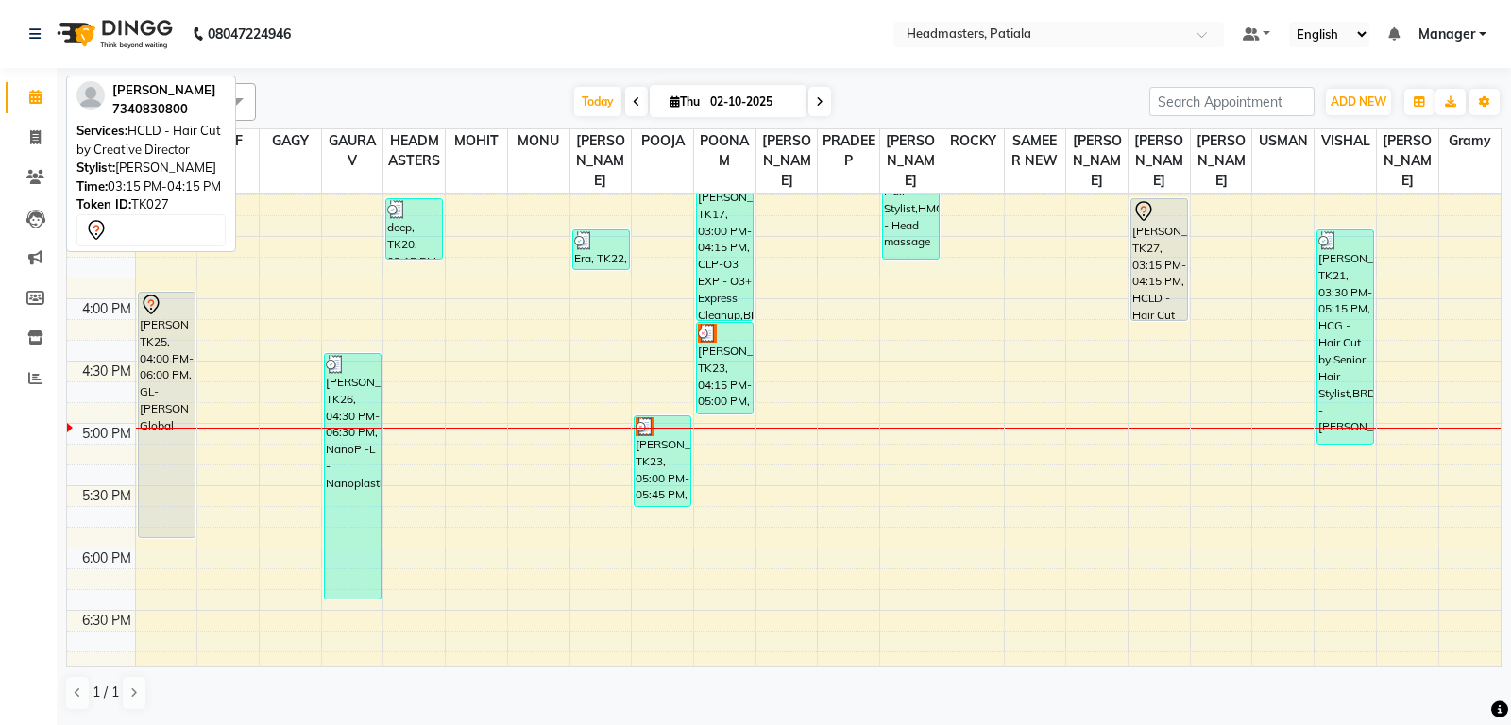
click at [1160, 318] on div "[PERSON_NAME], TK27, 03:15 PM-04:15 PM, HCLD - Hair Cut by Creative Director" at bounding box center [1159, 259] width 56 height 121
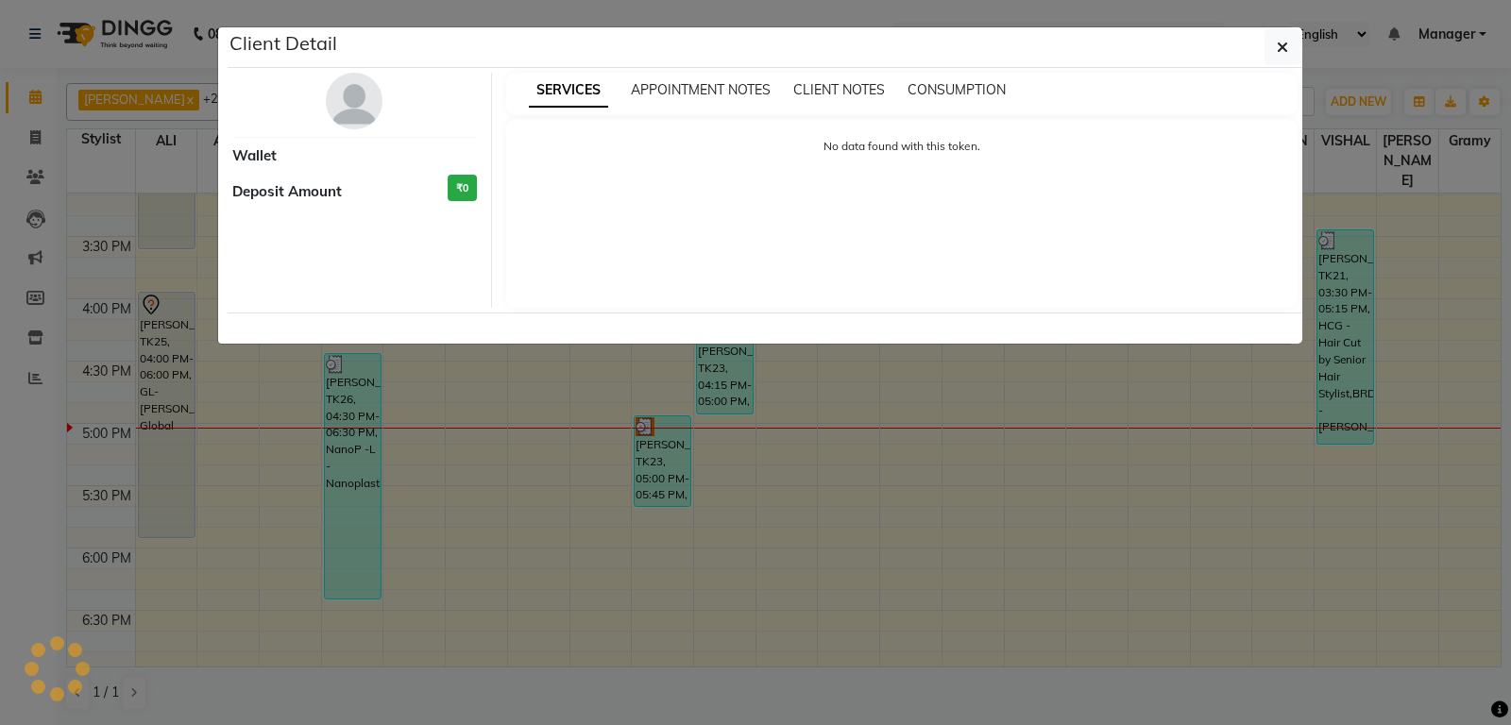
select select "7"
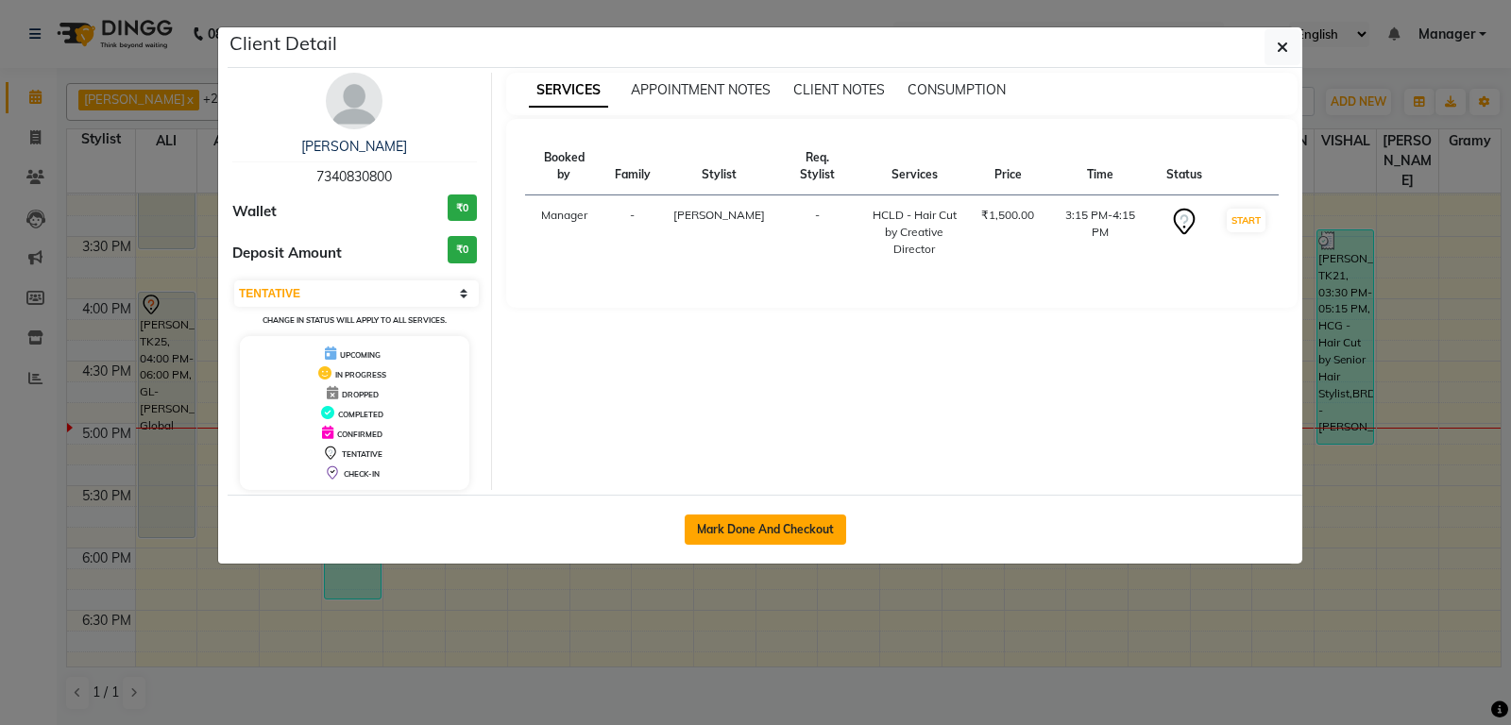
click at [780, 517] on button "Mark Done And Checkout" at bounding box center [765, 530] width 161 height 30
select select "service"
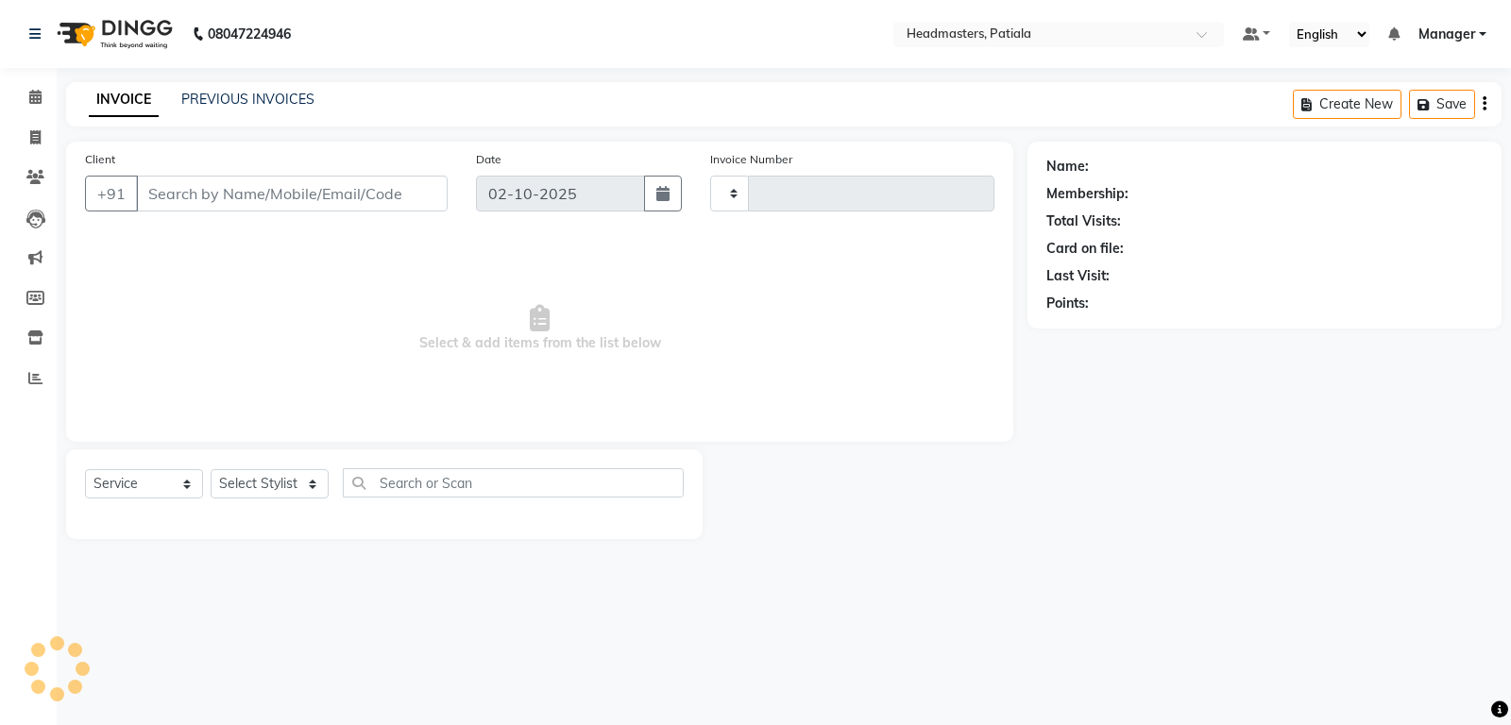
type input "7474"
select select "6602"
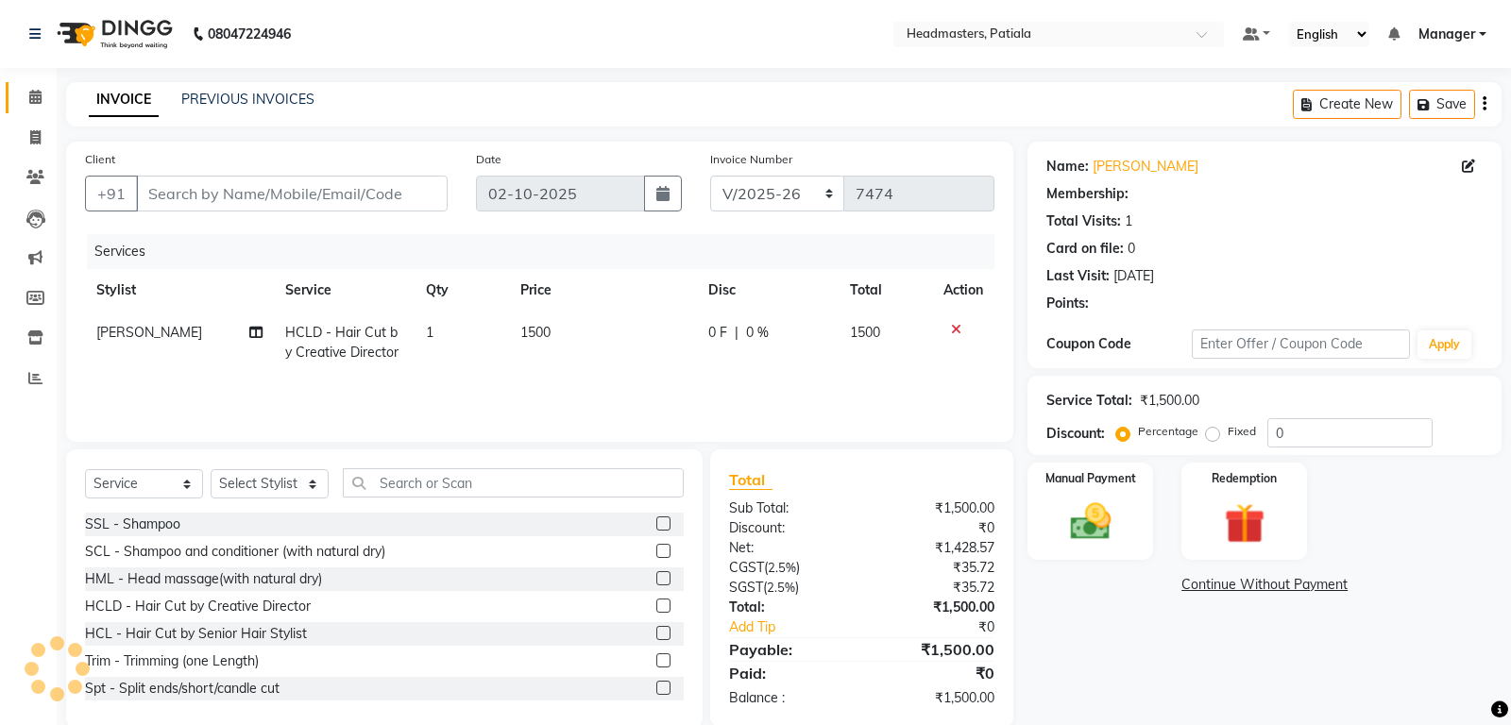
type input "7340830800"
select select "51090"
click at [722, 330] on span "0 F" at bounding box center [717, 333] width 19 height 20
select select "51090"
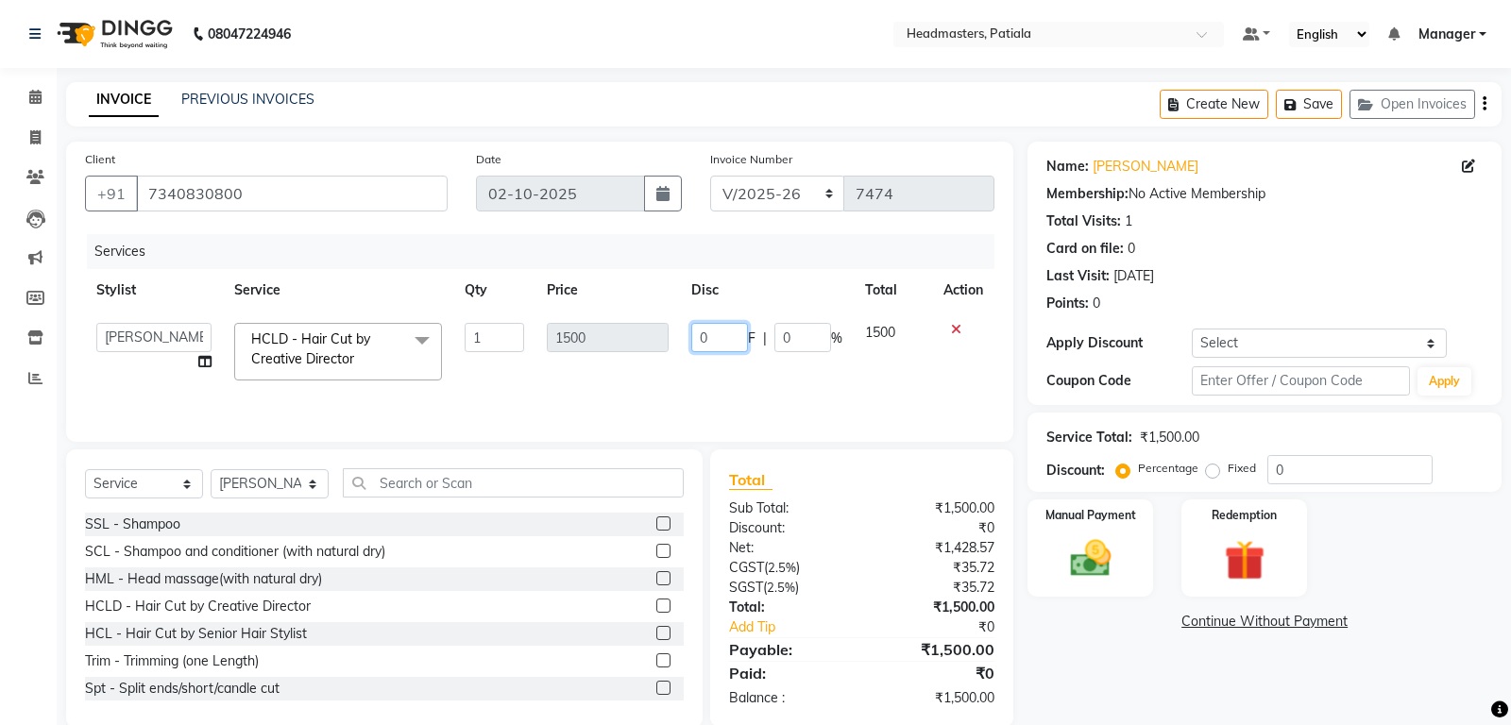
click at [718, 330] on input "0" at bounding box center [719, 337] width 57 height 29
type input "500"
click at [732, 390] on div "Services Stylist Service Qty Price Disc Total Action ABHISHEK AJAY KUMAR AKSHAY…" at bounding box center [539, 328] width 909 height 189
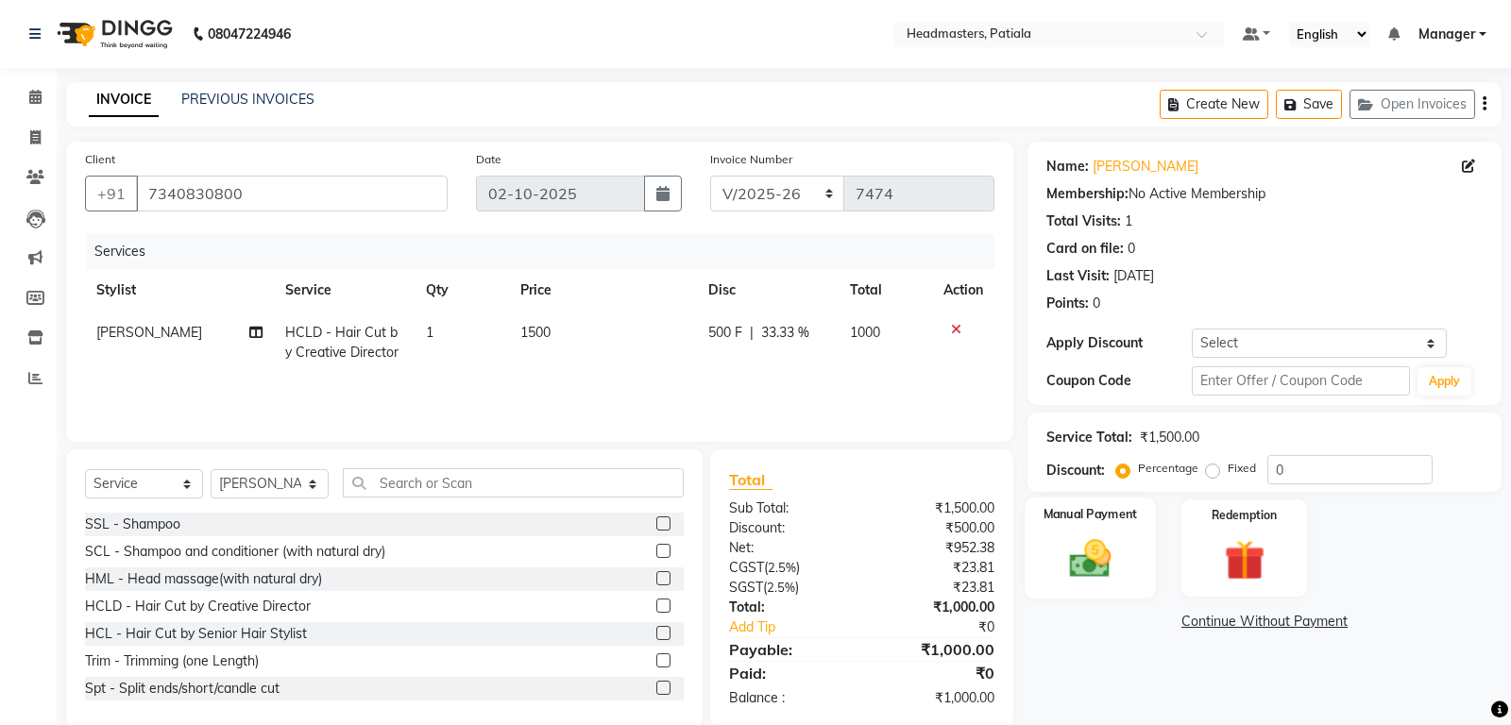
click at [1059, 574] on img at bounding box center [1091, 558] width 68 height 48
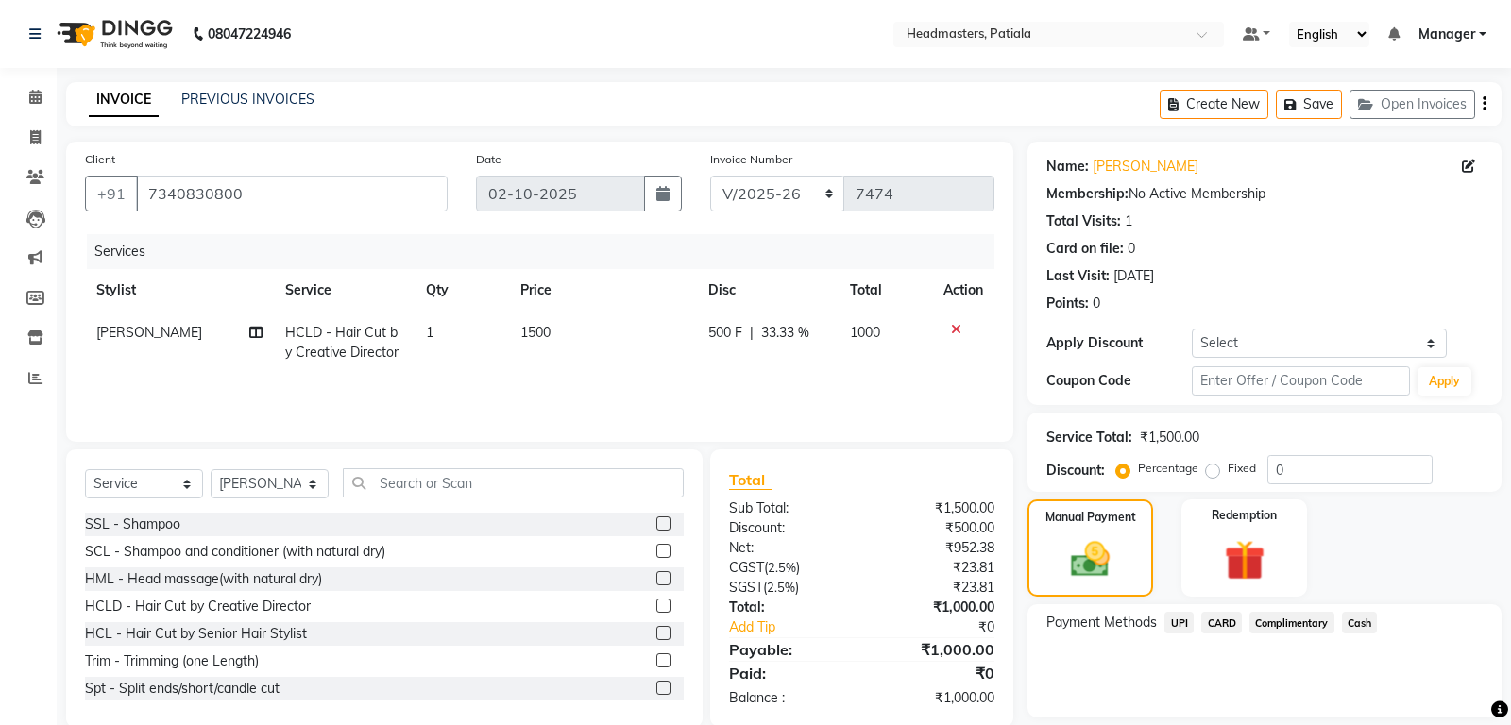
click at [1183, 633] on span "UPI" at bounding box center [1178, 623] width 29 height 22
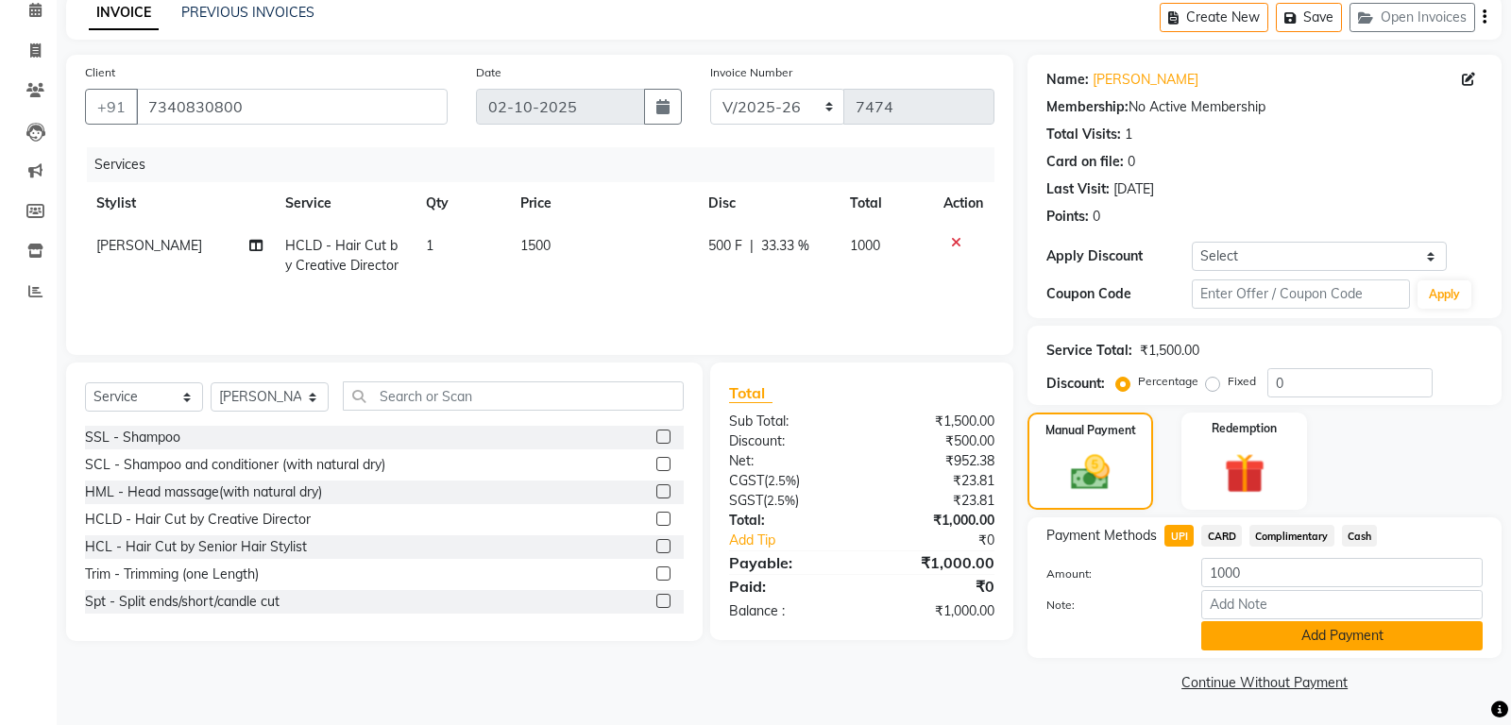
click at [1312, 650] on button "Add Payment" at bounding box center [1341, 635] width 281 height 29
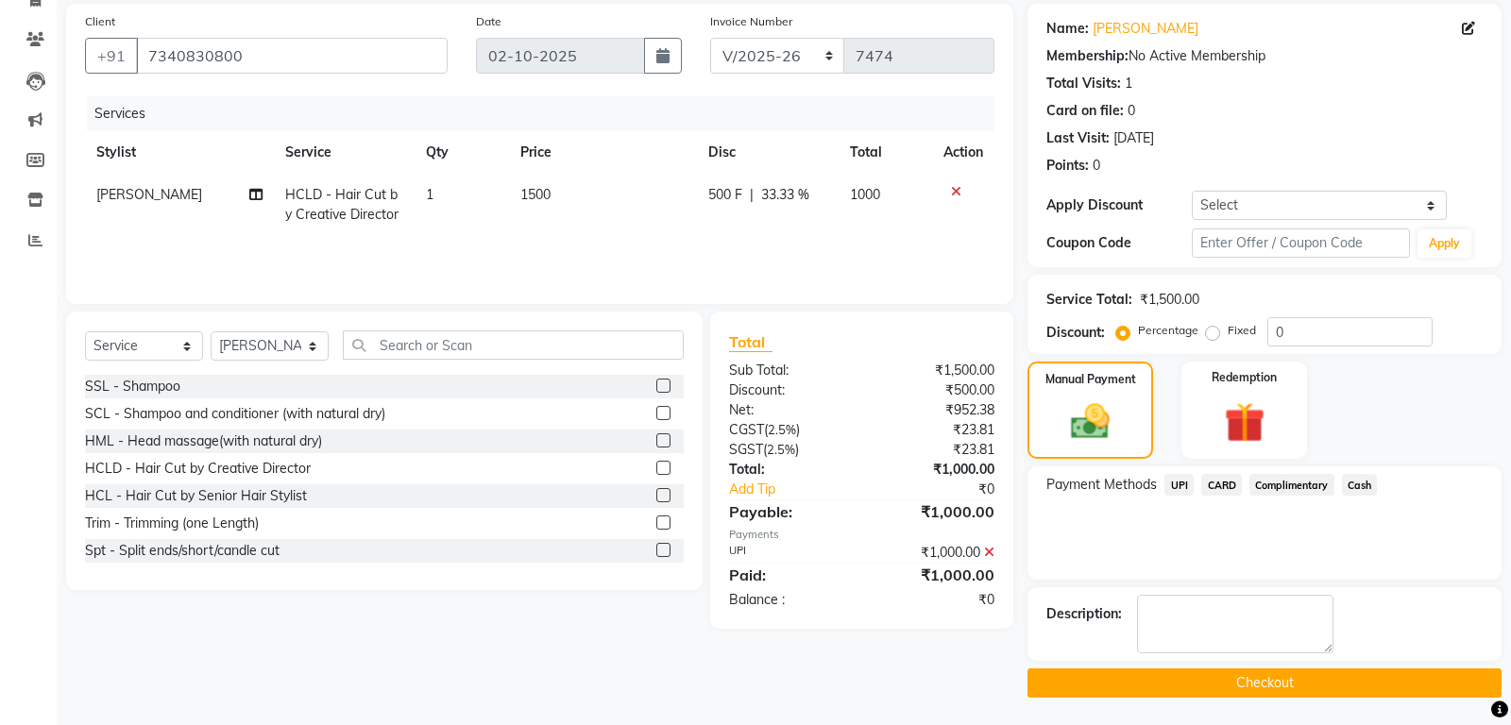
click at [1266, 678] on button "Checkout" at bounding box center [1264, 683] width 474 height 29
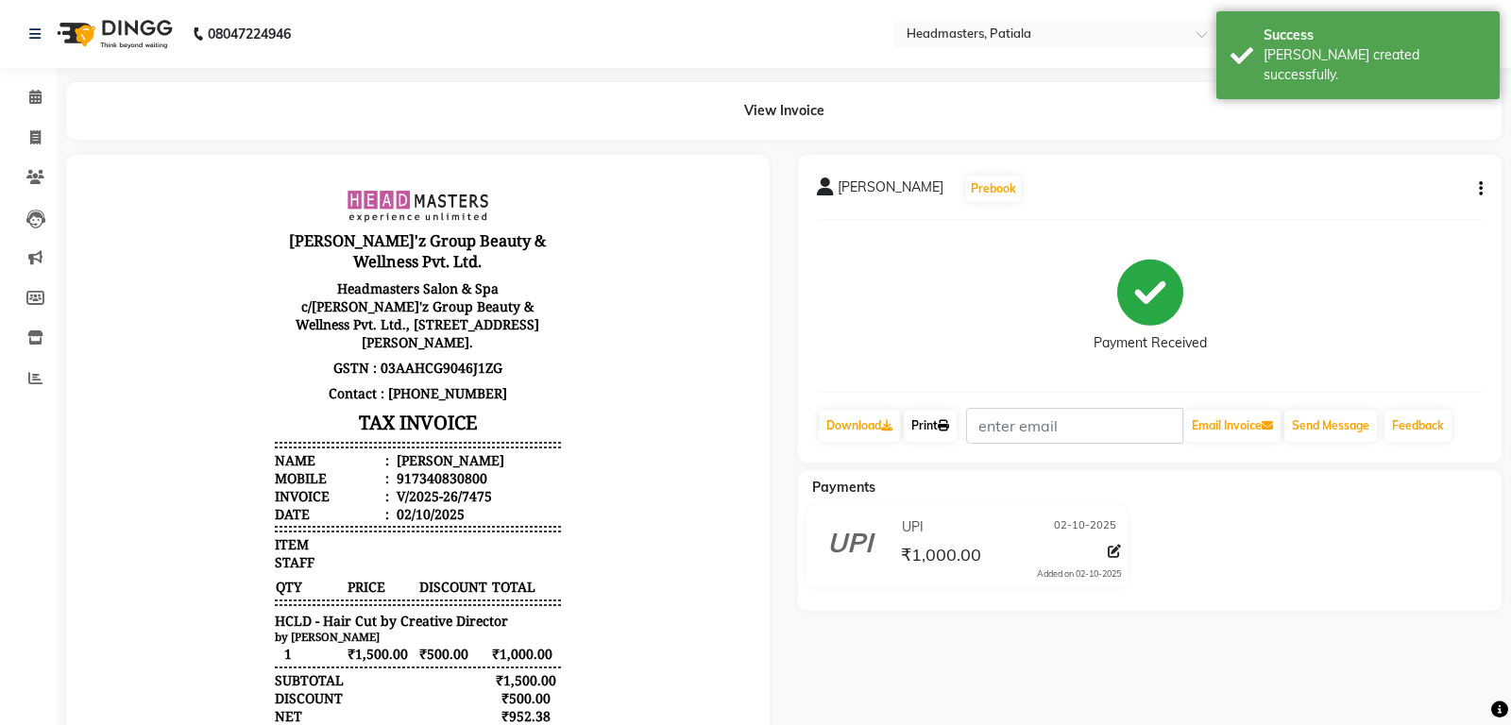
click at [937, 415] on link "Print" at bounding box center [930, 426] width 53 height 32
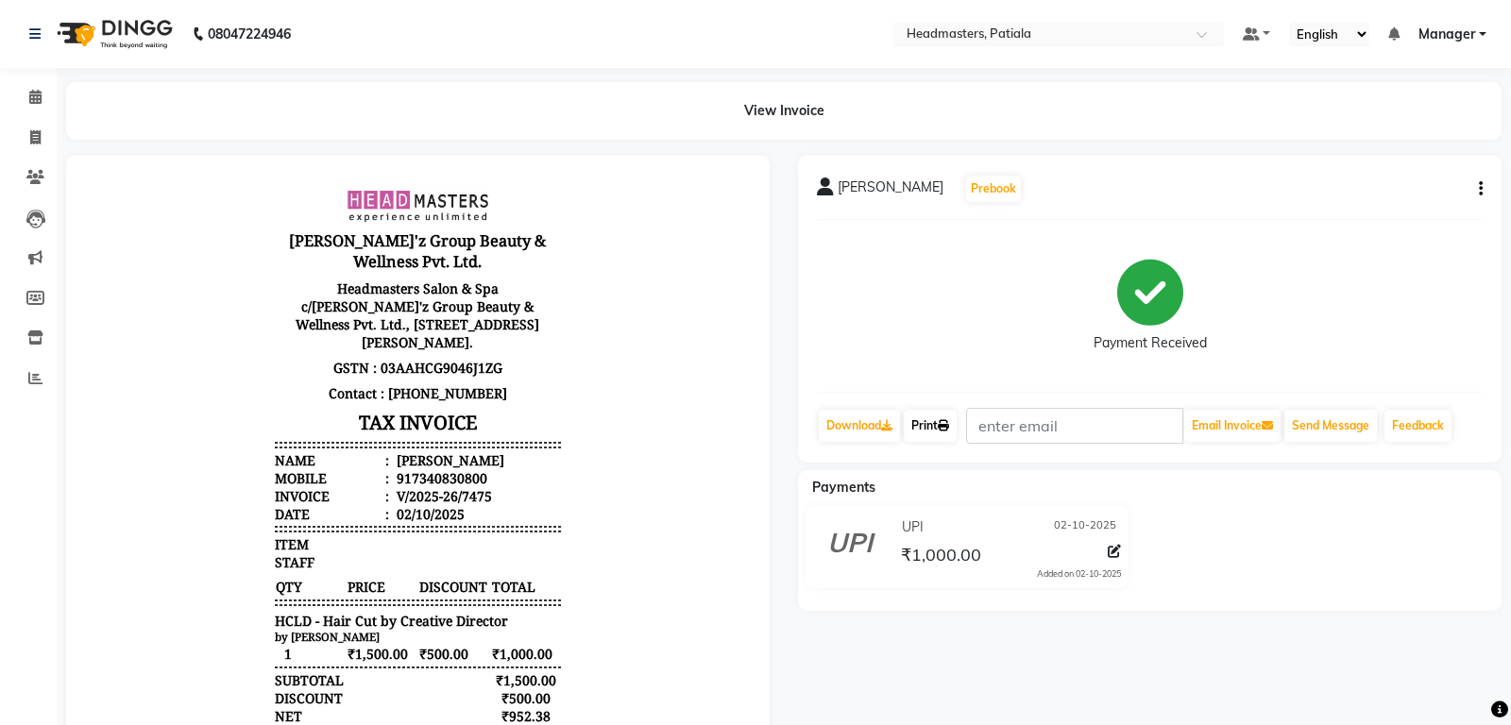
click at [939, 415] on link "Print" at bounding box center [930, 426] width 53 height 32
click at [38, 99] on icon at bounding box center [35, 97] width 12 height 14
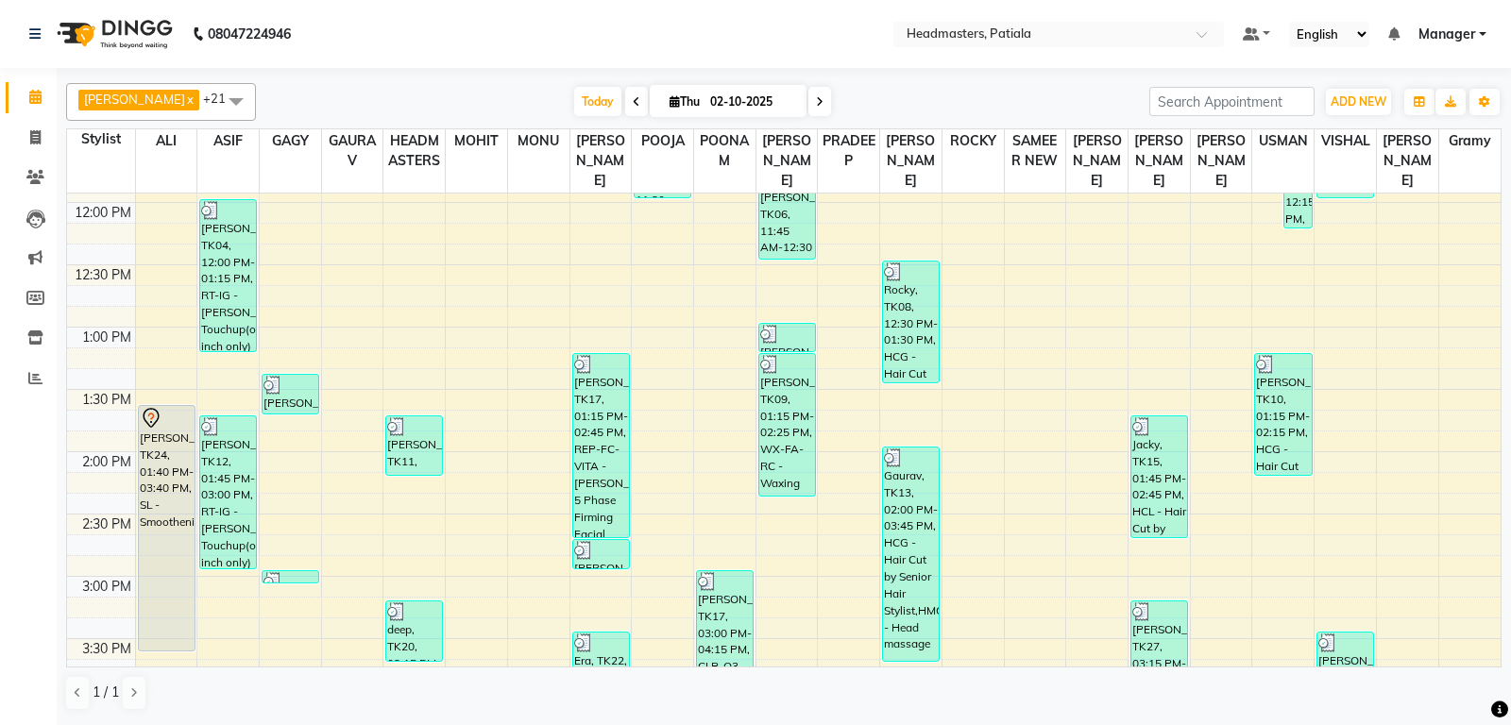
scroll to position [297, 0]
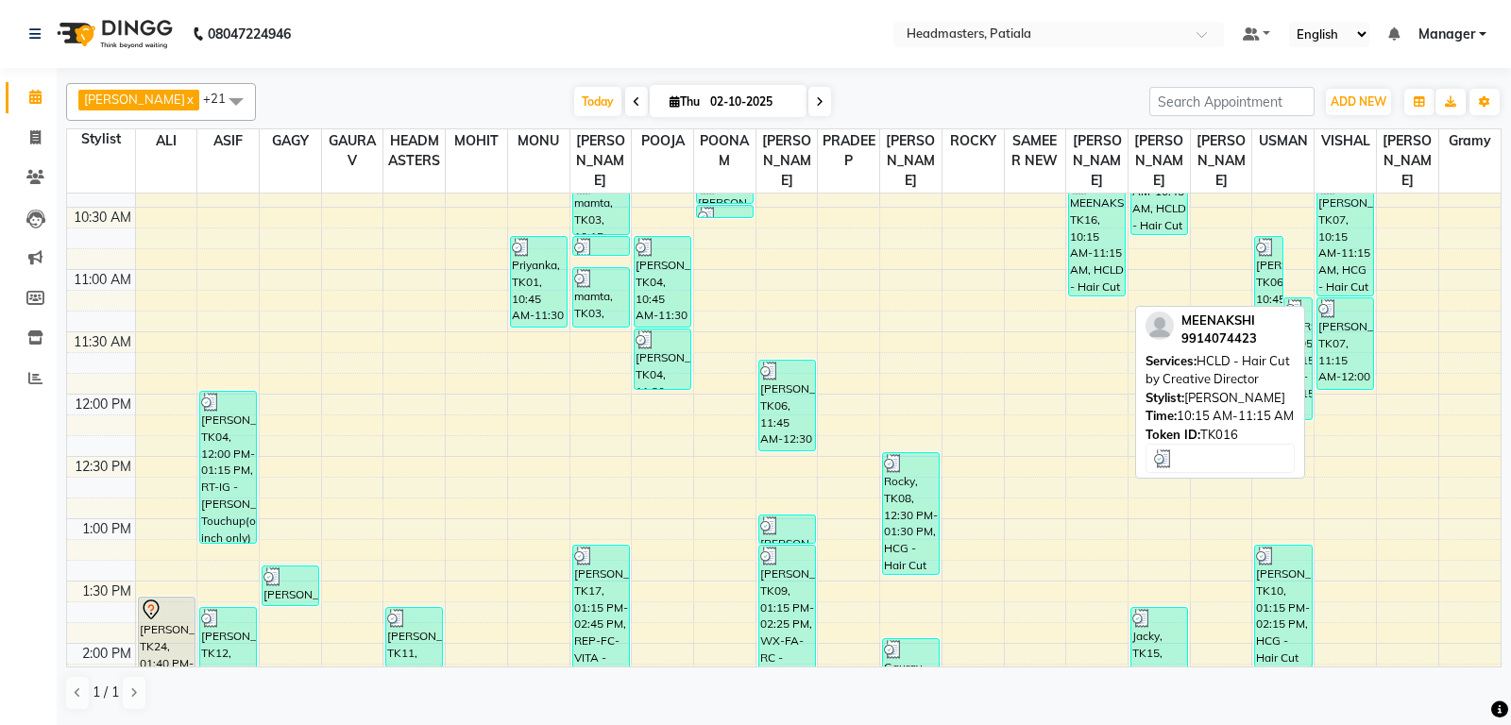
click at [1093, 296] on div "MEENAKSHI, TK16, 10:15 AM-11:15 AM, HCLD - Hair Cut by Creative Director" at bounding box center [1097, 235] width 56 height 121
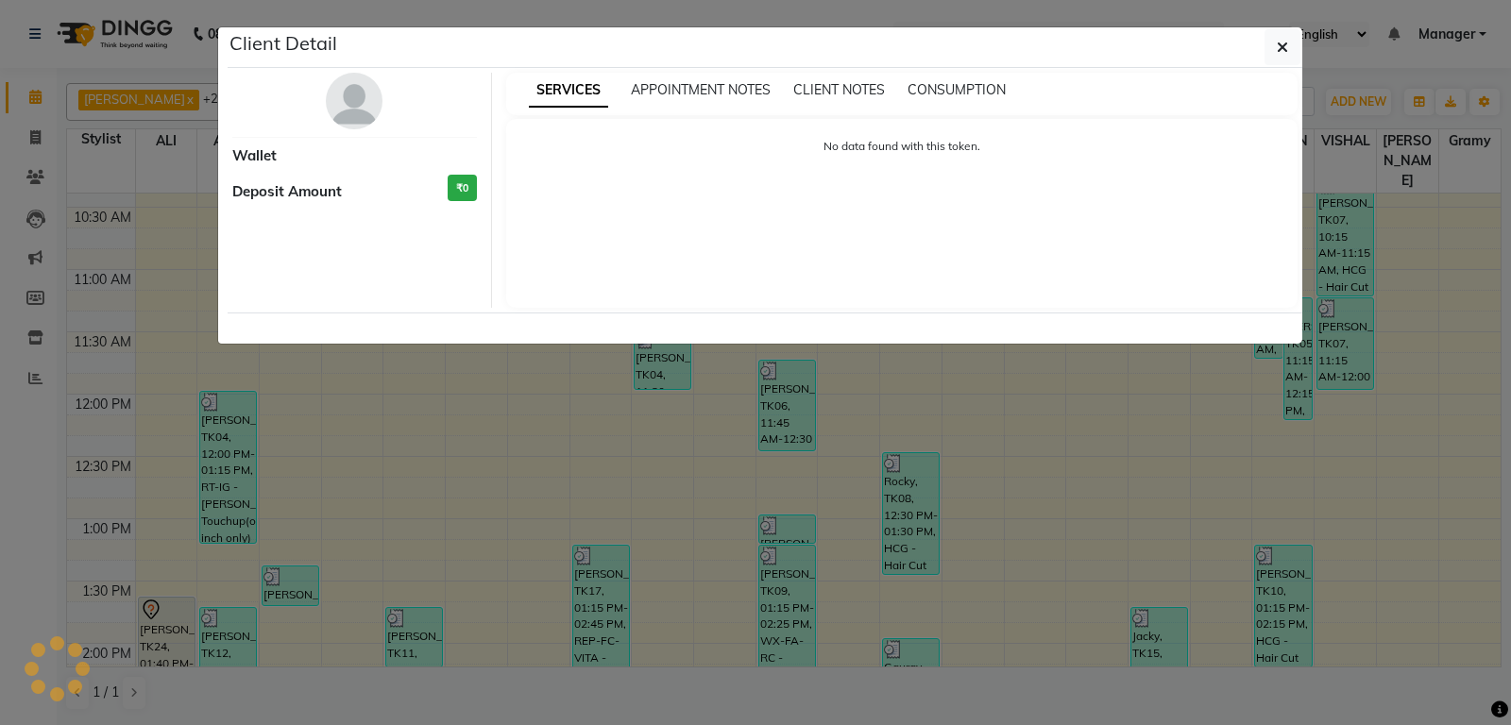
select select "3"
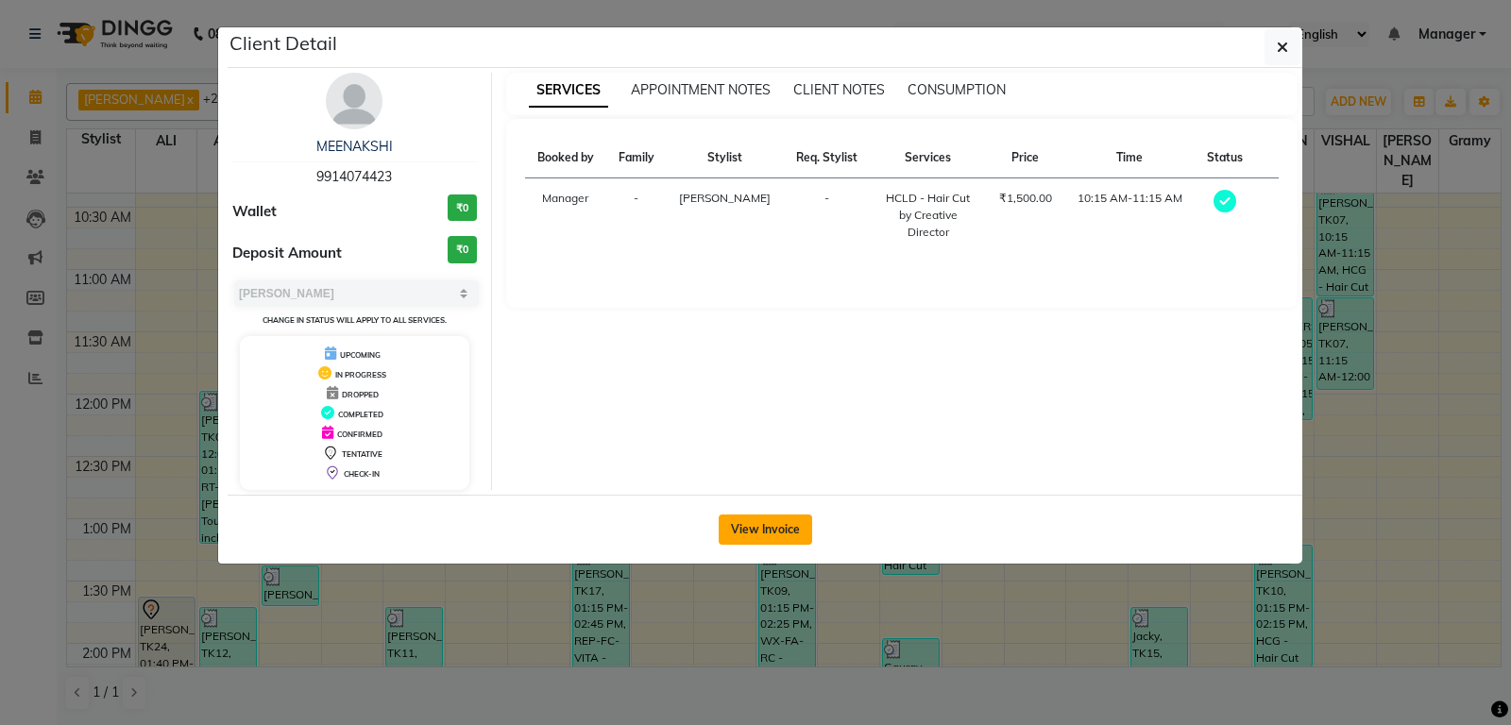
click at [768, 533] on button "View Invoice" at bounding box center [765, 530] width 93 height 30
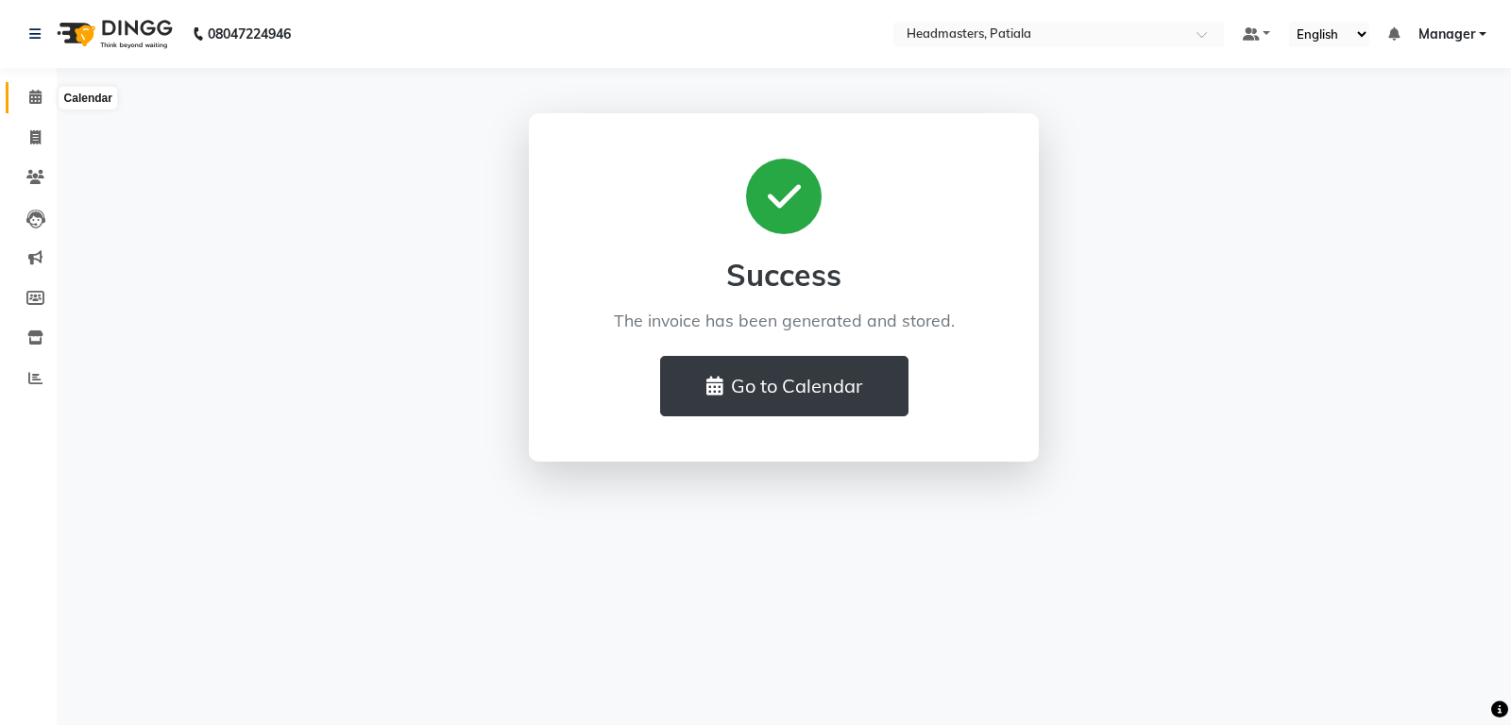
click at [26, 101] on span at bounding box center [35, 98] width 33 height 22
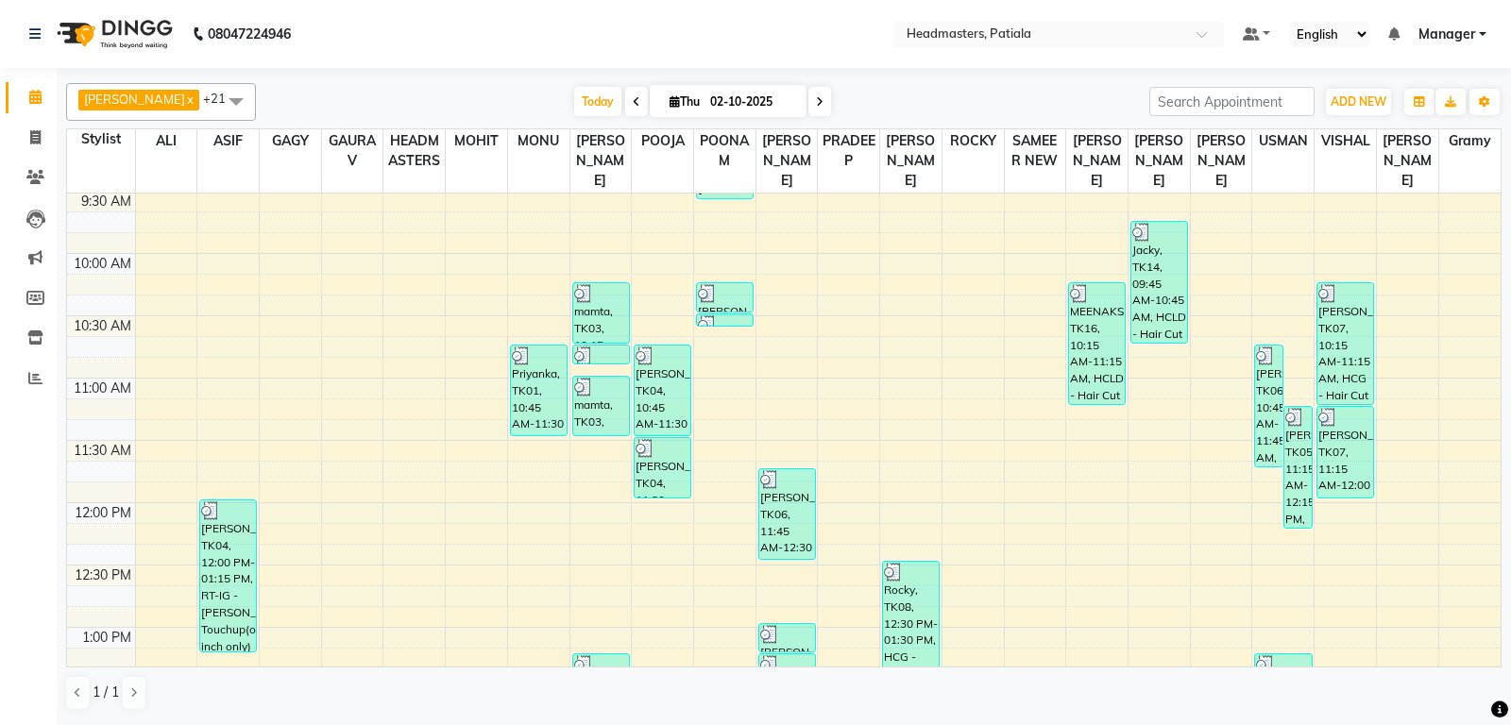
scroll to position [99, 0]
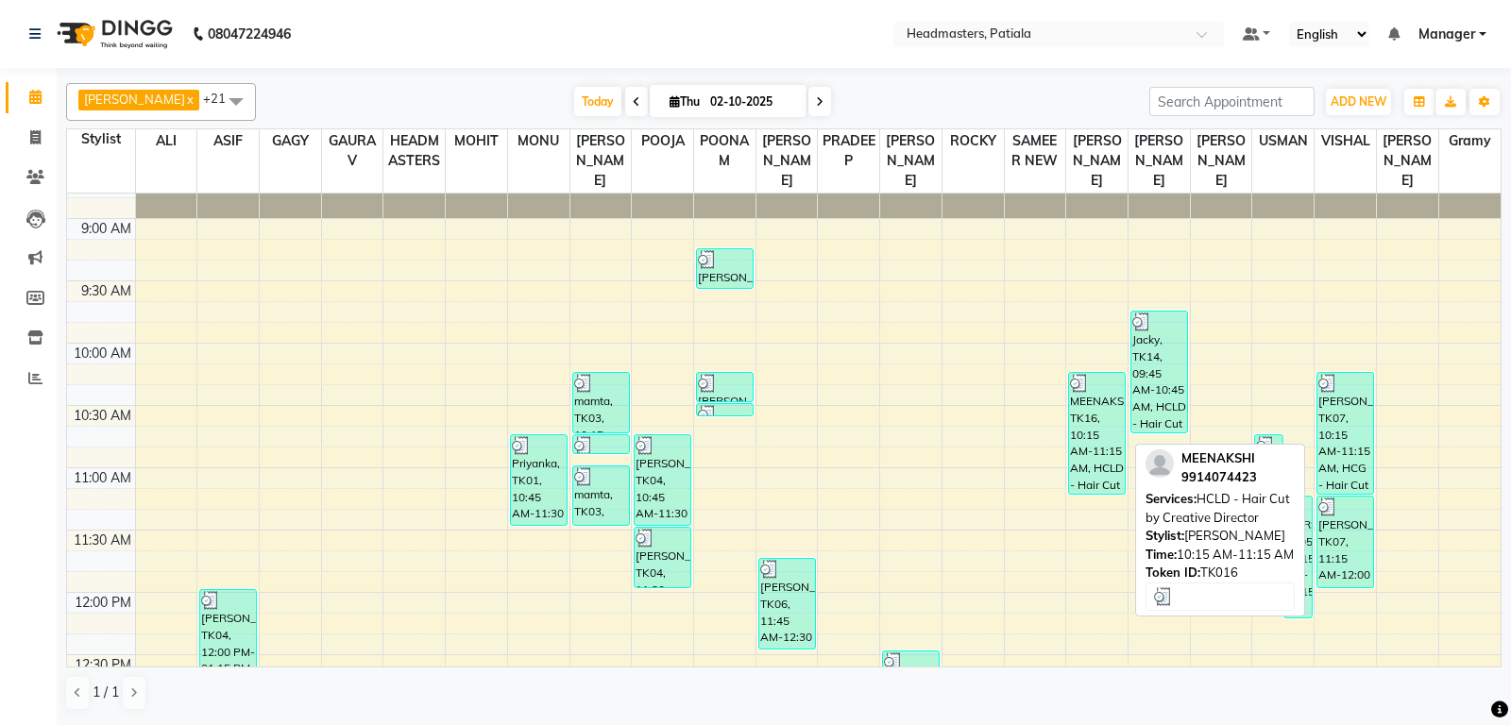
click at [1103, 435] on div "MEENAKSHI, TK16, 10:15 AM-11:15 AM, HCLD - Hair Cut by Creative Director" at bounding box center [1097, 433] width 56 height 121
select select "3"
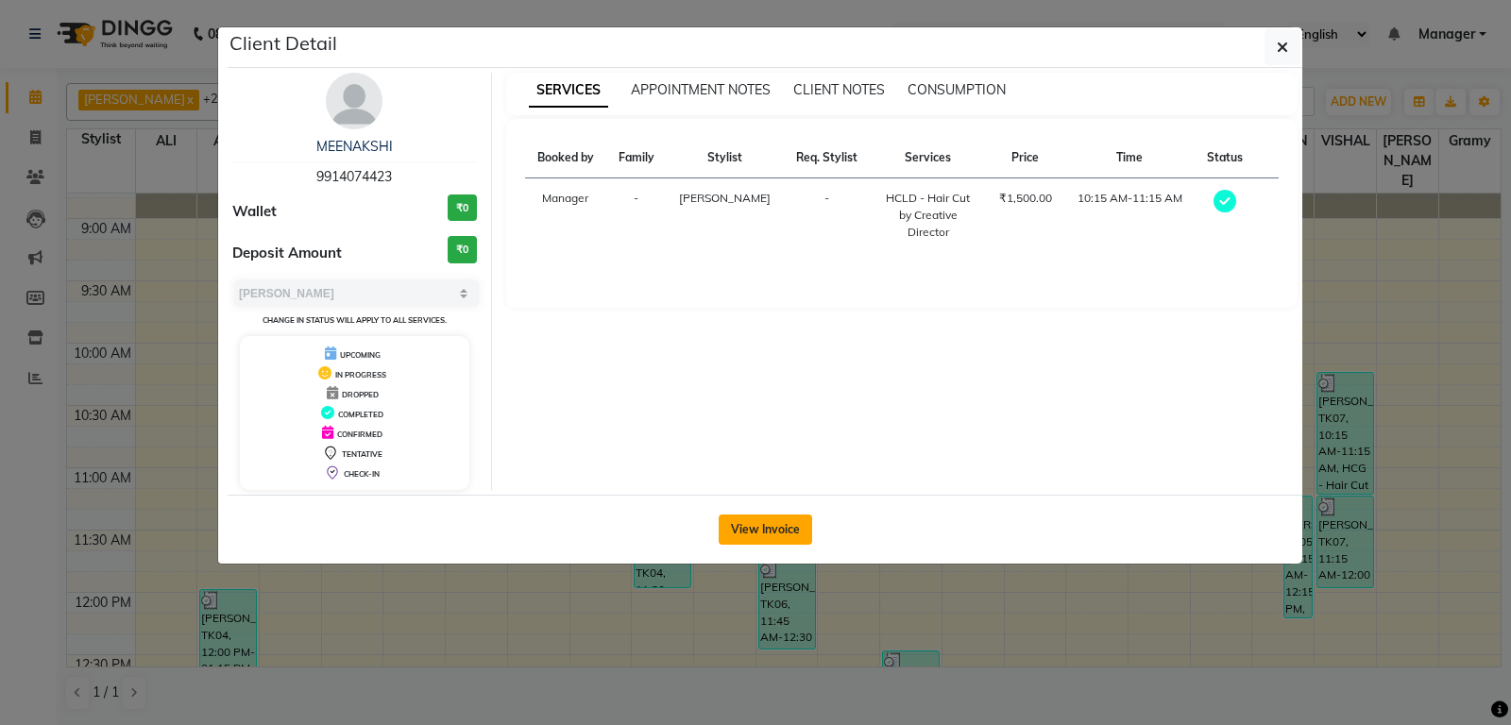
click at [768, 531] on button "View Invoice" at bounding box center [765, 530] width 93 height 30
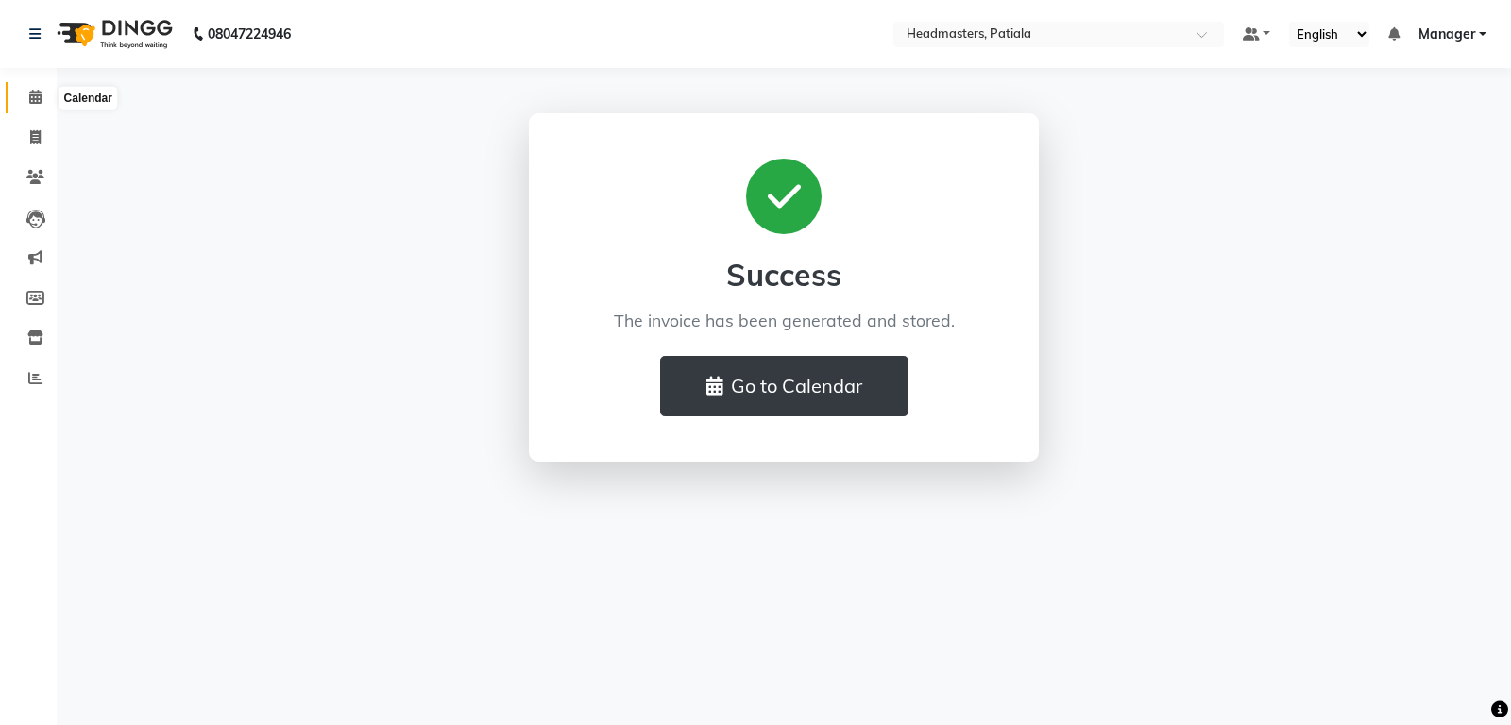
click at [29, 97] on icon at bounding box center [35, 97] width 12 height 14
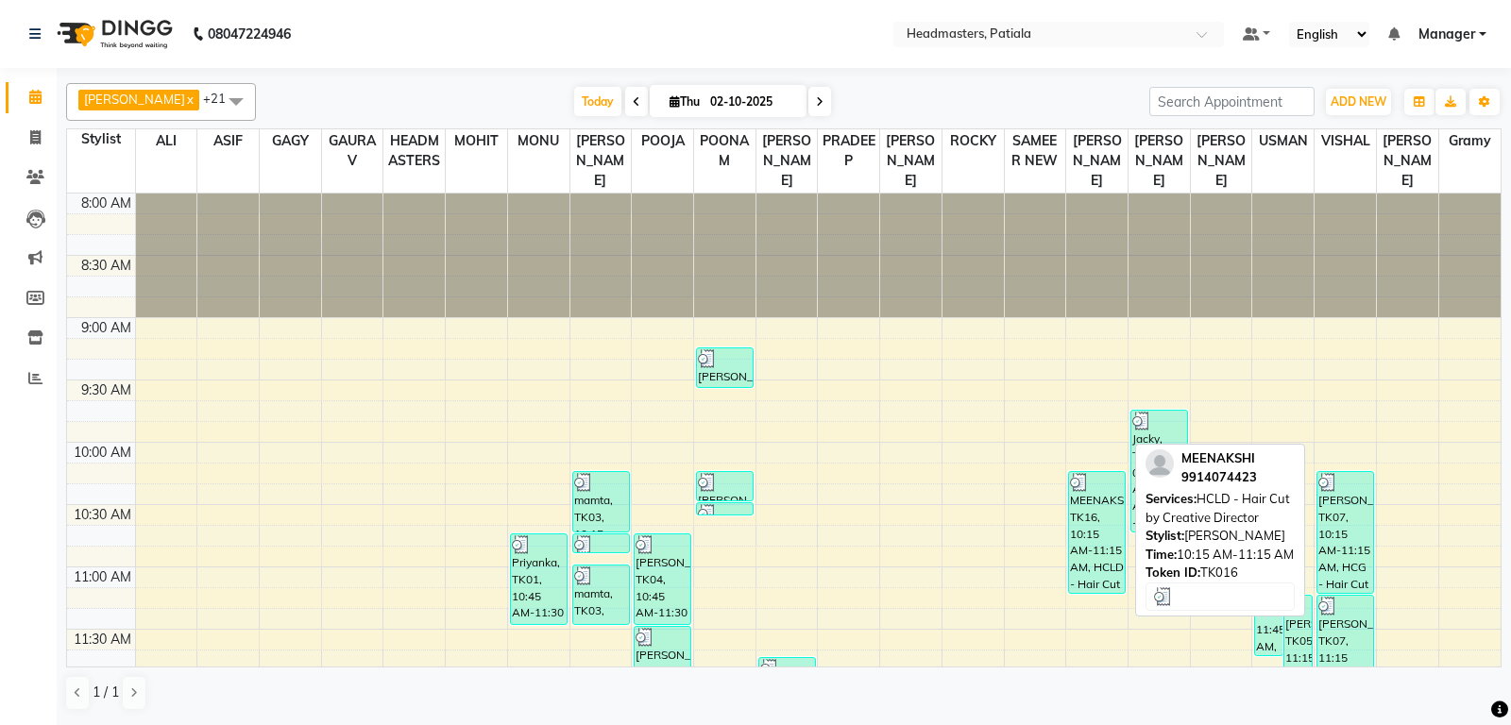
click at [1115, 546] on div "MEENAKSHI, TK16, 10:15 AM-11:15 AM, HCLD - Hair Cut by Creative Director" at bounding box center [1097, 532] width 56 height 121
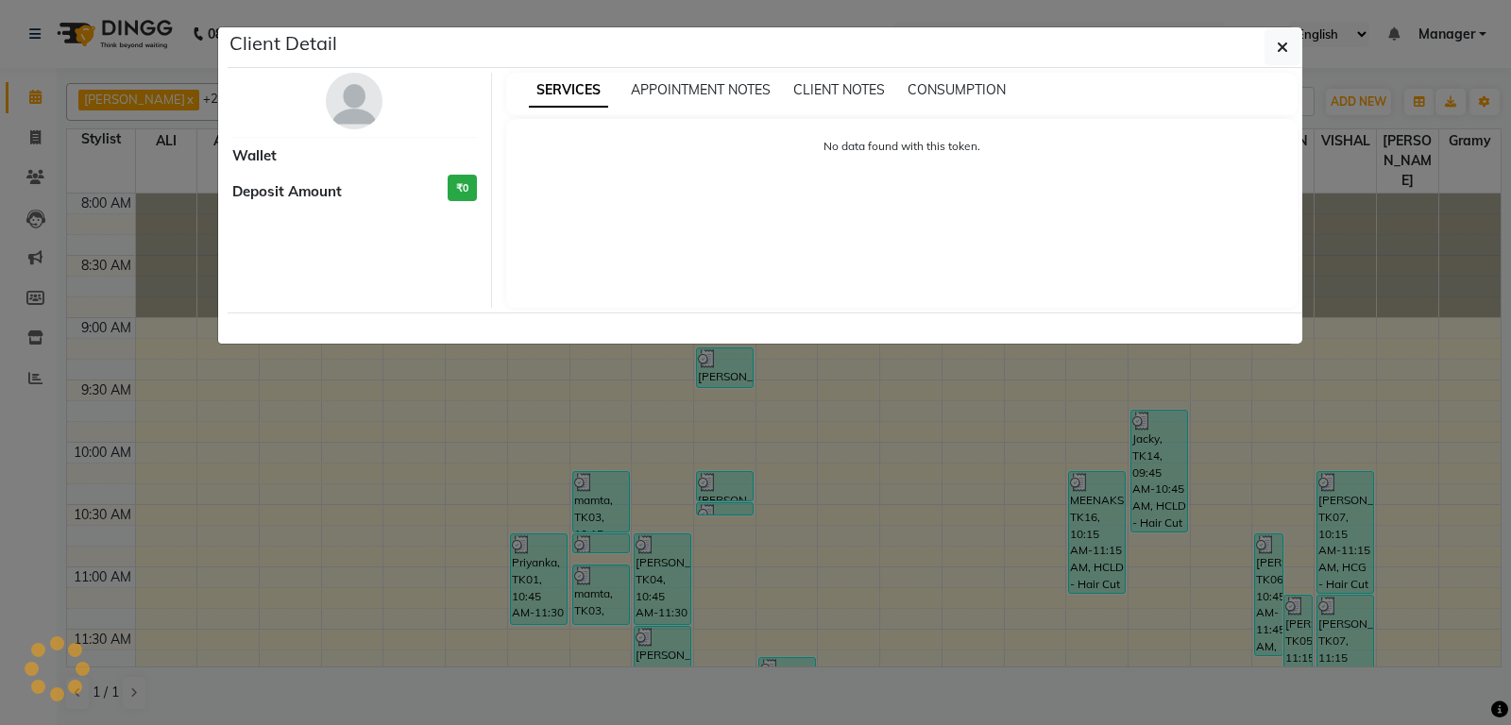
select select "3"
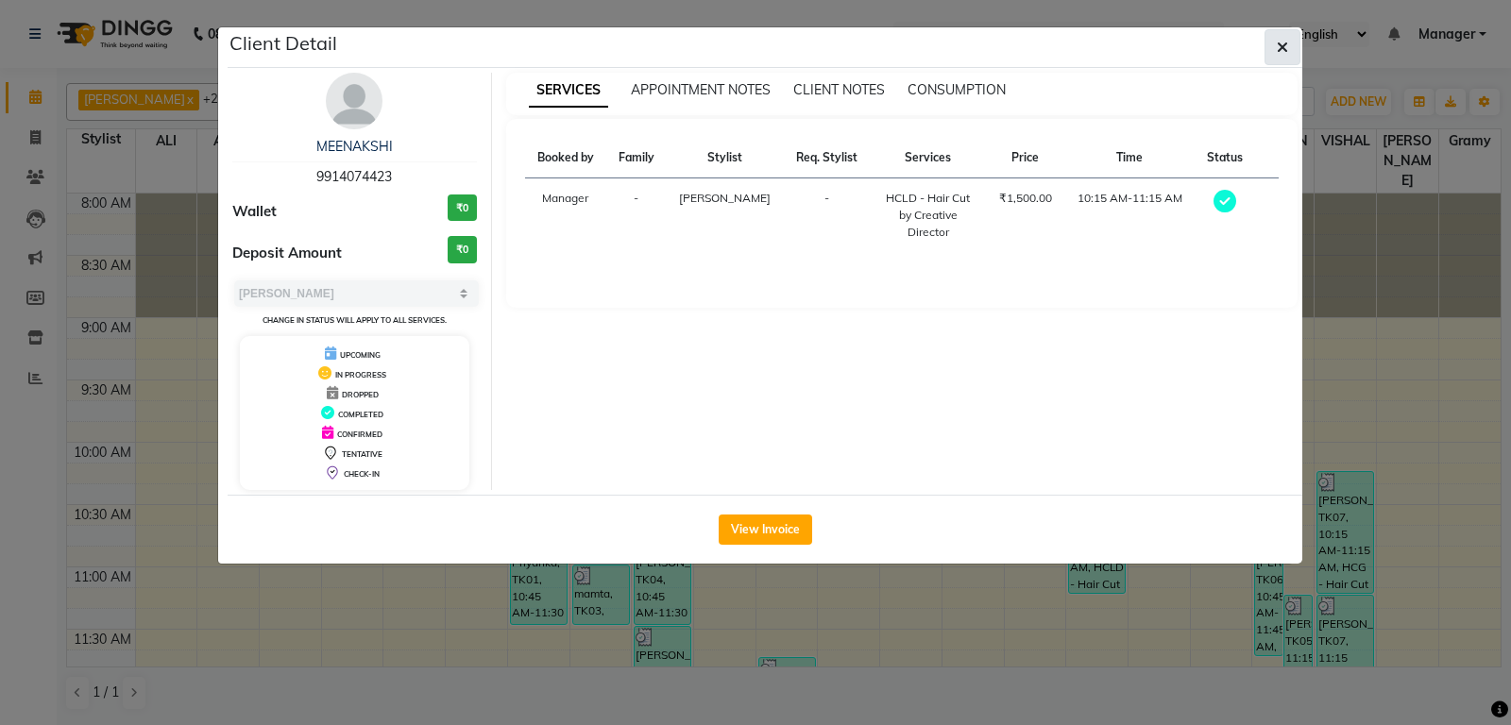
click at [1286, 43] on icon "button" at bounding box center [1282, 47] width 11 height 15
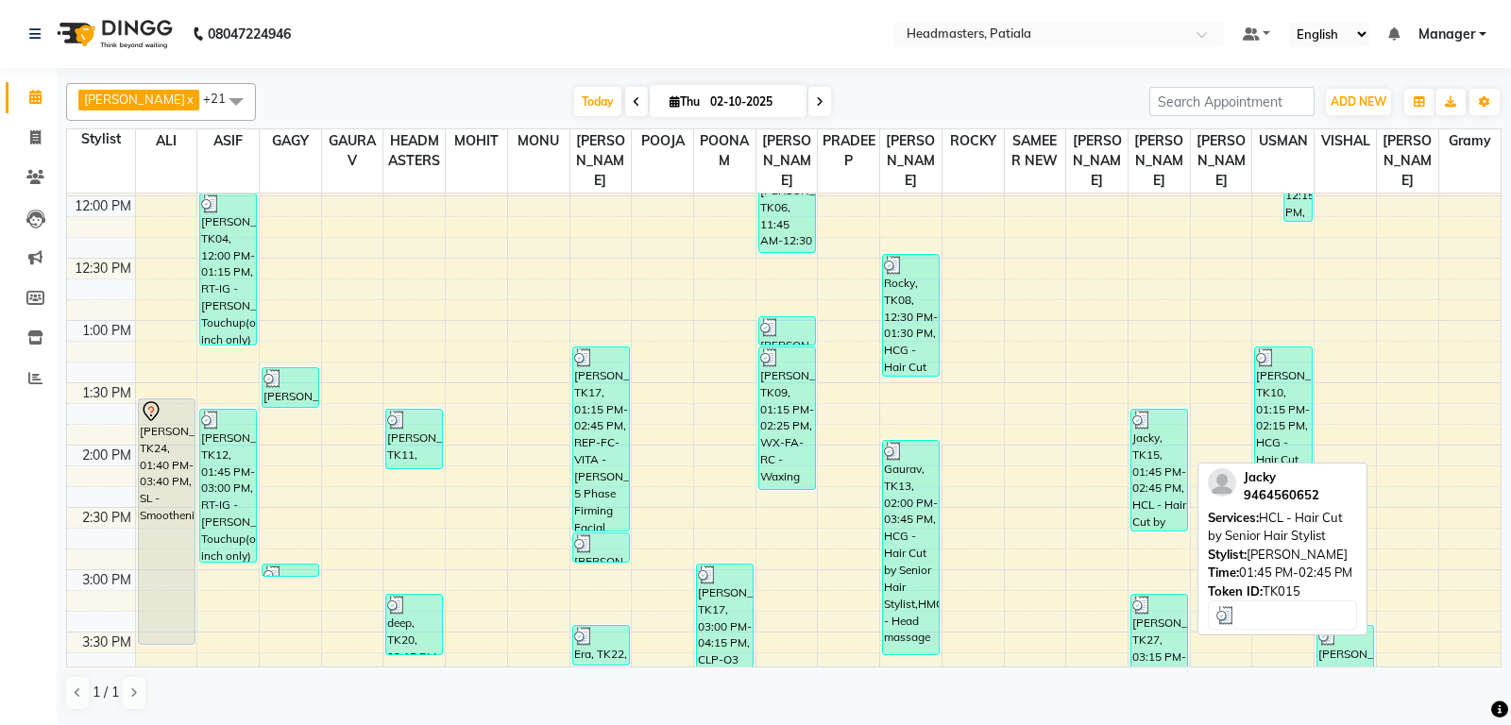
scroll to position [793, 0]
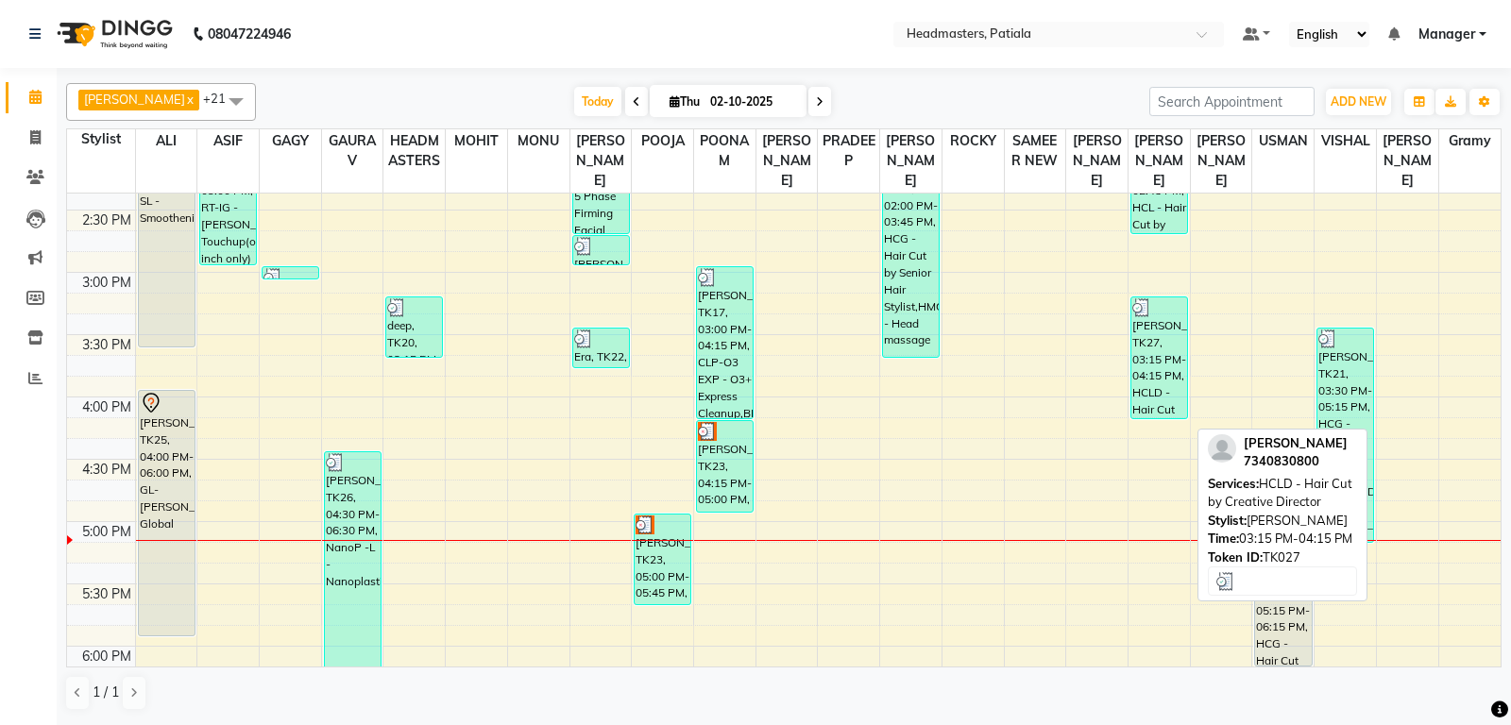
click at [1167, 385] on div "[PERSON_NAME], TK27, 03:15 PM-04:15 PM, HCLD - Hair Cut by Creative Director" at bounding box center [1159, 357] width 56 height 121
select select "3"
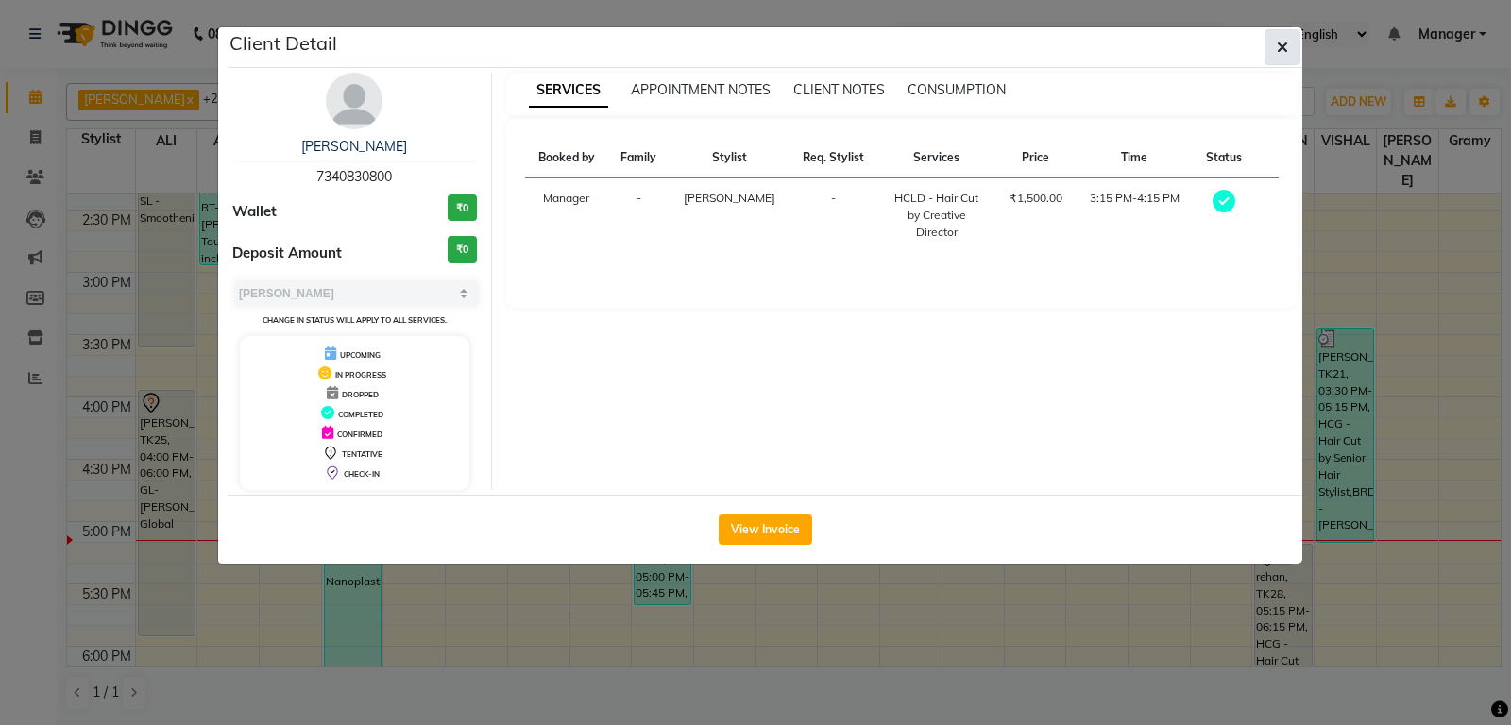
click at [1279, 50] on icon "button" at bounding box center [1282, 47] width 11 height 15
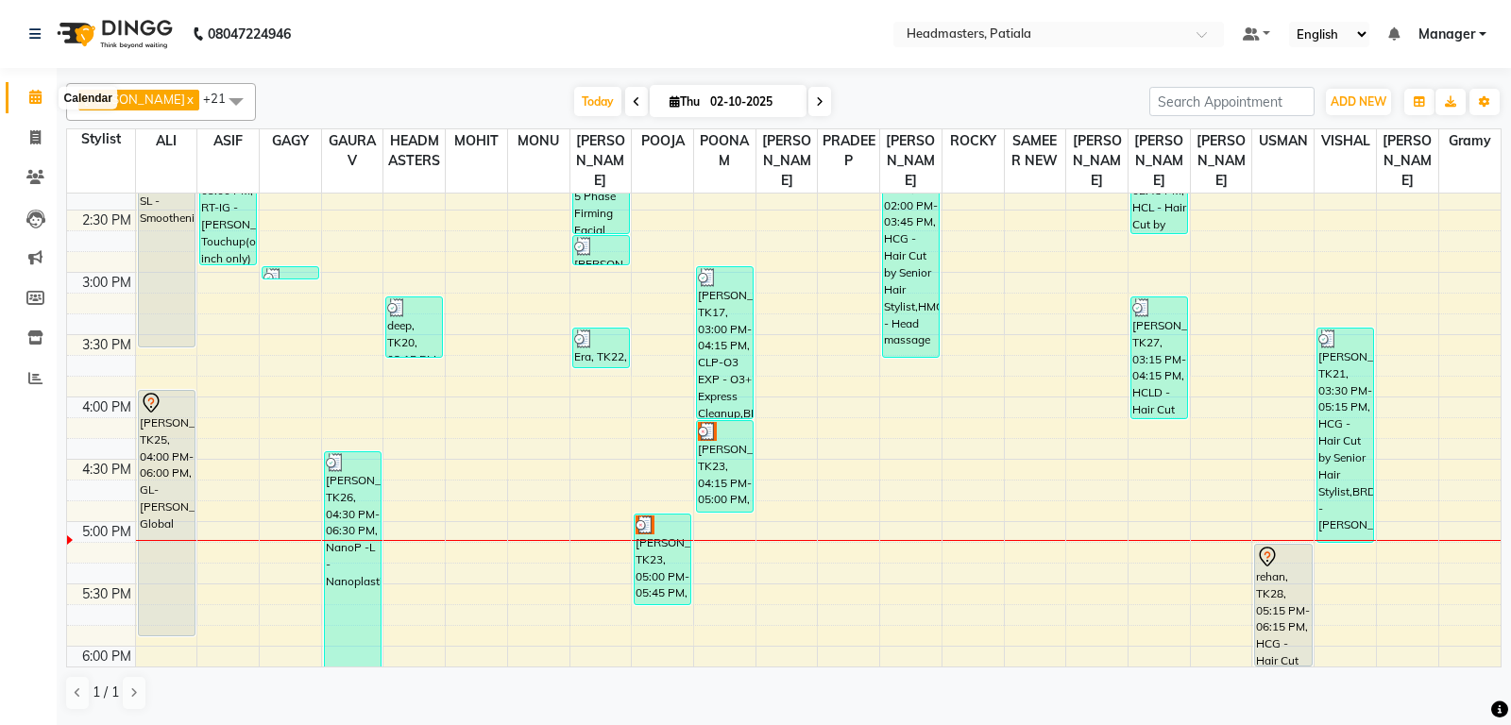
click at [40, 100] on icon at bounding box center [35, 97] width 12 height 14
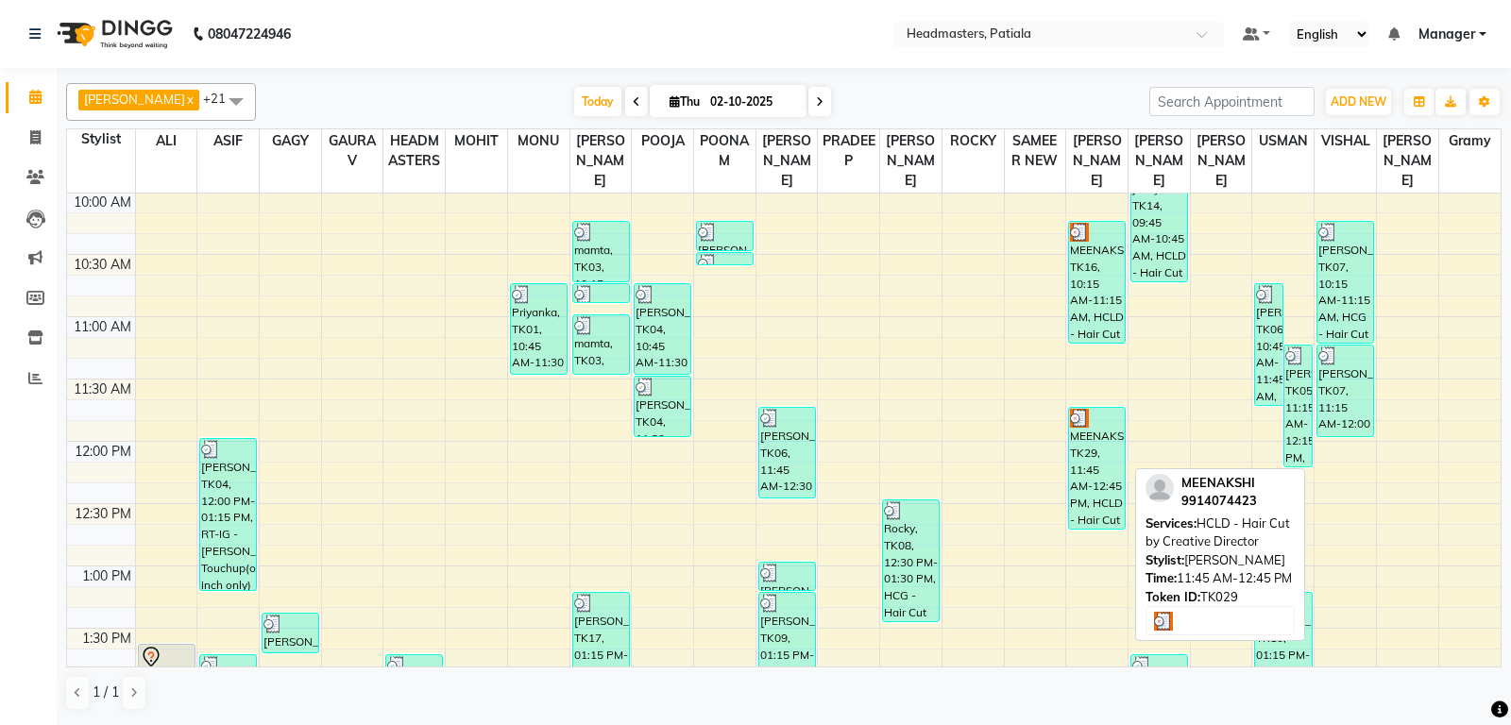
scroll to position [222, 0]
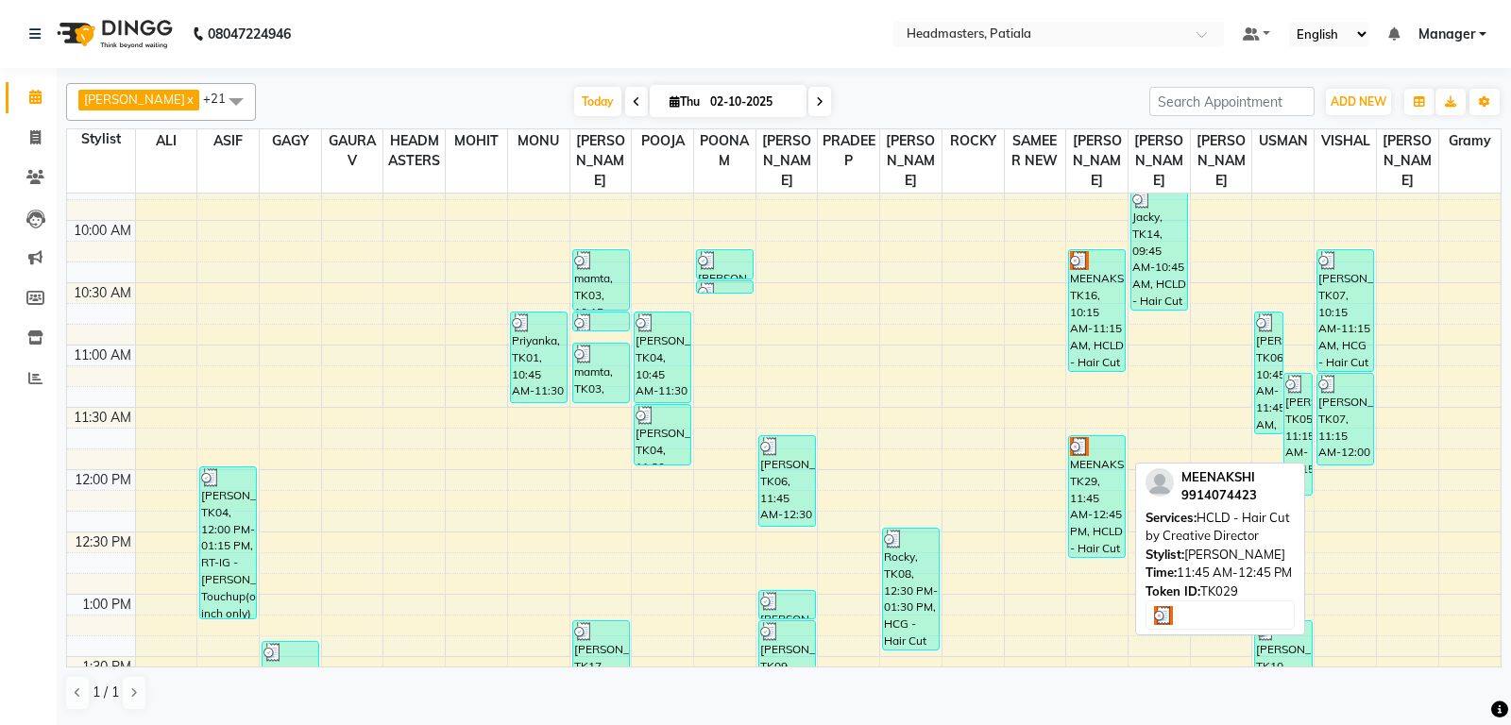
click at [1109, 496] on div "MEENAKSHI, TK29, 11:45 AM-12:45 PM, HCLD - Hair Cut by Creative Director" at bounding box center [1097, 496] width 56 height 121
select select "3"
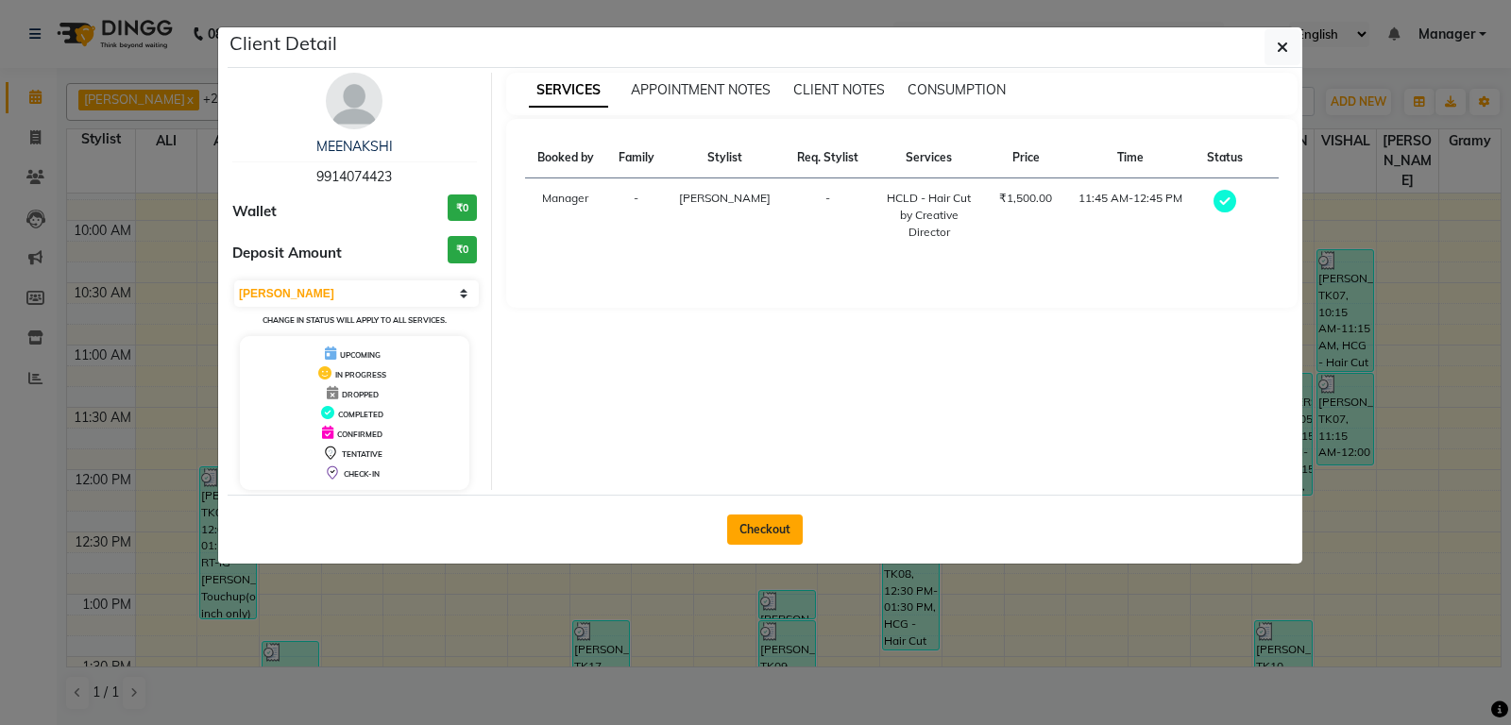
click at [766, 528] on button "Checkout" at bounding box center [765, 530] width 76 height 30
select select "6602"
select select "service"
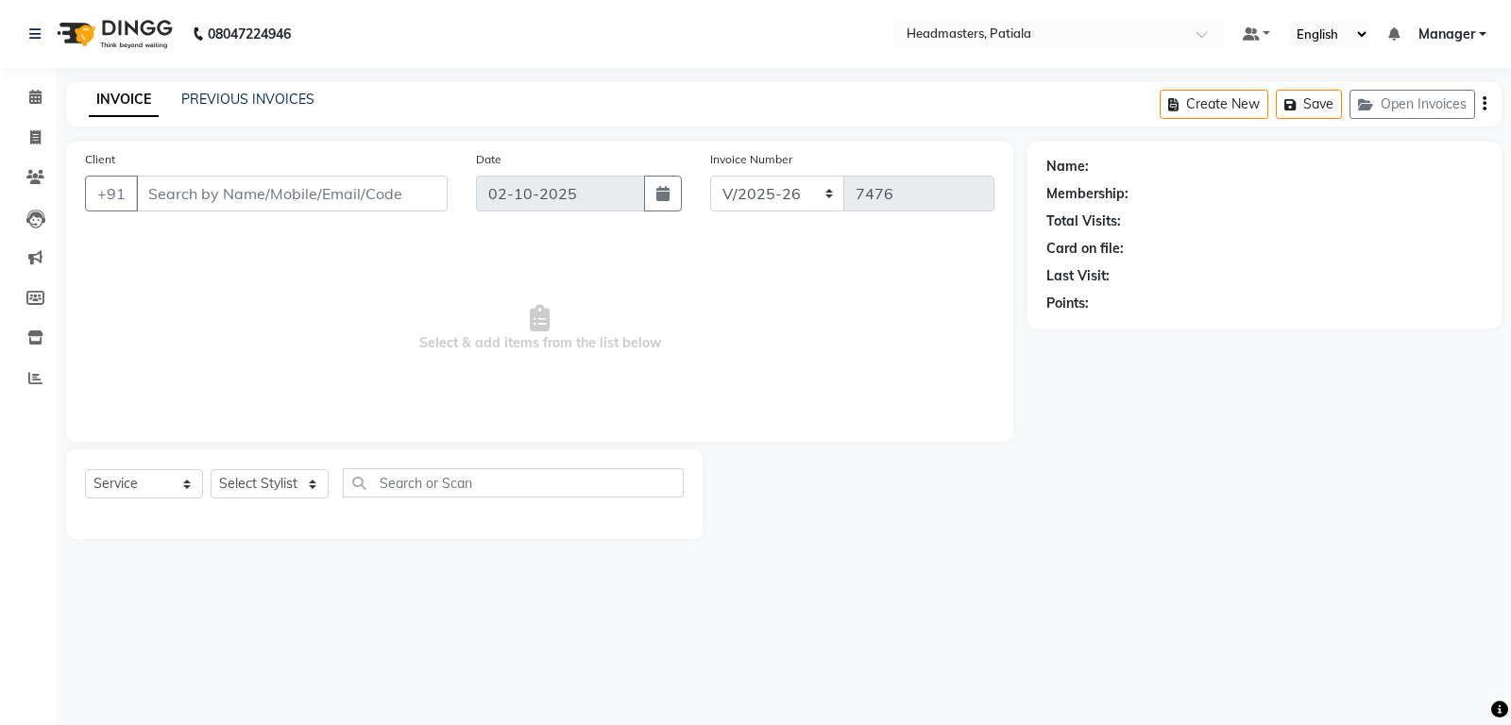
type input "9914074423"
select select "51079"
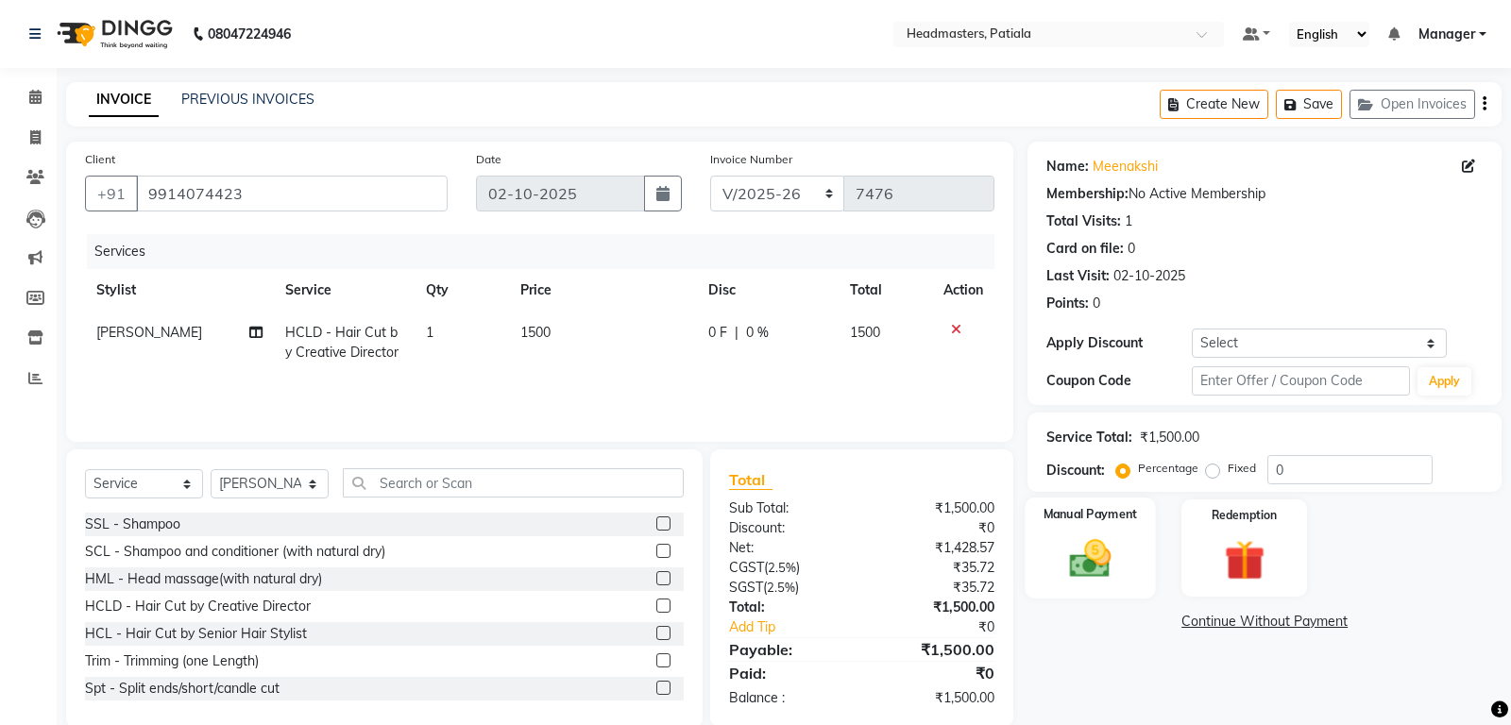
click at [1126, 582] on div "Manual Payment" at bounding box center [1090, 548] width 130 height 101
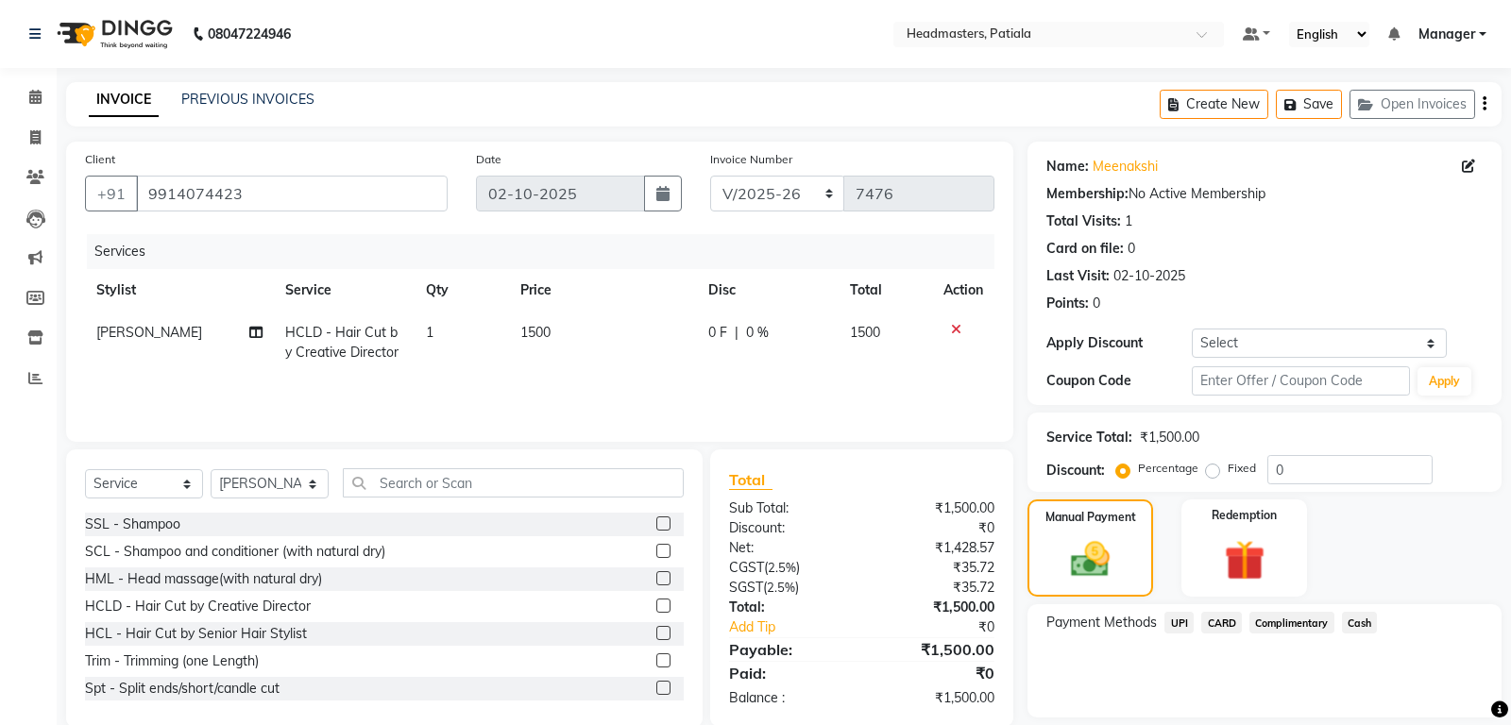
click at [1355, 628] on span "Cash" at bounding box center [1360, 623] width 36 height 22
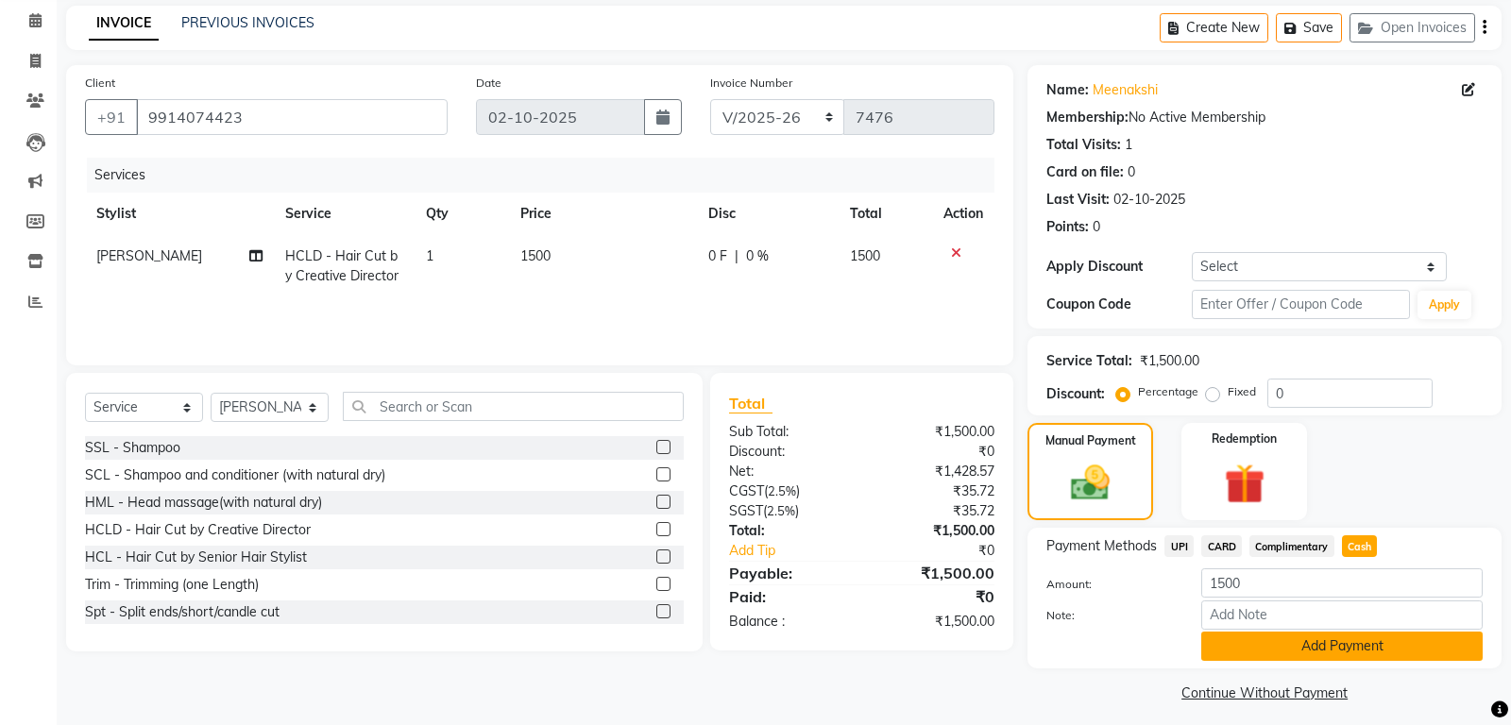
scroll to position [87, 0]
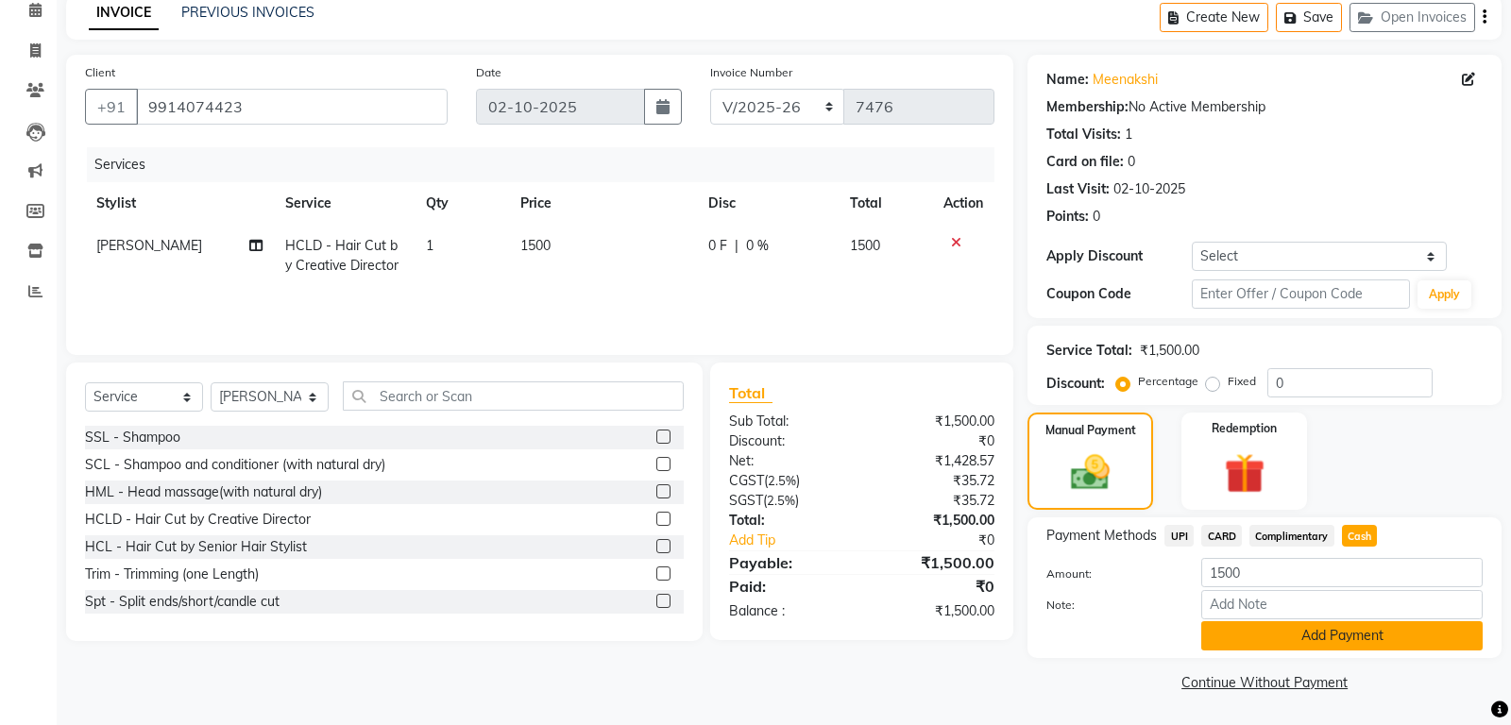
click at [1310, 635] on button "Add Payment" at bounding box center [1341, 635] width 281 height 29
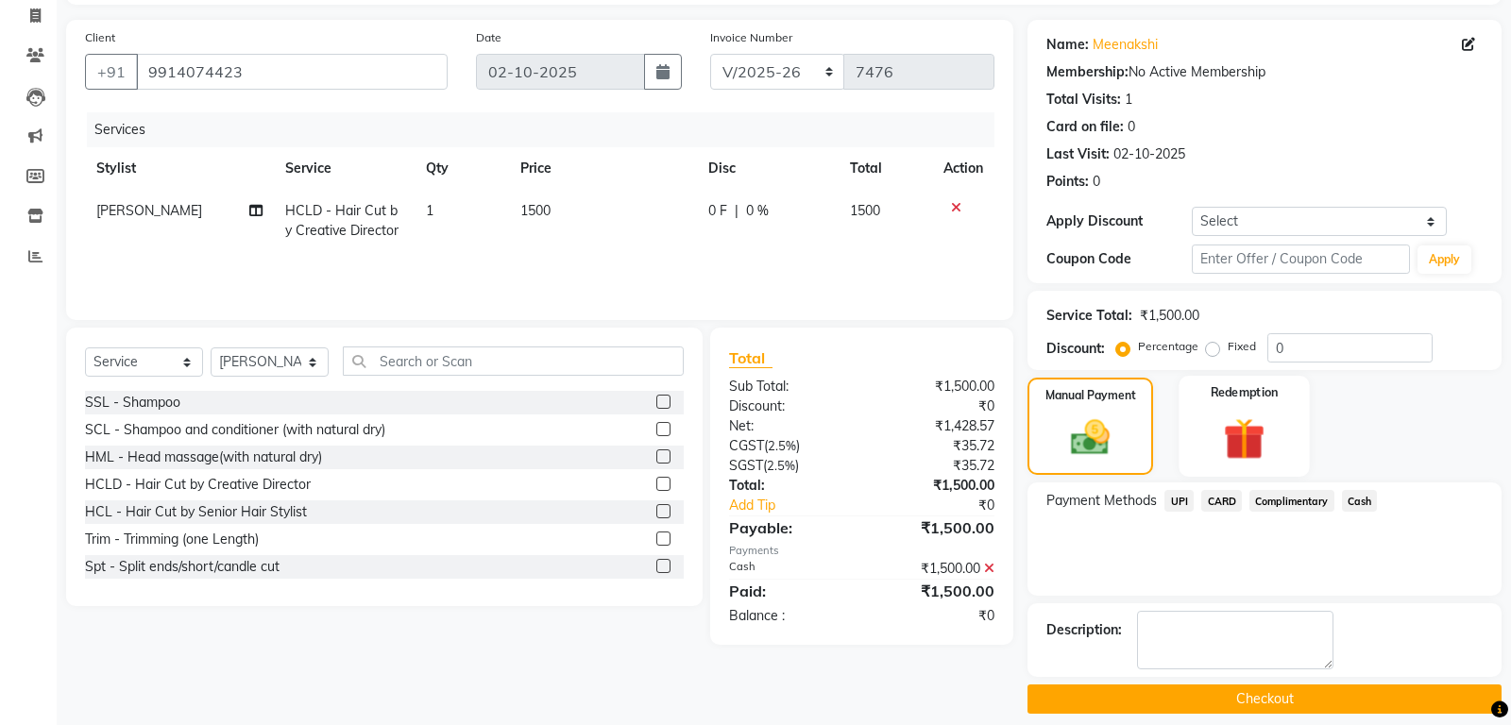
scroll to position [138, 0]
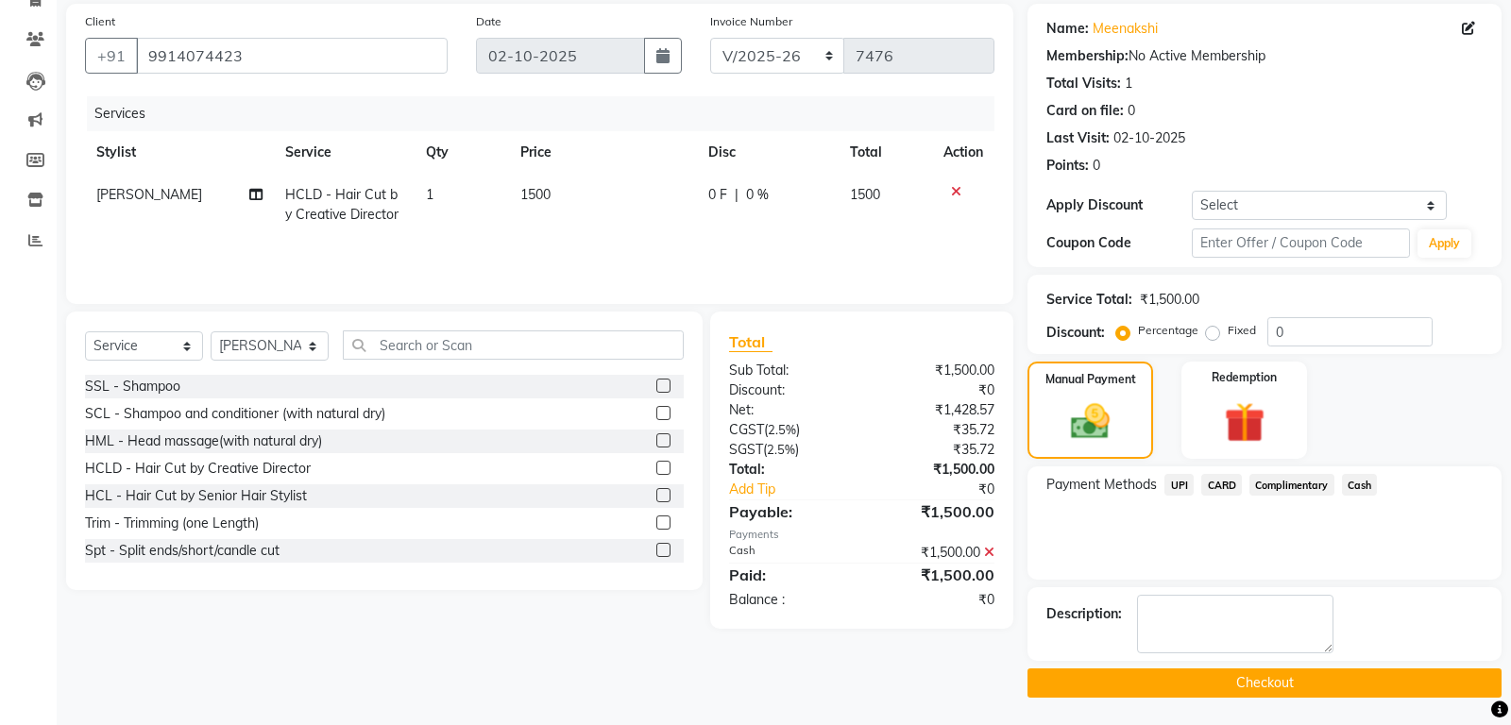
click at [1211, 682] on button "Checkout" at bounding box center [1264, 683] width 474 height 29
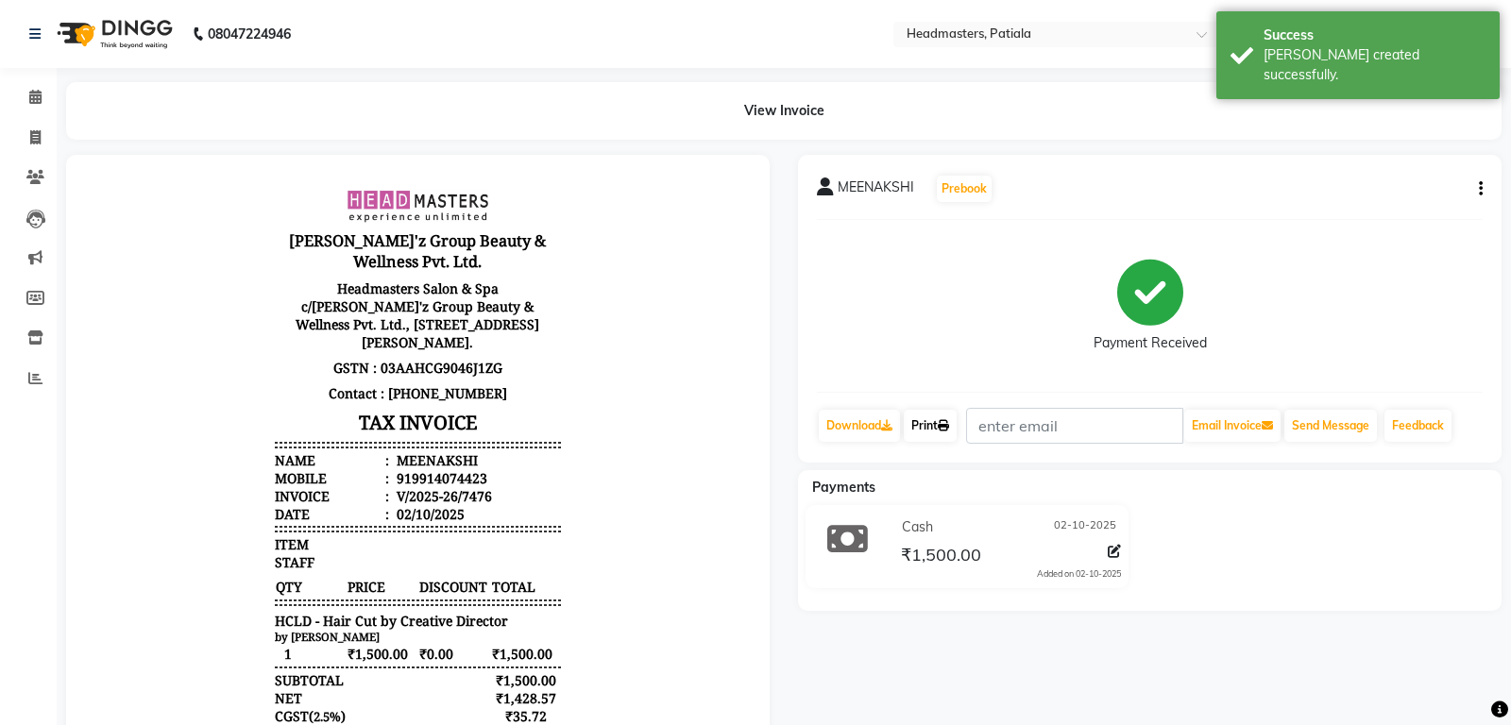
click at [949, 420] on icon at bounding box center [943, 425] width 11 height 11
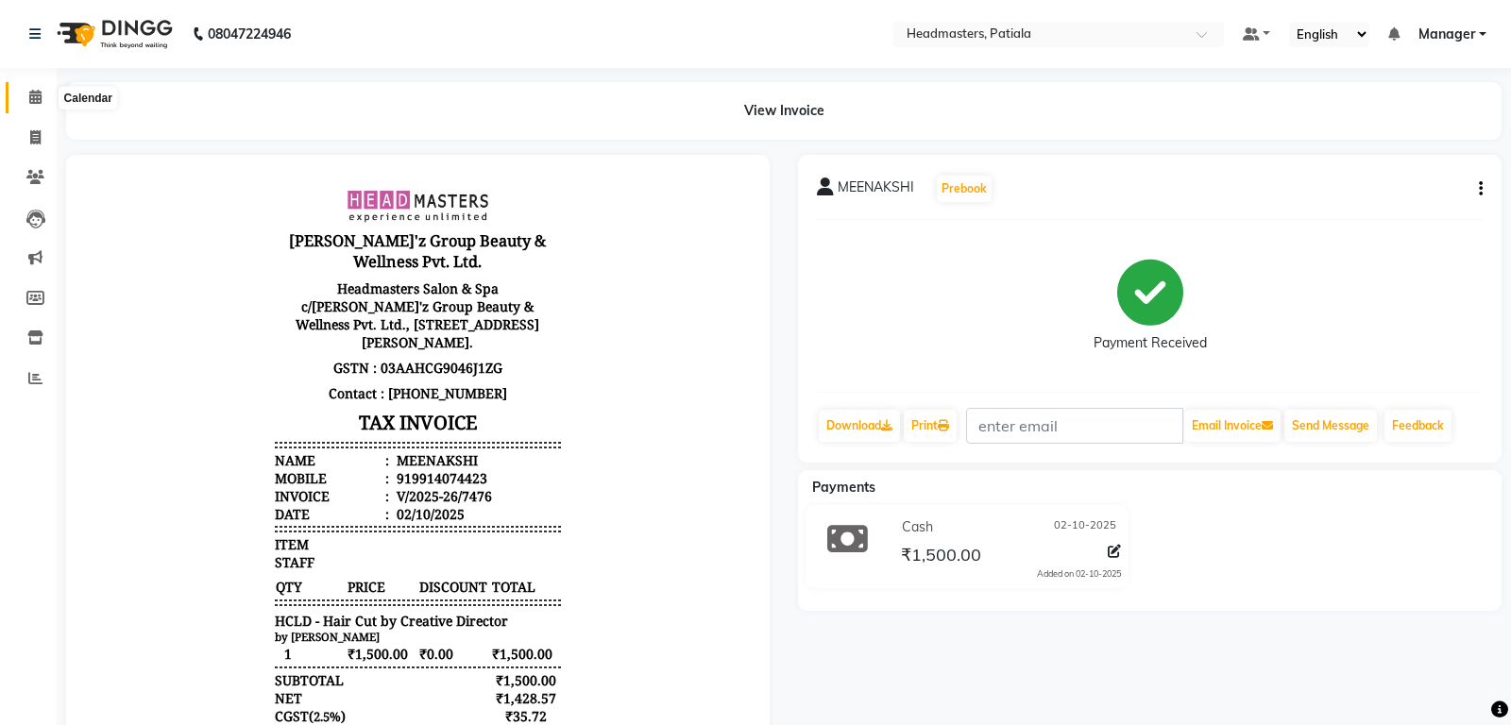
click at [27, 93] on span at bounding box center [35, 98] width 33 height 22
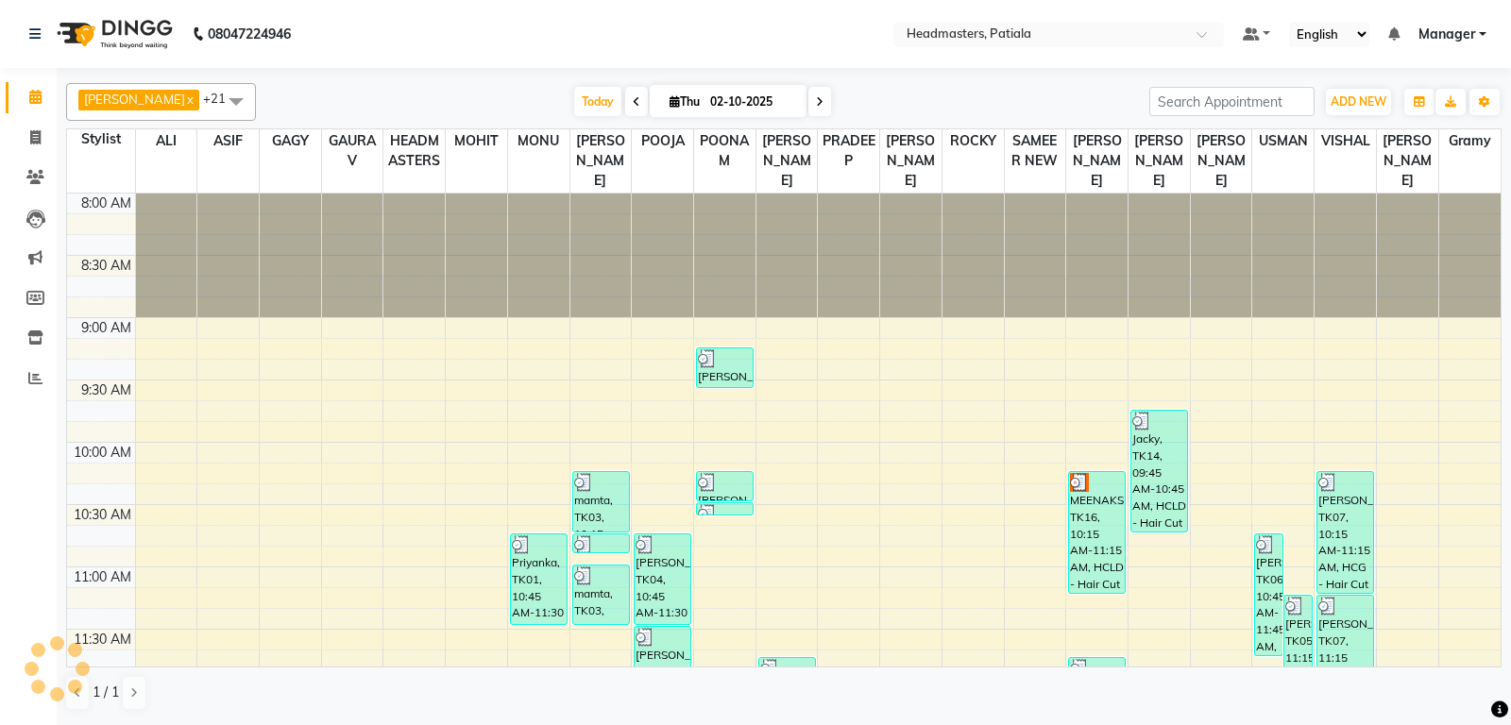
scroll to position [1114, 0]
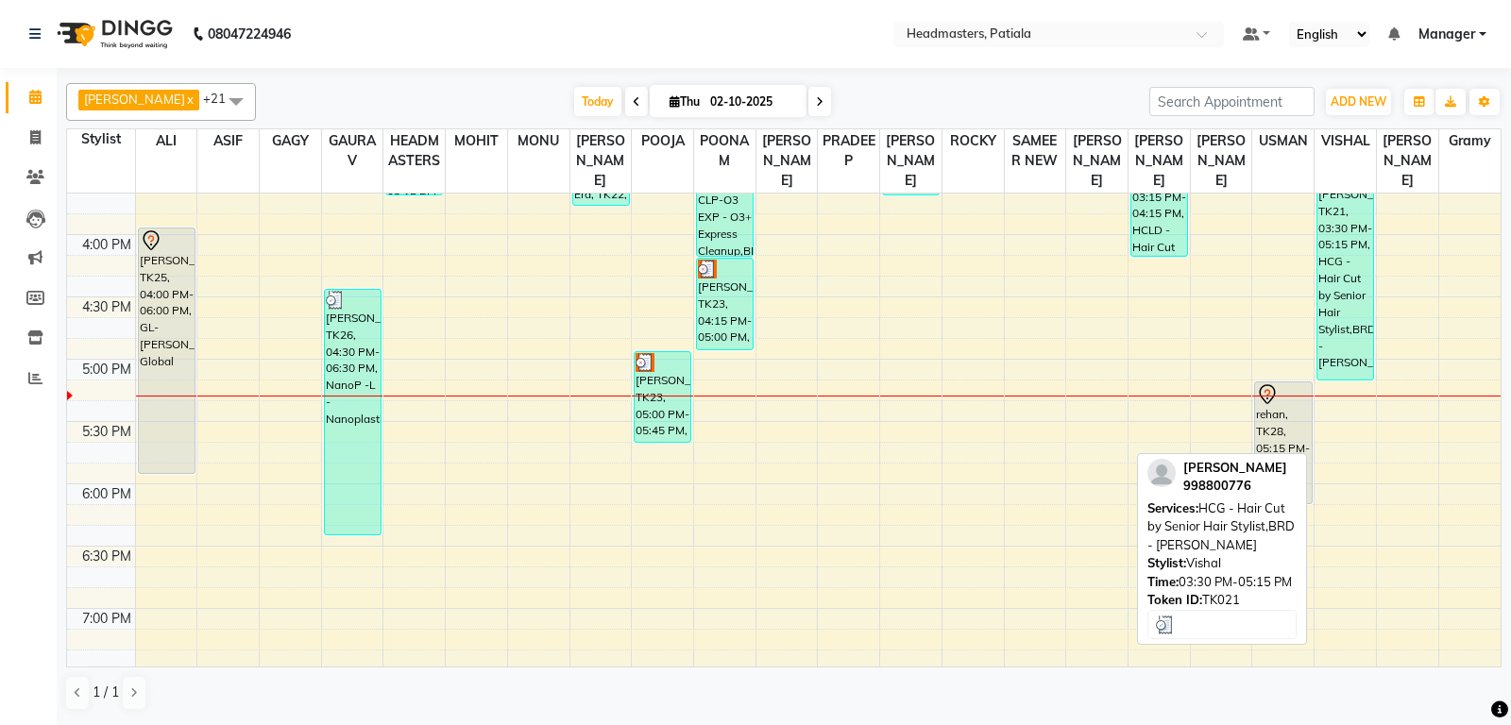
scroll to position [991, 0]
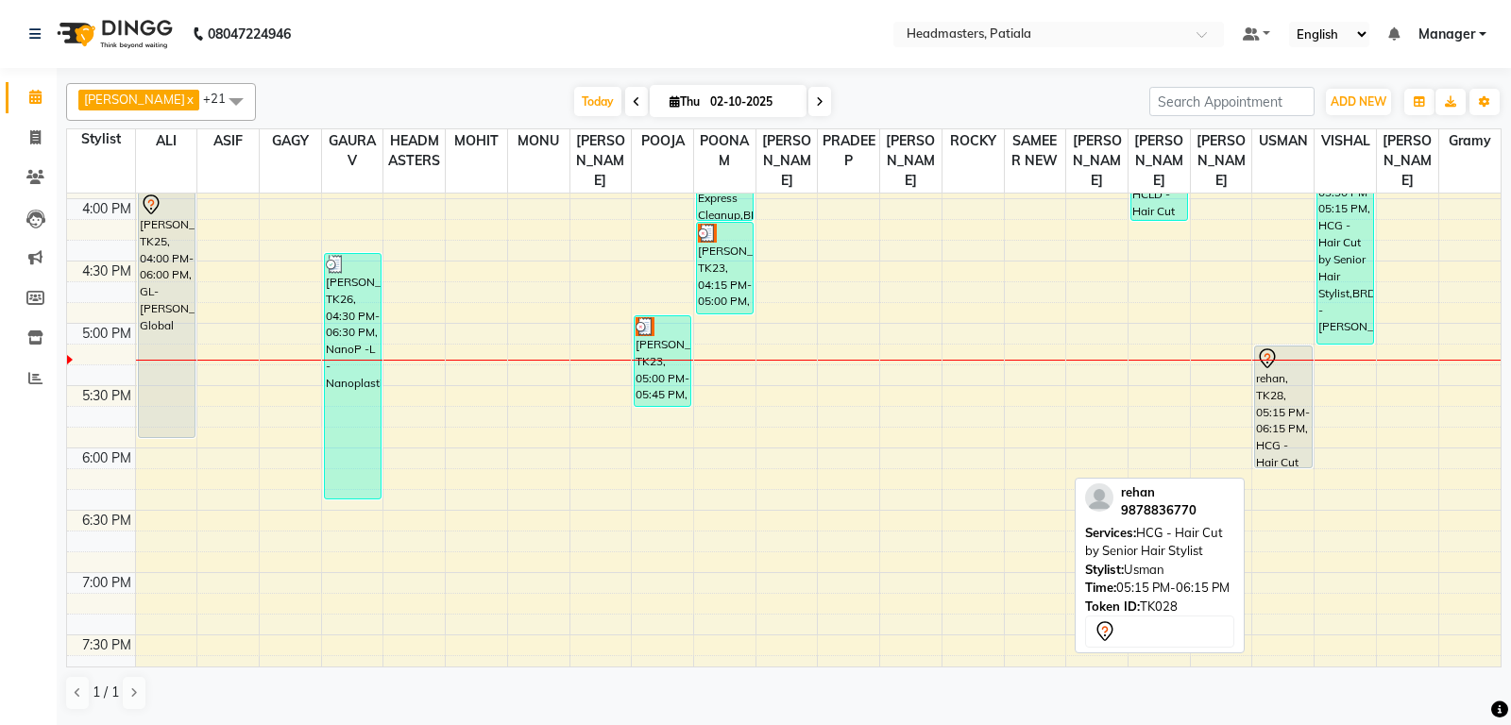
click at [1278, 437] on div "rehan, TK28, 05:15 PM-06:15 PM, HCG - Hair Cut by Senior Hair Stylist" at bounding box center [1283, 407] width 56 height 121
select select "7"
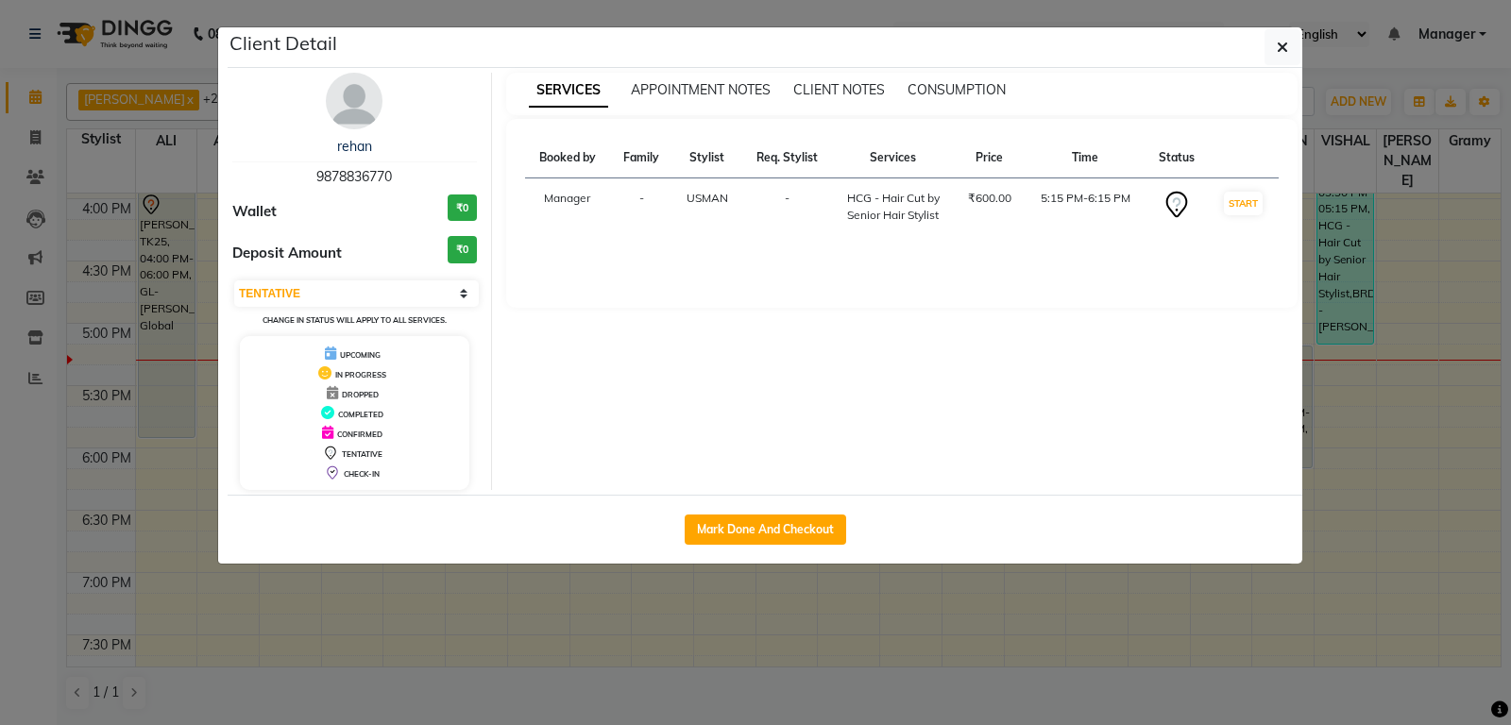
drag, startPoint x: 310, startPoint y: 173, endPoint x: 413, endPoint y: 170, distance: 103.0
click at [413, 170] on div "rehan 9878836770" at bounding box center [354, 162] width 245 height 50
copy span "9878836770"
click at [1289, 47] on button "button" at bounding box center [1282, 47] width 36 height 36
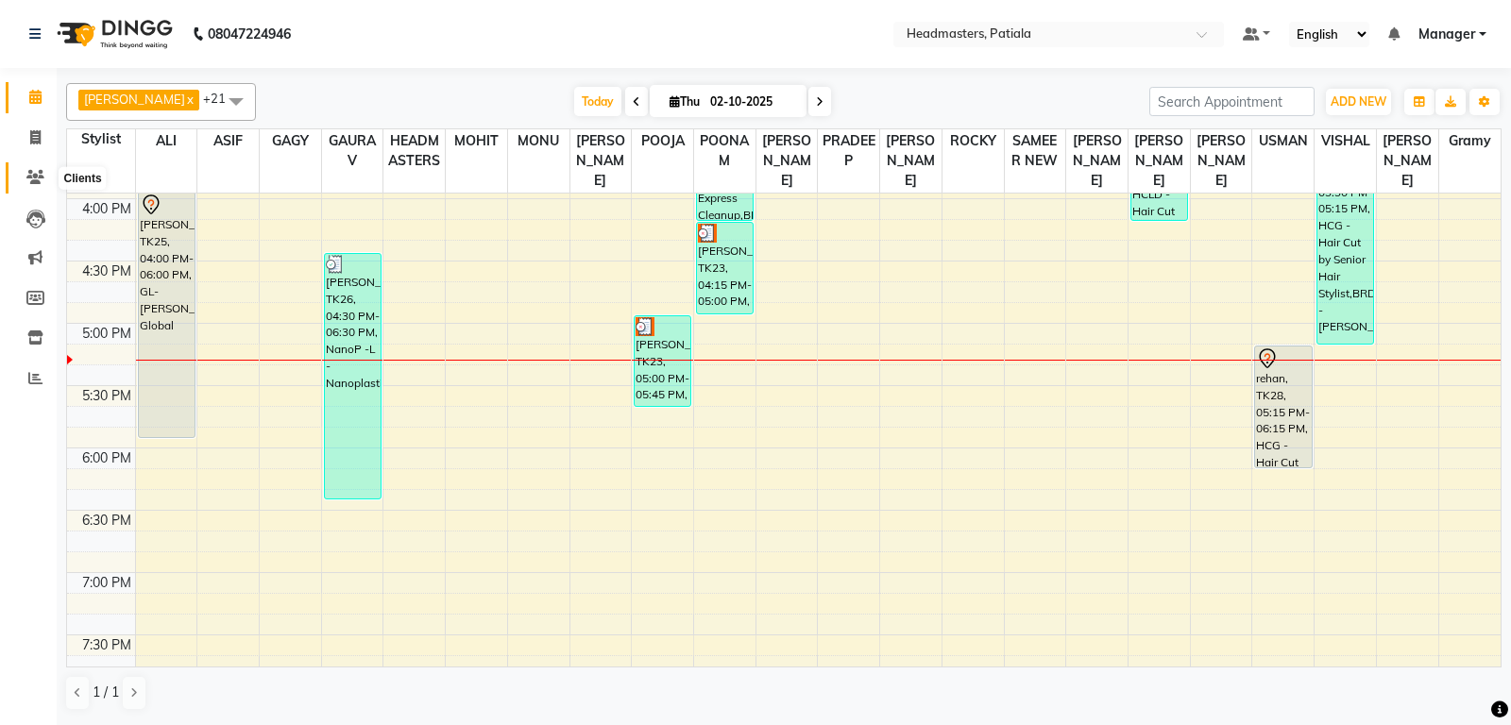
click at [38, 173] on icon at bounding box center [35, 177] width 18 height 14
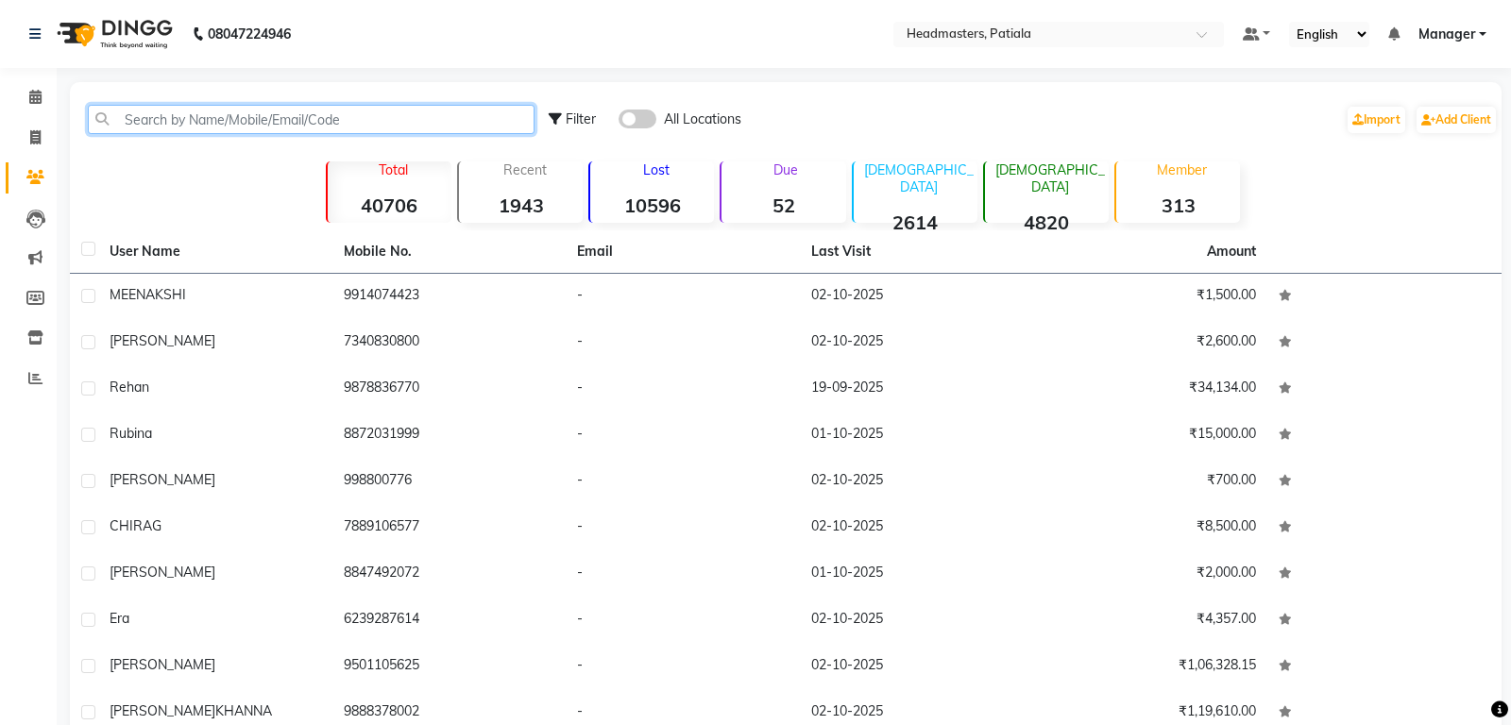
paste input "9878836770"
type input "9878836770"
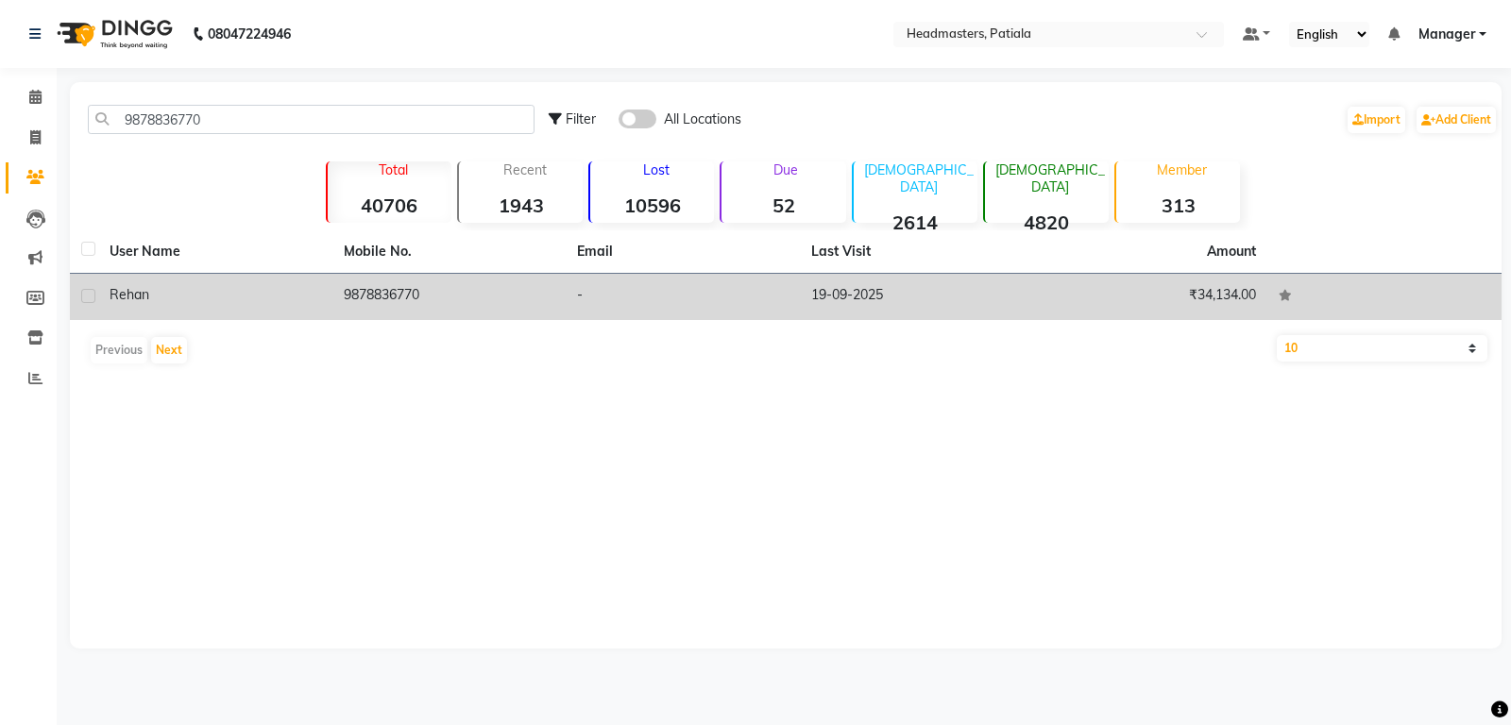
click at [1165, 287] on td "₹34,134.00" at bounding box center [1151, 297] width 234 height 46
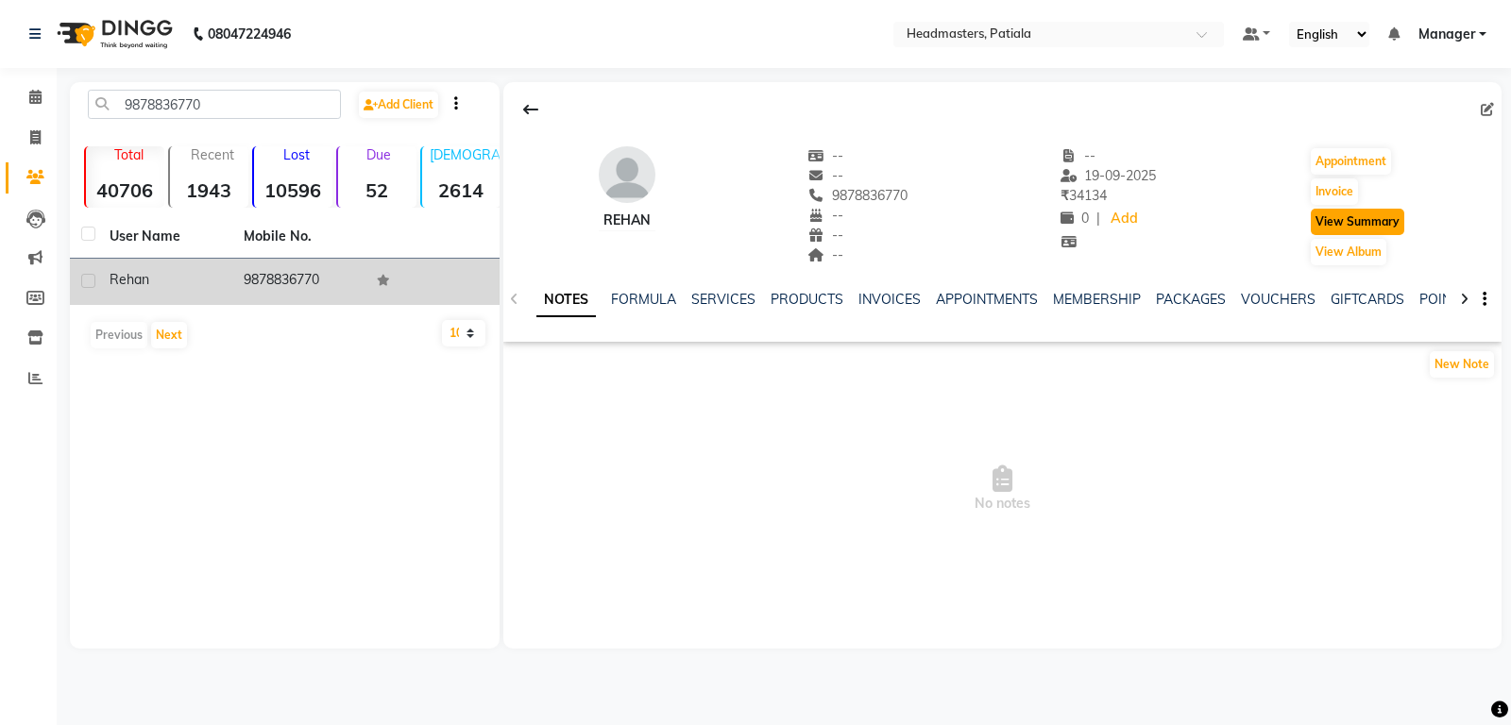
click at [1343, 219] on button "View Summary" at bounding box center [1357, 222] width 93 height 26
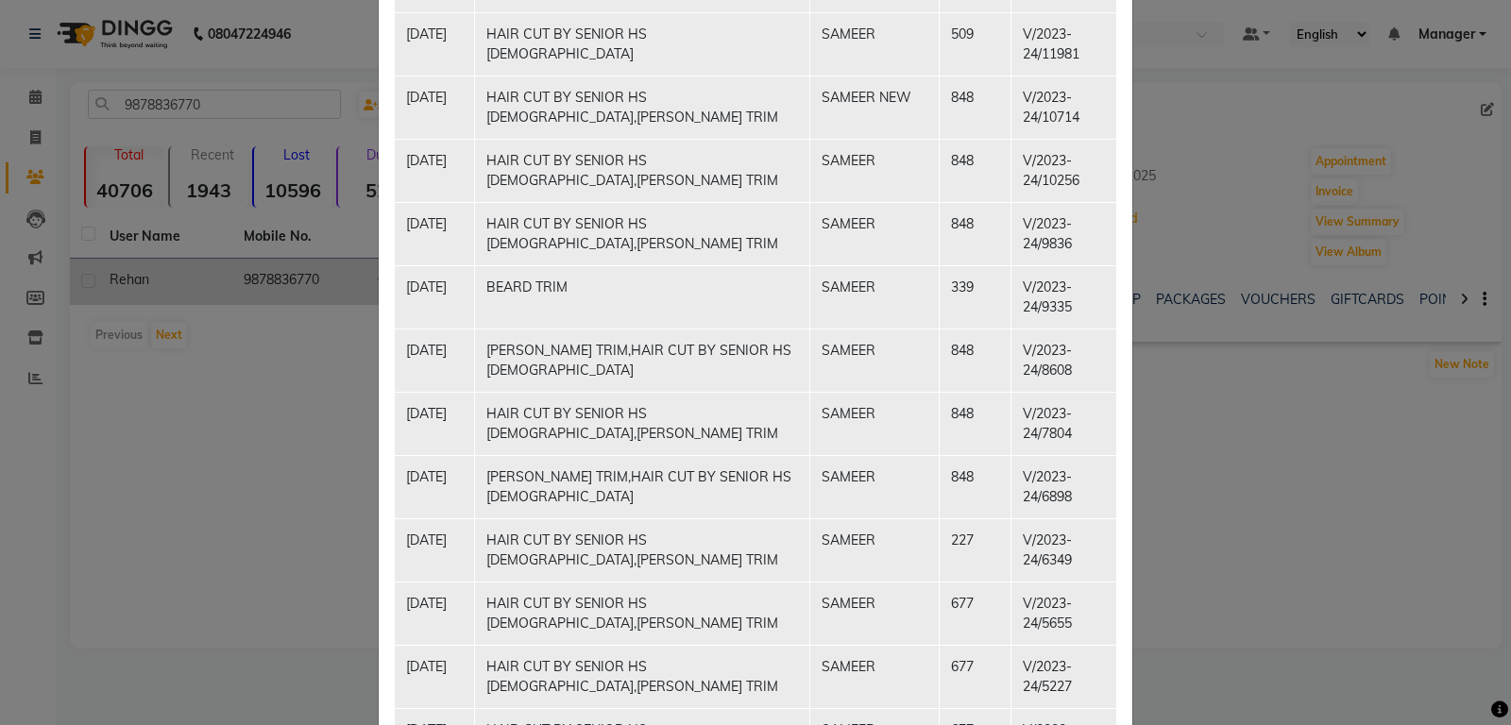
scroll to position [4645, 0]
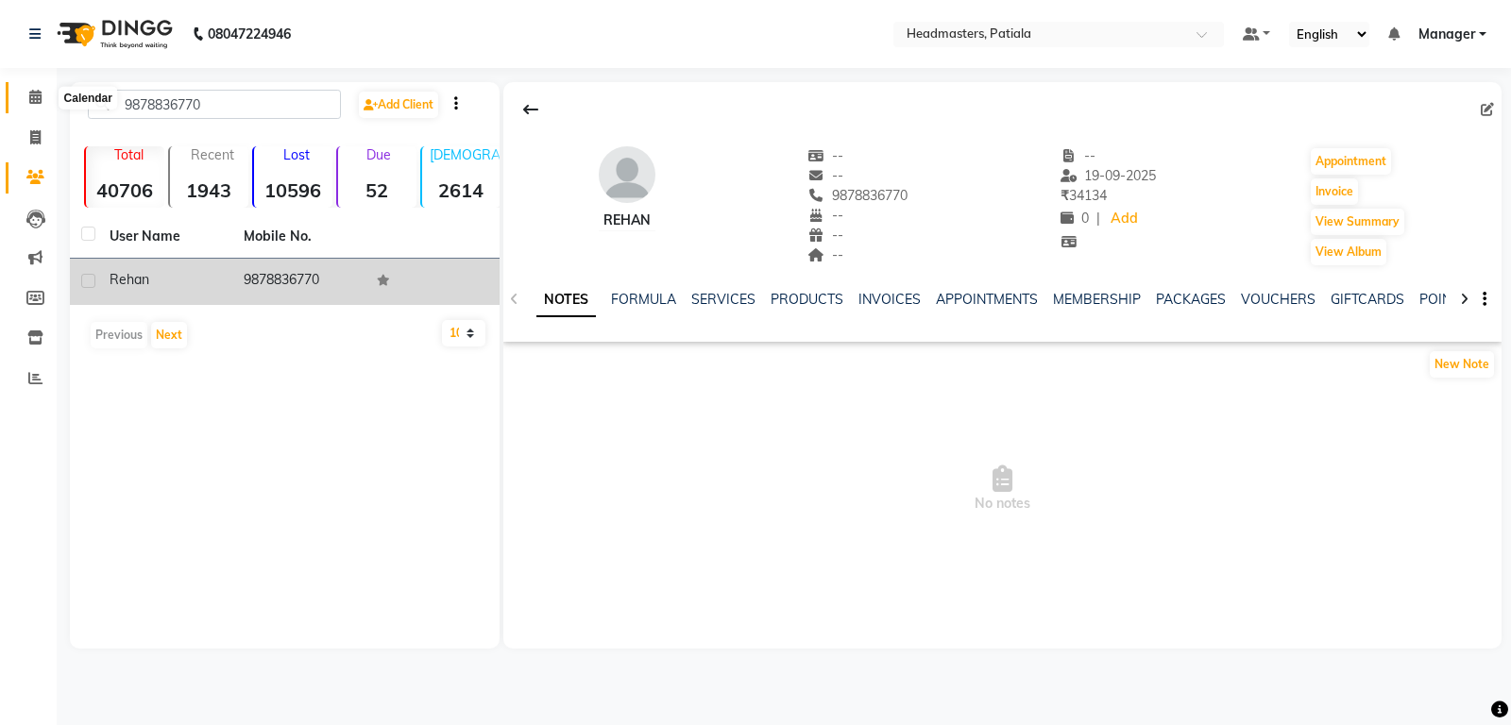
click at [31, 93] on icon at bounding box center [35, 97] width 12 height 14
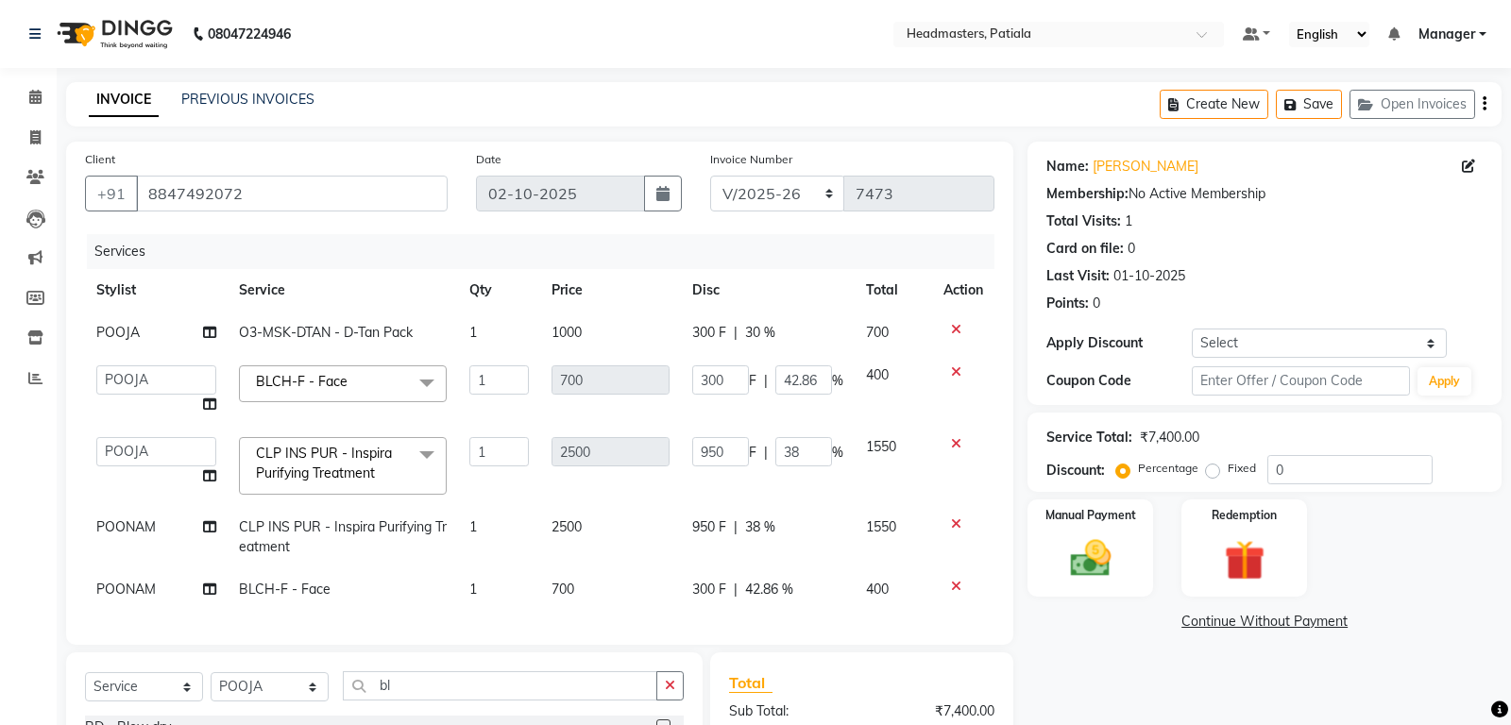
select select "6602"
select select "51100"
select select "service"
select select "51100"
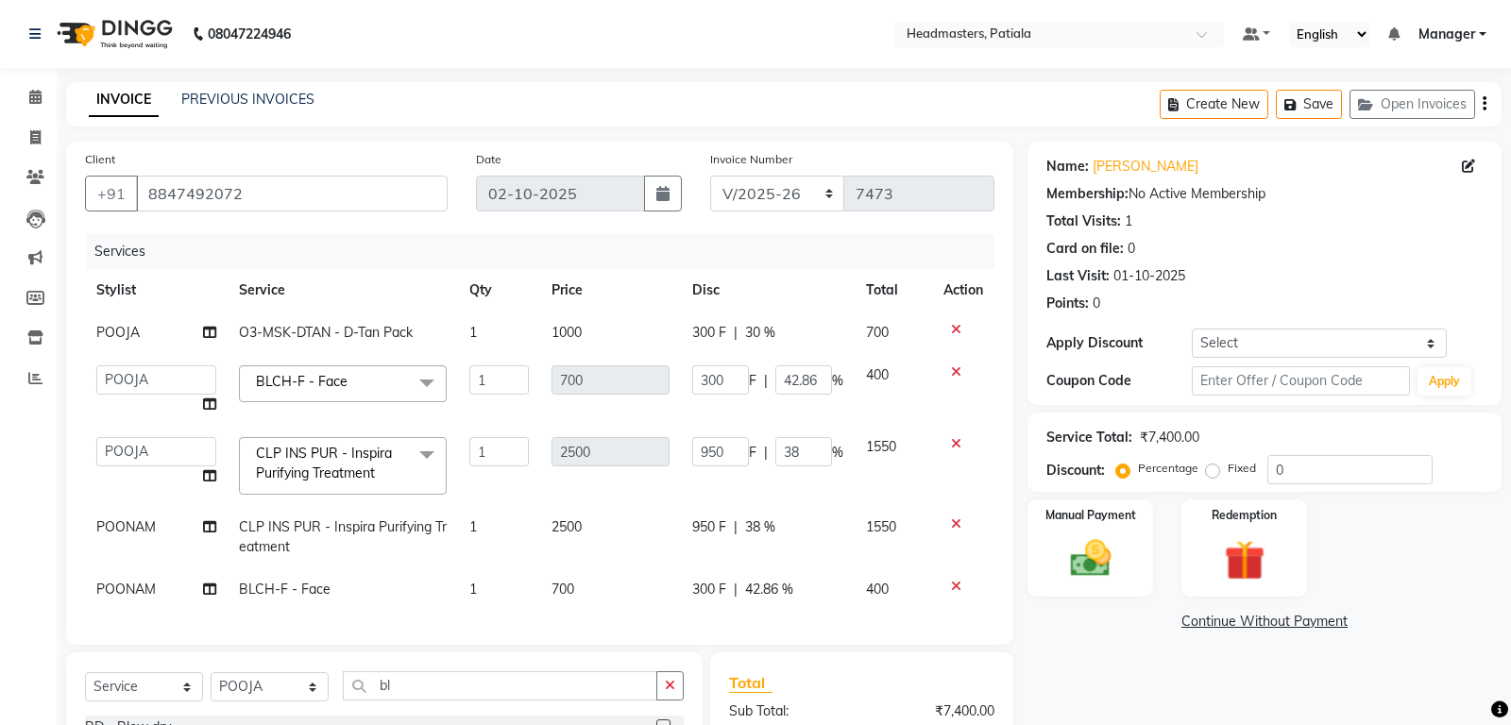
scroll to position [217, 0]
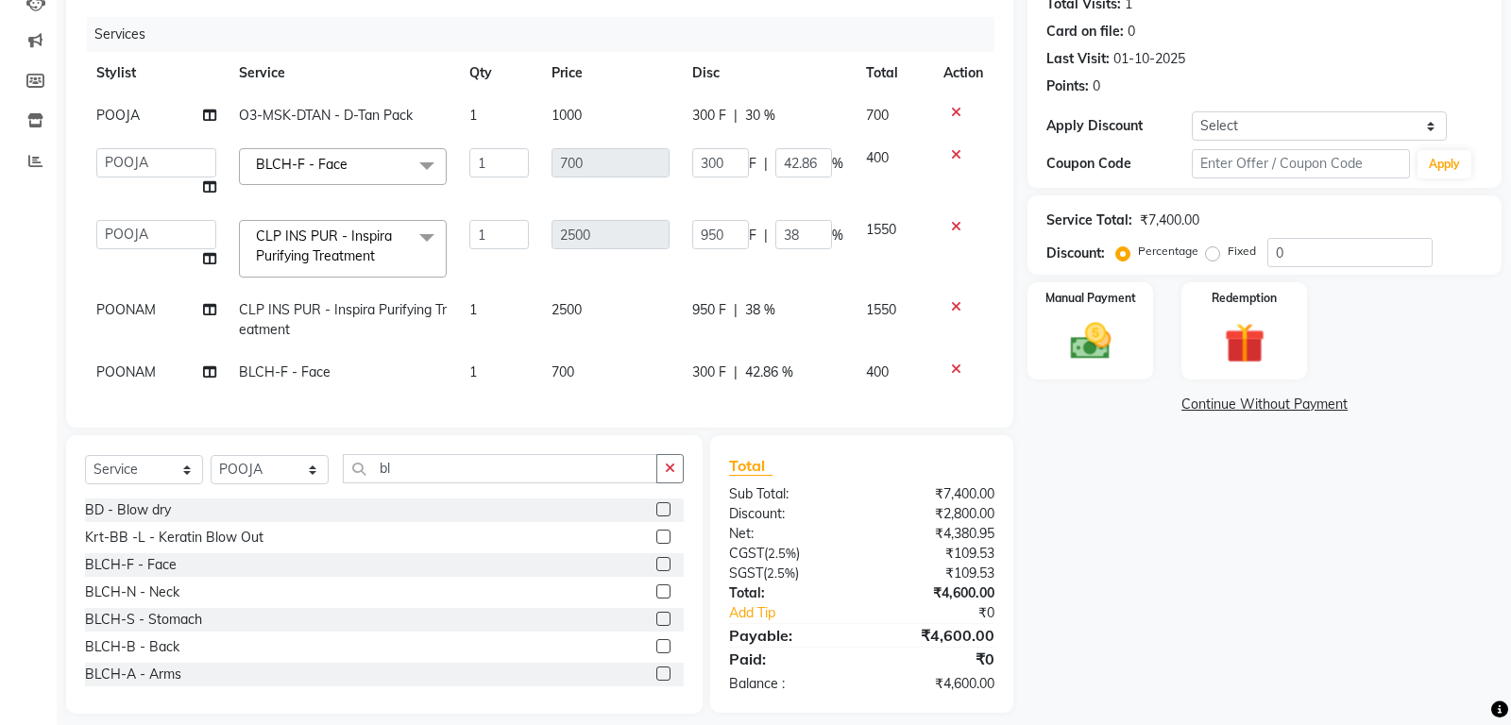
type input "b"
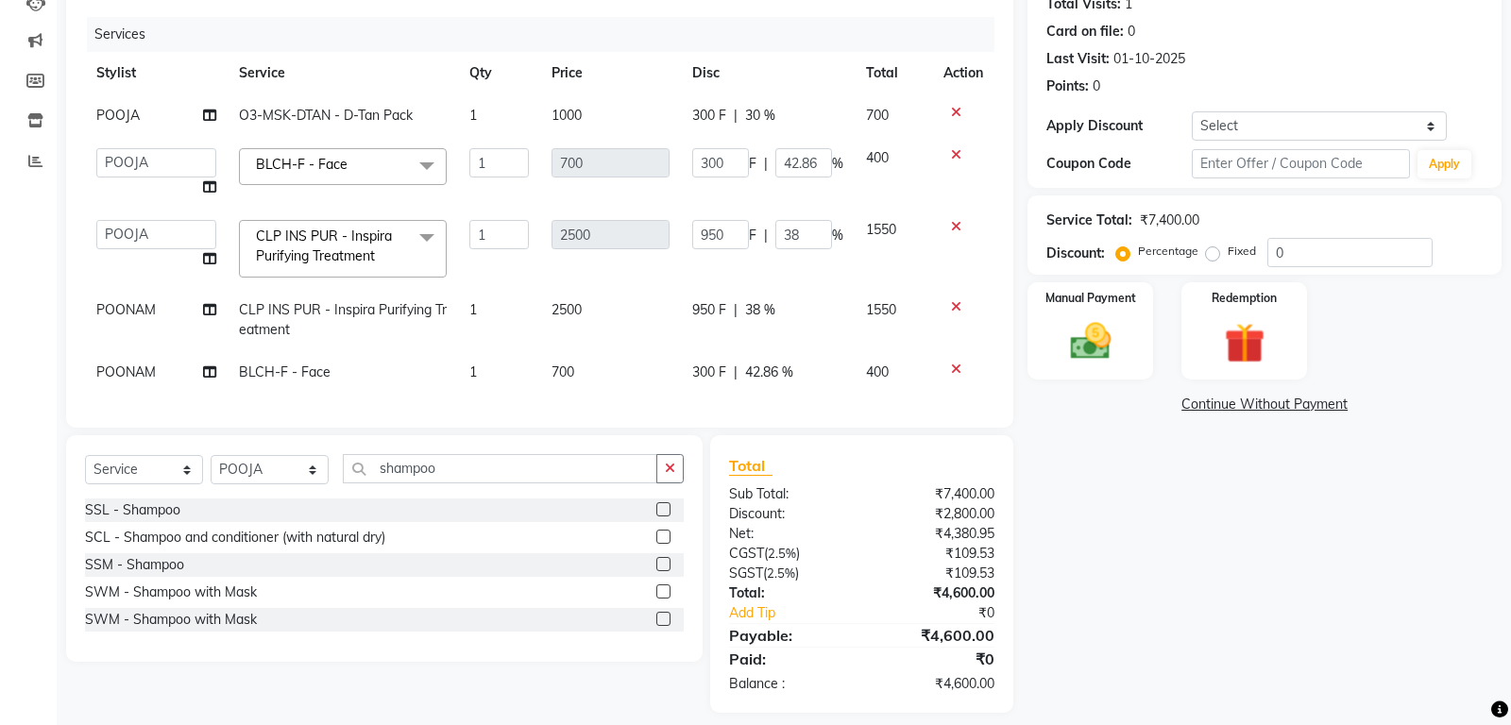
type input "shampoo"
click at [665, 506] on label at bounding box center [663, 509] width 14 height 14
click at [665, 506] on input "checkbox" at bounding box center [662, 510] width 12 height 12
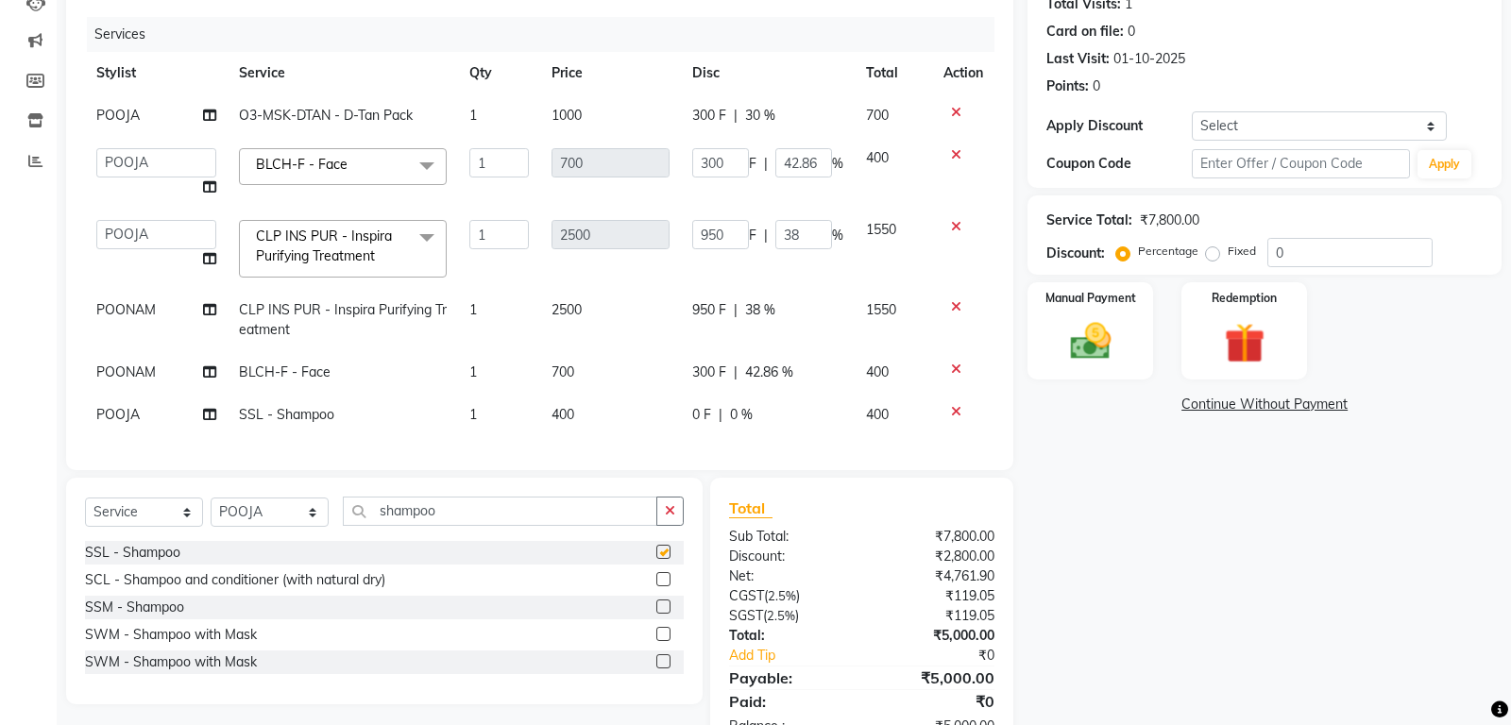
checkbox input "false"
click at [211, 498] on select "Select Stylist ABHISHEK [PERSON_NAME] [PERSON_NAME] [PERSON_NAME] [PERSON_NAME]…" at bounding box center [270, 512] width 118 height 29
select select "51091"
click option "ABHISHEK" at bounding box center [0, 0] width 0 height 0
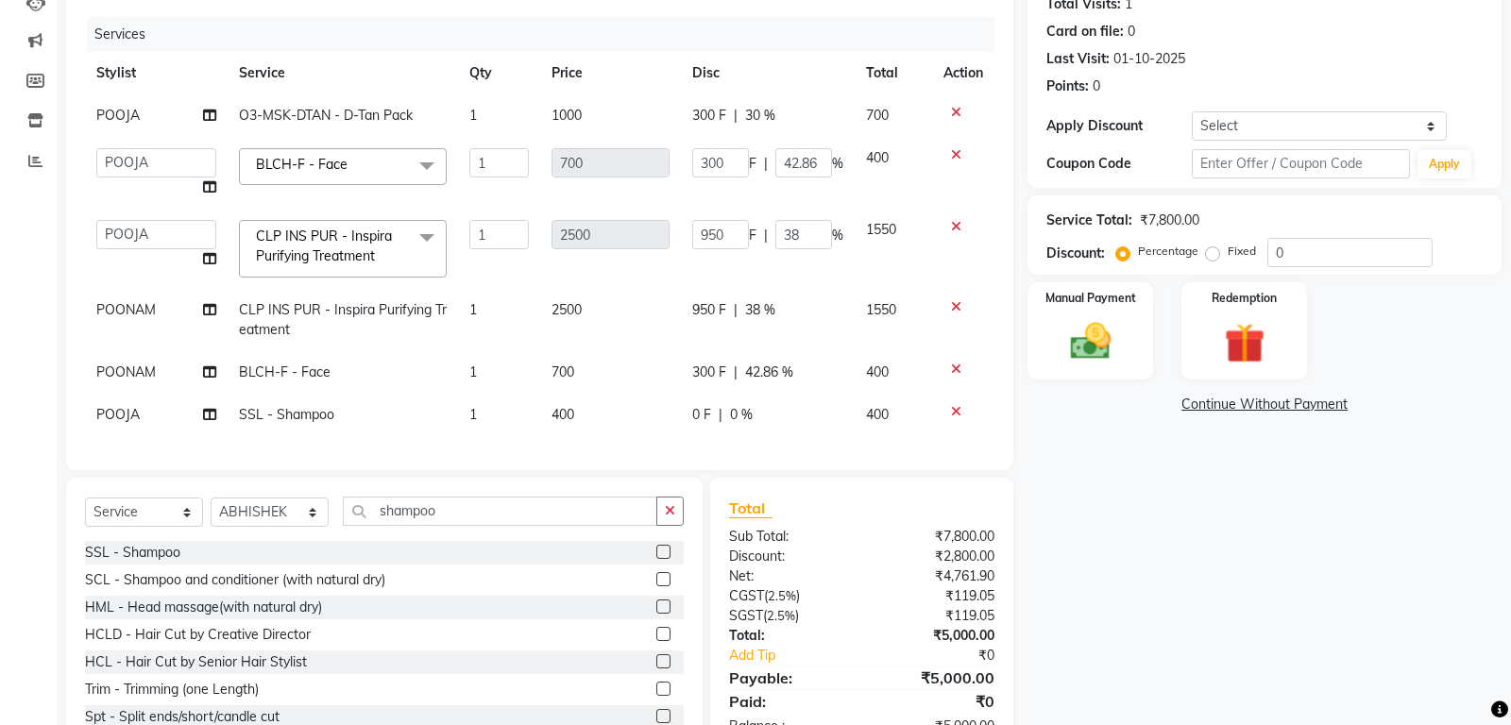
click at [161, 418] on td "POOJA" at bounding box center [156, 415] width 143 height 42
select select "51100"
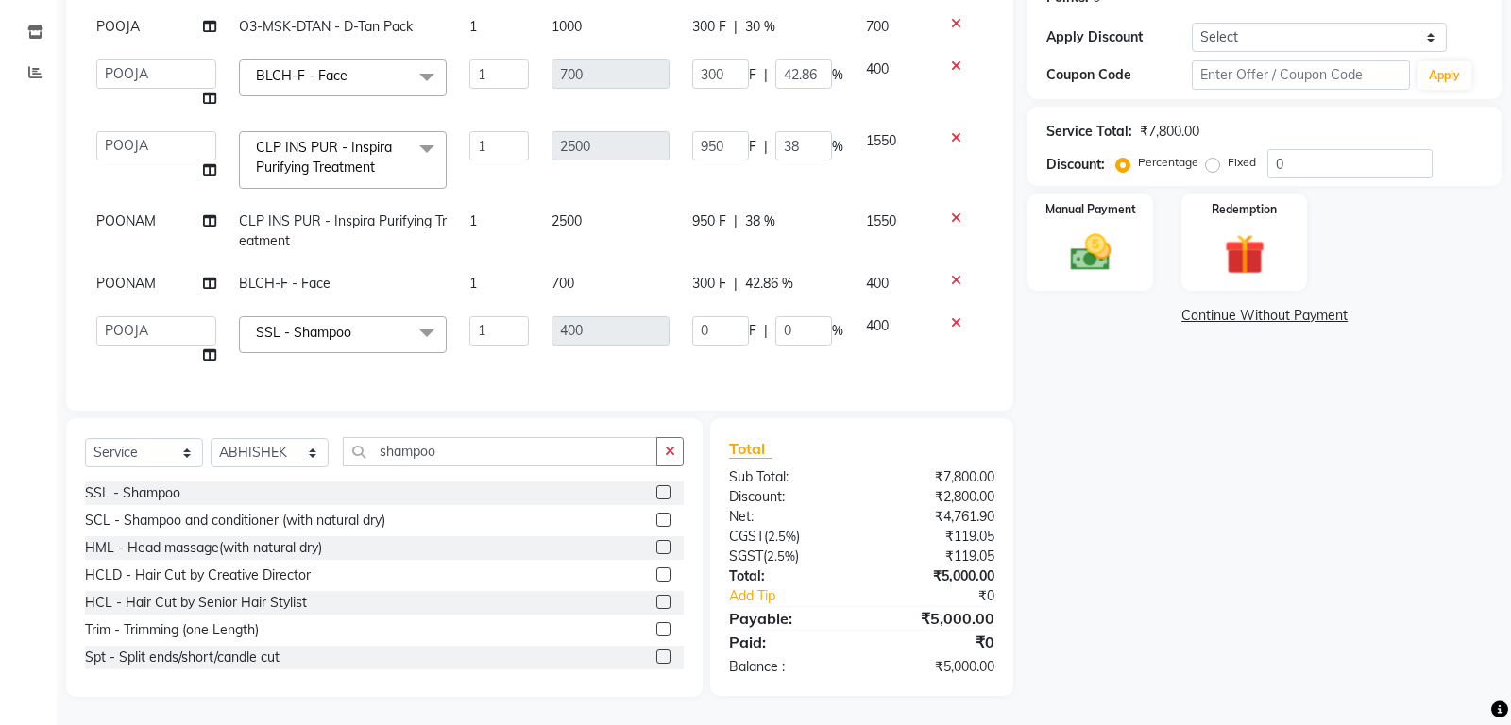
scroll to position [0, 0]
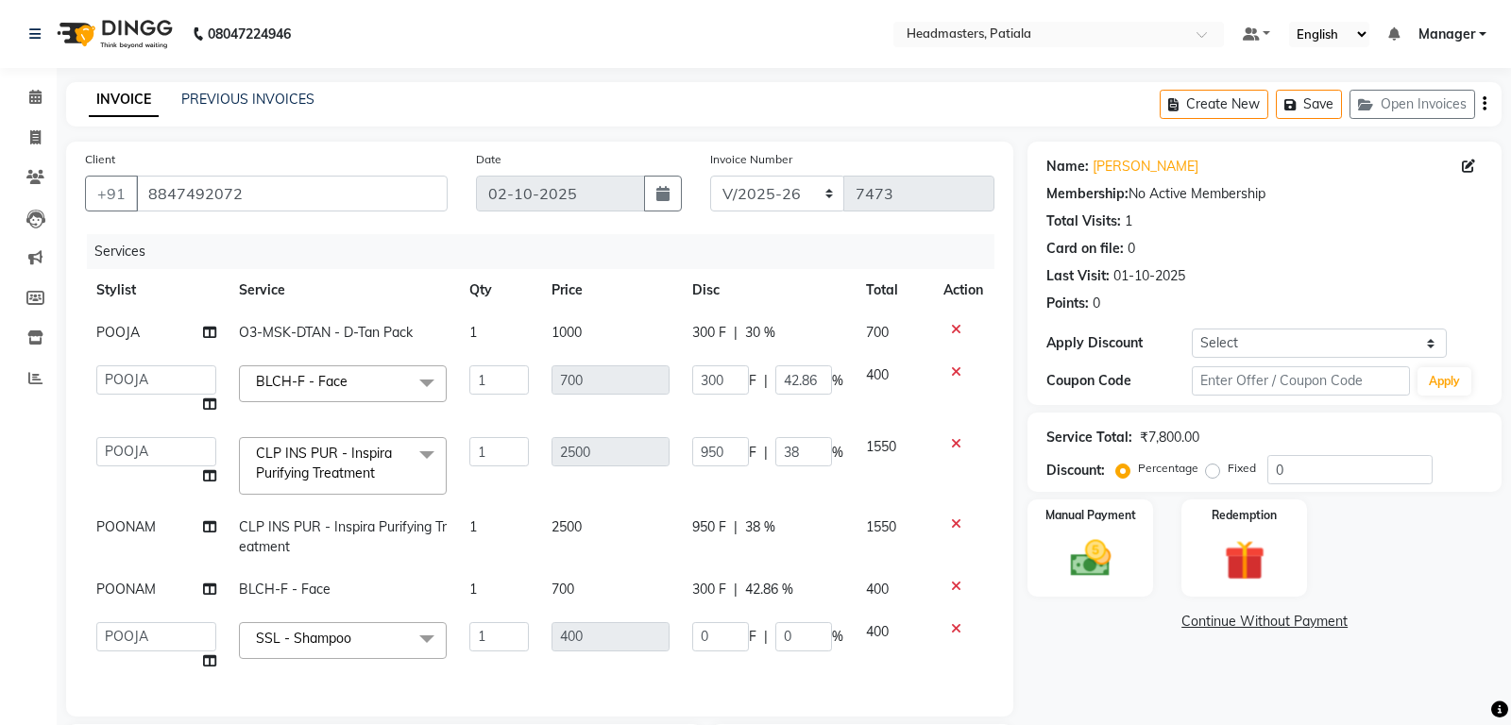
click at [957, 669] on td at bounding box center [963, 647] width 62 height 72
click at [1086, 660] on div "Name: [PERSON_NAME] Membership: No Active Membership Total Visits: 1 Card on fi…" at bounding box center [1271, 572] width 488 height 861
click at [1113, 564] on img at bounding box center [1091, 558] width 68 height 48
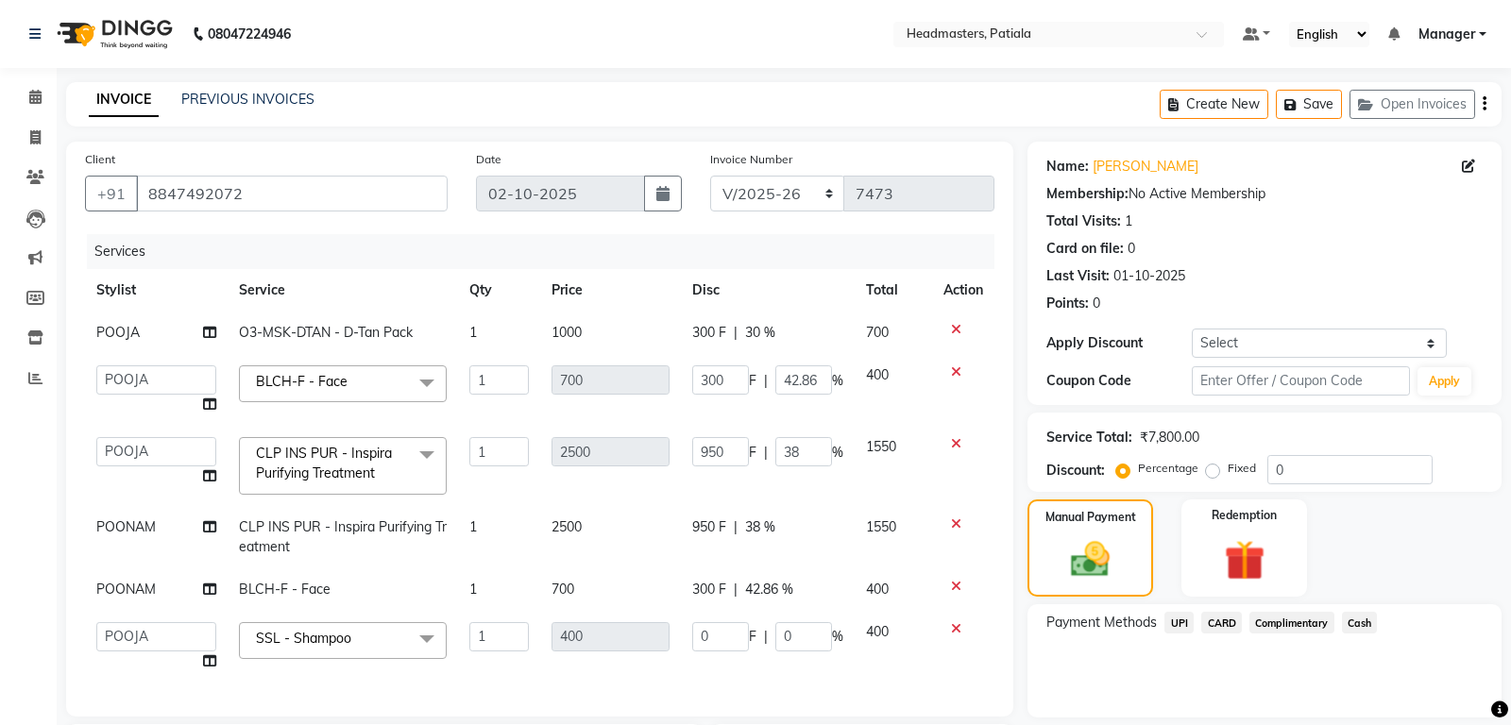
click at [1175, 626] on span "UPI" at bounding box center [1178, 623] width 29 height 22
click at [1219, 626] on span "CARD" at bounding box center [1221, 623] width 41 height 22
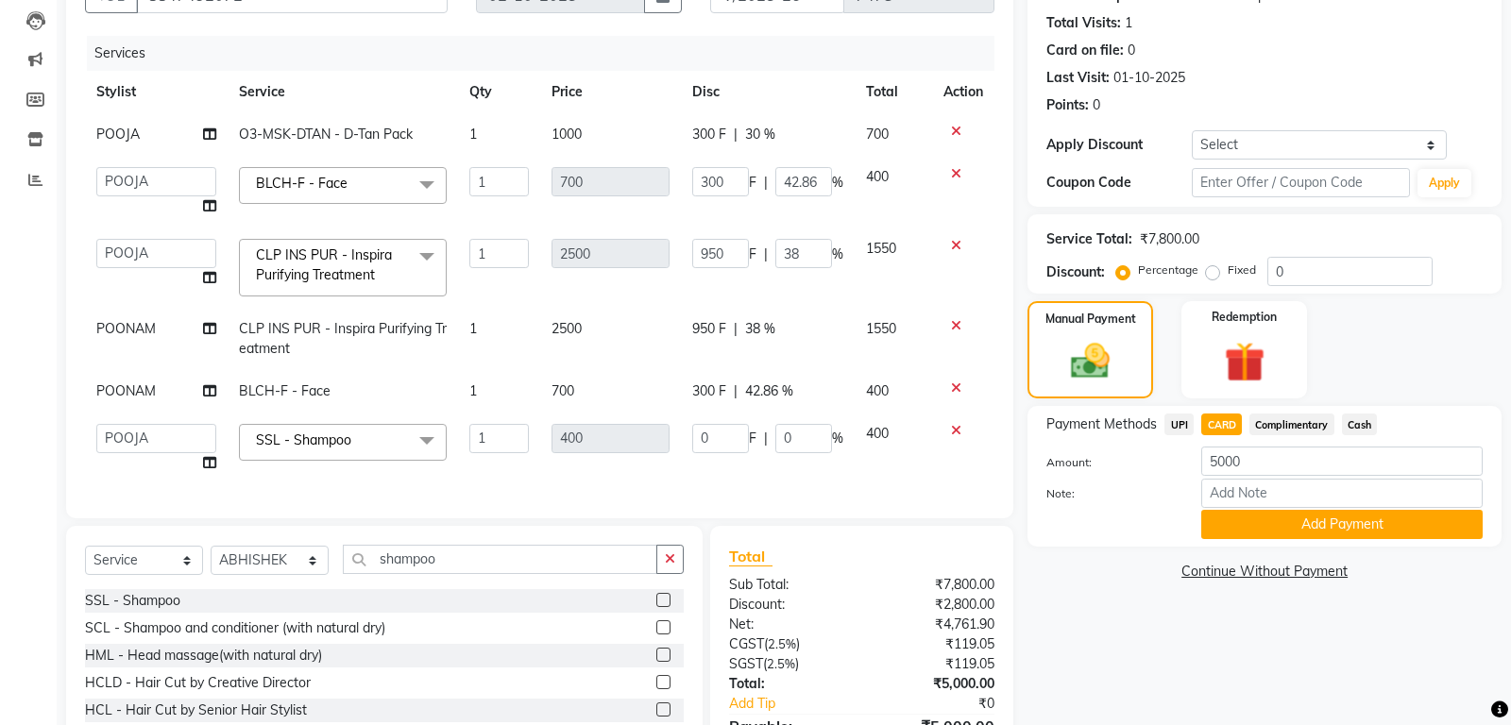
click at [1163, 524] on div at bounding box center [1109, 524] width 155 height 29
click at [1274, 516] on button "Add Payment" at bounding box center [1341, 524] width 281 height 29
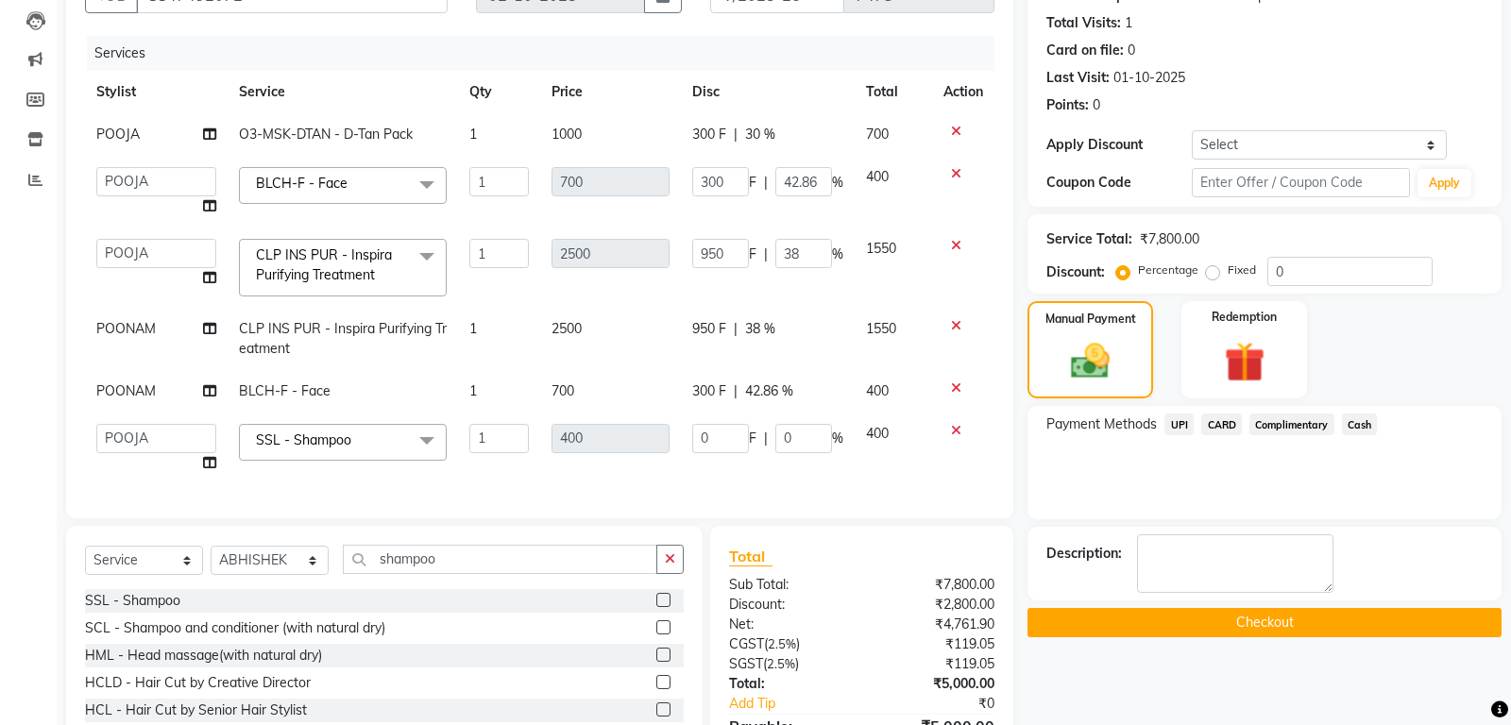
click at [1245, 618] on button "Checkout" at bounding box center [1264, 622] width 474 height 29
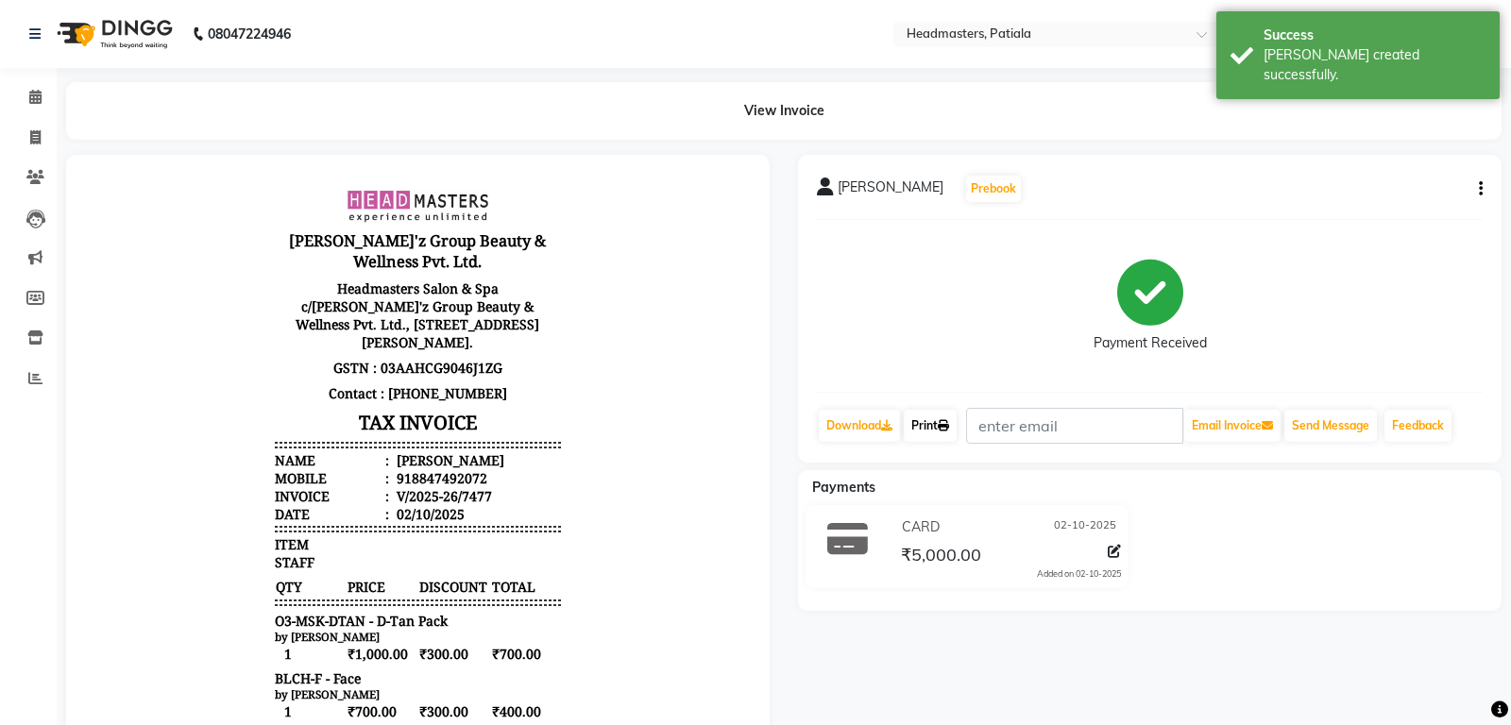
click at [949, 428] on icon at bounding box center [943, 425] width 11 height 11
click at [925, 430] on link "Print" at bounding box center [930, 426] width 53 height 32
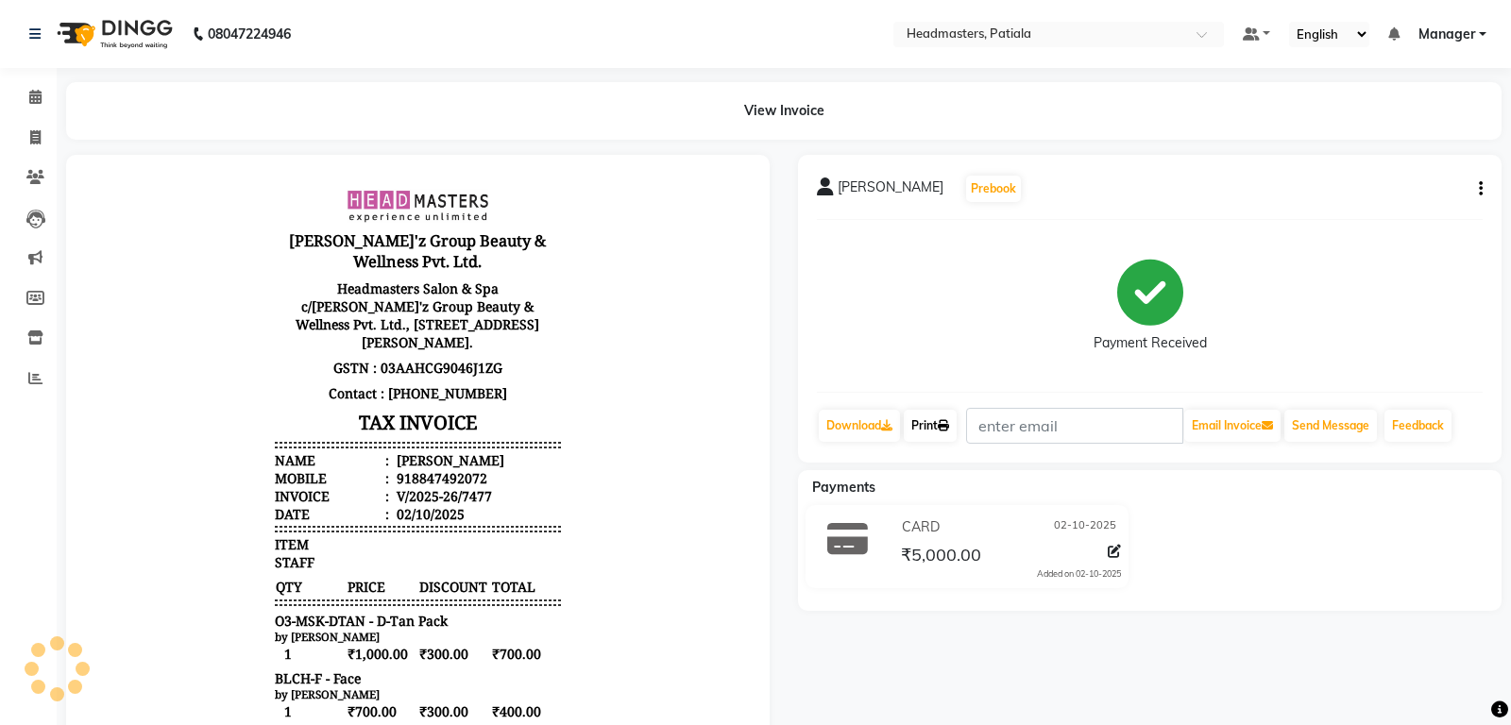
click at [937, 433] on link "Print" at bounding box center [930, 426] width 53 height 32
click at [931, 429] on link "Print" at bounding box center [930, 426] width 53 height 32
click at [38, 104] on icon at bounding box center [35, 97] width 12 height 14
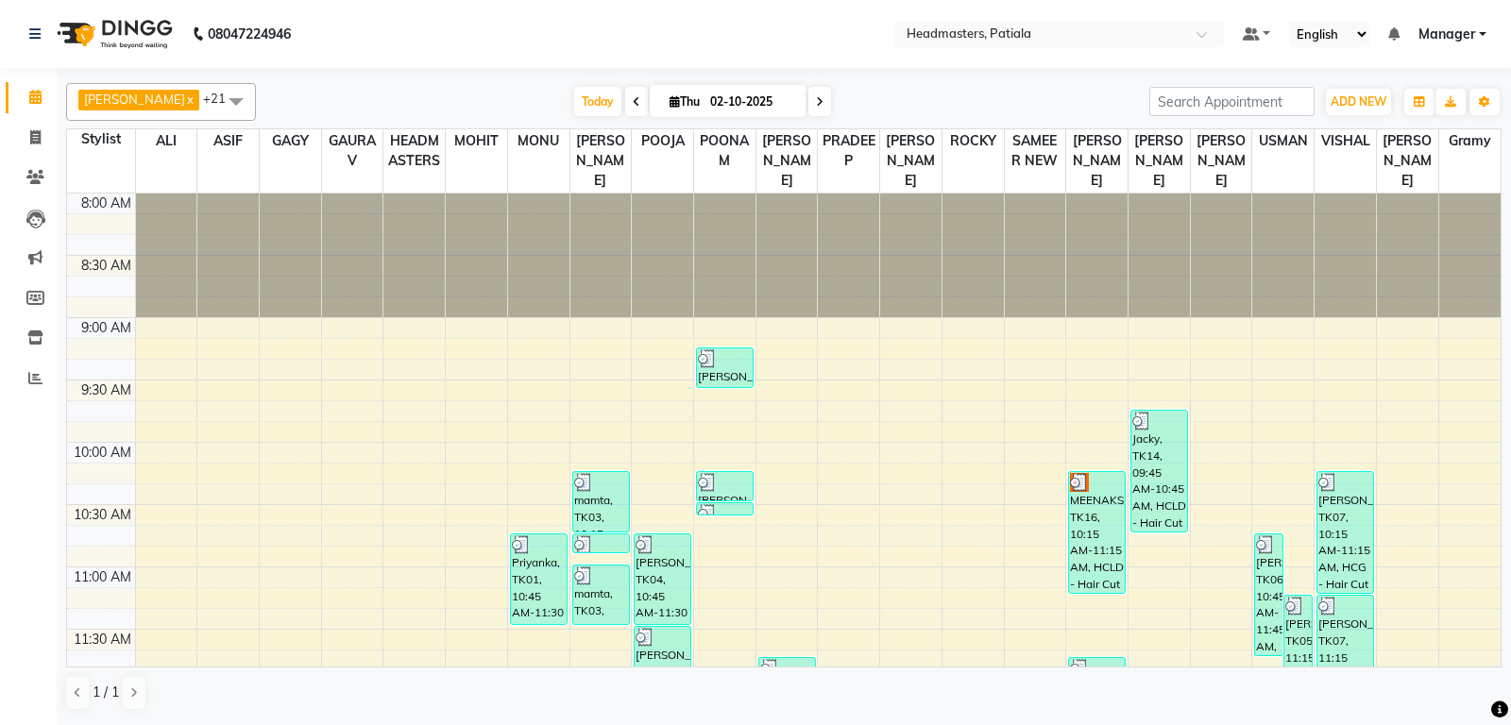
click at [633, 105] on icon at bounding box center [637, 101] width 8 height 11
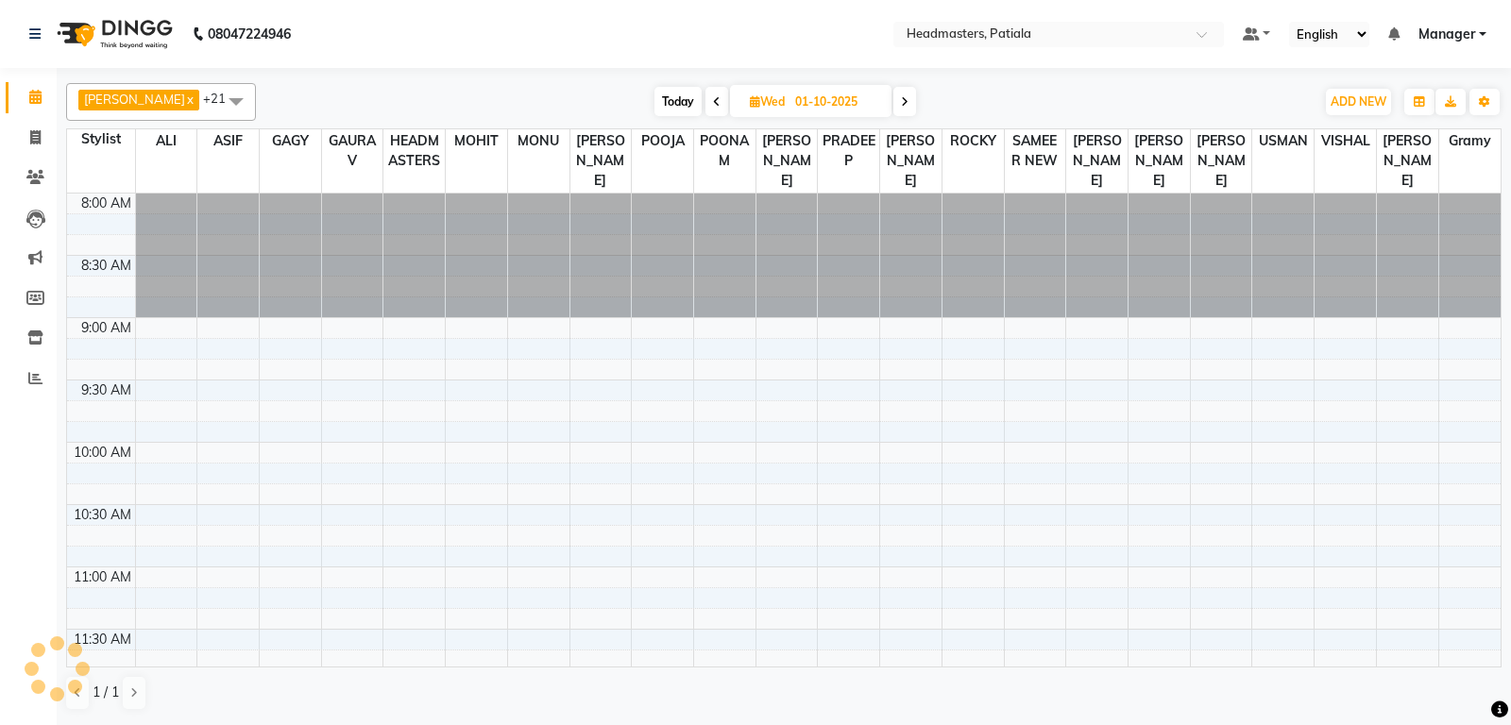
scroll to position [1114, 0]
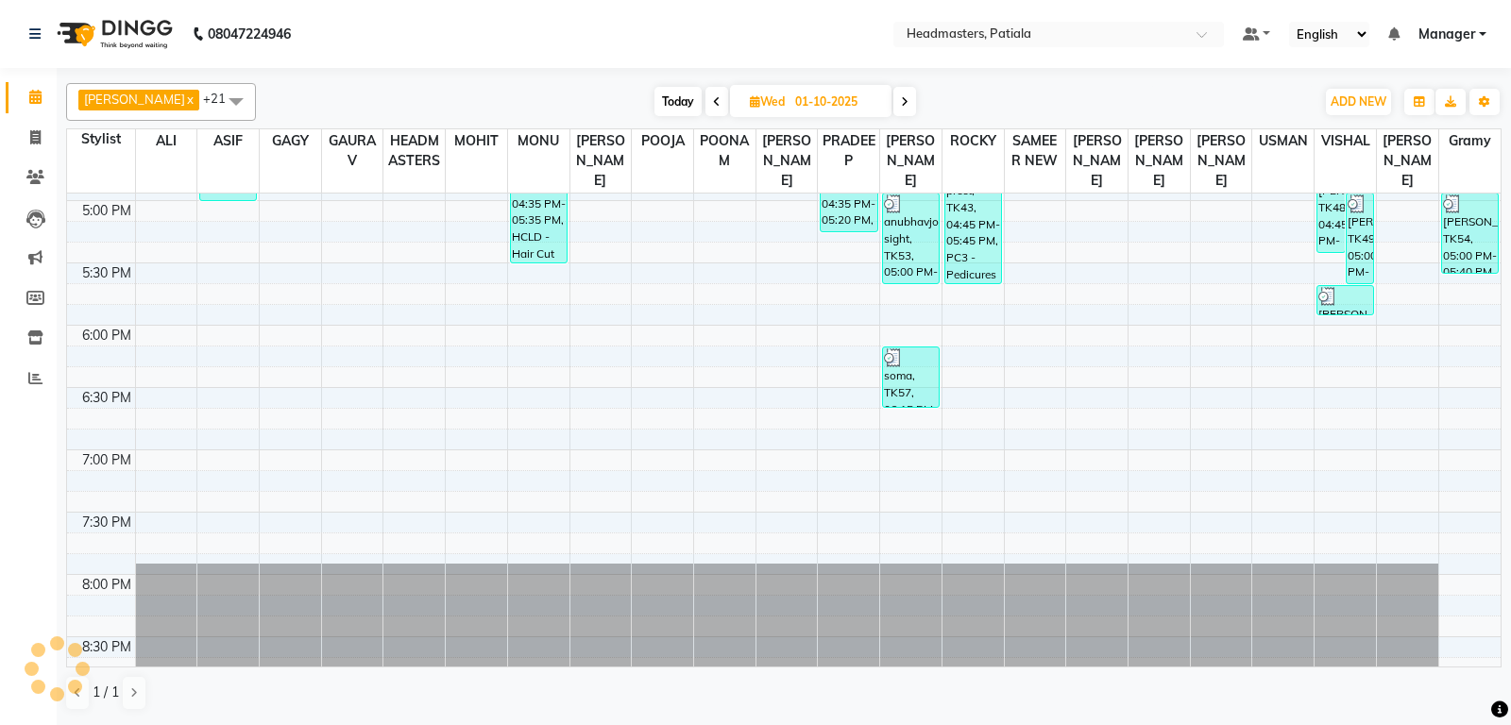
click at [720, 98] on icon at bounding box center [717, 101] width 8 height 11
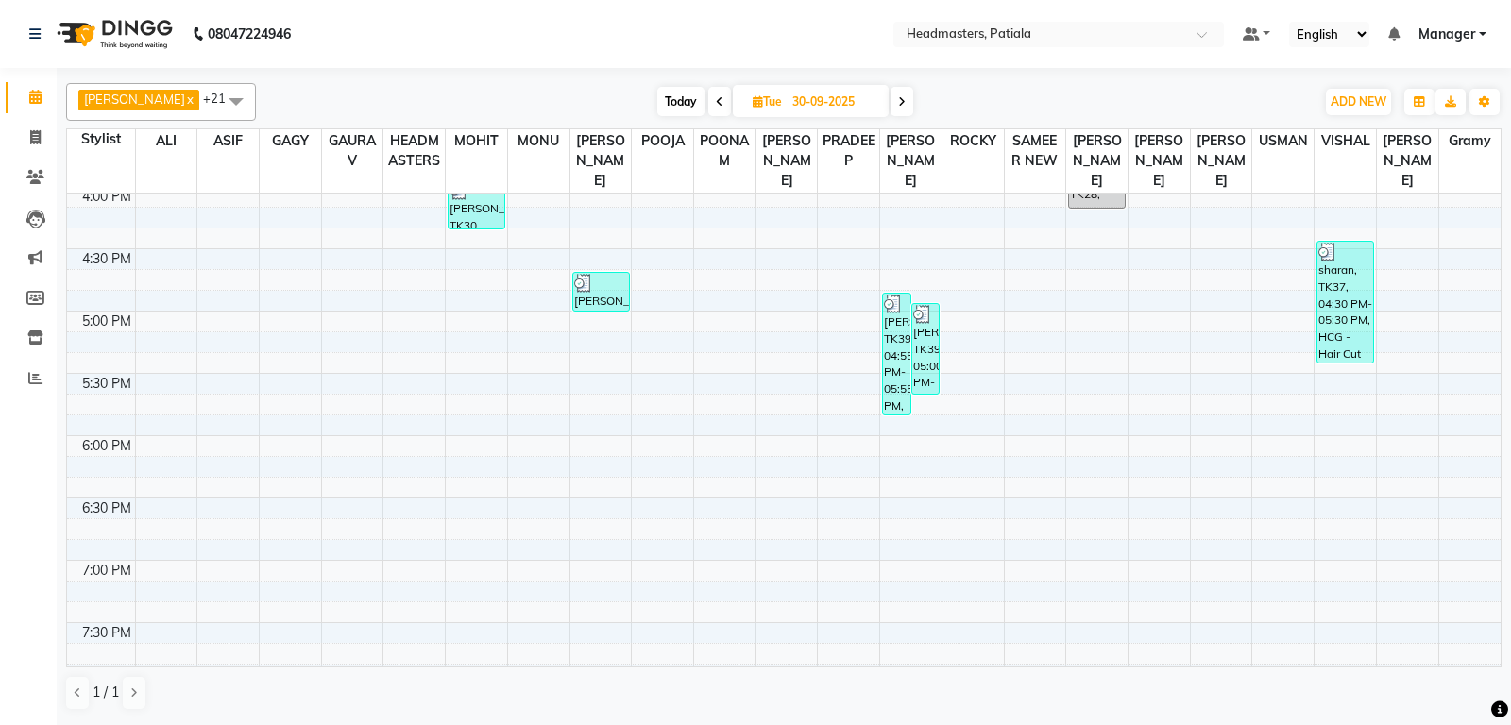
scroll to position [1190, 0]
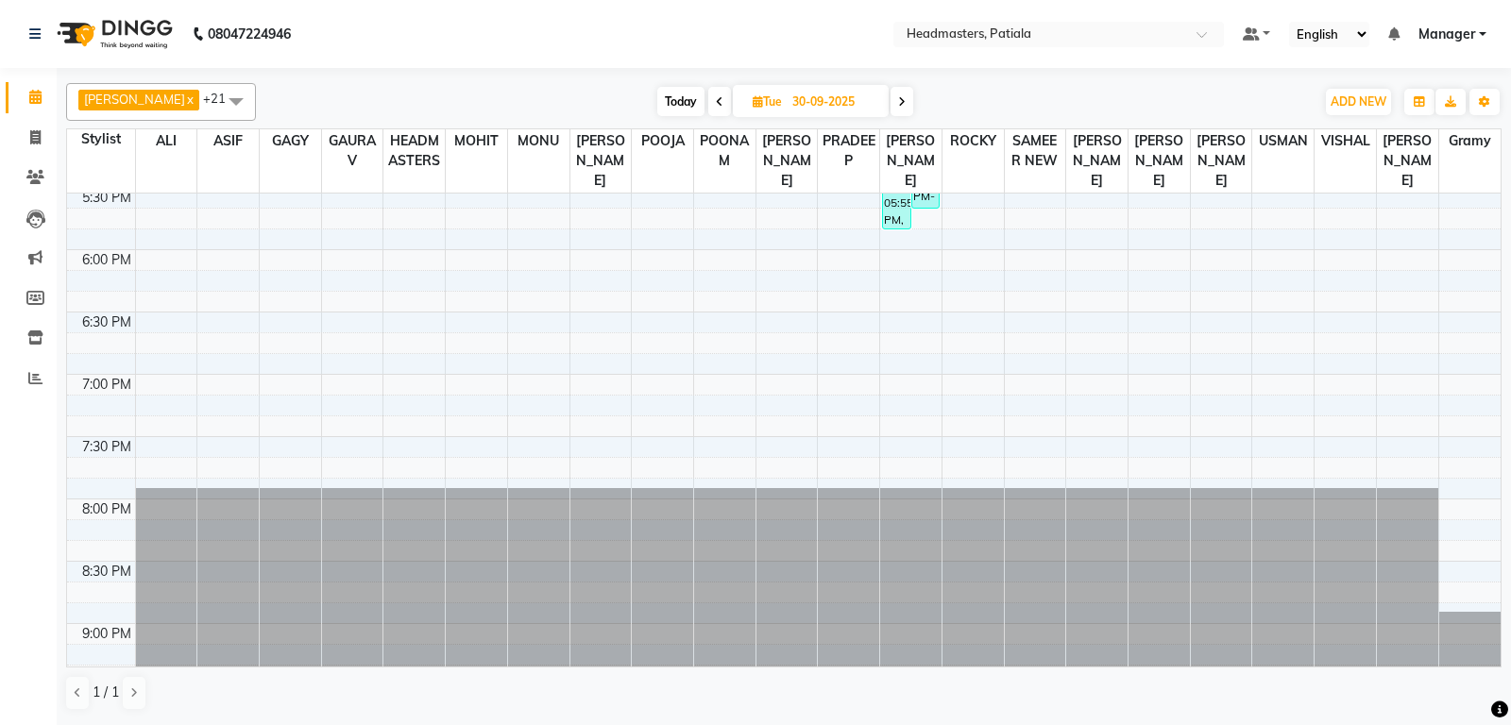
click at [723, 110] on span at bounding box center [719, 101] width 23 height 29
type input "29-09-2025"
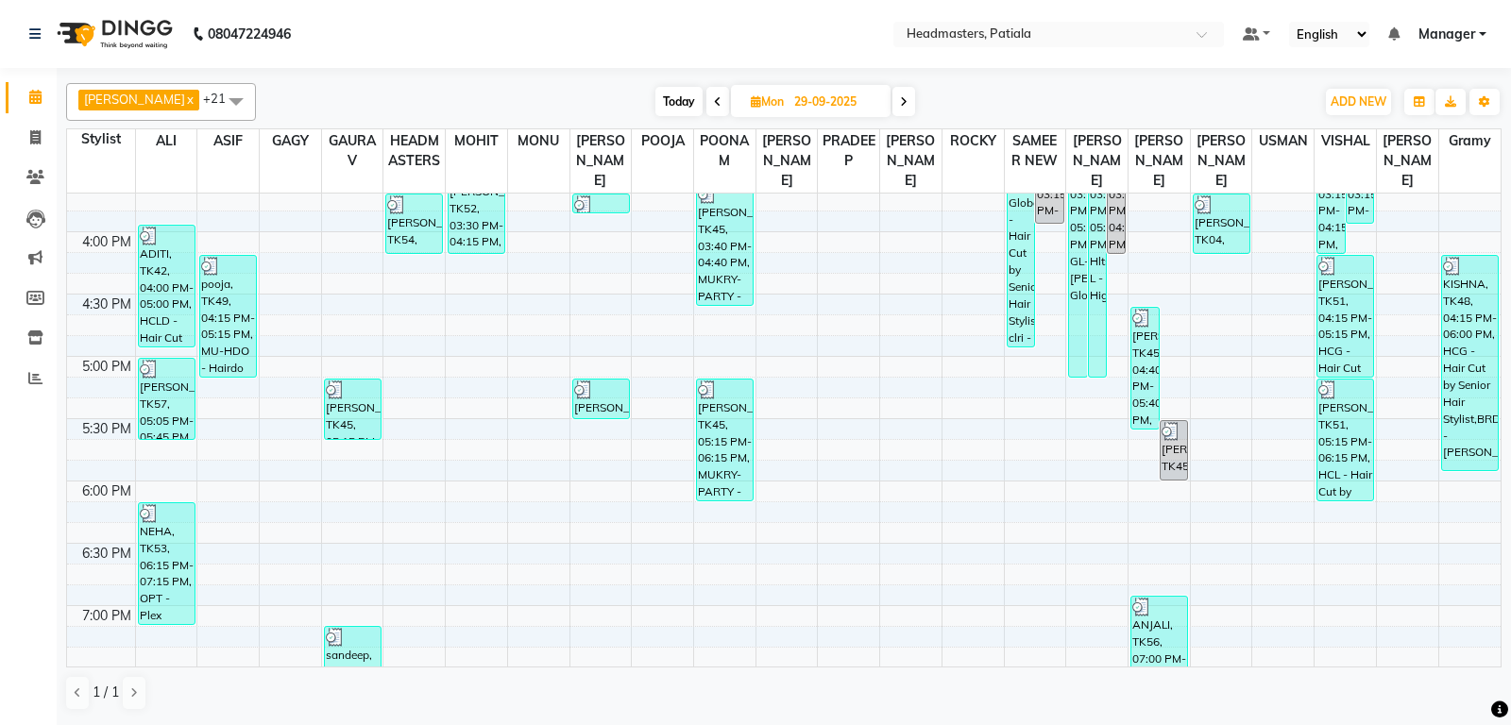
scroll to position [817, 0]
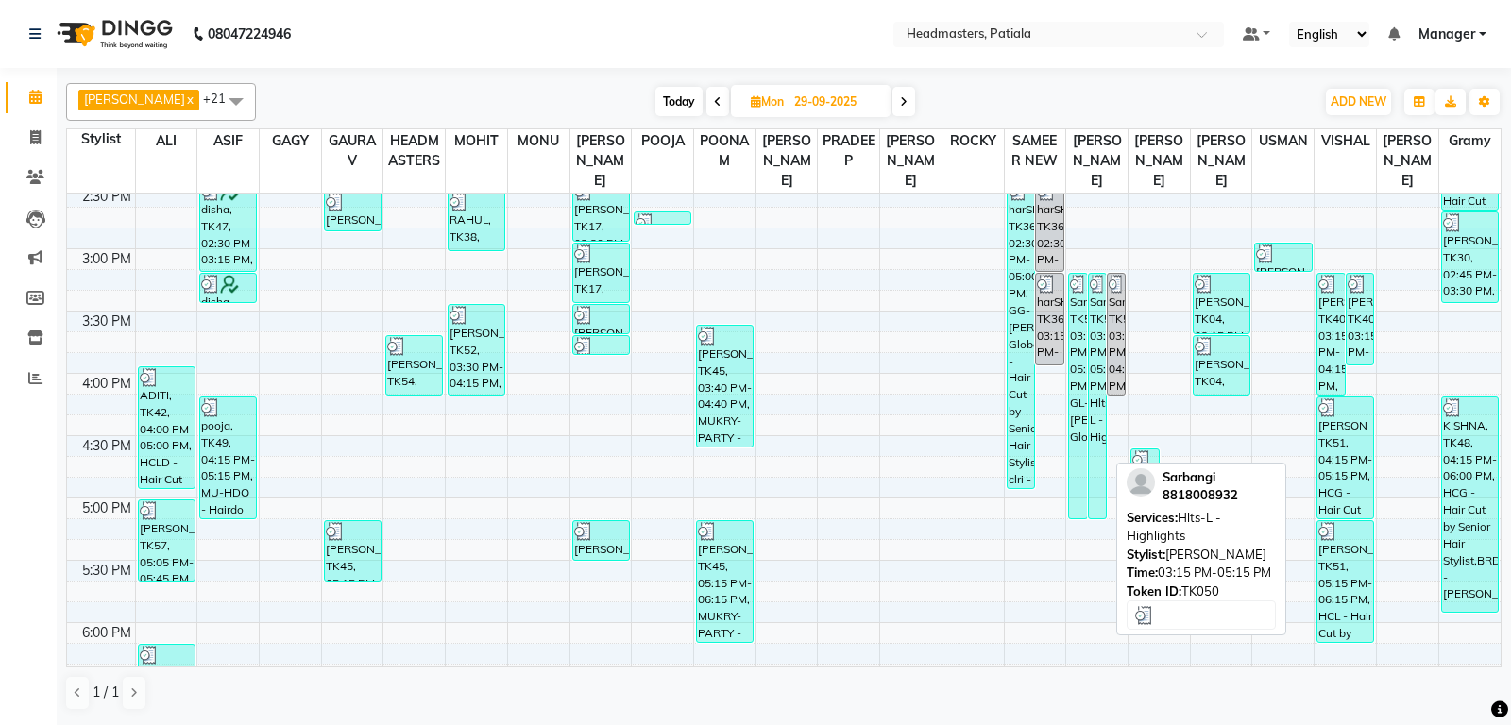
click at [1106, 366] on div "Sarbangi, TK50, 03:15 PM-05:15 PM, Hlts-L - Highlights" at bounding box center [1097, 396] width 17 height 245
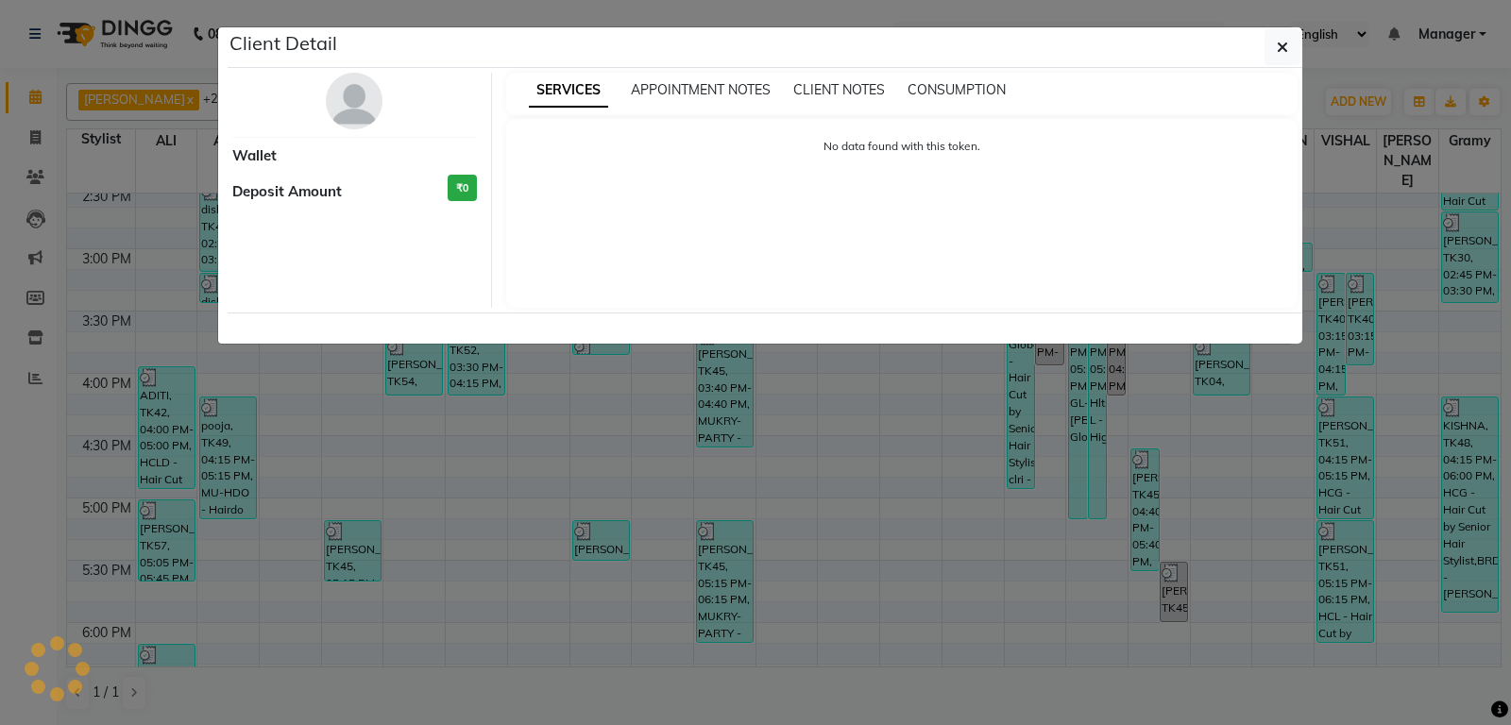
select select "3"
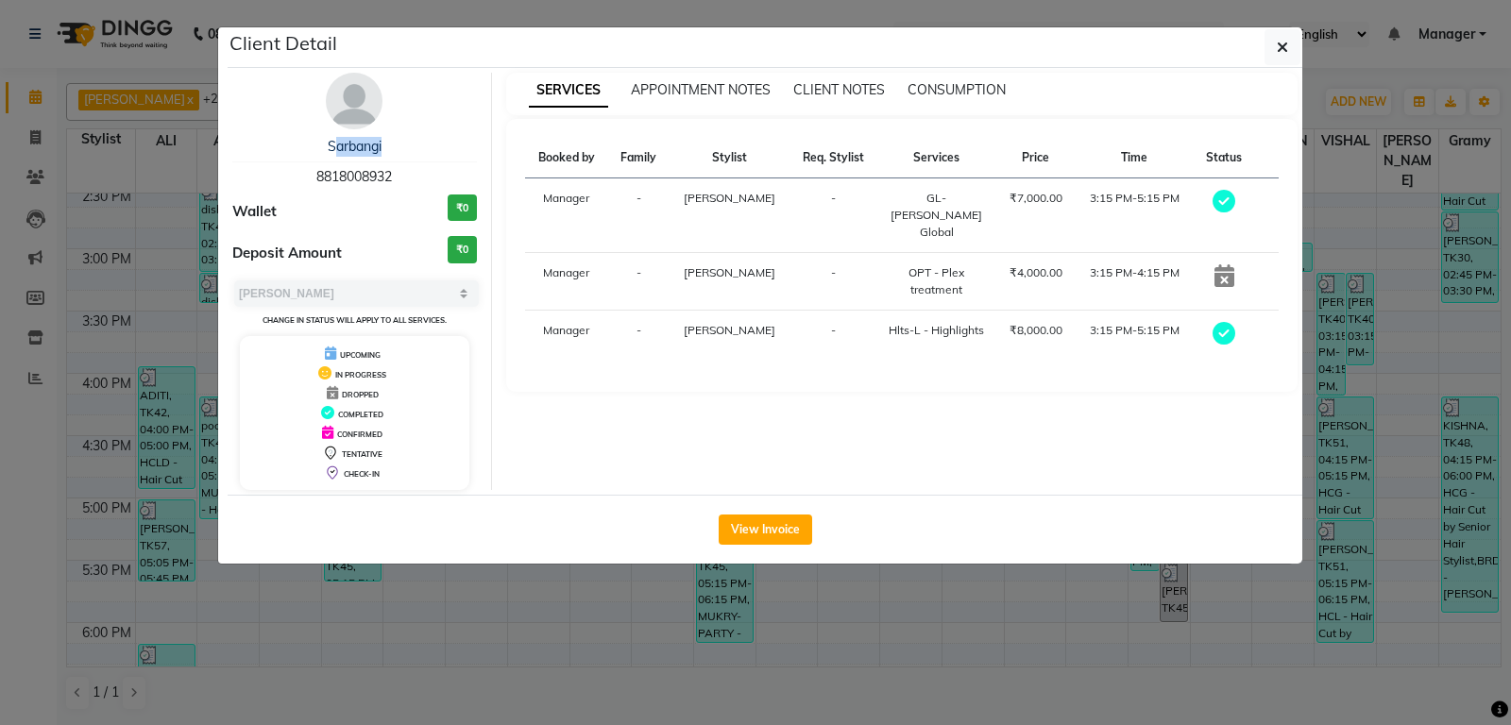
drag, startPoint x: 325, startPoint y: 144, endPoint x: 440, endPoint y: 159, distance: 116.2
click at [440, 159] on div "Sarbangi 8818008932" at bounding box center [354, 162] width 245 height 50
copy link "Sarbangi"
click at [1284, 44] on icon "button" at bounding box center [1282, 47] width 11 height 15
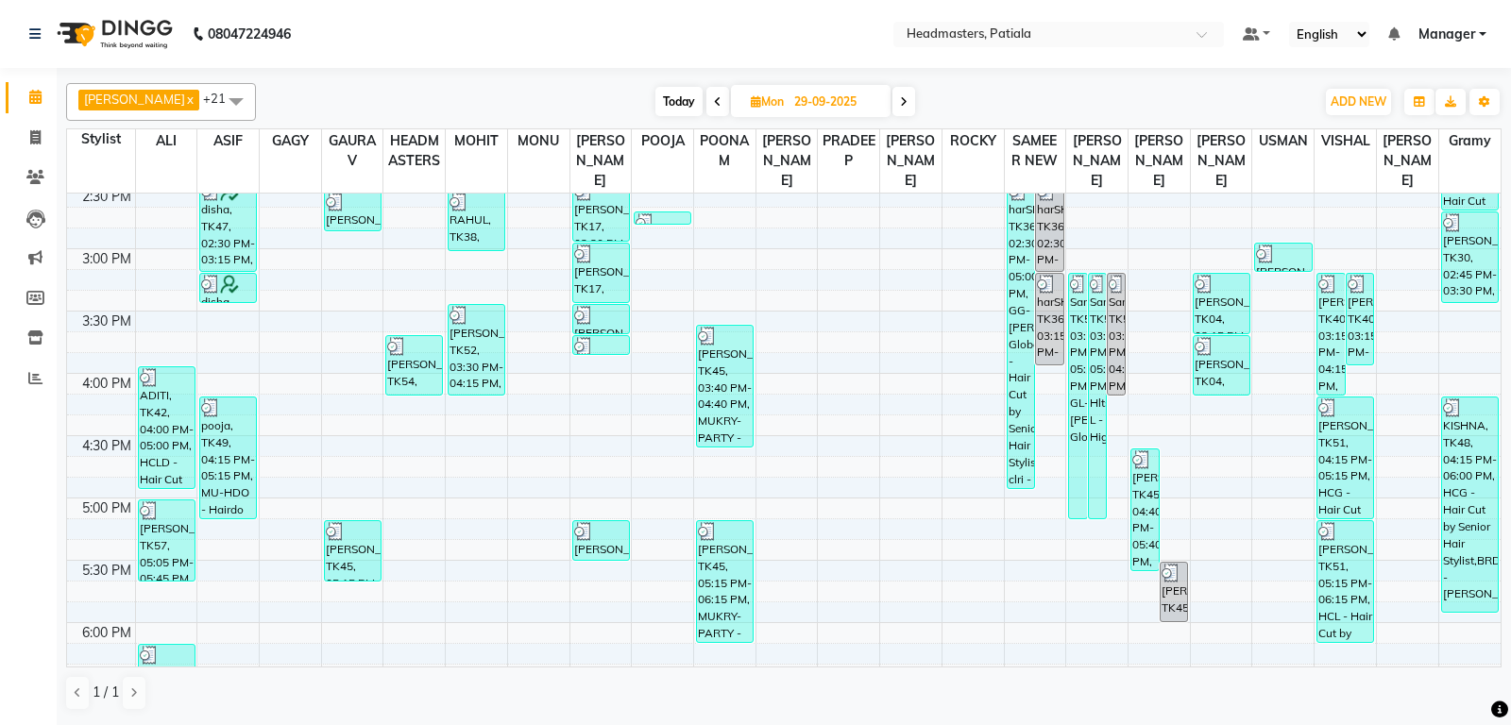
click at [907, 101] on icon at bounding box center [904, 101] width 8 height 11
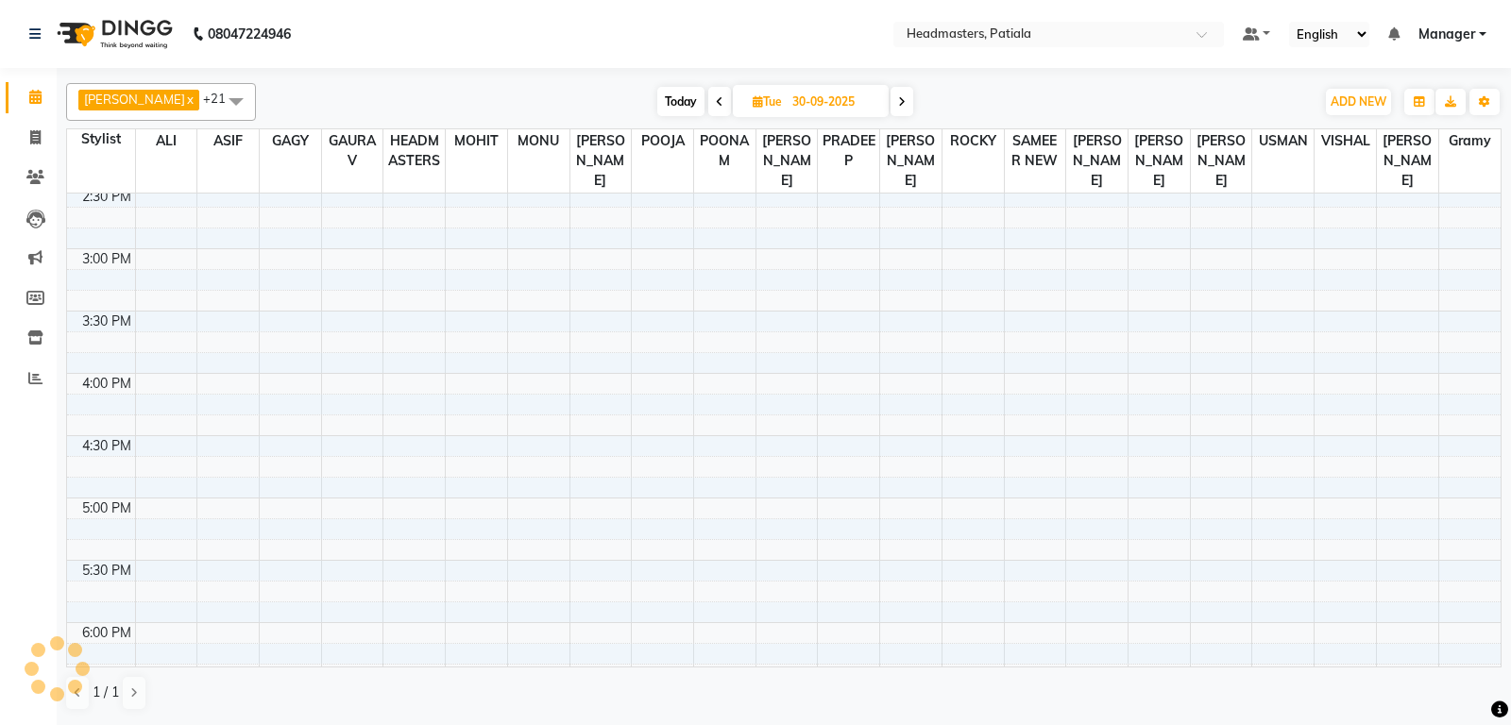
scroll to position [1114, 0]
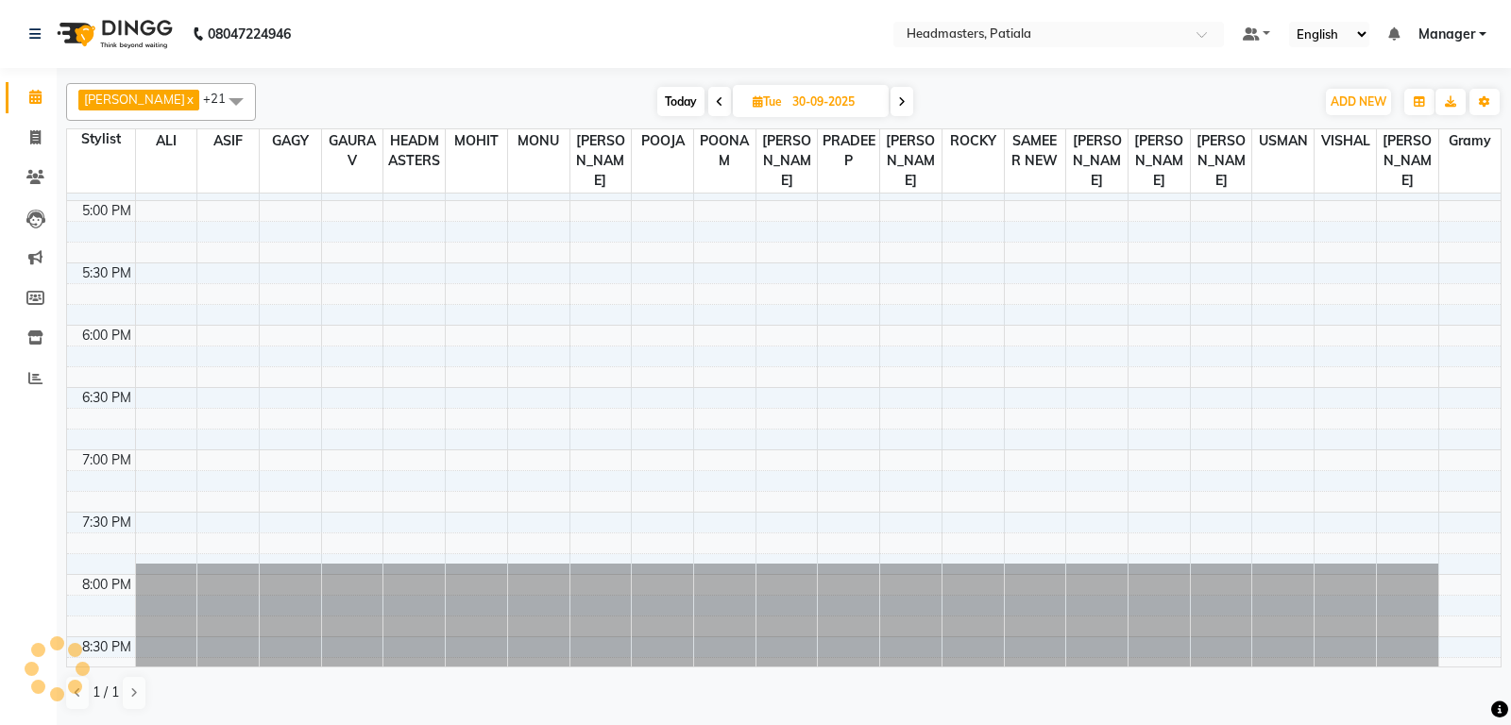
click at [906, 101] on icon at bounding box center [902, 101] width 8 height 11
click at [908, 101] on icon at bounding box center [905, 101] width 8 height 11
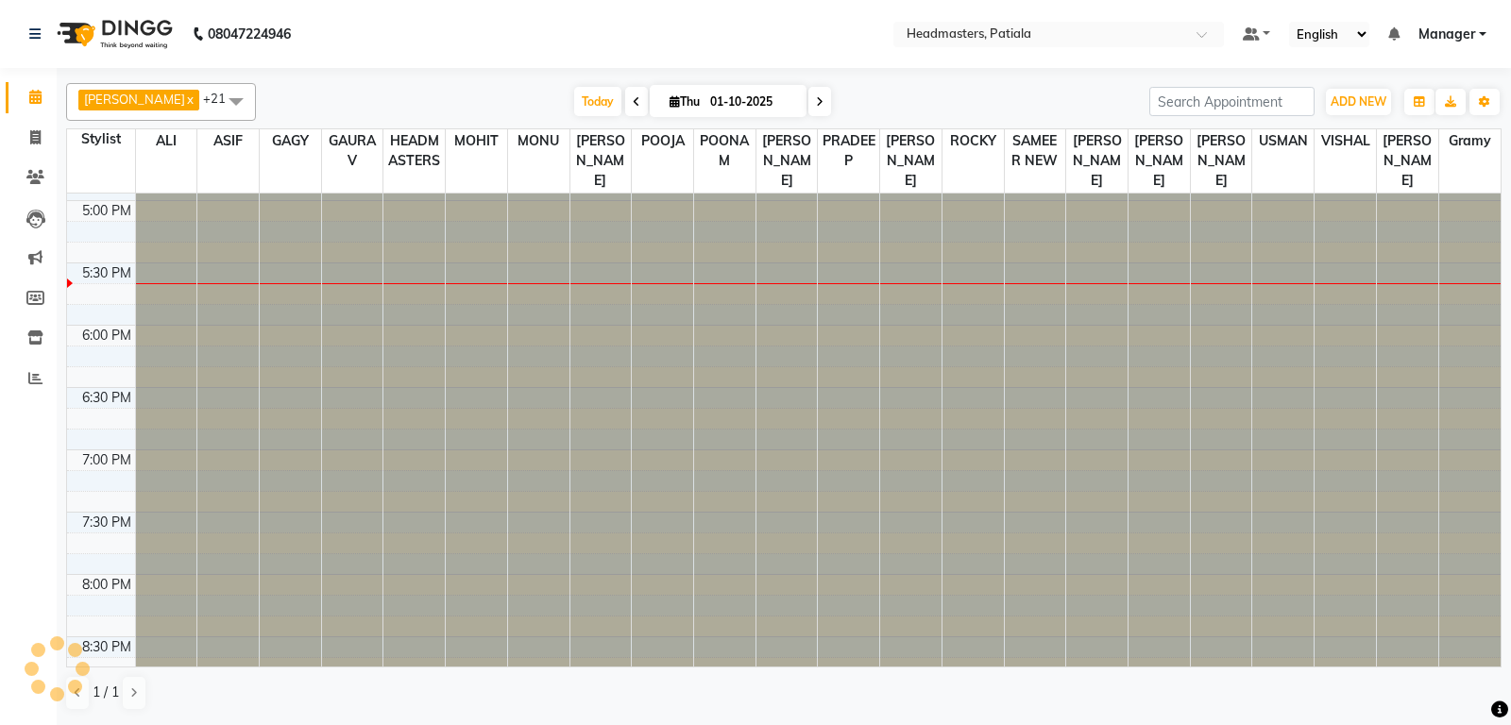
type input "02-10-2025"
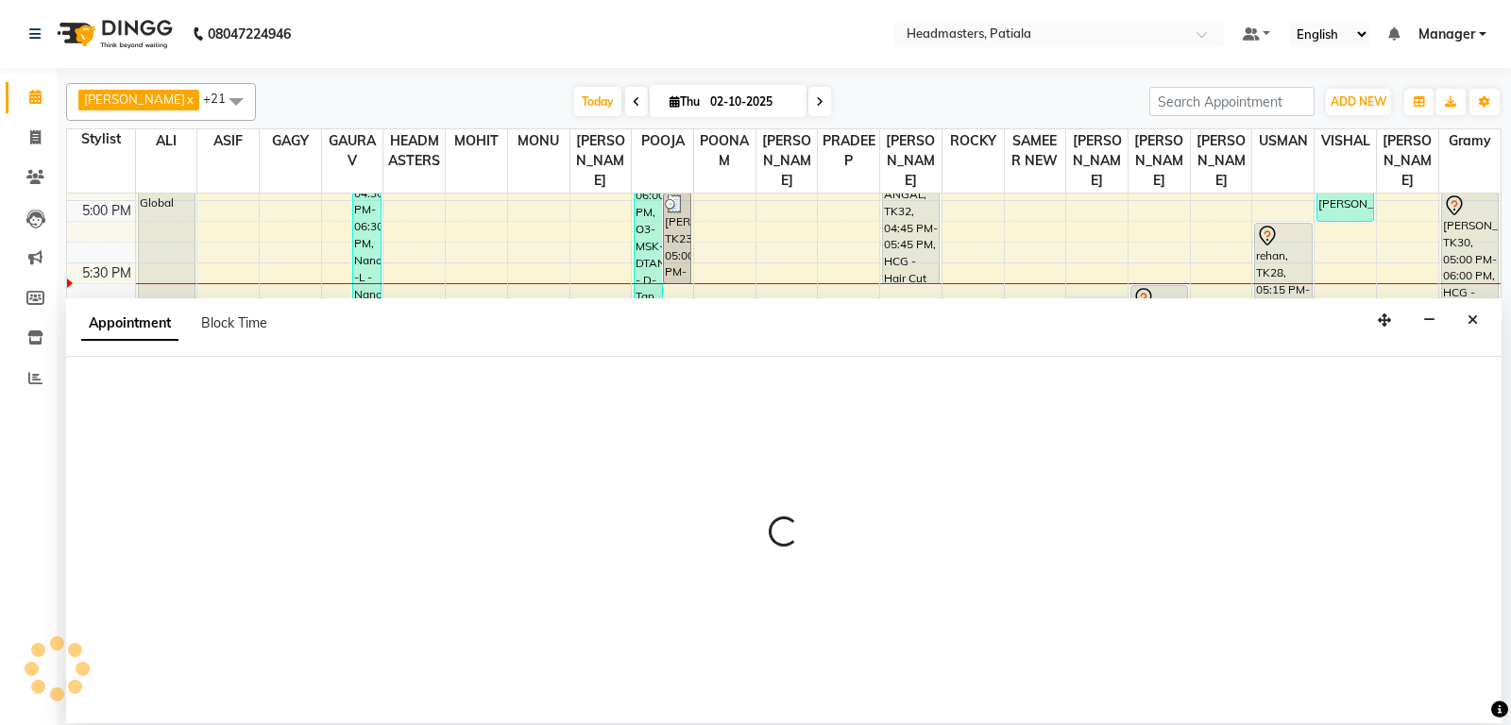
select select "51079"
select select "1065"
select select "tentative"
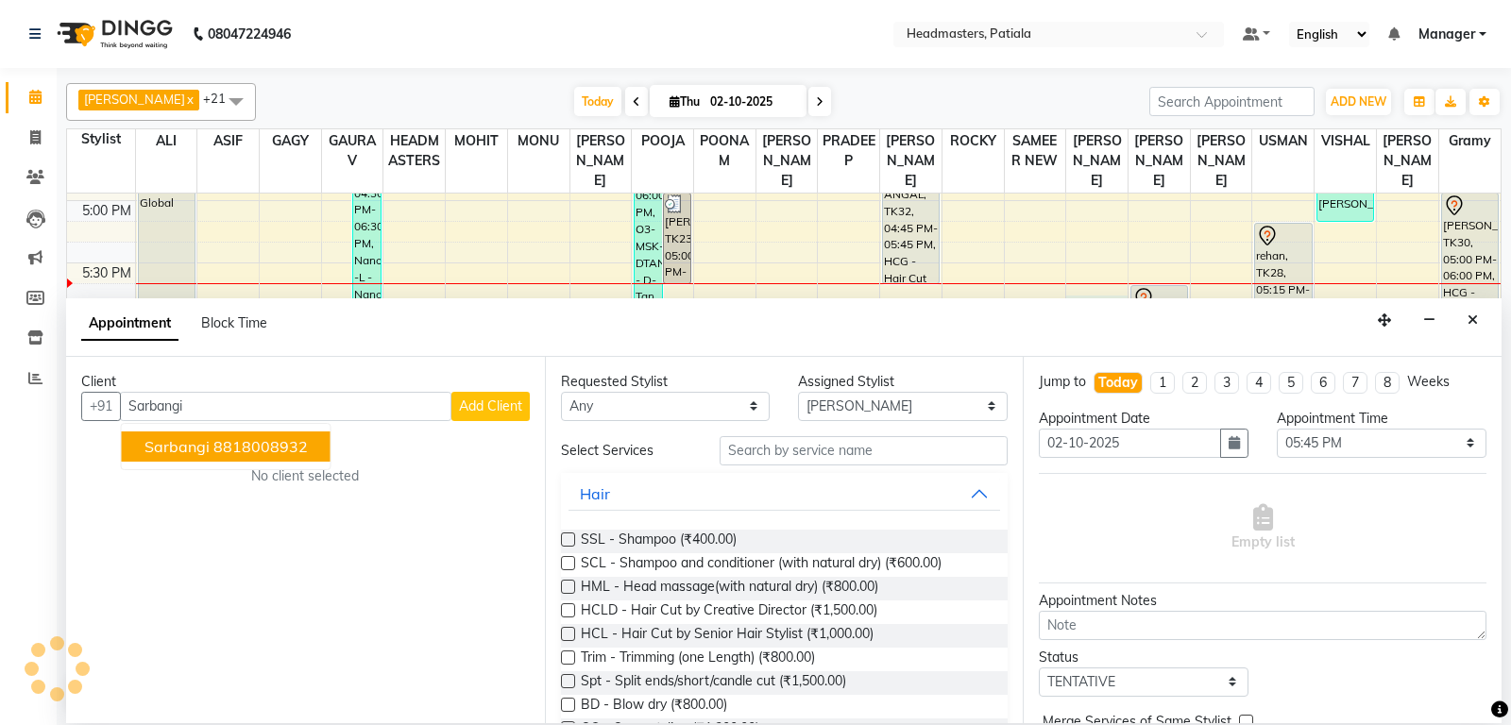
type input "Sarbangi"
click at [797, 456] on input "text" at bounding box center [864, 450] width 289 height 29
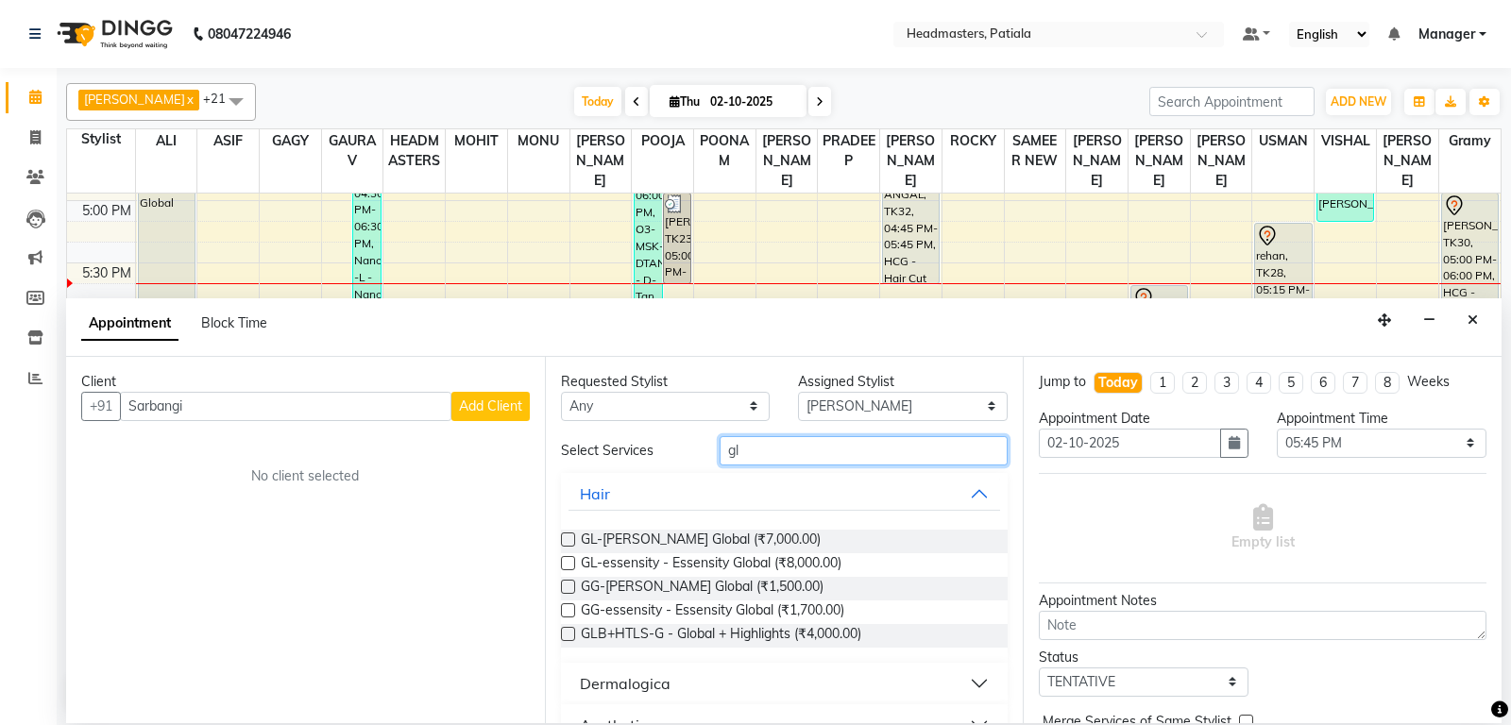
type input "gl"
click at [567, 539] on label at bounding box center [568, 540] width 14 height 14
click at [567, 539] on input "checkbox" at bounding box center [567, 541] width 12 height 12
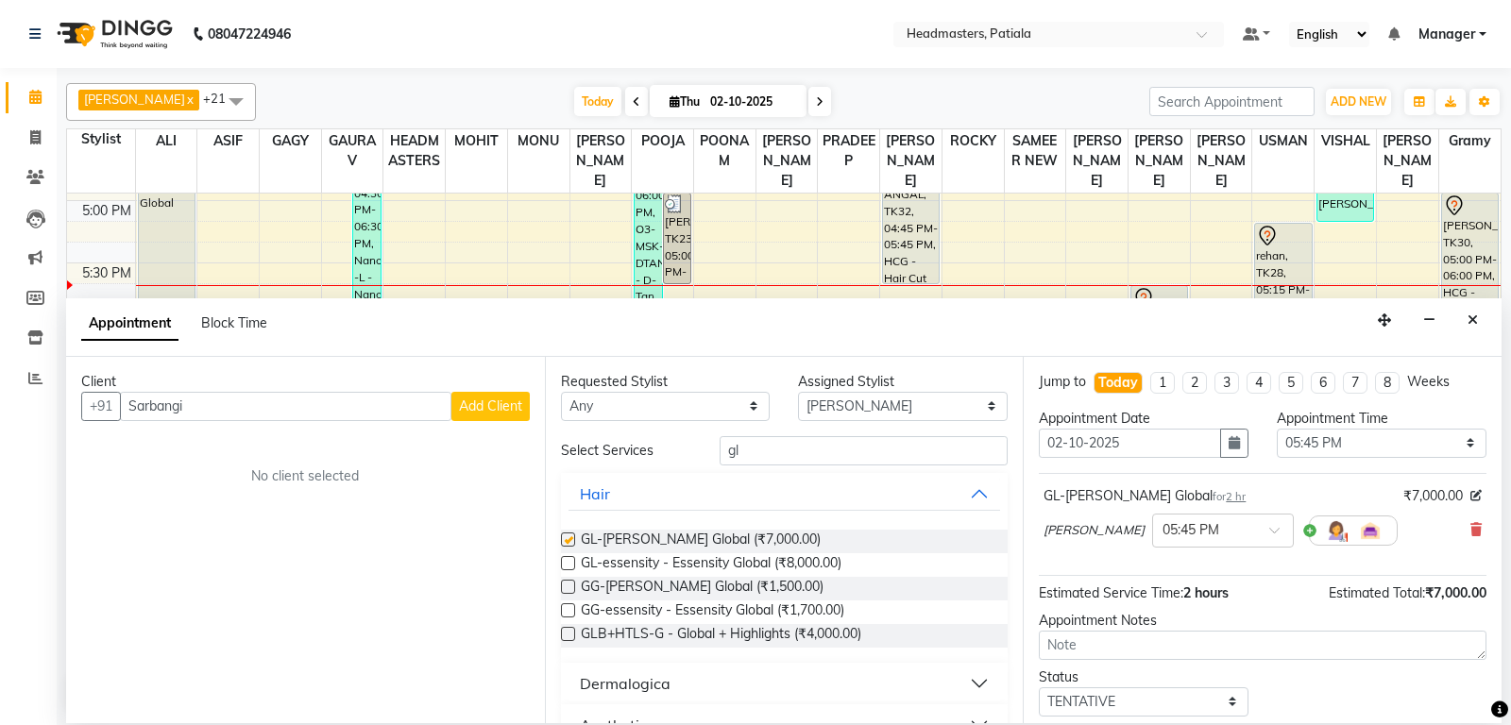
checkbox input "false"
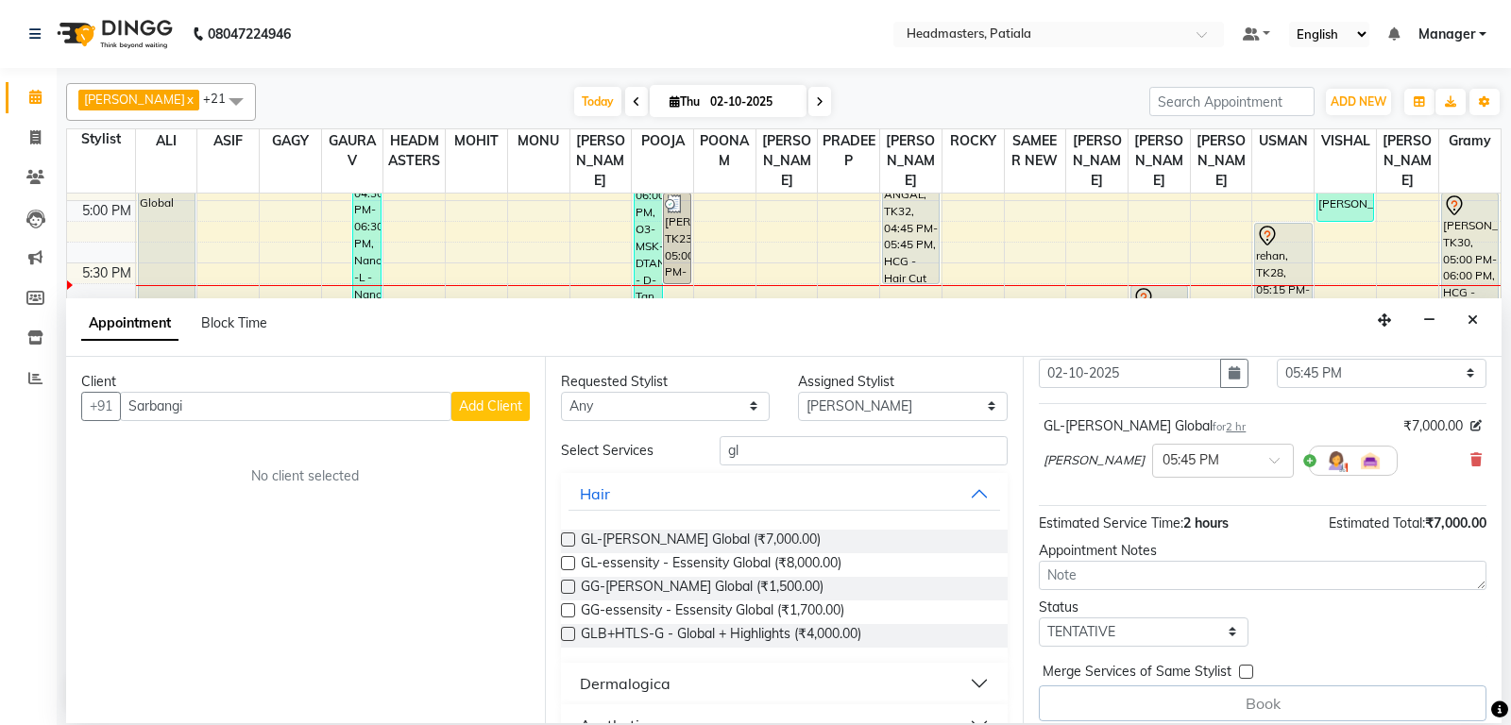
scroll to position [81, 0]
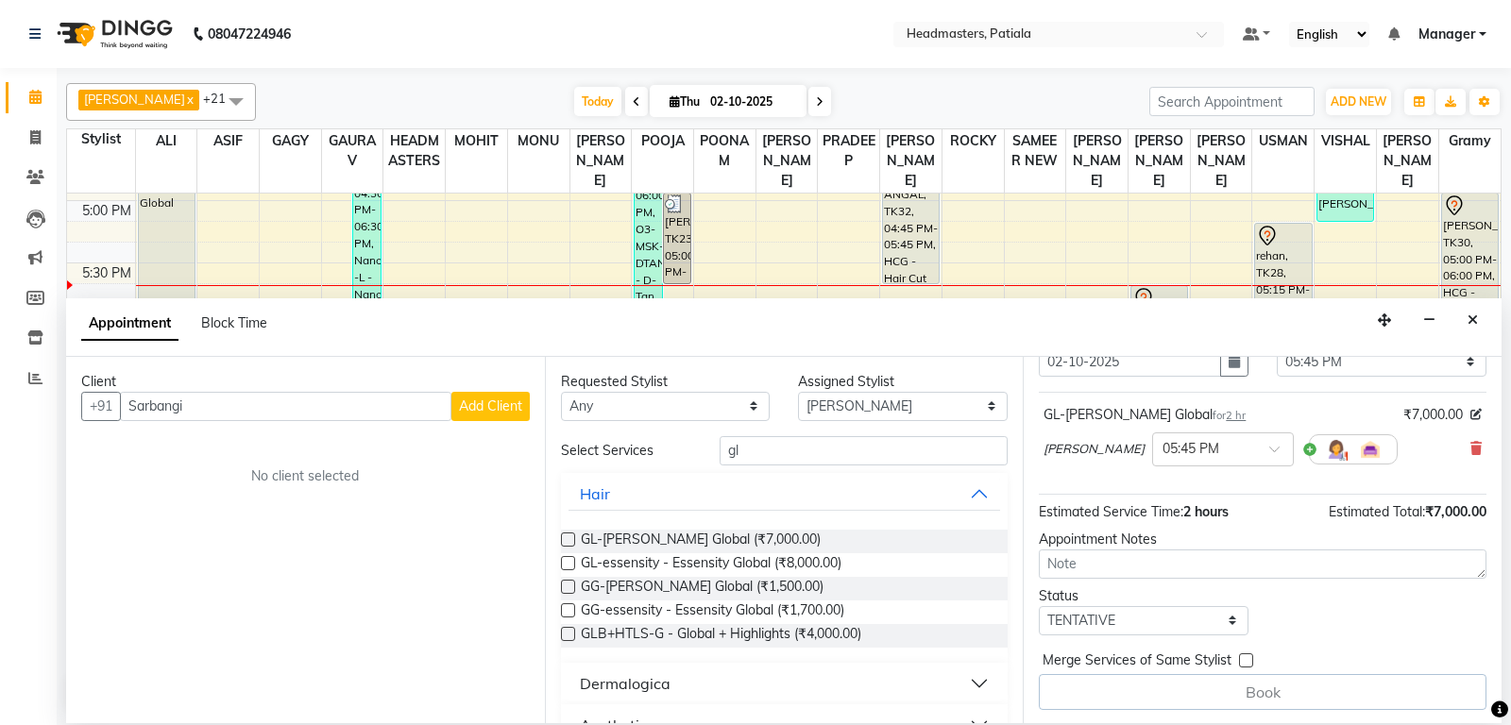
click at [484, 412] on span "Add Client" at bounding box center [490, 406] width 63 height 17
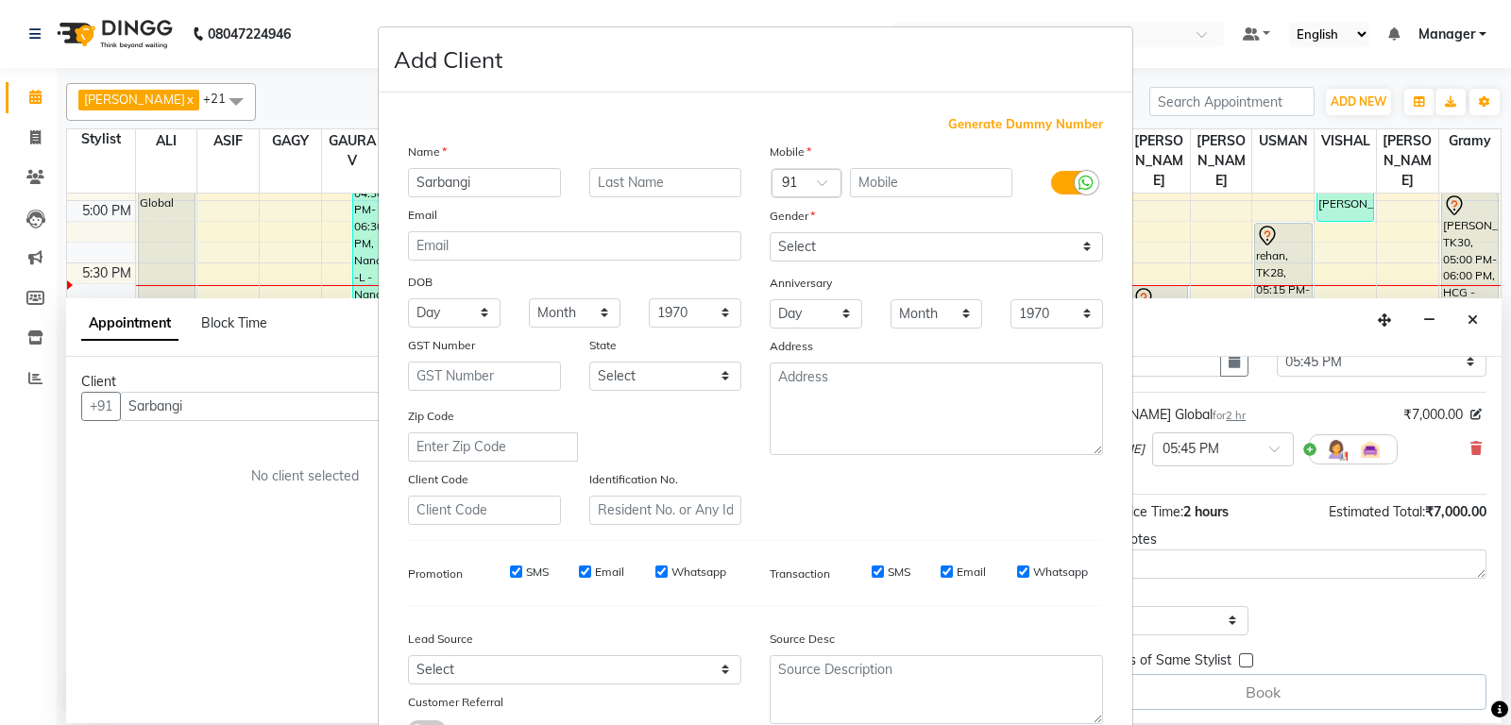
scroll to position [151, 0]
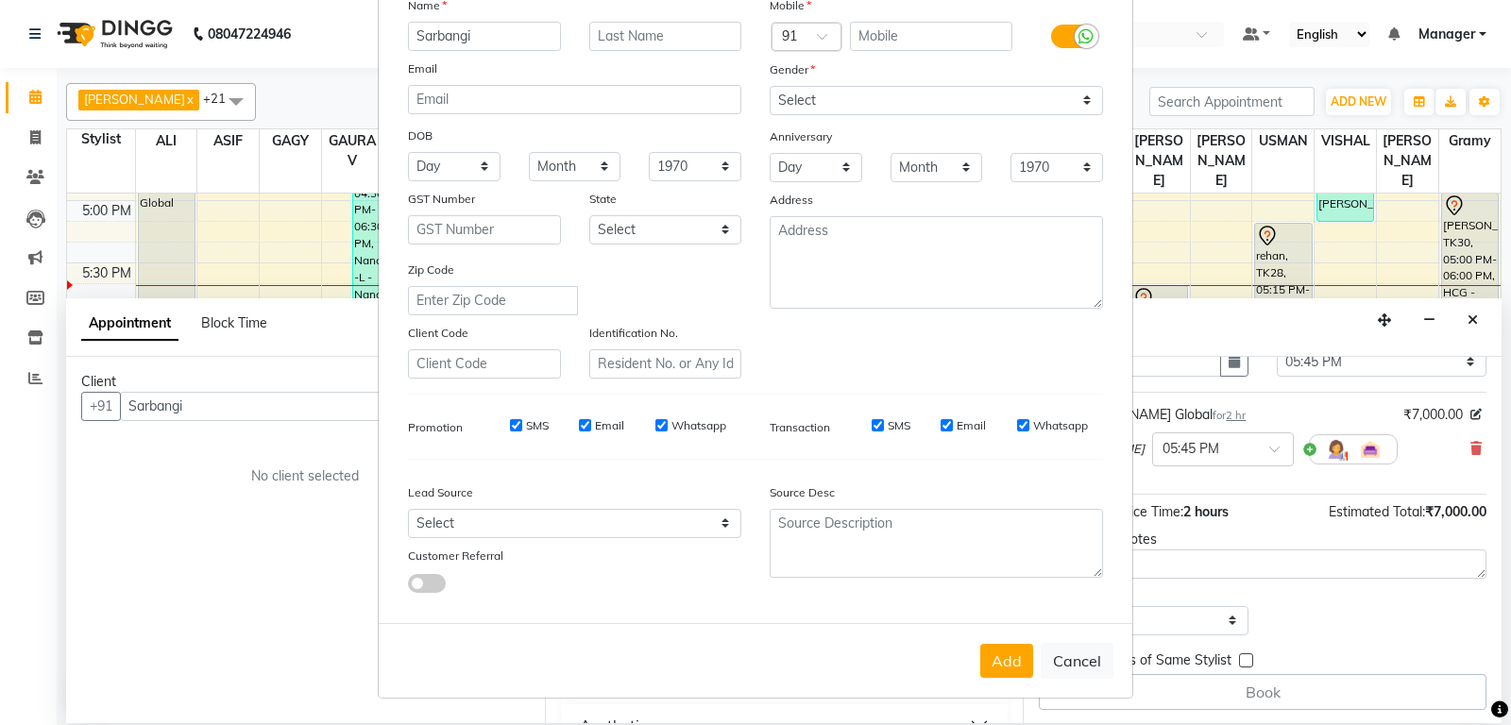
click at [1091, 679] on div "Add Cancel" at bounding box center [756, 660] width 754 height 75
click at [1090, 669] on button "Cancel" at bounding box center [1077, 661] width 73 height 36
select select
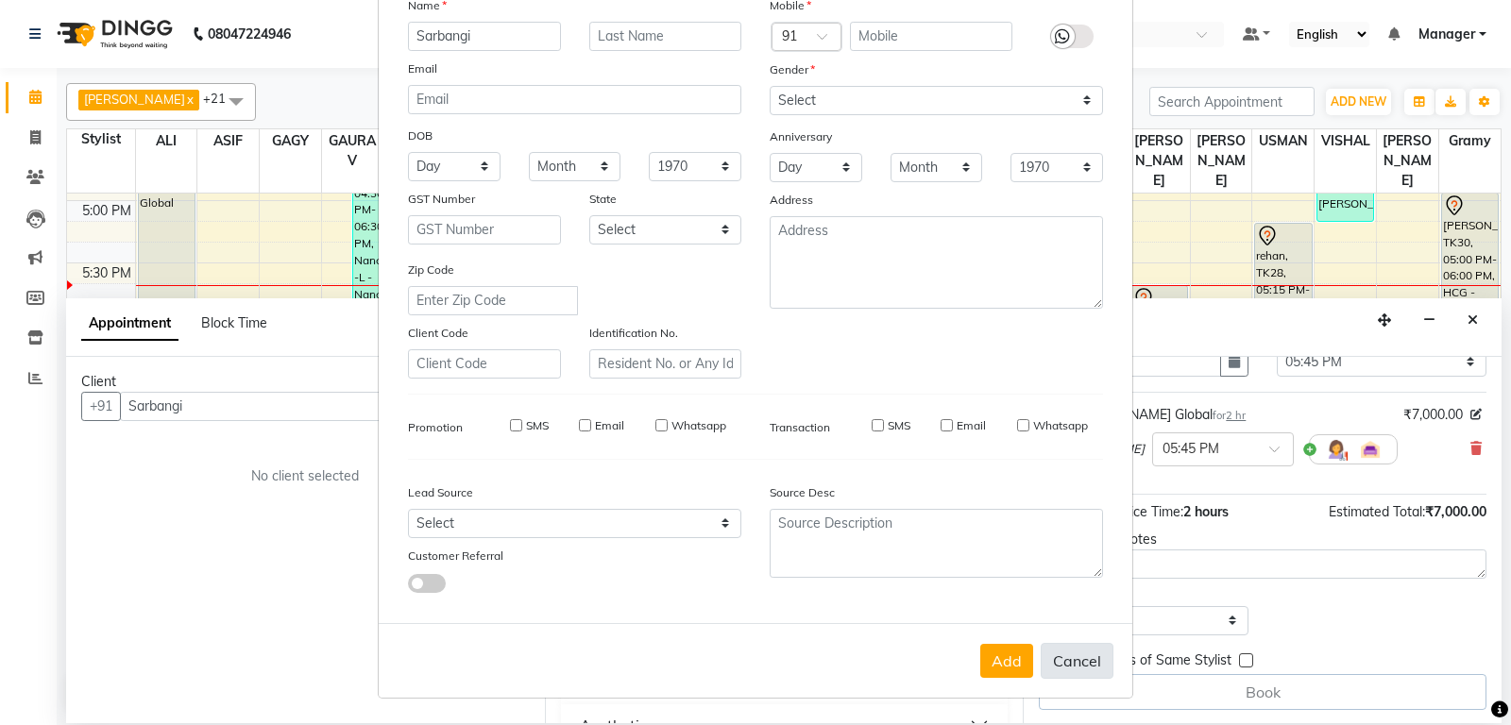
select select
checkbox input "false"
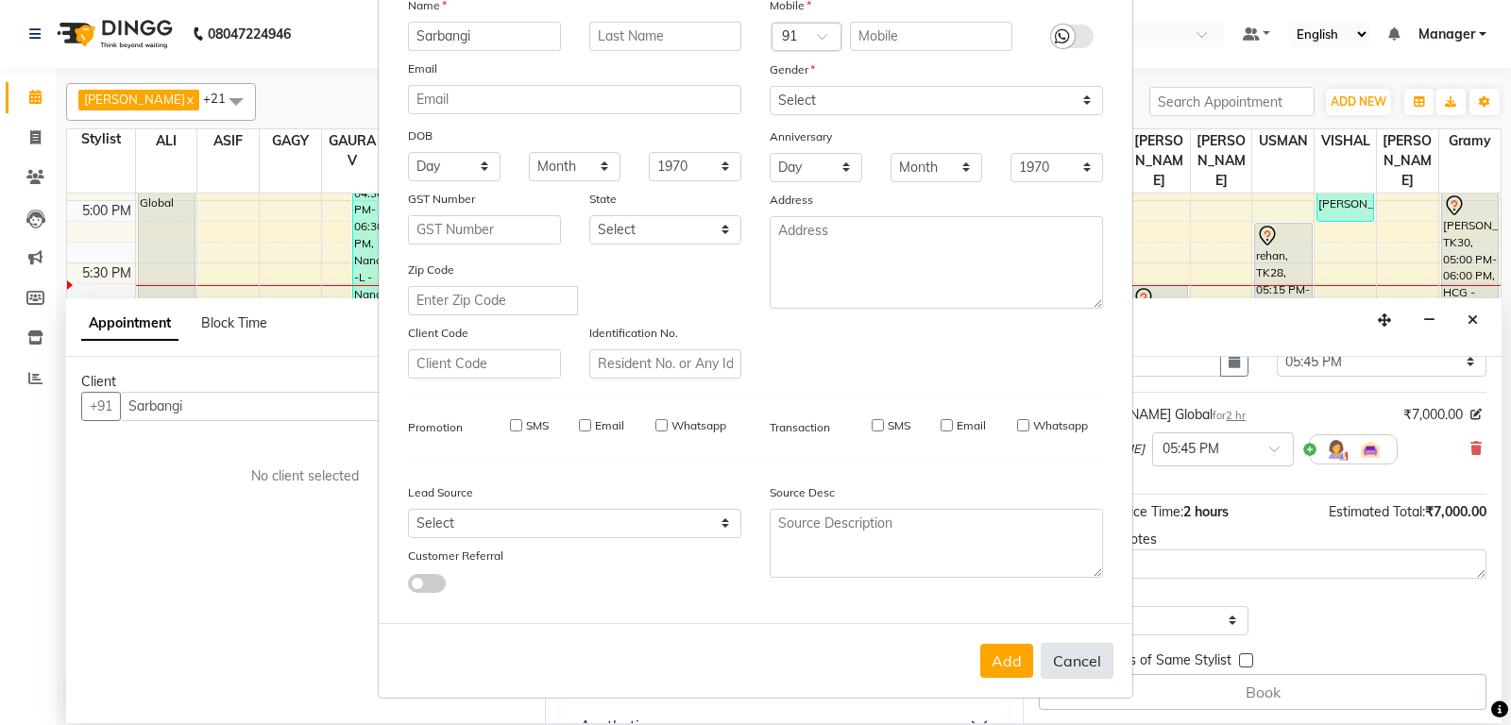
checkbox input "false"
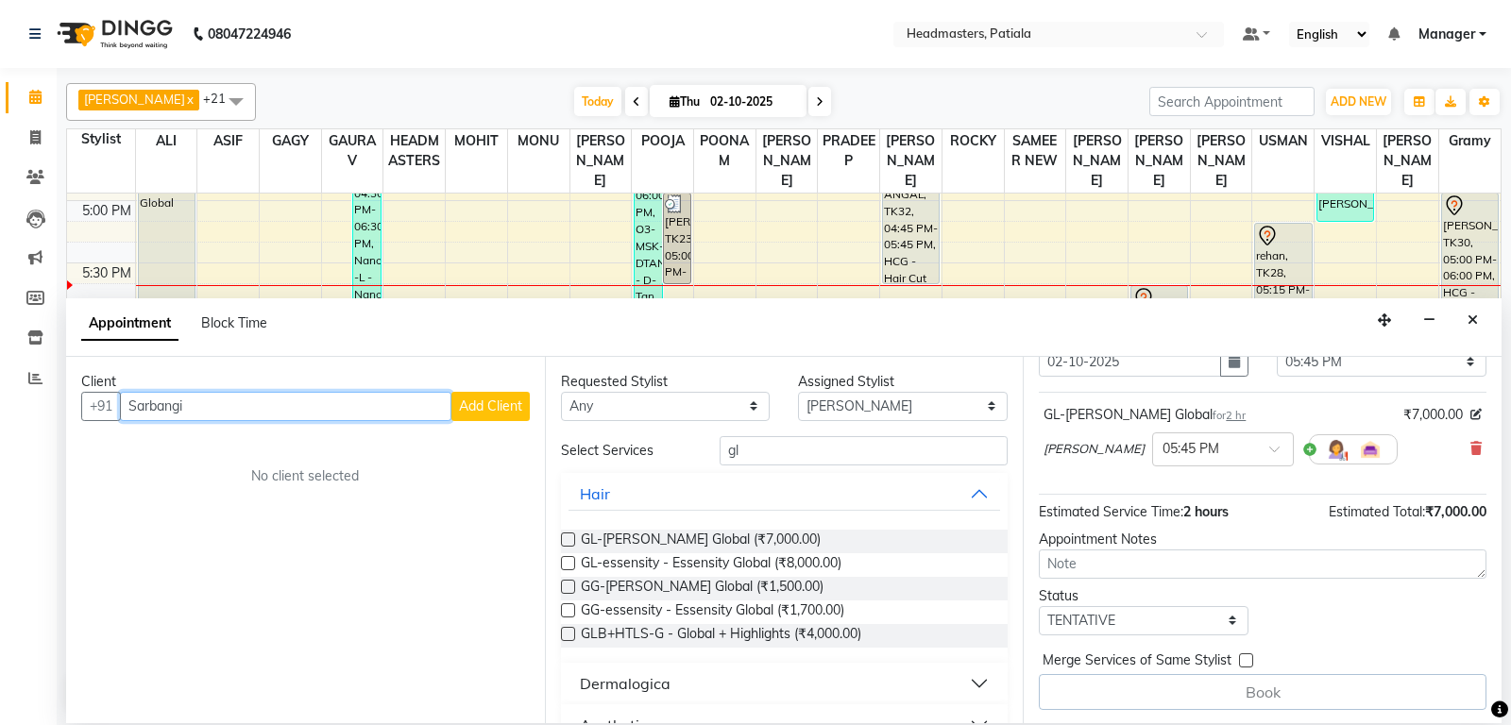
click at [345, 409] on input "Sarbangi" at bounding box center [285, 406] width 331 height 29
type input "S"
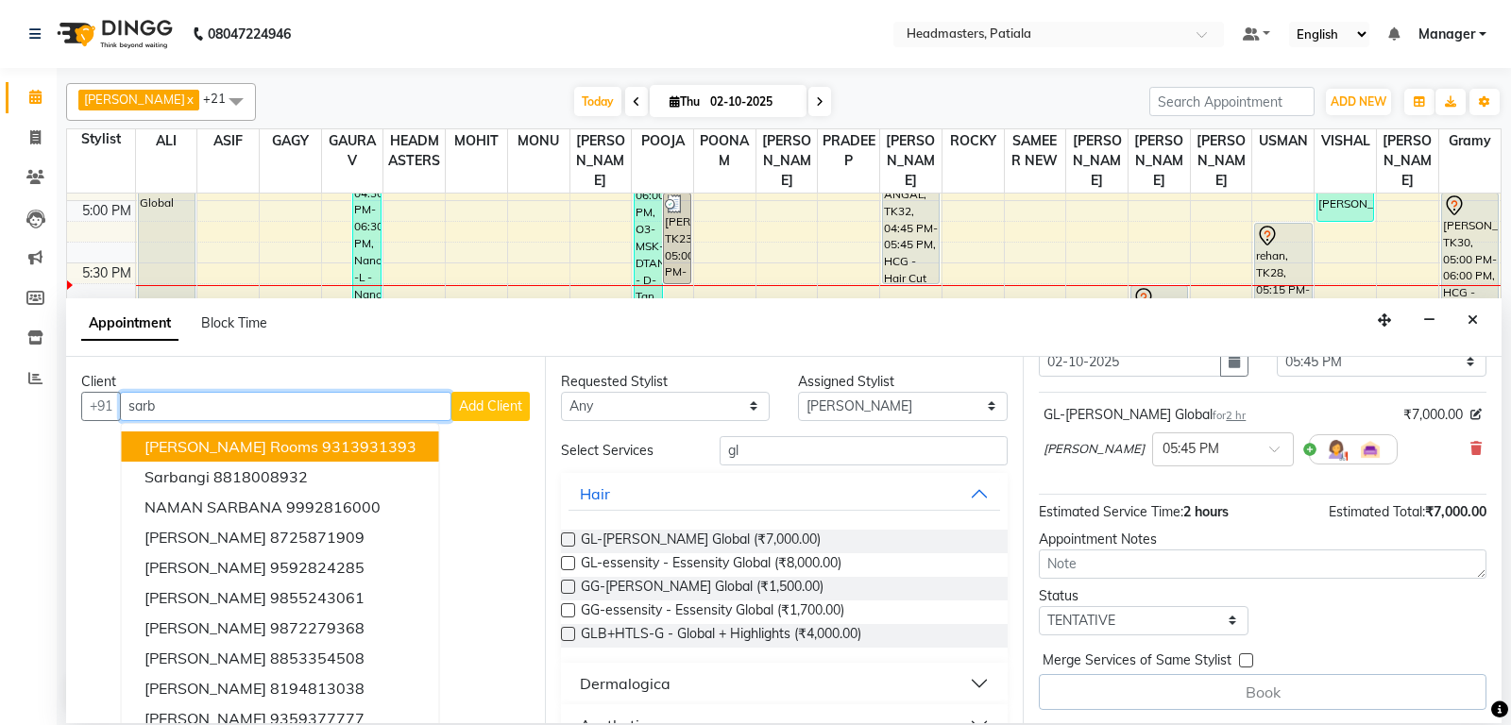
click at [330, 405] on input "sarb" at bounding box center [285, 406] width 331 height 29
type input "s"
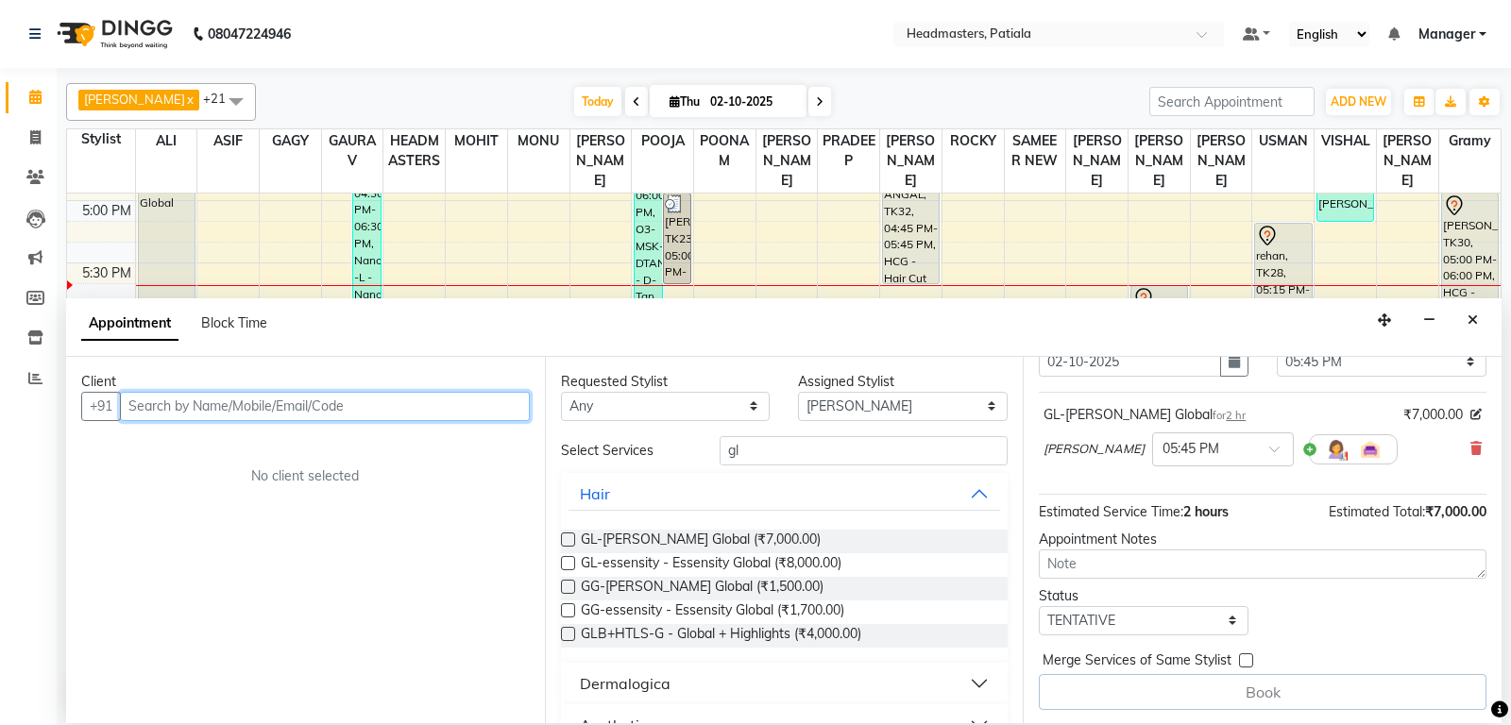
paste input "Sarbangi"
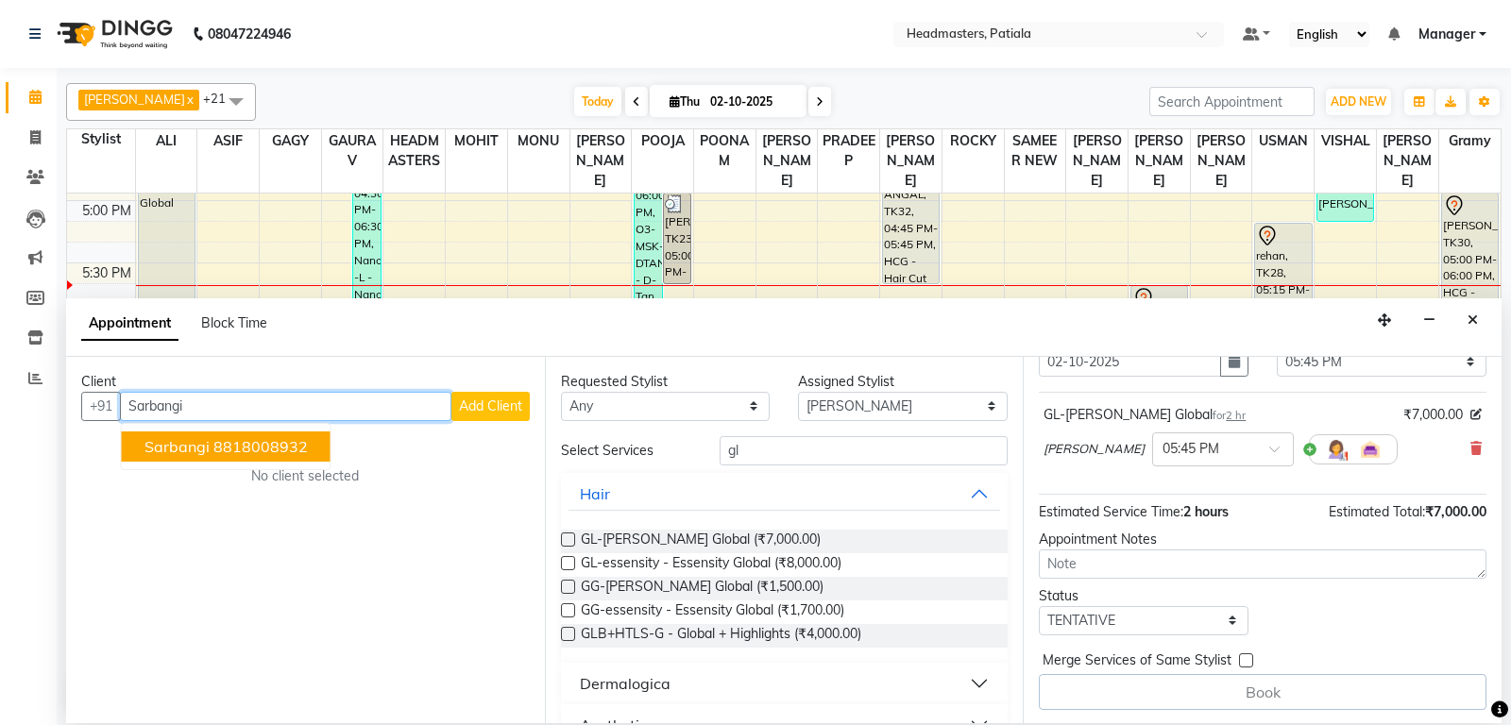
click at [296, 438] on ngb-highlight "8818008932" at bounding box center [260, 446] width 94 height 19
type input "8818008932"
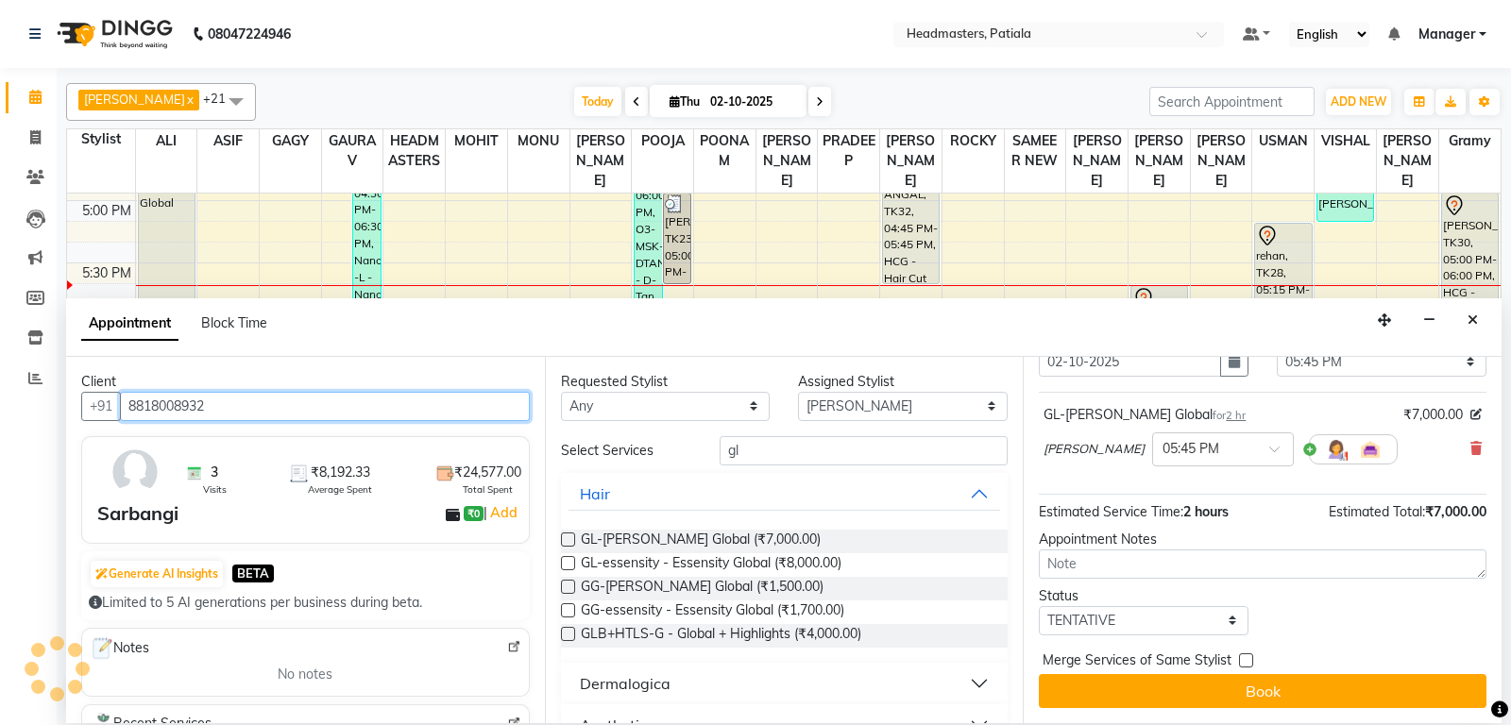
scroll to position [80, 0]
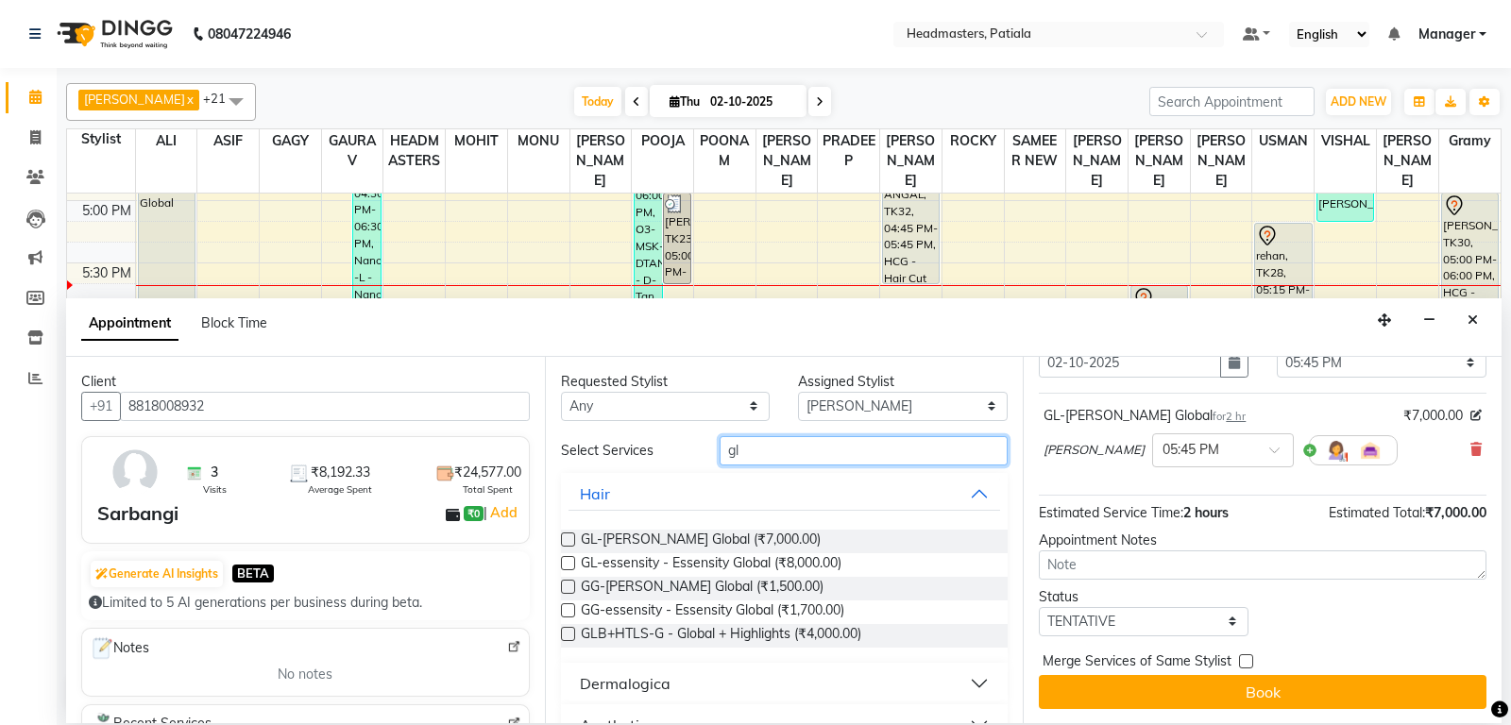
click at [773, 442] on input "gl" at bounding box center [864, 450] width 289 height 29
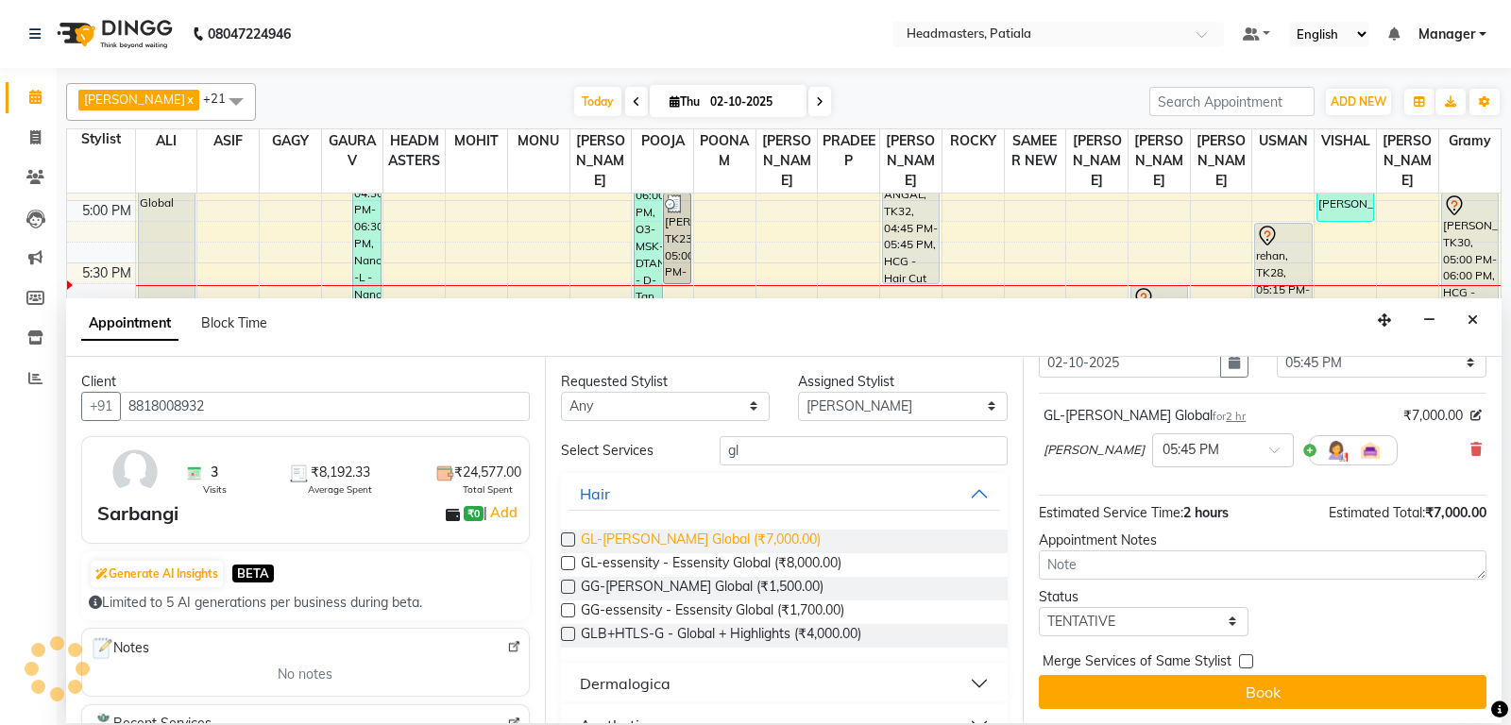
click at [776, 539] on span "GL-[PERSON_NAME] Global (₹7,000.00)" at bounding box center [701, 542] width 240 height 24
checkbox input "false"
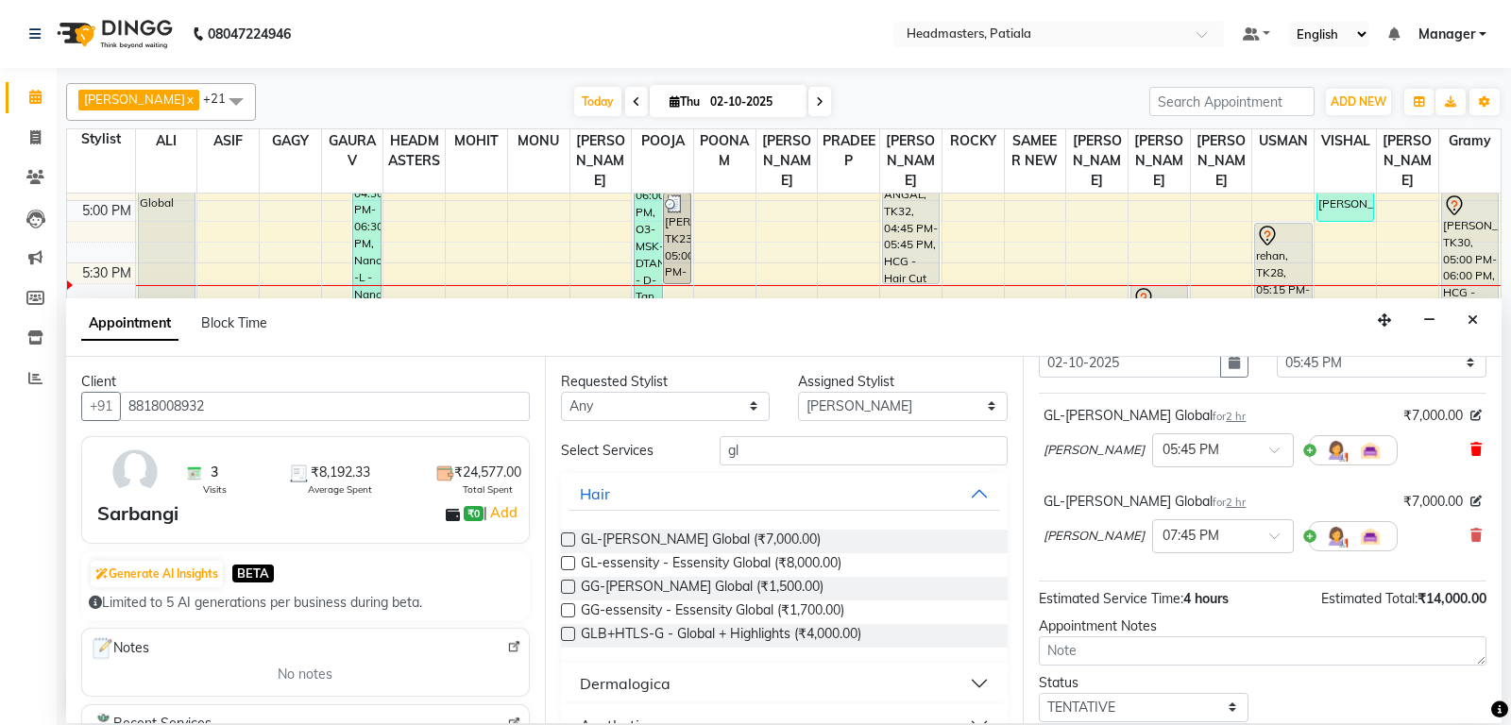
click at [1472, 447] on icon at bounding box center [1475, 449] width 11 height 13
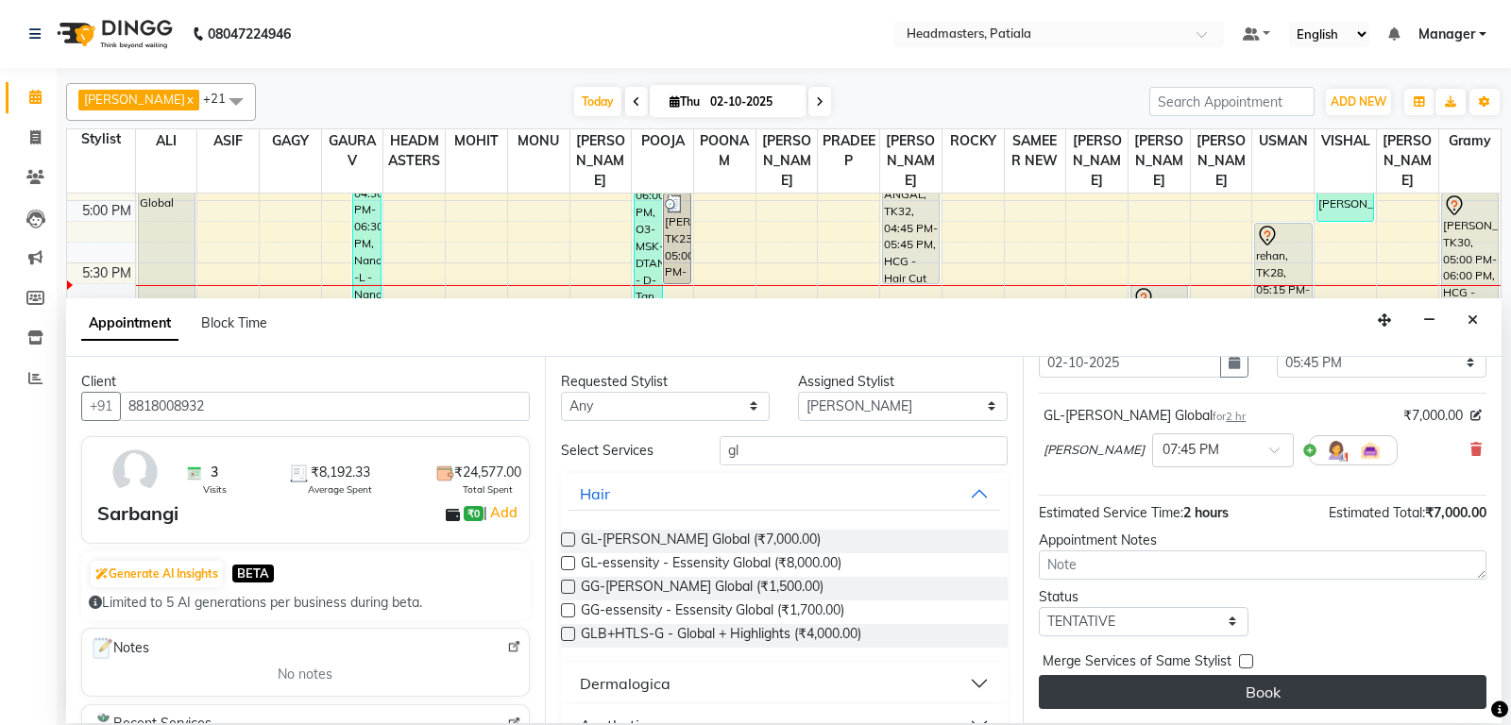
click at [1327, 688] on button "Book" at bounding box center [1263, 692] width 448 height 34
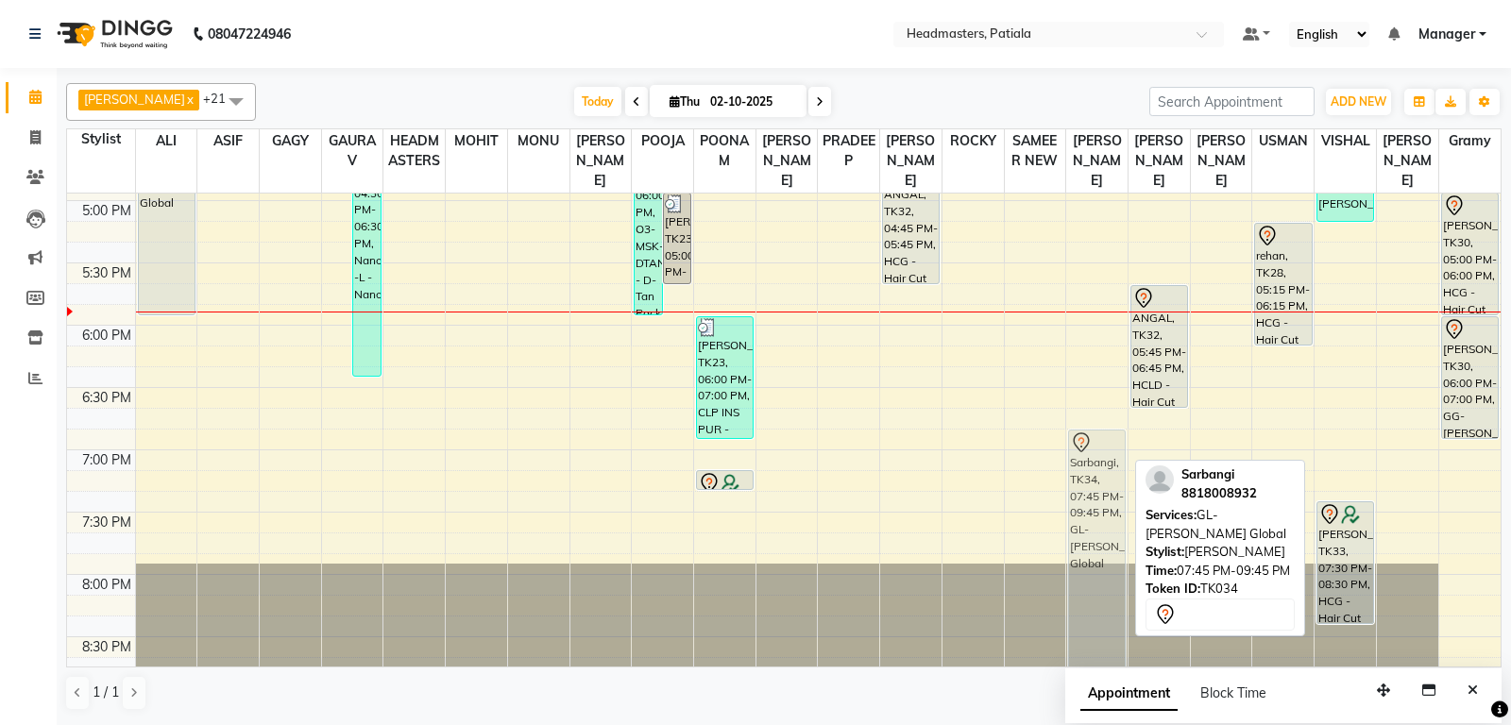
drag, startPoint x: 1108, startPoint y: 592, endPoint x: 1116, endPoint y: 493, distance: 99.5
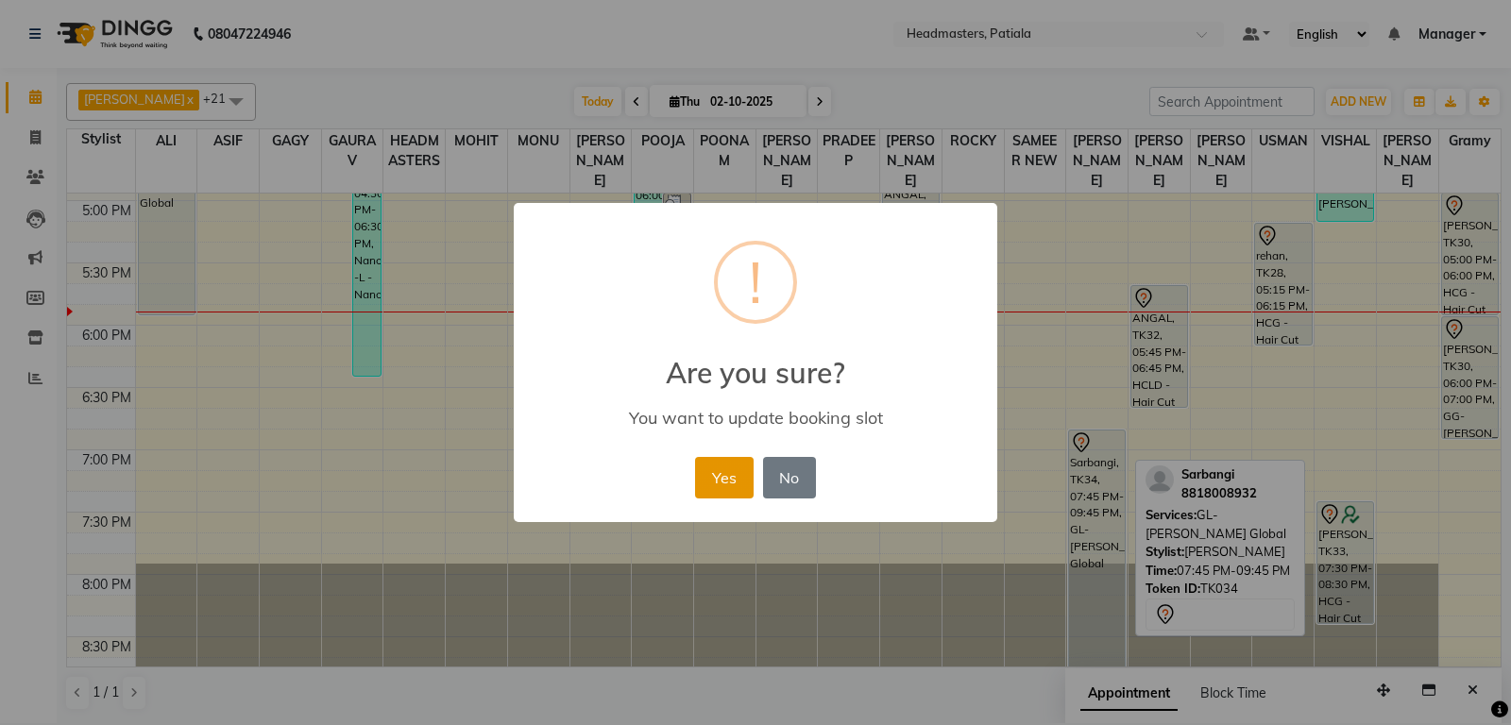
click at [746, 484] on button "Yes" at bounding box center [724, 478] width 58 height 42
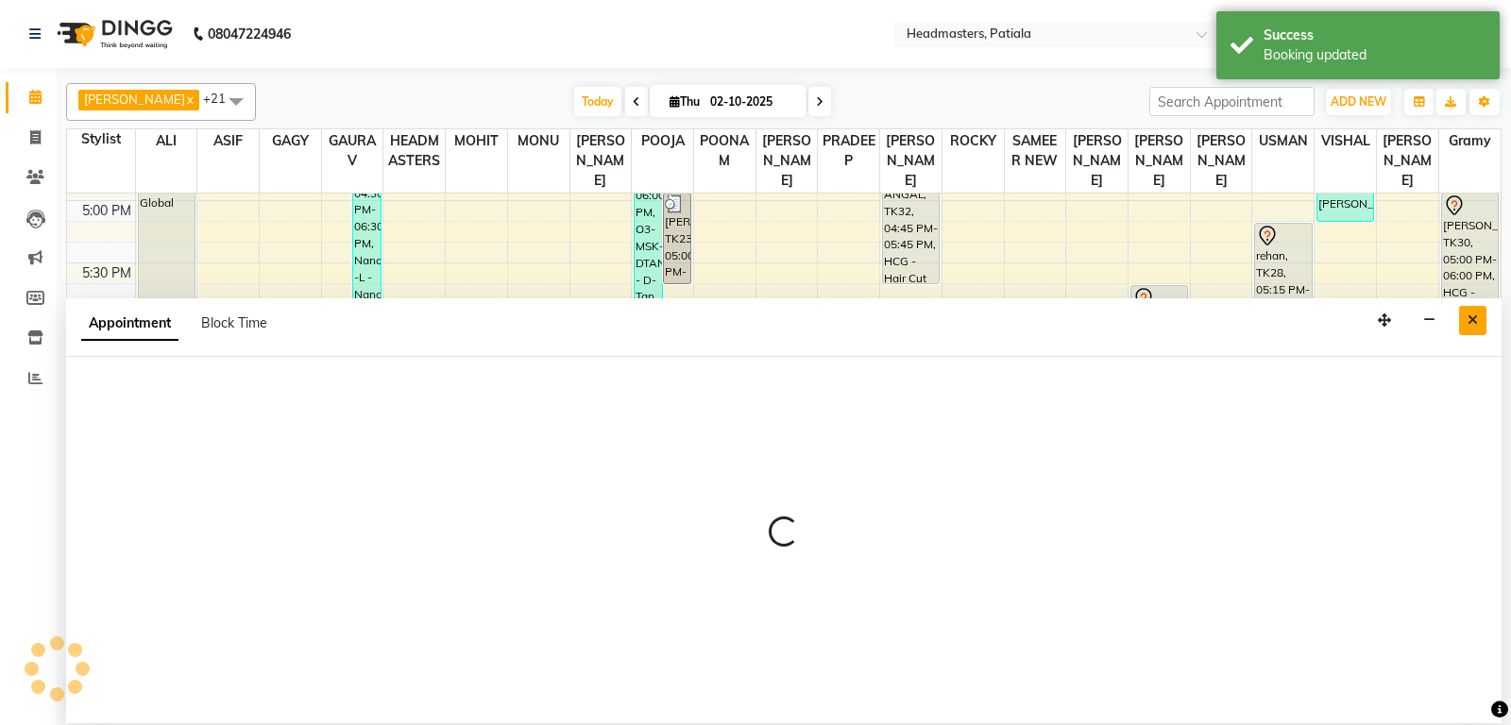
click at [1474, 327] on button "Close" at bounding box center [1472, 320] width 27 height 29
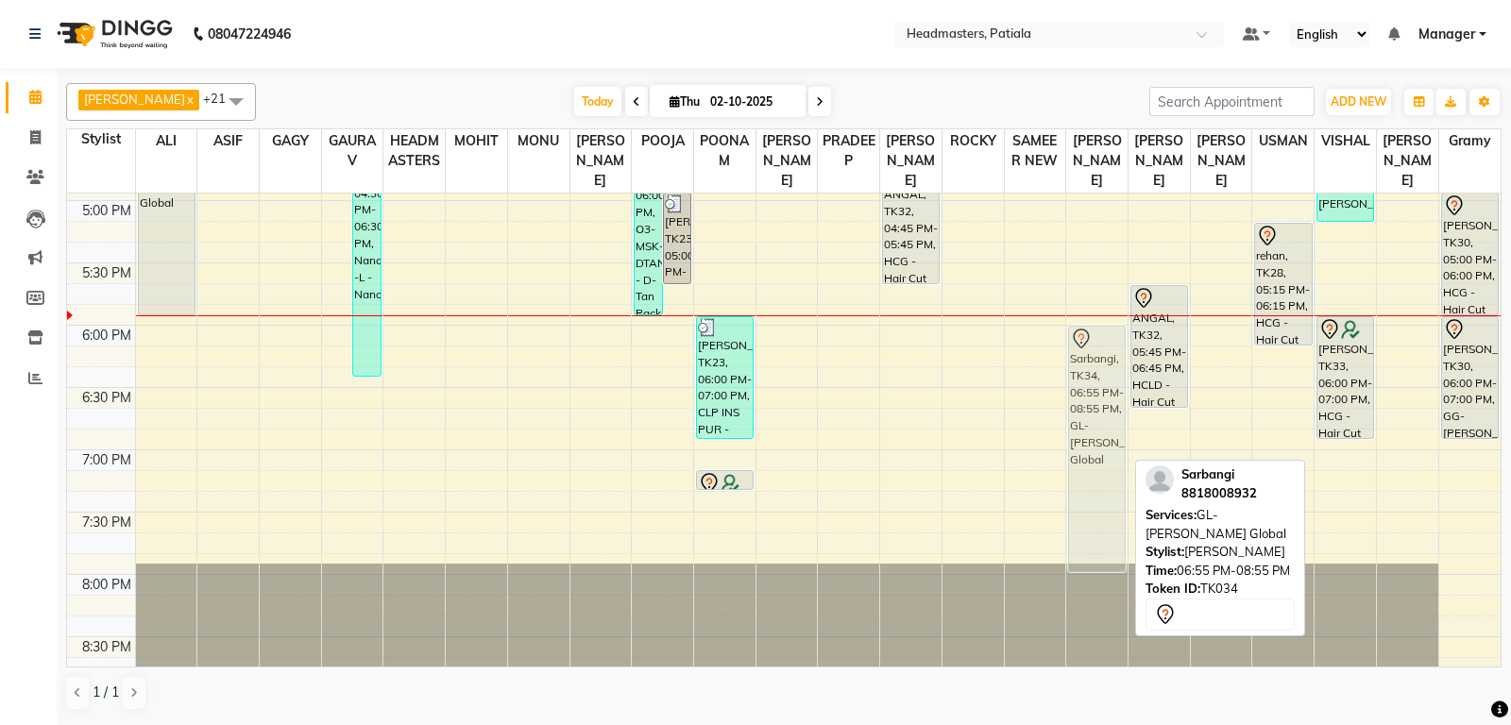
drag, startPoint x: 1109, startPoint y: 567, endPoint x: 1107, endPoint y: 475, distance: 91.6
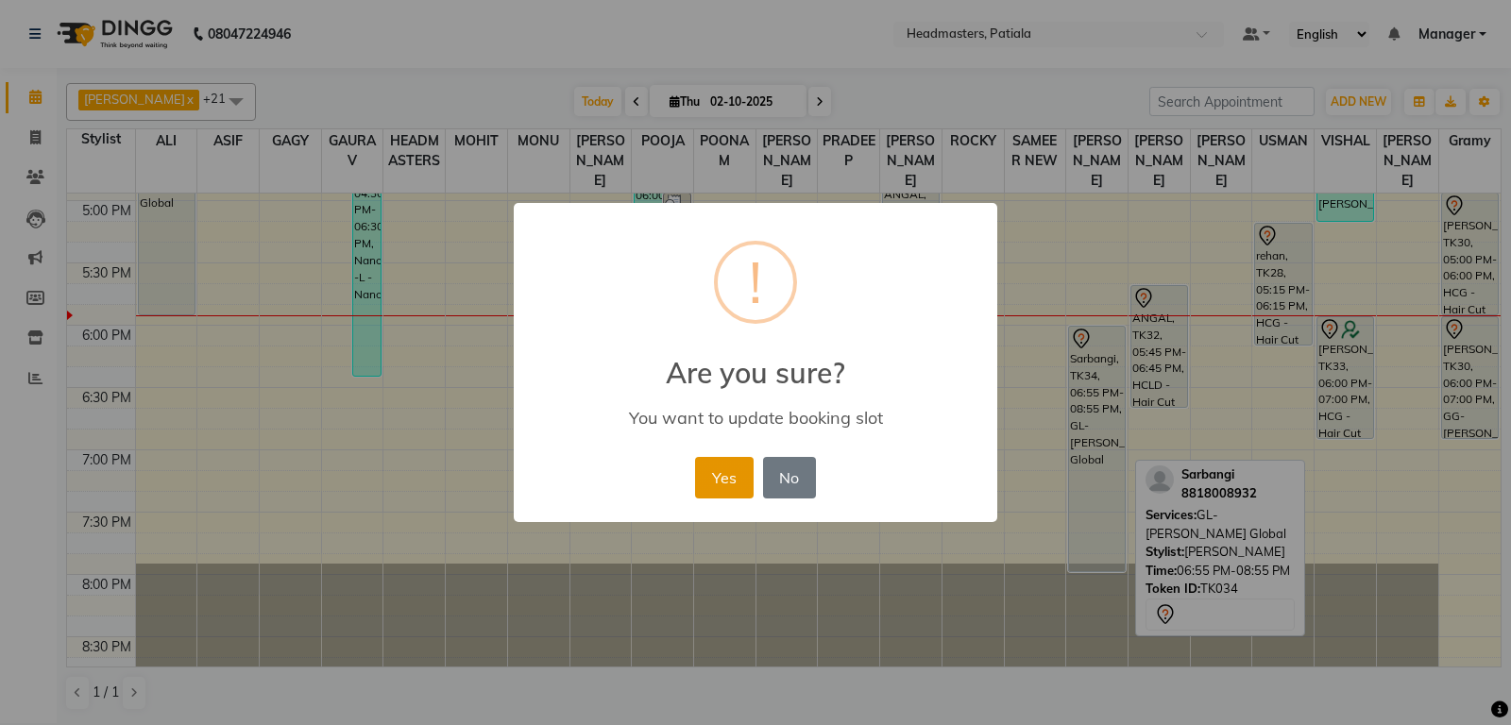
click at [730, 477] on button "Yes" at bounding box center [724, 478] width 58 height 42
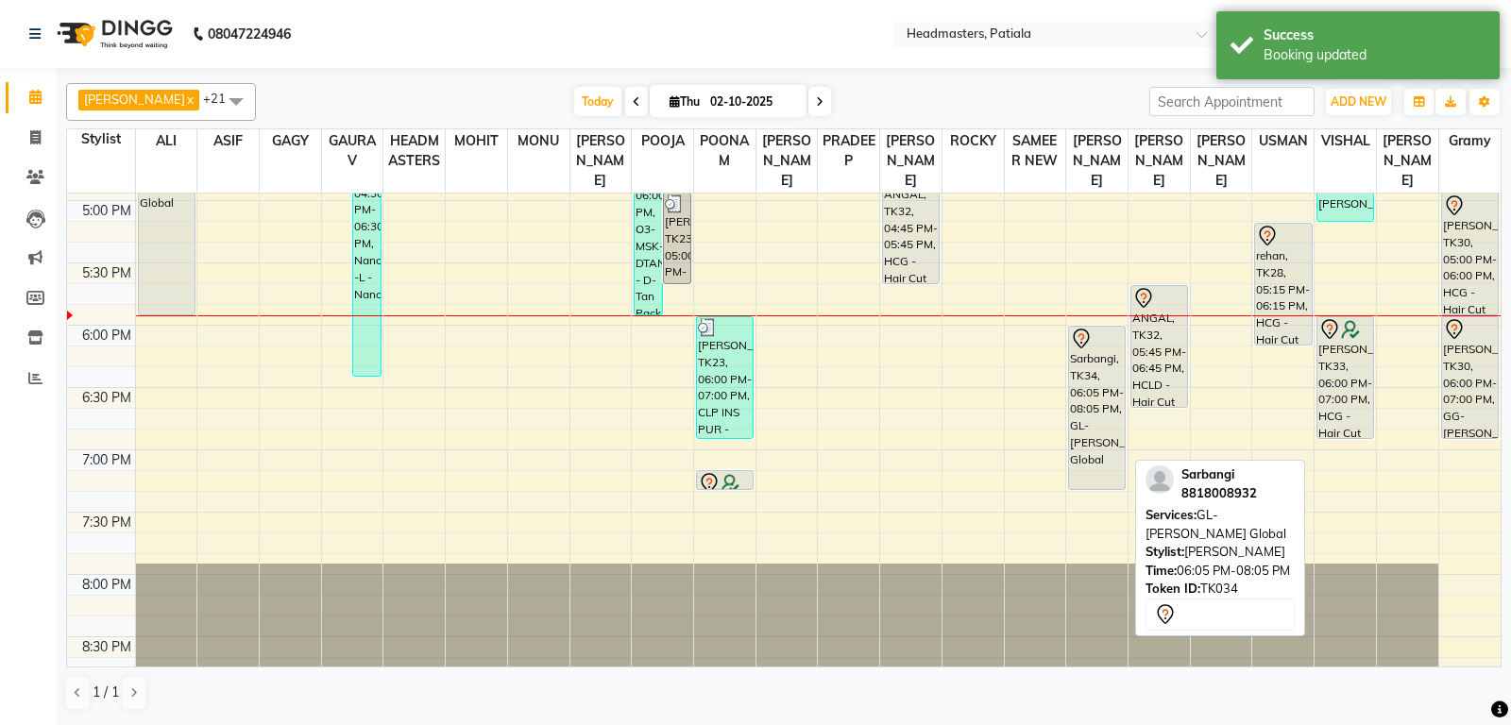
drag, startPoint x: 1103, startPoint y: 589, endPoint x: 1103, endPoint y: 518, distance: 70.8
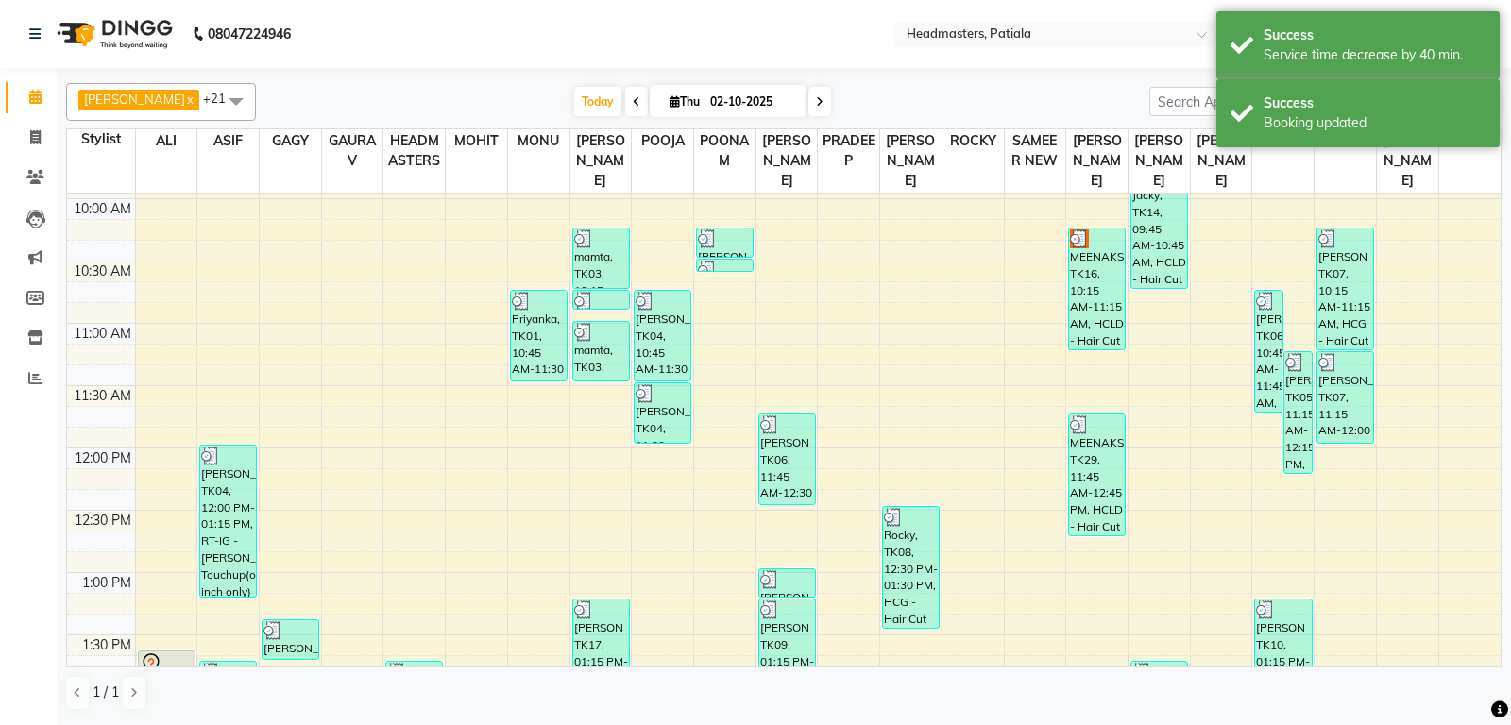
scroll to position [0, 0]
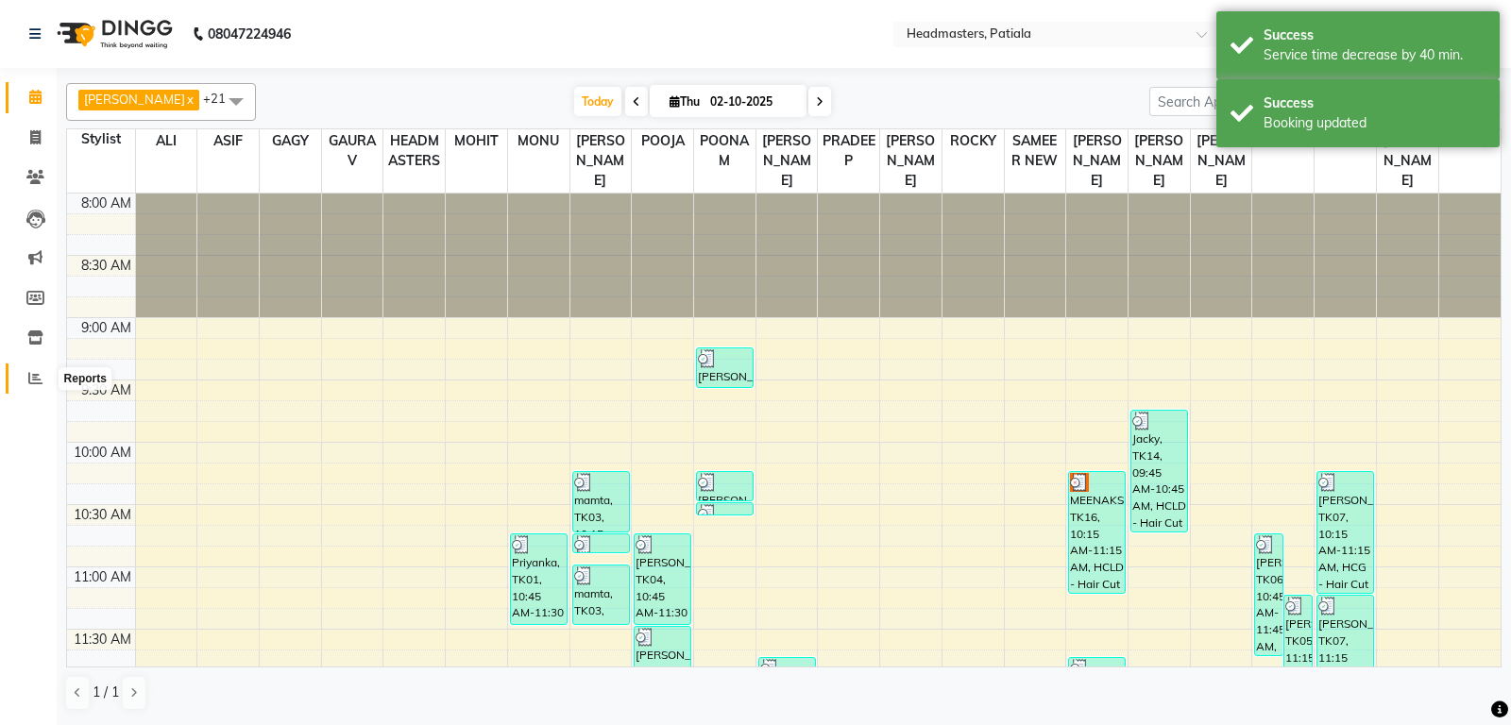
click at [35, 378] on icon at bounding box center [35, 378] width 14 height 14
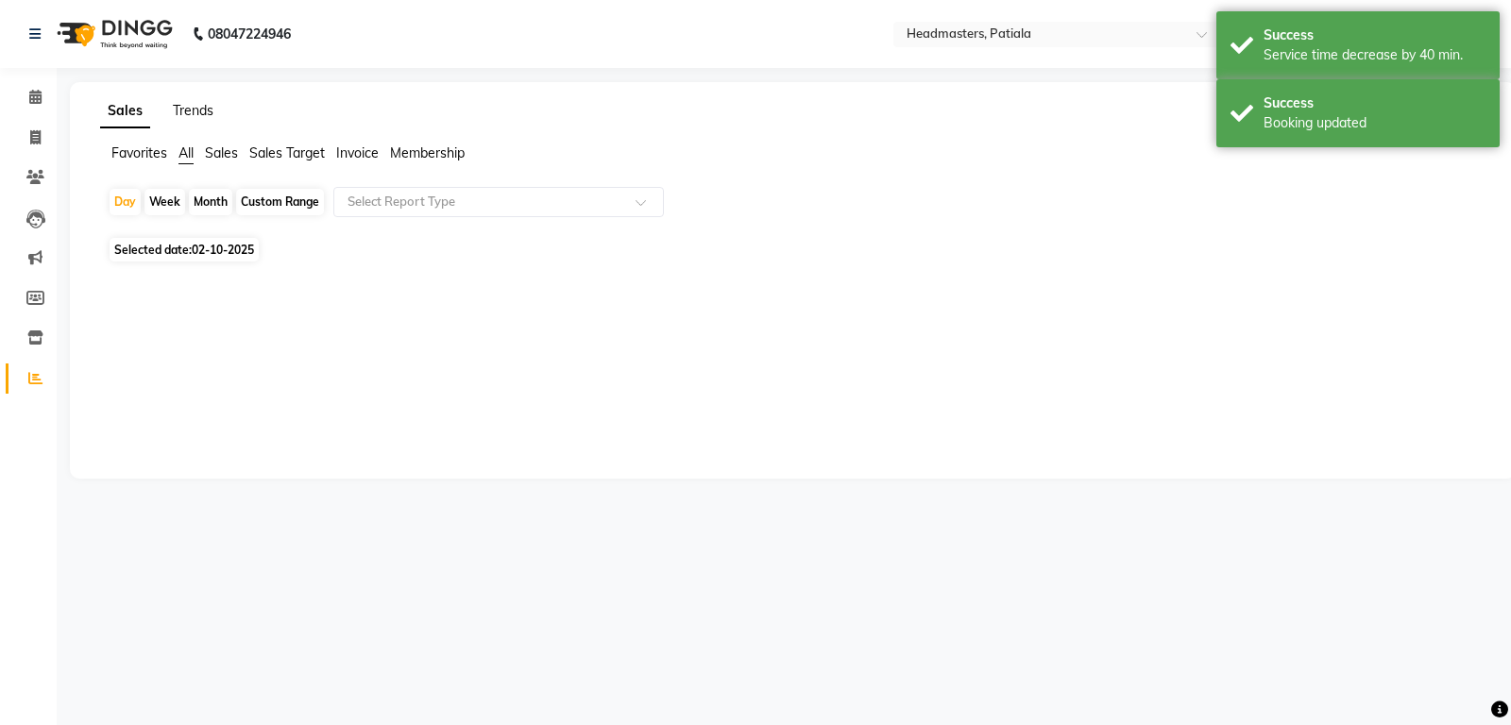
click at [206, 111] on link "Trends" at bounding box center [193, 110] width 41 height 17
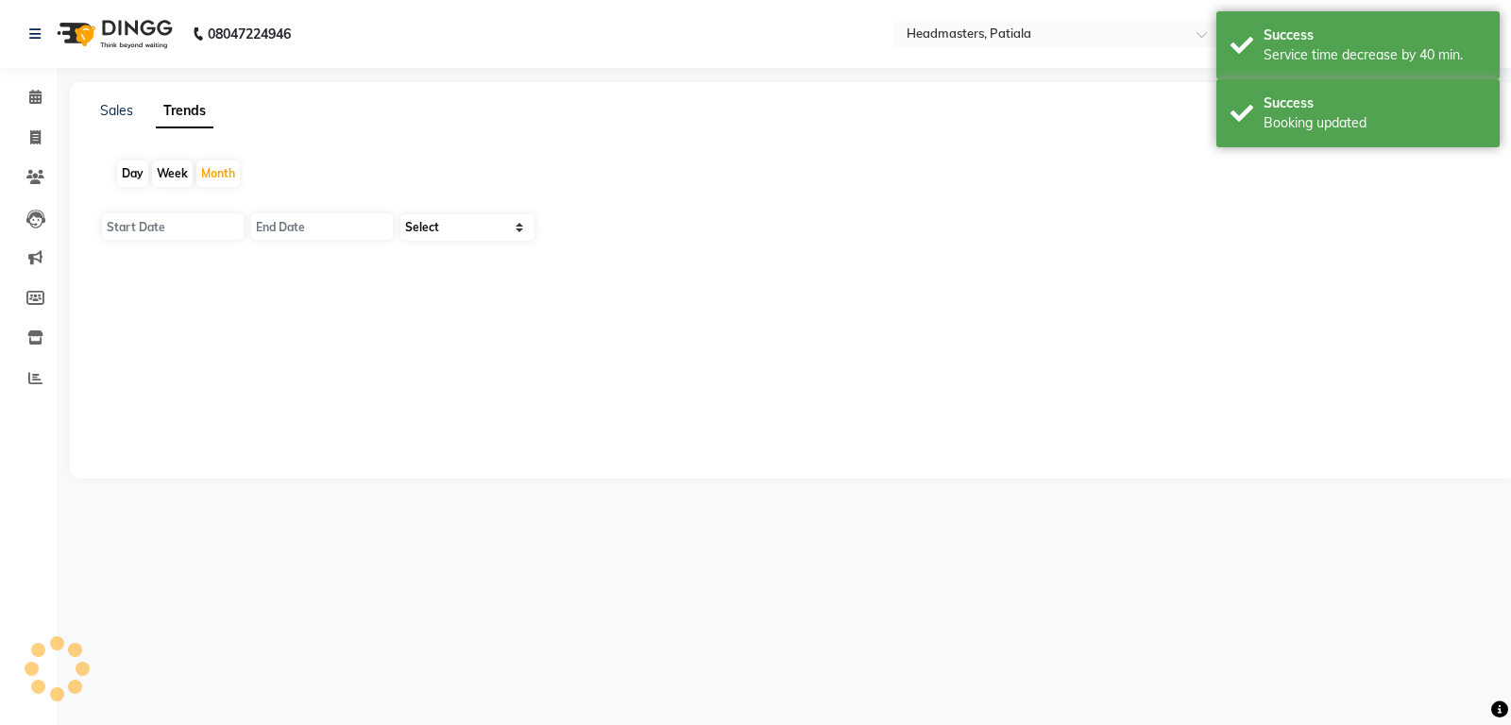
click at [133, 174] on div "Day" at bounding box center [132, 174] width 31 height 26
type input "02-10-2025"
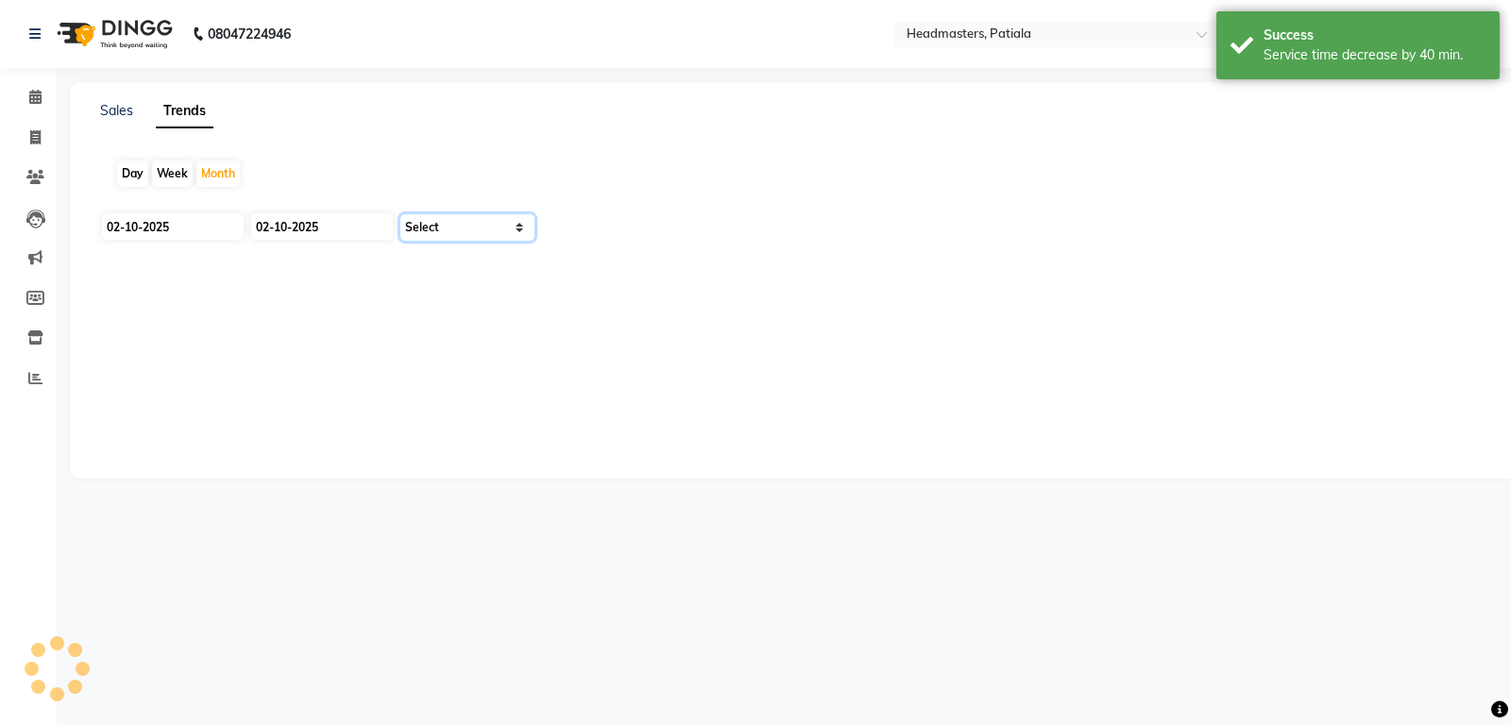
click at [400, 214] on select "Select" at bounding box center [467, 227] width 134 height 26
type input "01-10-2025"
type input "31-10-2025"
select select "by_client"
click option "Clients" at bounding box center [0, 0] width 0 height 0
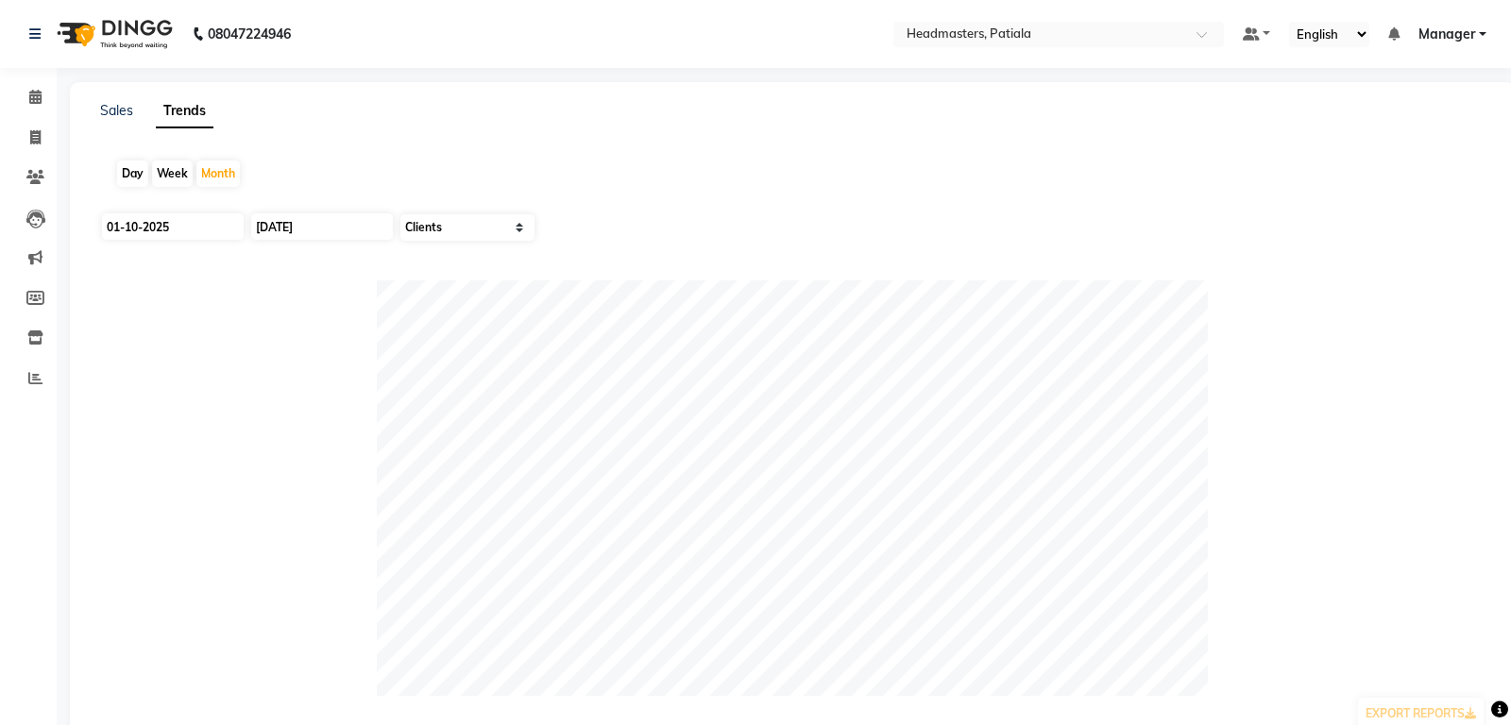
click at [138, 178] on div "Day" at bounding box center [132, 174] width 31 height 26
type input "02-10-2025"
drag, startPoint x: 33, startPoint y: 101, endPoint x: 254, endPoint y: 30, distance: 232.0
click at [33, 100] on icon at bounding box center [35, 97] width 12 height 14
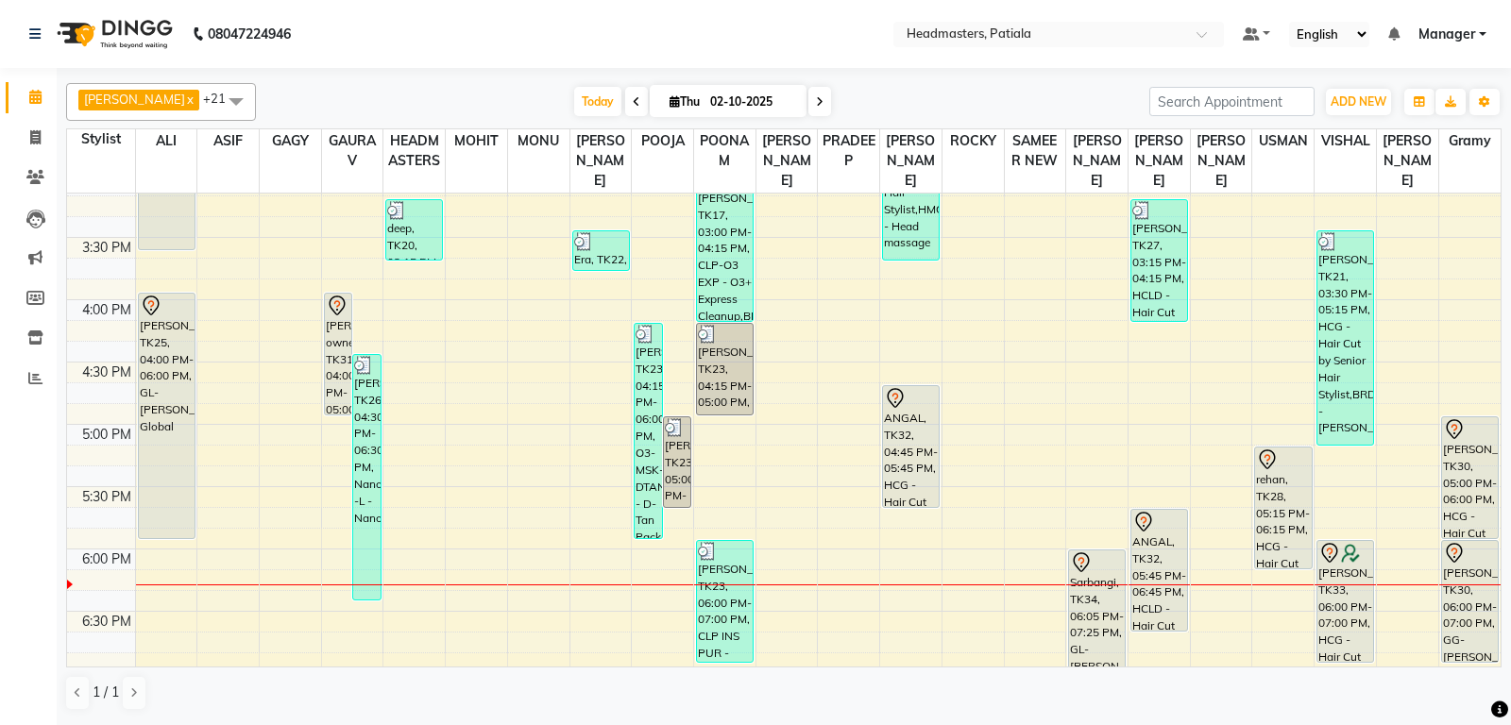
scroll to position [892, 0]
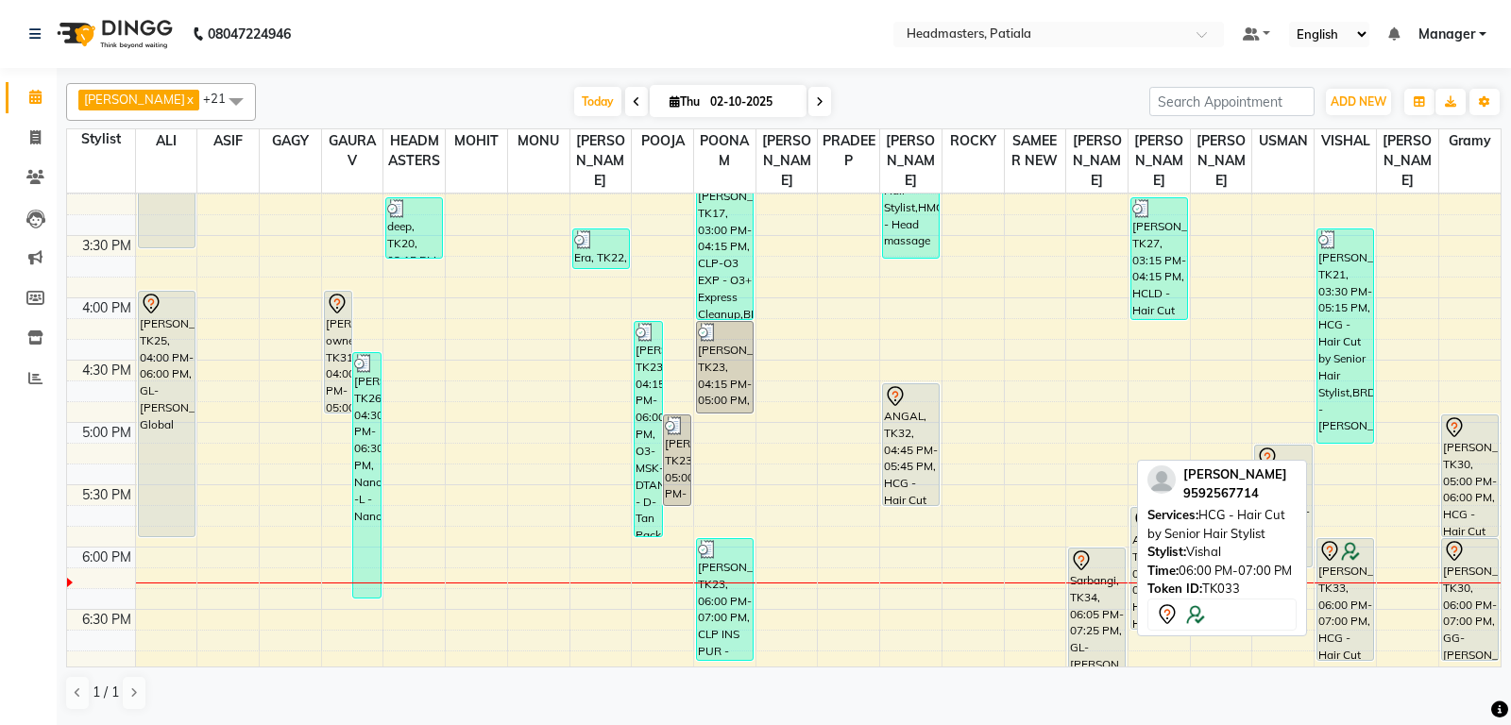
click at [1346, 563] on div at bounding box center [1345, 551] width 54 height 23
select select "7"
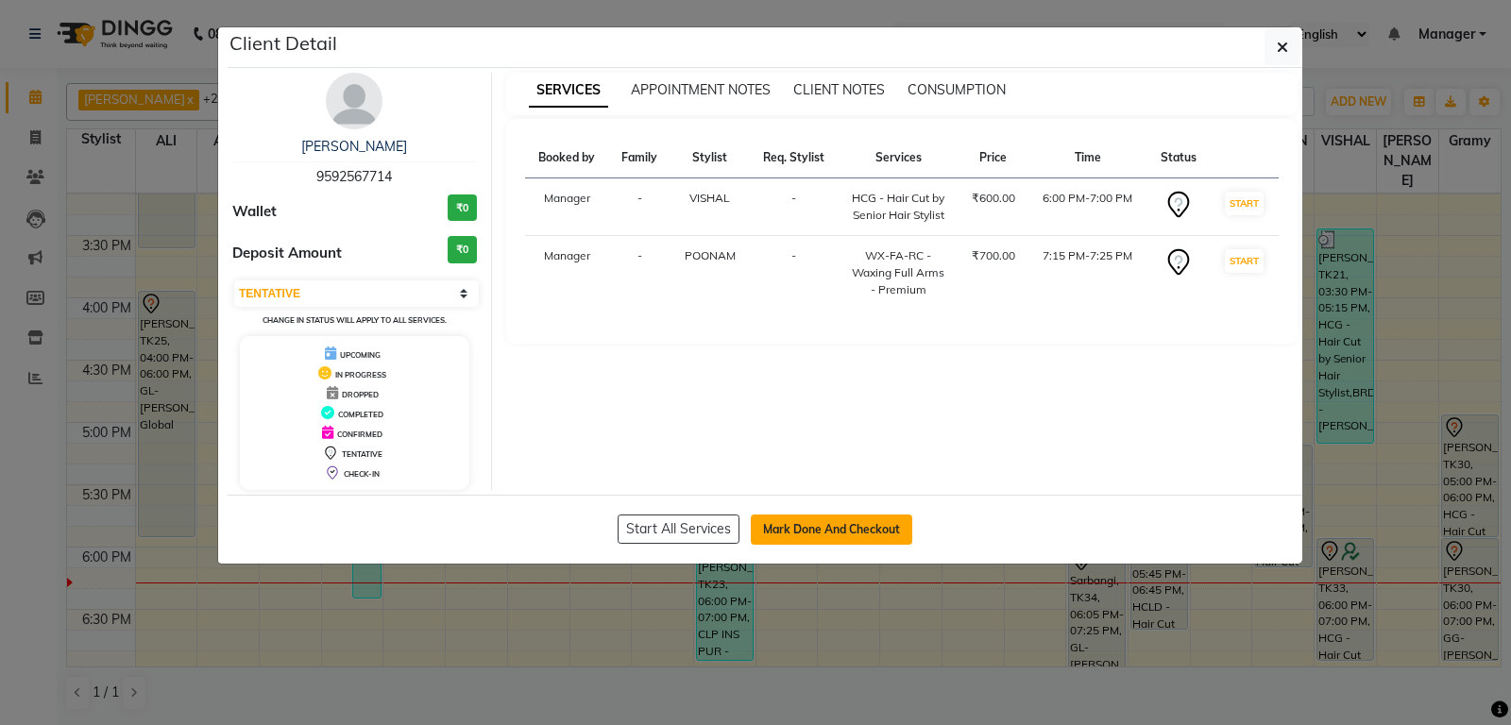
click at [812, 529] on button "Mark Done And Checkout" at bounding box center [831, 530] width 161 height 30
select select "6602"
select select "service"
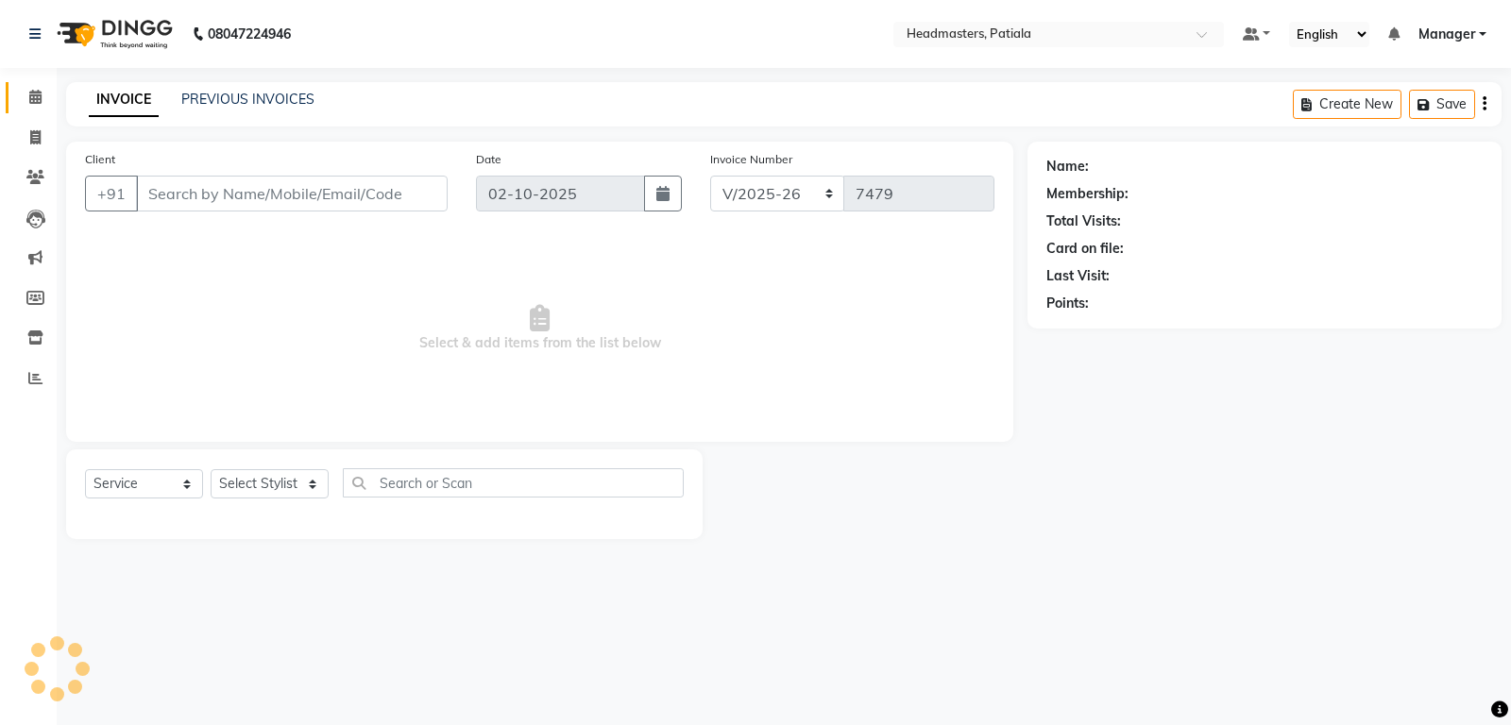
type input "9592567714"
select select "51098"
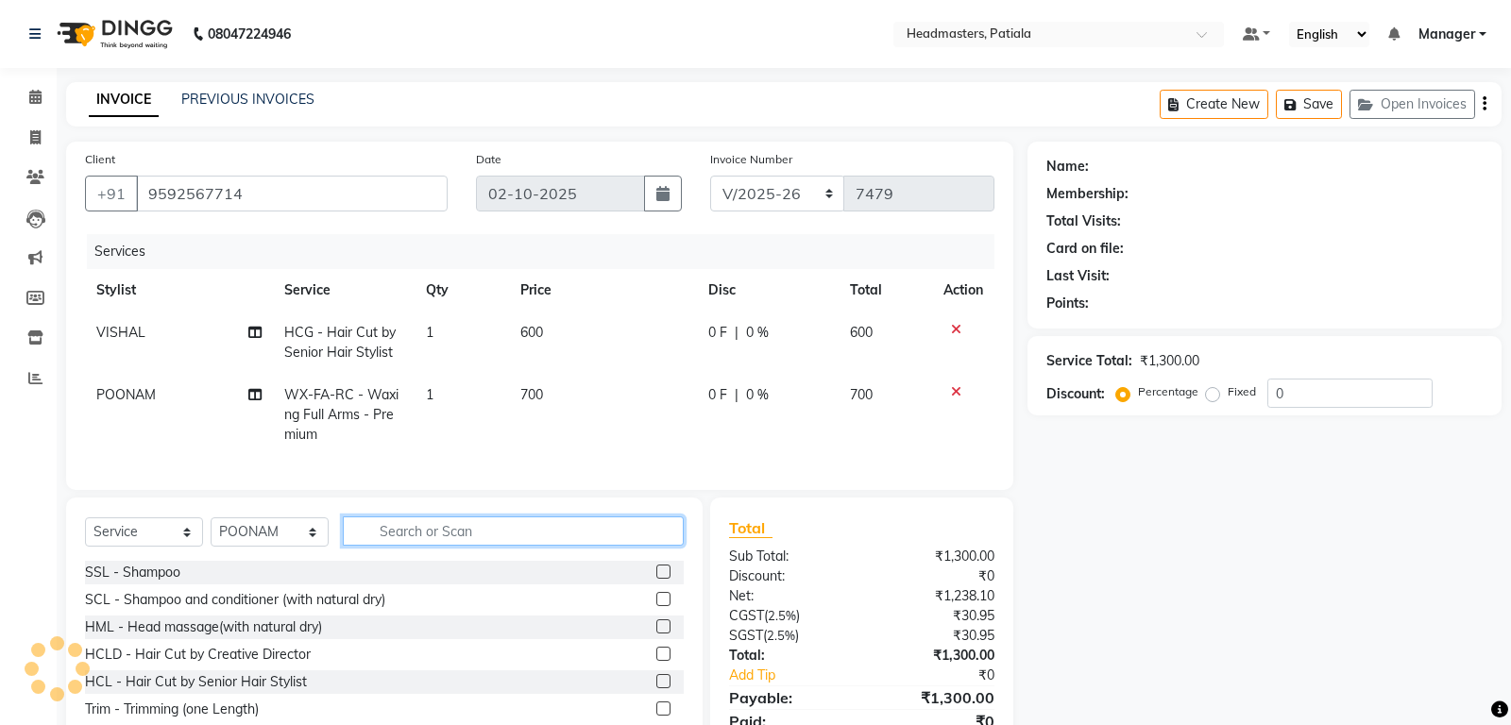
click at [513, 533] on input "text" at bounding box center [513, 531] width 341 height 29
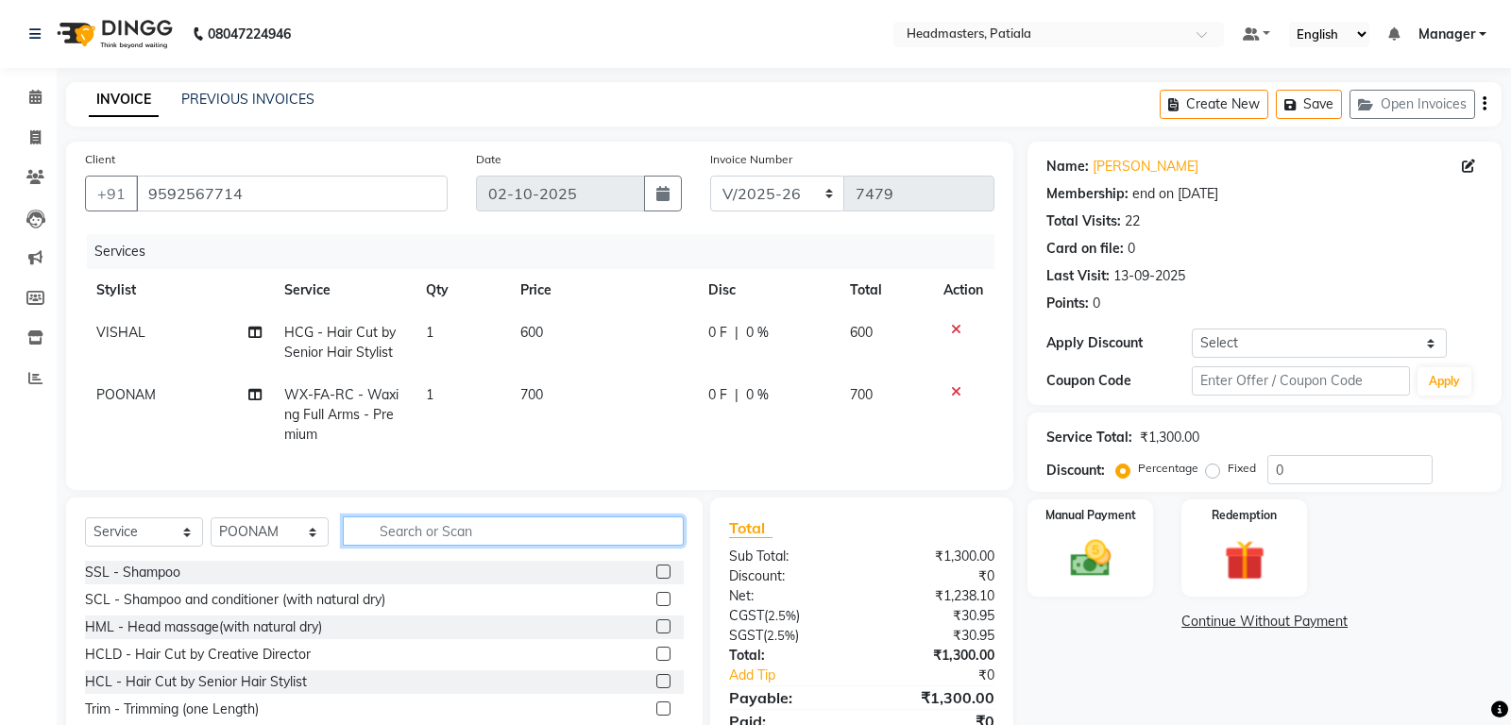
click at [489, 538] on input "text" at bounding box center [513, 531] width 341 height 29
click at [577, 523] on input "text" at bounding box center [513, 531] width 341 height 29
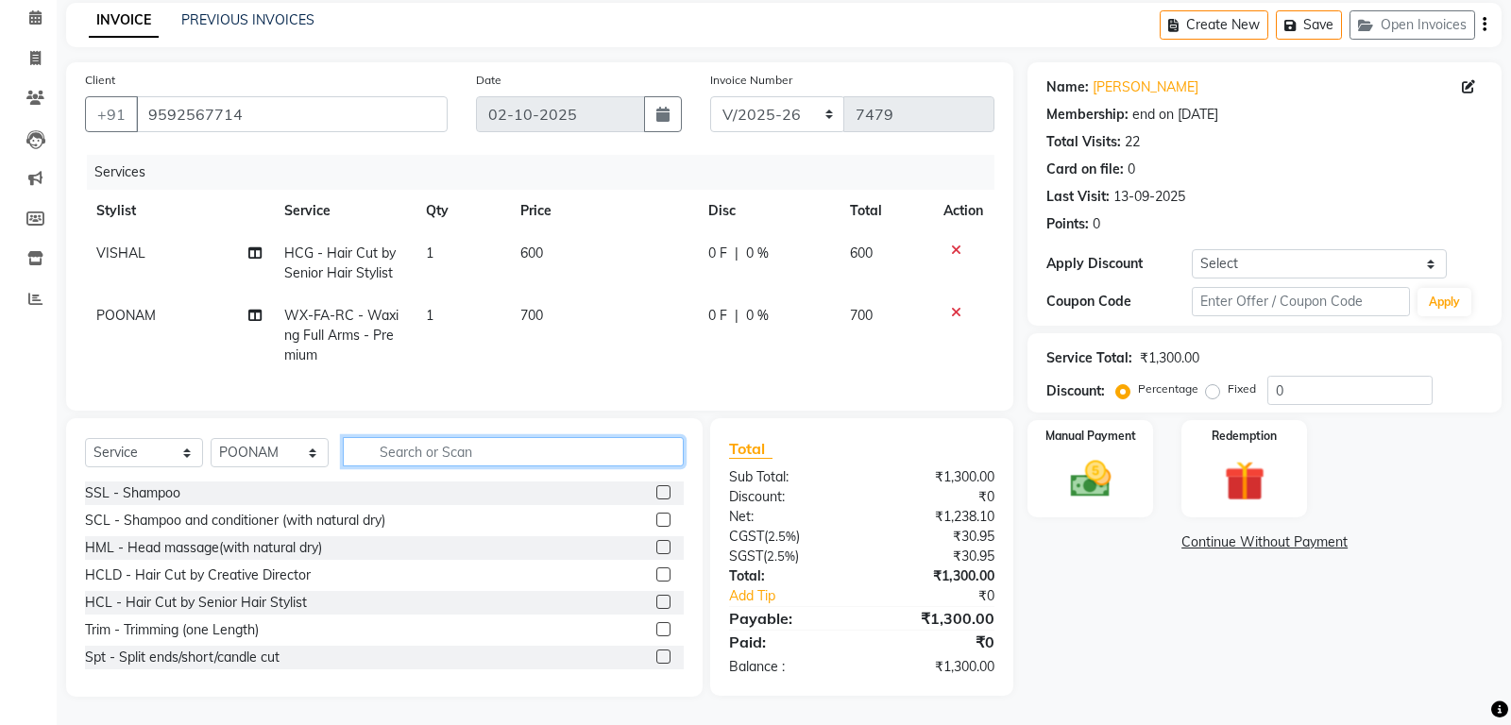
click at [563, 442] on input "text" at bounding box center [513, 451] width 341 height 29
drag, startPoint x: 494, startPoint y: 448, endPoint x: 503, endPoint y: 445, distance: 9.9
click at [495, 448] on input "text" at bounding box center [513, 451] width 341 height 29
click at [952, 306] on icon at bounding box center [956, 312] width 10 height 13
click at [583, 444] on input "text" at bounding box center [513, 451] width 341 height 29
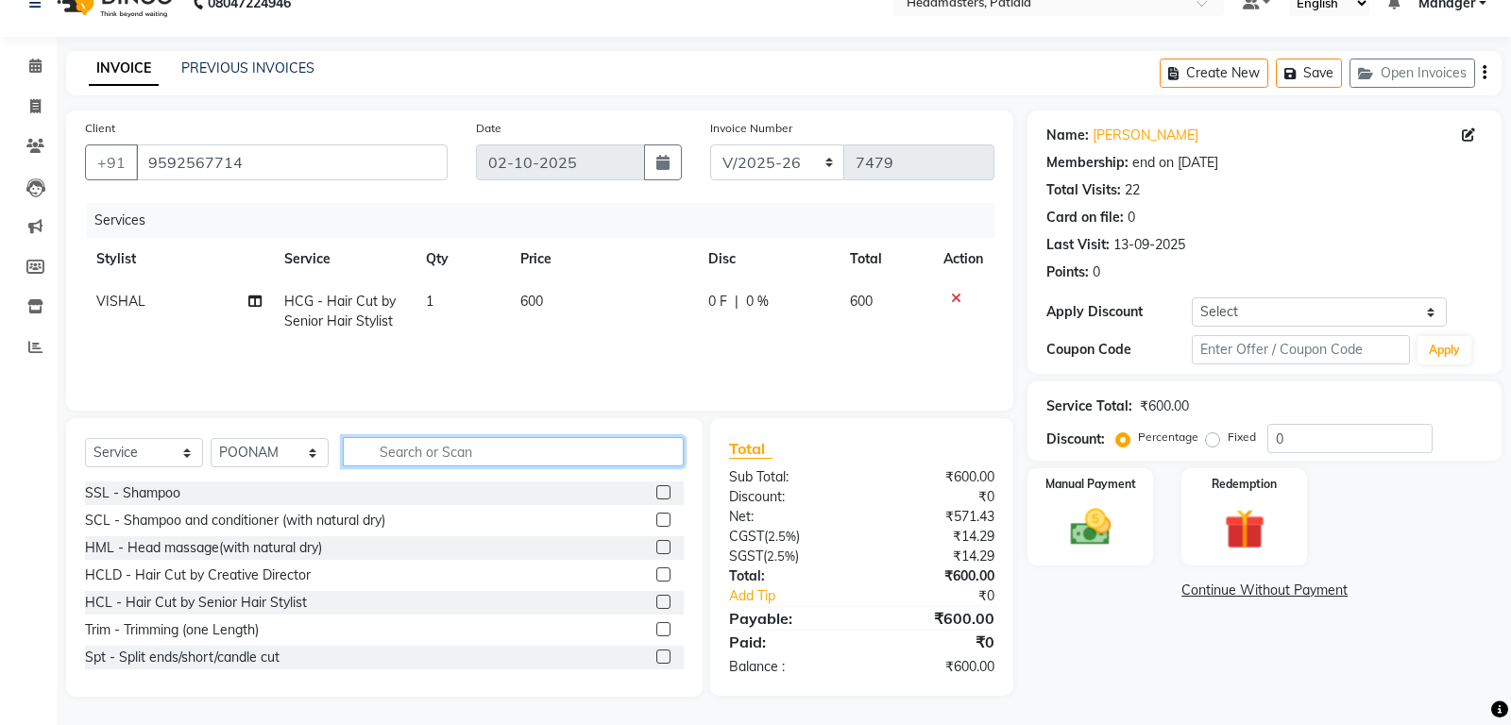
scroll to position [32, 0]
type input "under"
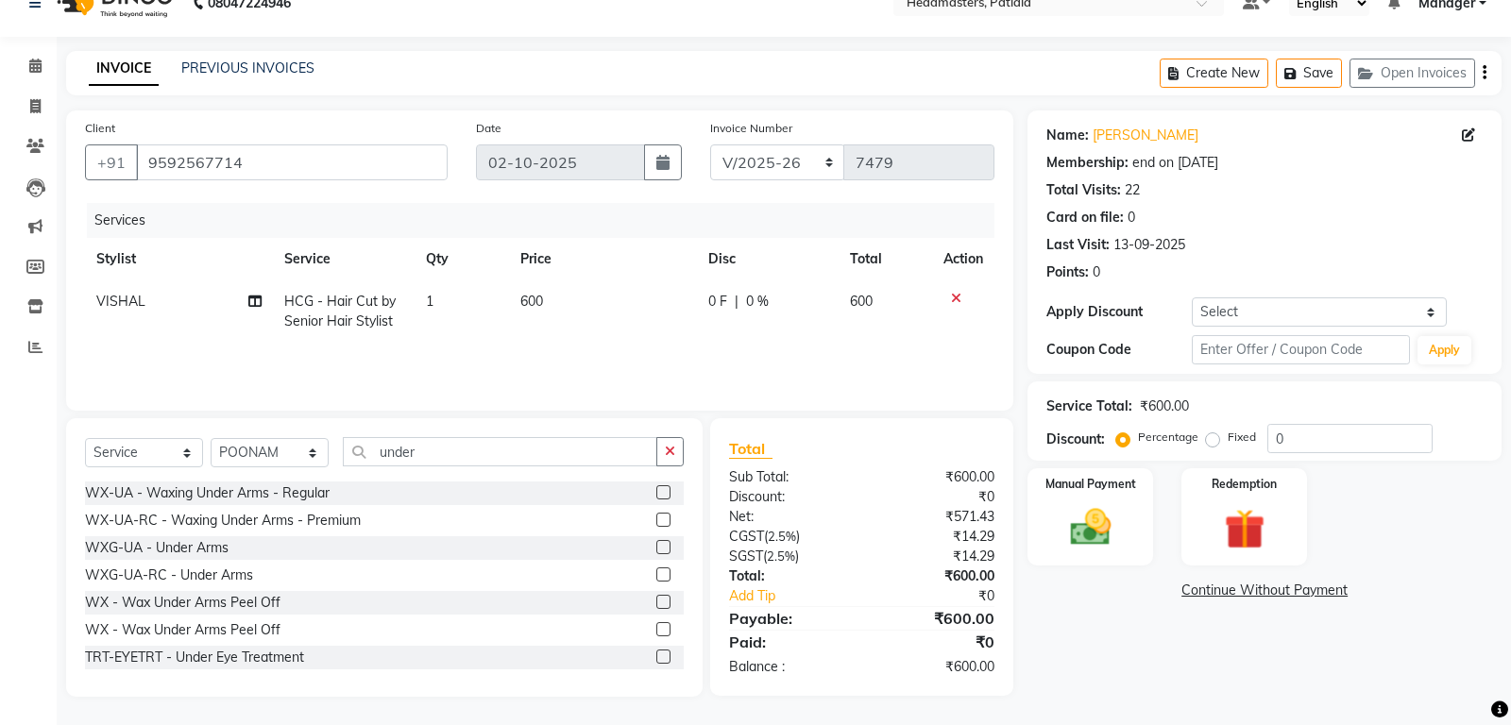
click at [659, 517] on label at bounding box center [663, 520] width 14 height 14
click at [659, 517] on input "checkbox" at bounding box center [662, 521] width 12 height 12
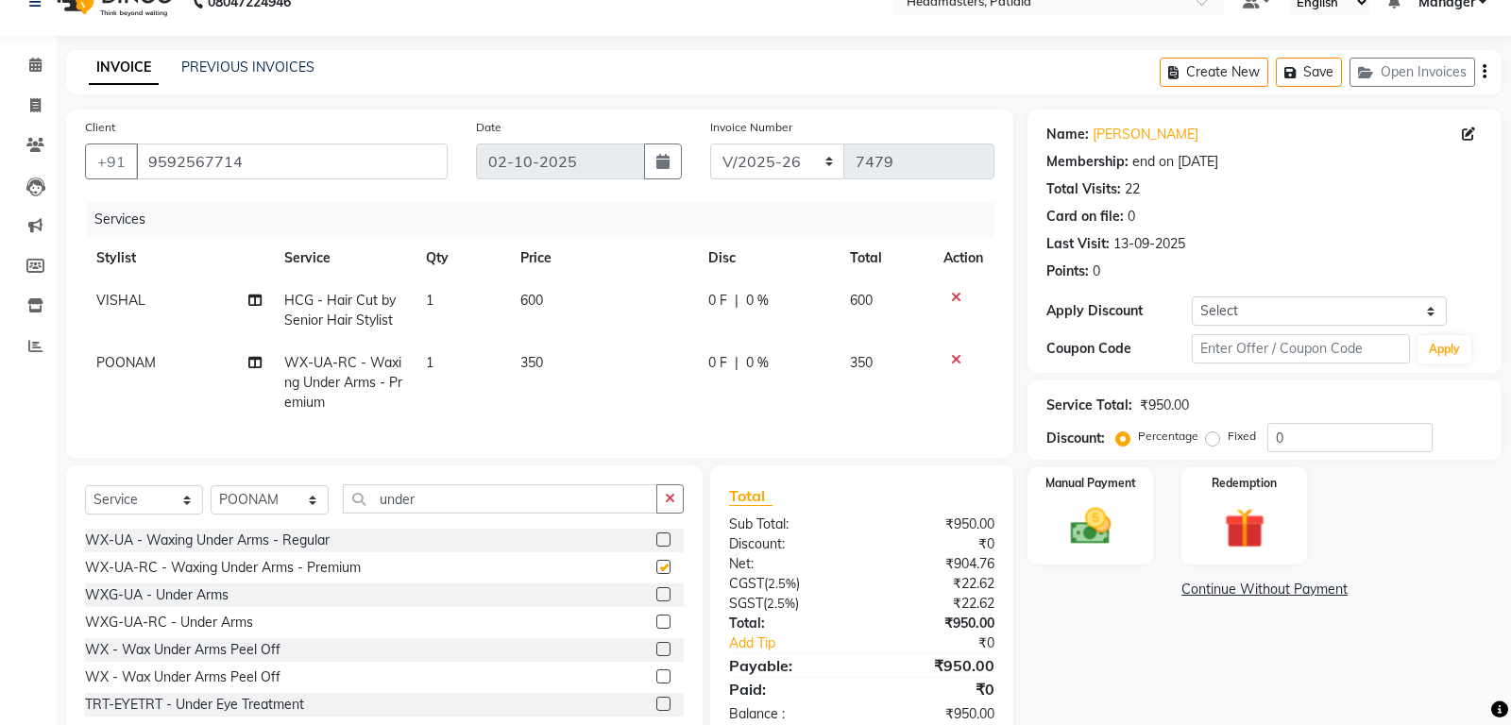
checkbox input "false"
click at [467, 503] on input "under" at bounding box center [500, 498] width 314 height 29
type input "u"
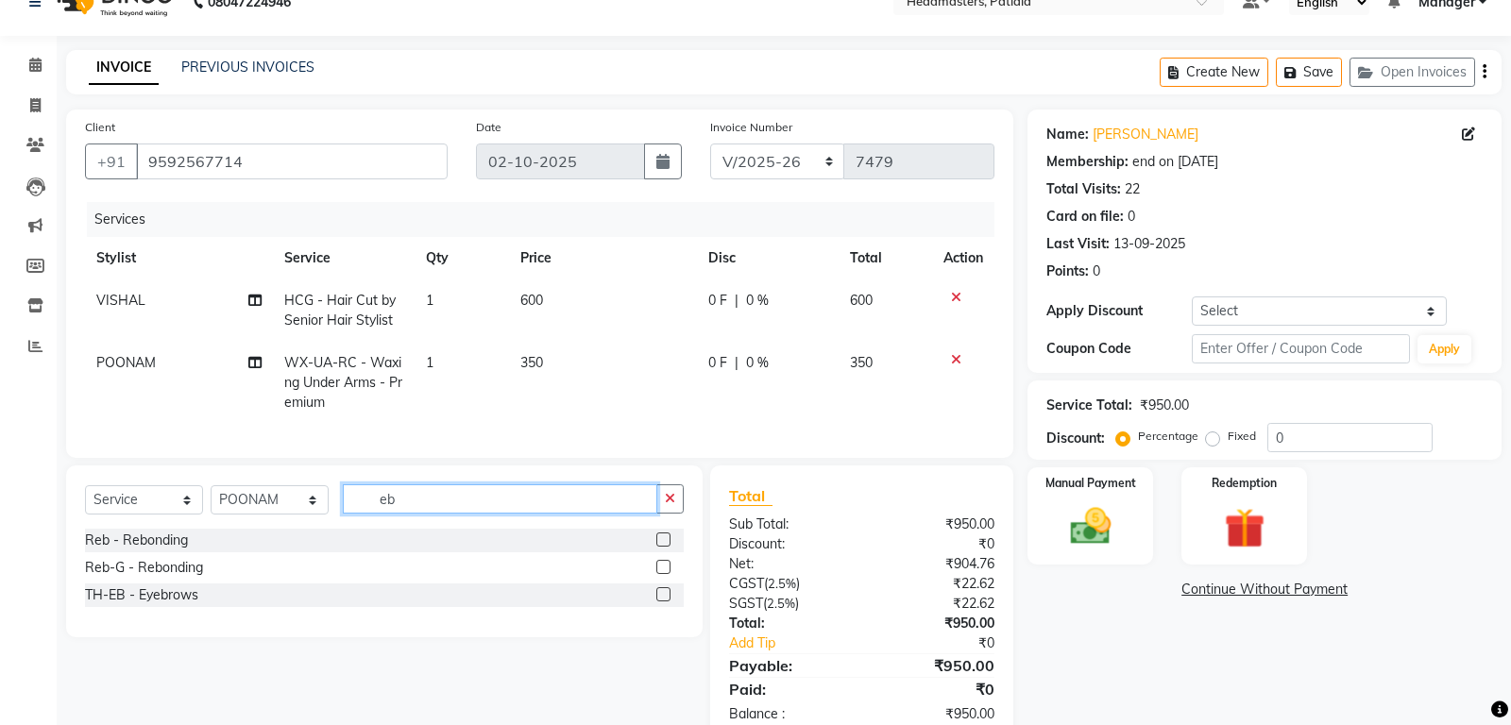
type input "eb"
click at [664, 588] on label at bounding box center [663, 594] width 14 height 14
click at [664, 589] on input "checkbox" at bounding box center [662, 595] width 12 height 12
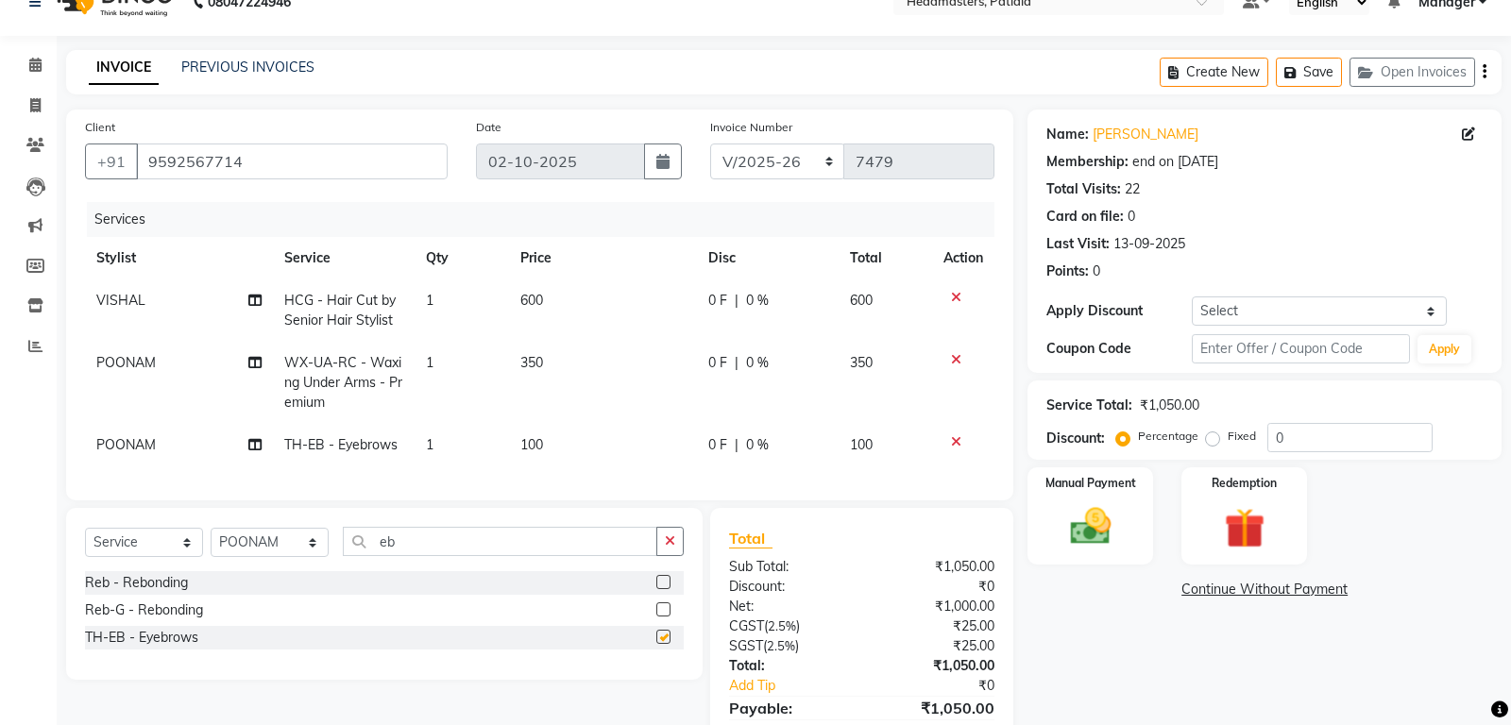
checkbox input "false"
click at [504, 543] on input "eb" at bounding box center [500, 541] width 314 height 29
type input "e"
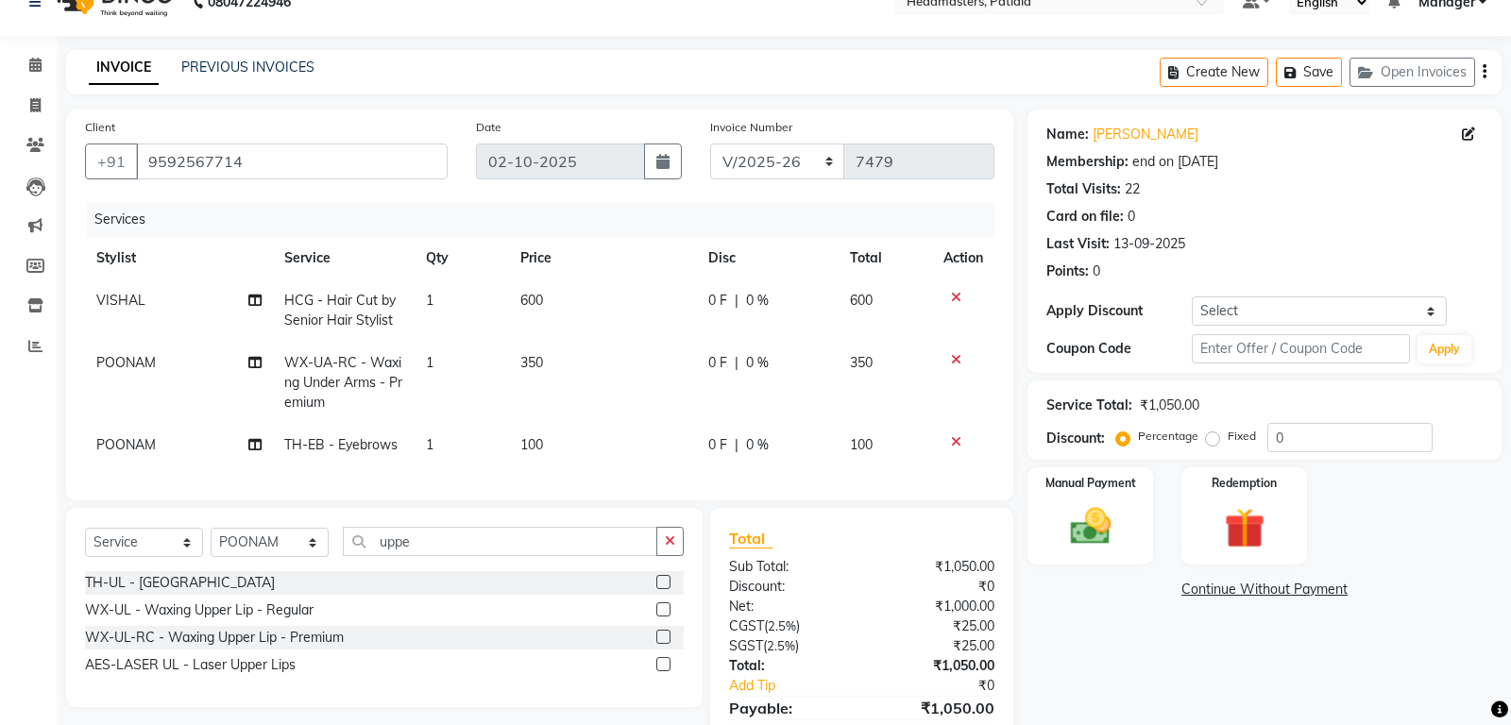
click at [664, 581] on label at bounding box center [663, 582] width 14 height 14
click at [492, 541] on input "uppe" at bounding box center [500, 541] width 314 height 29
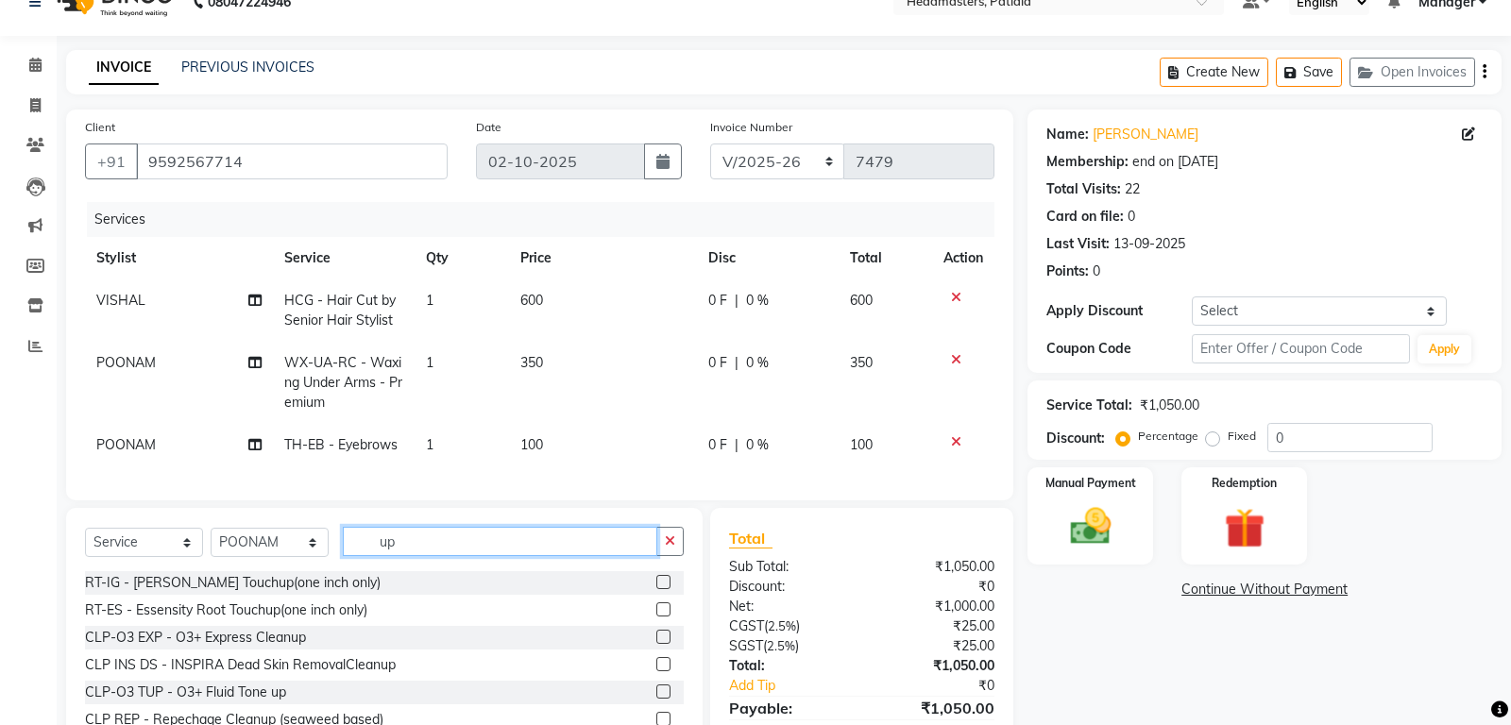
type input "u"
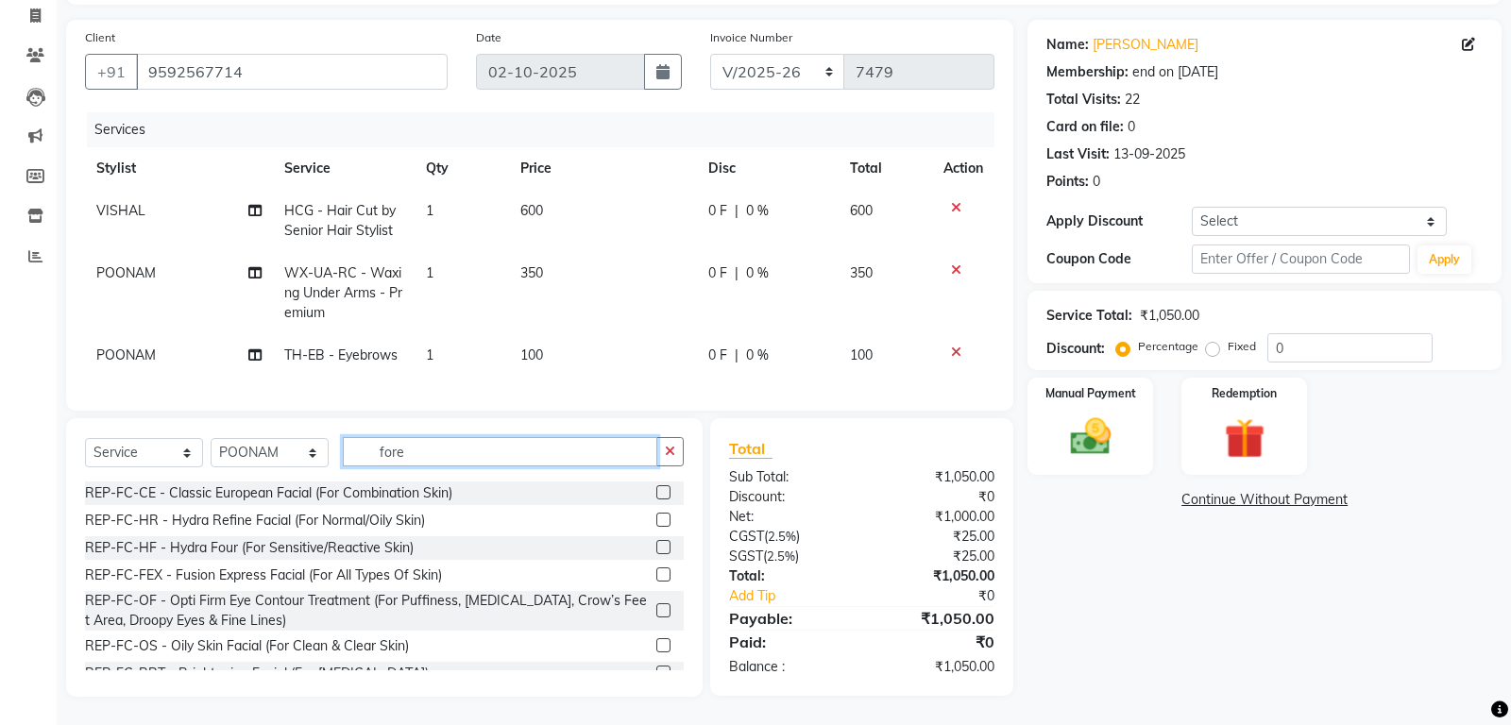
scroll to position [121, 0]
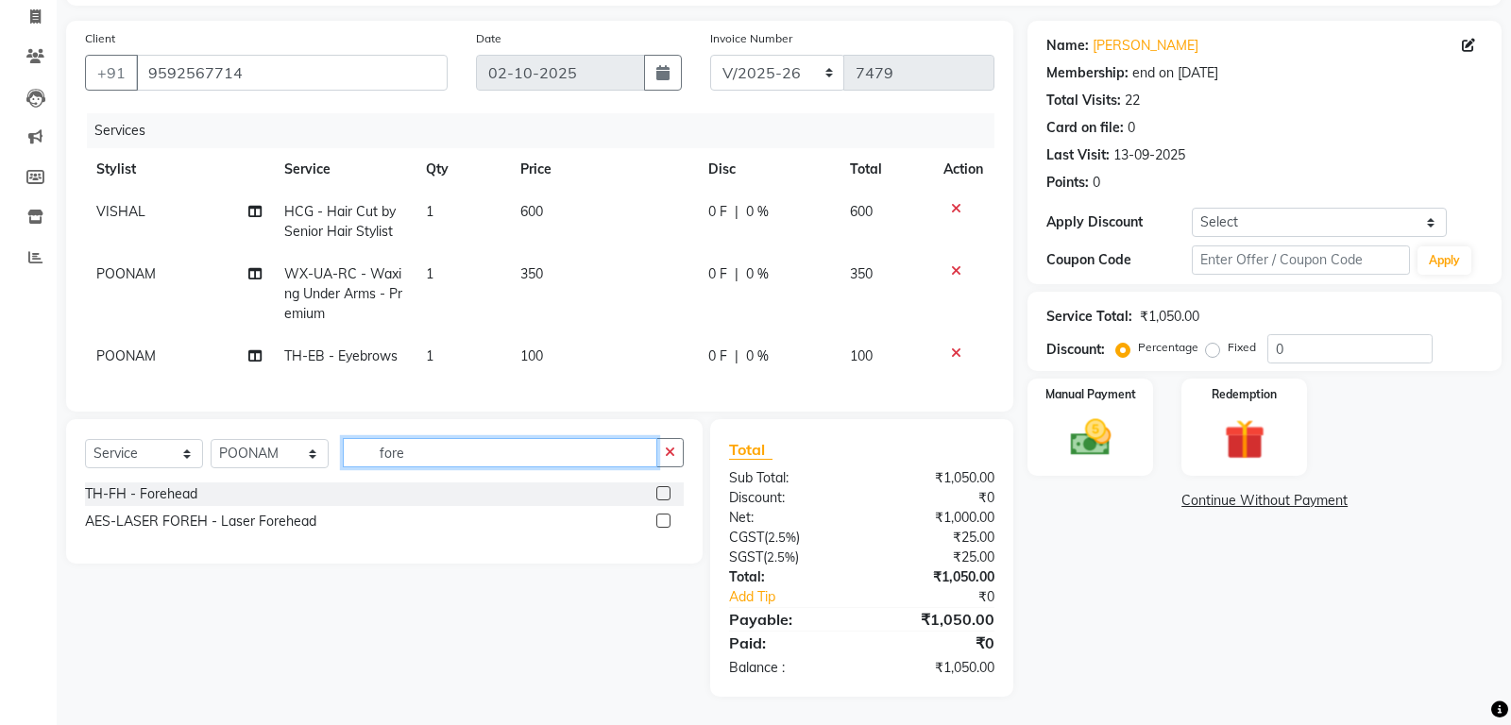
type input "fore"
drag, startPoint x: 668, startPoint y: 489, endPoint x: 580, endPoint y: 463, distance: 91.7
click at [665, 489] on label at bounding box center [663, 493] width 14 height 14
click at [668, 491] on label at bounding box center [663, 493] width 14 height 14
click at [668, 491] on input "checkbox" at bounding box center [662, 494] width 12 height 12
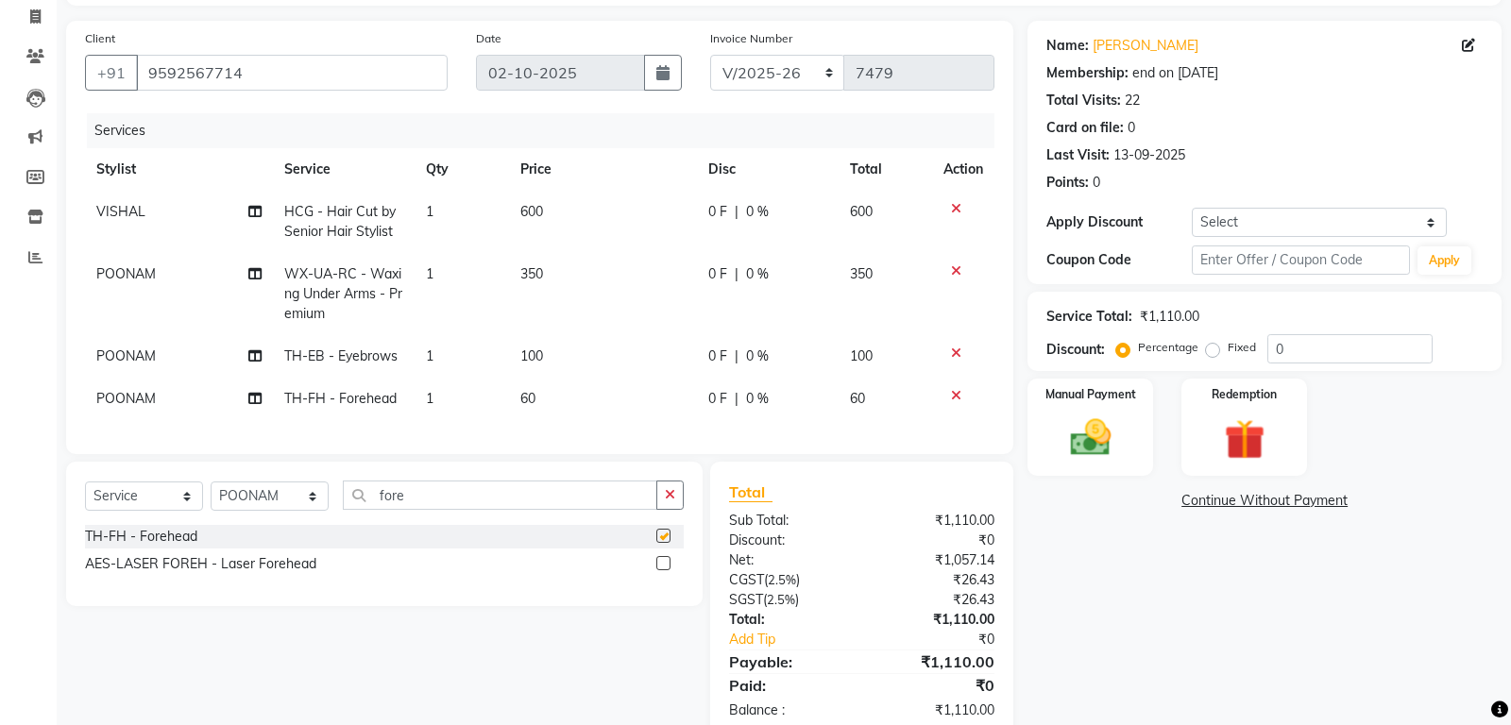
checkbox input "false"
click at [555, 501] on input "fore" at bounding box center [500, 495] width 314 height 29
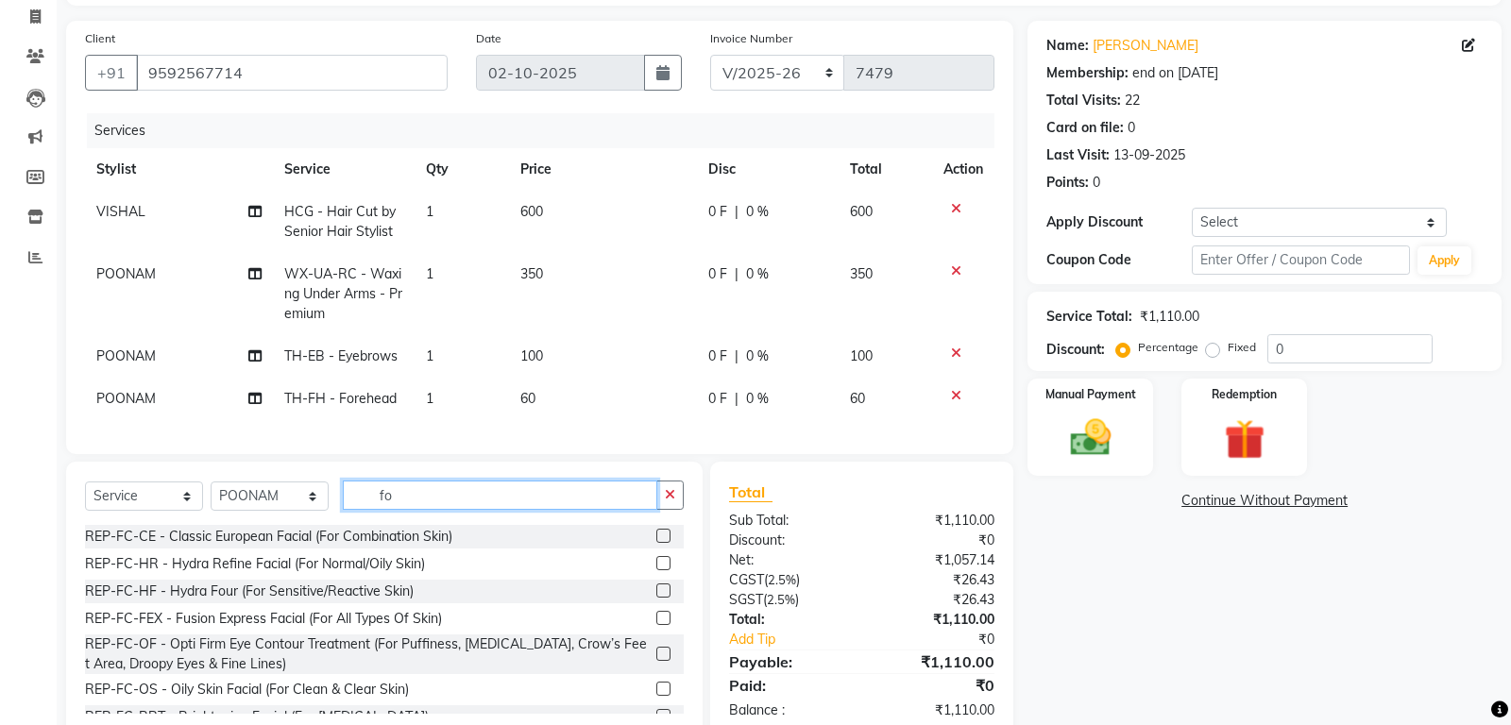
type input "f"
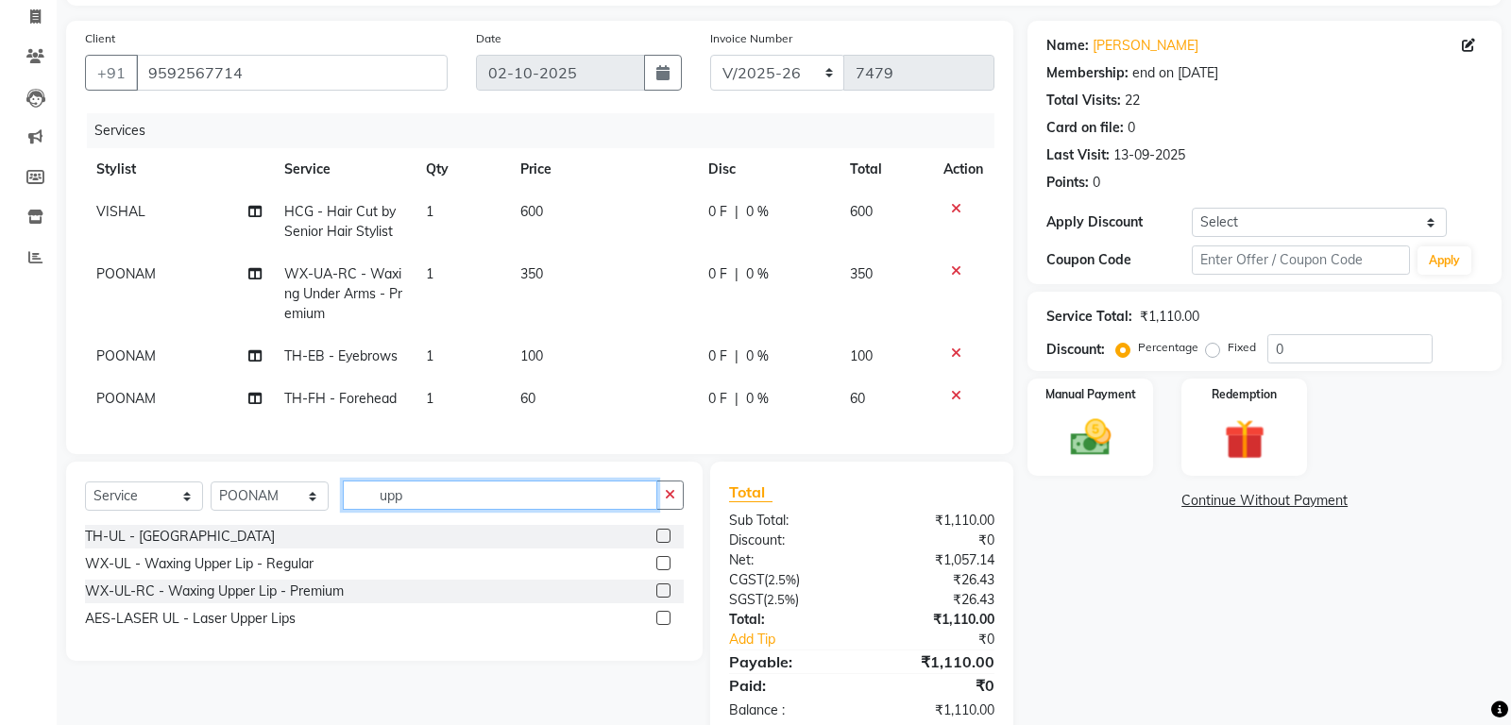
type input "upp"
click at [658, 533] on label at bounding box center [663, 536] width 14 height 14
click at [658, 533] on input "checkbox" at bounding box center [662, 537] width 12 height 12
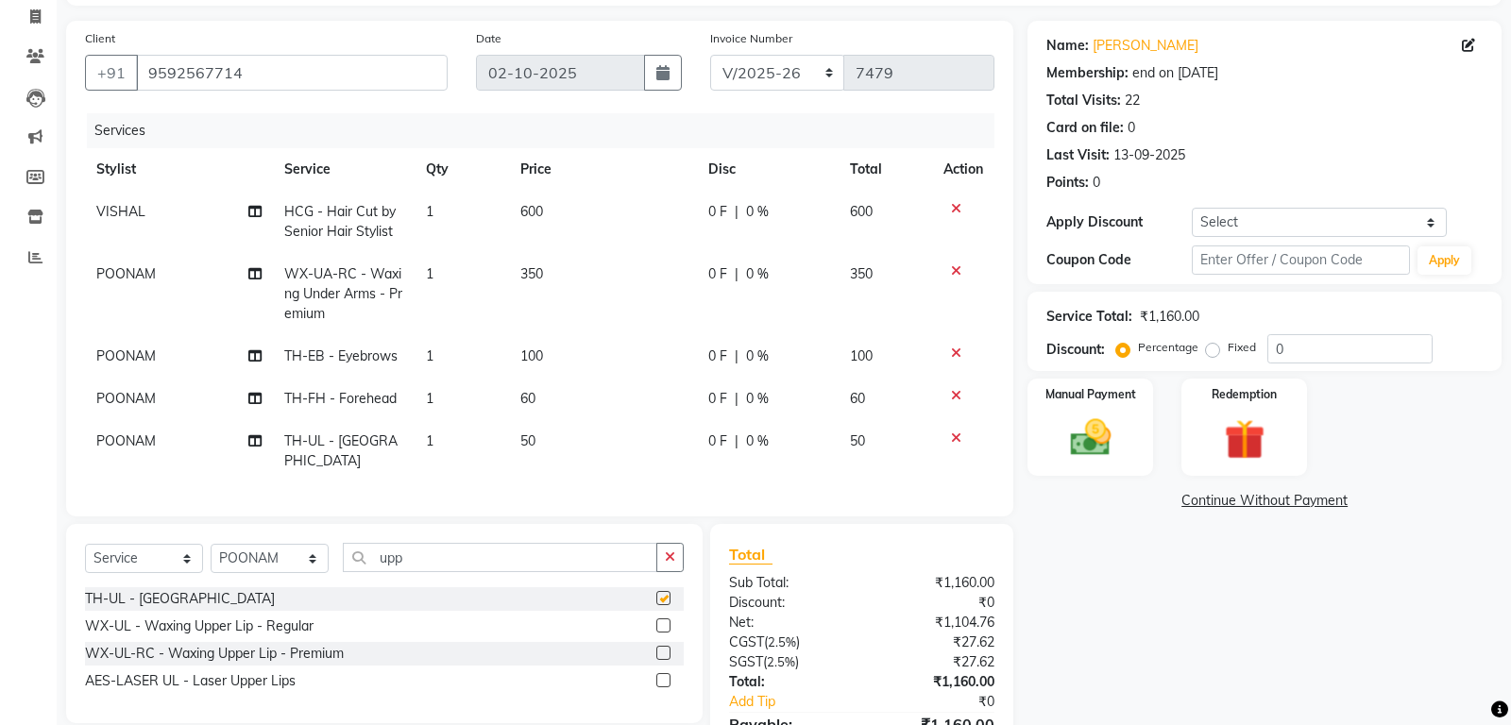
checkbox input "false"
click at [726, 206] on div "0 F | 0 %" at bounding box center [767, 212] width 119 height 20
select select "51089"
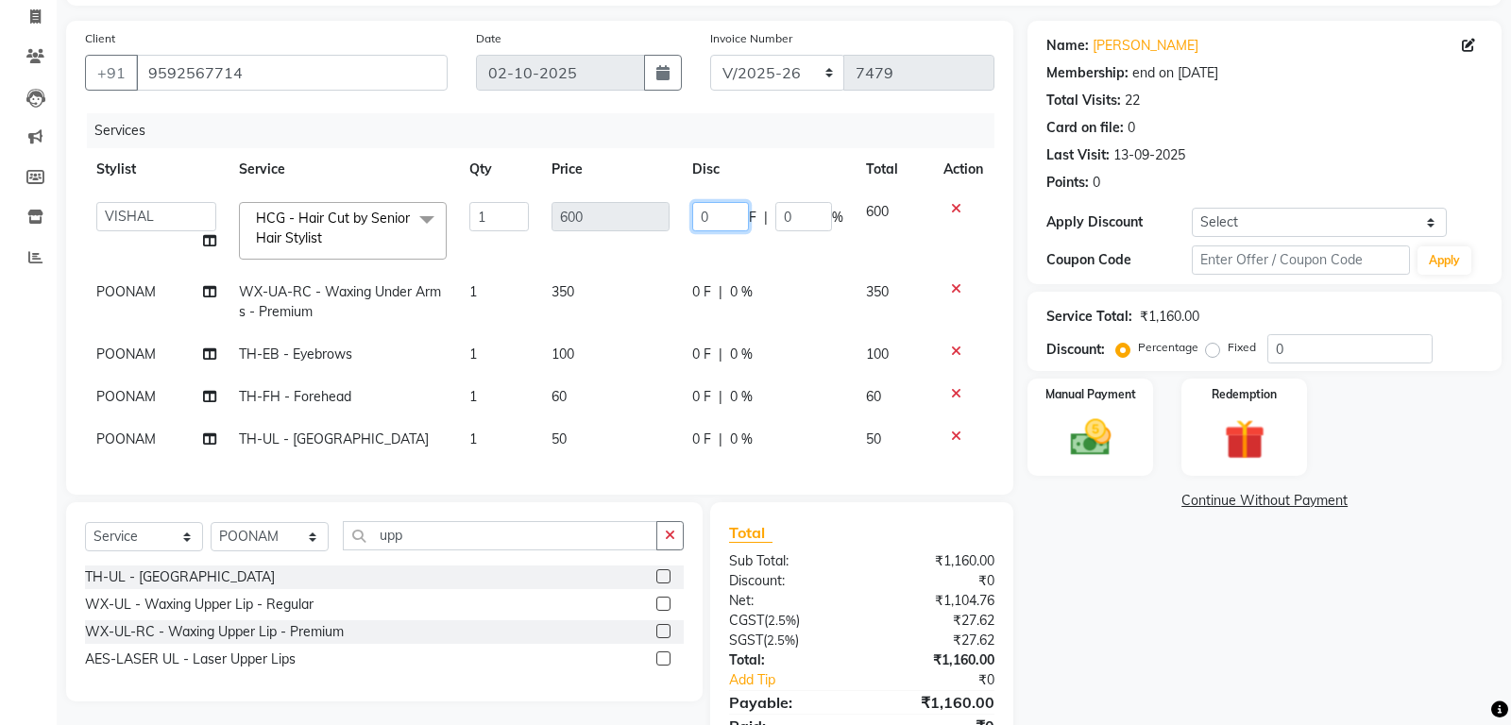
click at [712, 218] on input "0" at bounding box center [720, 216] width 57 height 29
type input "300"
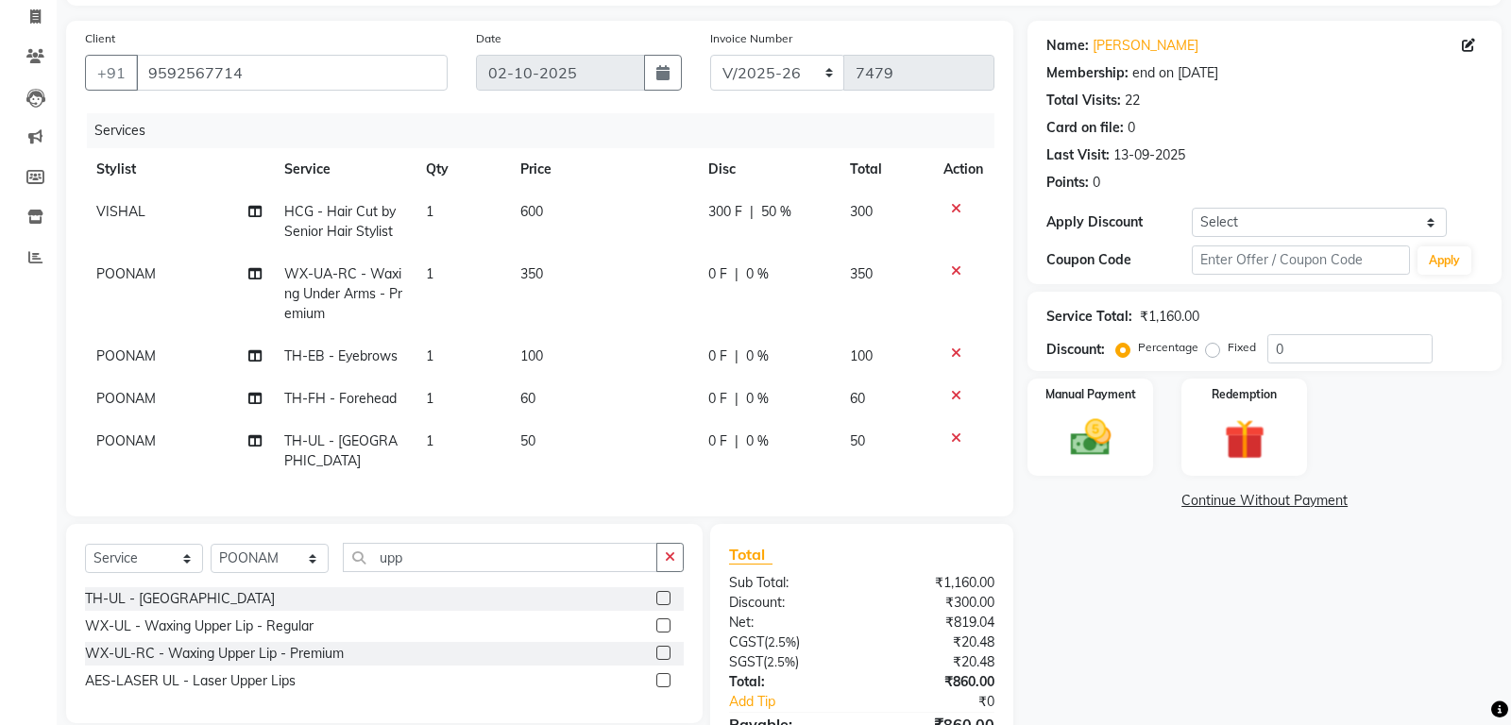
click at [616, 272] on td "350" at bounding box center [603, 294] width 188 height 82
select select "51098"
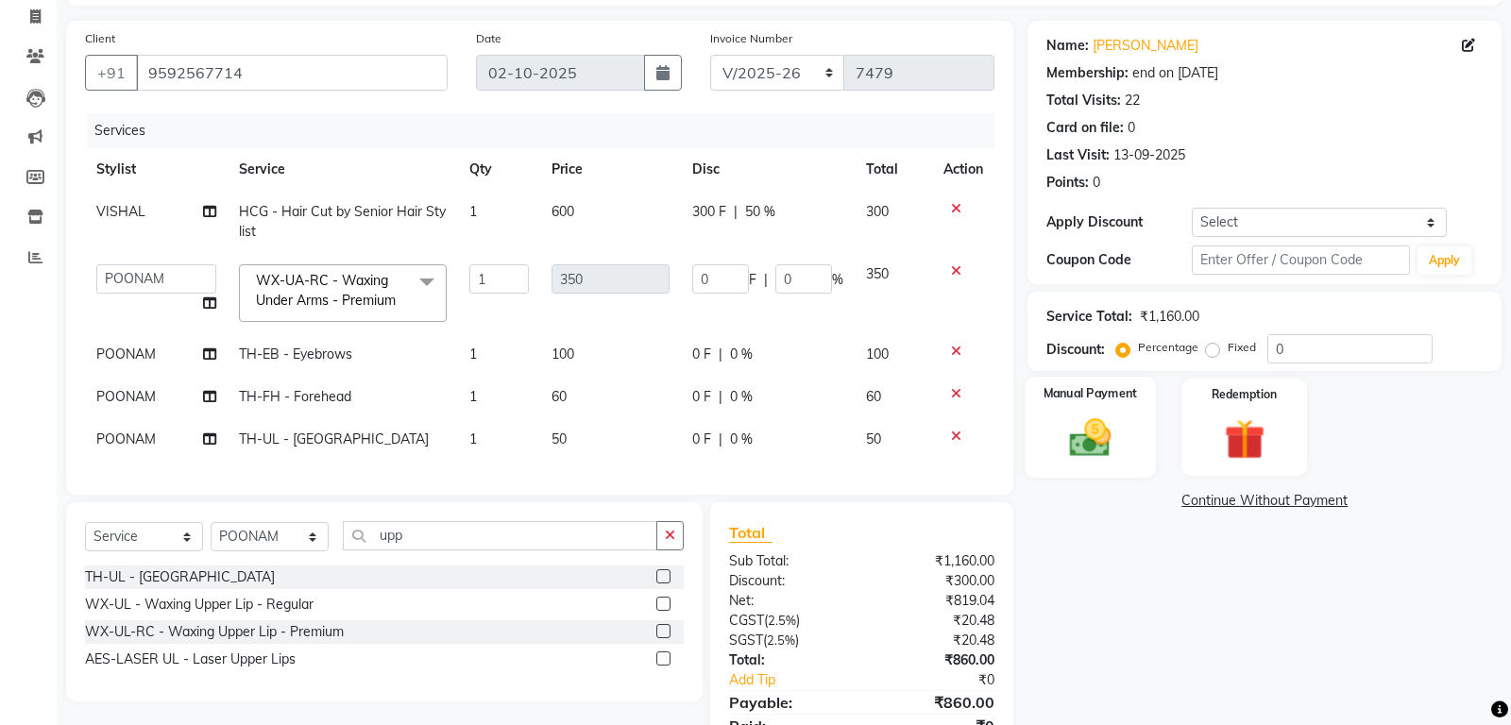
click at [1093, 414] on img at bounding box center [1091, 438] width 68 height 48
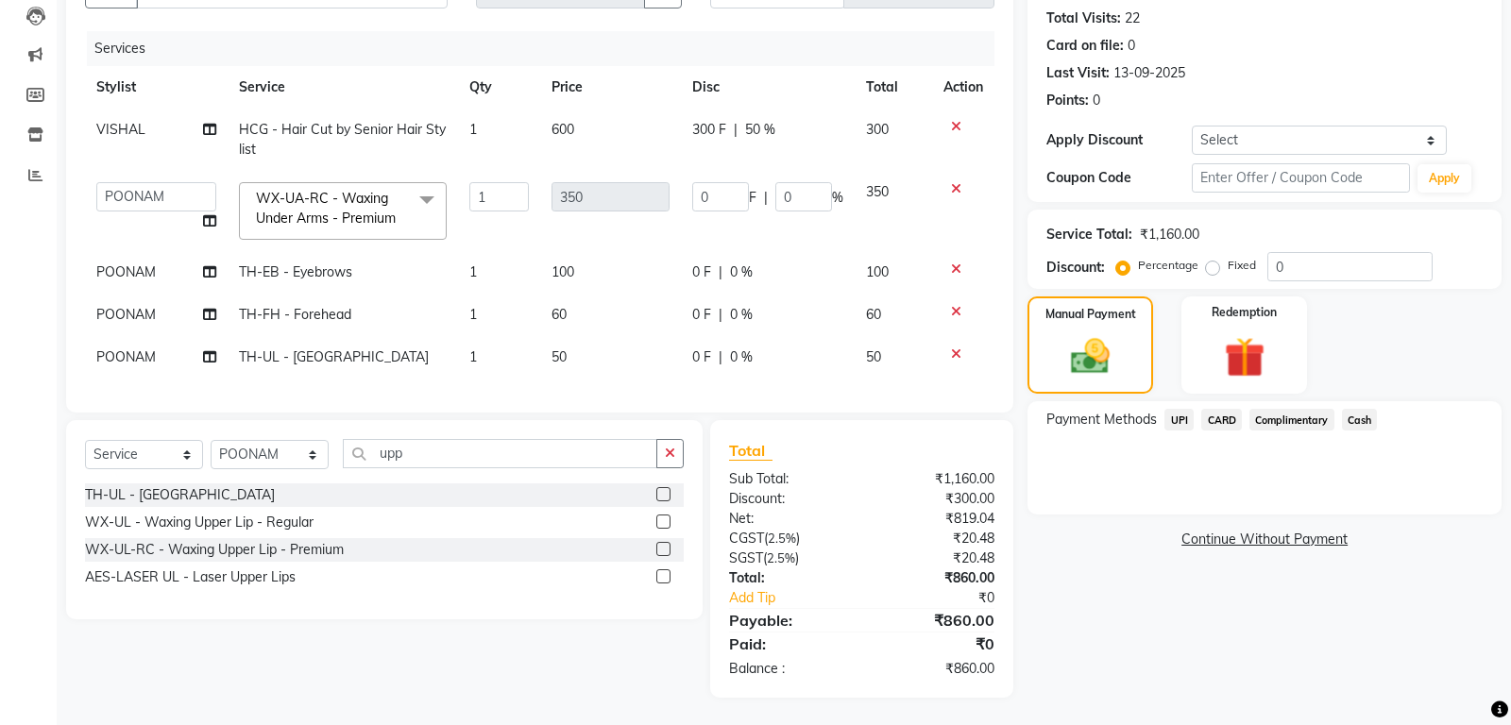
click at [1183, 414] on span "UPI" at bounding box center [1178, 420] width 29 height 22
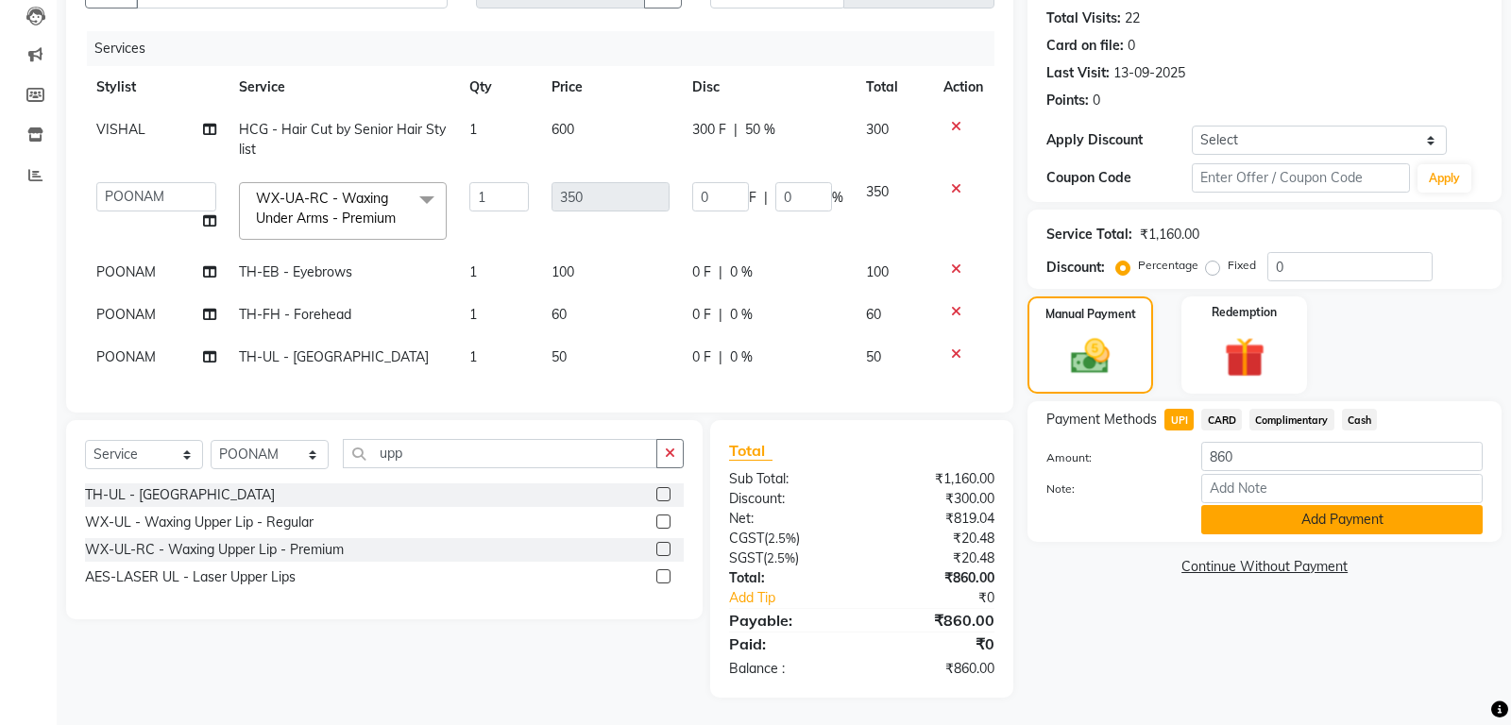
click at [1278, 519] on button "Add Payment" at bounding box center [1341, 519] width 281 height 29
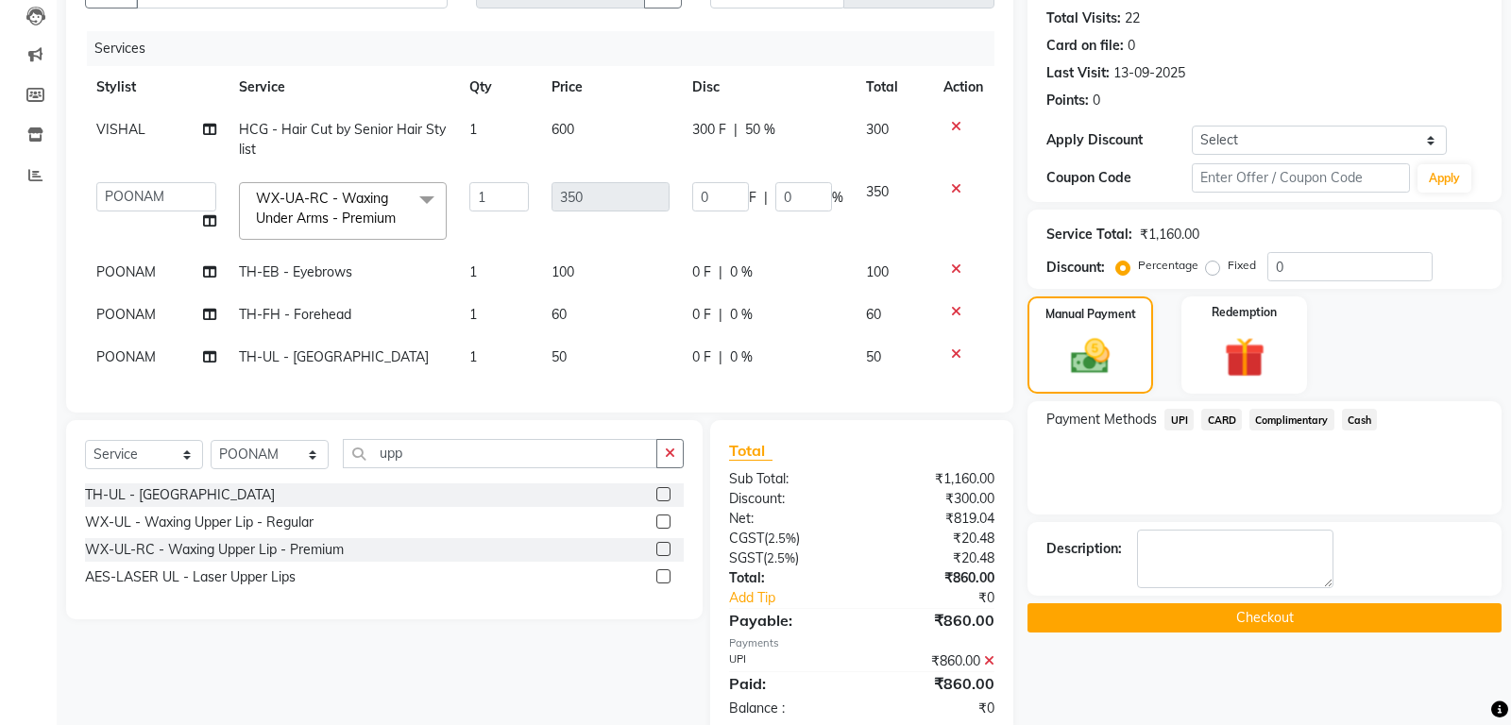
click at [1255, 615] on button "Checkout" at bounding box center [1264, 617] width 474 height 29
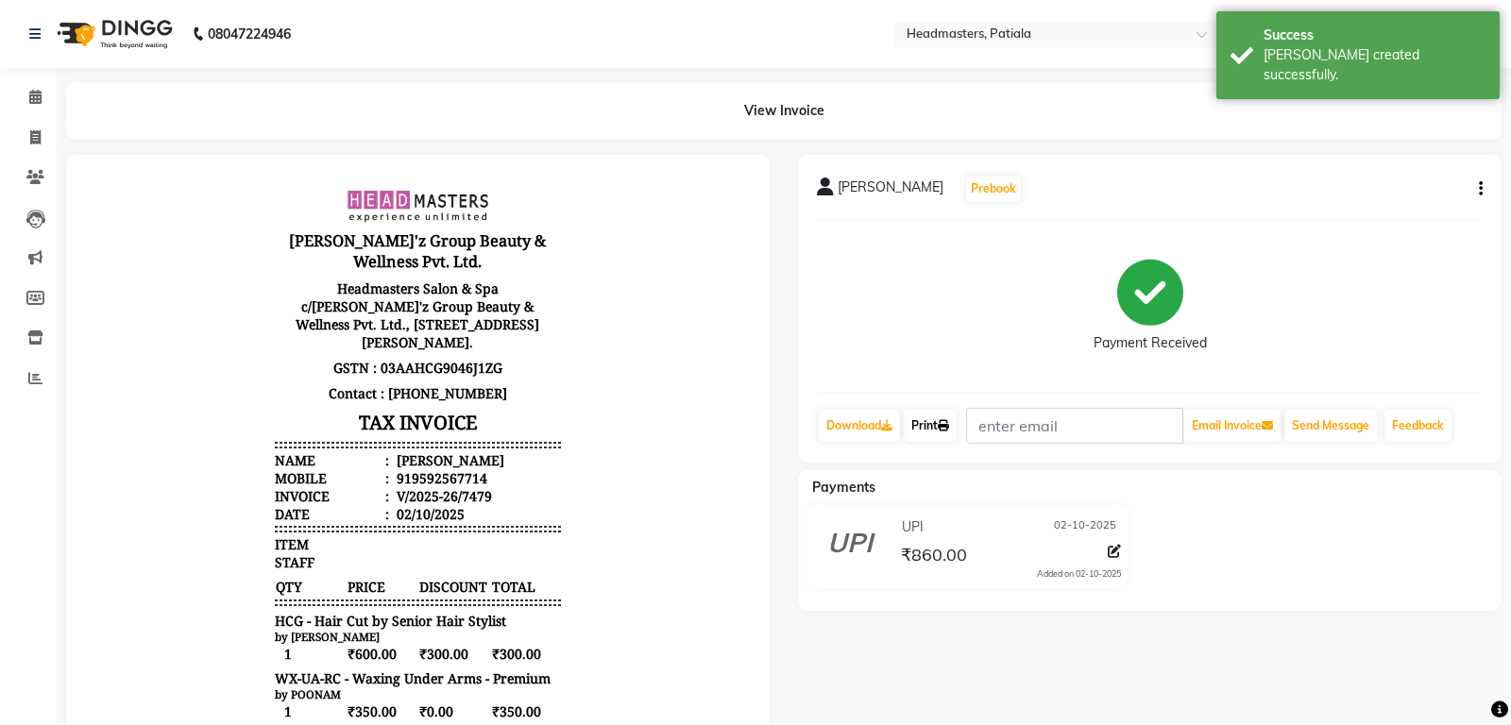
click at [949, 424] on icon at bounding box center [943, 425] width 11 height 11
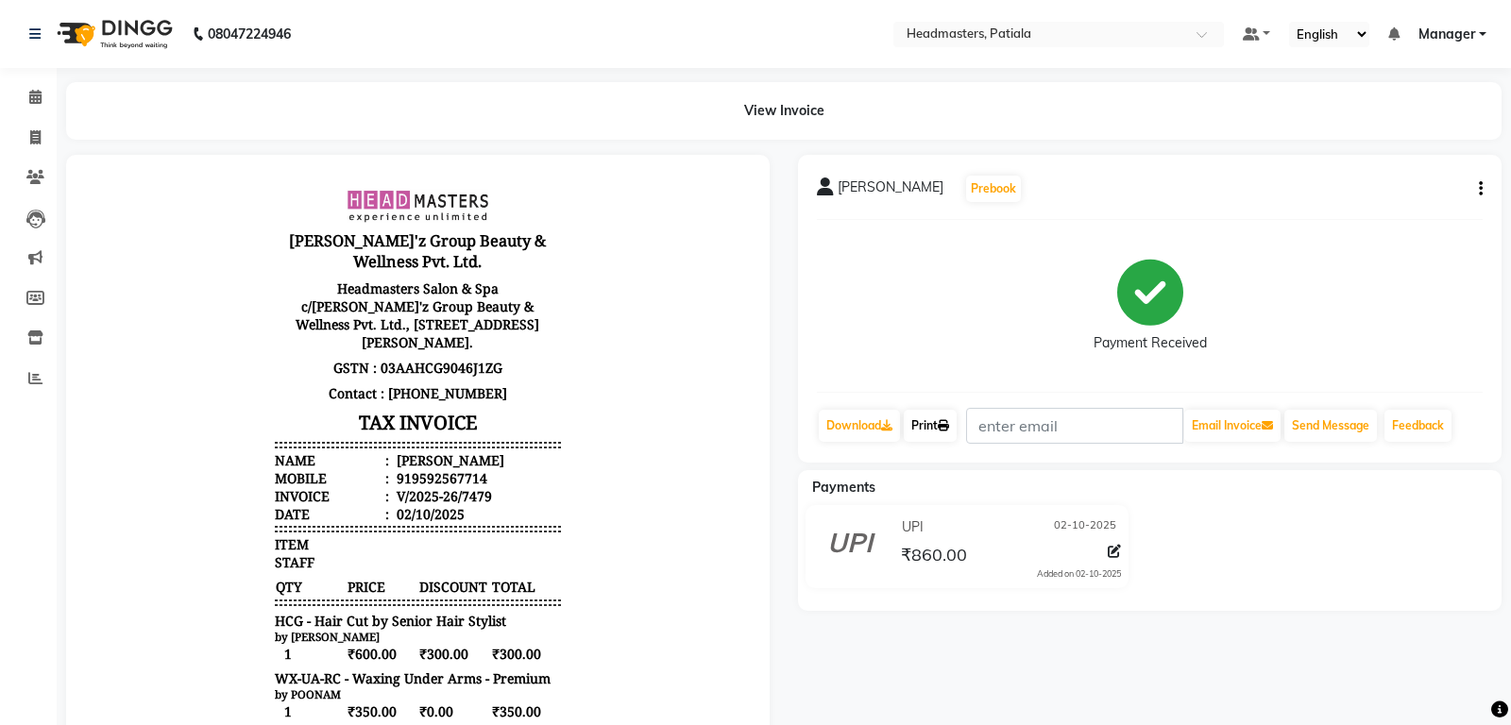
drag, startPoint x: 923, startPoint y: 423, endPoint x: 628, endPoint y: 41, distance: 483.3
click at [923, 423] on link "Print" at bounding box center [930, 426] width 53 height 32
click at [933, 430] on link "Print" at bounding box center [930, 426] width 53 height 32
click at [38, 99] on icon at bounding box center [35, 97] width 12 height 14
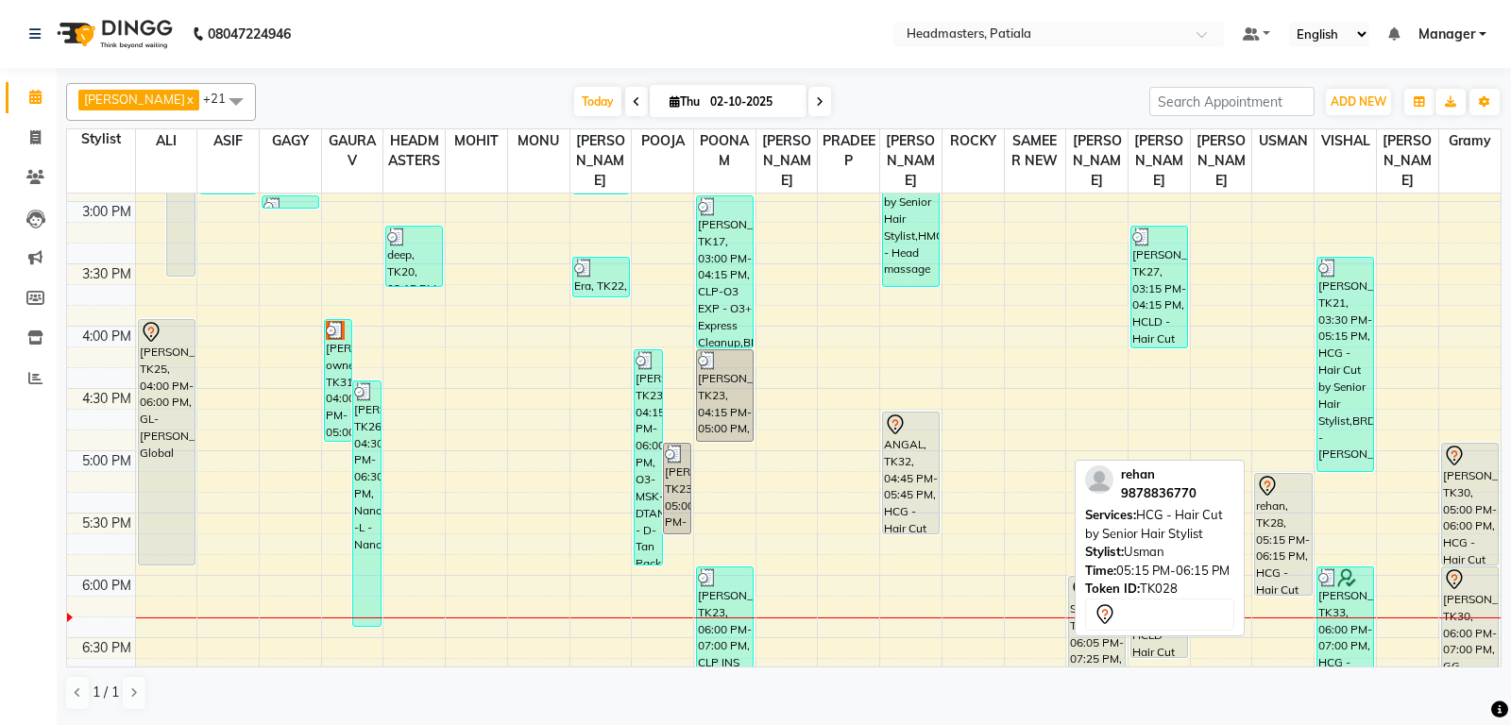
scroll to position [892, 0]
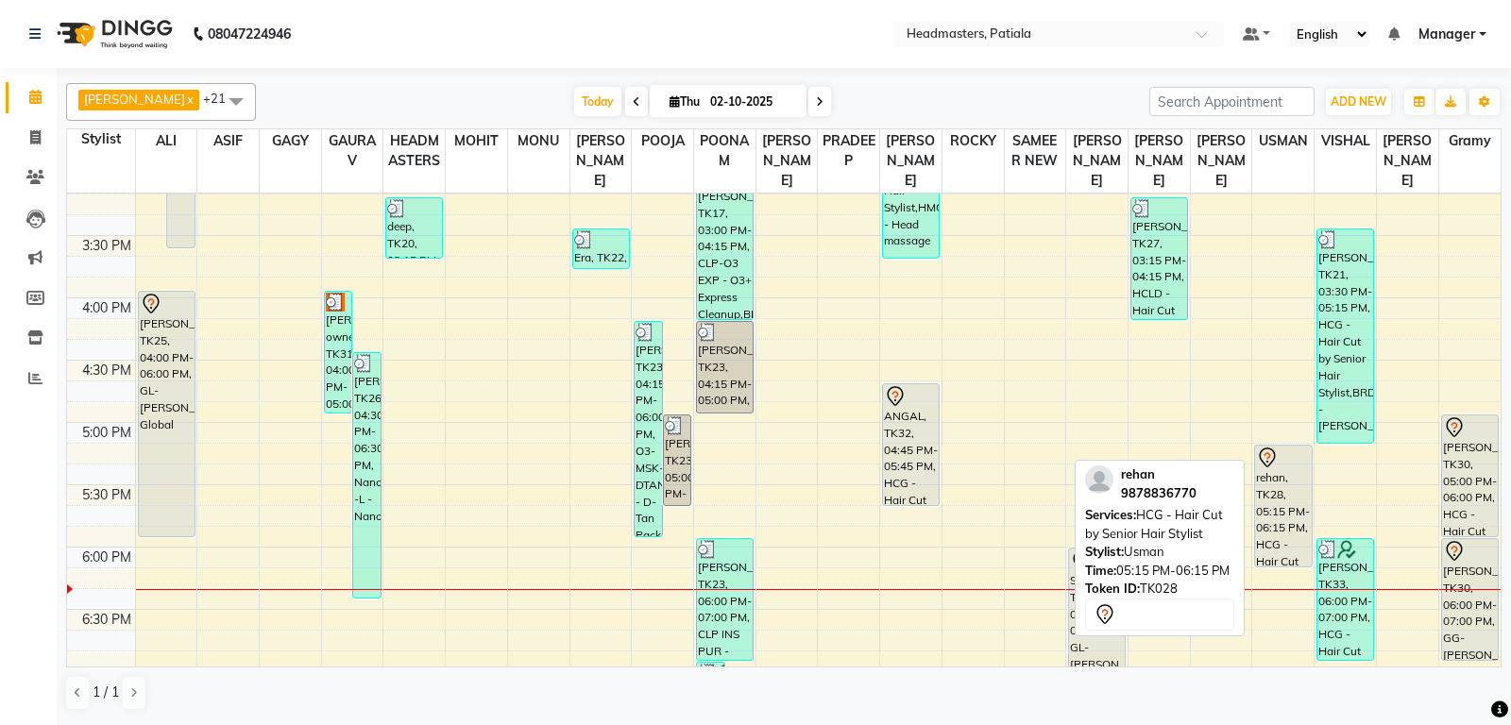
click at [1283, 557] on div "rehan, TK28, 05:15 PM-06:15 PM, HCG - Hair Cut by Senior Hair Stylist" at bounding box center [1283, 506] width 56 height 121
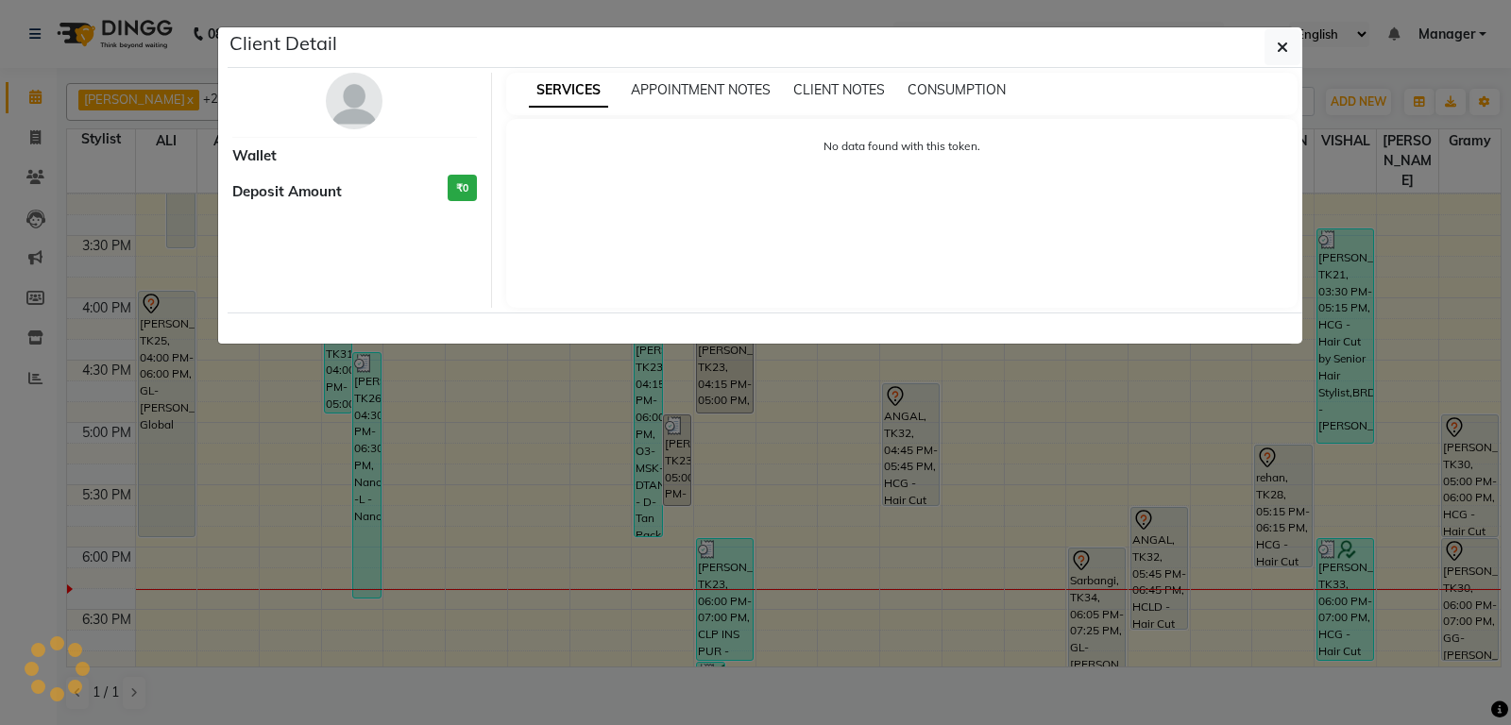
select select "7"
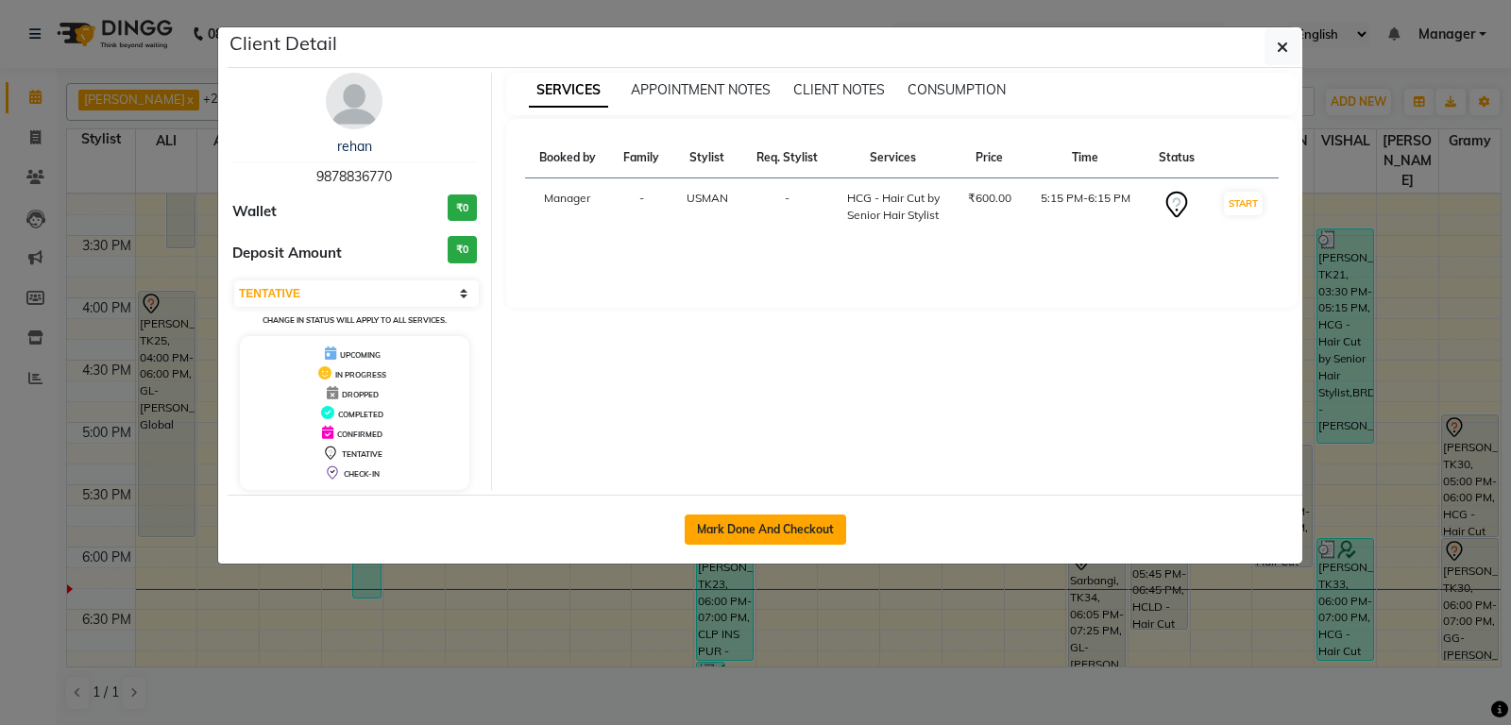
drag, startPoint x: 791, startPoint y: 540, endPoint x: 791, endPoint y: 526, distance: 14.2
click at [791, 539] on button "Mark Done And Checkout" at bounding box center [765, 530] width 161 height 30
select select "6602"
select select "service"
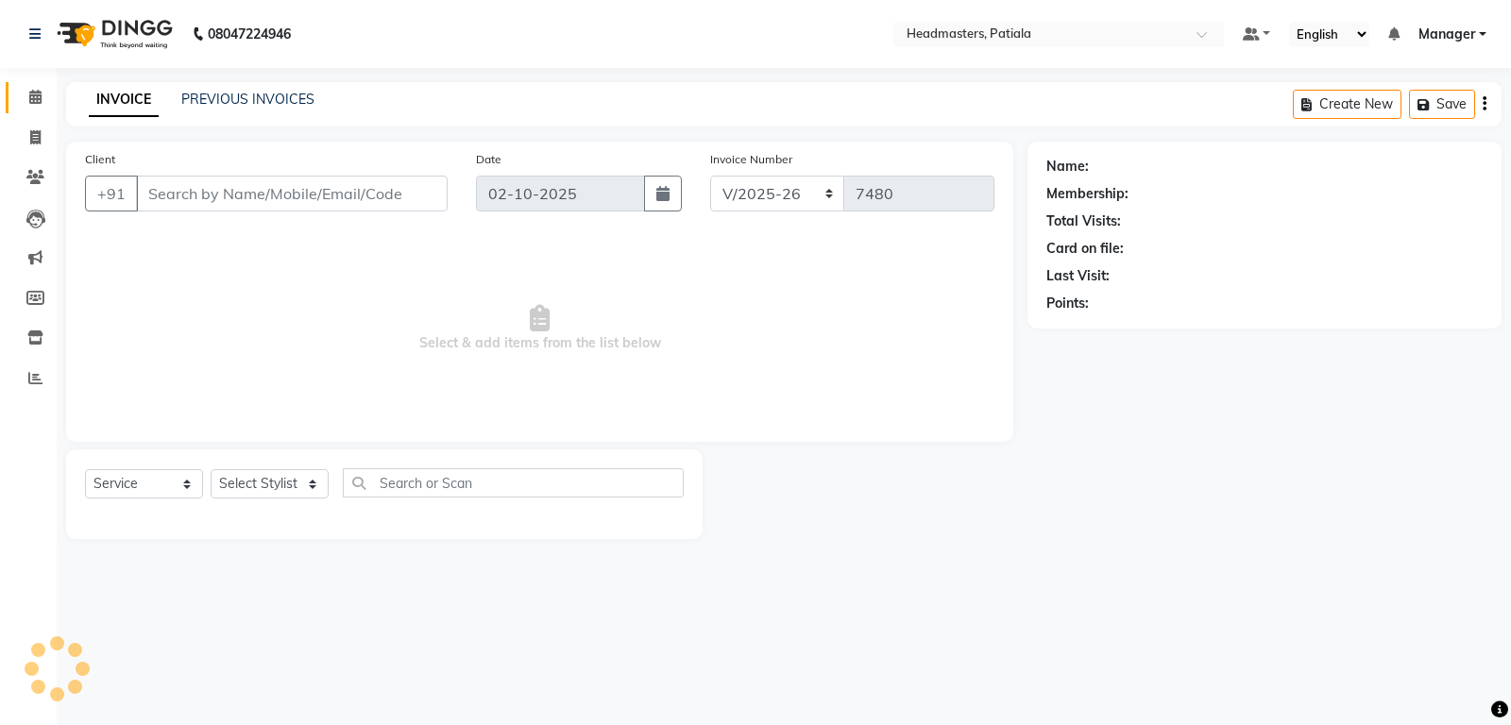
type input "9878836770"
select select "51087"
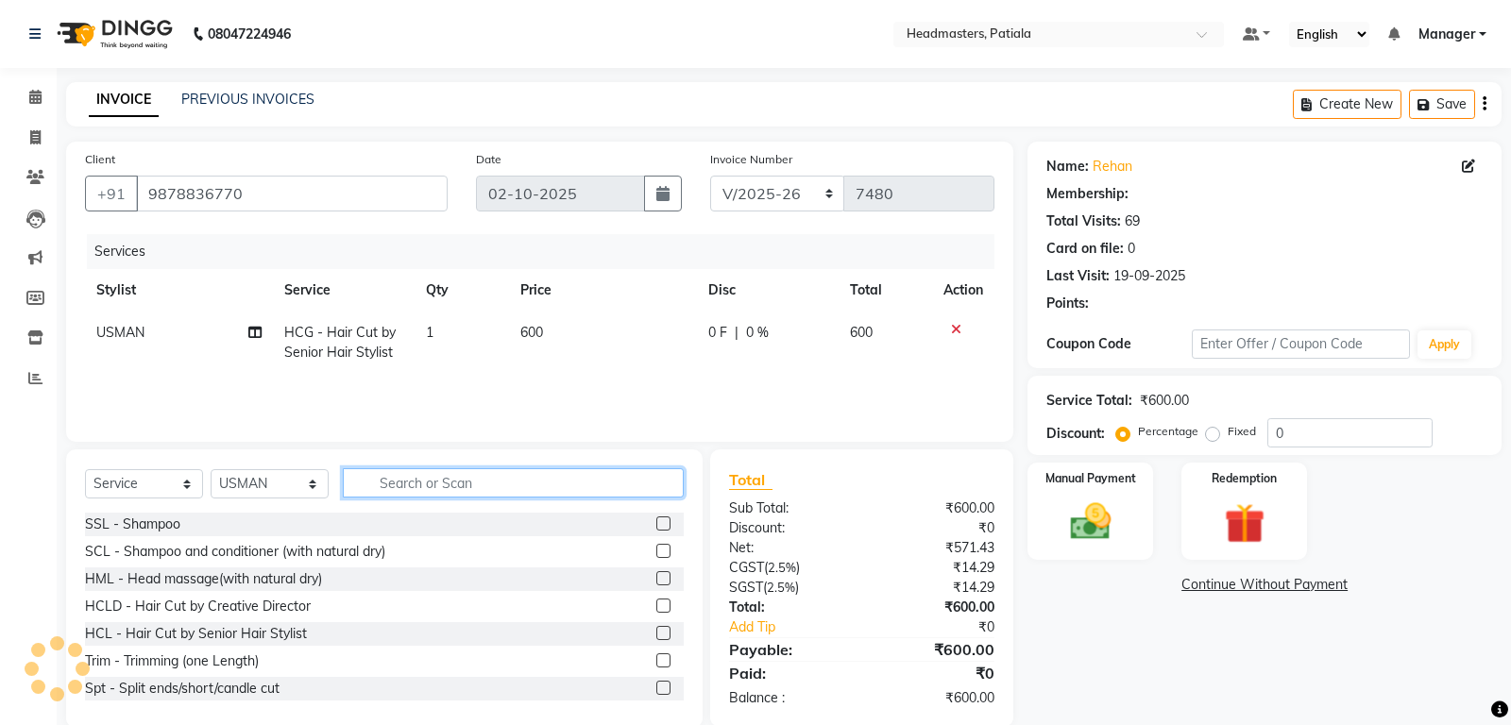
click at [483, 484] on input "text" at bounding box center [513, 482] width 341 height 29
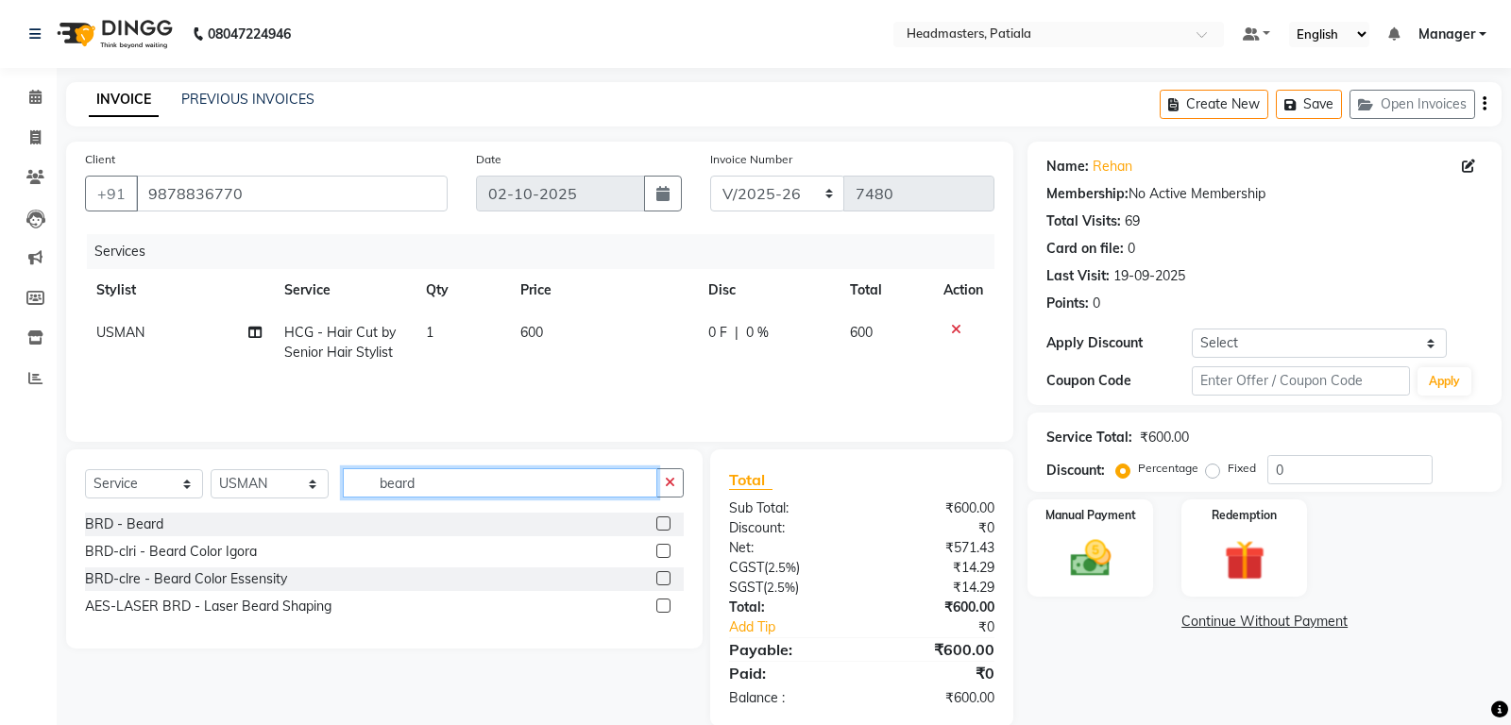
type input "beard"
click at [661, 523] on label at bounding box center [663, 524] width 14 height 14
click at [661, 523] on input "checkbox" at bounding box center [662, 524] width 12 height 12
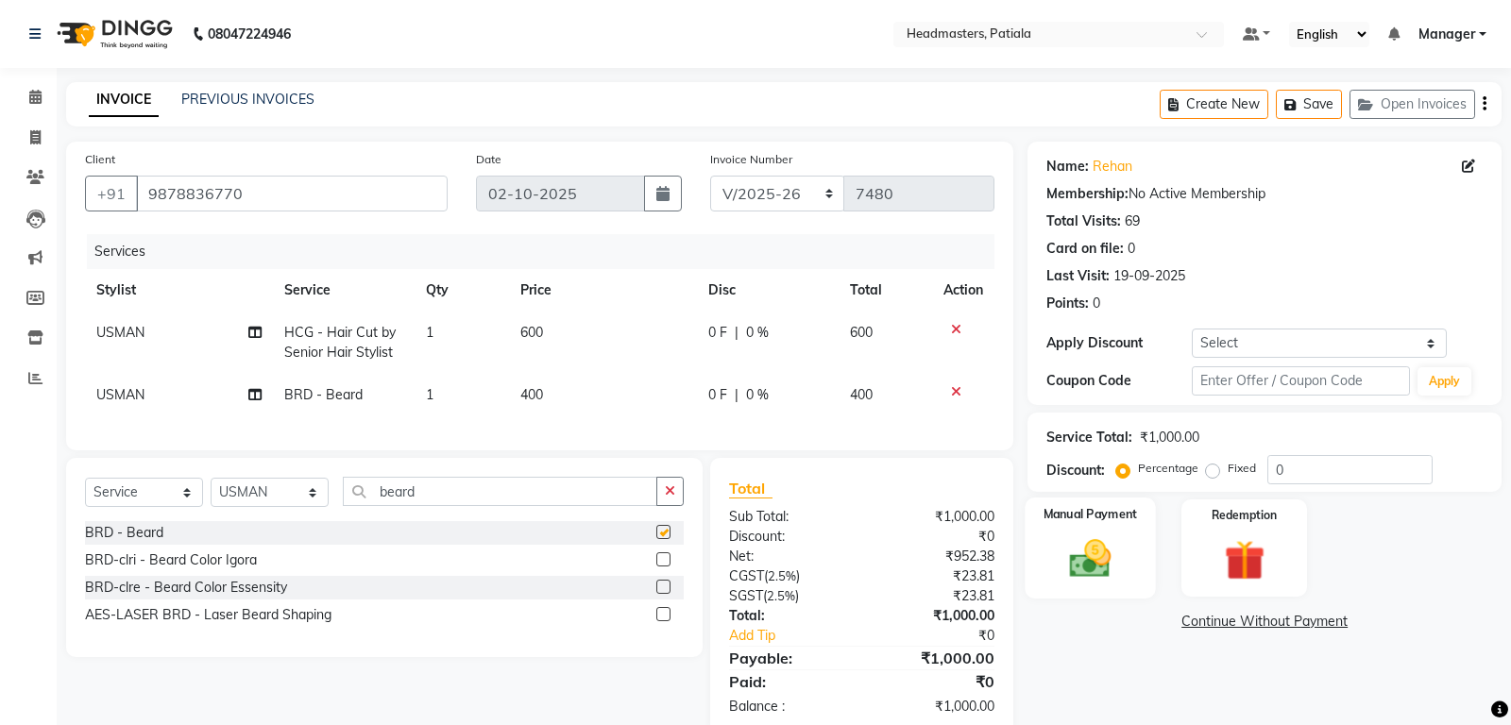
checkbox input "false"
click at [1228, 469] on label "Fixed" at bounding box center [1242, 468] width 28 height 17
click at [1218, 469] on input "Fixed" at bounding box center [1216, 468] width 13 height 13
radio input "true"
click at [1279, 465] on input "0" at bounding box center [1349, 469] width 165 height 29
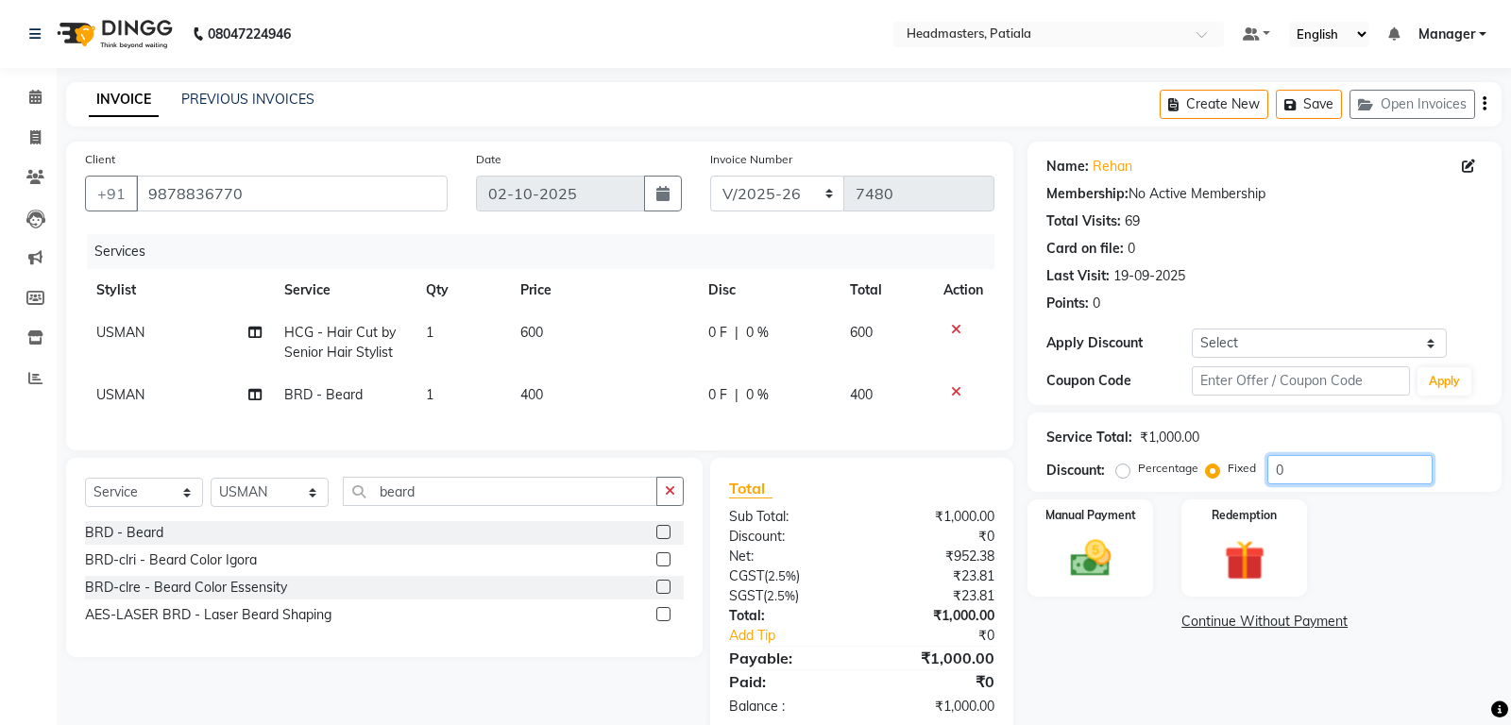
click at [1287, 469] on input "0" at bounding box center [1349, 469] width 165 height 29
type input "300"
click at [1127, 551] on div "Manual Payment" at bounding box center [1090, 548] width 130 height 101
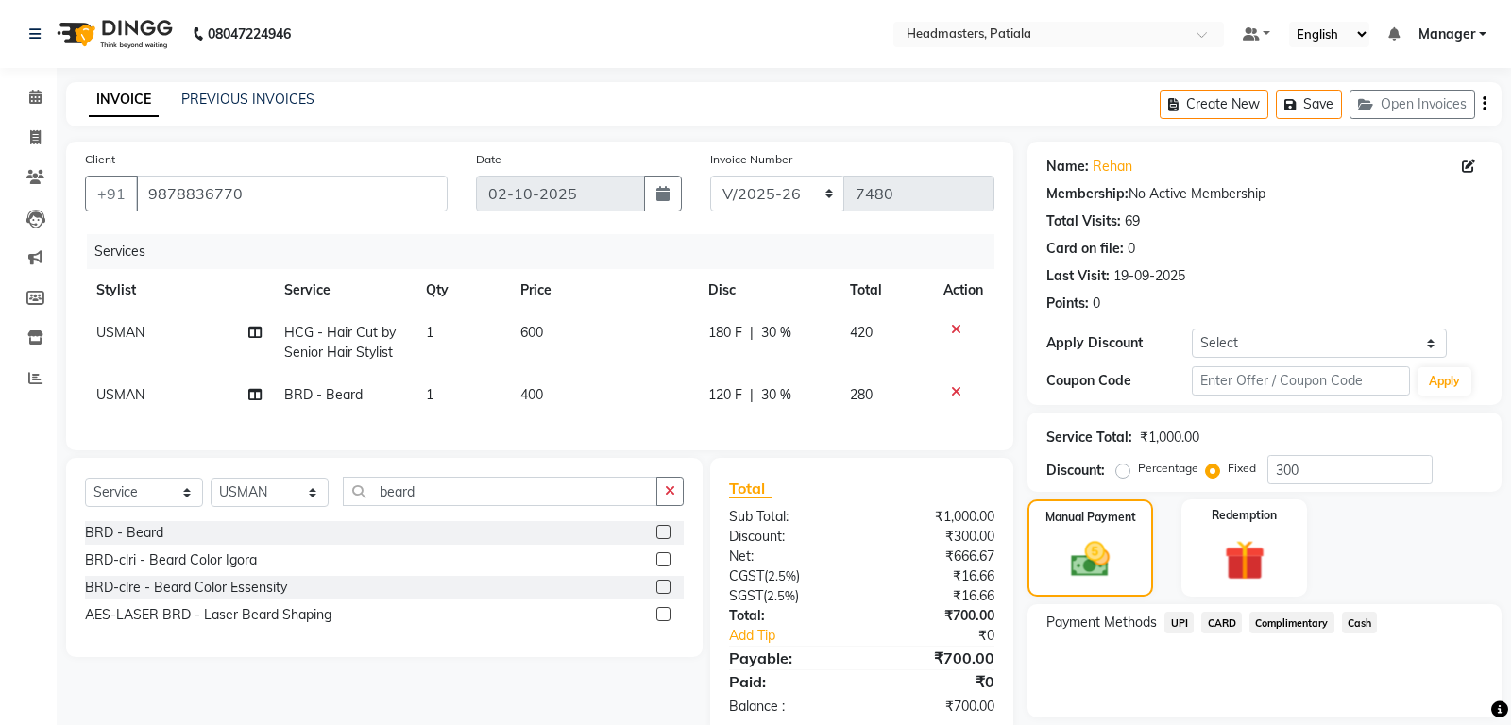
click at [1354, 619] on span "Cash" at bounding box center [1360, 623] width 36 height 22
click at [1323, 631] on div "Payment Methods UPI CARD Complimentary Cash Amount: 700 Note: Add Payment" at bounding box center [1264, 675] width 436 height 126
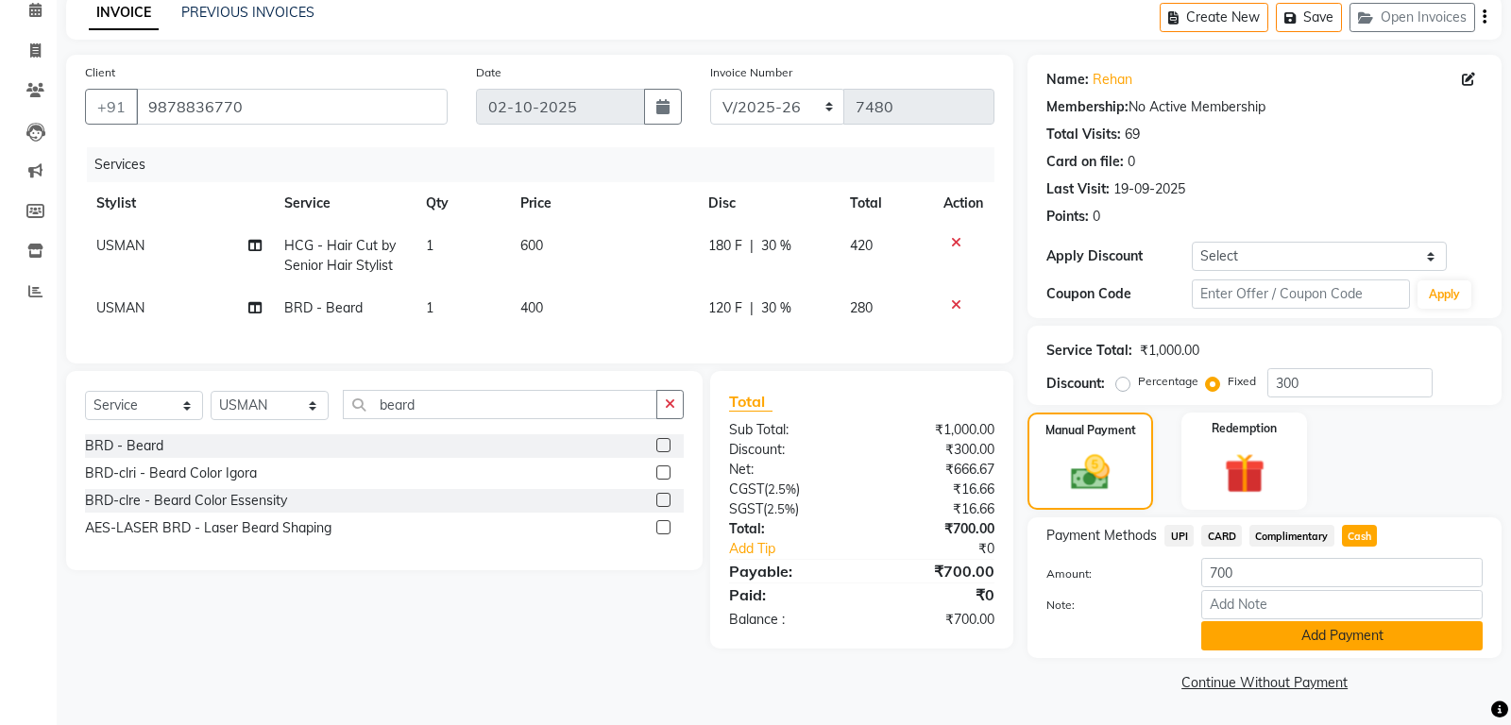
click at [1285, 635] on button "Add Payment" at bounding box center [1341, 635] width 281 height 29
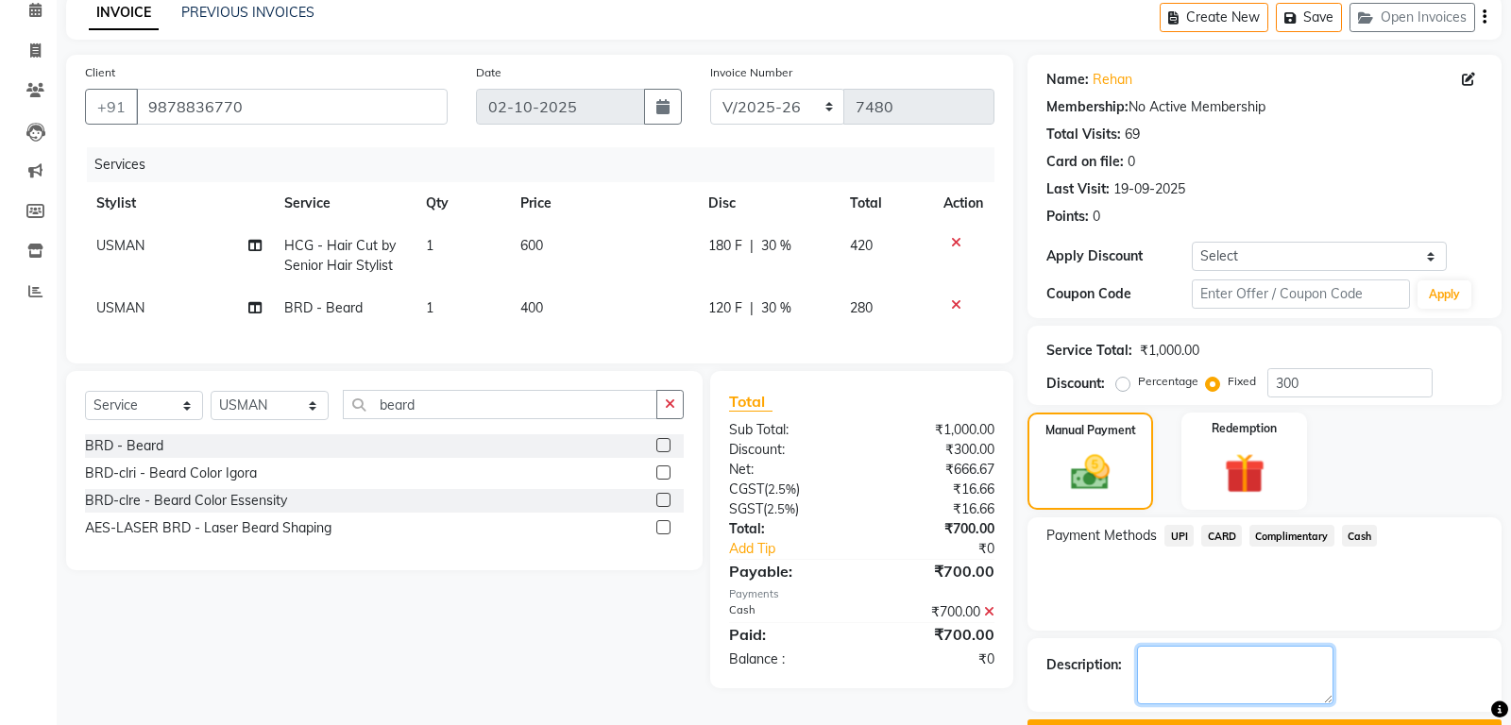
click at [1230, 676] on textarea at bounding box center [1235, 675] width 196 height 59
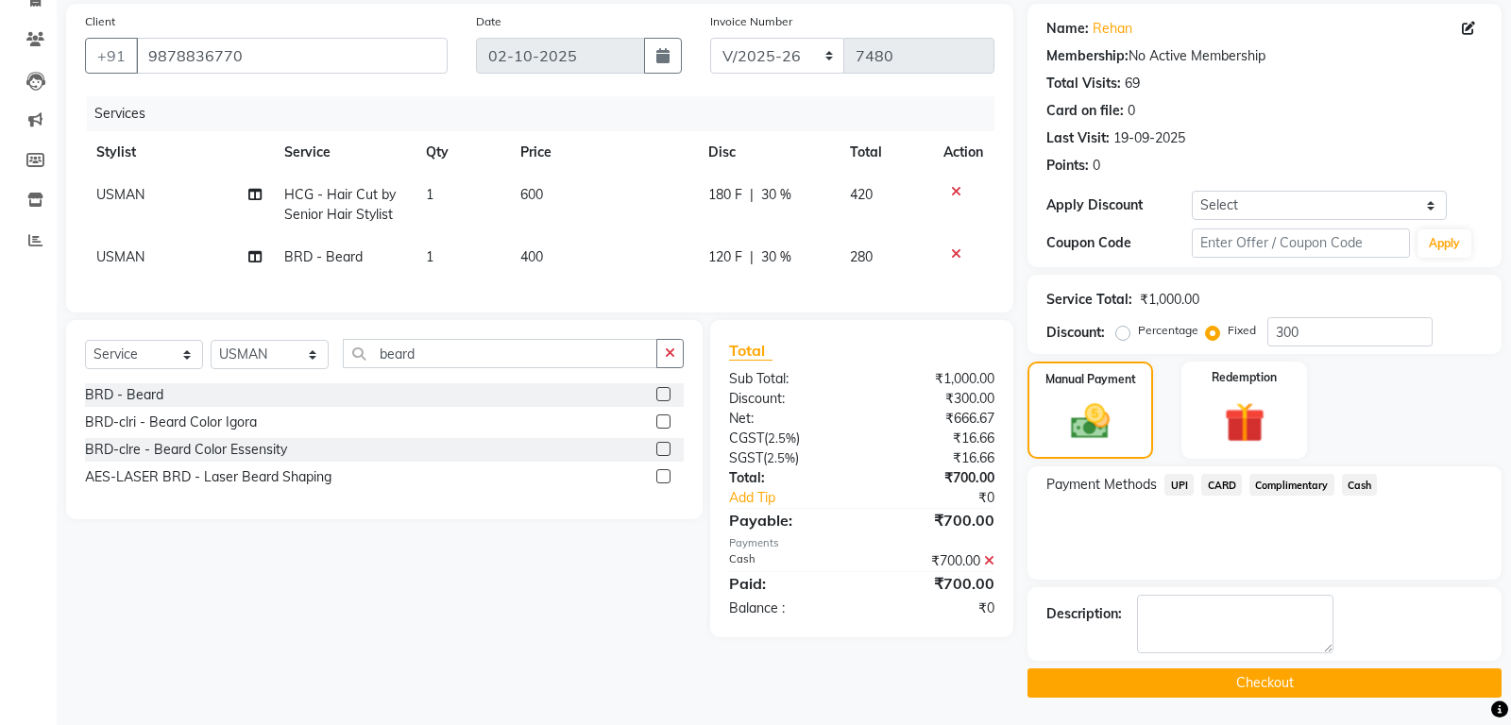
click at [1255, 687] on button "Checkout" at bounding box center [1264, 683] width 474 height 29
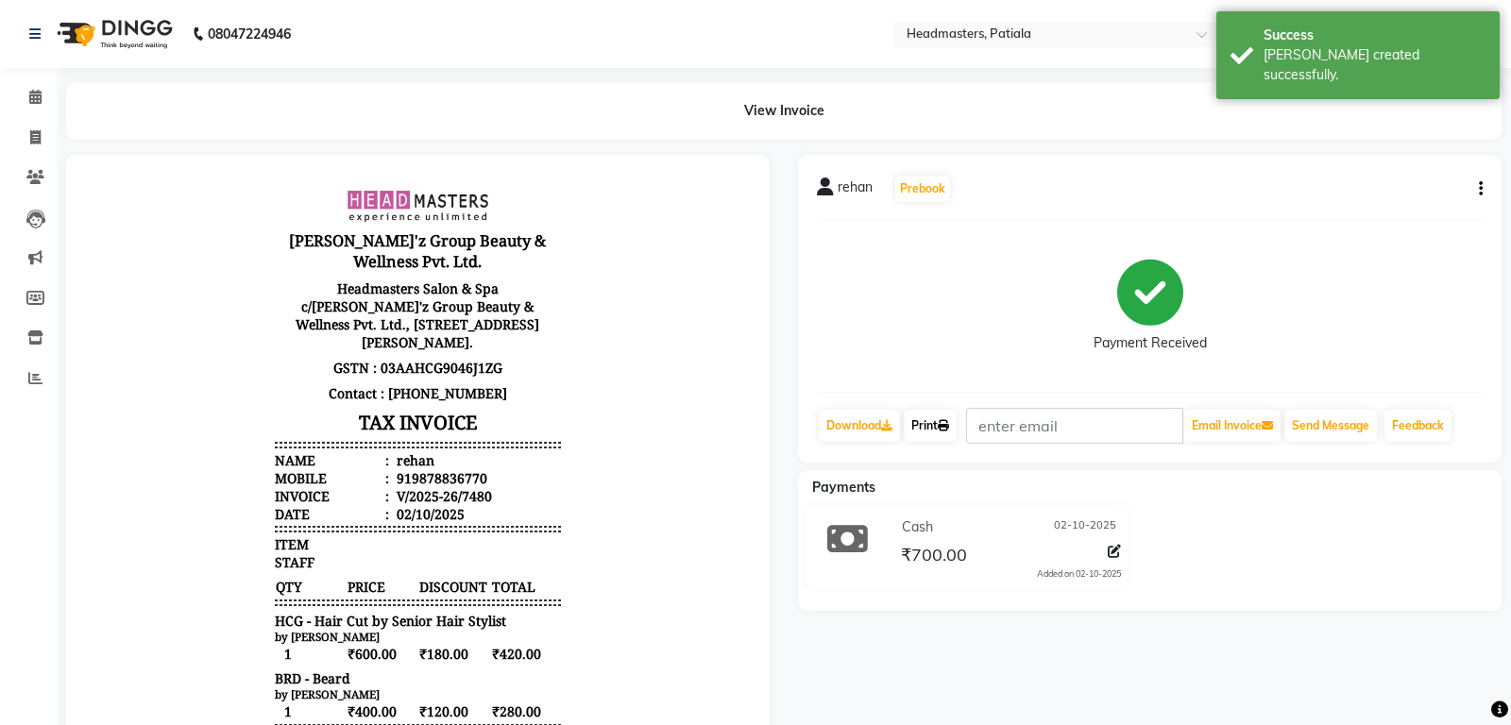
click at [942, 434] on link "Print" at bounding box center [930, 426] width 53 height 32
click at [946, 437] on link "Print" at bounding box center [930, 426] width 53 height 32
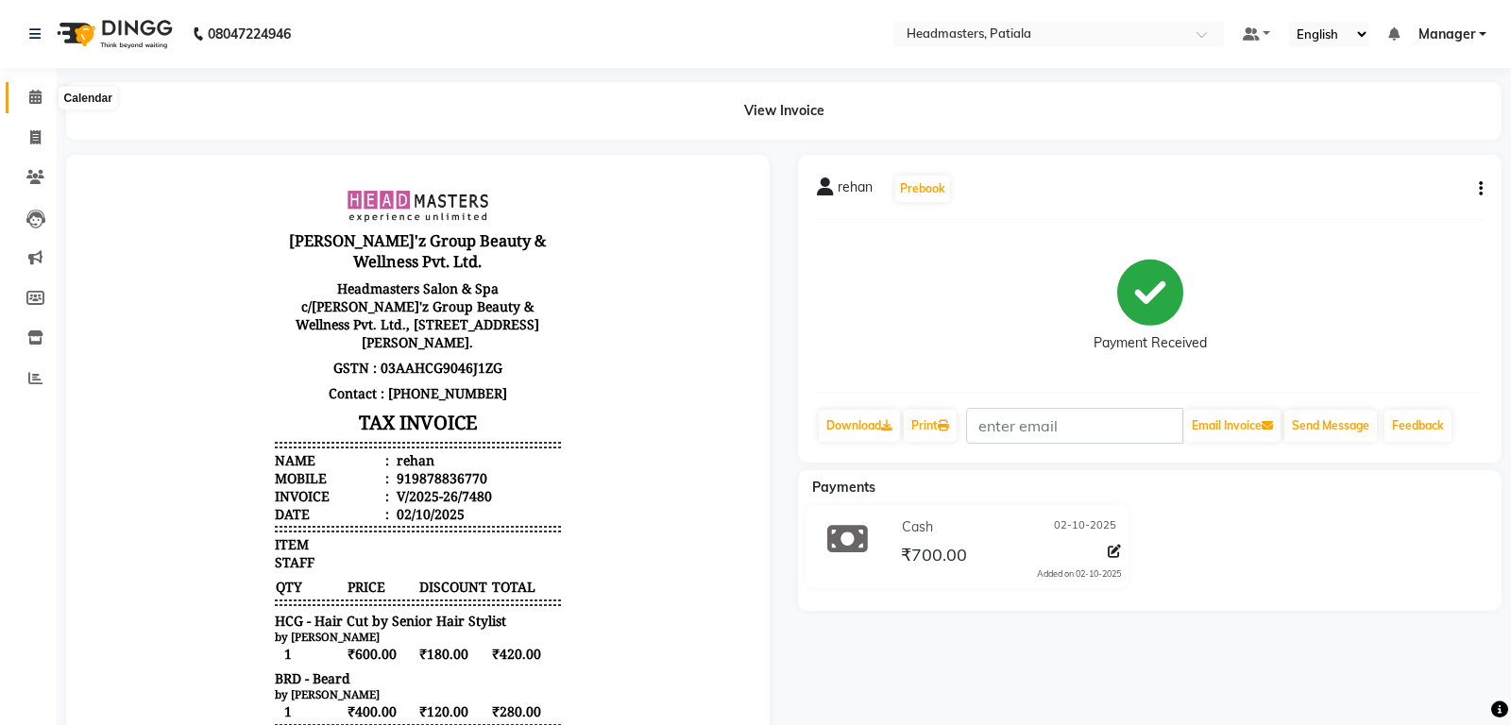
click at [37, 93] on icon at bounding box center [35, 97] width 12 height 14
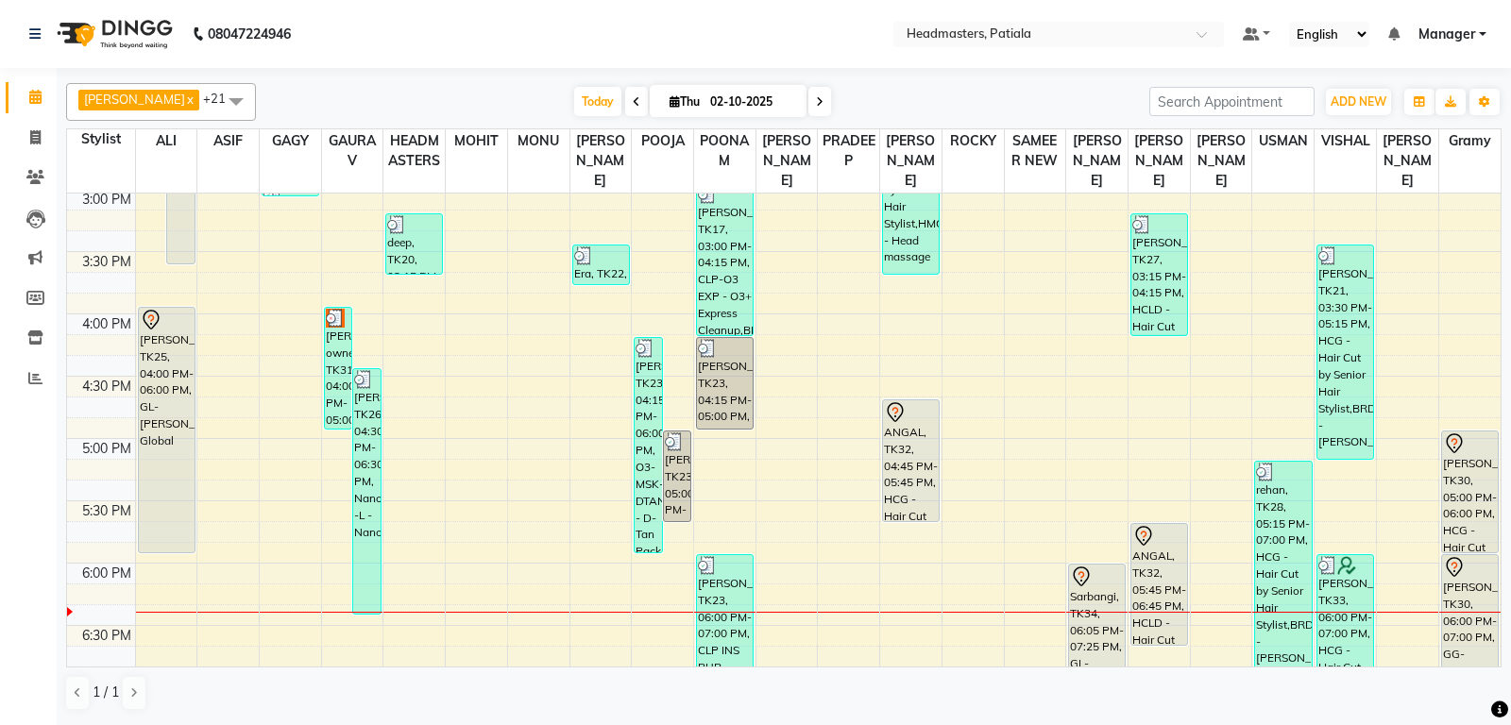
scroll to position [892, 0]
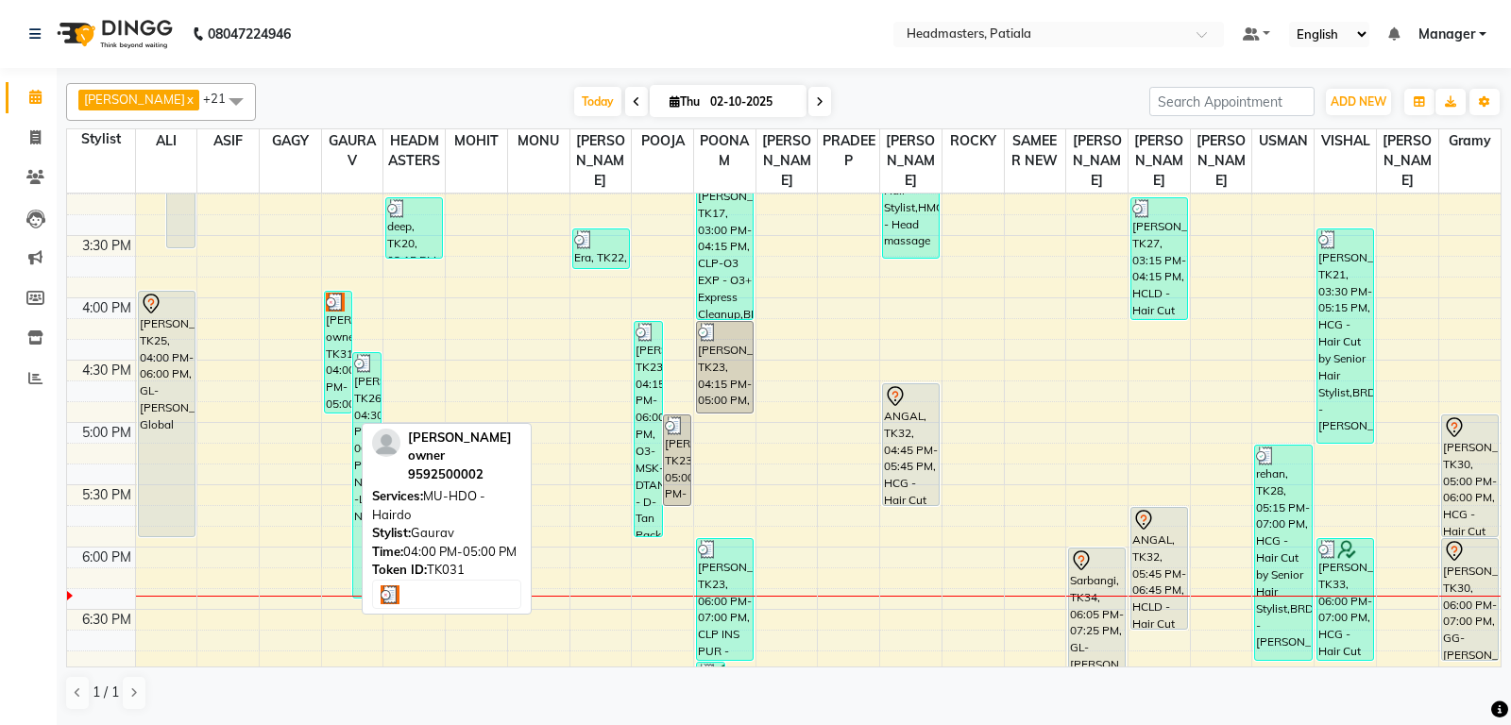
click at [347, 360] on div "[PERSON_NAME] owner, TK31, 04:00 PM-05:00 PM, MU-HDO - Hairdo" at bounding box center [338, 352] width 27 height 121
select select "3"
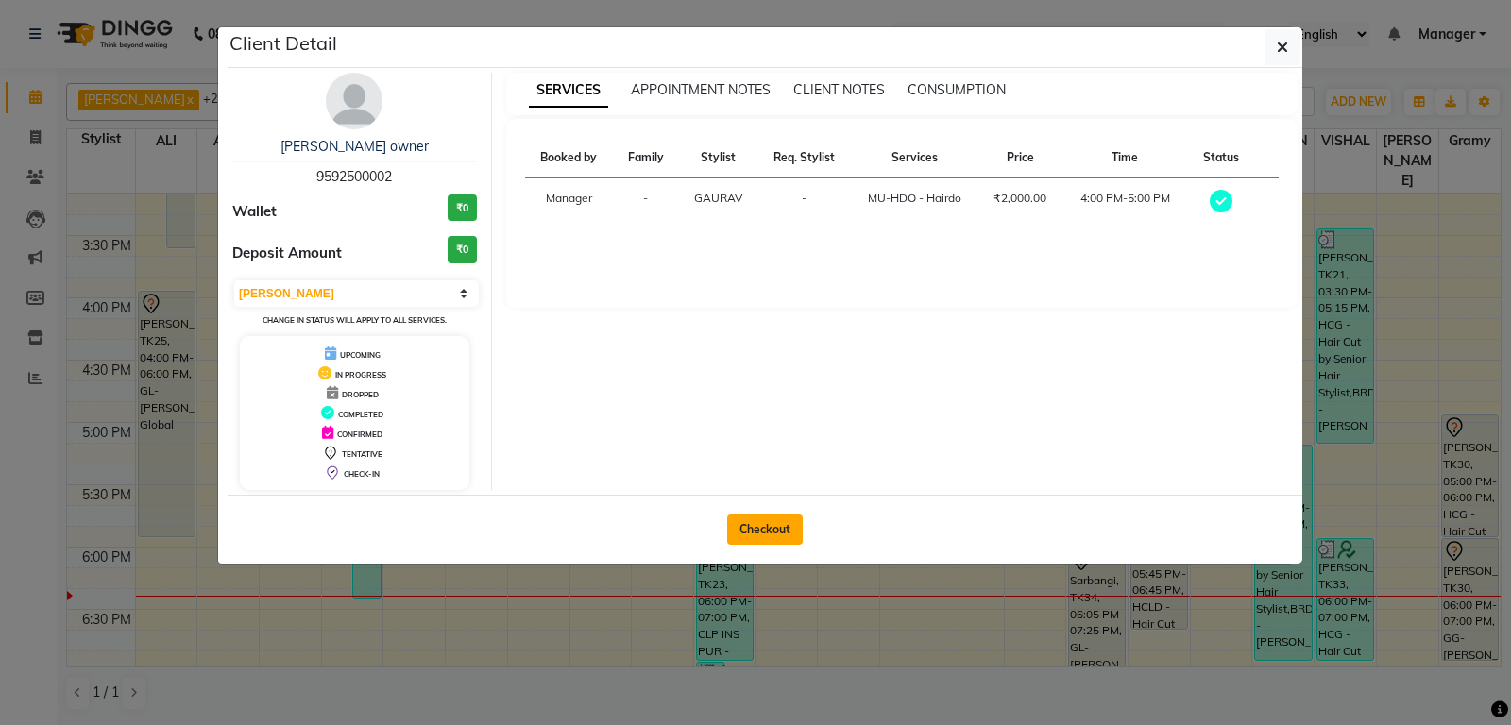
click at [771, 535] on button "Checkout" at bounding box center [765, 530] width 76 height 30
select select "6602"
select select "service"
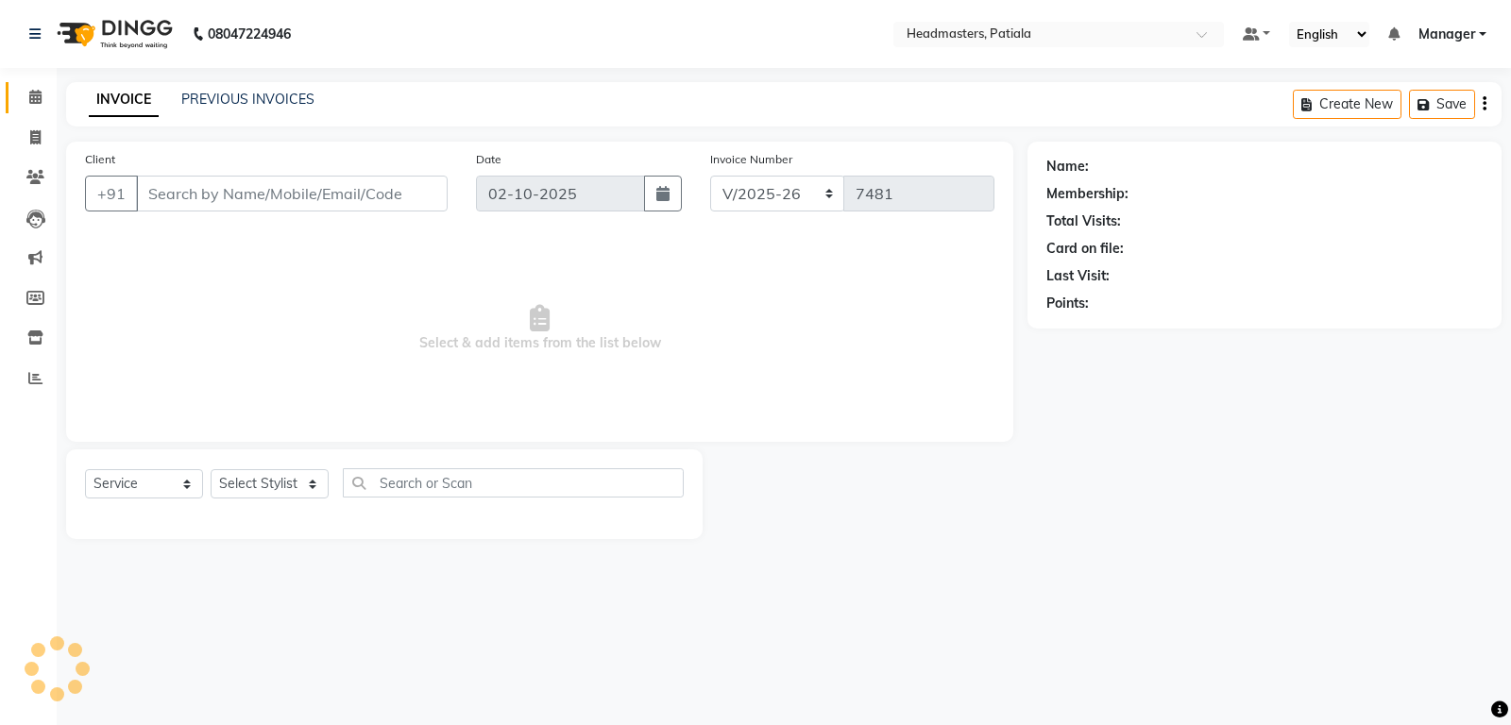
type input "9592500002"
select select "51081"
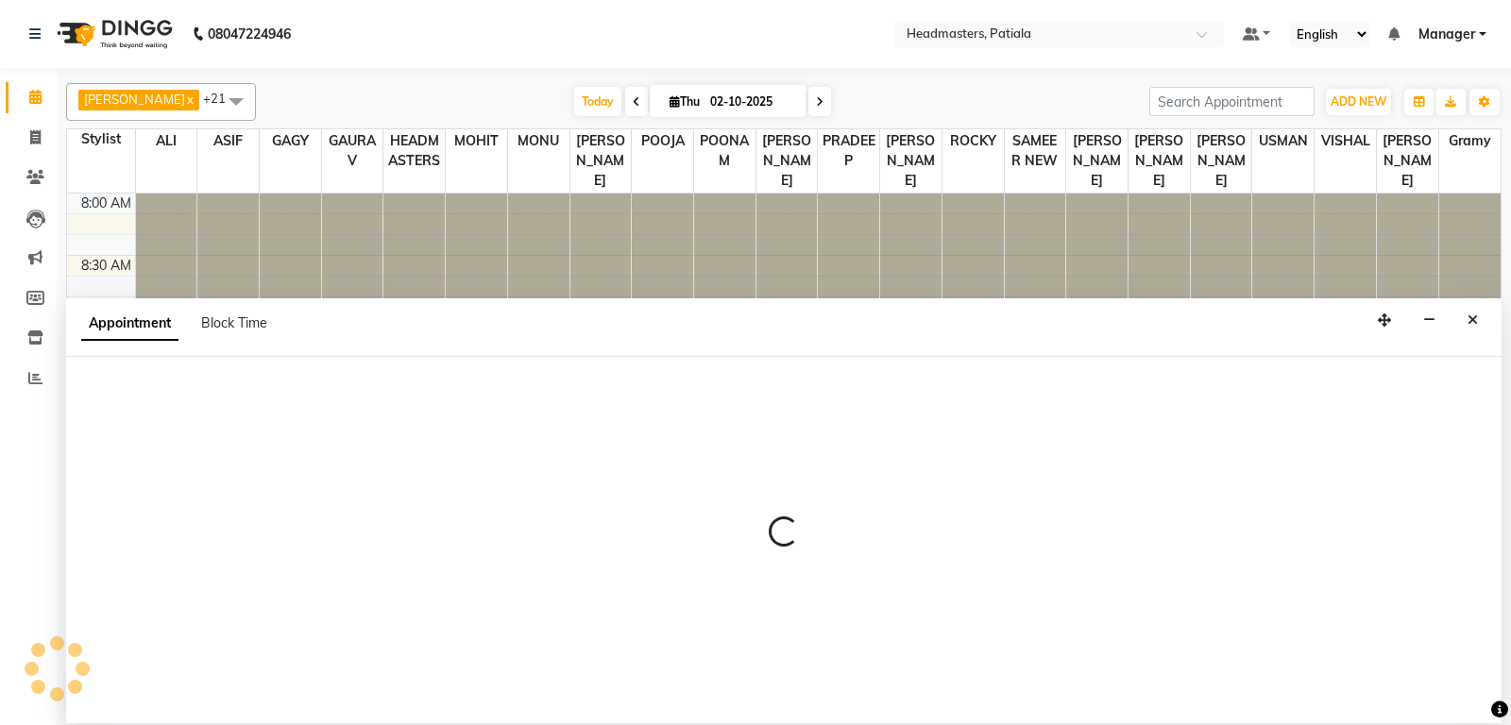
select select "51098"
select select "tentative"
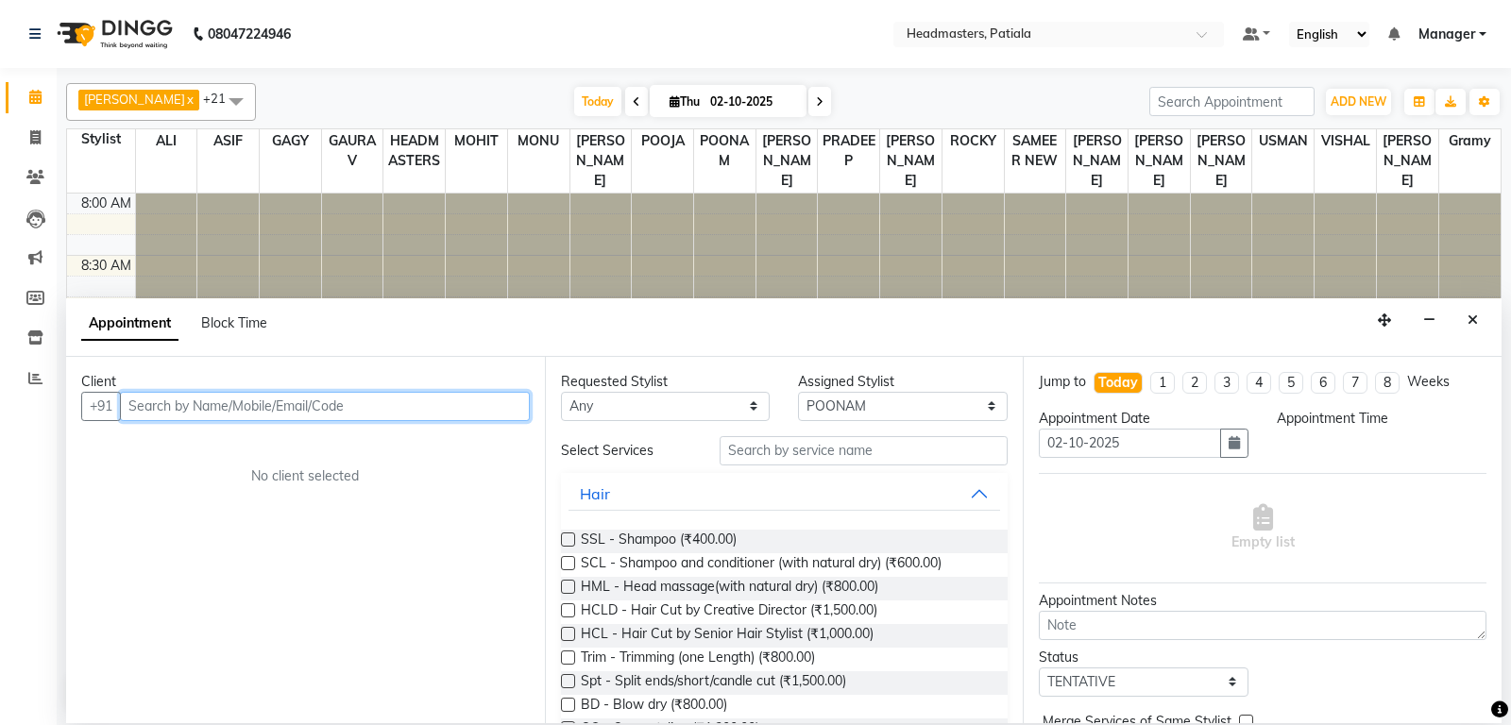
select select "660"
click at [388, 414] on input "text" at bounding box center [325, 406] width 410 height 29
click at [158, 407] on input "959267714" at bounding box center [285, 406] width 331 height 29
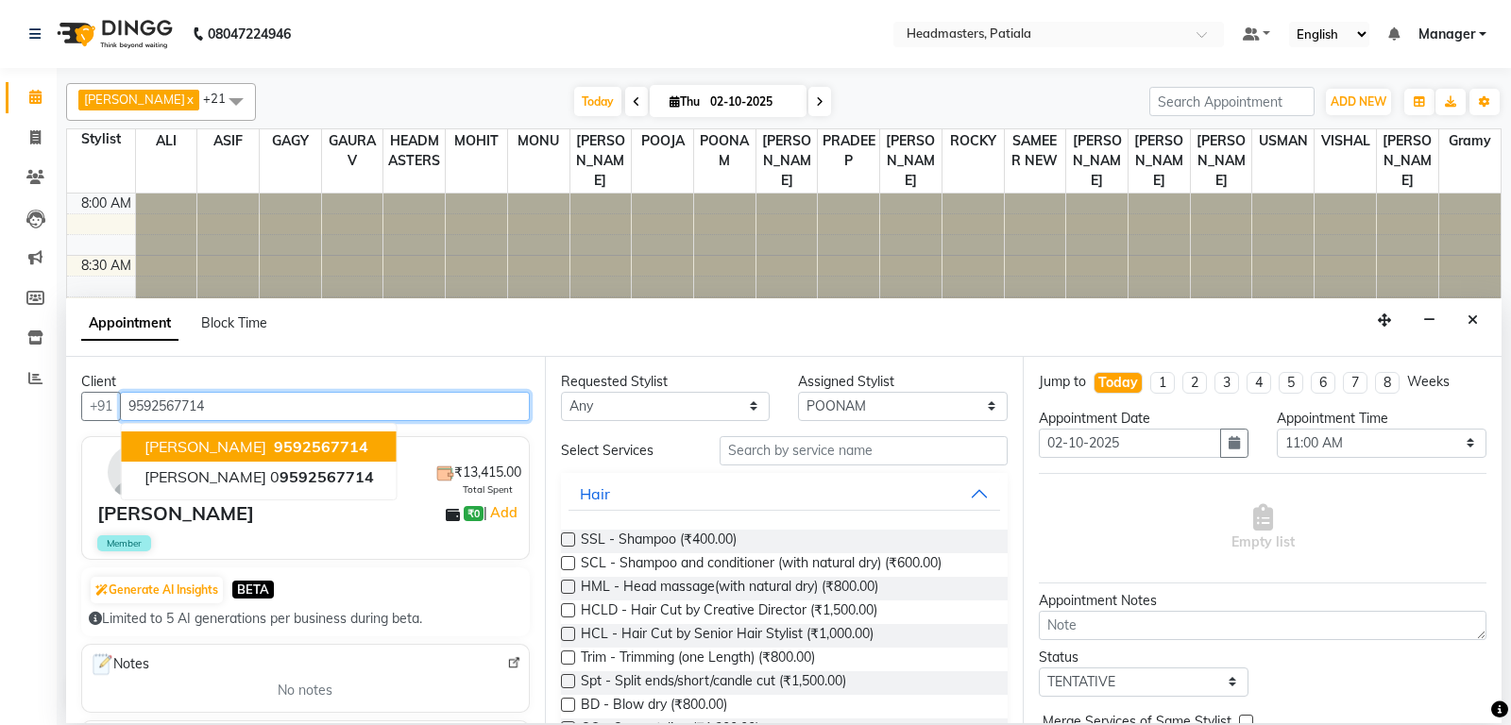
click at [196, 450] on span "[PERSON_NAME]" at bounding box center [205, 446] width 122 height 19
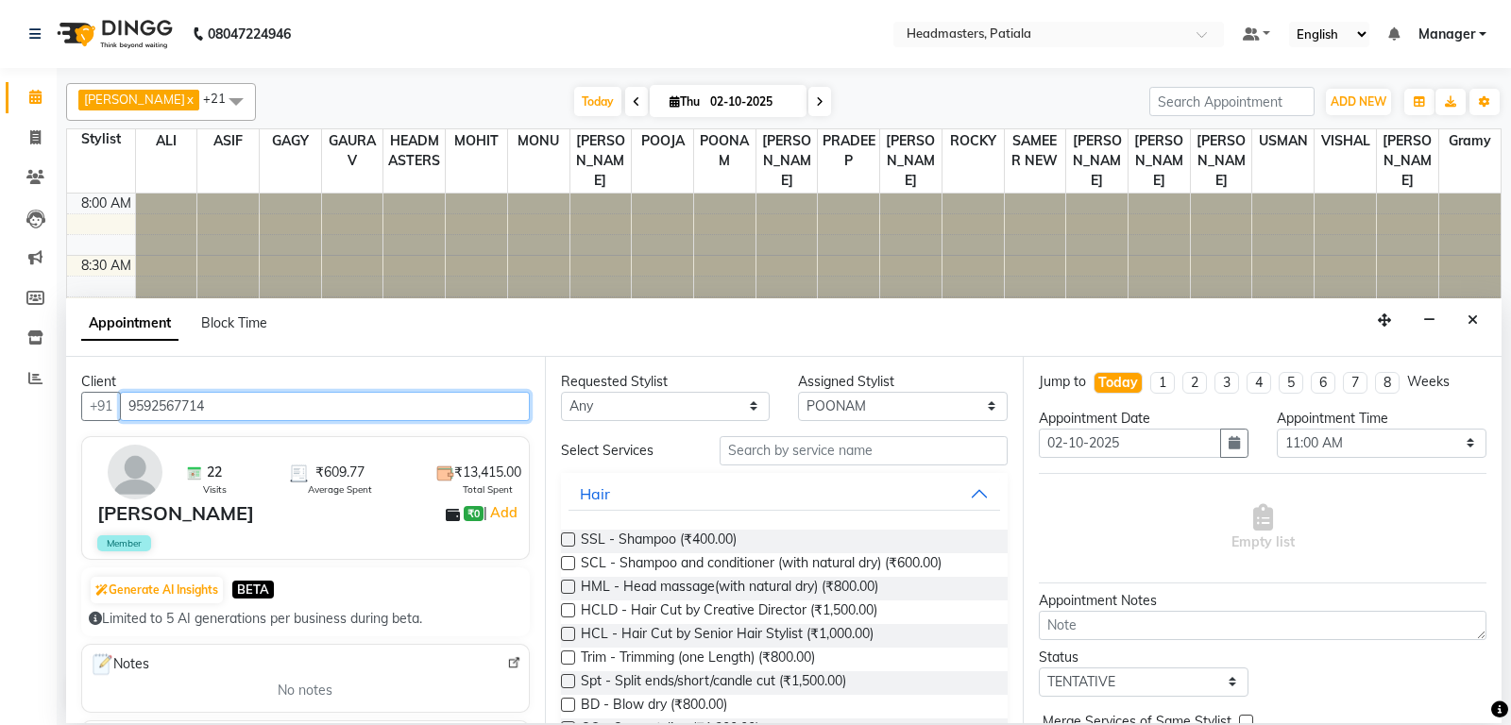
type input "9592567714"
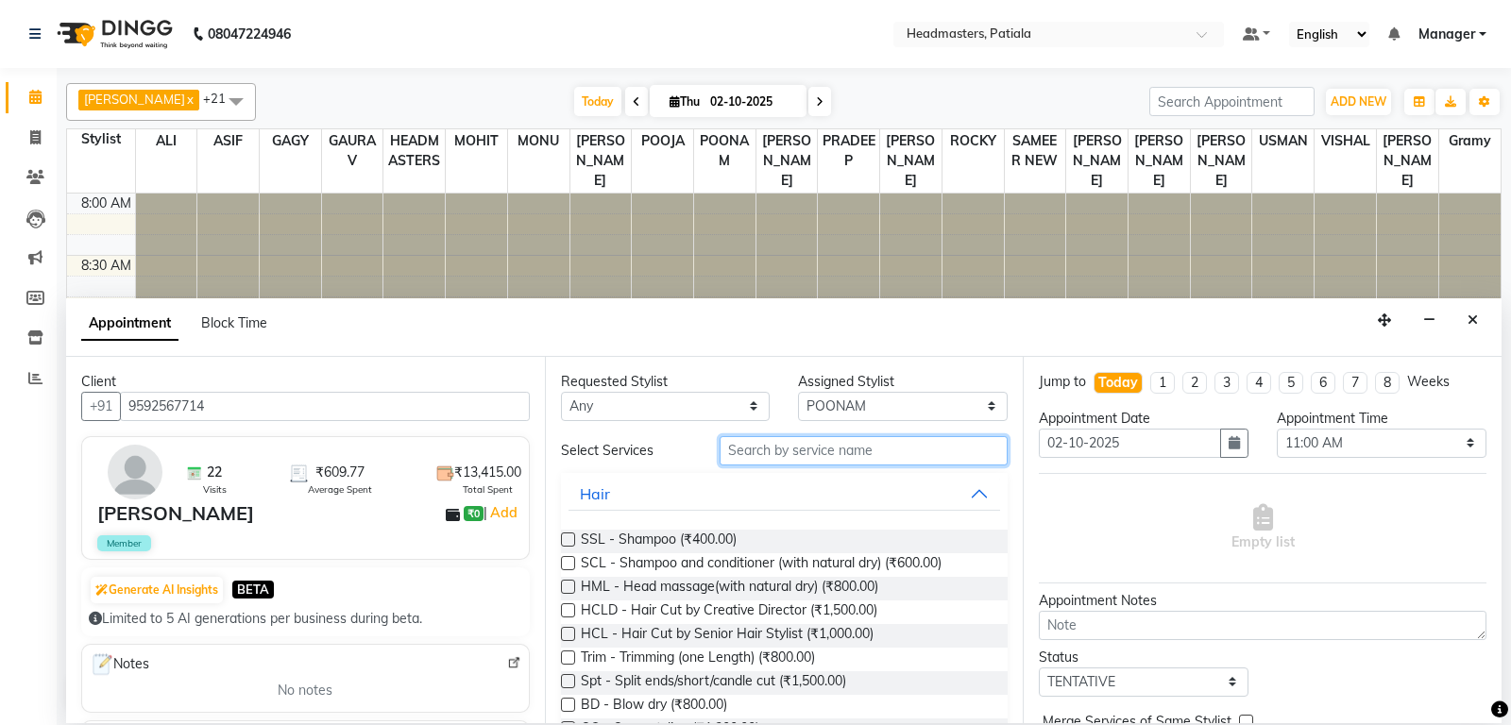
click at [804, 456] on input "text" at bounding box center [864, 450] width 289 height 29
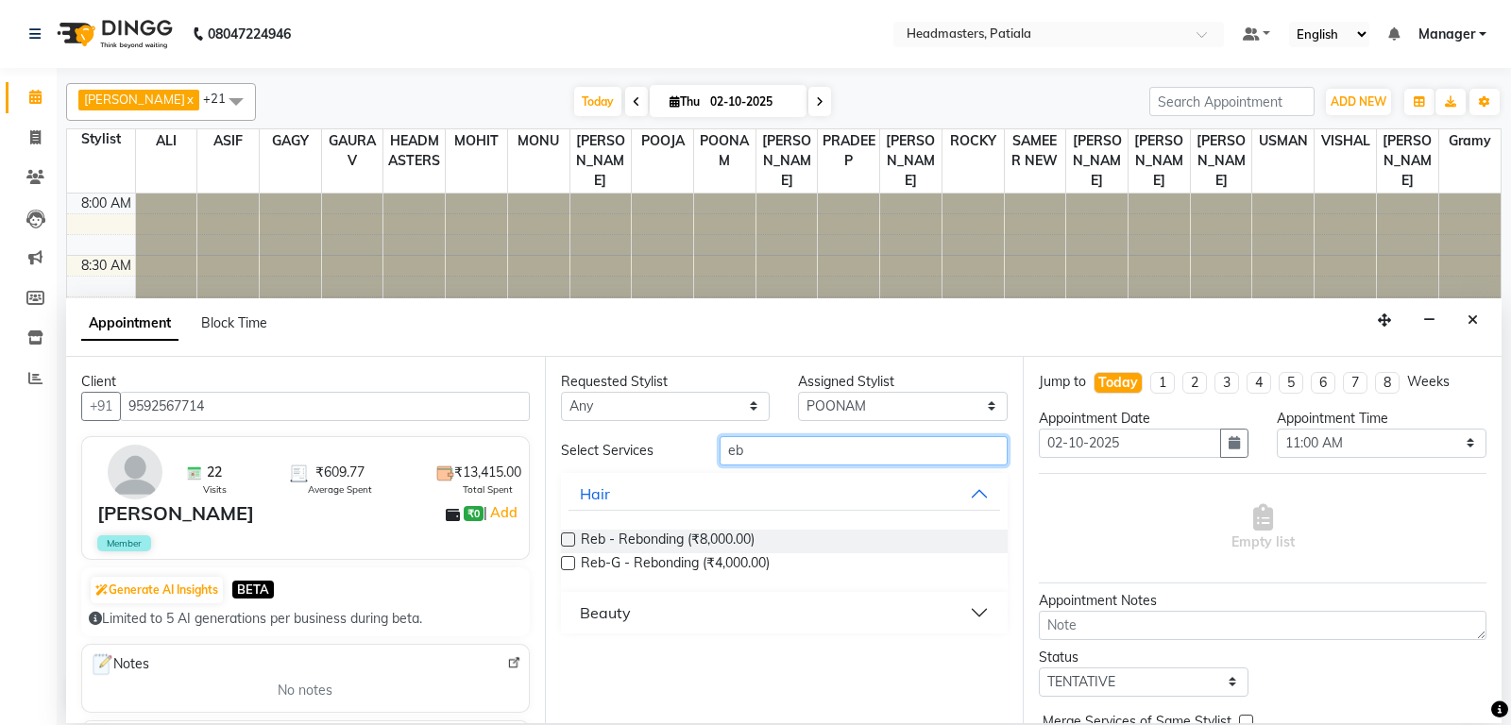
type input "eb"
click at [786, 602] on button "Beauty" at bounding box center [784, 613] width 432 height 34
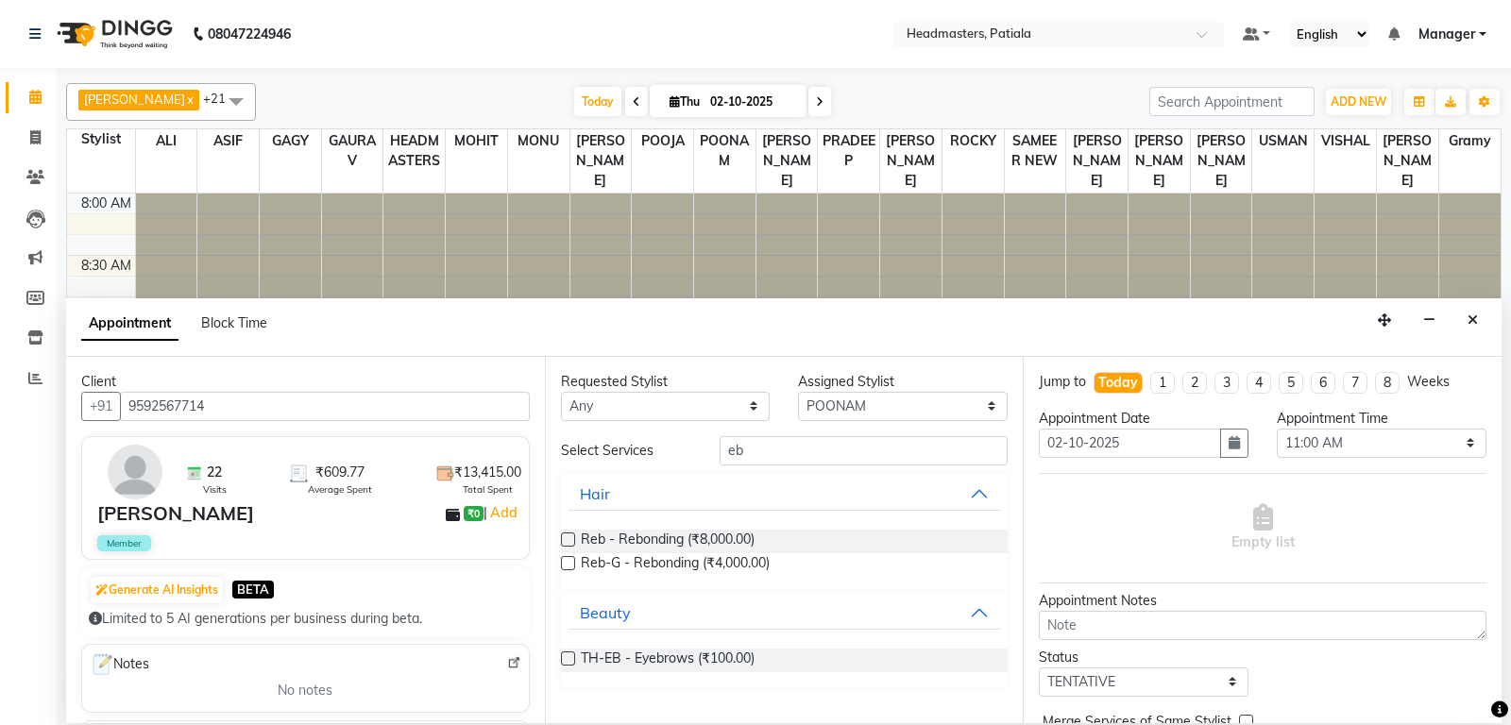
click at [562, 659] on label at bounding box center [568, 659] width 14 height 14
click at [562, 659] on input "checkbox" at bounding box center [567, 660] width 12 height 12
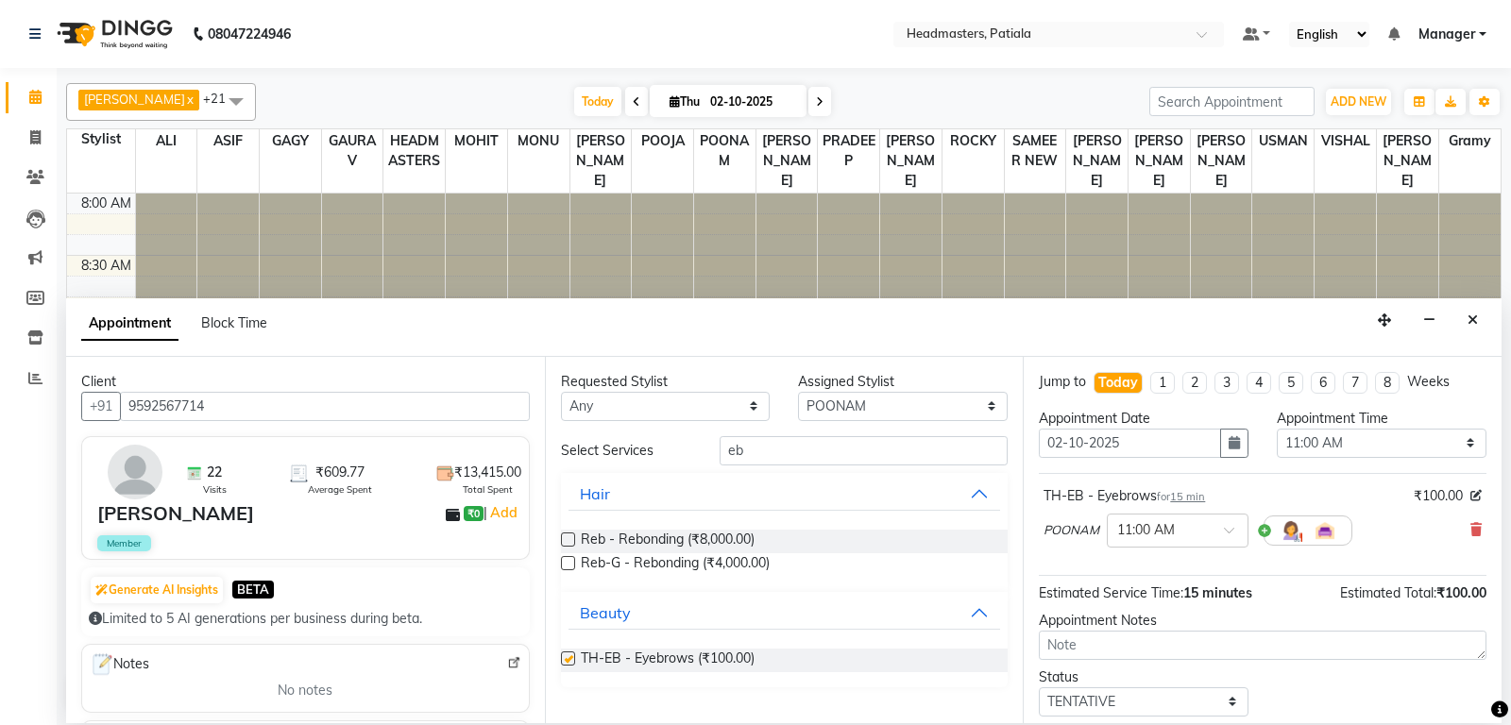
checkbox input "false"
click at [768, 450] on input "eb" at bounding box center [864, 450] width 289 height 29
type input "e"
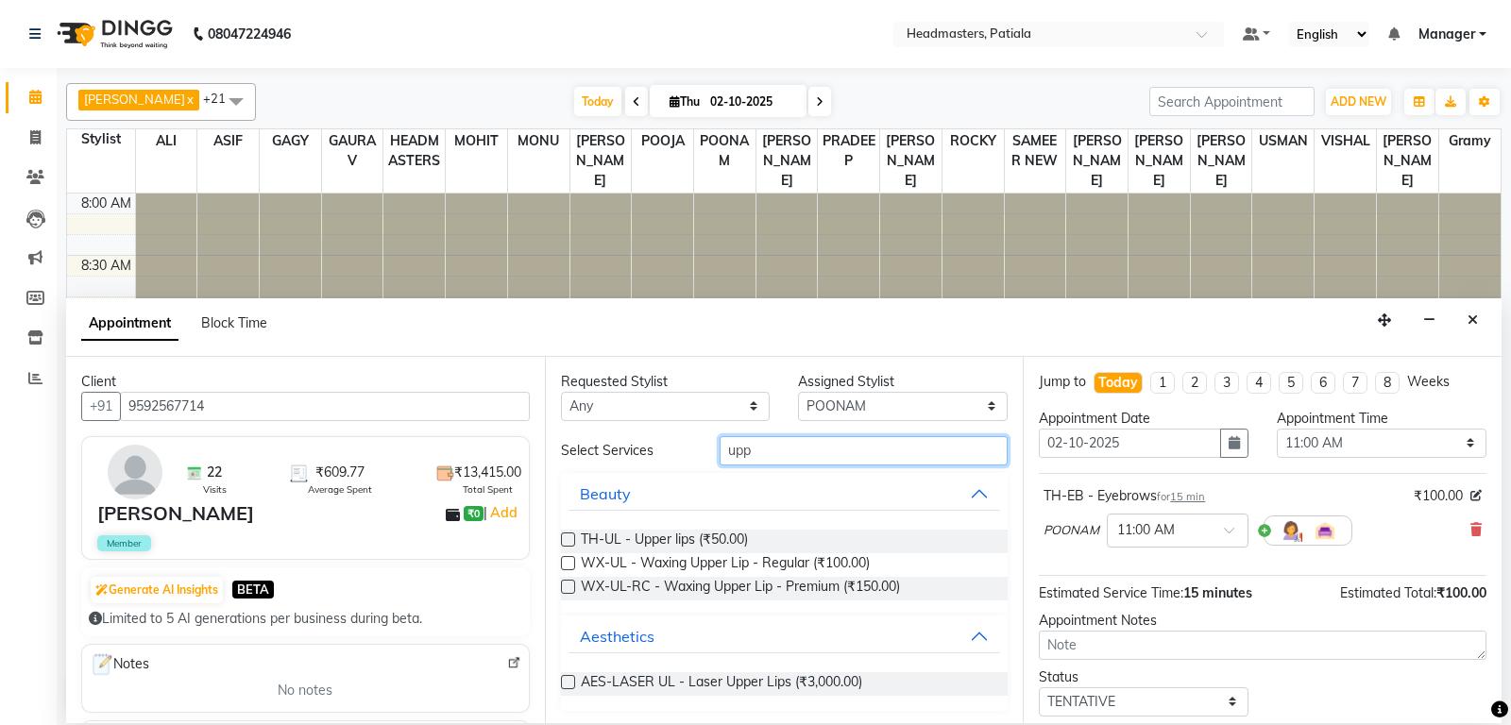
type input "upp"
click at [572, 533] on label at bounding box center [568, 540] width 14 height 14
click at [572, 535] on input "checkbox" at bounding box center [567, 541] width 12 height 12
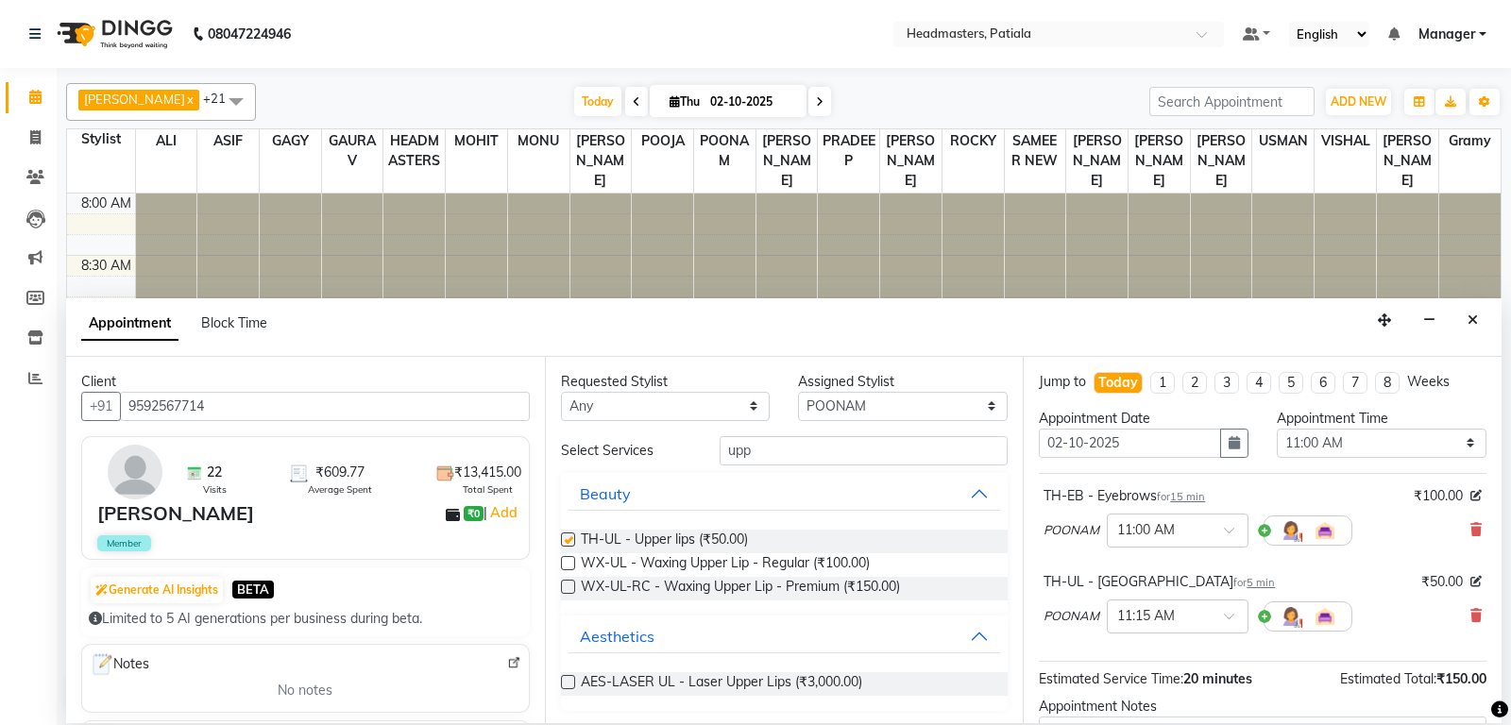
checkbox input "false"
click at [770, 463] on input "upp" at bounding box center [864, 450] width 289 height 29
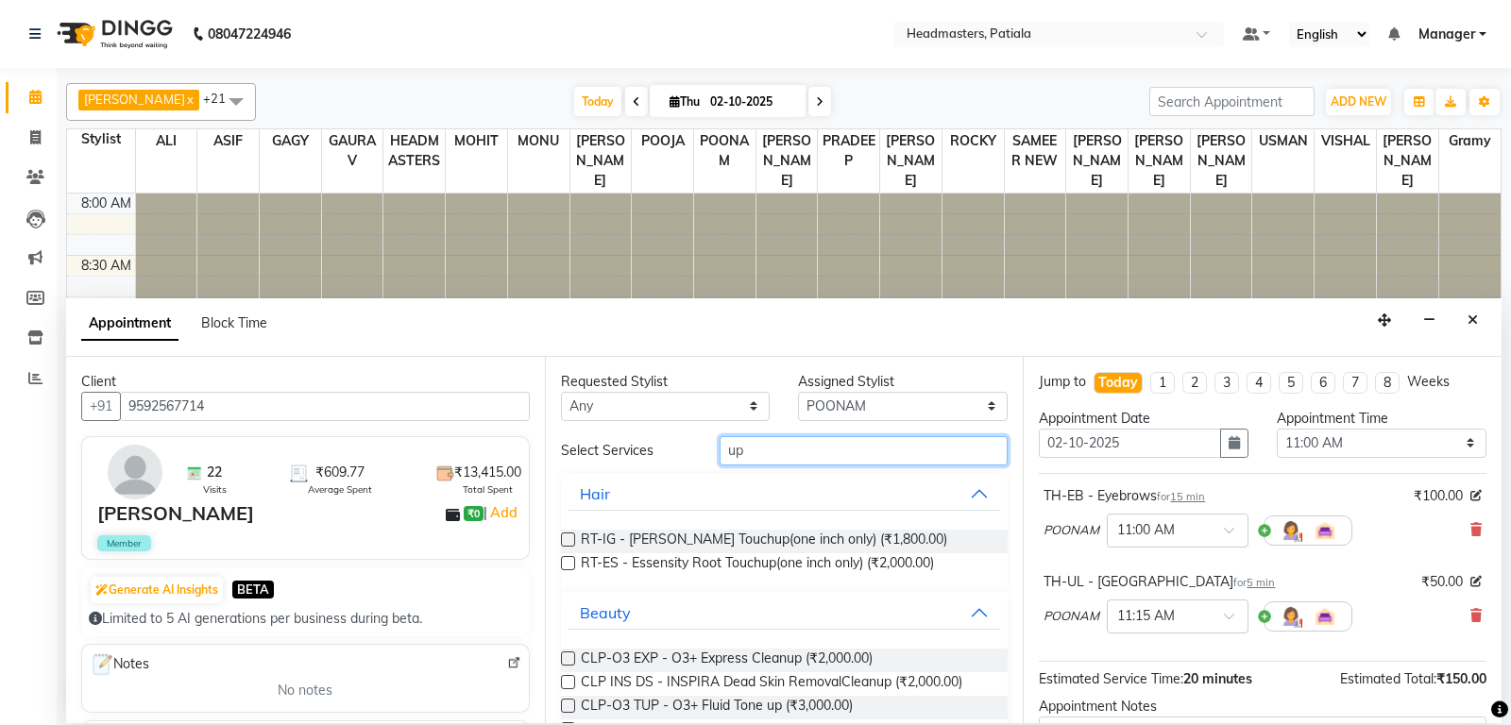
type input "u"
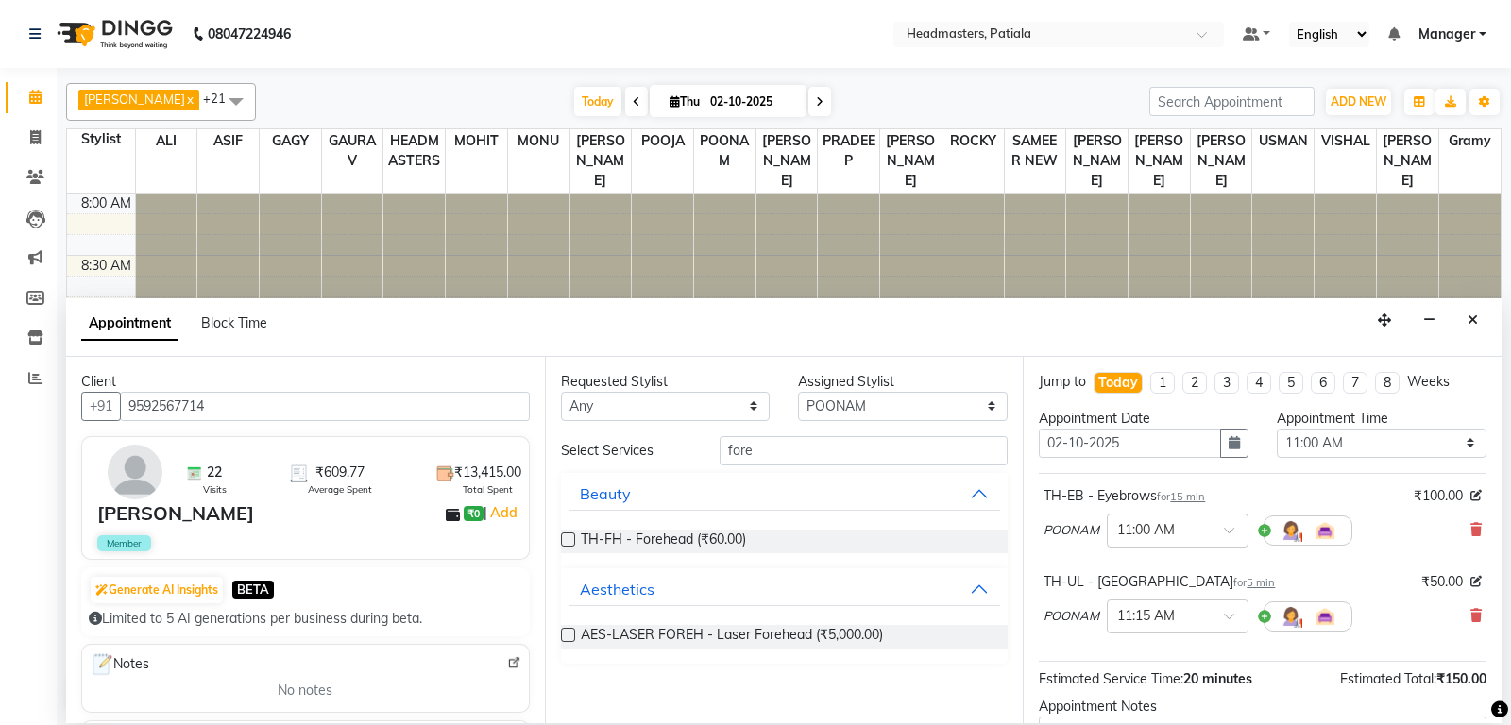
drag, startPoint x: 570, startPoint y: 541, endPoint x: 720, endPoint y: 485, distance: 159.3
click at [574, 540] on label at bounding box center [568, 540] width 14 height 14
click at [791, 451] on input "fore" at bounding box center [864, 450] width 289 height 29
type input "f"
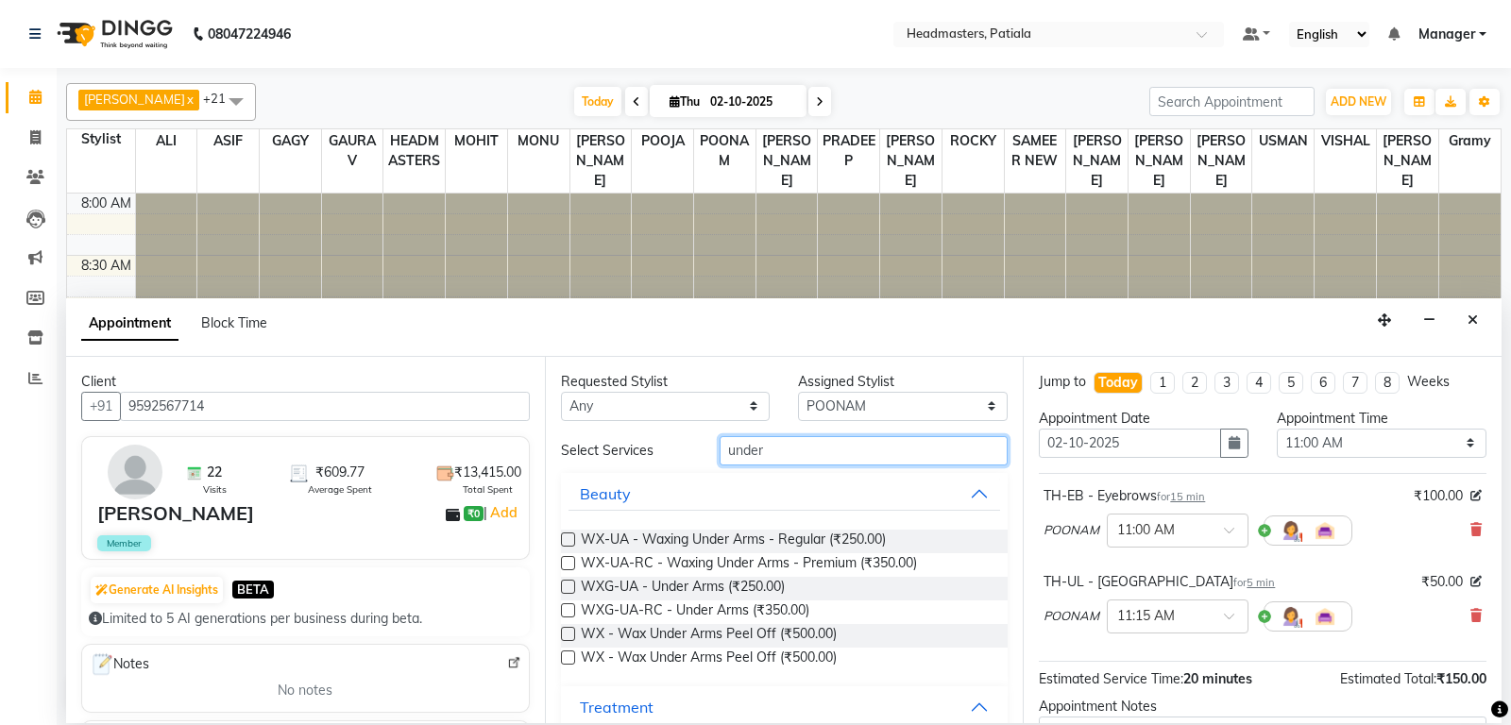
type input "under"
click at [565, 564] on label at bounding box center [568, 563] width 14 height 14
click at [565, 564] on input "checkbox" at bounding box center [567, 565] width 12 height 12
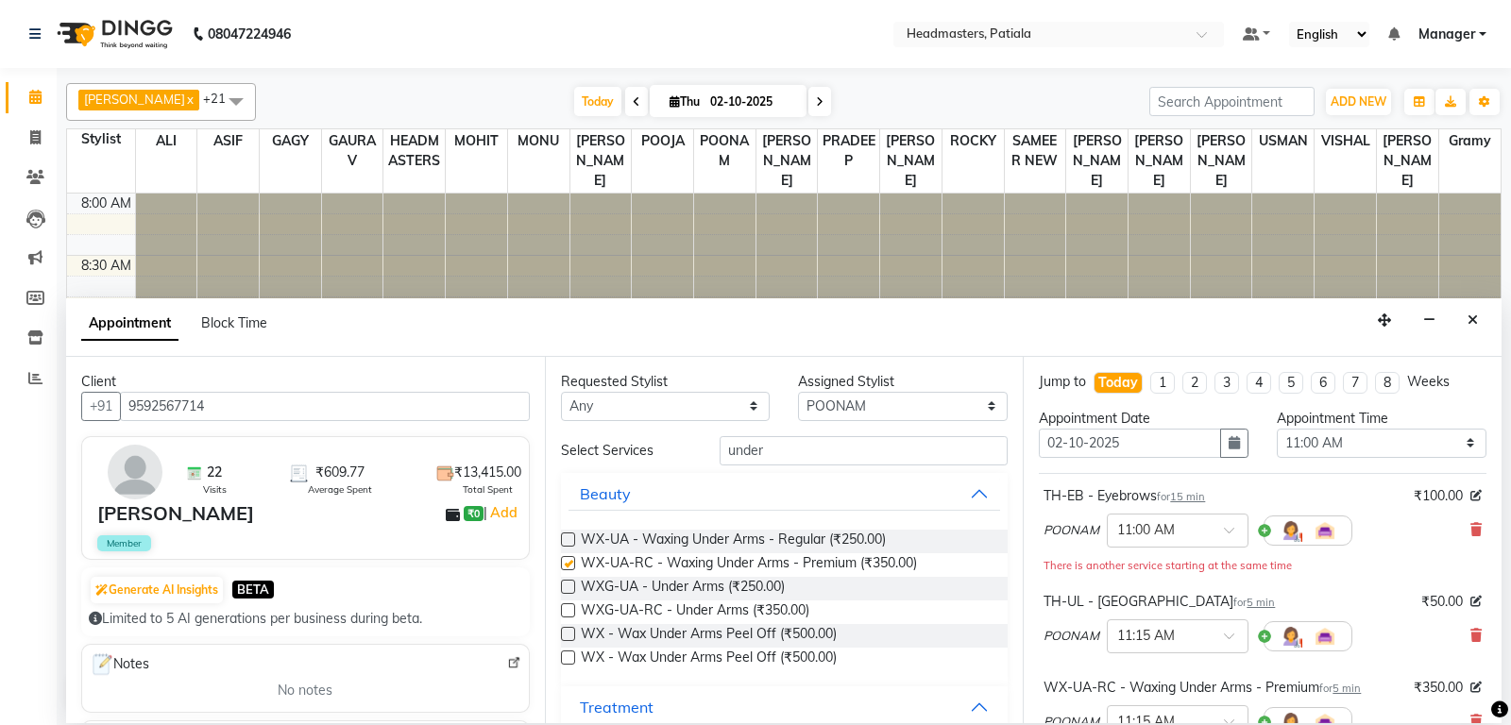
checkbox input "false"
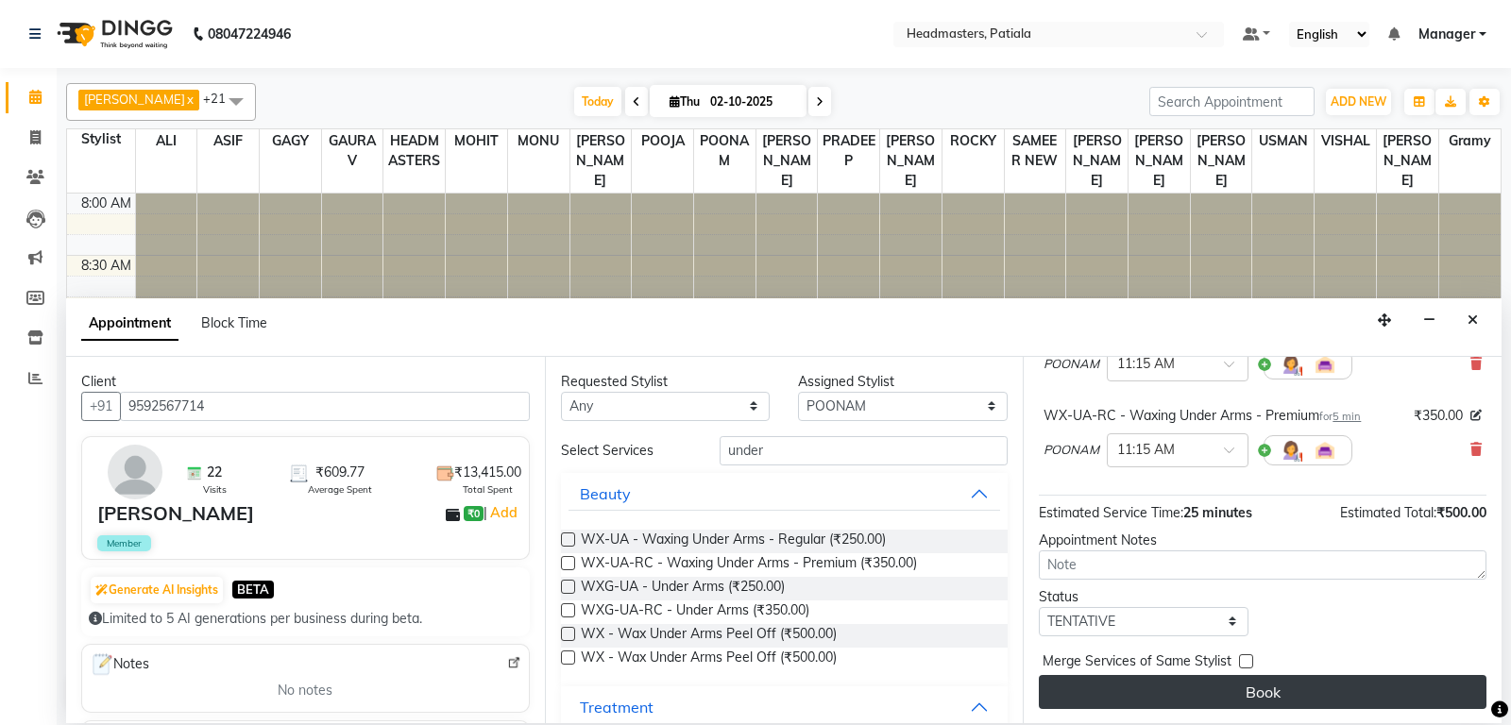
click at [1223, 695] on button "Book" at bounding box center [1263, 692] width 448 height 34
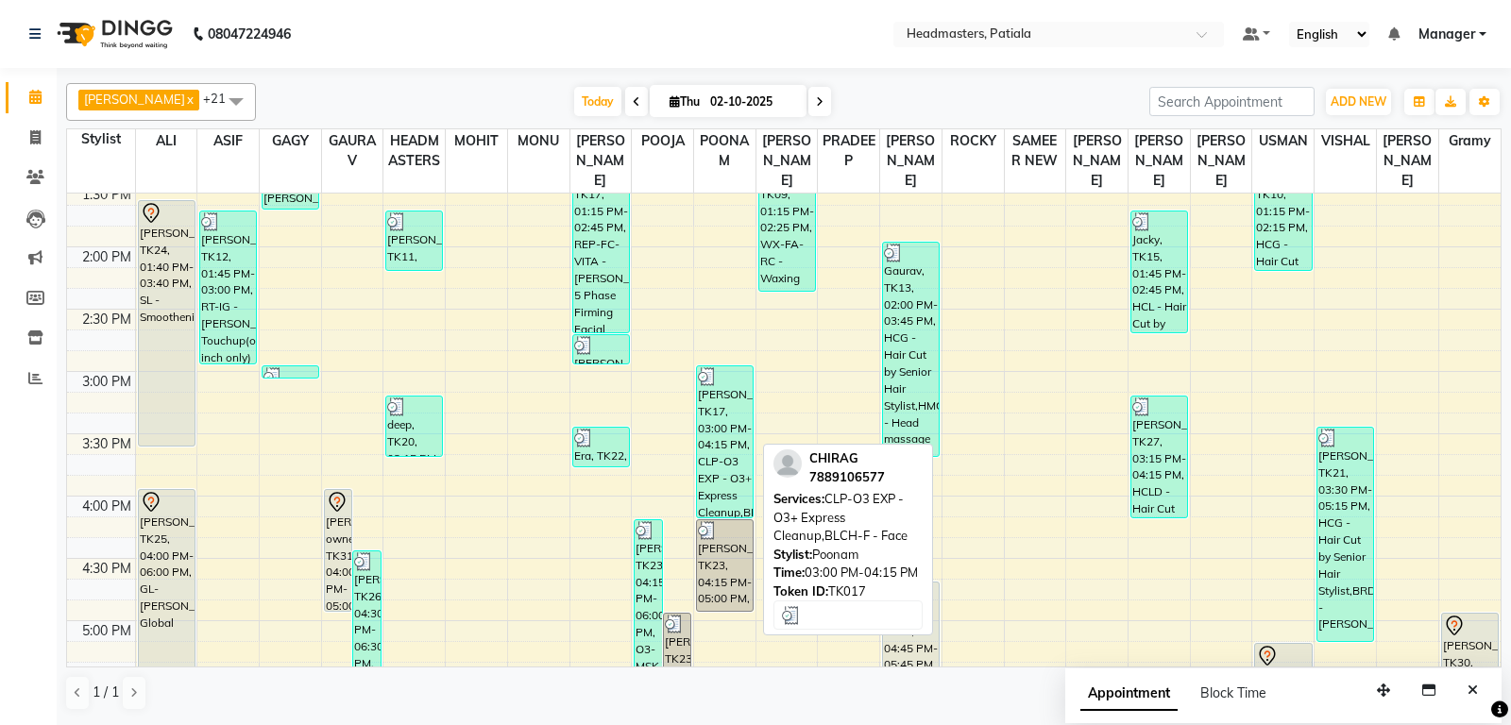
scroll to position [793, 0]
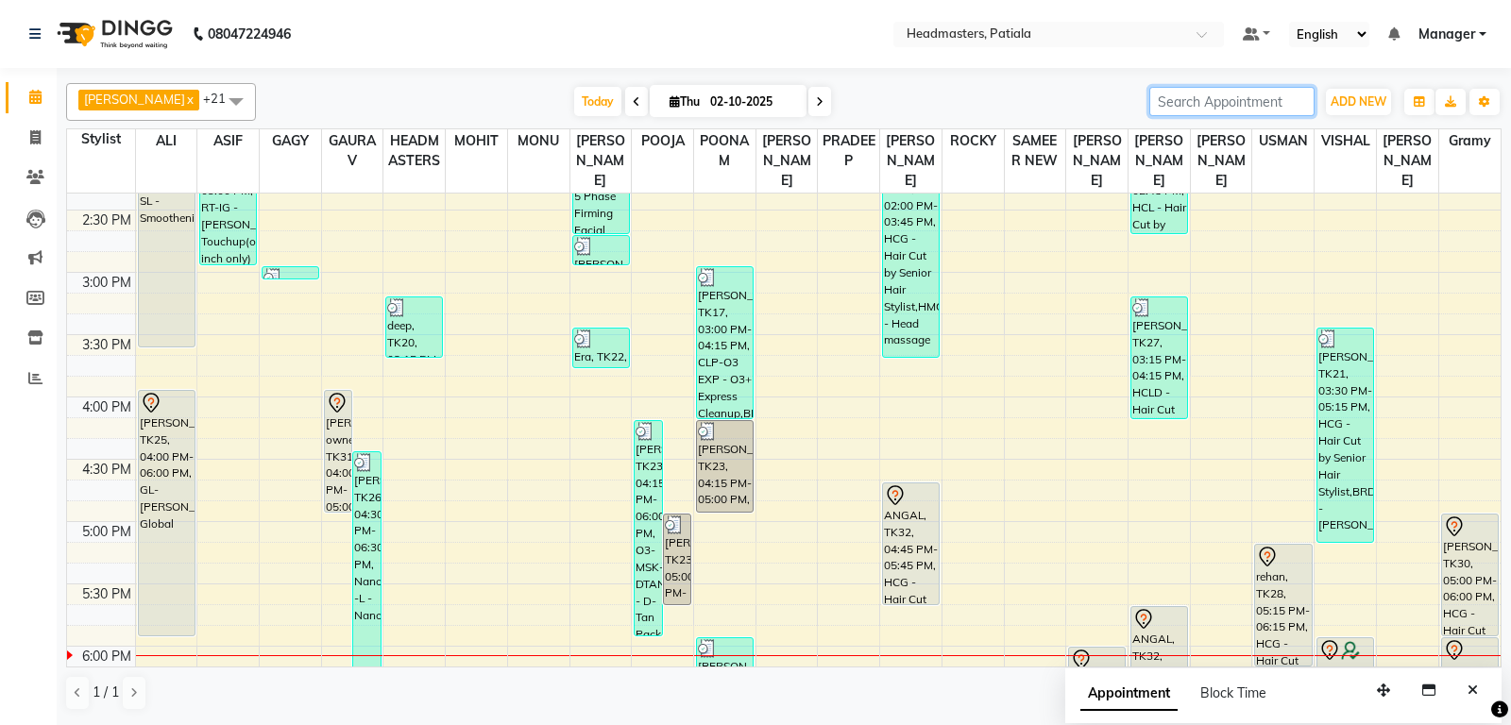
click at [1233, 110] on input "search" at bounding box center [1231, 101] width 165 height 29
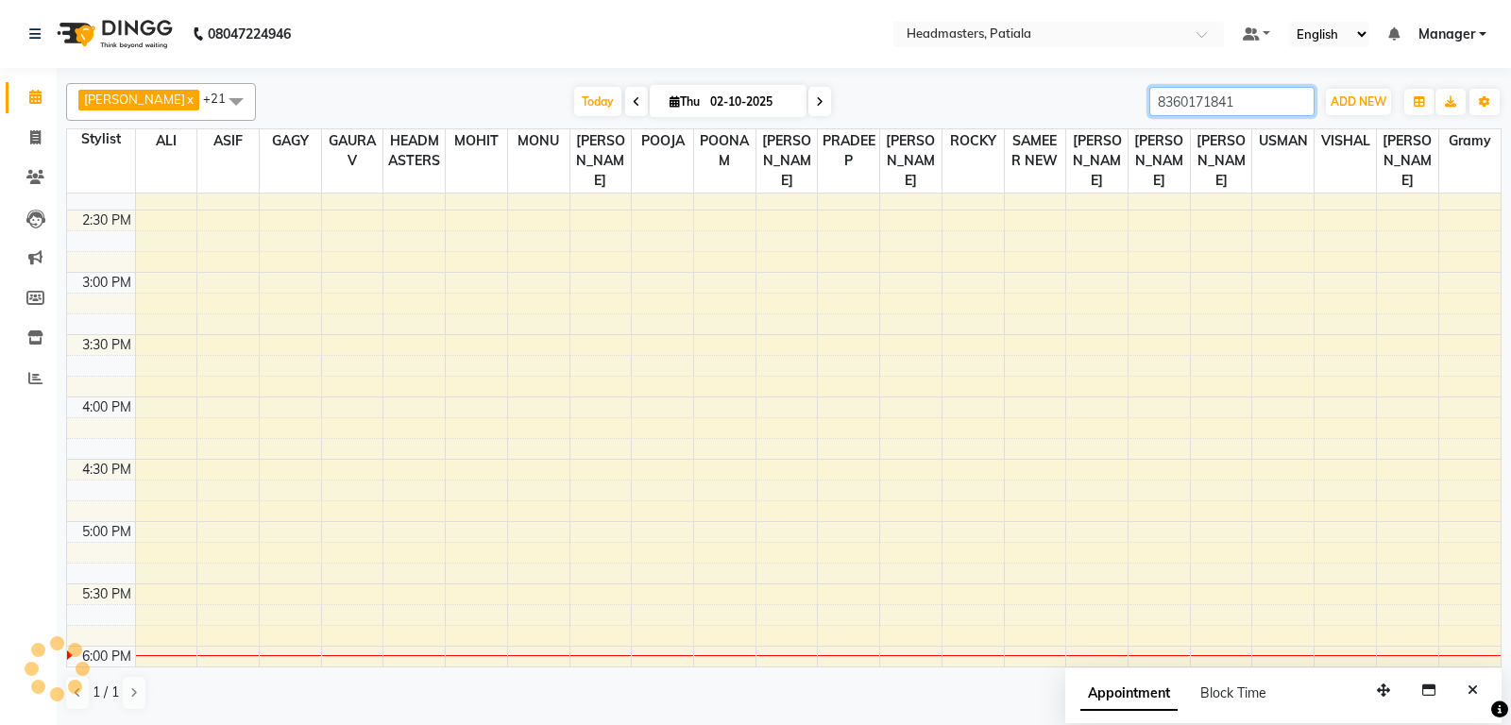
drag, startPoint x: 1258, startPoint y: 107, endPoint x: 1109, endPoint y: 110, distance: 148.3
click at [1149, 110] on input "8360171841" at bounding box center [1231, 101] width 165 height 29
type input "8360171841"
click at [1259, 98] on input "8360171841" at bounding box center [1231, 101] width 165 height 29
drag, startPoint x: 1259, startPoint y: 98, endPoint x: 1129, endPoint y: 102, distance: 129.4
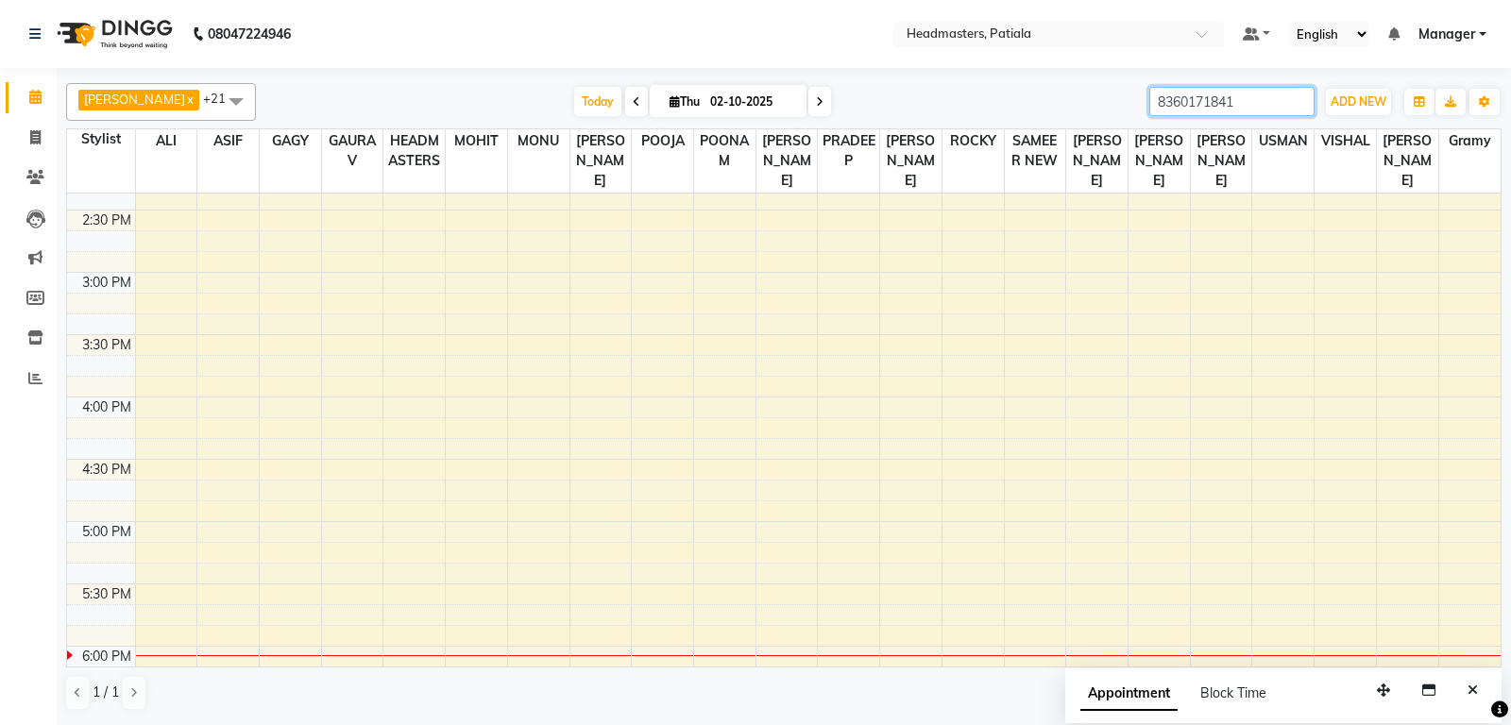
click at [1149, 102] on input "8360171841" at bounding box center [1231, 101] width 165 height 29
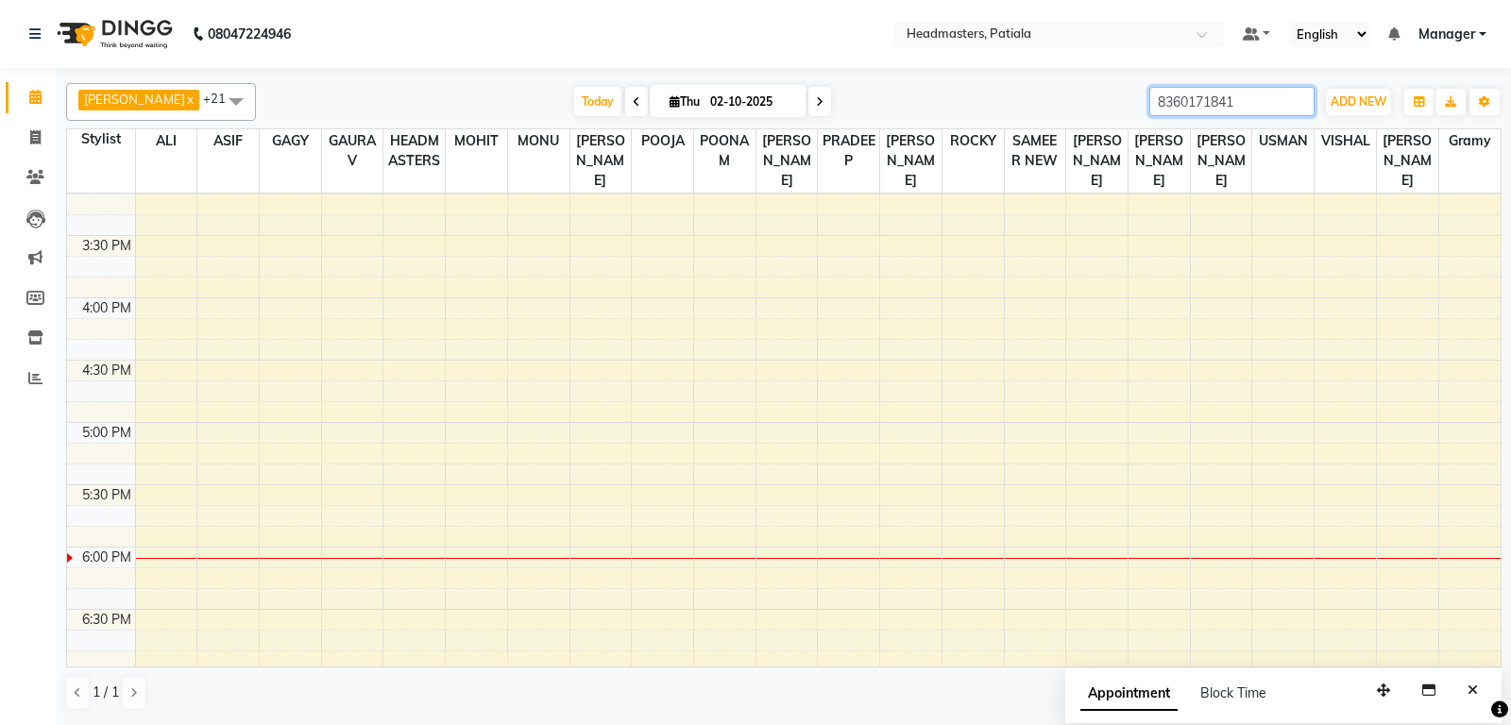
scroll to position [397, 0]
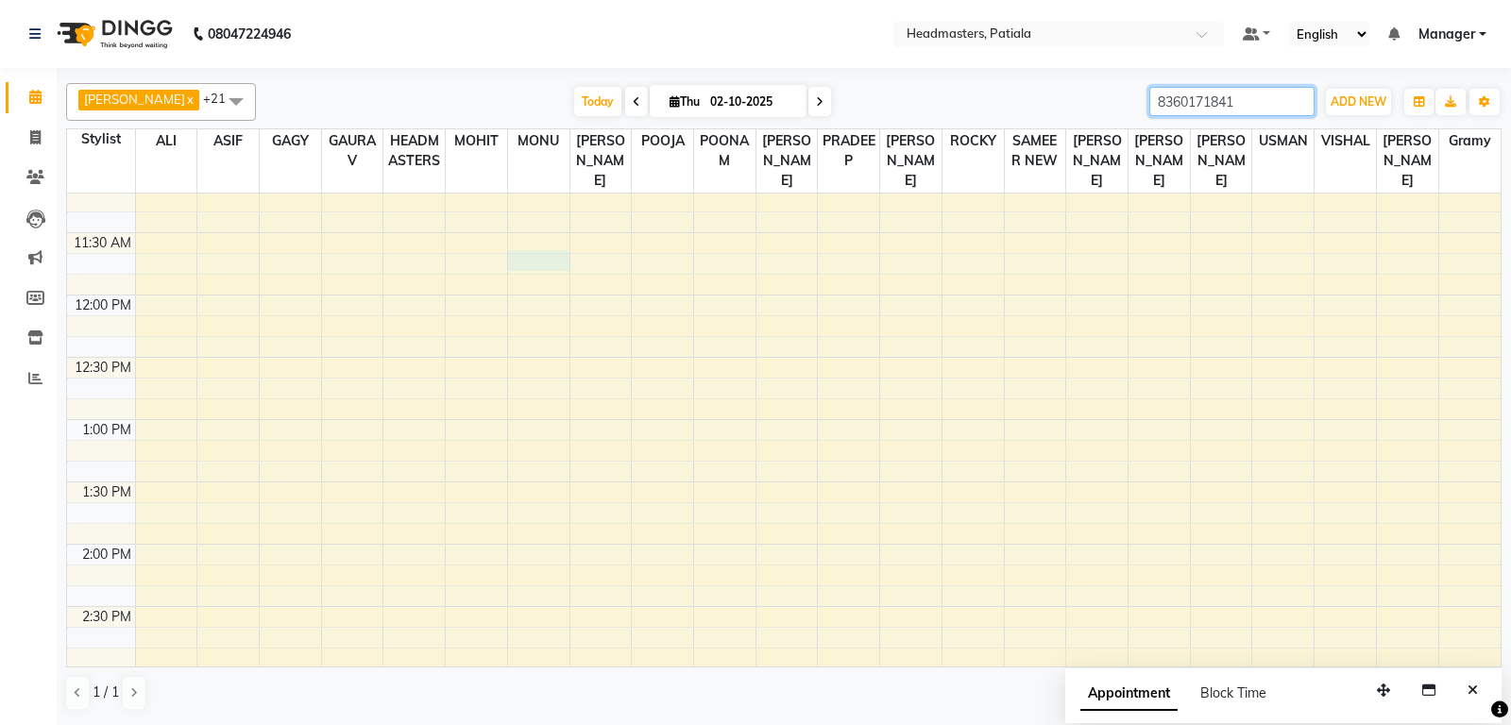
click at [535, 280] on div "8:00 AM 8:30 AM 9:00 AM 9:30 AM 10:00 AM 10:30 AM 11:00 AM 11:30 AM 12:00 PM 12…" at bounding box center [783, 669] width 1433 height 1744
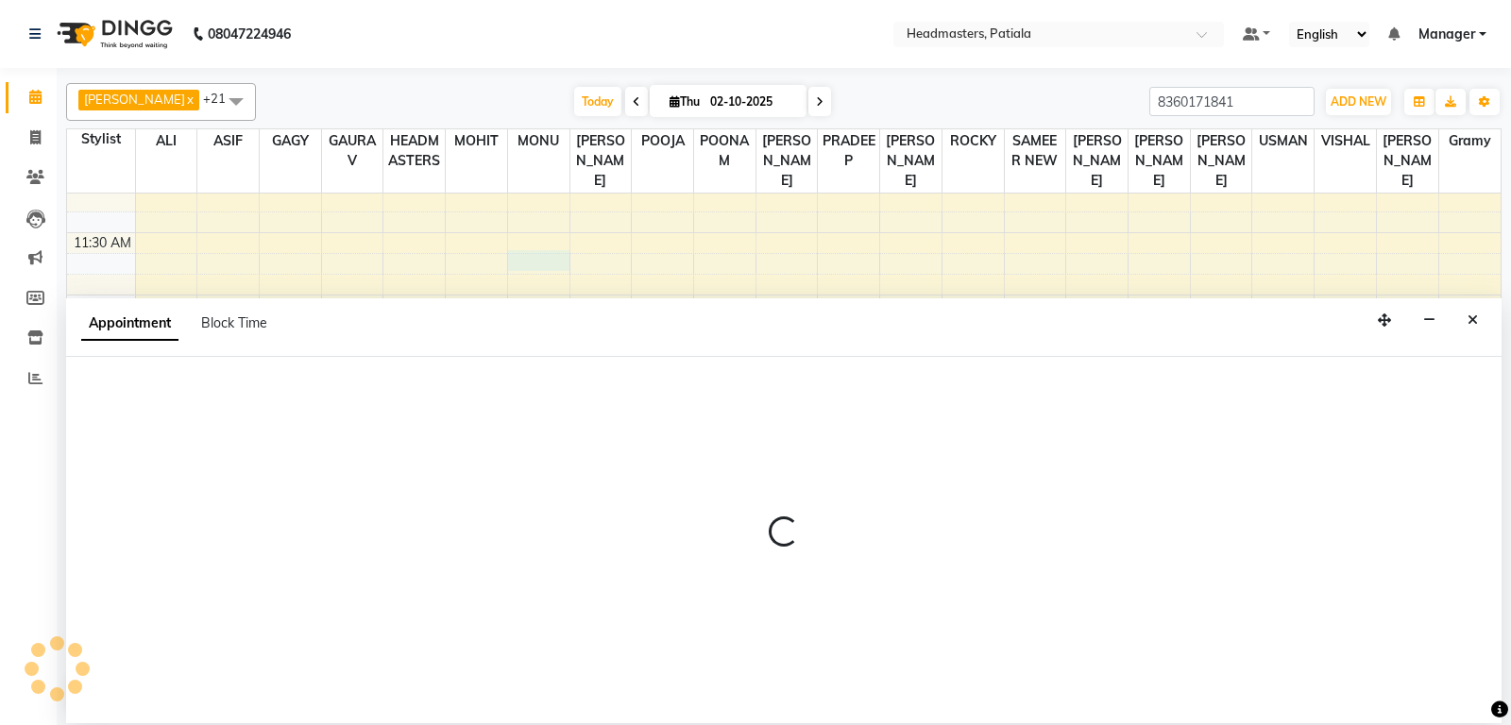
select select "51084"
select select "705"
select select "tentative"
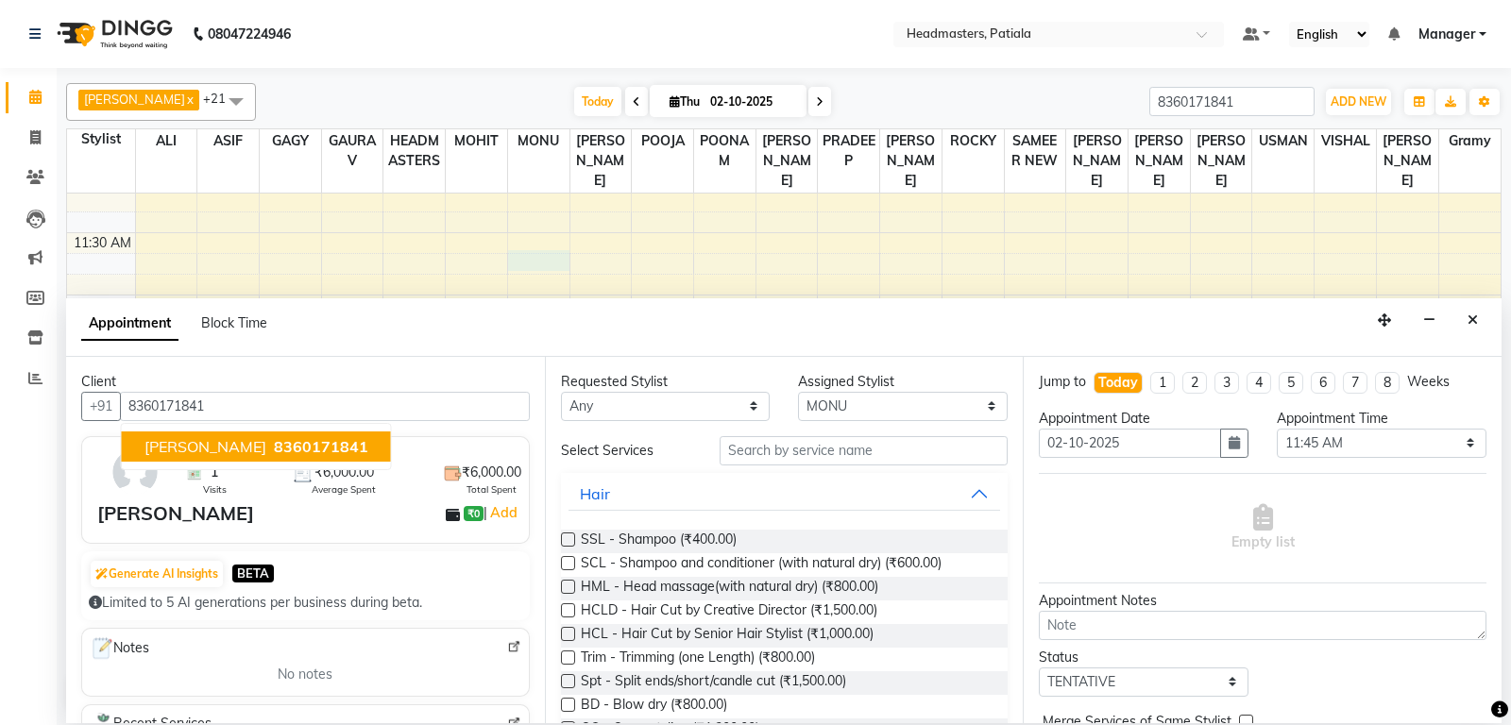
click at [215, 447] on span "[PERSON_NAME]" at bounding box center [205, 446] width 122 height 19
type input "8360171841"
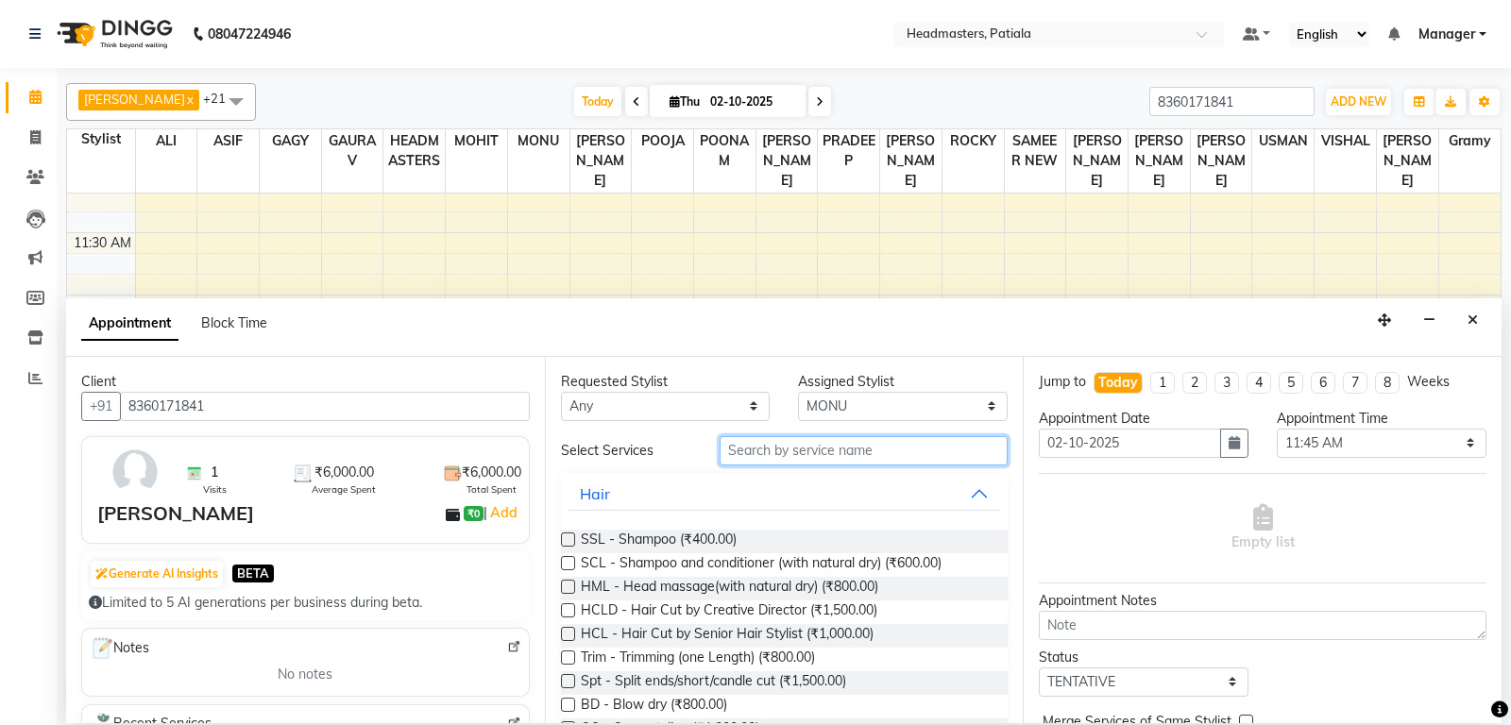
click at [770, 442] on input "text" at bounding box center [864, 450] width 289 height 29
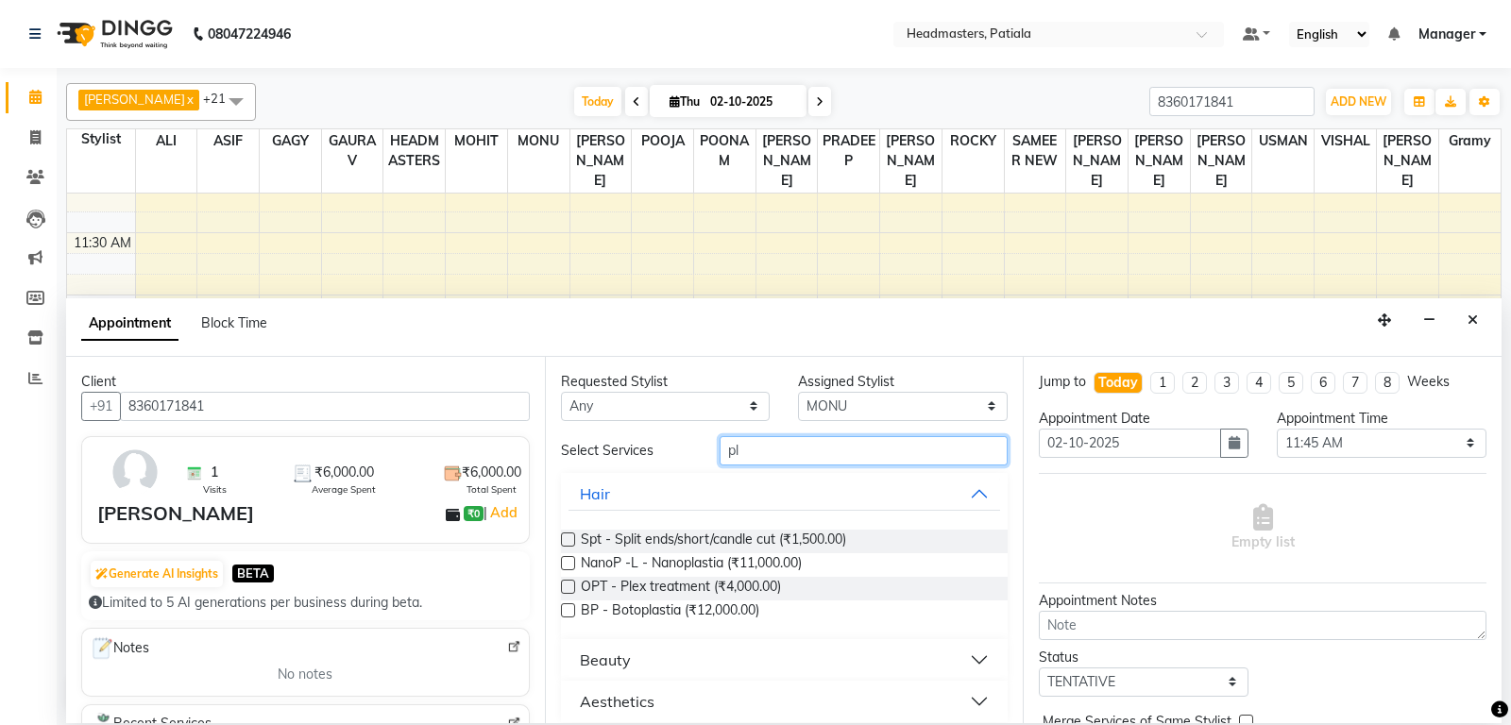
type input "pl"
click at [567, 583] on label at bounding box center [568, 587] width 14 height 14
click at [567, 583] on input "checkbox" at bounding box center [567, 589] width 12 height 12
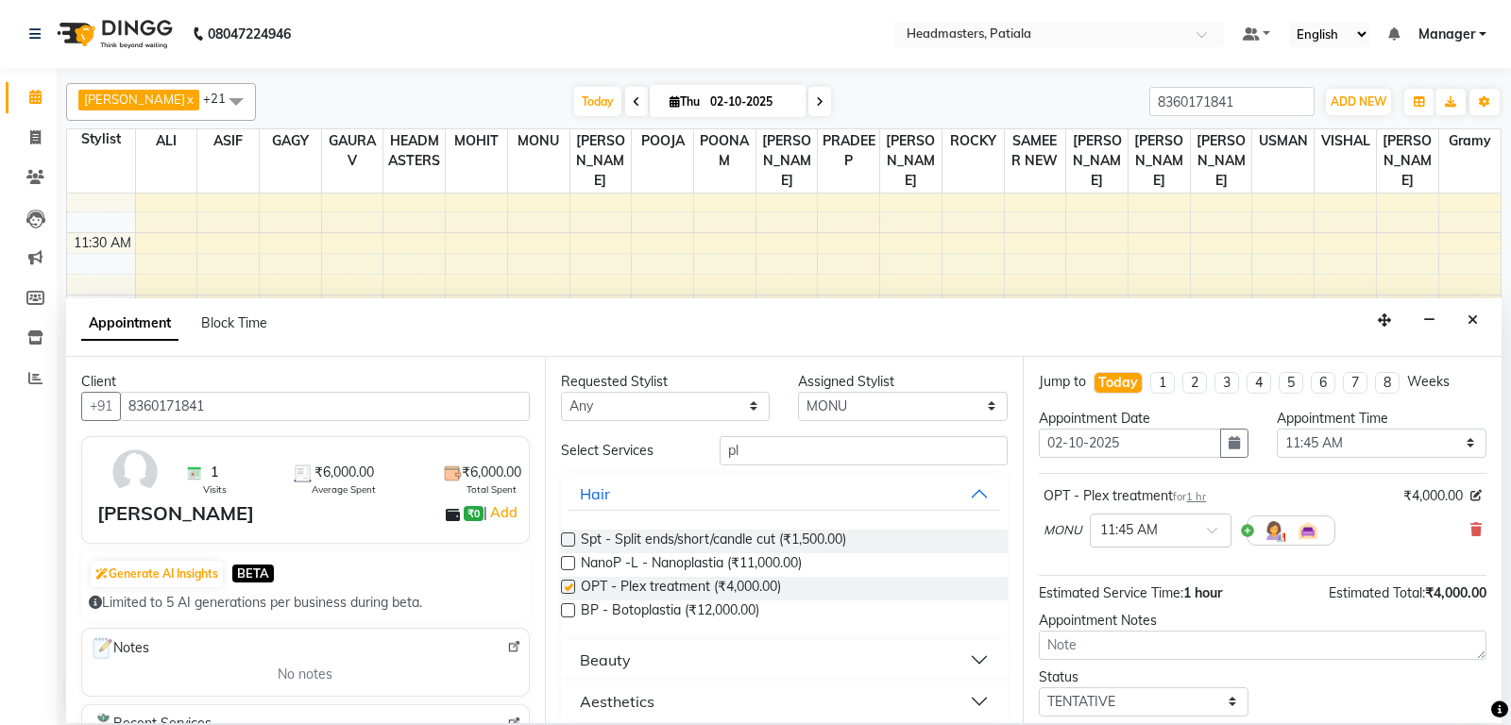
checkbox input "false"
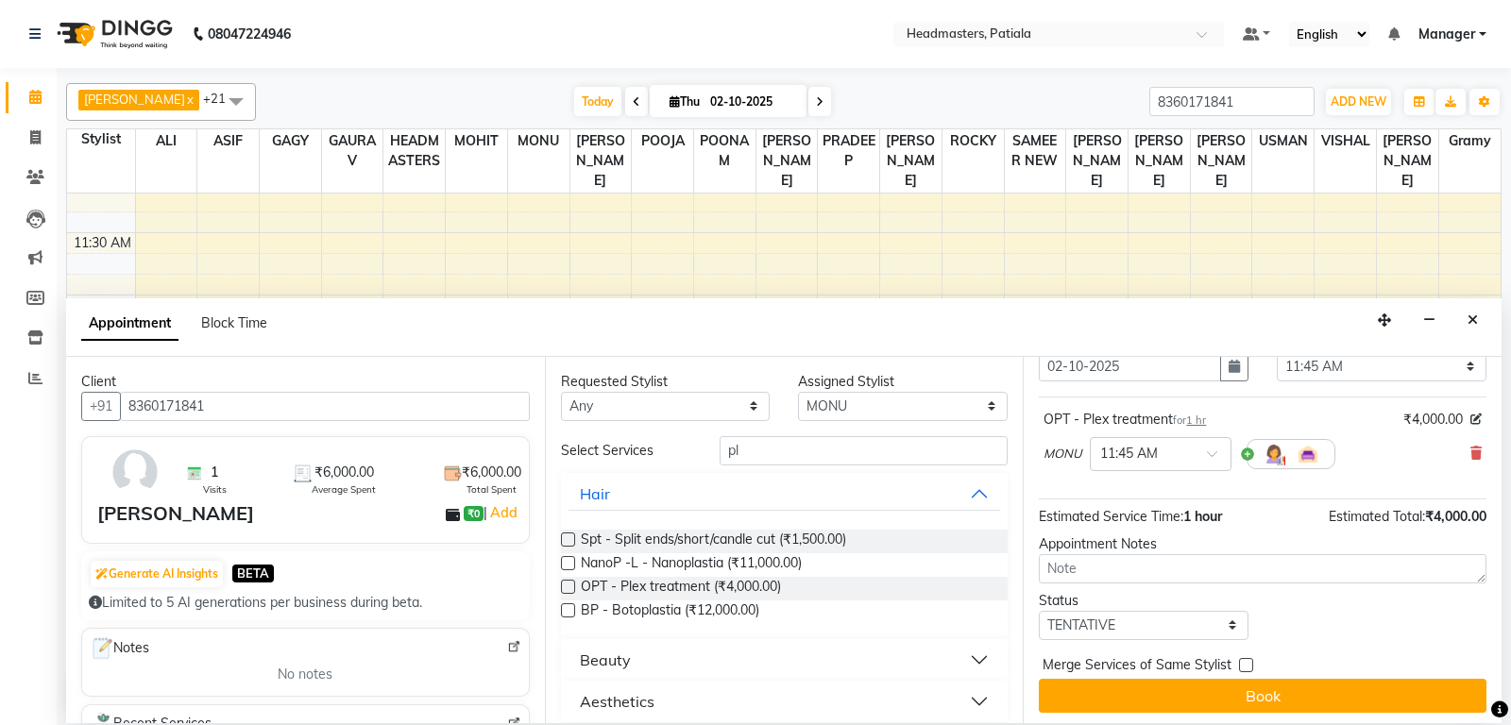
scroll to position [80, 0]
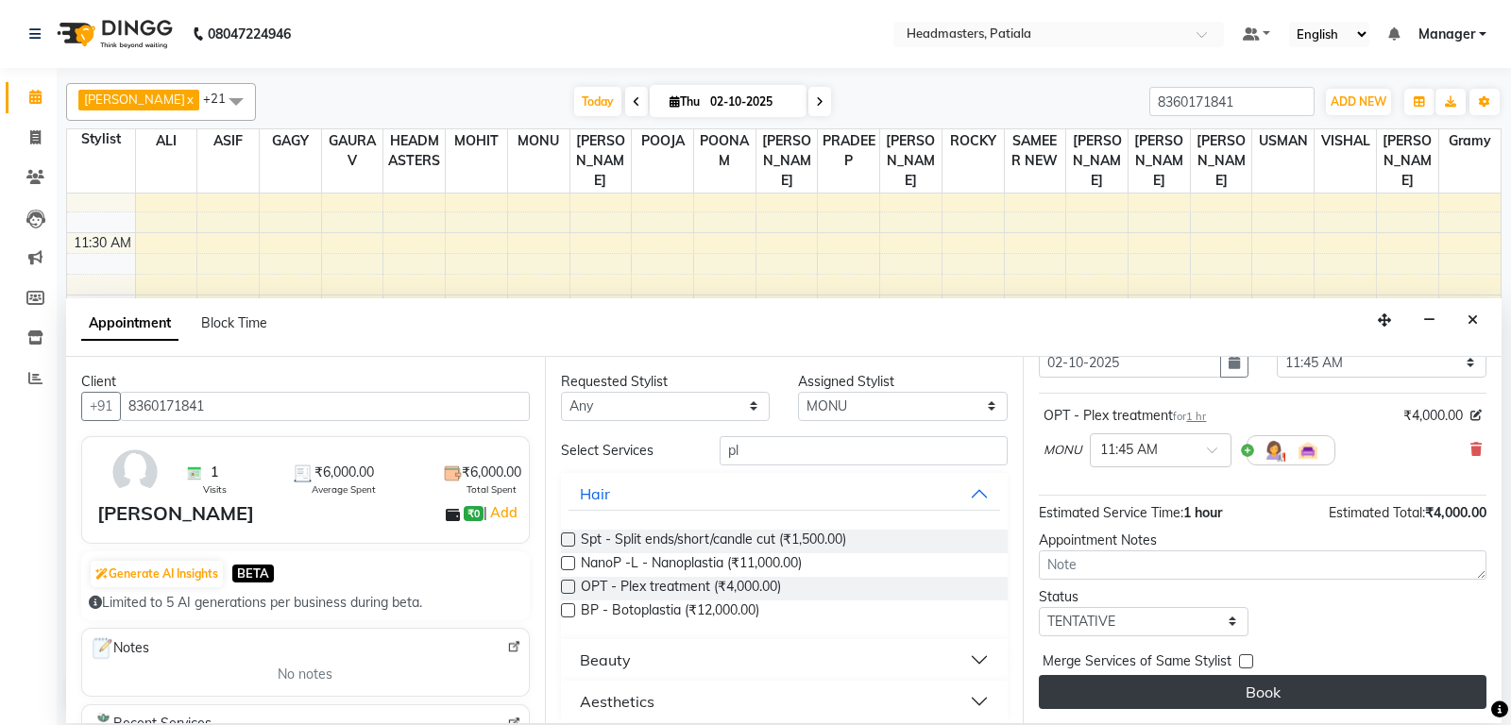
click at [1194, 684] on button "Book" at bounding box center [1263, 692] width 448 height 34
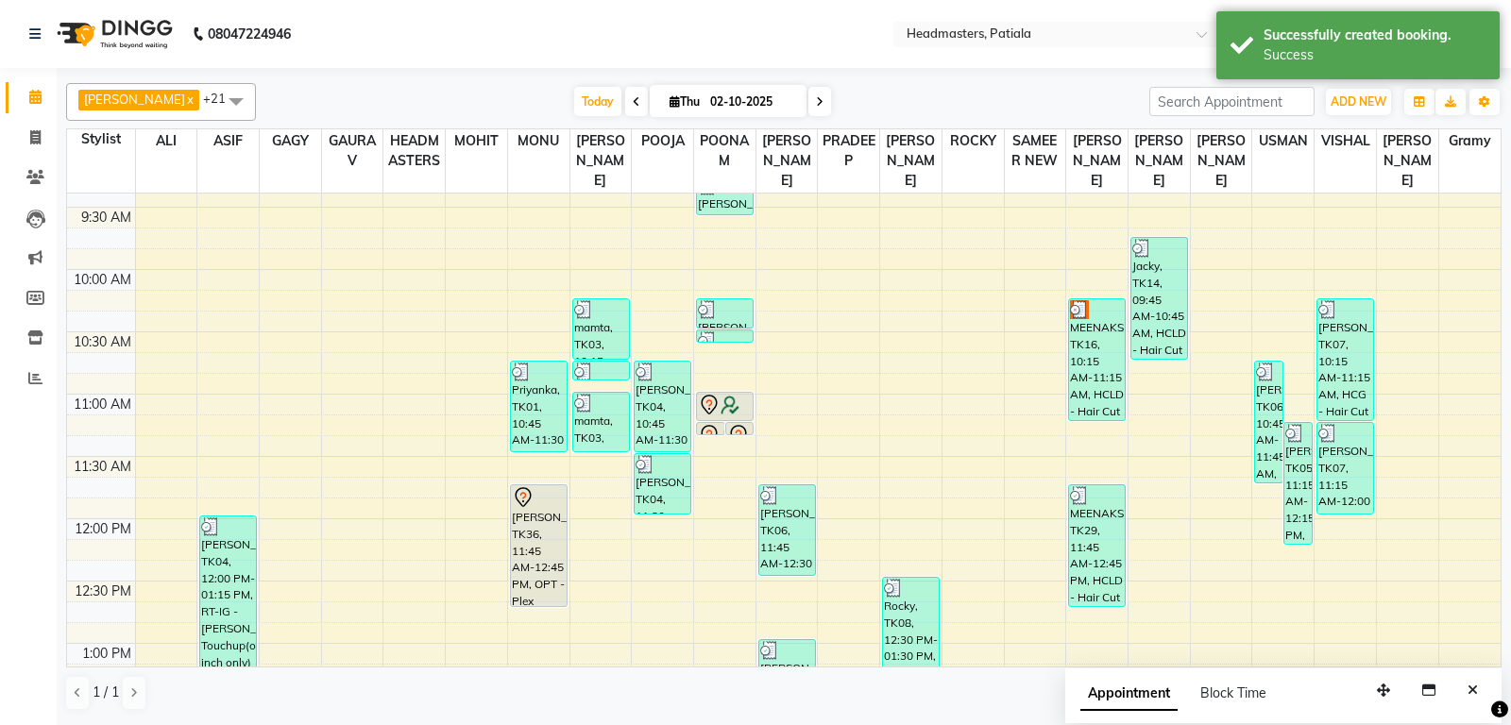
scroll to position [198, 0]
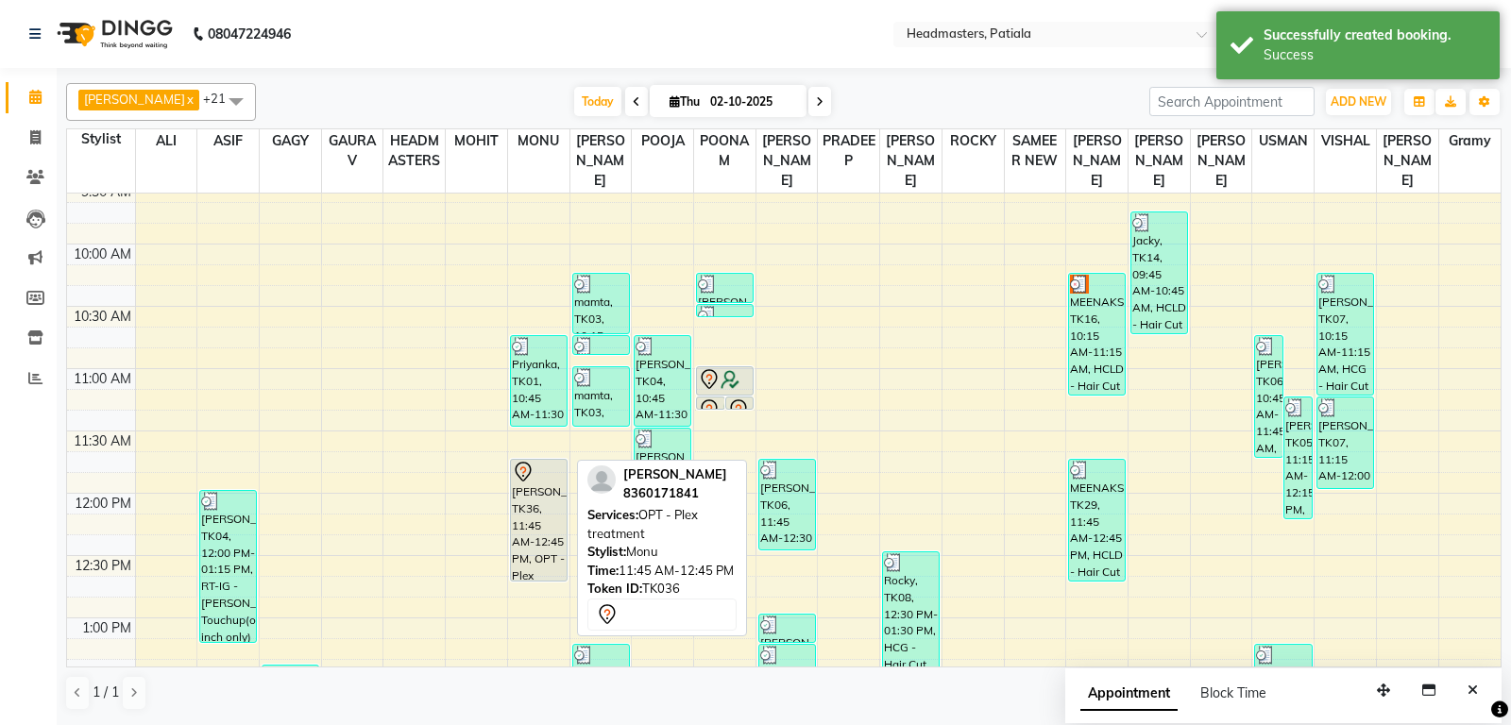
click at [528, 525] on div "[PERSON_NAME], TK36, 11:45 AM-12:45 PM, OPT - Plex treatment" at bounding box center [539, 520] width 56 height 121
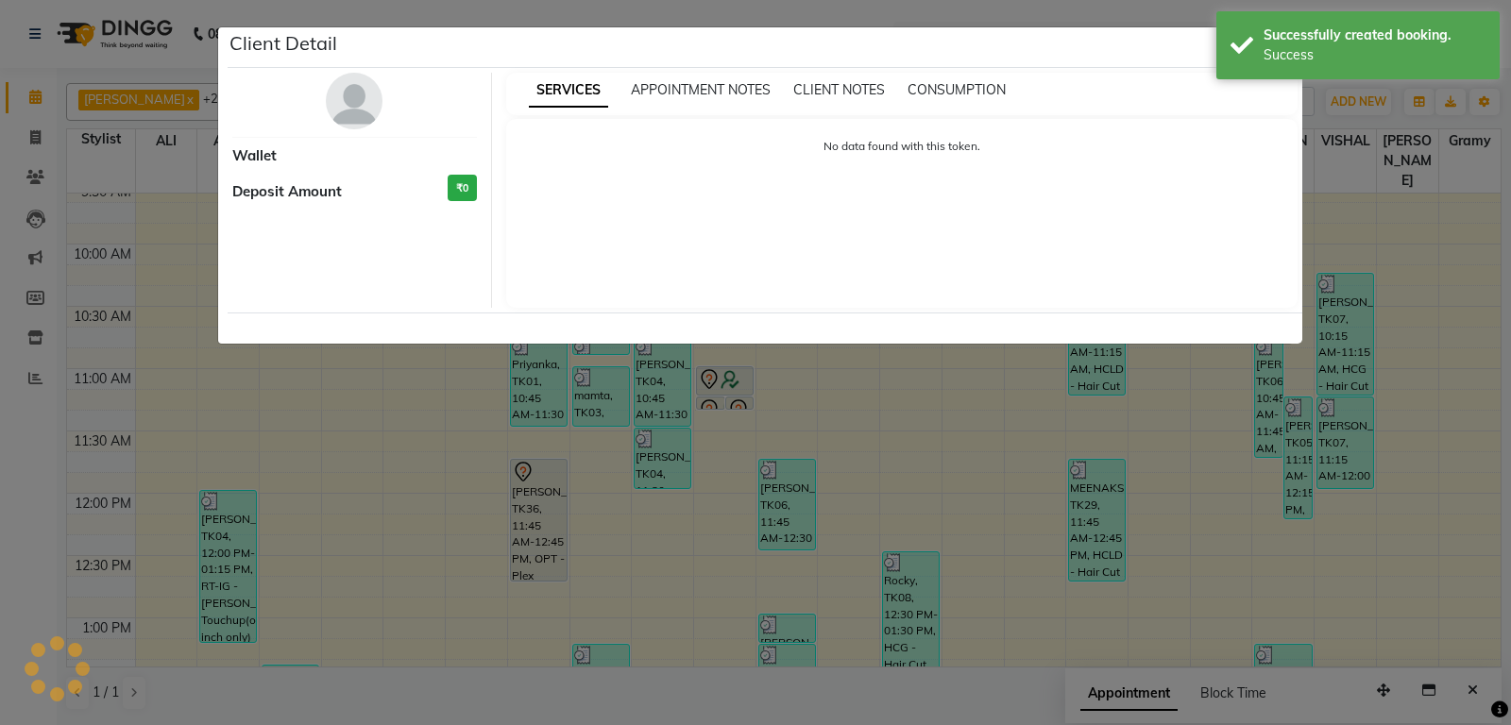
select select "7"
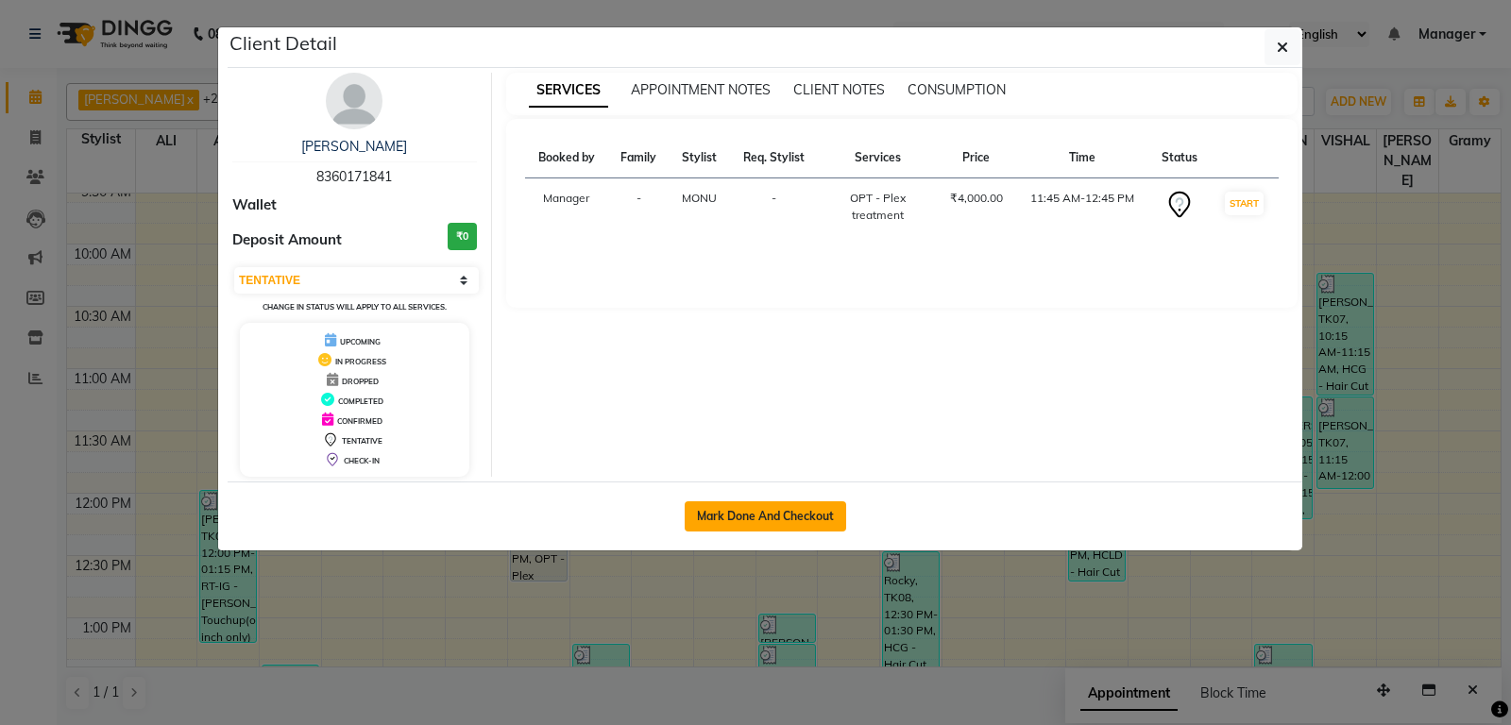
click at [783, 505] on button "Mark Done And Checkout" at bounding box center [765, 516] width 161 height 30
select select "6602"
select select "service"
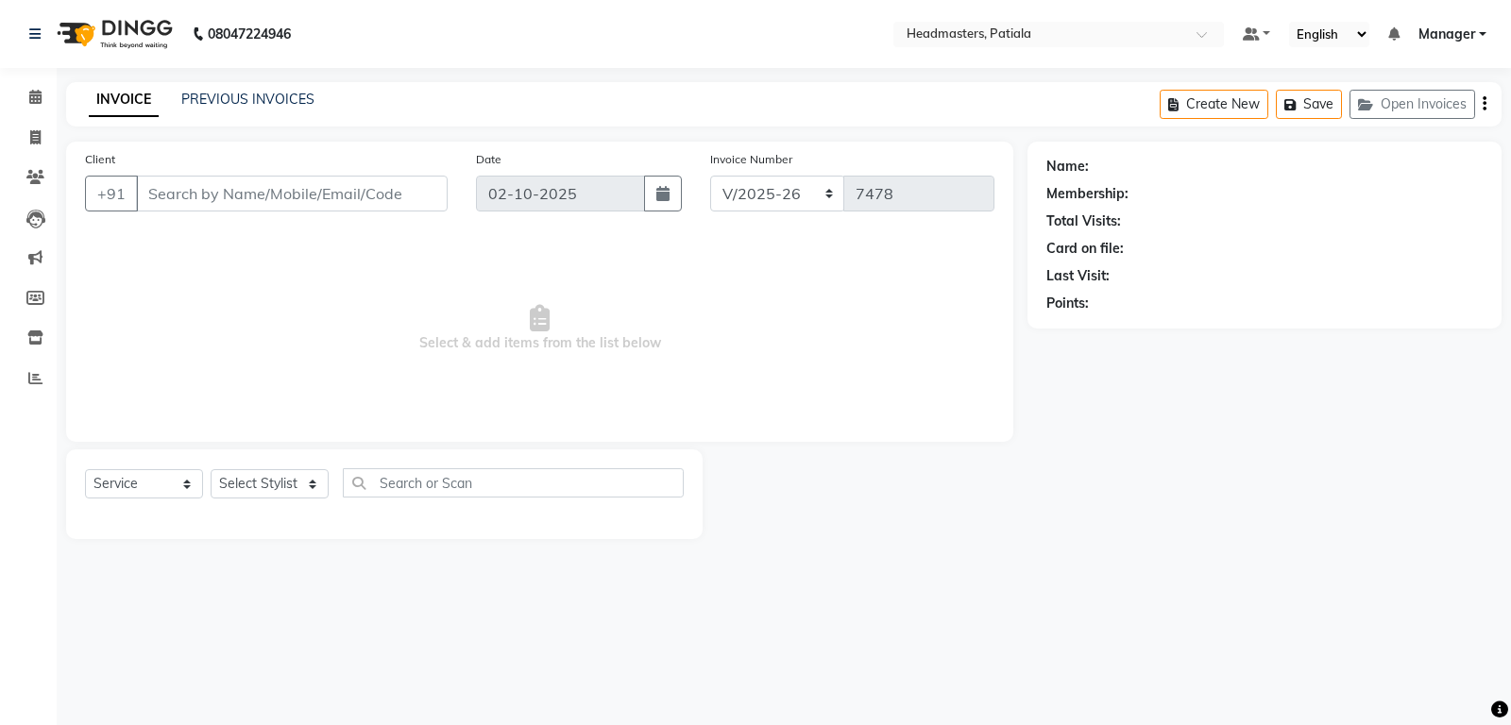
type input "8360171841"
select select "51084"
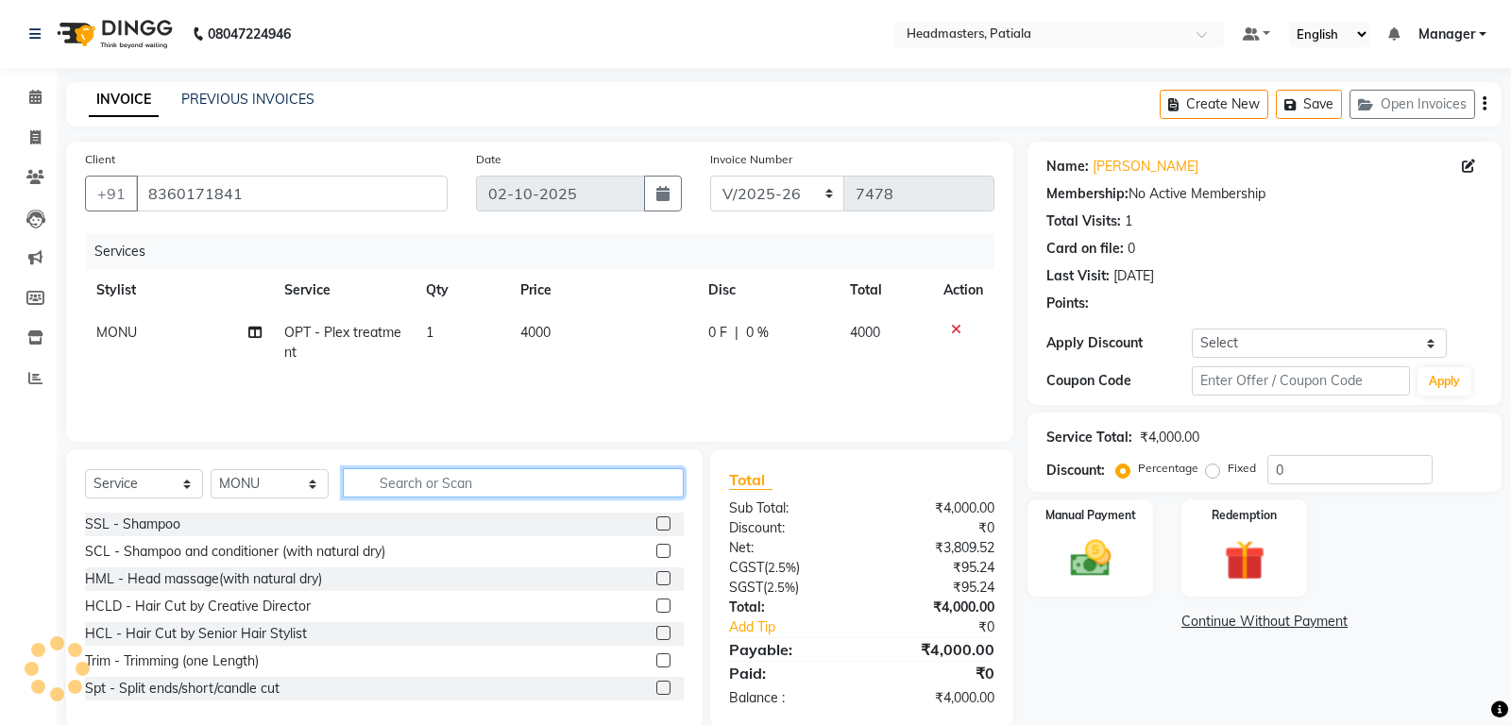
click at [478, 486] on input "text" at bounding box center [513, 482] width 341 height 29
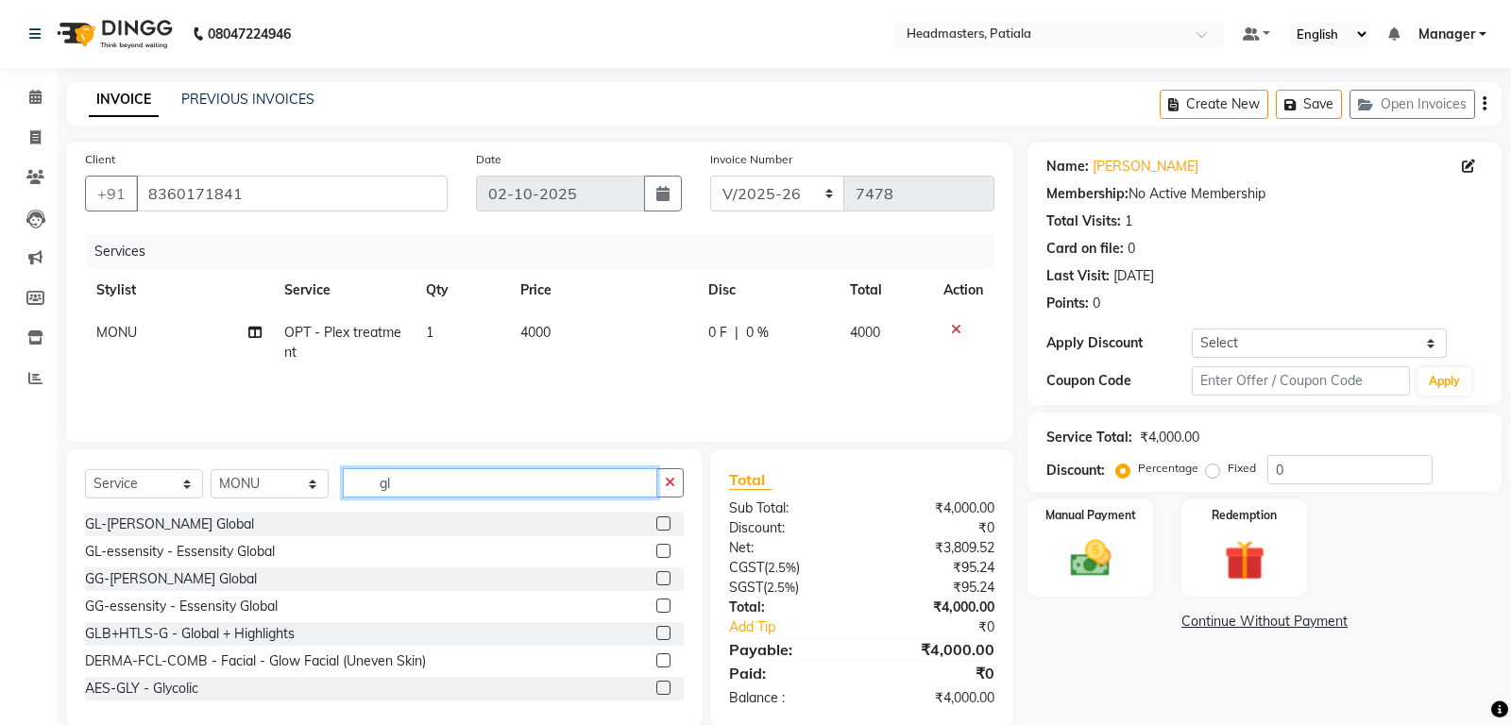
type input "gl"
click at [661, 526] on label at bounding box center [663, 524] width 14 height 14
click at [661, 526] on input "checkbox" at bounding box center [662, 524] width 12 height 12
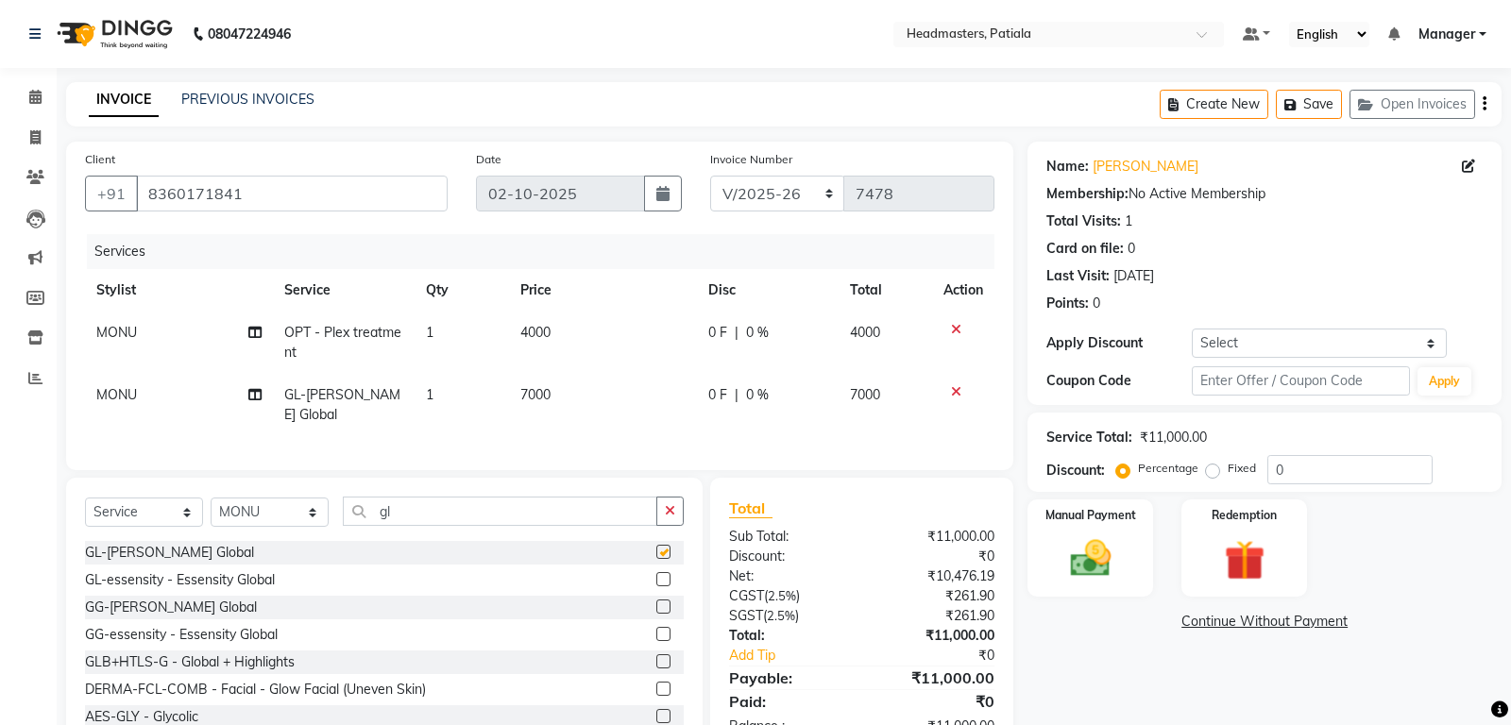
checkbox input "false"
click at [132, 391] on span "MONU" at bounding box center [116, 394] width 41 height 17
select select "51084"
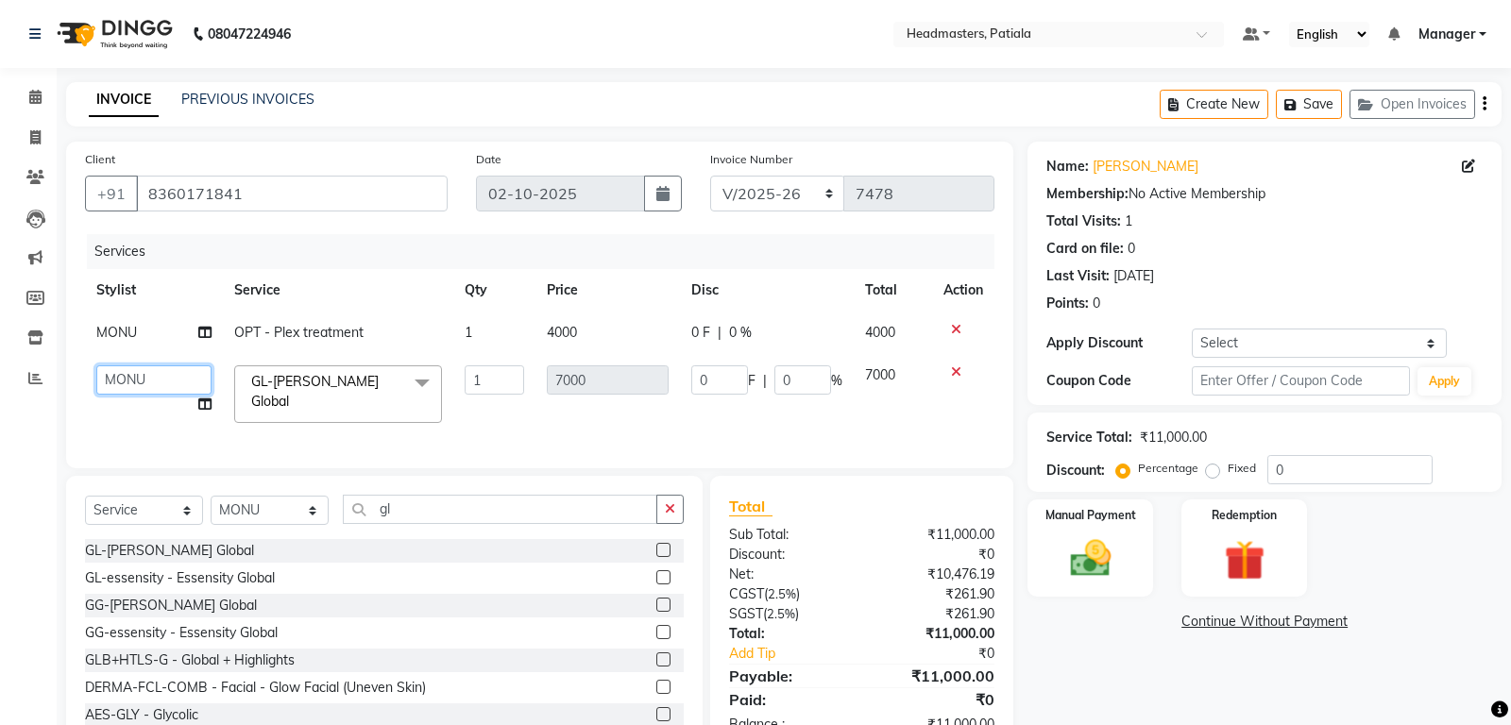
click at [96, 365] on select "ABHISHEK AJAY KUMAR AKSHAY ALI ARSH ARUN ASIF AZEEZUR REHMAAN Chand Sahota DAVY…" at bounding box center [153, 379] width 115 height 29
select select "51083"
click at [709, 380] on input "0" at bounding box center [719, 379] width 57 height 29
type input "3000"
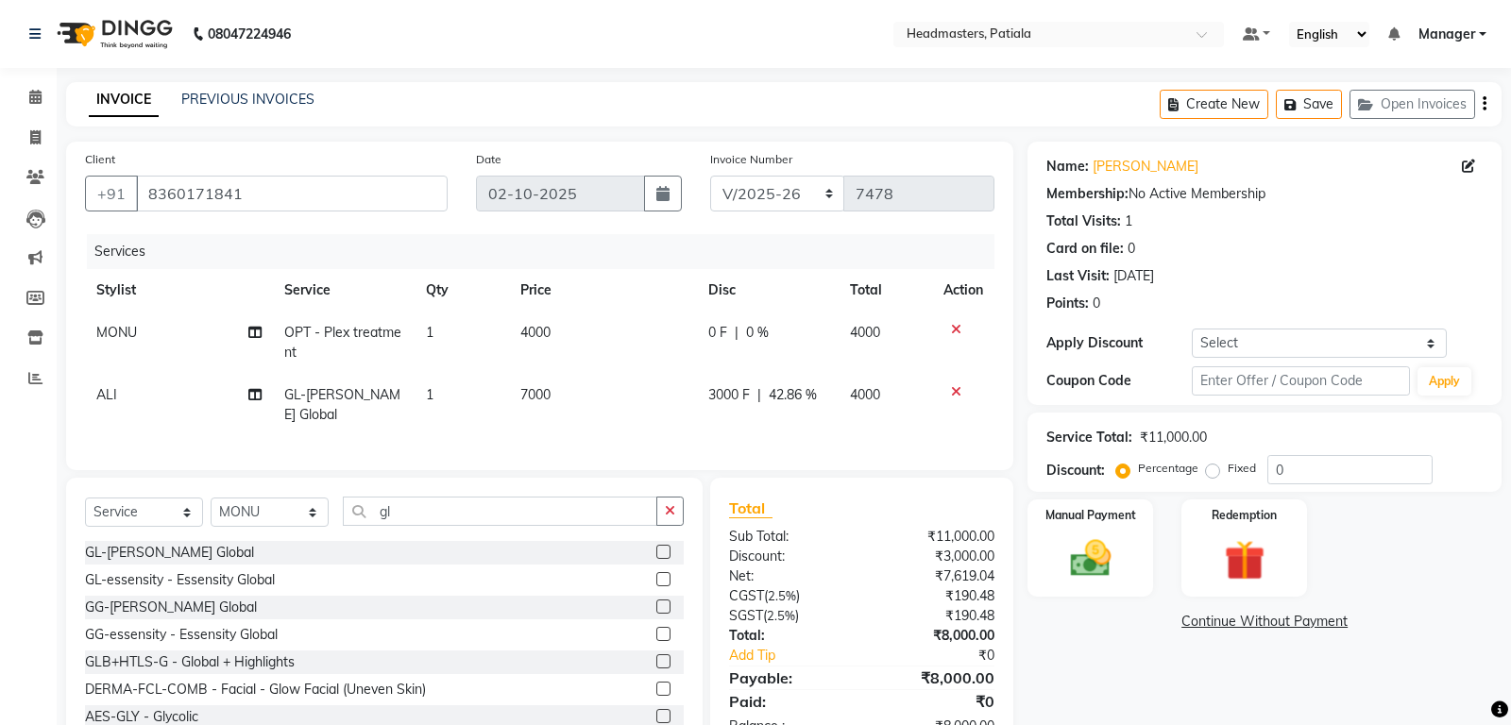
click at [662, 347] on td "4000" at bounding box center [603, 343] width 188 height 62
select select "51084"
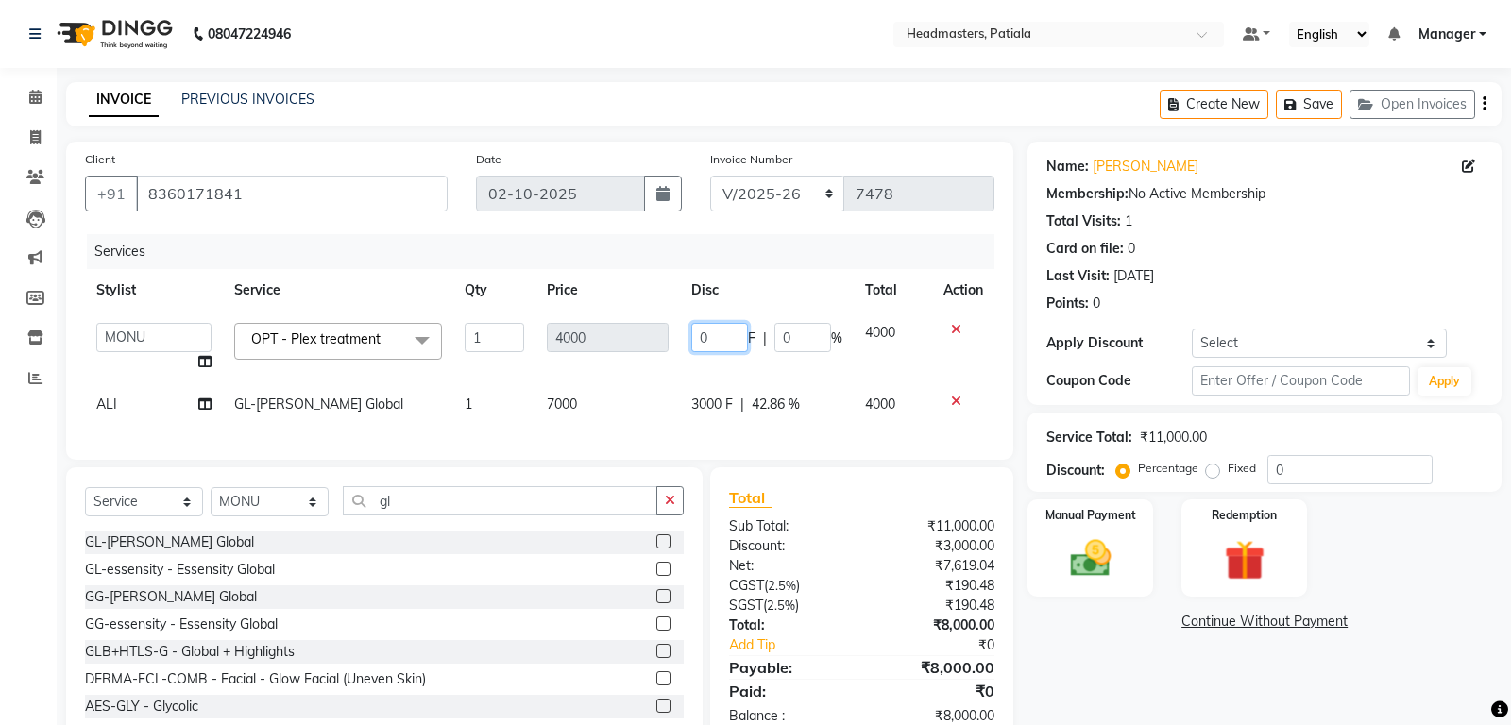
click at [714, 333] on input "0" at bounding box center [719, 337] width 57 height 29
type input "2000"
click at [659, 363] on td "4000" at bounding box center [607, 348] width 144 height 72
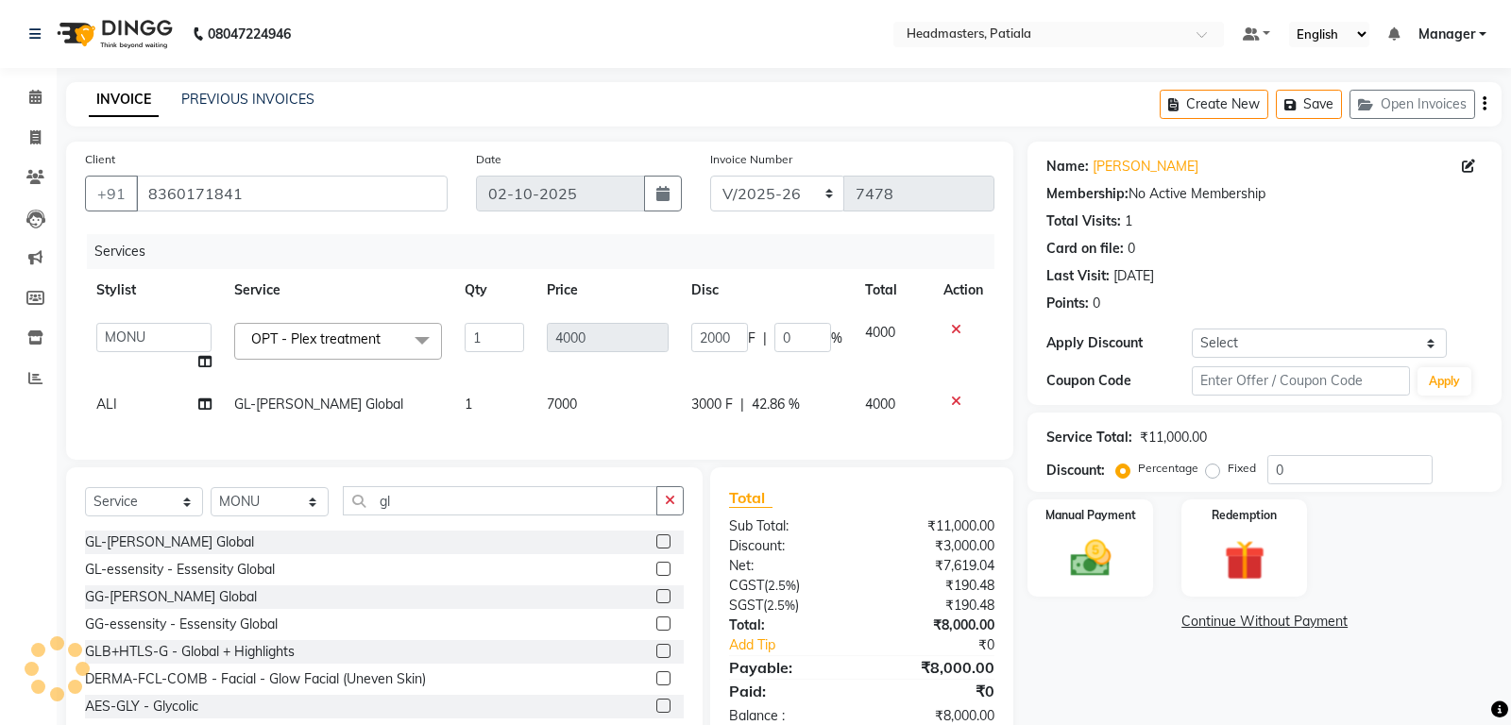
select select "51084"
click at [1109, 537] on img at bounding box center [1091, 558] width 68 height 48
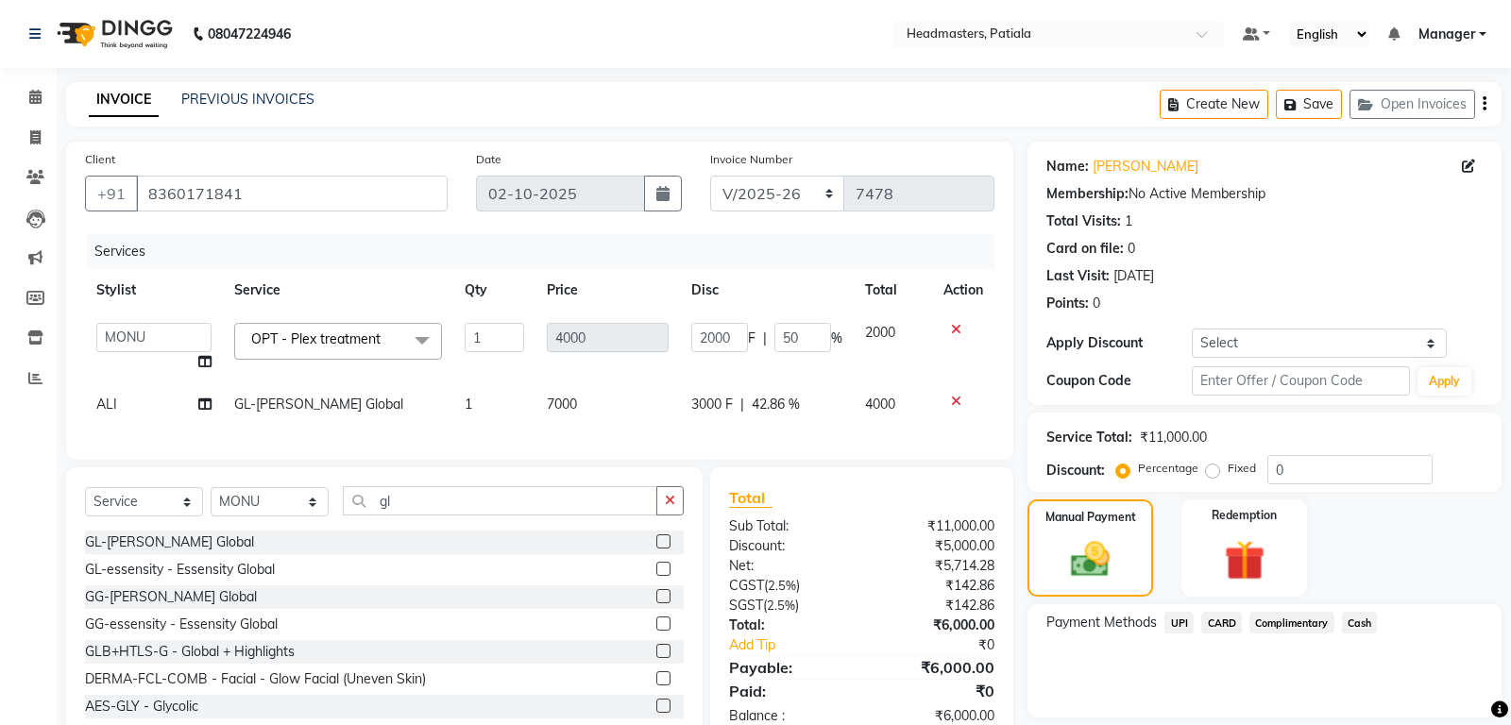
click at [1376, 620] on span "Cash" at bounding box center [1360, 623] width 36 height 22
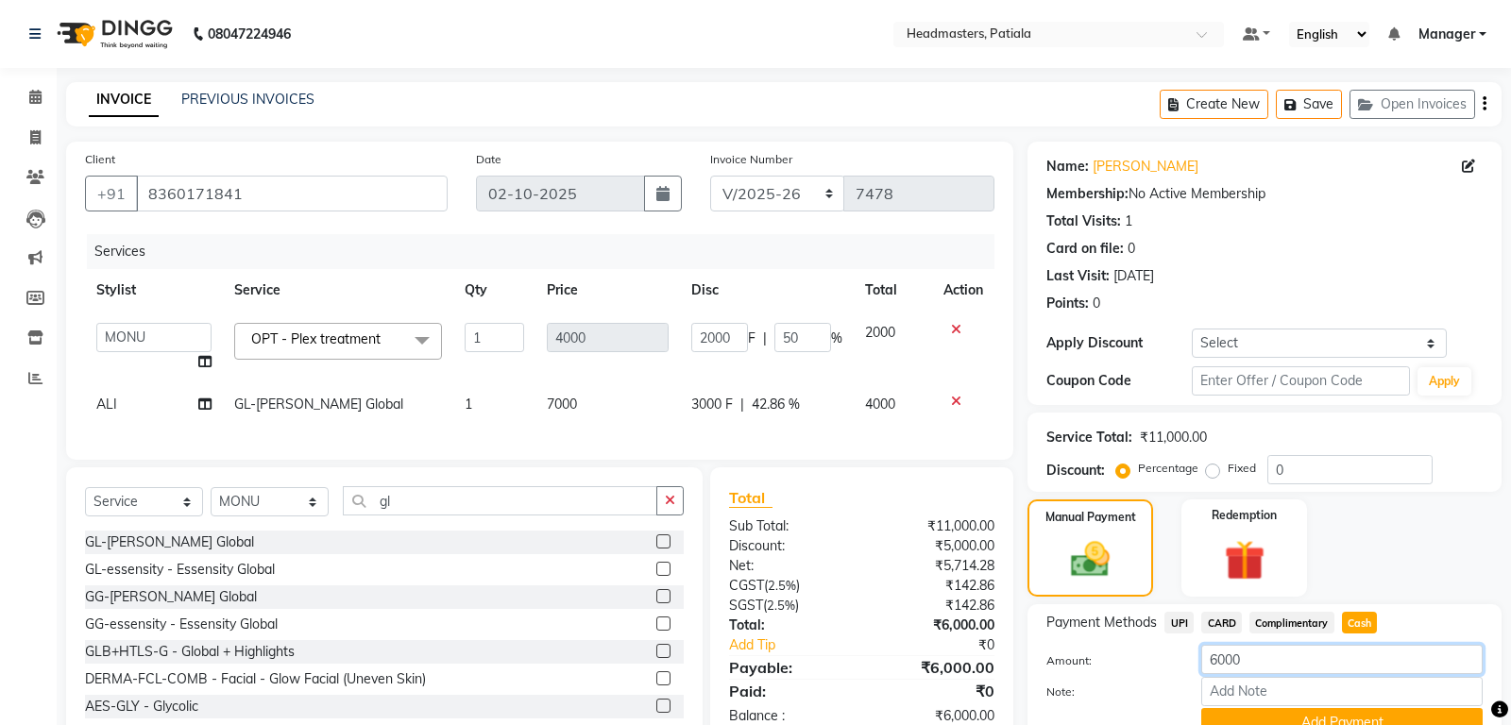
click at [1306, 656] on input "6000" at bounding box center [1341, 659] width 281 height 29
type input "6"
type input "3000"
click at [1307, 720] on button "Add Payment" at bounding box center [1341, 722] width 281 height 29
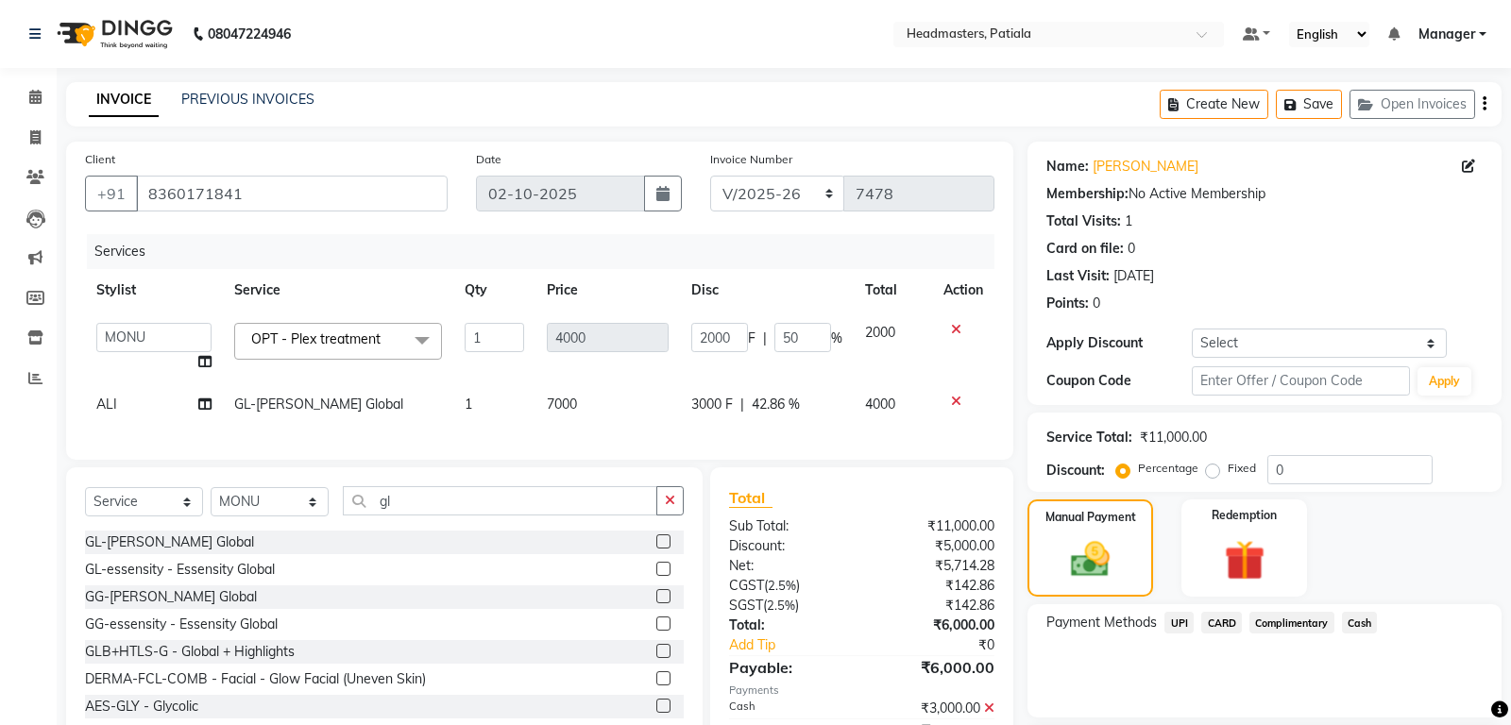
click at [1191, 630] on span "UPI" at bounding box center [1178, 623] width 29 height 22
click at [1284, 719] on button "Add Payment" at bounding box center [1341, 722] width 281 height 29
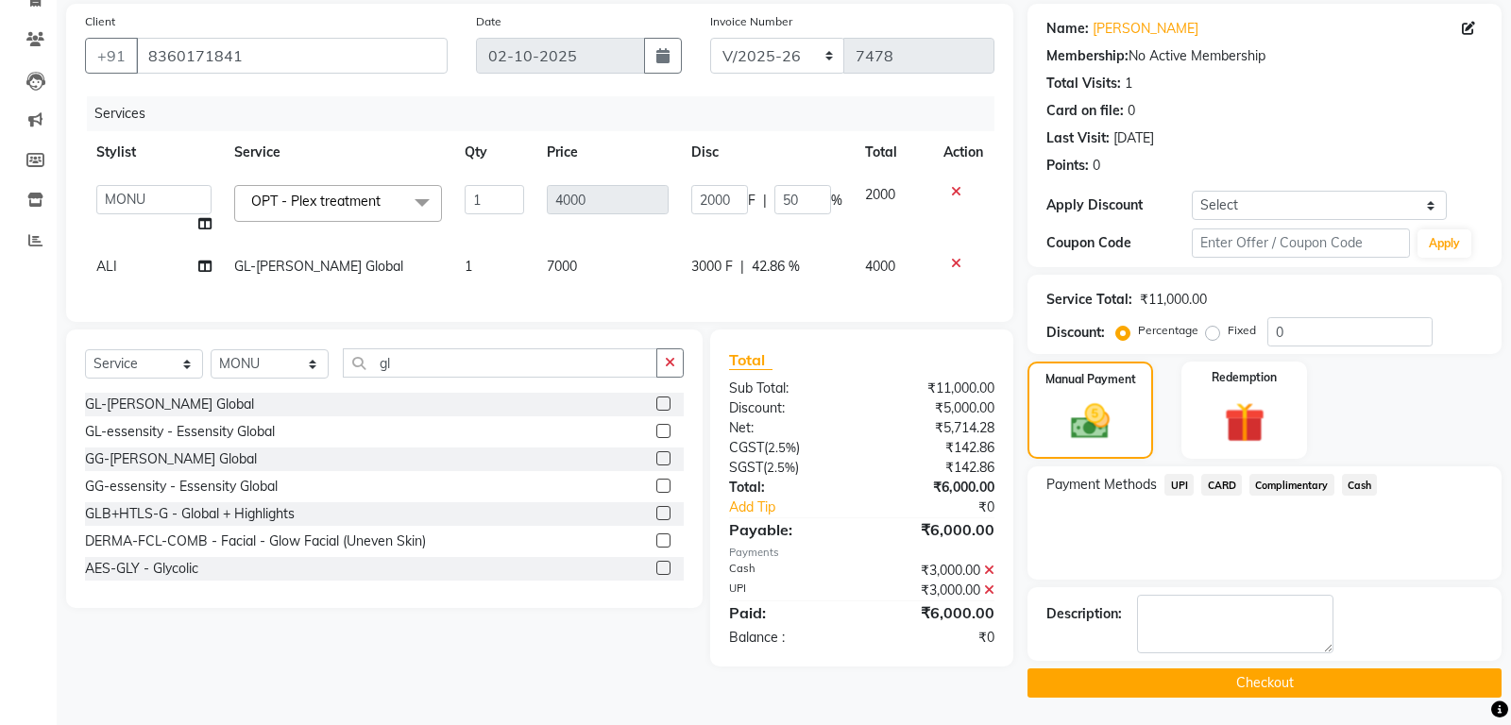
click at [1254, 681] on button "Checkout" at bounding box center [1264, 683] width 474 height 29
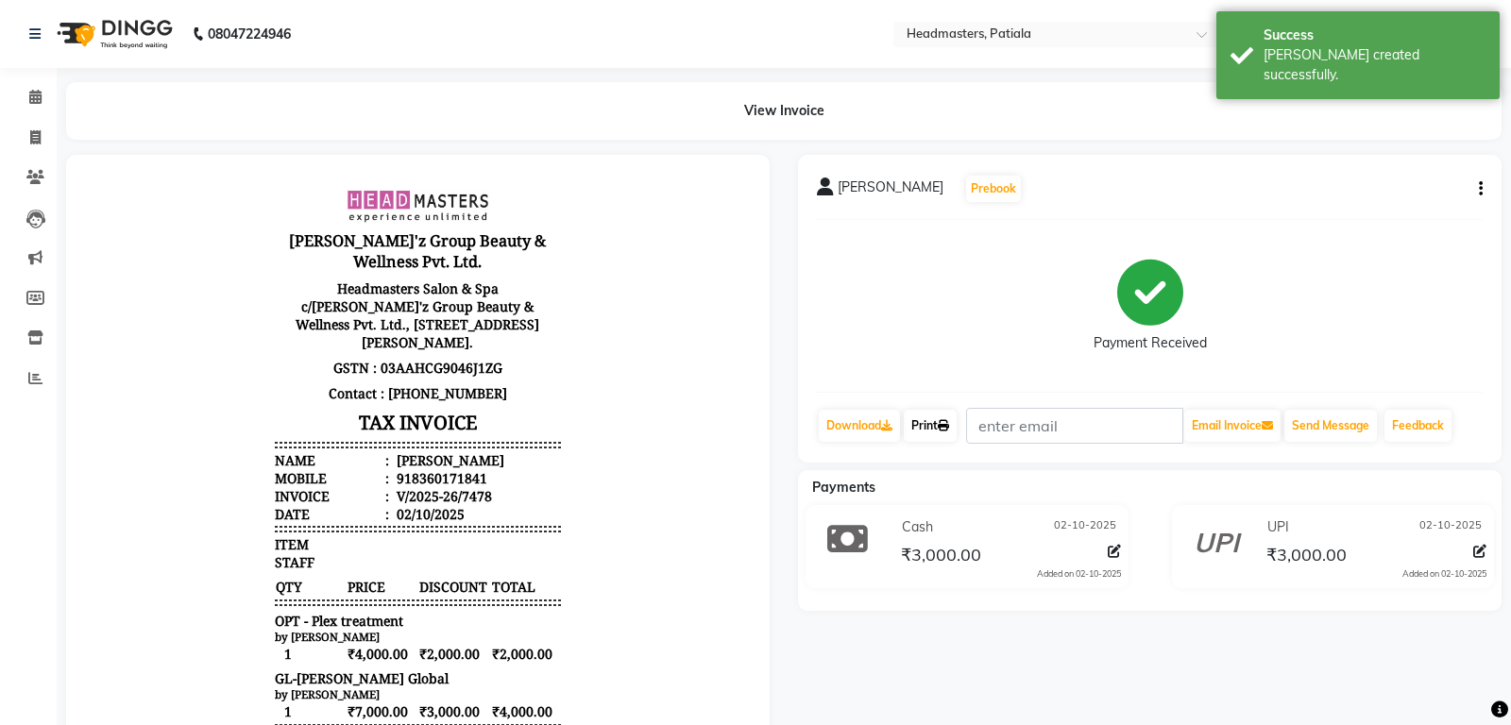
click at [928, 424] on link "Print" at bounding box center [930, 426] width 53 height 32
drag, startPoint x: 940, startPoint y: 417, endPoint x: 947, endPoint y: 386, distance: 31.9
click at [941, 415] on link "Print" at bounding box center [930, 426] width 53 height 32
click at [933, 421] on link "Print" at bounding box center [930, 426] width 53 height 32
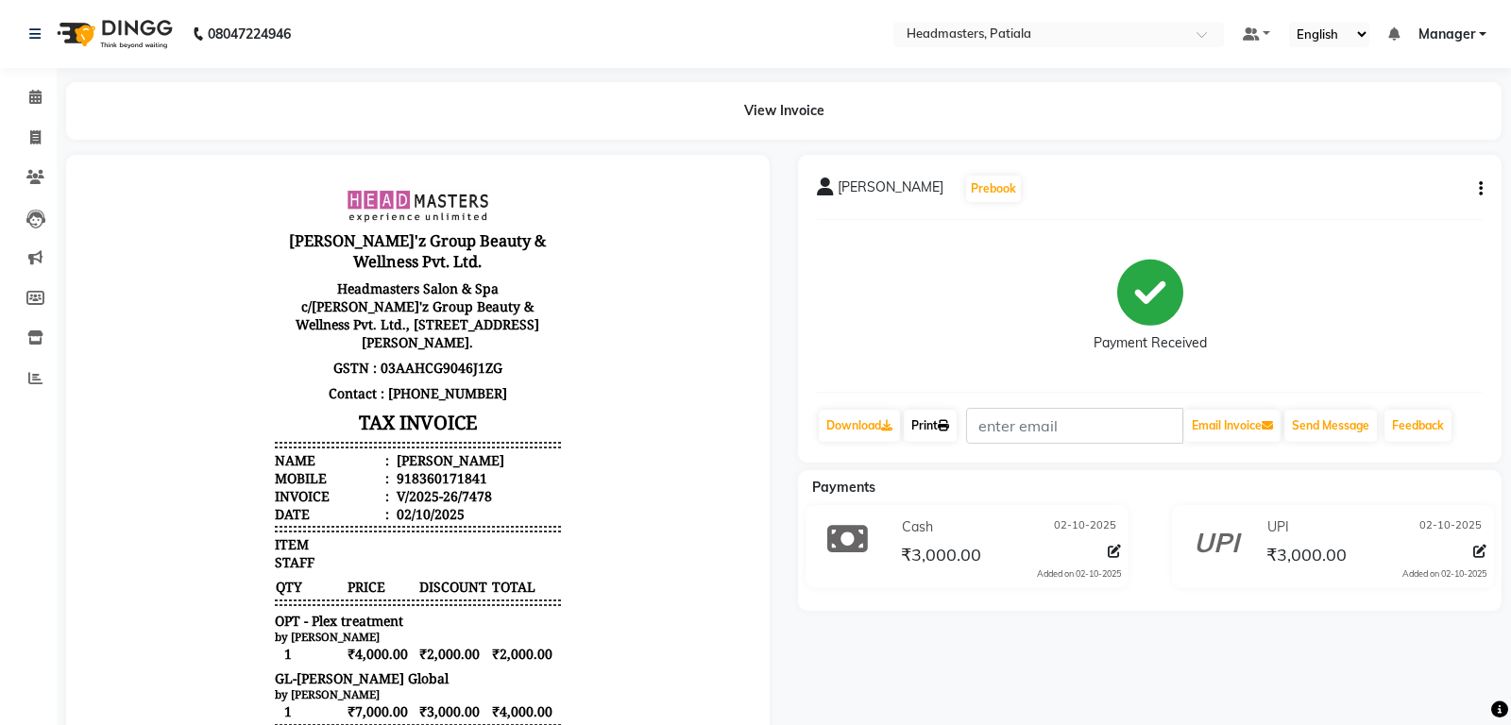
click at [920, 415] on link "Print" at bounding box center [930, 426] width 53 height 32
click at [33, 97] on icon at bounding box center [35, 97] width 12 height 14
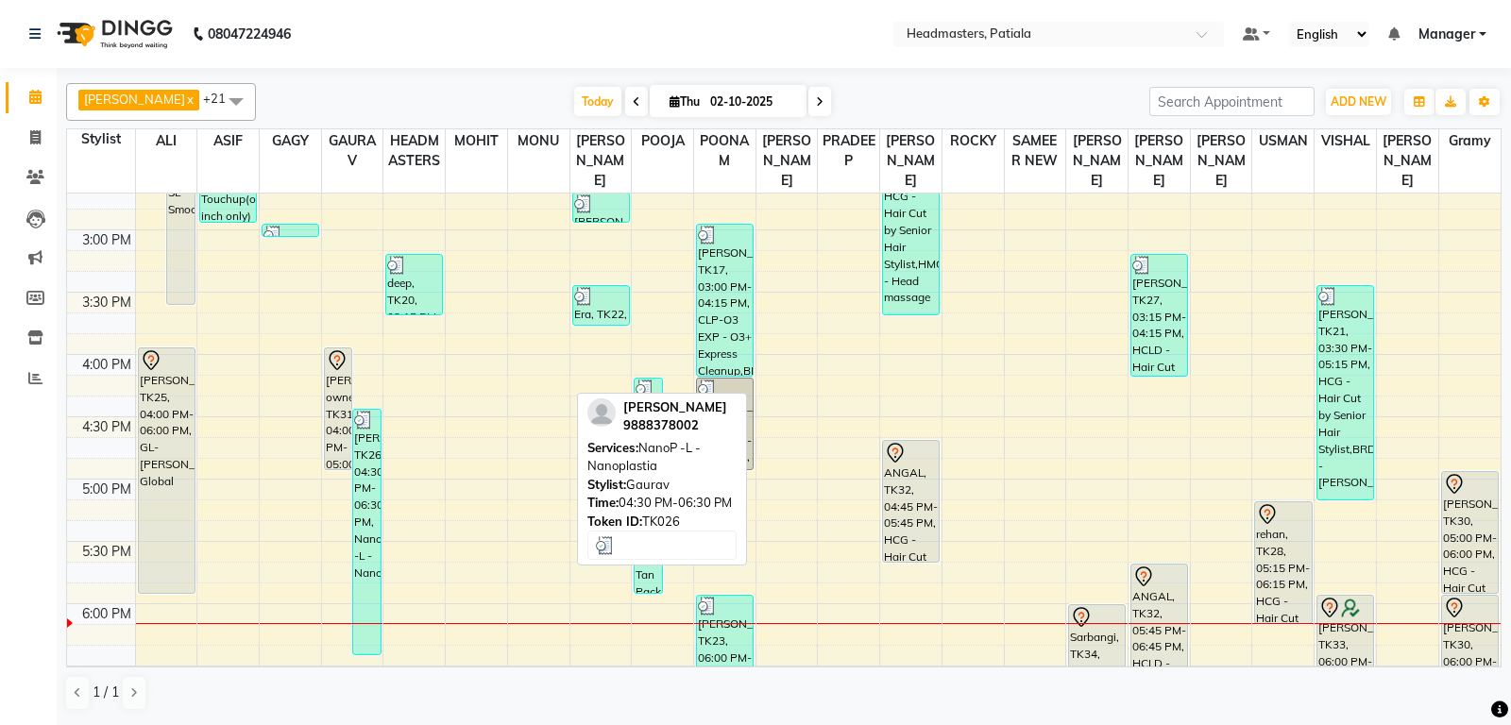
scroll to position [892, 0]
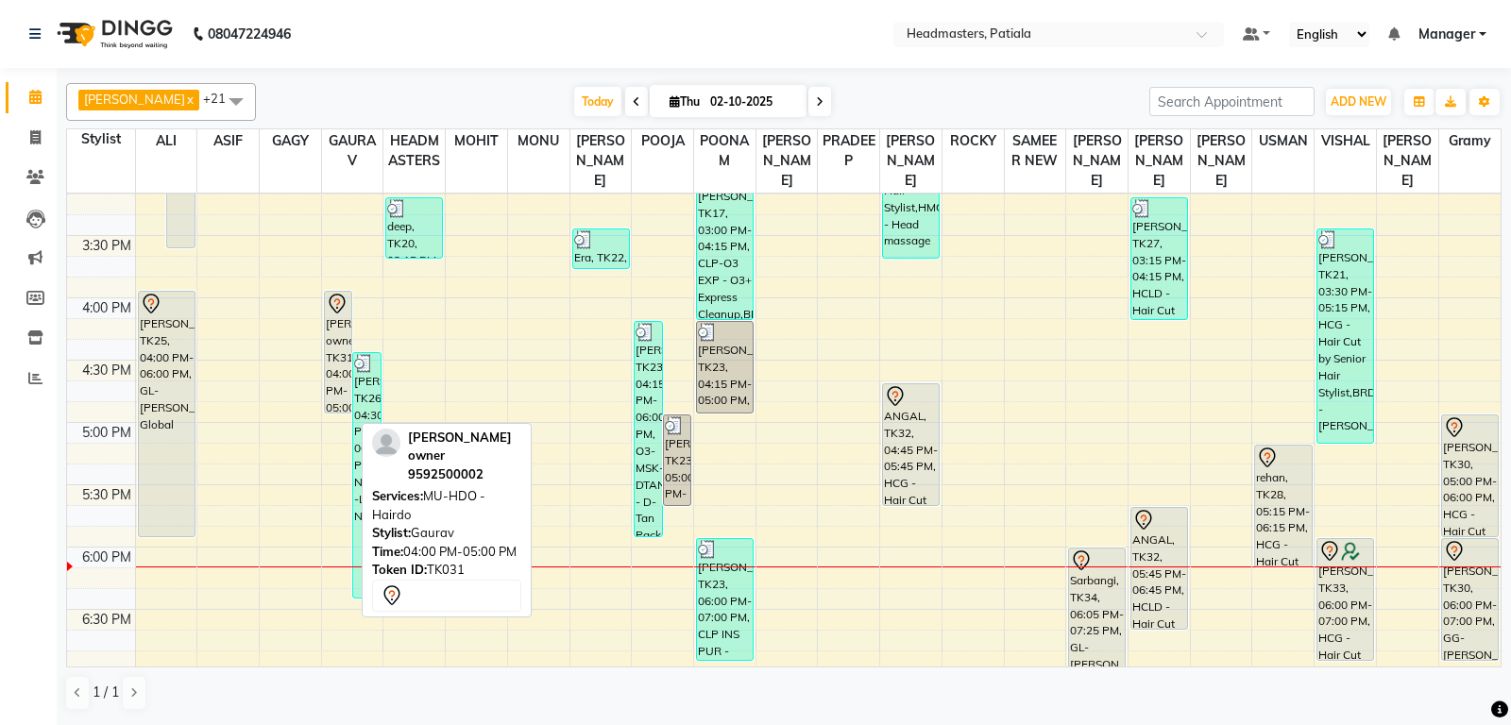
click at [331, 363] on div "[PERSON_NAME] owner, TK31, 04:00 PM-05:00 PM, MU-HDO - Hairdo" at bounding box center [338, 352] width 27 height 121
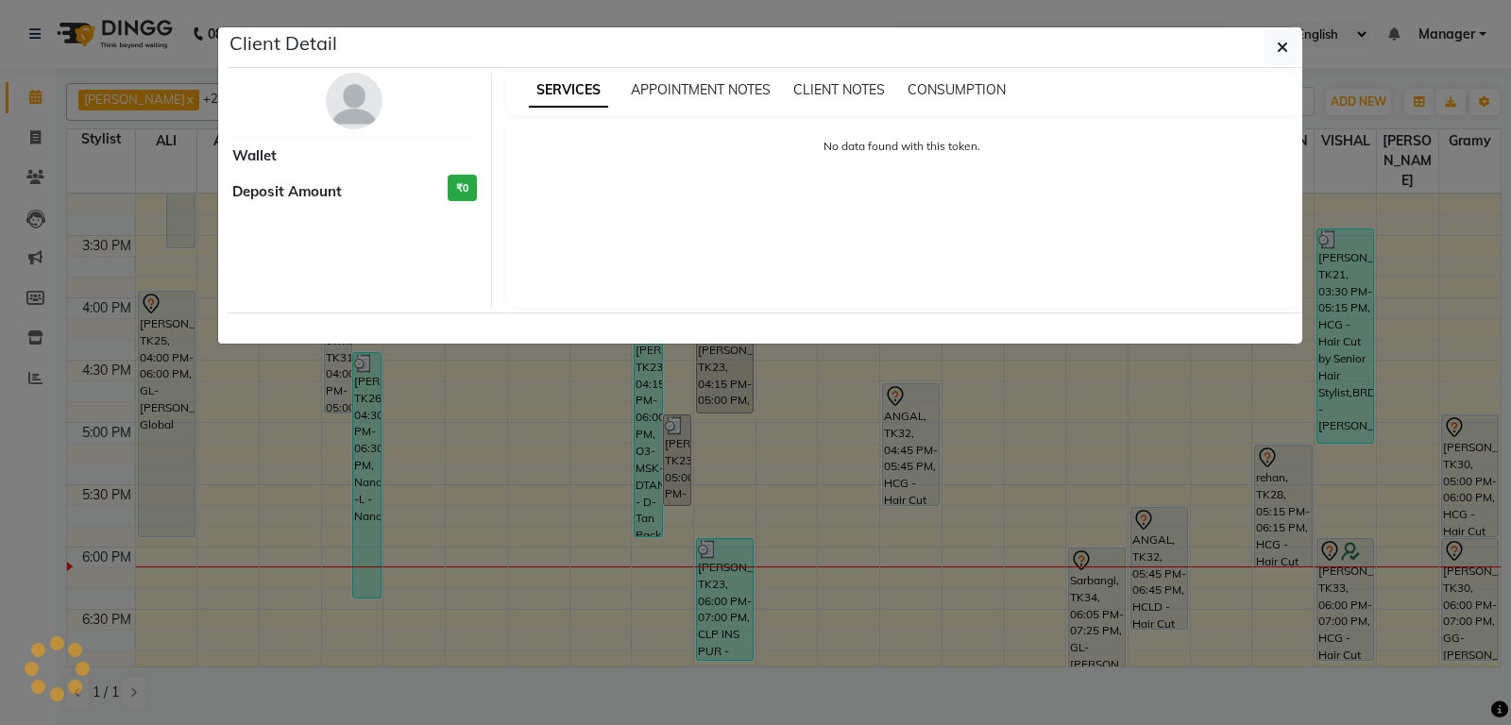
select select "7"
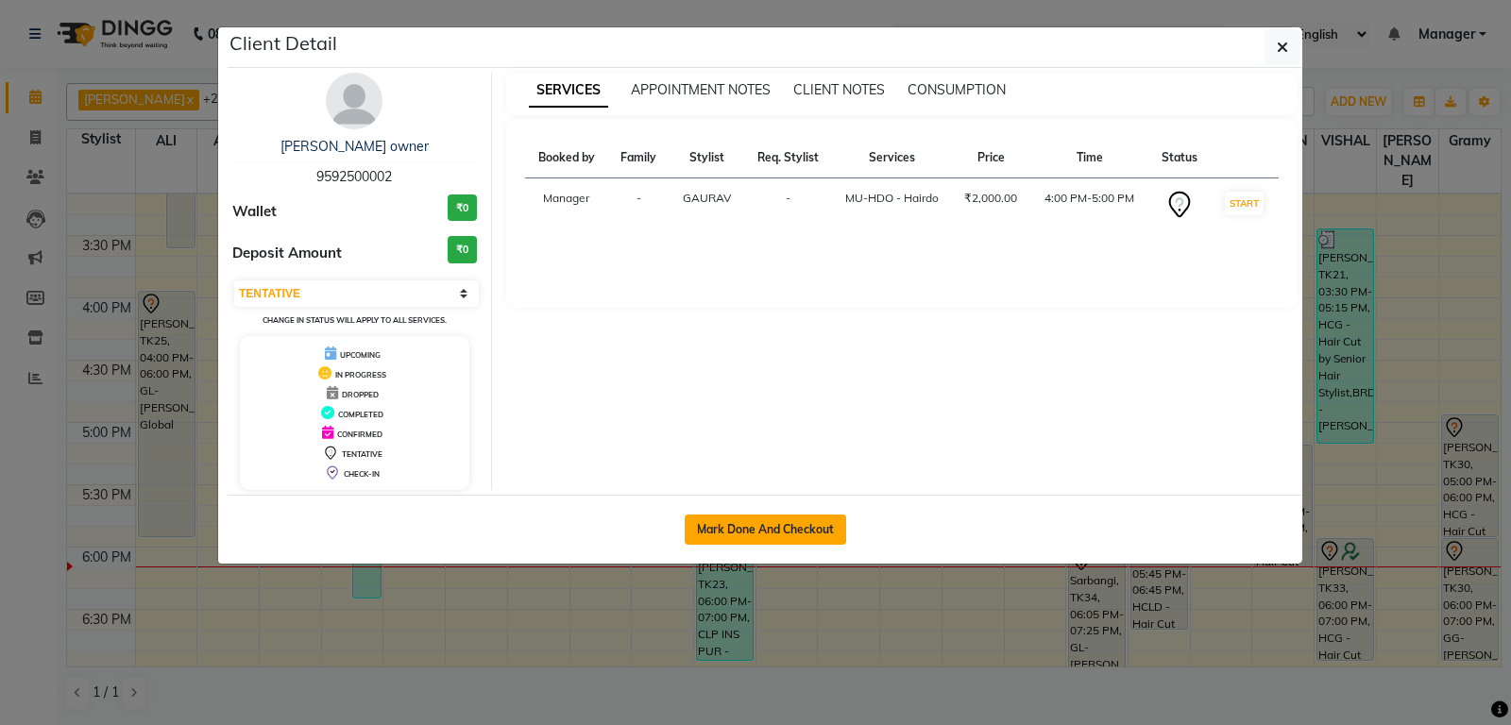
click at [744, 529] on button "Mark Done And Checkout" at bounding box center [765, 530] width 161 height 30
select select "6602"
select select "service"
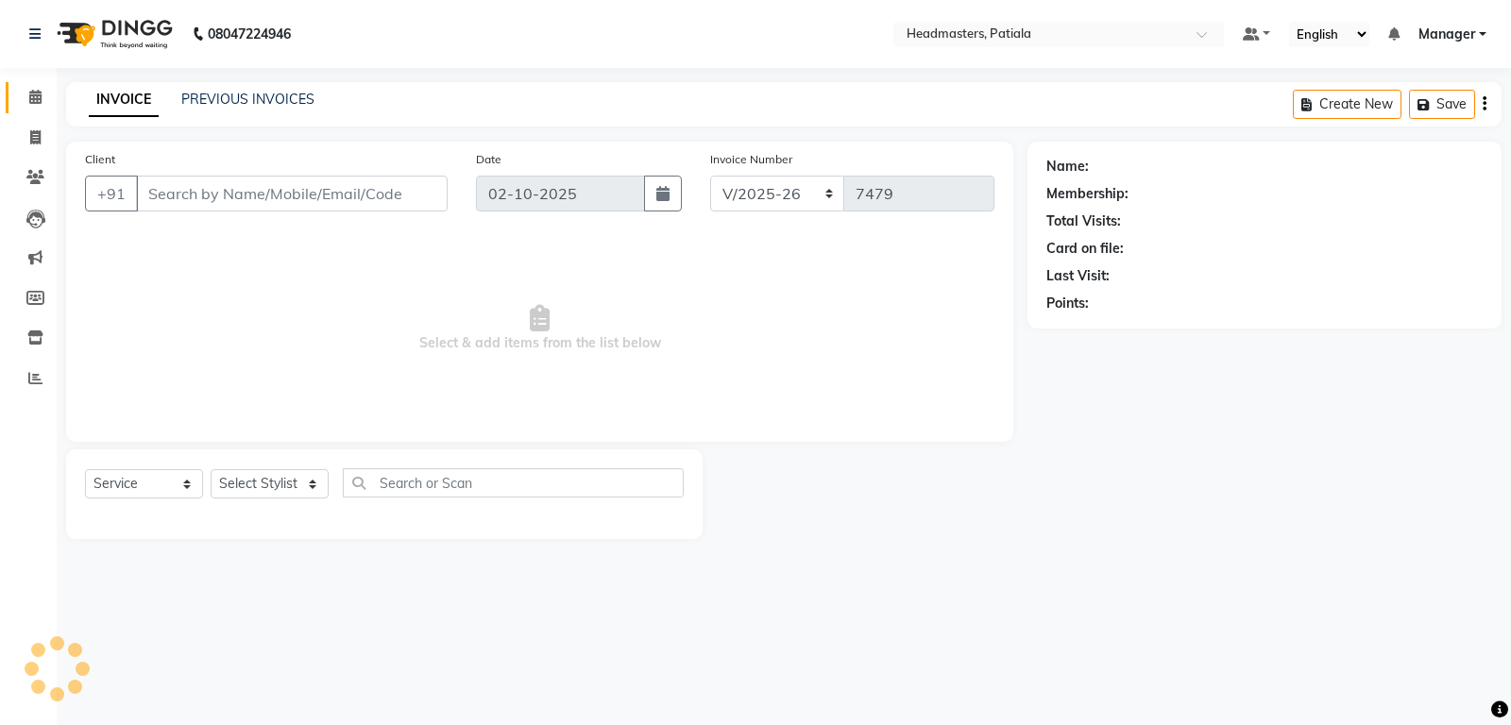
type input "9592500002"
select select "51081"
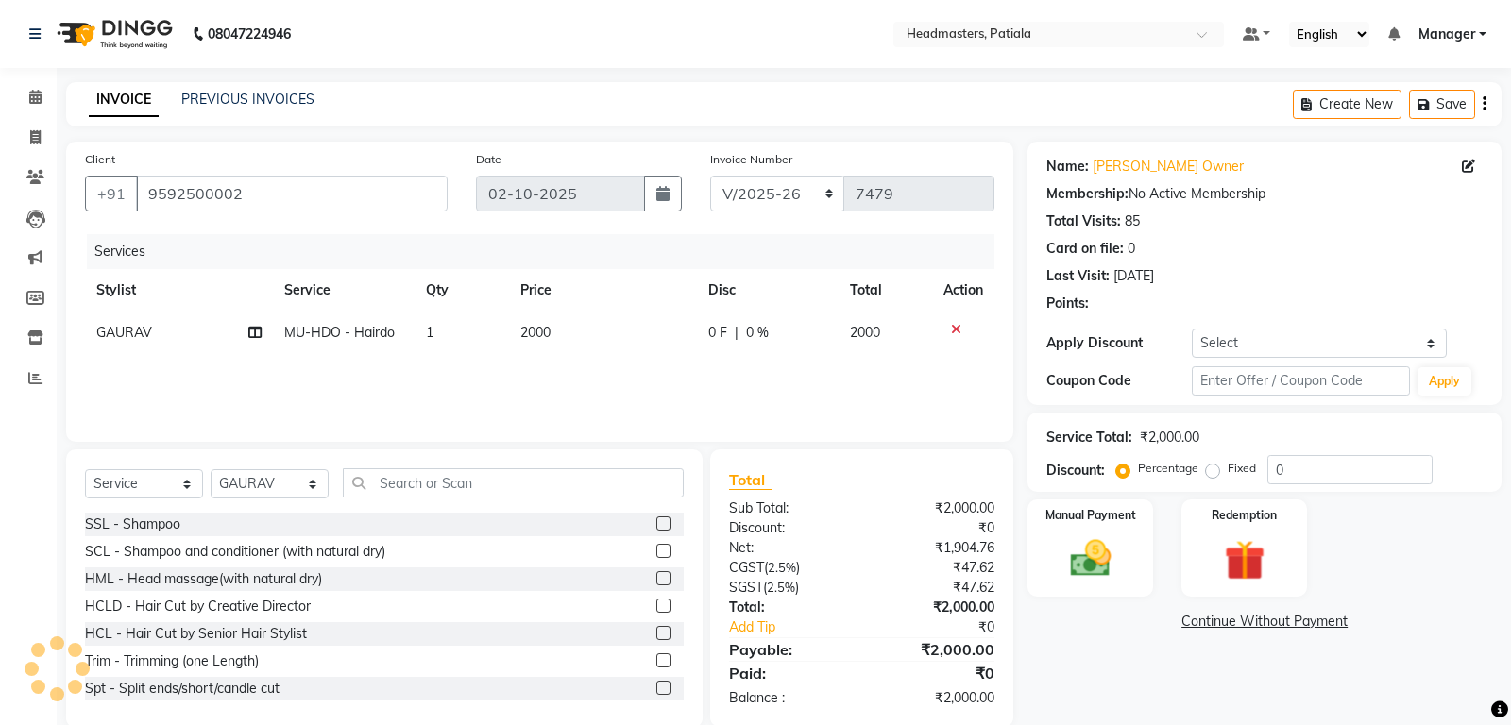
click at [720, 339] on span "0 F" at bounding box center [717, 333] width 19 height 20
select select "51081"
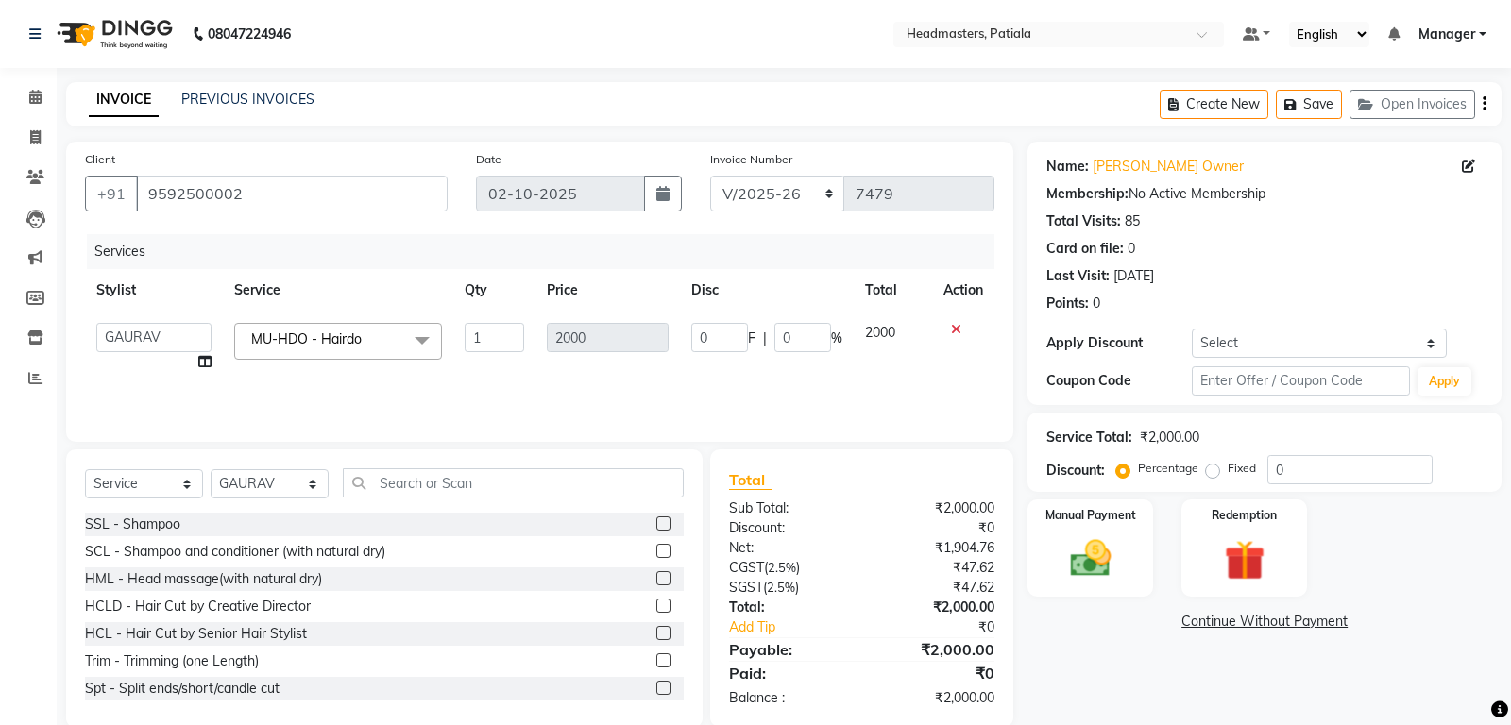
click at [722, 329] on input "0" at bounding box center [719, 337] width 57 height 29
type input "1300"
click at [767, 375] on div "Services Stylist Service Qty Price Disc Total Action ABHISHEK AJAY KUMAR AKSHAY…" at bounding box center [539, 328] width 909 height 189
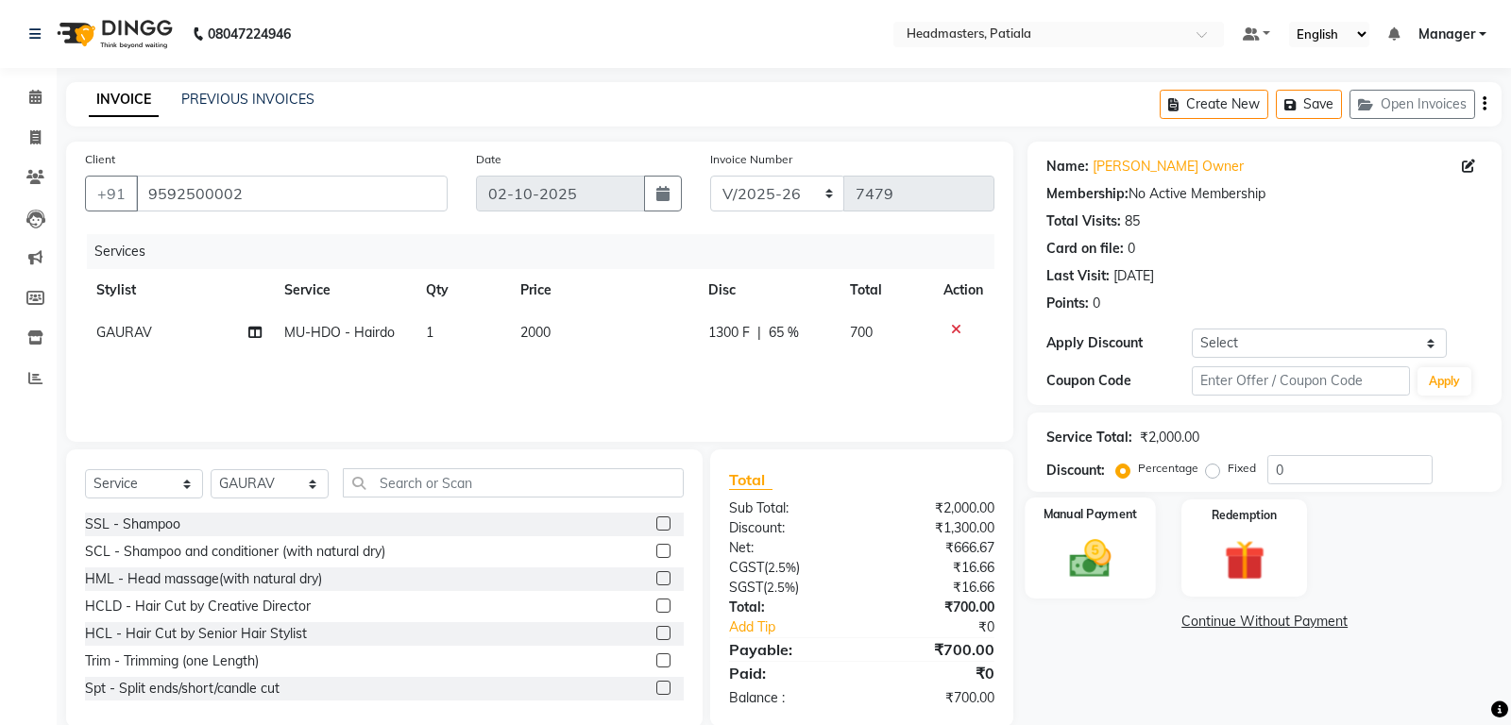
click at [1084, 565] on img at bounding box center [1091, 558] width 68 height 48
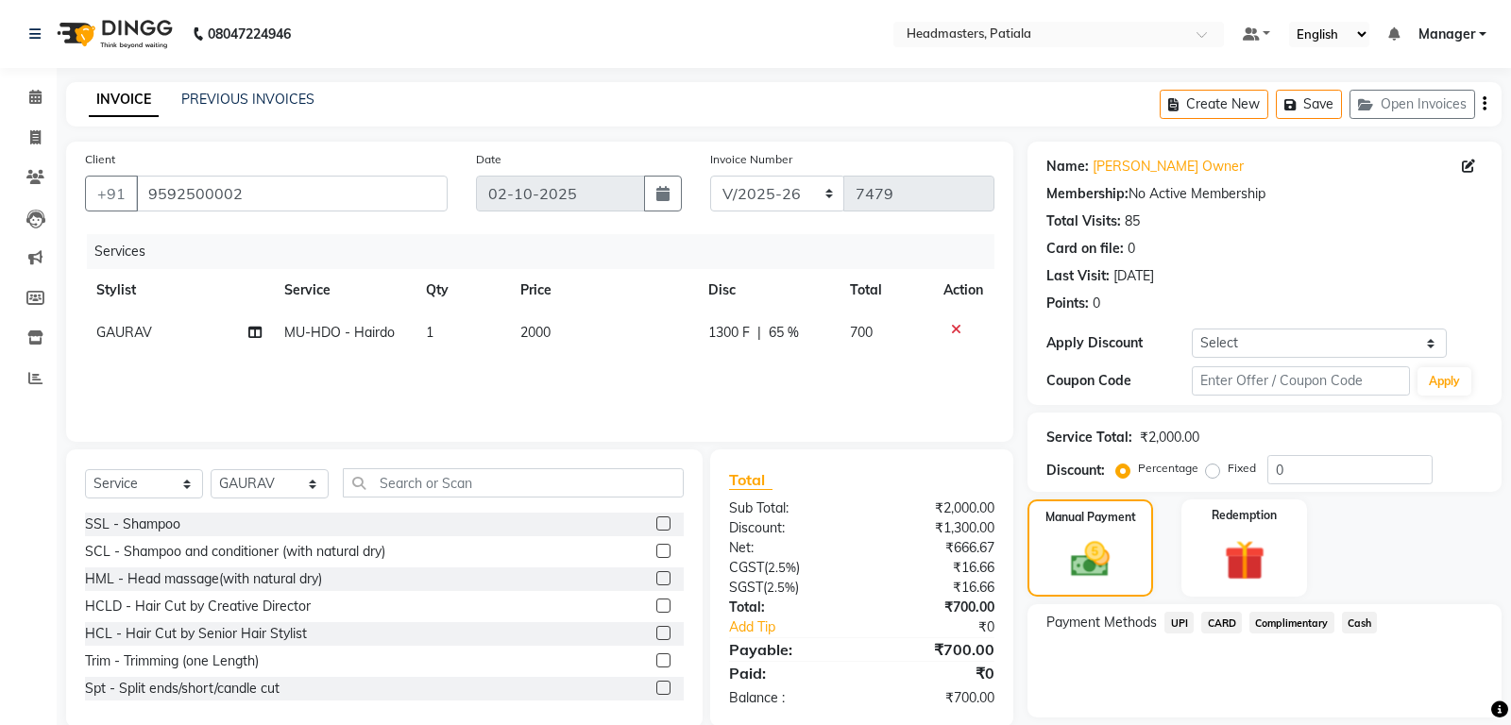
click at [1358, 621] on span "Cash" at bounding box center [1360, 623] width 36 height 22
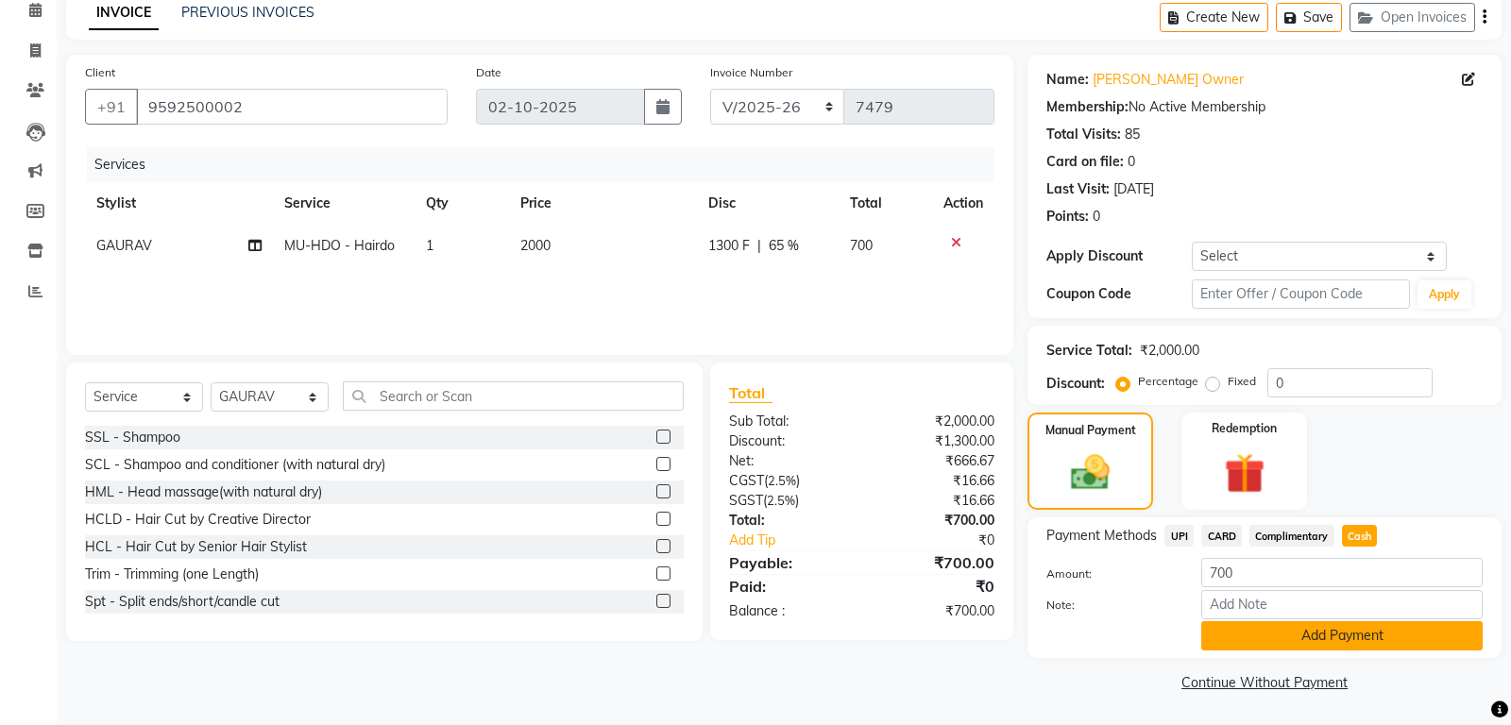
click at [1346, 640] on button "Add Payment" at bounding box center [1341, 635] width 281 height 29
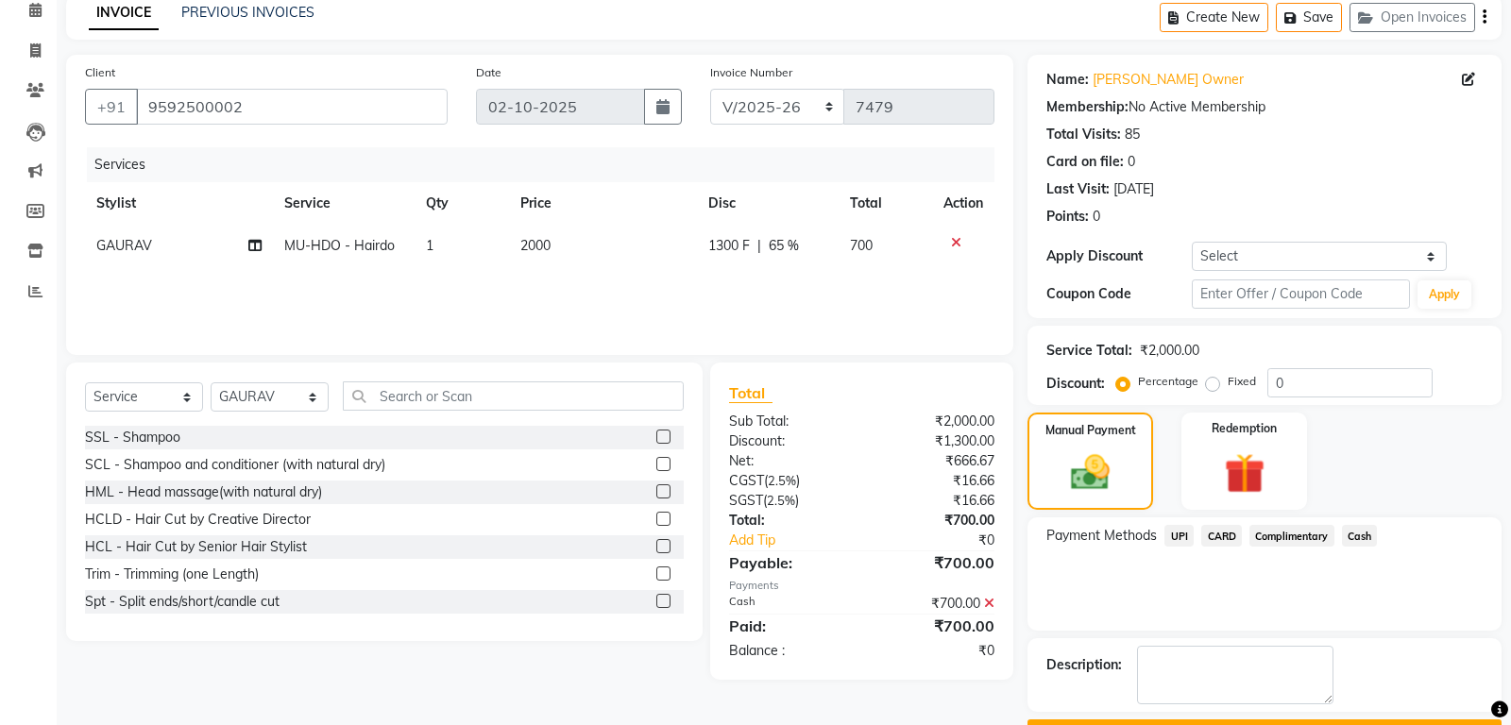
scroll to position [138, 0]
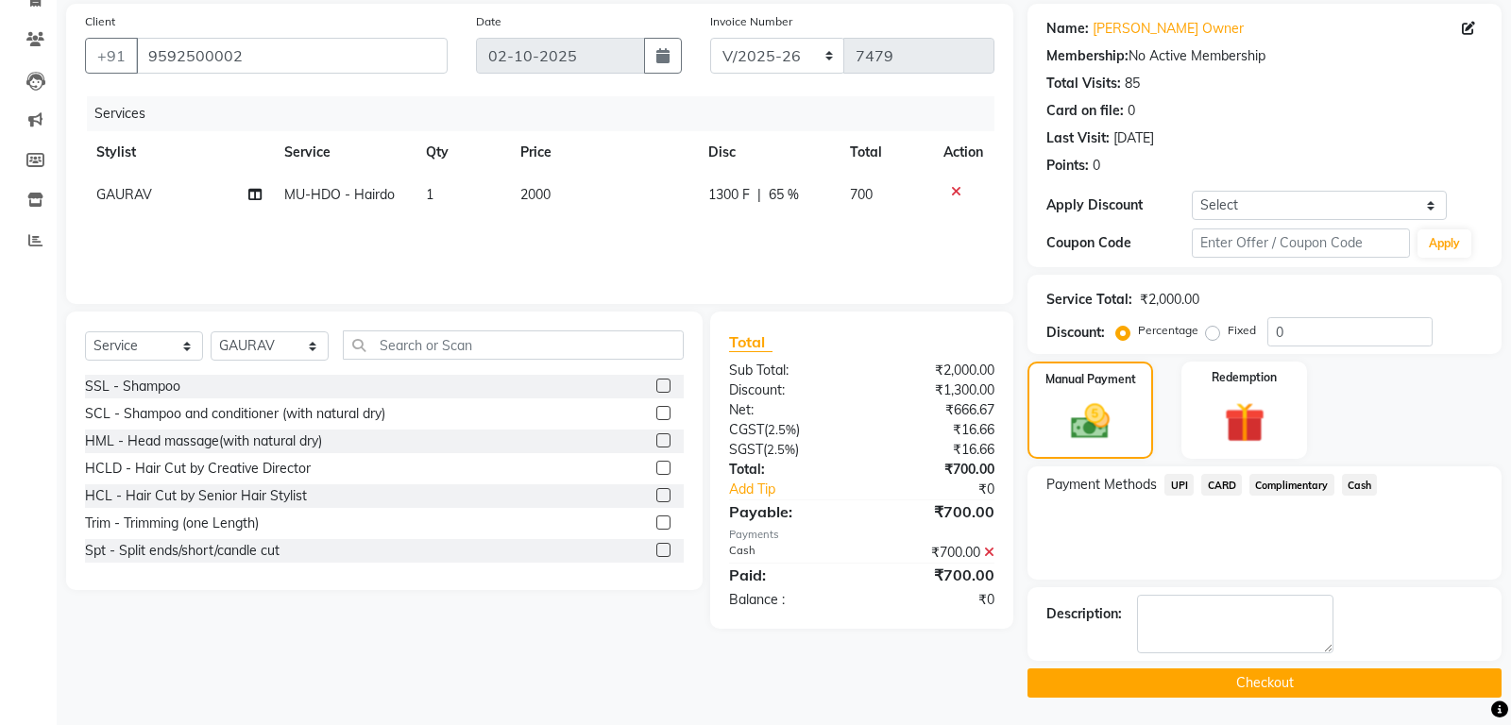
click at [1269, 682] on button "Checkout" at bounding box center [1264, 683] width 474 height 29
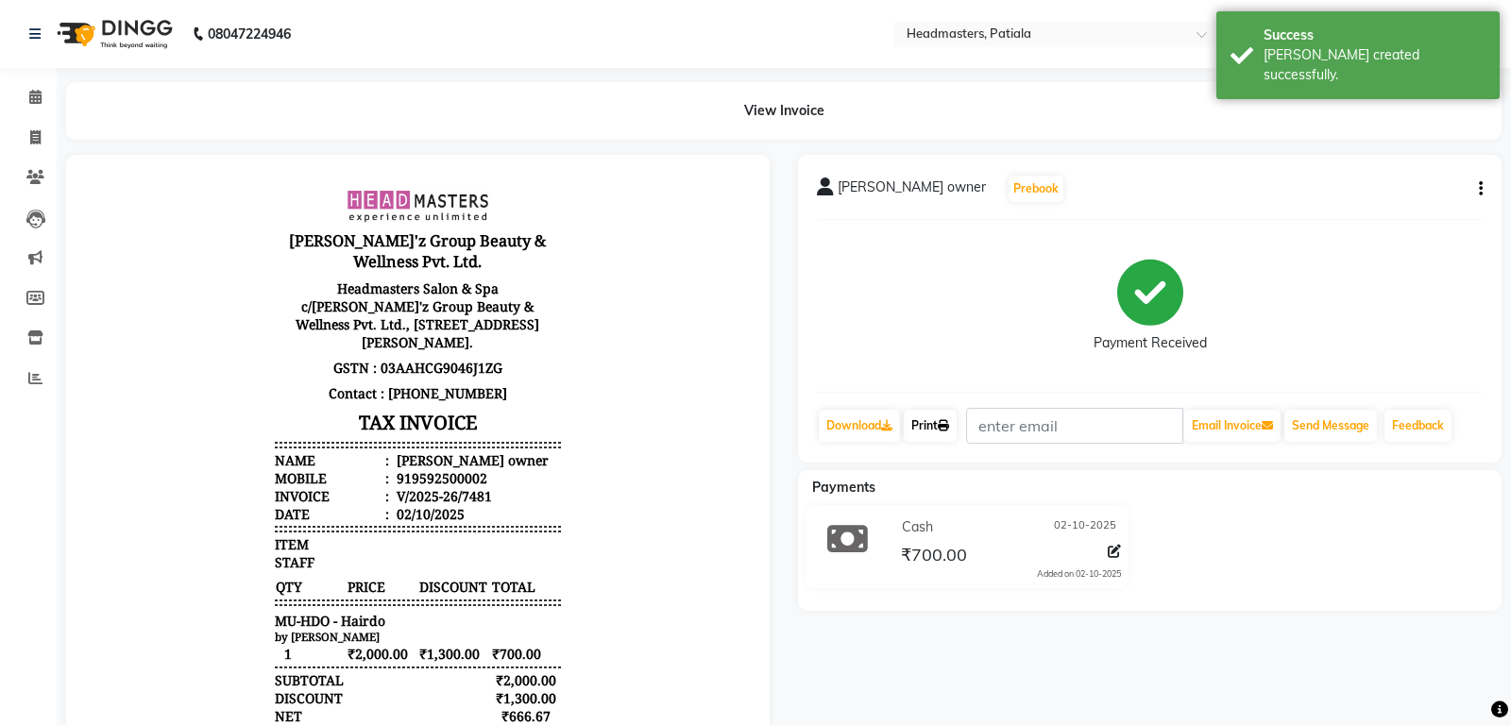
click at [938, 430] on link "Print" at bounding box center [930, 426] width 53 height 32
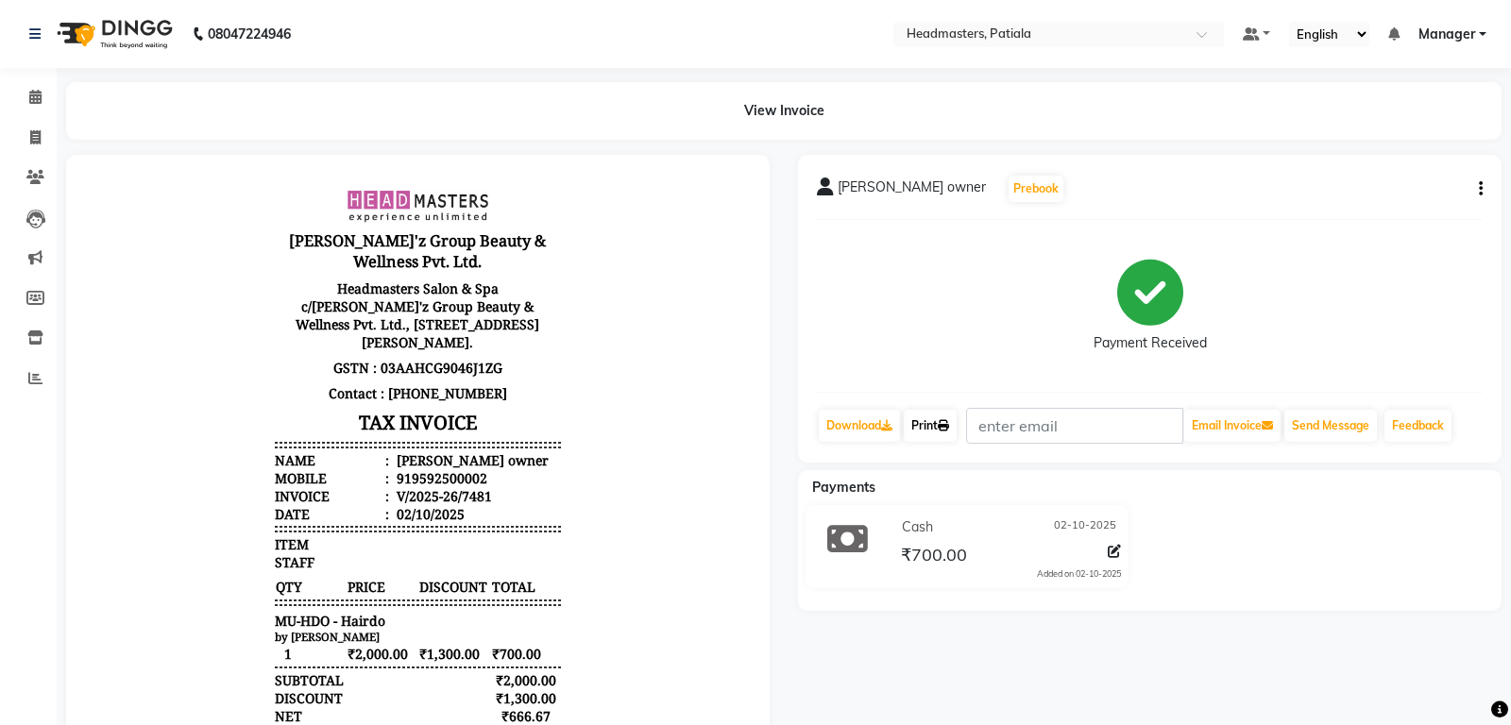
click at [942, 440] on link "Print" at bounding box center [930, 426] width 53 height 32
click at [38, 100] on icon at bounding box center [35, 97] width 12 height 14
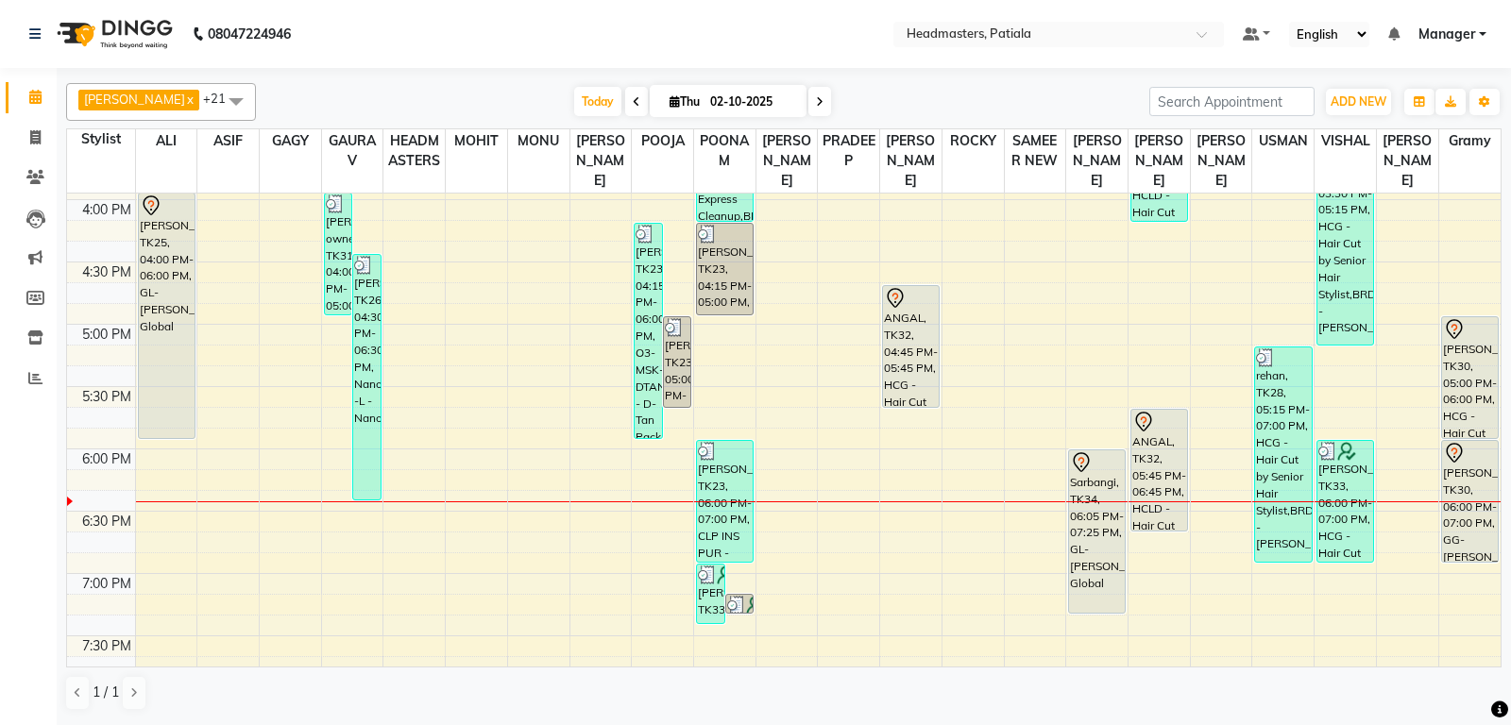
scroll to position [991, 0]
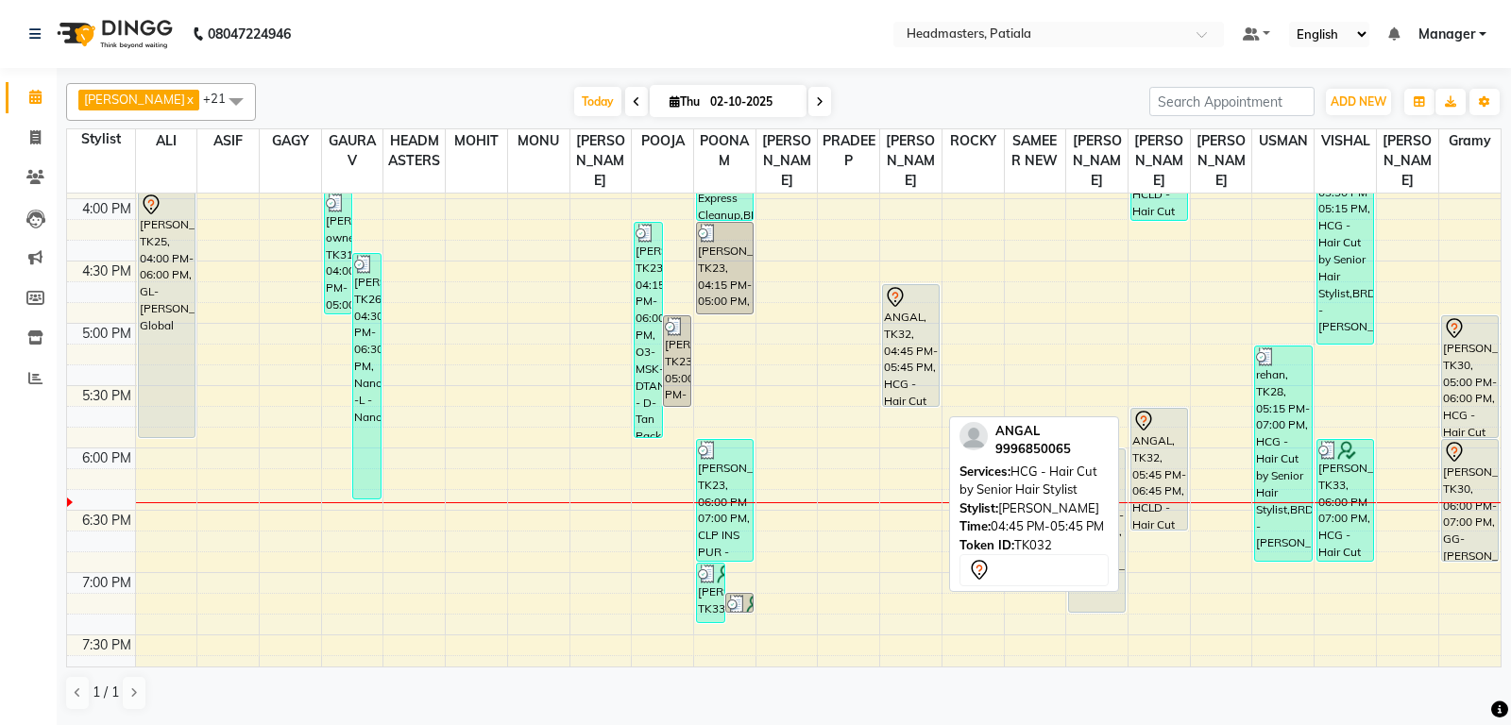
click at [920, 389] on div "ANGAL, TK32, 04:45 PM-05:45 PM, HCG - Hair Cut by Senior Hair Stylist" at bounding box center [911, 345] width 56 height 121
select select "7"
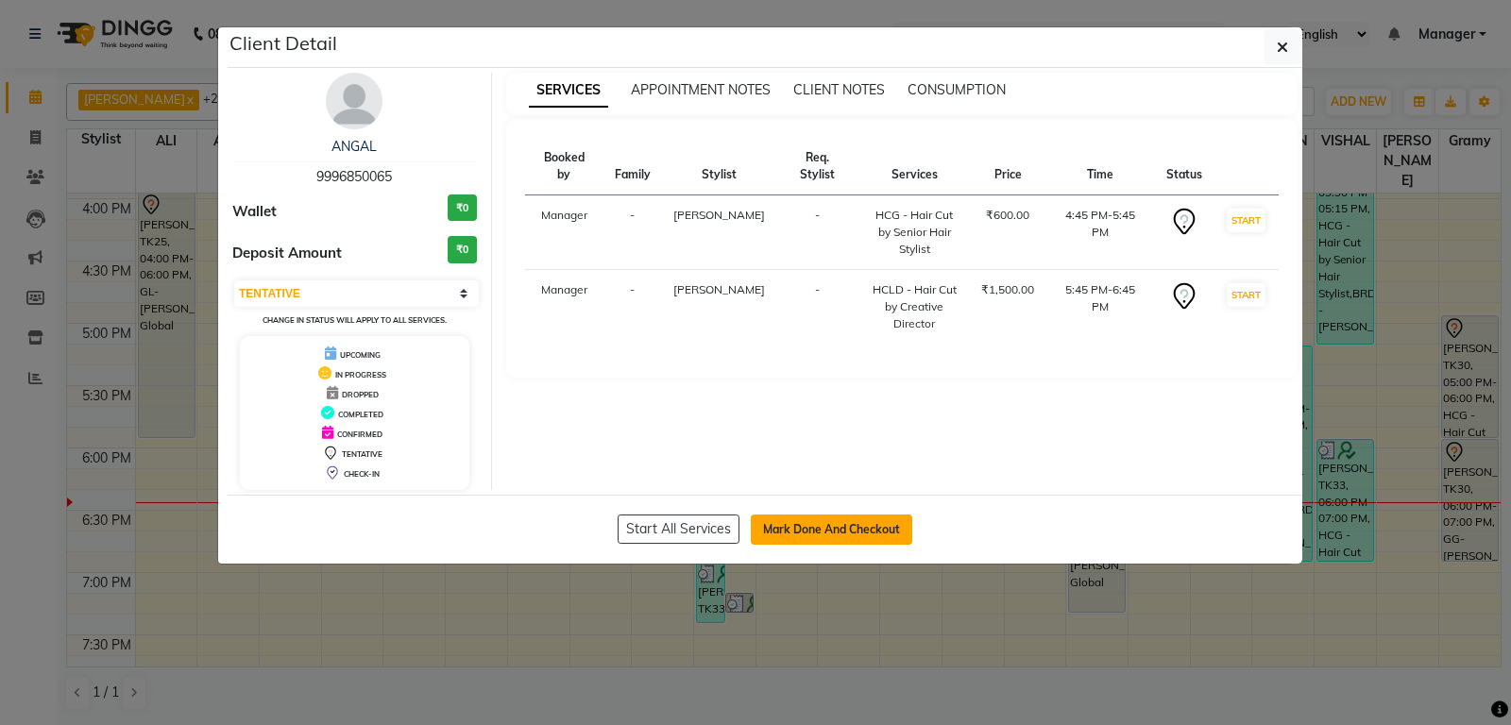
click at [830, 518] on button "Mark Done And Checkout" at bounding box center [831, 530] width 161 height 30
select select "6602"
select select "service"
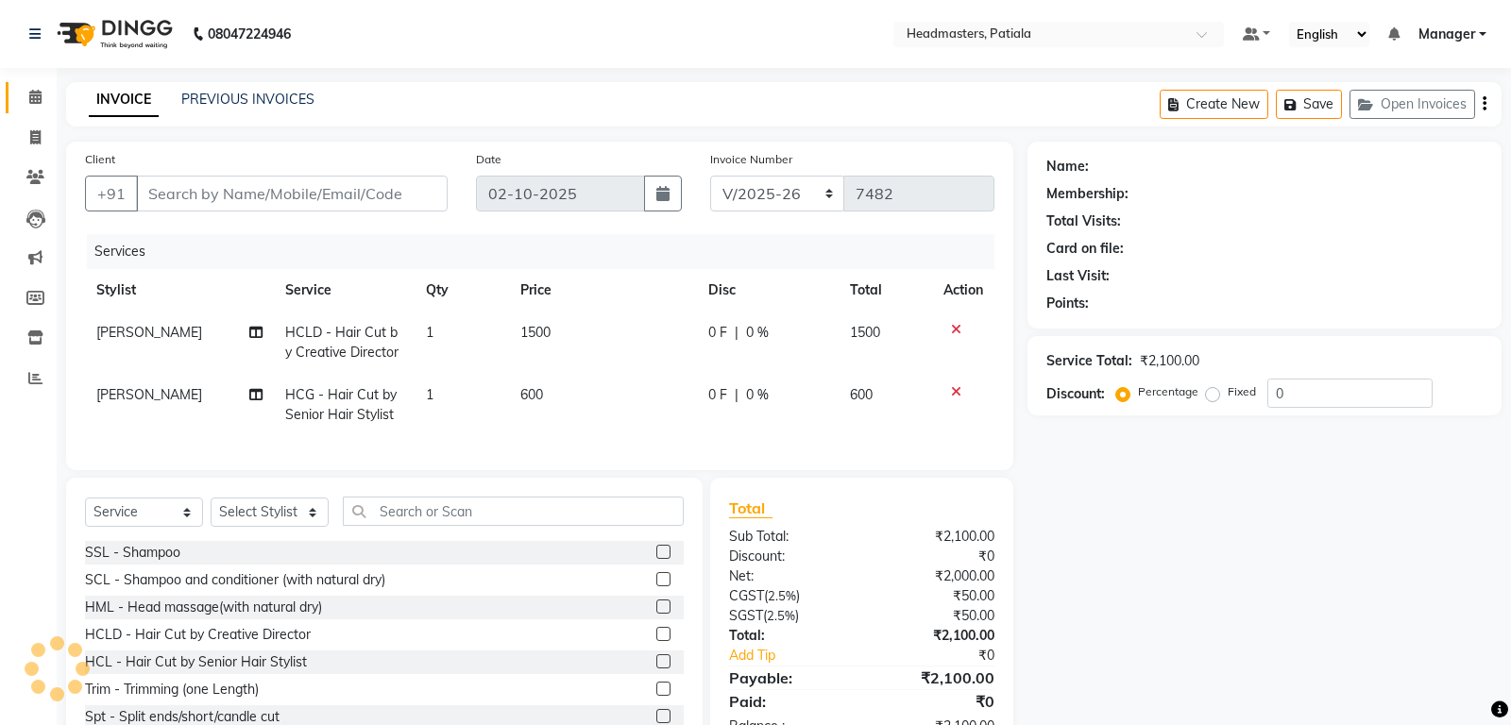
type input "9996850065"
select select "62112"
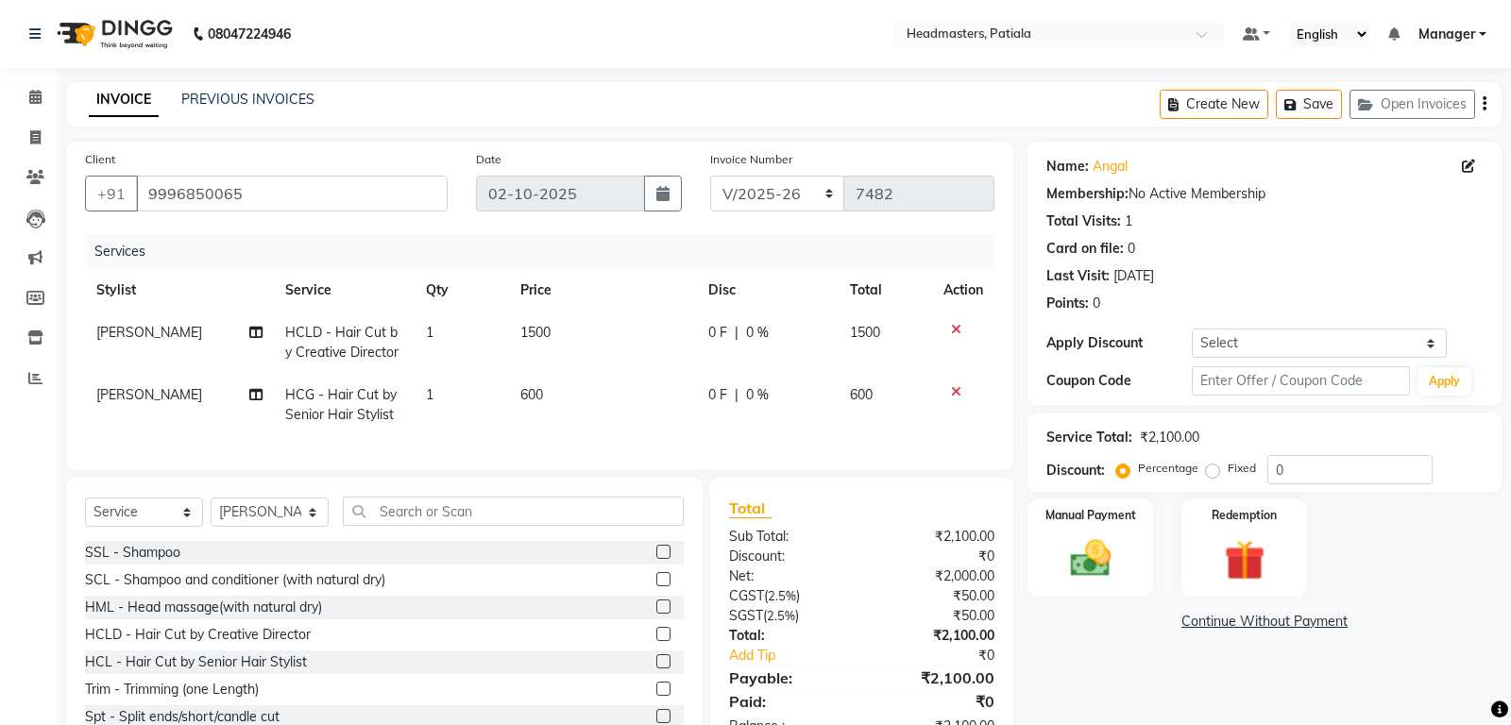
click at [716, 388] on span "0 F" at bounding box center [717, 395] width 19 height 20
select select "62112"
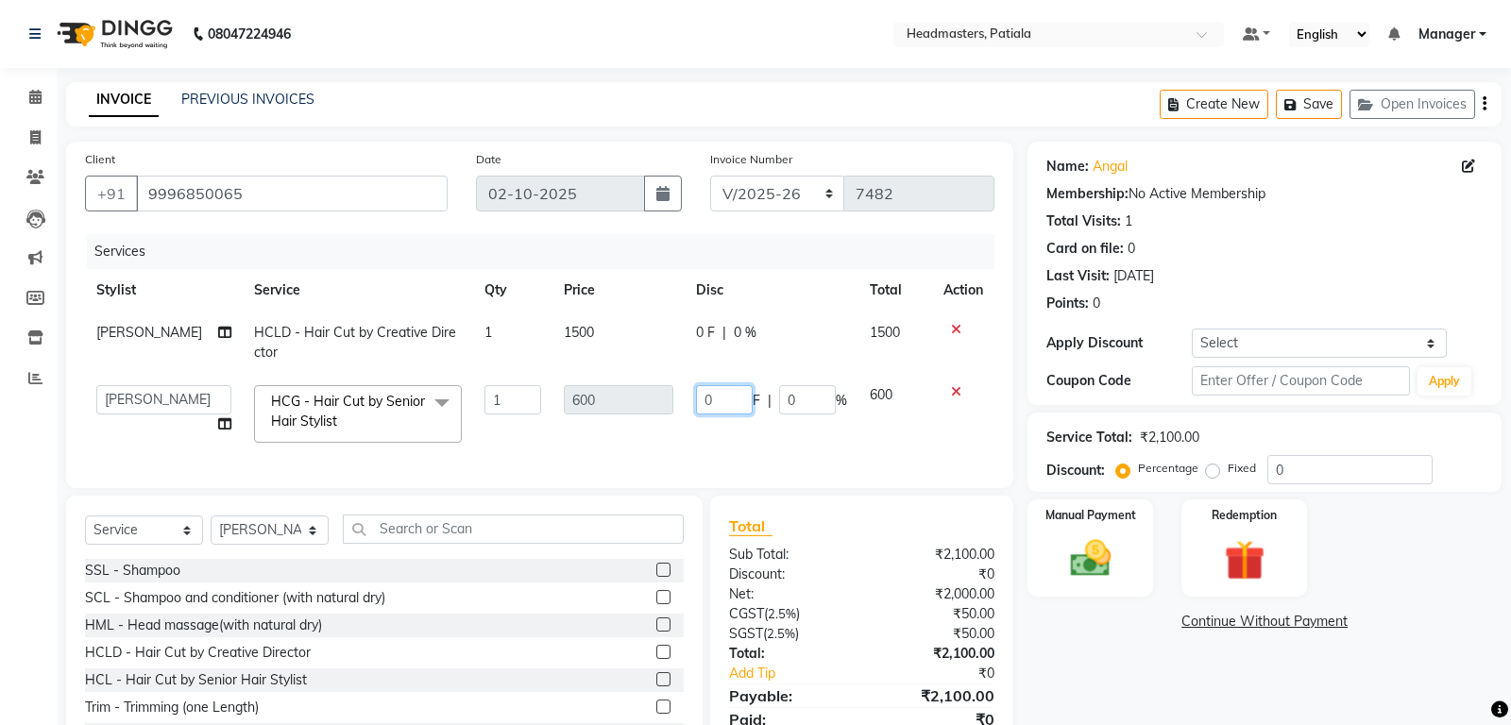
click at [713, 403] on input "0" at bounding box center [724, 399] width 57 height 29
type input "200"
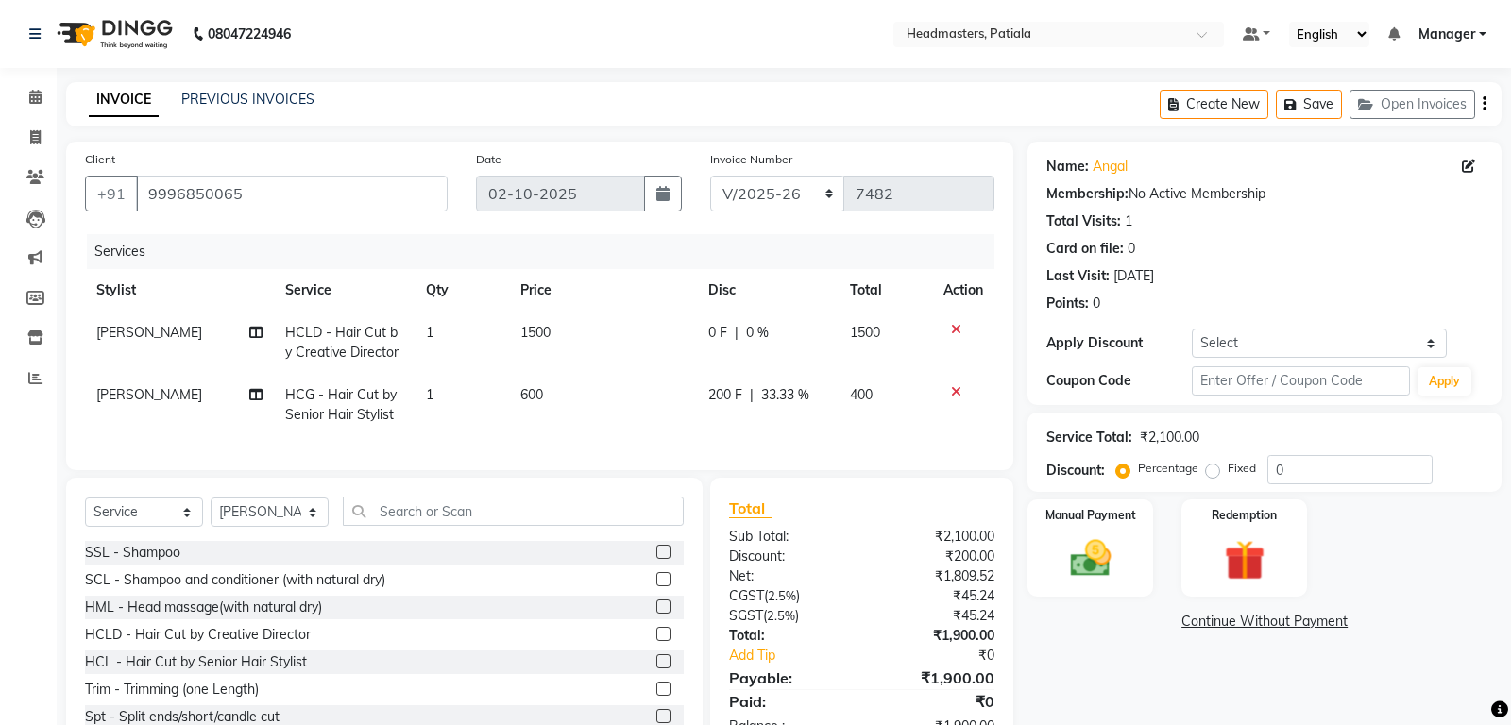
click at [706, 333] on td "0 F | 0 %" at bounding box center [768, 343] width 142 height 62
select select "51090"
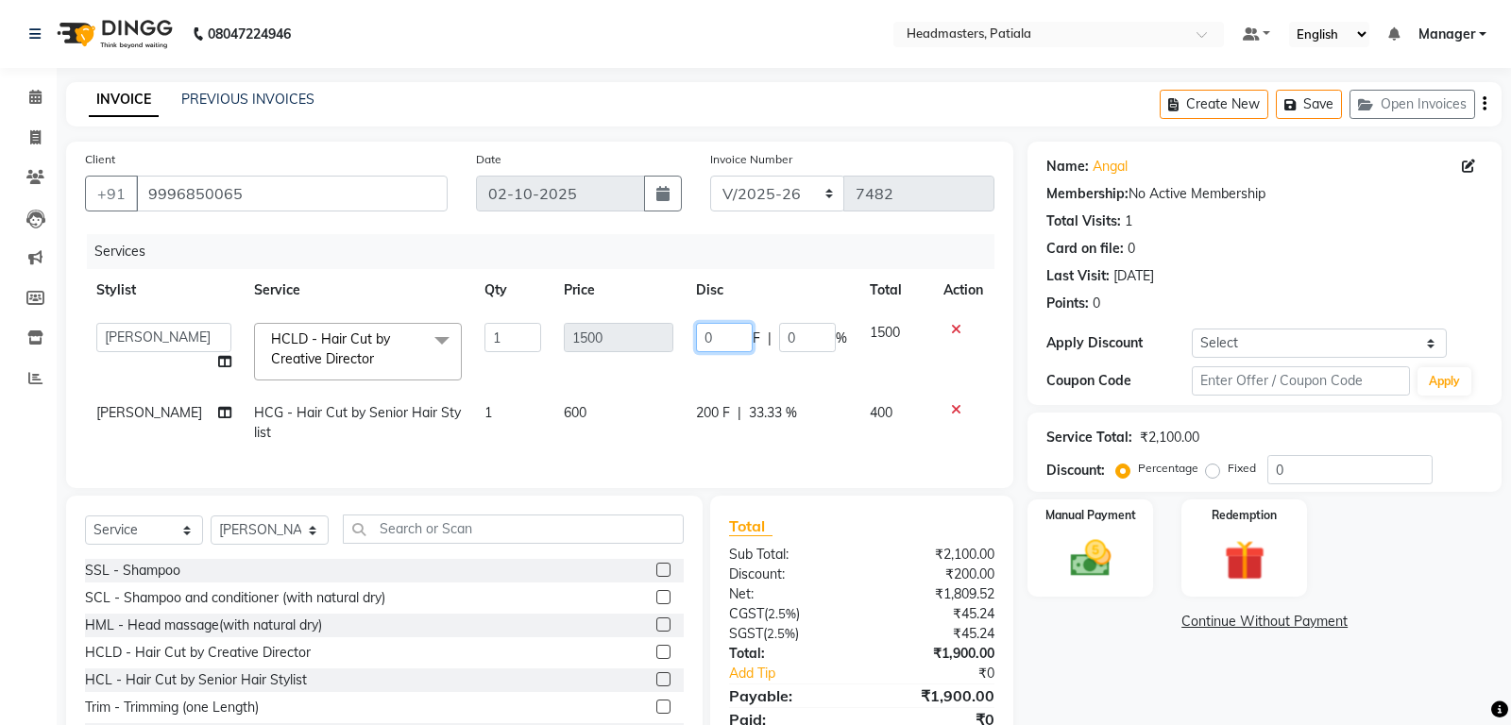
click at [717, 333] on input "0" at bounding box center [724, 337] width 57 height 29
type input "500"
click at [706, 381] on tbody "ABHISHEK AJAY KUMAR AKSHAY ALI ARSH ARUN ASIF AZEEZUR REHMAAN Chand Sahota DAVY…" at bounding box center [539, 383] width 909 height 143
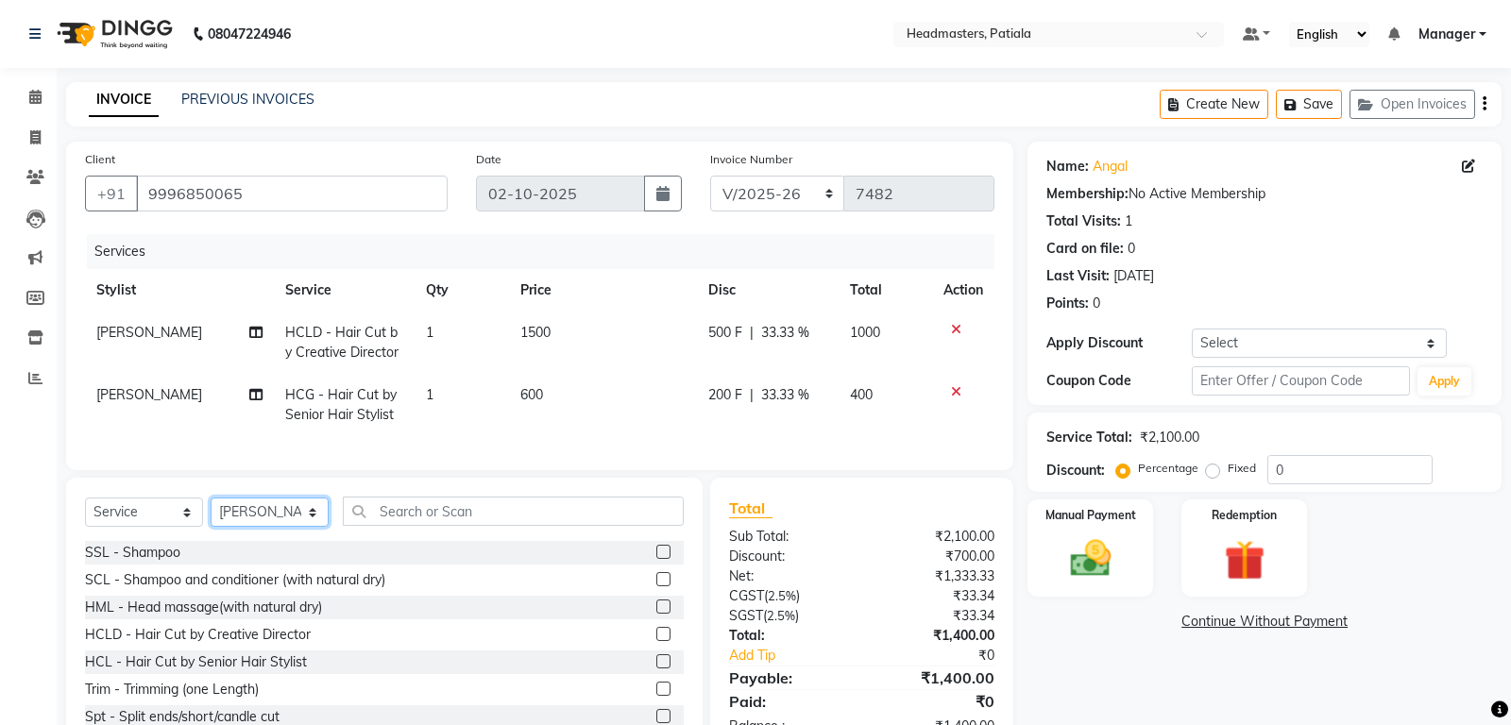
click at [211, 498] on select "Select Stylist ABHISHEK [PERSON_NAME] [PERSON_NAME] [PERSON_NAME] [PERSON_NAME]…" at bounding box center [270, 512] width 118 height 29
select select "51099"
click option "[PERSON_NAME]" at bounding box center [0, 0] width 0 height 0
click at [437, 520] on input "text" at bounding box center [513, 511] width 341 height 29
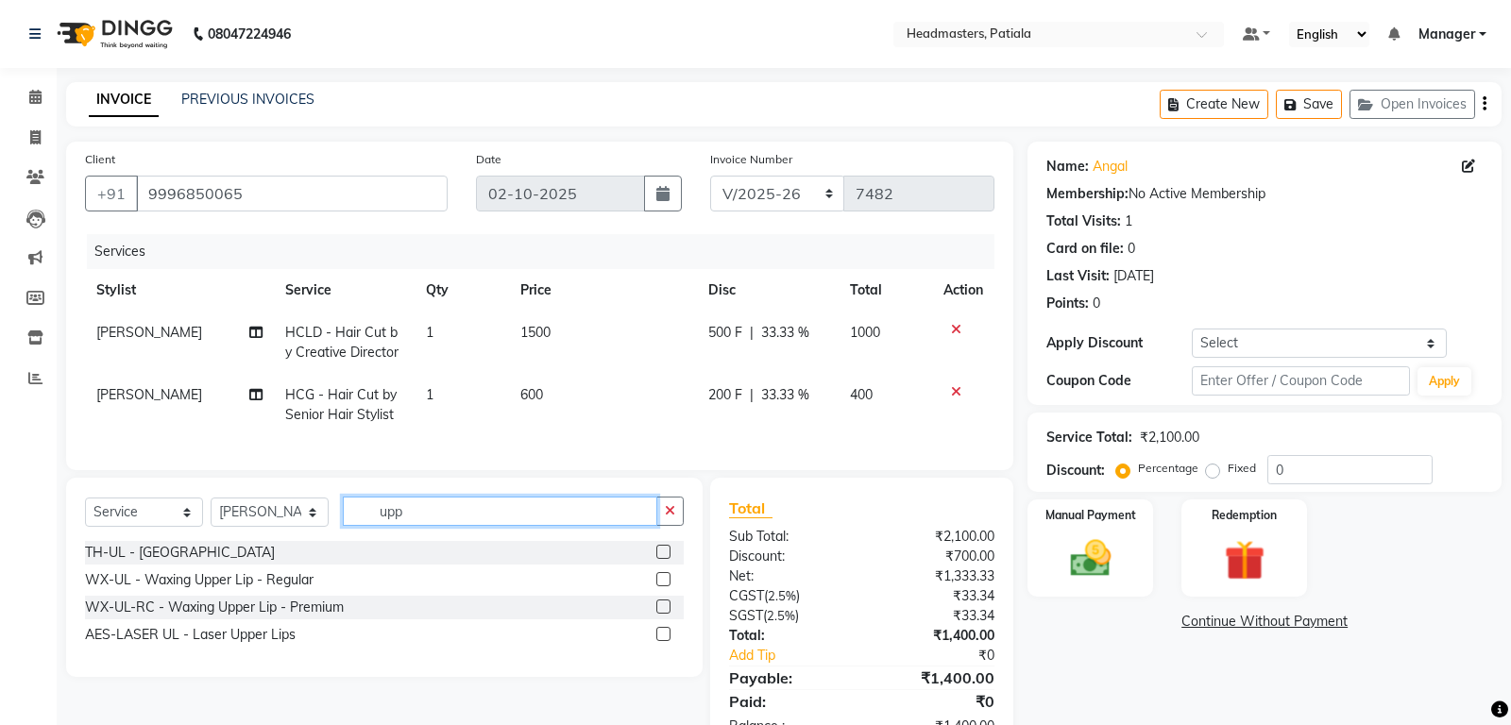
type input "upp"
click at [658, 552] on label at bounding box center [663, 552] width 14 height 14
click at [658, 552] on input "checkbox" at bounding box center [662, 553] width 12 height 12
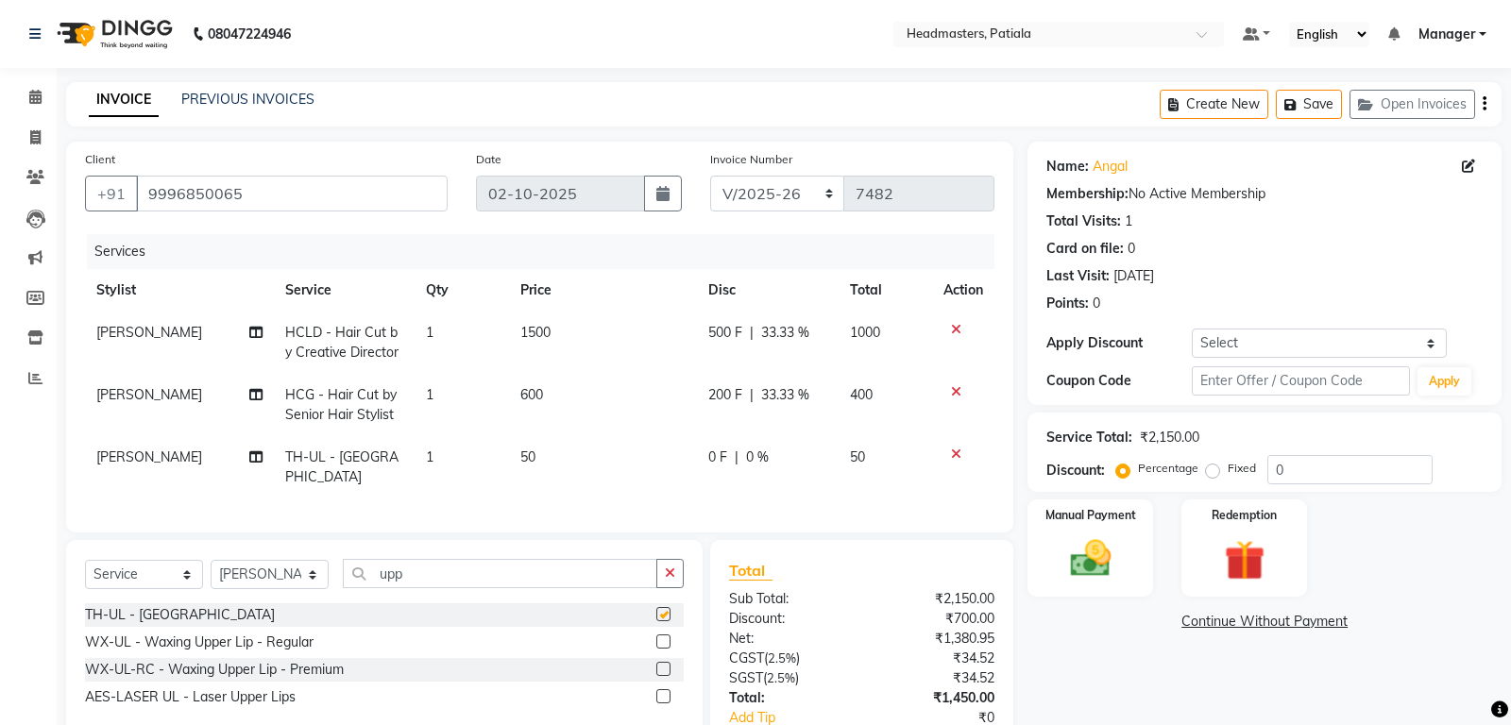
checkbox input "false"
click at [449, 559] on input "upp" at bounding box center [500, 573] width 314 height 29
type input "u"
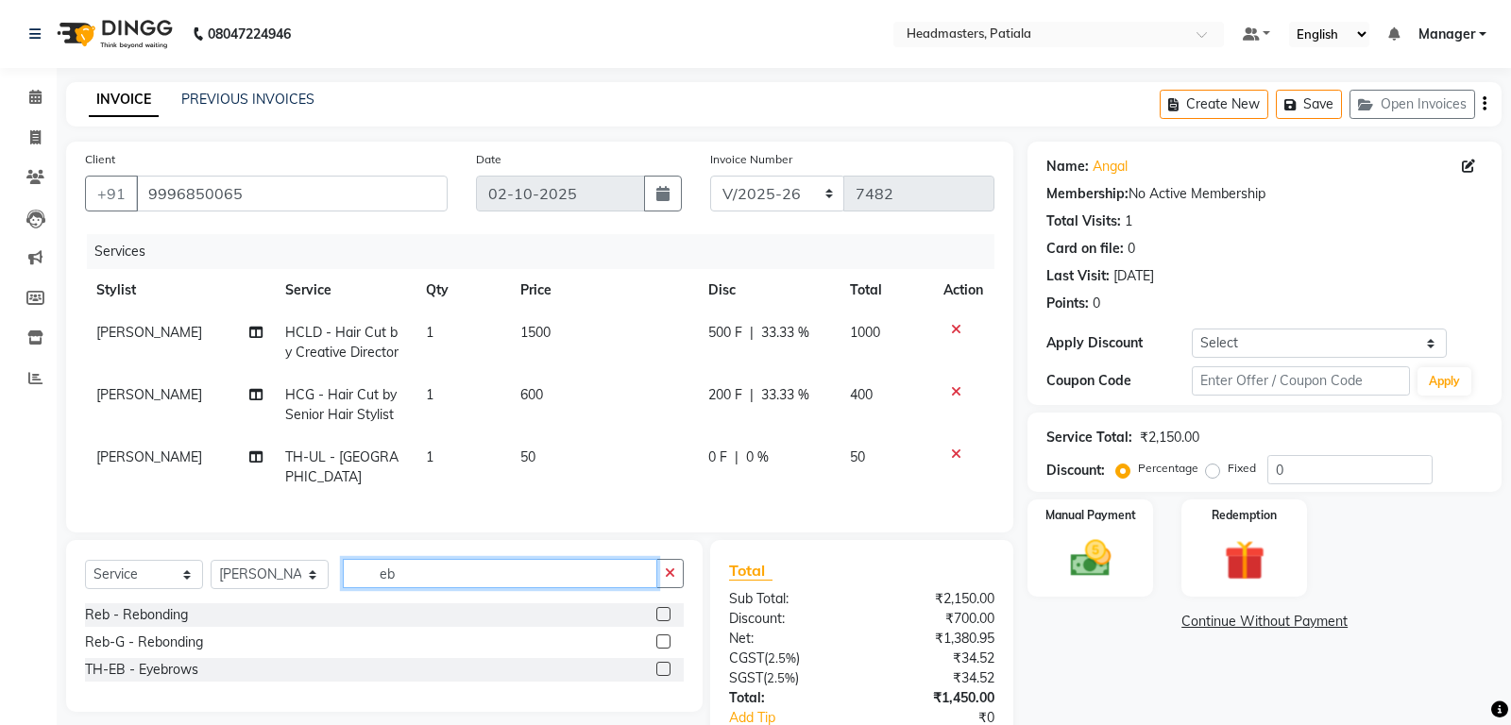
type input "eb"
click at [664, 662] on label at bounding box center [663, 669] width 14 height 14
click at [664, 664] on input "checkbox" at bounding box center [662, 670] width 12 height 12
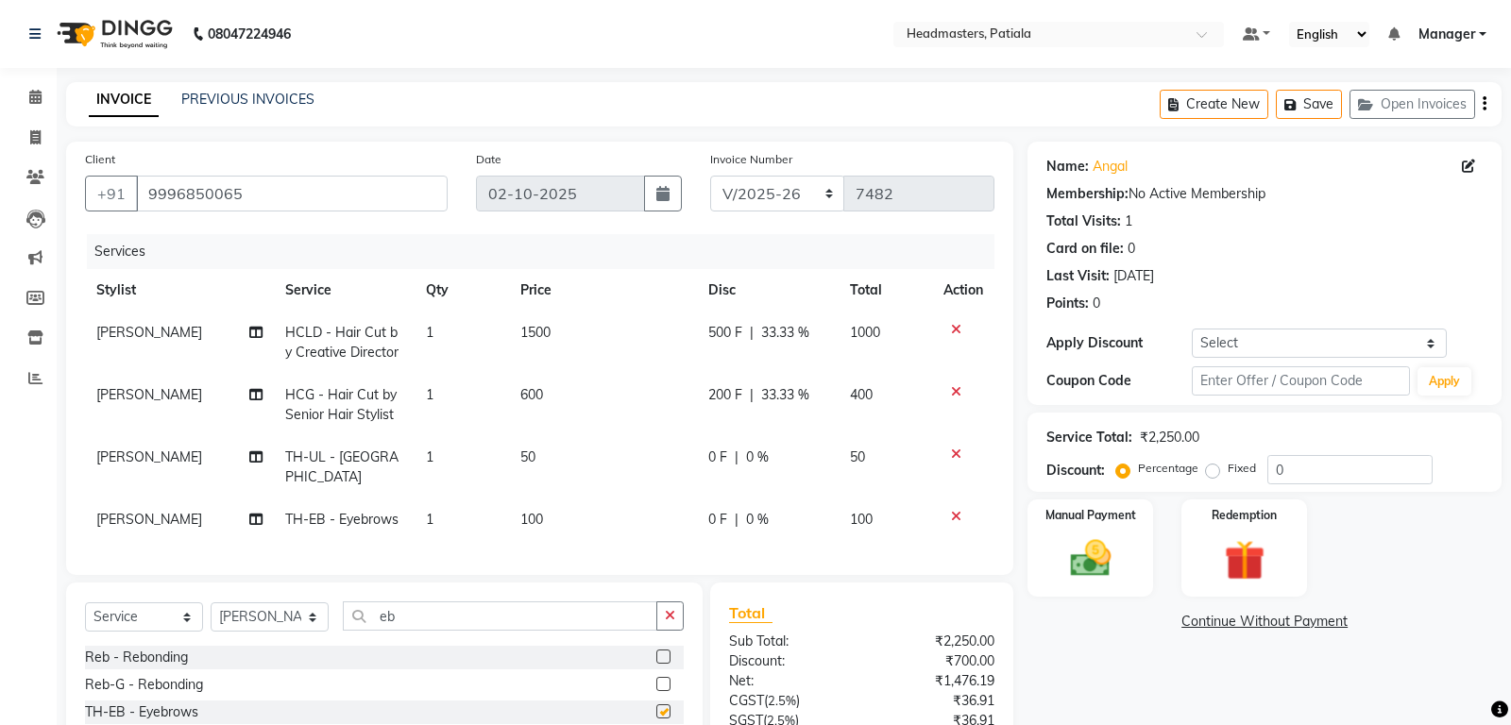
checkbox input "false"
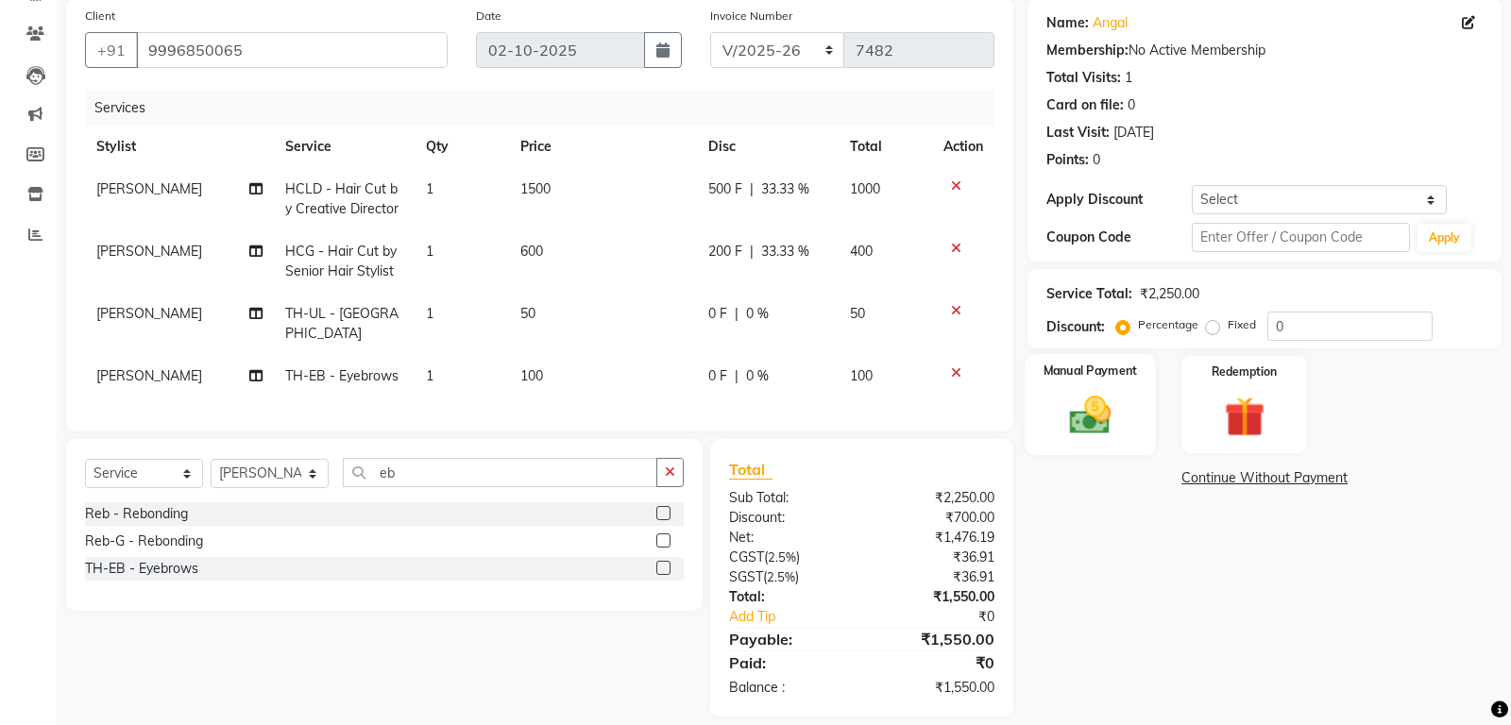
click at [1111, 447] on div "Manual Payment" at bounding box center [1090, 404] width 130 height 101
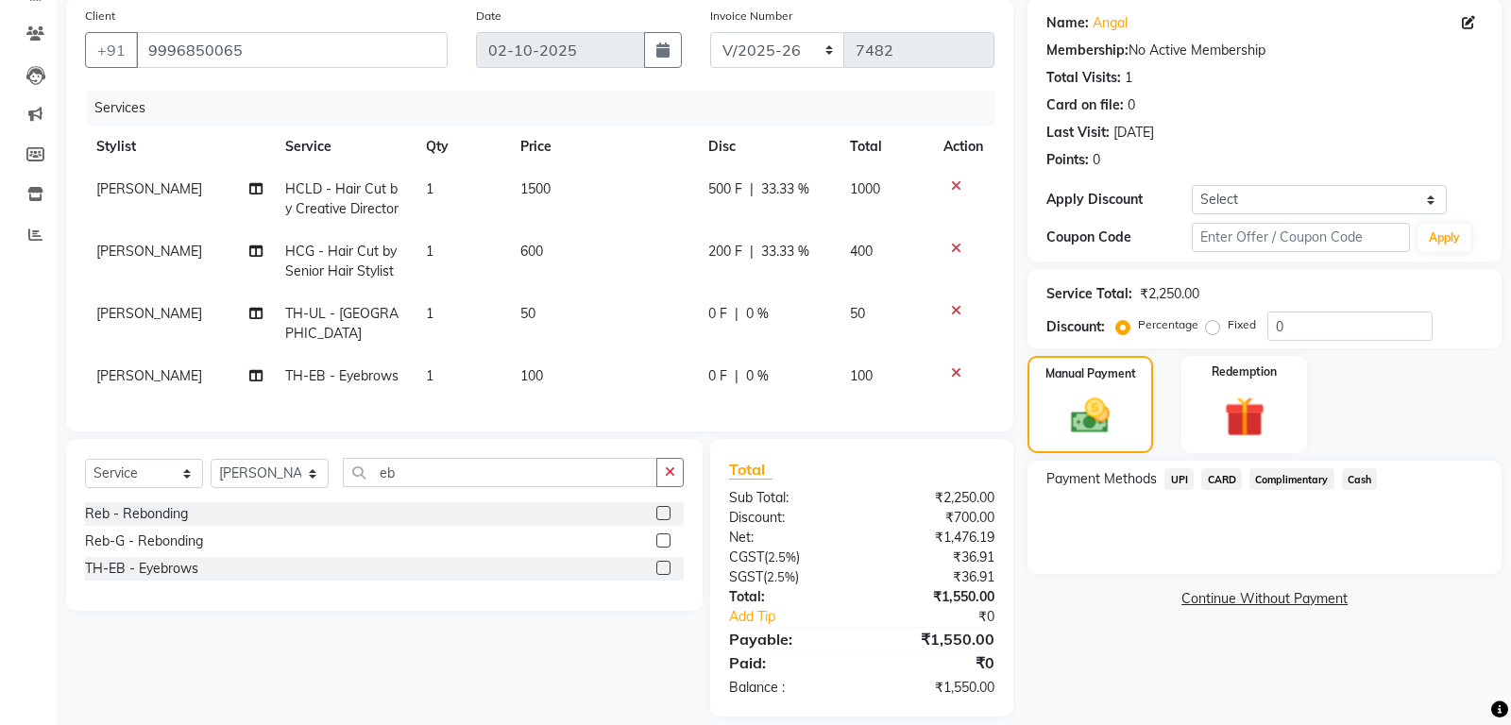
click at [1179, 484] on span "UPI" at bounding box center [1178, 479] width 29 height 22
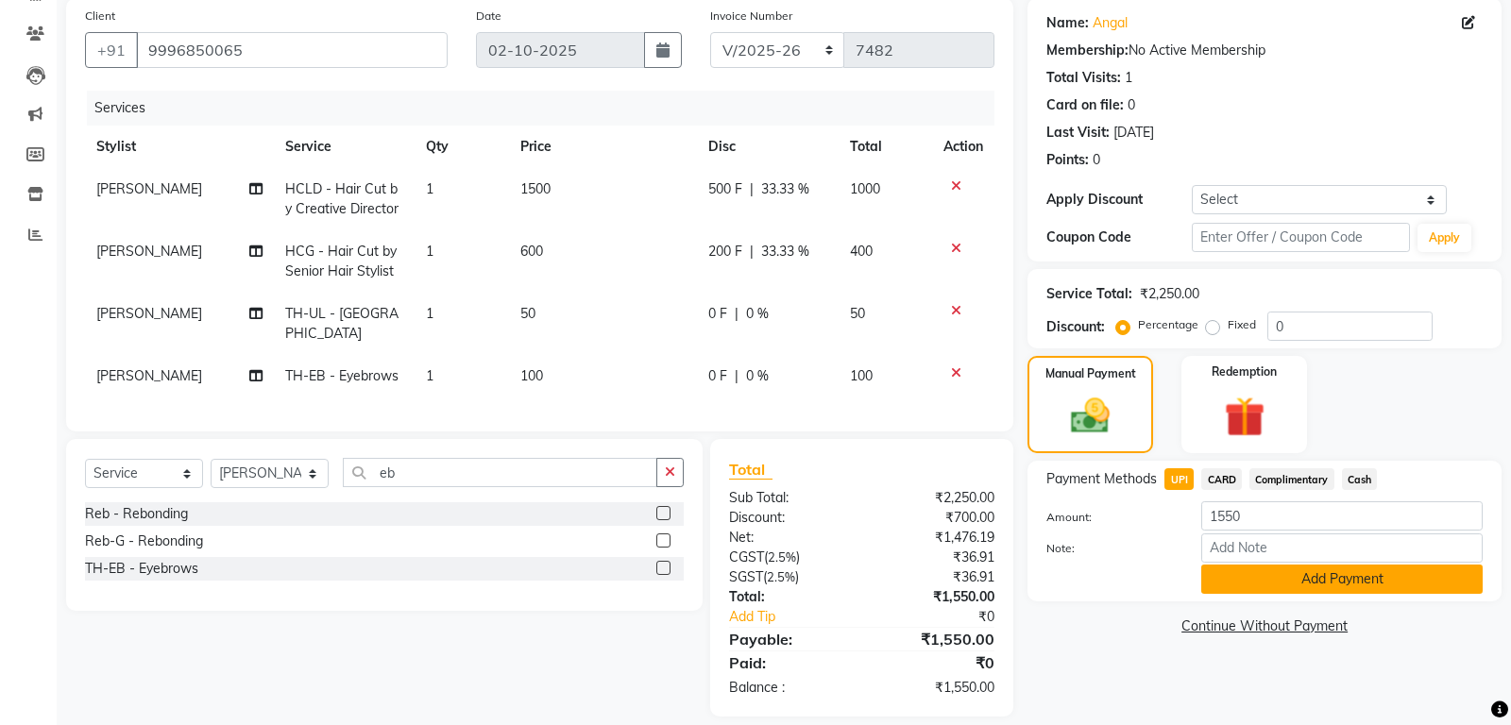
click at [1272, 580] on button "Add Payment" at bounding box center [1341, 579] width 281 height 29
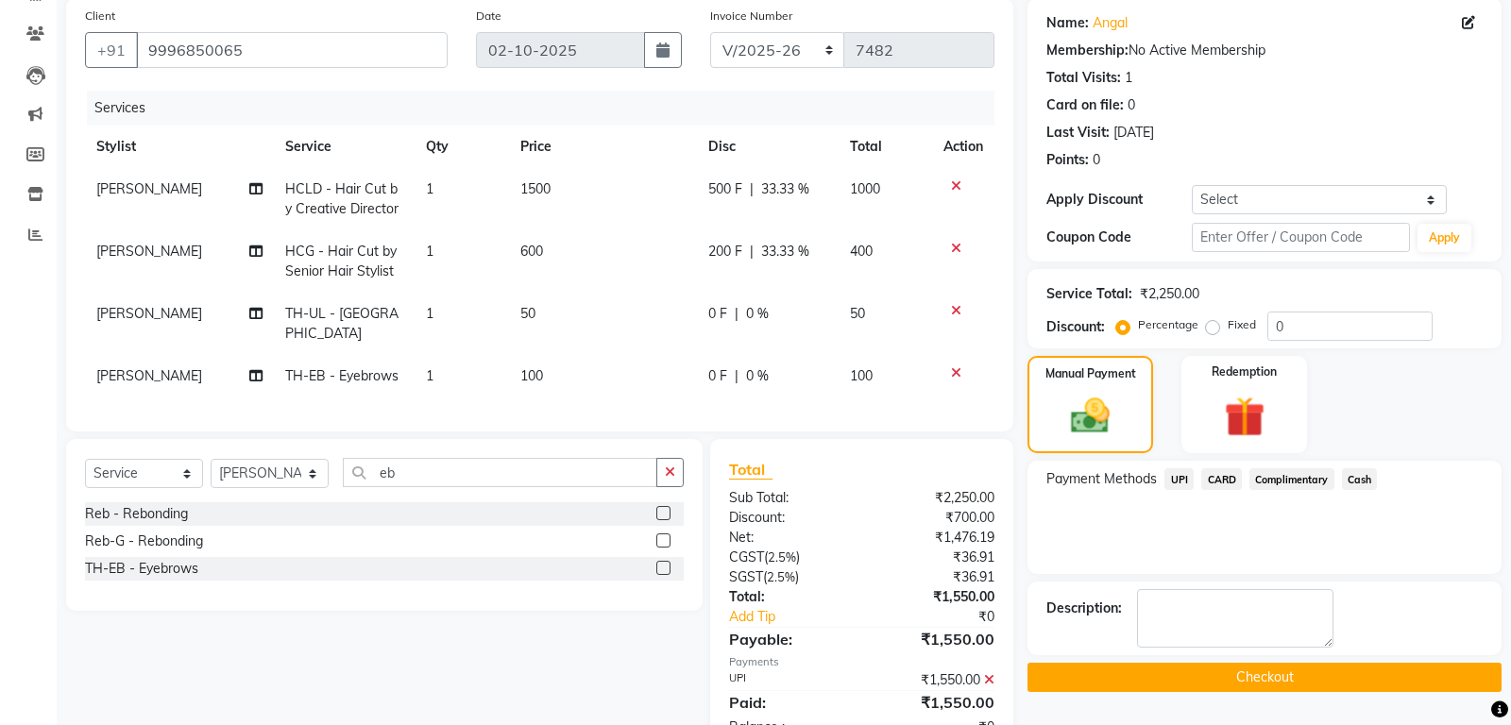
click at [1277, 675] on button "Checkout" at bounding box center [1264, 677] width 474 height 29
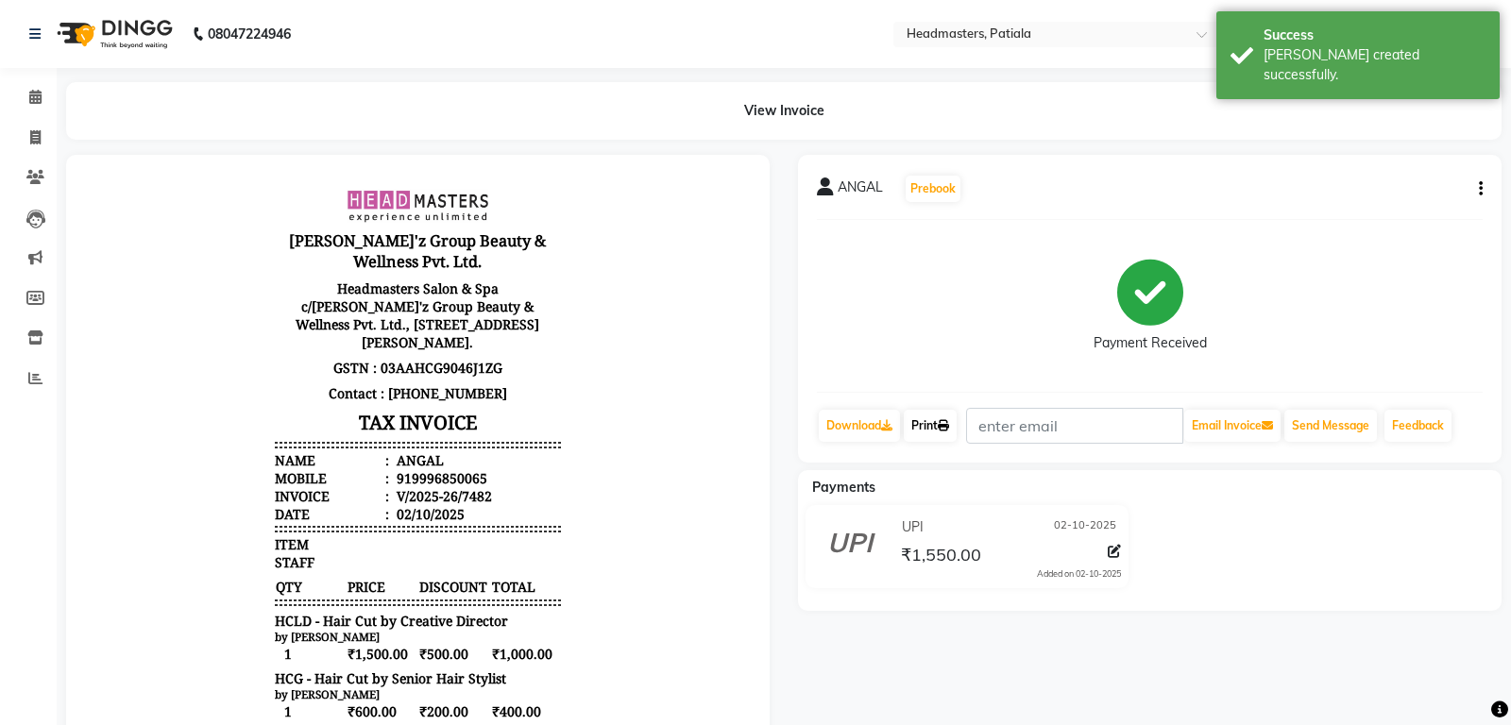
click at [938, 425] on link "Print" at bounding box center [930, 426] width 53 height 32
drag, startPoint x: 928, startPoint y: 432, endPoint x: 646, endPoint y: 113, distance: 426.1
click at [928, 432] on link "Print" at bounding box center [930, 426] width 53 height 32
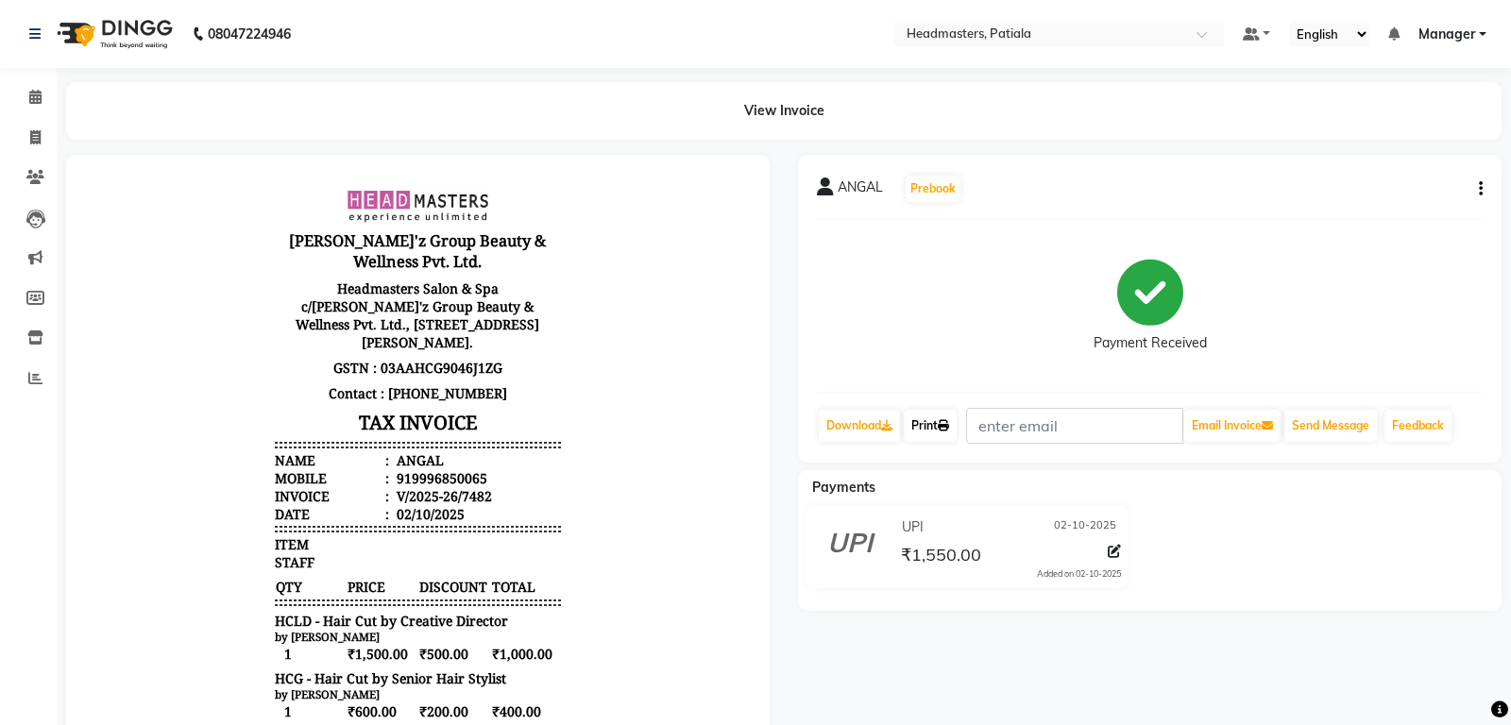
drag, startPoint x: 938, startPoint y: 440, endPoint x: 556, endPoint y: 79, distance: 525.0
click at [938, 440] on link "Print" at bounding box center [930, 426] width 53 height 32
click at [36, 100] on icon at bounding box center [35, 97] width 12 height 14
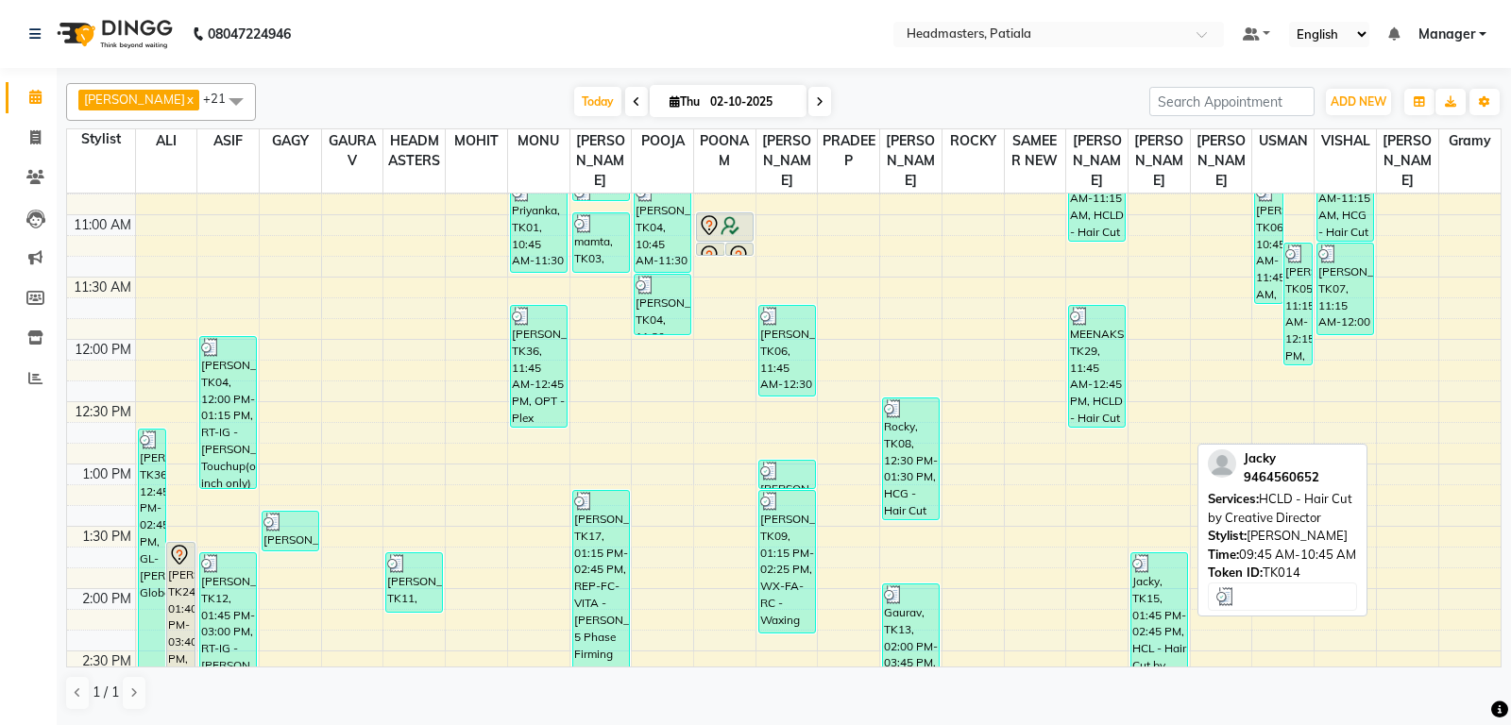
scroll to position [397, 0]
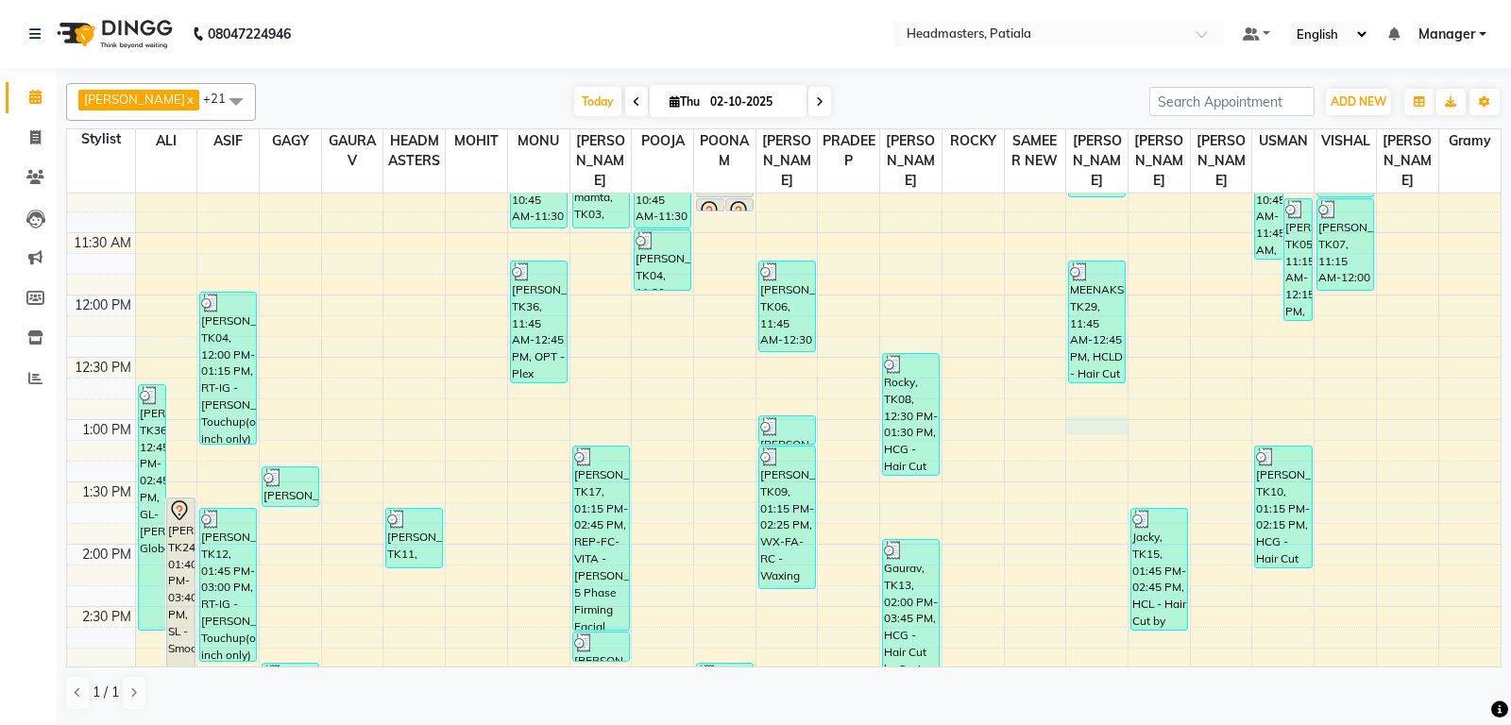
click at [1101, 447] on div "8:00 AM 8:30 AM 9:00 AM 9:30 AM 10:00 AM 10:30 AM 11:00 AM 11:30 AM 12:00 PM 12…" at bounding box center [783, 669] width 1433 height 1744
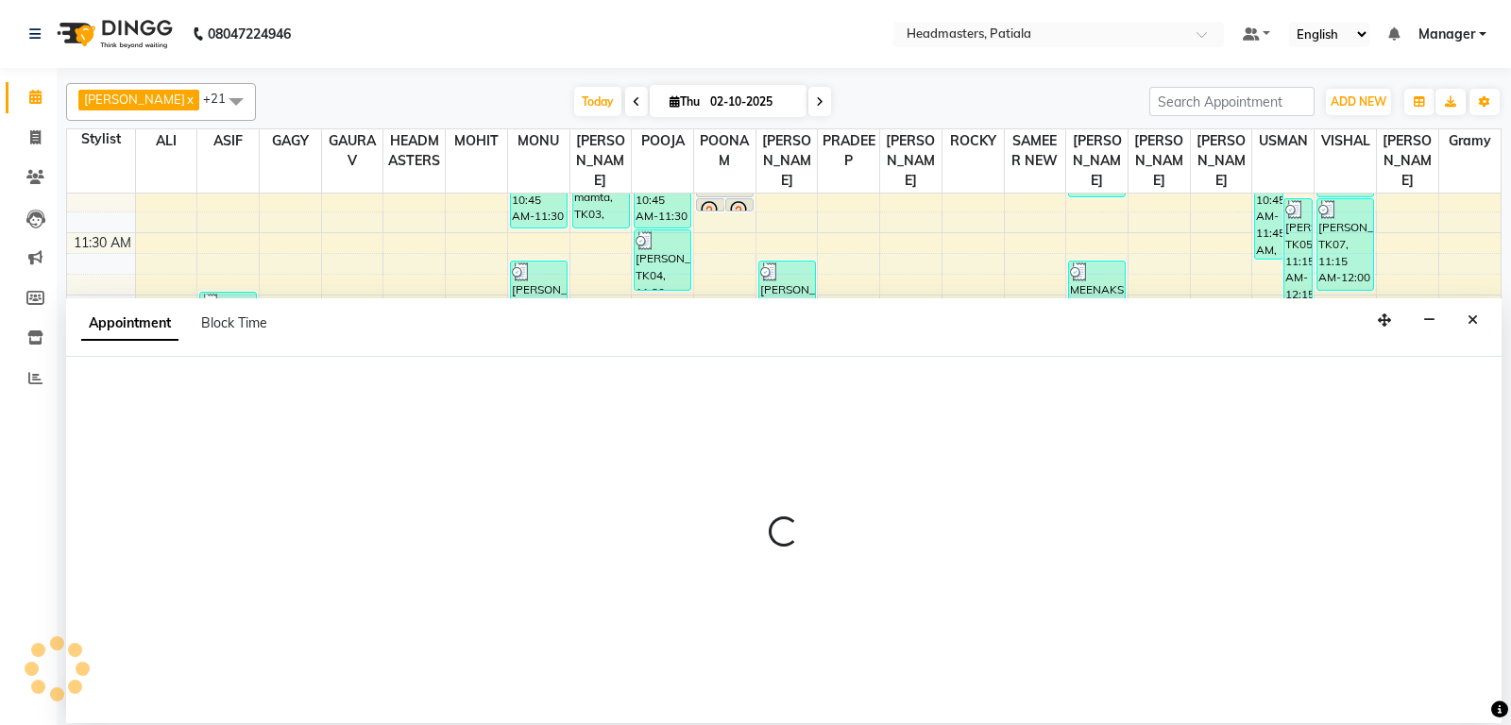
select select "51079"
select select "tentative"
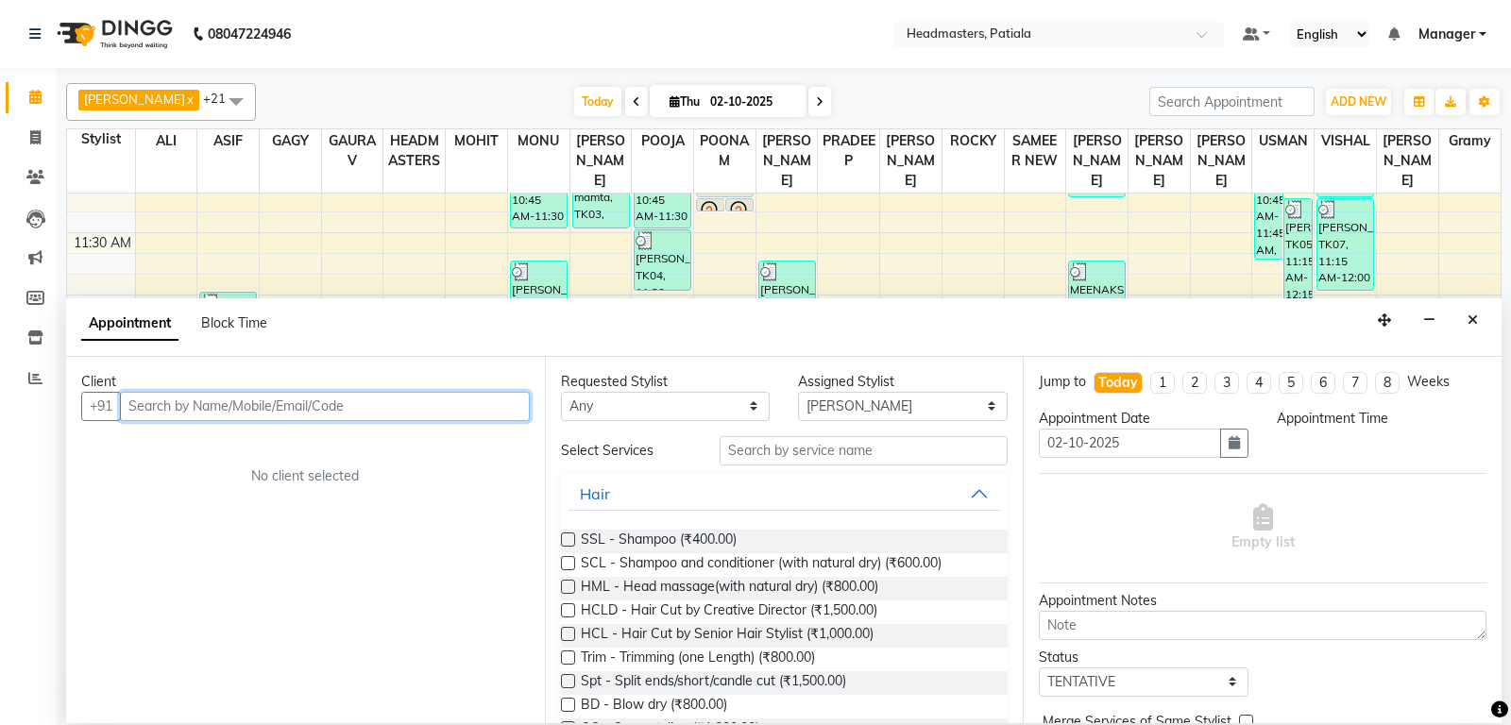
select select "780"
click at [250, 399] on input "text" at bounding box center [325, 406] width 410 height 29
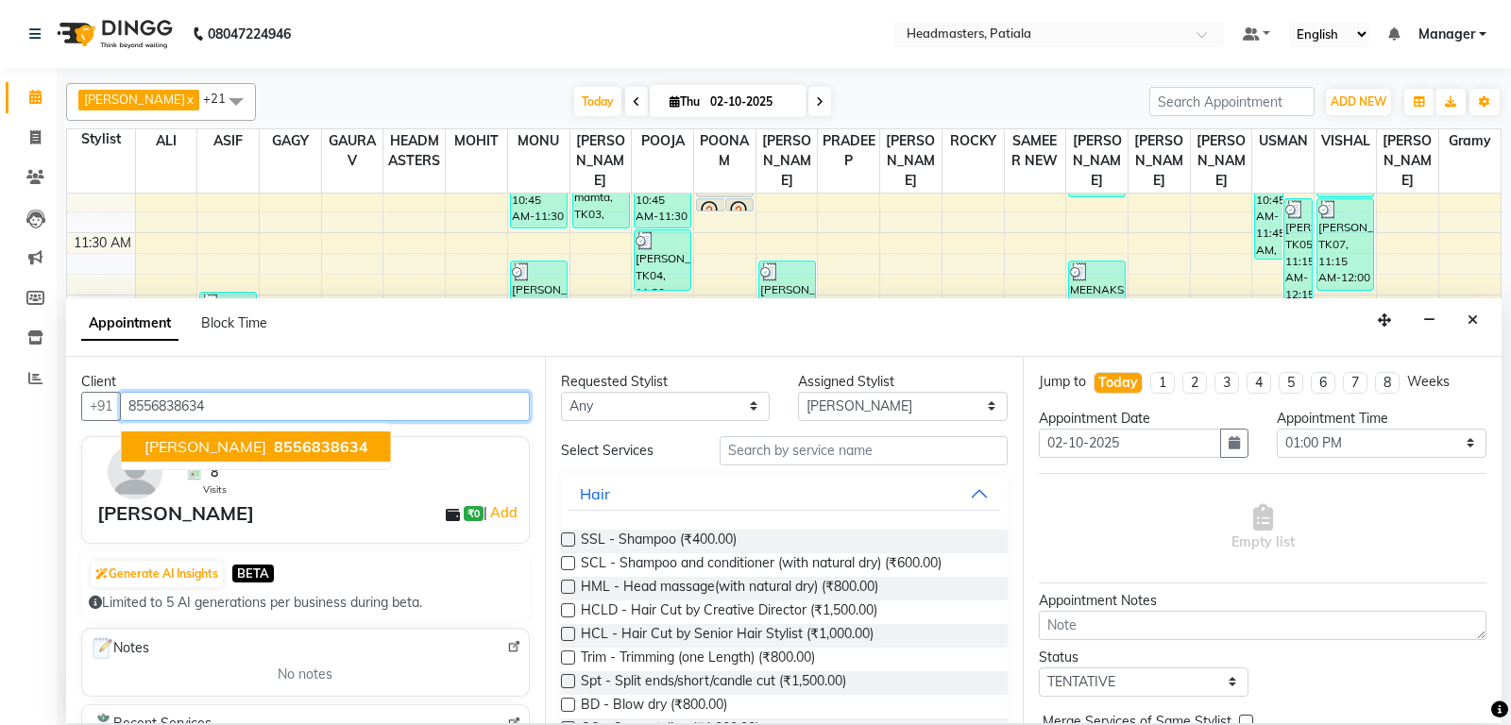
click at [260, 446] on span "Shameem Salmani" at bounding box center [205, 446] width 122 height 19
type input "8556838634"
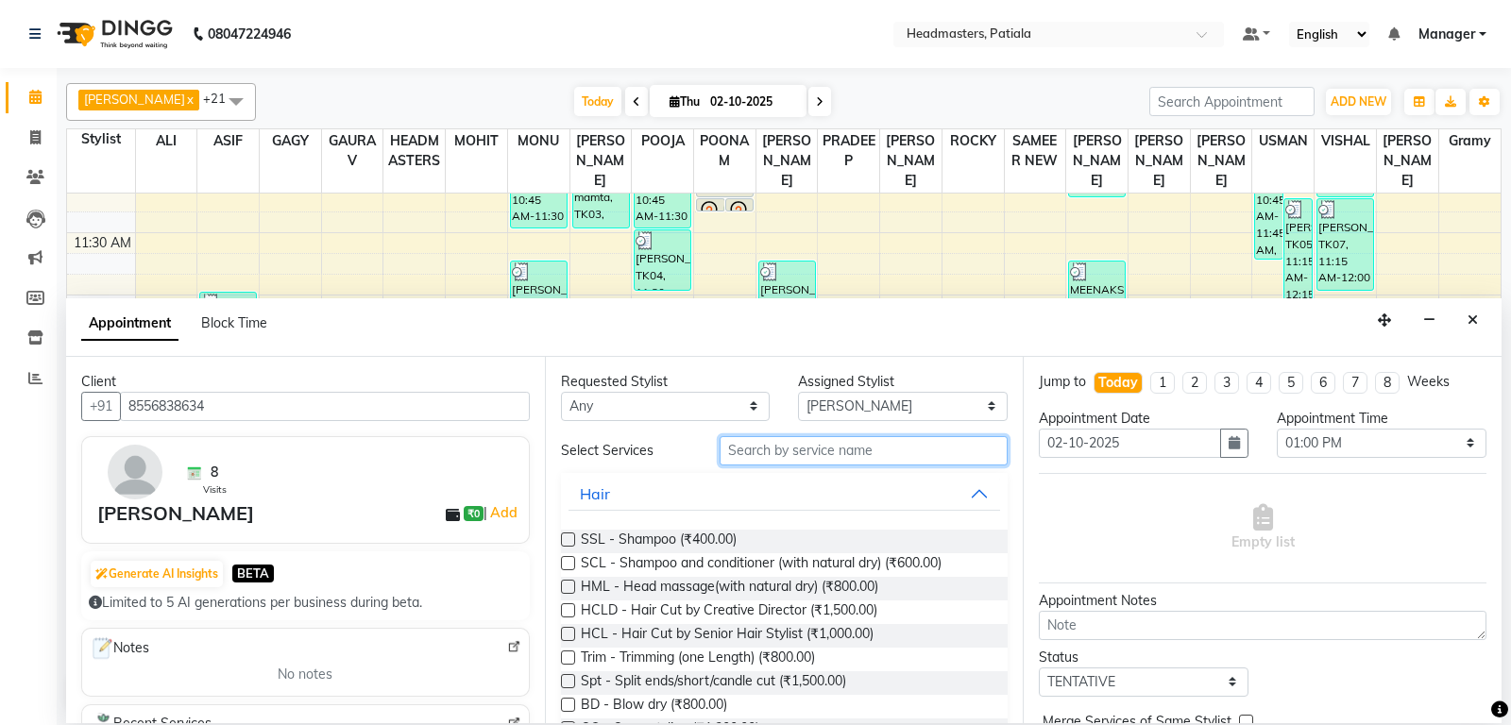
click at [827, 463] on input "text" at bounding box center [864, 450] width 289 height 29
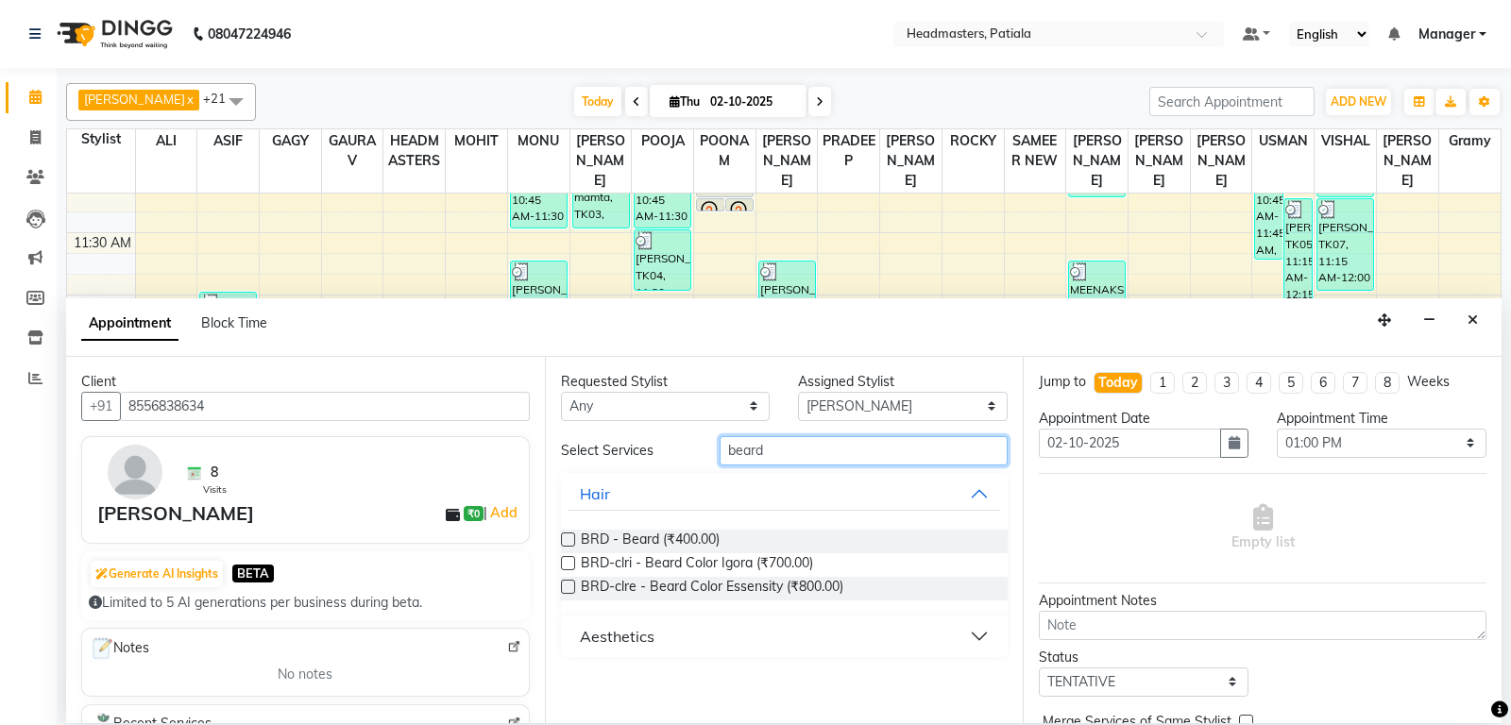
type input "beard"
click at [568, 539] on label at bounding box center [568, 540] width 14 height 14
click at [568, 539] on input "checkbox" at bounding box center [567, 541] width 12 height 12
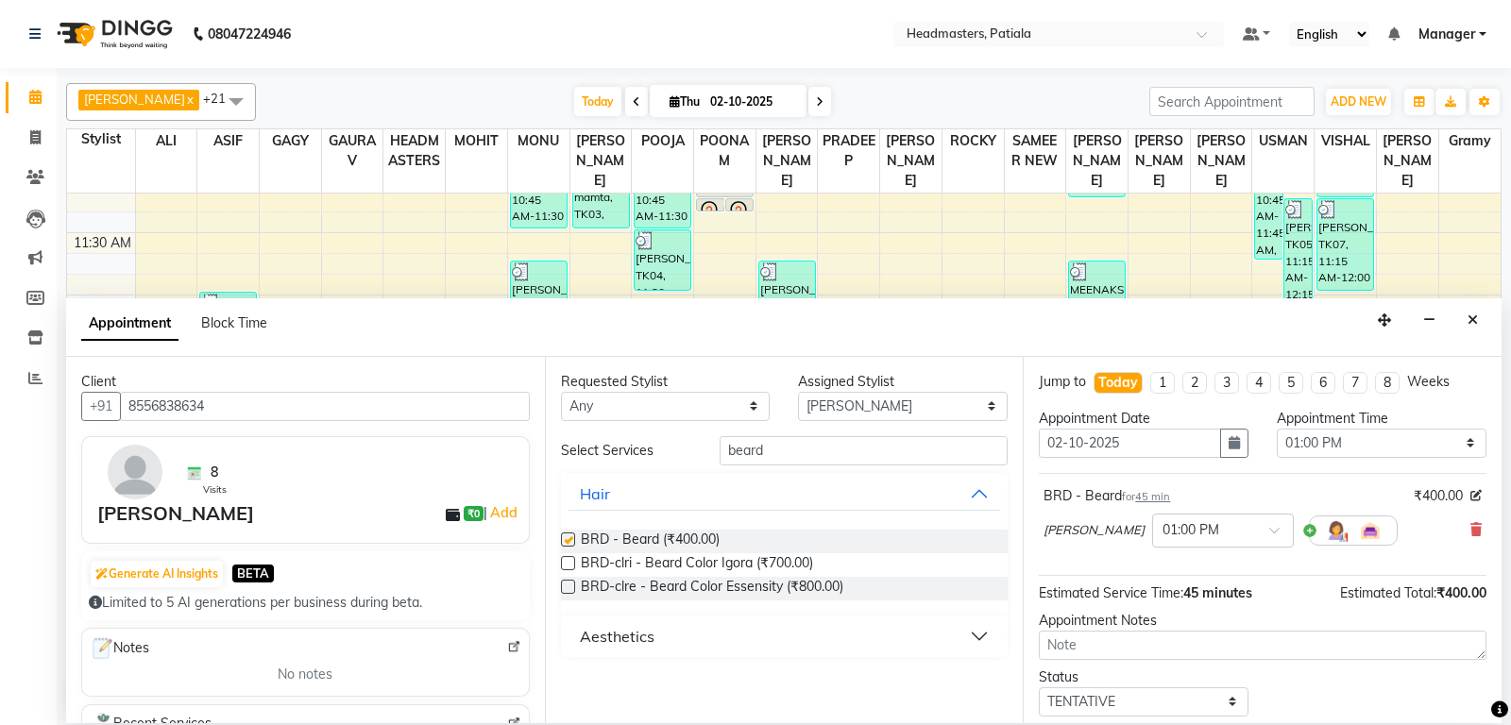
checkbox input "false"
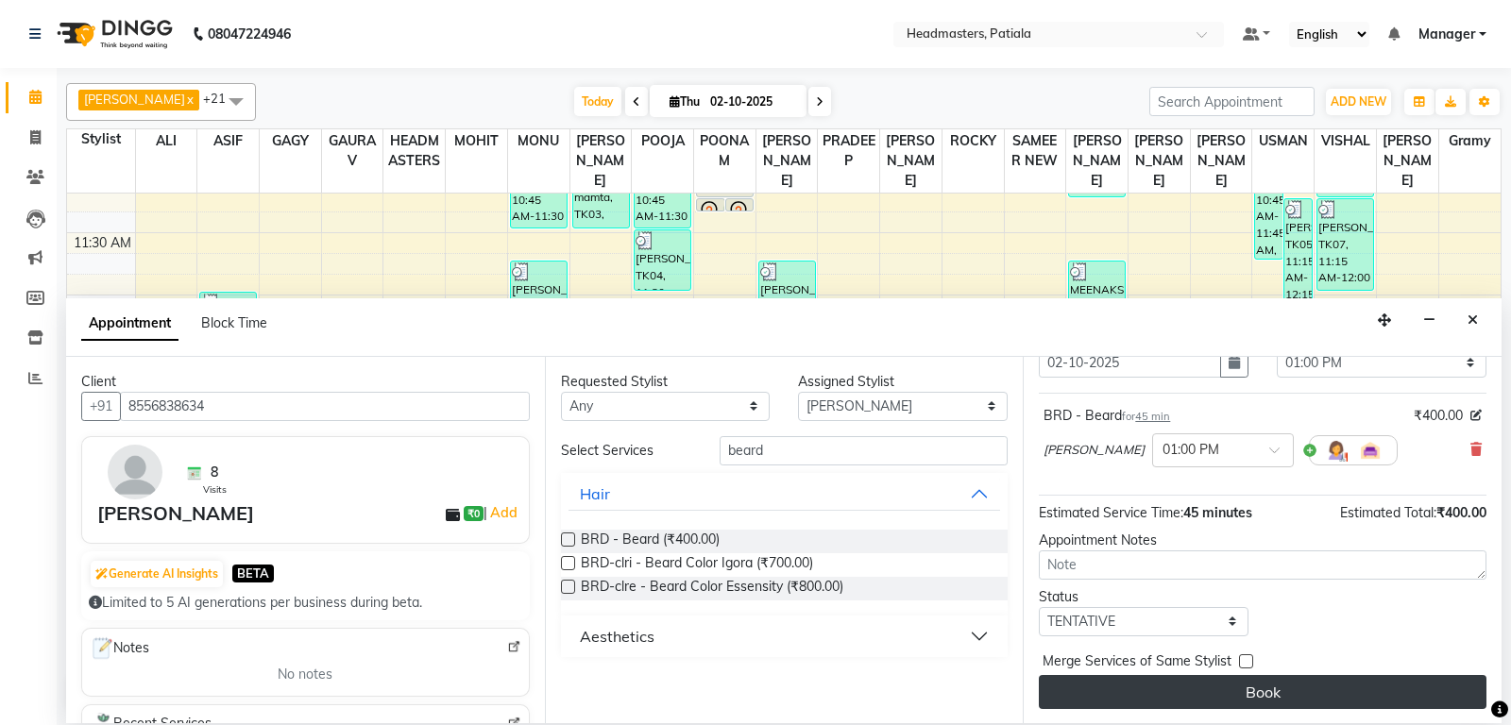
click at [1255, 686] on button "Book" at bounding box center [1263, 692] width 448 height 34
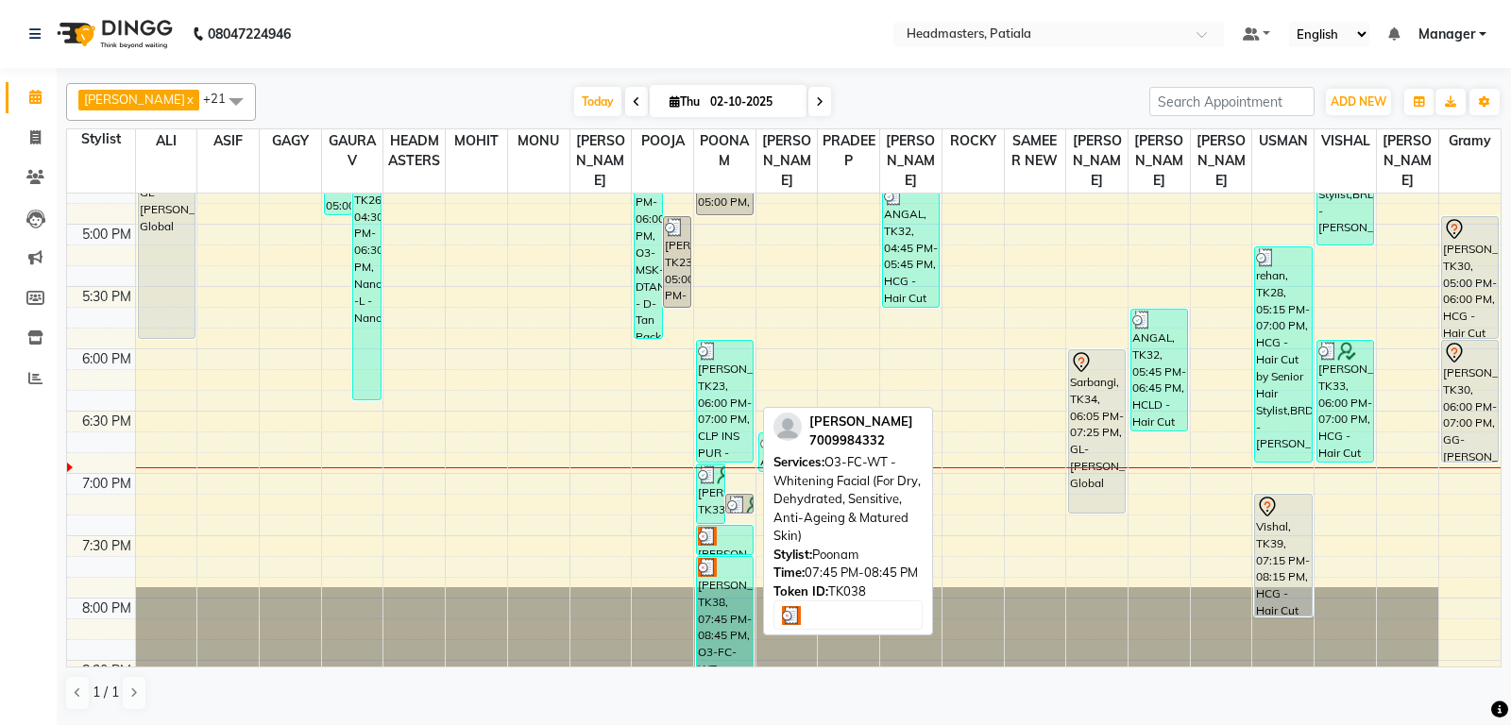
scroll to position [1278, 0]
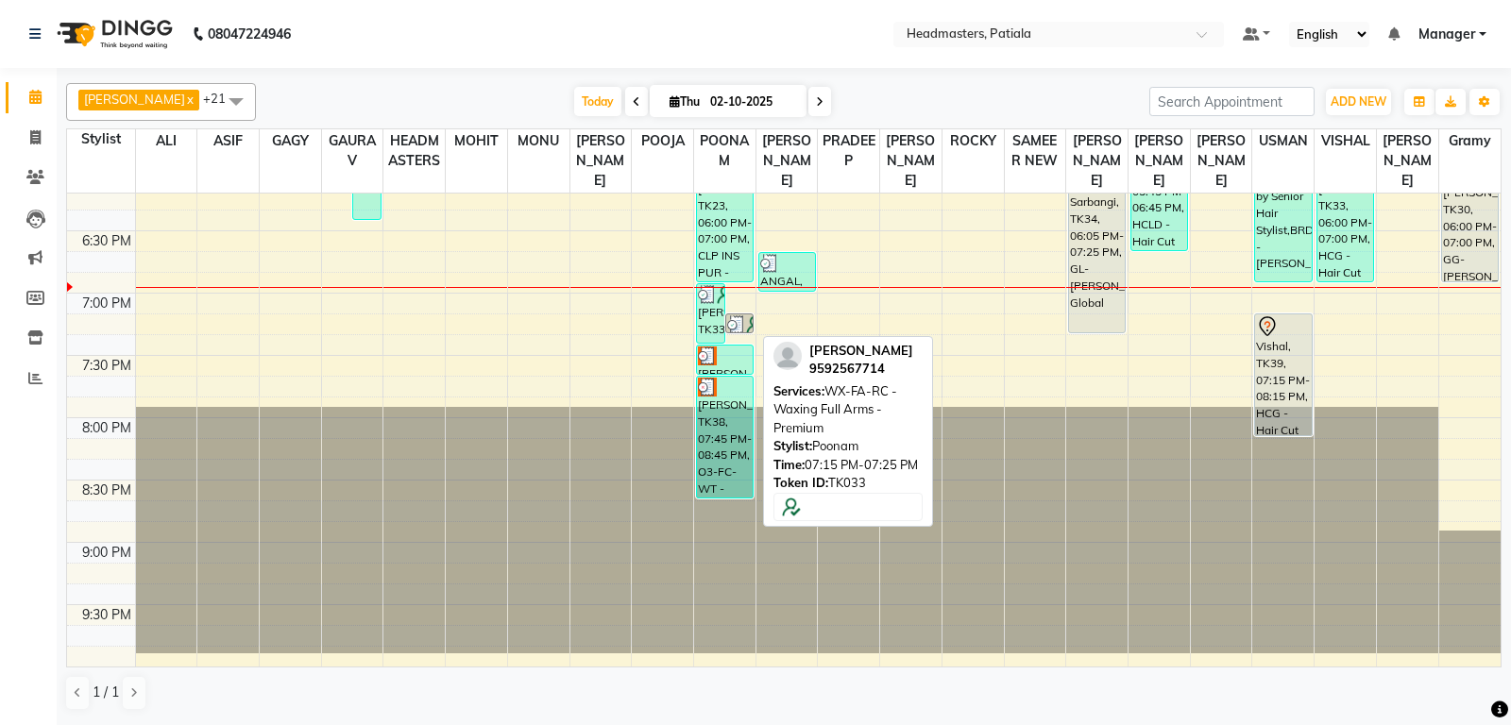
click at [746, 333] on img at bounding box center [755, 324] width 19 height 19
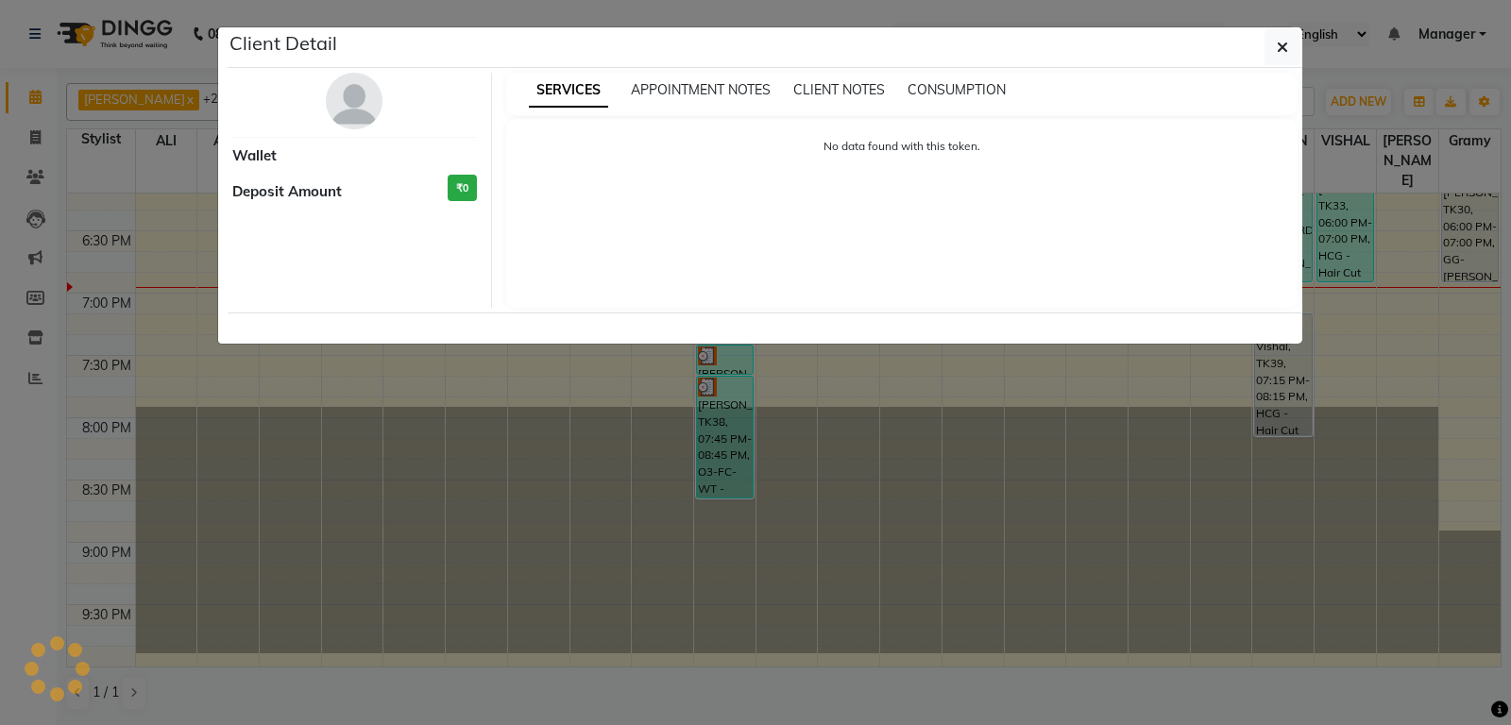
select select "3"
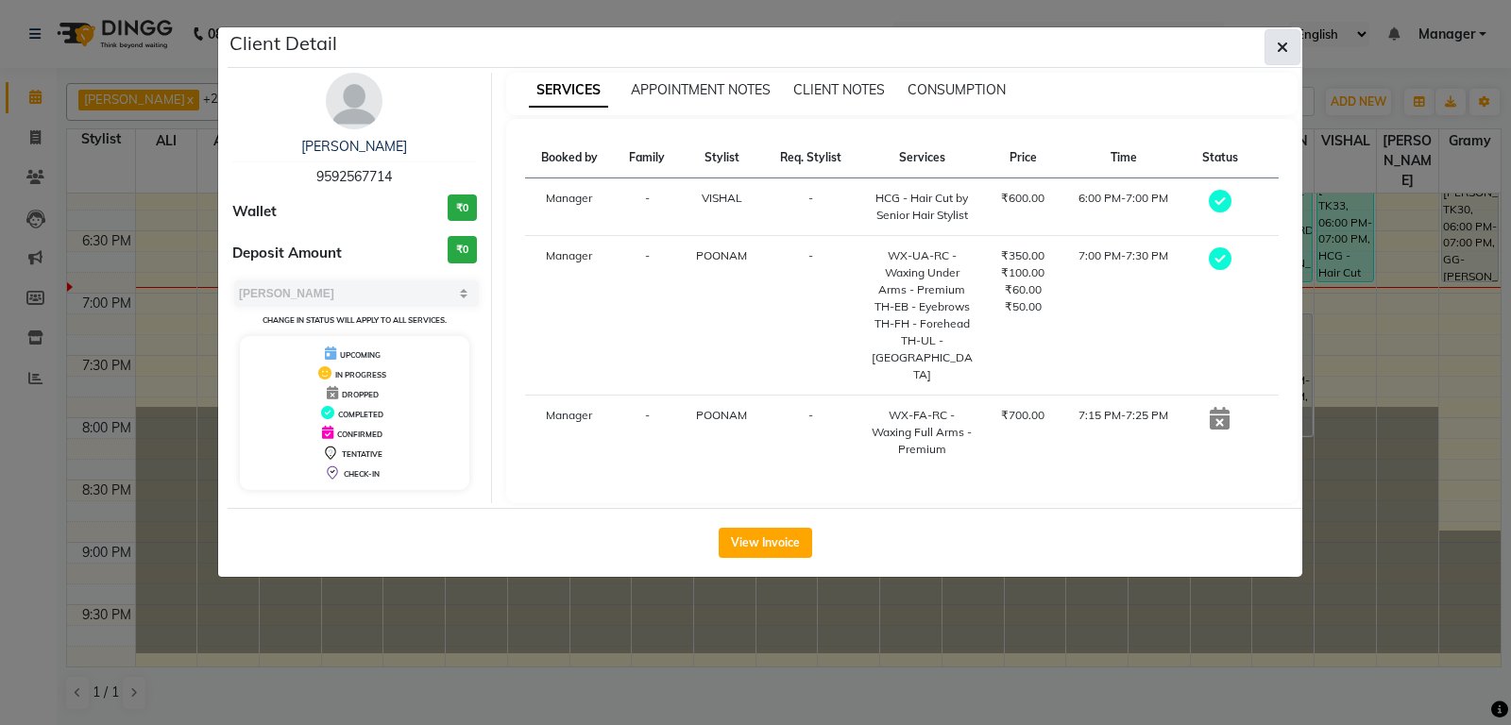
click at [1282, 40] on icon "button" at bounding box center [1282, 47] width 11 height 15
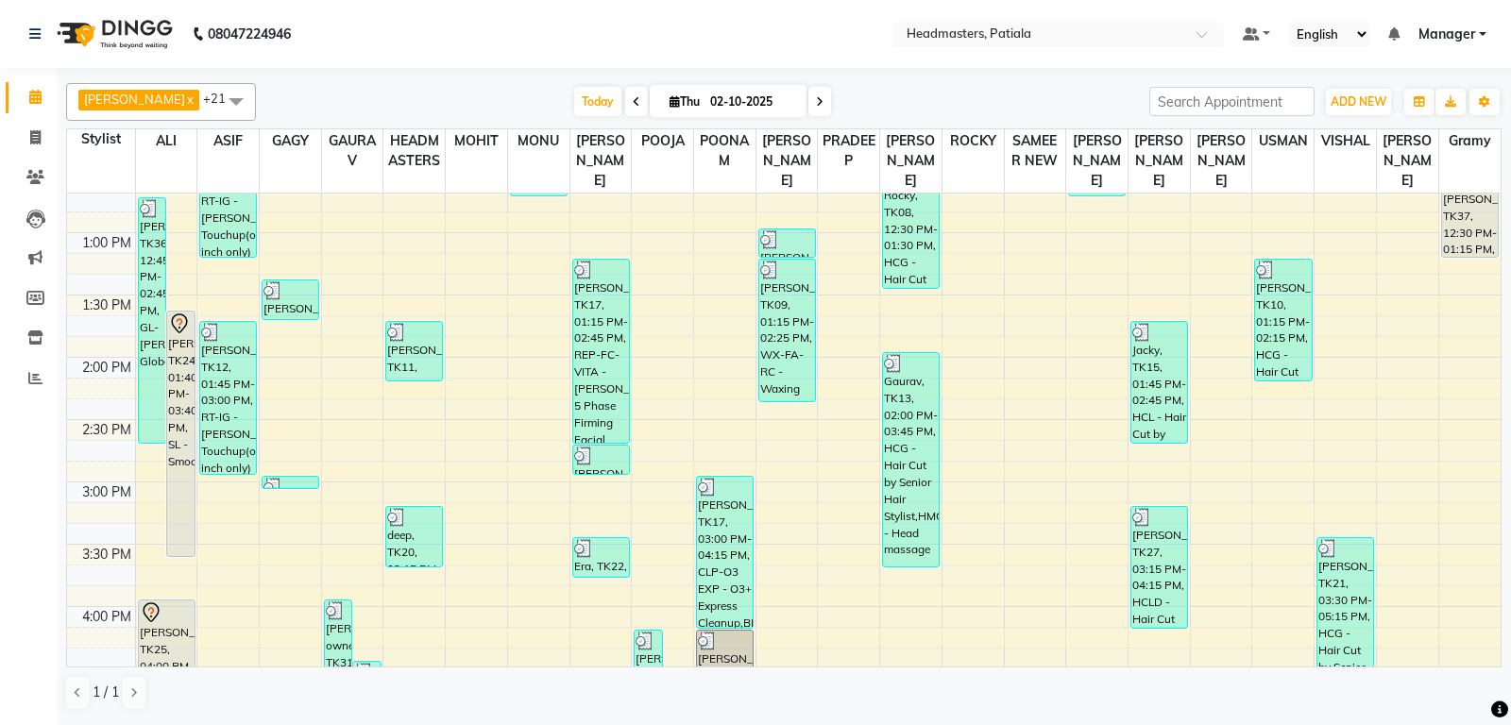
scroll to position [286, 0]
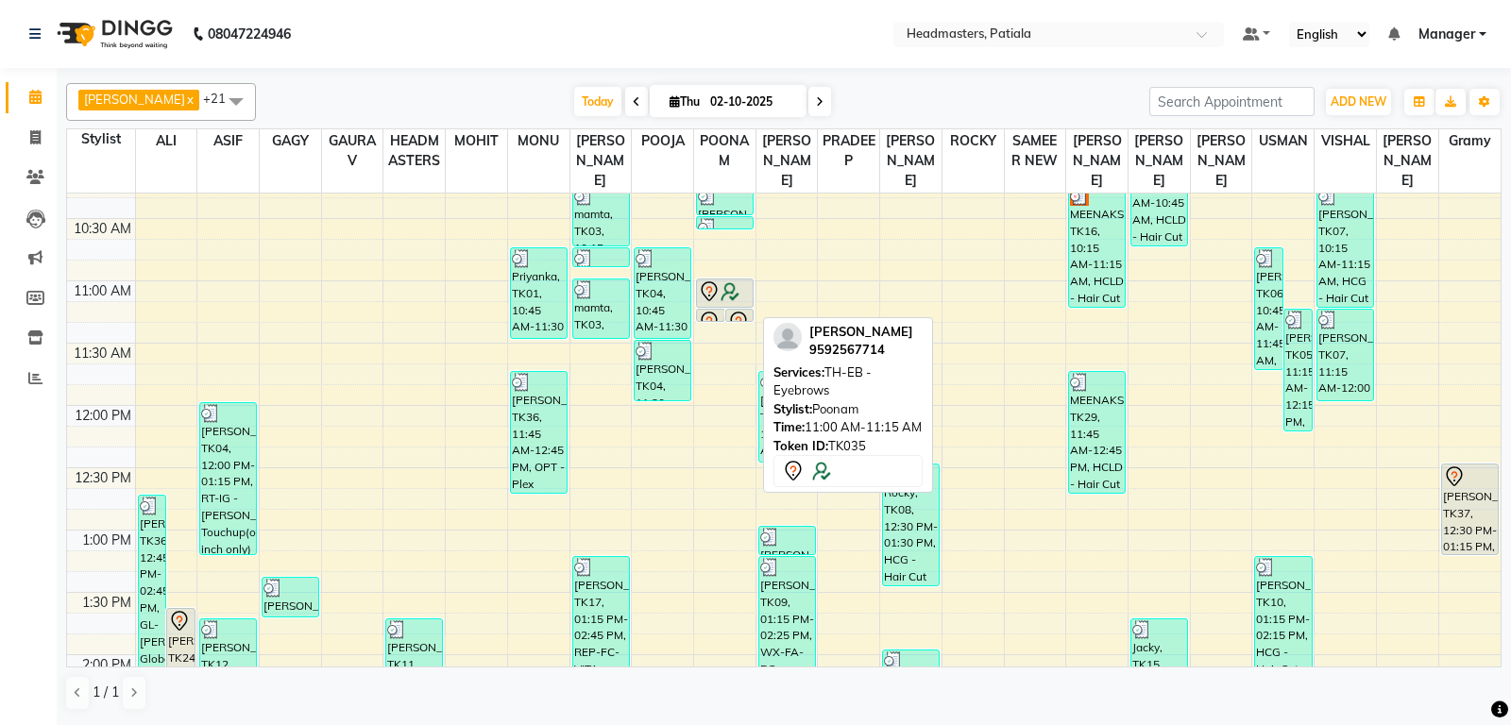
click at [734, 303] on div at bounding box center [725, 291] width 54 height 23
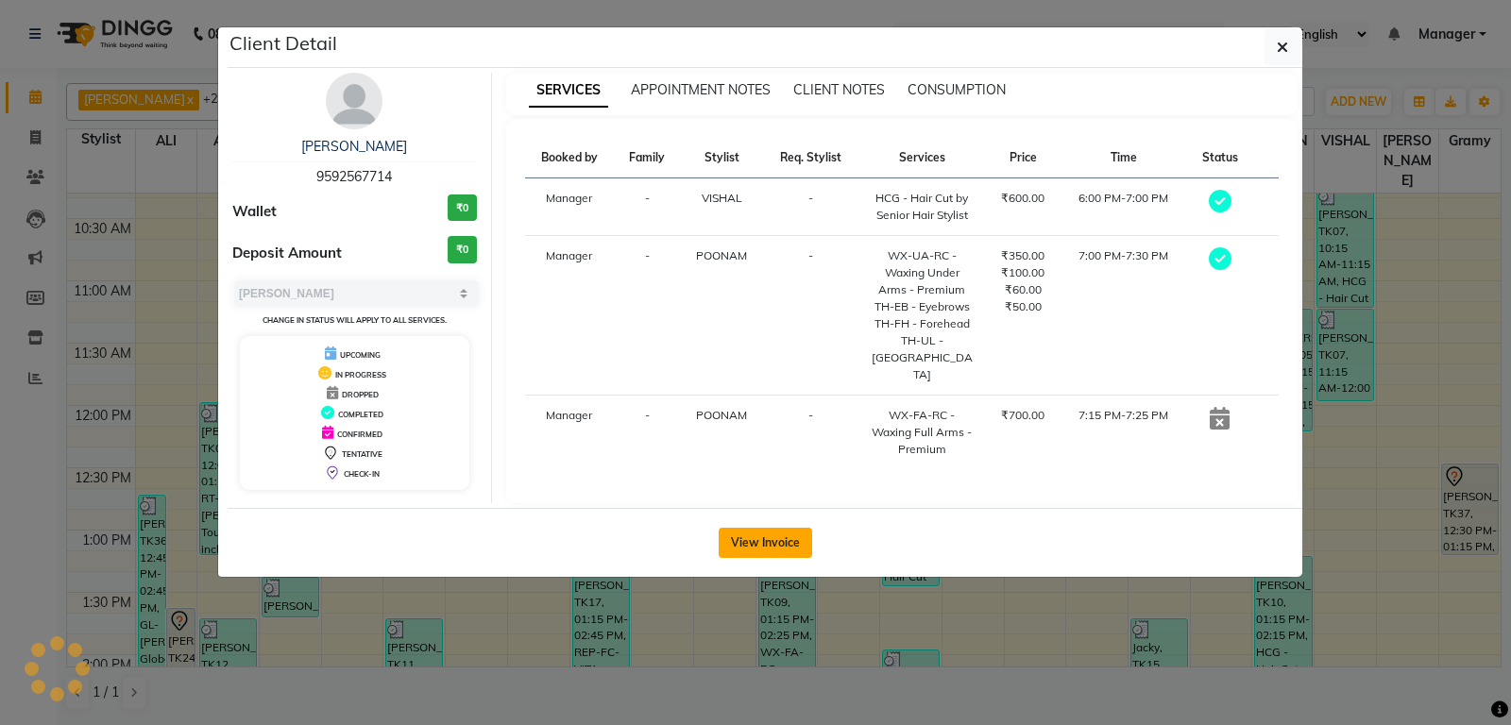
select select "7"
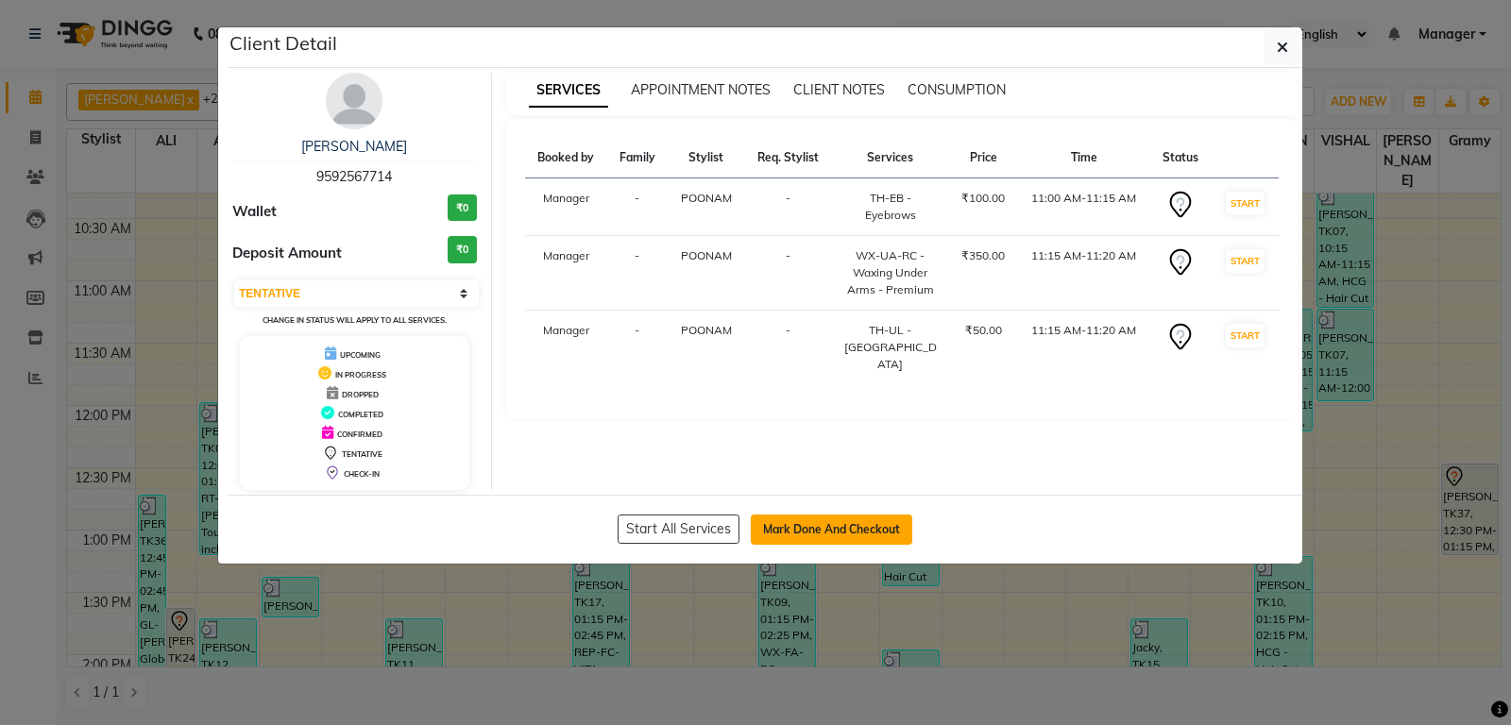
click at [801, 530] on button "Mark Done And Checkout" at bounding box center [831, 530] width 161 height 30
select select "6602"
select select "service"
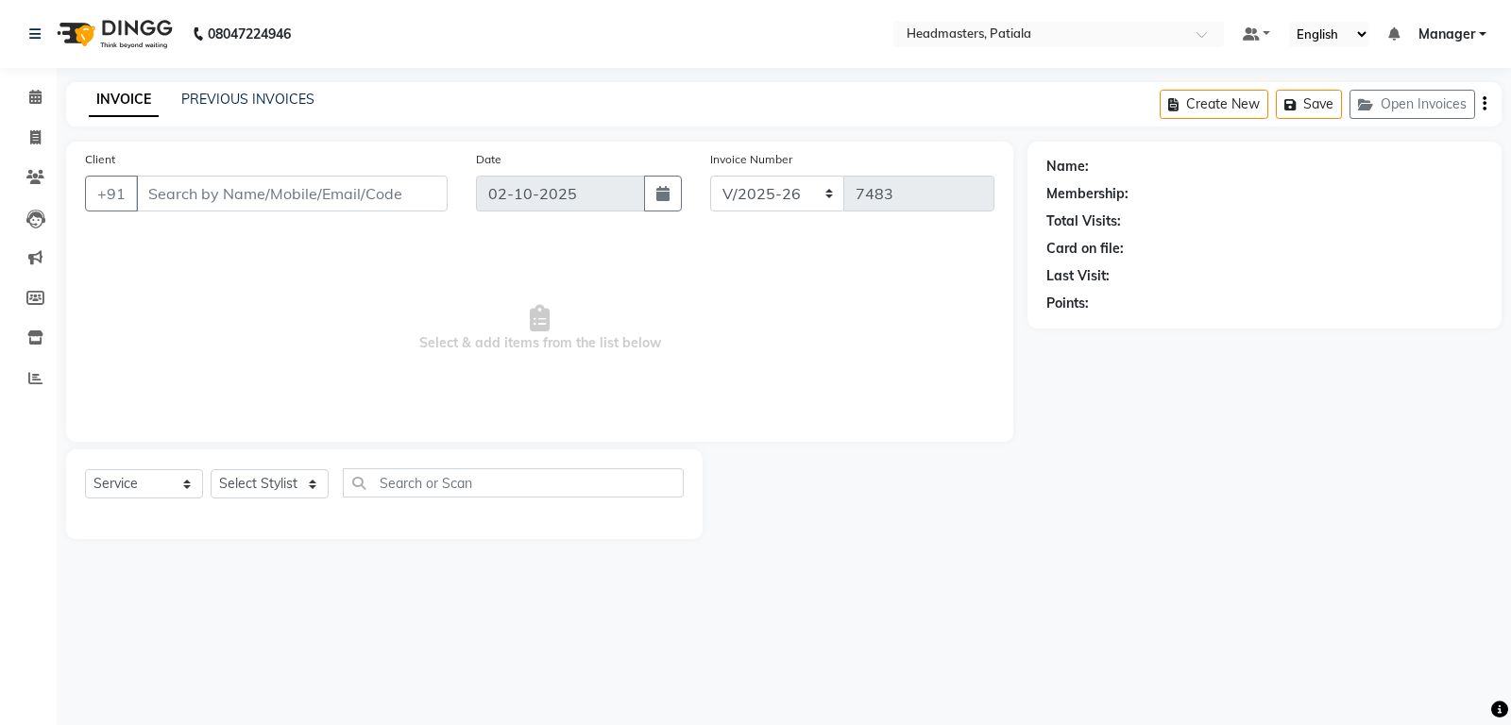
type input "9592567714"
select select "51098"
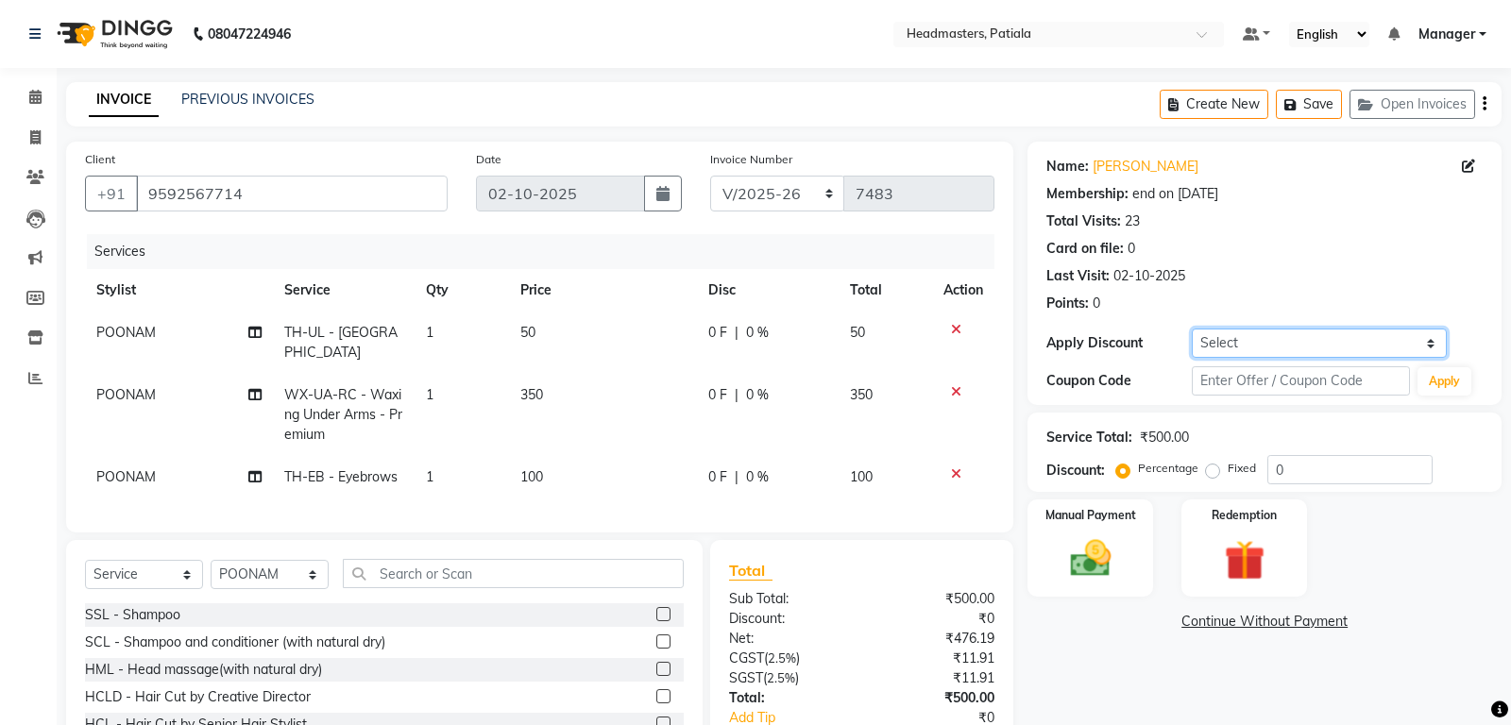
click at [1258, 350] on select "Select Membership → Membership 25% Coupon → Already Paid Coupon → Service Not D…" at bounding box center [1319, 343] width 254 height 29
select select "6: Object"
click option "Coupon → Double Job Card" at bounding box center [0, 0] width 0 height 0
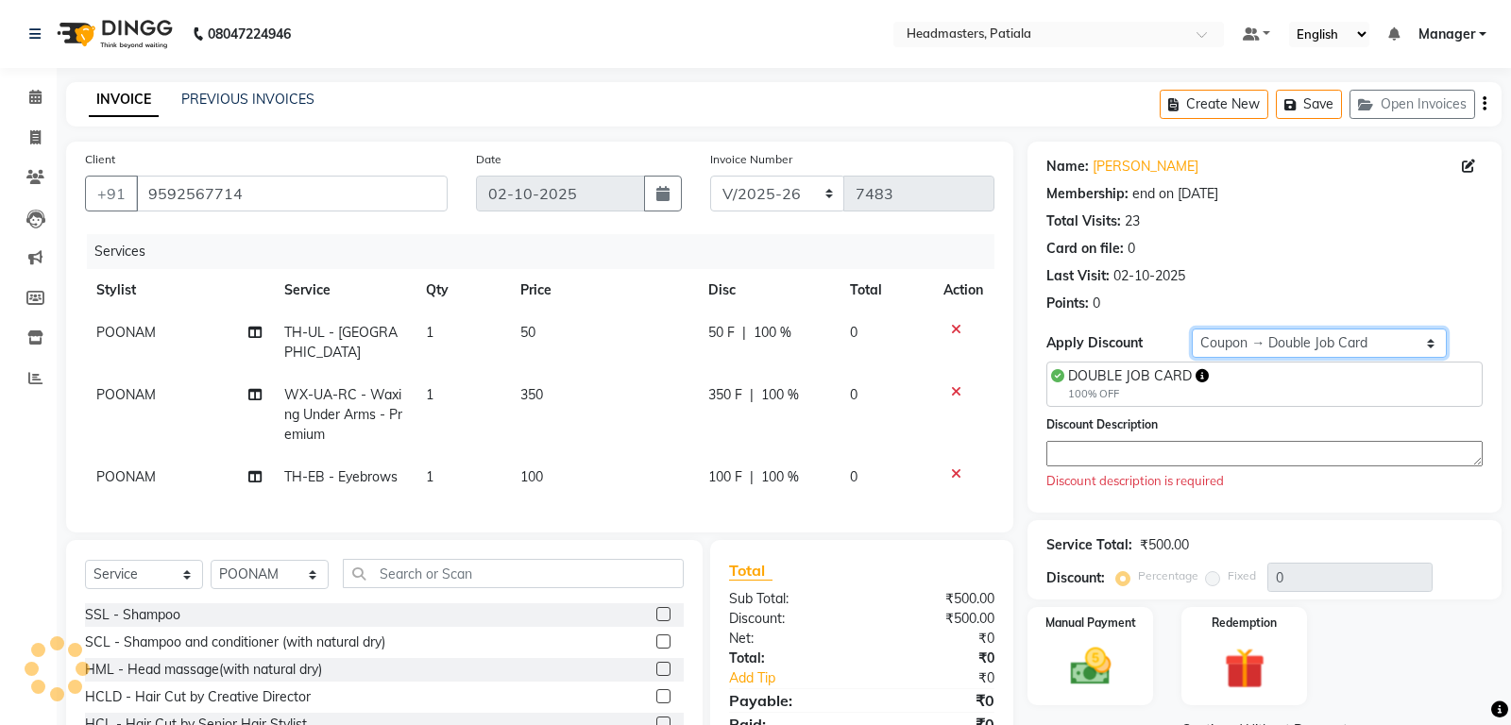
type input "100"
click at [1175, 455] on textarea at bounding box center [1264, 453] width 436 height 25
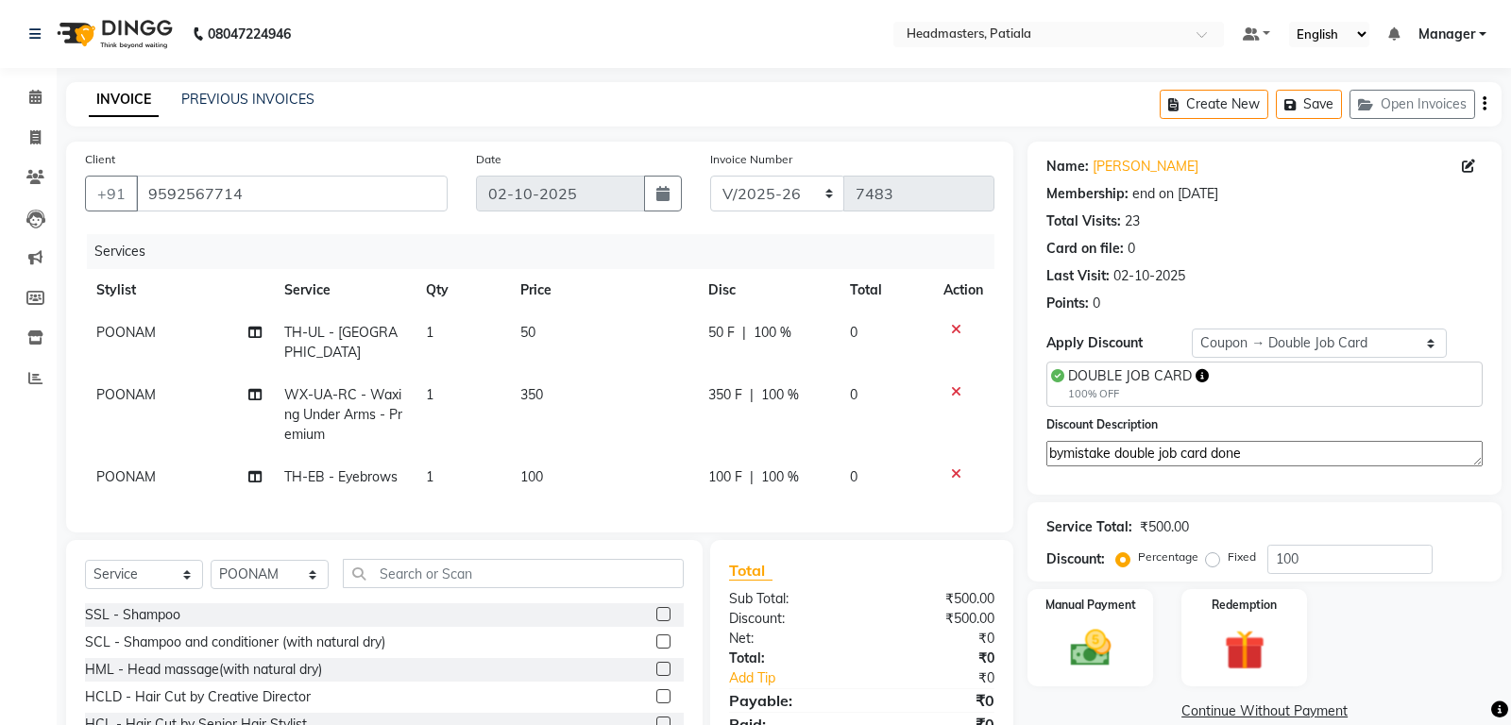
scroll to position [103, 0]
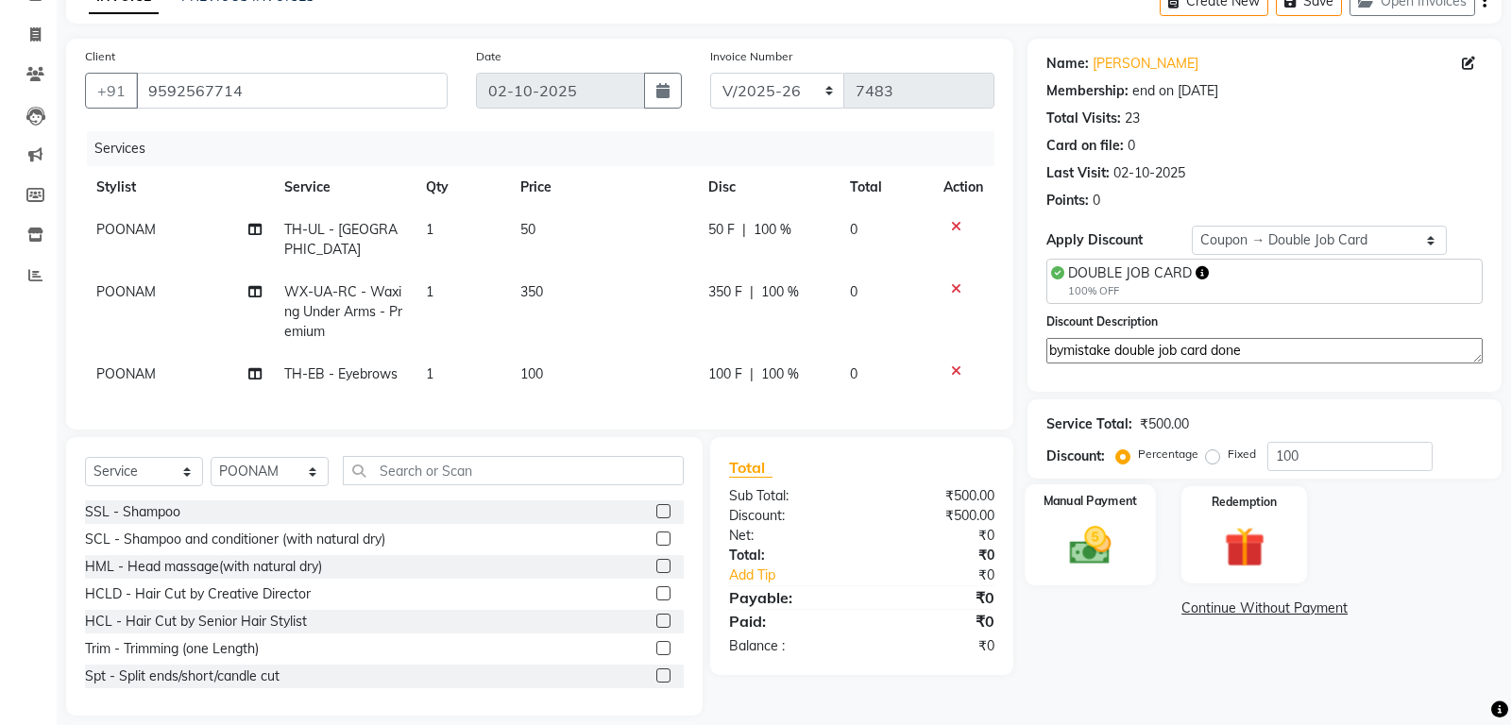
type textarea "bymistake double job card done"
click at [1131, 555] on div "Manual Payment" at bounding box center [1090, 534] width 130 height 101
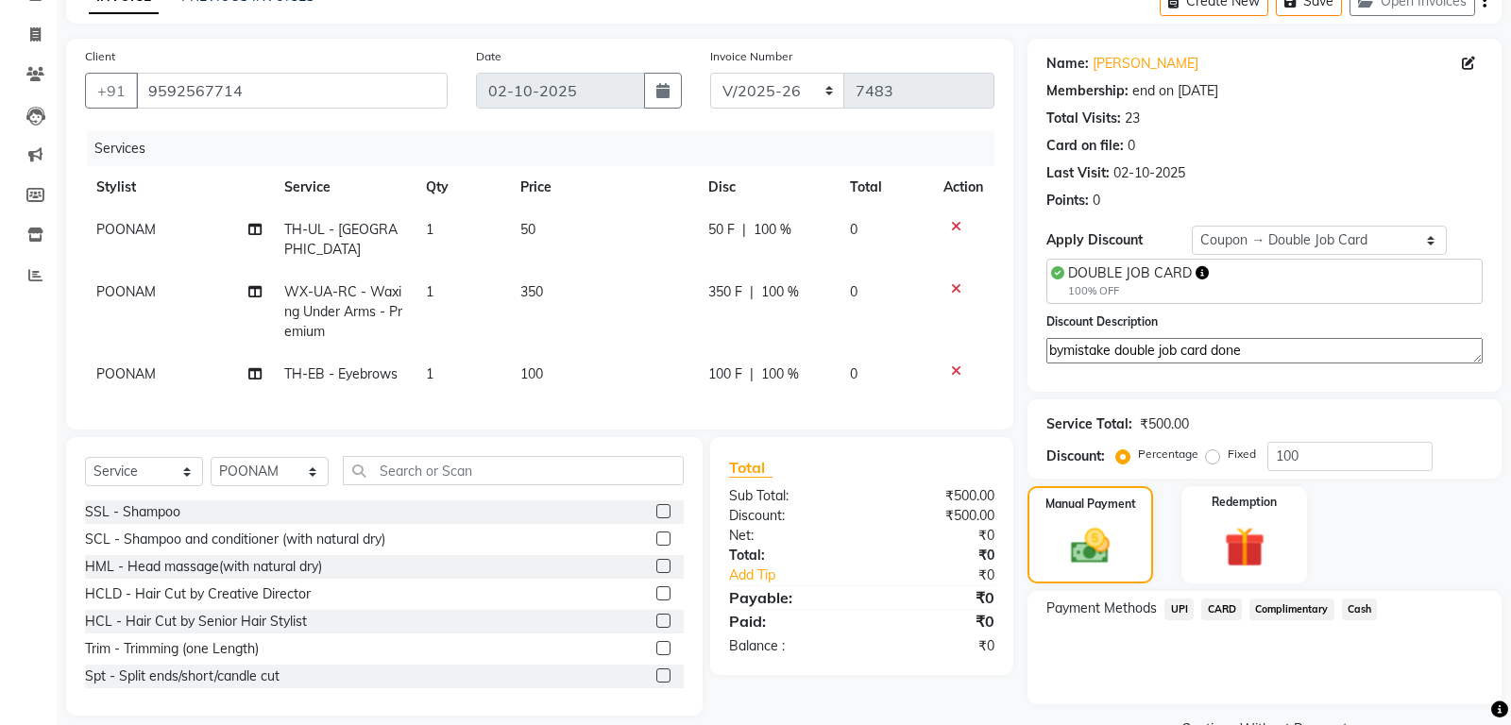
click at [1277, 612] on span "Complimentary" at bounding box center [1291, 610] width 85 height 22
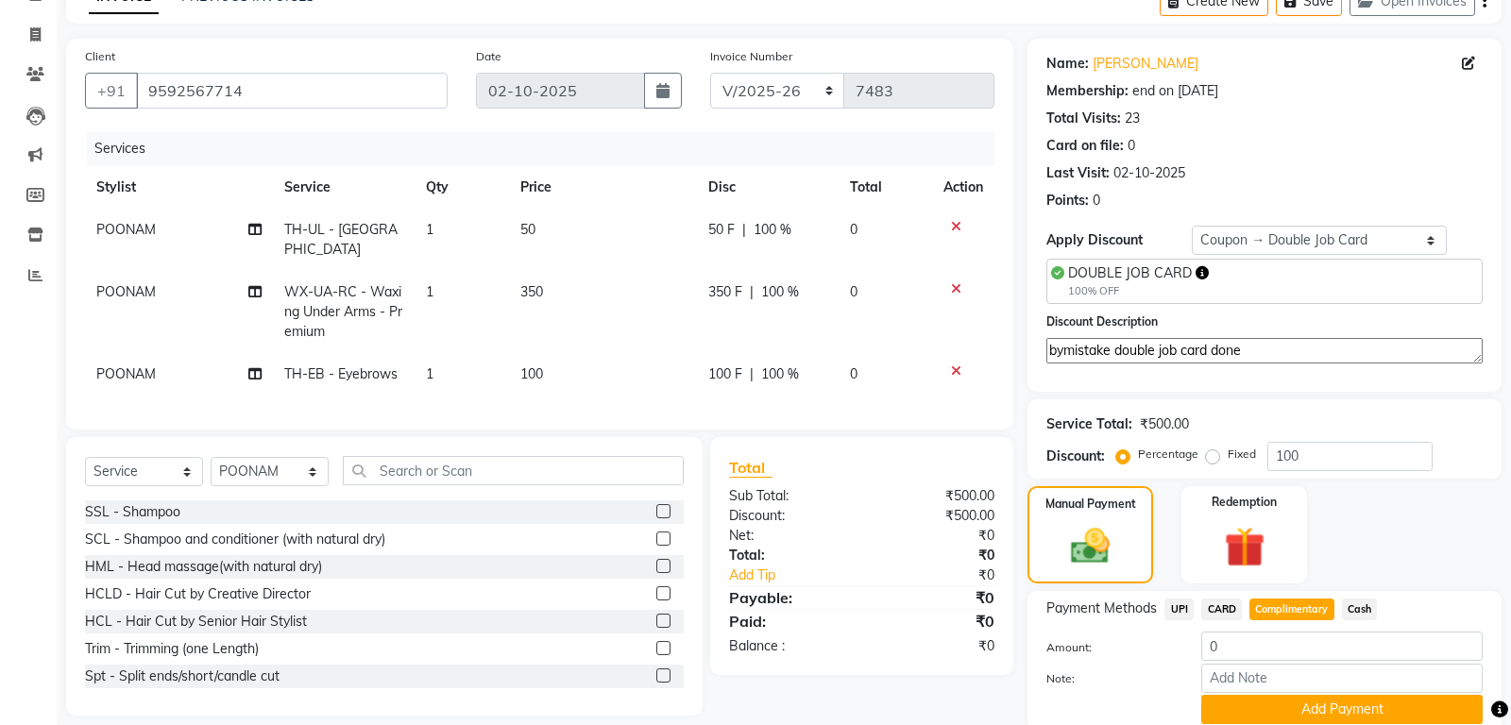
drag, startPoint x: 1233, startPoint y: 345, endPoint x: 1070, endPoint y: 361, distance: 164.1
click at [1046, 340] on textarea "bymistake double job card done" at bounding box center [1264, 350] width 436 height 25
paste input "bymistake double job card done"
type input "bymistake double job card done"
click at [1348, 703] on button "Add Payment" at bounding box center [1341, 709] width 281 height 29
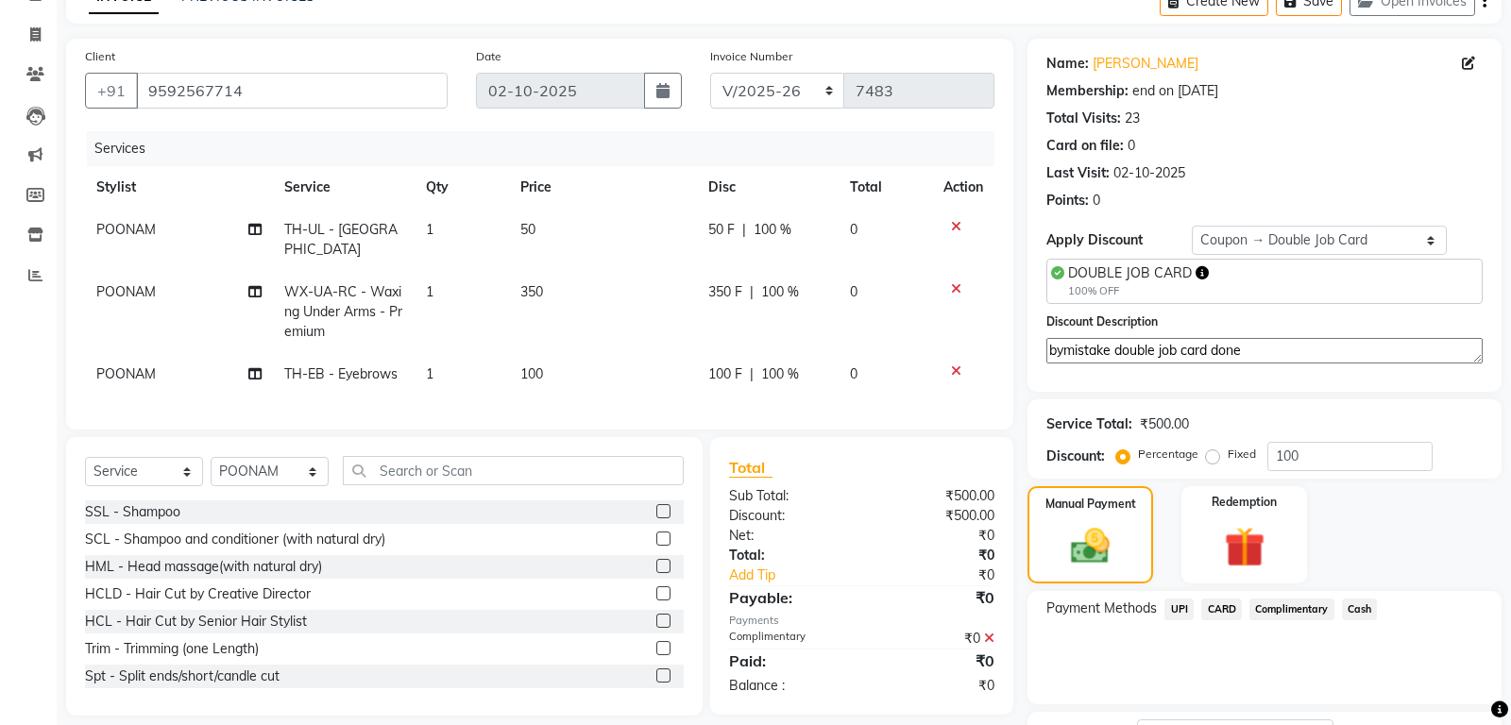
scroll to position [226, 0]
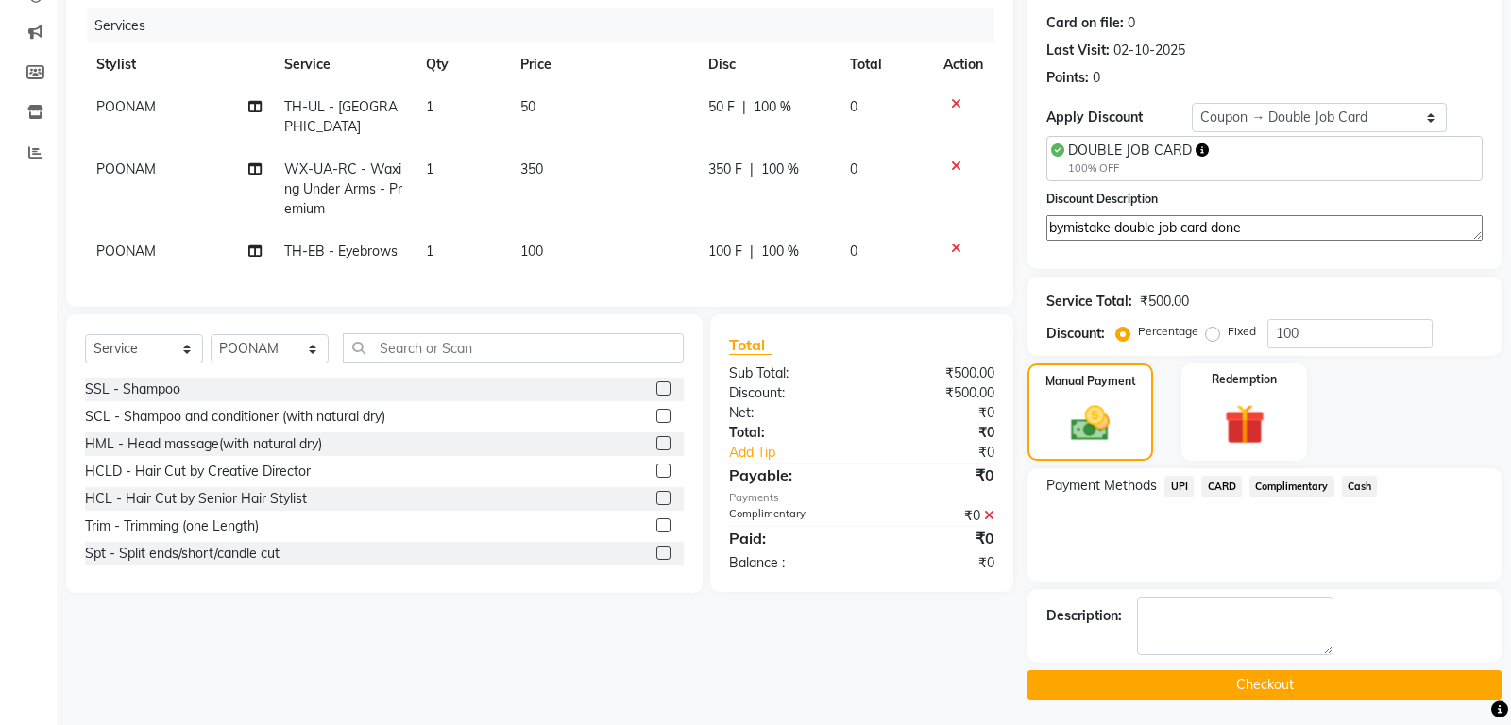
click at [1312, 674] on button "Checkout" at bounding box center [1264, 684] width 474 height 29
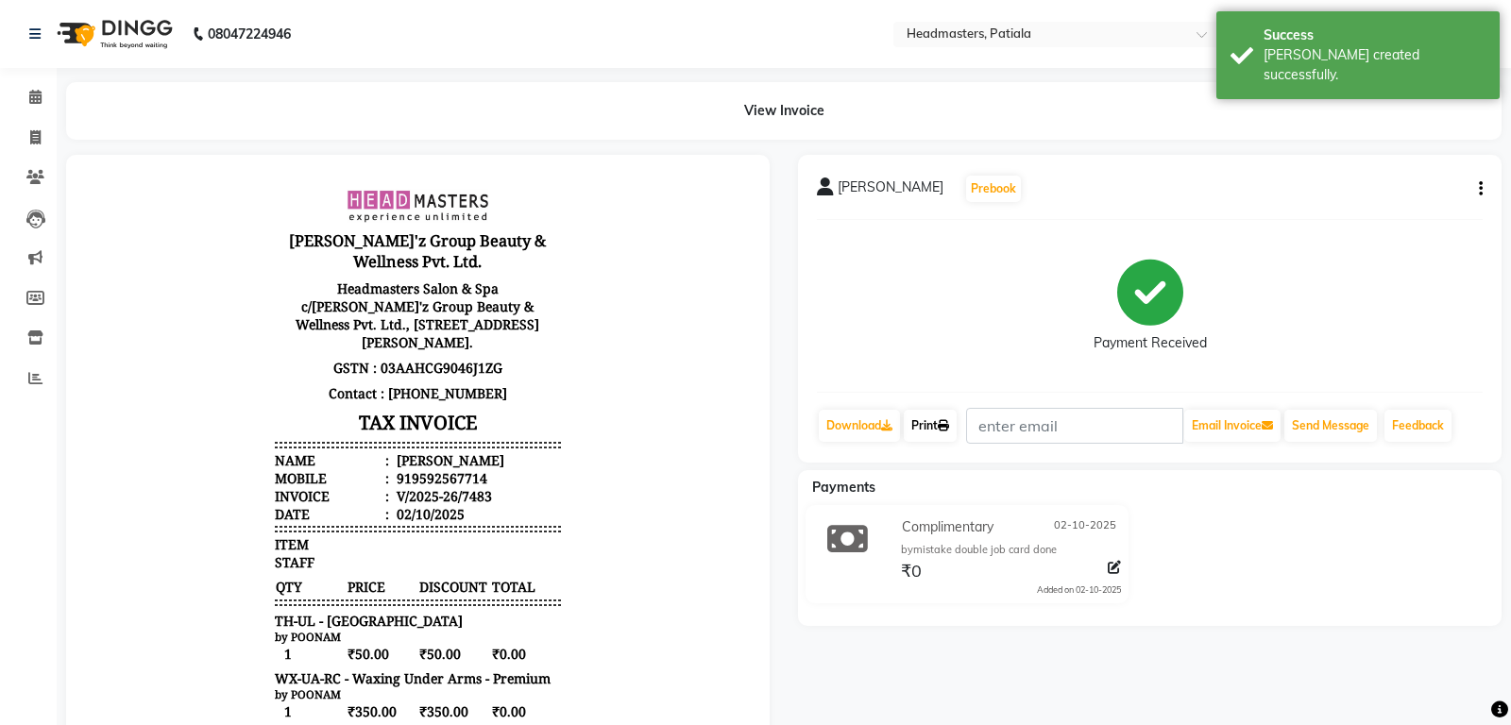
click at [949, 423] on icon at bounding box center [943, 425] width 11 height 11
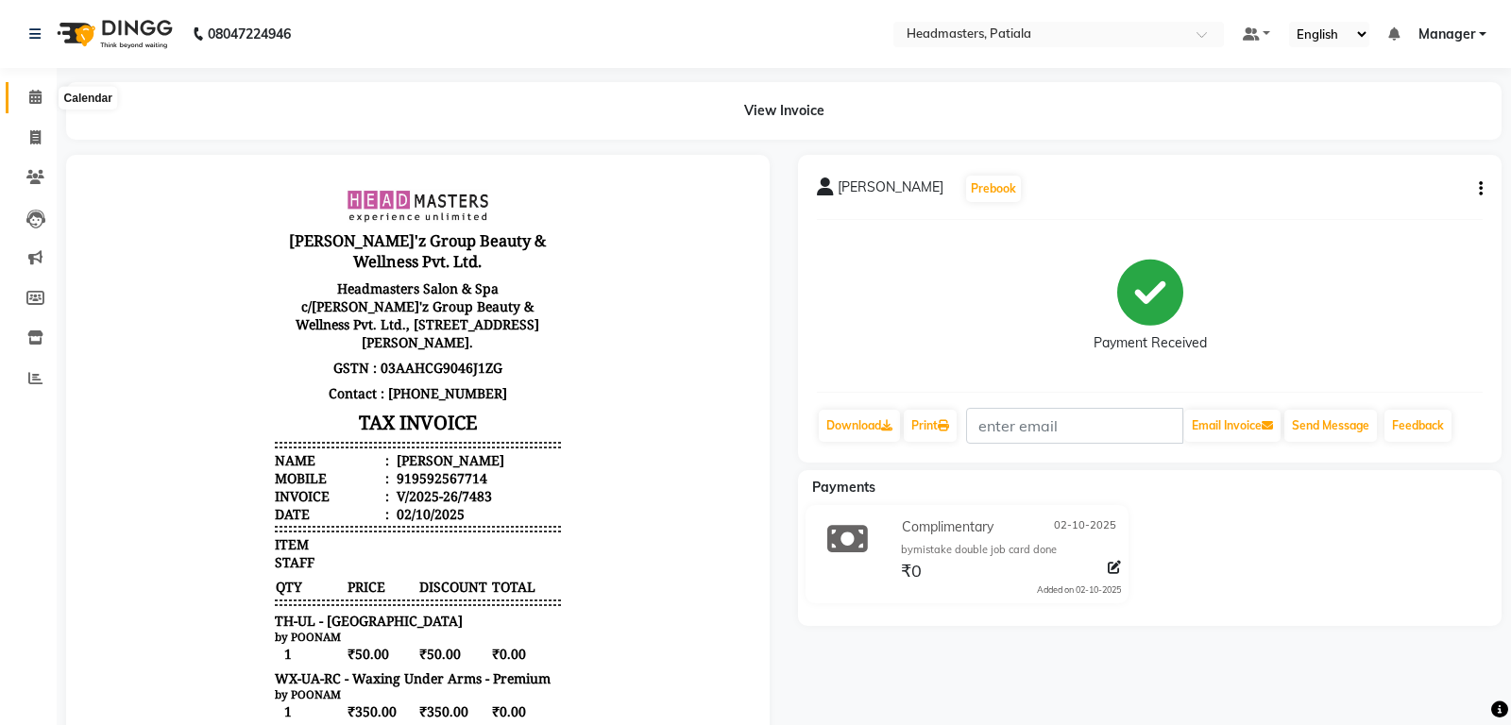
click at [36, 104] on icon at bounding box center [35, 97] width 12 height 14
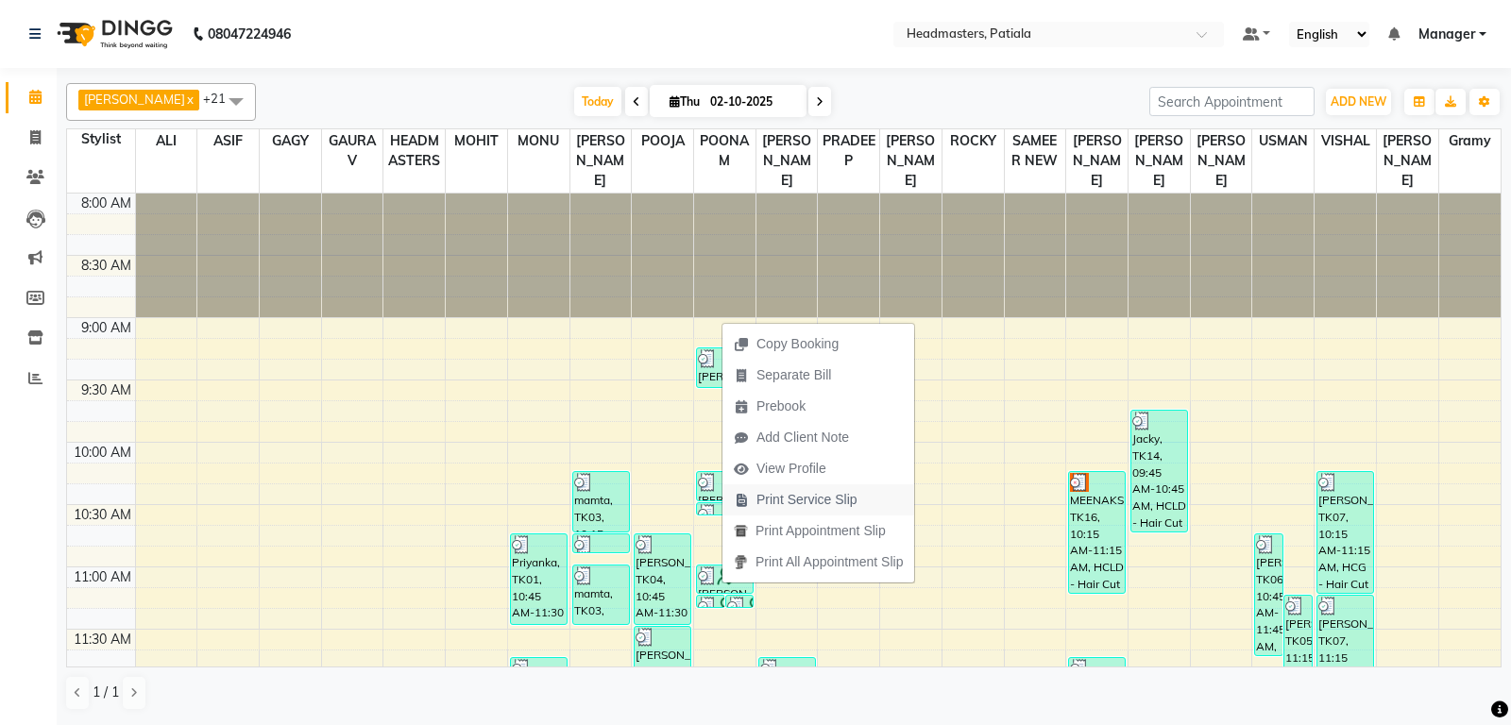
click at [805, 502] on span "Print Service Slip" at bounding box center [806, 500] width 101 height 20
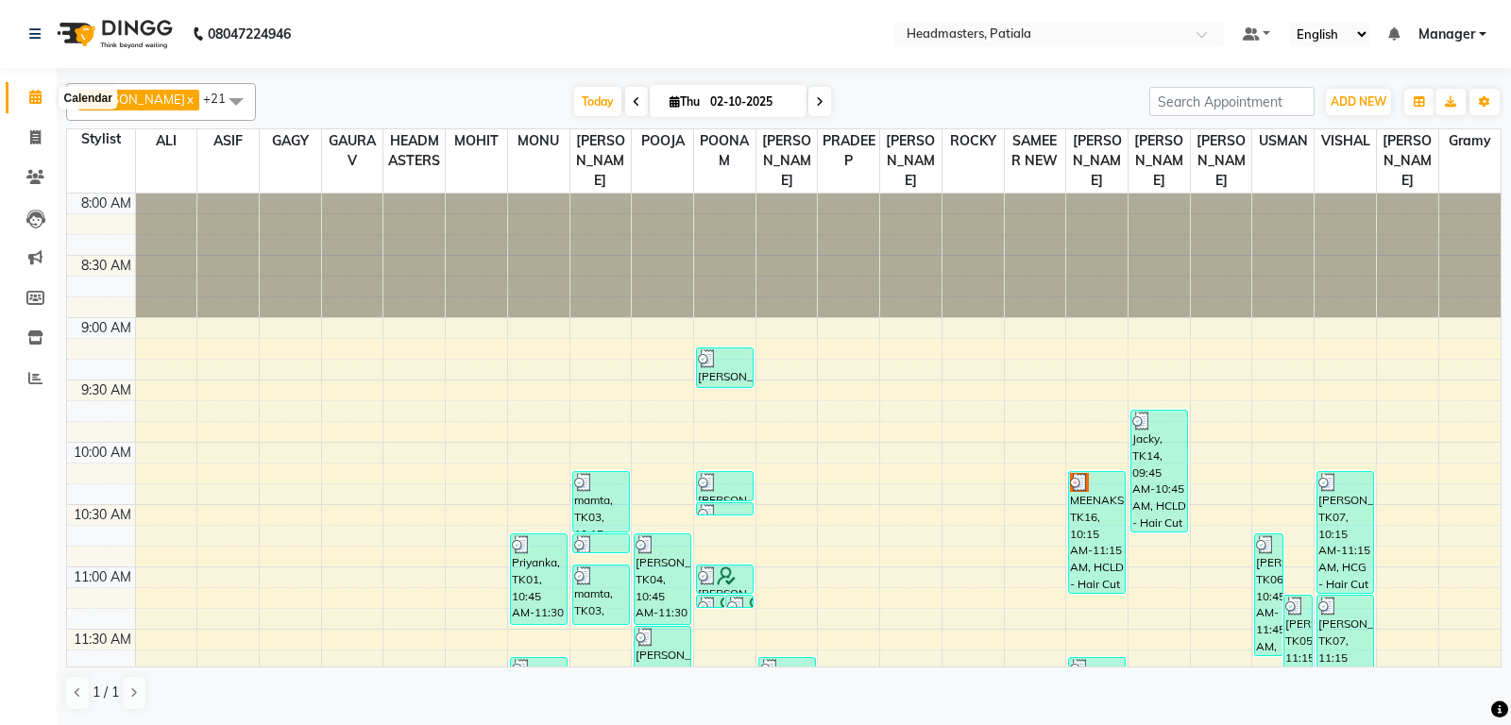
click at [38, 105] on span at bounding box center [35, 98] width 33 height 22
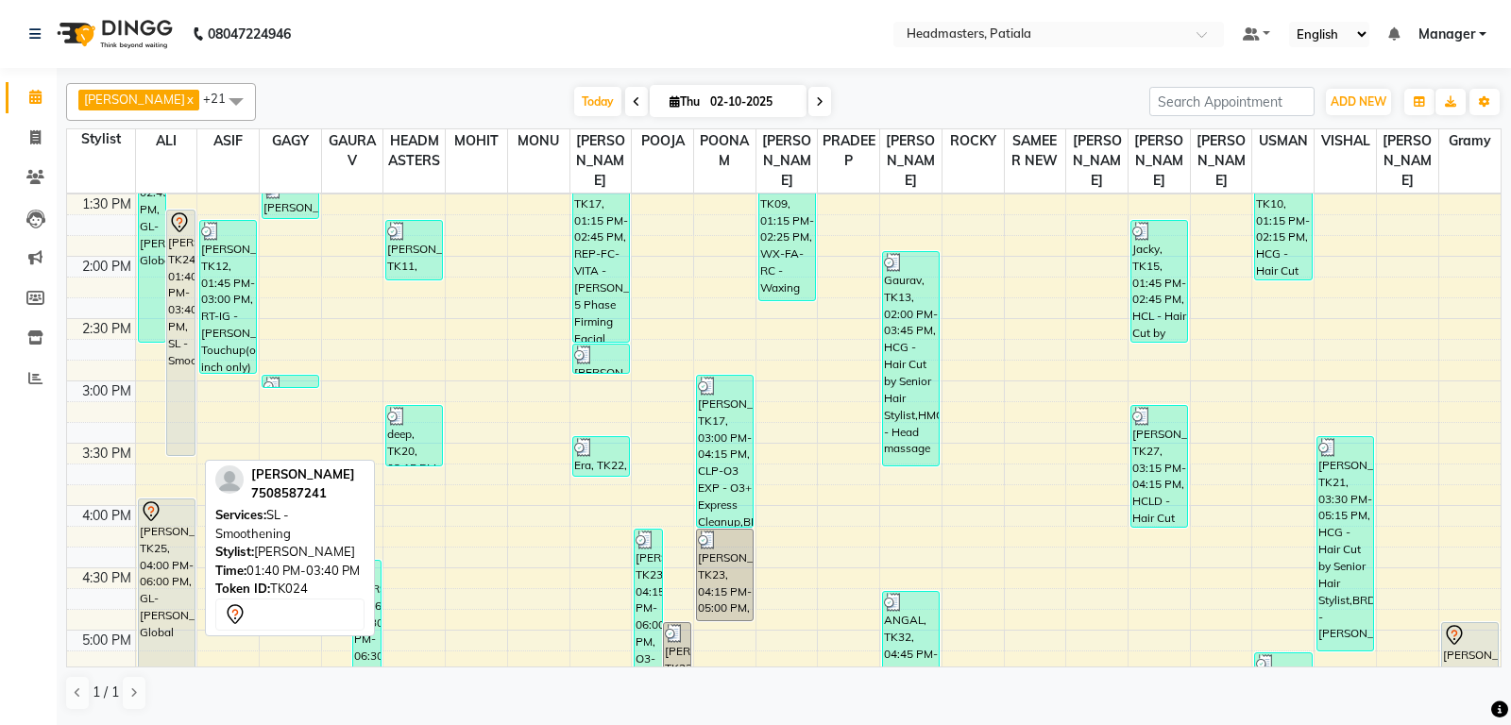
scroll to position [694, 0]
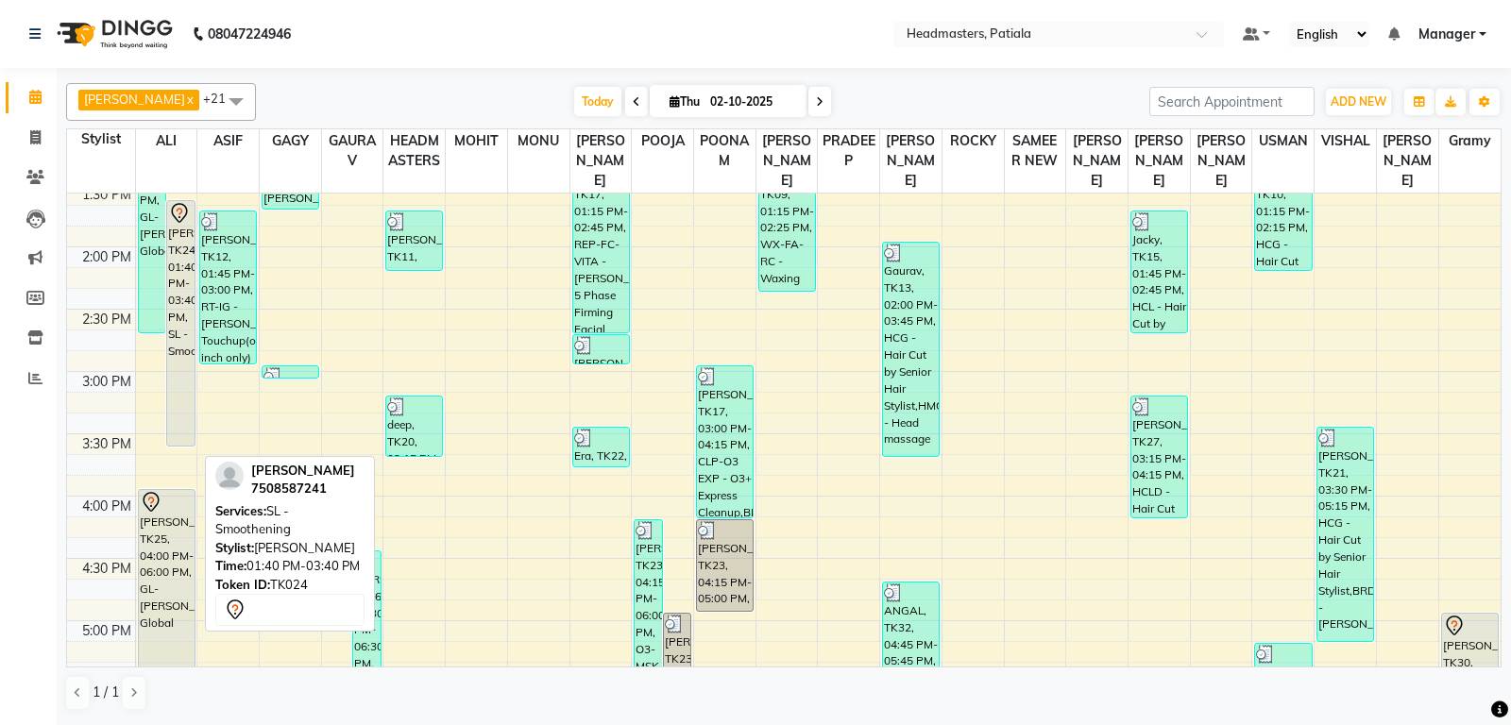
click at [188, 373] on div "[PERSON_NAME], TK24, 01:40 PM-03:40 PM, SL - Smoothening" at bounding box center [180, 323] width 27 height 245
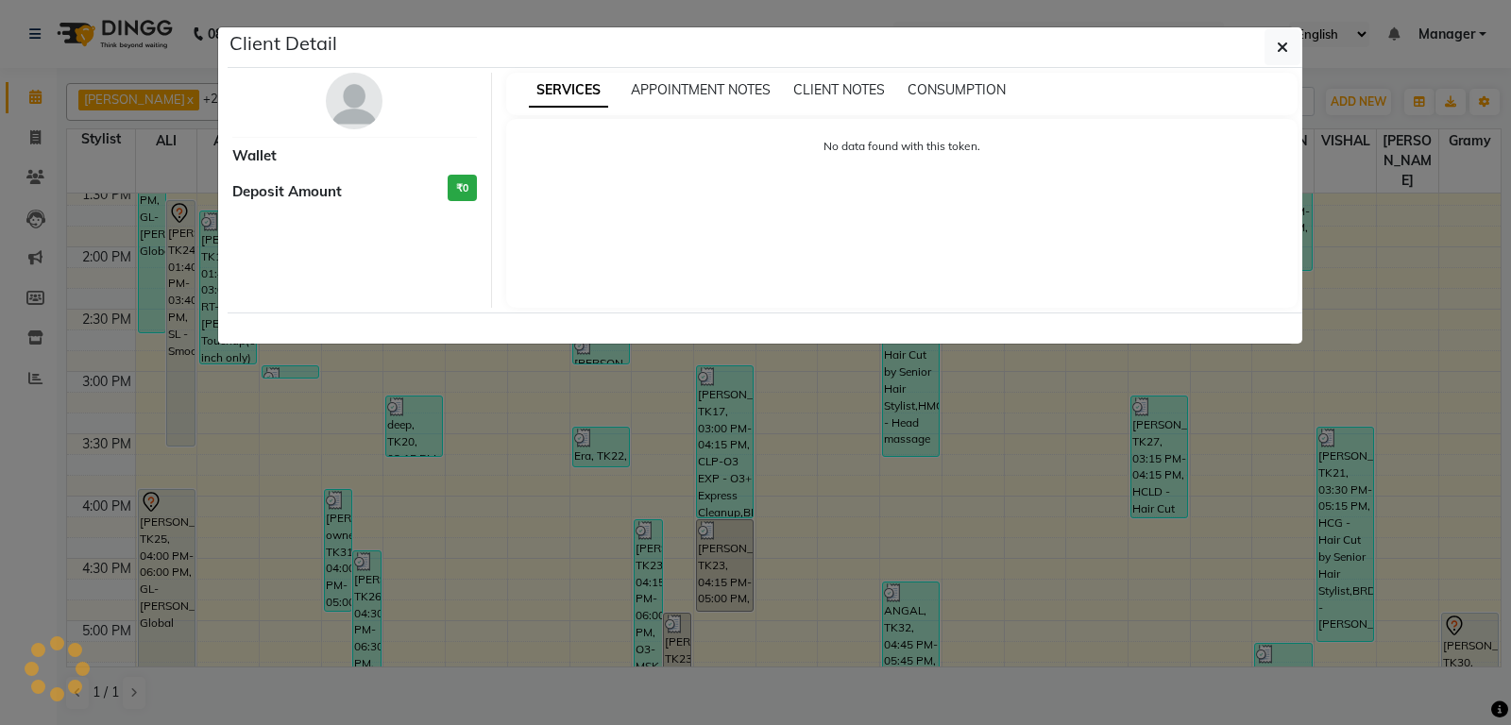
select select "7"
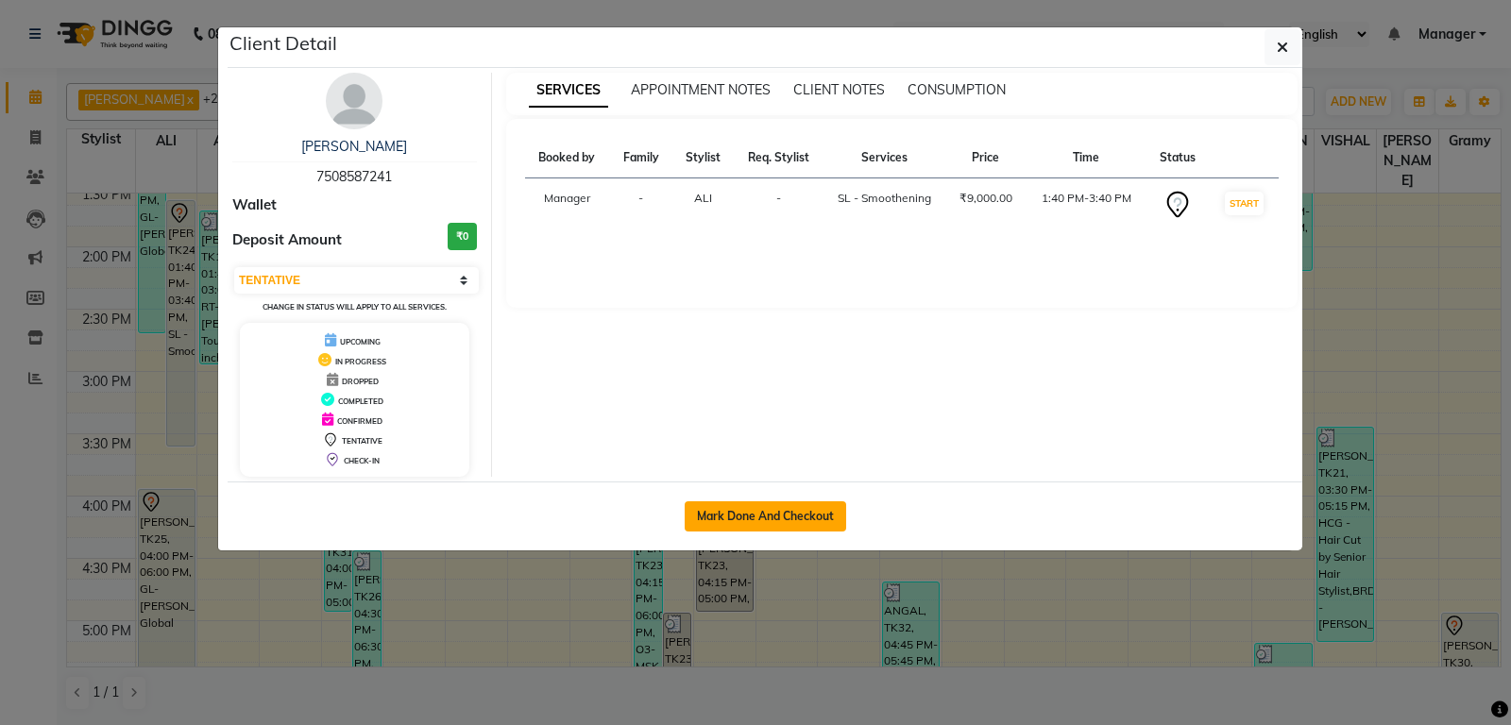
click at [805, 518] on button "Mark Done And Checkout" at bounding box center [765, 516] width 161 height 30
select select "6602"
select select "service"
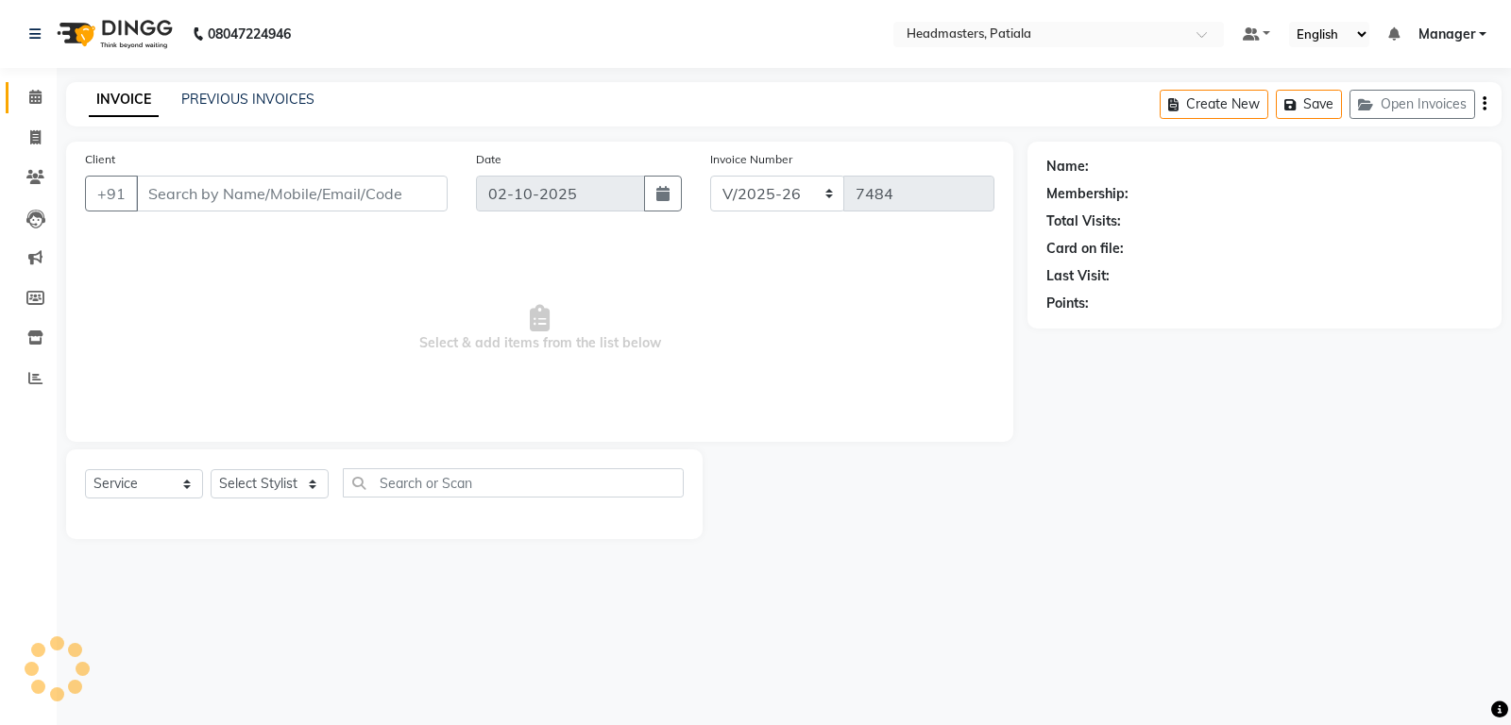
type input "7508587241"
select select "51083"
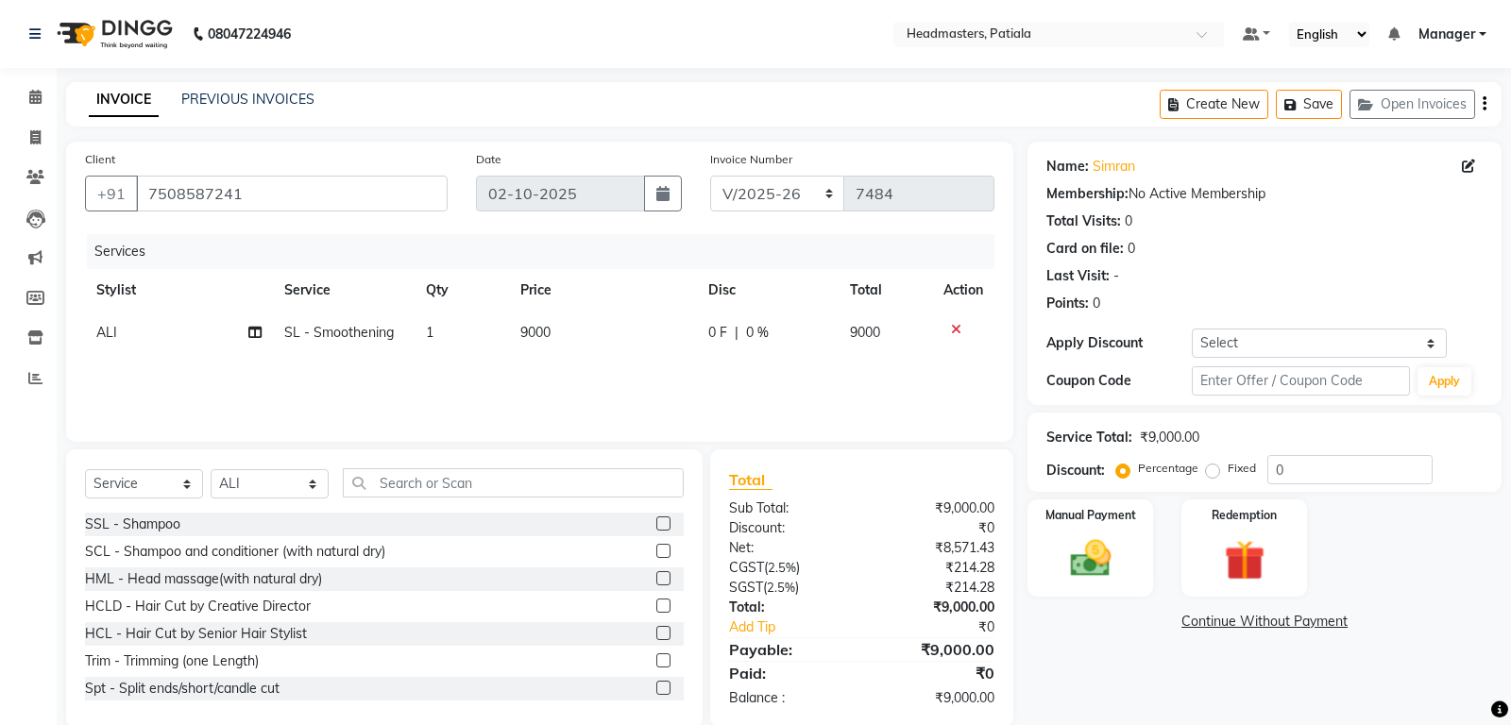
click at [536, 503] on div "Select Service Product Membership Package Voucher Prepaid Gift Card Select Styl…" at bounding box center [384, 490] width 599 height 44
click at [543, 488] on input "text" at bounding box center [513, 482] width 341 height 29
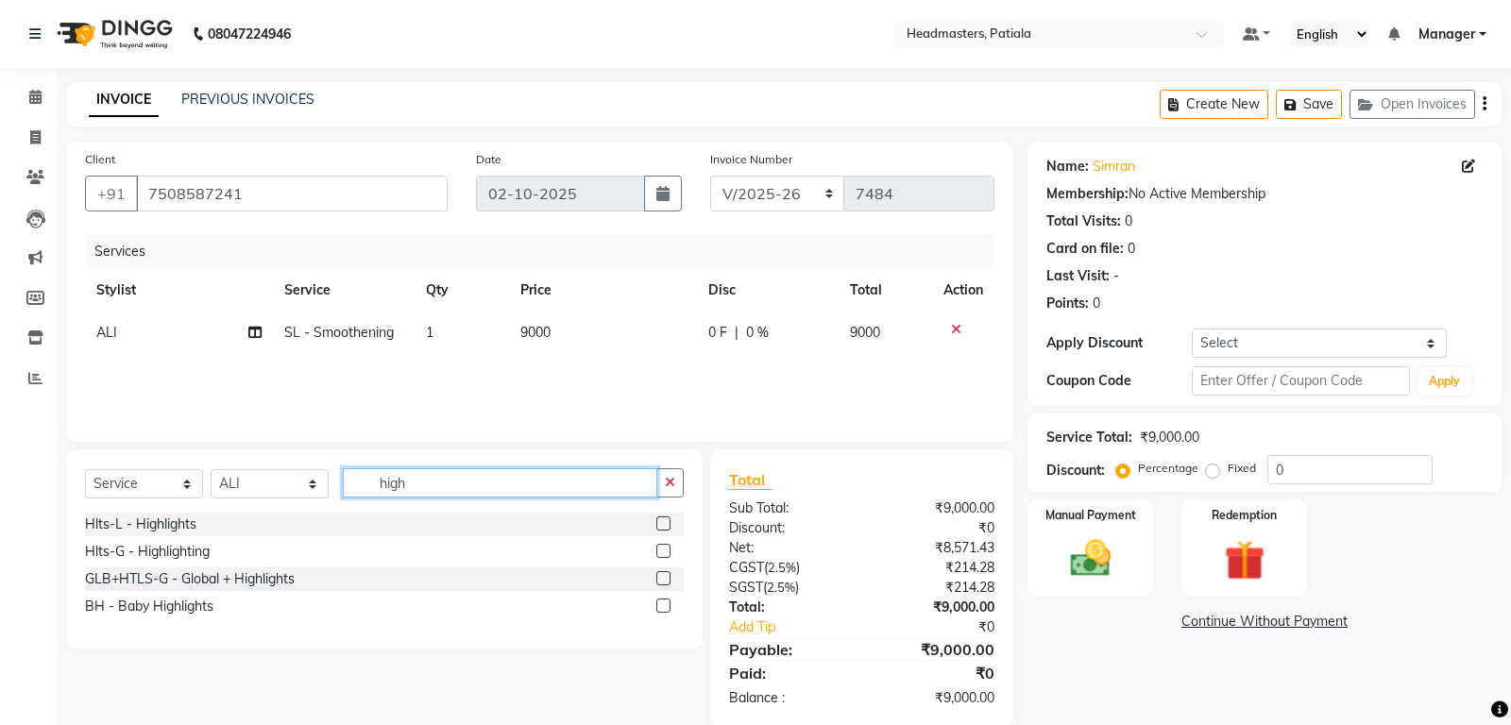
type input "high"
drag, startPoint x: 665, startPoint y: 525, endPoint x: 648, endPoint y: 521, distance: 17.4
click at [664, 525] on label at bounding box center [663, 524] width 14 height 14
click at [664, 525] on input "checkbox" at bounding box center [662, 524] width 12 height 12
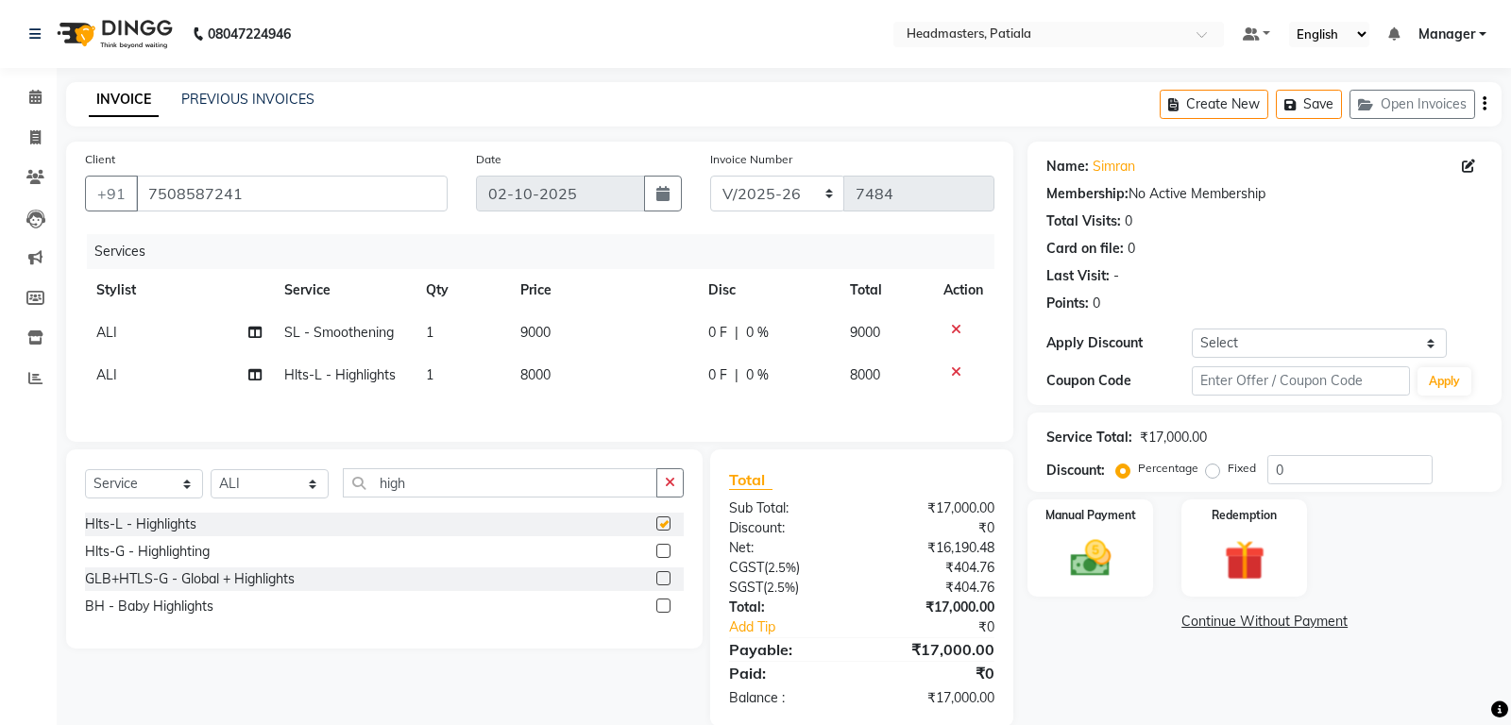
checkbox input "false"
click at [583, 494] on input "high" at bounding box center [500, 482] width 314 height 29
type input "h"
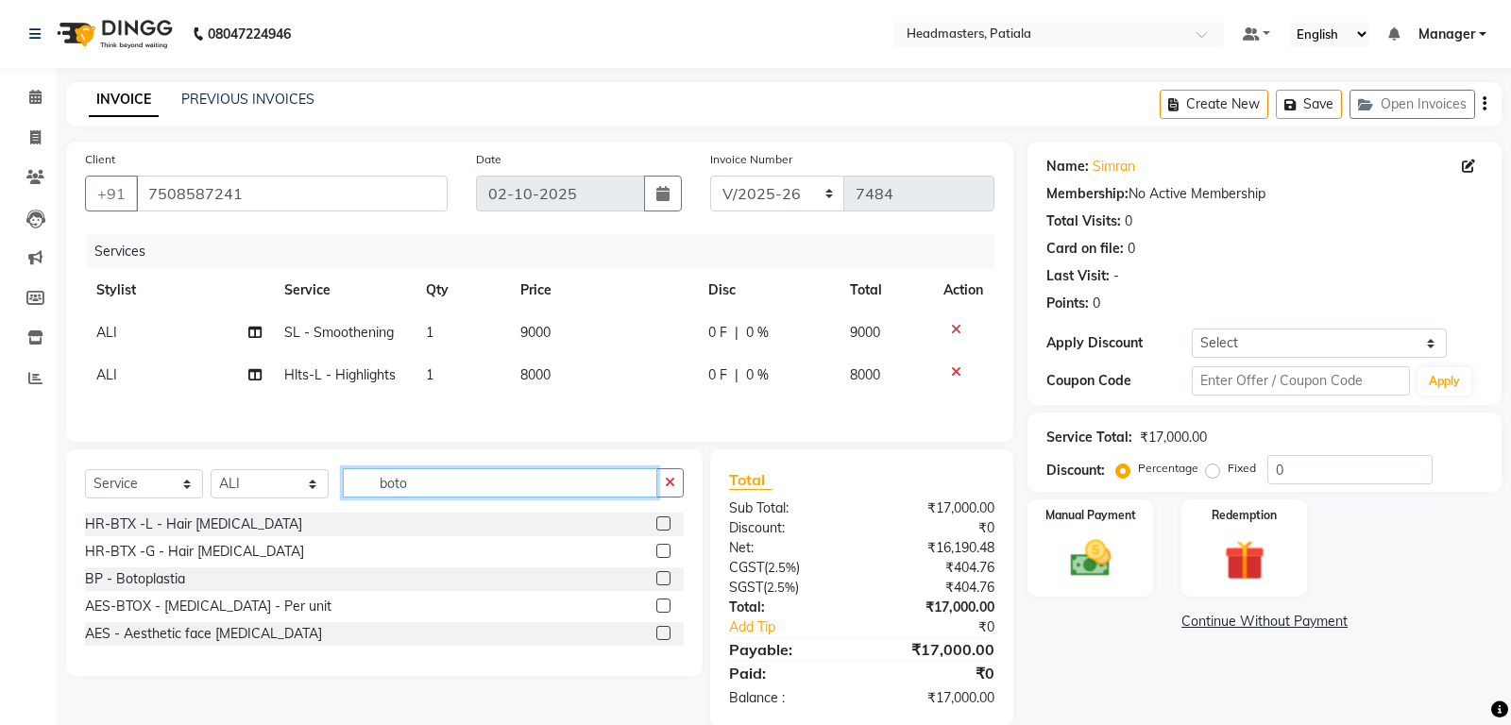
type input "boto"
click at [664, 522] on label at bounding box center [663, 524] width 14 height 14
click at [664, 522] on input "checkbox" at bounding box center [662, 524] width 12 height 12
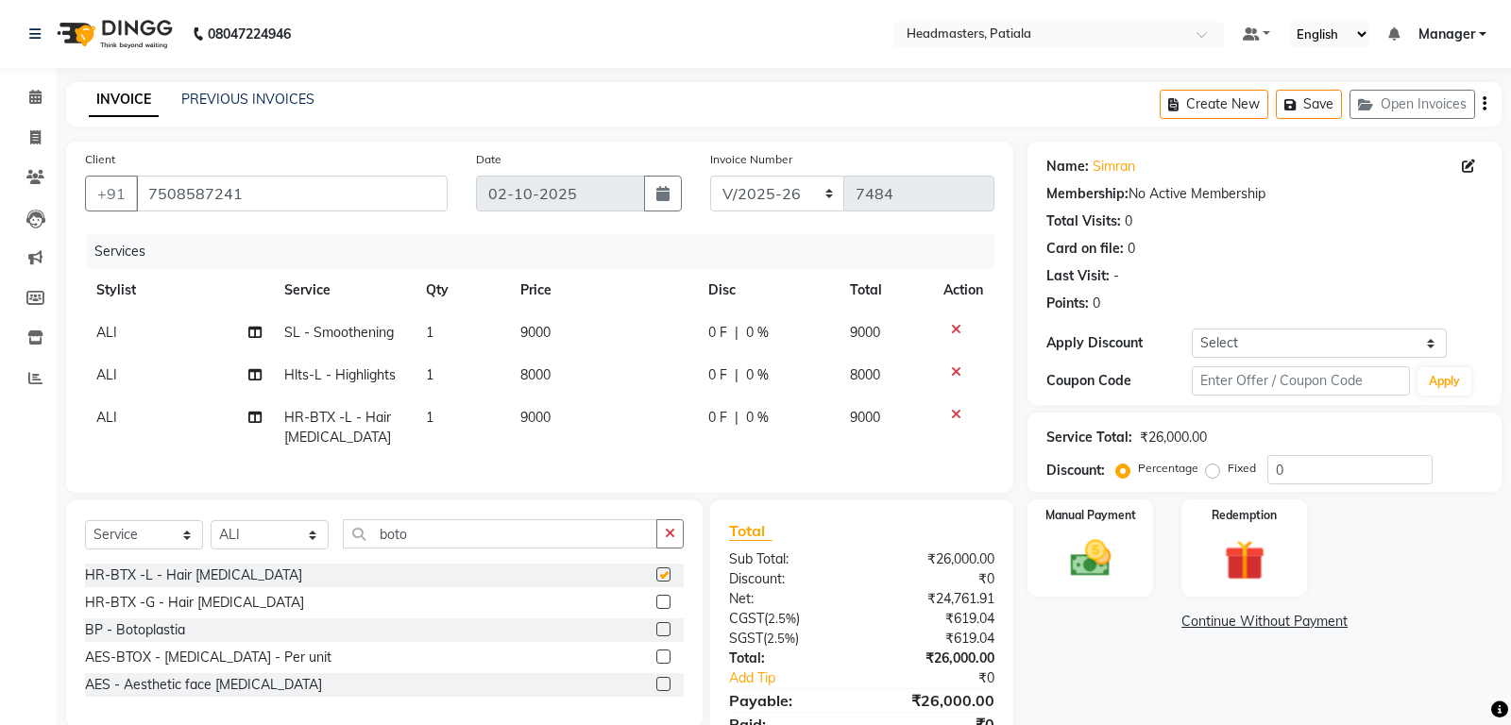
checkbox input "false"
click at [1326, 481] on input "0" at bounding box center [1349, 469] width 165 height 29
click at [1228, 471] on label "Fixed" at bounding box center [1242, 468] width 28 height 17
click at [1217, 471] on input "Fixed" at bounding box center [1216, 468] width 13 height 13
radio input "true"
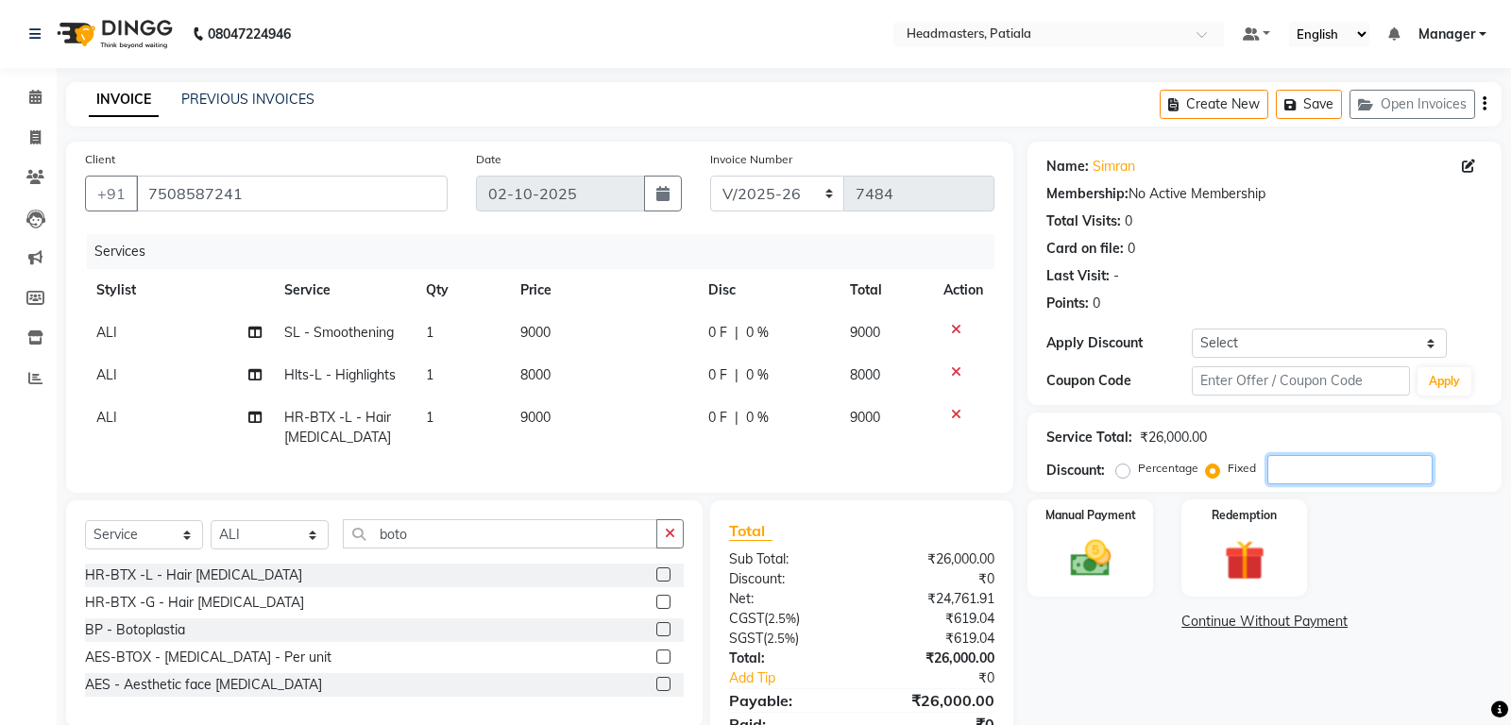
click at [1316, 472] on input "number" at bounding box center [1349, 469] width 165 height 29
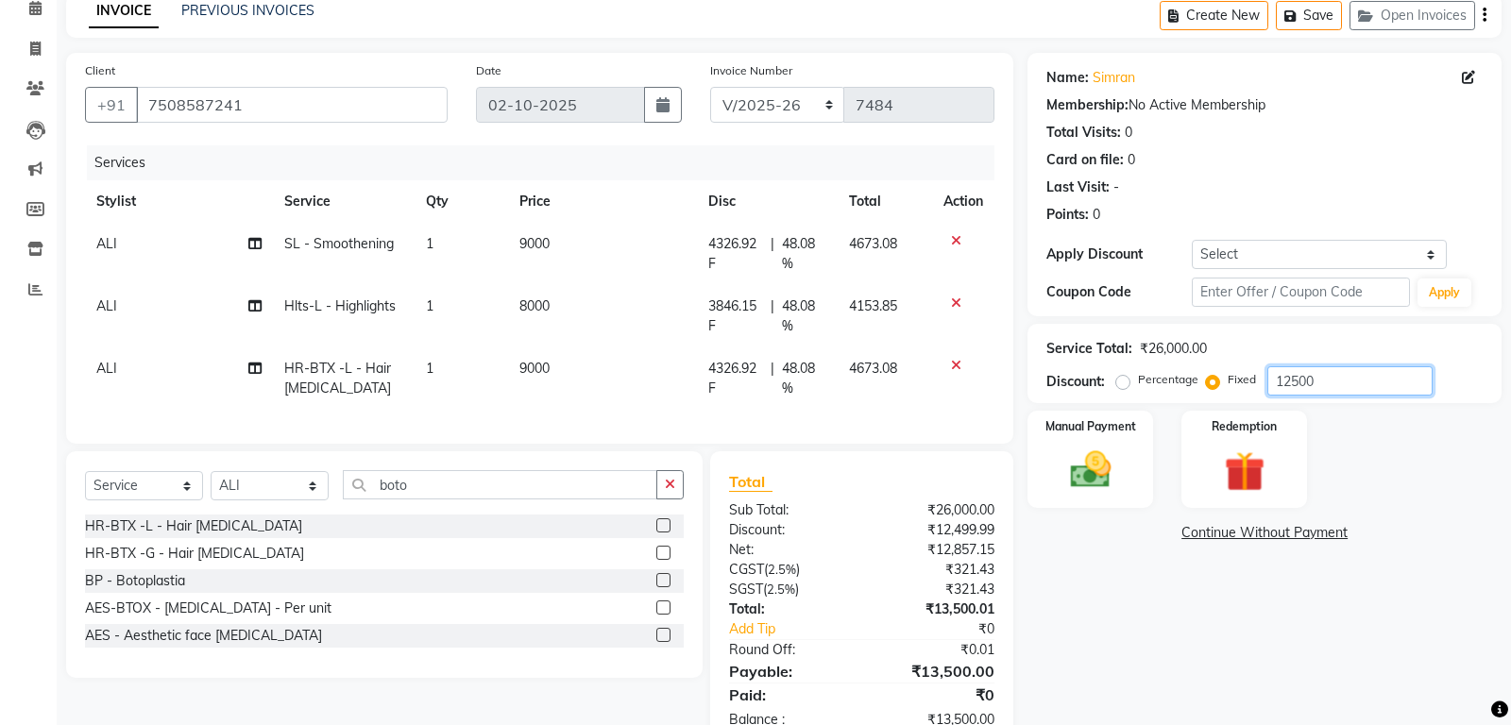
scroll to position [142, 0]
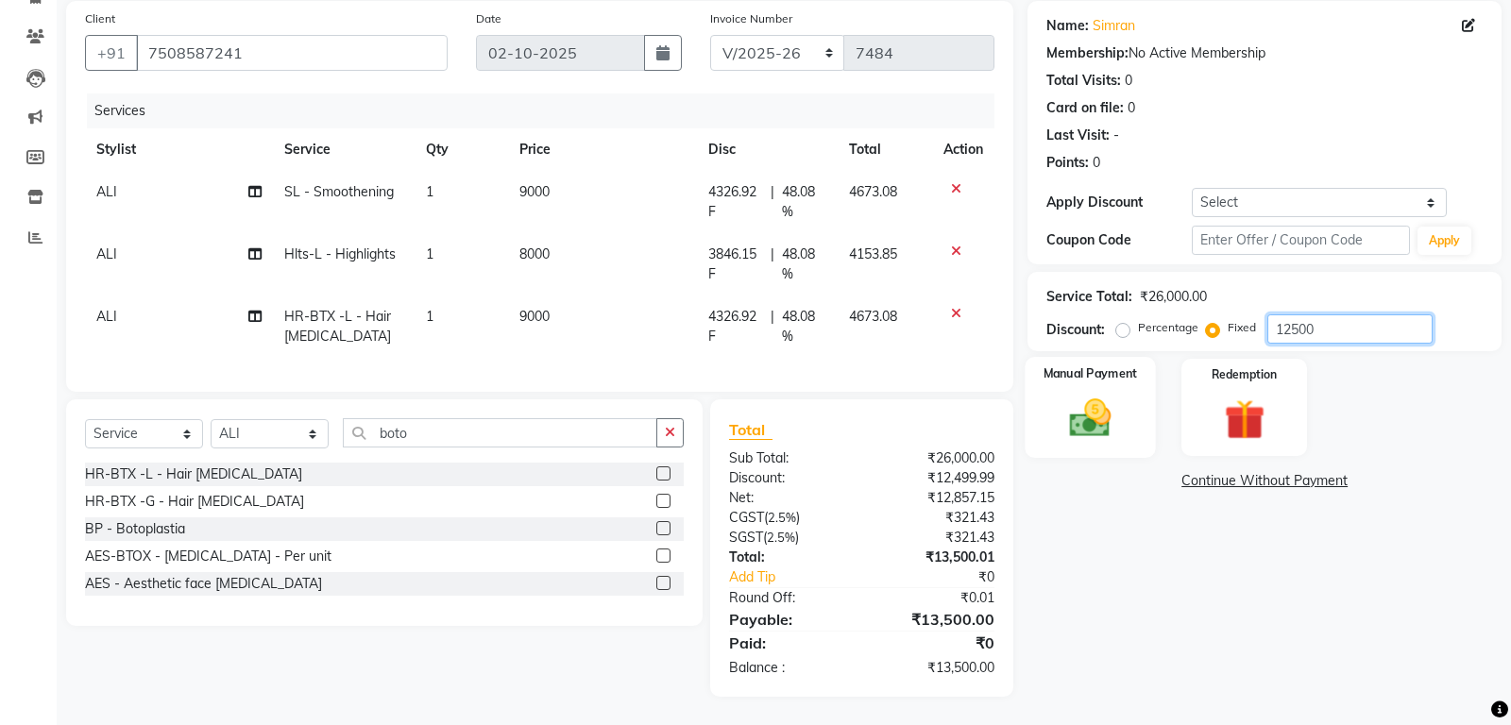
type input "12500"
click at [1090, 388] on div "Manual Payment" at bounding box center [1090, 407] width 130 height 101
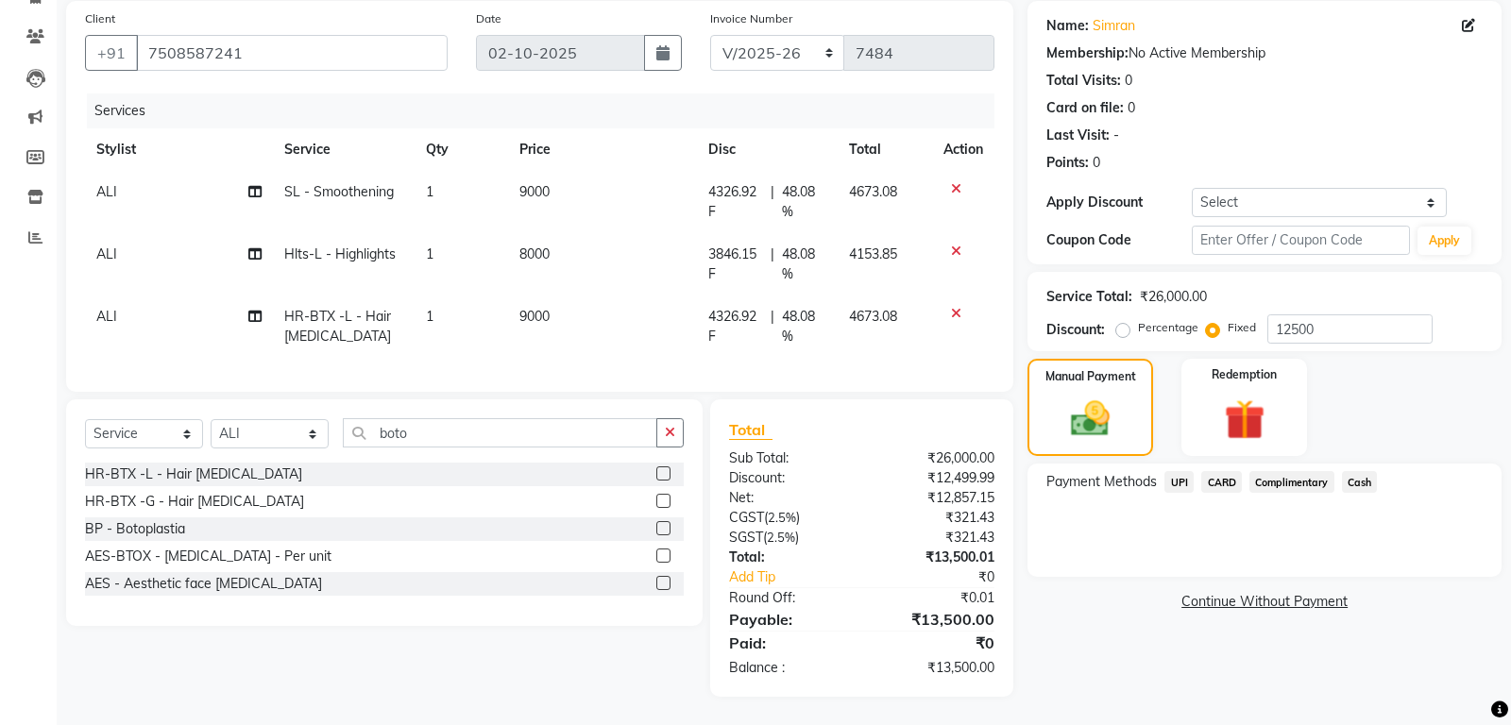
click at [1367, 484] on span "Cash" at bounding box center [1360, 482] width 36 height 22
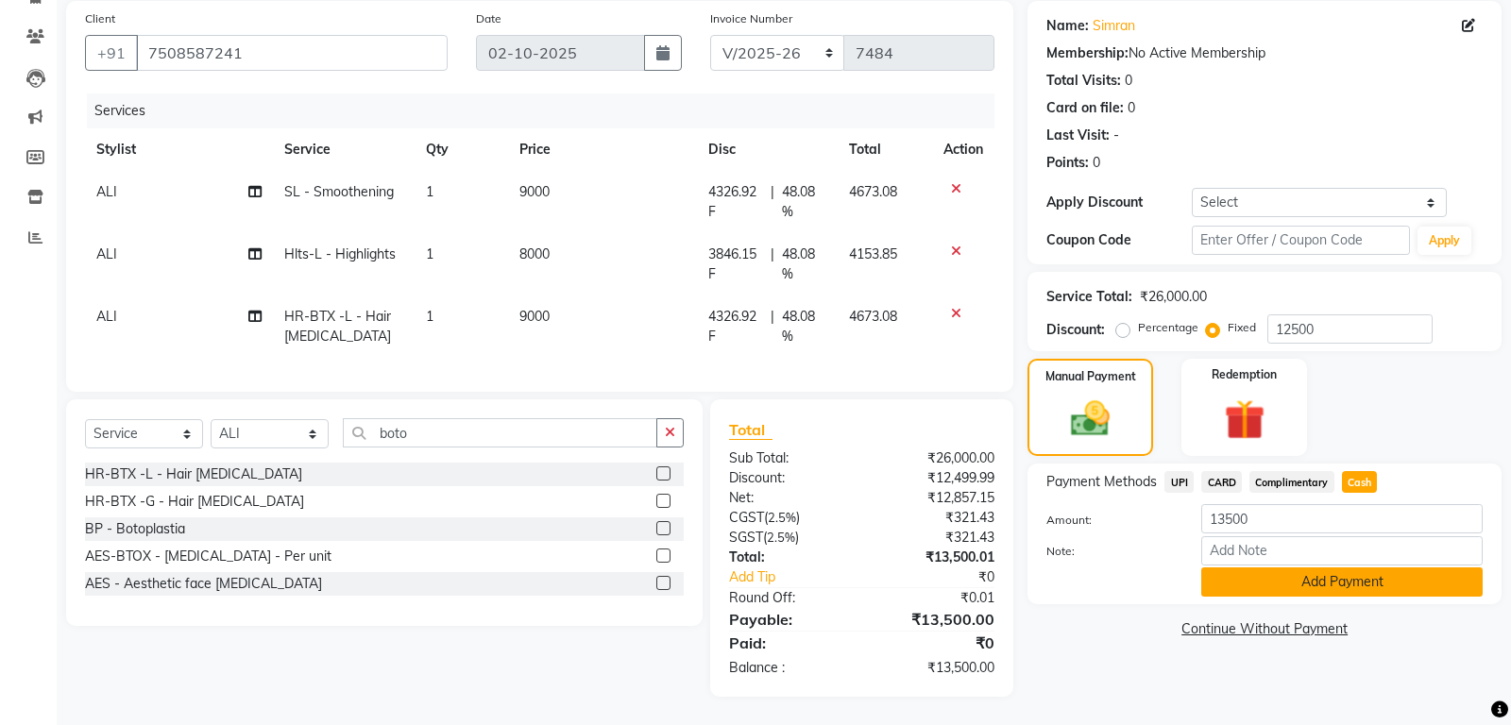
click at [1377, 587] on button "Add Payment" at bounding box center [1341, 581] width 281 height 29
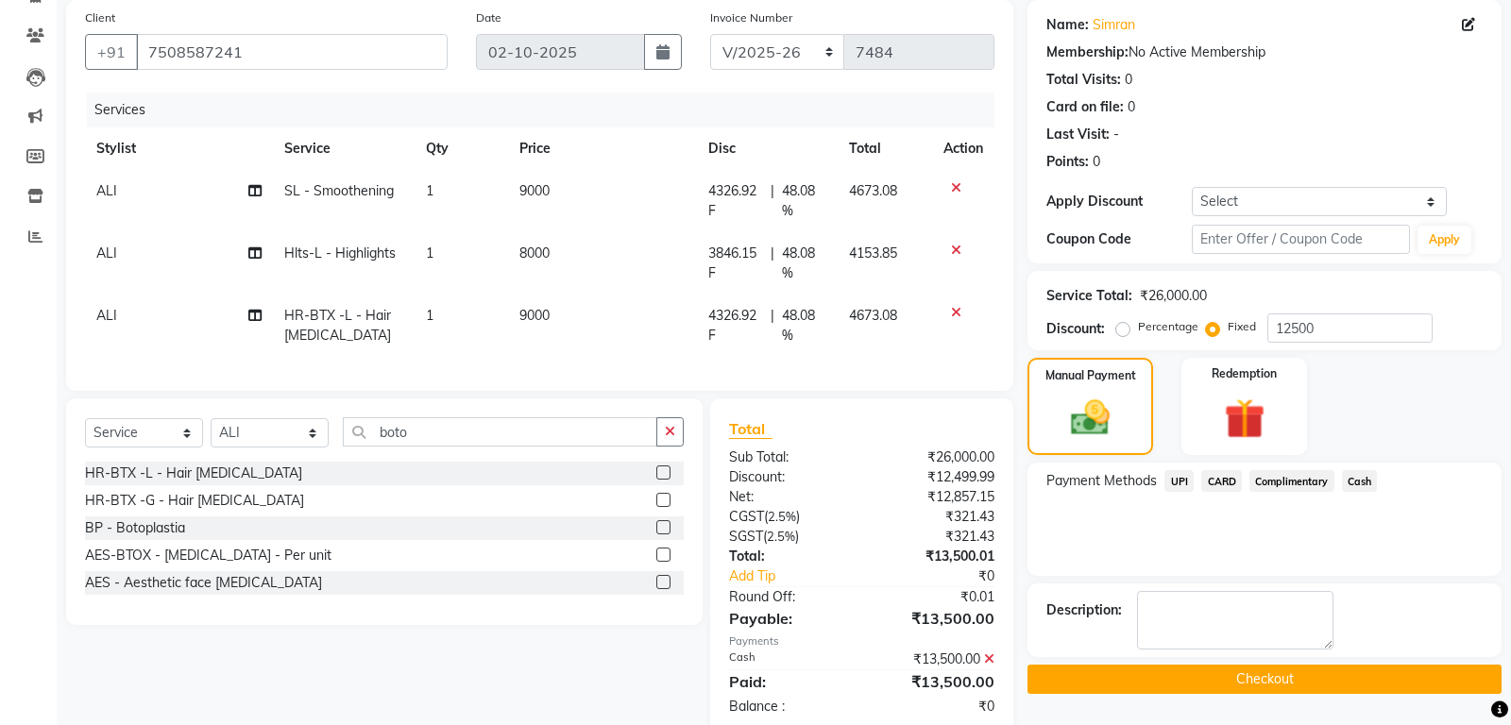
click at [1294, 674] on button "Checkout" at bounding box center [1264, 679] width 474 height 29
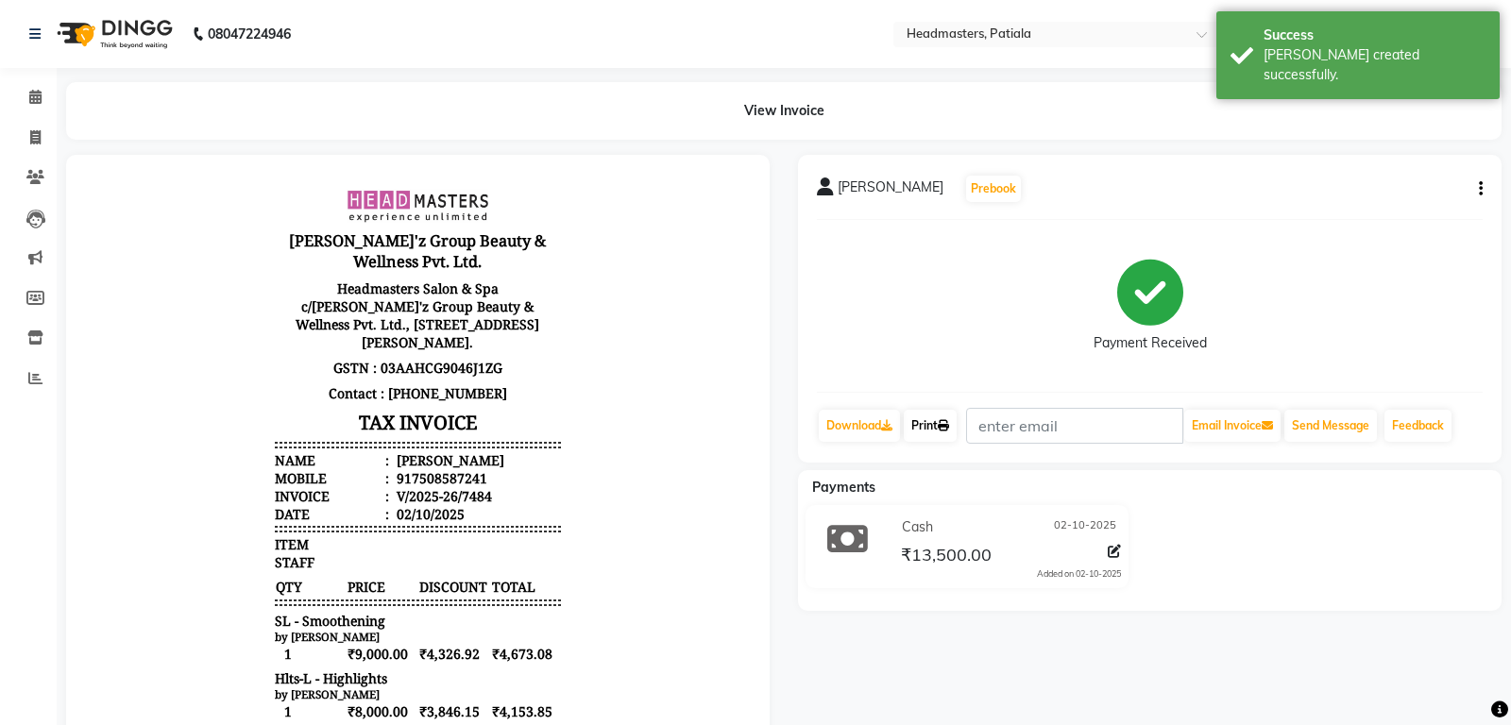
click at [933, 426] on link "Print" at bounding box center [930, 426] width 53 height 32
click at [940, 427] on link "Print" at bounding box center [930, 426] width 53 height 32
click at [934, 427] on link "Print" at bounding box center [930, 426] width 53 height 32
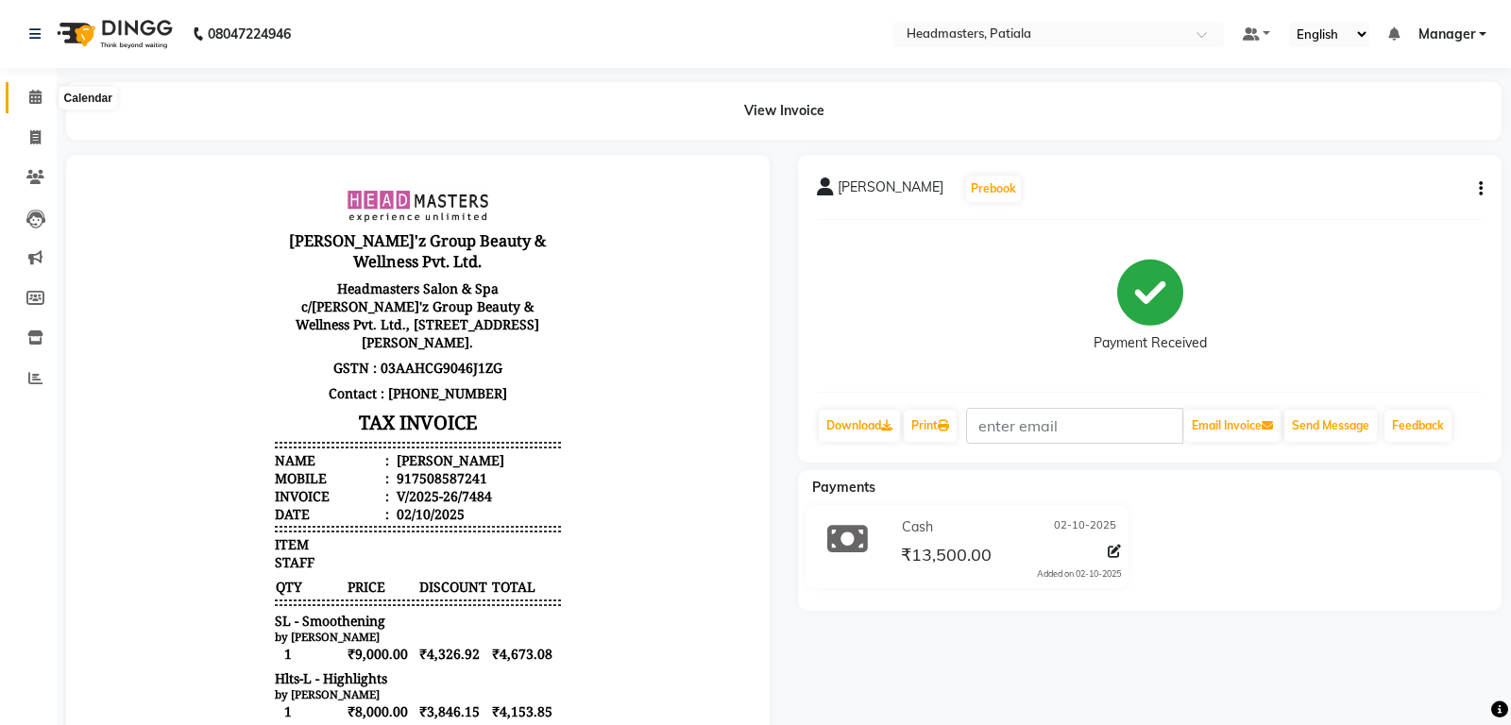
click at [44, 94] on span at bounding box center [35, 98] width 33 height 22
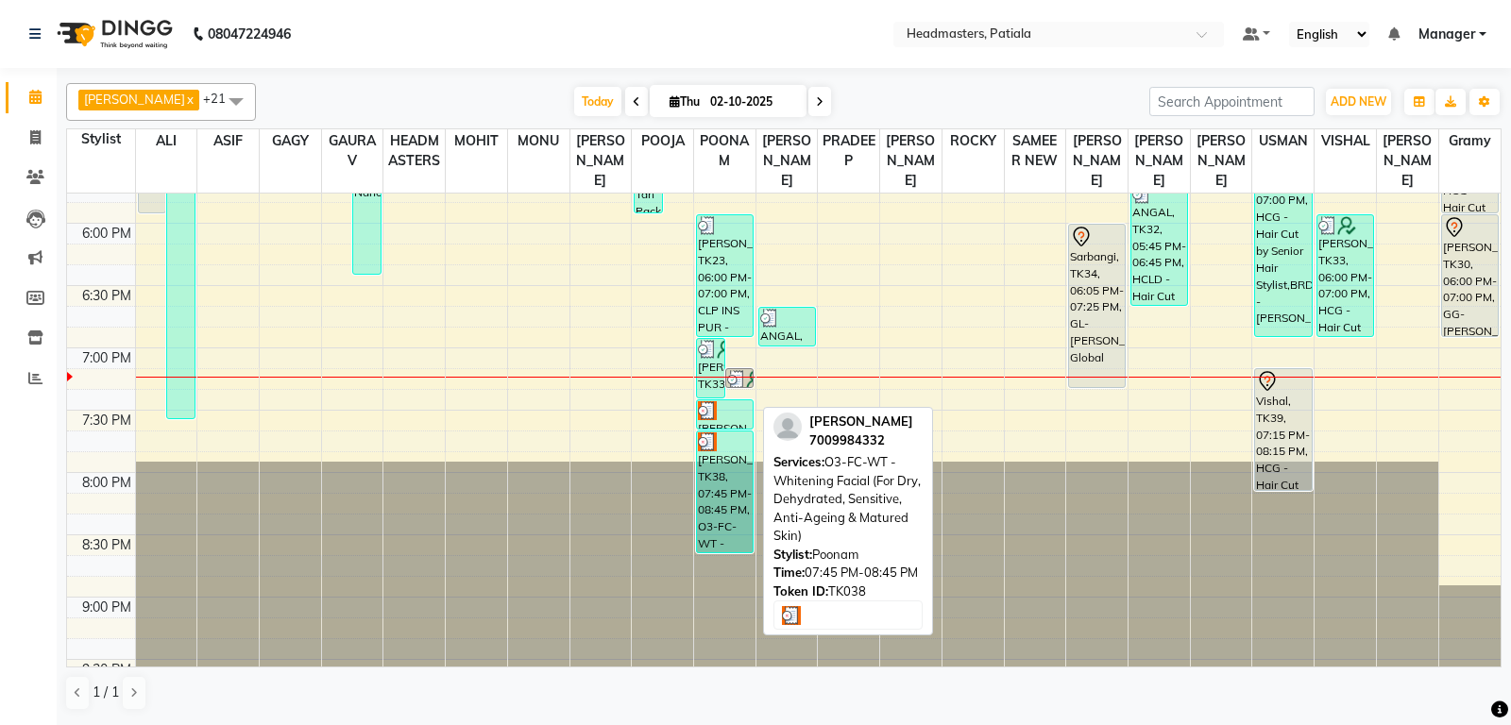
scroll to position [1242, 0]
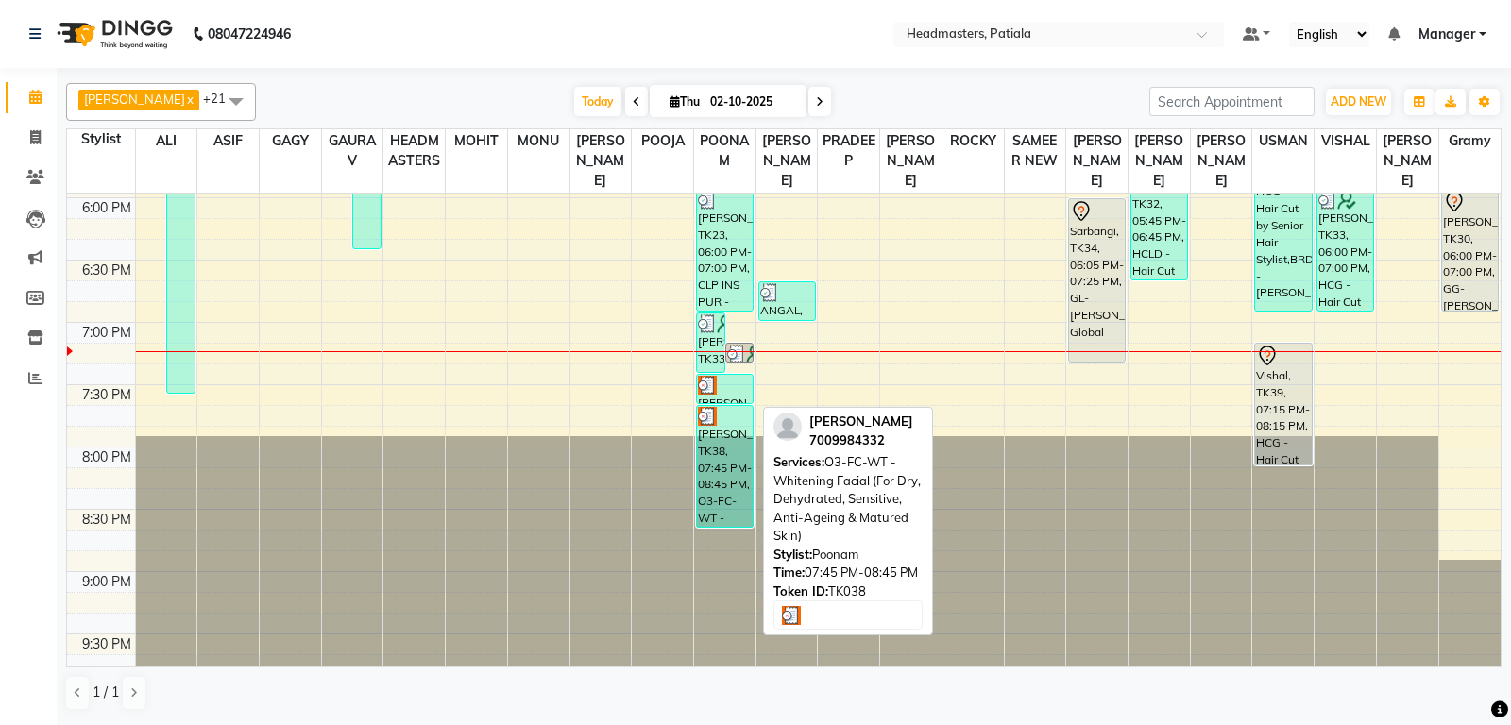
click at [746, 466] on div "[PERSON_NAME], TK38, 07:45 PM-08:45 PM, O3-FC-WT - [MEDICAL_DATA] Facial (For D…" at bounding box center [725, 466] width 56 height 121
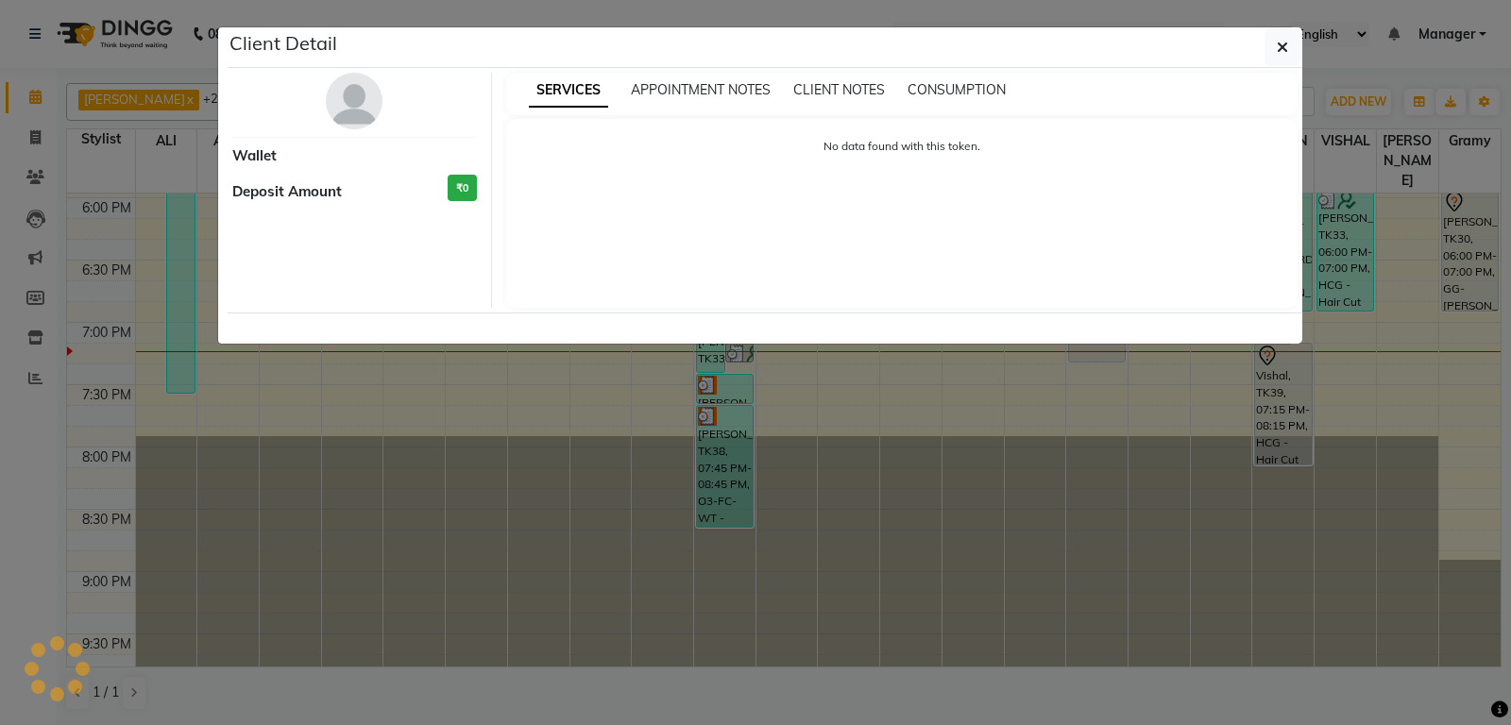
select select "3"
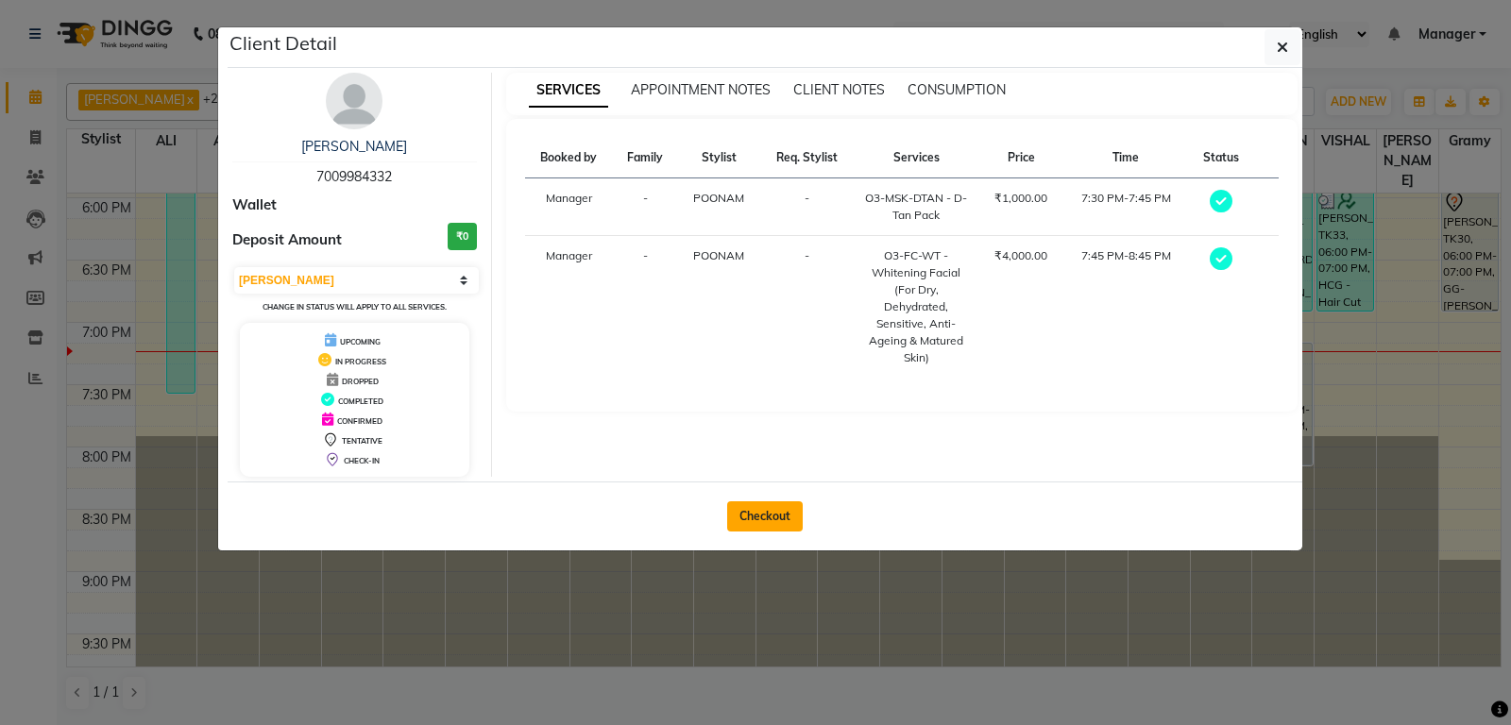
click at [755, 503] on button "Checkout" at bounding box center [765, 516] width 76 height 30
select select "6602"
select select "service"
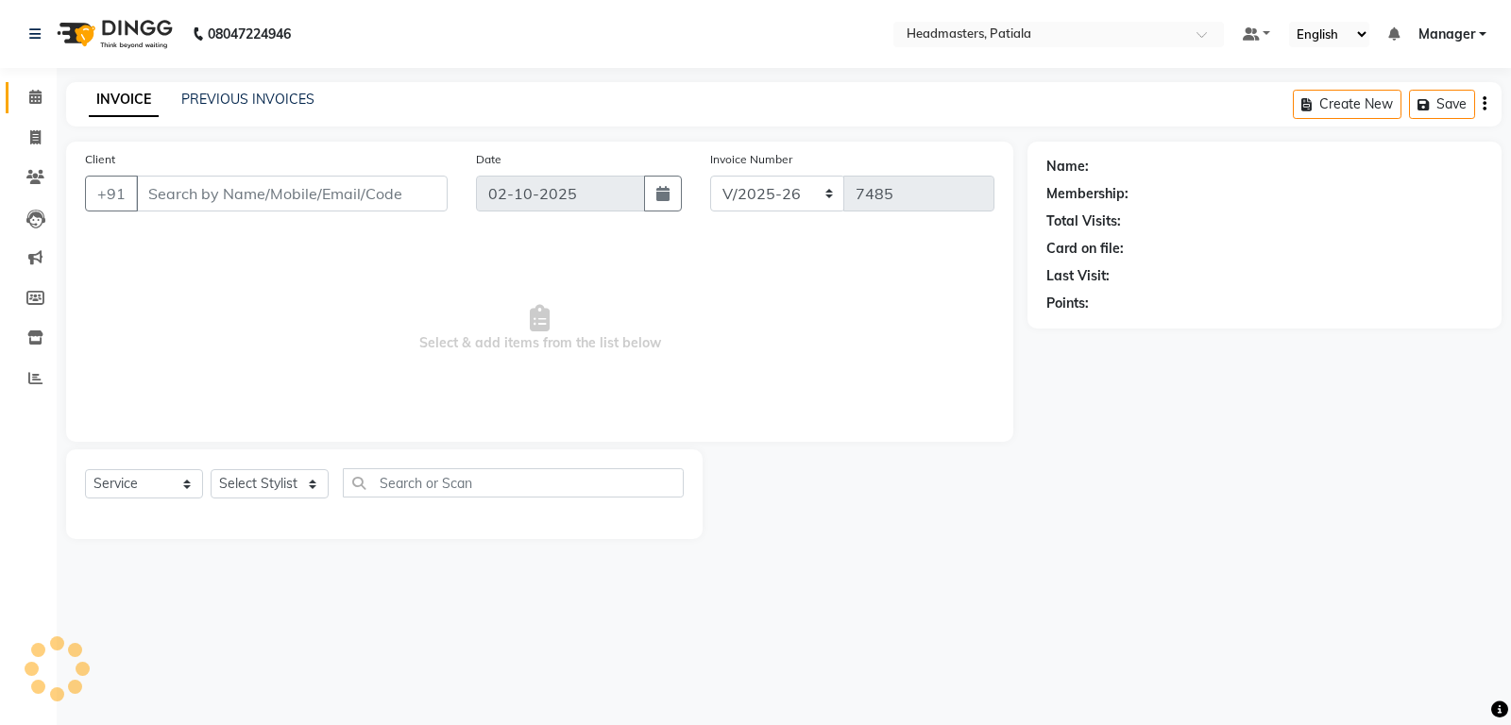
type input "7009984332"
select select "51098"
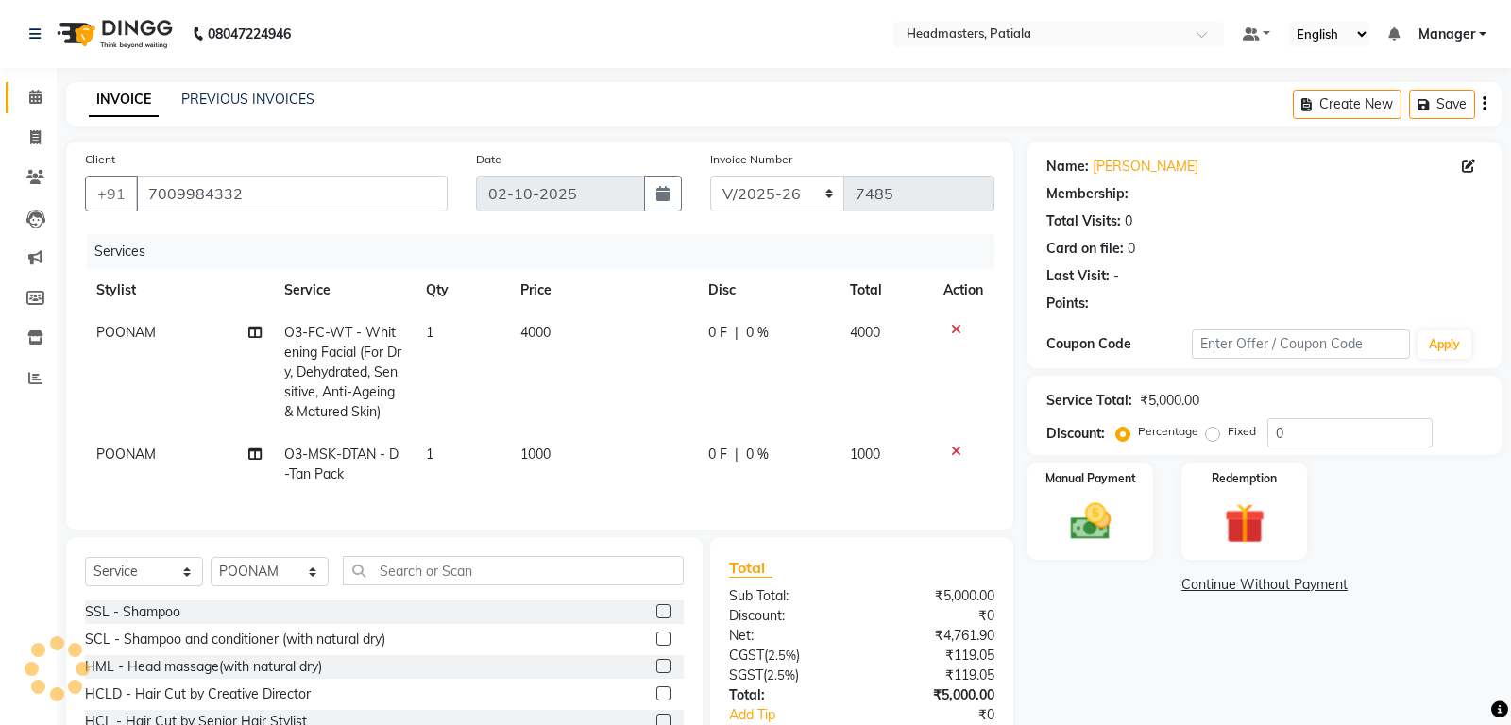
click at [31, 97] on icon at bounding box center [35, 97] width 12 height 14
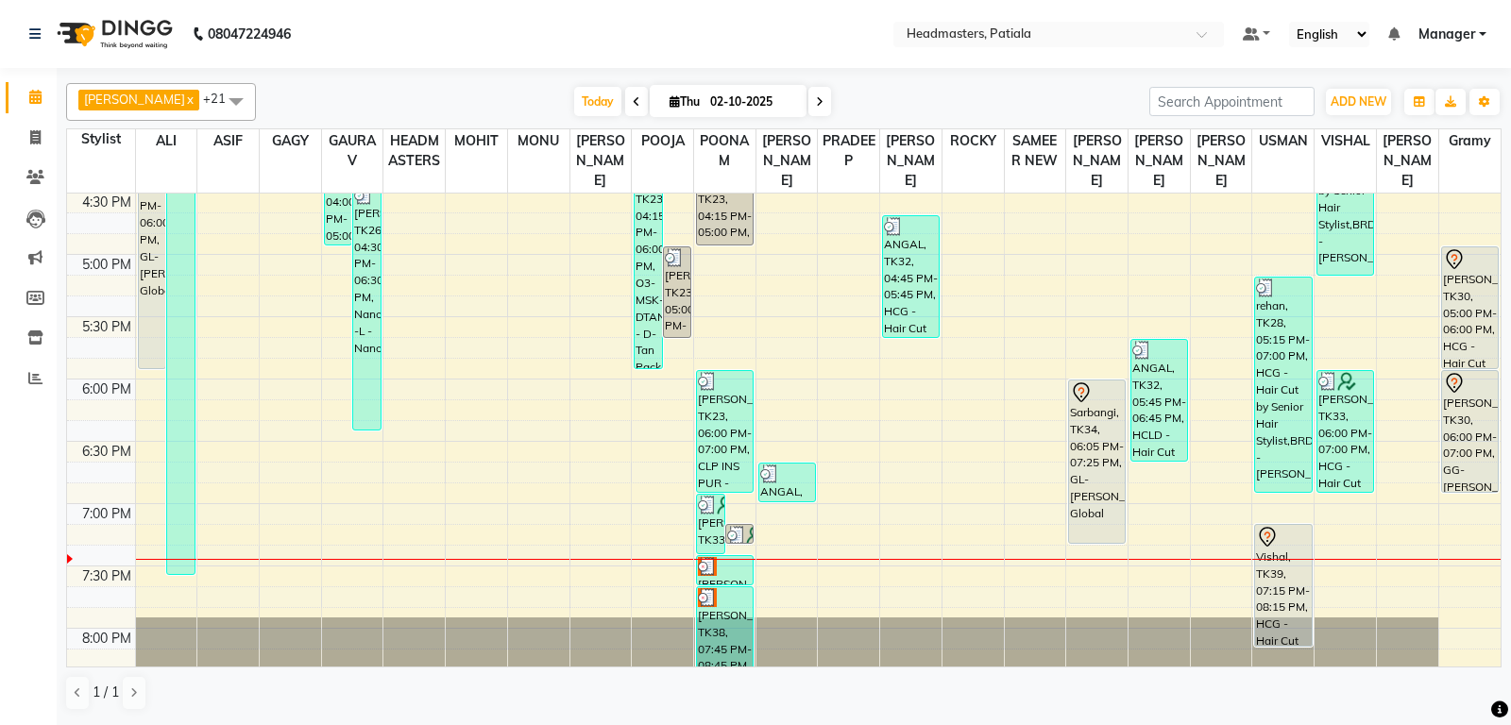
scroll to position [1091, 0]
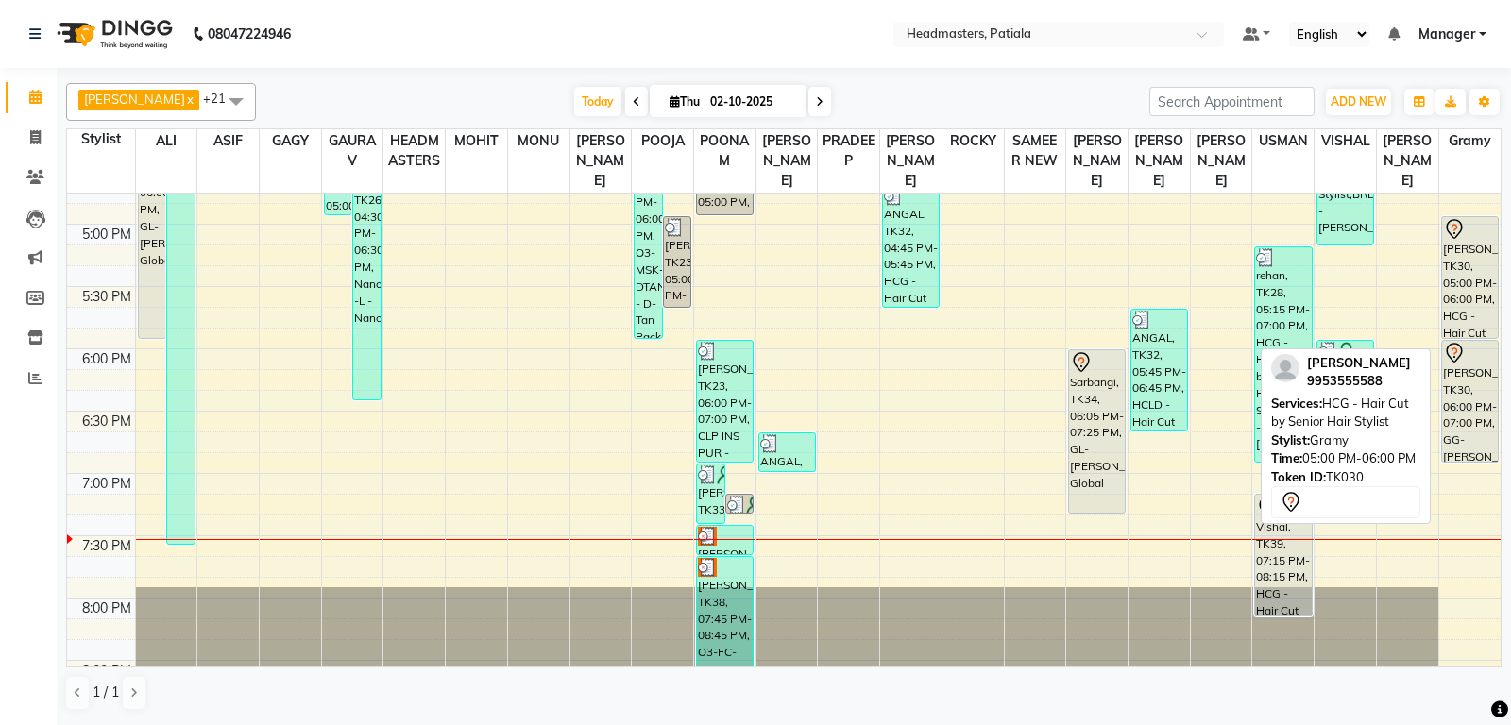
click at [1482, 337] on div "[PERSON_NAME], TK30, 05:00 PM-06:00 PM, HCG - Hair Cut by Senior Hair Stylist" at bounding box center [1470, 277] width 57 height 121
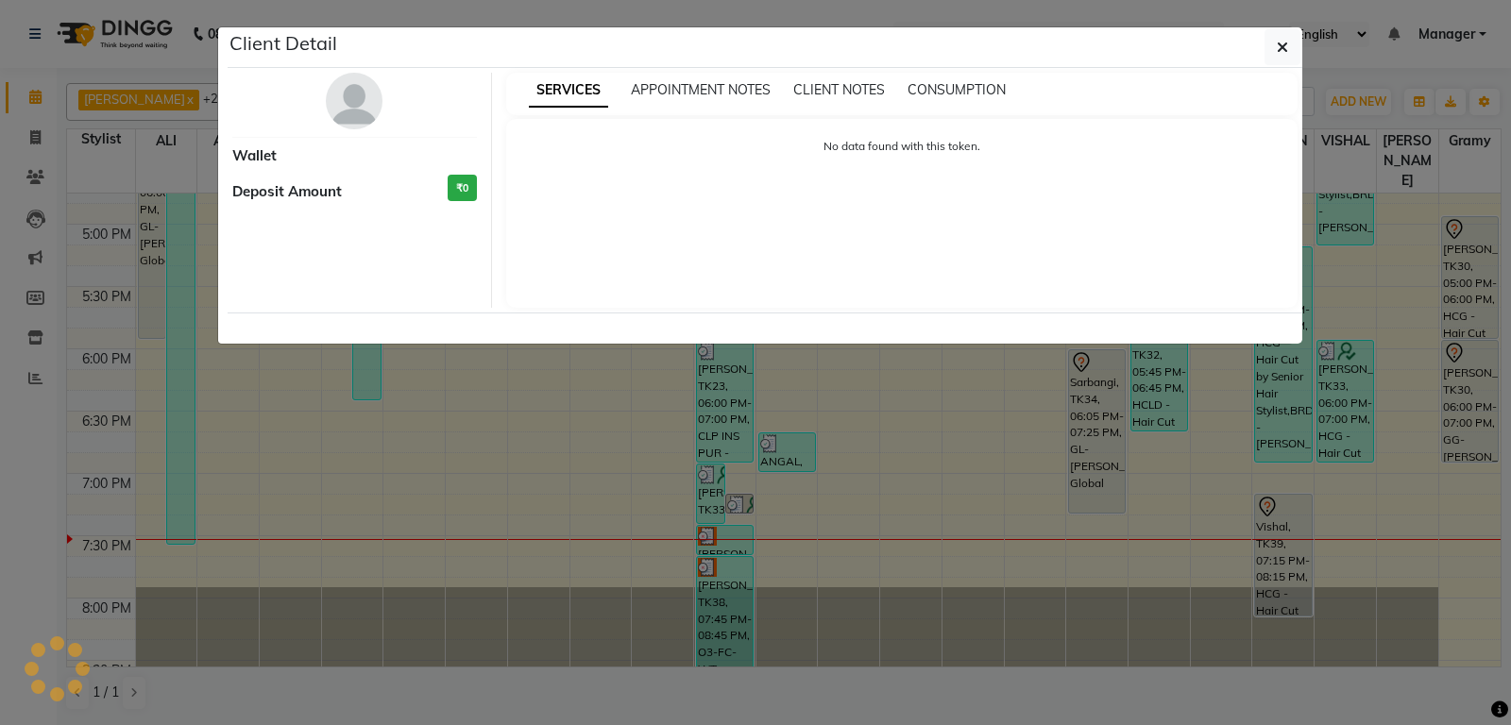
select select "7"
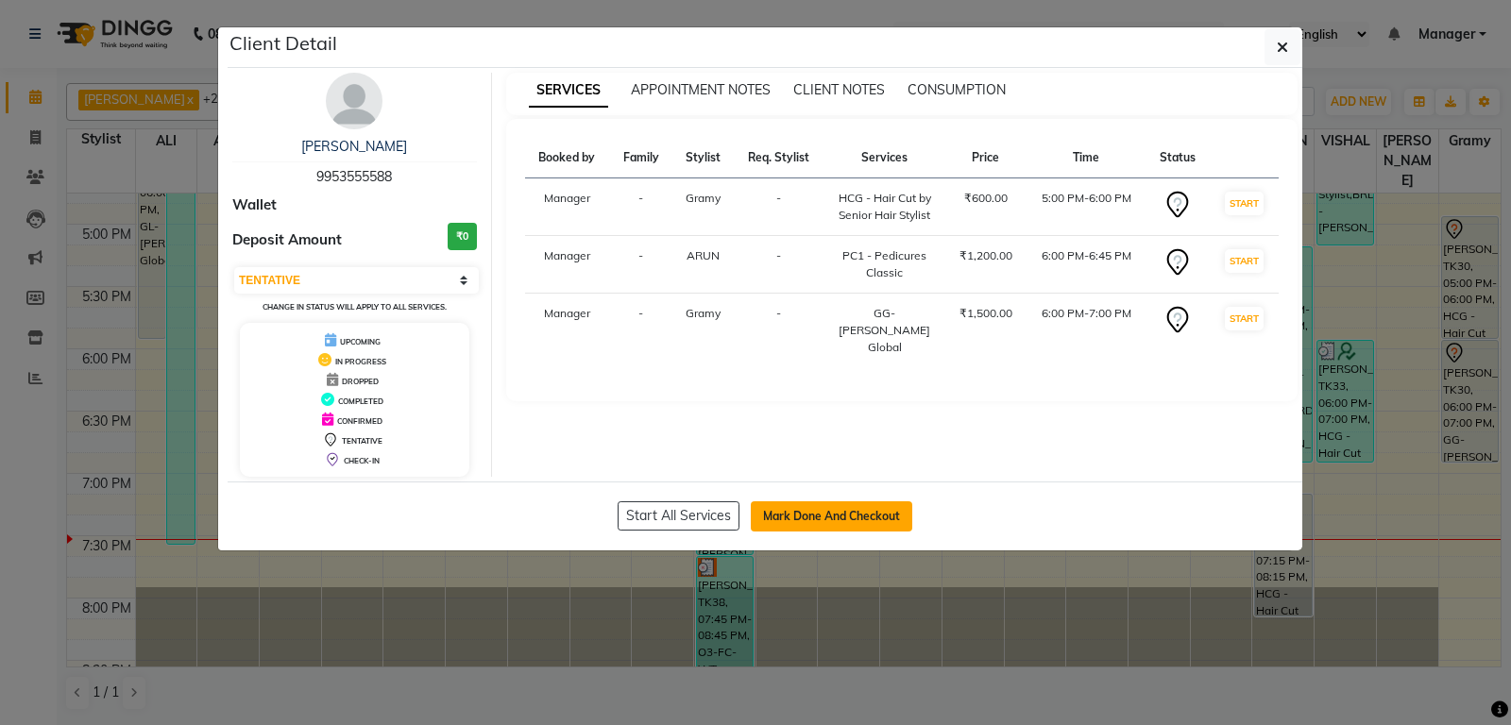
click at [865, 510] on button "Mark Done And Checkout" at bounding box center [831, 516] width 161 height 30
select select "service"
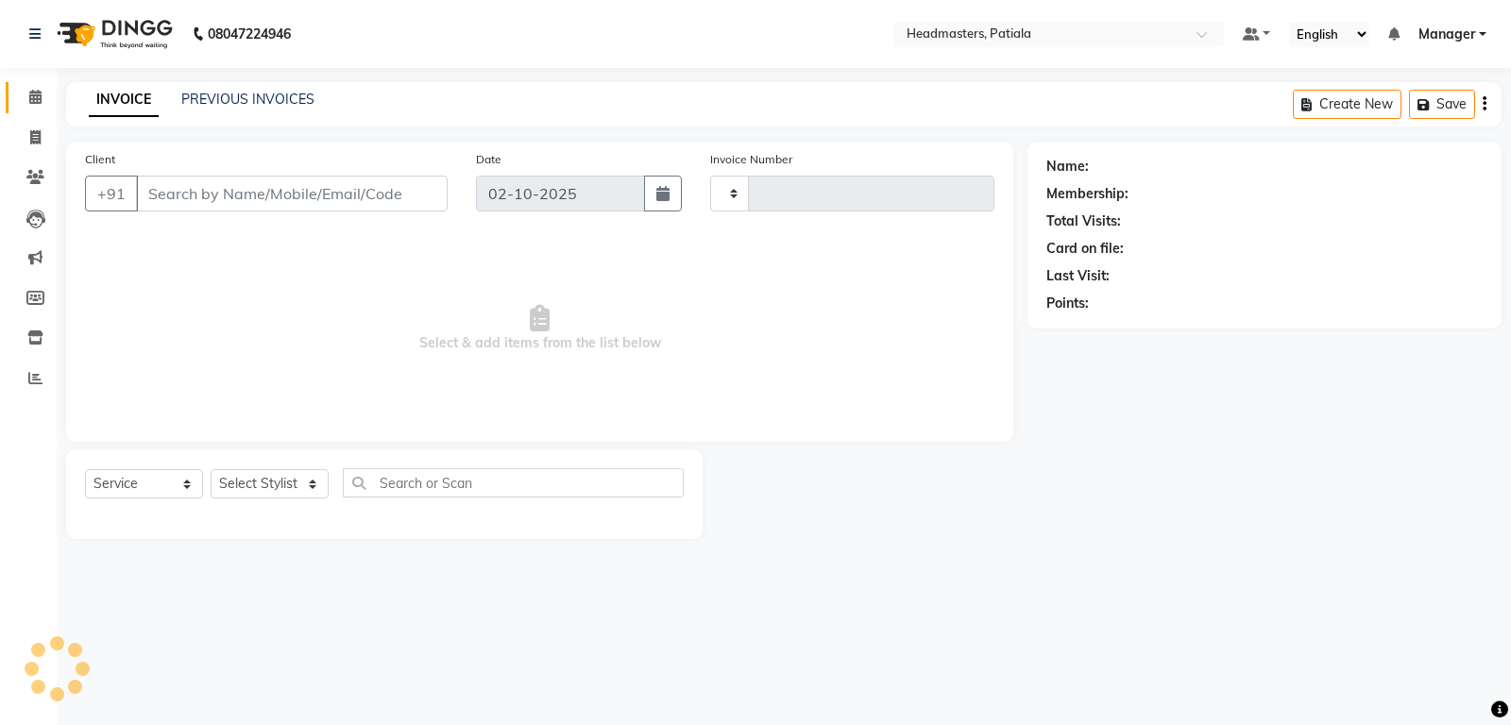
type input "7487"
select select "6602"
type input "9953555588"
select select "51101"
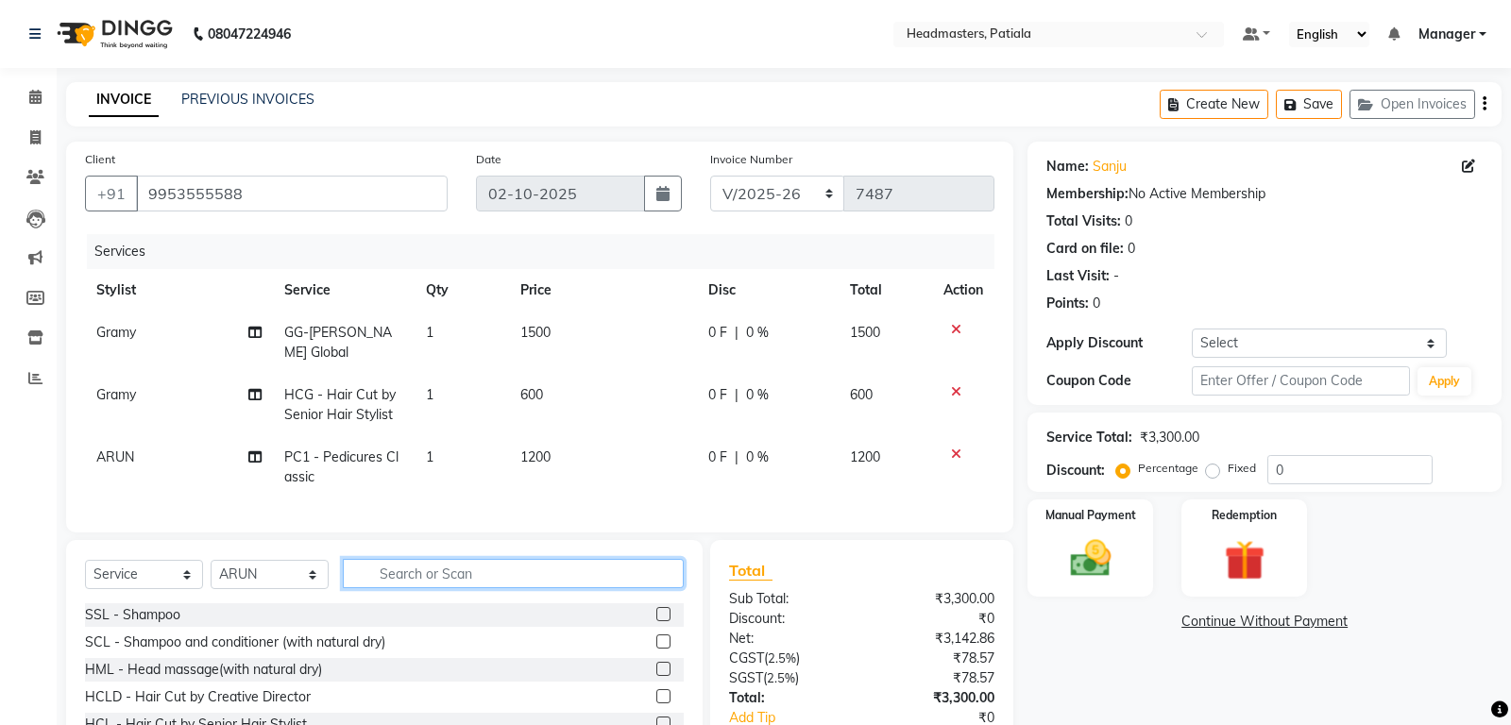
drag, startPoint x: 460, startPoint y: 575, endPoint x: 555, endPoint y: 515, distance: 112.9
click at [491, 566] on input "text" at bounding box center [513, 573] width 341 height 29
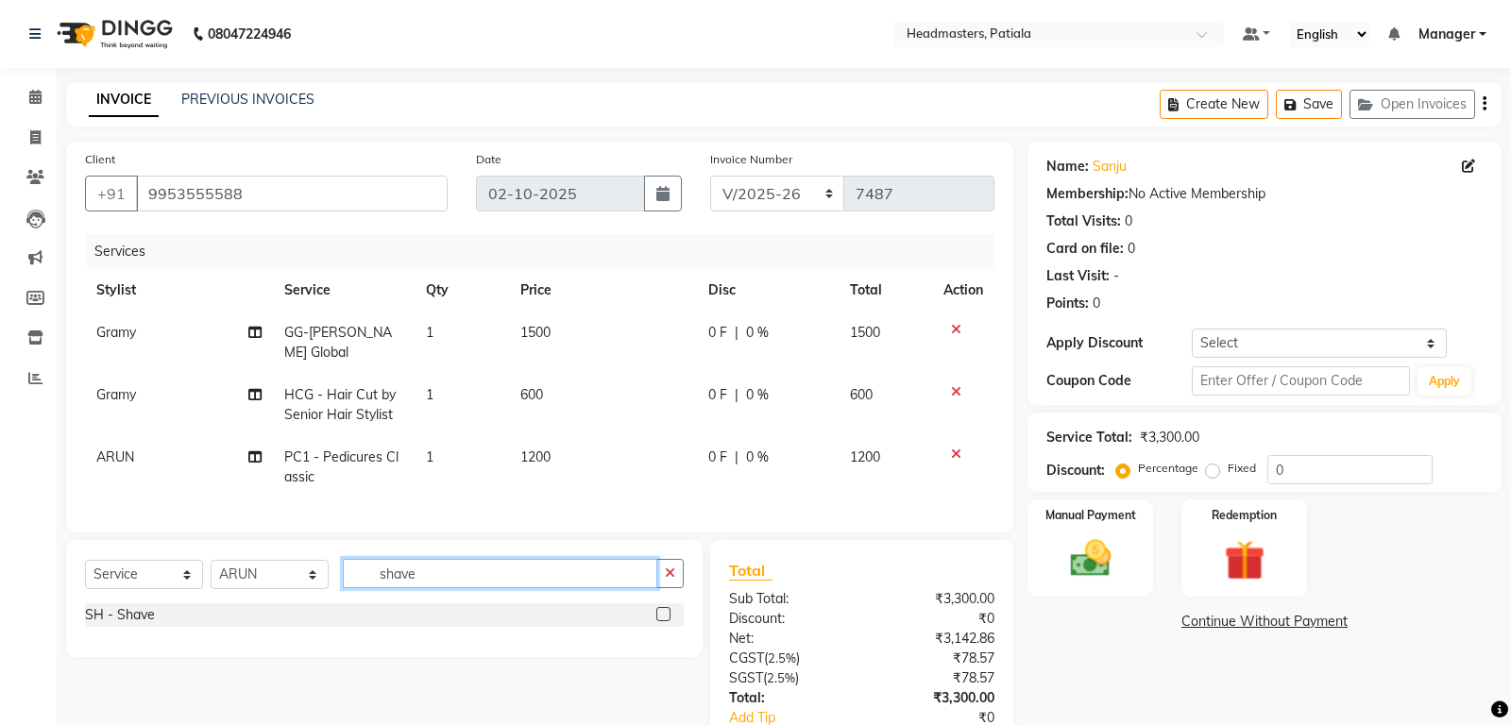
type input "shave"
click at [249, 580] on select "Select Stylist ABHISHEK [PERSON_NAME] [PERSON_NAME] [PERSON_NAME] [PERSON_NAME]…" at bounding box center [270, 574] width 118 height 29
select select "87940"
click option "Gramy" at bounding box center [0, 0] width 0 height 0
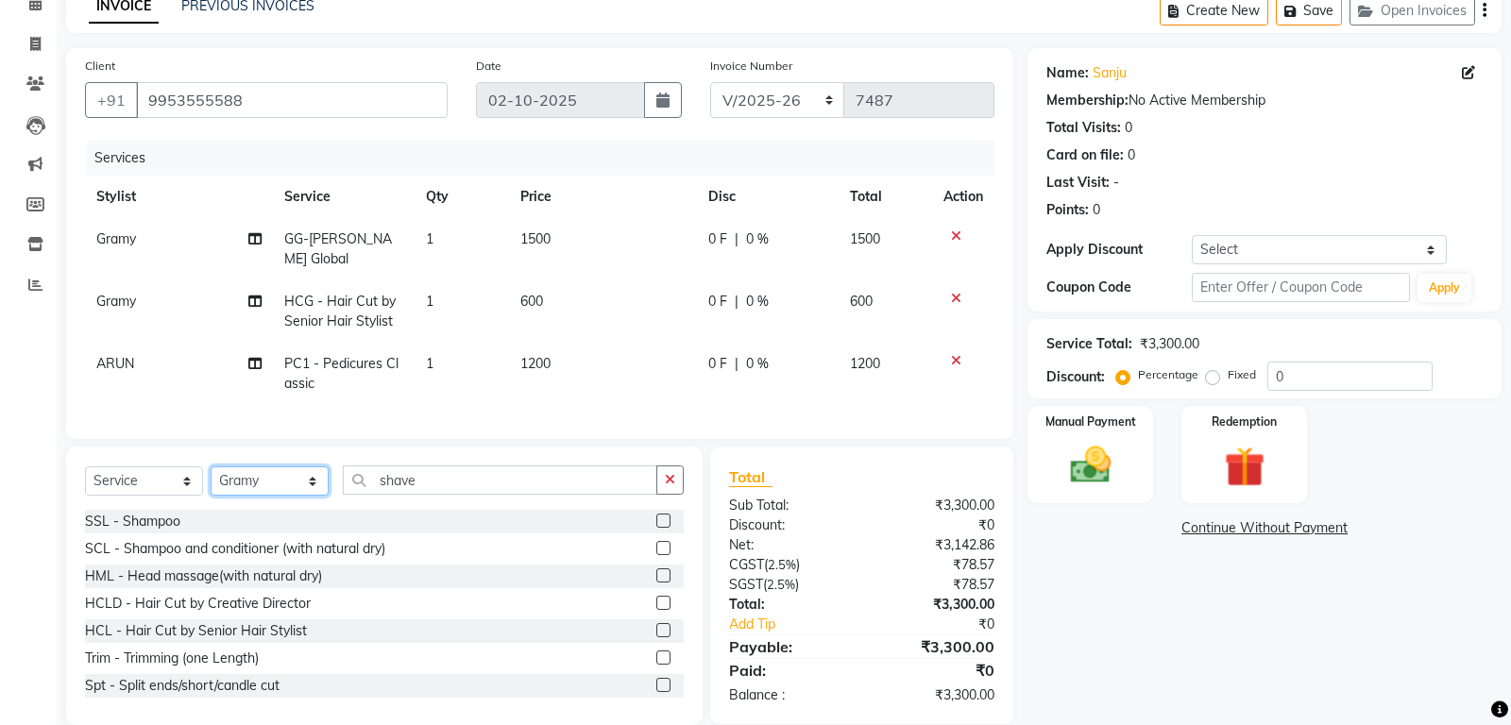
scroll to position [123, 0]
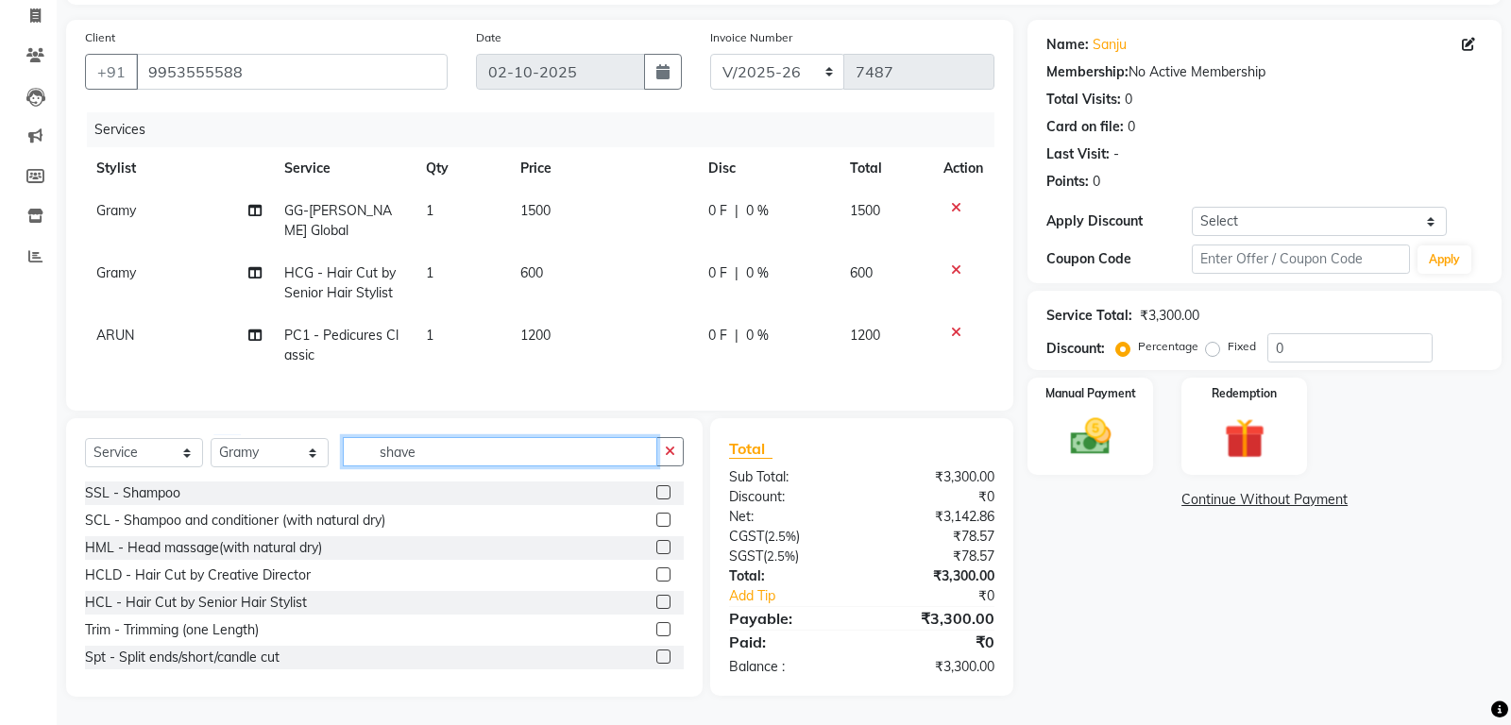
click at [527, 459] on input "shave" at bounding box center [500, 451] width 314 height 29
type input "s"
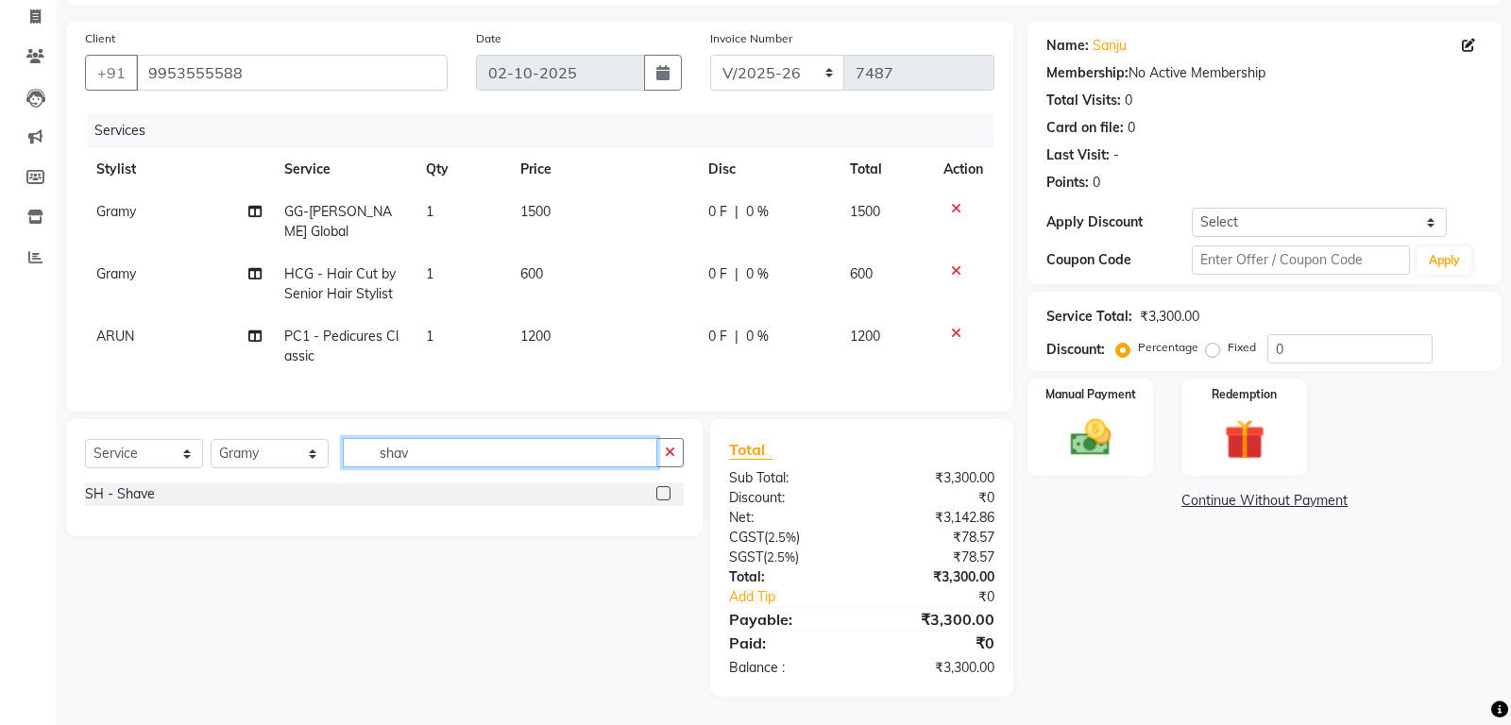
type input "shave"
click at [662, 492] on label at bounding box center [663, 493] width 14 height 14
click at [662, 492] on input "checkbox" at bounding box center [662, 494] width 12 height 12
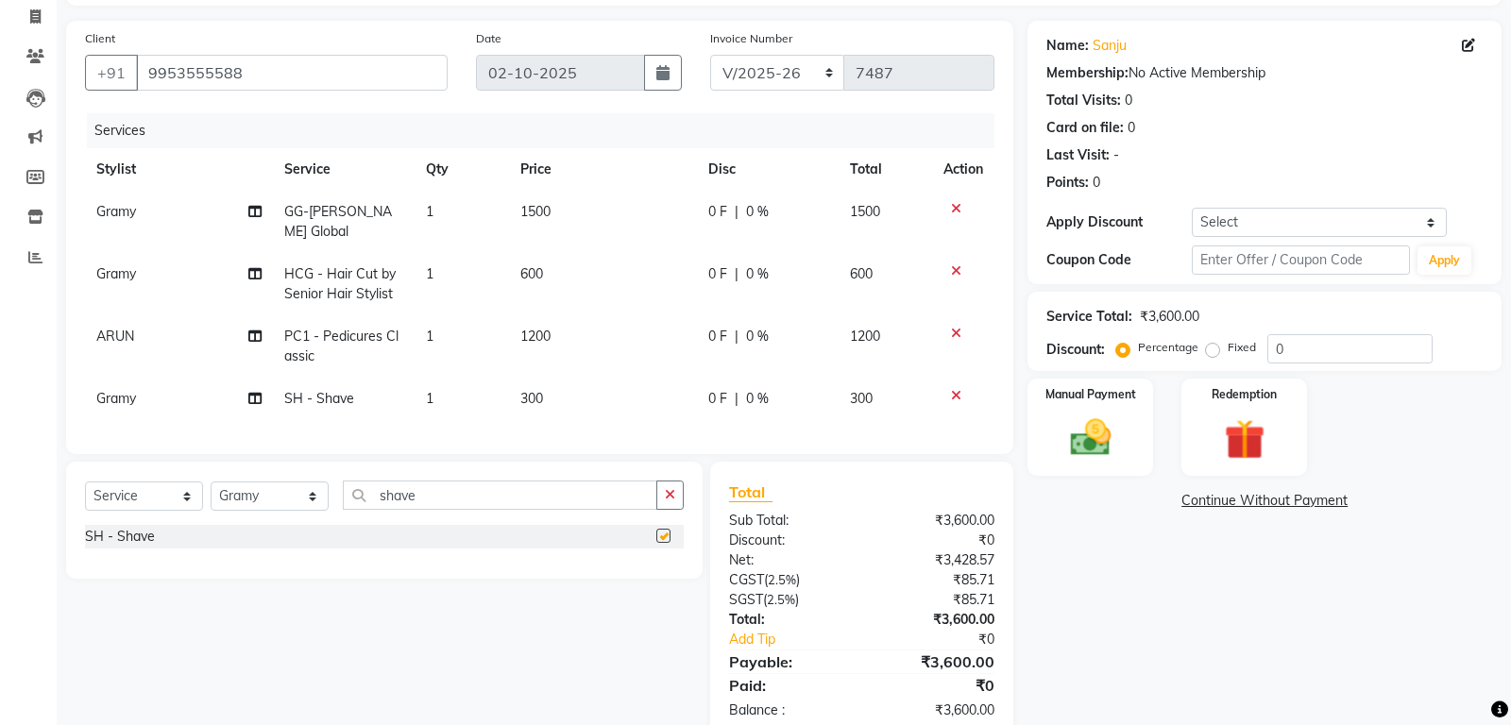
checkbox input "false"
click at [727, 215] on div "0 F | 0 %" at bounding box center [767, 212] width 119 height 20
select select "87940"
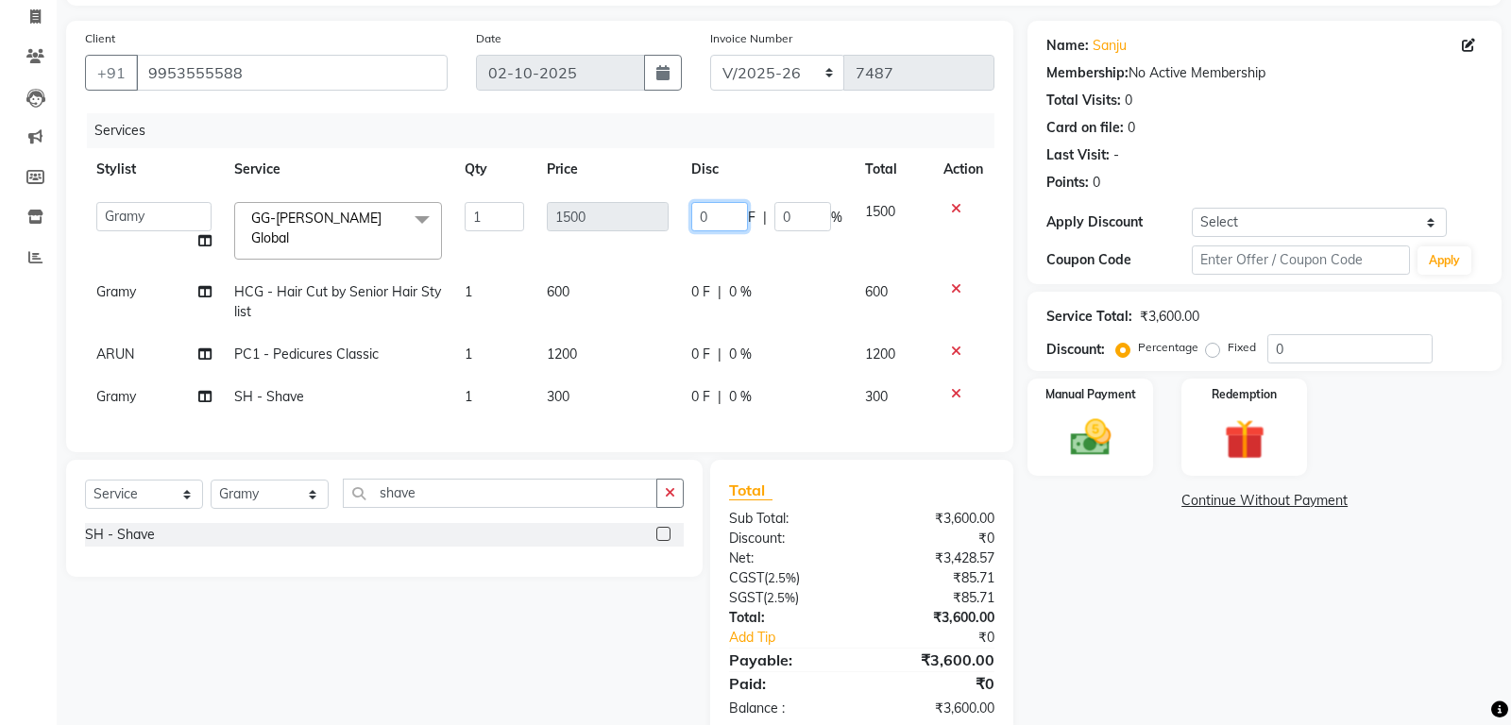
click at [720, 212] on input "0" at bounding box center [719, 216] width 57 height 29
type input "300"
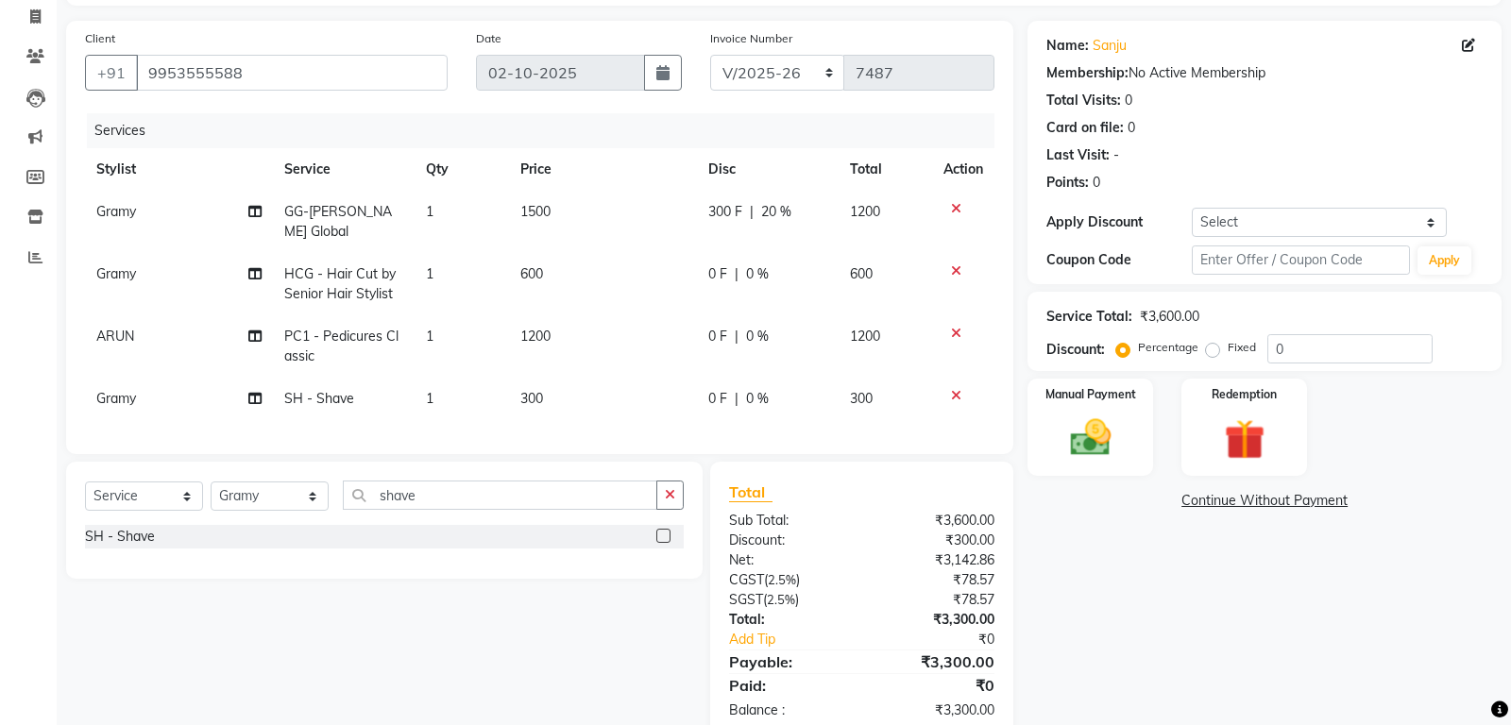
click at [722, 244] on td "300 F | 20 %" at bounding box center [768, 222] width 142 height 62
select select "87940"
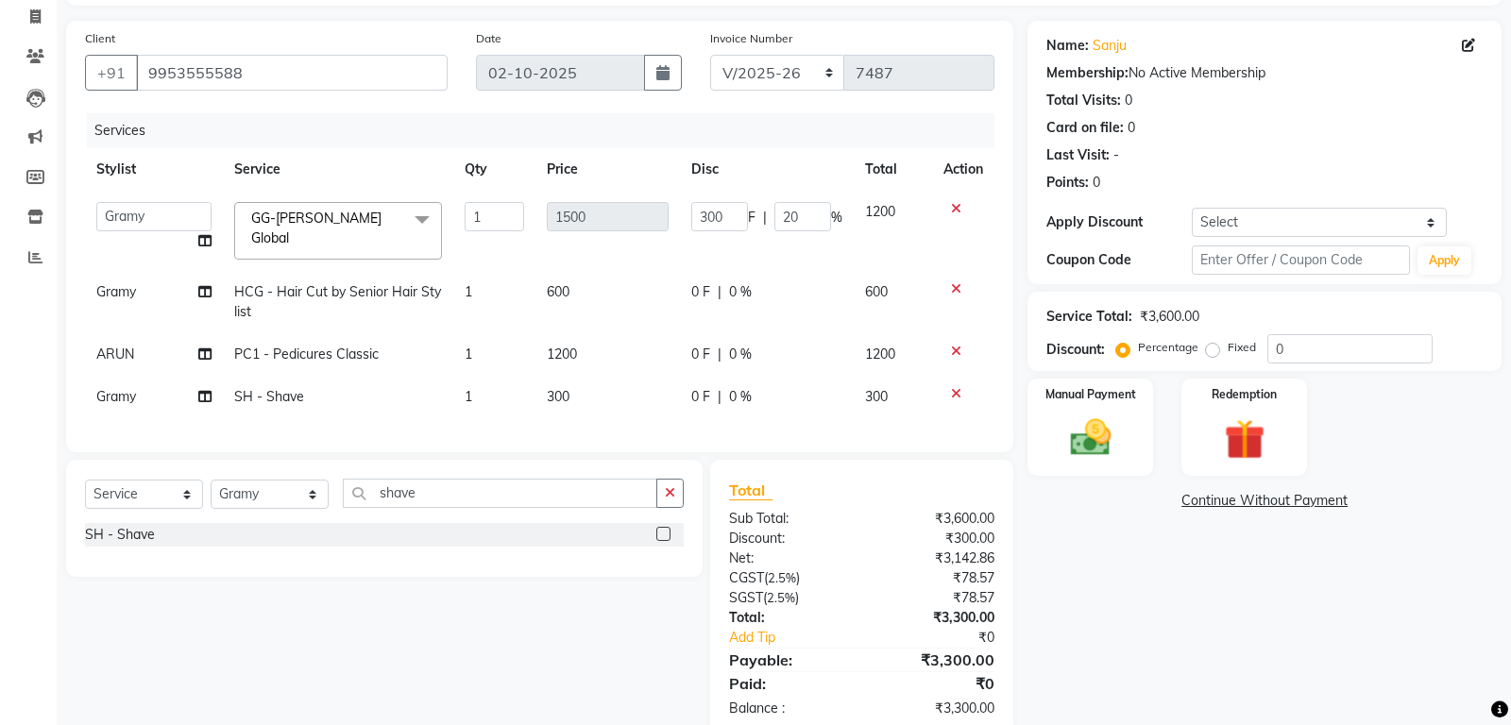
click at [695, 284] on span "0 F" at bounding box center [700, 292] width 19 height 20
select select "87940"
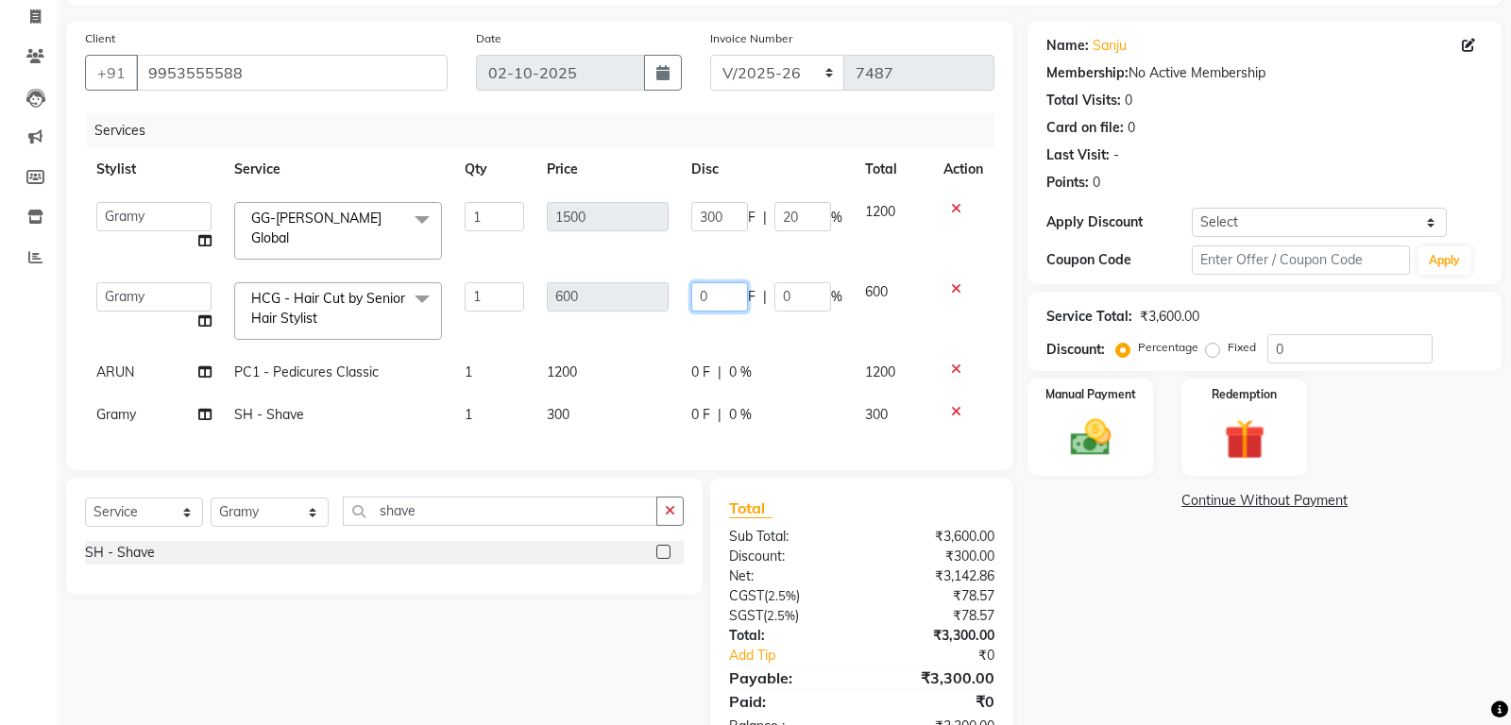
click at [705, 288] on input "0" at bounding box center [719, 296] width 57 height 29
type input "200"
click at [824, 330] on tbody "ABHISHEK [PERSON_NAME] AKSHAY [PERSON_NAME] [PERSON_NAME] [PERSON_NAME] Chand […" at bounding box center [539, 314] width 909 height 246
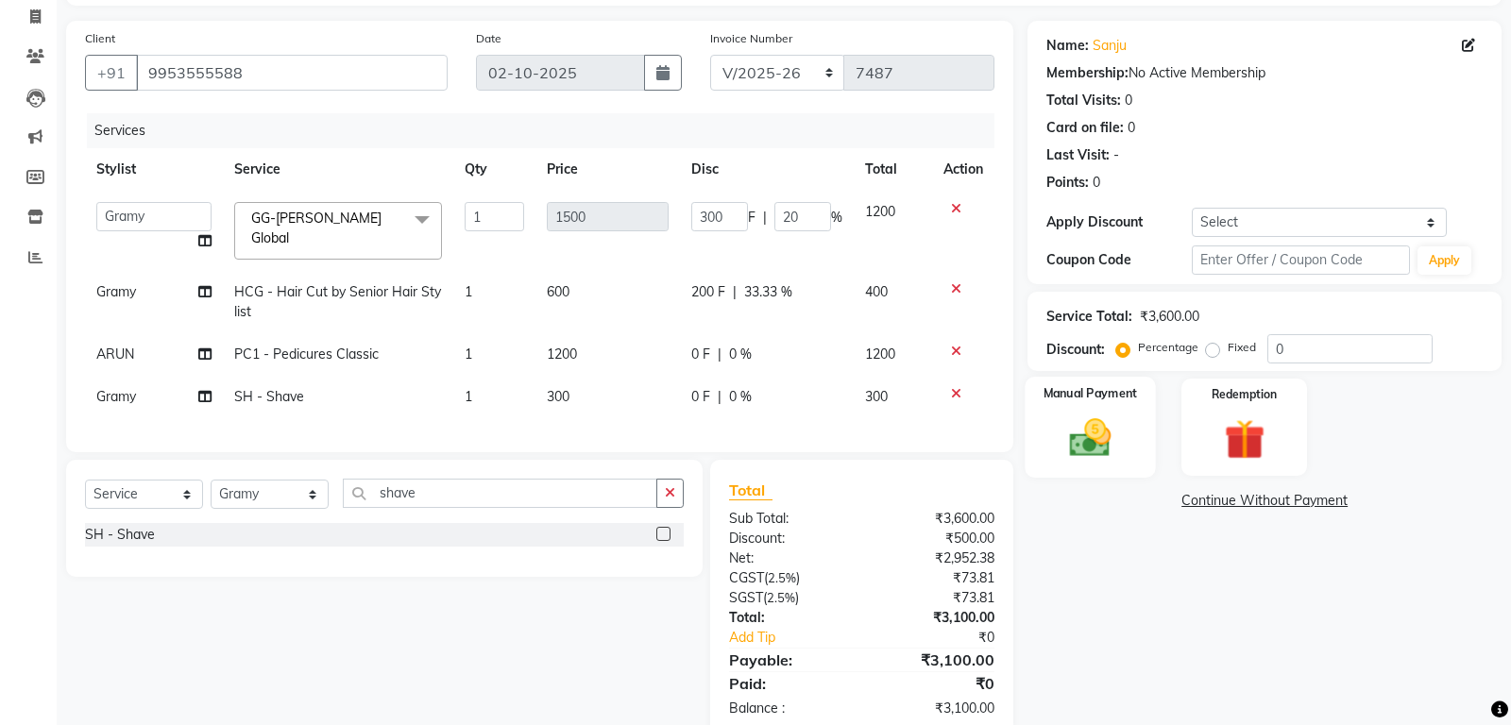
click at [1046, 413] on div "Manual Payment" at bounding box center [1090, 427] width 130 height 101
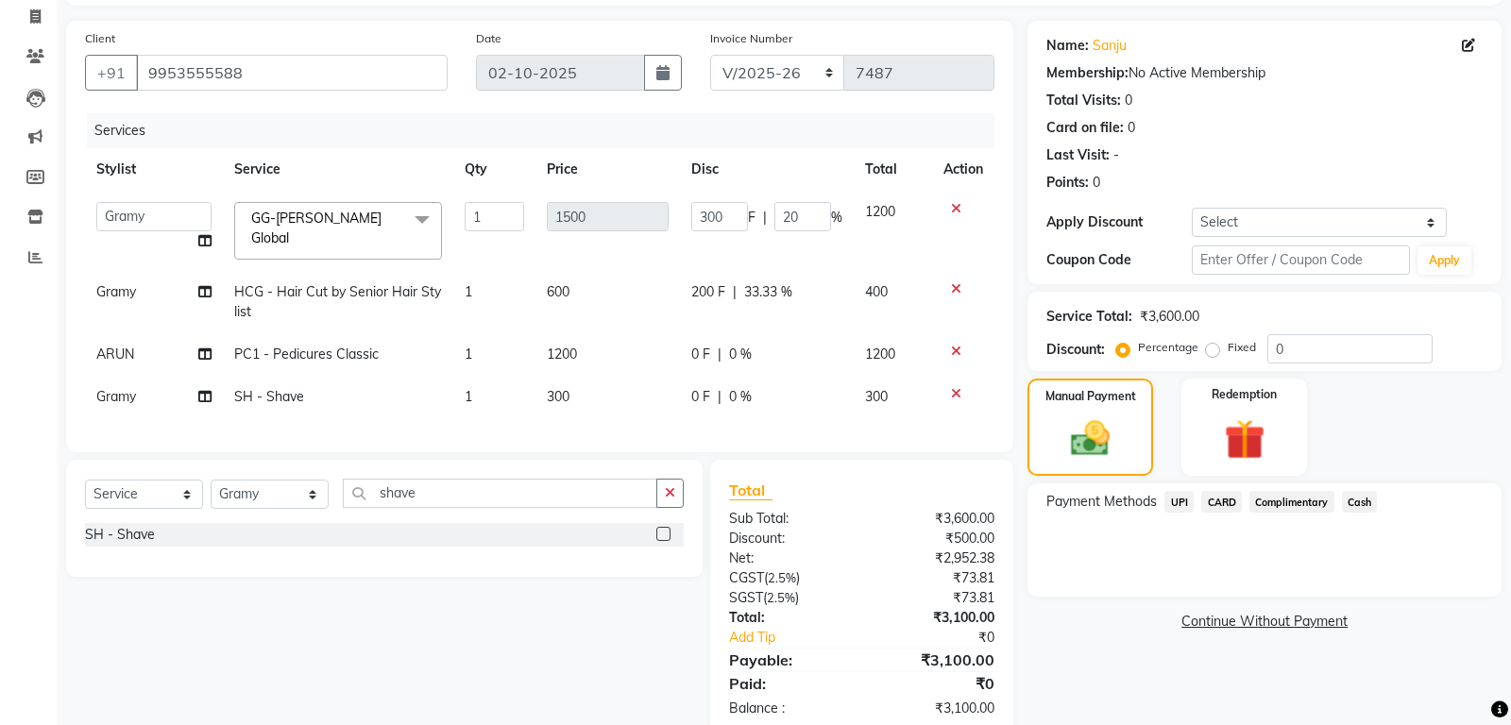
click at [1367, 496] on span "Cash" at bounding box center [1360, 502] width 36 height 22
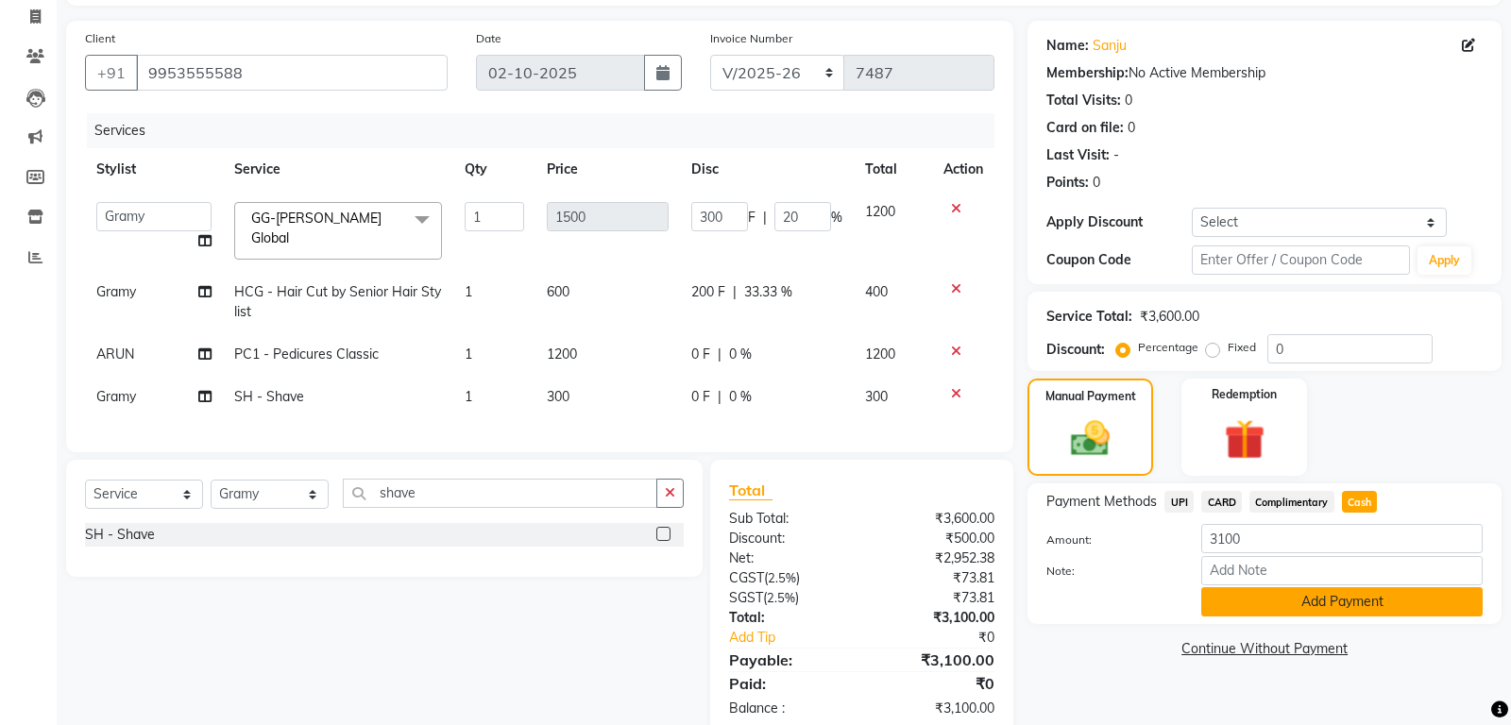
click at [1292, 608] on button "Add Payment" at bounding box center [1341, 601] width 281 height 29
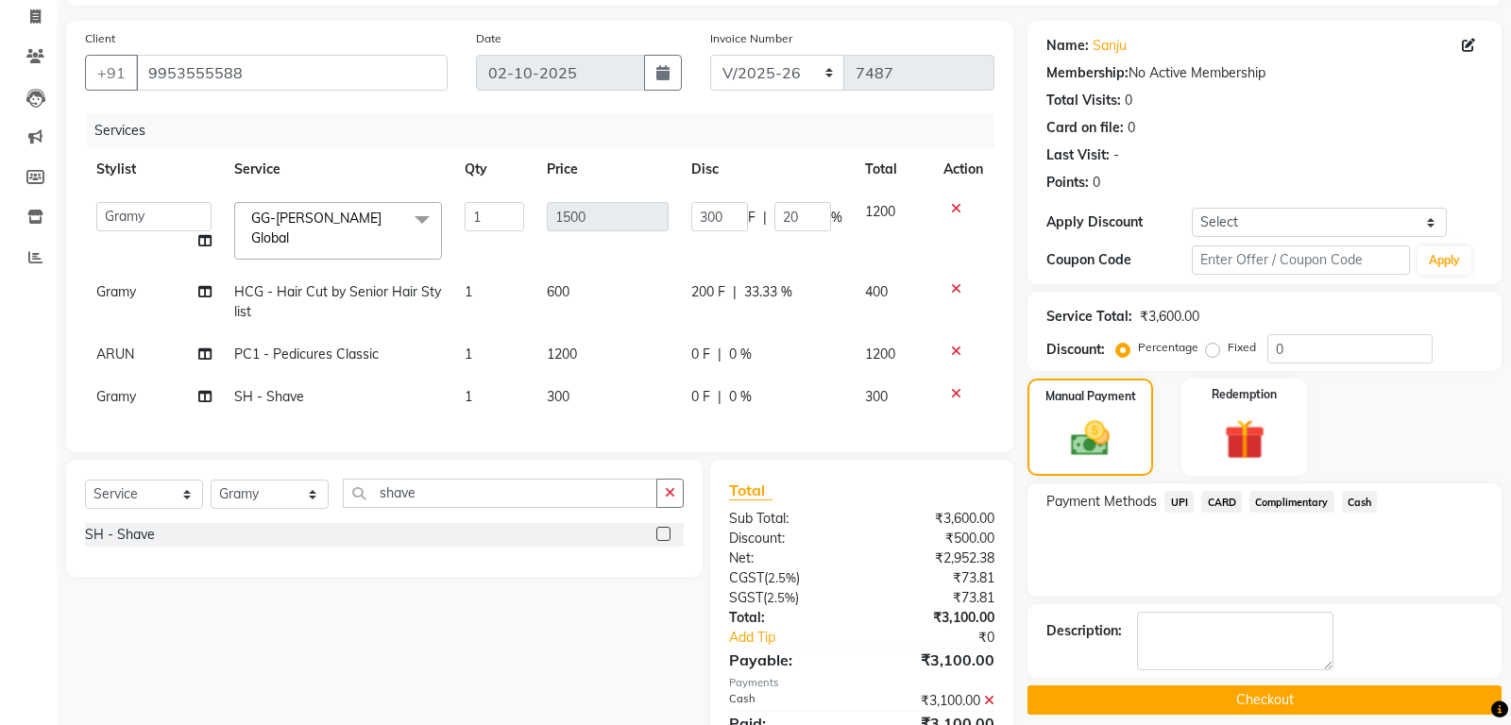
scroll to position [193, 0]
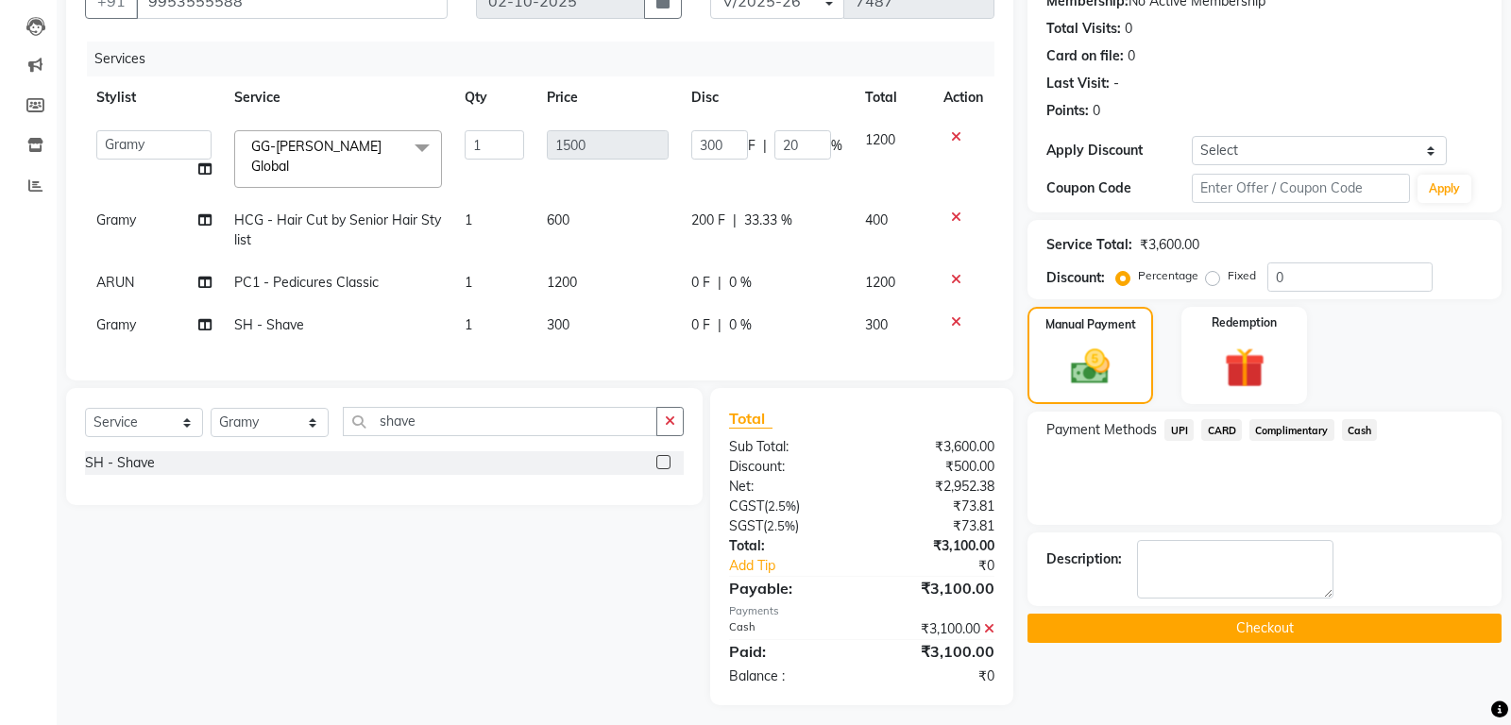
click at [1276, 626] on button "Checkout" at bounding box center [1264, 628] width 474 height 29
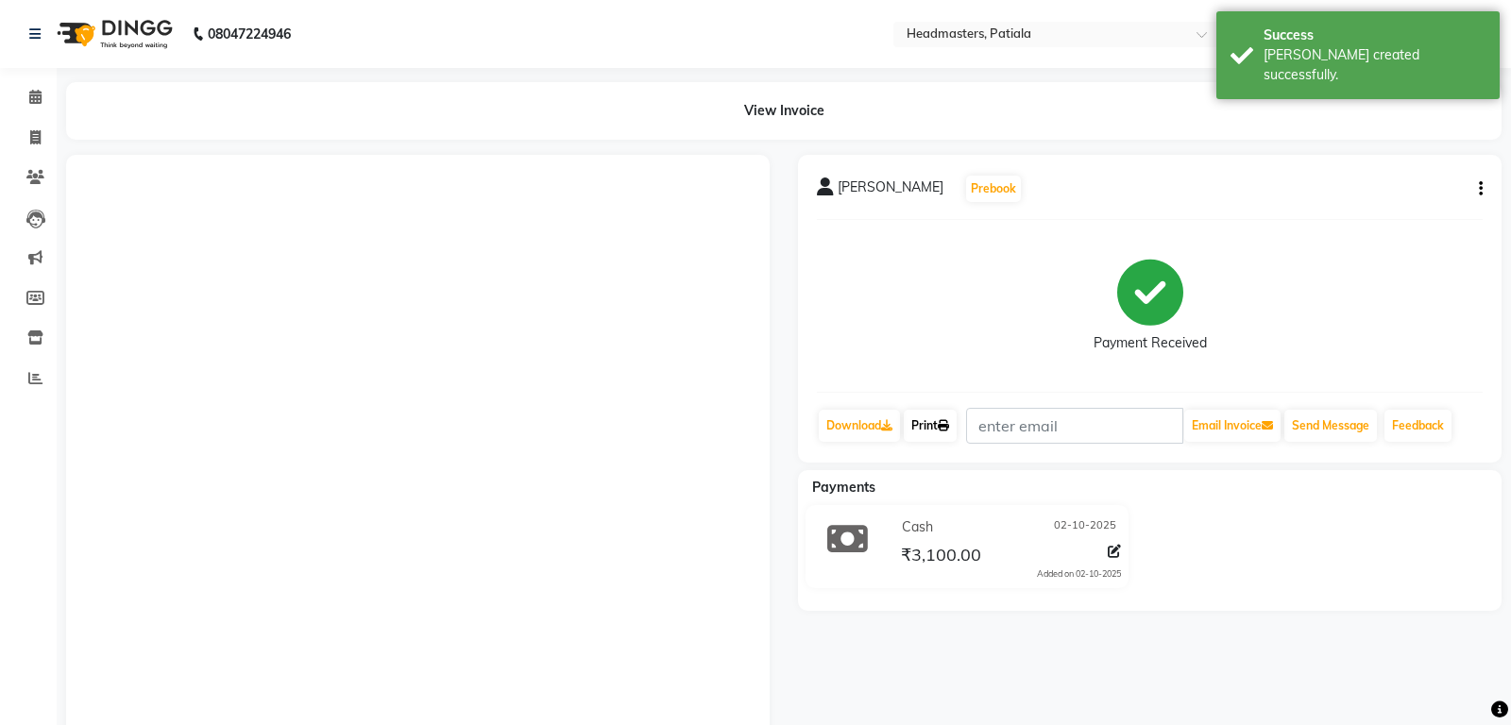
click at [952, 432] on link "Print" at bounding box center [930, 426] width 53 height 32
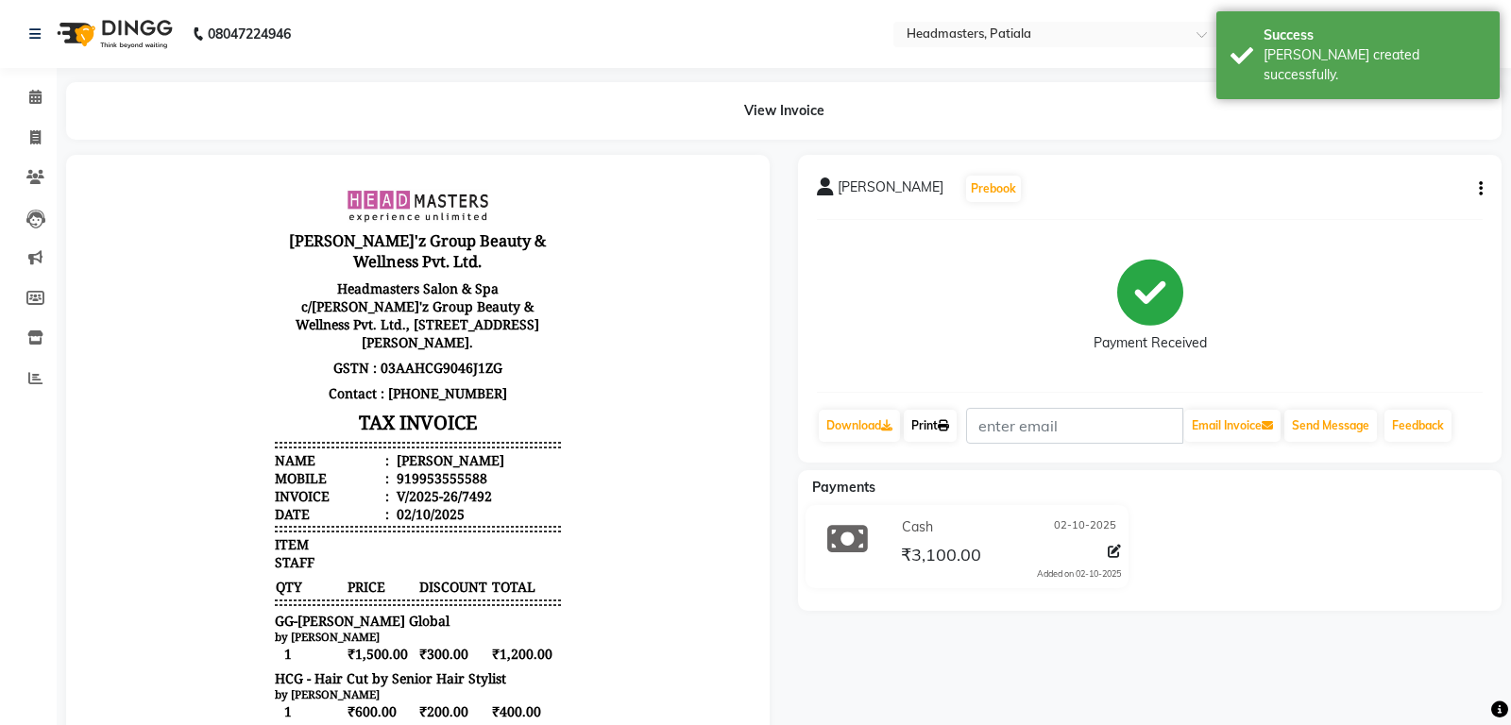
click at [940, 437] on link "Print" at bounding box center [930, 426] width 53 height 32
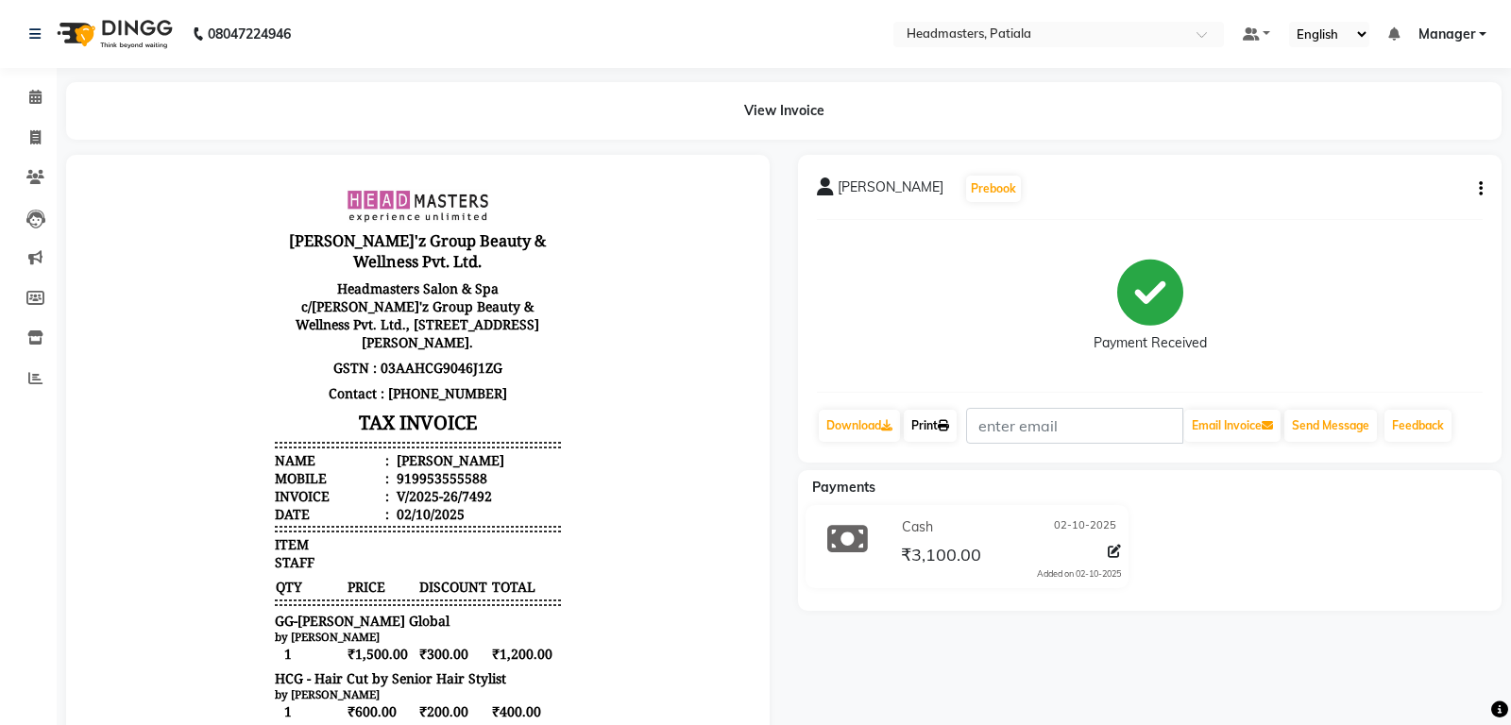
click at [942, 413] on link "Print" at bounding box center [930, 426] width 53 height 32
click at [42, 96] on span at bounding box center [35, 98] width 33 height 22
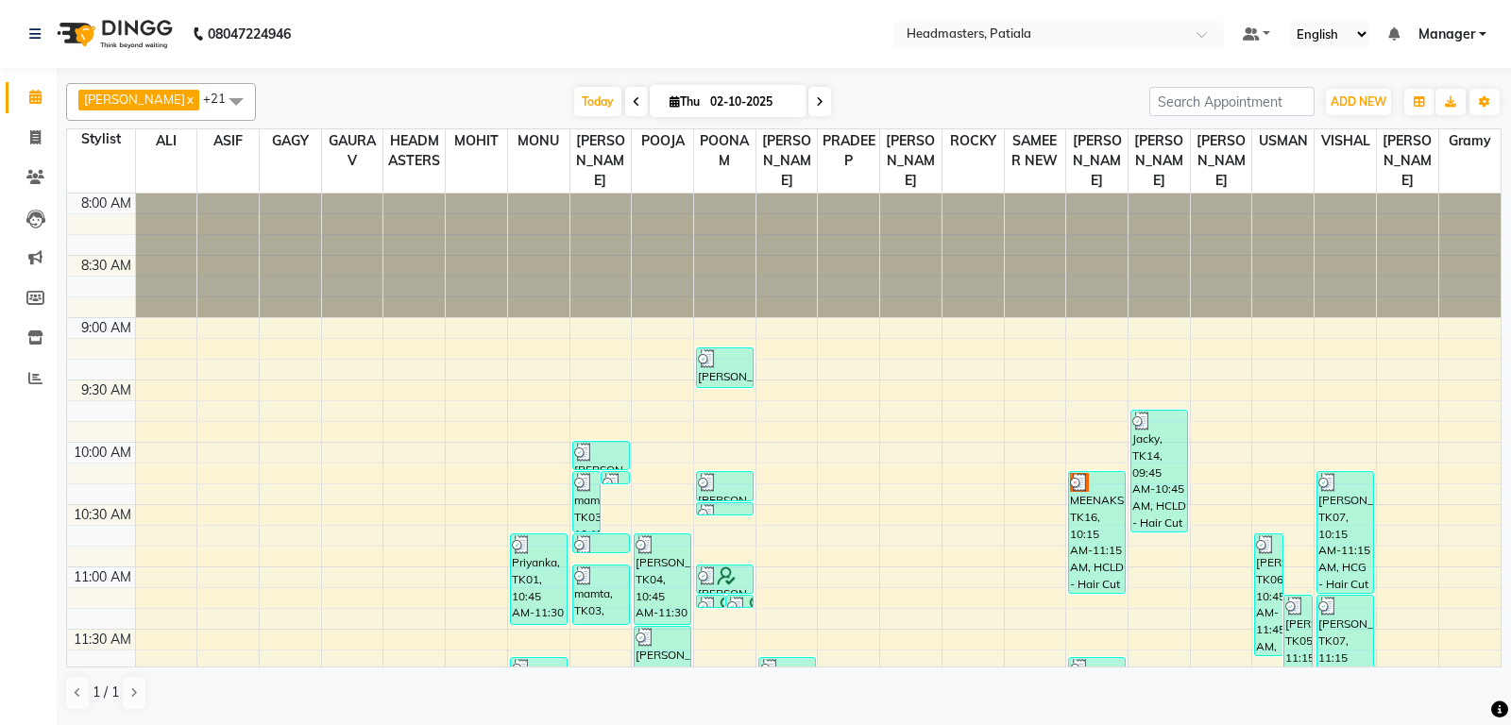
click at [1463, 37] on span "Manager" at bounding box center [1446, 35] width 57 height 20
click at [1399, 134] on link "Sign out" at bounding box center [1389, 129] width 173 height 29
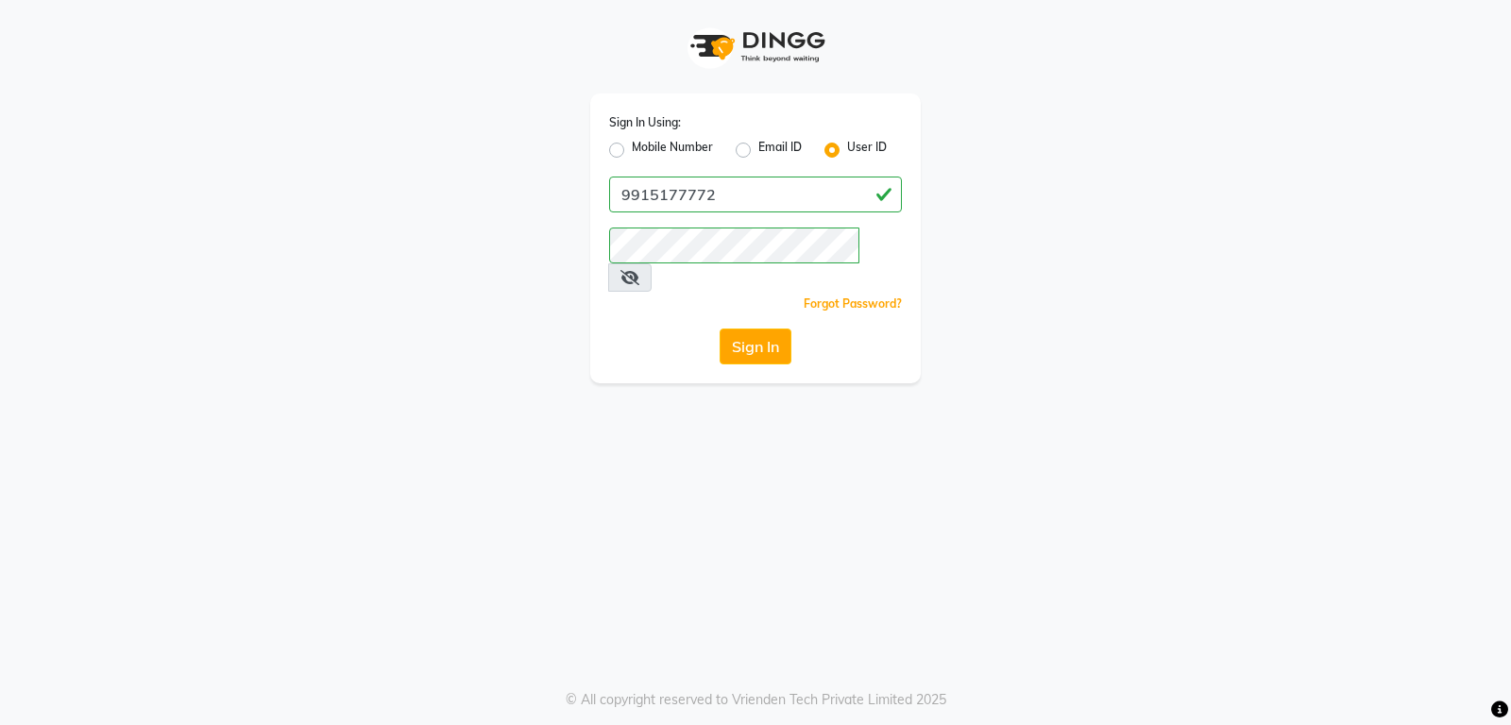
click at [632, 148] on label "Mobile Number" at bounding box center [672, 150] width 81 height 23
click at [632, 148] on input "Mobile Number" at bounding box center [638, 145] width 12 height 12
radio input "true"
radio input "false"
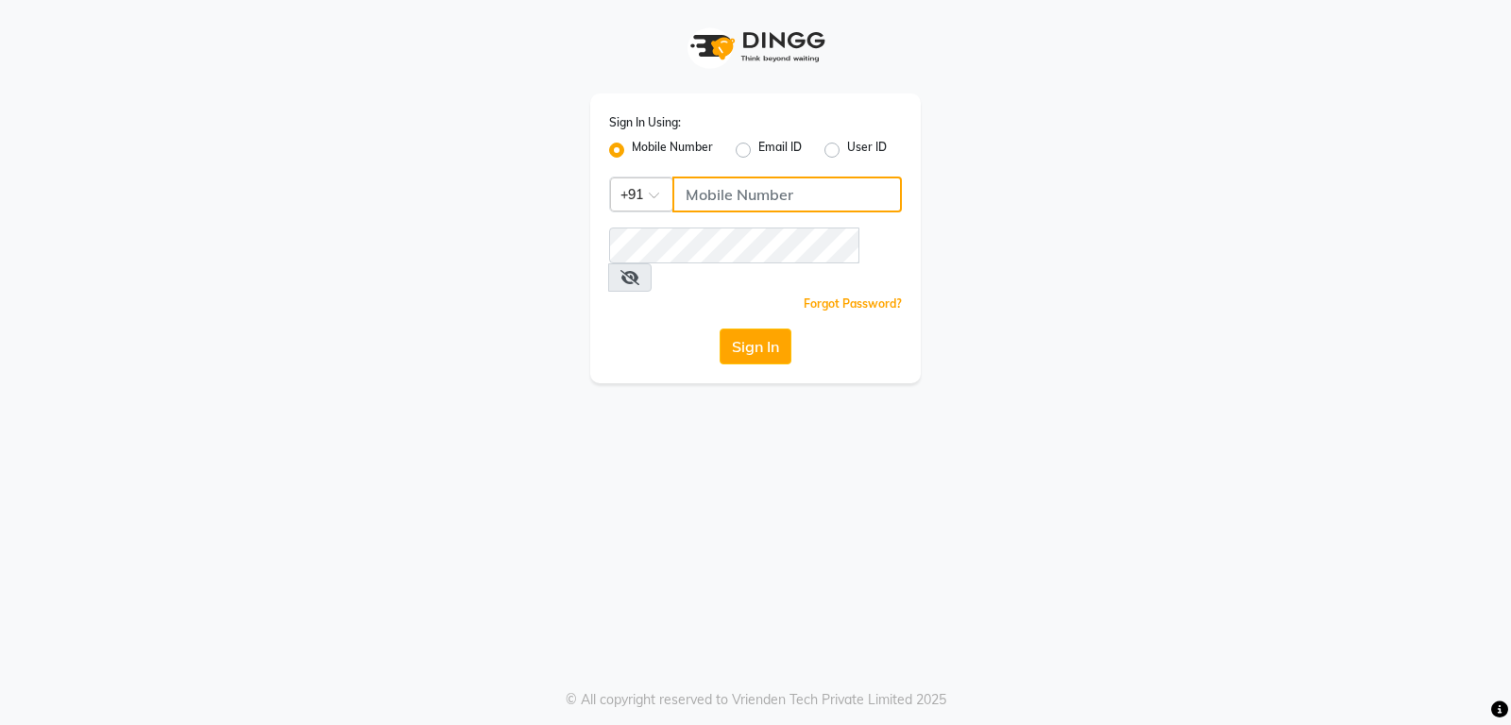
click at [744, 196] on input "Username" at bounding box center [786, 195] width 229 height 36
type input "76269672781"
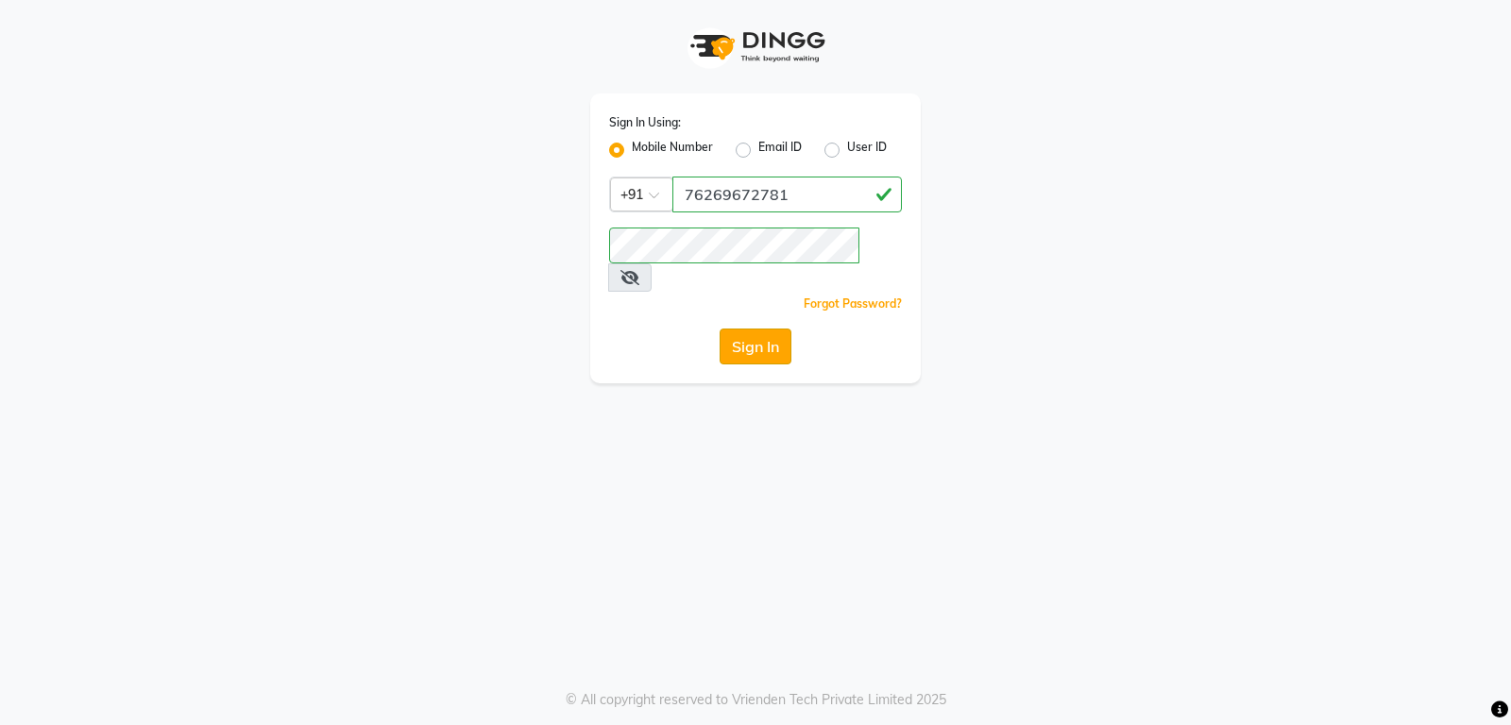
click at [776, 329] on button "Sign In" at bounding box center [756, 347] width 72 height 36
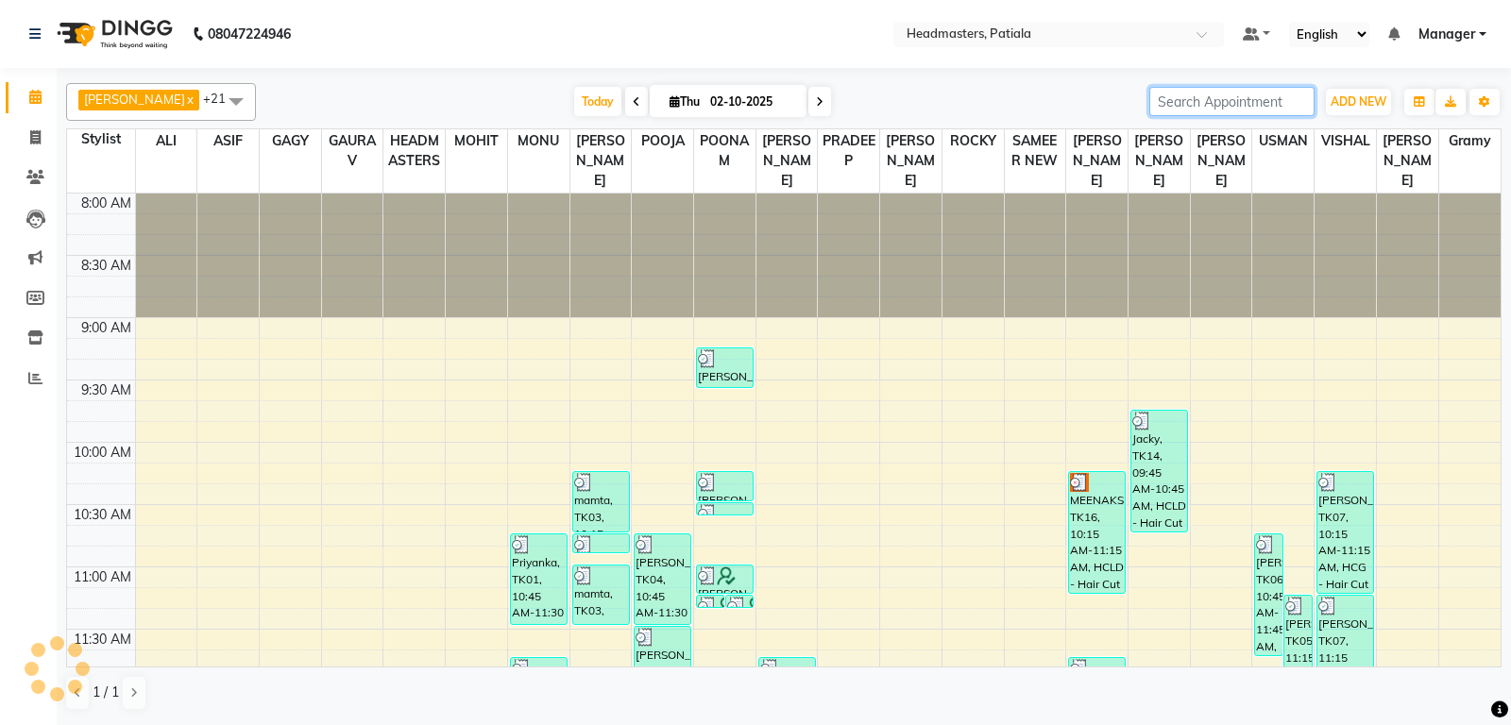
click at [1164, 96] on input "search" at bounding box center [1231, 101] width 165 height 29
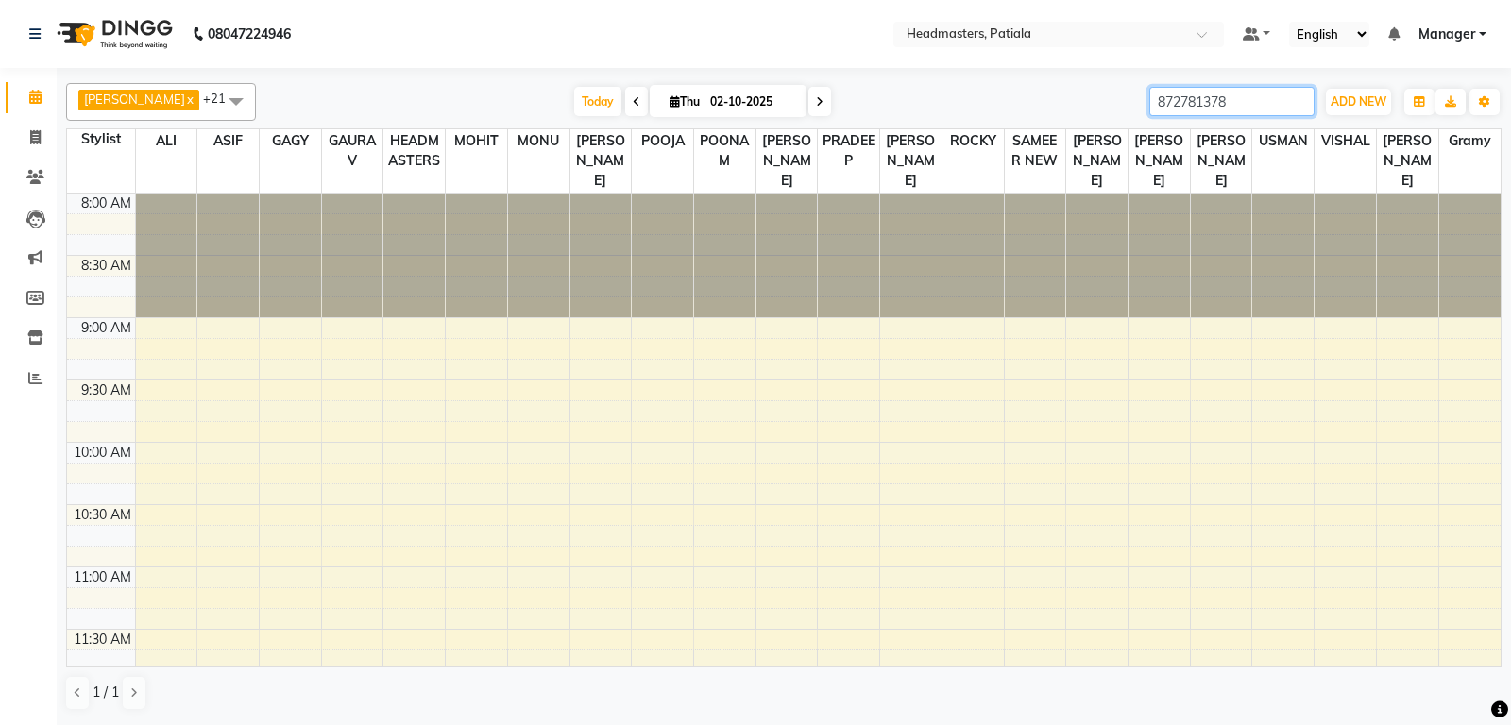
type input "8727813780"
drag, startPoint x: 1281, startPoint y: 93, endPoint x: 1092, endPoint y: 112, distance: 189.8
click at [1149, 112] on input "8727813780" at bounding box center [1231, 101] width 165 height 29
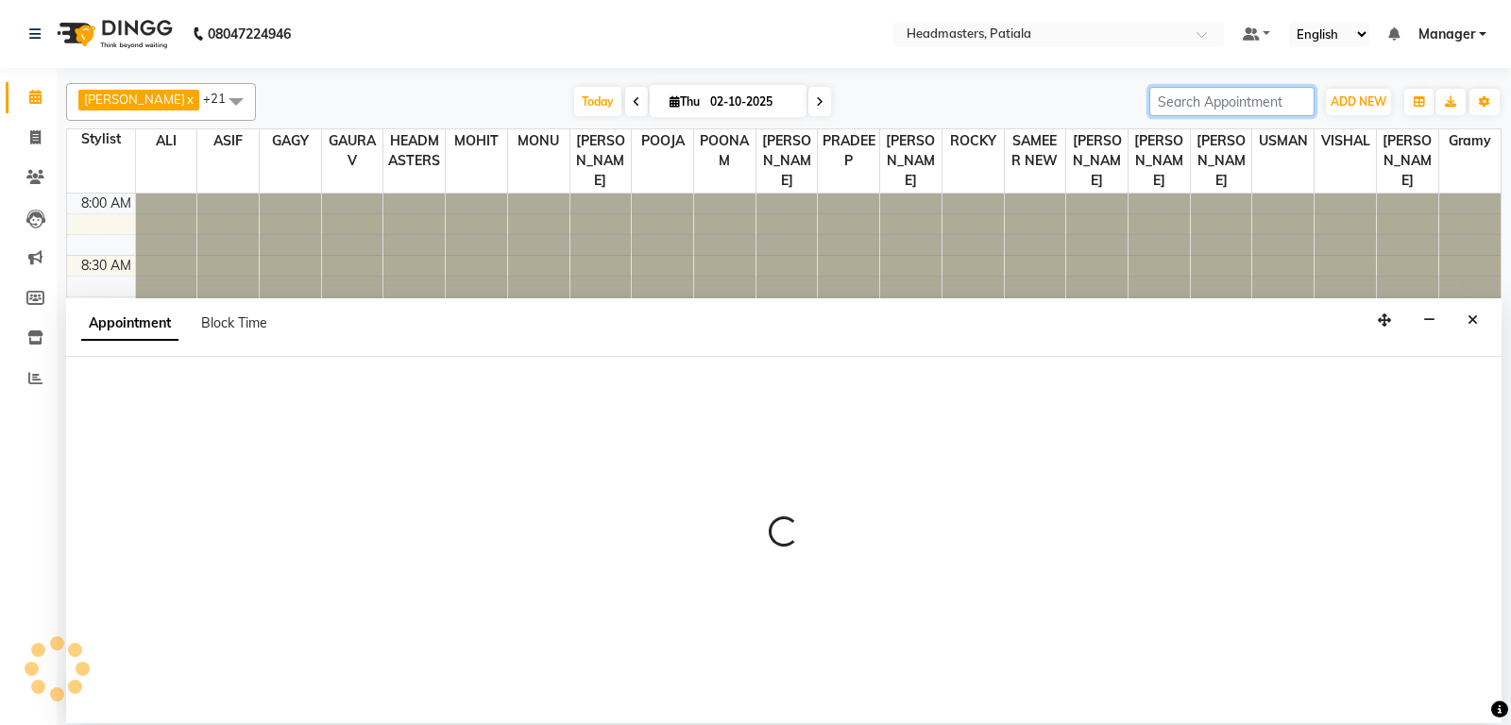
select select "51096"
select select "600"
select select "tentative"
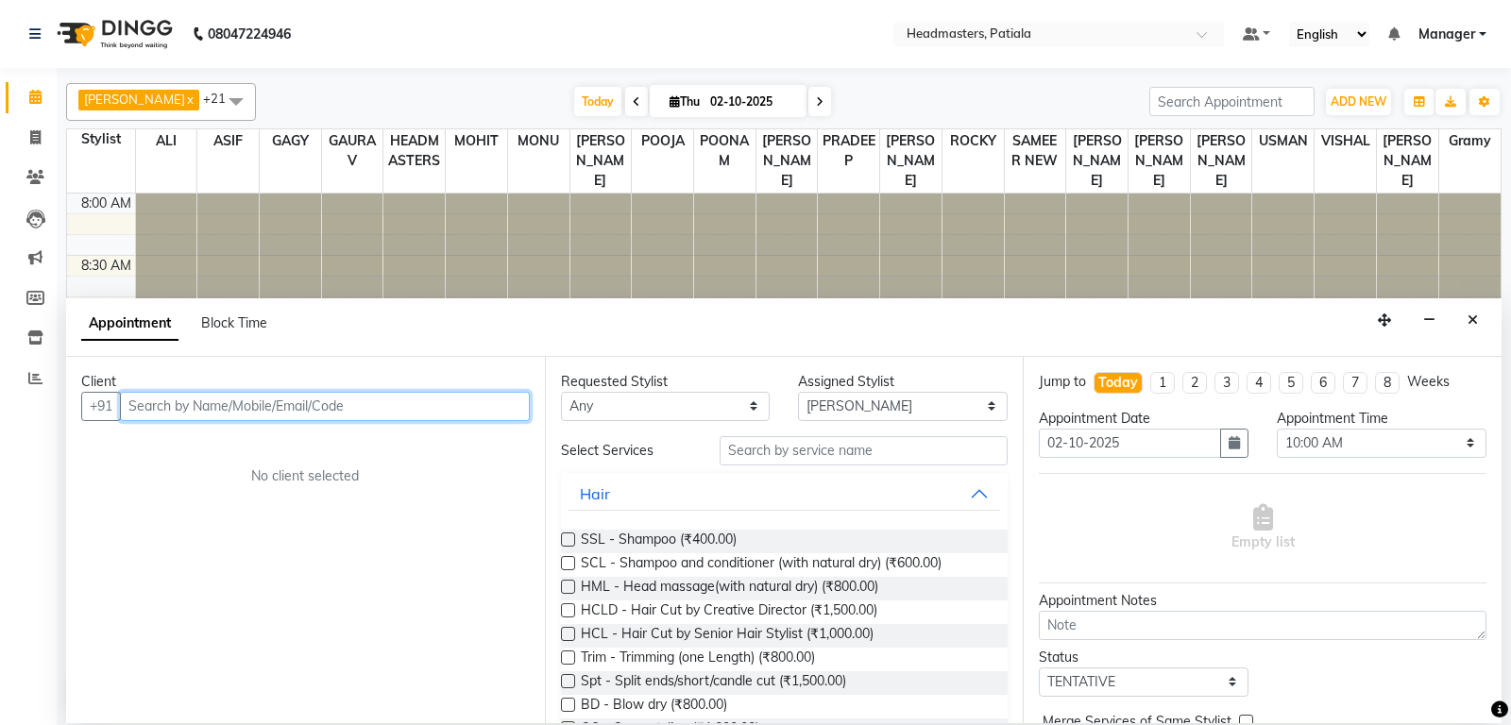
paste input "8727813780"
type input "8727813780"
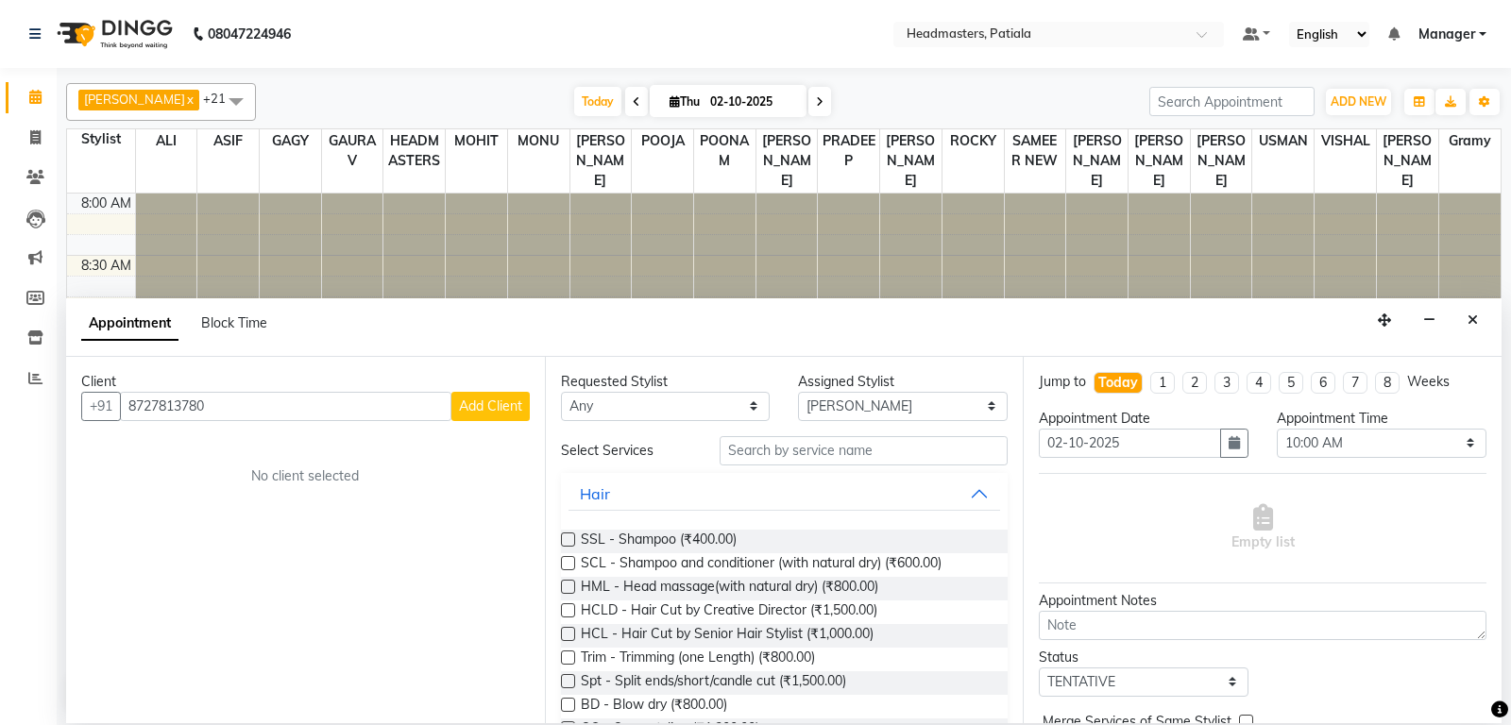
click at [475, 402] on span "Add Client" at bounding box center [490, 406] width 63 height 17
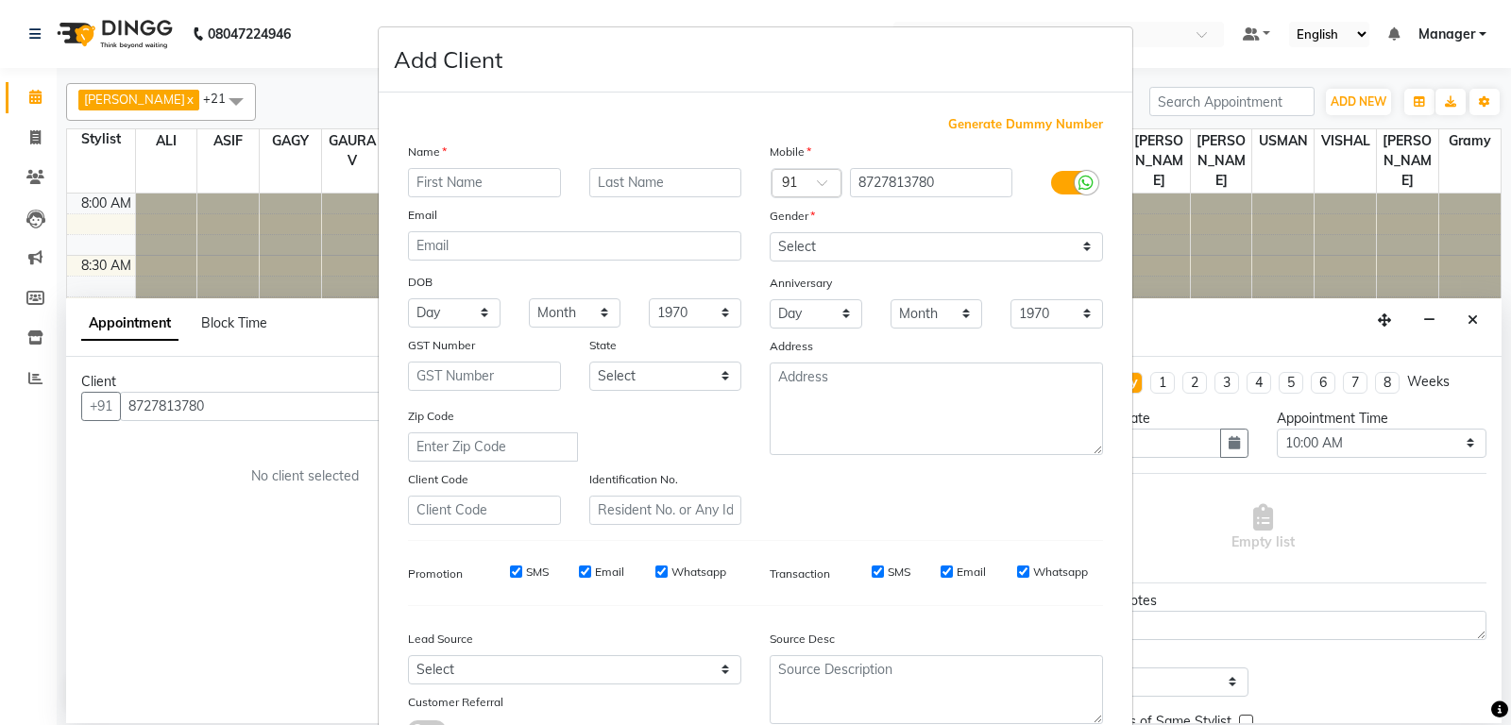
click at [458, 182] on input "text" at bounding box center [484, 182] width 153 height 29
type input "[PERSON_NAME]"
click at [770, 232] on select "Select [DEMOGRAPHIC_DATA] [DEMOGRAPHIC_DATA] Other Prefer Not To Say" at bounding box center [936, 246] width 333 height 29
select select "[DEMOGRAPHIC_DATA]"
click option "[DEMOGRAPHIC_DATA]" at bounding box center [0, 0] width 0 height 0
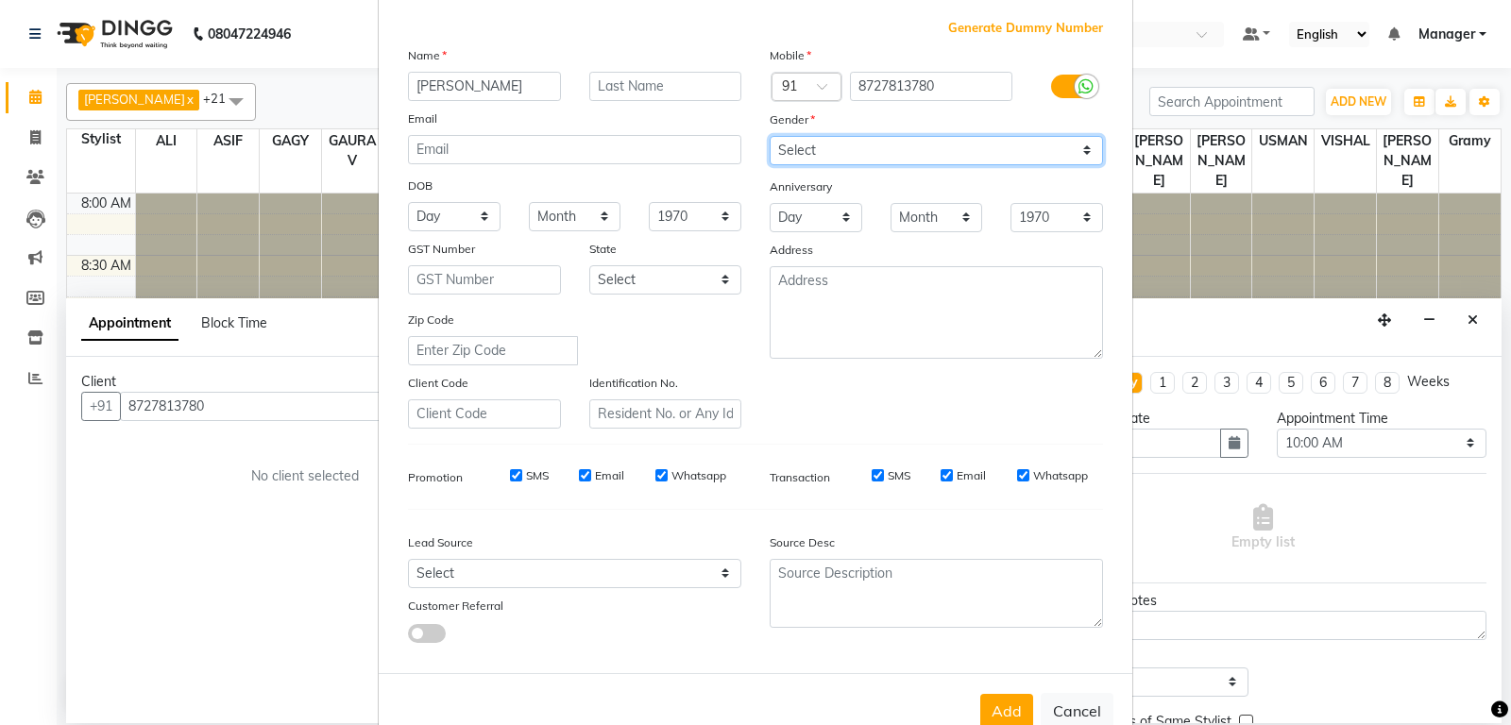
scroll to position [151, 0]
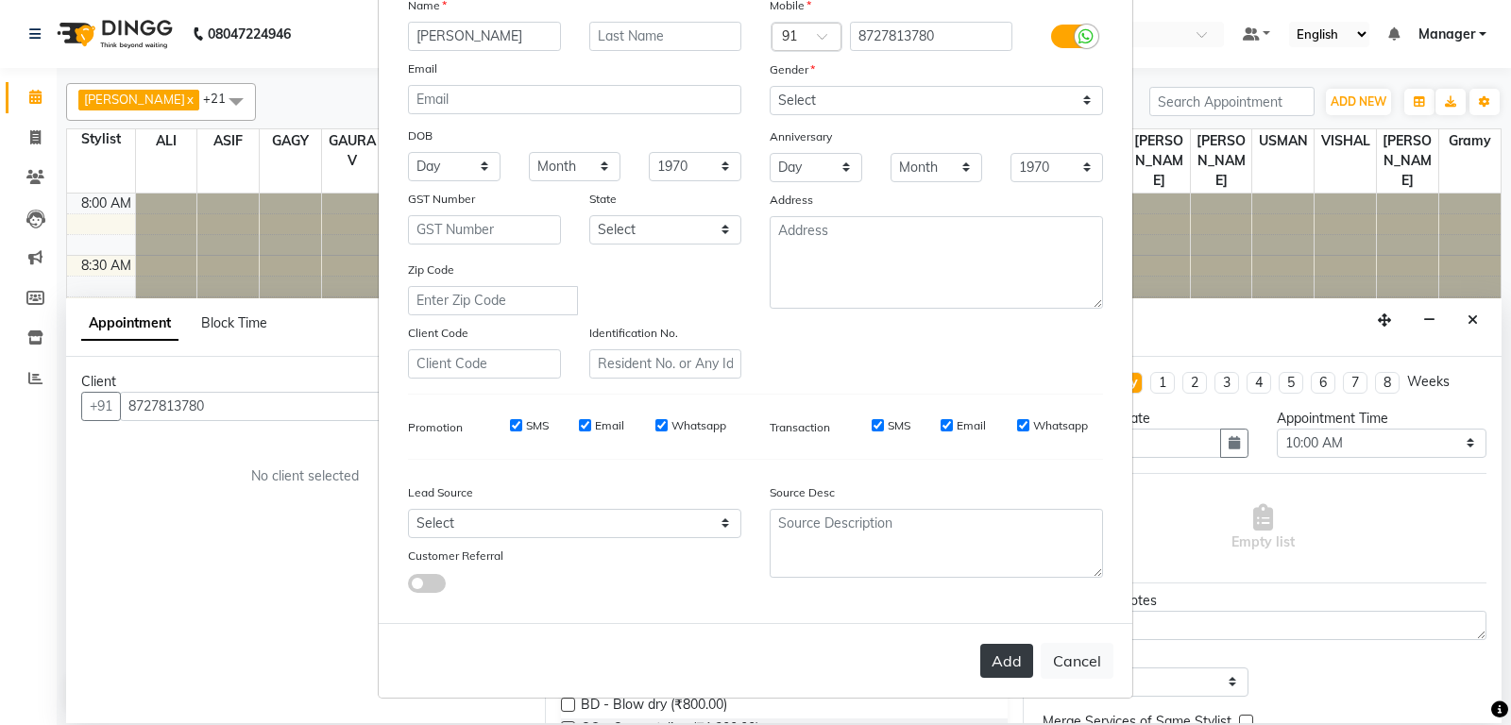
click at [1008, 669] on button "Add" at bounding box center [1006, 661] width 53 height 34
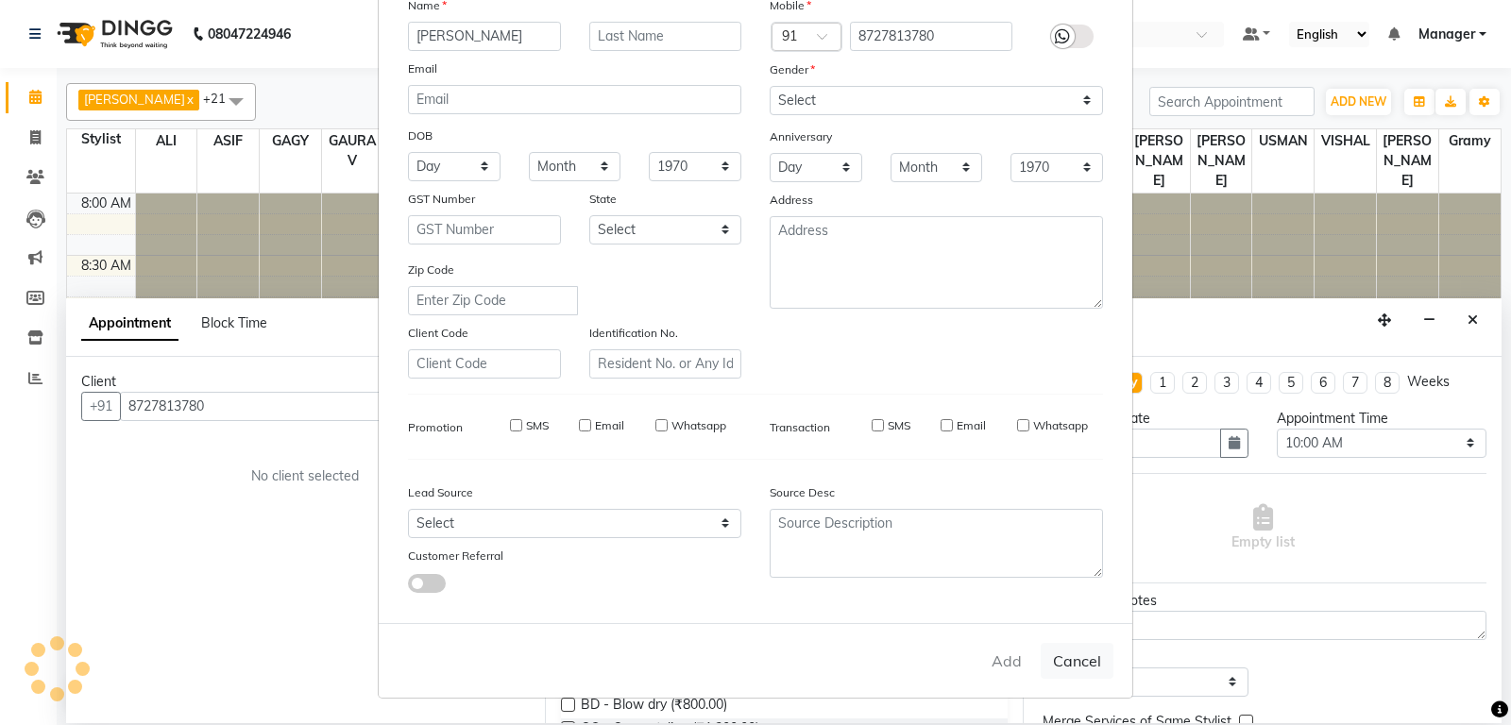
select select
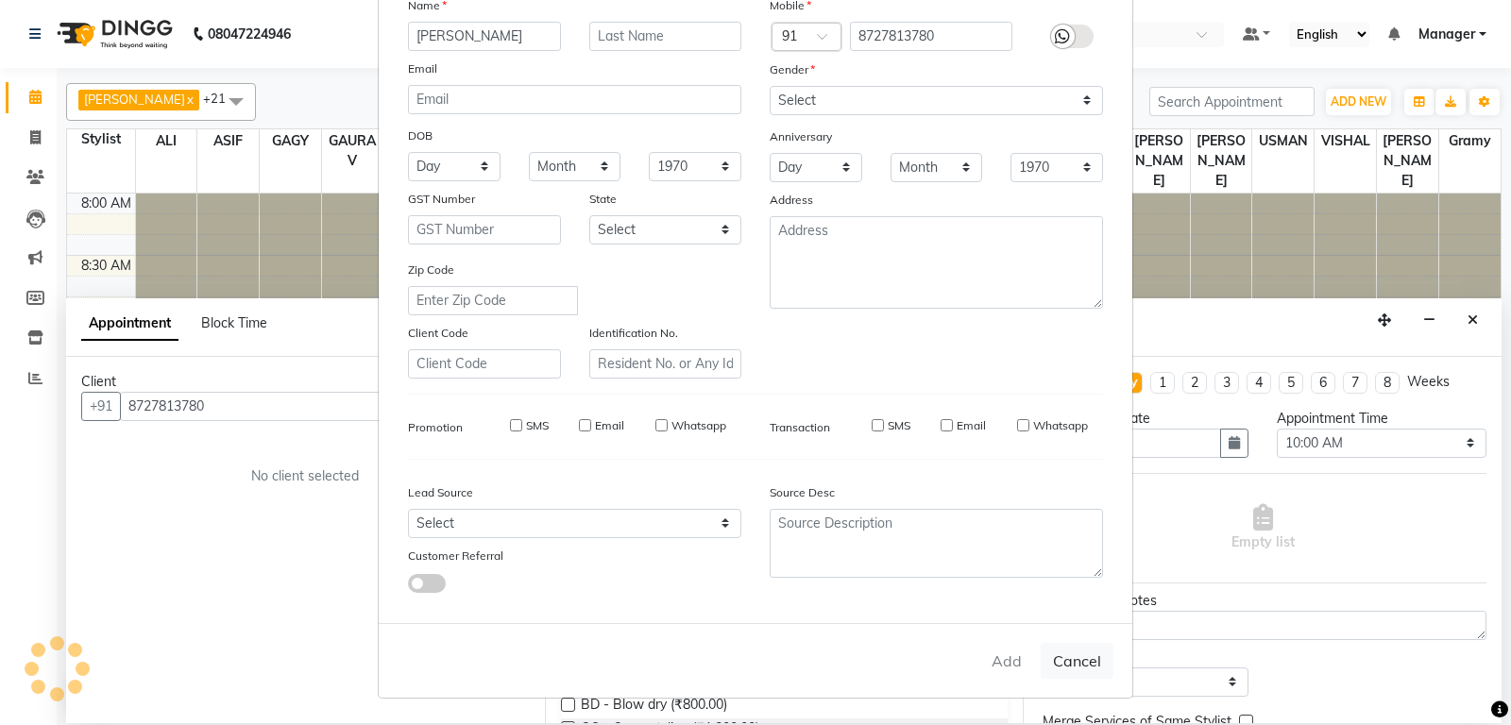
select select
checkbox input "false"
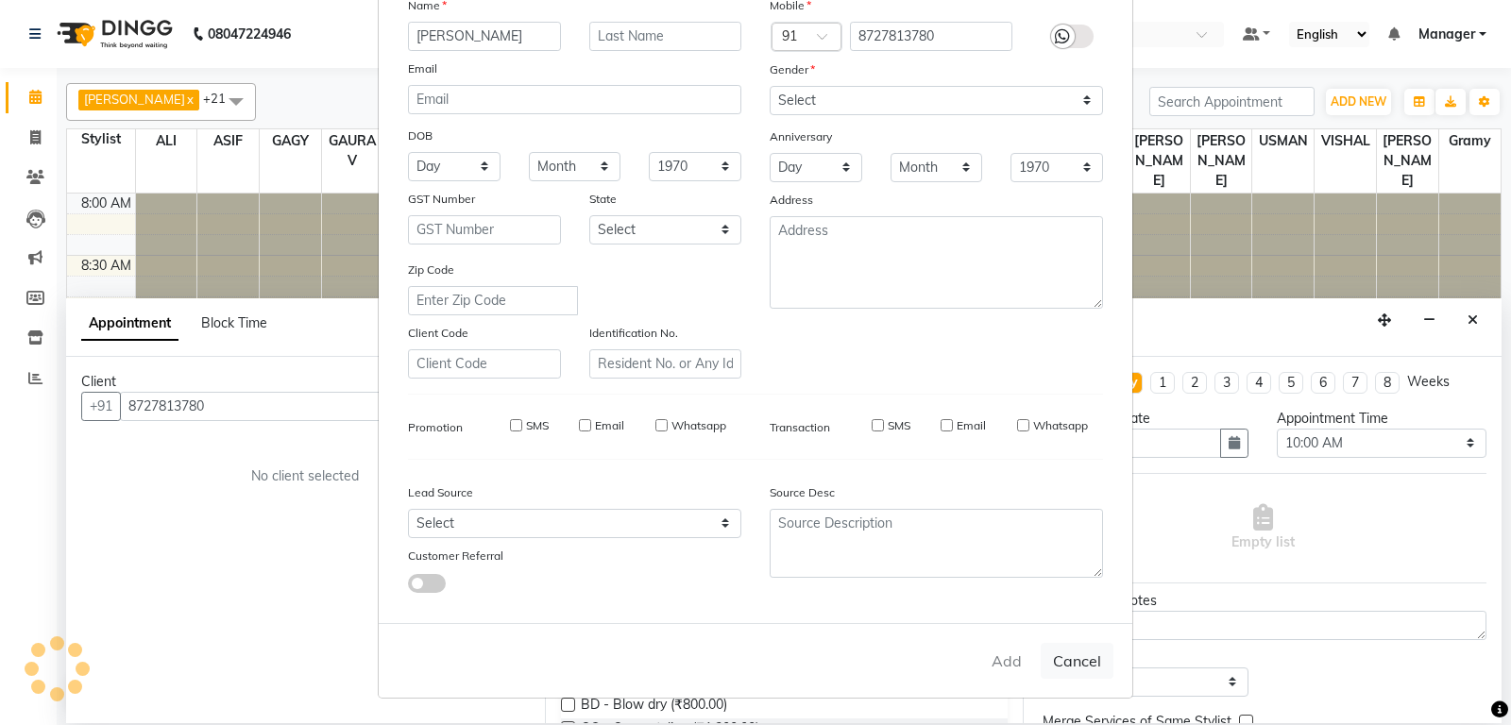
checkbox input "false"
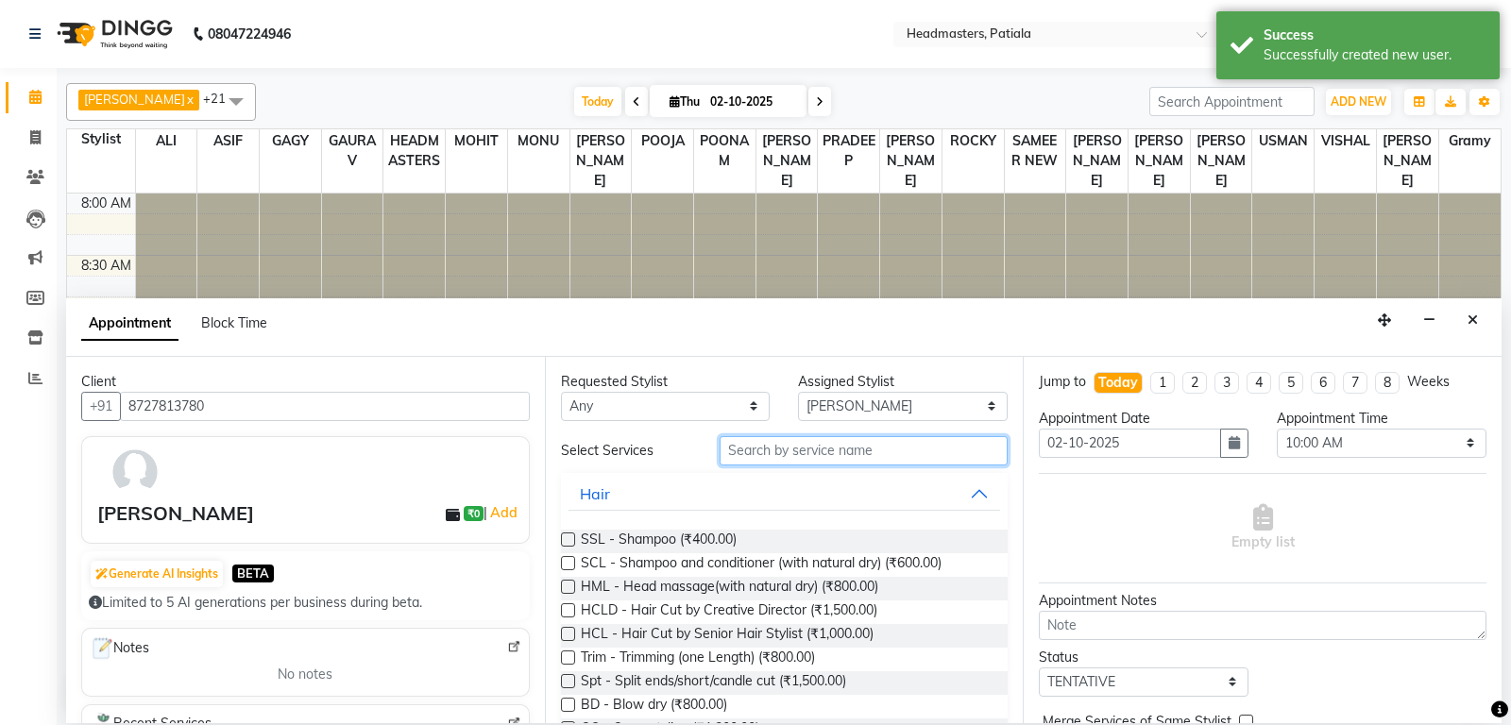
click at [749, 445] on input "text" at bounding box center [864, 450] width 289 height 29
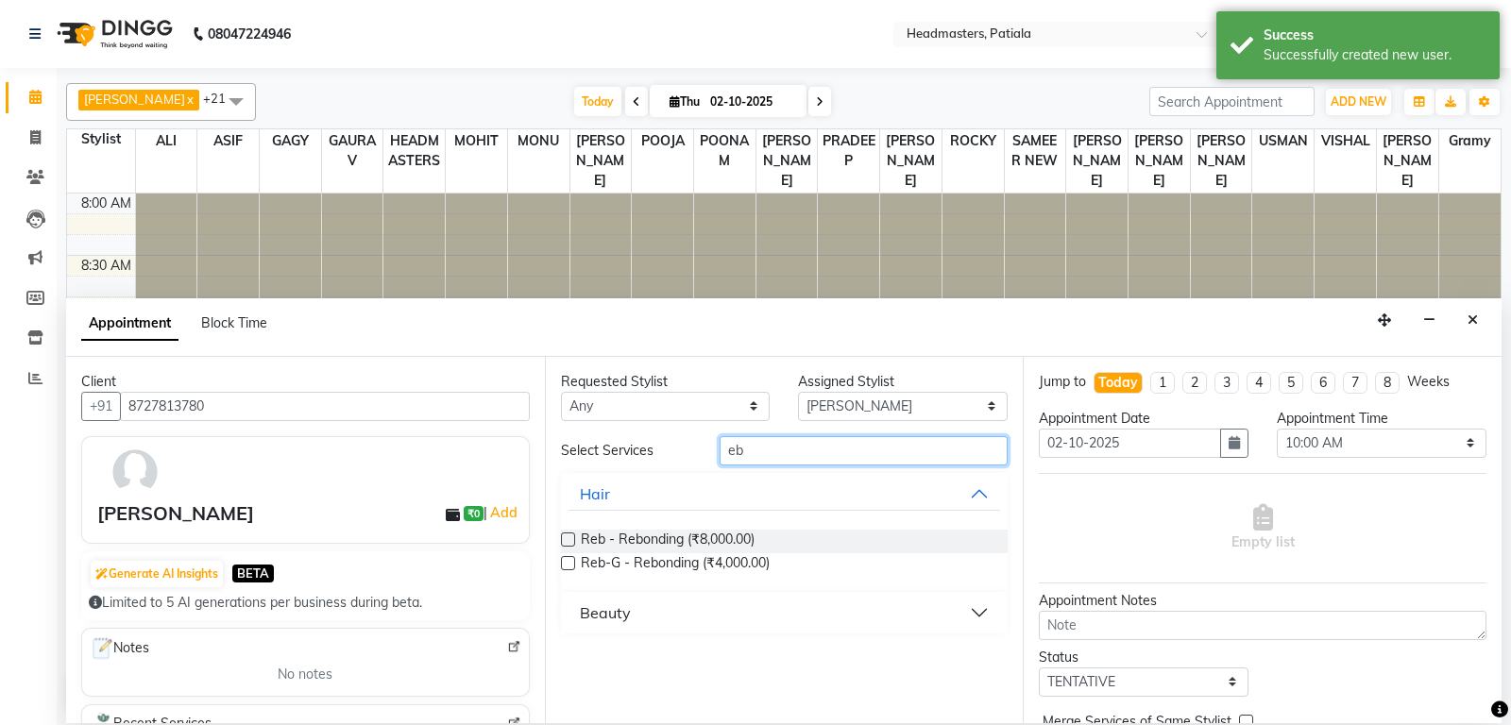
type input "eb"
click at [684, 603] on button "Beauty" at bounding box center [784, 613] width 432 height 34
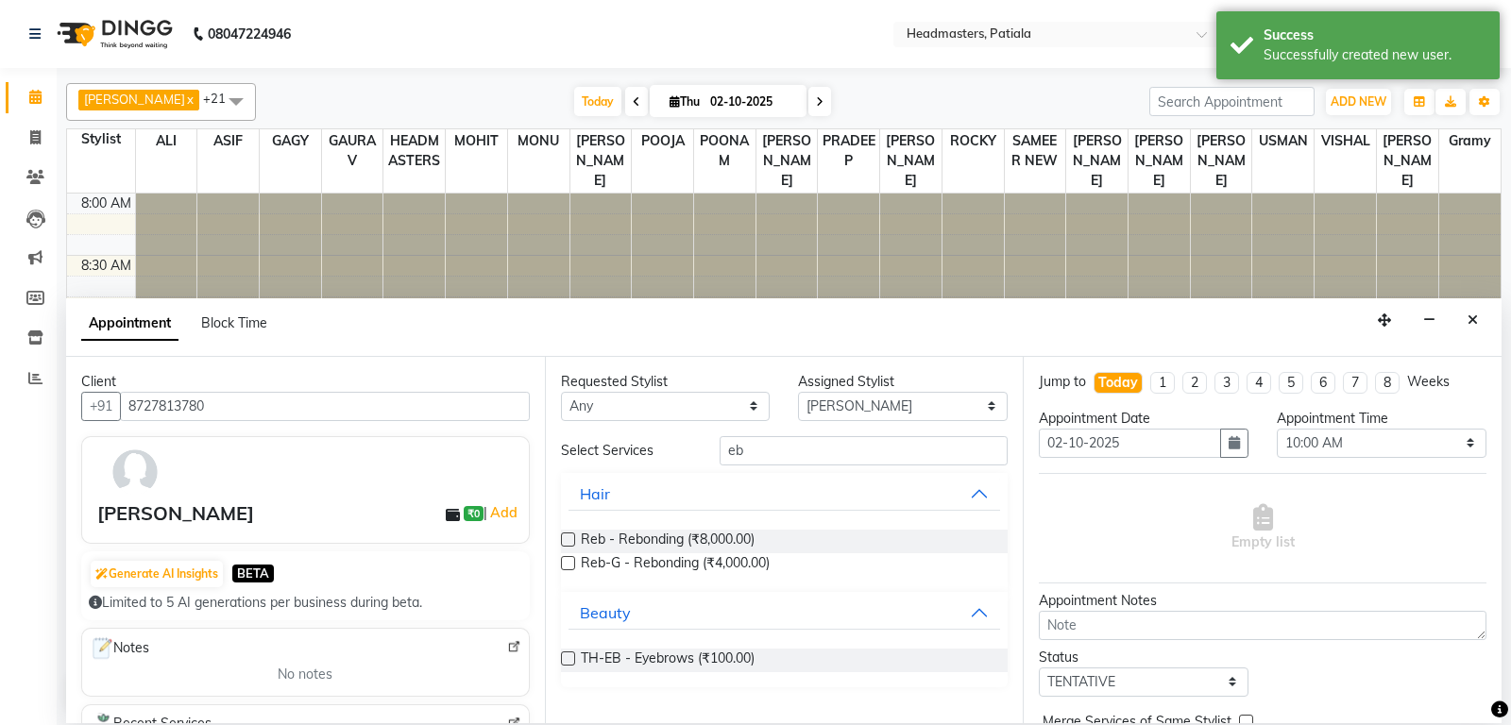
click at [570, 659] on label at bounding box center [568, 659] width 14 height 14
click at [570, 659] on input "checkbox" at bounding box center [567, 660] width 12 height 12
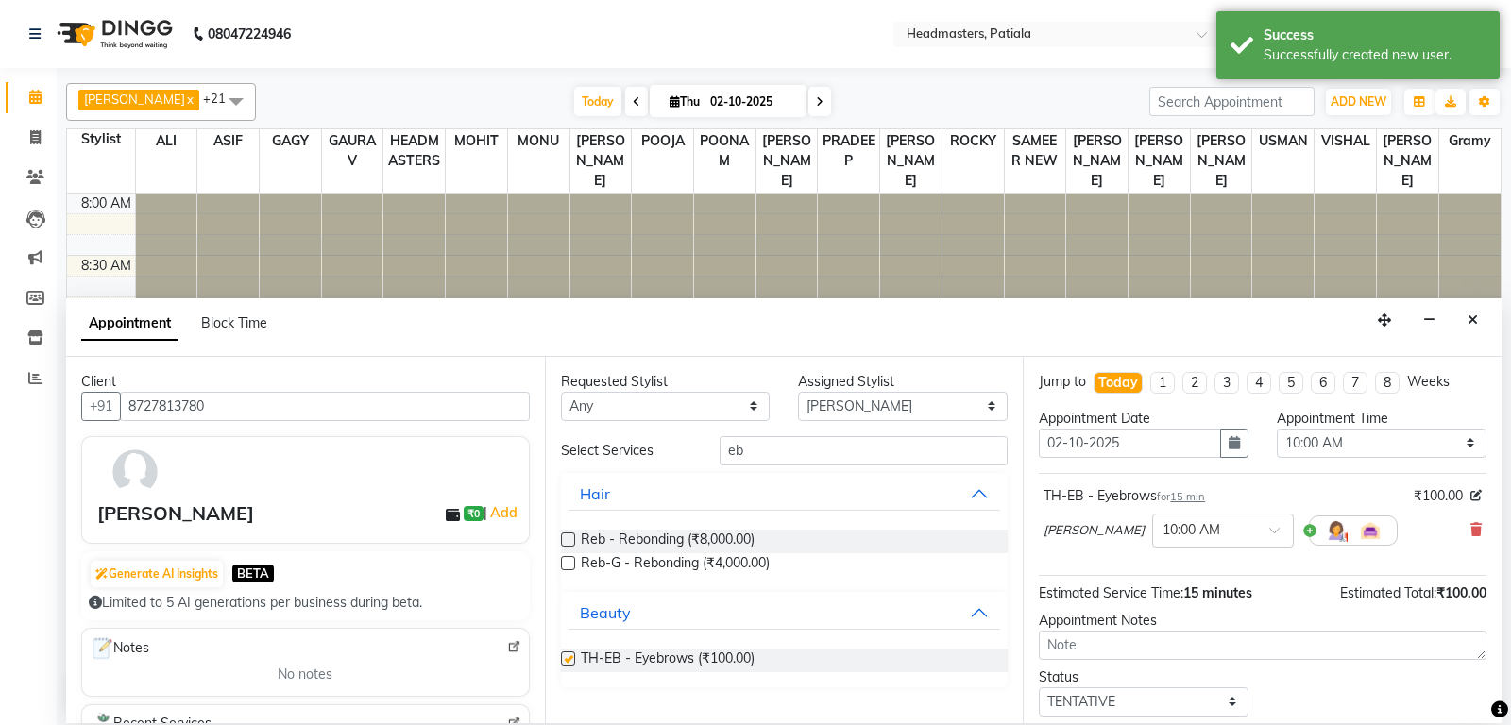
checkbox input "false"
click at [777, 459] on input "eb" at bounding box center [864, 450] width 289 height 29
type input "e"
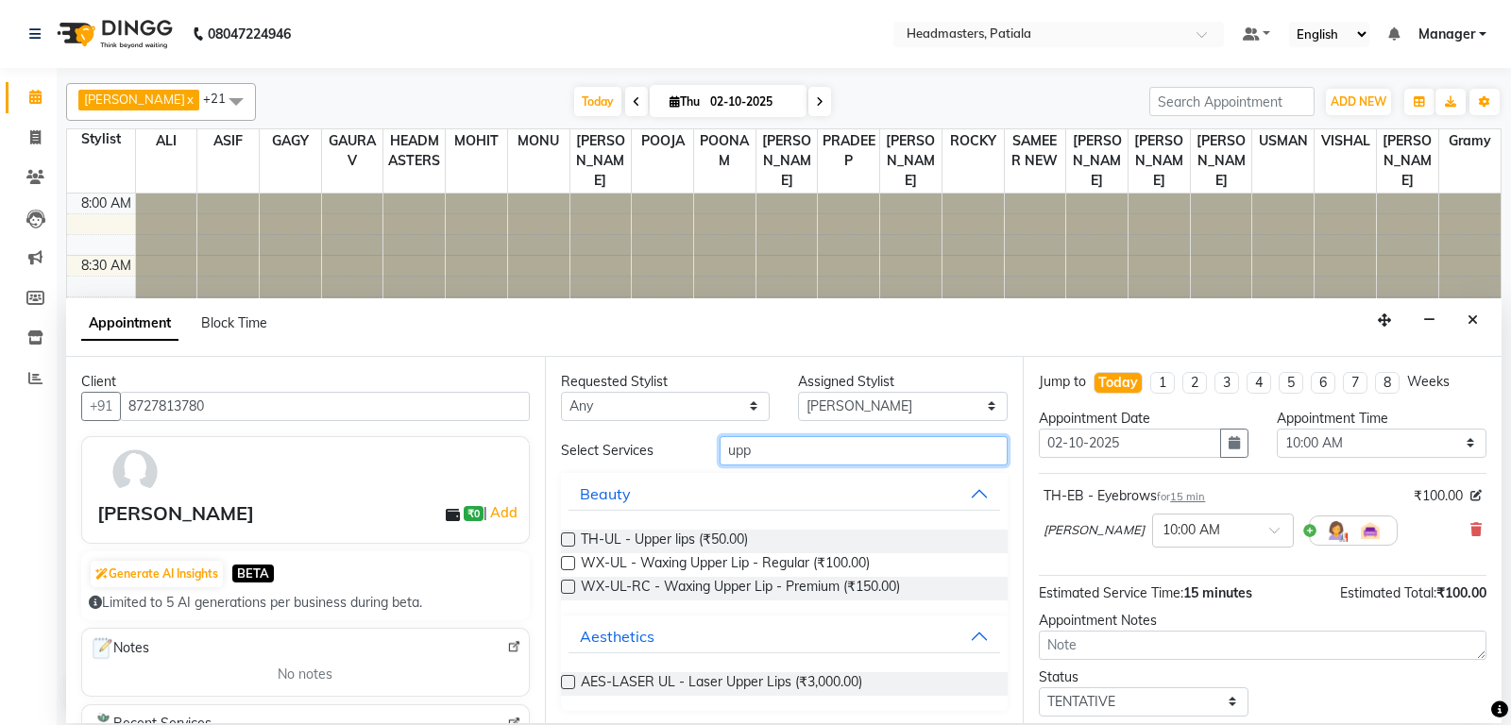
type input "upp"
click at [568, 541] on label at bounding box center [568, 540] width 14 height 14
click at [568, 541] on input "checkbox" at bounding box center [567, 541] width 12 height 12
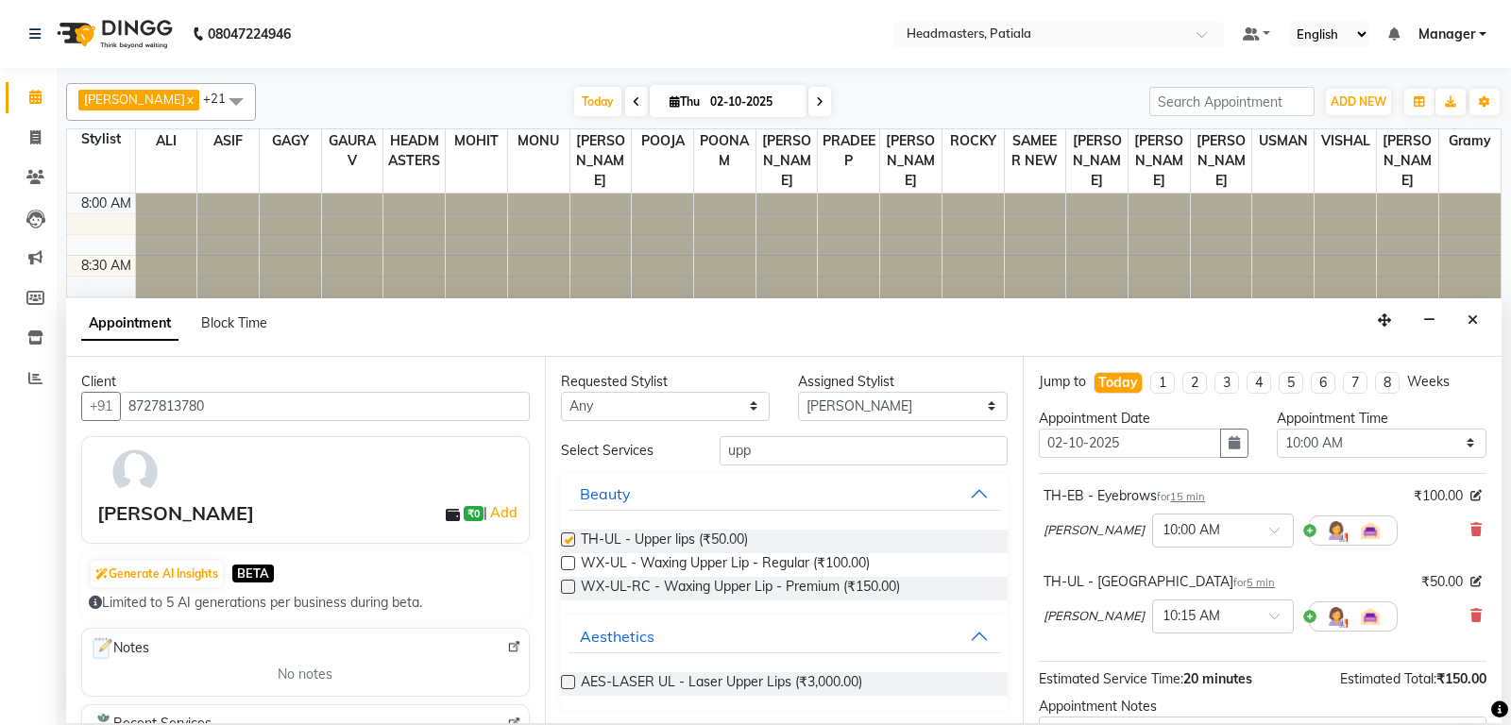
checkbox input "false"
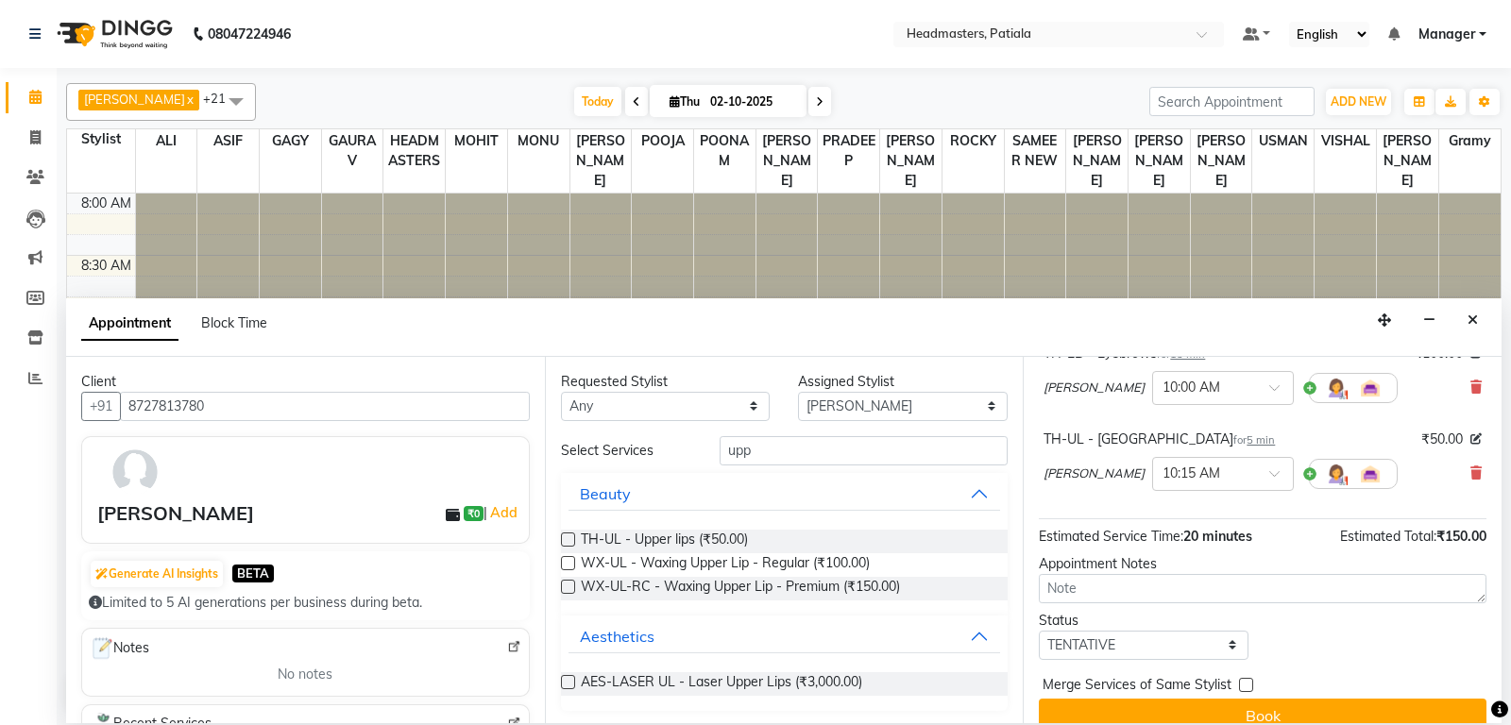
scroll to position [165, 0]
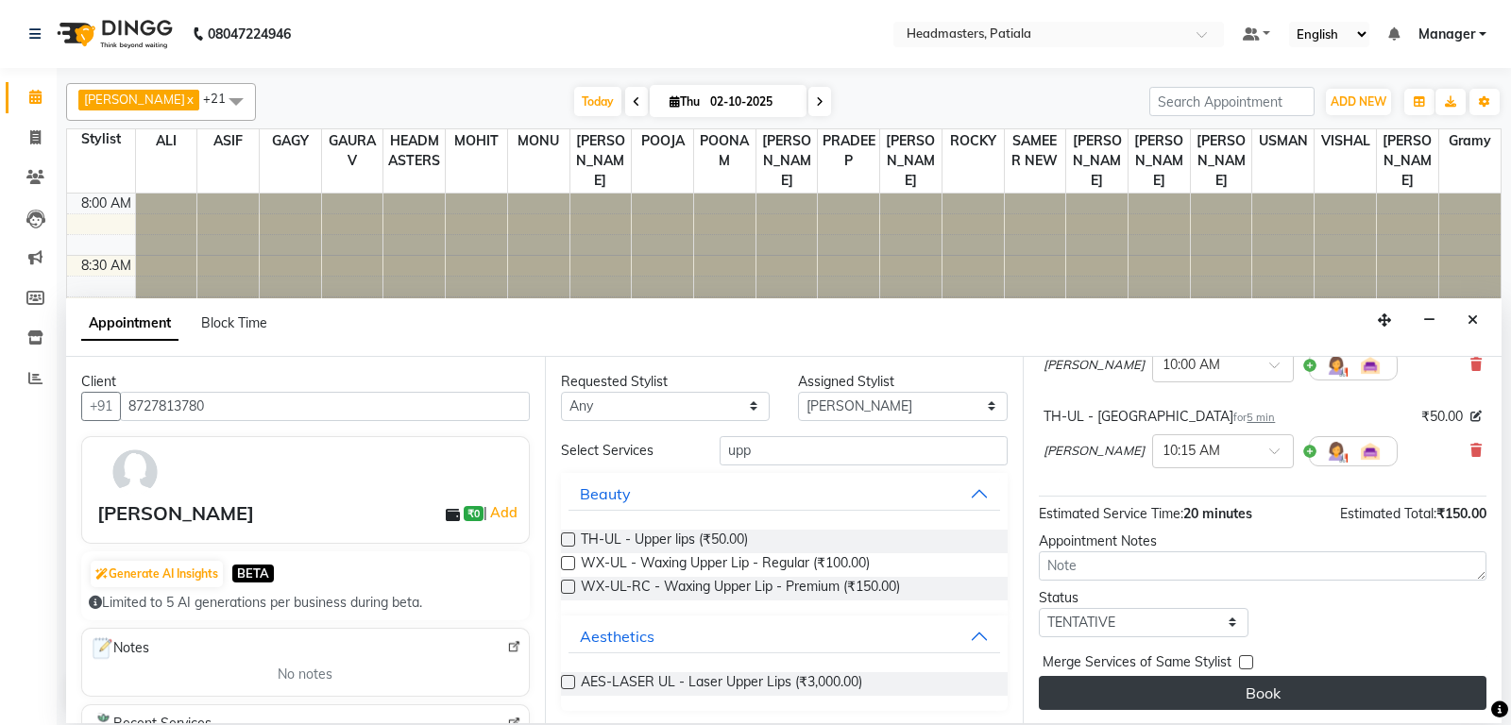
click at [1194, 690] on button "Book" at bounding box center [1263, 693] width 448 height 34
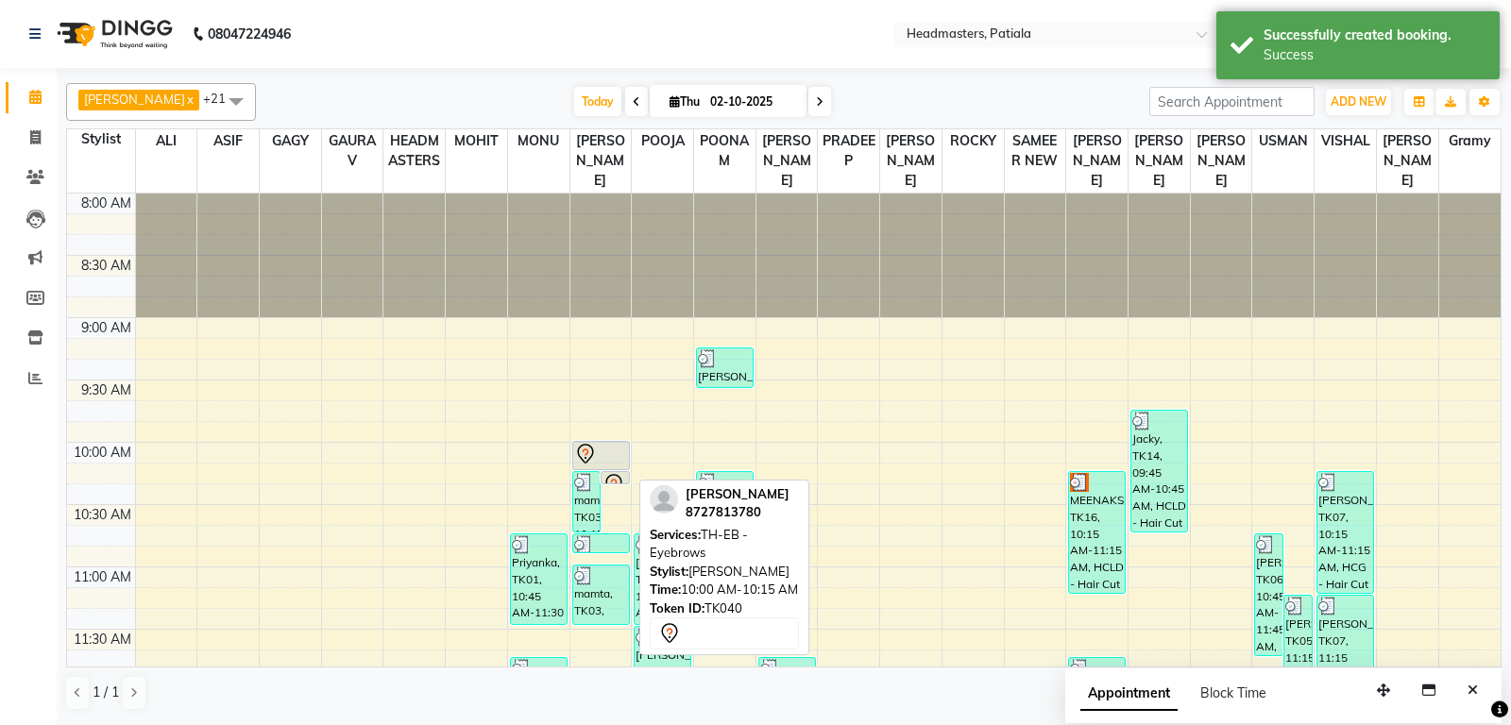
click at [601, 466] on div at bounding box center [601, 454] width 54 height 23
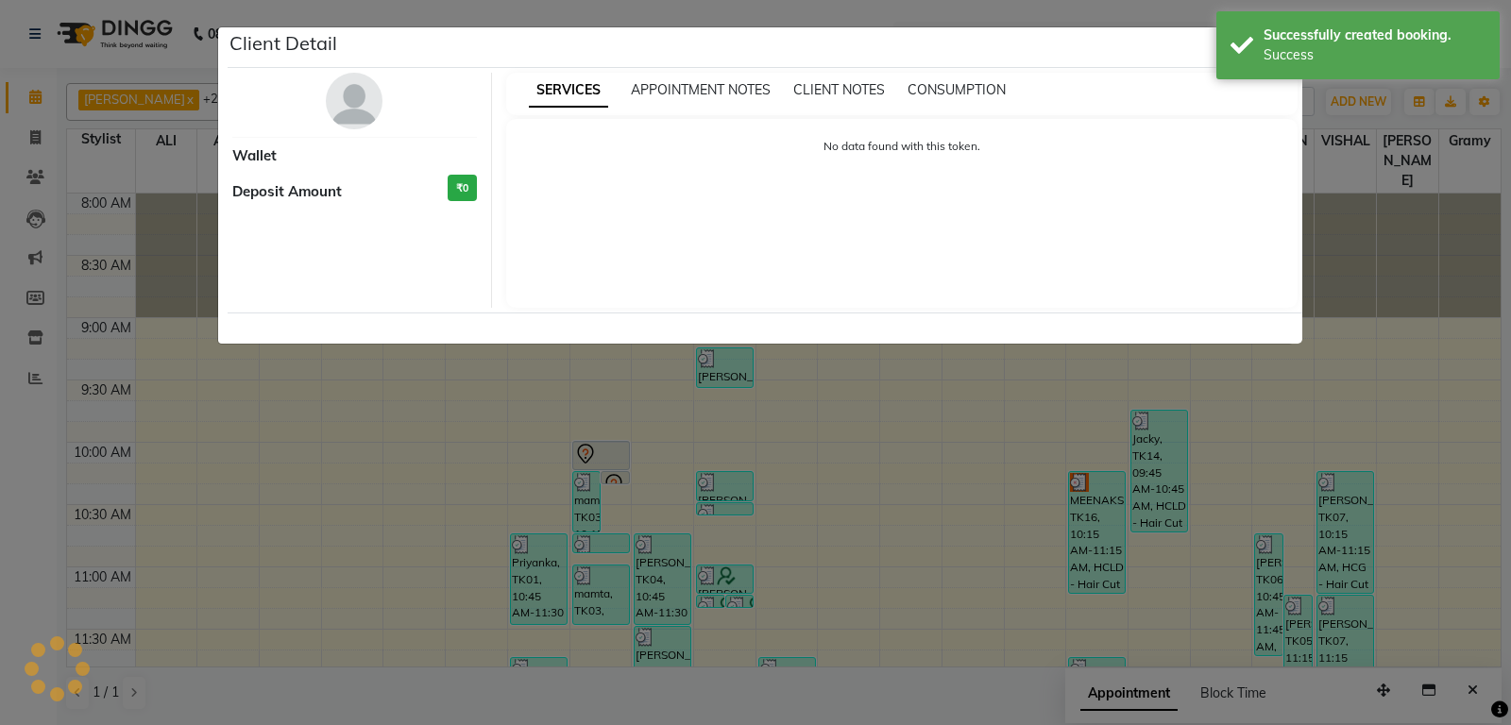
select select "7"
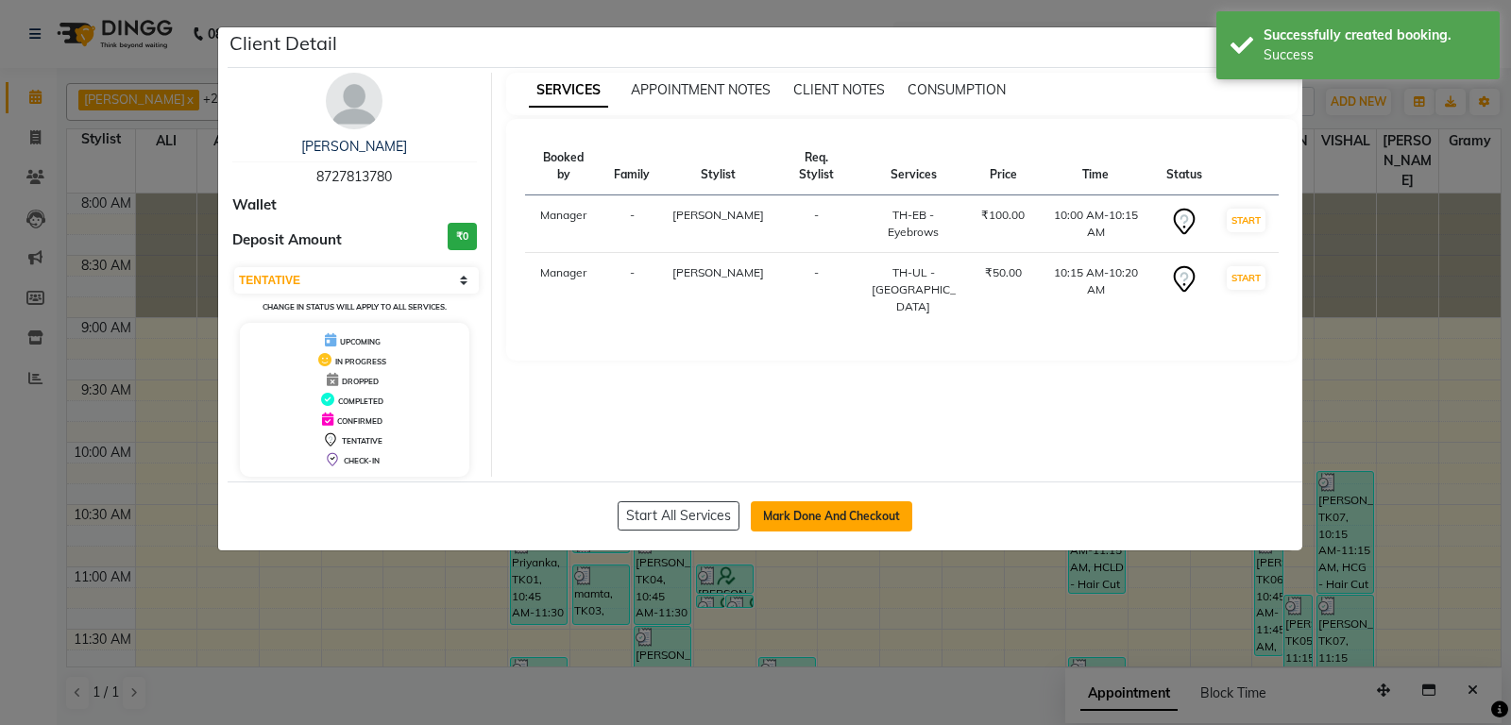
click at [802, 515] on button "Mark Done And Checkout" at bounding box center [831, 516] width 161 height 30
select select "service"
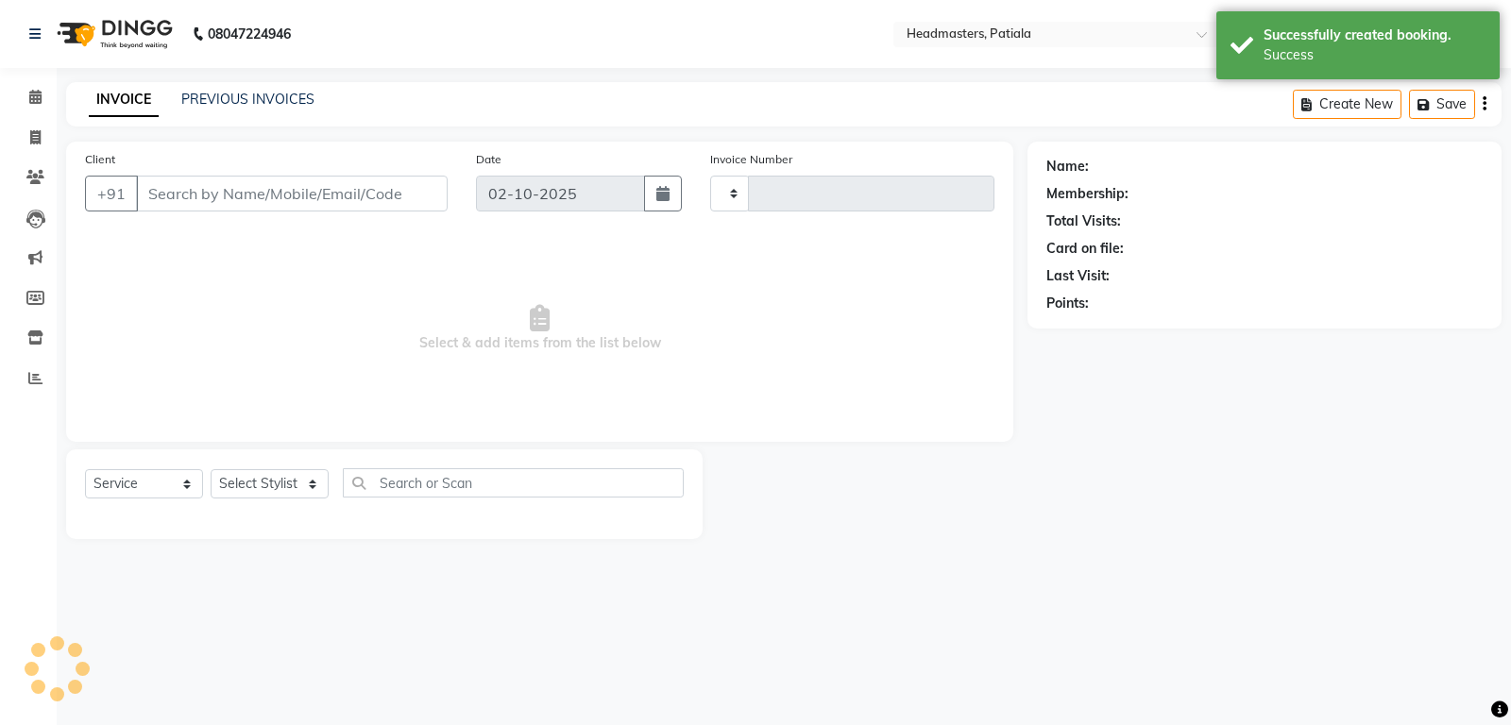
type input "7487"
select select "6602"
type input "8727813780"
select select "51096"
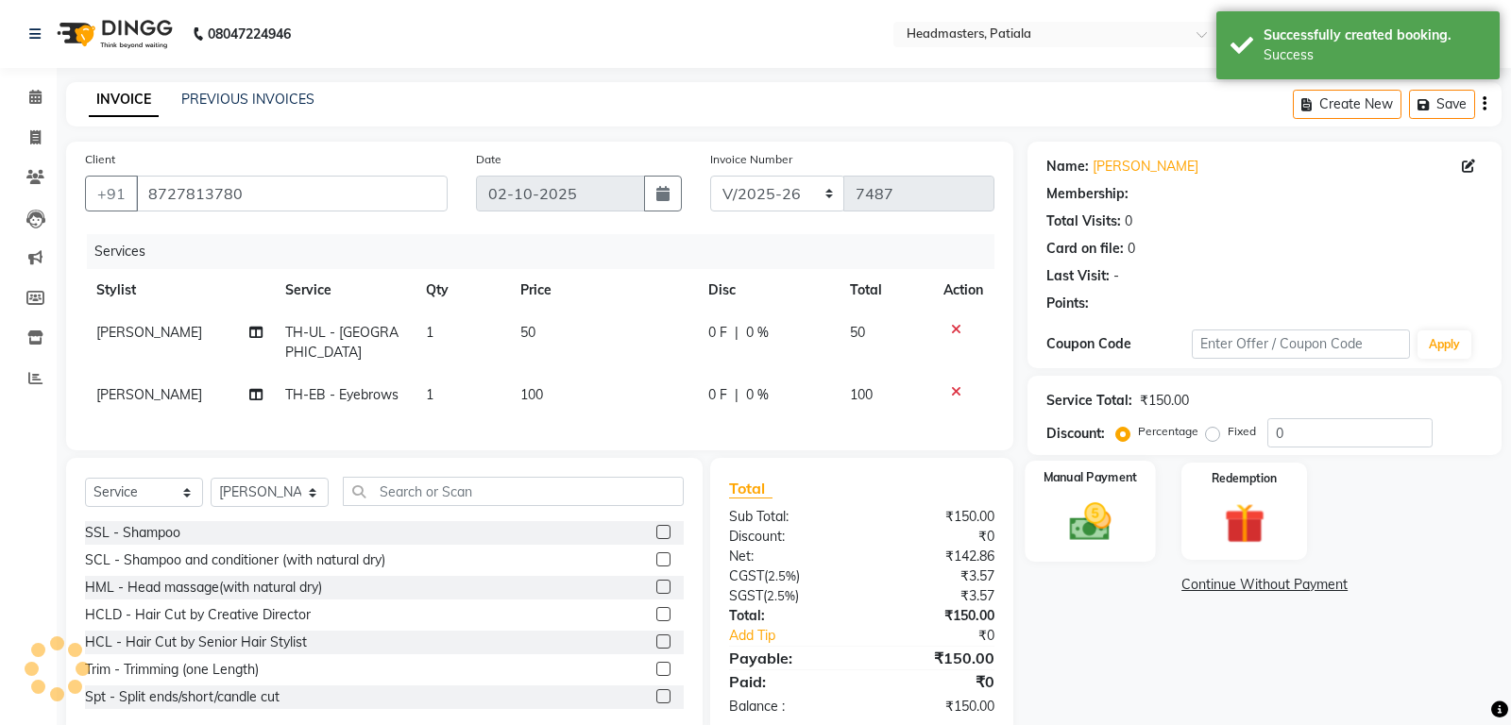
click at [1075, 503] on img at bounding box center [1091, 522] width 68 height 48
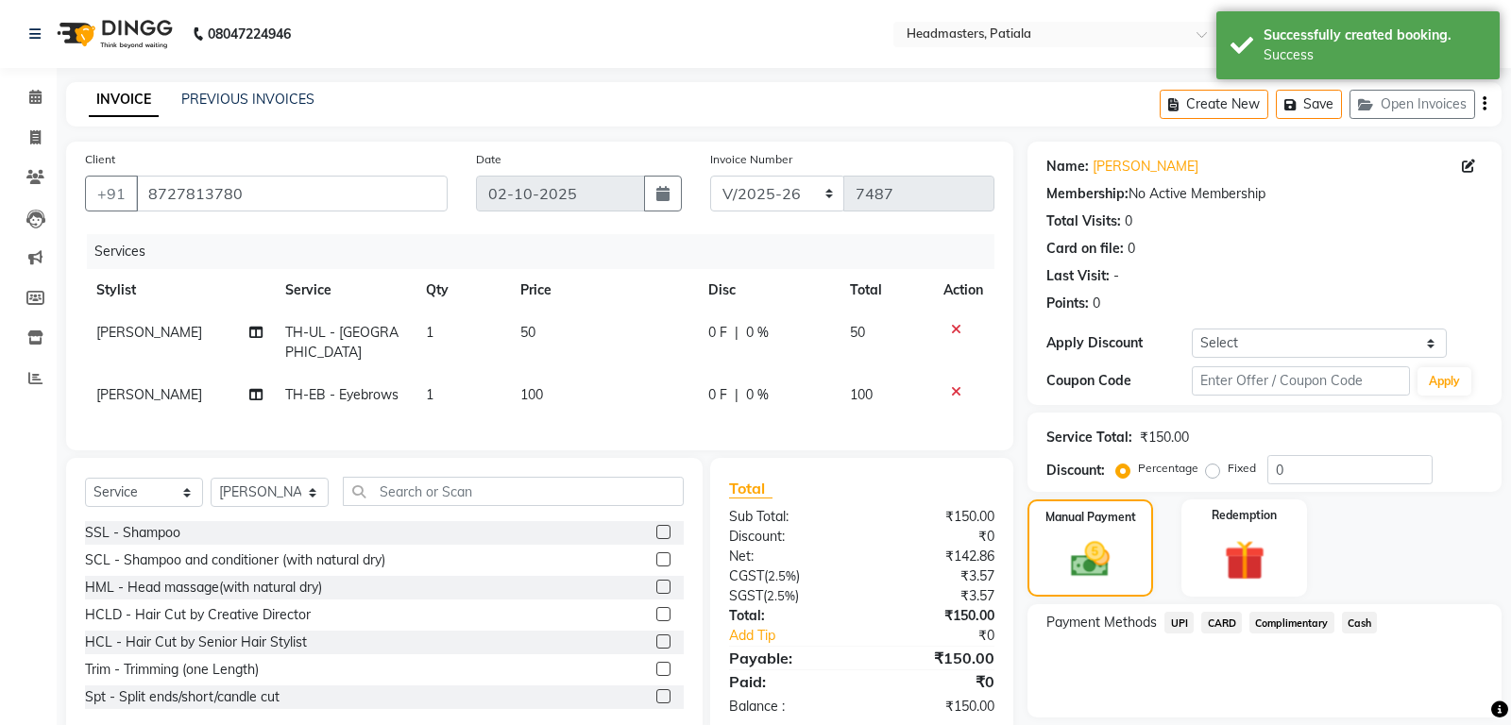
click at [1364, 609] on div "Payment Methods UPI CARD Complimentary Cash" at bounding box center [1264, 660] width 474 height 113
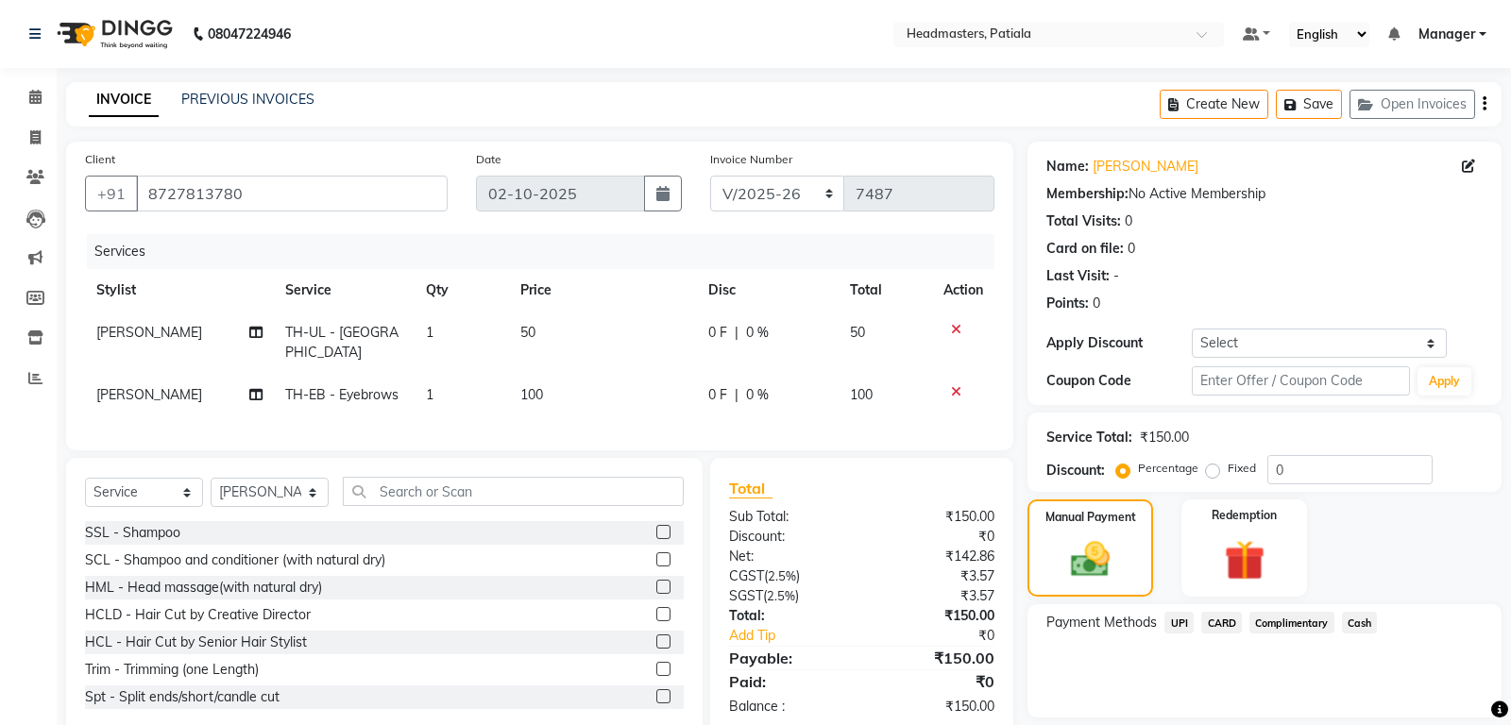
click at [1363, 621] on span "Cash" at bounding box center [1360, 623] width 36 height 22
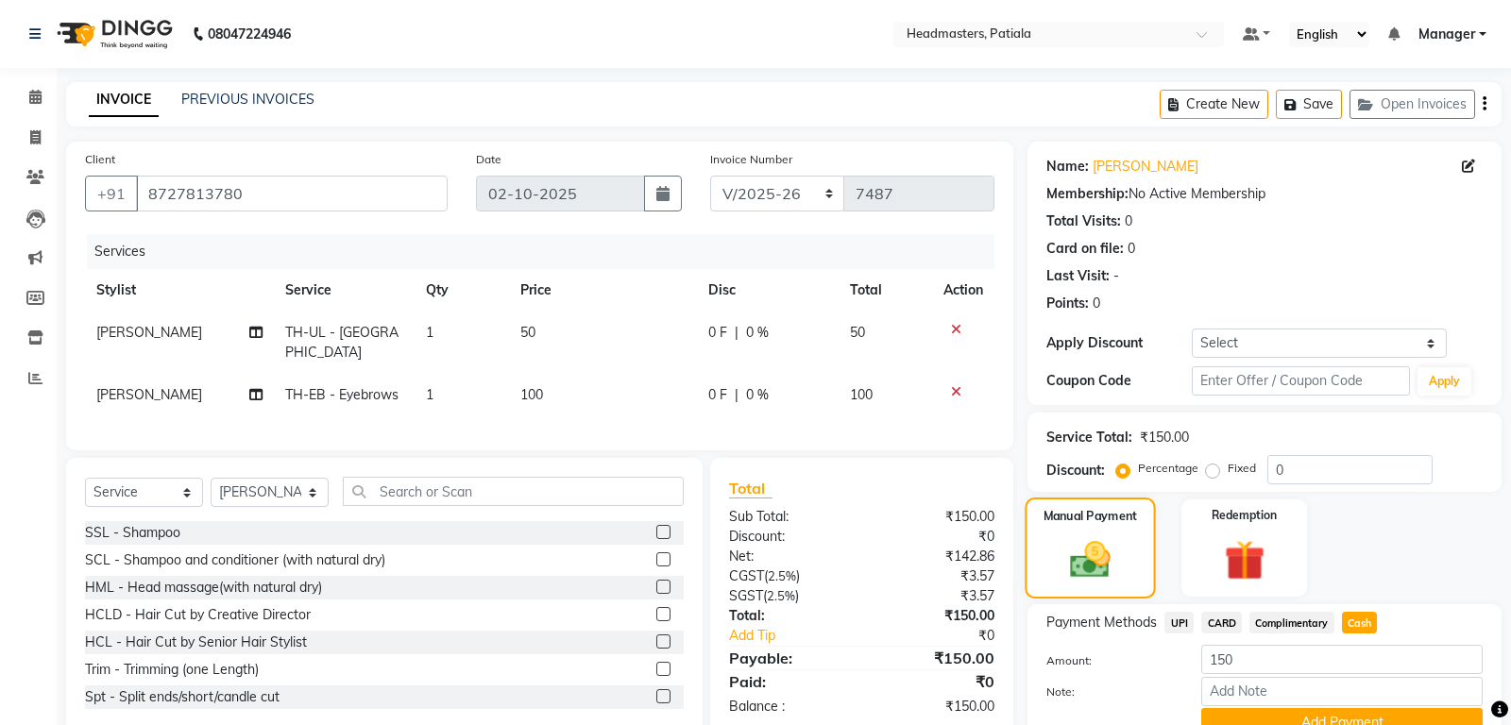
click at [1330, 641] on div "Payment Methods UPI CARD Complimentary Cash Amount: 150 Note: Add Payment" at bounding box center [1264, 675] width 436 height 126
click at [1329, 708] on button "Add Payment" at bounding box center [1341, 722] width 281 height 29
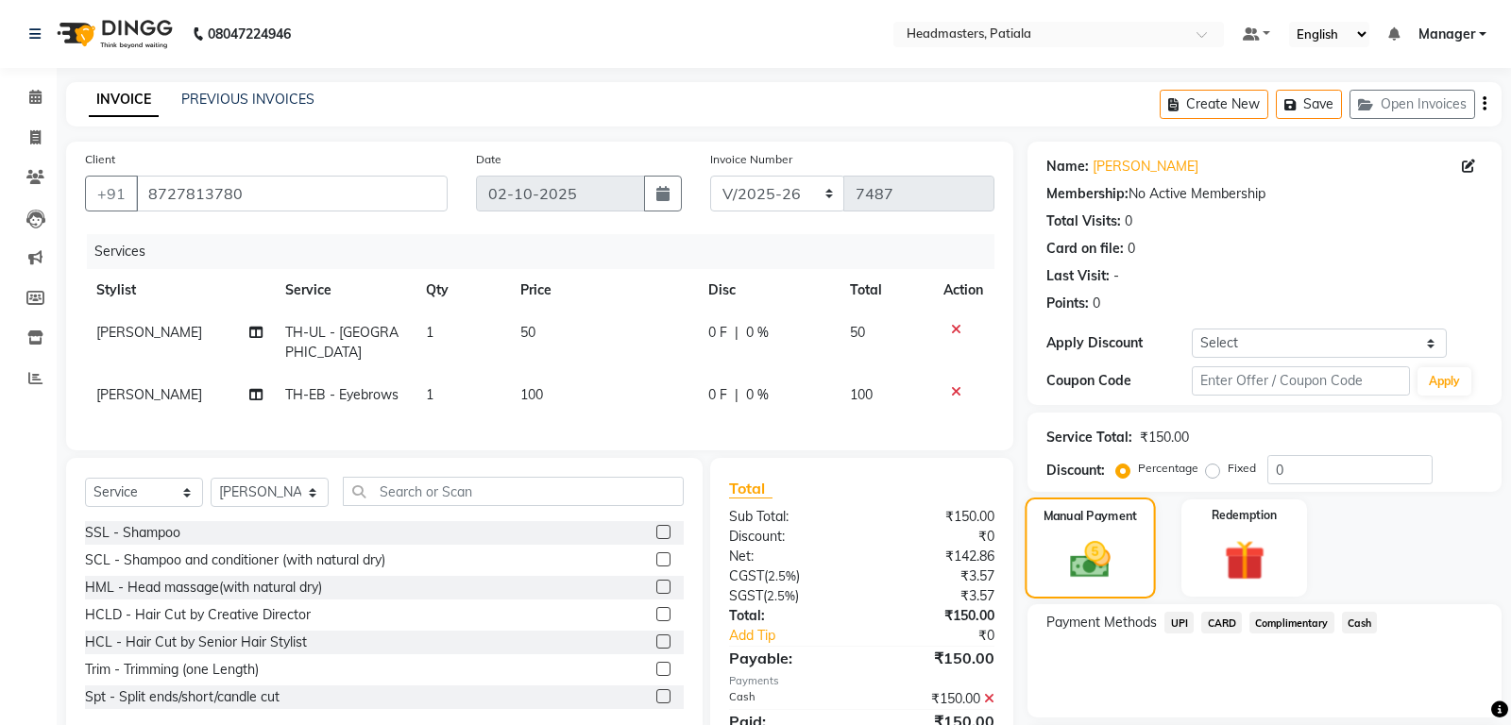
scroll to position [87, 0]
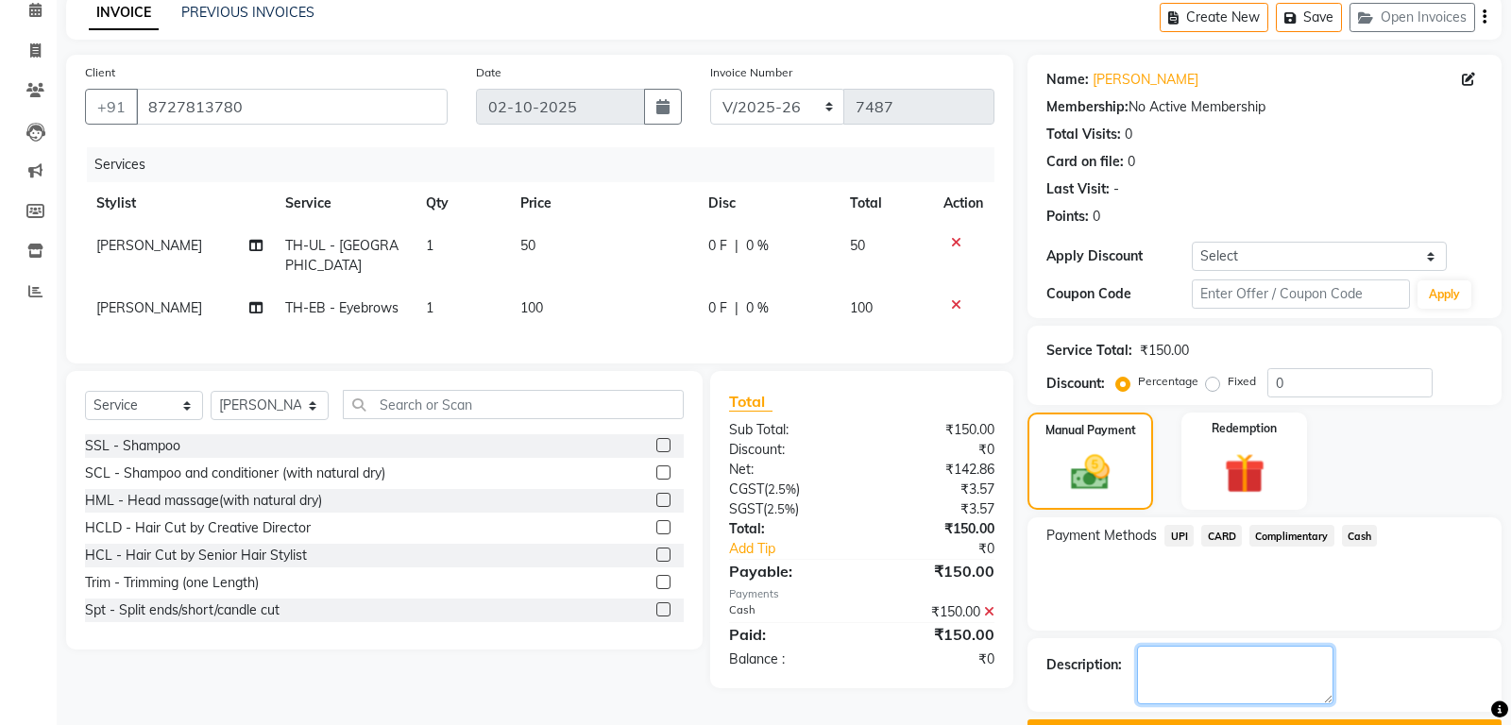
click at [1291, 681] on textarea at bounding box center [1235, 675] width 196 height 59
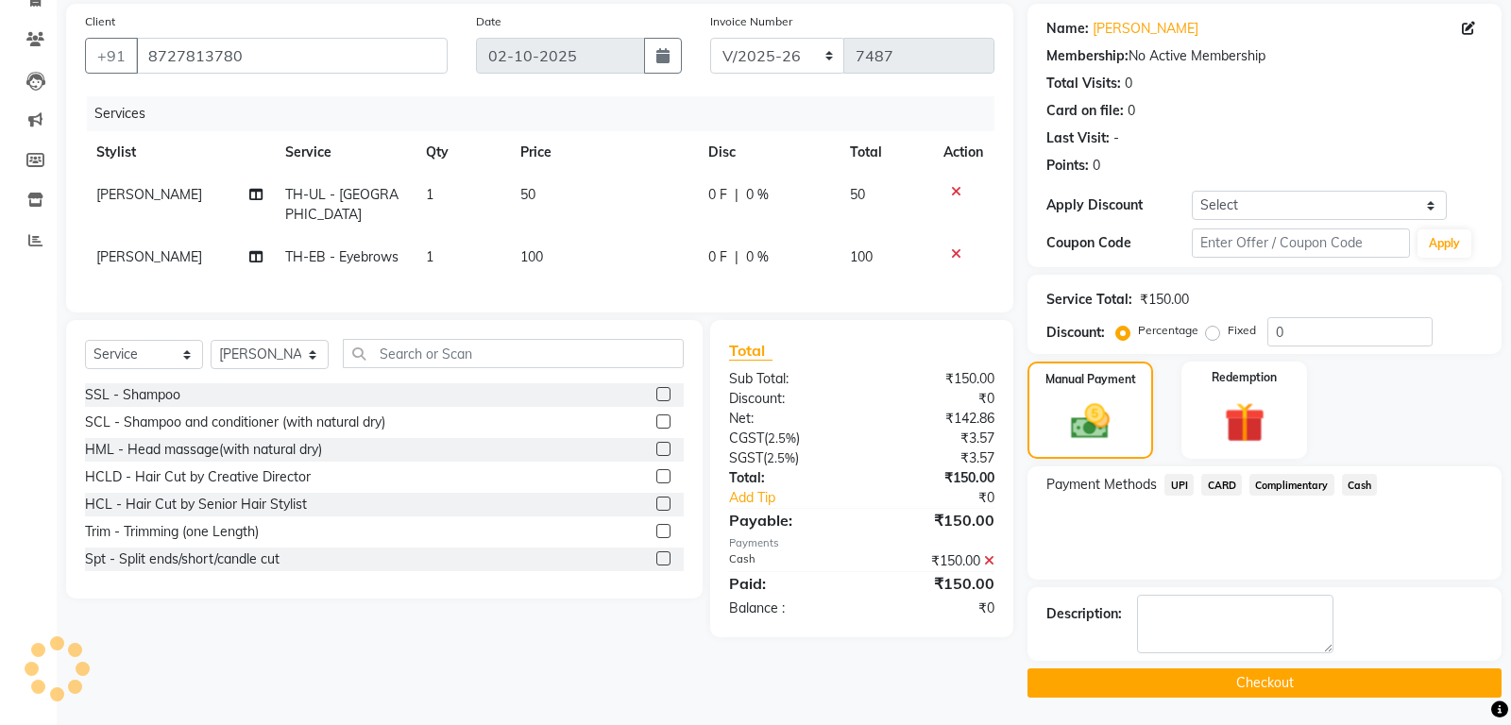
click at [1233, 671] on button "Checkout" at bounding box center [1264, 683] width 474 height 29
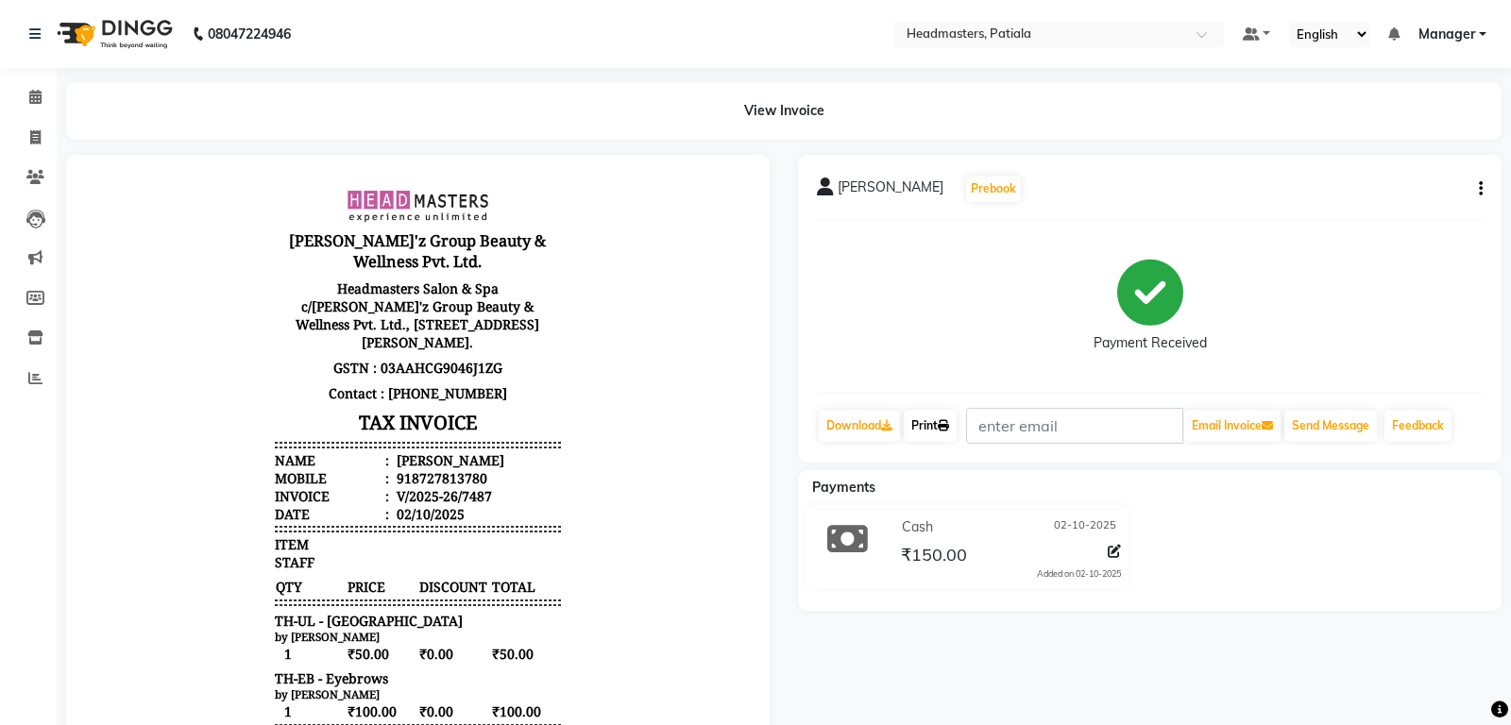
click at [938, 432] on link "Print" at bounding box center [930, 426] width 53 height 32
click at [930, 428] on link "Print" at bounding box center [930, 426] width 53 height 32
click at [30, 95] on icon at bounding box center [35, 97] width 12 height 14
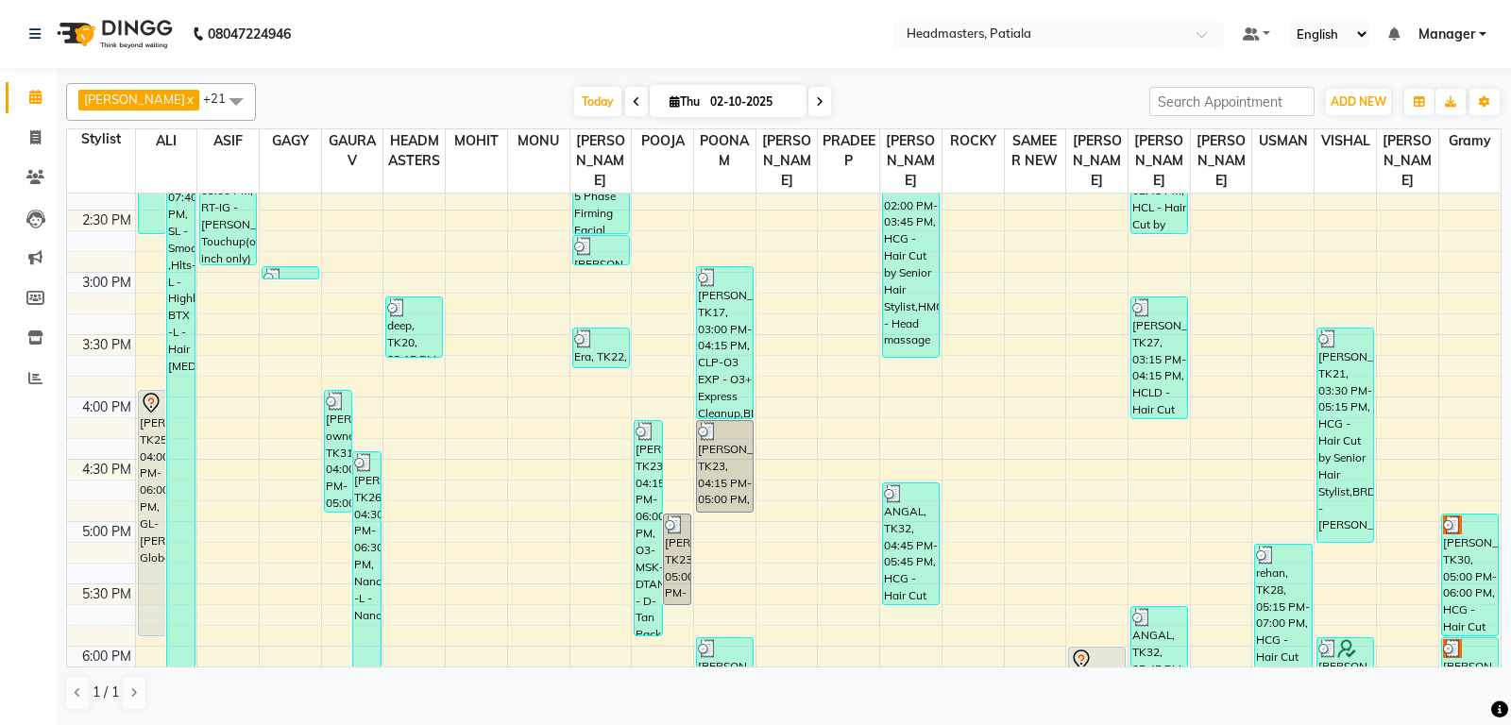
scroll to position [1190, 0]
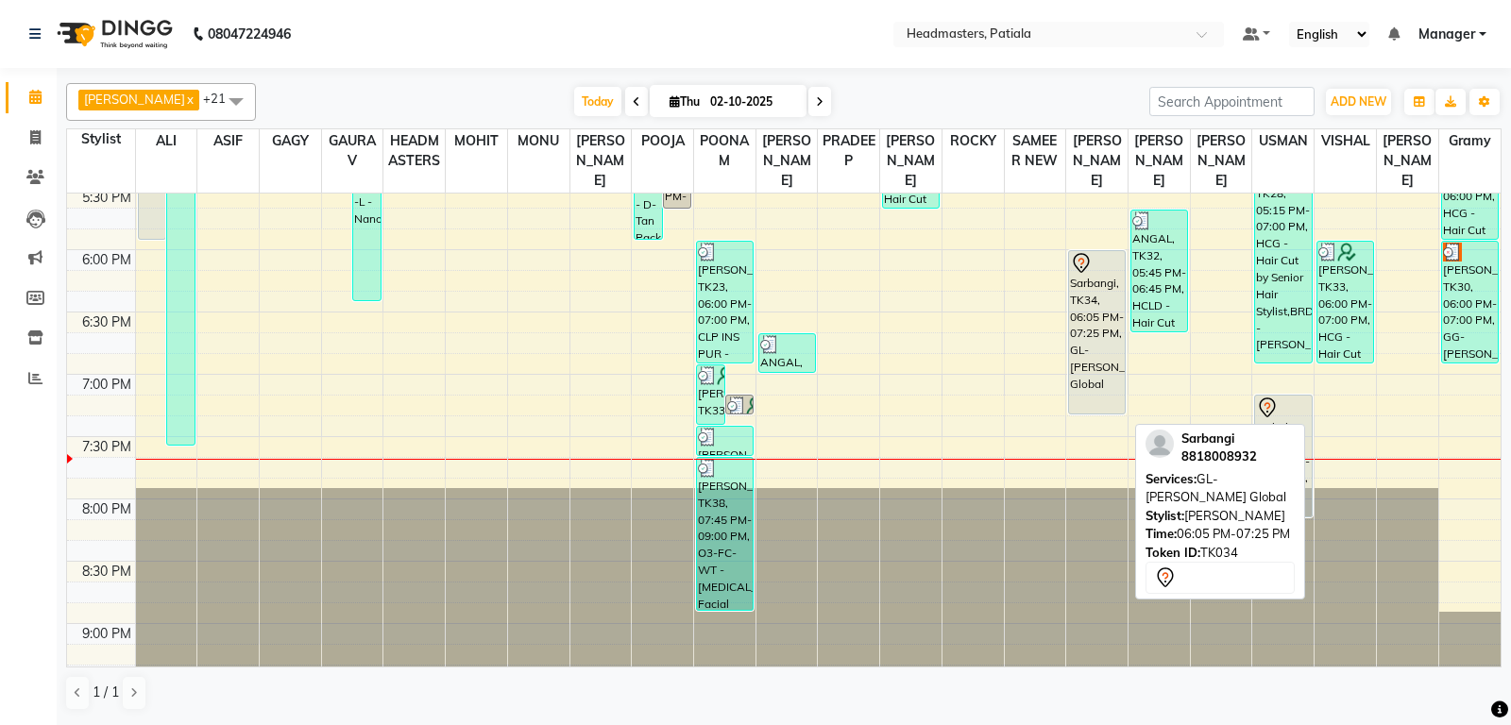
click at [1084, 398] on div "Sarbangi, TK34, 06:05 PM-07:25 PM, GL-[PERSON_NAME] Global" at bounding box center [1097, 332] width 56 height 162
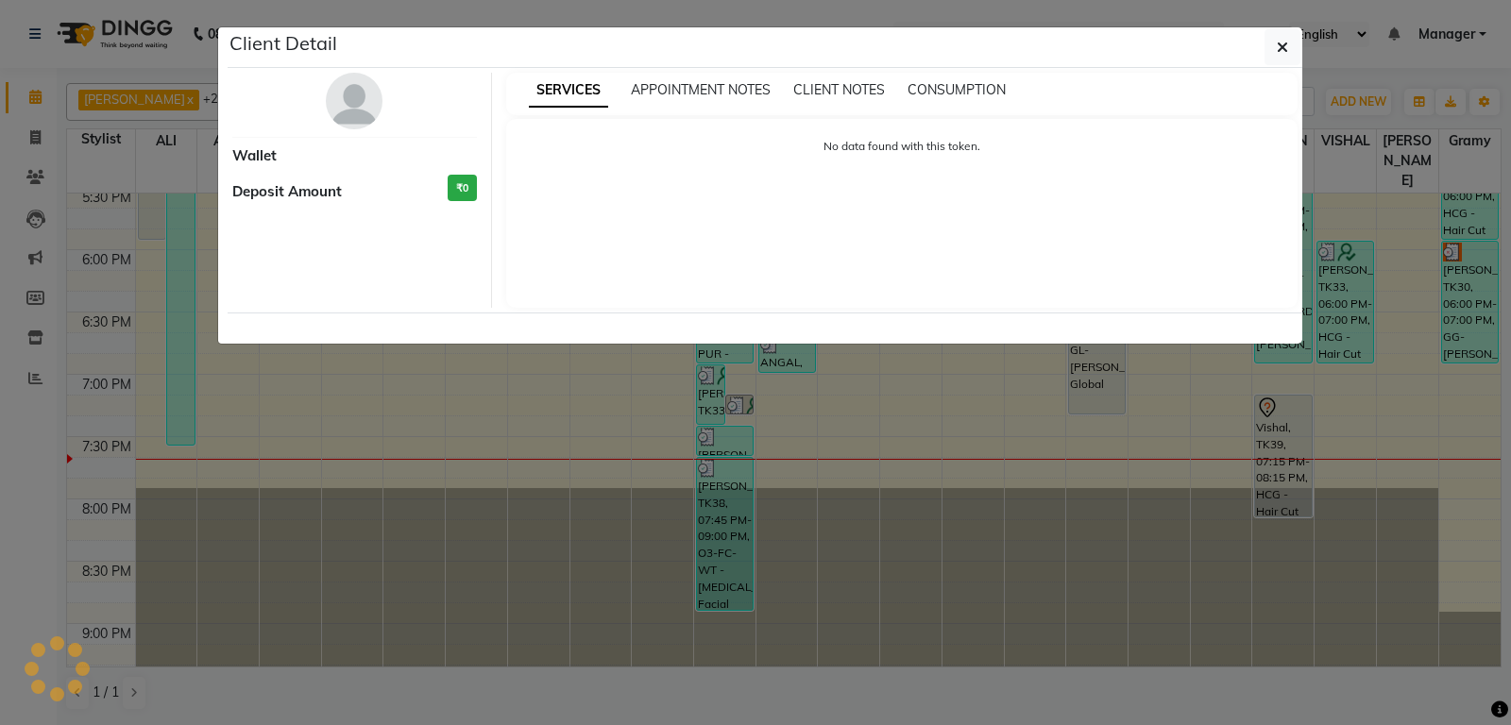
select select "7"
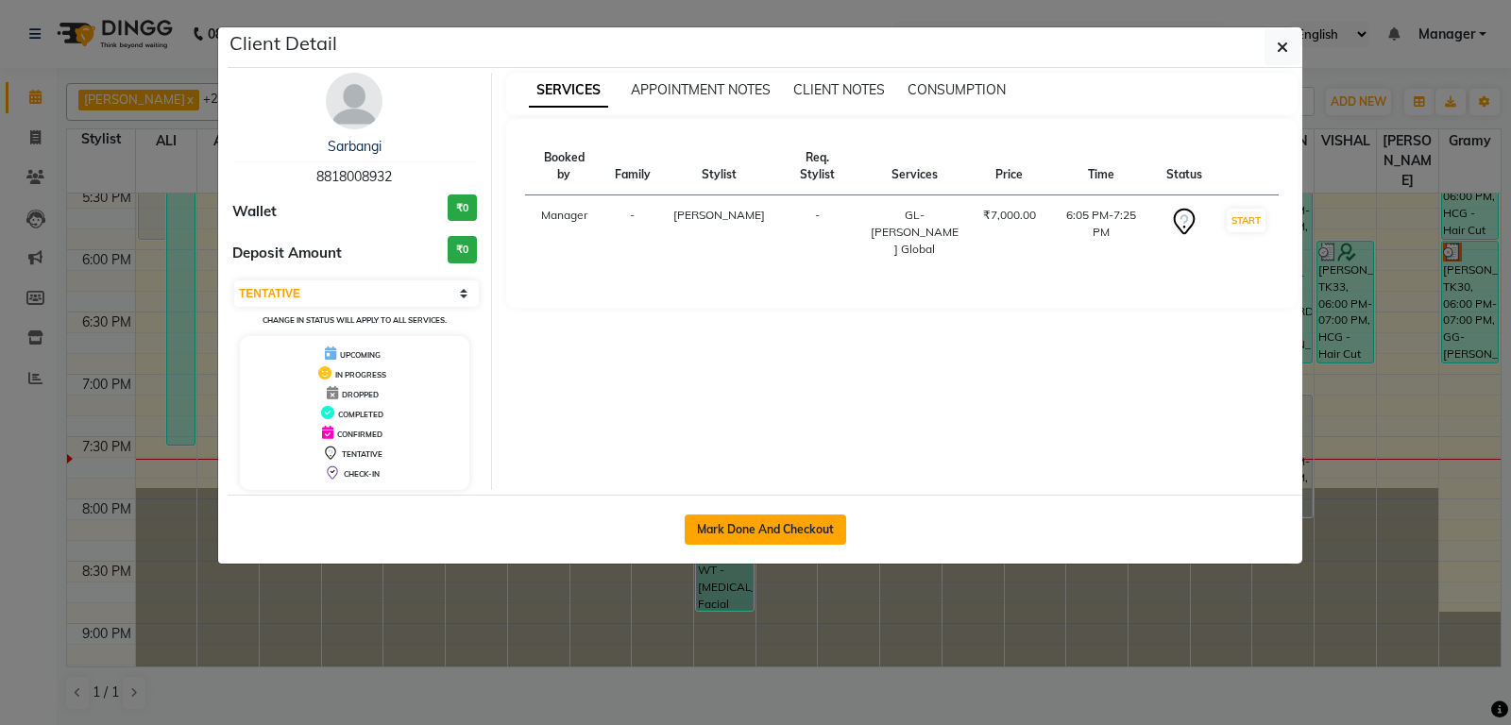
click at [754, 528] on button "Mark Done And Checkout" at bounding box center [765, 530] width 161 height 30
select select "service"
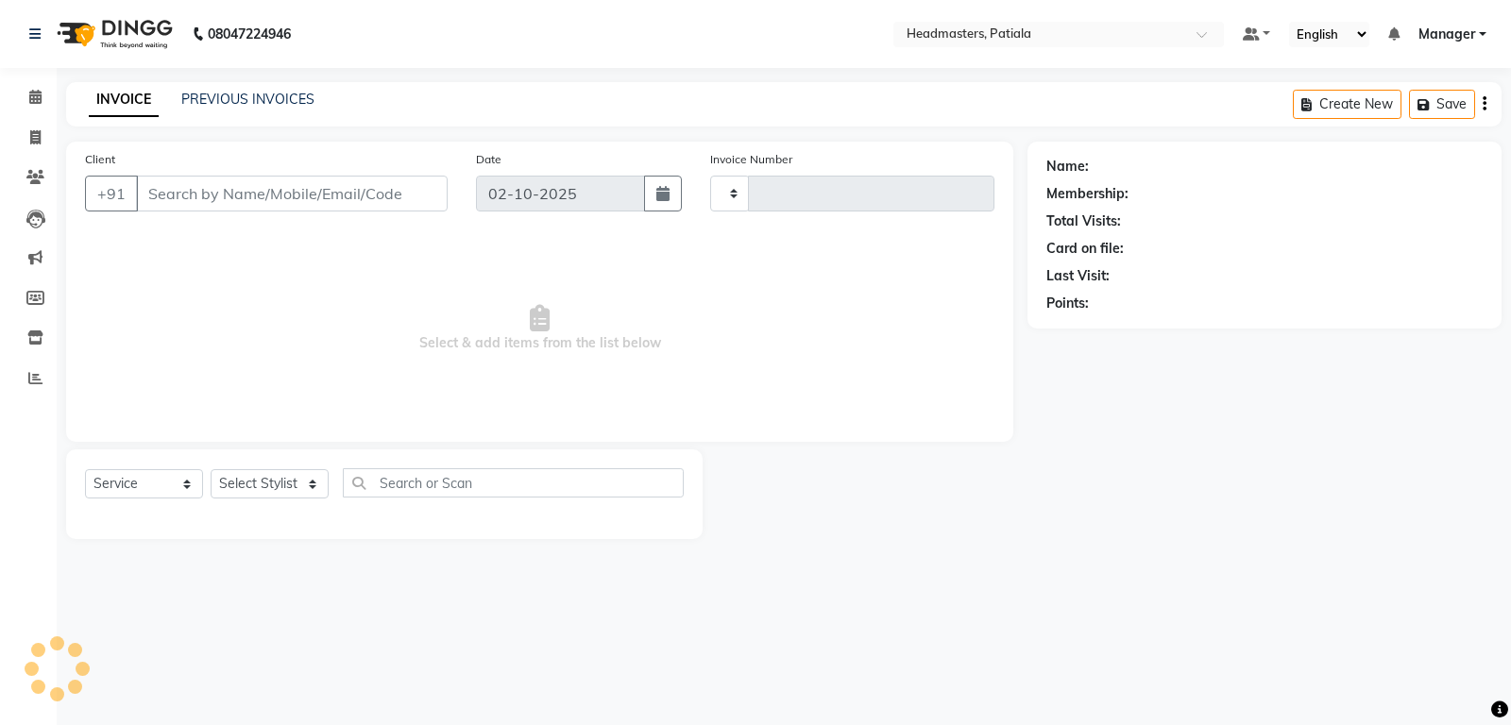
type input "7490"
select select "6602"
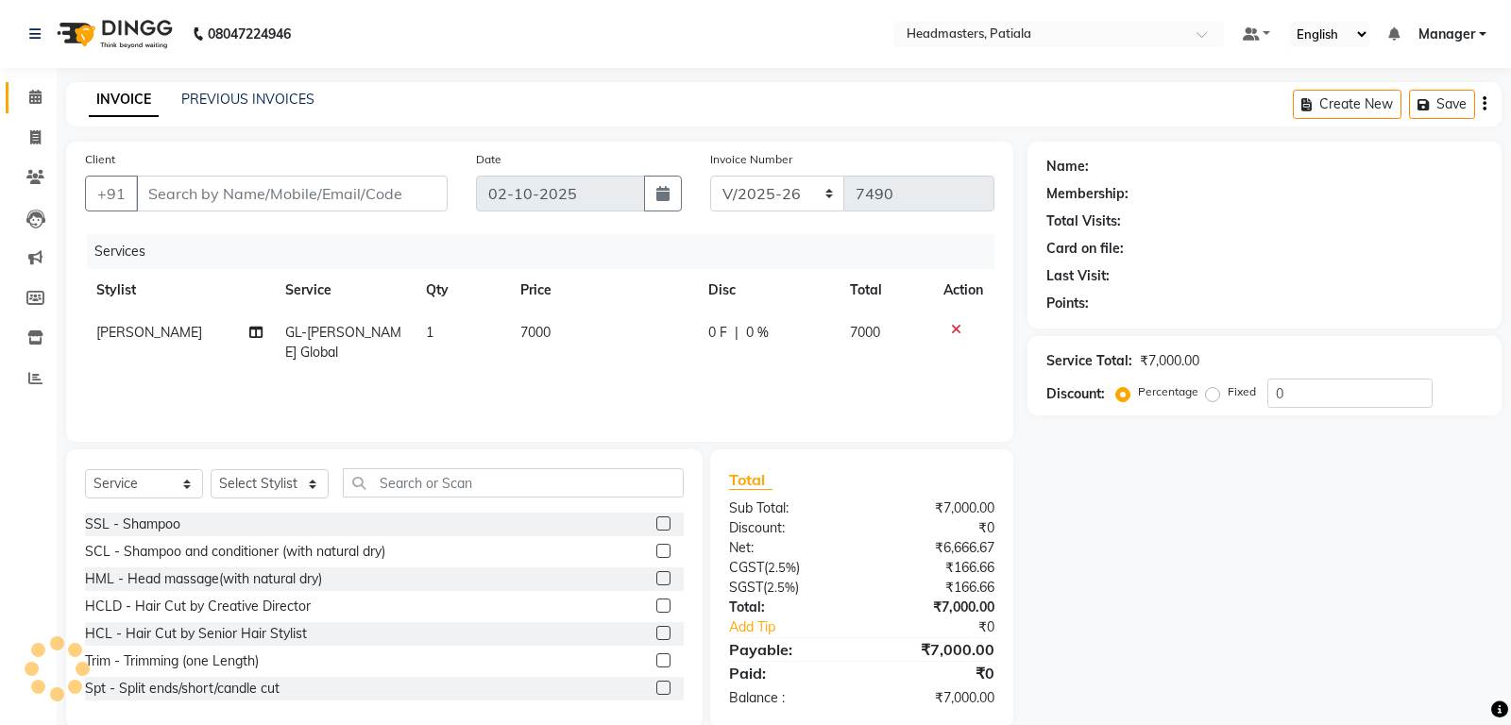
type input "8818008932"
click at [445, 483] on input "text" at bounding box center [513, 482] width 341 height 29
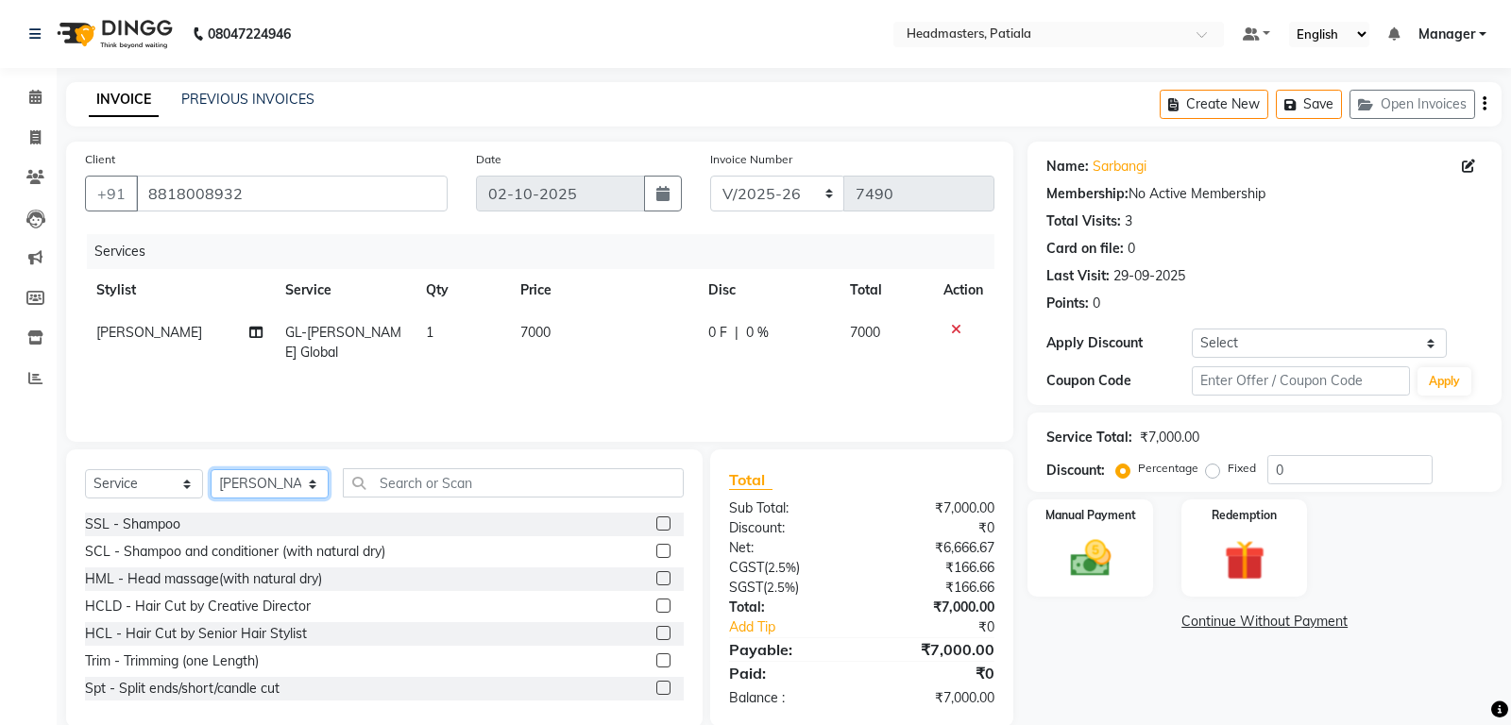
select select "51083"
click option "ALI" at bounding box center [0, 0] width 0 height 0
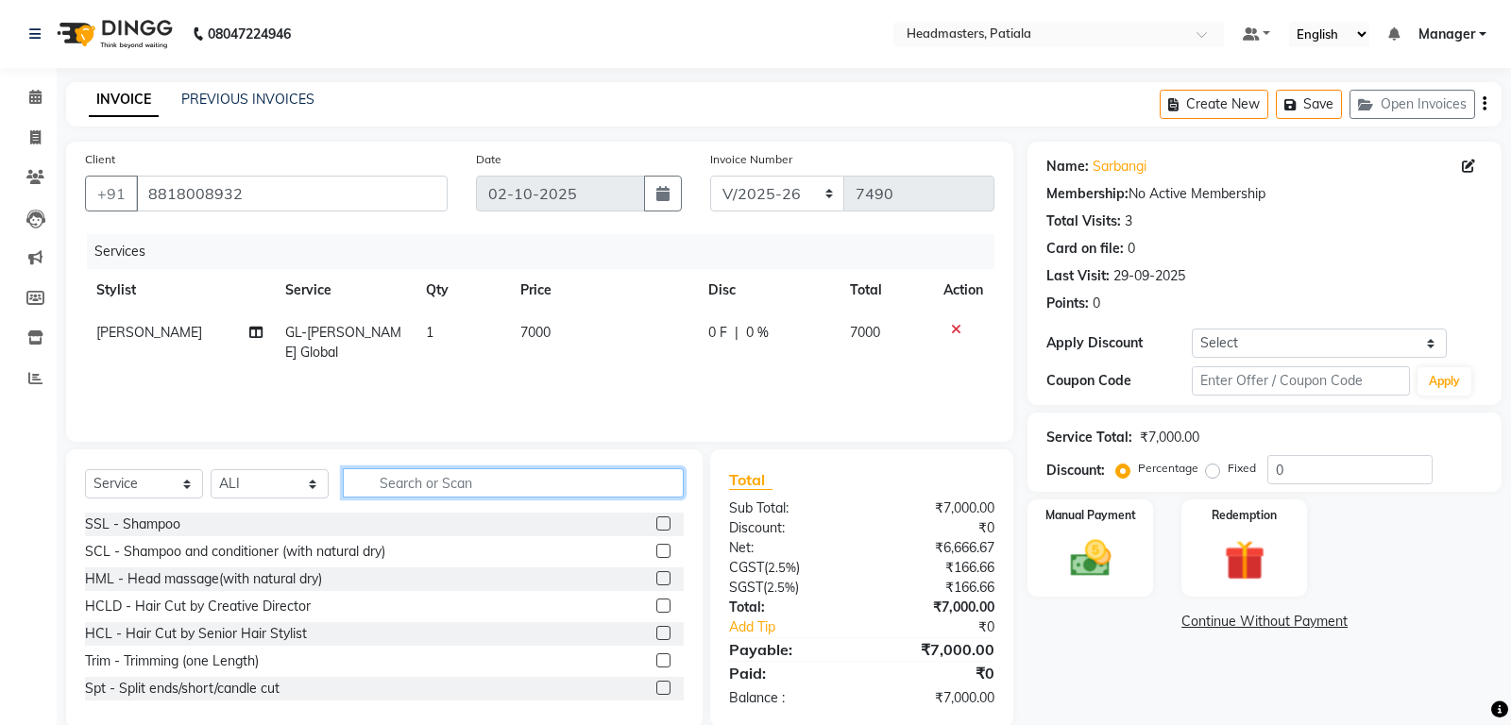
click at [487, 490] on input "text" at bounding box center [513, 482] width 341 height 29
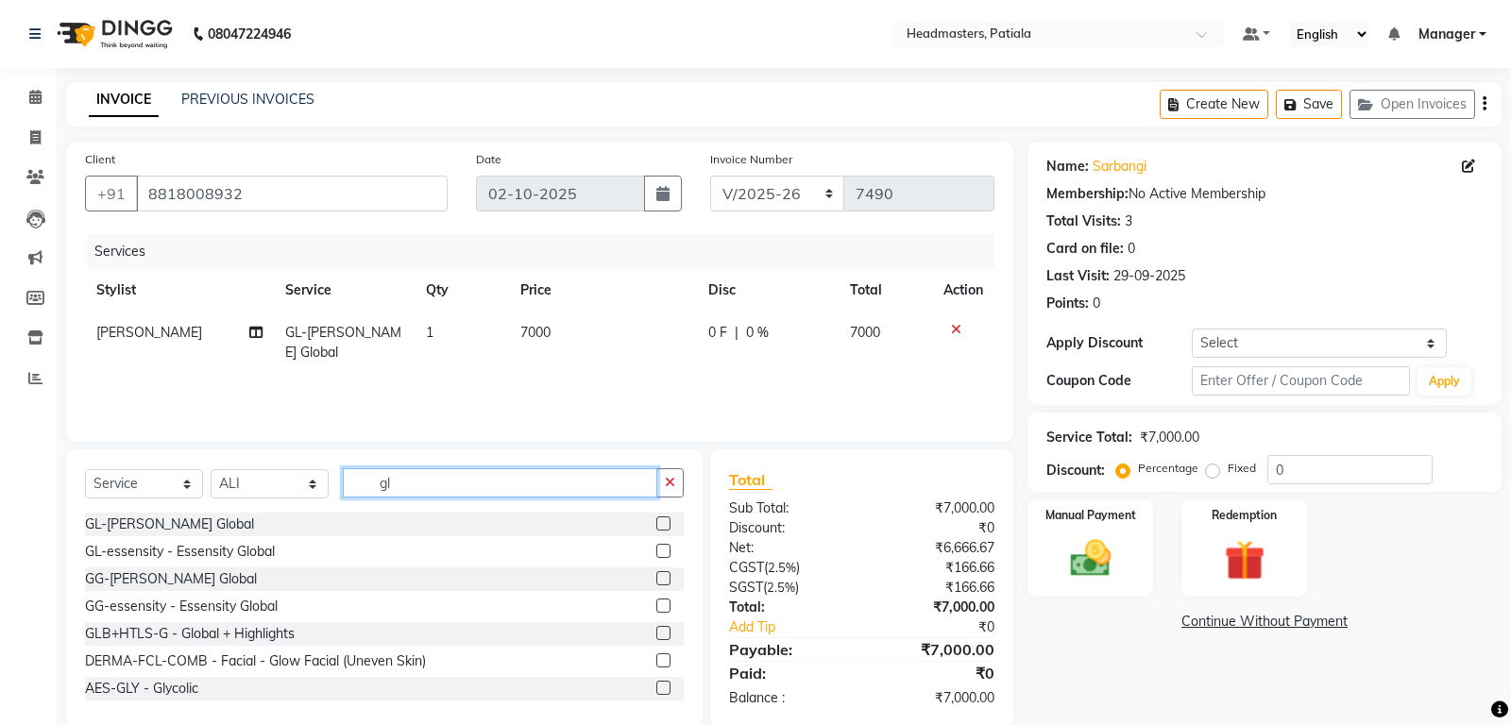
type input "gl"
click at [663, 525] on label at bounding box center [663, 524] width 14 height 14
click at [663, 525] on input "checkbox" at bounding box center [662, 524] width 12 height 12
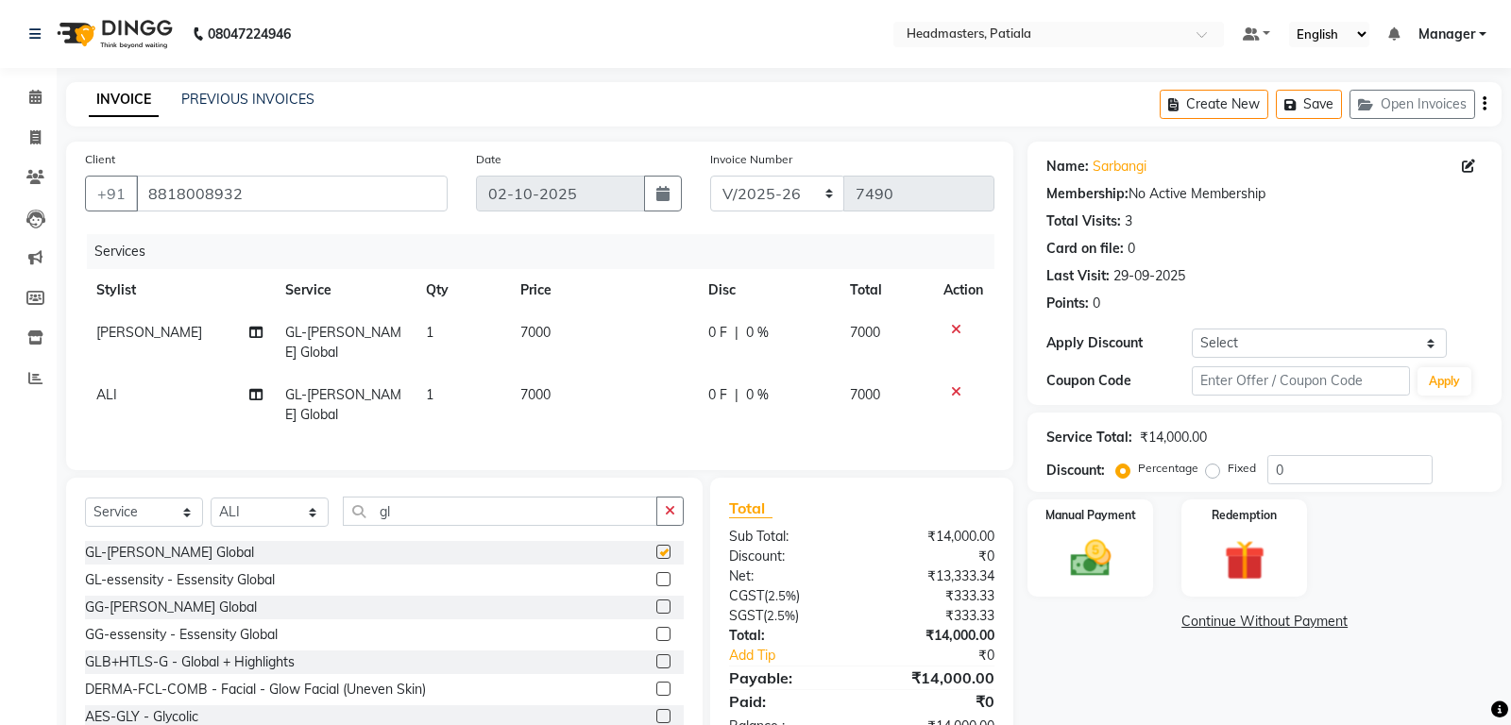
checkbox input "false"
click at [144, 406] on td "ALI" at bounding box center [179, 405] width 189 height 62
select select "51083"
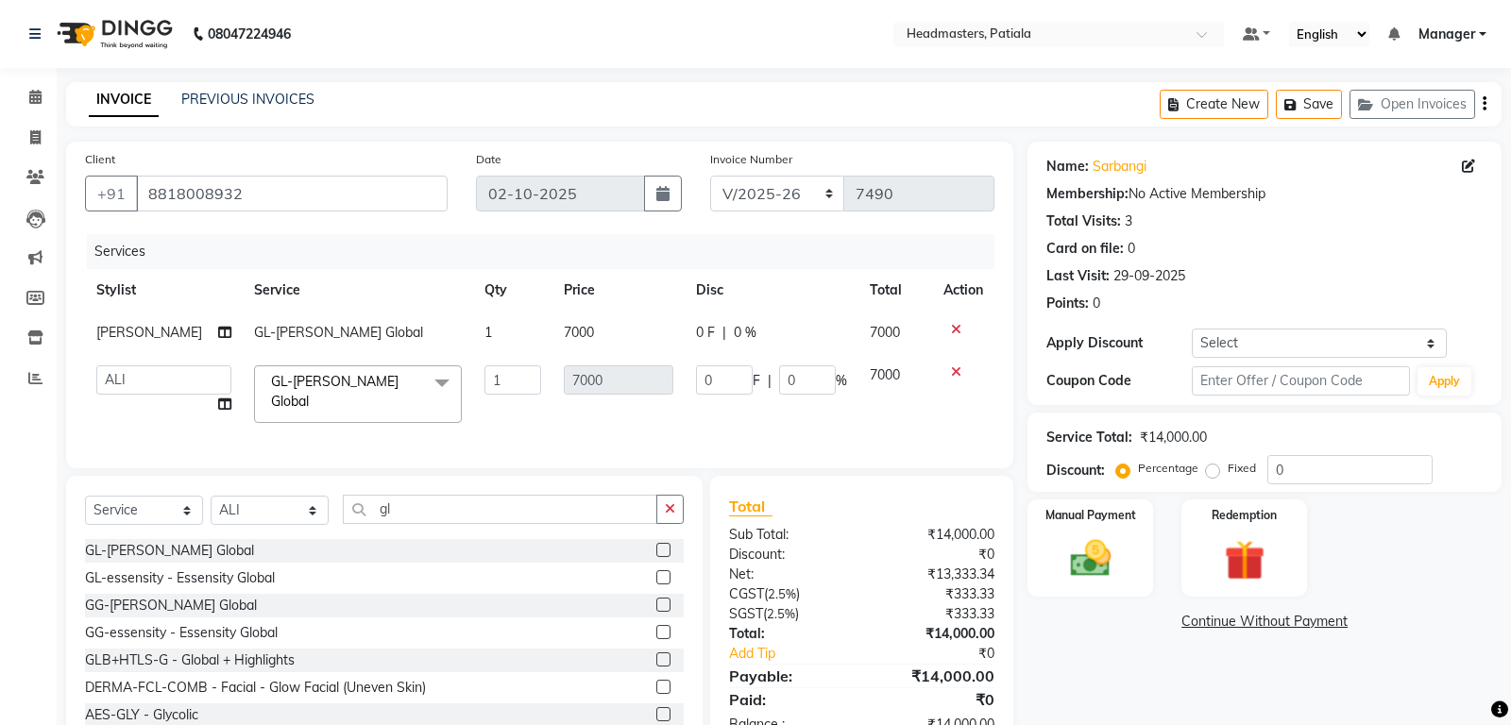
click at [144, 398] on td "ABHISHEK [PERSON_NAME] AKSHAY [PERSON_NAME] [PERSON_NAME] [PERSON_NAME] Chand […" at bounding box center [164, 394] width 158 height 80
click at [144, 397] on td "ABHISHEK [PERSON_NAME] AKSHAY [PERSON_NAME] [PERSON_NAME] [PERSON_NAME] Chand […" at bounding box center [164, 394] width 158 height 80
click at [96, 365] on select "ABHISHEK [PERSON_NAME] AKSHAY [PERSON_NAME] [PERSON_NAME] [PERSON_NAME] Chand […" at bounding box center [163, 379] width 135 height 29
select select "51080"
click at [1225, 359] on div "Name: Sarbangi Membership: No Active Membership Total Visits: 3 Card on file: 0…" at bounding box center [1264, 273] width 474 height 263
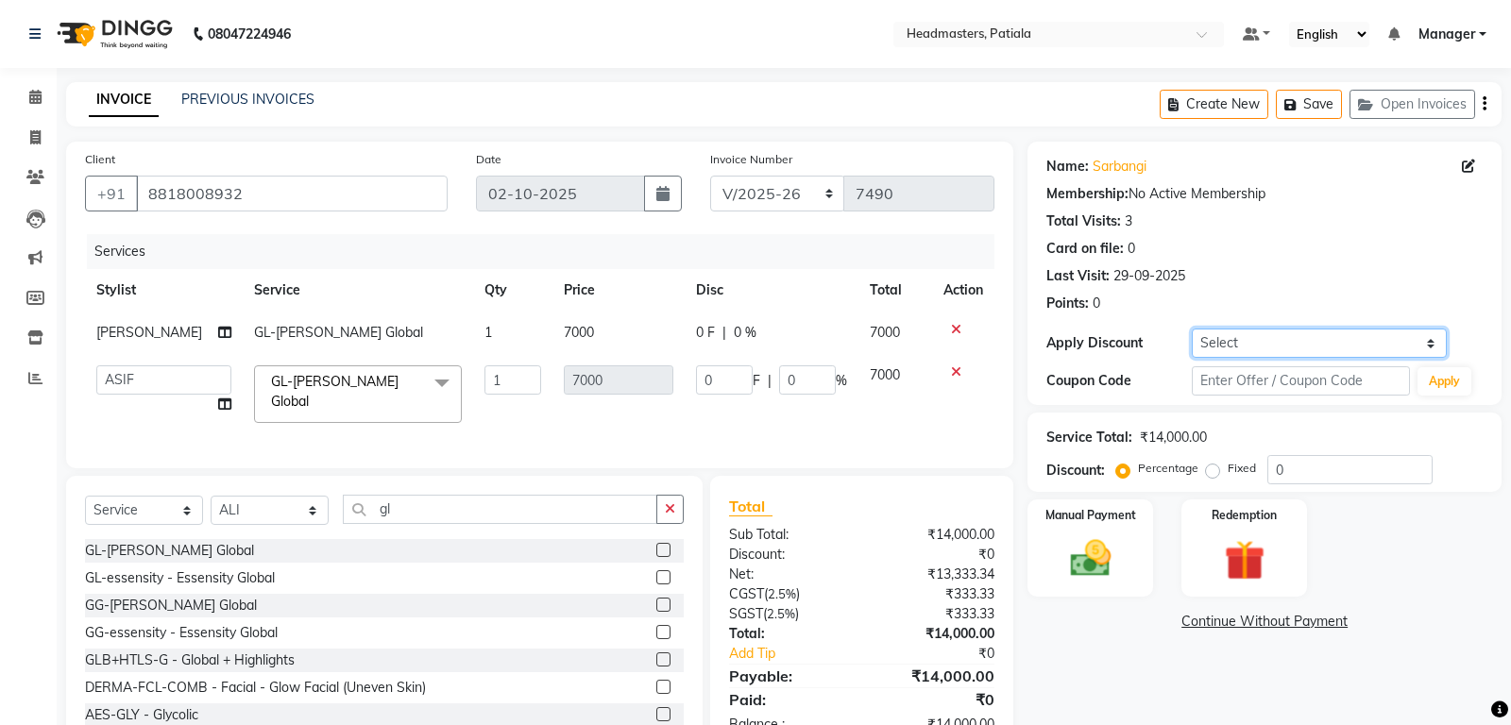
click at [1192, 329] on select "Select Coupon → Already Paid Coupon → Service Not Done Coupon → Pending Payment…" at bounding box center [1319, 343] width 254 height 29
select select "3: Object"
click option "Coupon → Pending Payment" at bounding box center [0, 0] width 0 height 0
type input "100"
type input "7000"
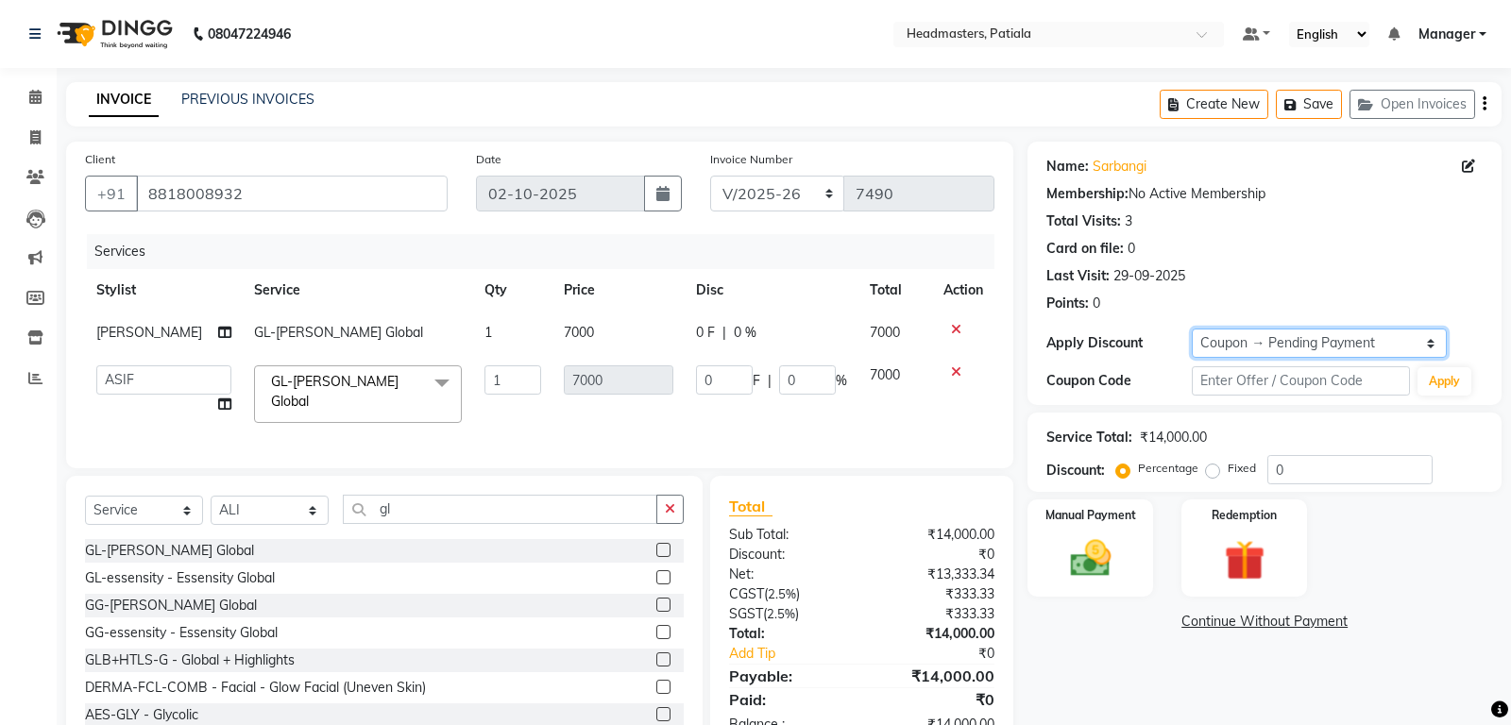
type input "100"
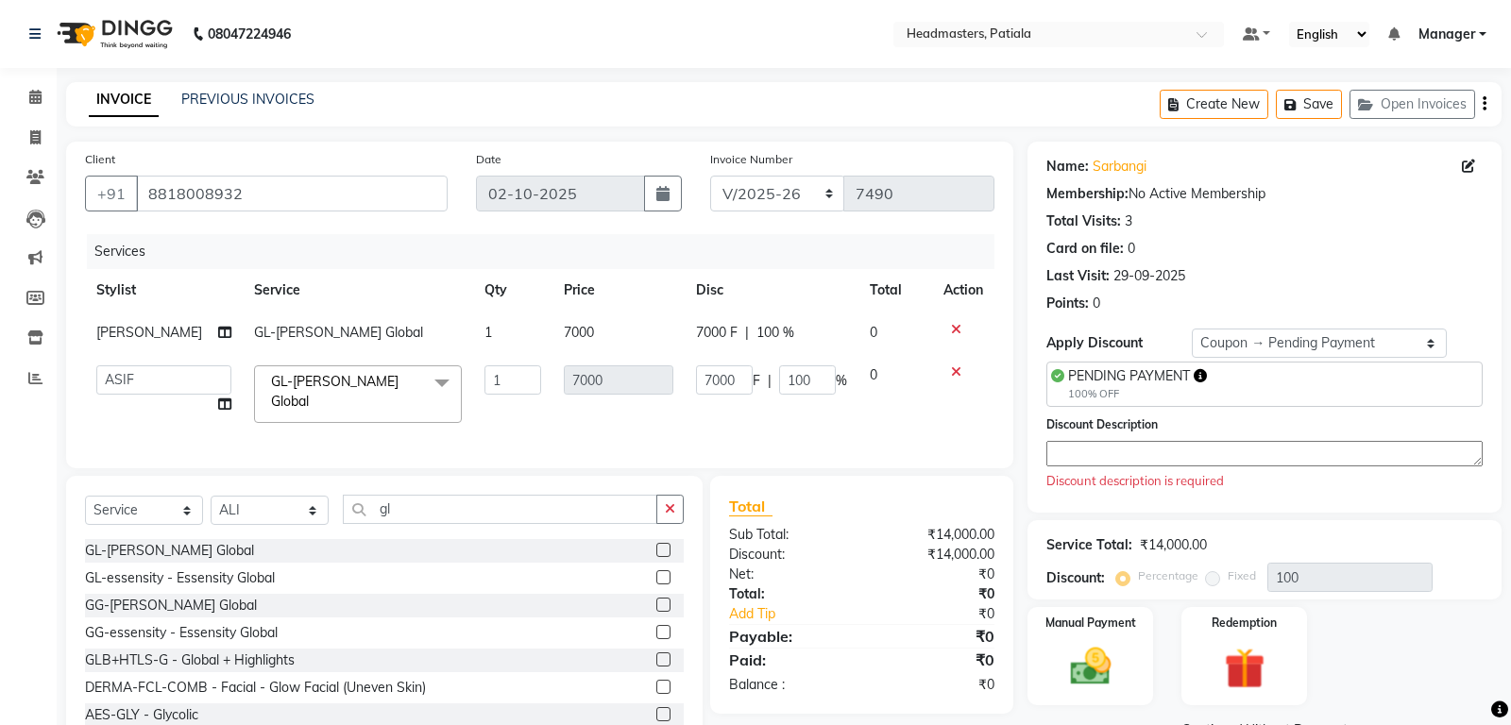
click at [1178, 445] on textarea at bounding box center [1264, 453] width 436 height 25
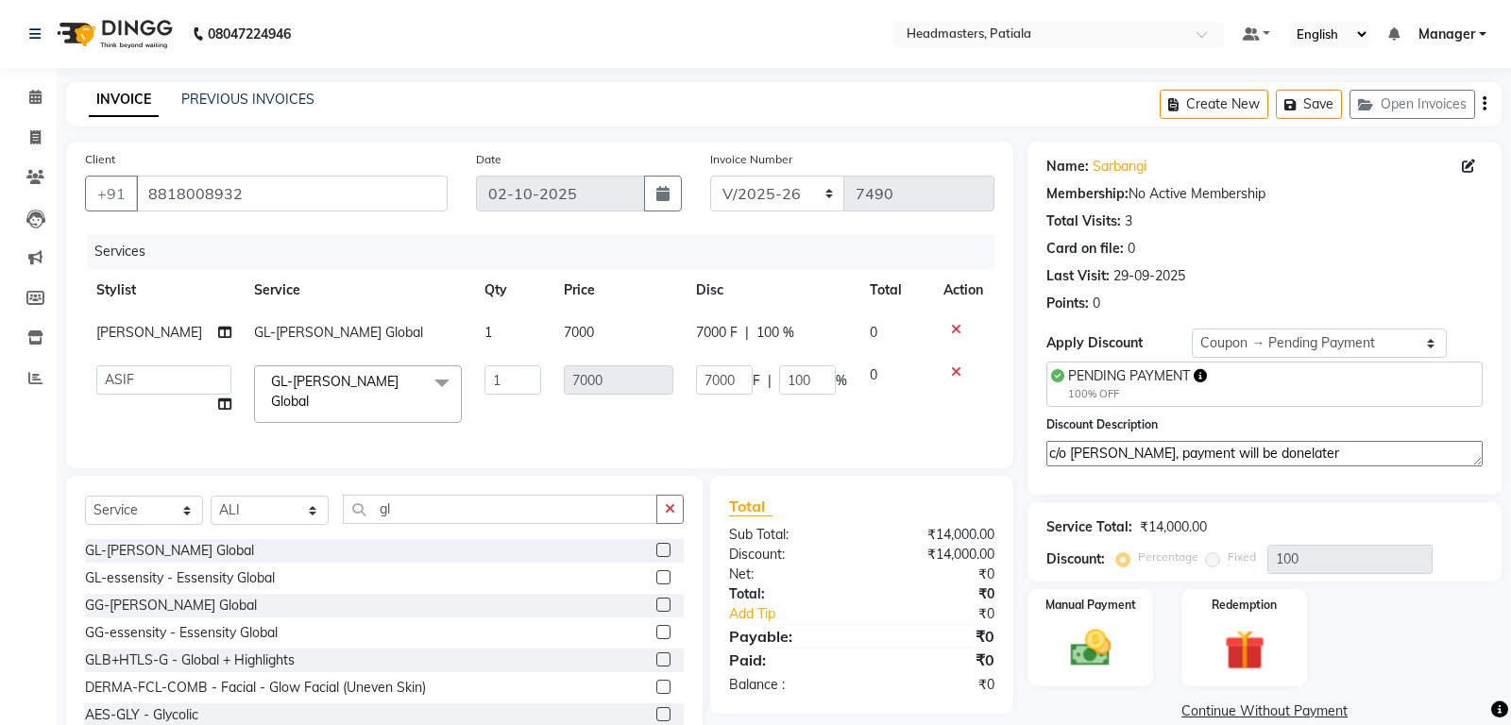
click at [1245, 454] on textarea "c/o [PERSON_NAME], payment will be donelater" at bounding box center [1264, 453] width 436 height 25
click at [1247, 453] on textarea "c/o [PERSON_NAME], payment will be donelater" at bounding box center [1264, 453] width 436 height 25
type textarea "c/o [PERSON_NAME], payment will be done later"
click at [1076, 635] on img at bounding box center [1091, 648] width 68 height 48
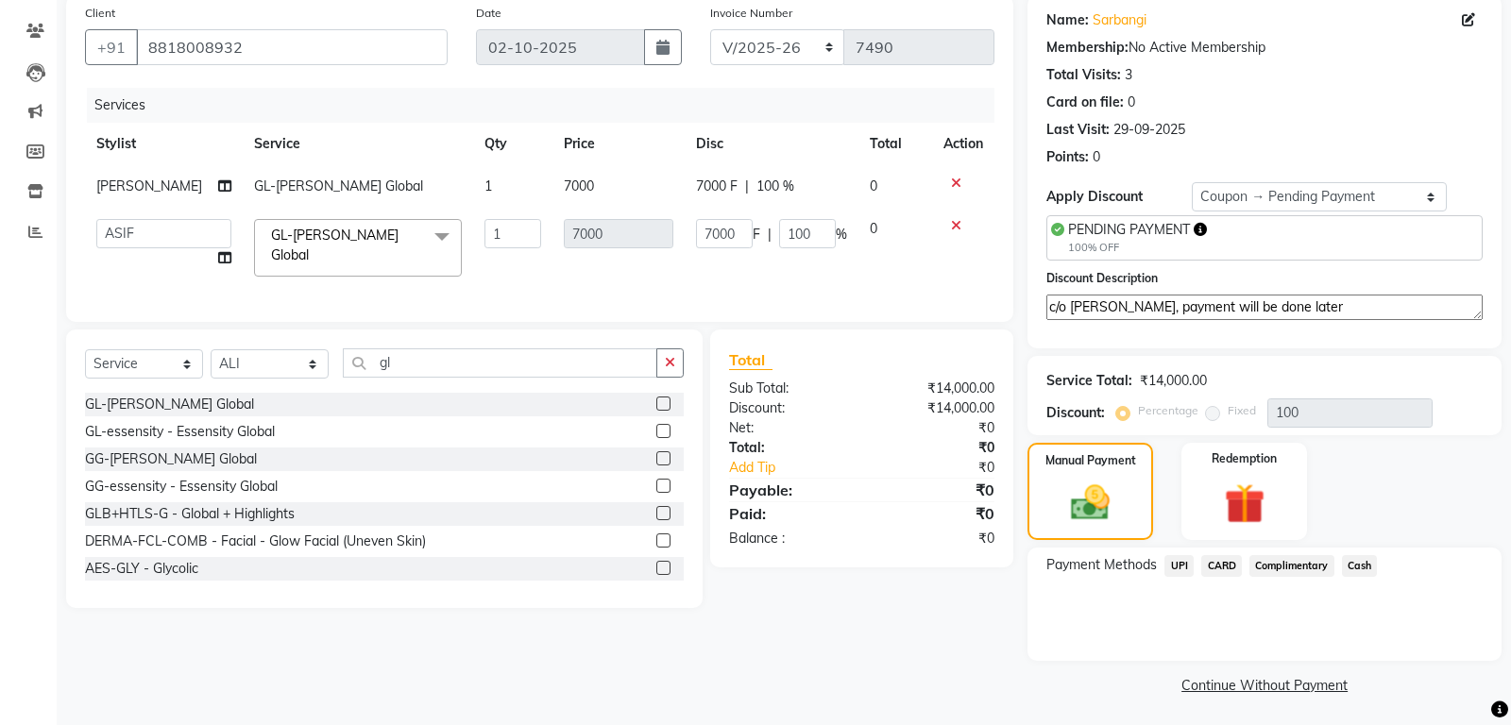
drag, startPoint x: 1313, startPoint y: 314, endPoint x: 923, endPoint y: 325, distance: 390.1
click at [1046, 320] on textarea "c/o [PERSON_NAME], payment will be done later" at bounding box center [1264, 307] width 436 height 25
drag, startPoint x: 1052, startPoint y: 308, endPoint x: 1325, endPoint y: 310, distance: 272.9
click at [1325, 310] on textarea "c/o [PERSON_NAME], payment will be done later" at bounding box center [1264, 307] width 436 height 25
click at [1298, 570] on span "Complimentary" at bounding box center [1291, 566] width 85 height 22
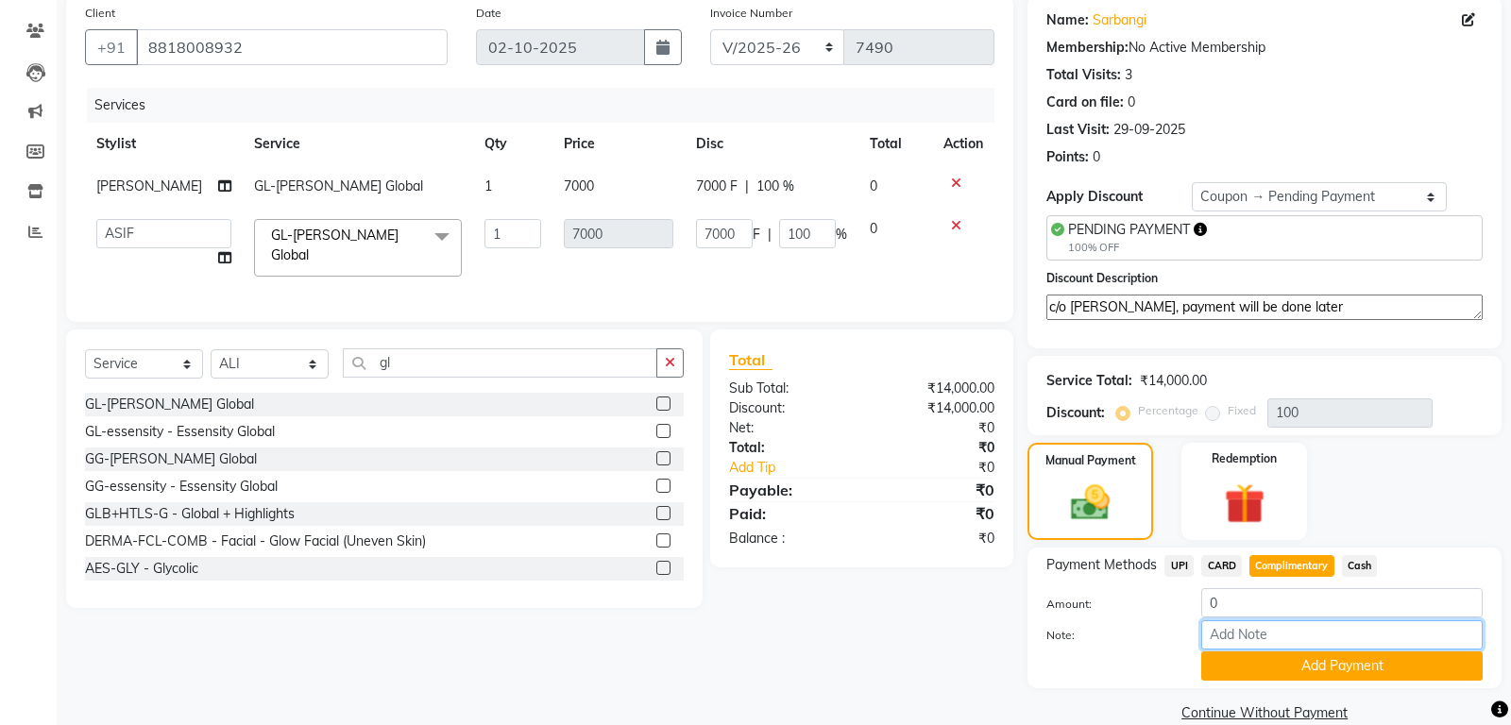
paste input "c/o [PERSON_NAME], payment will be done later"
type input "c/o [PERSON_NAME], payment will be done later"
click at [1329, 658] on button "Add Payment" at bounding box center [1341, 666] width 281 height 29
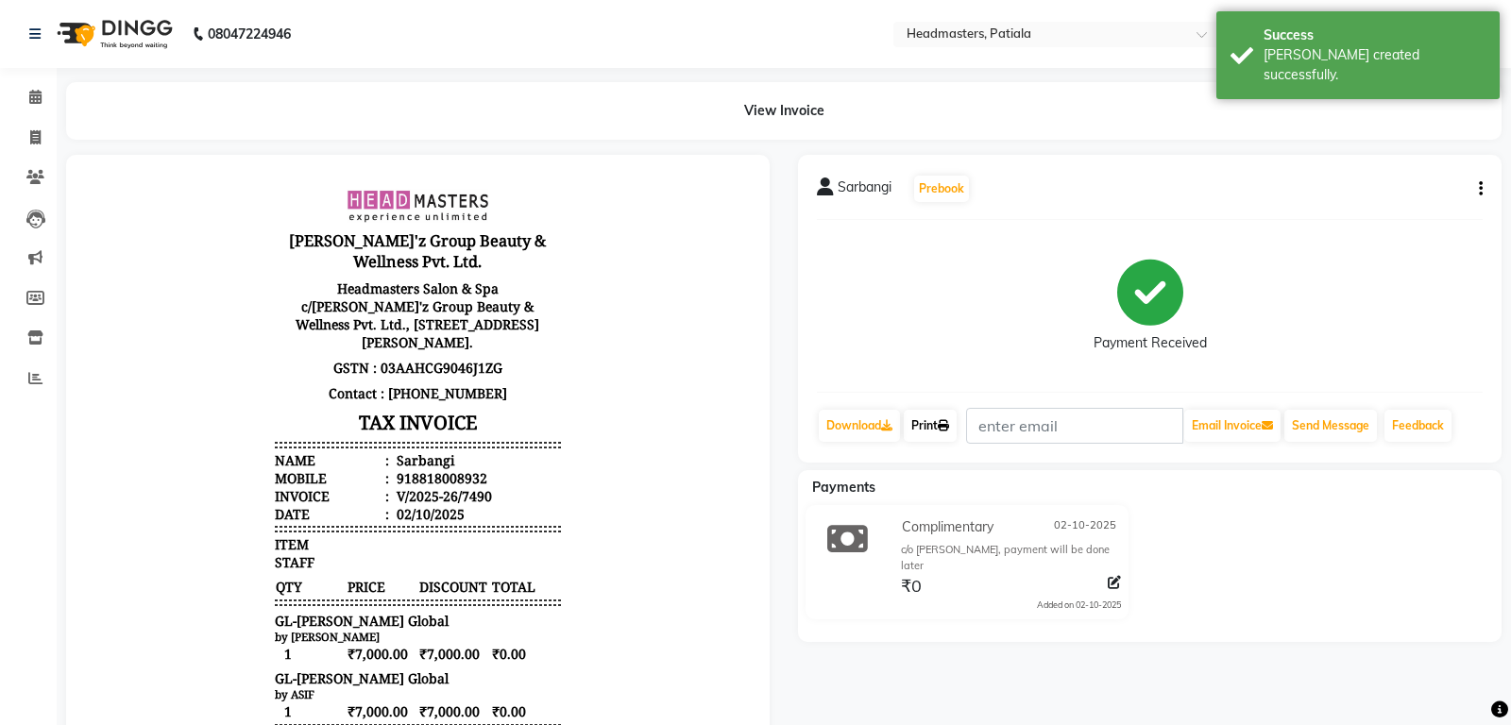
click at [941, 428] on link "Print" at bounding box center [930, 426] width 53 height 32
click at [41, 96] on icon at bounding box center [35, 97] width 12 height 14
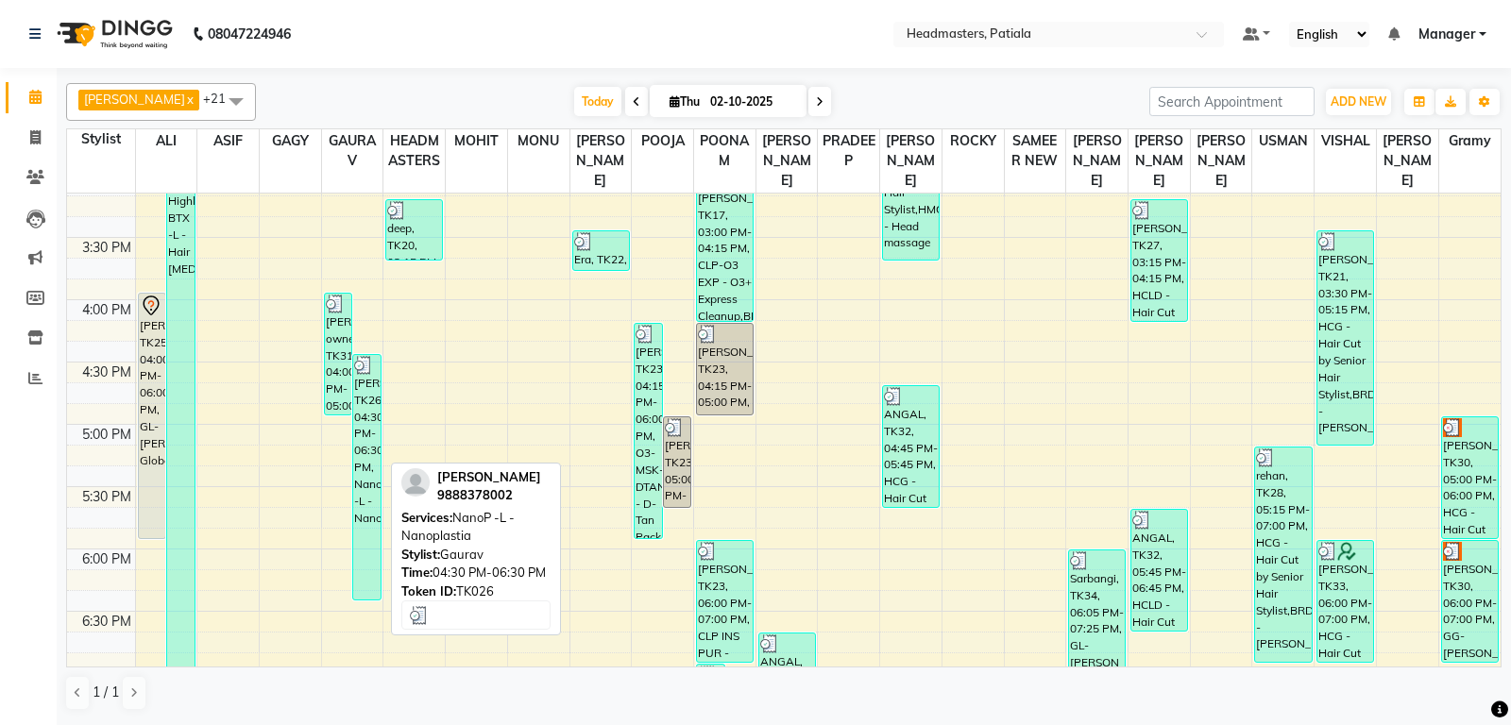
scroll to position [892, 0]
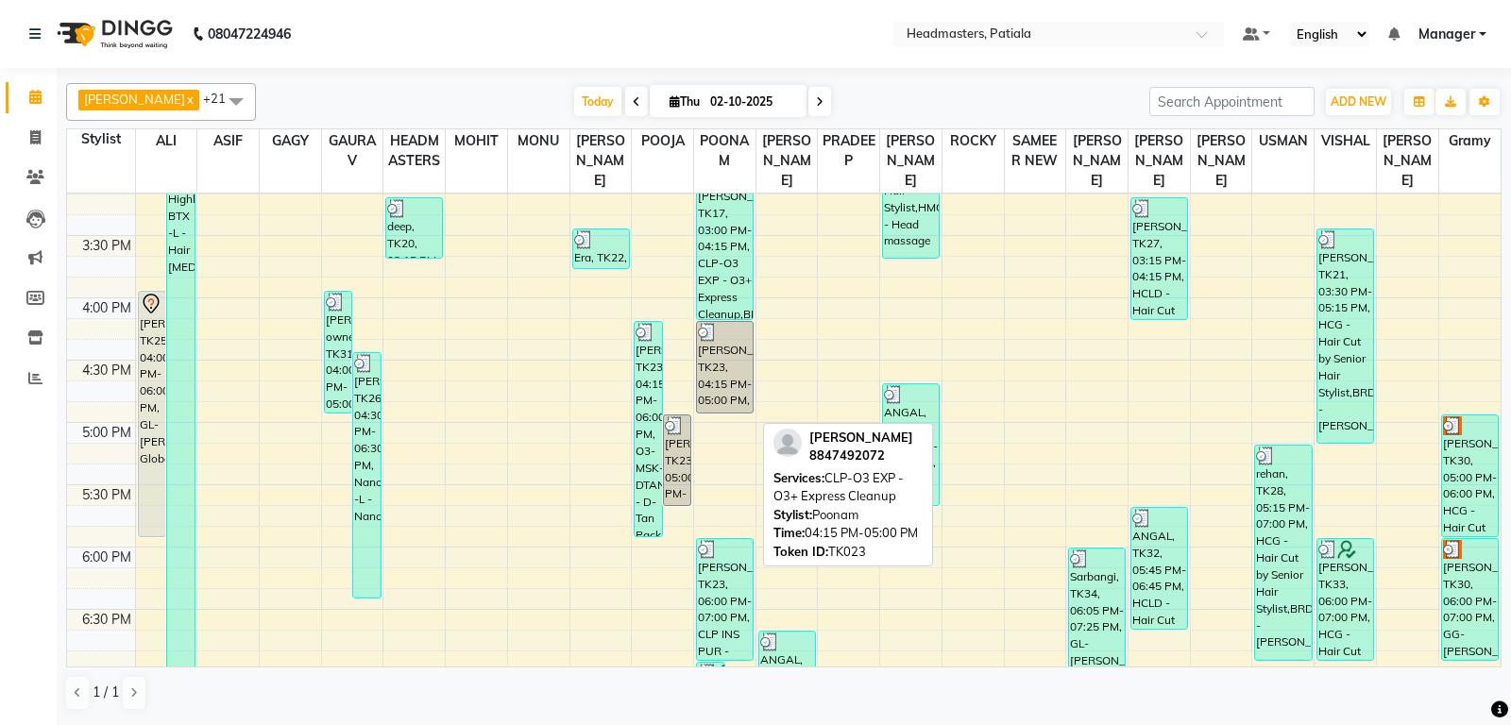
click at [708, 413] on div "[PERSON_NAME], TK23, 04:15 PM-05:00 PM, CLP-O3 EXP - O3+ Express Cleanup" at bounding box center [725, 367] width 56 height 91
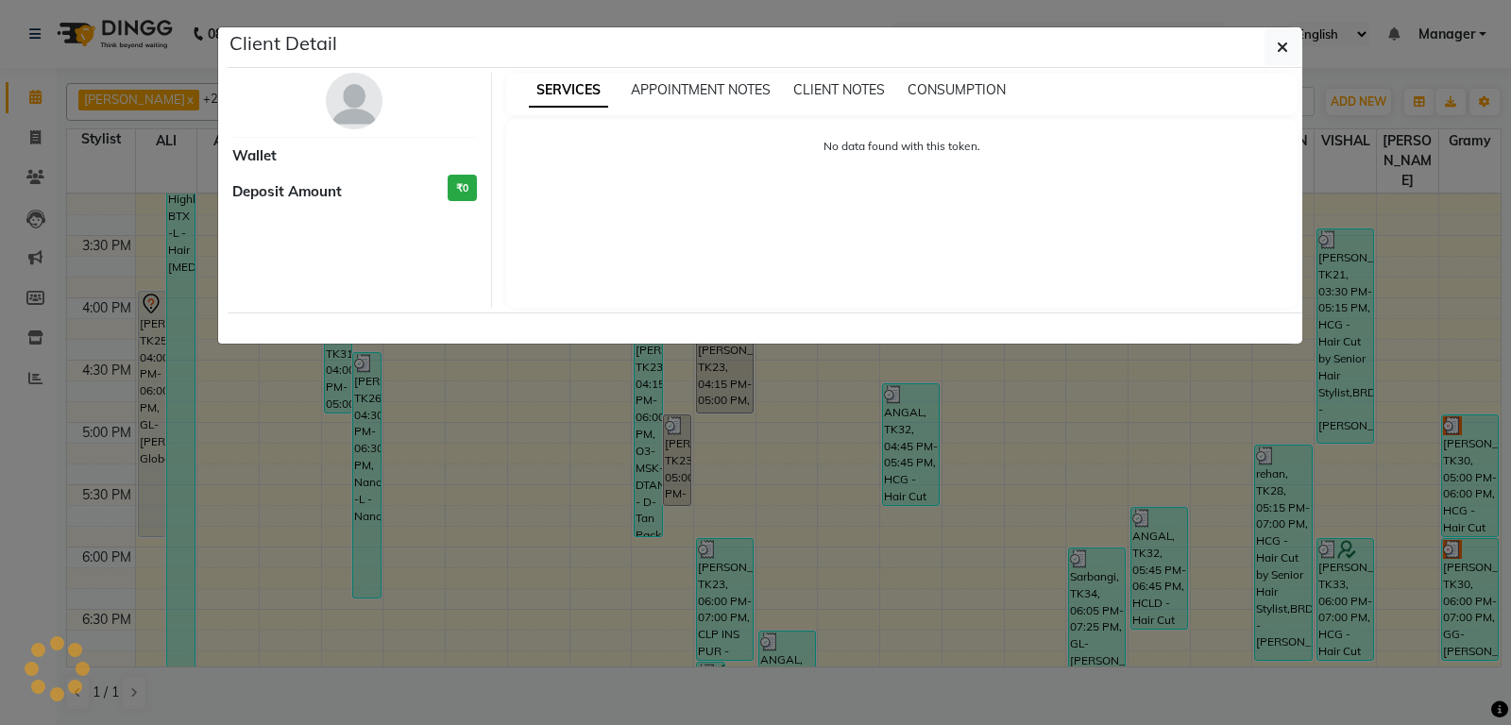
select select "3"
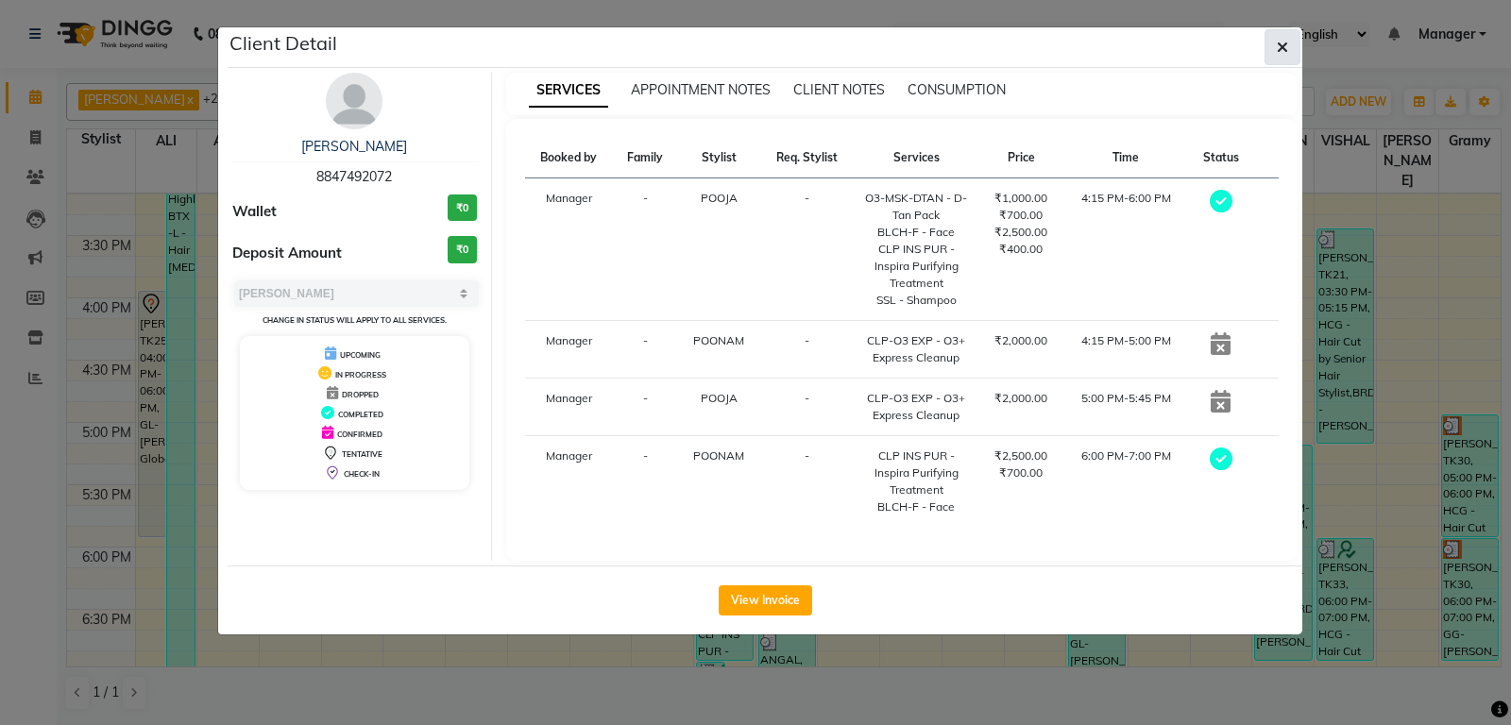
click at [1282, 48] on icon "button" at bounding box center [1282, 47] width 11 height 15
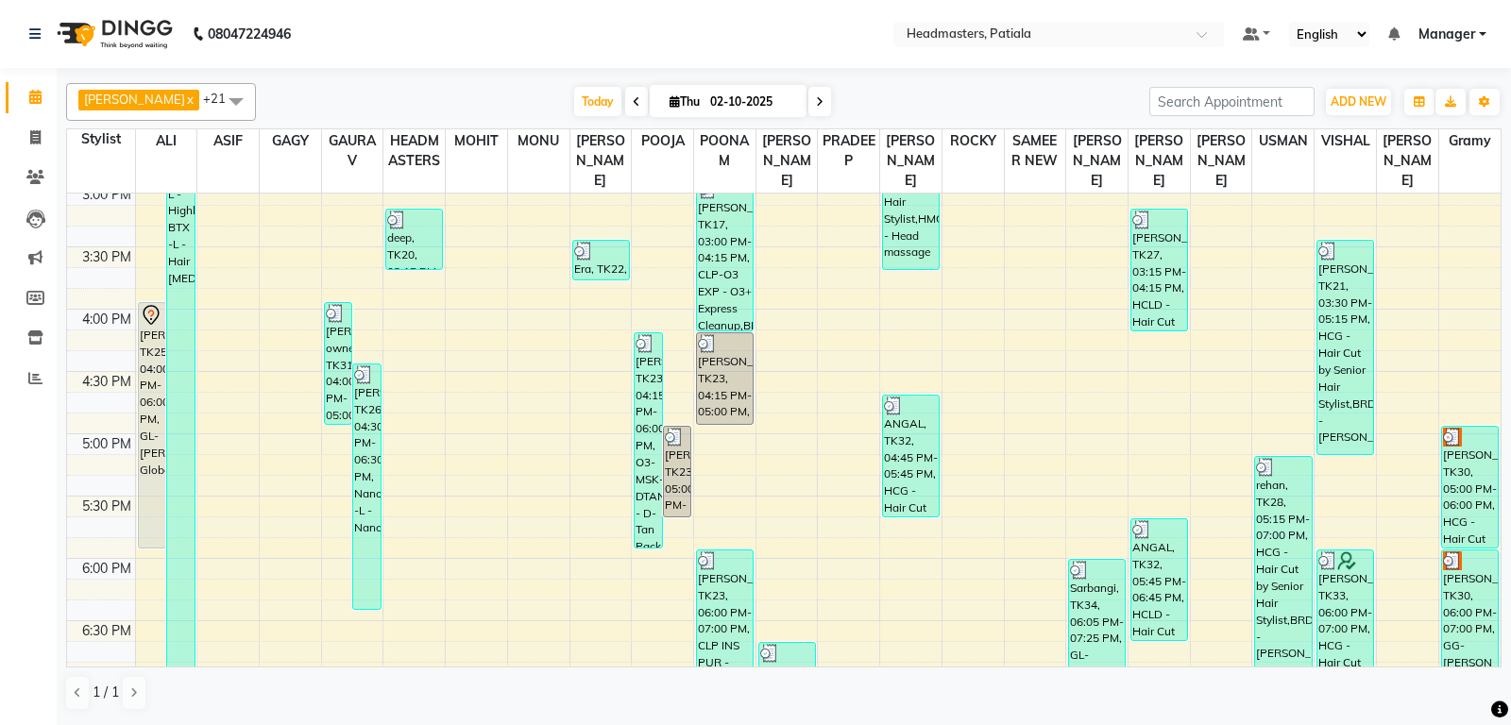
scroll to position [385, 0]
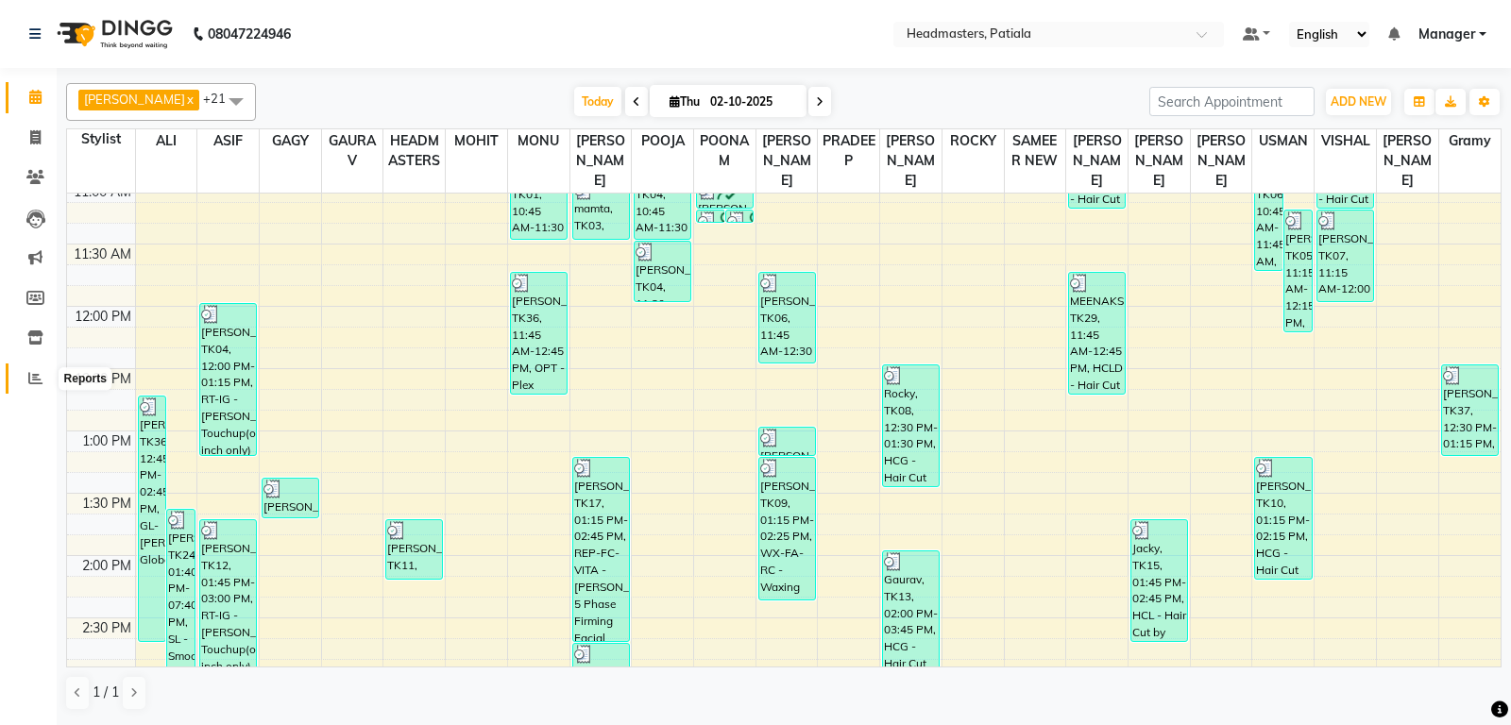
click at [40, 374] on icon at bounding box center [35, 378] width 14 height 14
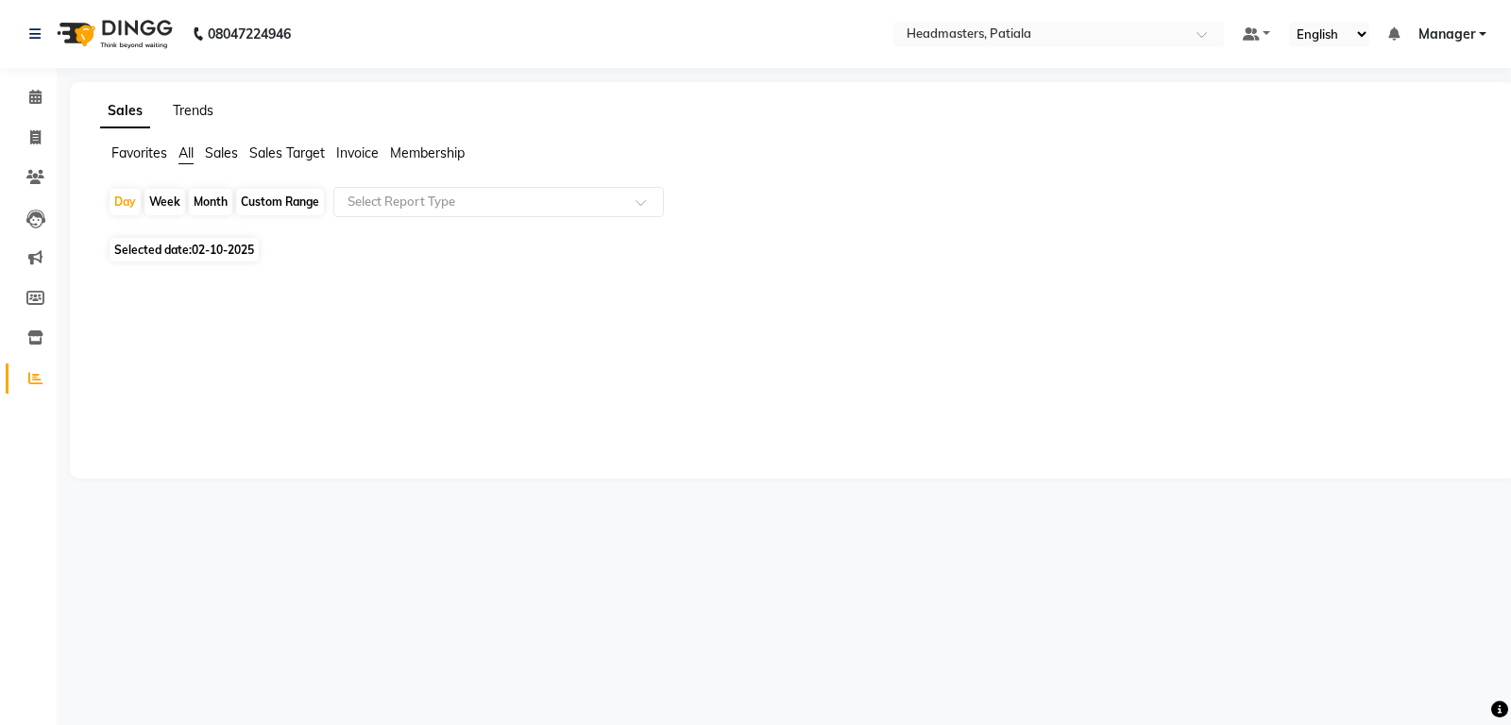
click at [184, 110] on link "Trends" at bounding box center [193, 110] width 41 height 17
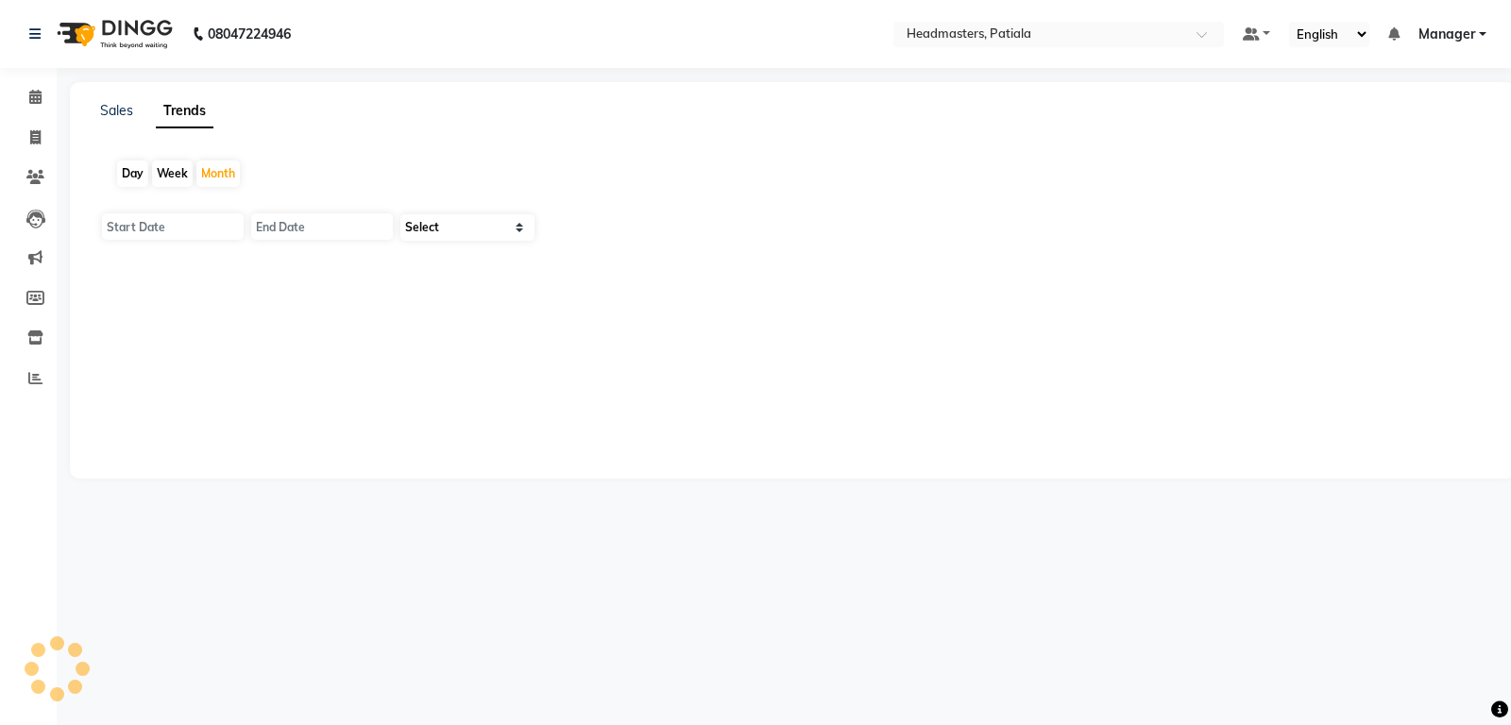
type input "01-10-2025"
type input "[DATE]"
click at [132, 173] on div "Day" at bounding box center [132, 174] width 31 height 26
type input "02-10-2025"
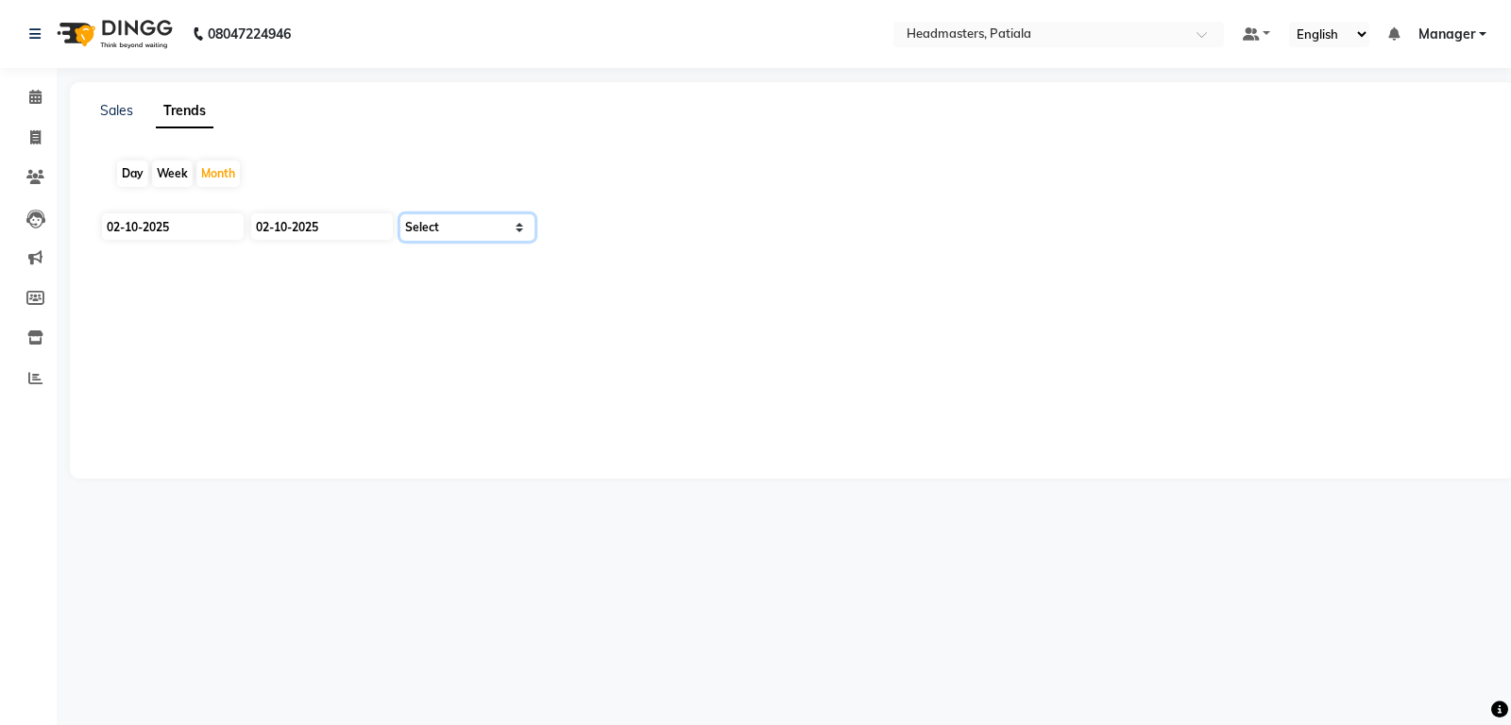
click at [400, 214] on select "Select Clients" at bounding box center [467, 227] width 134 height 26
select select "by_client"
click option "Clients" at bounding box center [0, 0] width 0 height 0
click at [130, 169] on div "Day" at bounding box center [132, 174] width 31 height 26
click at [109, 105] on link "Sales" at bounding box center [116, 110] width 33 height 17
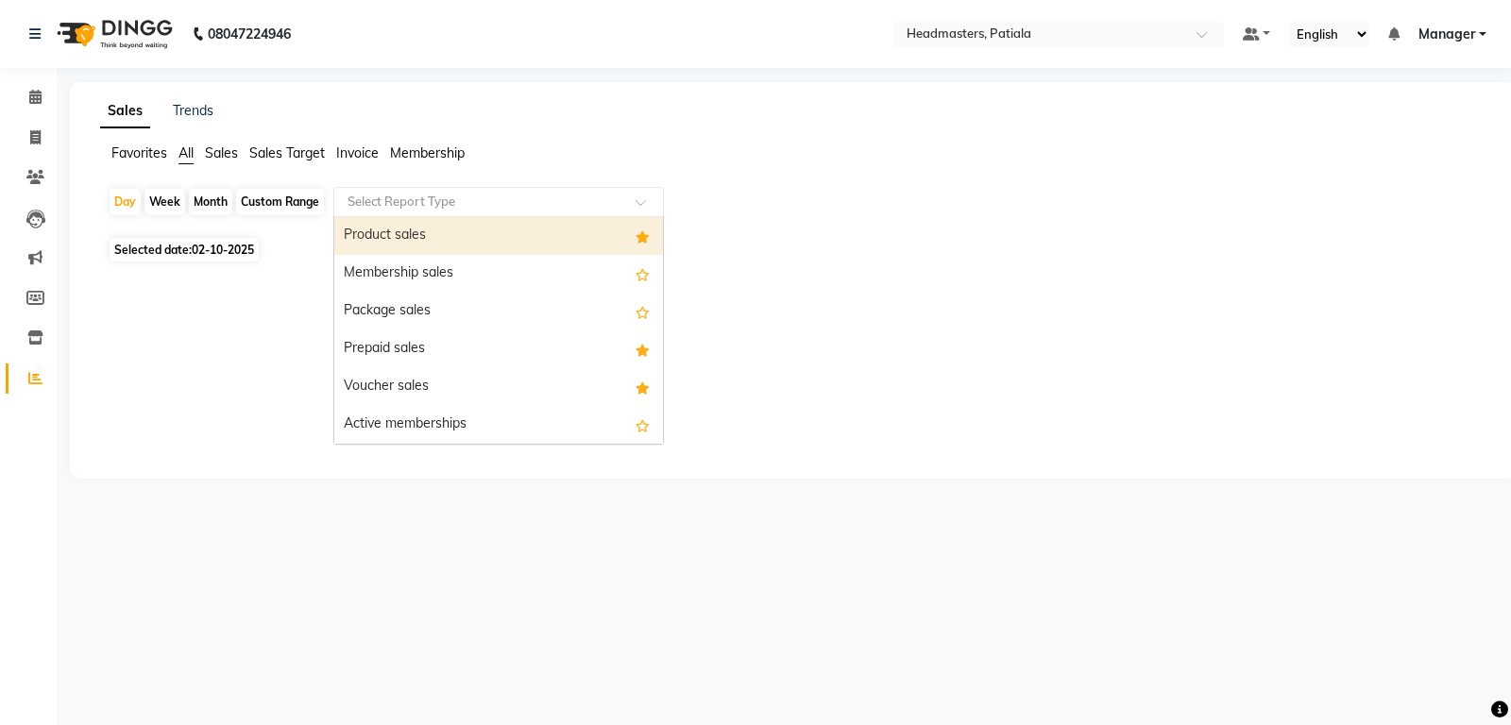
drag, startPoint x: 410, startPoint y: 201, endPoint x: 417, endPoint y: 219, distance: 19.5
click at [410, 201] on input "text" at bounding box center [480, 202] width 272 height 19
click at [426, 232] on div "Product sales" at bounding box center [498, 236] width 329 height 38
select select "csv"
